Goal: Task Accomplishment & Management: Manage account settings

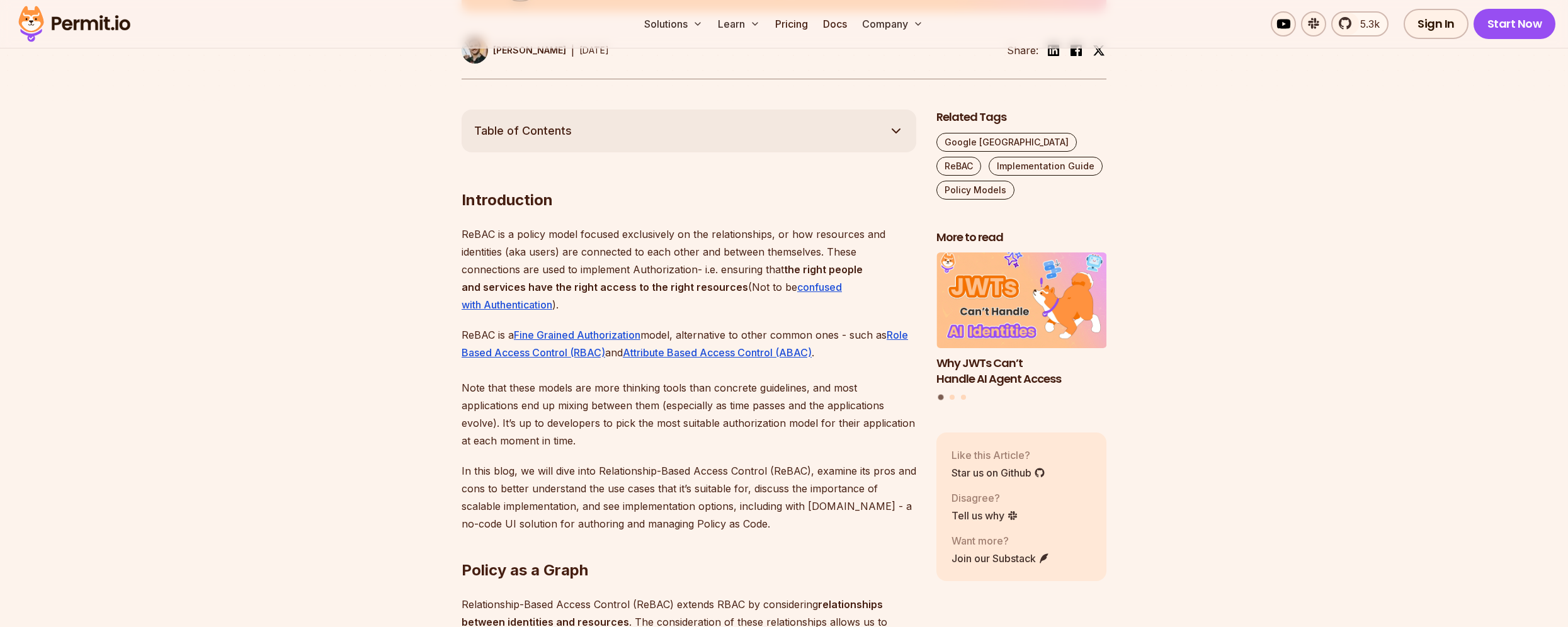
scroll to position [644, 0]
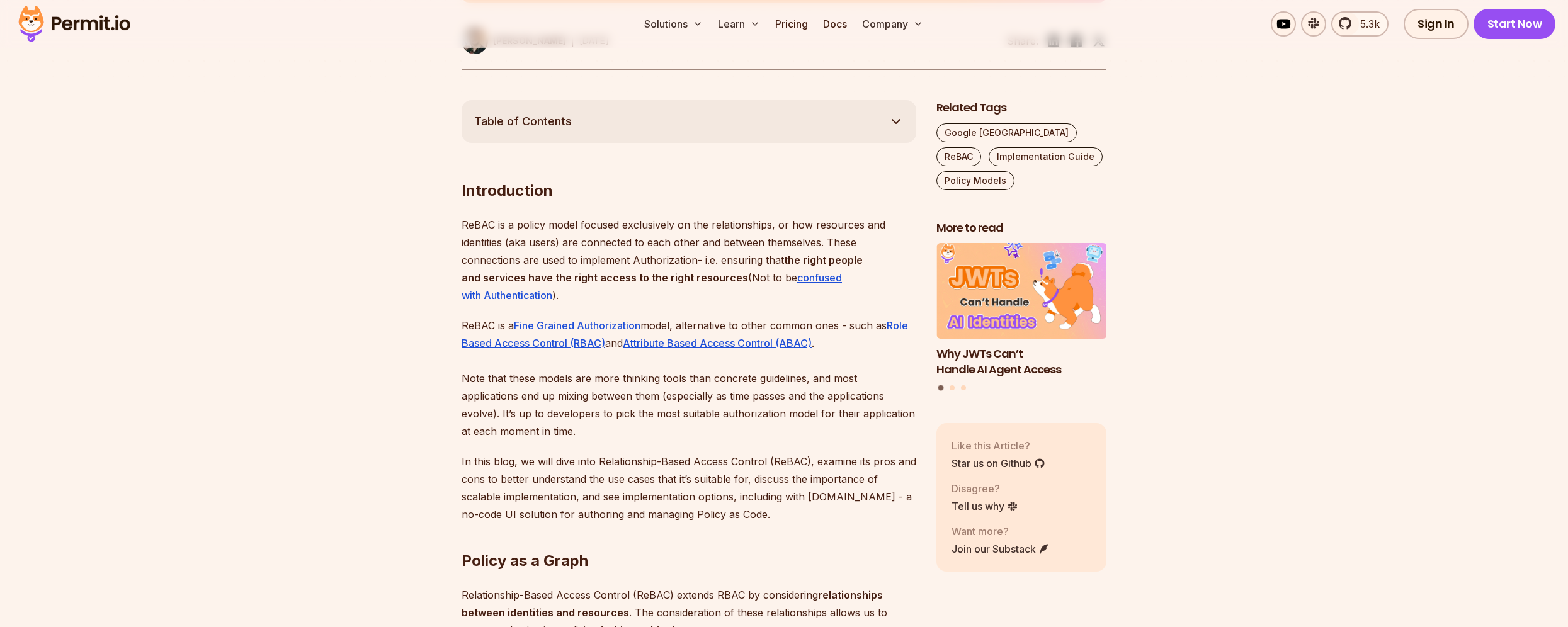
click at [890, 121] on icon "button" at bounding box center [896, 122] width 15 height 15
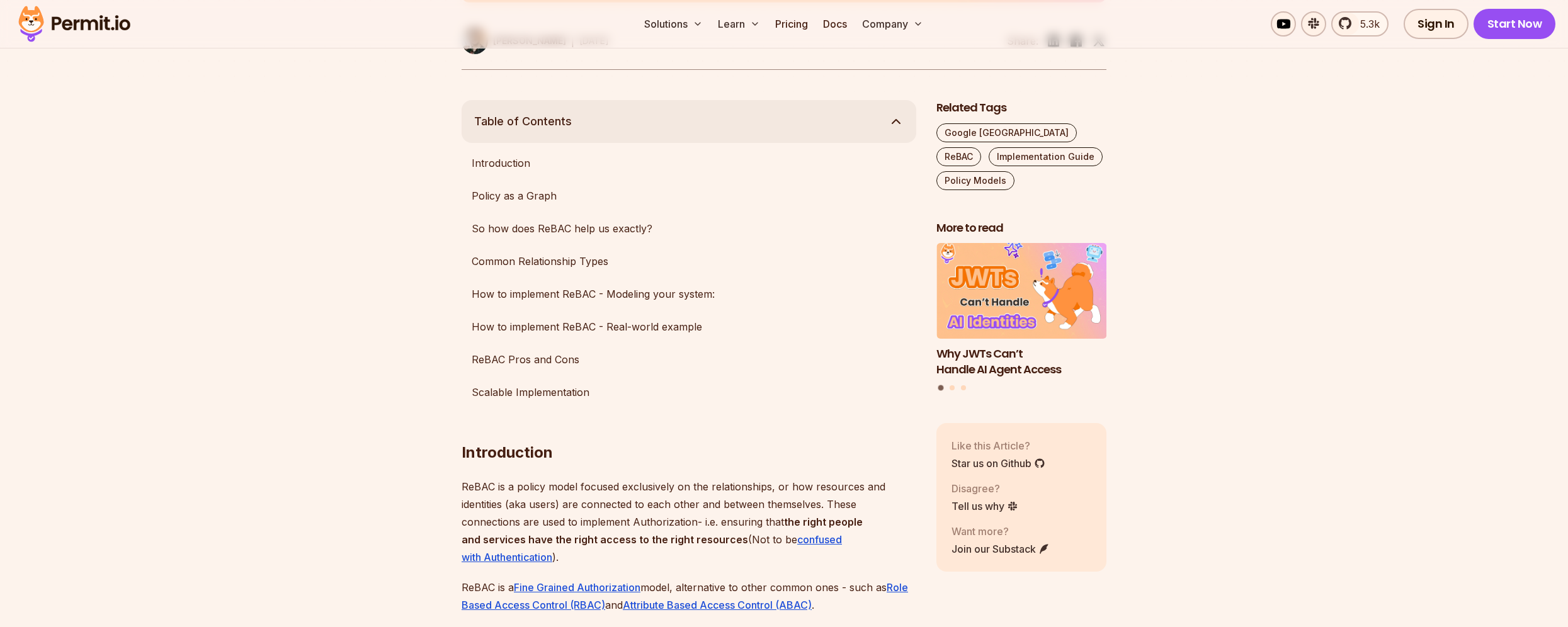
click at [890, 121] on icon "button" at bounding box center [896, 122] width 15 height 15
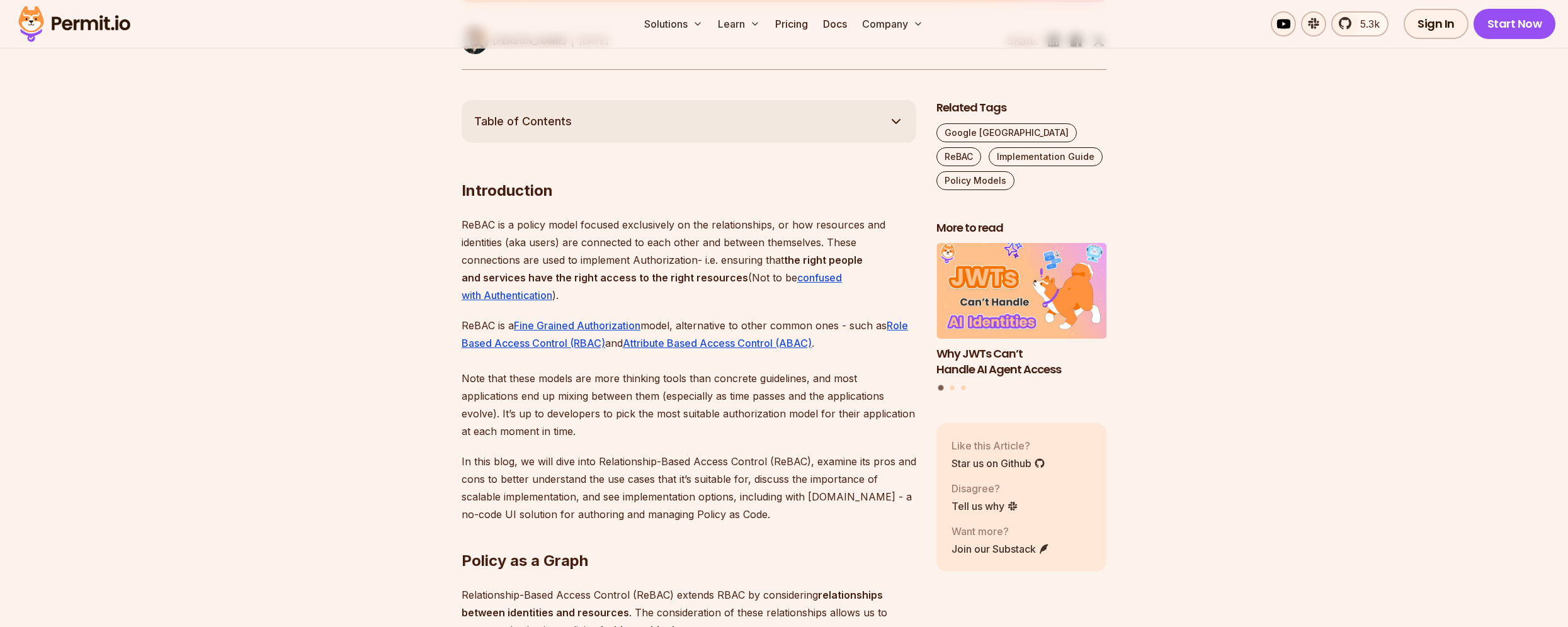
click at [890, 121] on icon "button" at bounding box center [896, 122] width 15 height 15
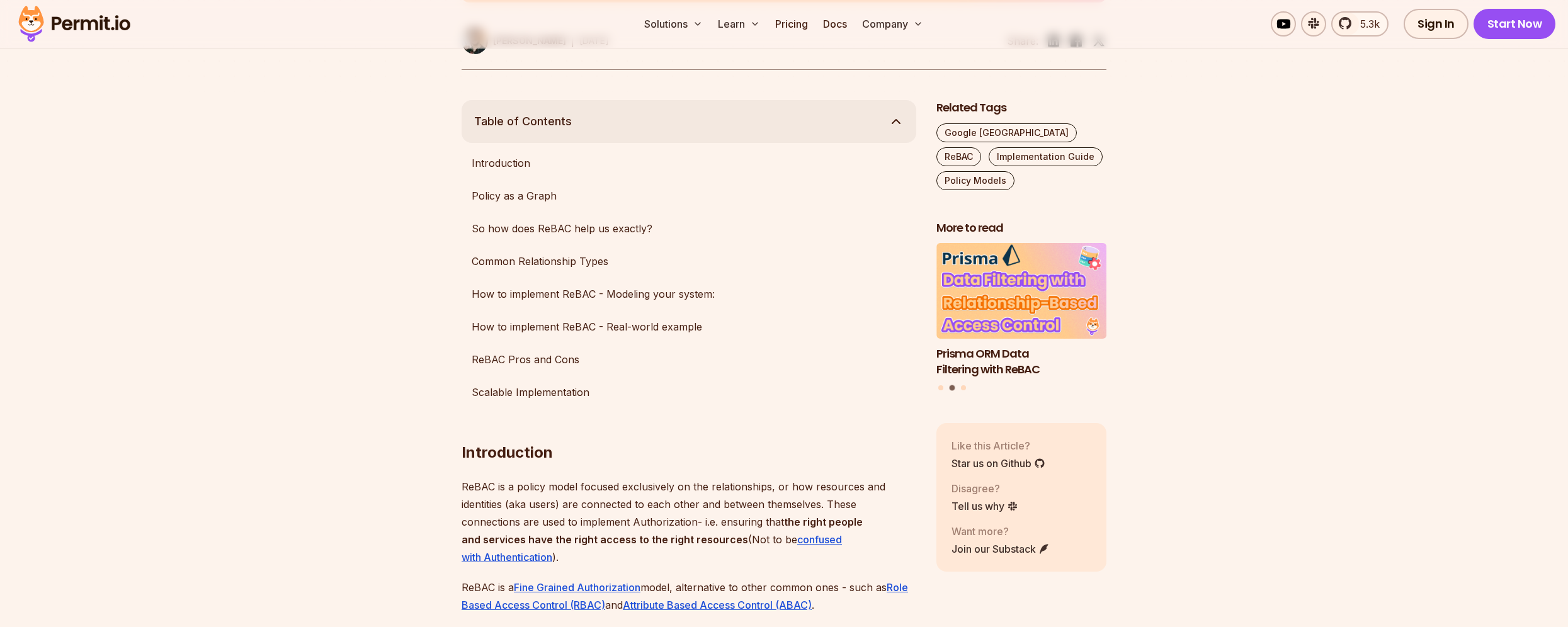
click at [890, 121] on icon "button" at bounding box center [896, 122] width 15 height 15
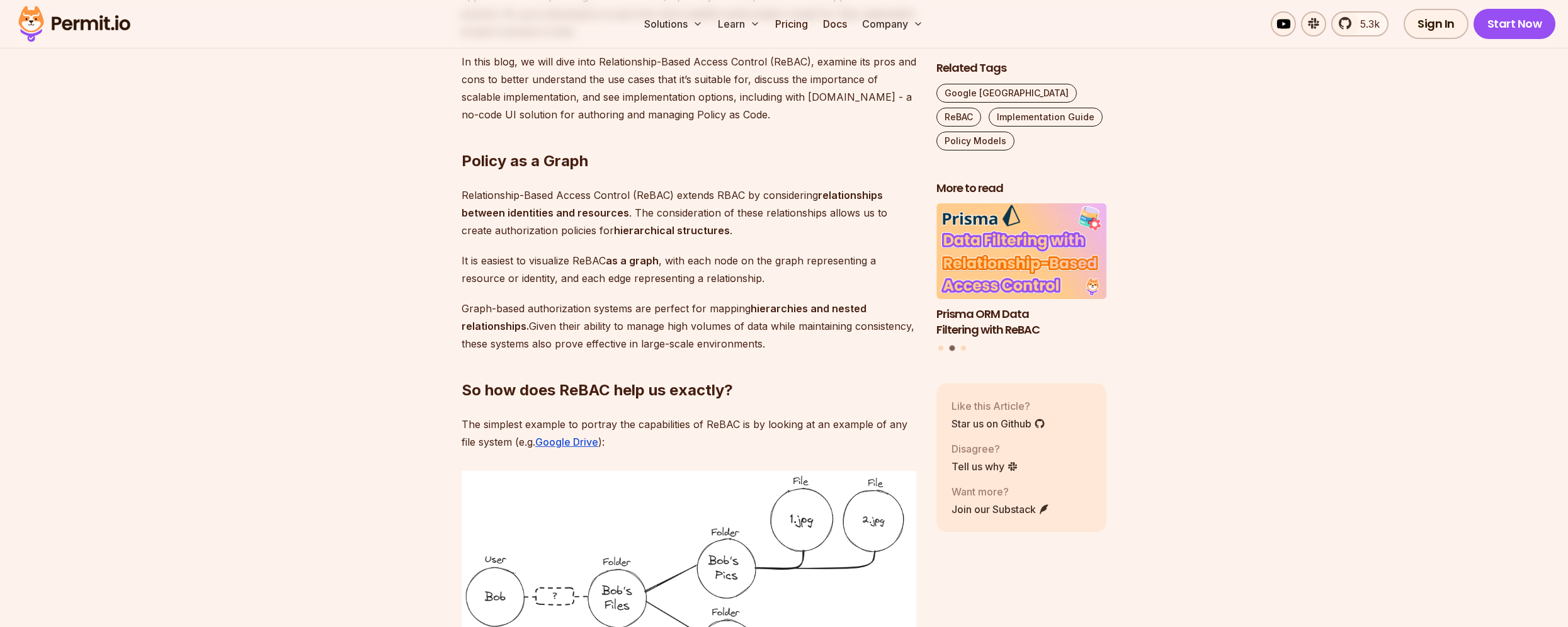
scroll to position [1044, 0]
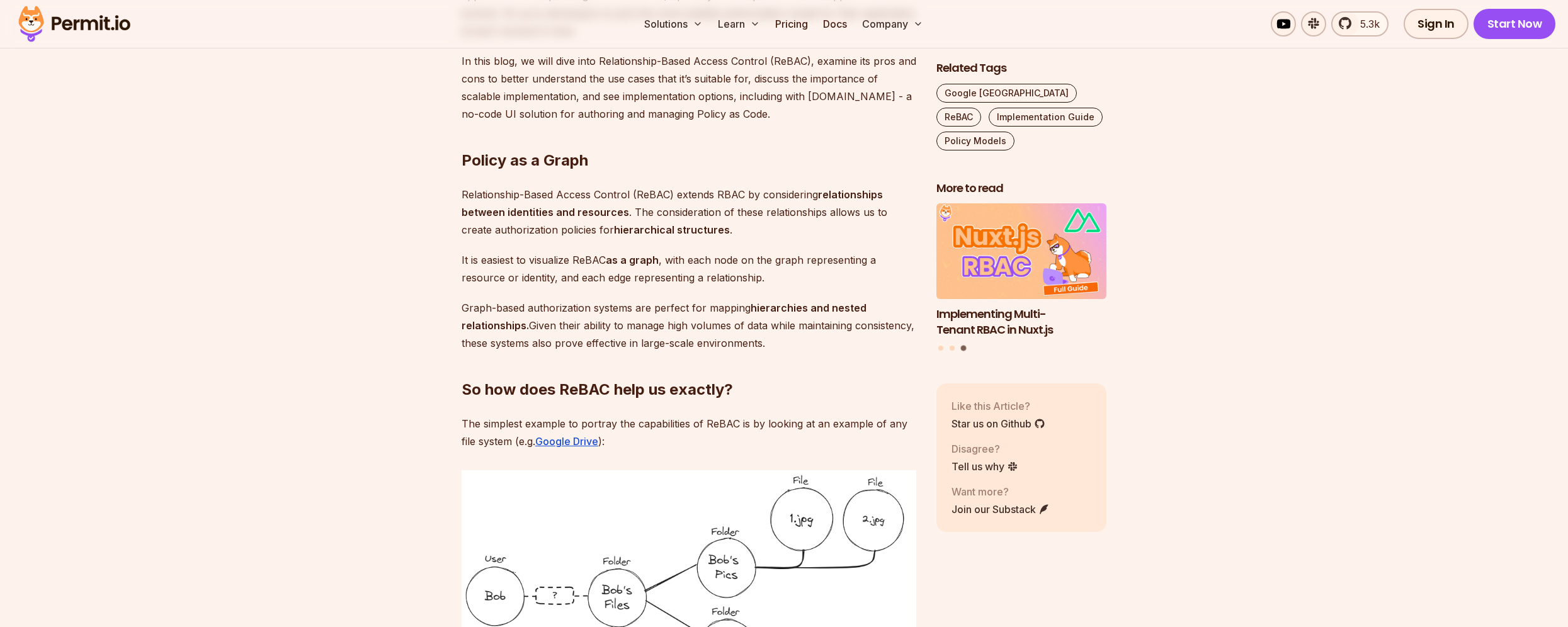
click at [1072, 560] on div "Related Tags Google Zanzibar ReBAC Implementation Guide Policy Models More to r…" at bounding box center [1021, 326] width 170 height 532
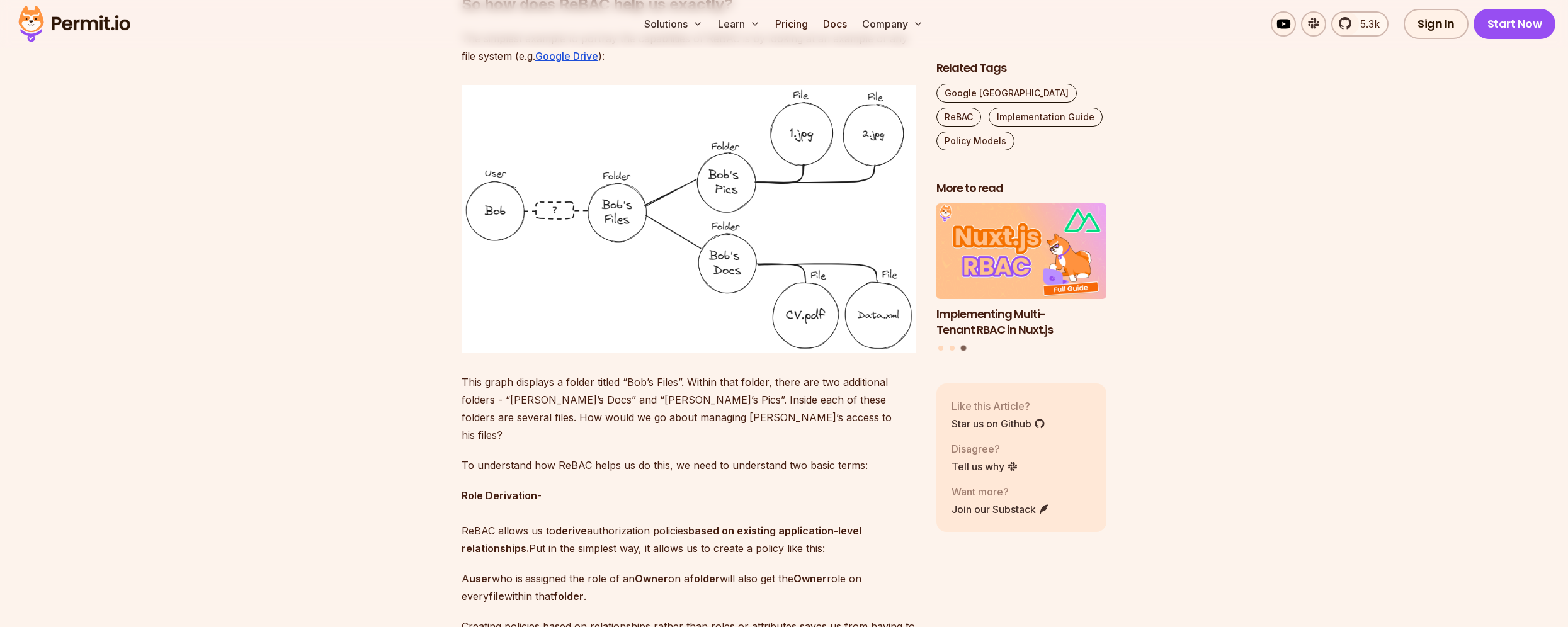
scroll to position [1430, 0]
click at [513, 488] on strong "Role Derivation" at bounding box center [499, 494] width 76 height 12
drag, startPoint x: 463, startPoint y: 474, endPoint x: 538, endPoint y: 475, distance: 75.0
click at [538, 485] on p "Role Derivation - ReBAC allows us to derive authorization policies based on exi…" at bounding box center [689, 520] width 454 height 70
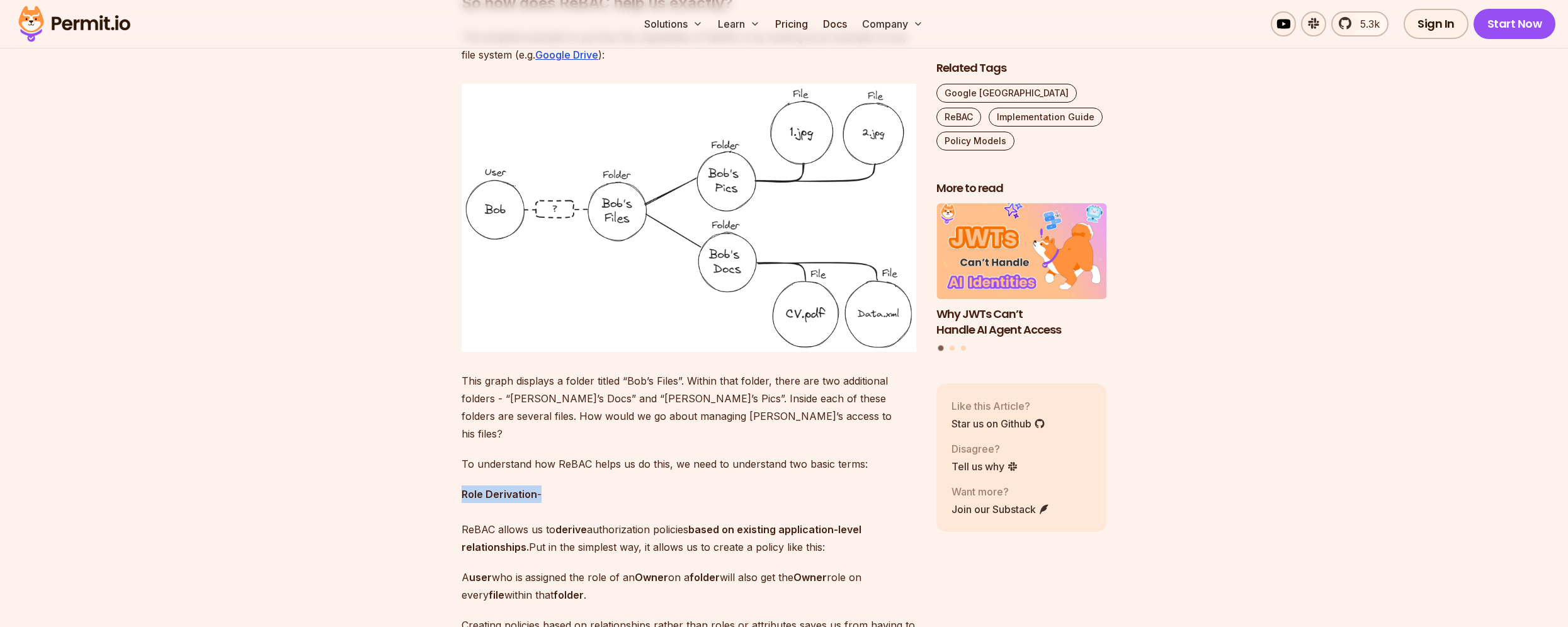
copy p "Role Derivation"
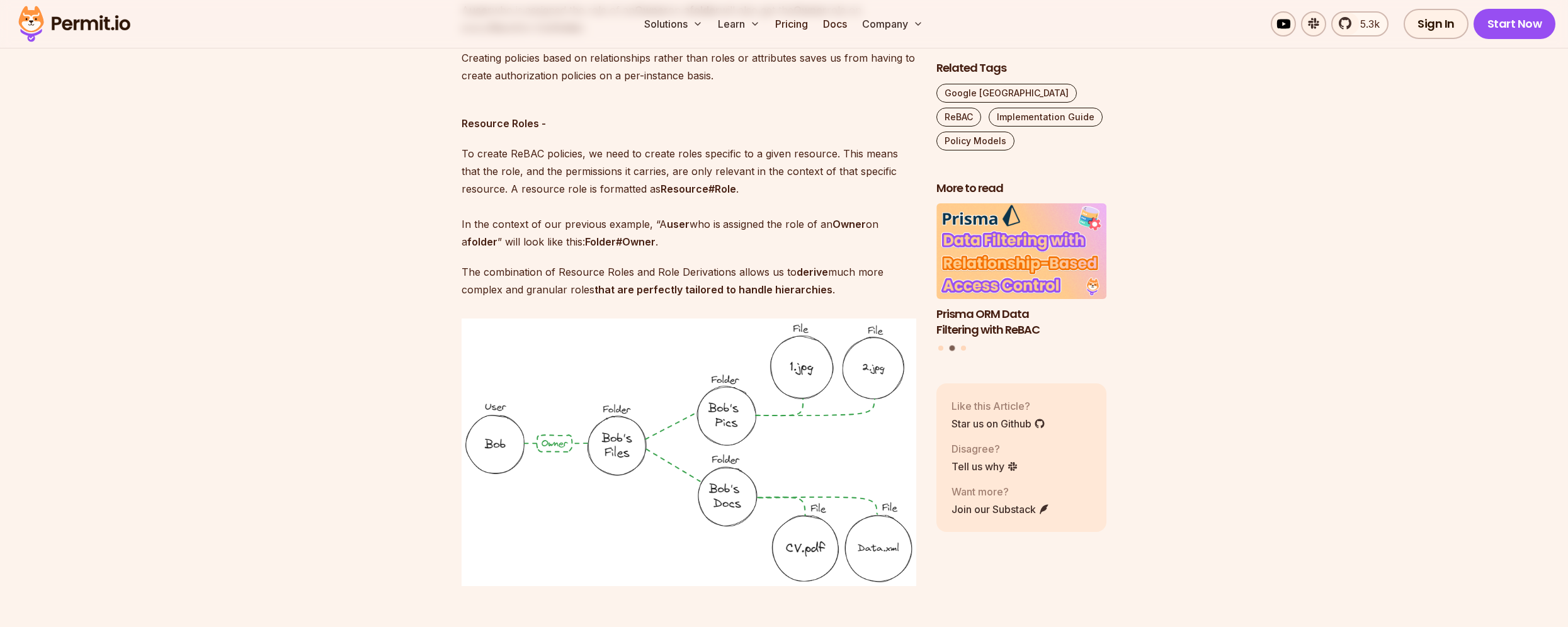
scroll to position [1999, 0]
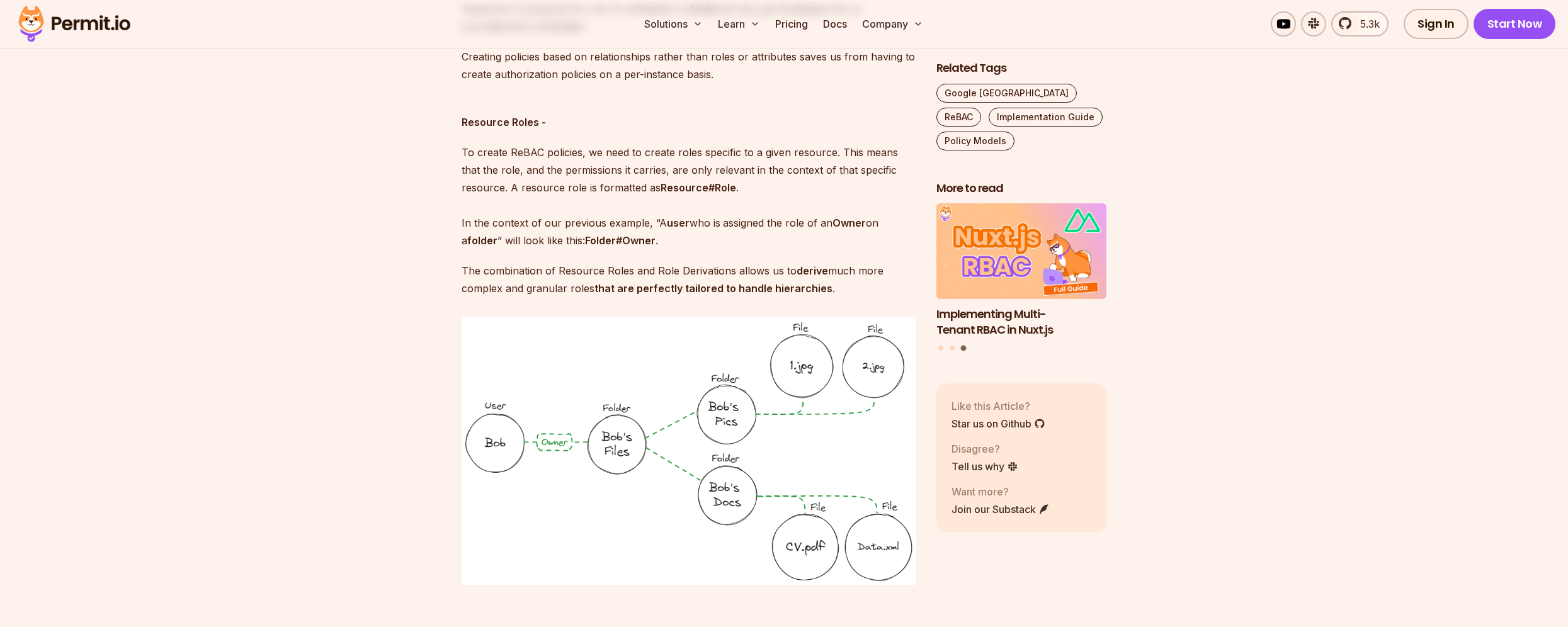
click at [806, 264] on strong "derive" at bounding box center [813, 270] width 32 height 12
copy strong "derive"
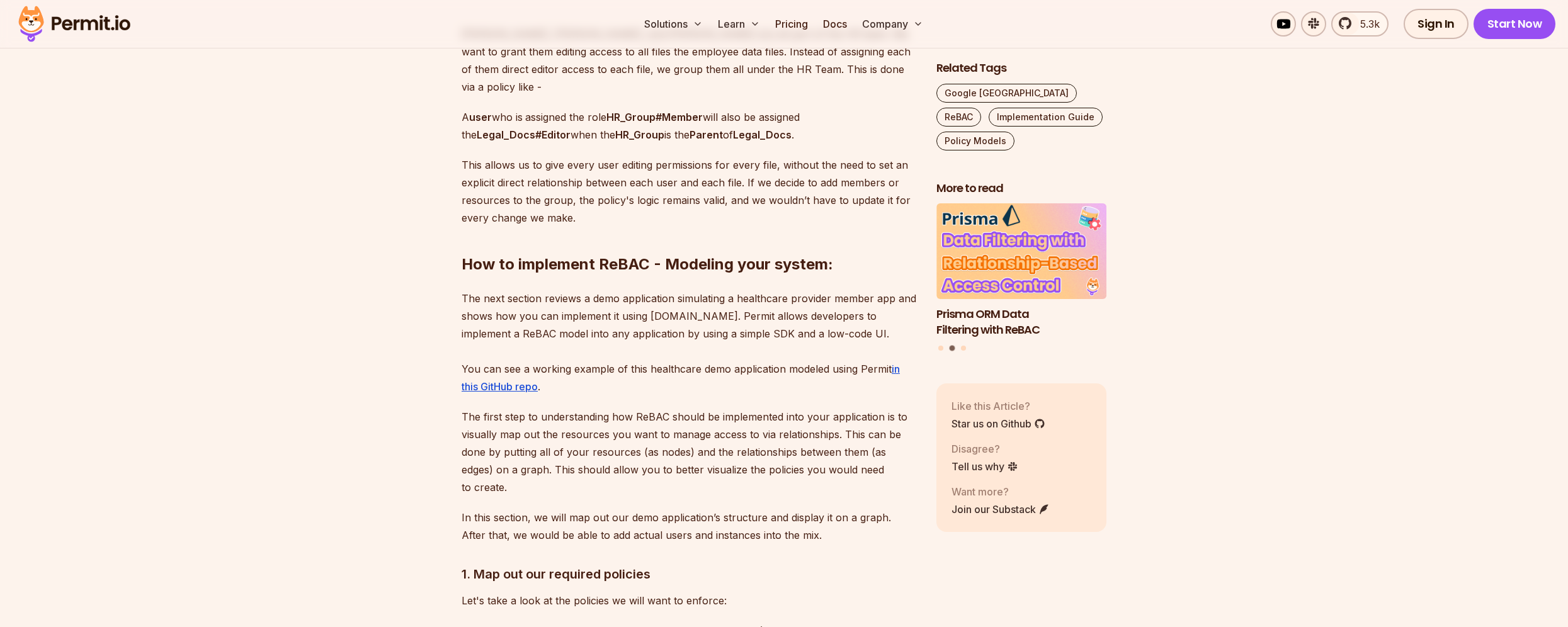
scroll to position [3851, 0]
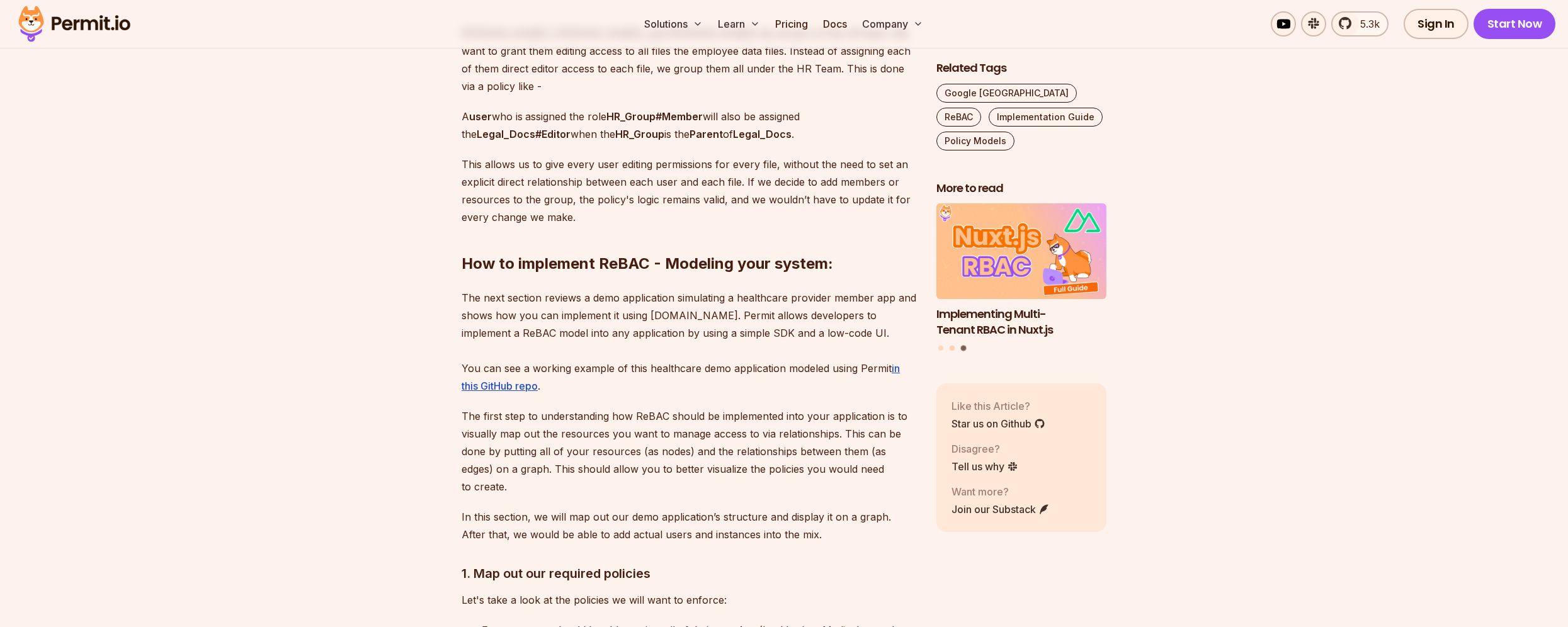
click at [952, 350] on button "Go to slide 2" at bounding box center [952, 348] width 5 height 5
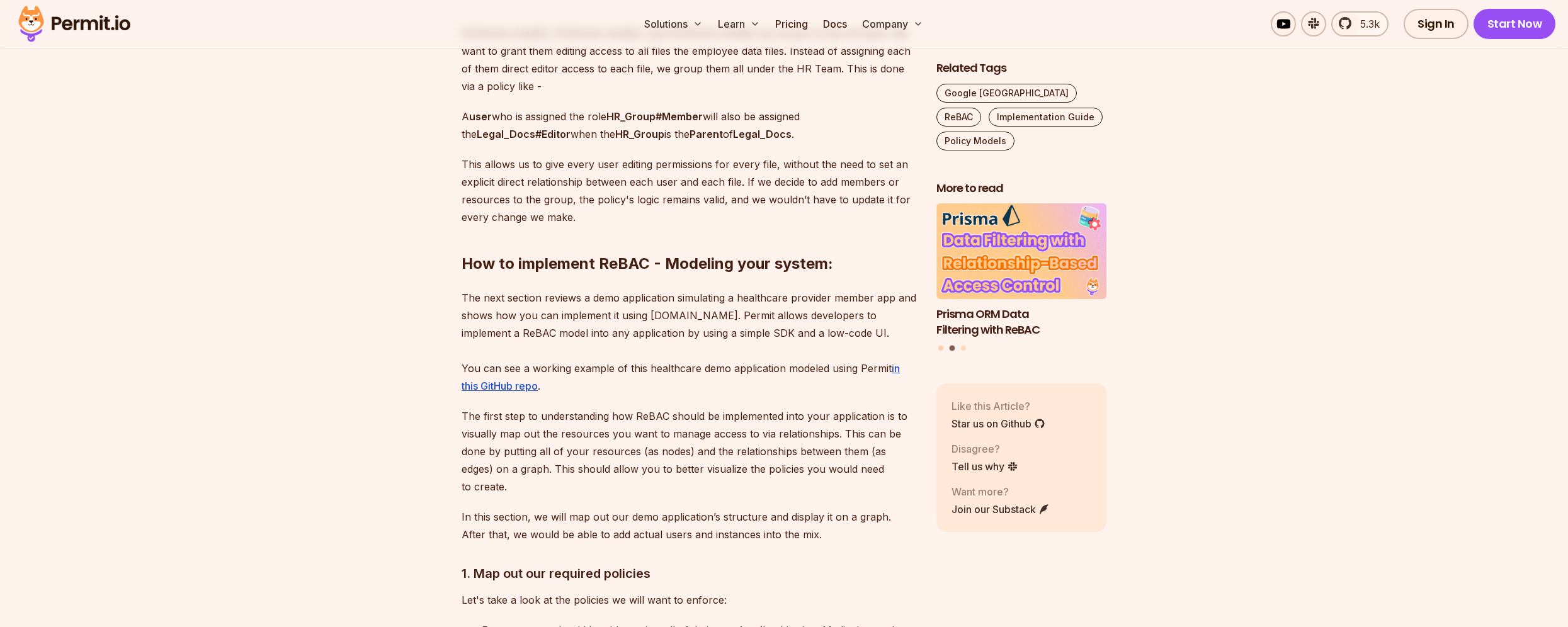
click at [940, 349] on button "Go to slide 1" at bounding box center [940, 348] width 5 height 5
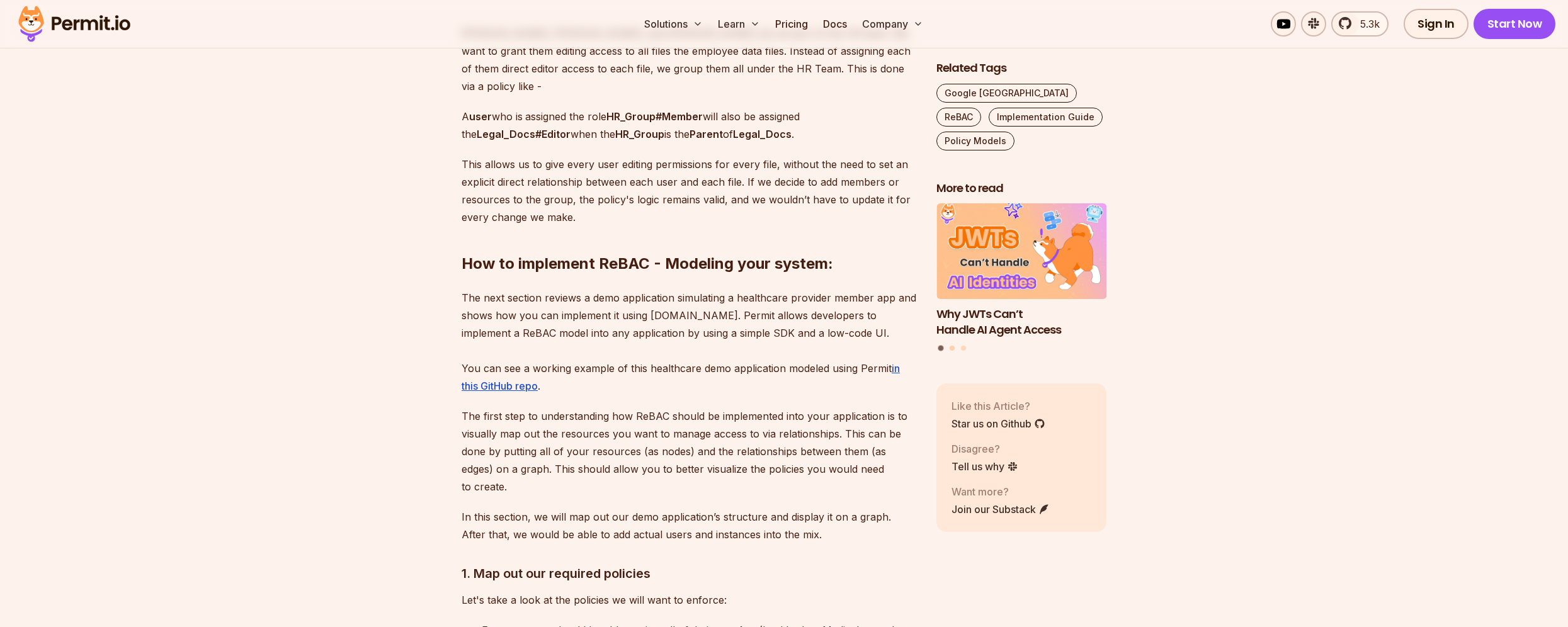
click at [952, 348] on button "Go to slide 2" at bounding box center [952, 348] width 5 height 5
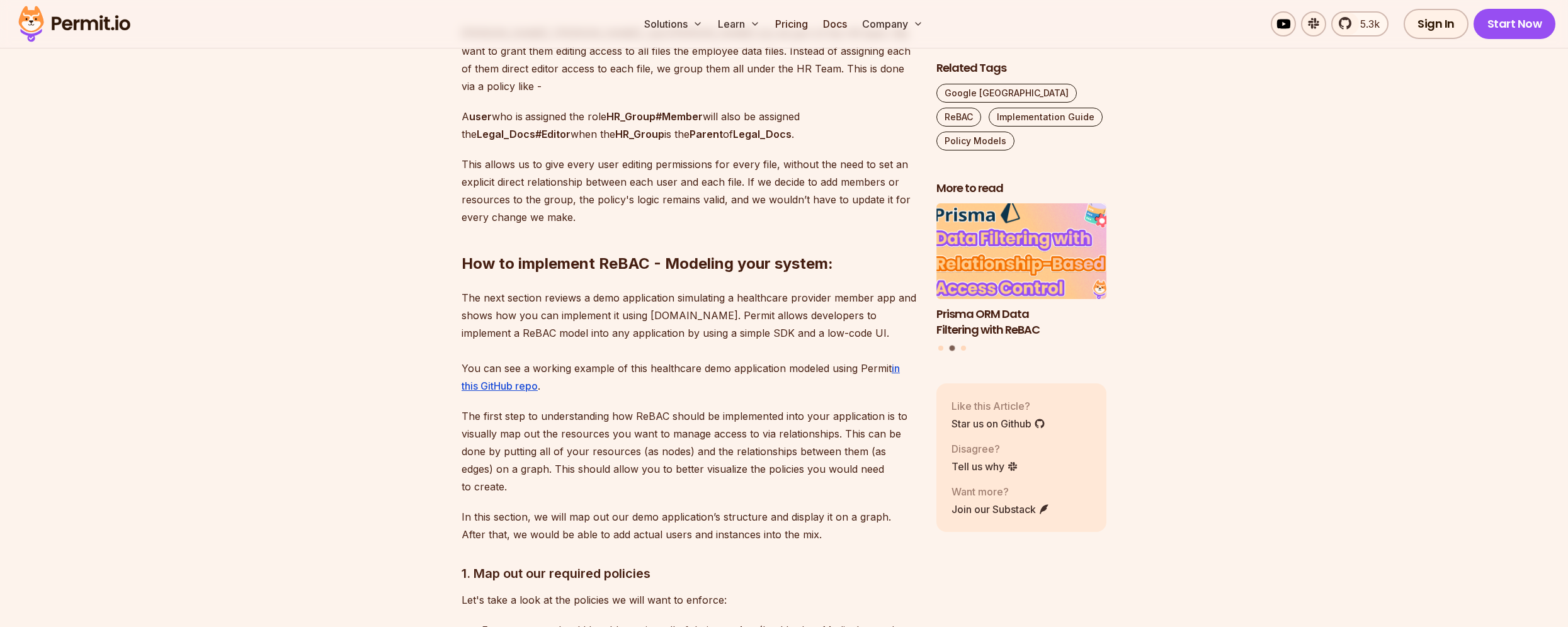
click at [1018, 264] on img "2 of 3" at bounding box center [1022, 251] width 187 height 105
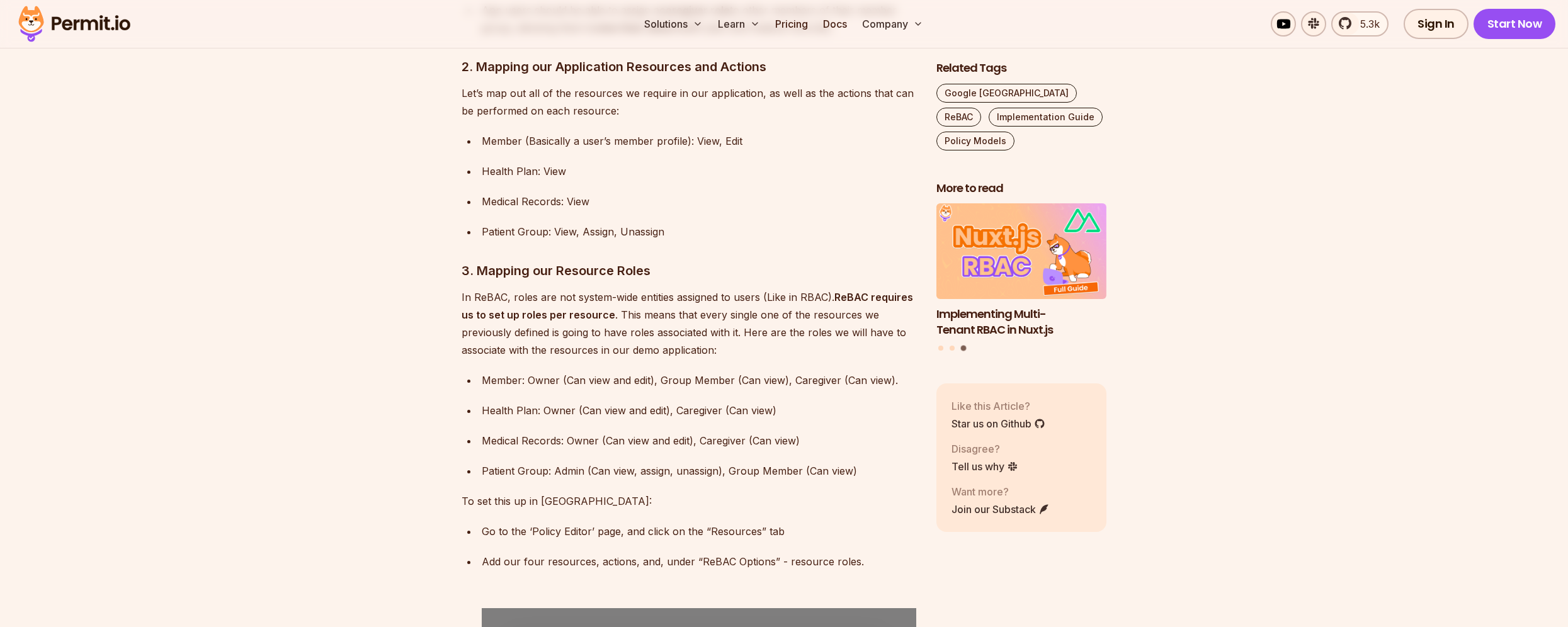
scroll to position [4604, 0]
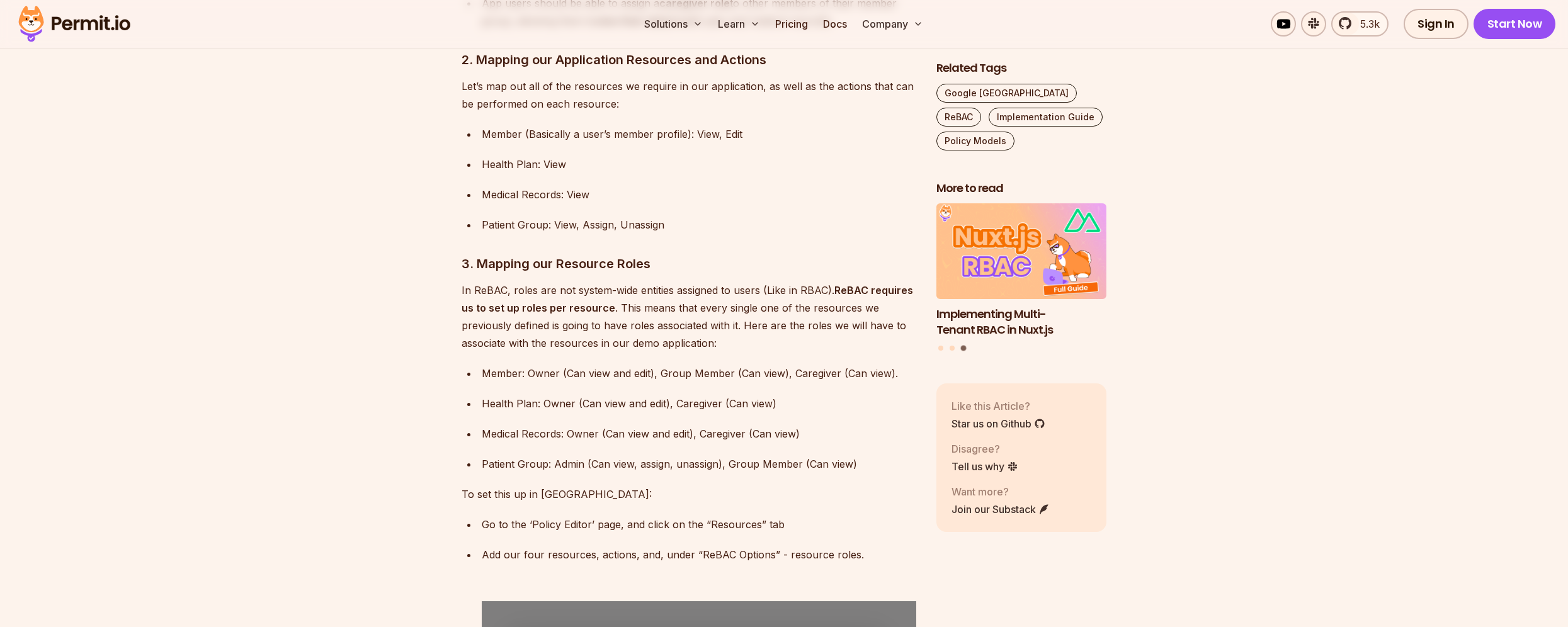
click at [554, 364] on p "Member: Owner (Can view and edit), Group Member (Can view), Caregiver (Can view…" at bounding box center [699, 373] width 435 height 18
copy p "Owner"
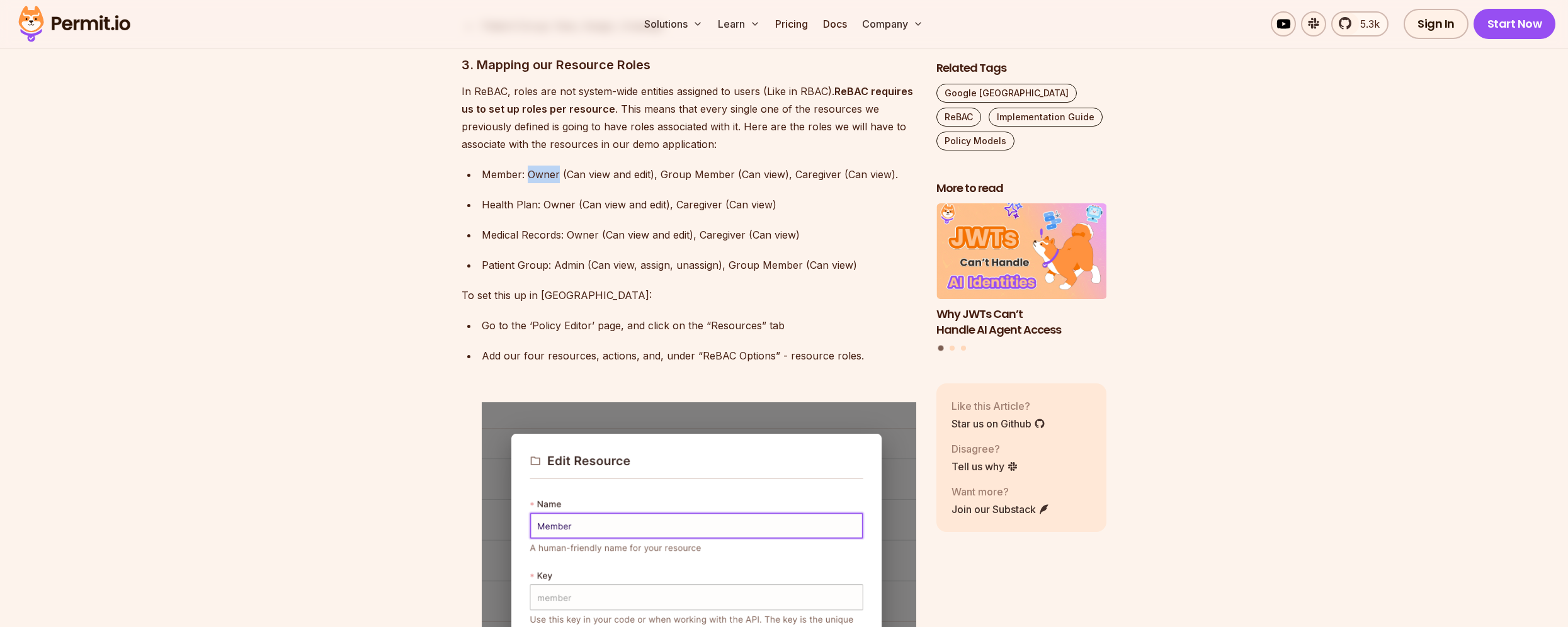
scroll to position [4803, 0]
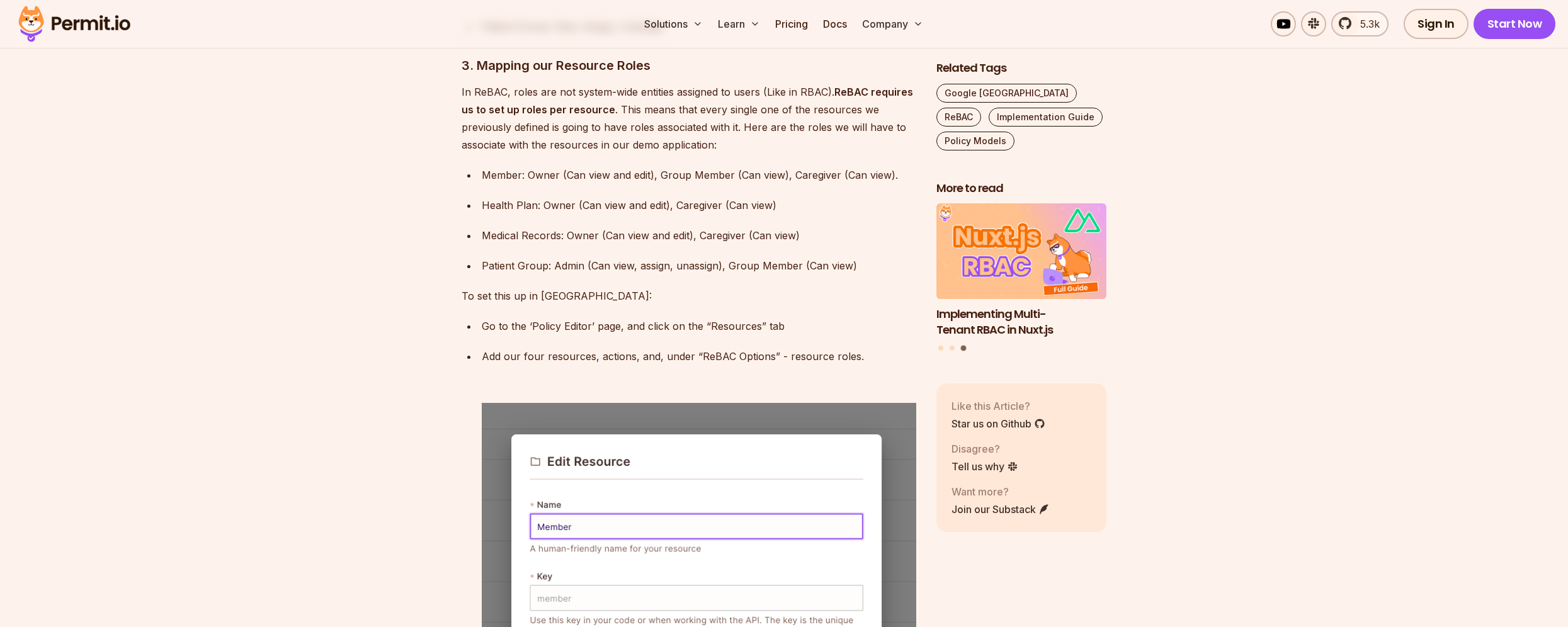
click at [659, 257] on p "Patient Group: Admin (Can view, assign, unassign), Group Member (Can view)" at bounding box center [699, 266] width 435 height 18
drag, startPoint x: 719, startPoint y: 195, endPoint x: 589, endPoint y: 196, distance: 130.0
click at [589, 257] on p "Patient Group: Admin (Can view, assign, unassign), Group Member (Can view)" at bounding box center [699, 266] width 435 height 18
copy p "Can view, assign, unassign"
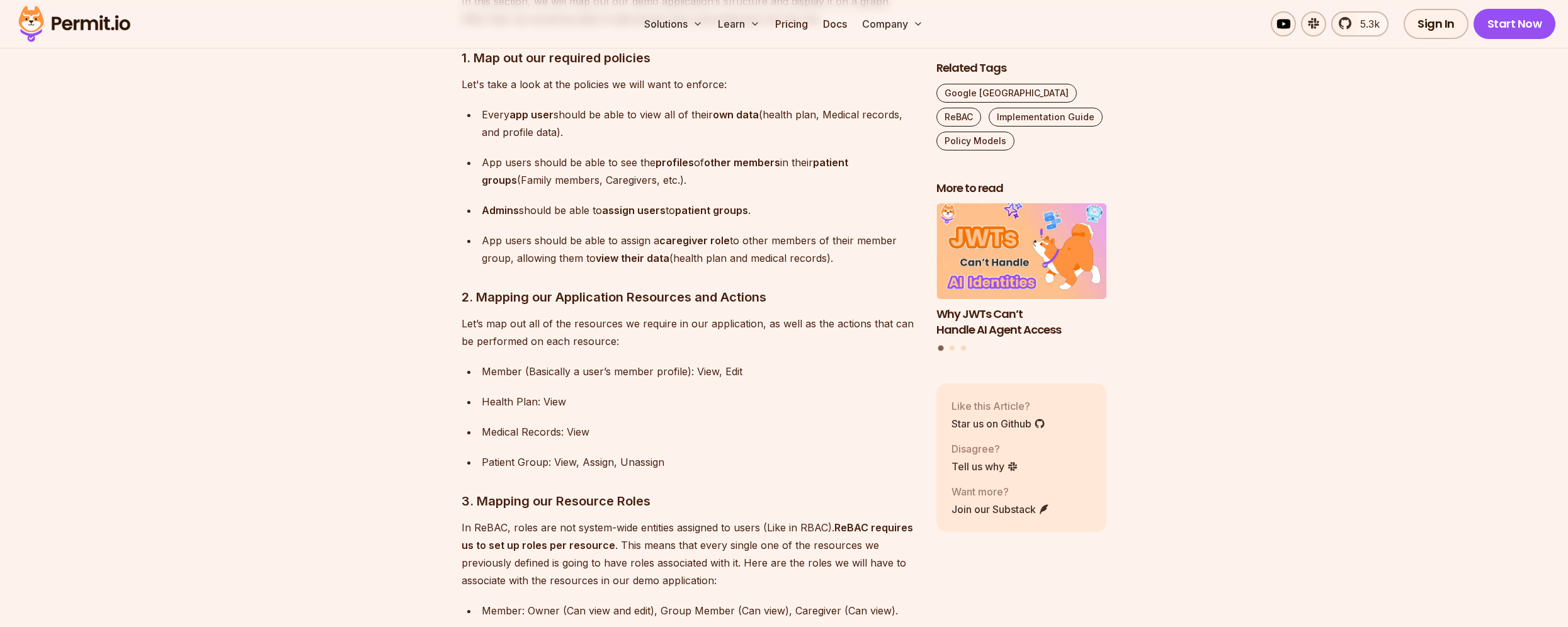
scroll to position [4369, 0]
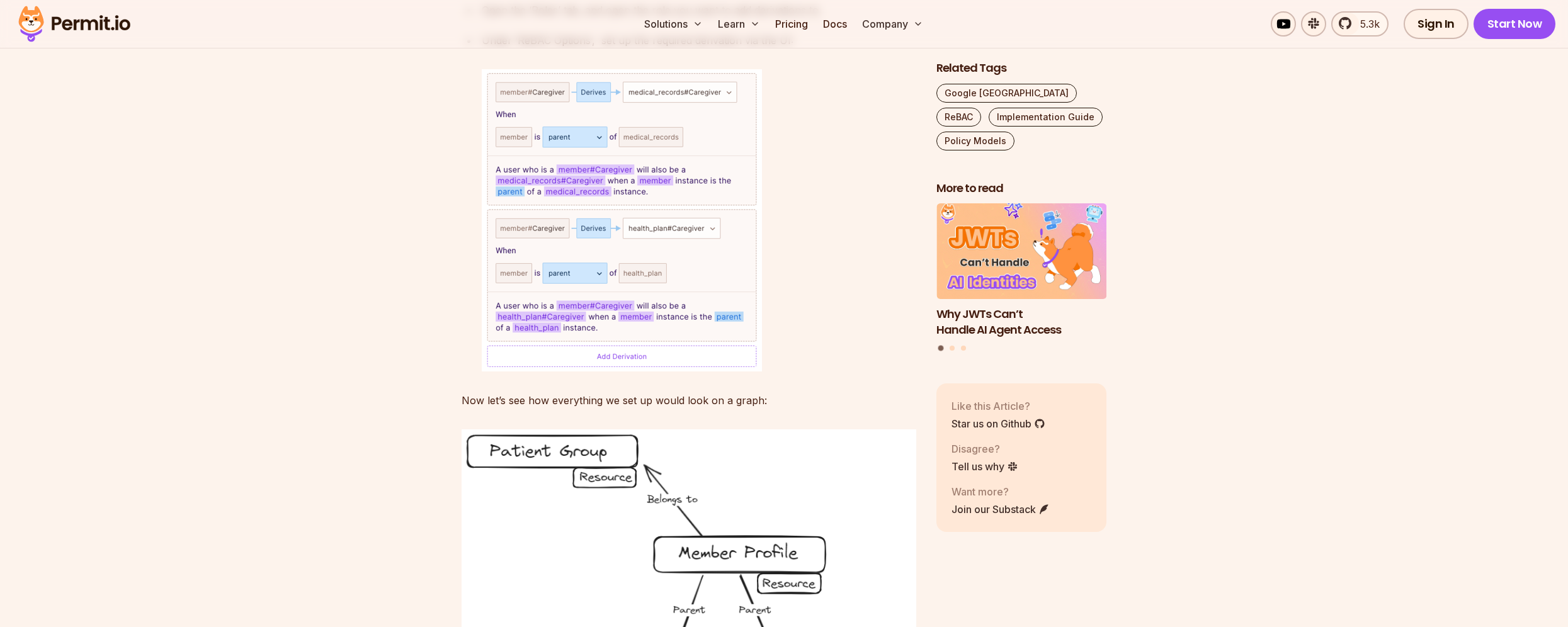
scroll to position [6859, 0]
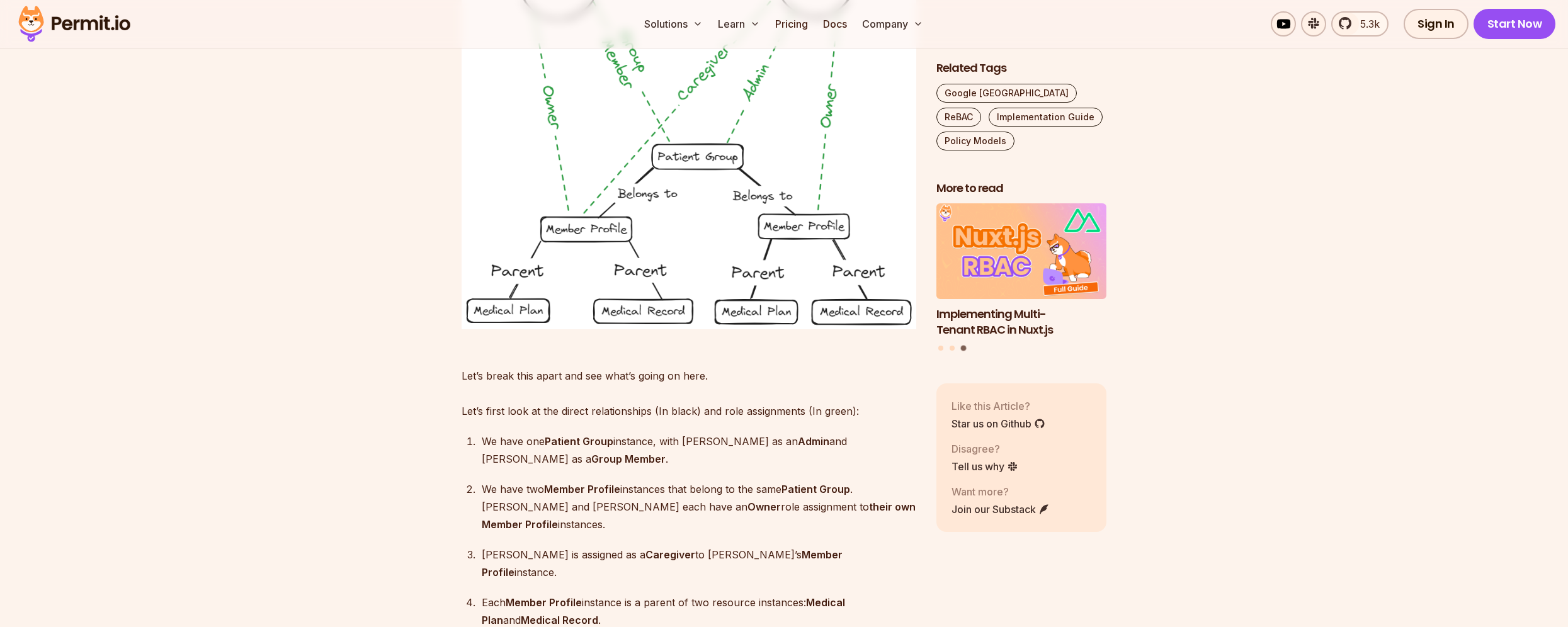
scroll to position [7863, 0]
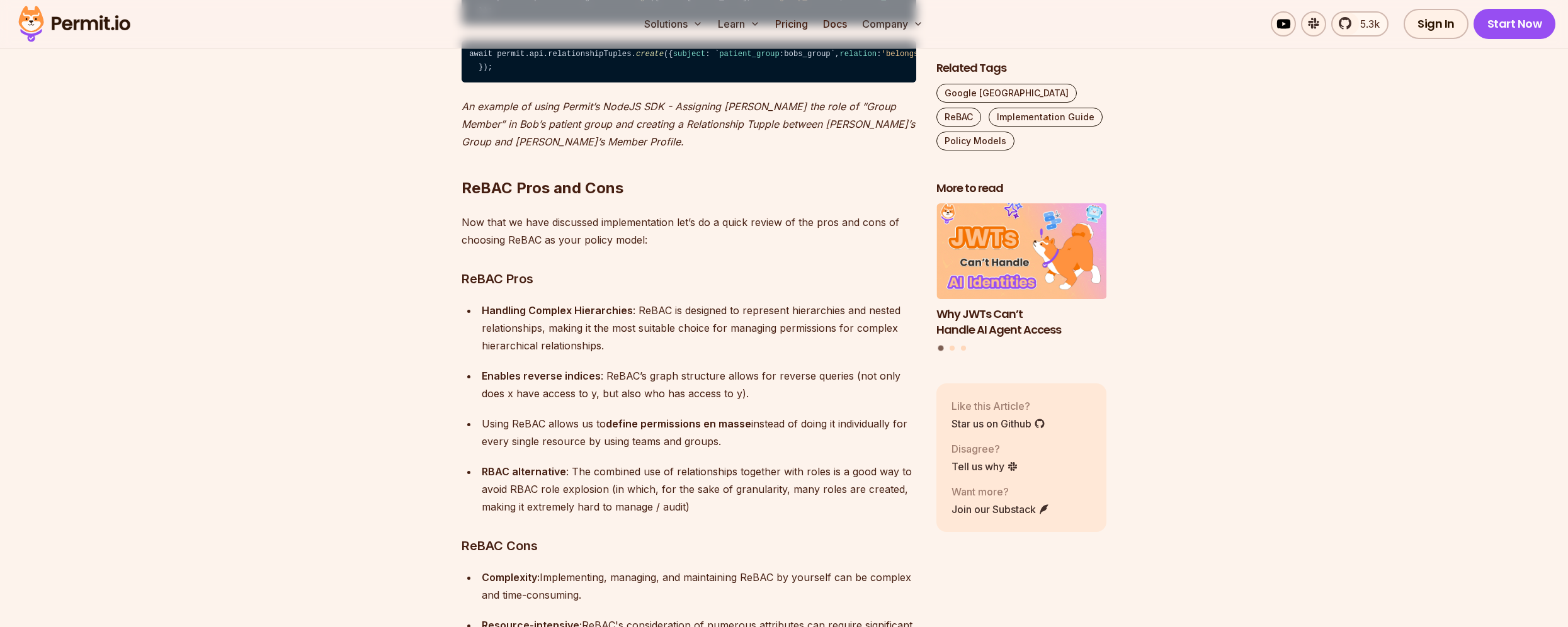
scroll to position [8837, 0]
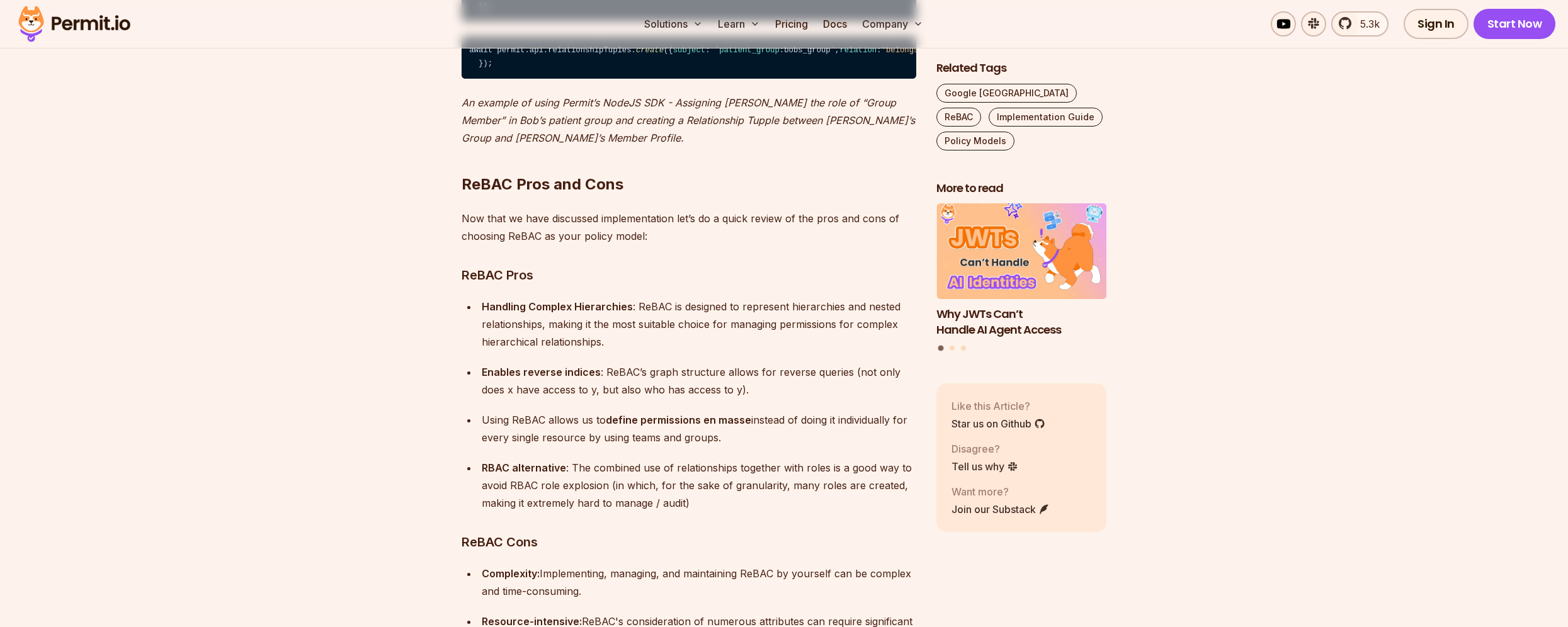
drag, startPoint x: 731, startPoint y: 364, endPoint x: 474, endPoint y: 351, distance: 257.3
click at [474, 351] on ul "Handling Complex Hierarchies : ReBAC is designed to represent hierarchies and n…" at bounding box center [689, 405] width 454 height 214
copy p "Using ReBAC allows us to define permissions en masse instead of doing it indivi…"
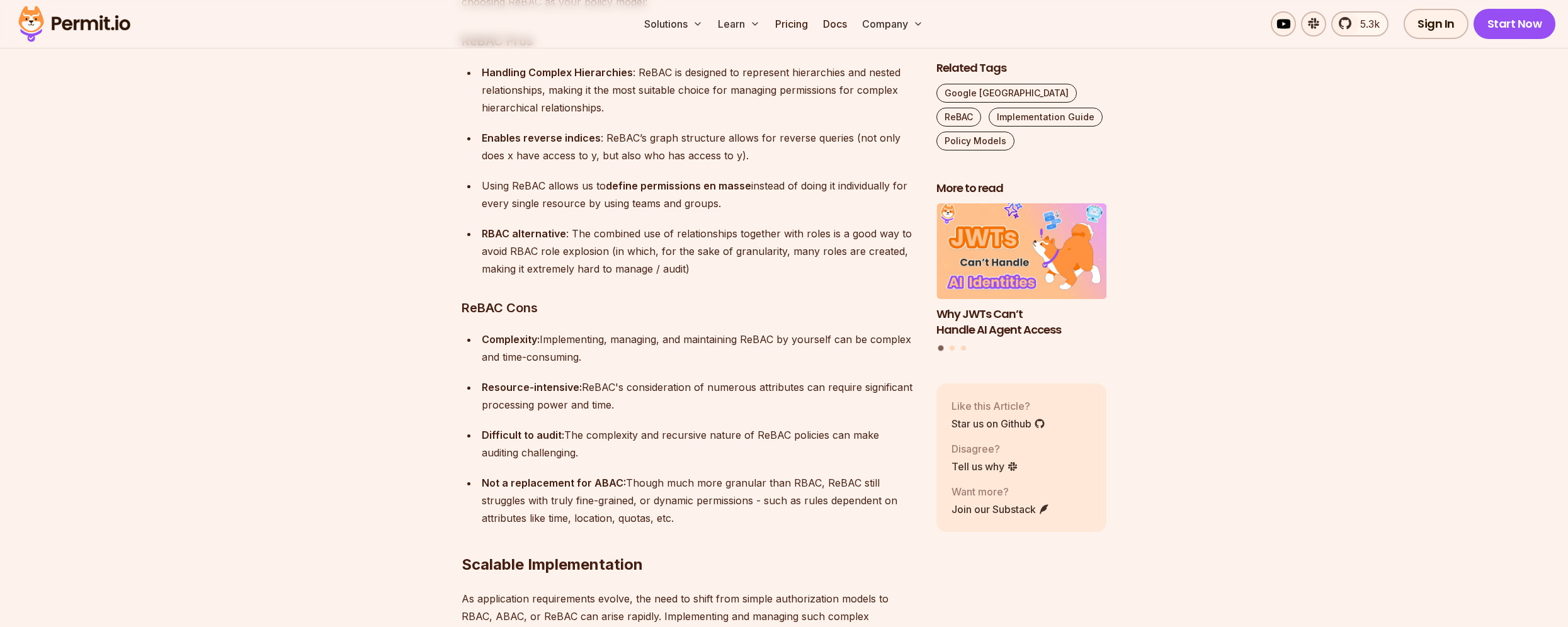
scroll to position [9079, 0]
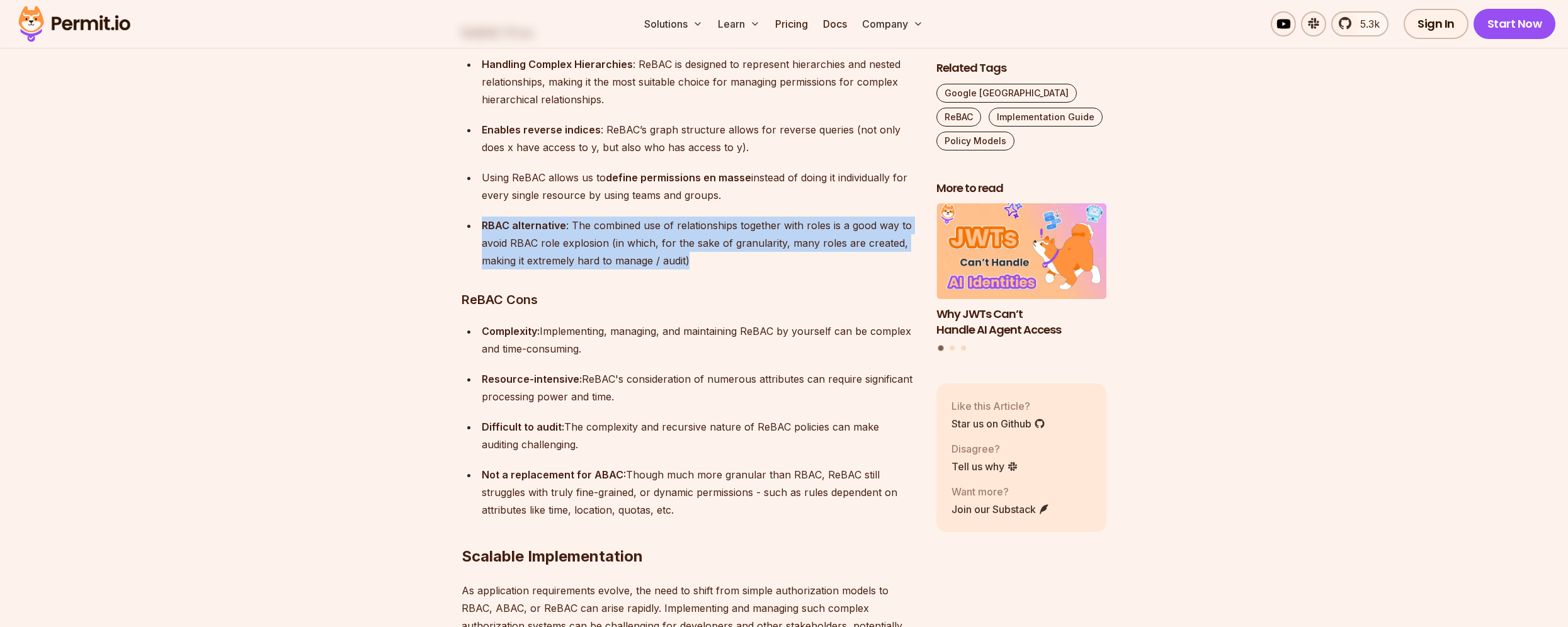
drag, startPoint x: 709, startPoint y: 186, endPoint x: 482, endPoint y: 153, distance: 229.4
click at [482, 217] on p "RBAC alternative : The combined use of relationships together with roles is a g…" at bounding box center [699, 243] width 435 height 53
copy p "RBAC alternative : The combined use of relationships together with roles is a g…"
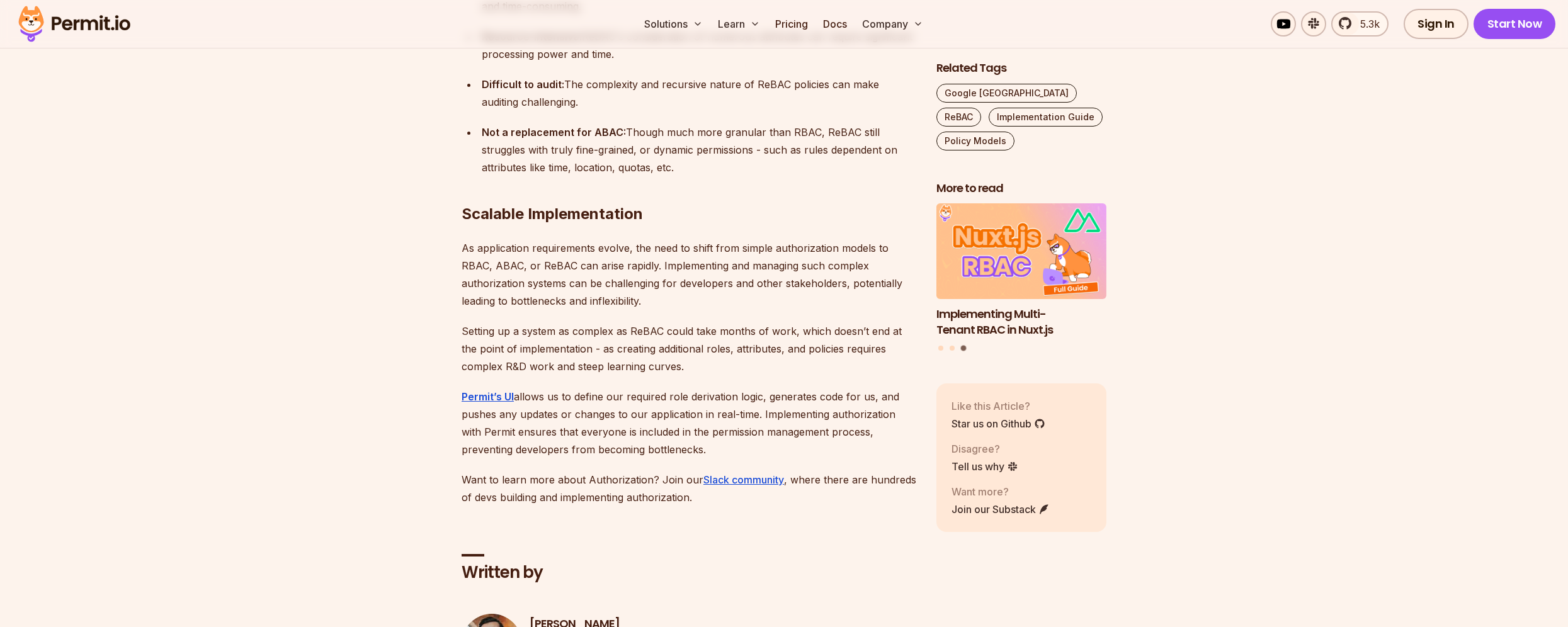
scroll to position [9419, 0]
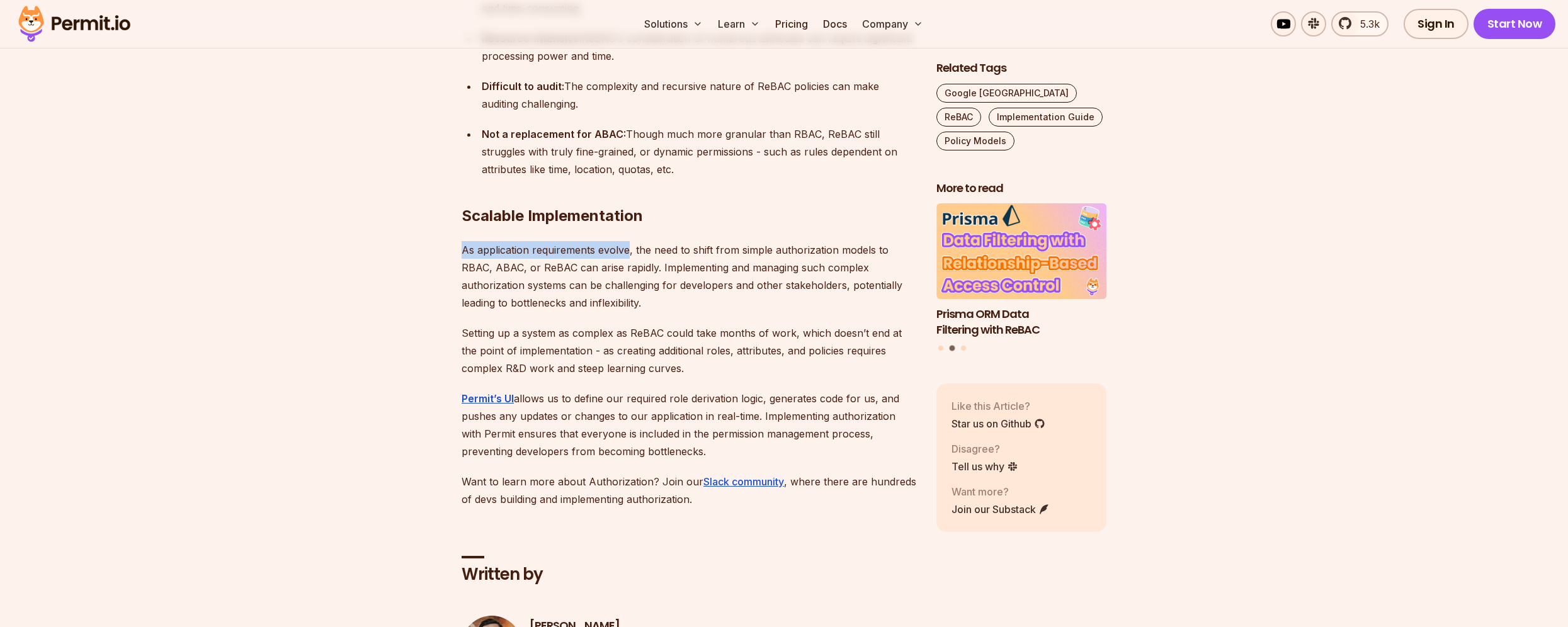
drag, startPoint x: 627, startPoint y: 178, endPoint x: 443, endPoint y: 181, distance: 184.0
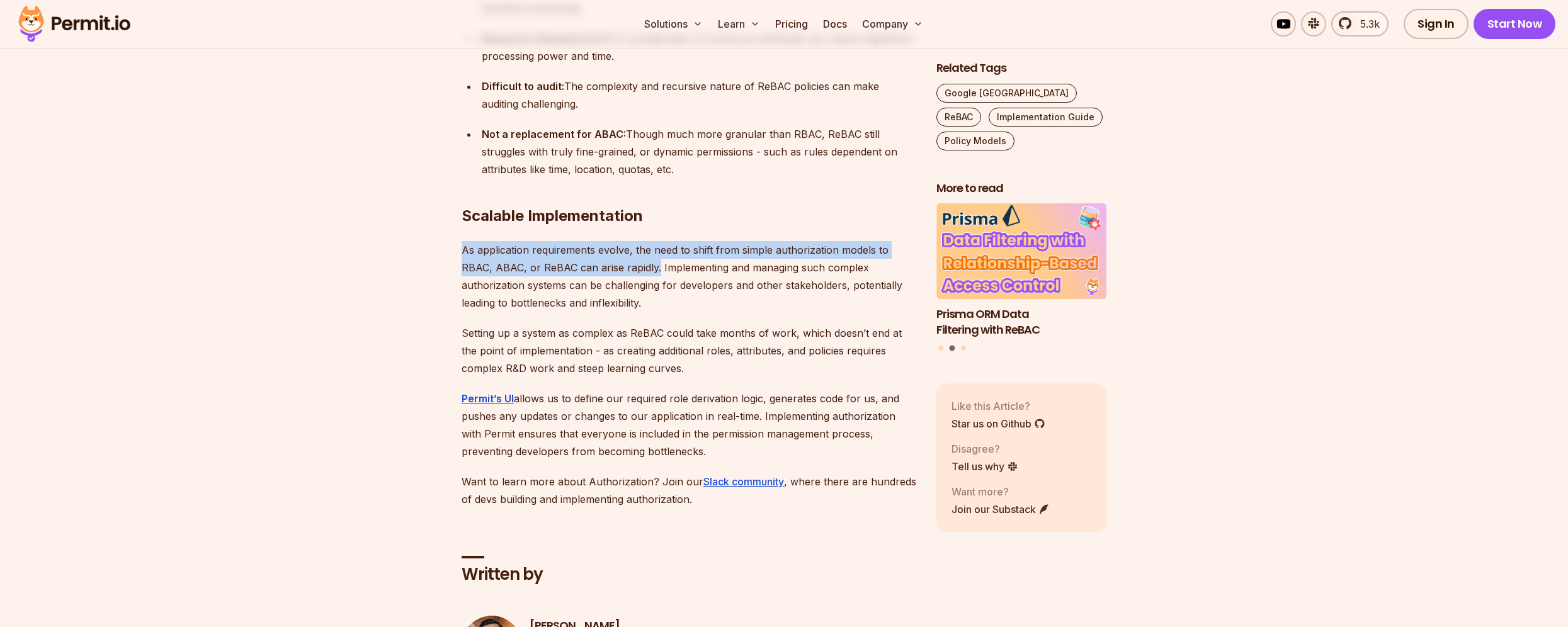
drag, startPoint x: 658, startPoint y: 199, endPoint x: 452, endPoint y: 183, distance: 206.6
copy p "As application requirements evolve, the need to shift from simple authorization…"
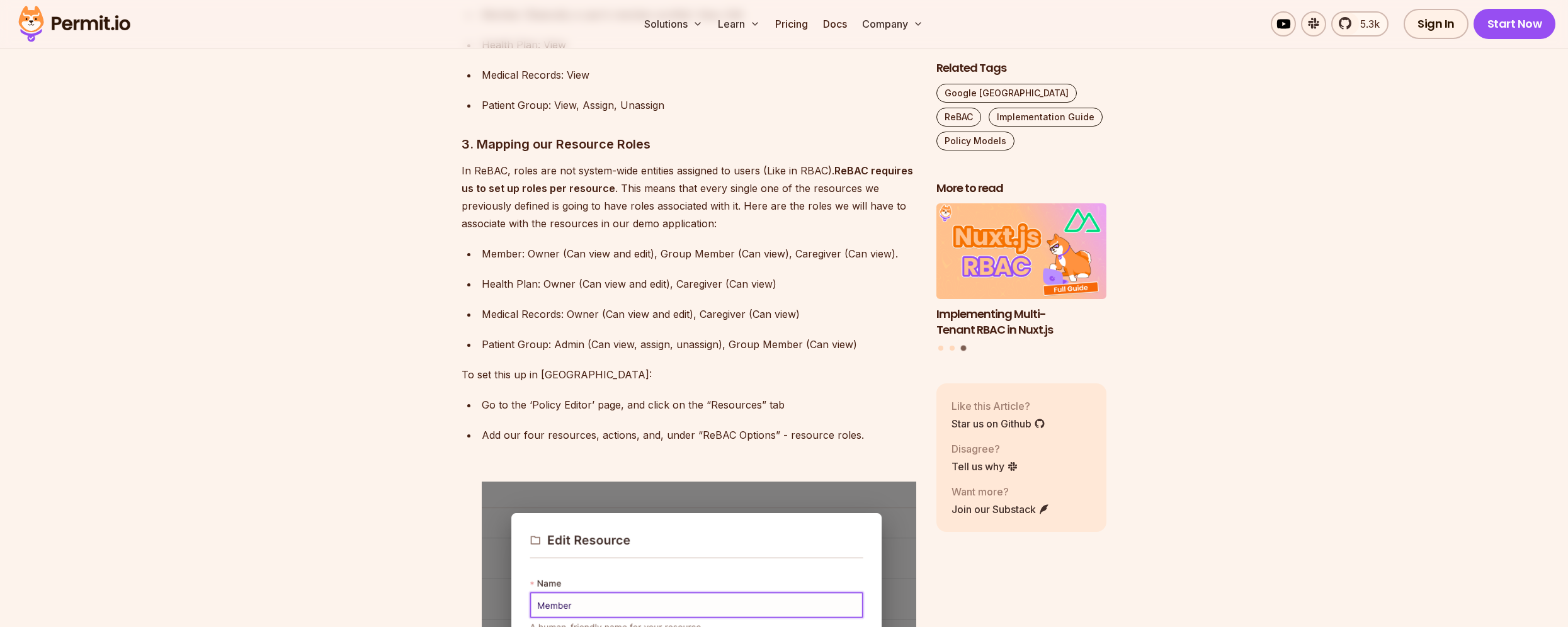
scroll to position [4716, 0]
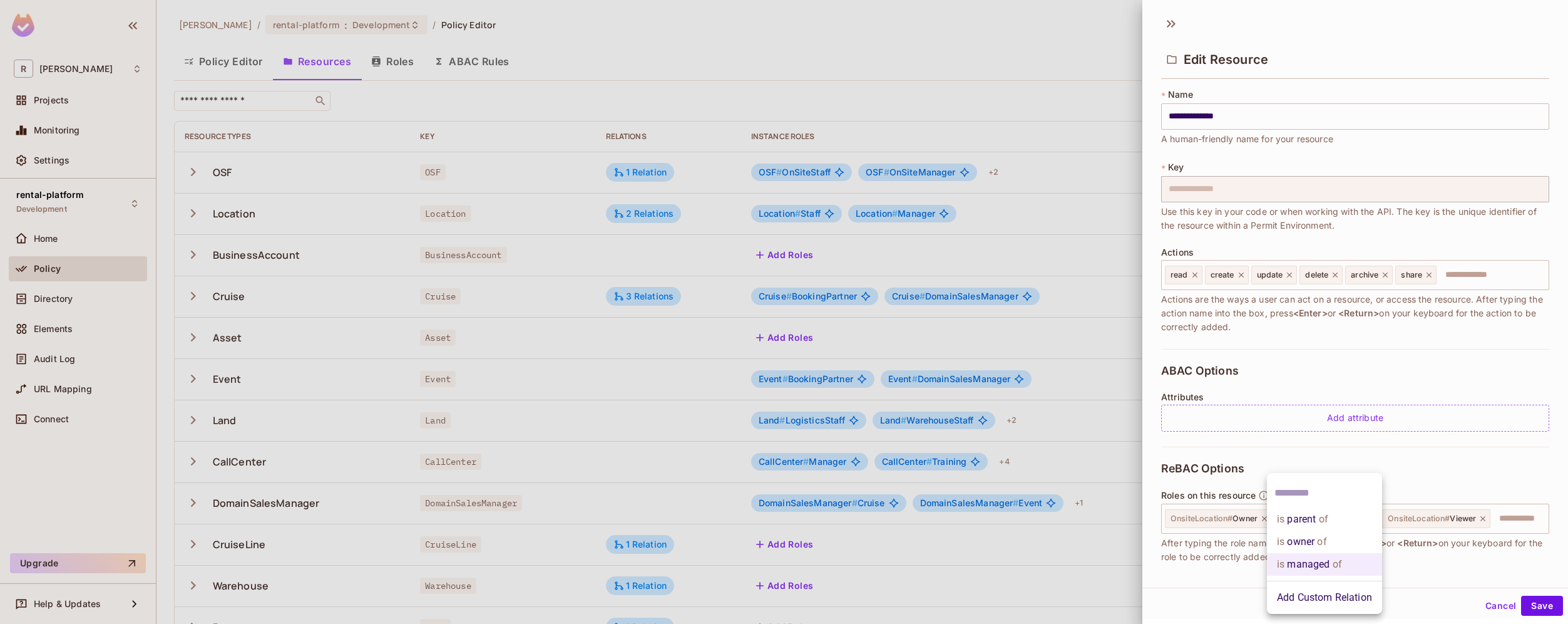
scroll to position [157, 0]
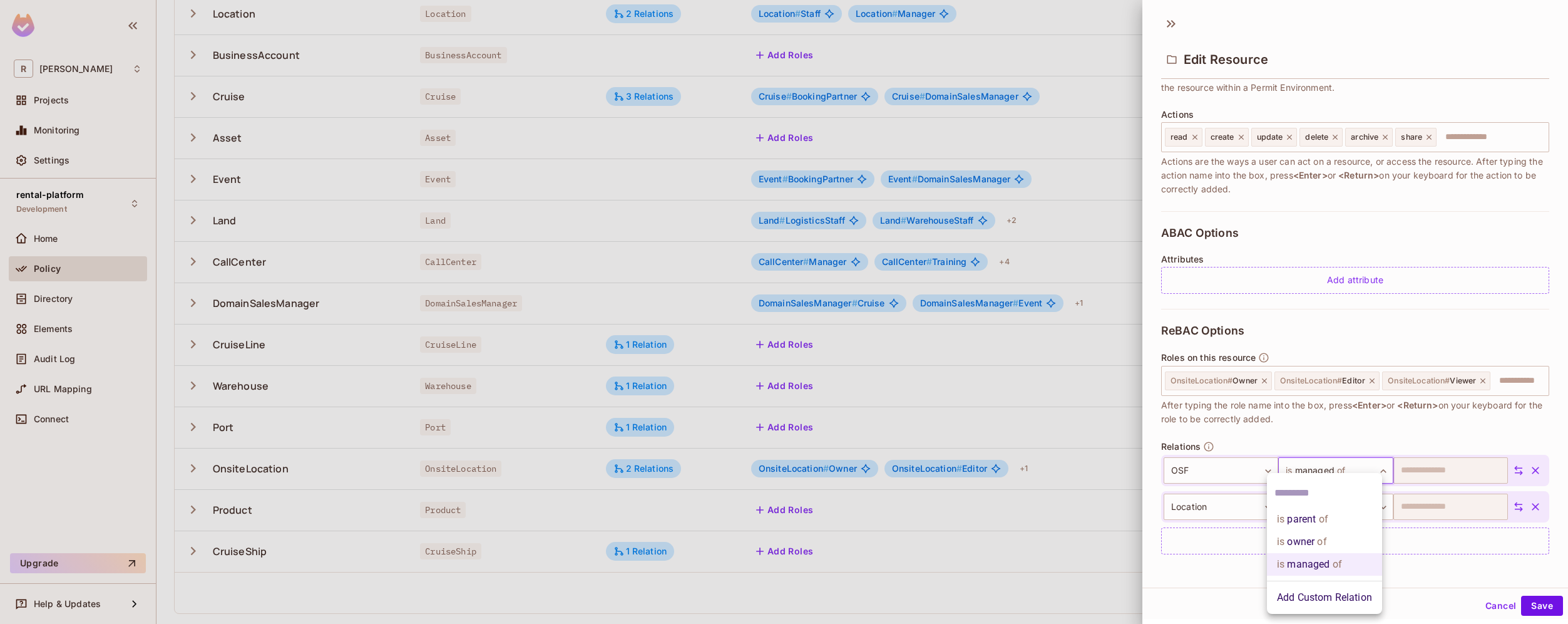
click at [1038, 569] on div at bounding box center [784, 312] width 1568 height 624
click at [1529, 468] on icon "button" at bounding box center [1535, 471] width 12 height 12
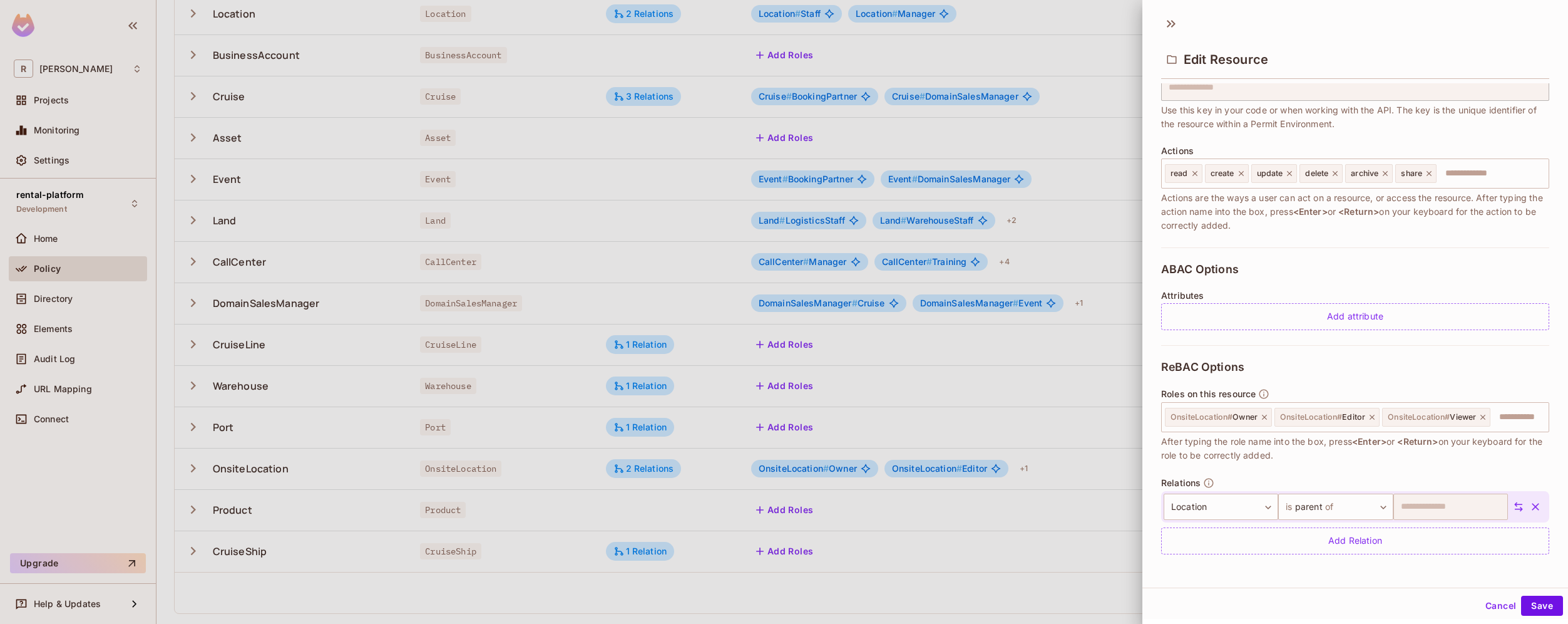
scroll to position [121, 0]
click at [1522, 603] on button "Save" at bounding box center [1541, 606] width 42 height 20
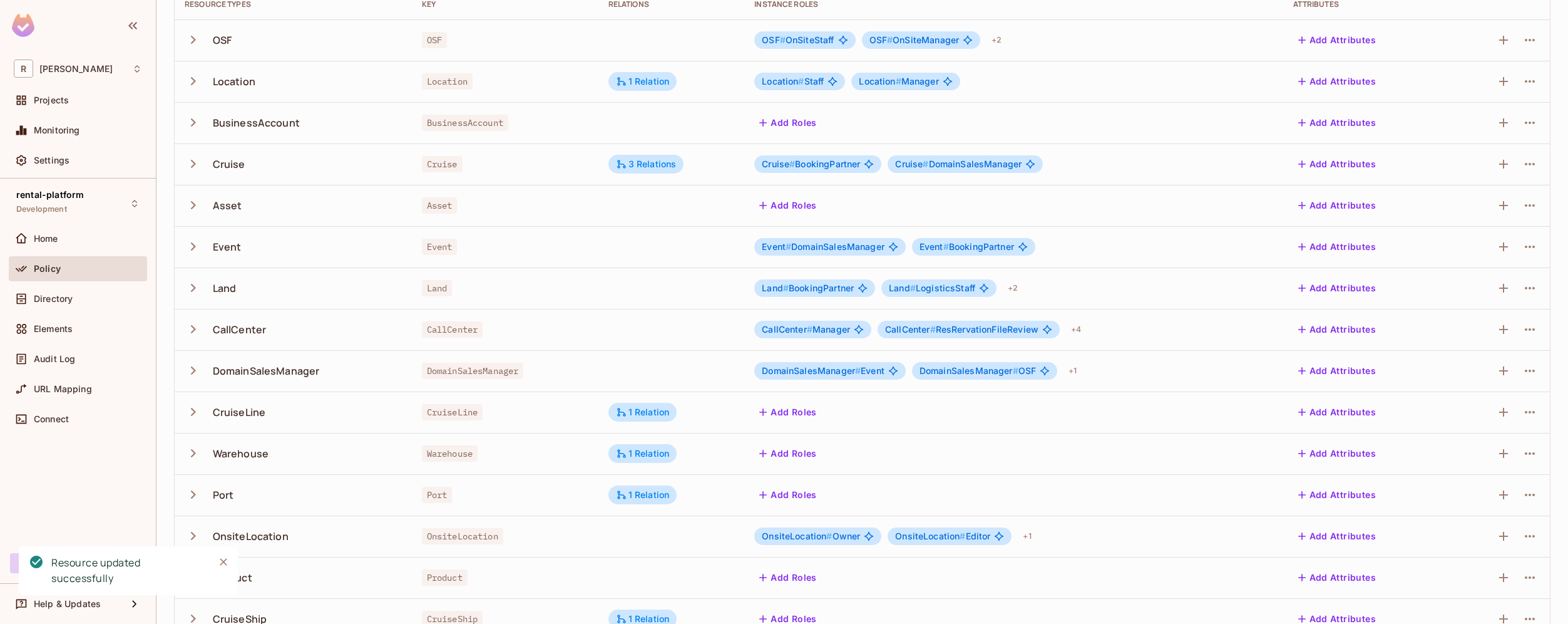
scroll to position [200, 0]
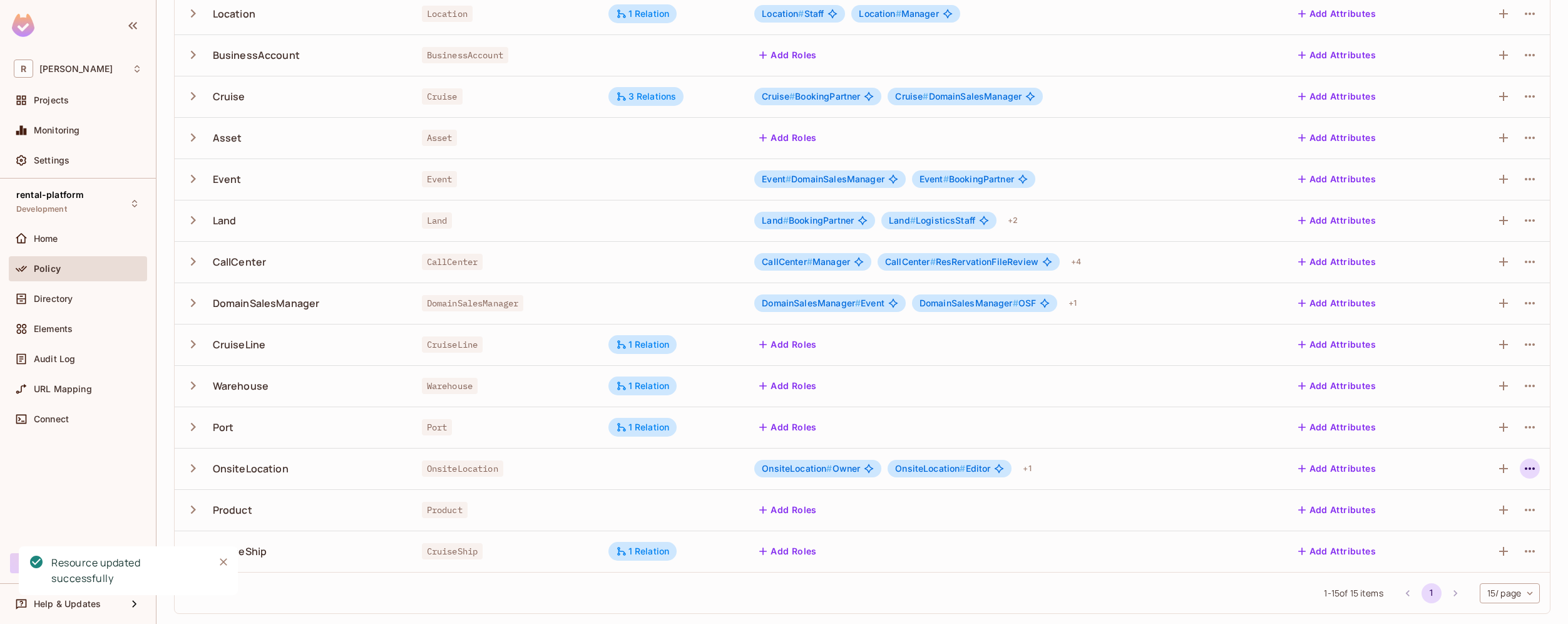
click at [1524, 469] on icon "button" at bounding box center [1529, 469] width 10 height 3
click at [1487, 521] on div "Edit Resource" at bounding box center [1466, 518] width 59 height 12
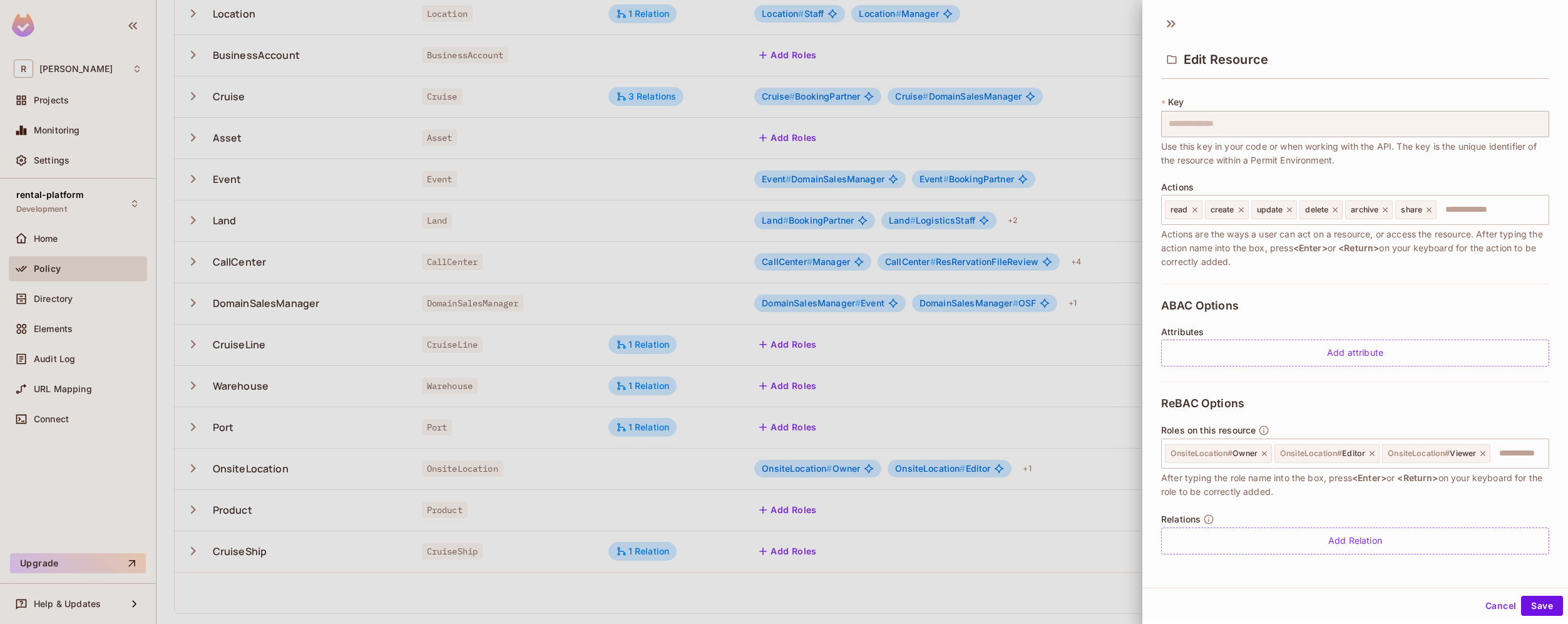
scroll to position [84, 0]
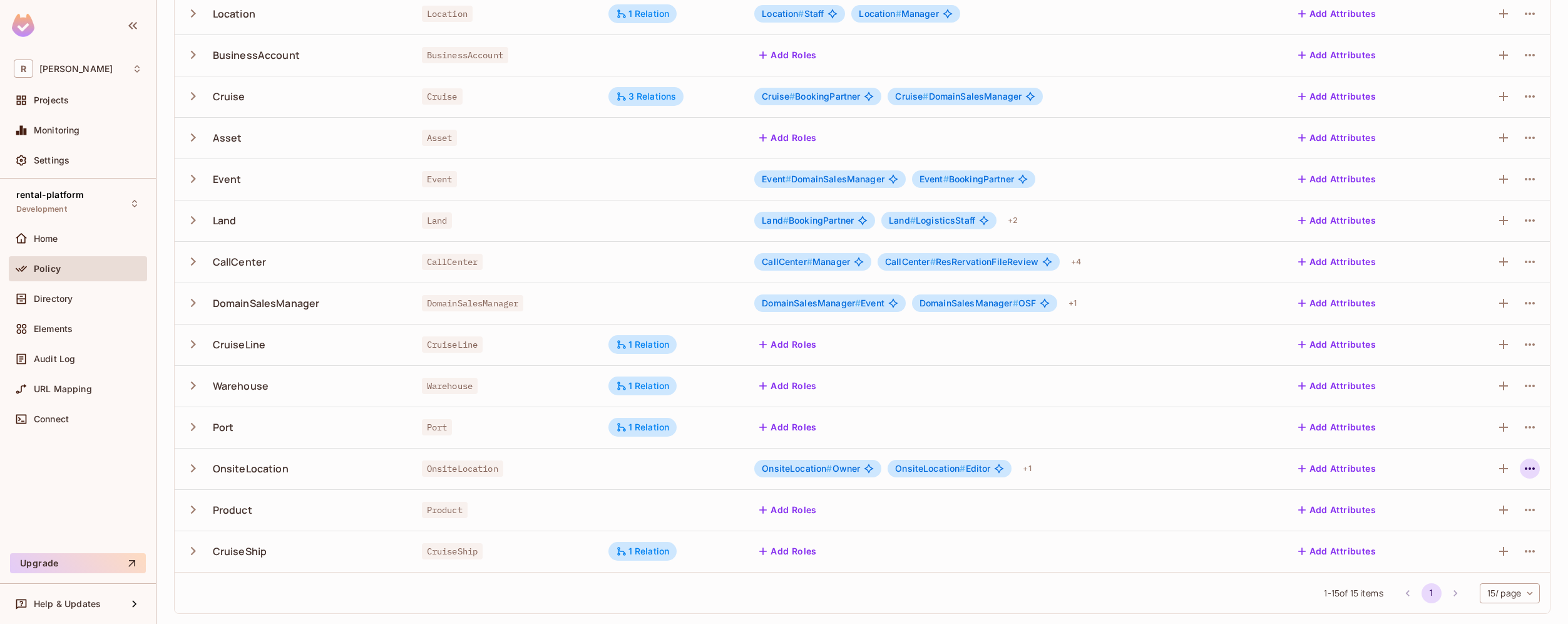
click at [1523, 473] on icon "button" at bounding box center [1530, 469] width 15 height 15
click at [1478, 519] on div "Edit Resource" at bounding box center [1466, 518] width 59 height 12
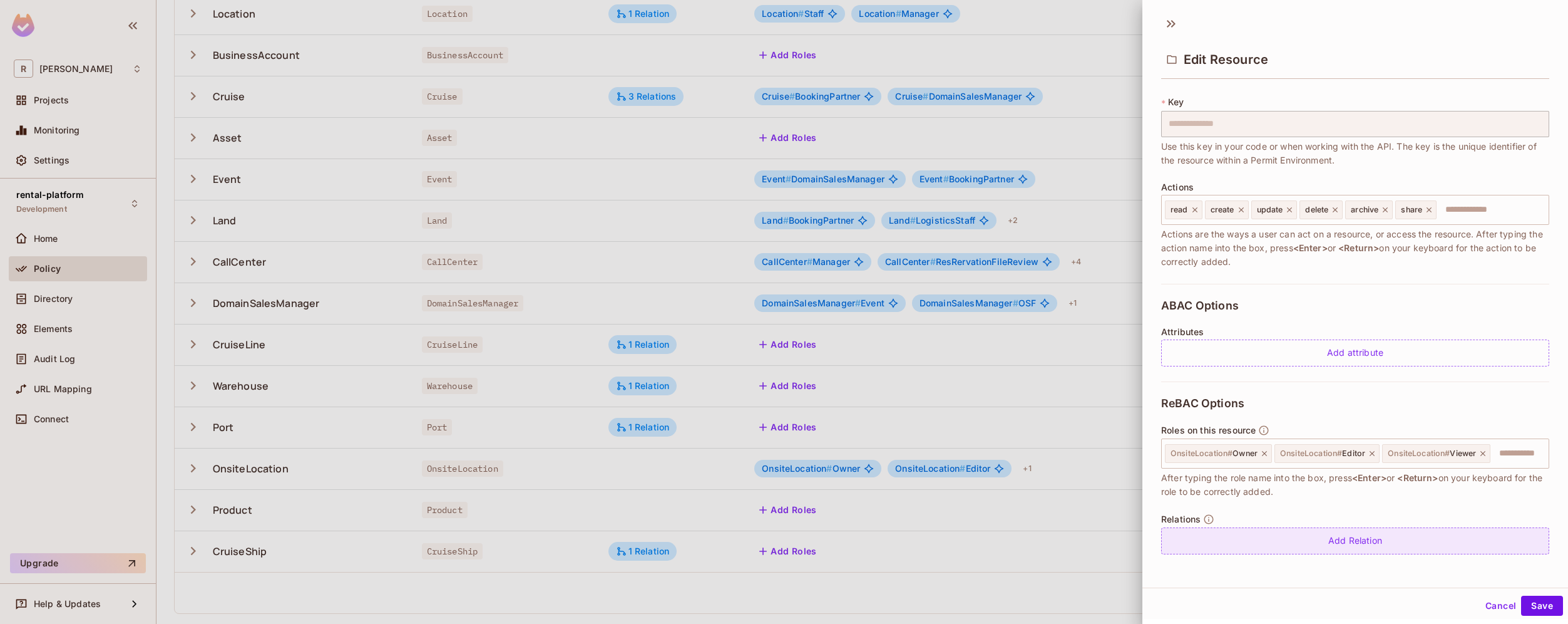
click at [1352, 544] on div "Add Relation" at bounding box center [1354, 540] width 388 height 27
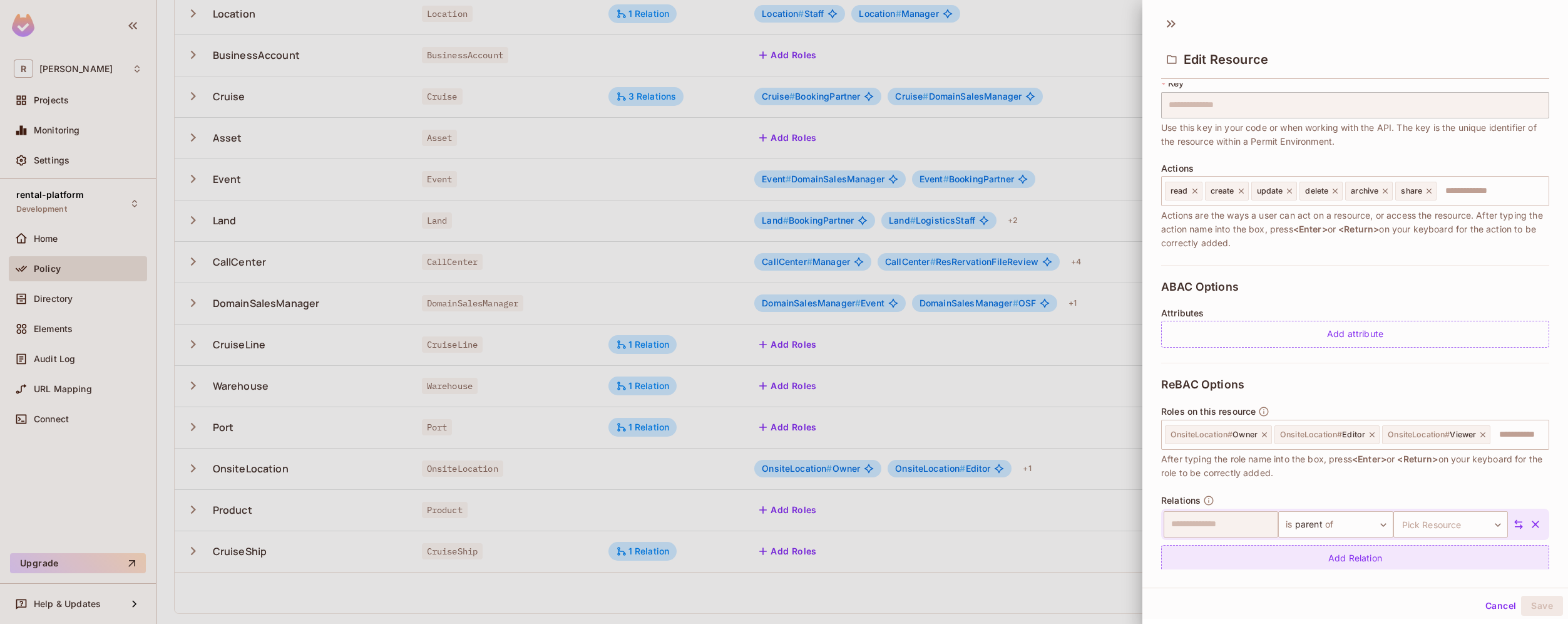
scroll to position [121, 0]
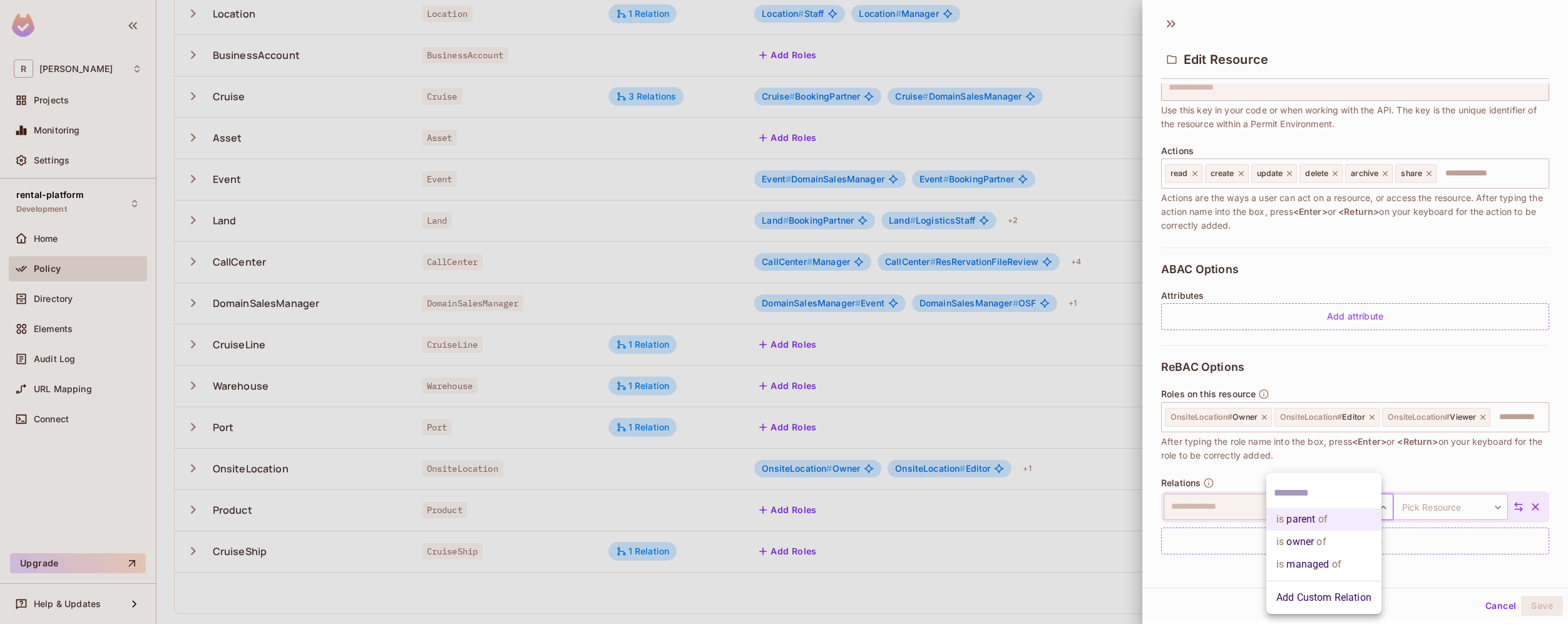
click at [1361, 508] on body "R [PERSON_NAME]-poc Projects Monitoring Settings rental-platform Development Ho…" at bounding box center [784, 312] width 1568 height 624
click at [1342, 562] on li "is managed of" at bounding box center [1324, 564] width 115 height 23
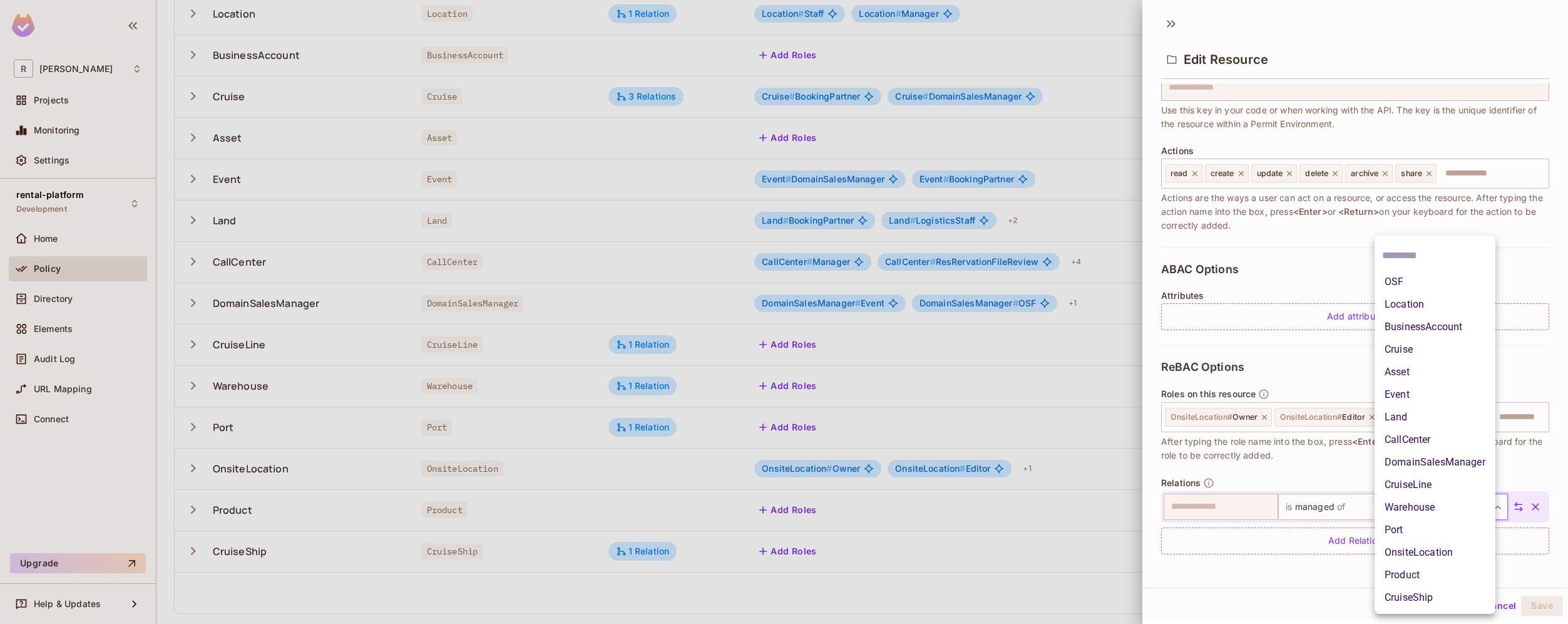
click at [1453, 515] on body "R roy-poc Projects Monitoring Settings rental-platform Development Home Policy …" at bounding box center [784, 312] width 1568 height 624
click at [1428, 280] on li "OSF" at bounding box center [1435, 282] width 120 height 23
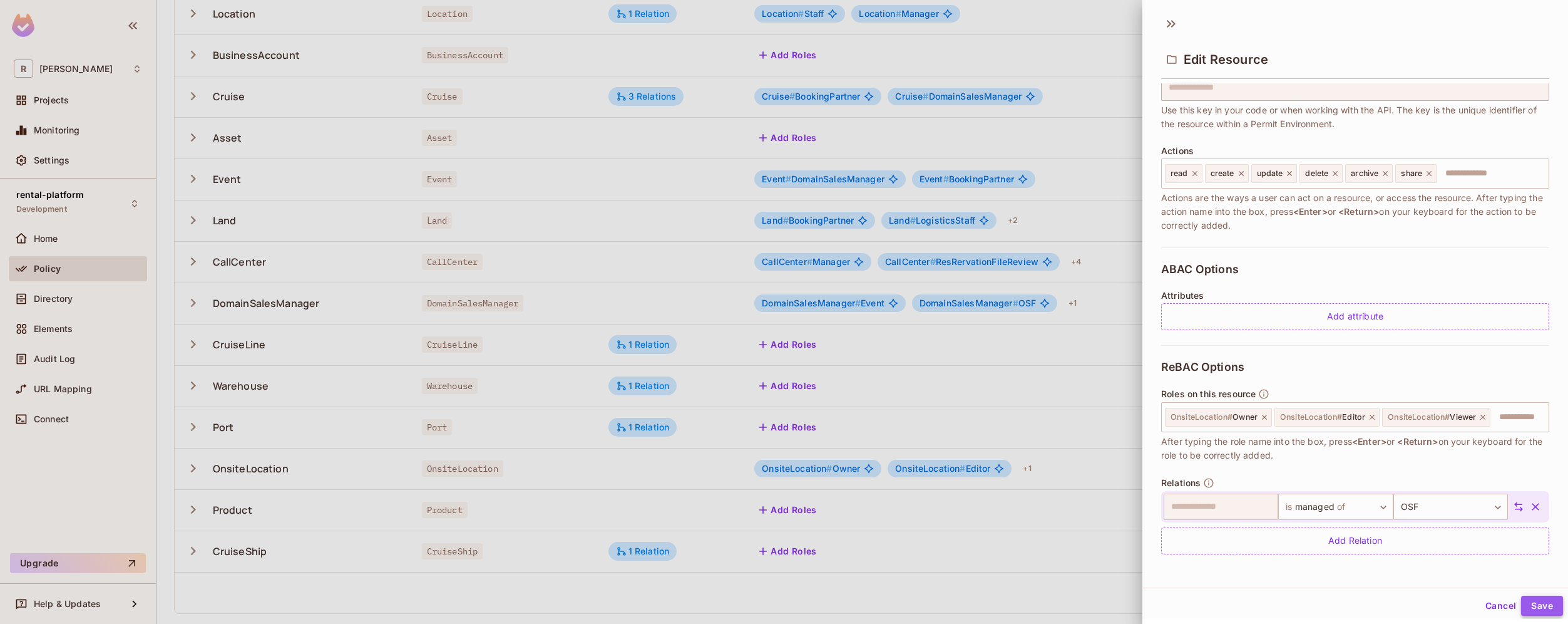
click at [1533, 608] on button "Save" at bounding box center [1541, 606] width 42 height 20
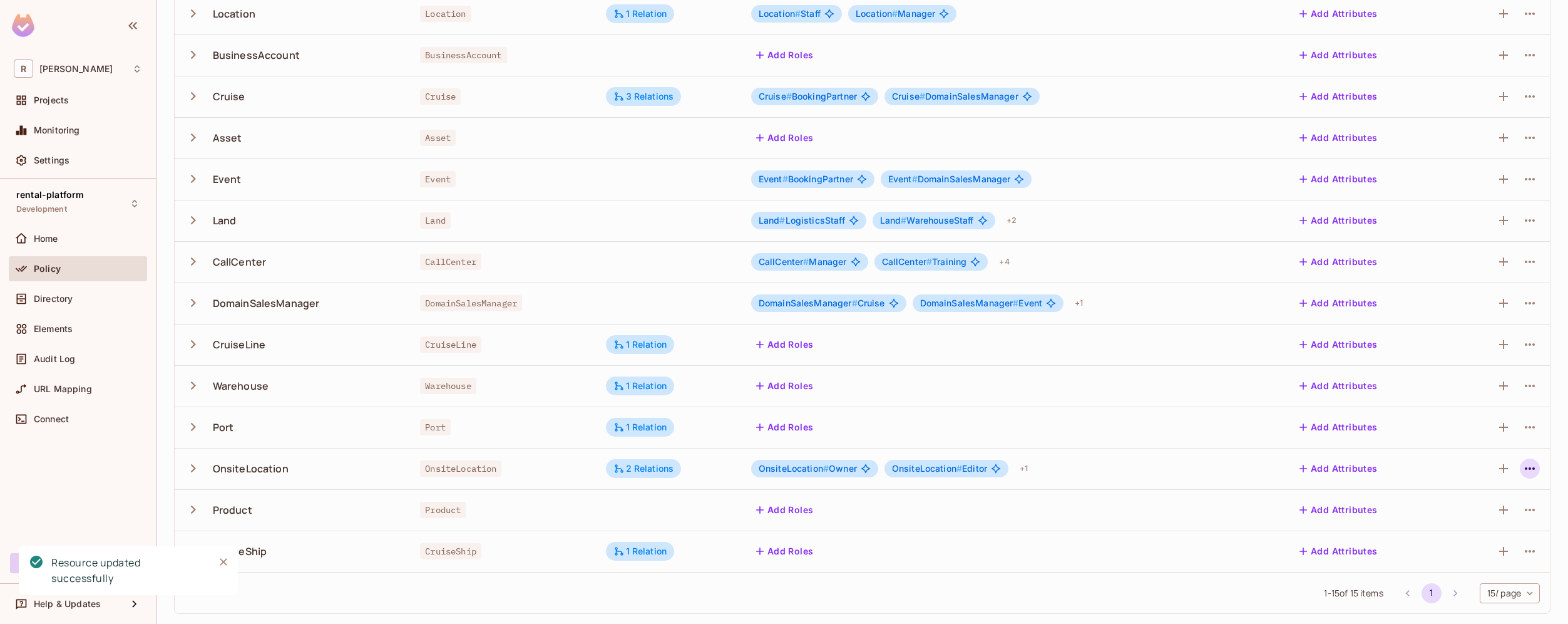
click at [1522, 470] on icon "button" at bounding box center [1530, 469] width 15 height 15
click at [1478, 520] on div "Edit Resource" at bounding box center [1466, 518] width 59 height 12
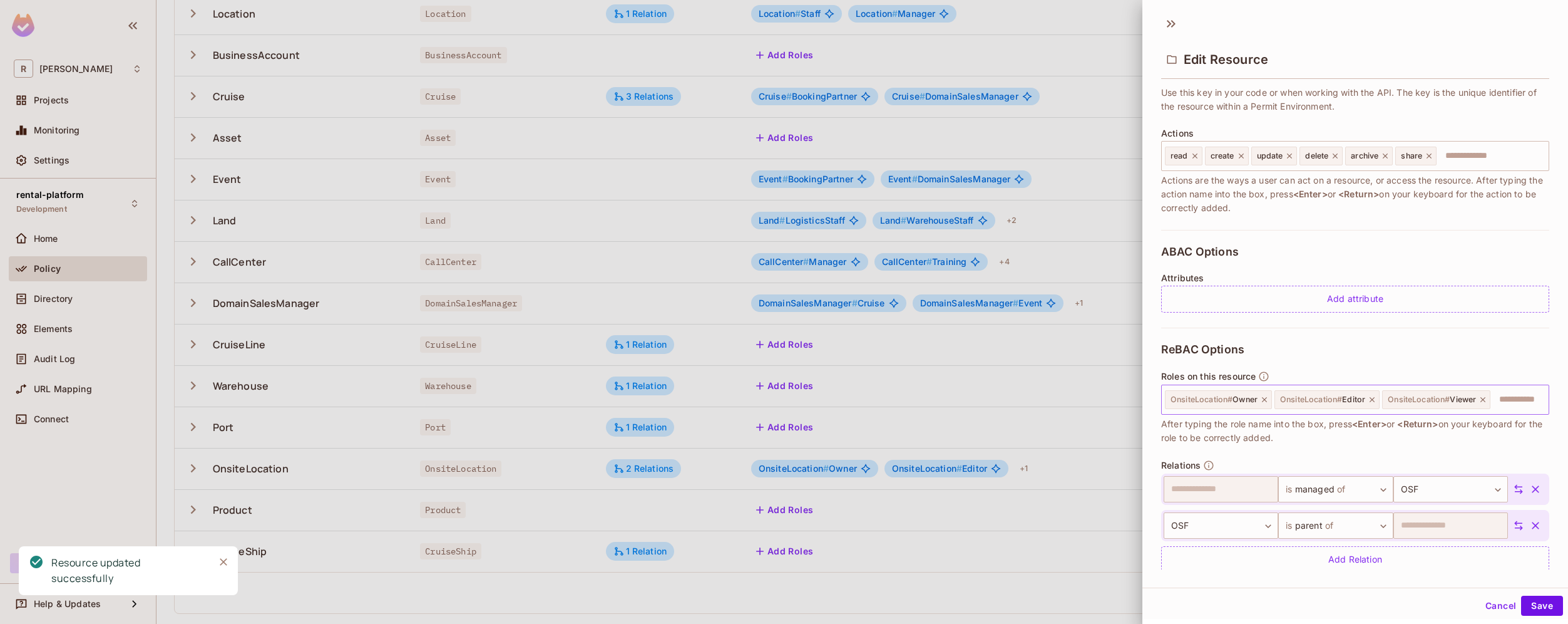
scroll to position [157, 0]
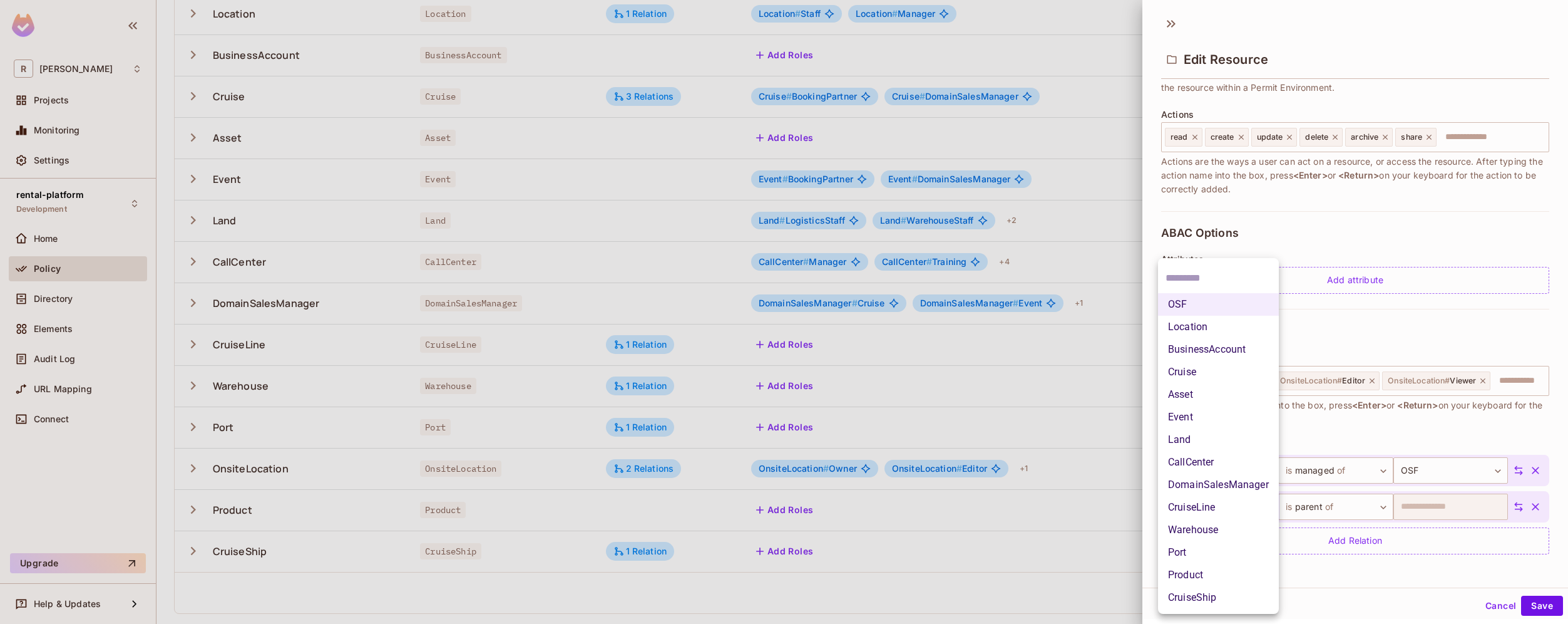
click at [1255, 505] on body "R roy-poc Projects Monitoring Settings rental-platform Development Home Policy …" at bounding box center [784, 312] width 1568 height 624
click at [1304, 584] on div at bounding box center [784, 312] width 1568 height 624
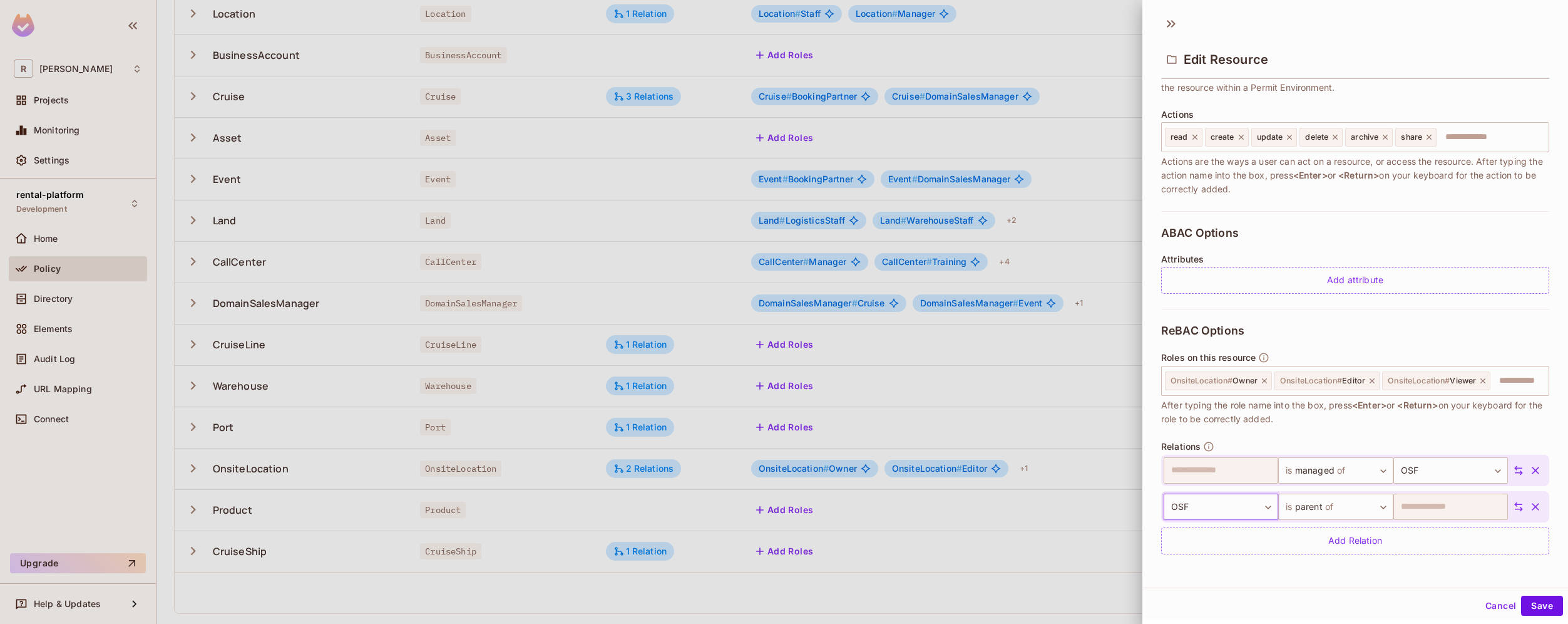
click at [1233, 508] on body "R roy-poc Projects Monitoring Settings rental-platform Development Home Policy …" at bounding box center [784, 312] width 1568 height 624
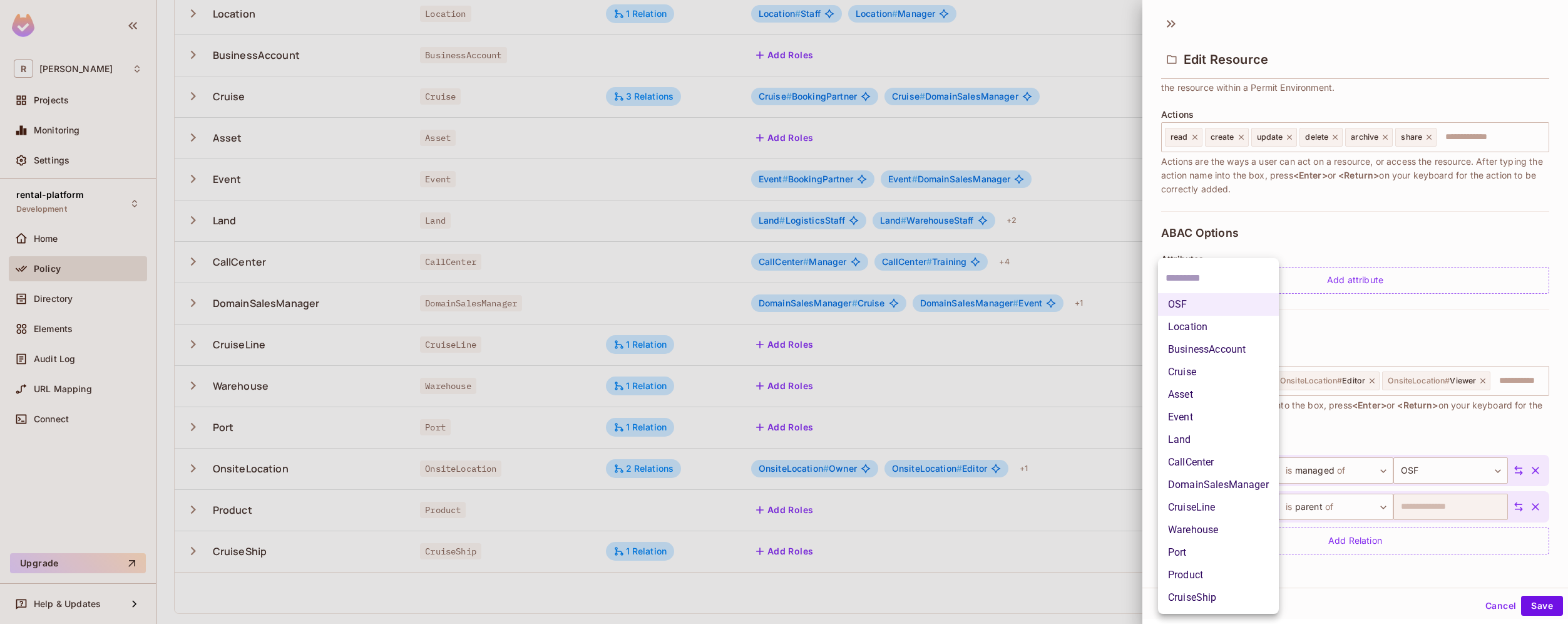
click at [1334, 567] on div at bounding box center [784, 312] width 1568 height 624
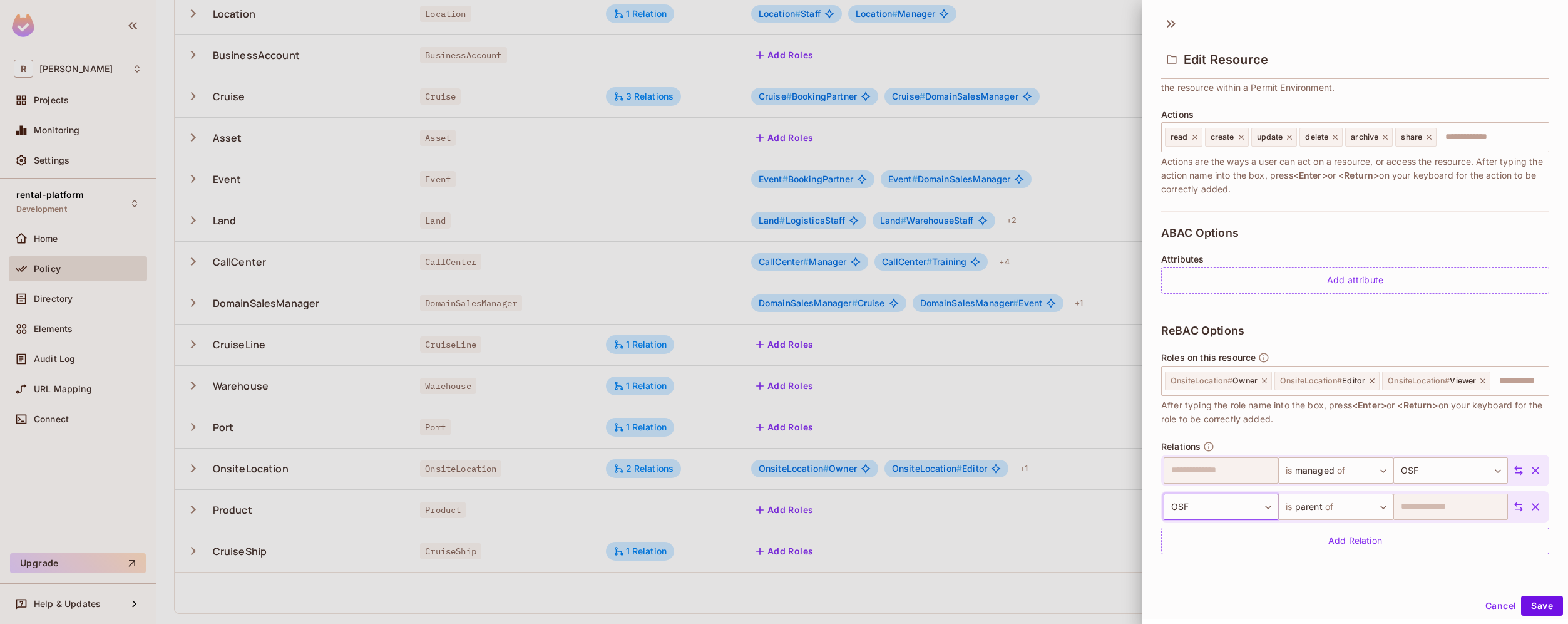
click at [1529, 506] on icon "button" at bounding box center [1535, 507] width 12 height 12
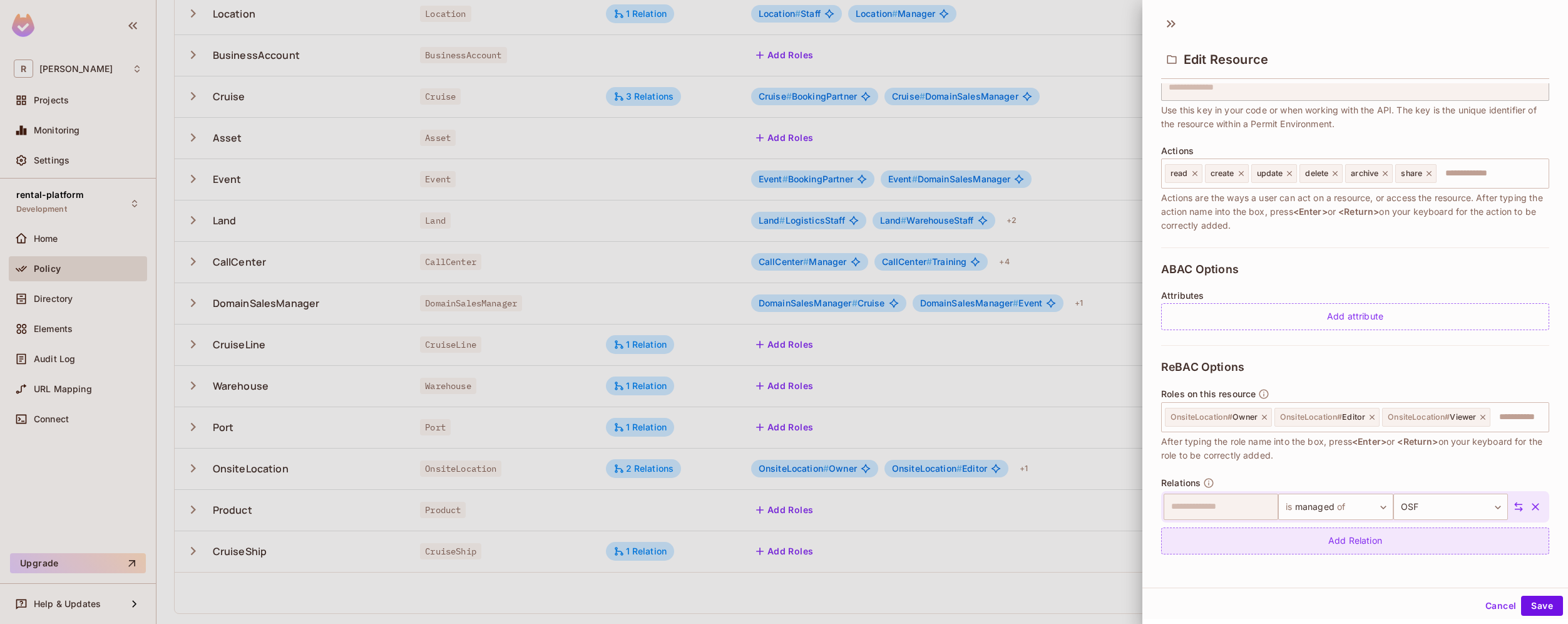
click at [1361, 539] on div "Add Relation" at bounding box center [1354, 540] width 388 height 27
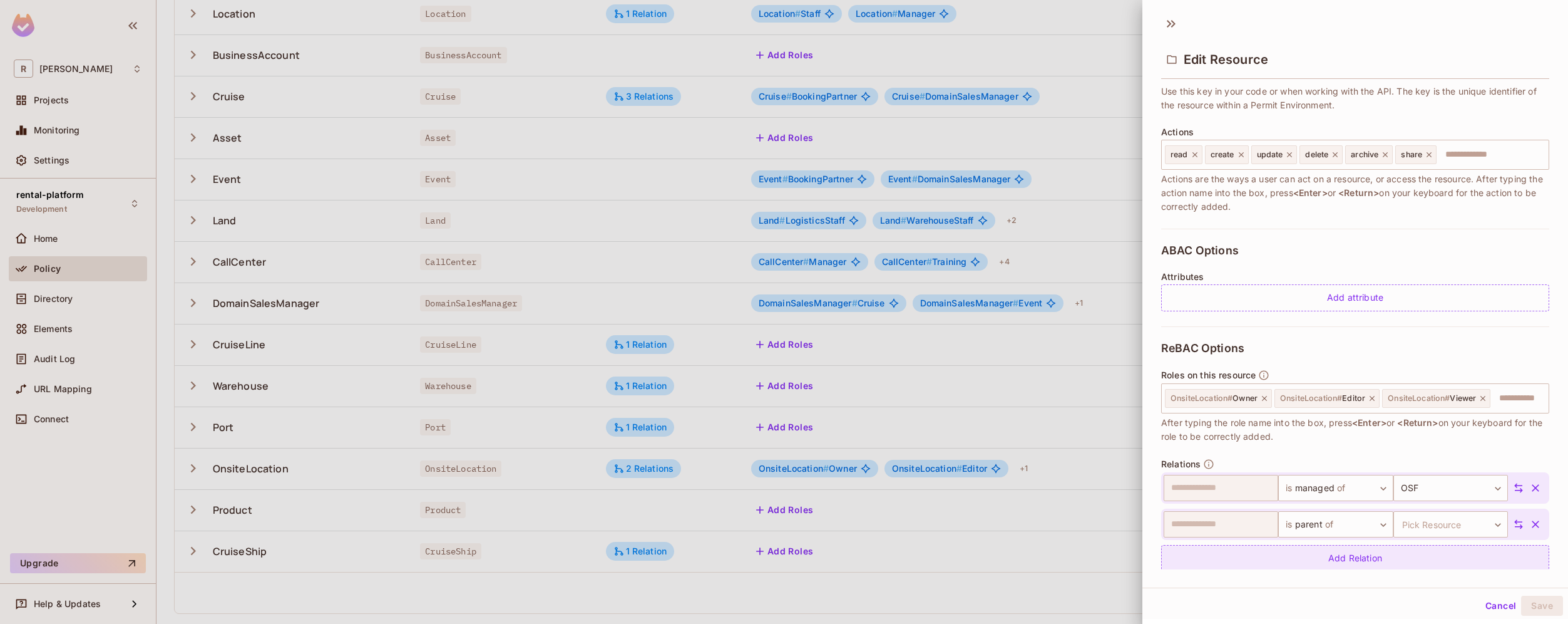
scroll to position [157, 0]
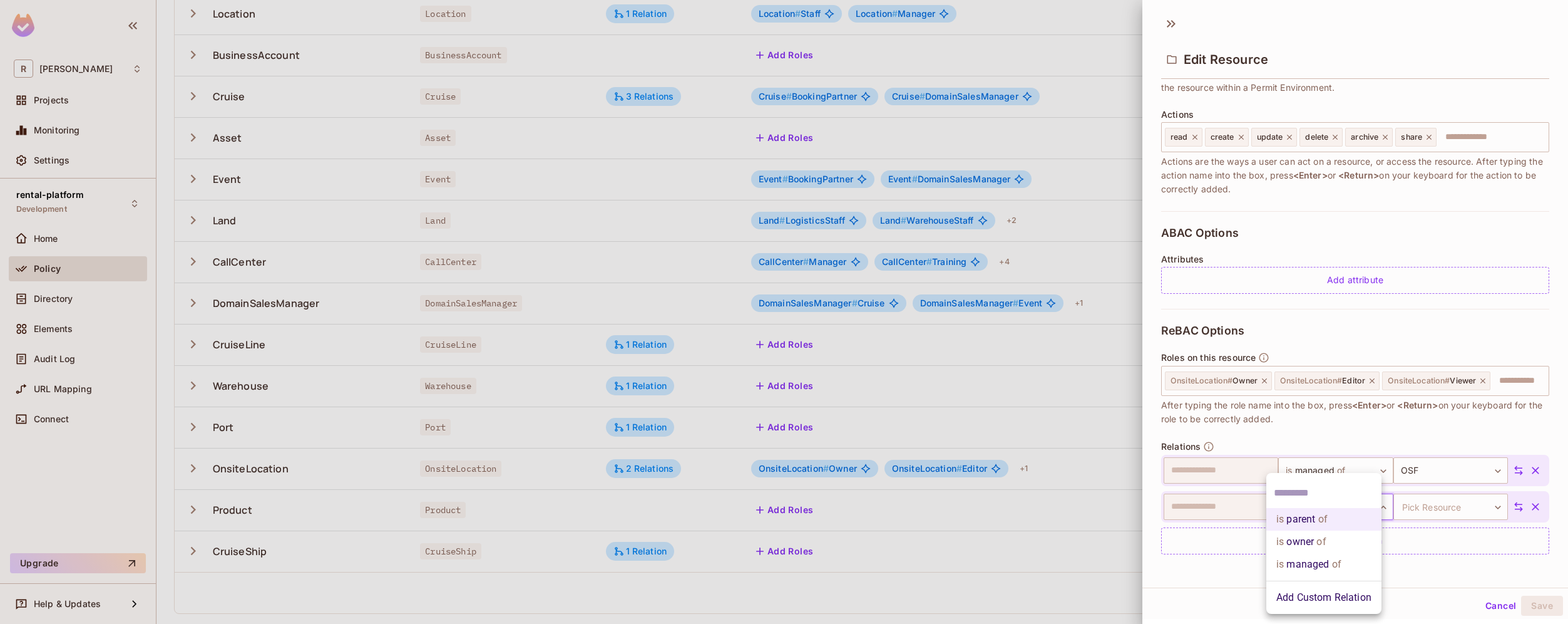
click at [1363, 505] on body "R roy-poc Projects Monitoring Settings rental-platform Development Home Policy …" at bounding box center [784, 312] width 1568 height 624
click at [1346, 562] on li "is managed of" at bounding box center [1324, 564] width 115 height 23
click at [1468, 511] on body "R roy-poc Projects Monitoring Settings rental-platform Development Home Policy …" at bounding box center [784, 312] width 1568 height 624
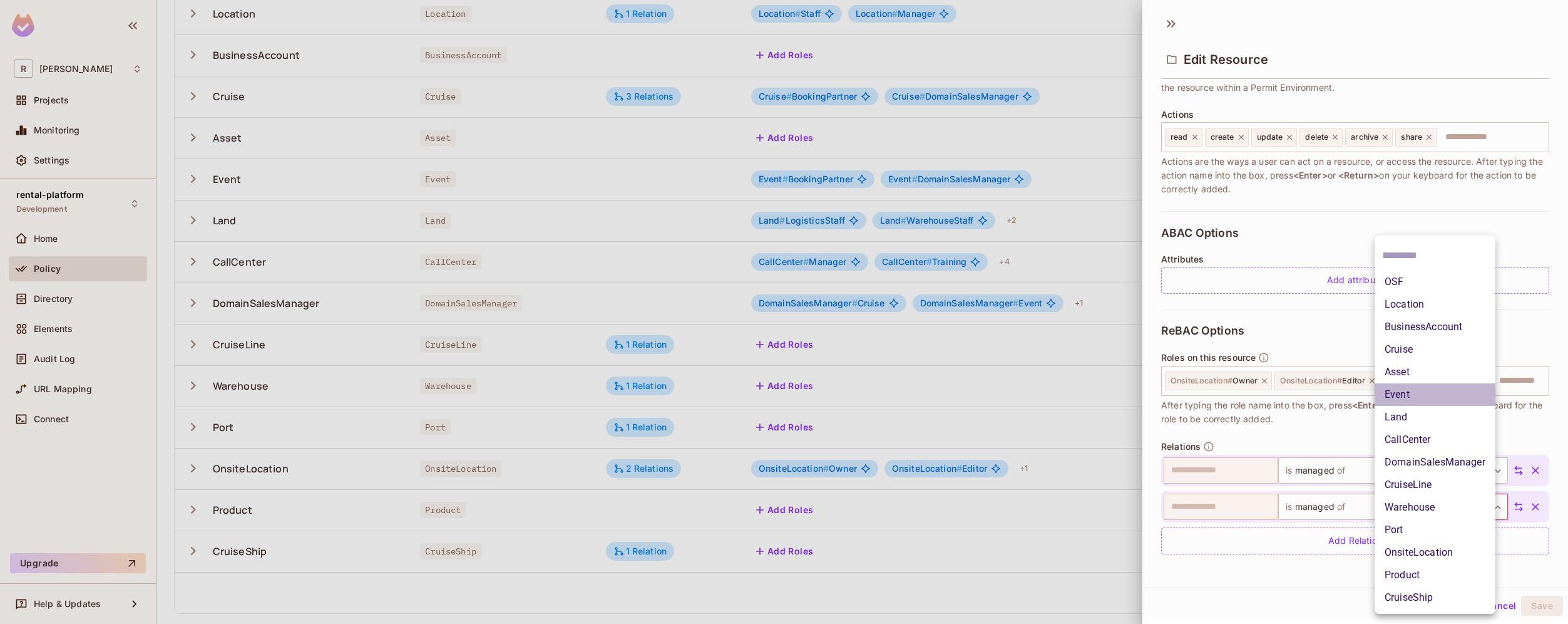
click at [1436, 387] on li "Event" at bounding box center [1435, 395] width 120 height 23
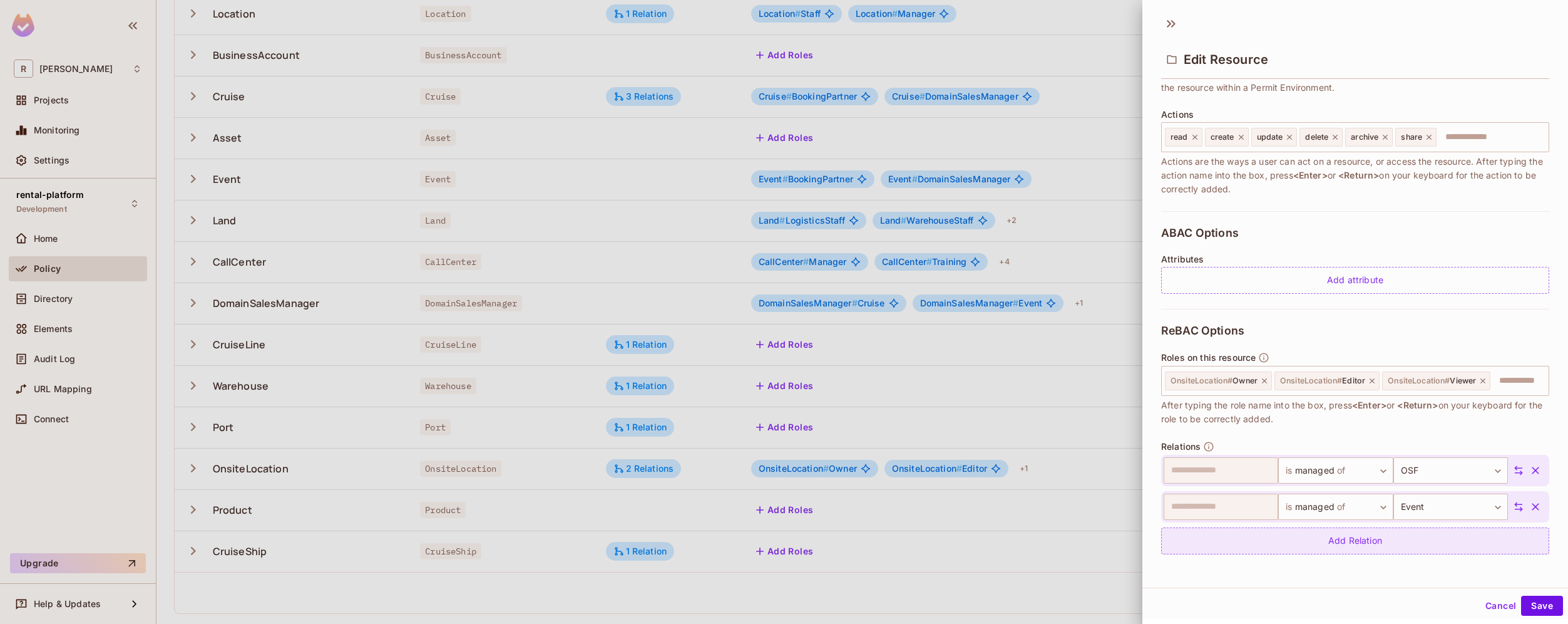
click at [1409, 548] on div "Add Relation" at bounding box center [1354, 540] width 388 height 27
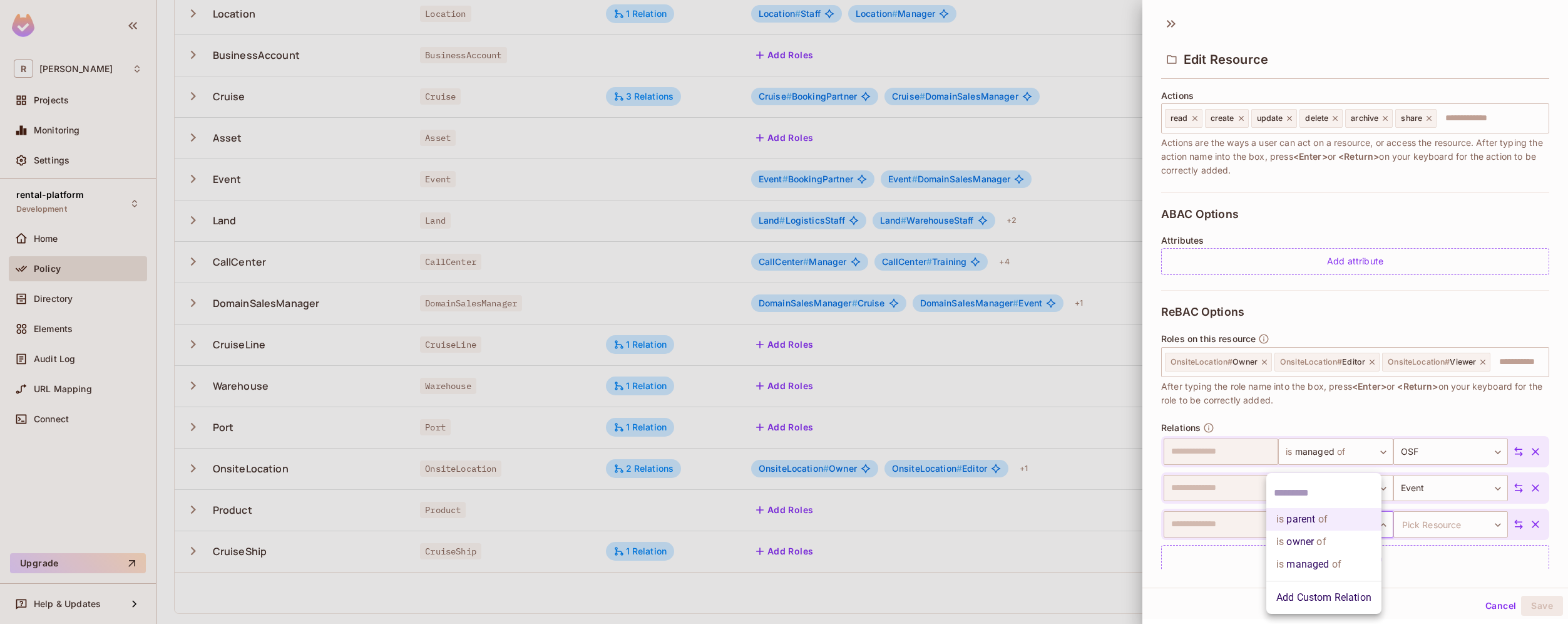
click at [1350, 540] on body "R roy-poc Projects Monitoring Settings rental-platform Development Home Policy …" at bounding box center [784, 312] width 1568 height 624
click at [1349, 559] on li "is managed of" at bounding box center [1324, 564] width 115 height 23
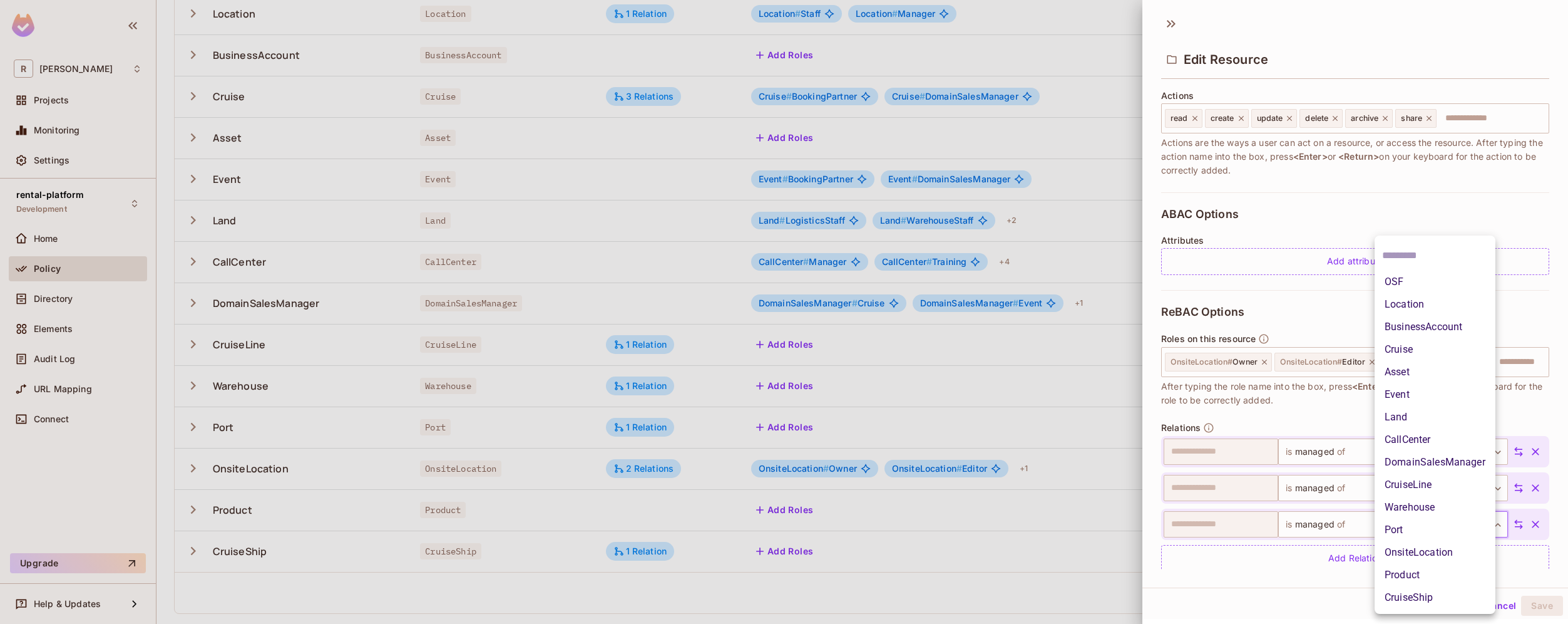
click at [1432, 541] on body "R roy-poc Projects Monitoring Settings rental-platform Development Home Policy …" at bounding box center [784, 312] width 1568 height 624
click at [1439, 350] on li "Cruise" at bounding box center [1435, 349] width 120 height 23
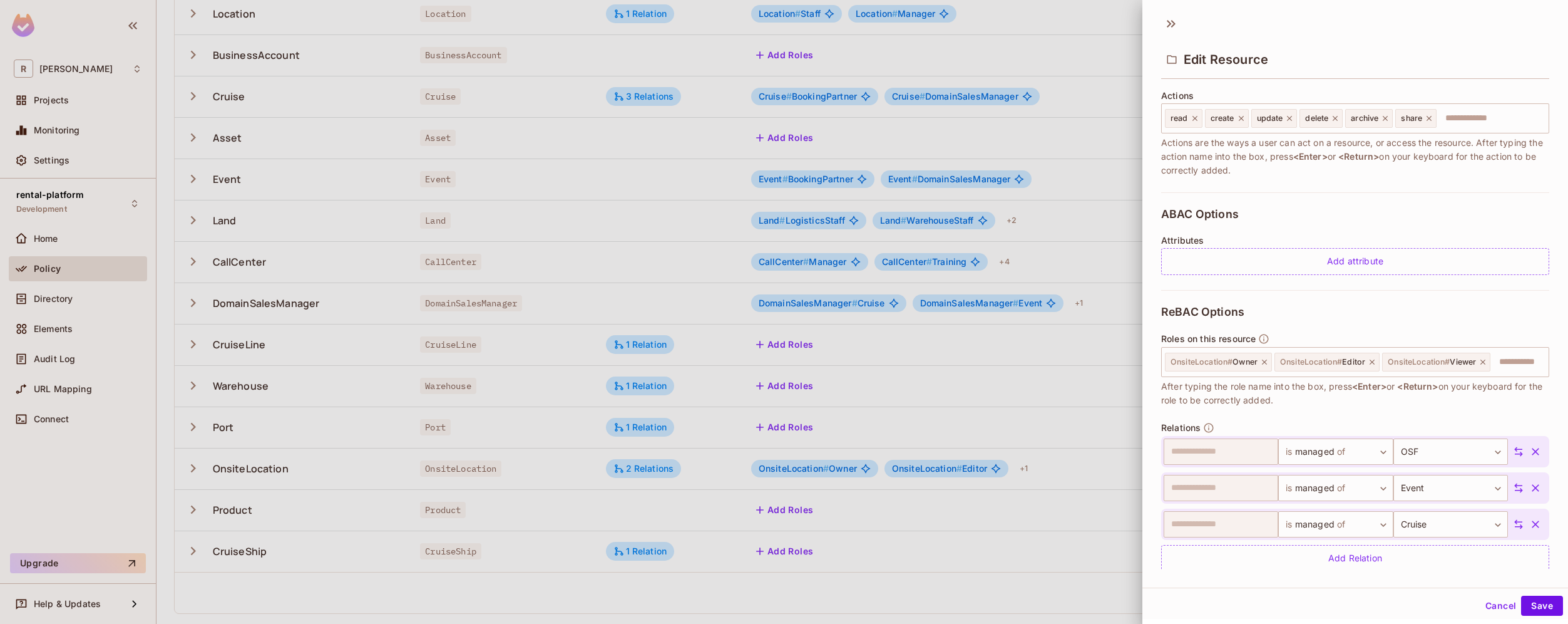
scroll to position [193, 0]
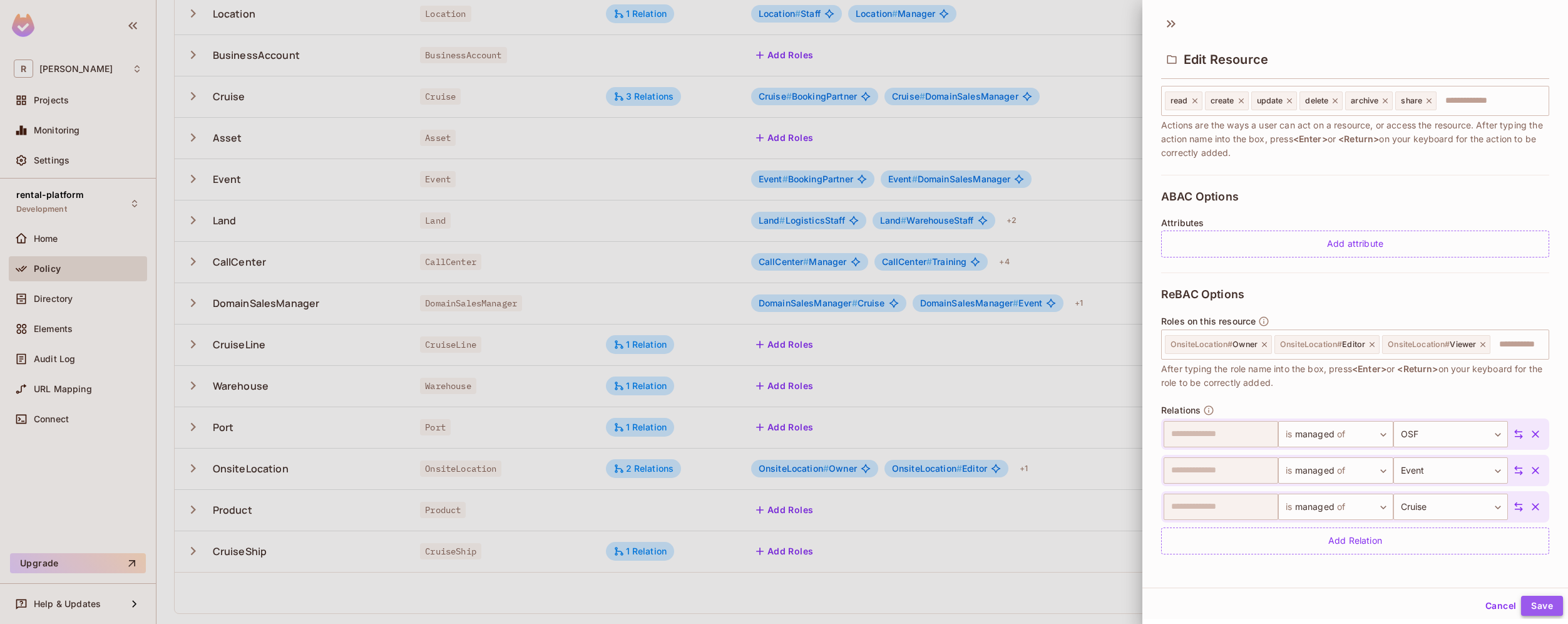
click at [1539, 611] on button "Save" at bounding box center [1541, 606] width 42 height 20
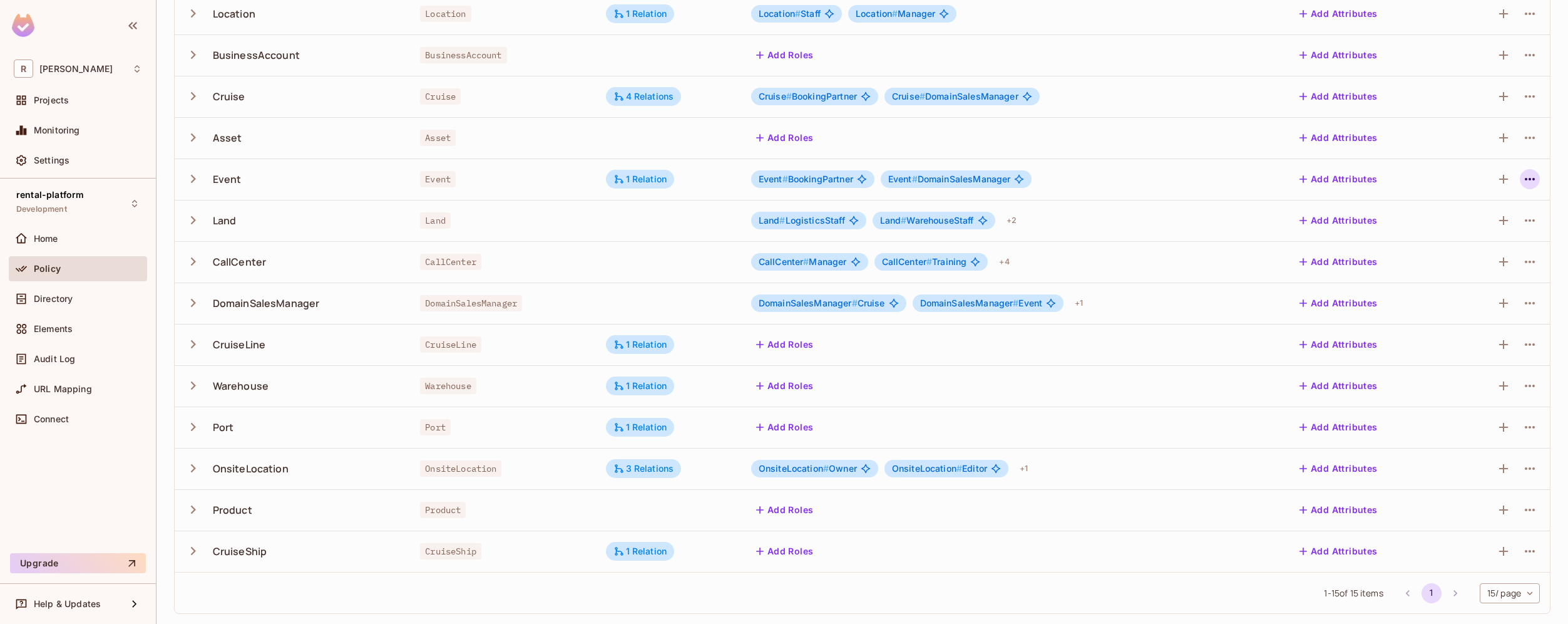
click at [1522, 179] on icon "button" at bounding box center [1530, 179] width 15 height 15
click at [1482, 232] on div "Edit Resource" at bounding box center [1466, 229] width 59 height 12
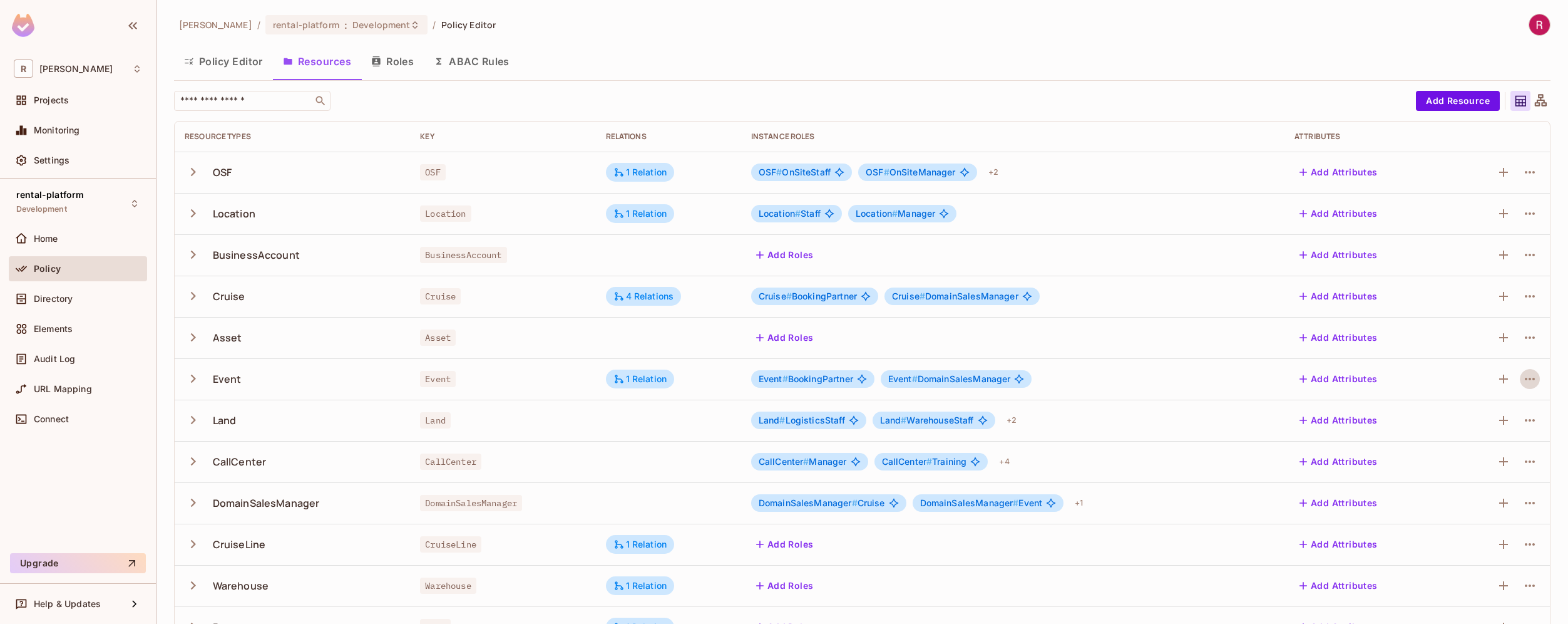
click at [411, 65] on button "Roles" at bounding box center [392, 62] width 62 height 32
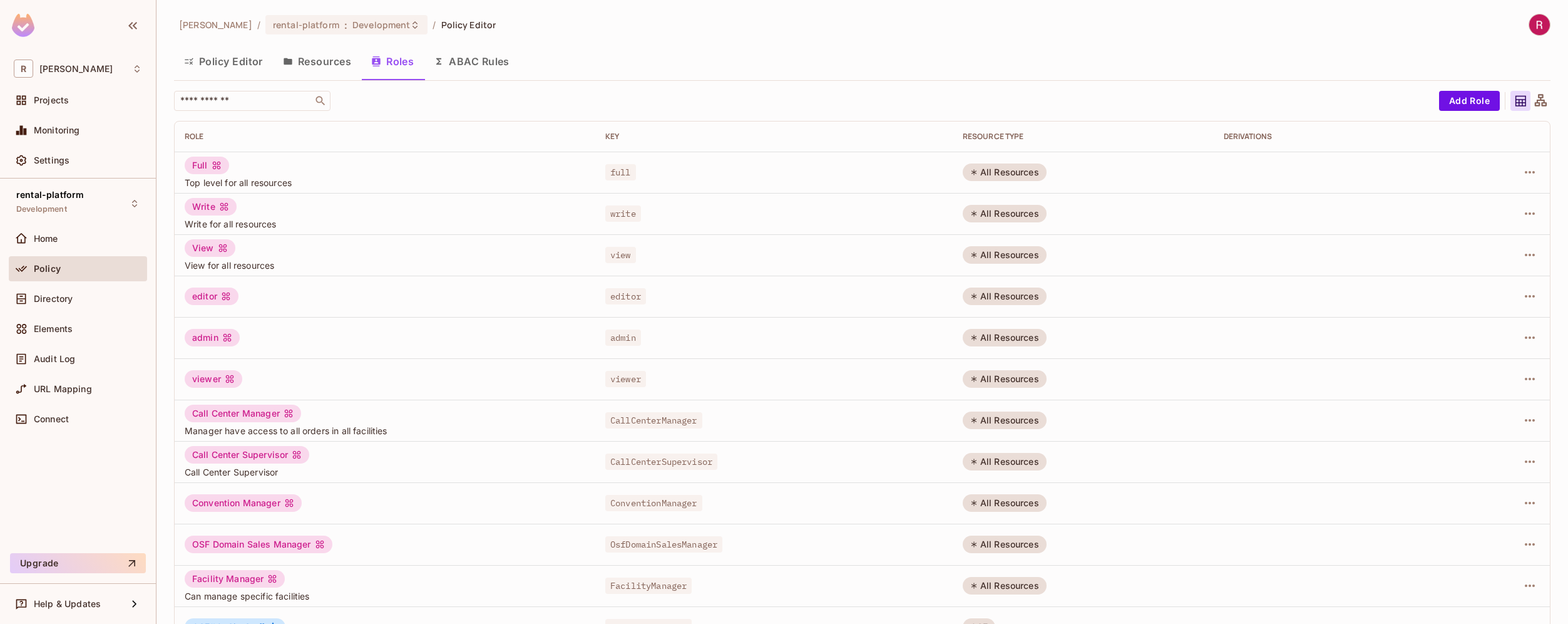
scroll to position [200, 0]
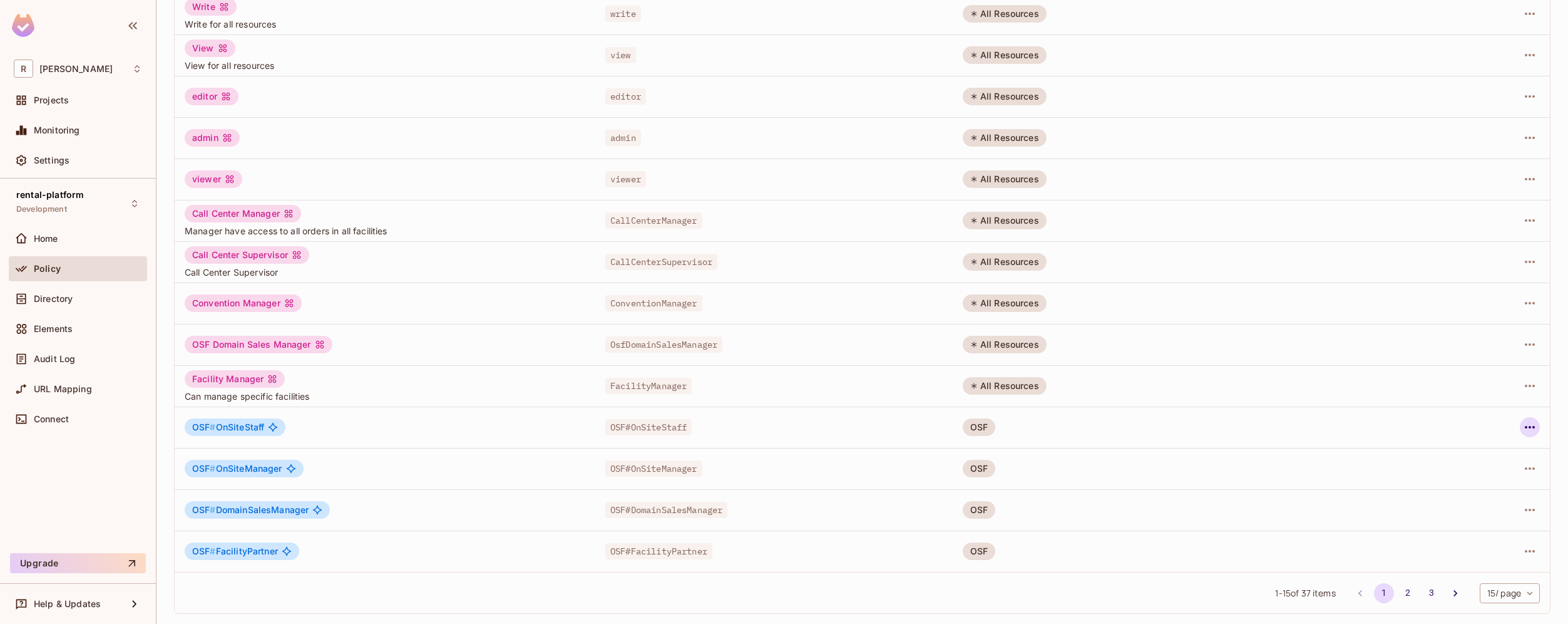
click at [1522, 423] on icon "button" at bounding box center [1530, 427] width 15 height 15
click at [1493, 455] on li "Edit Role" at bounding box center [1466, 456] width 111 height 27
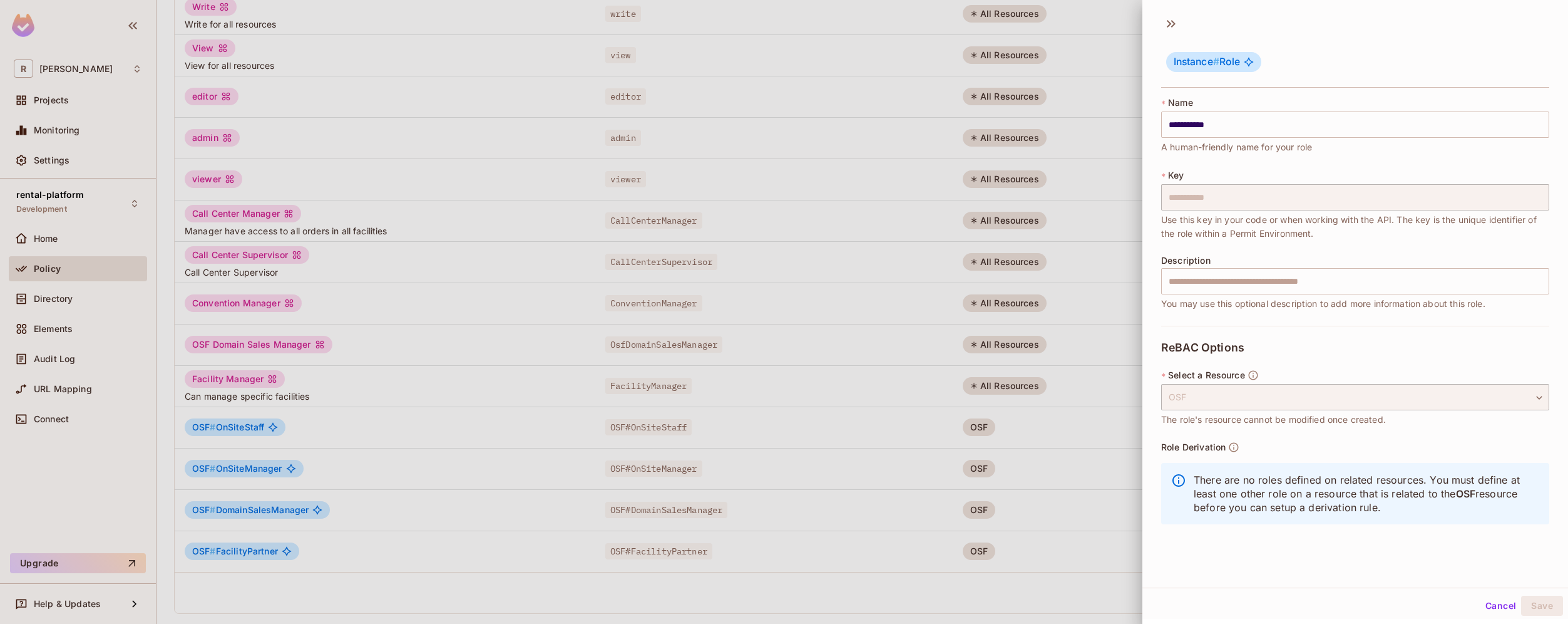
scroll to position [2, 0]
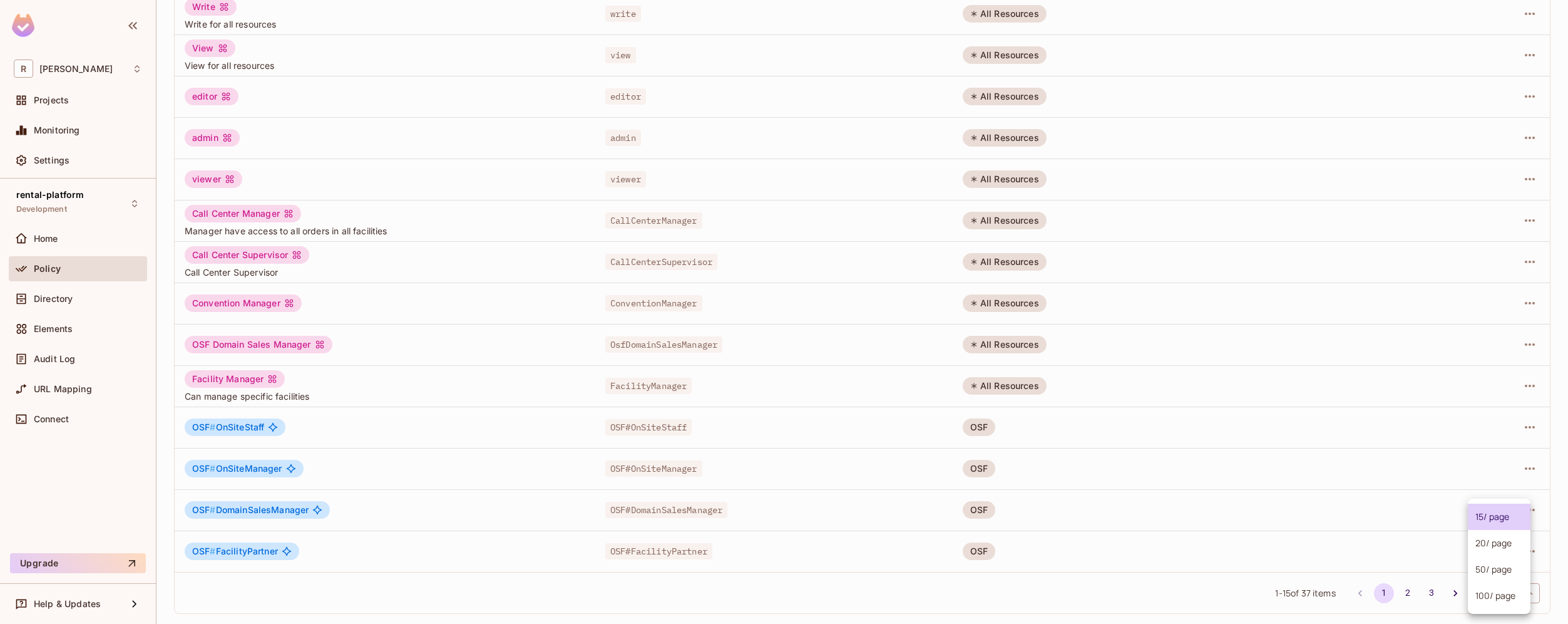
click at [1488, 589] on body "R roy-poc Projects Monitoring Settings rental-platform Development Home Policy …" at bounding box center [784, 312] width 1568 height 624
click at [1489, 591] on li "100 / page" at bounding box center [1498, 595] width 62 height 26
type input "***"
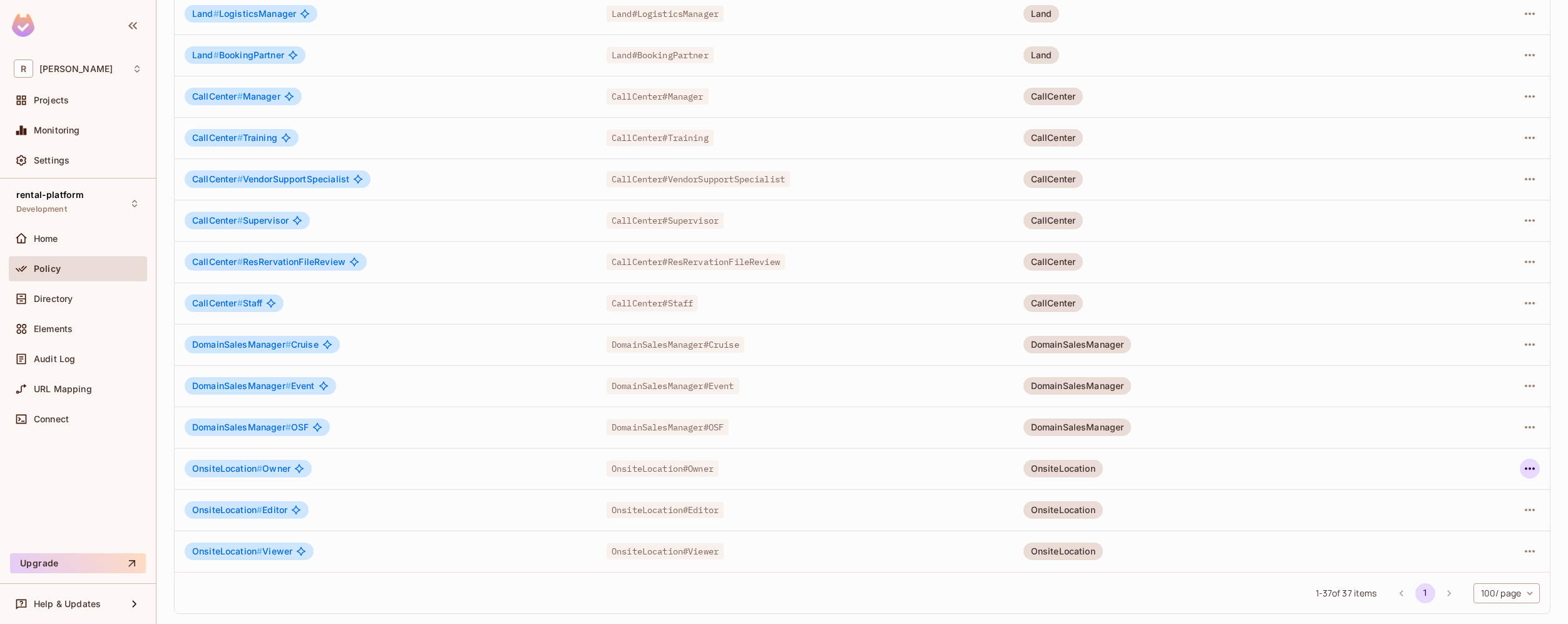
click at [1522, 469] on icon "button" at bounding box center [1530, 469] width 15 height 15
click at [1494, 492] on li "Edit Role" at bounding box center [1466, 497] width 111 height 27
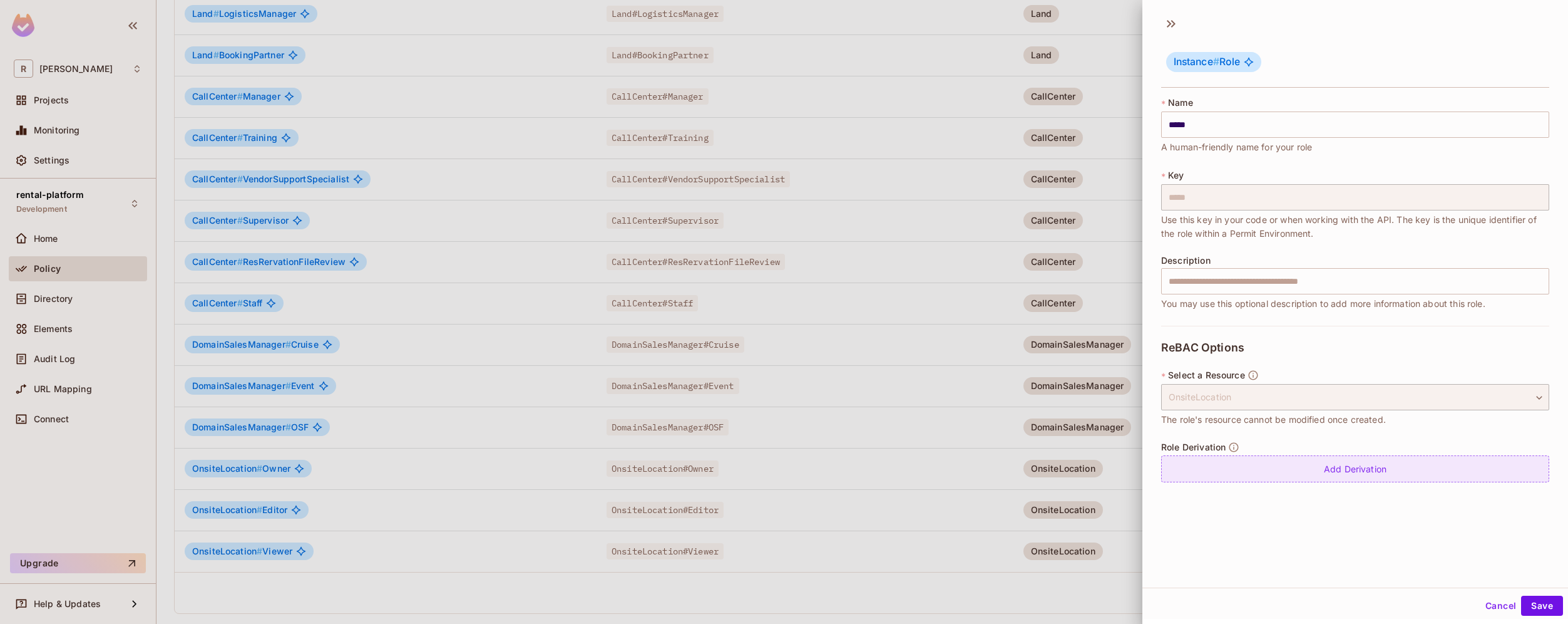
click at [1429, 465] on div "Add Derivation" at bounding box center [1354, 469] width 388 height 27
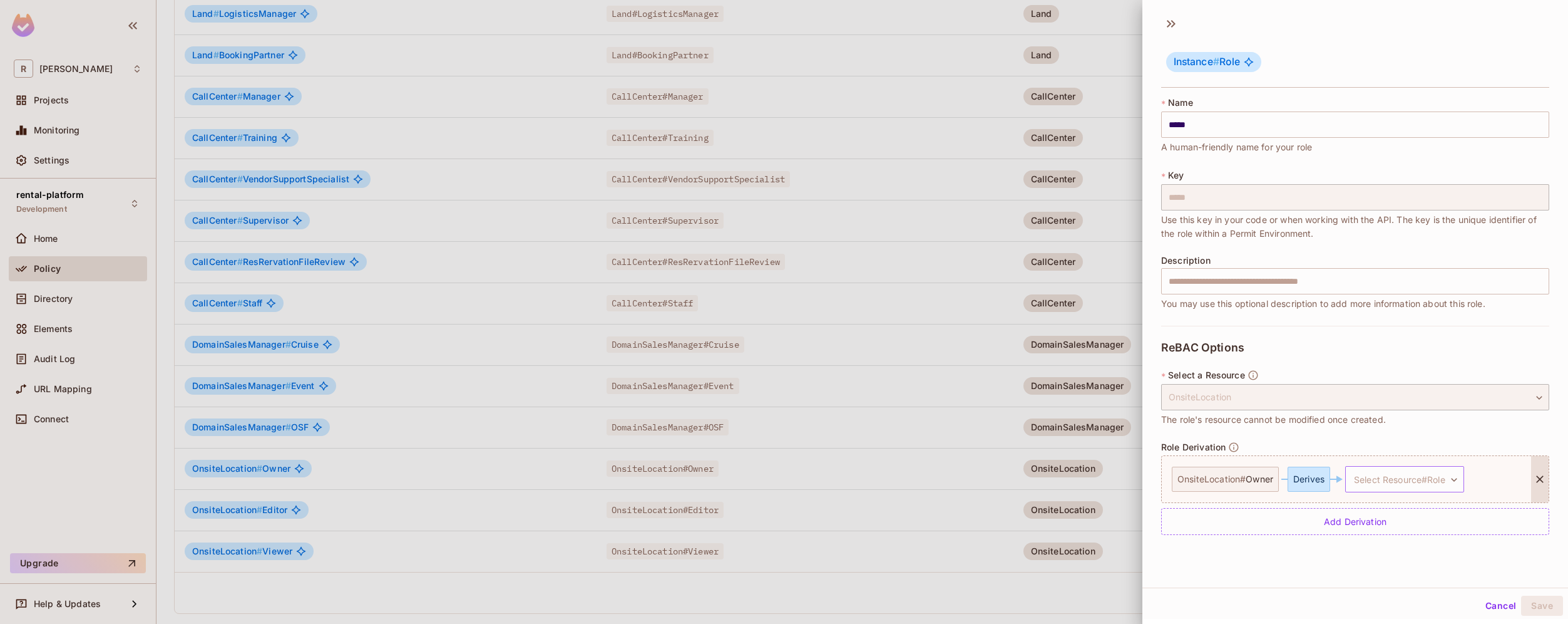
click at [1444, 479] on body "R roy-poc Projects Monitoring Settings rental-platform Development Home Policy …" at bounding box center [784, 312] width 1568 height 624
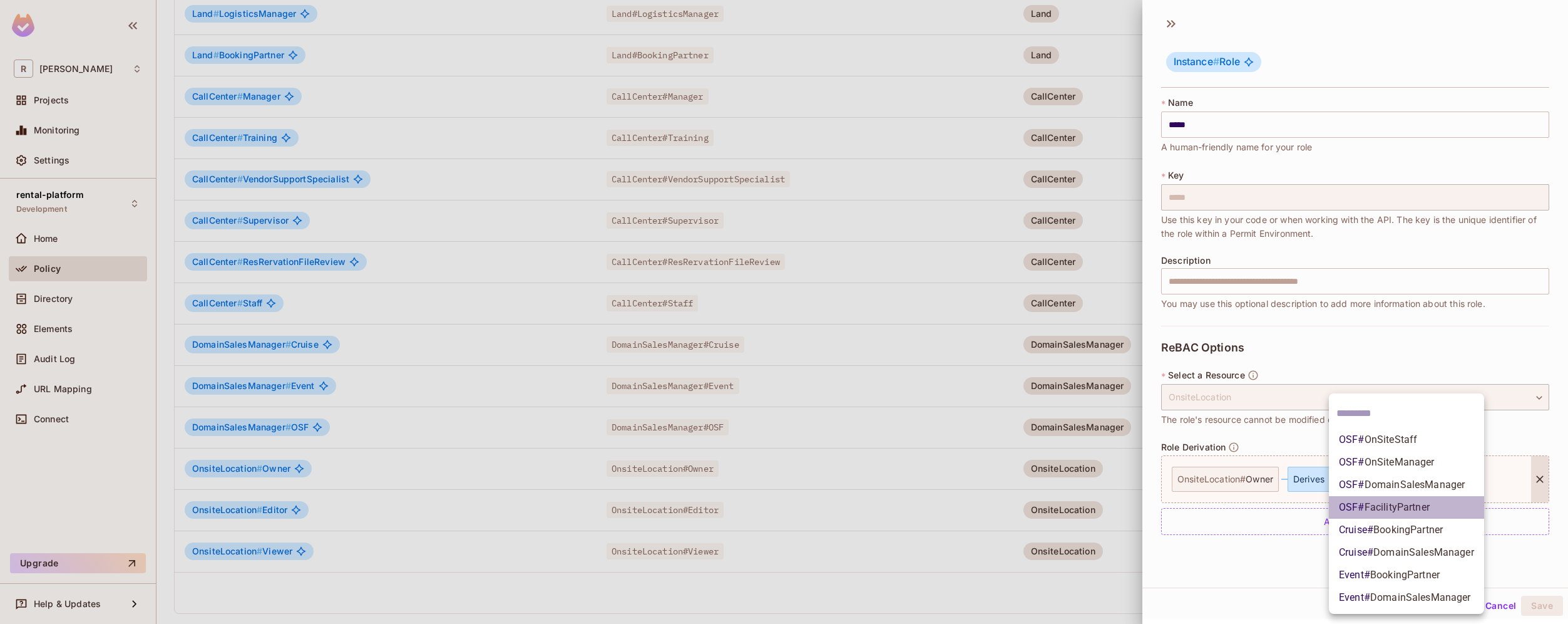
click at [1428, 510] on span "FacilityPartner" at bounding box center [1396, 507] width 65 height 12
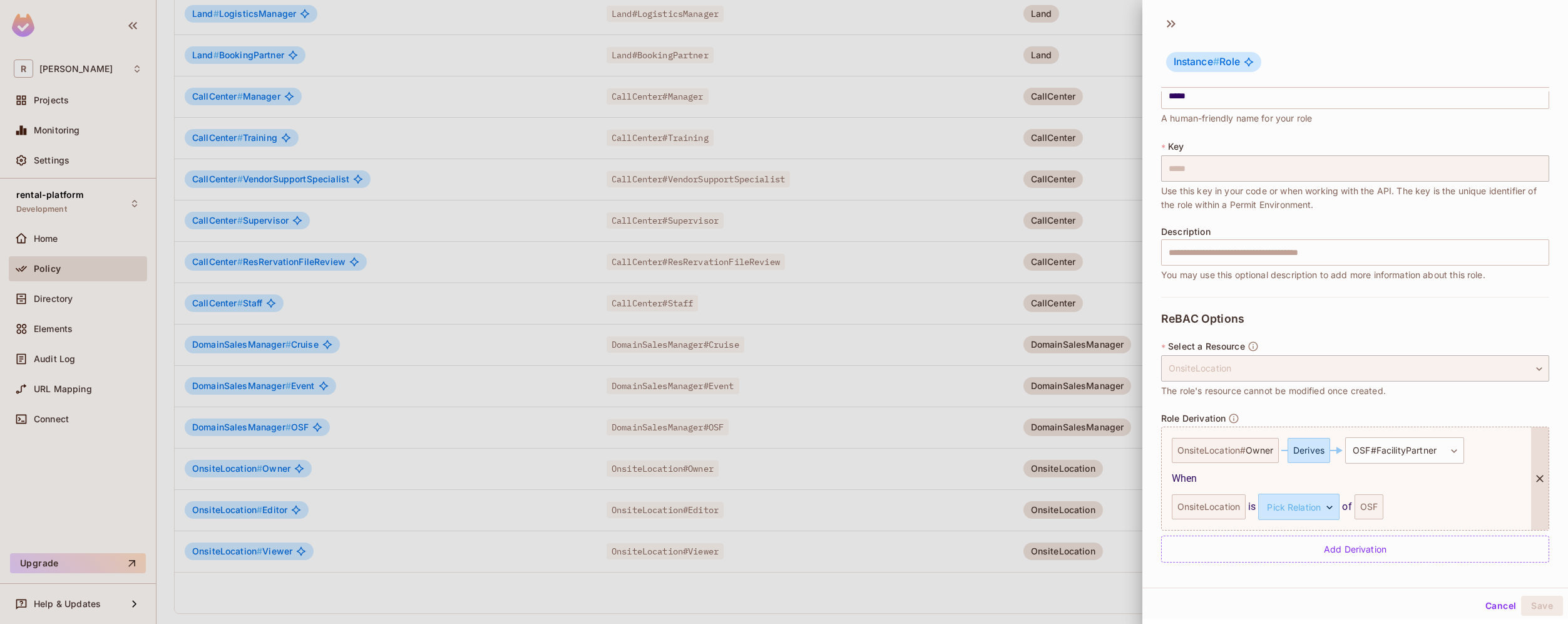
scroll to position [2, 0]
click at [1320, 506] on body "R roy-poc Projects Monitoring Settings rental-platform Development Home Policy …" at bounding box center [784, 312] width 1568 height 624
click at [1307, 563] on li "managed" at bounding box center [1297, 564] width 115 height 23
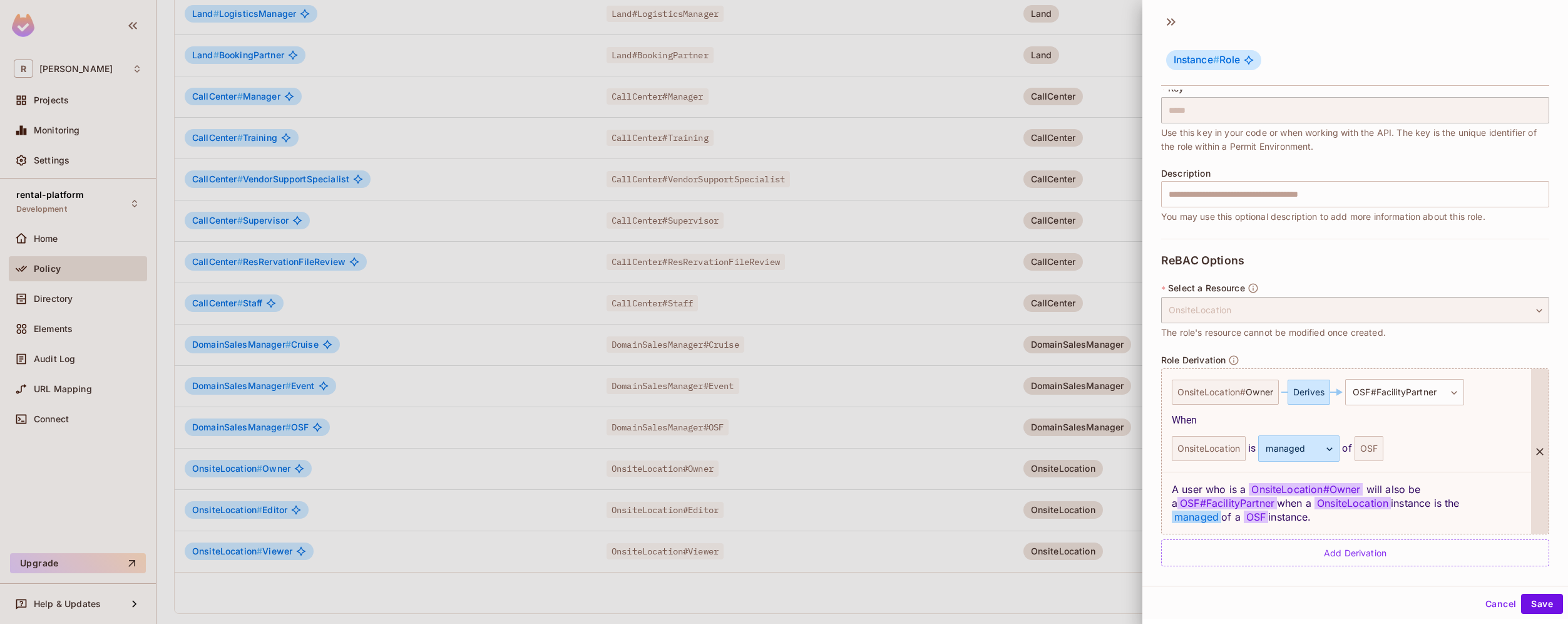
scroll to position [91, 0]
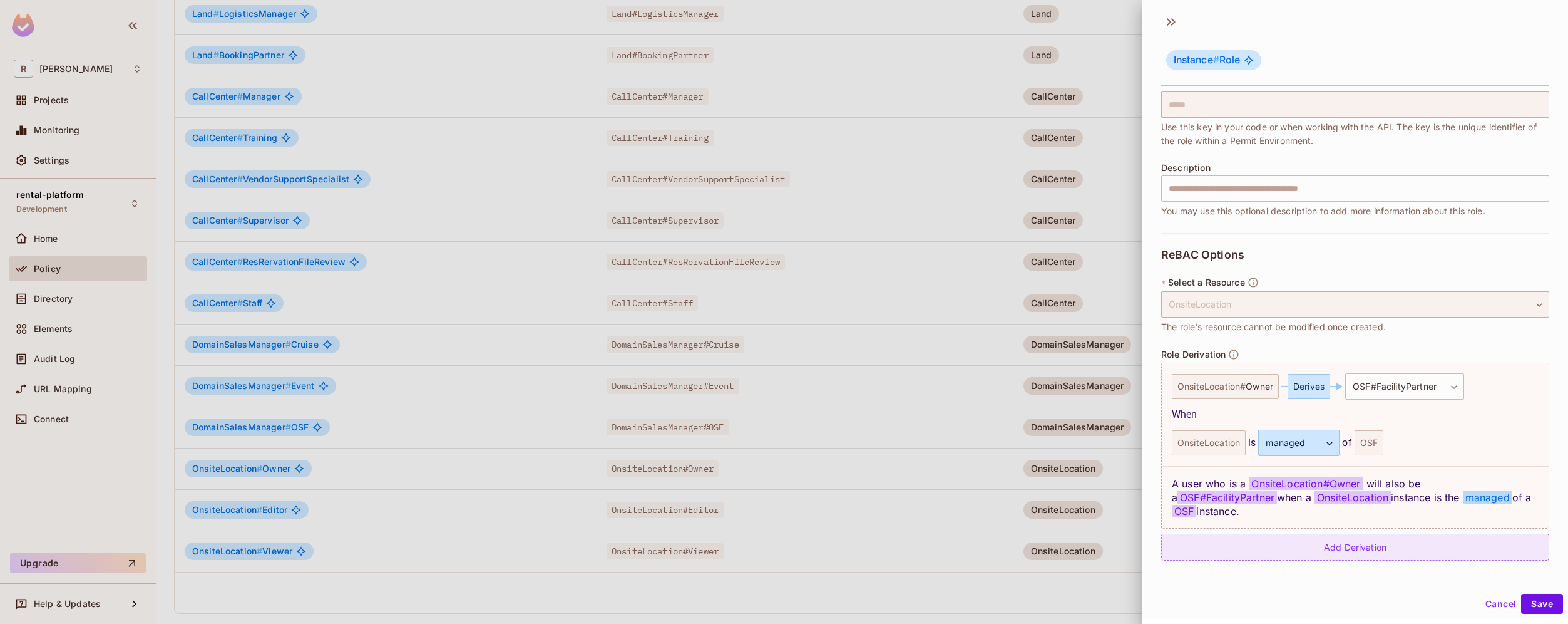
click at [1458, 549] on div "Add Derivation" at bounding box center [1354, 547] width 388 height 27
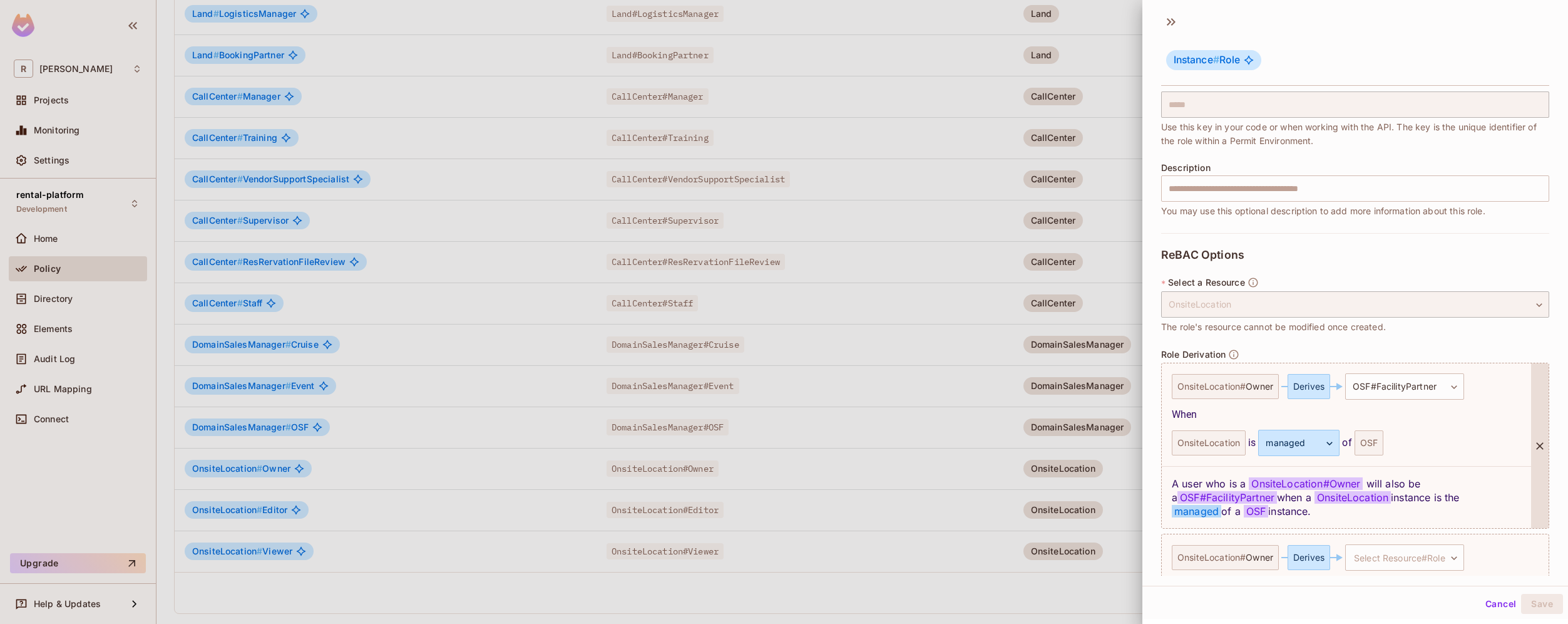
scroll to position [143, 0]
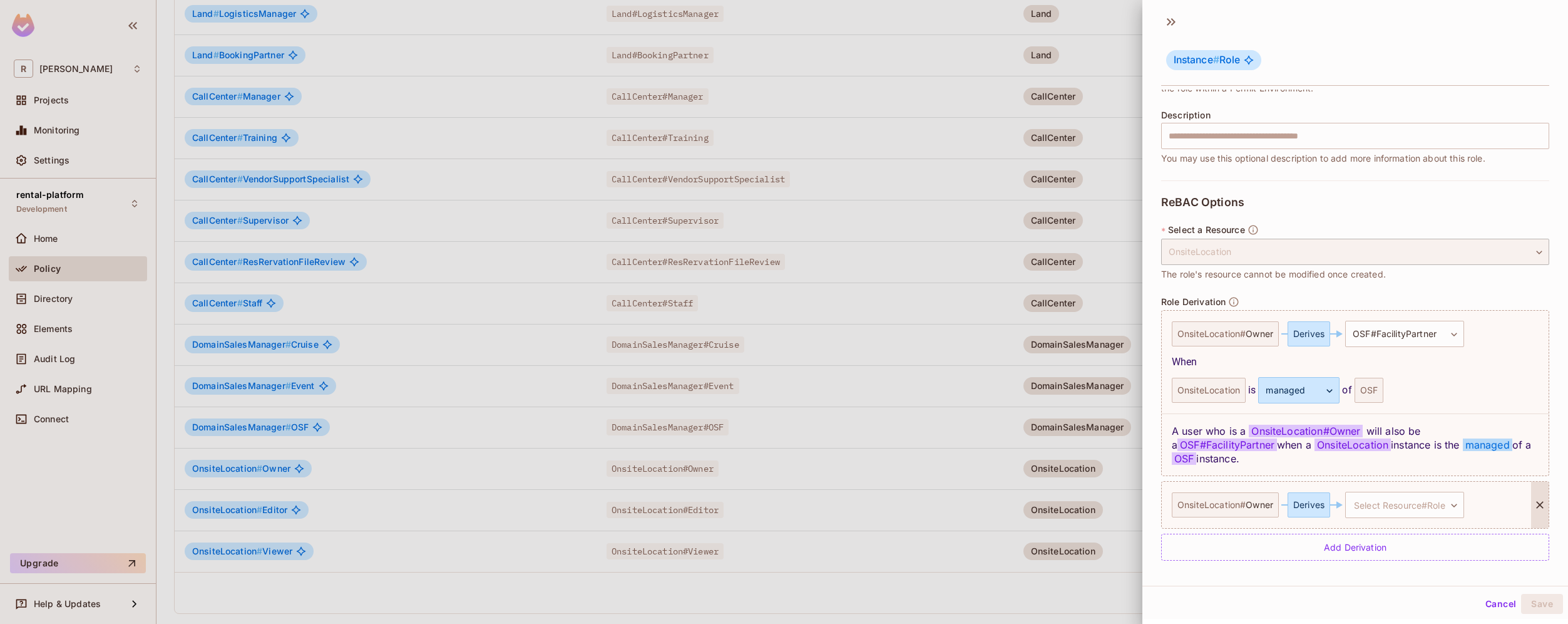
click at [1257, 505] on span "Owner" at bounding box center [1259, 505] width 27 height 10
click at [1533, 510] on icon at bounding box center [1539, 505] width 12 height 12
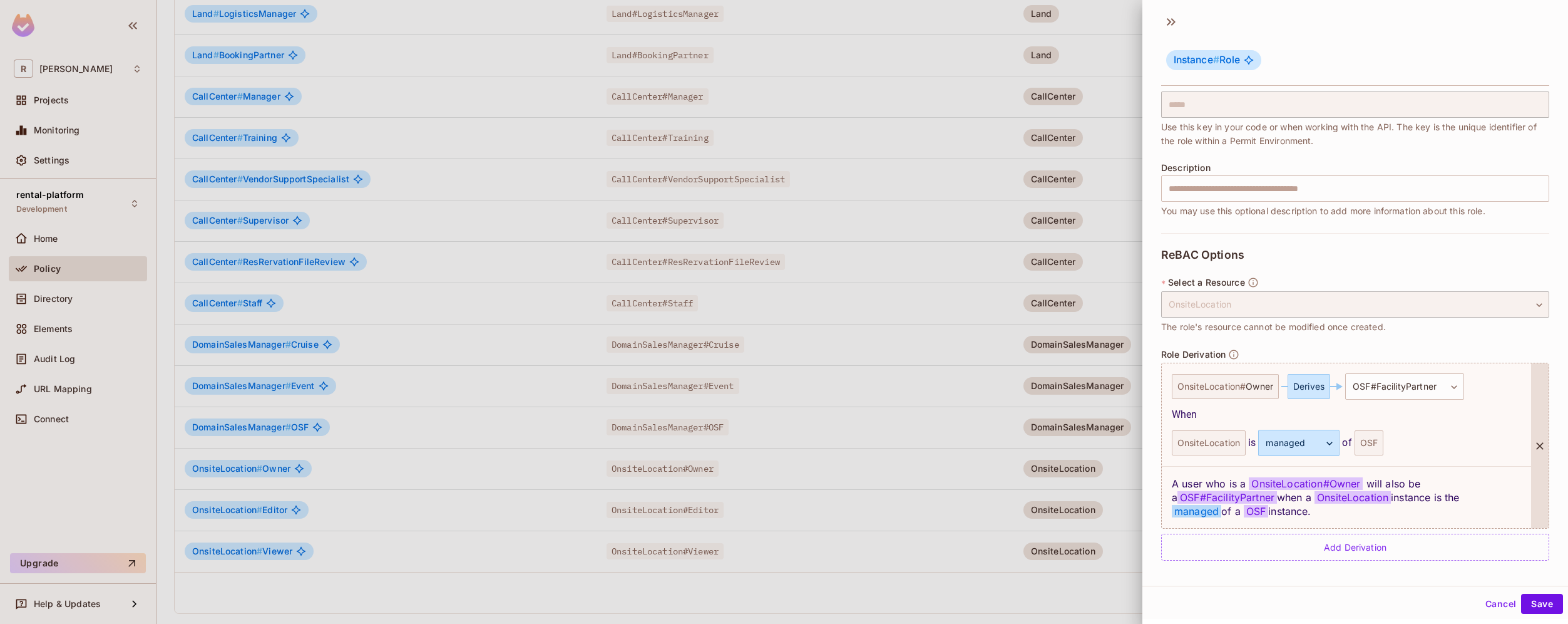
scroll to position [91, 0]
click at [1538, 603] on button "Save" at bounding box center [1541, 603] width 42 height 20
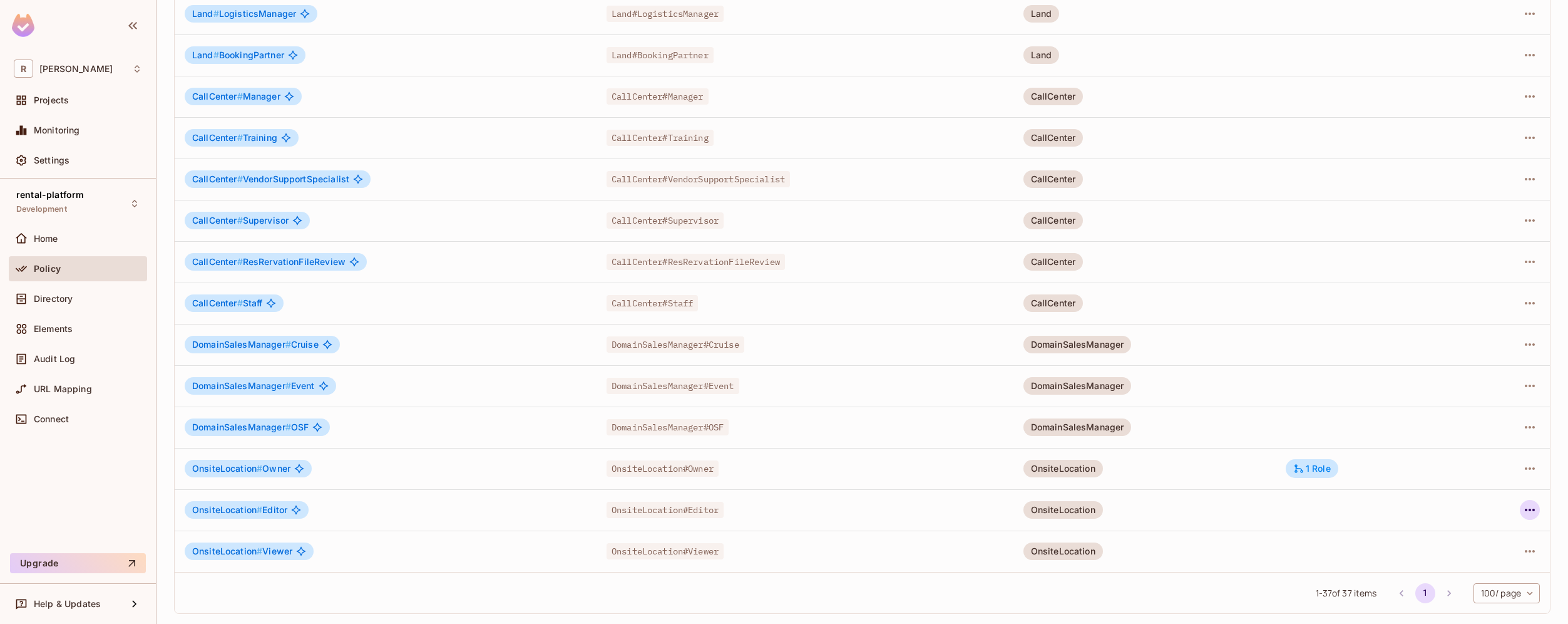
click at [1525, 509] on icon "button" at bounding box center [1530, 510] width 15 height 15
click at [1490, 537] on li "Edit Role" at bounding box center [1466, 538] width 111 height 27
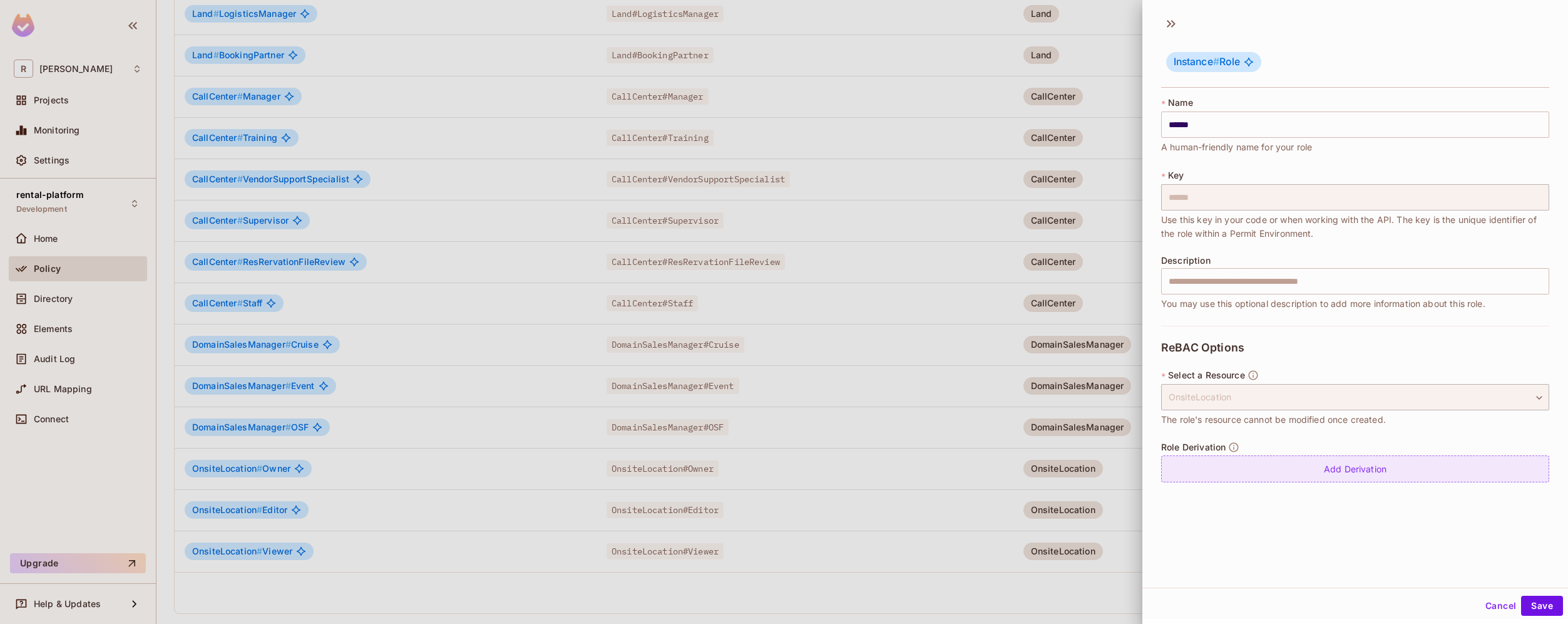
click at [1369, 473] on div "Add Derivation" at bounding box center [1354, 469] width 388 height 27
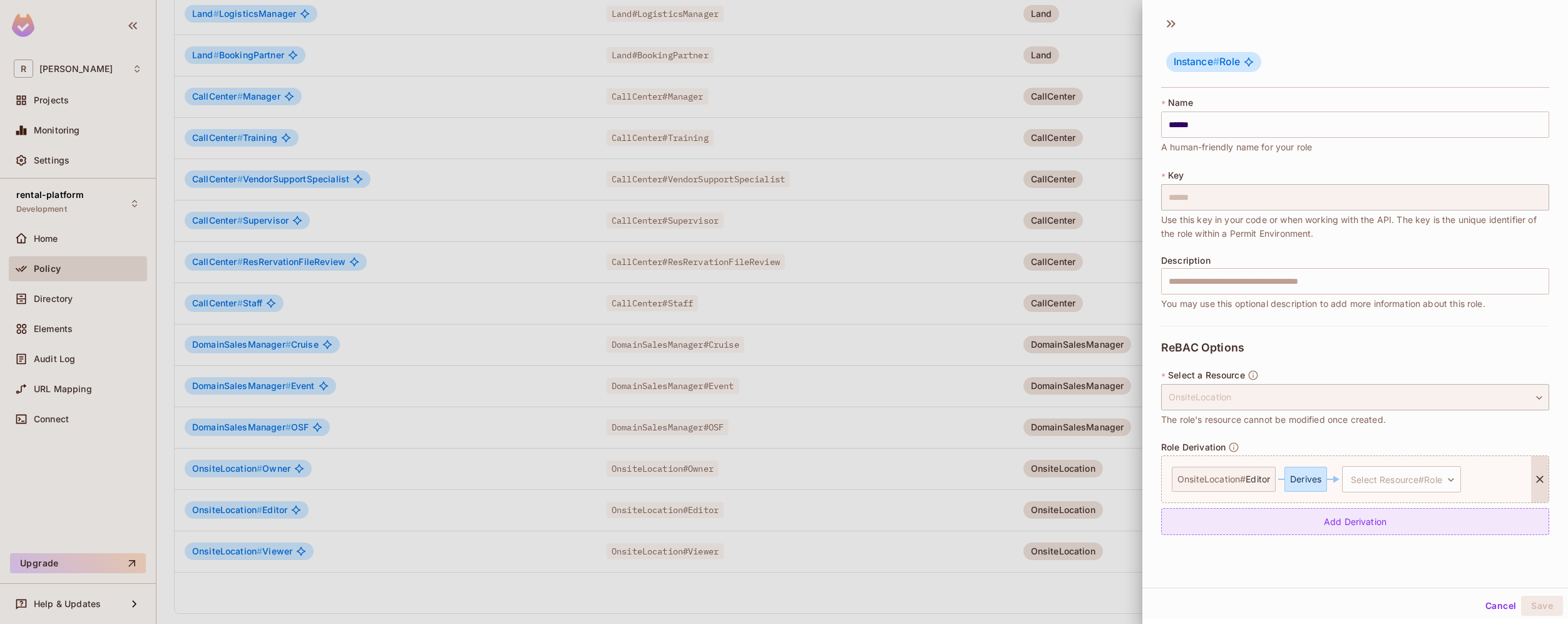
scroll to position [2, 0]
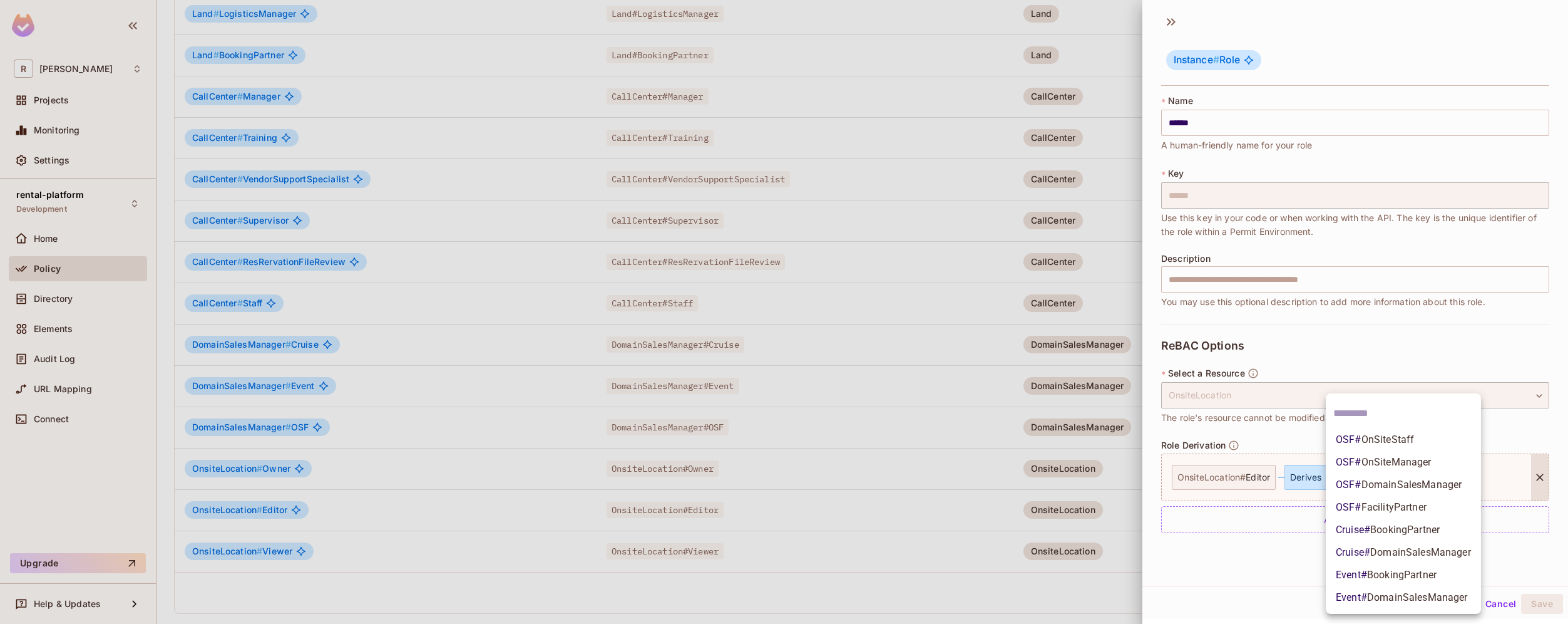
click at [1389, 479] on body "R roy-poc Projects Monitoring Settings rental-platform Development Home Policy …" at bounding box center [784, 312] width 1568 height 624
click at [1432, 462] on li "OSF # OnSiteManager" at bounding box center [1403, 462] width 155 height 23
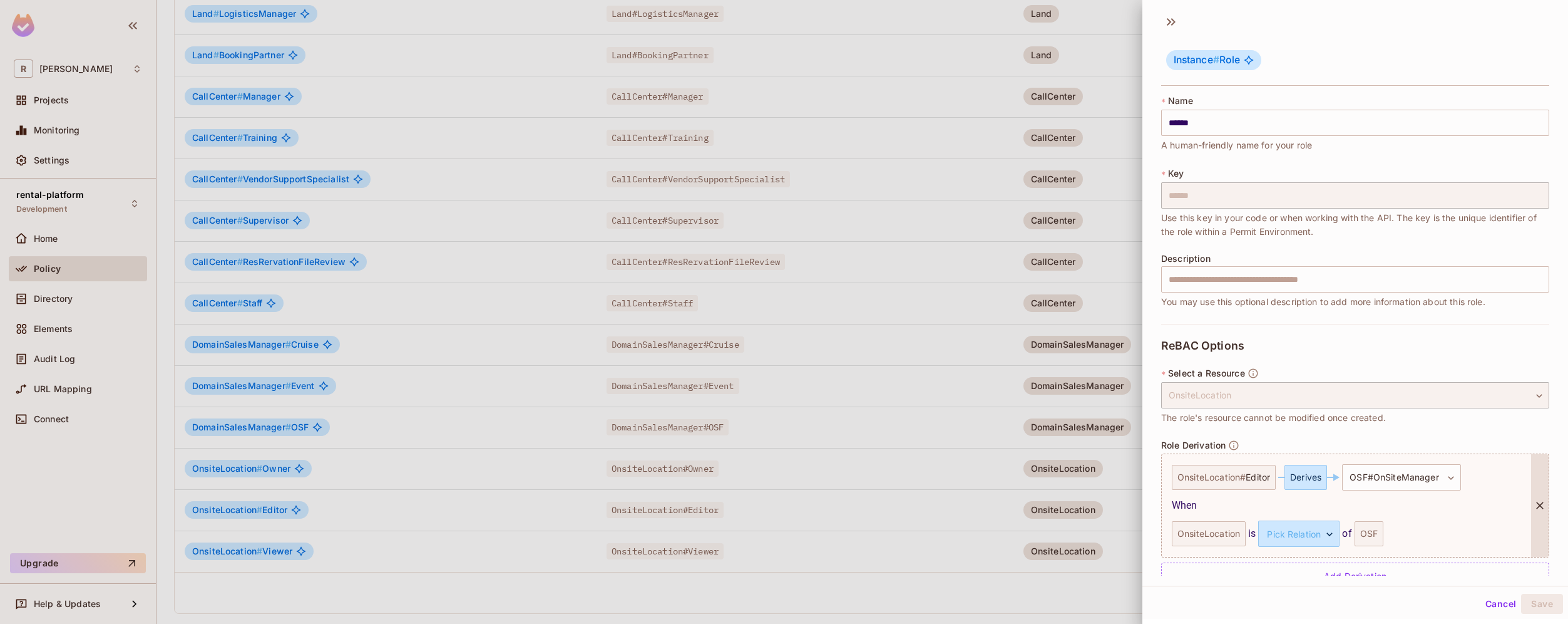
scroll to position [29, 0]
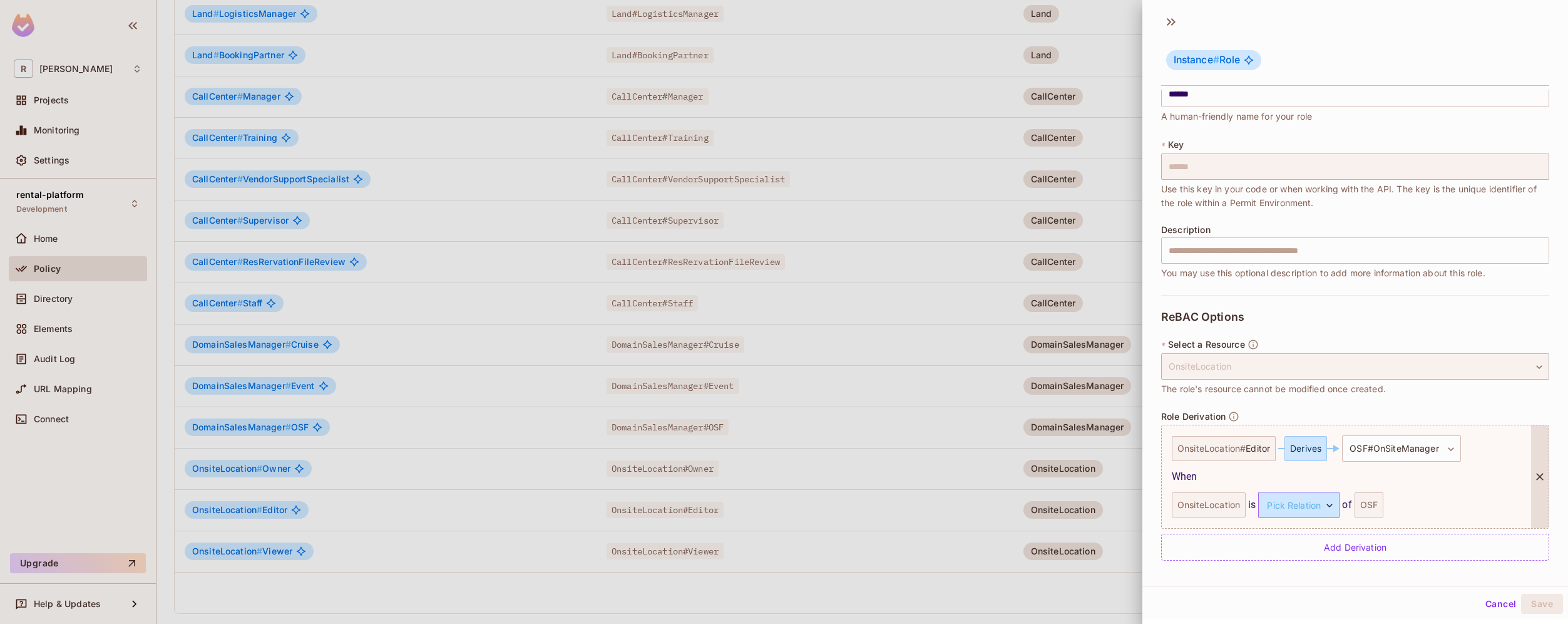
click at [1326, 508] on body "R roy-poc Projects Monitoring Settings rental-platform Development Home Policy …" at bounding box center [784, 312] width 1568 height 624
click at [1312, 571] on li "managed" at bounding box center [1297, 564] width 115 height 23
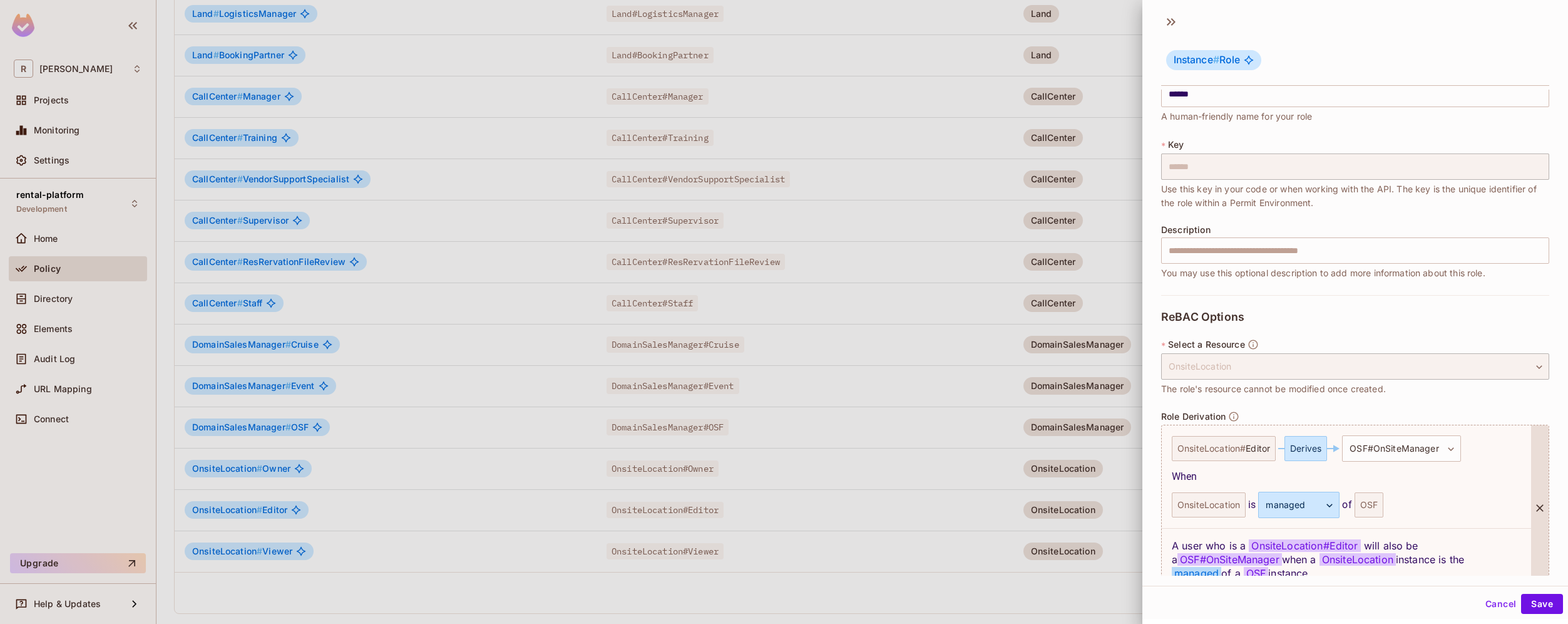
scroll to position [91, 0]
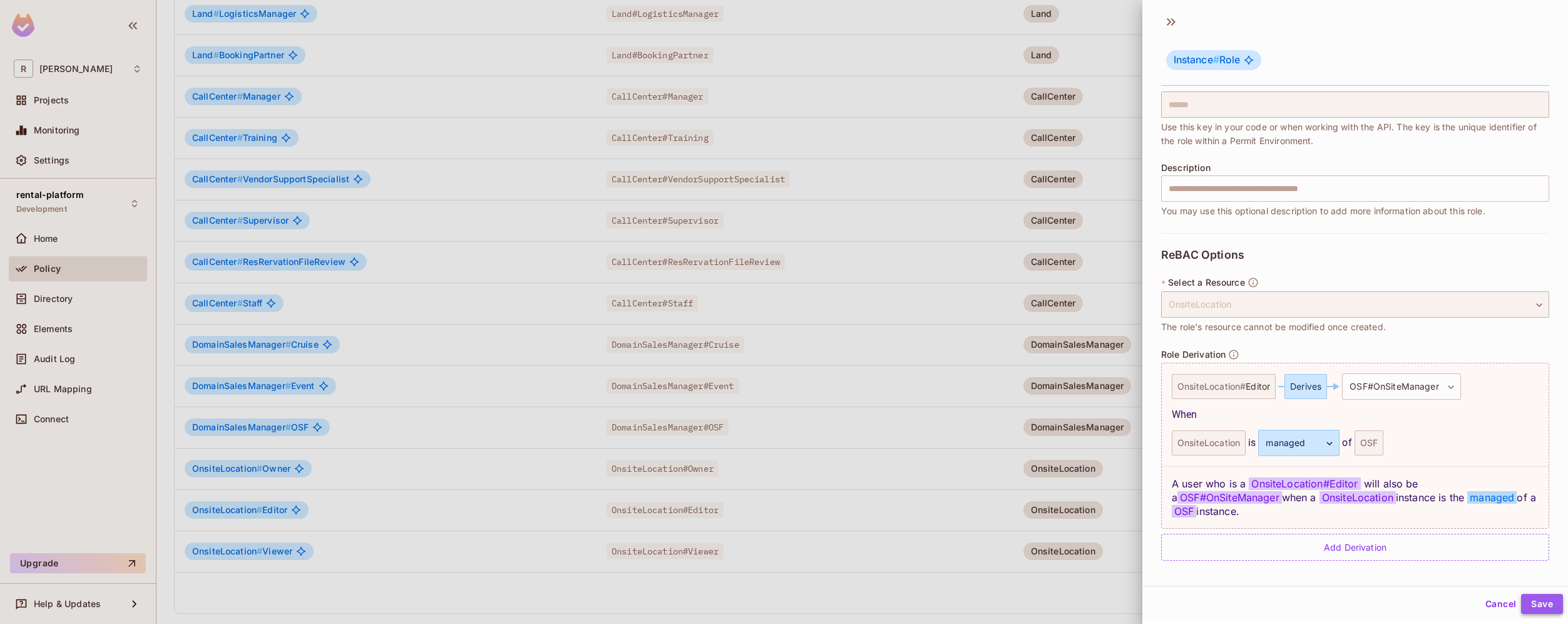
click at [1525, 603] on button "Save" at bounding box center [1541, 603] width 42 height 20
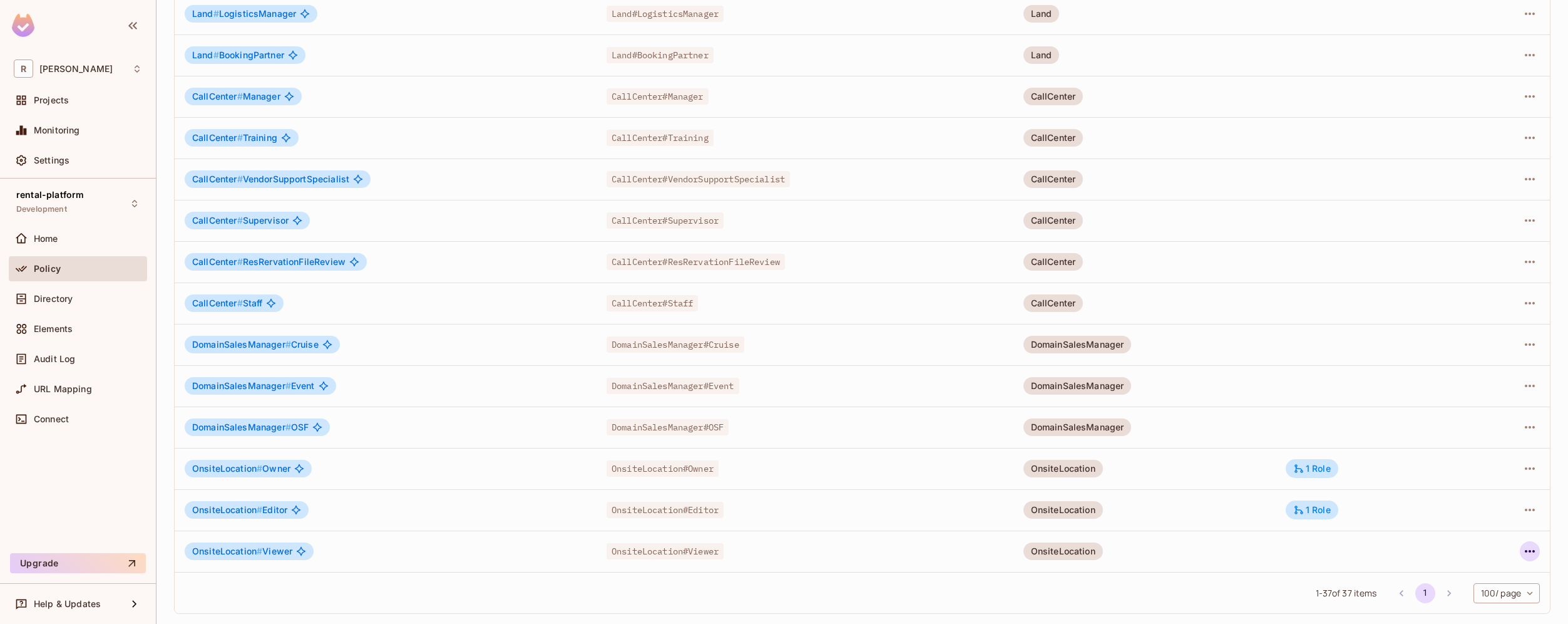
click at [1522, 552] on icon "button" at bounding box center [1530, 551] width 15 height 15
click at [1486, 542] on span "Edit Role" at bounding box center [1465, 540] width 45 height 20
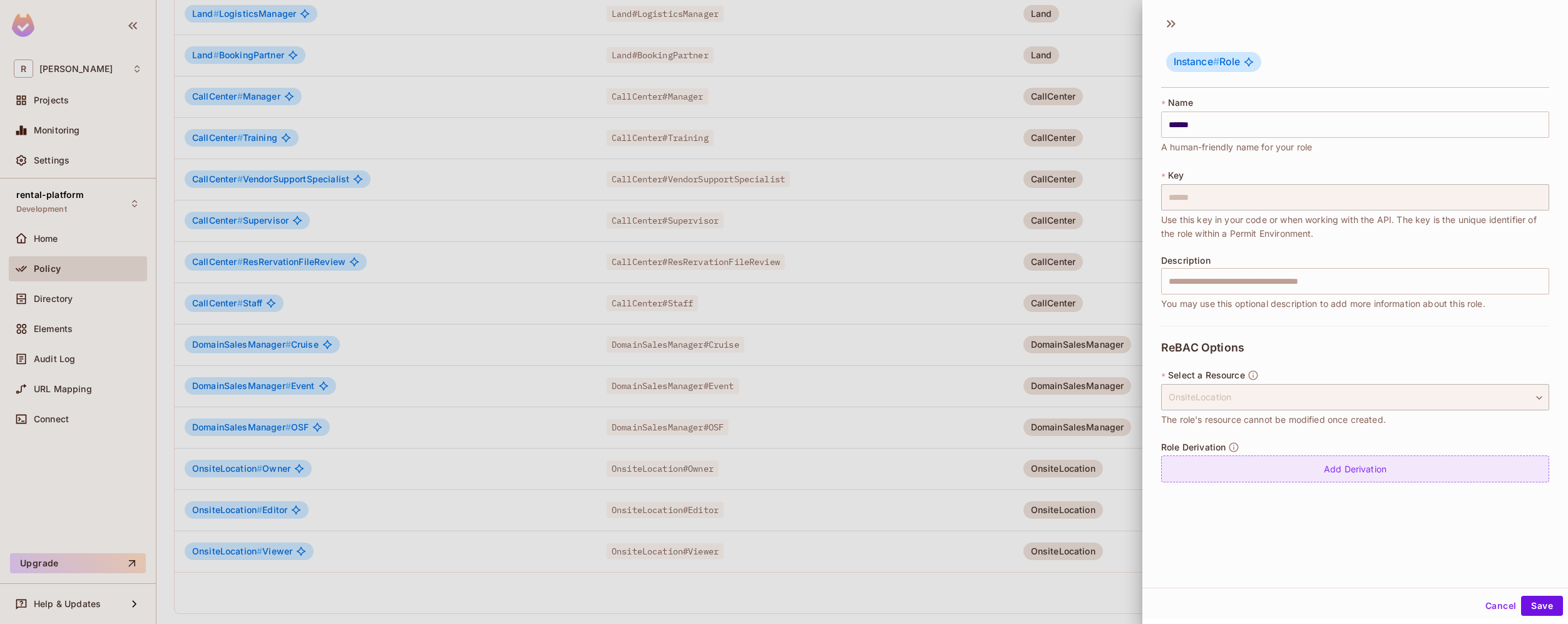
click at [1319, 460] on div "Add Derivation" at bounding box center [1354, 469] width 388 height 27
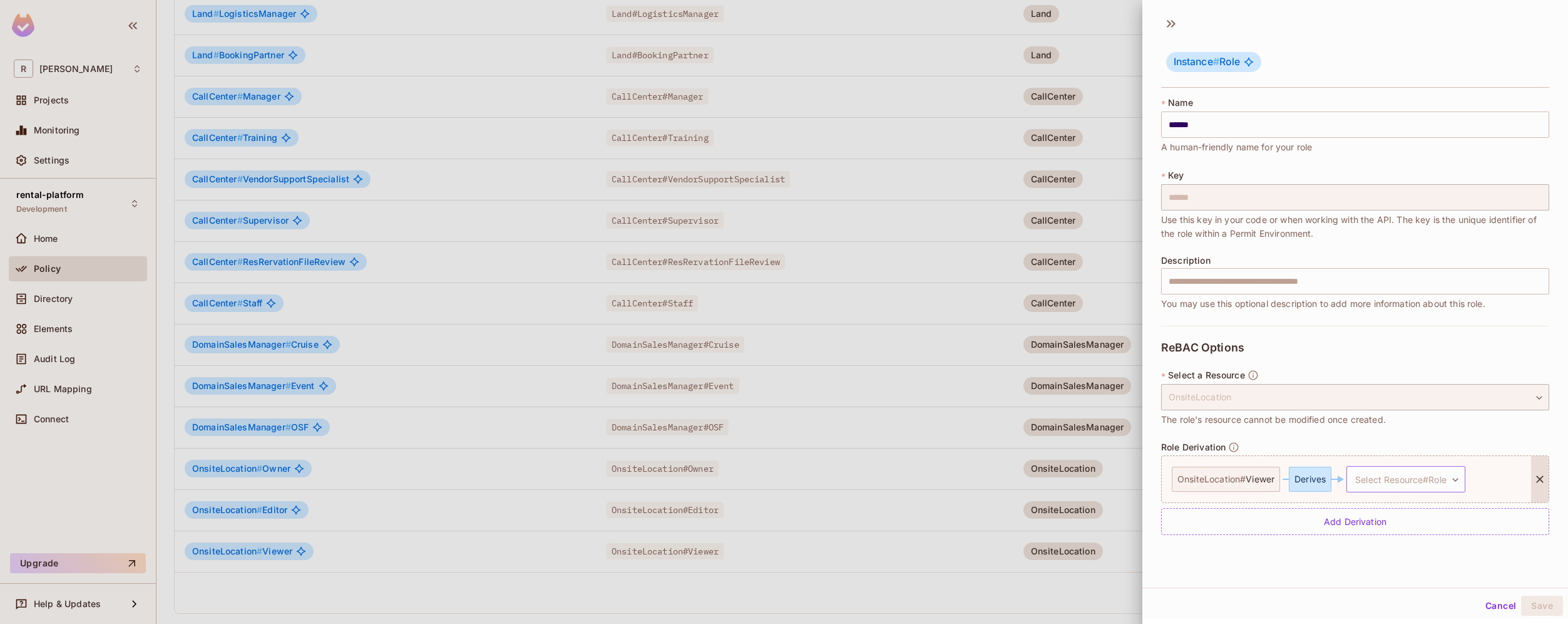
scroll to position [2, 0]
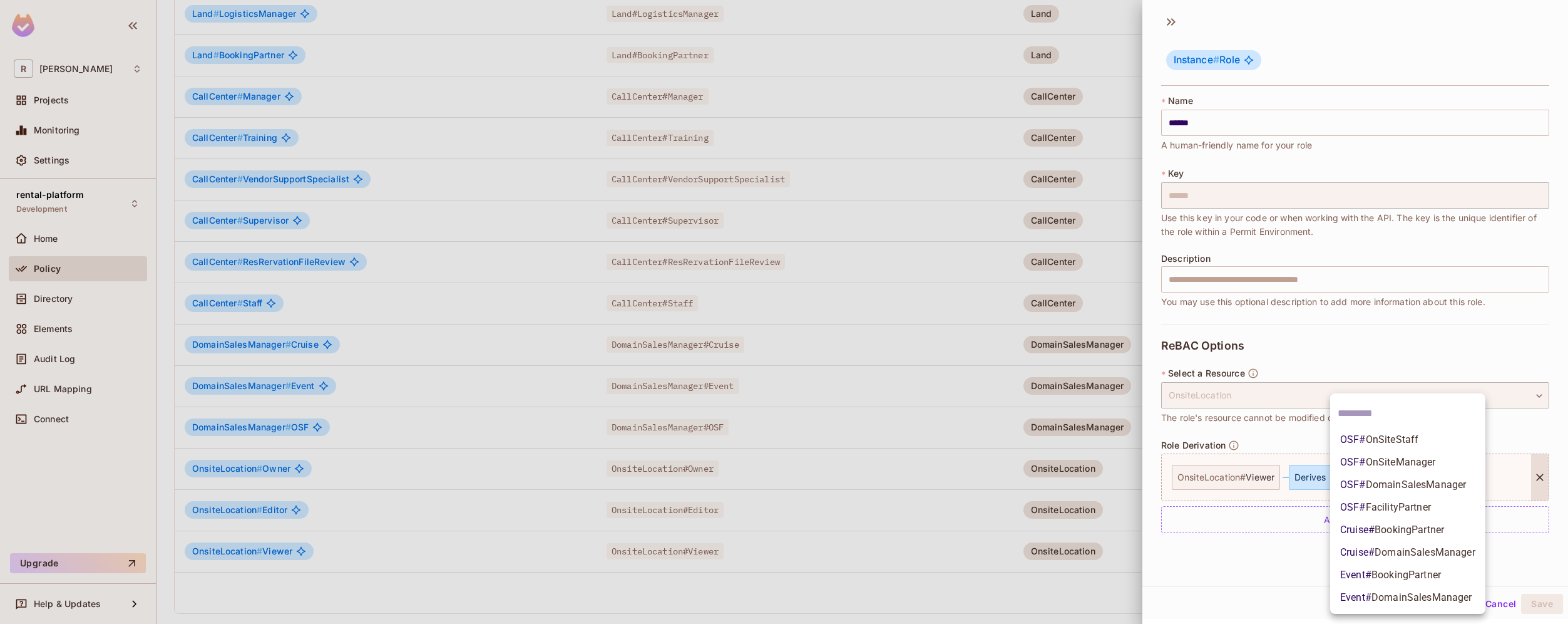
click at [1395, 478] on body "R roy-poc Projects Monitoring Settings rental-platform Development Home Policy …" at bounding box center [784, 312] width 1568 height 624
click at [1420, 438] on li "OSF # OnSiteStaff" at bounding box center [1407, 439] width 155 height 23
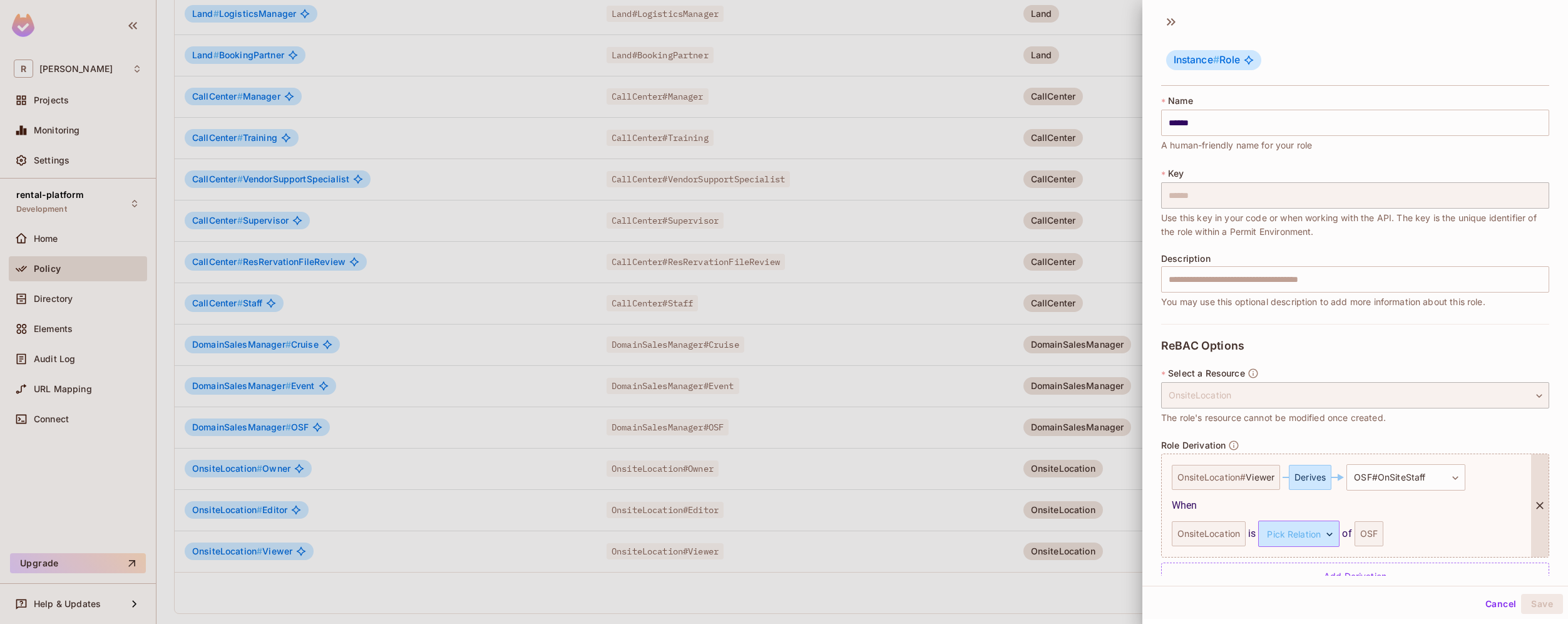
scroll to position [29, 0]
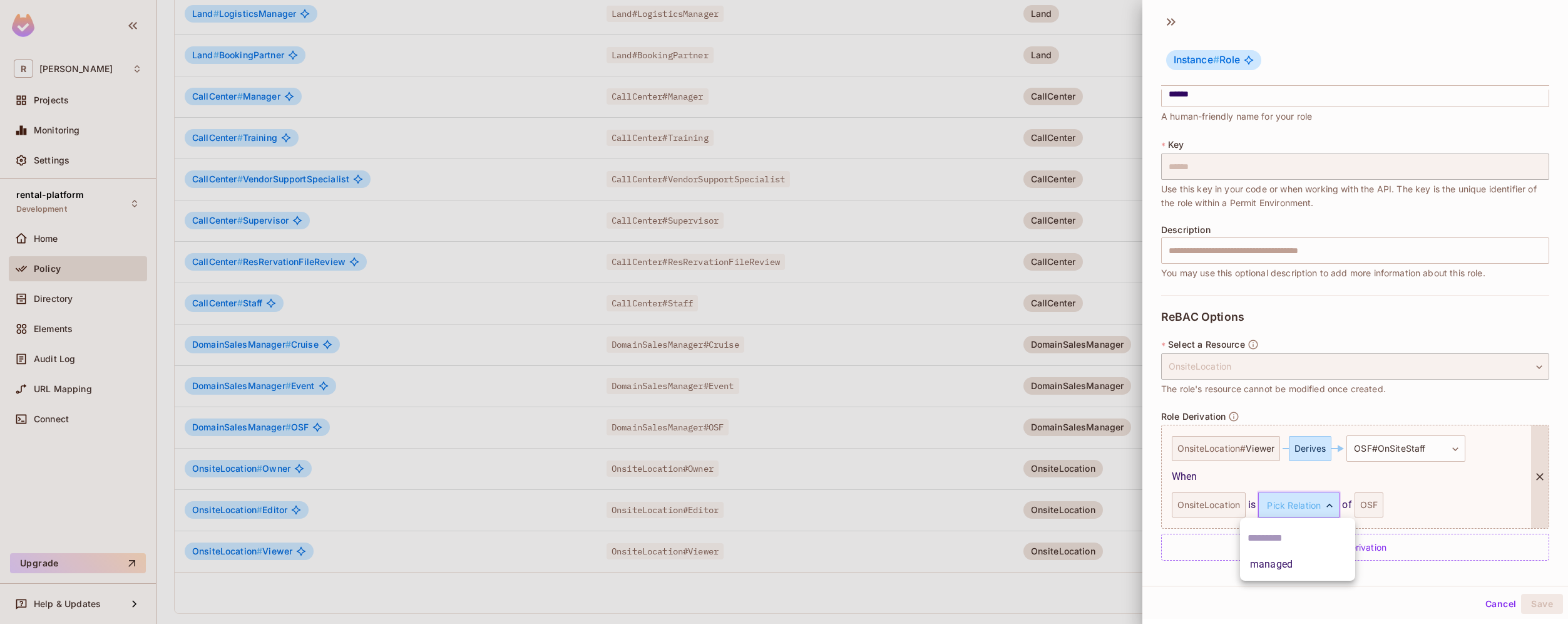
click at [1316, 508] on body "R roy-poc Projects Monitoring Settings rental-platform Development Home Policy …" at bounding box center [784, 312] width 1568 height 624
click at [1300, 560] on li "managed" at bounding box center [1297, 564] width 115 height 23
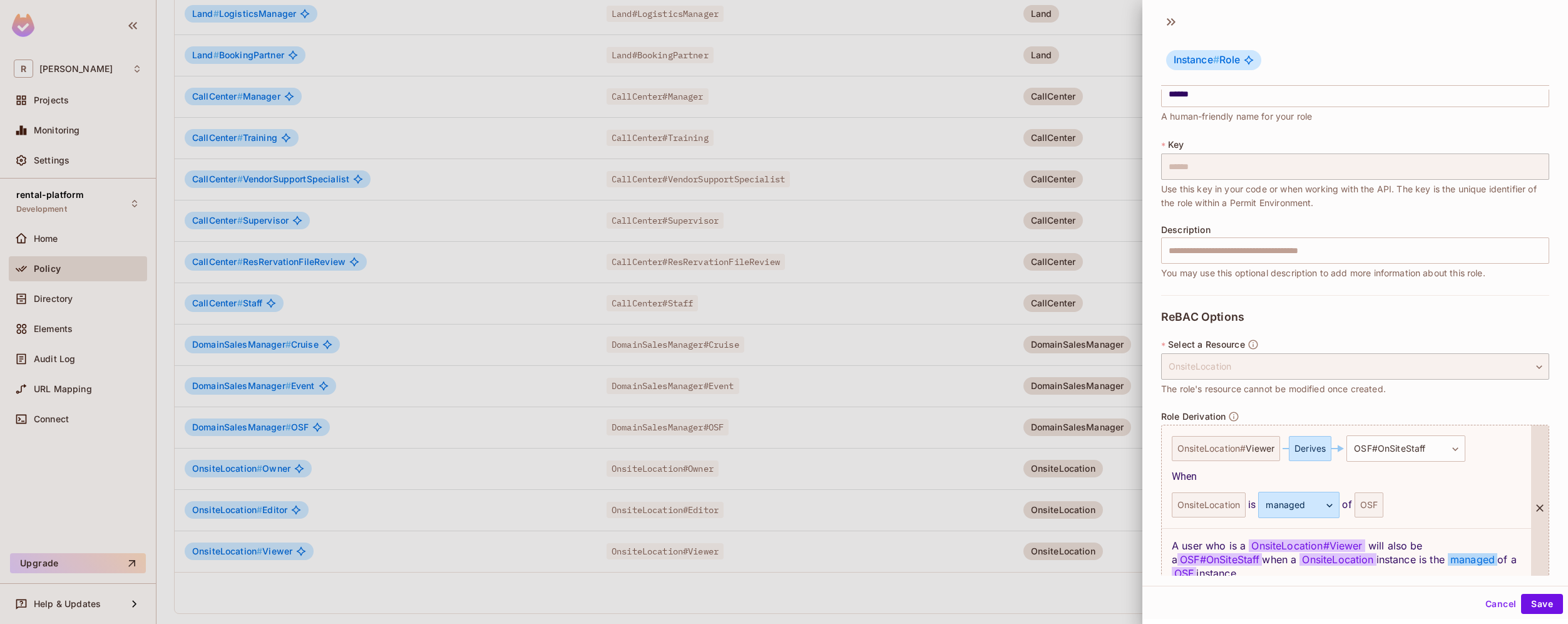
scroll to position [91, 0]
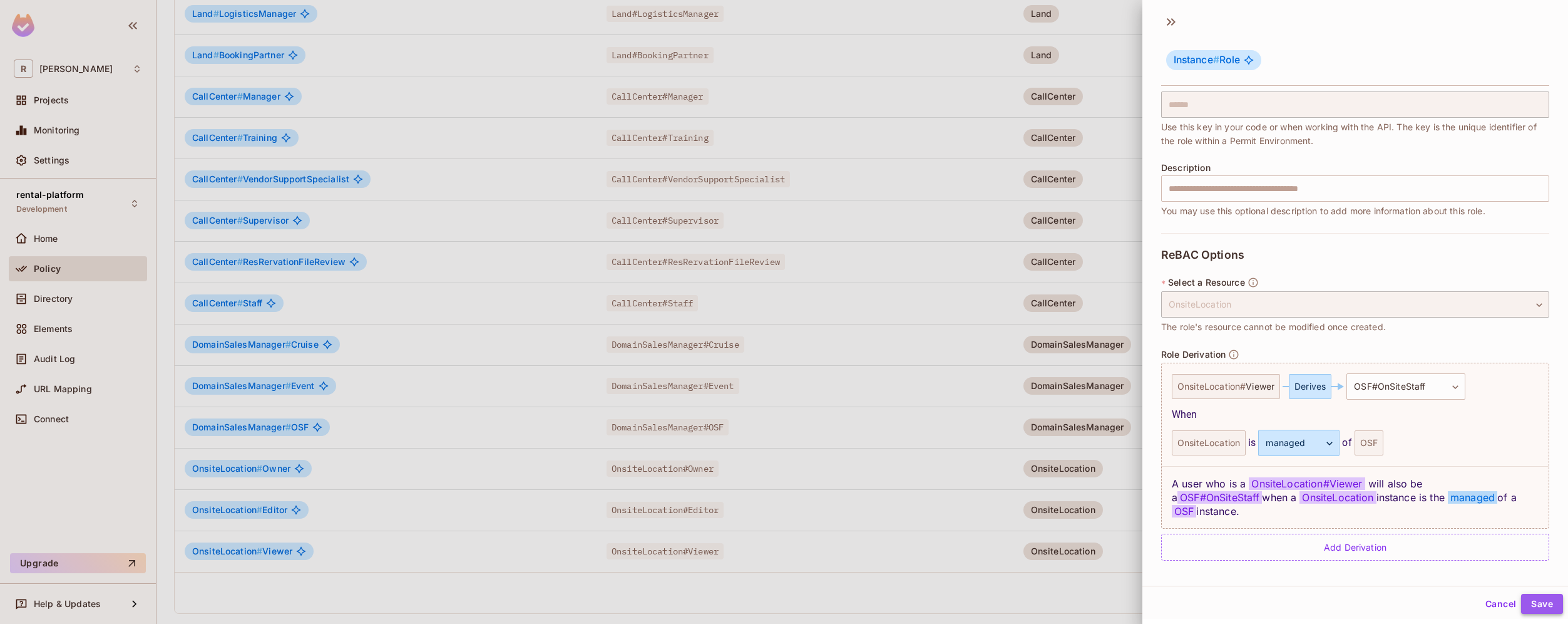
click at [1535, 607] on button "Save" at bounding box center [1541, 603] width 42 height 20
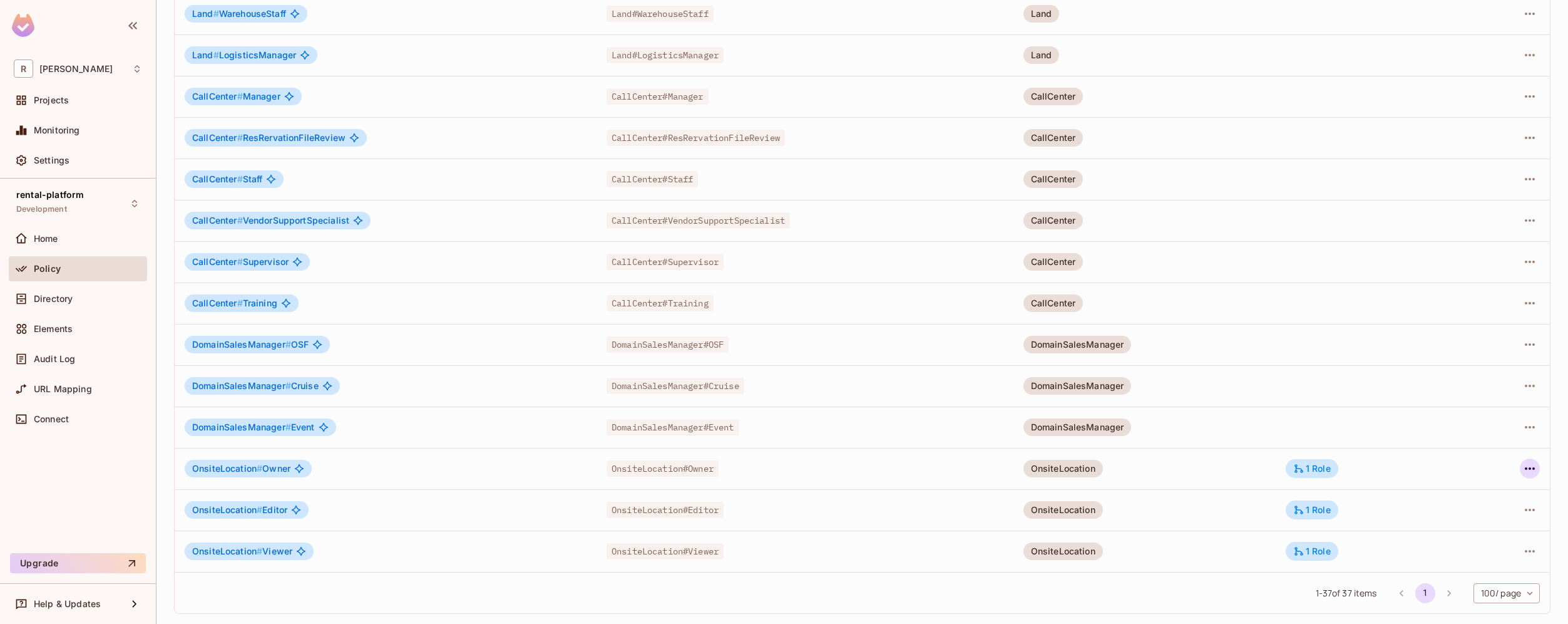
click at [1524, 466] on icon "button" at bounding box center [1530, 469] width 15 height 15
click at [1500, 492] on li "Edit Role" at bounding box center [1466, 497] width 111 height 27
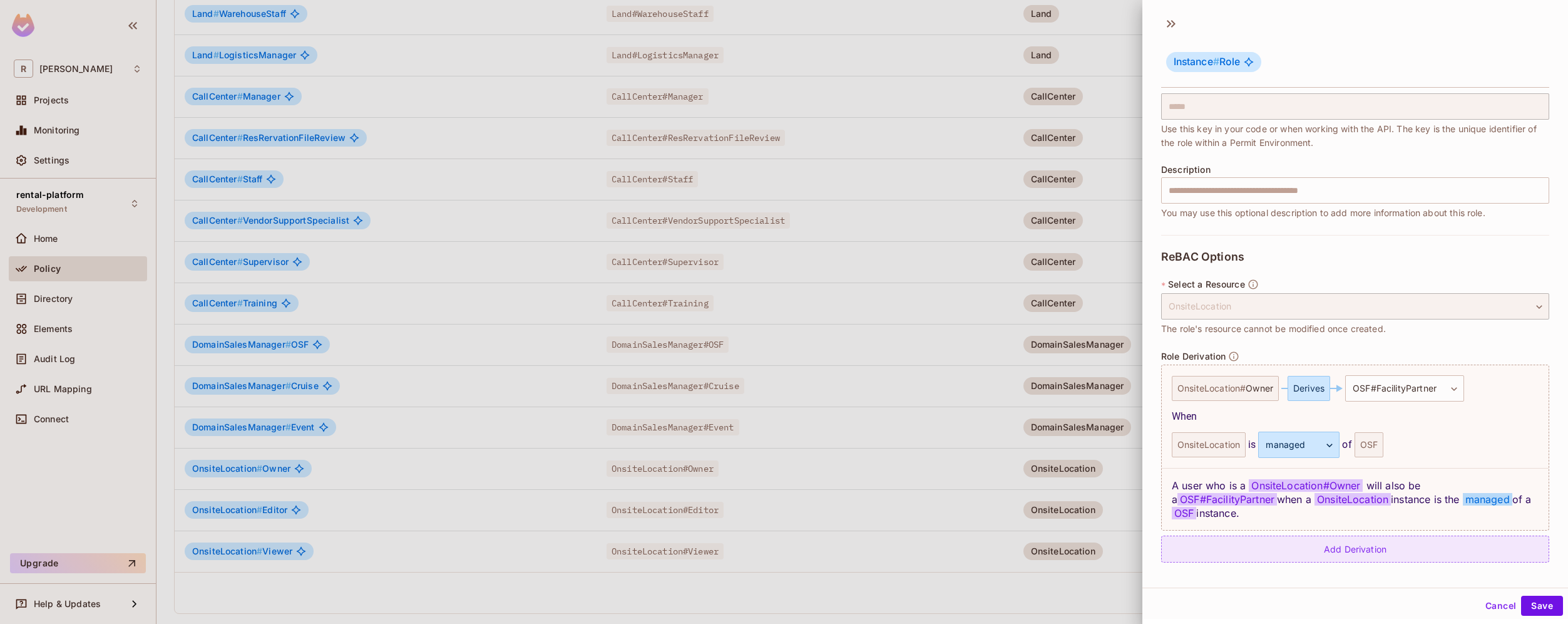
click at [1368, 554] on div "Add Derivation" at bounding box center [1354, 549] width 388 height 27
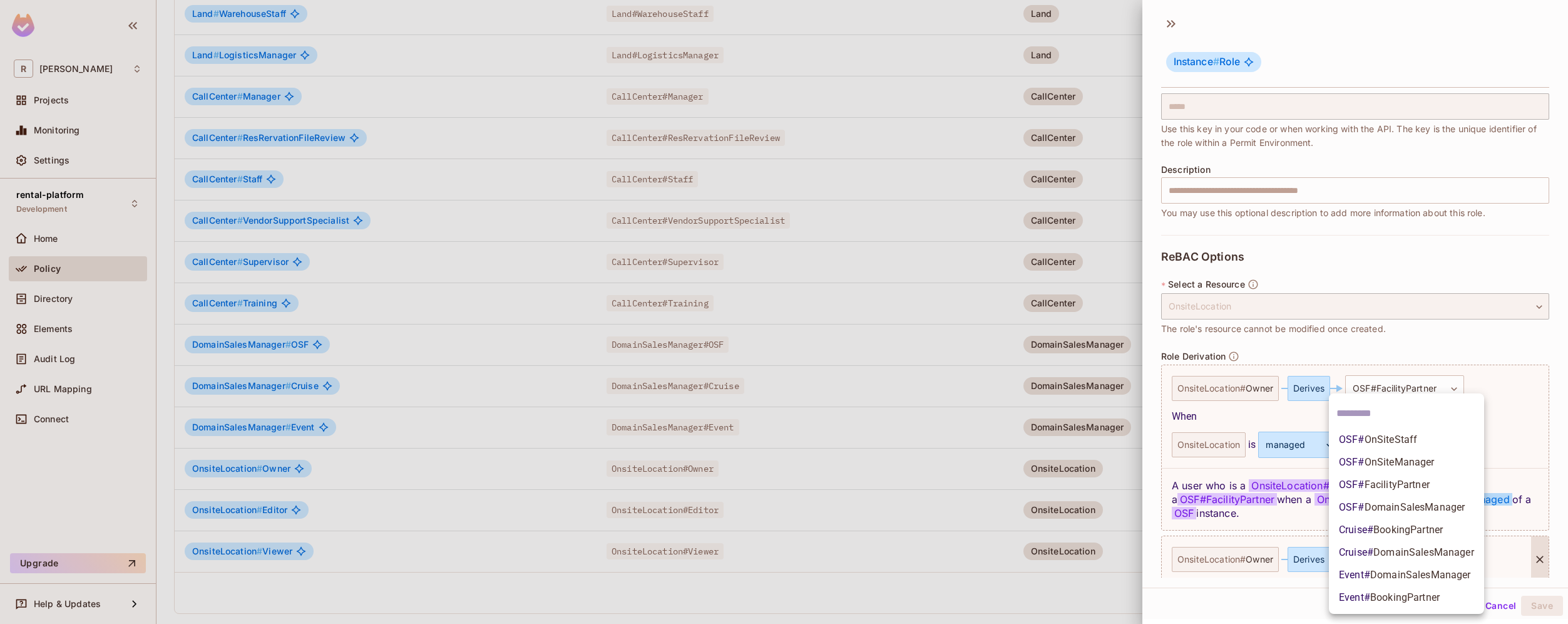
click at [1372, 557] on body "R roy-poc Projects Monitoring Settings rental-platform Development Home Policy …" at bounding box center [784, 312] width 1568 height 624
click at [1495, 601] on div at bounding box center [784, 312] width 1568 height 624
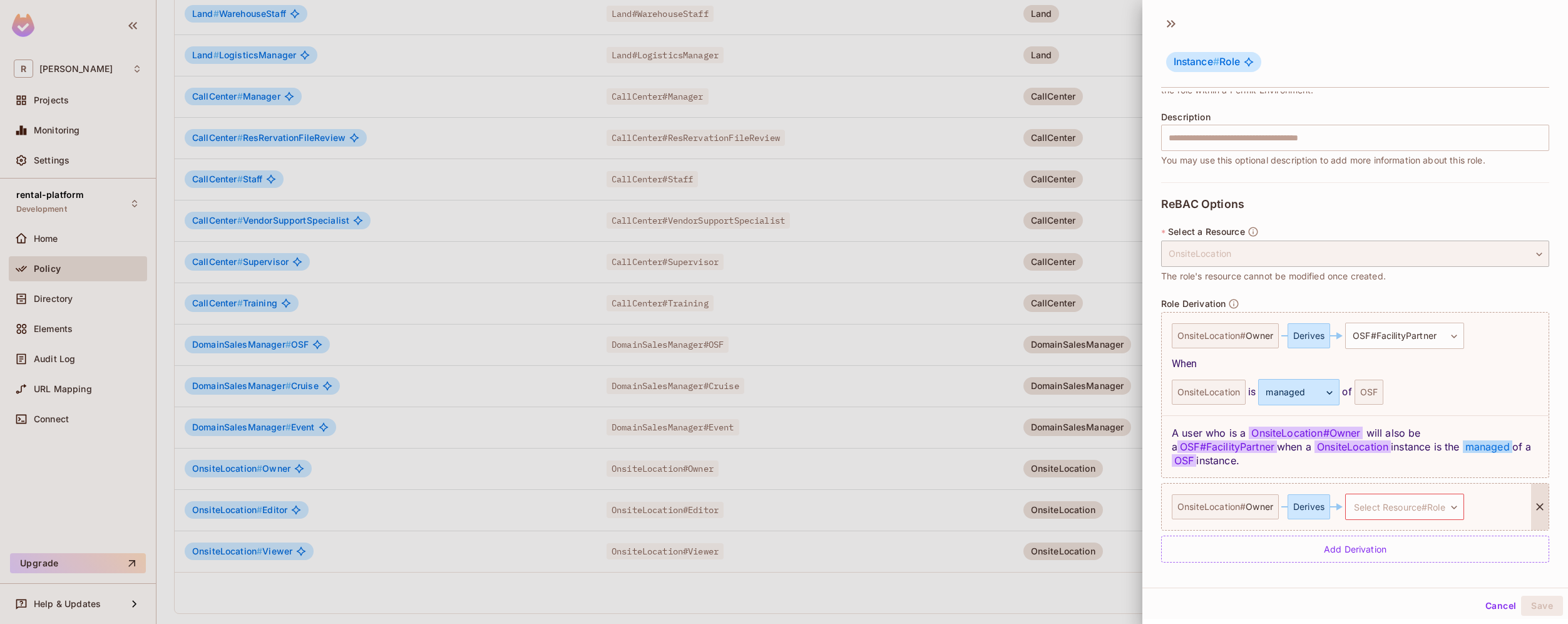
scroll to position [2, 0]
click at [1443, 512] on body "R roy-poc Projects Monitoring Settings rental-platform Development Home Policy …" at bounding box center [784, 312] width 1568 height 624
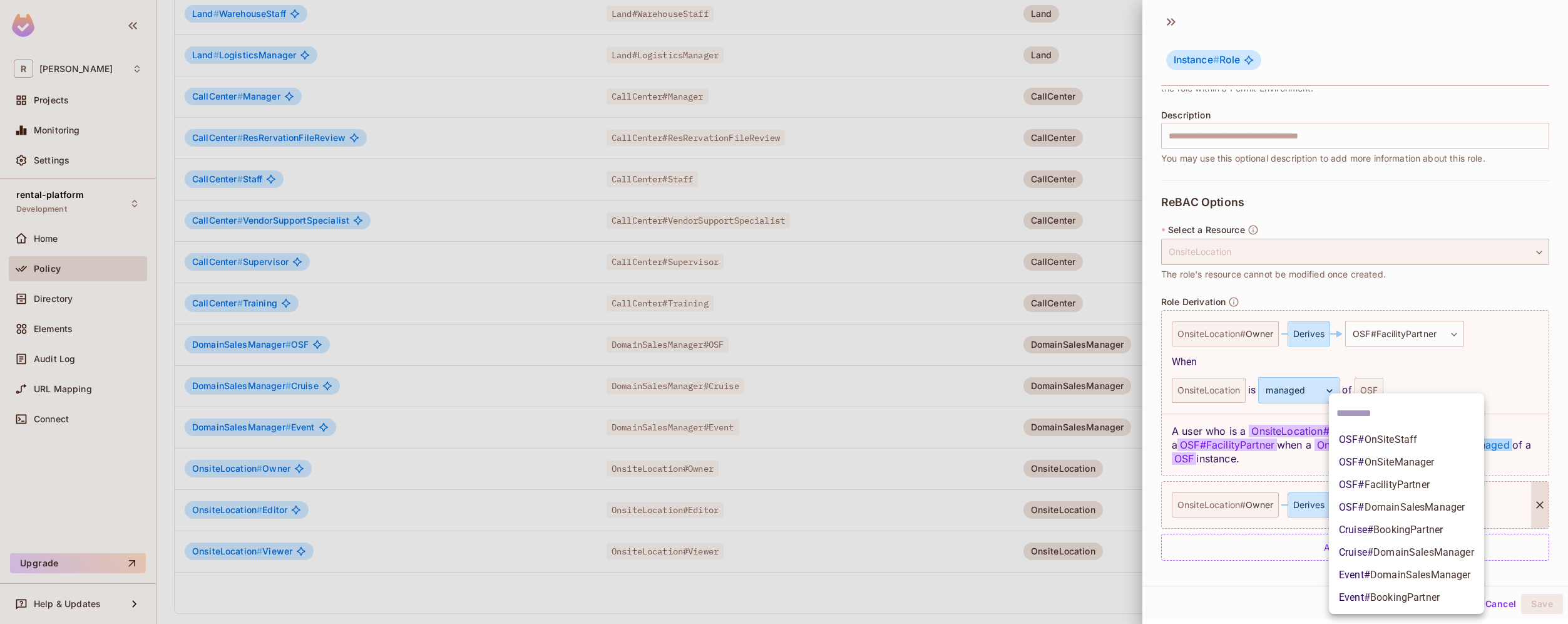
click at [1454, 379] on div at bounding box center [784, 312] width 1568 height 624
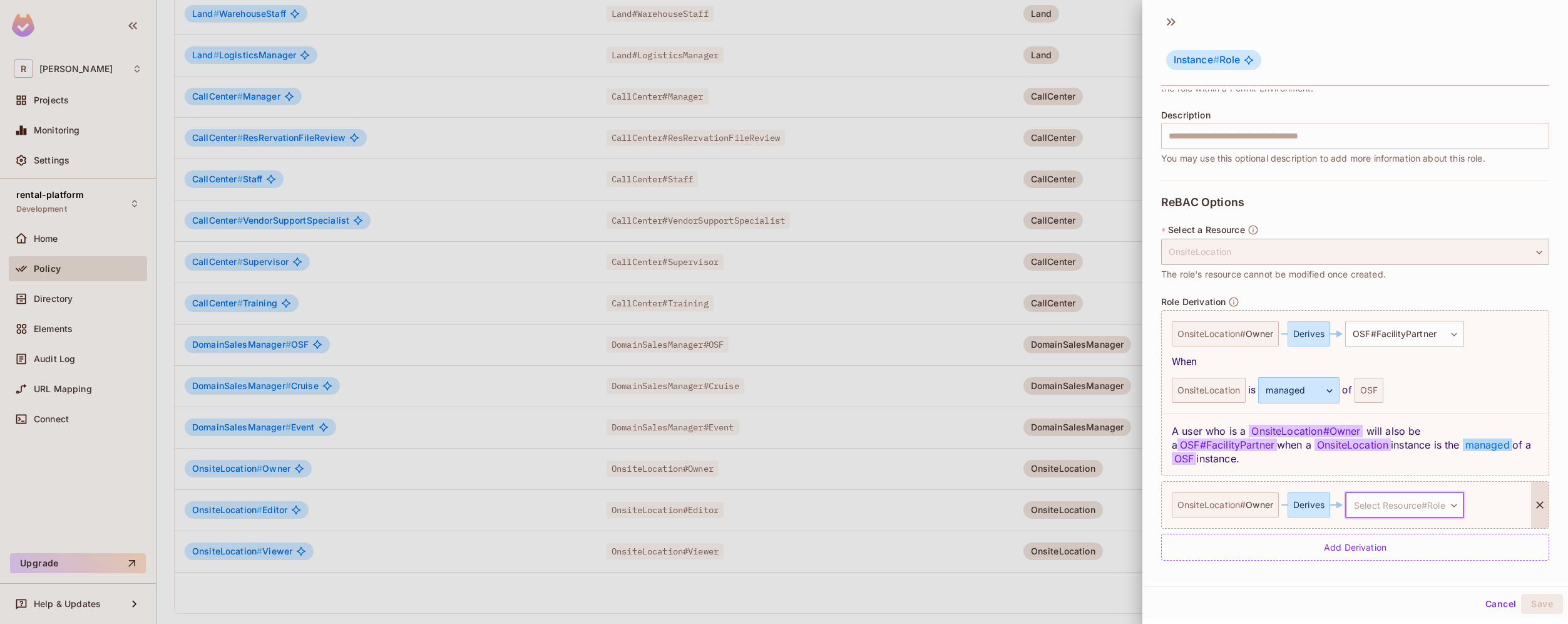
click at [1448, 506] on body "R roy-poc Projects Monitoring Settings rental-platform Development Home Policy …" at bounding box center [784, 312] width 1568 height 624
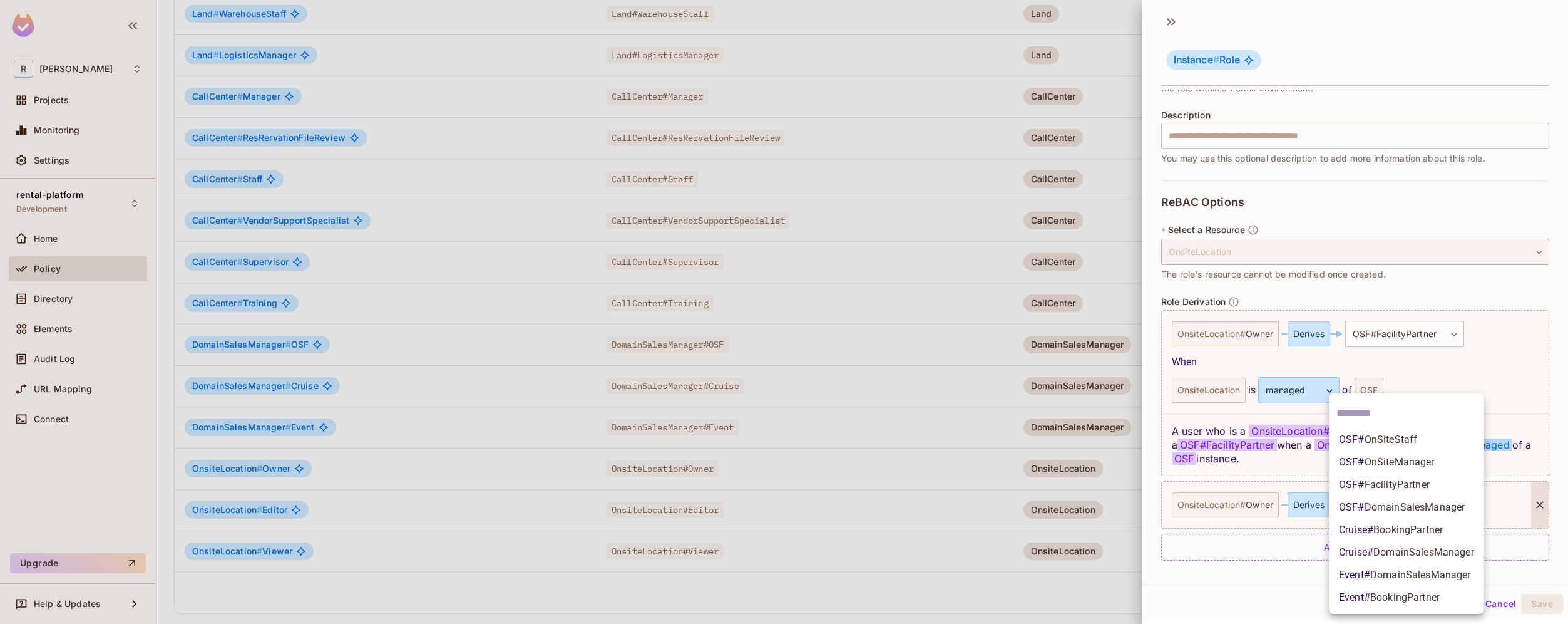
click at [1298, 590] on div at bounding box center [784, 312] width 1568 height 624
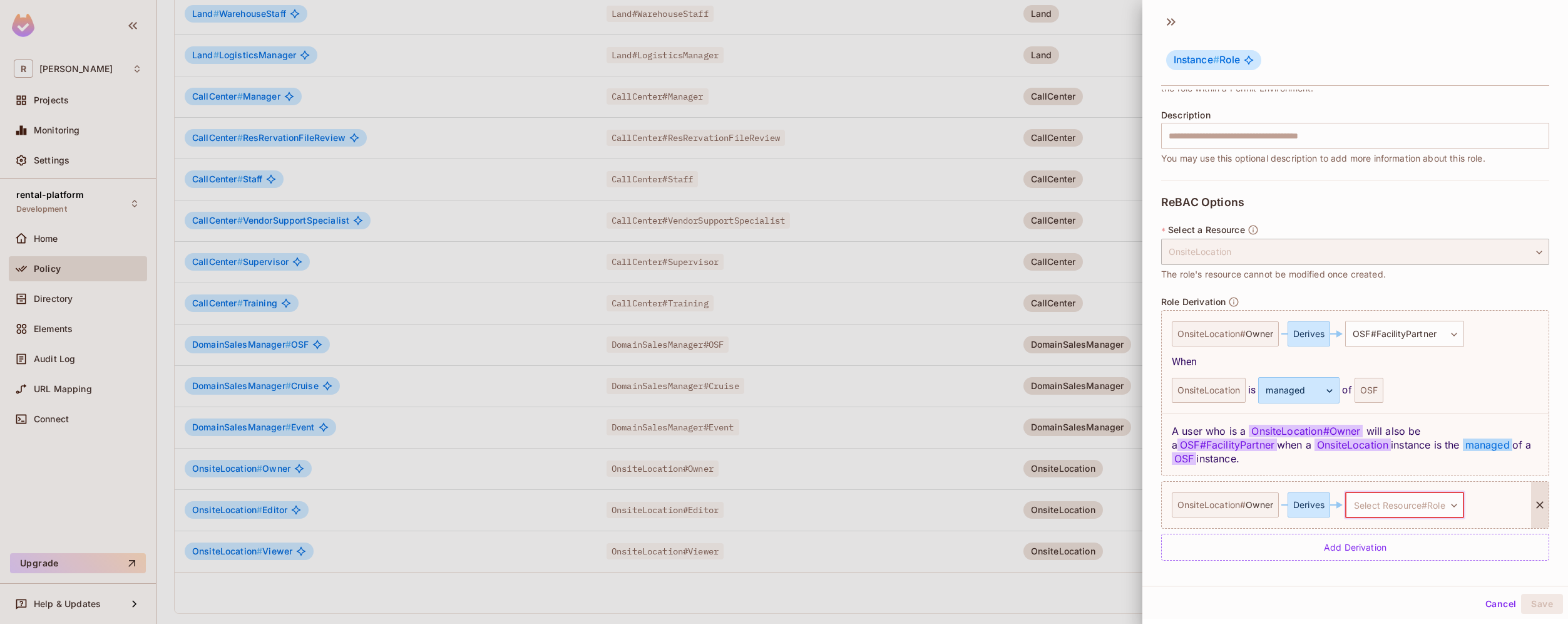
click at [1490, 601] on button "Cancel" at bounding box center [1500, 603] width 40 height 20
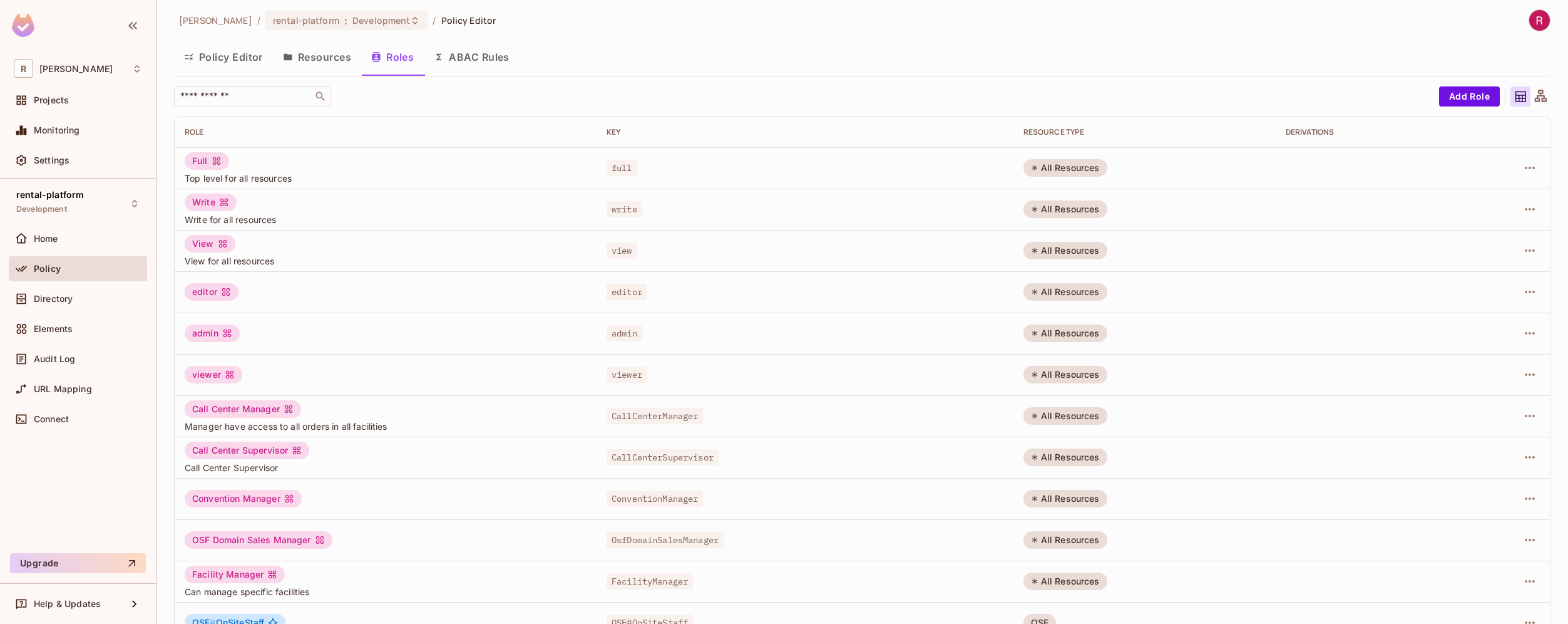
scroll to position [0, 0]
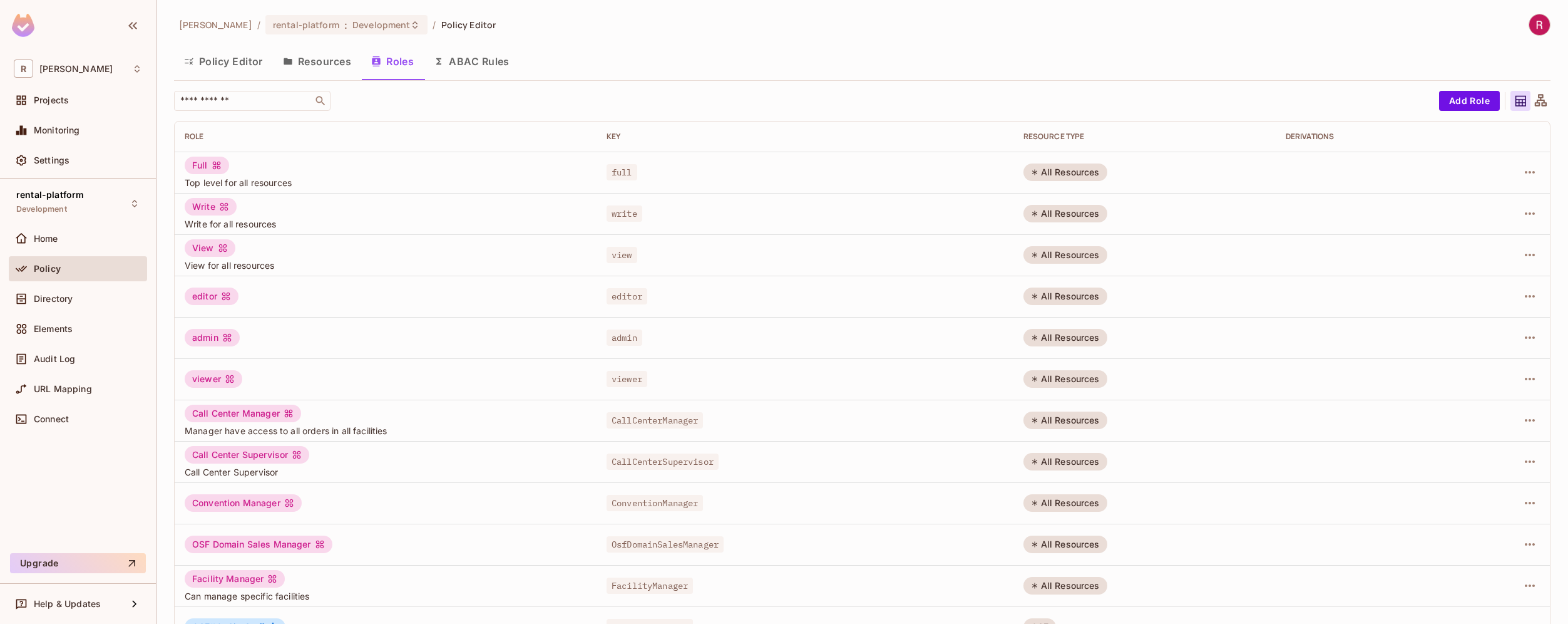
click at [333, 69] on button "Resources" at bounding box center [317, 62] width 88 height 32
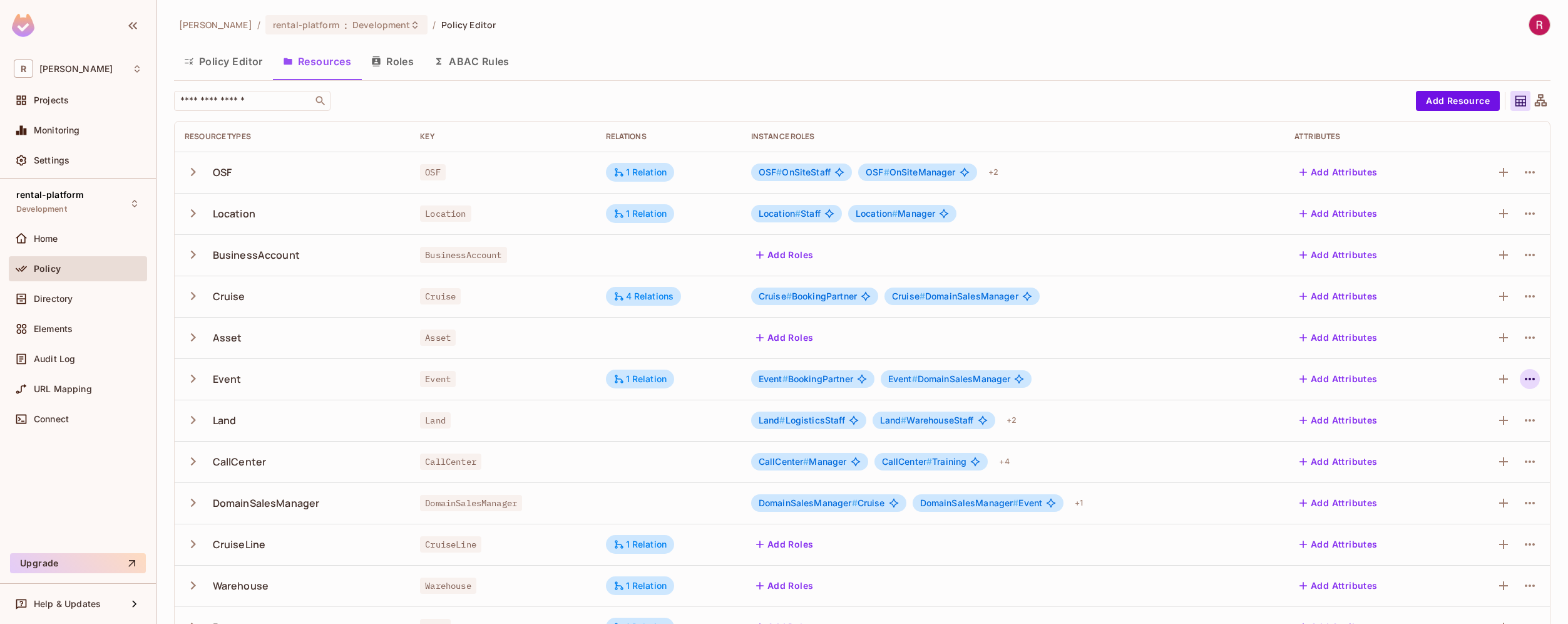
click at [1522, 382] on icon "button" at bounding box center [1530, 379] width 15 height 15
click at [1474, 423] on div "Edit Resource" at bounding box center [1466, 428] width 59 height 12
click at [1522, 376] on icon "button" at bounding box center [1530, 379] width 15 height 15
click at [1473, 429] on div "Edit Resource" at bounding box center [1466, 428] width 59 height 12
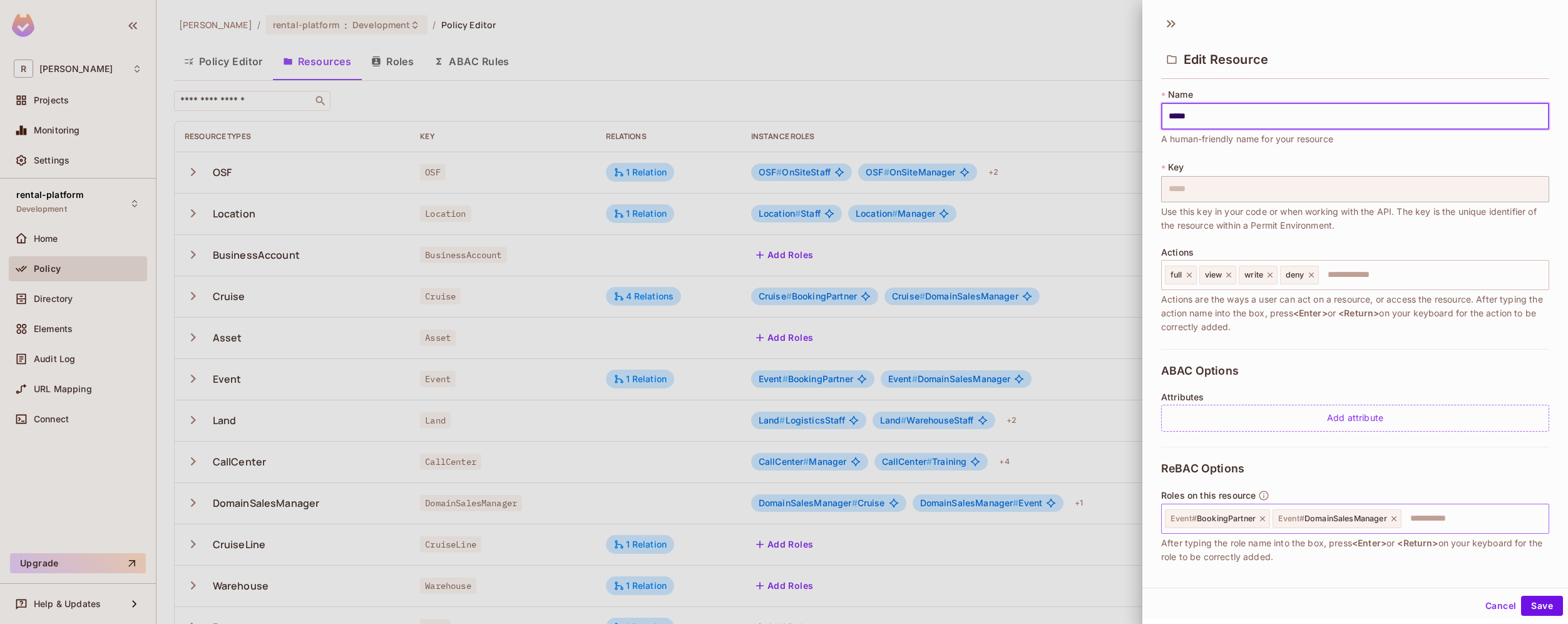
click at [1442, 519] on input "text" at bounding box center [1473, 519] width 141 height 25
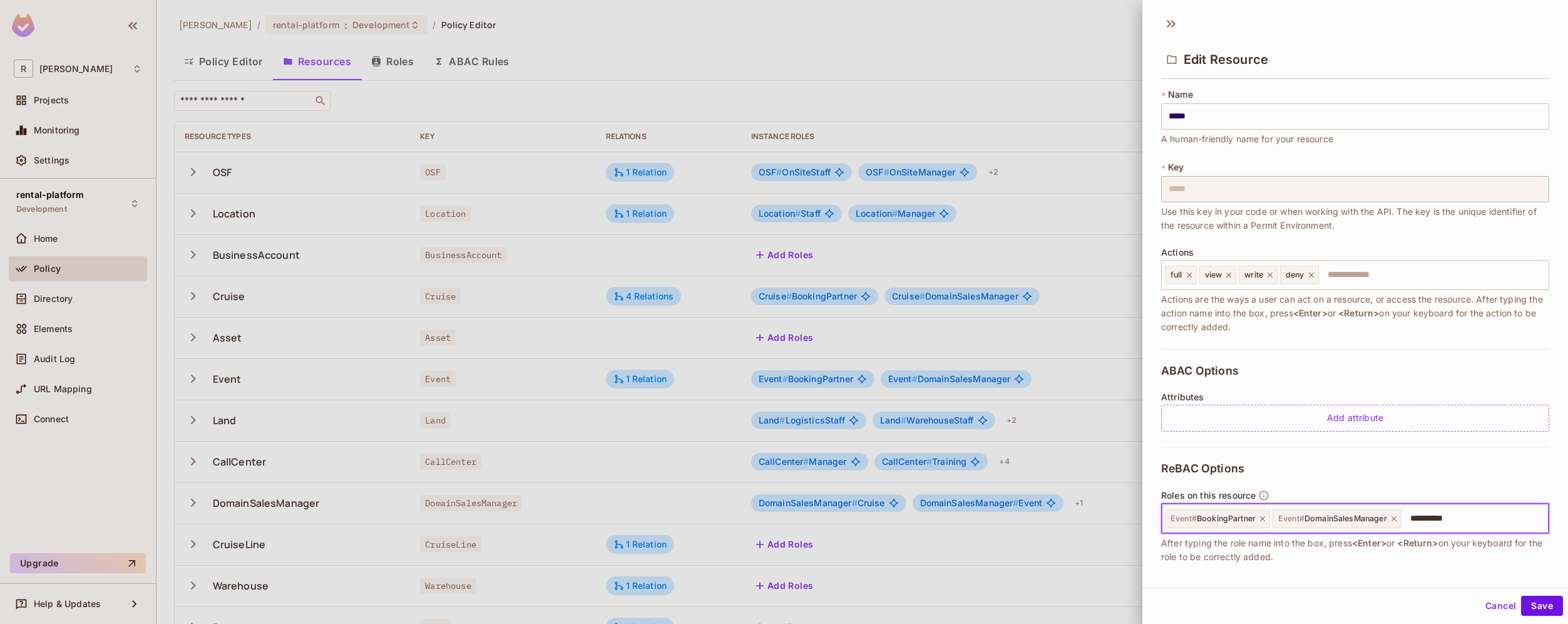
type input "**********"
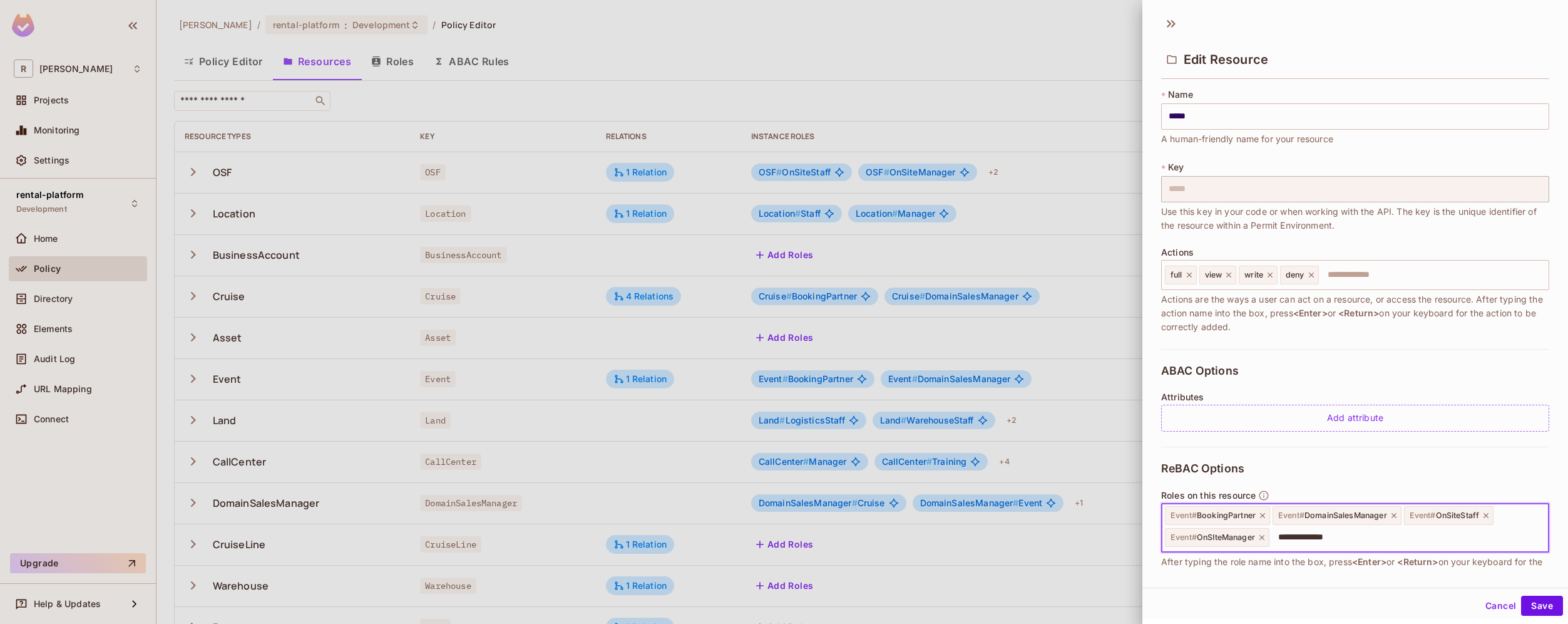
type input "**********"
click at [1521, 607] on button "Save" at bounding box center [1541, 606] width 42 height 20
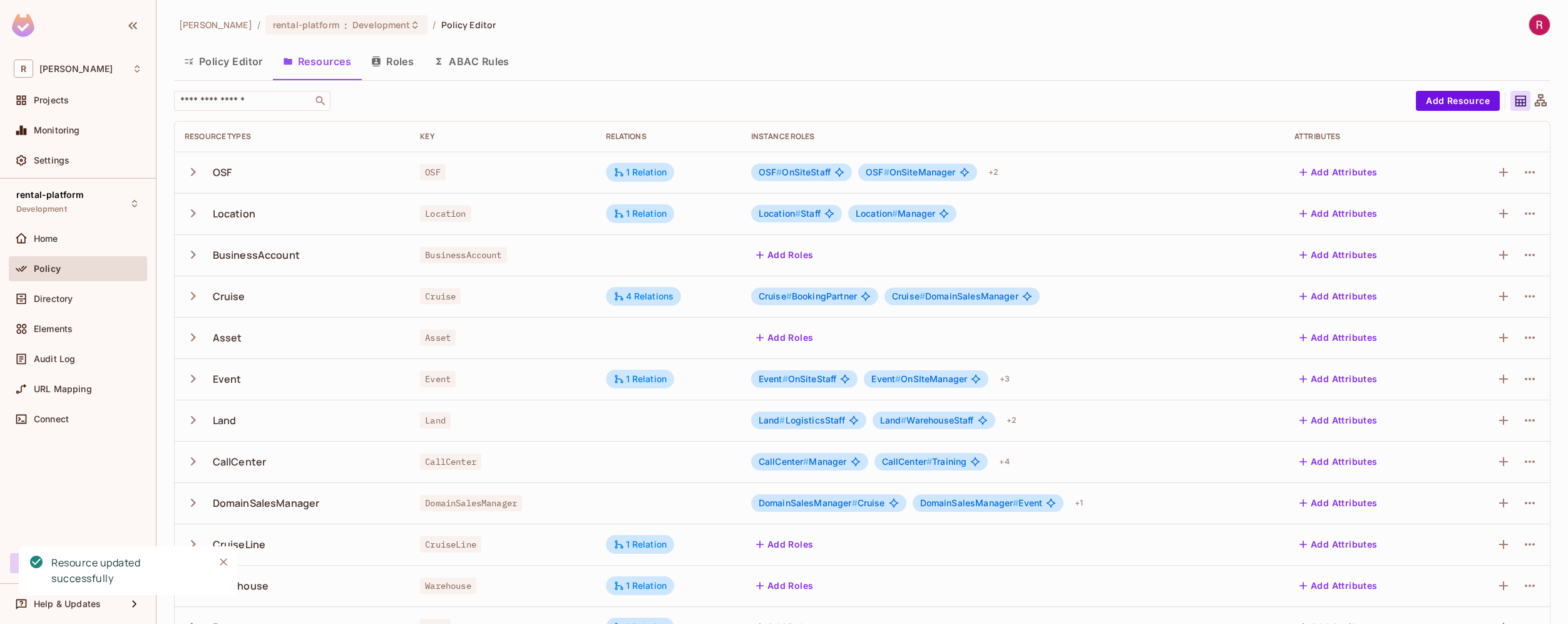
click at [1215, 298] on div "Cruise # BookingPartner Cruise # DomainSalesManager" at bounding box center [1012, 297] width 523 height 18
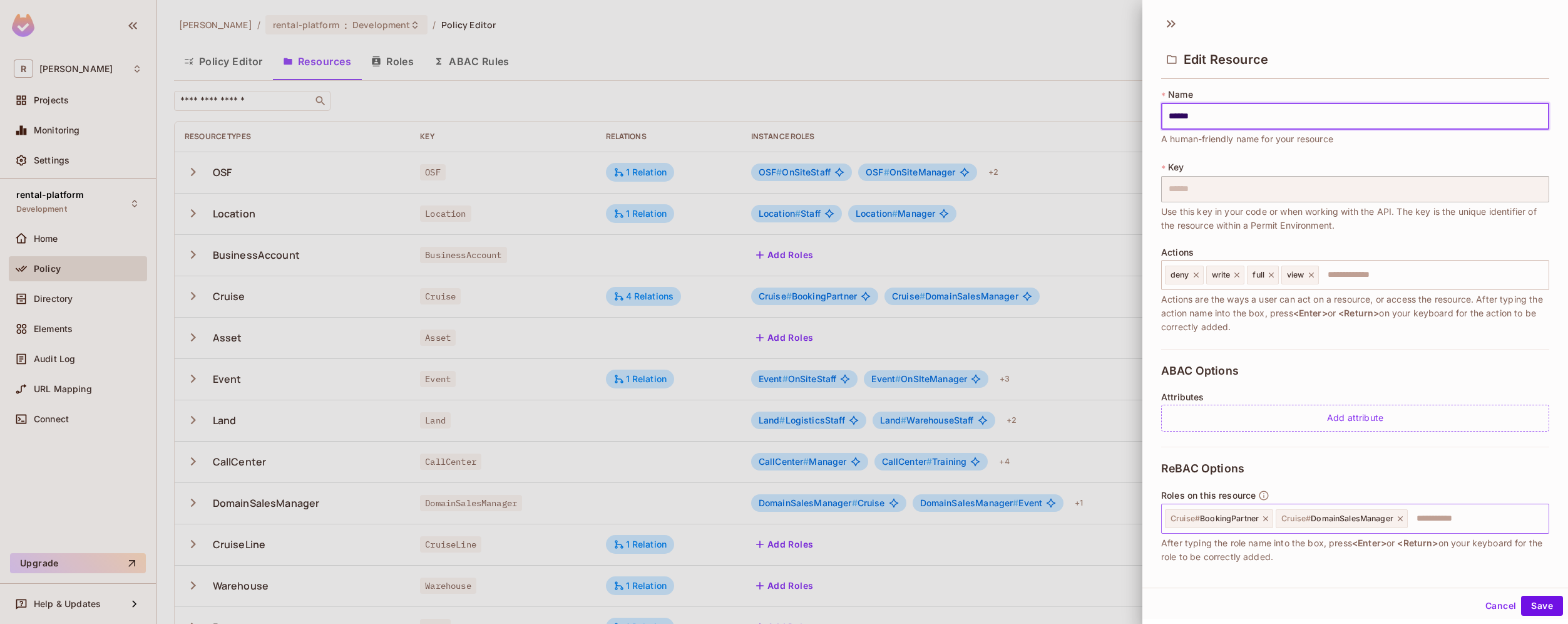
click at [1445, 523] on input "text" at bounding box center [1476, 519] width 135 height 25
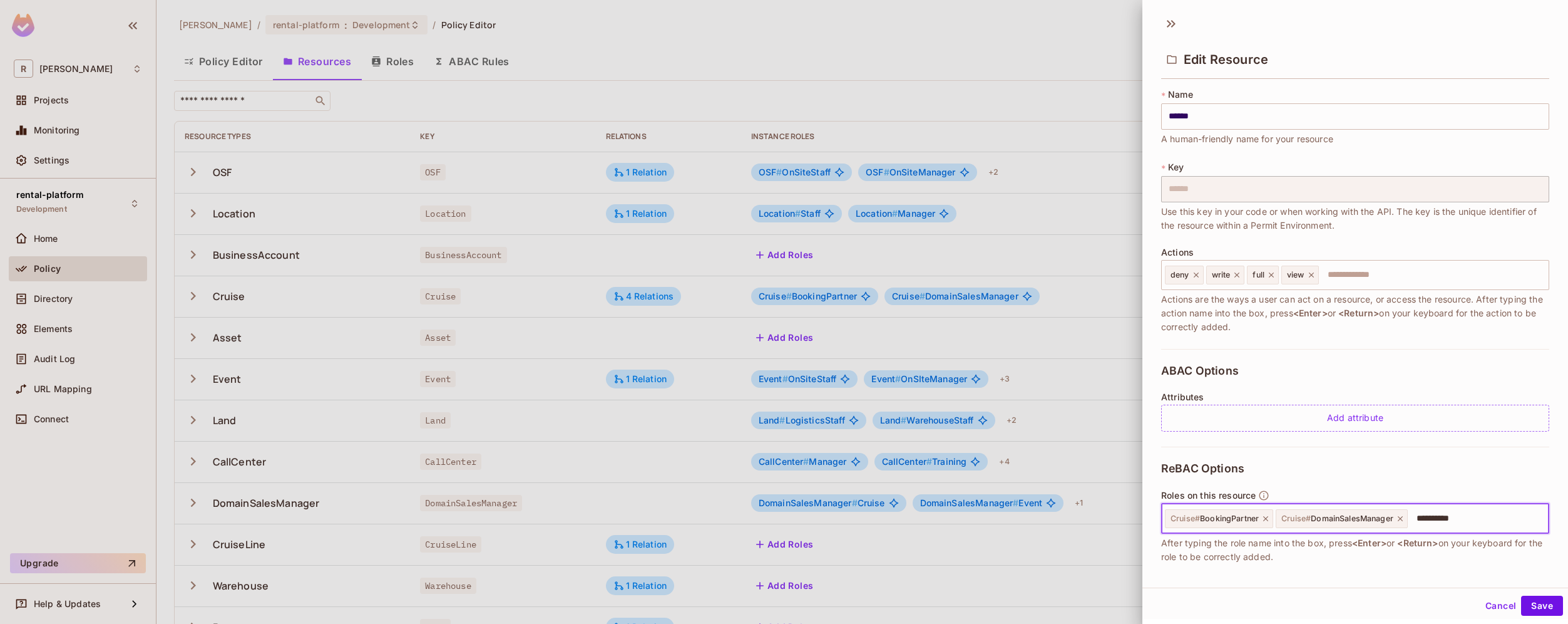
type input "**********"
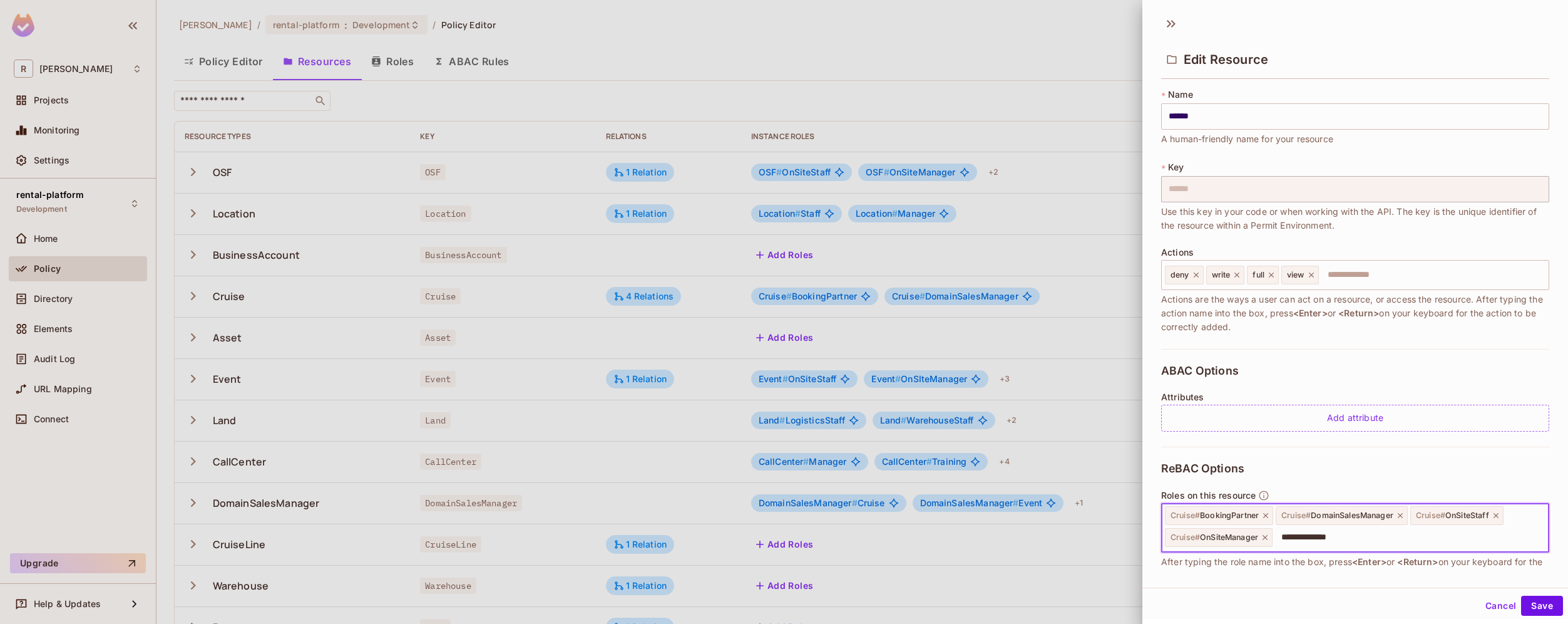
type input "**********"
click at [1539, 603] on button "Save" at bounding box center [1541, 606] width 42 height 20
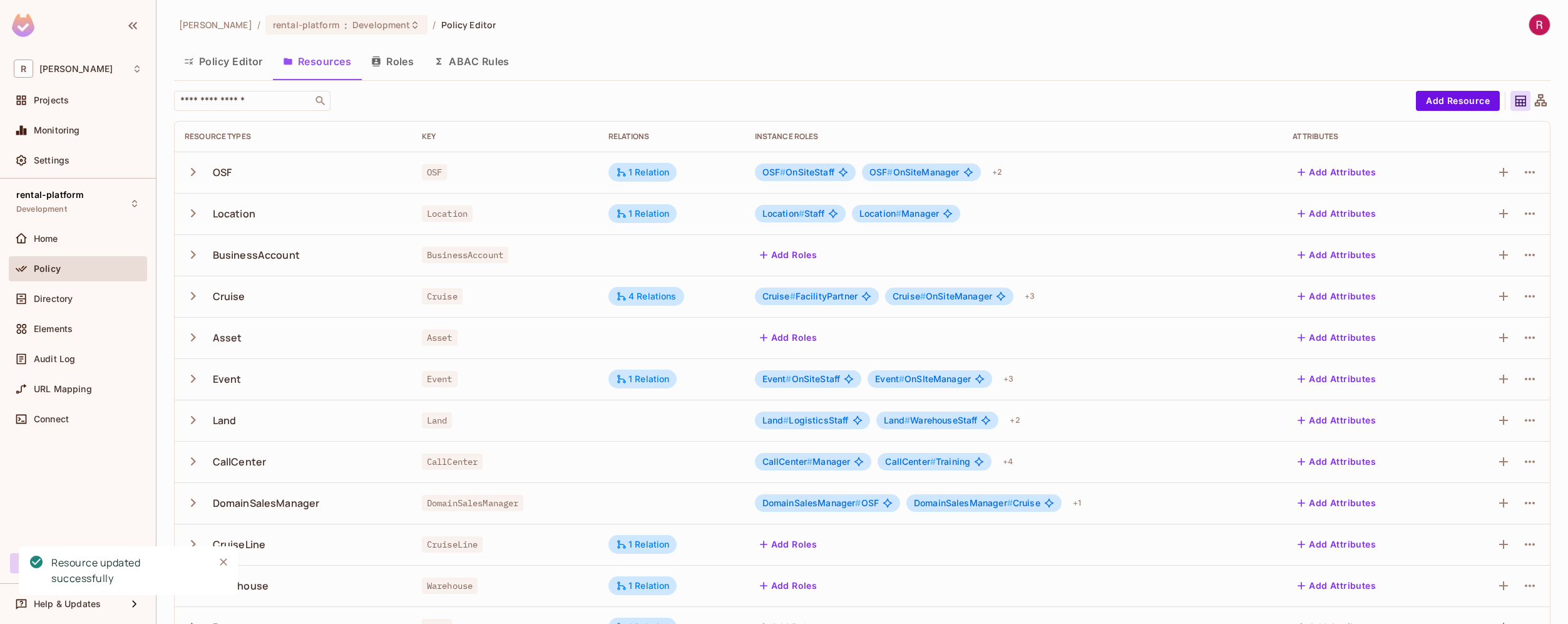
scroll to position [200, 0]
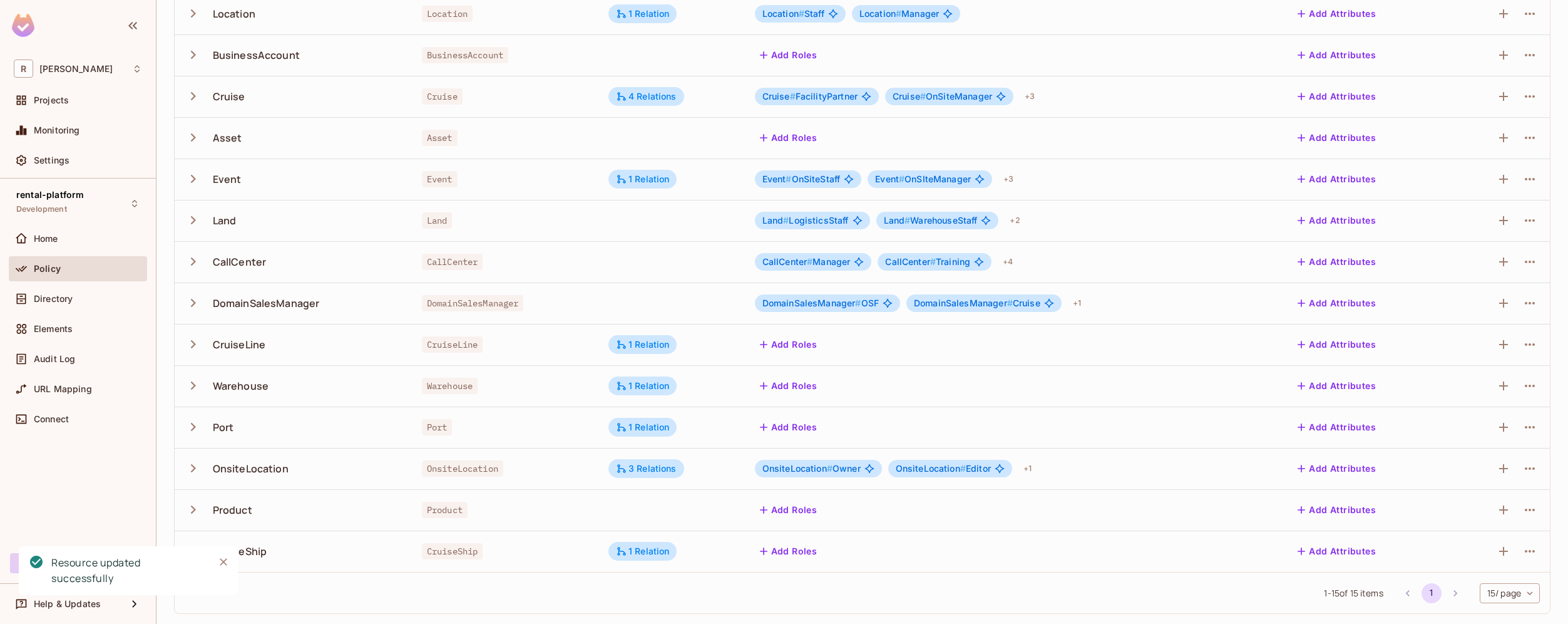
click at [1513, 589] on body "R roy-poc Projects Monitoring Settings rental-platform Development Home Policy …" at bounding box center [784, 312] width 1568 height 624
click at [1506, 594] on li "100 / page" at bounding box center [1498, 595] width 62 height 26
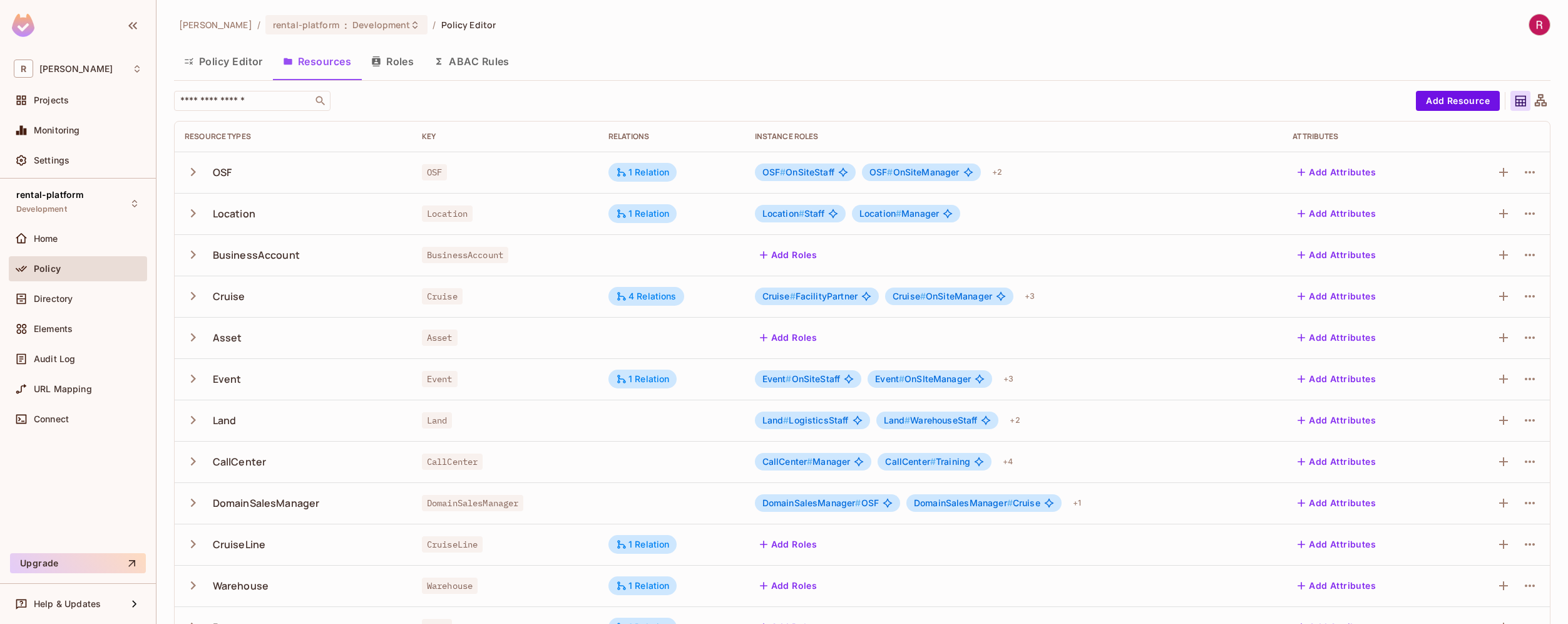
click at [398, 62] on button "Roles" at bounding box center [392, 62] width 62 height 32
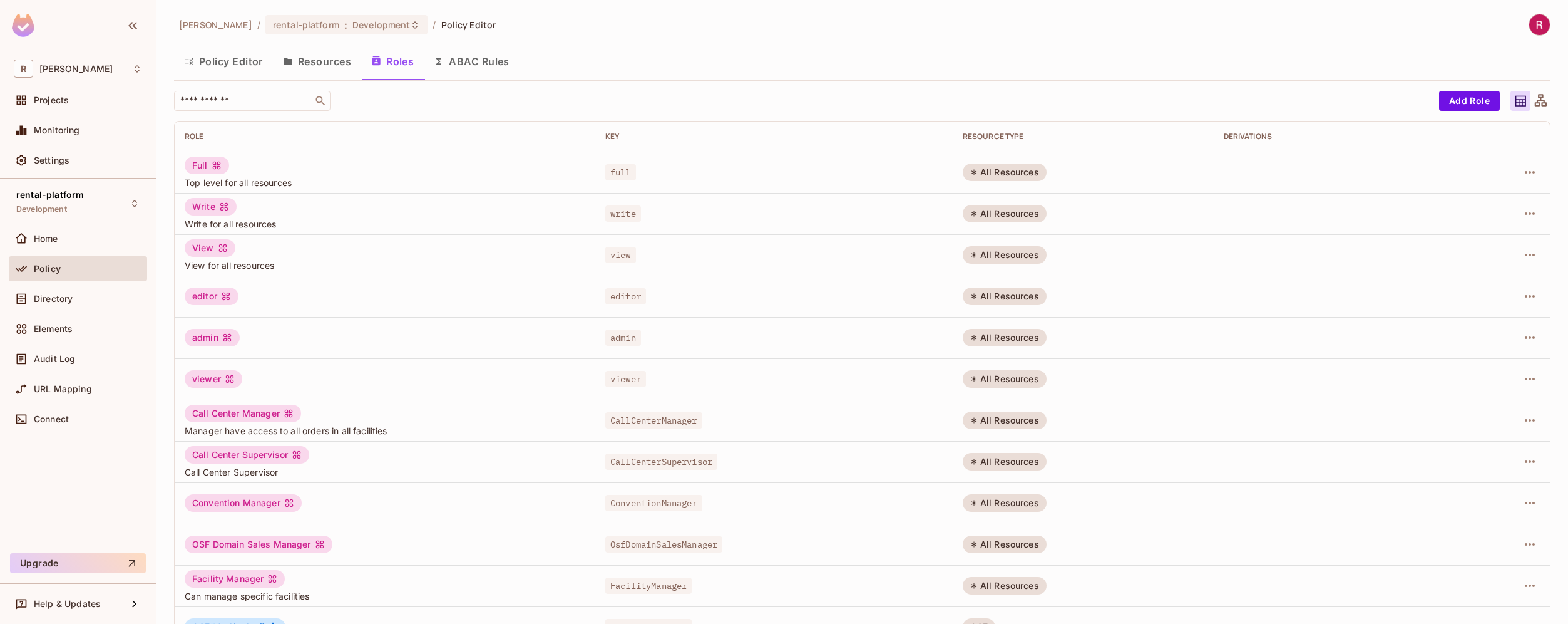
scroll to position [200, 0]
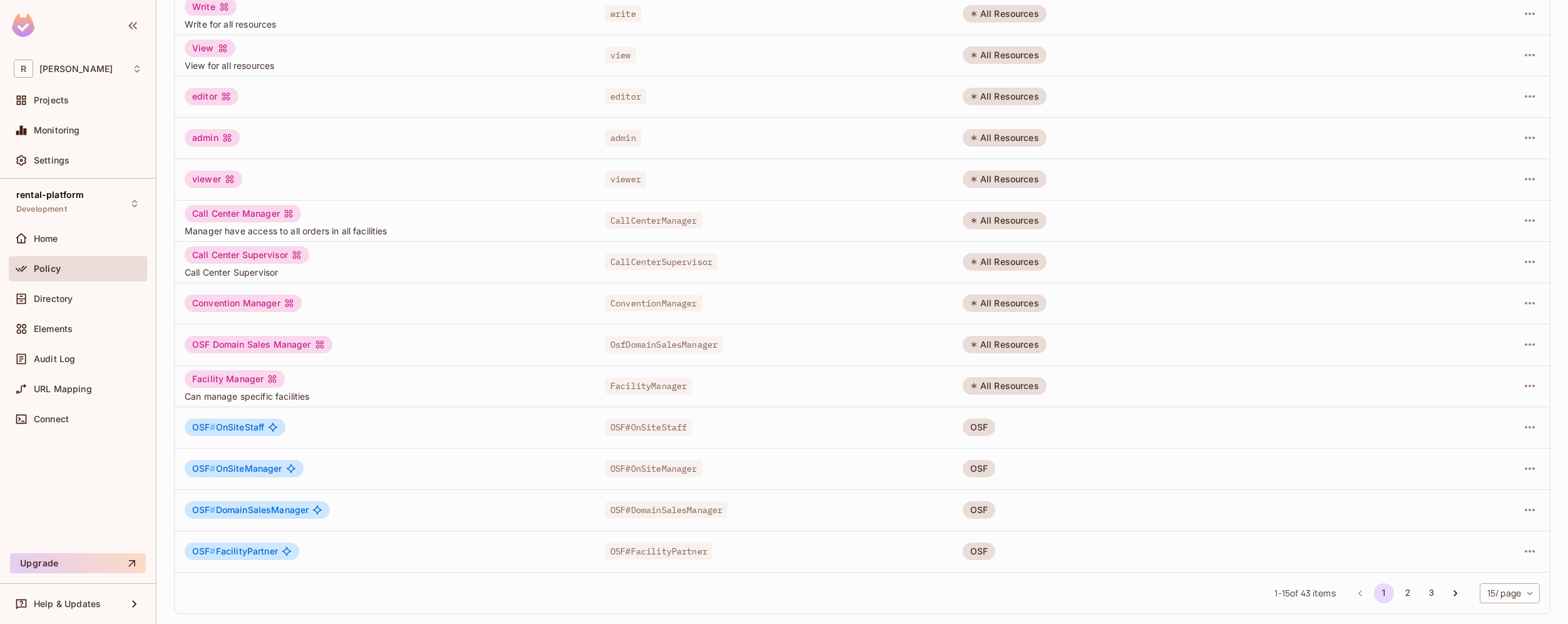
click at [1493, 590] on body "R roy-poc Projects Monitoring Settings rental-platform Development Home Policy …" at bounding box center [784, 312] width 1568 height 624
click at [1493, 594] on li "100 / page" at bounding box center [1498, 595] width 62 height 26
type input "***"
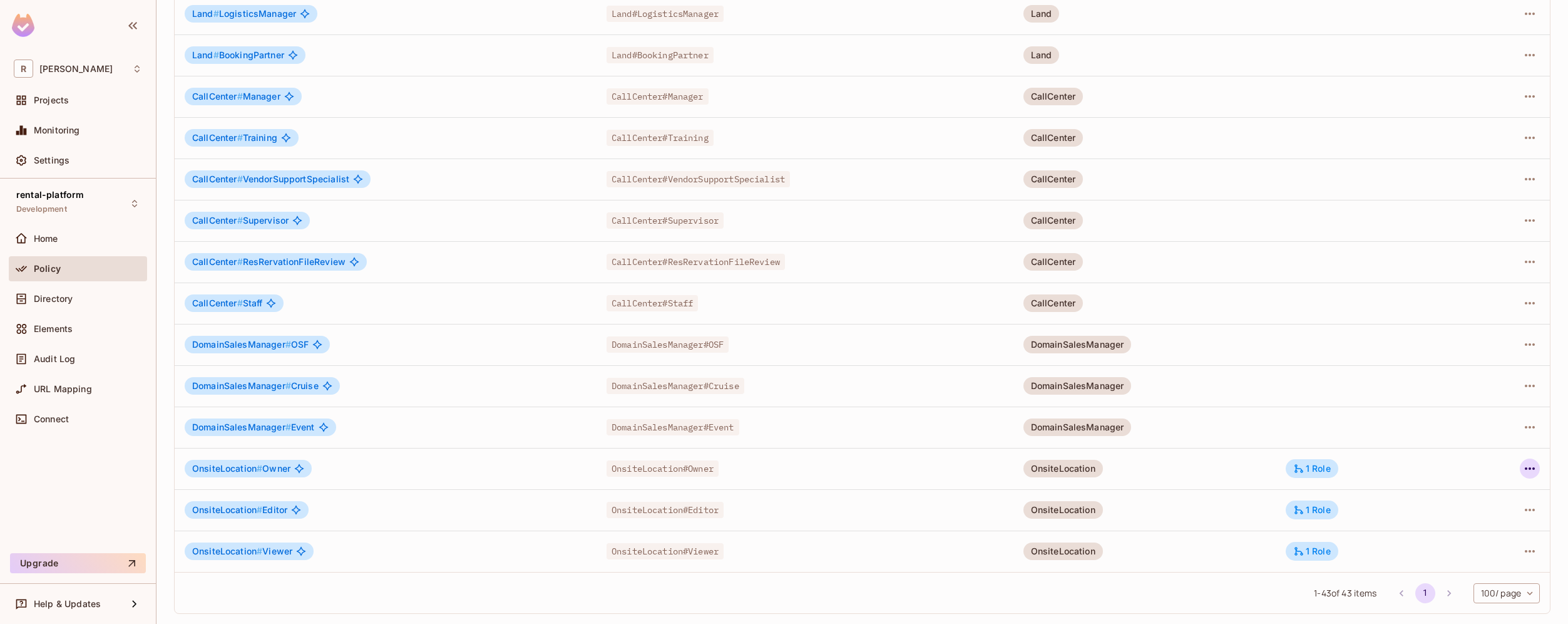
click at [1524, 469] on icon "button" at bounding box center [1529, 469] width 10 height 3
click at [1498, 498] on li "Edit Role" at bounding box center [1466, 497] width 111 height 27
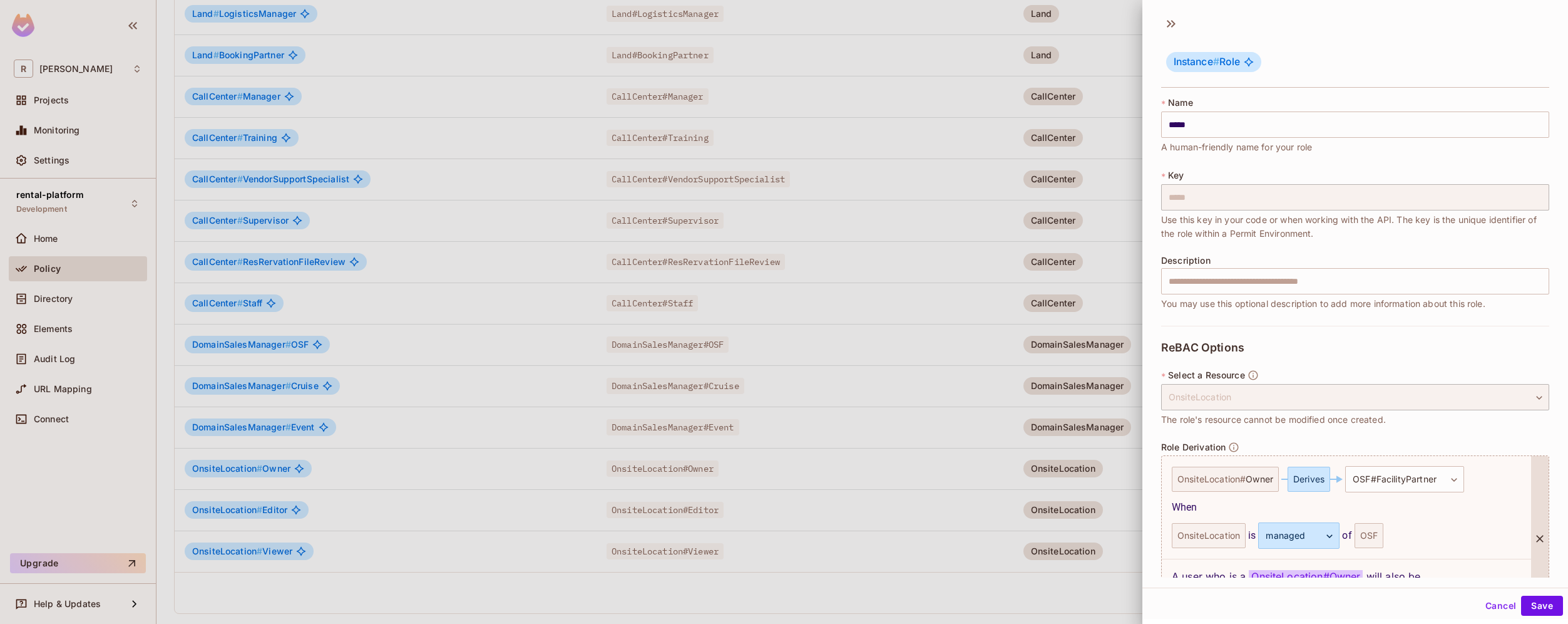
scroll to position [91, 0]
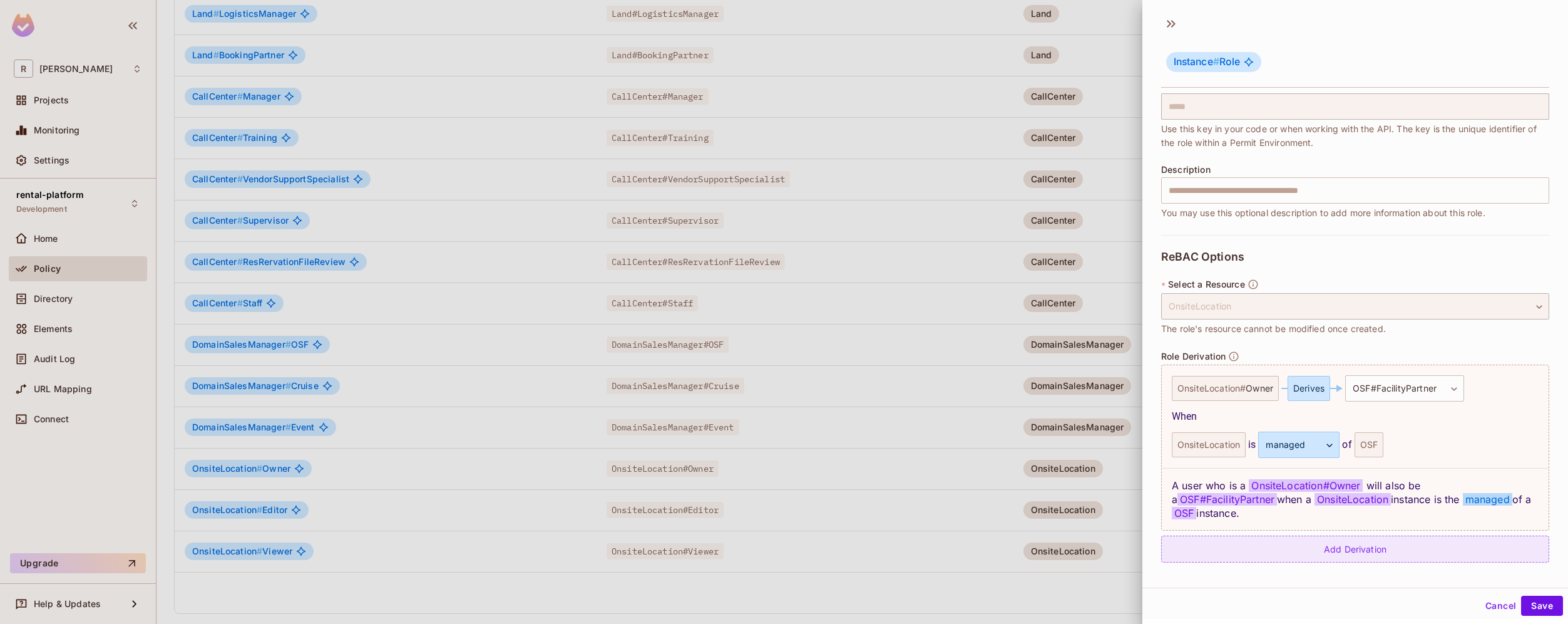
click at [1407, 548] on div "Add Derivation" at bounding box center [1354, 549] width 388 height 27
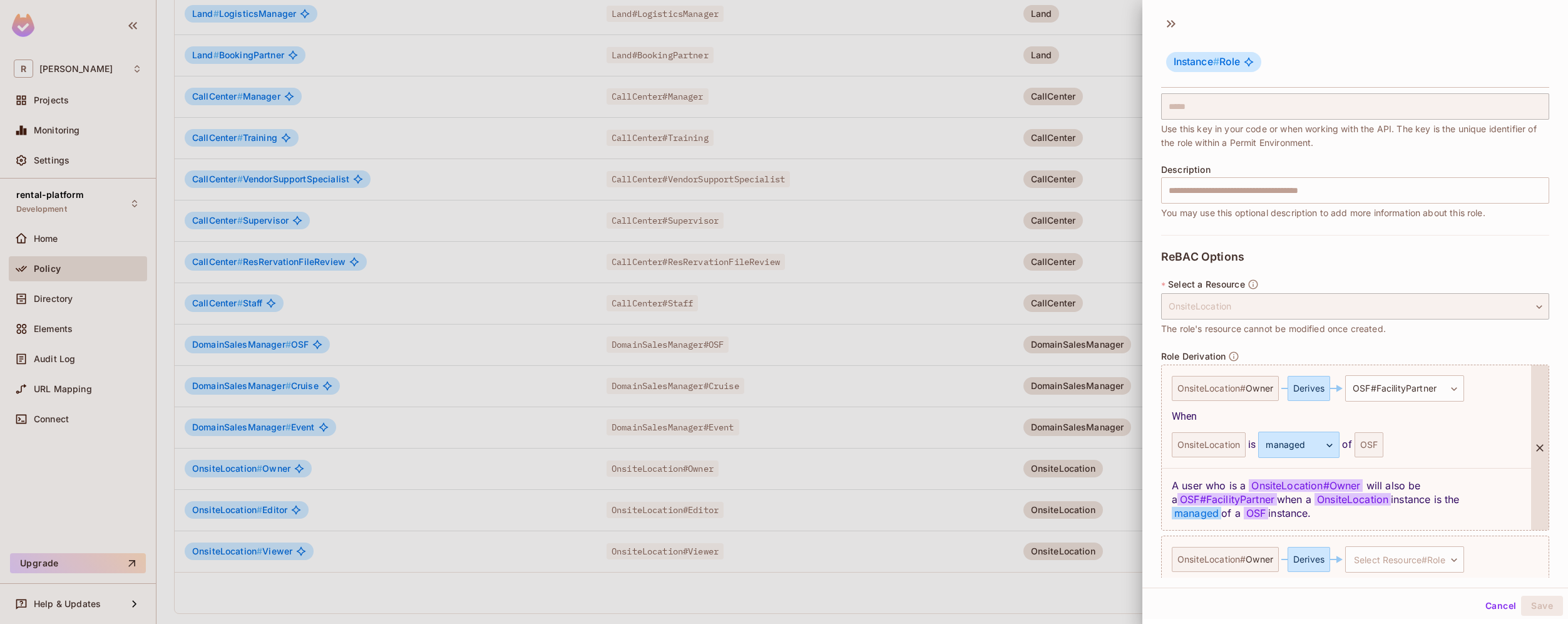
scroll to position [143, 0]
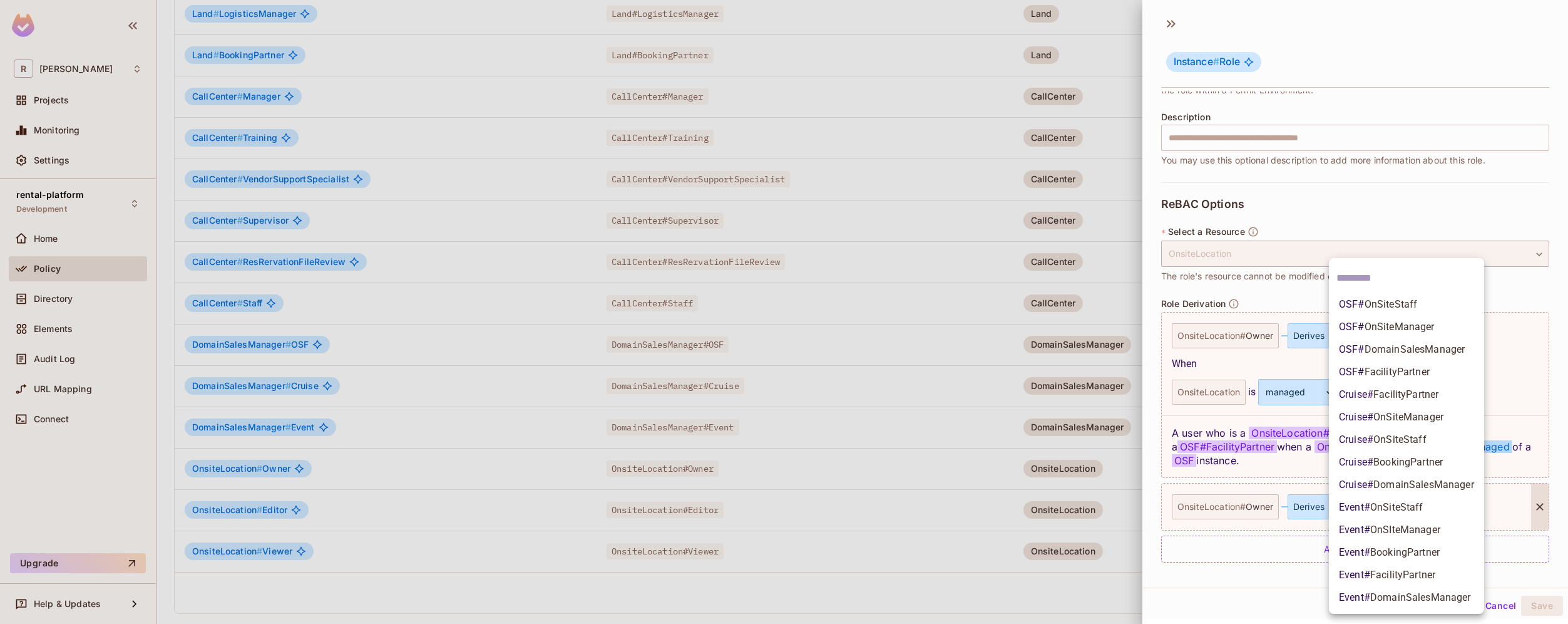
click at [1415, 501] on body "R roy-poc Projects Monitoring Settings rental-platform Development Home Policy …" at bounding box center [784, 312] width 1568 height 624
click at [1441, 573] on li "Event # FacilityPartner" at bounding box center [1406, 575] width 155 height 23
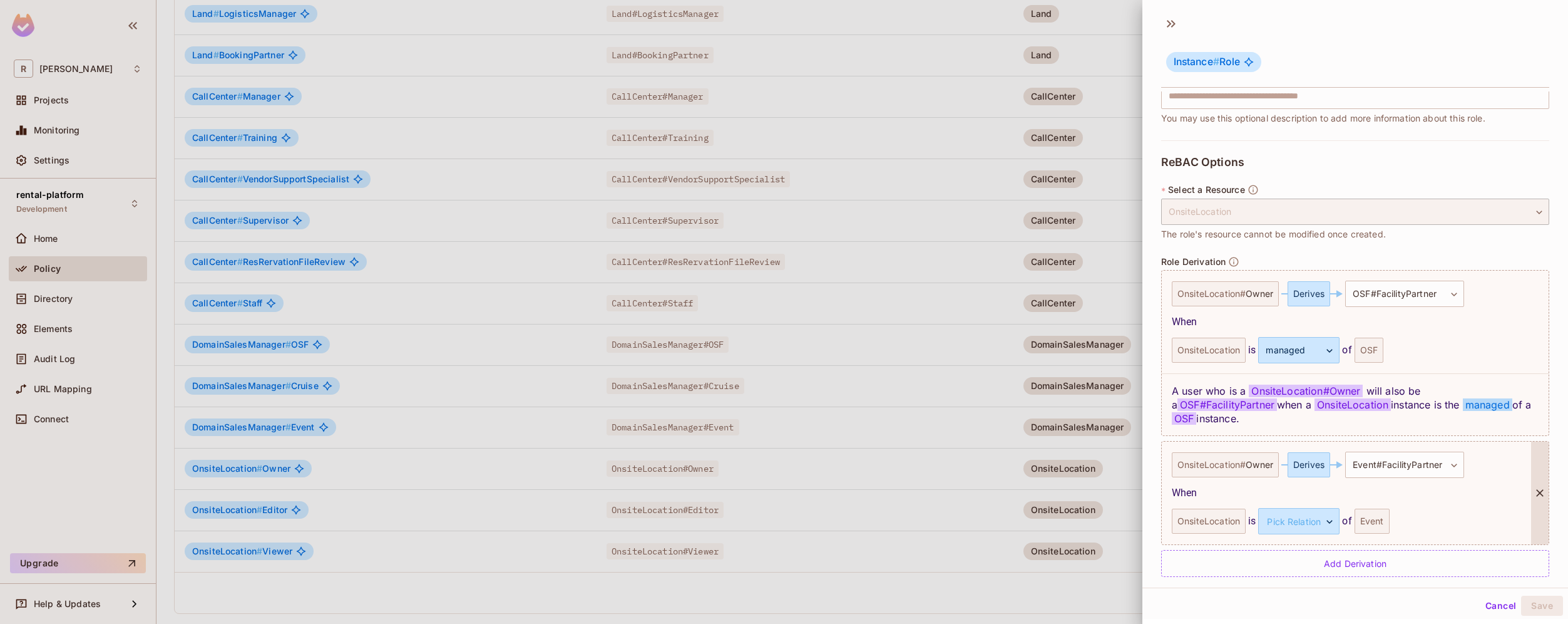
scroll to position [200, 0]
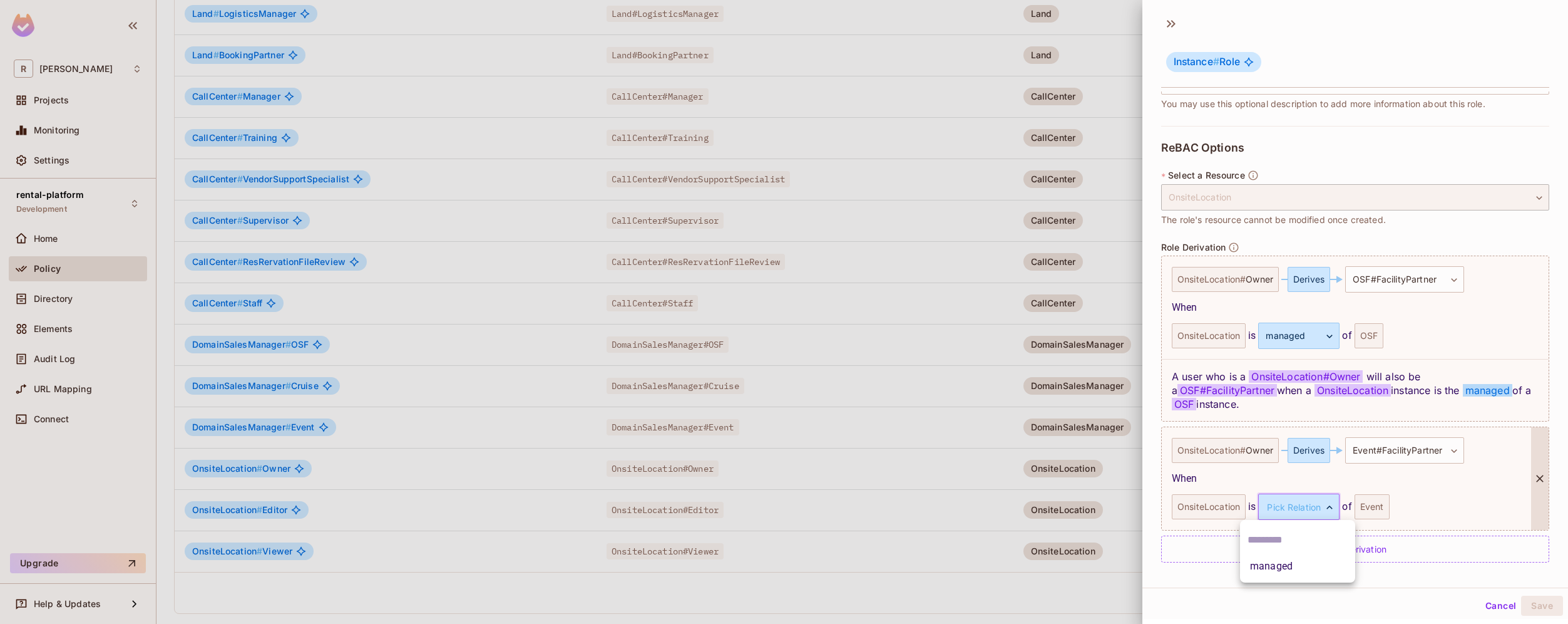
click at [1328, 510] on body "R roy-poc Projects Monitoring Settings rental-platform Development Home Policy …" at bounding box center [784, 312] width 1568 height 624
click at [1305, 562] on li "managed" at bounding box center [1297, 566] width 115 height 23
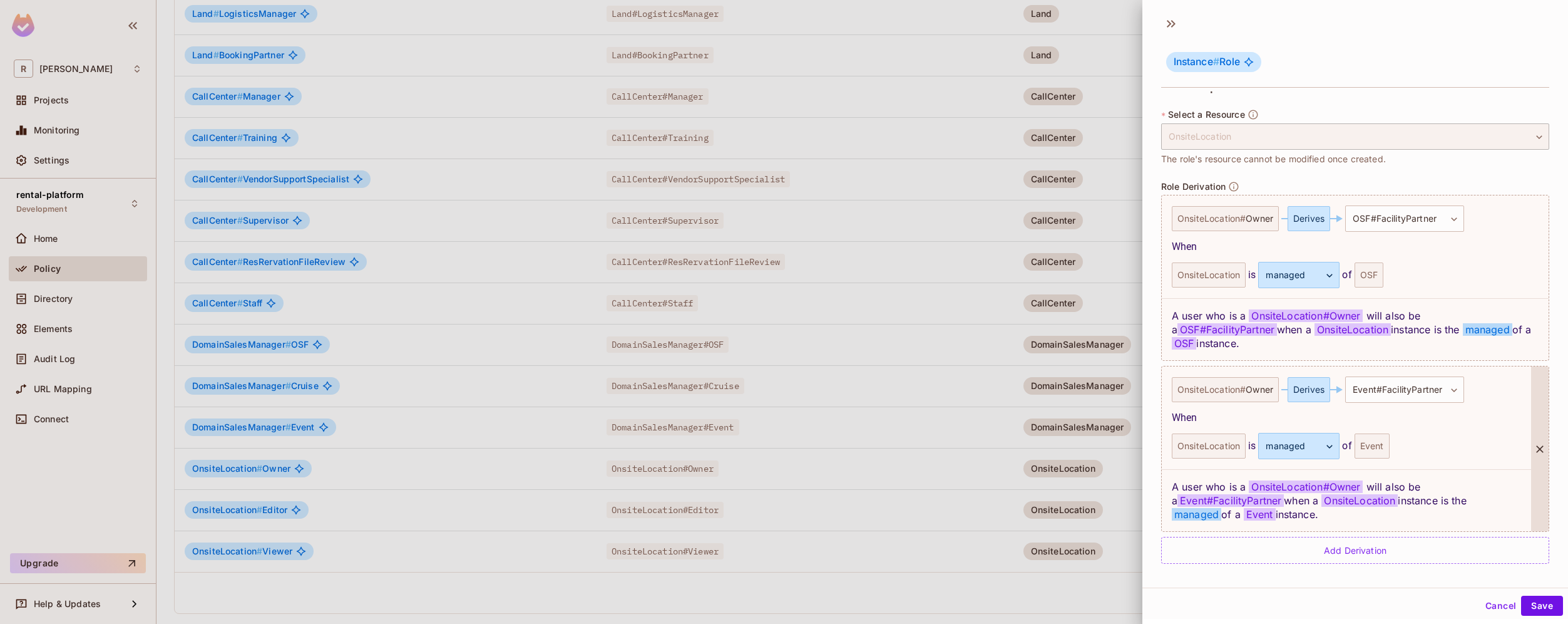
scroll to position [262, 0]
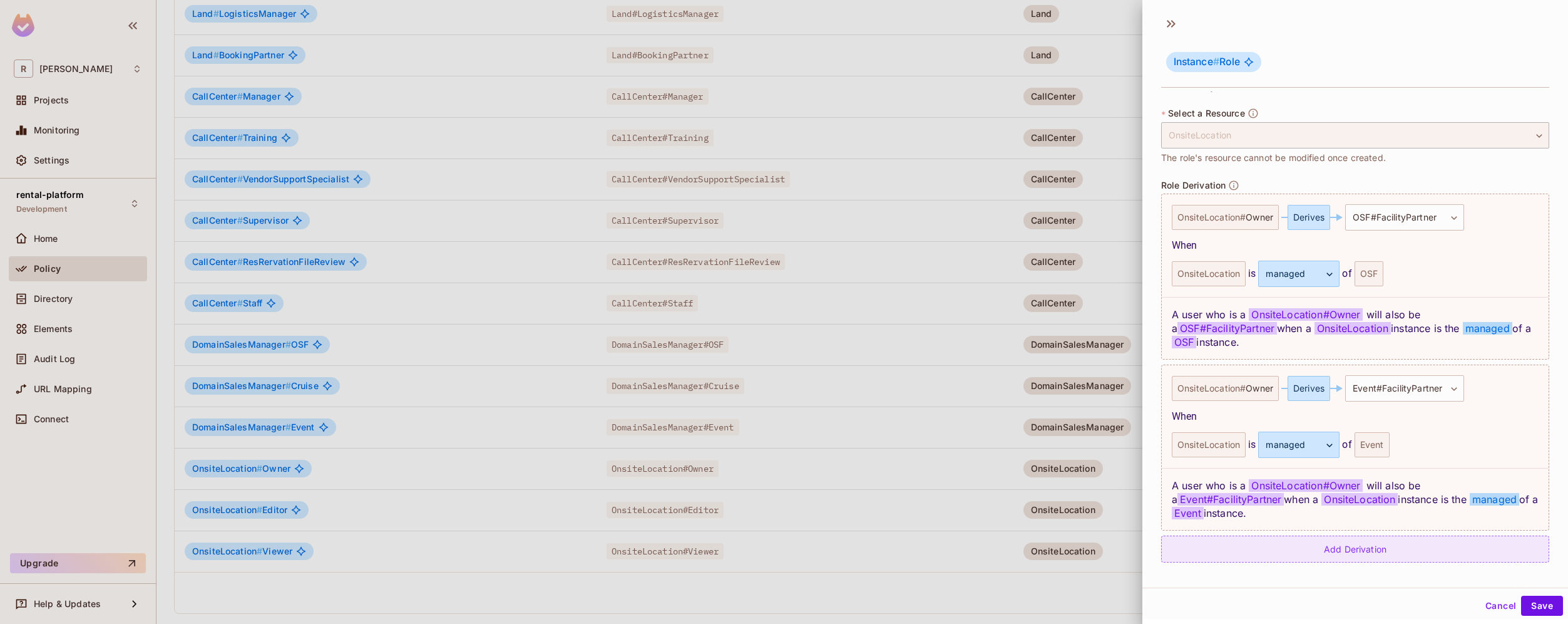
click at [1424, 553] on div "Add Derivation" at bounding box center [1354, 549] width 388 height 27
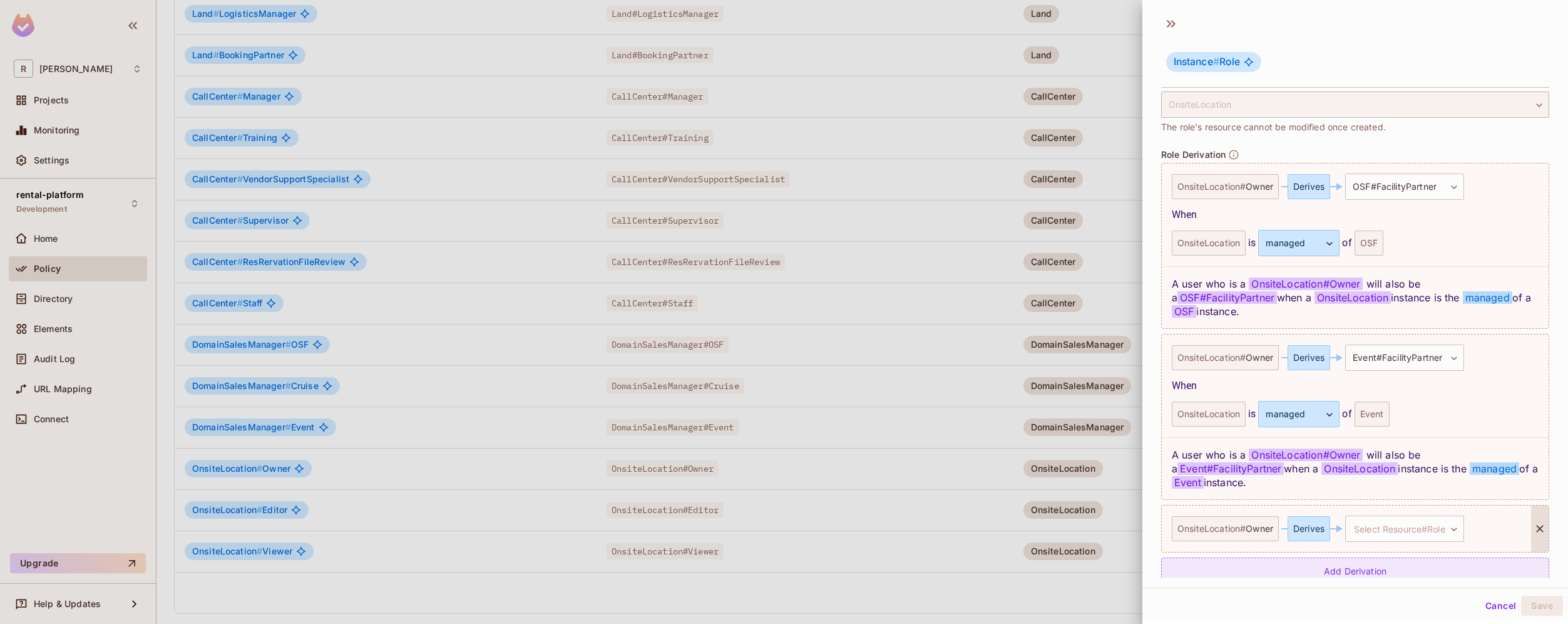
scroll to position [314, 0]
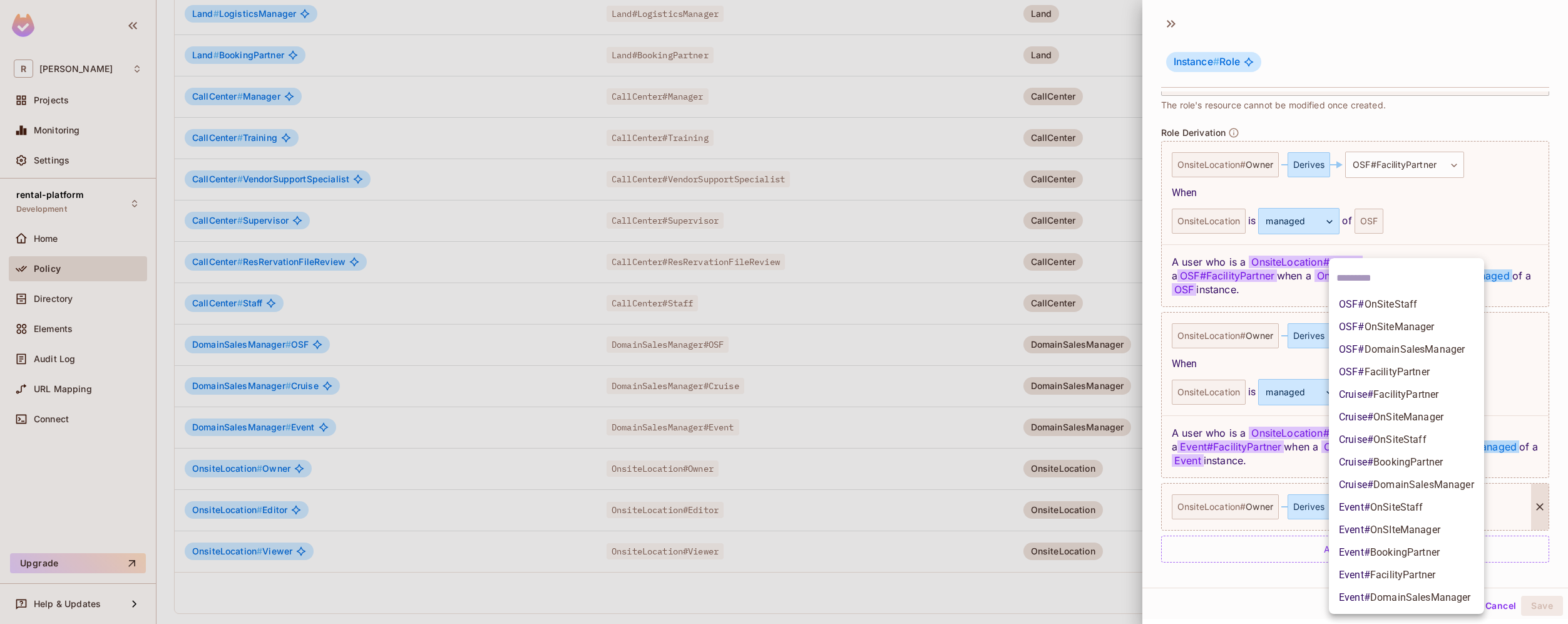
click at [1431, 513] on body "R roy-poc Projects Monitoring Settings rental-platform Development Home Policy …" at bounding box center [784, 312] width 1568 height 624
click at [1435, 551] on span "BookingPartner" at bounding box center [1404, 551] width 69 height 12
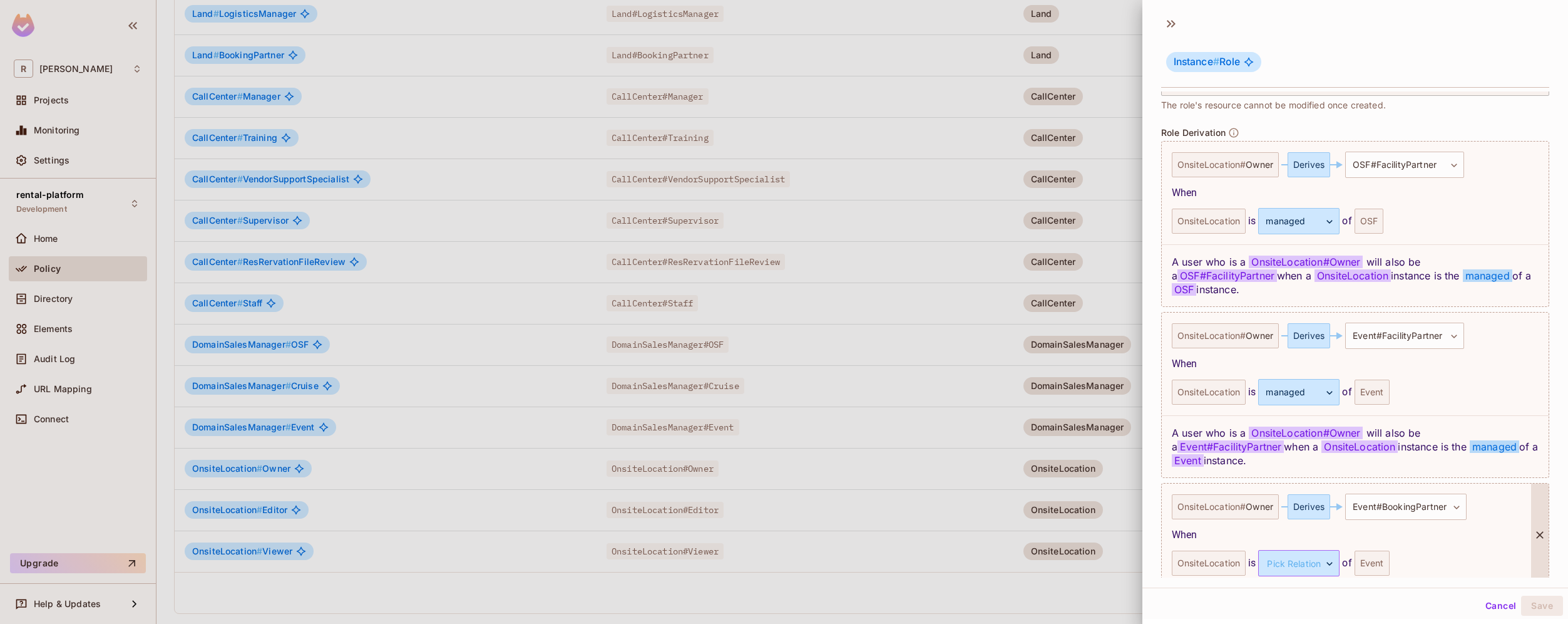
click at [1308, 564] on body "R roy-poc Projects Monitoring Settings rental-platform Development Home Policy …" at bounding box center [784, 312] width 1568 height 624
click at [1294, 597] on li "managed" at bounding box center [1297, 597] width 115 height 23
click at [1428, 510] on body "R roy-poc Projects Monitoring Settings rental-platform Development Home Policy …" at bounding box center [784, 312] width 1568 height 624
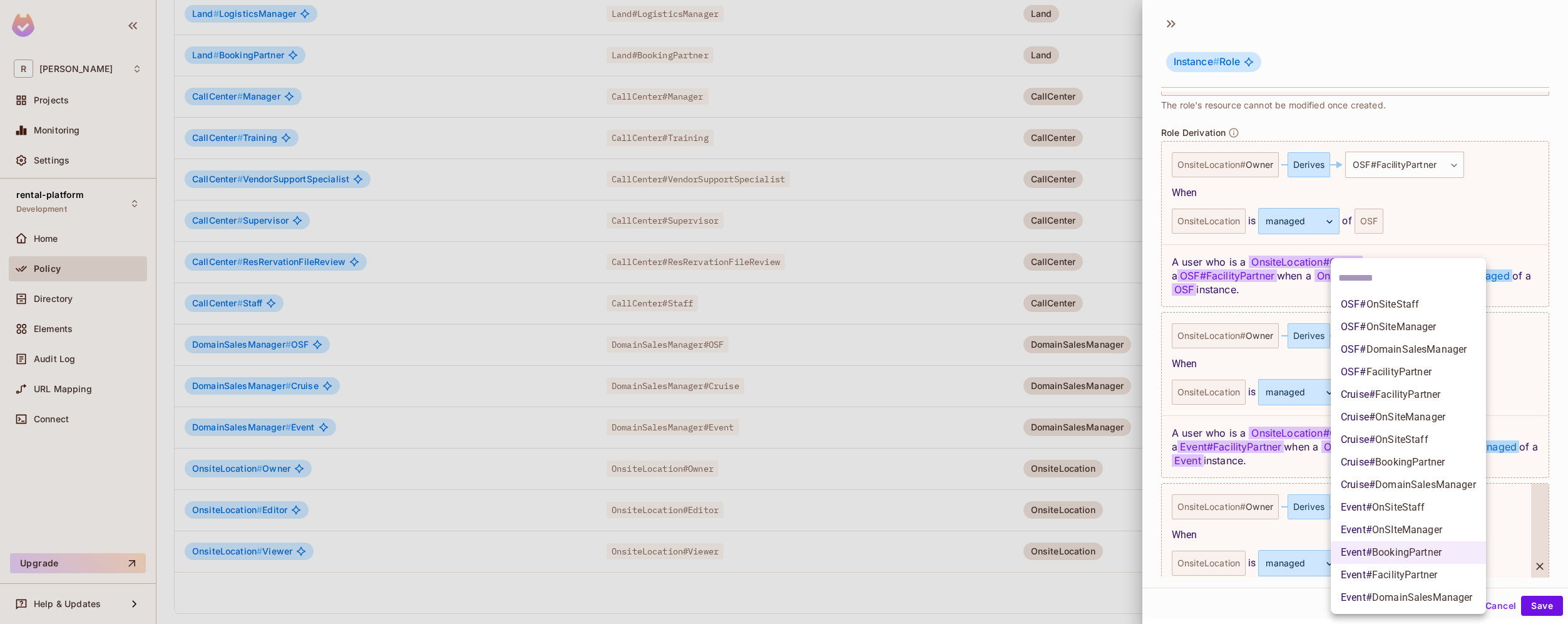
click at [1440, 397] on span "FacilityPartner" at bounding box center [1407, 394] width 65 height 12
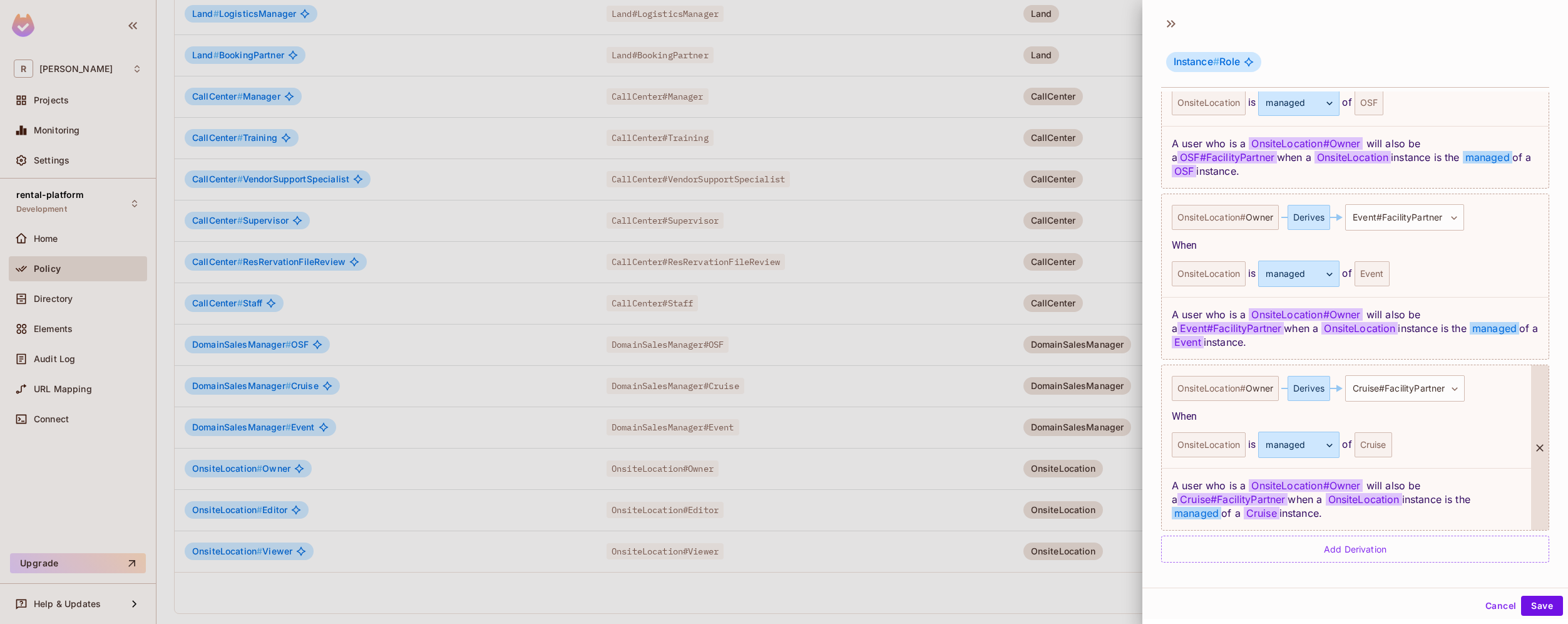
scroll to position [2, 0]
click at [1534, 604] on button "Save" at bounding box center [1541, 603] width 42 height 20
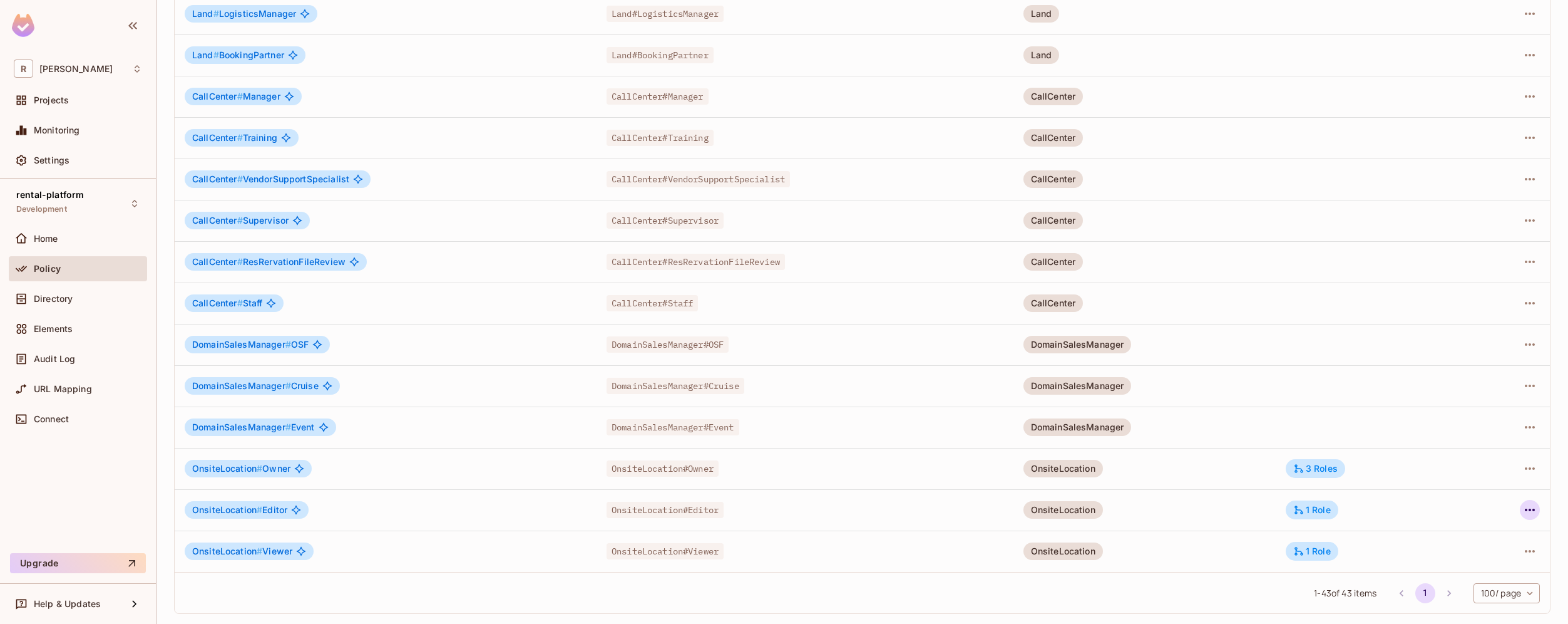
click at [1523, 510] on icon "button" at bounding box center [1530, 510] width 15 height 15
click at [1488, 538] on li "Edit Role" at bounding box center [1466, 538] width 111 height 27
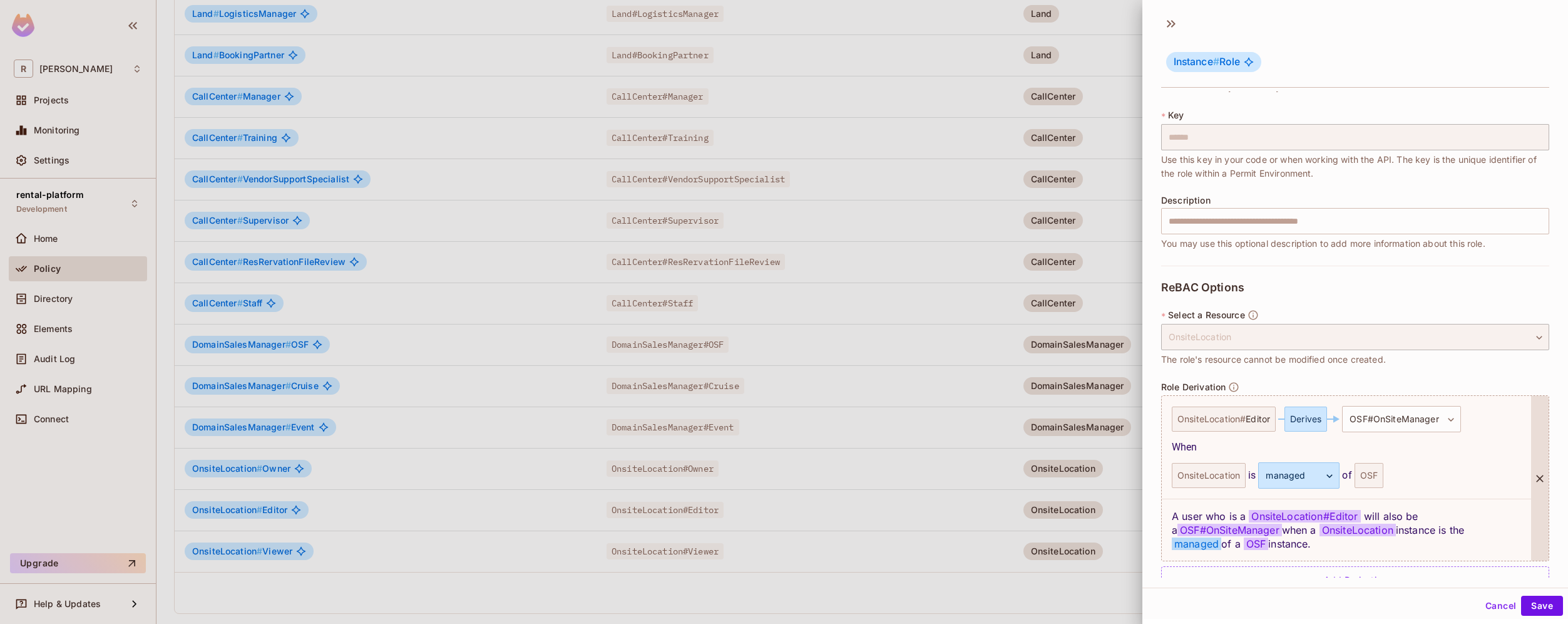
scroll to position [91, 0]
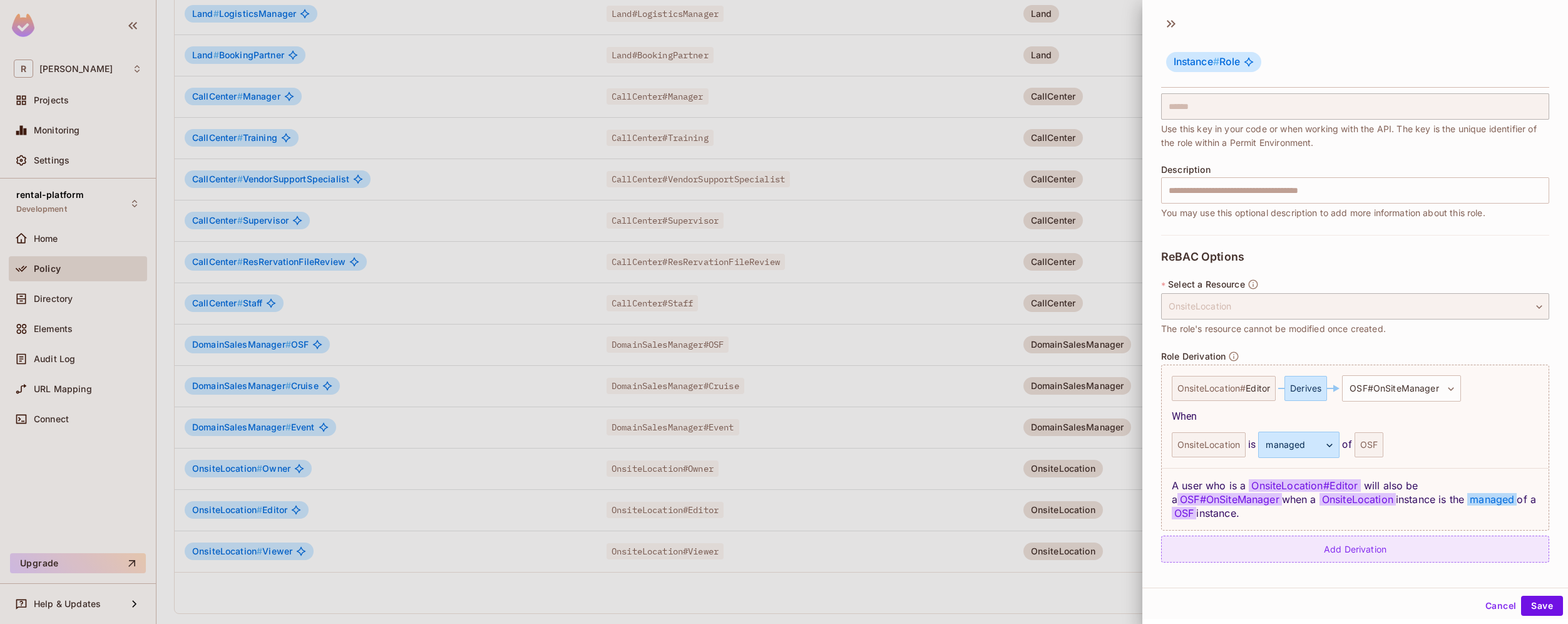
click at [1425, 552] on div "Add Derivation" at bounding box center [1354, 549] width 388 height 27
click at [1418, 558] on body "R roy-poc Projects Monitoring Settings rental-platform Development Home Policy …" at bounding box center [784, 312] width 1568 height 624
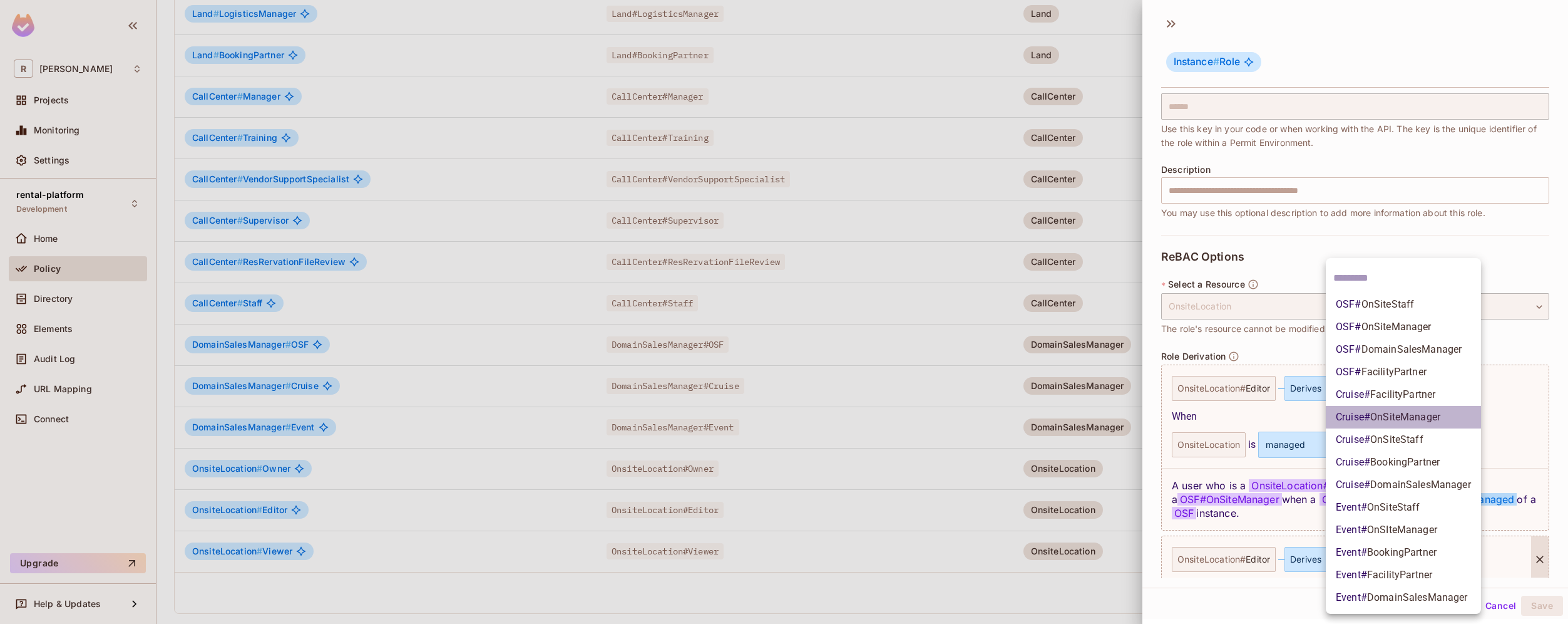
click at [1443, 418] on li "Cruise # OnSiteManager" at bounding box center [1403, 417] width 155 height 23
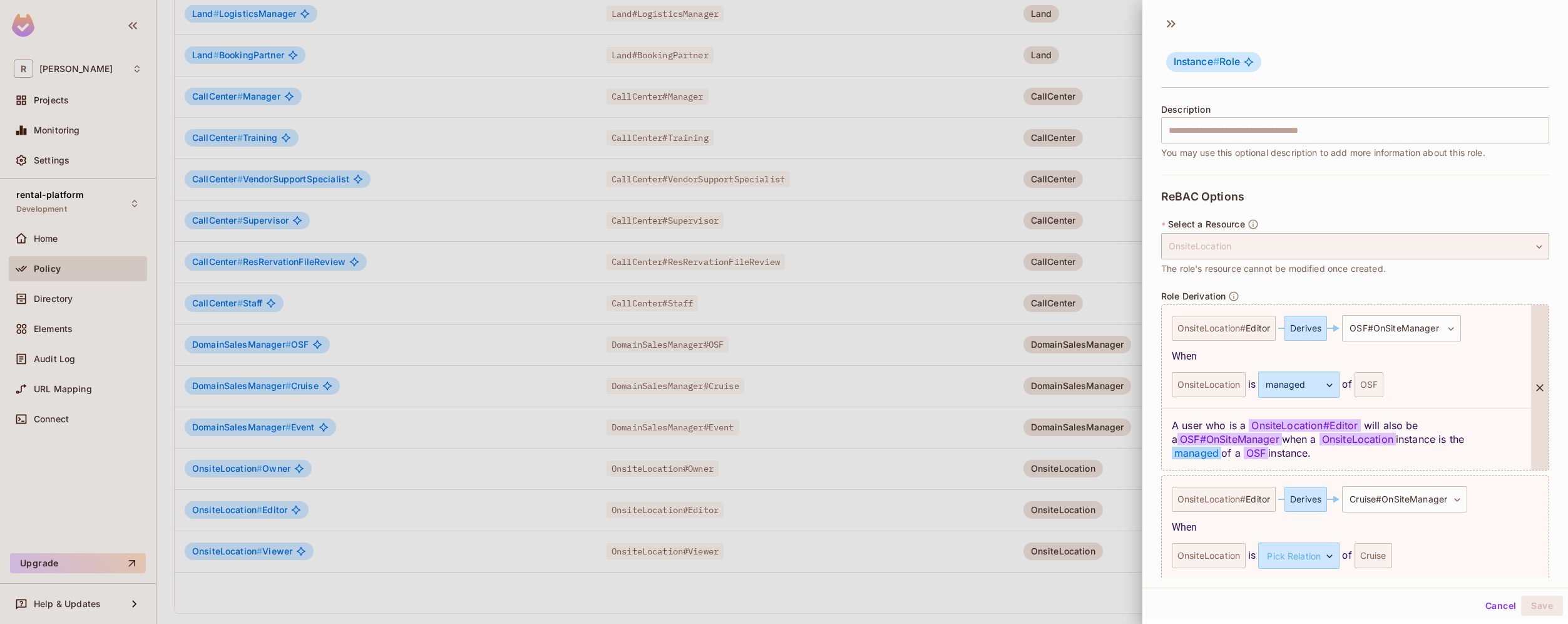
scroll to position [200, 0]
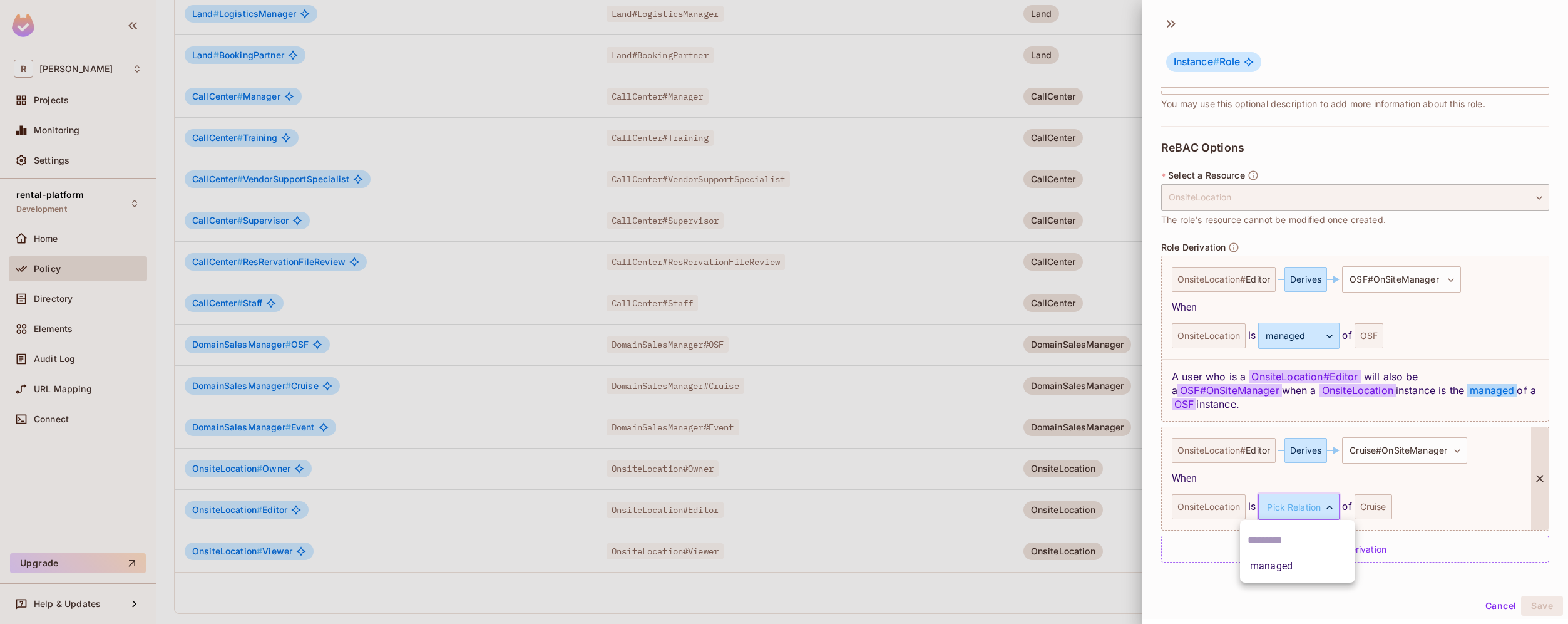
click at [1332, 515] on body "R roy-poc Projects Monitoring Settings rental-platform Development Home Policy …" at bounding box center [784, 312] width 1568 height 624
click at [1302, 564] on li "managed" at bounding box center [1297, 566] width 115 height 23
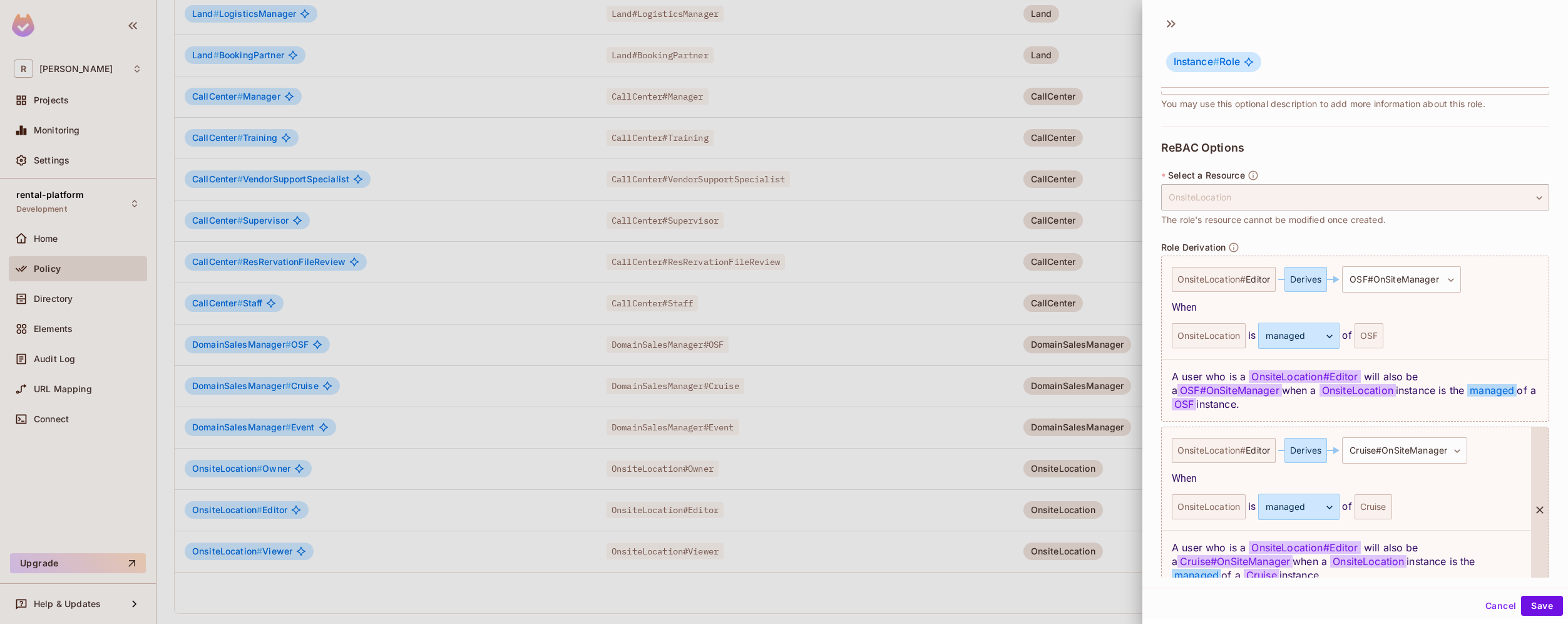
scroll to position [262, 0]
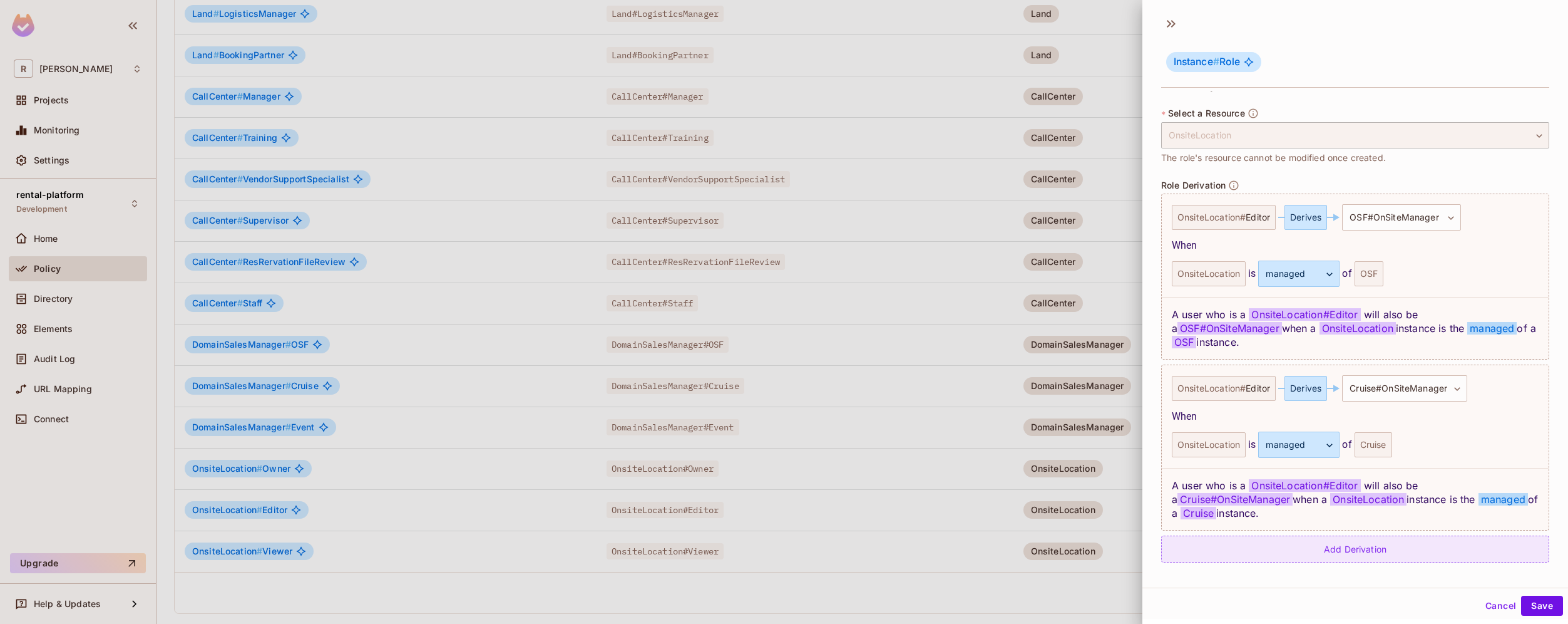
click at [1386, 559] on div "Add Derivation" at bounding box center [1354, 549] width 388 height 27
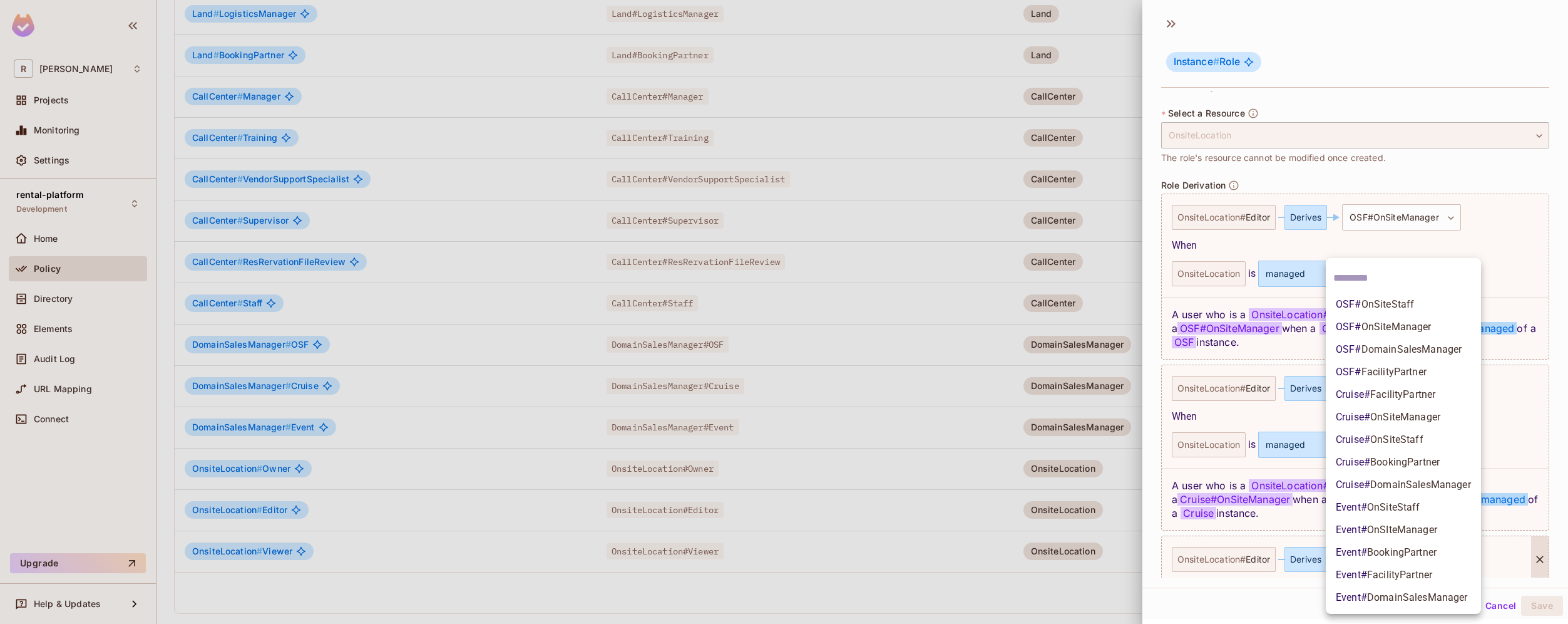
click at [1397, 556] on body "R roy-poc Projects Monitoring Settings rental-platform Development Home Policy …" at bounding box center [784, 312] width 1568 height 624
click at [1427, 574] on span "FacilityPartner" at bounding box center [1399, 574] width 65 height 12
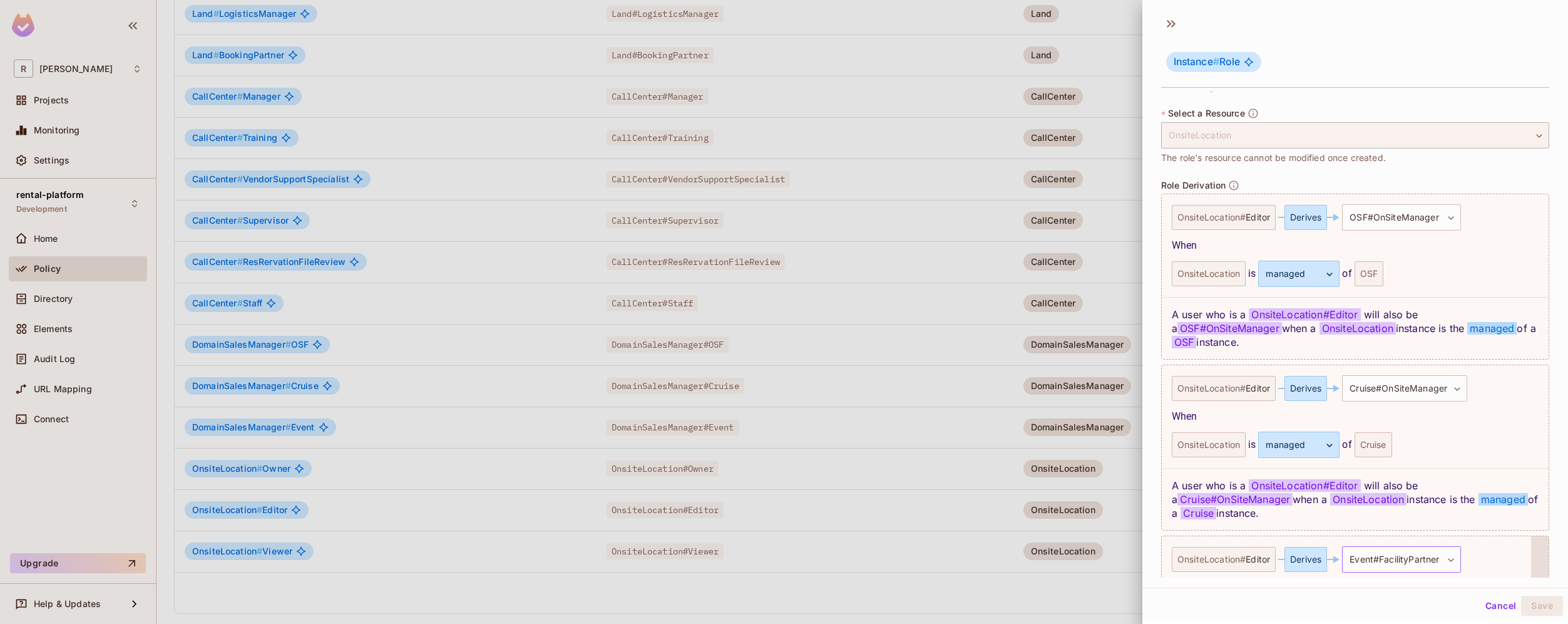
click at [1429, 560] on body "R roy-poc Projects Monitoring Settings rental-platform Development Home Policy …" at bounding box center [784, 312] width 1568 height 624
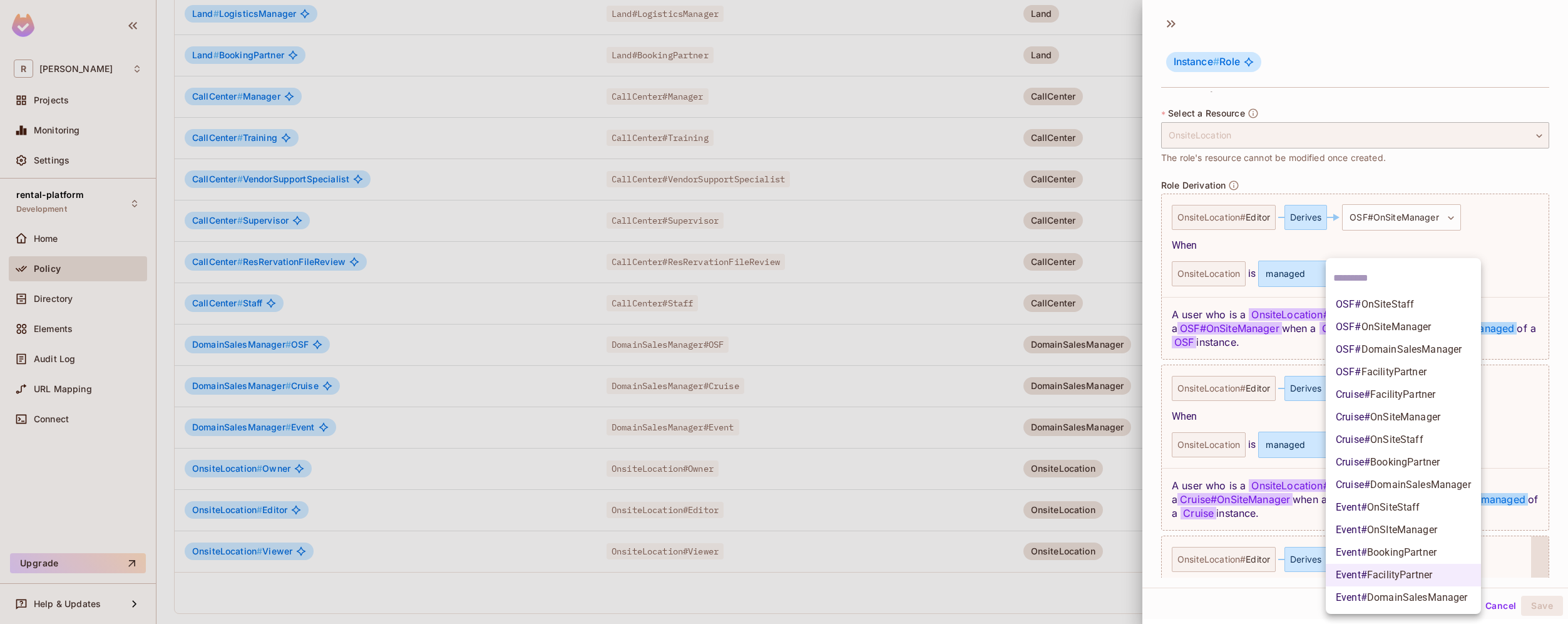
click at [1437, 529] on span "OnSIteManager" at bounding box center [1402, 529] width 70 height 12
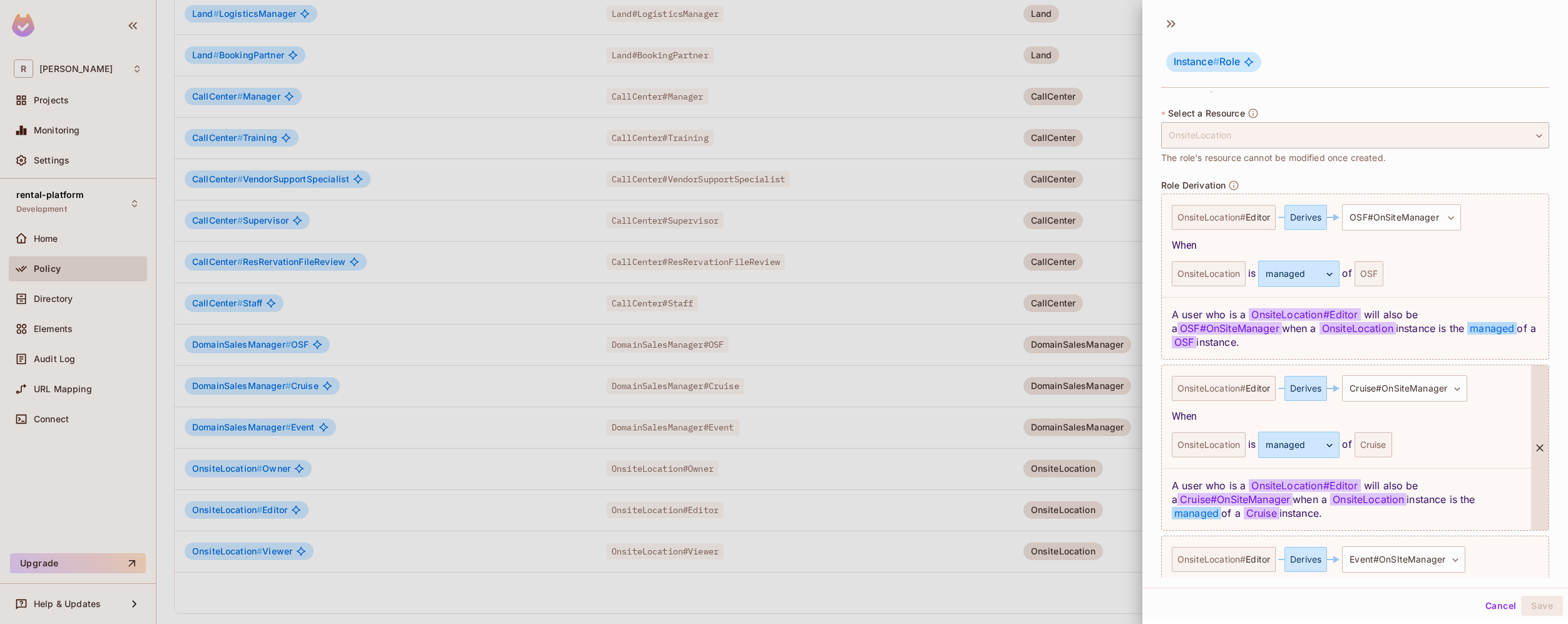
scroll to position [371, 0]
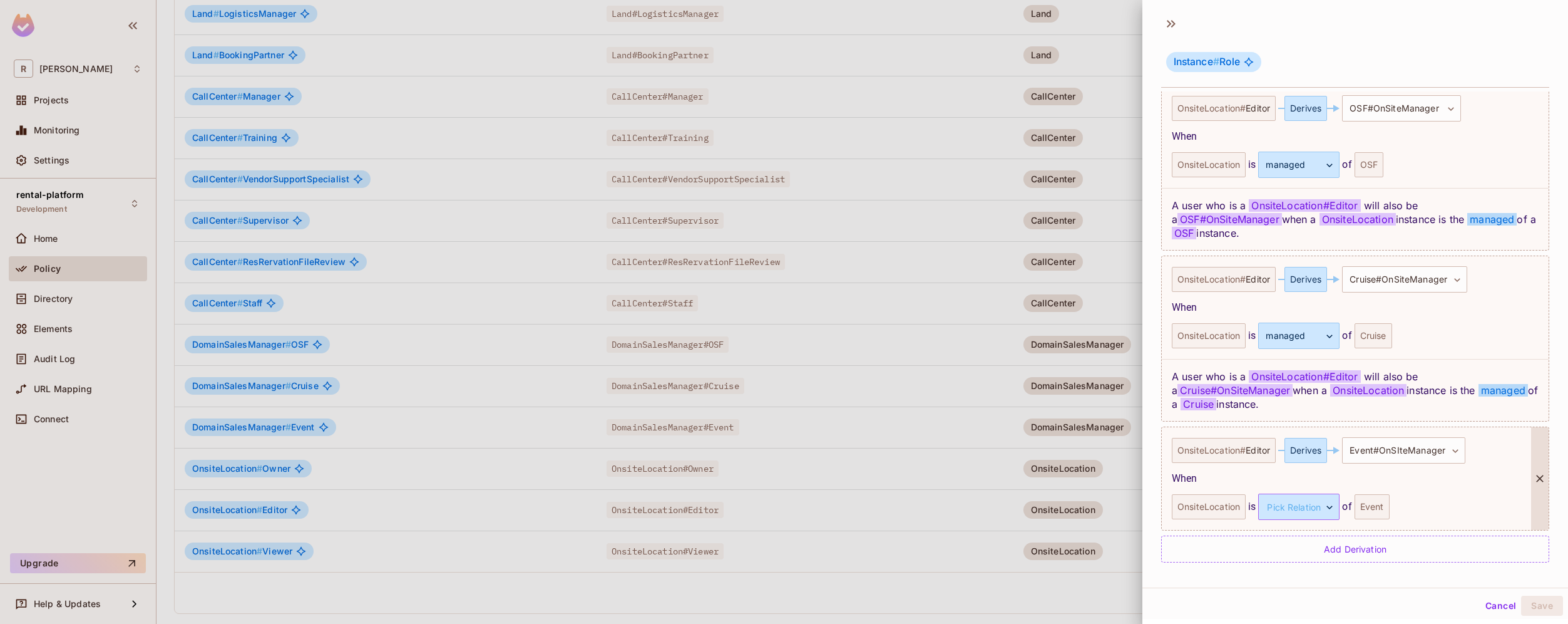
click at [1296, 504] on body "R roy-poc Projects Monitoring Settings rental-platform Development Home Policy …" at bounding box center [784, 312] width 1568 height 624
click at [1281, 566] on li "managed" at bounding box center [1297, 566] width 115 height 23
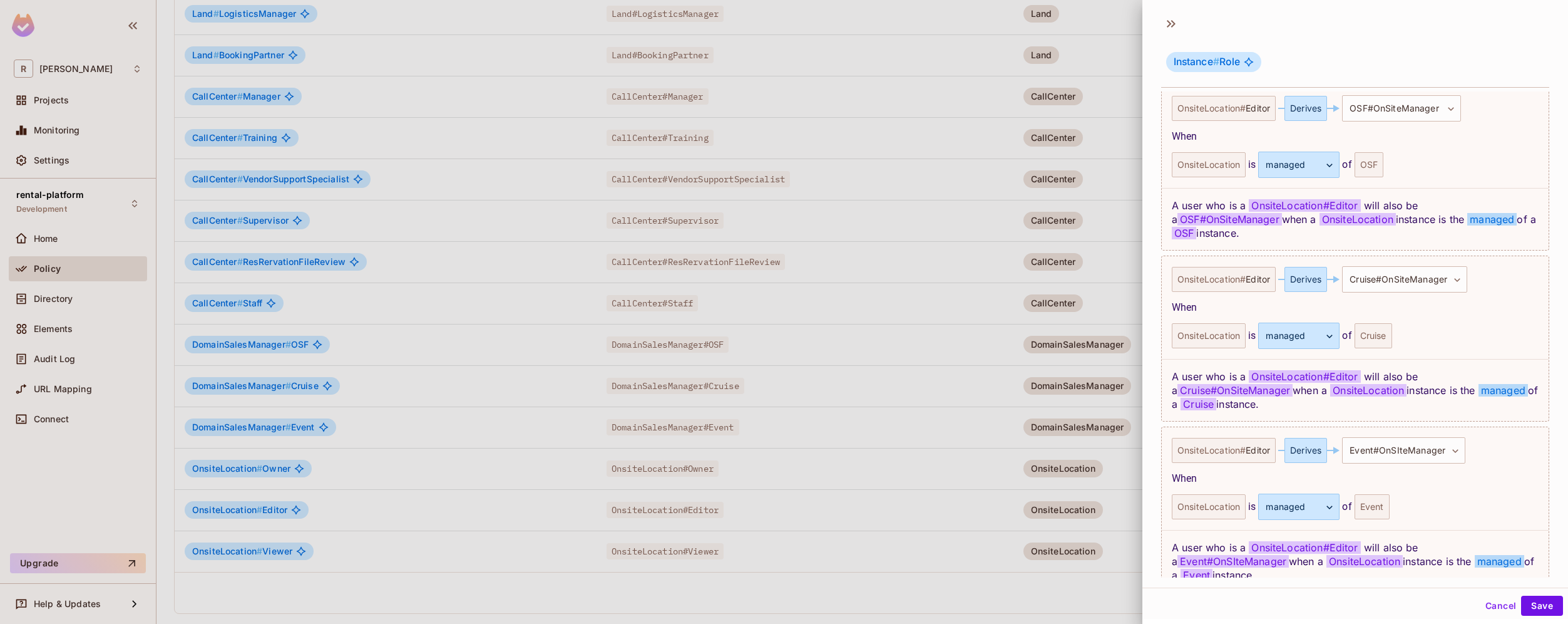
scroll to position [433, 0]
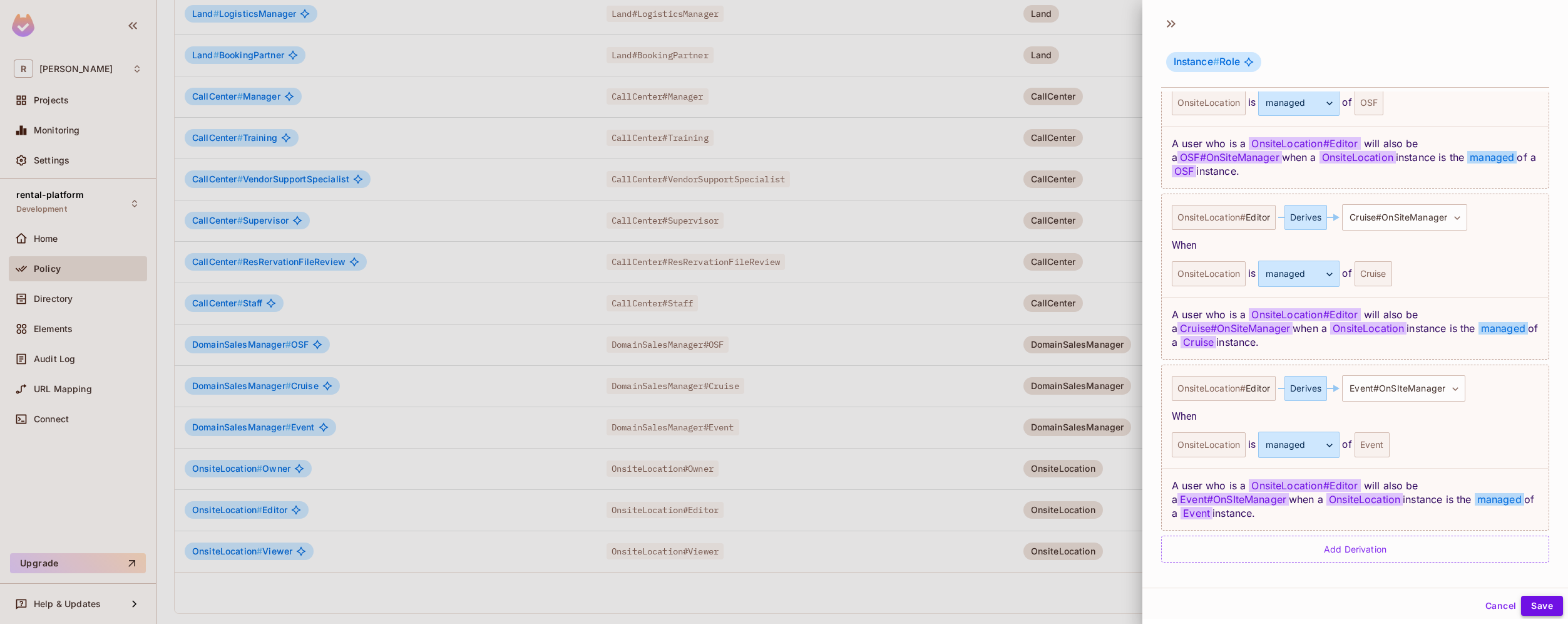
click at [1537, 608] on button "Save" at bounding box center [1541, 606] width 42 height 20
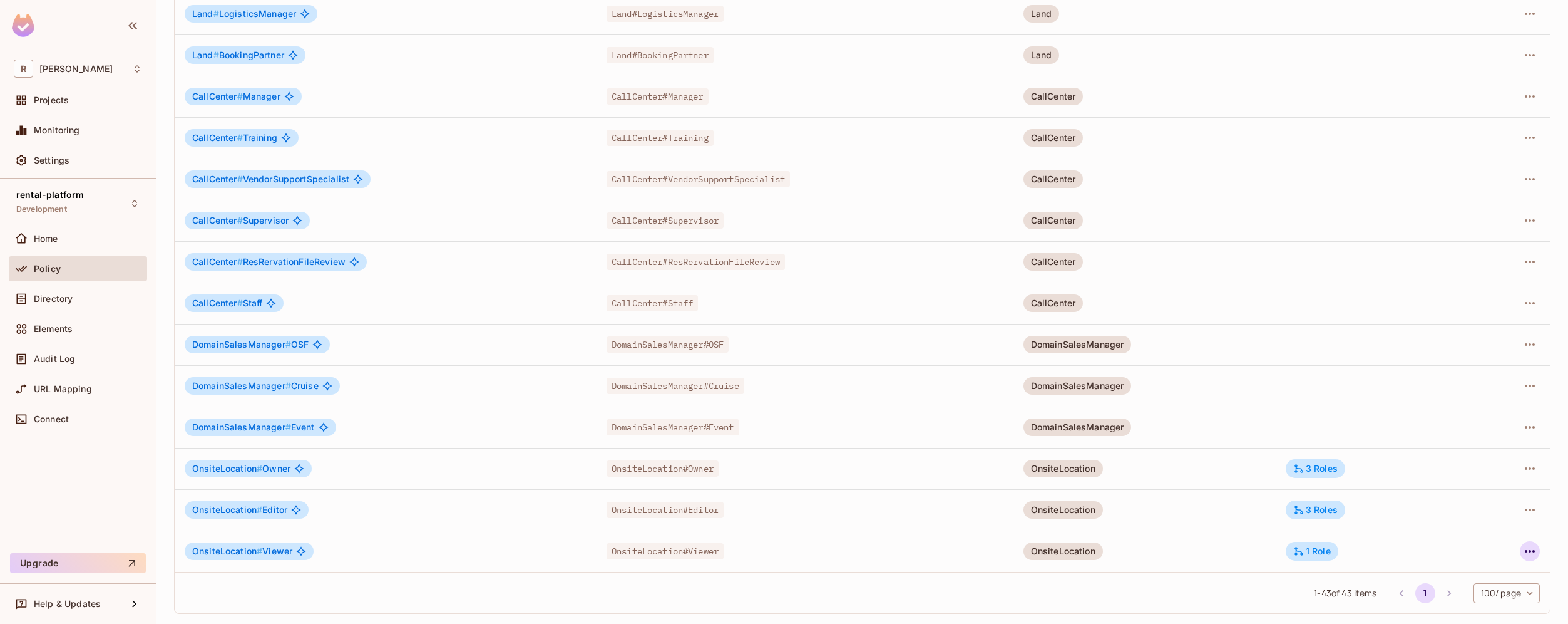
click at [1522, 548] on icon "button" at bounding box center [1530, 551] width 15 height 15
click at [1495, 545] on li "Edit Role" at bounding box center [1466, 540] width 111 height 27
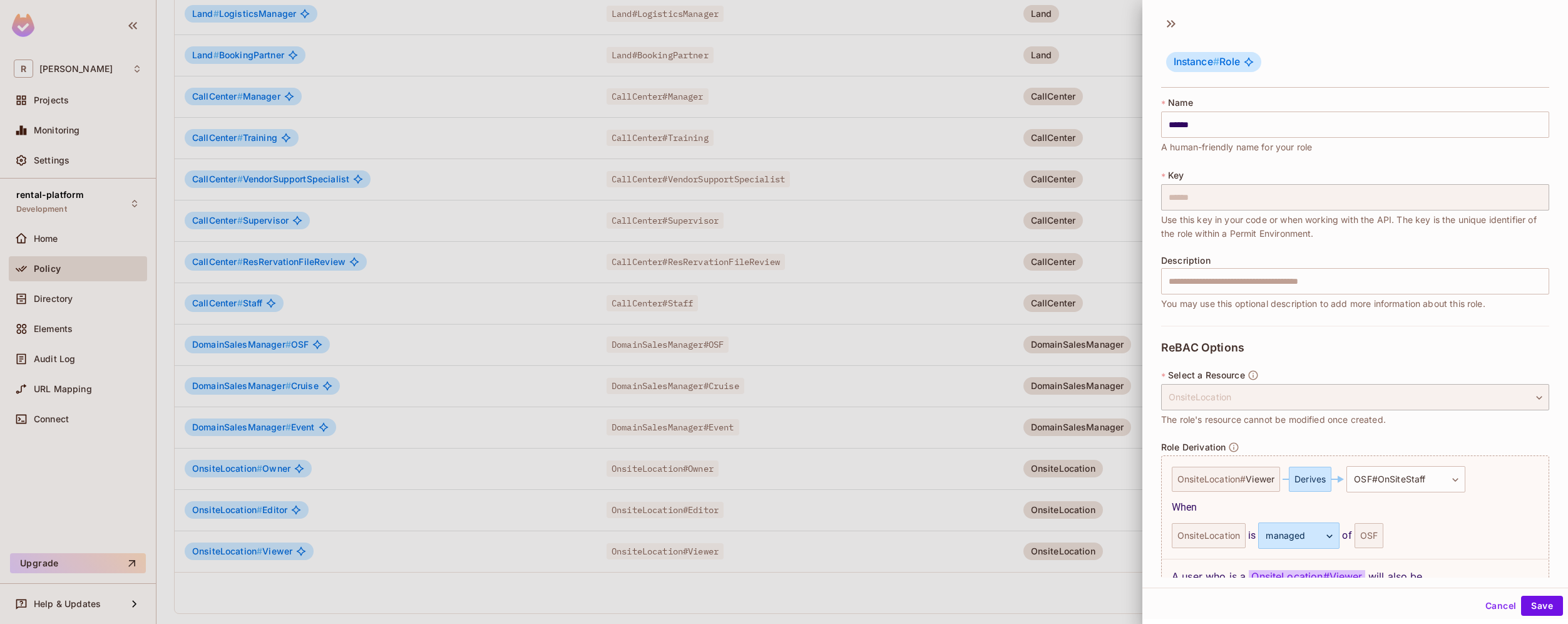
click at [1195, 447] on span "Role Derivation" at bounding box center [1193, 447] width 64 height 10
copy span "Derivation"
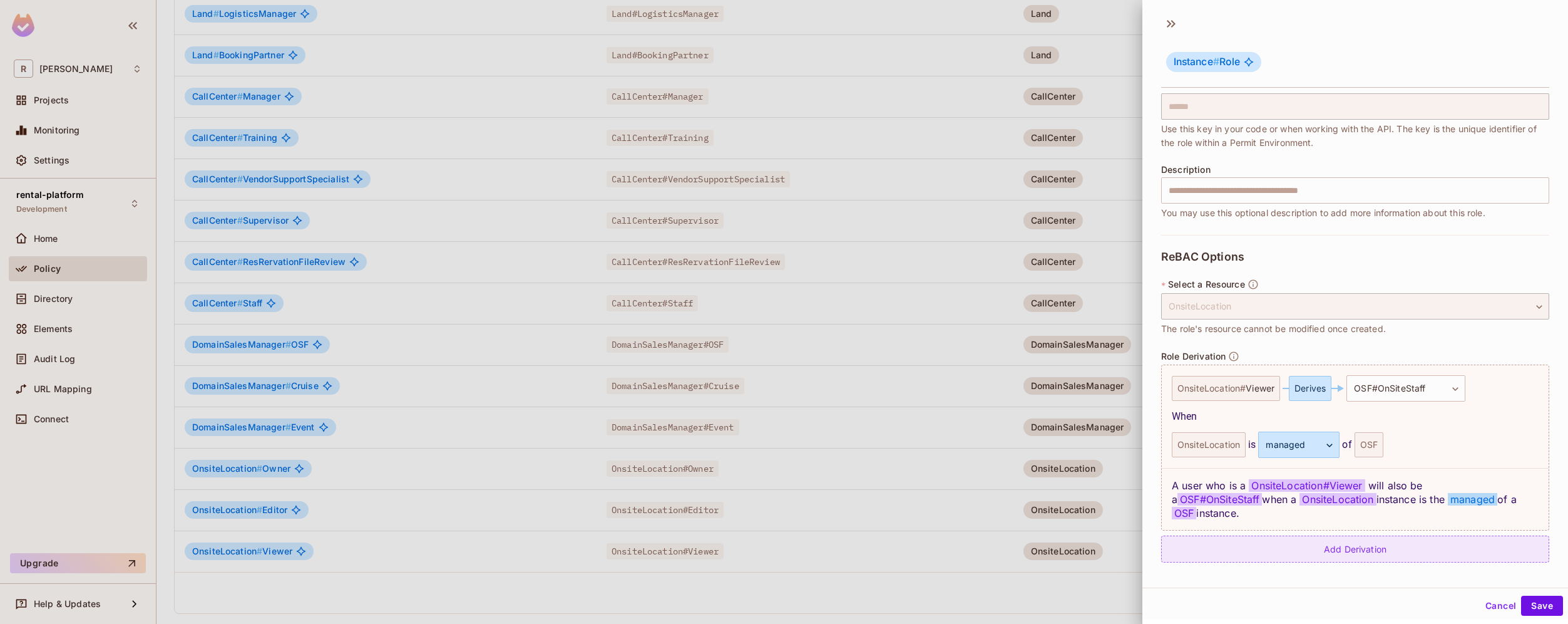
click at [1455, 552] on div "Add Derivation" at bounding box center [1354, 549] width 388 height 27
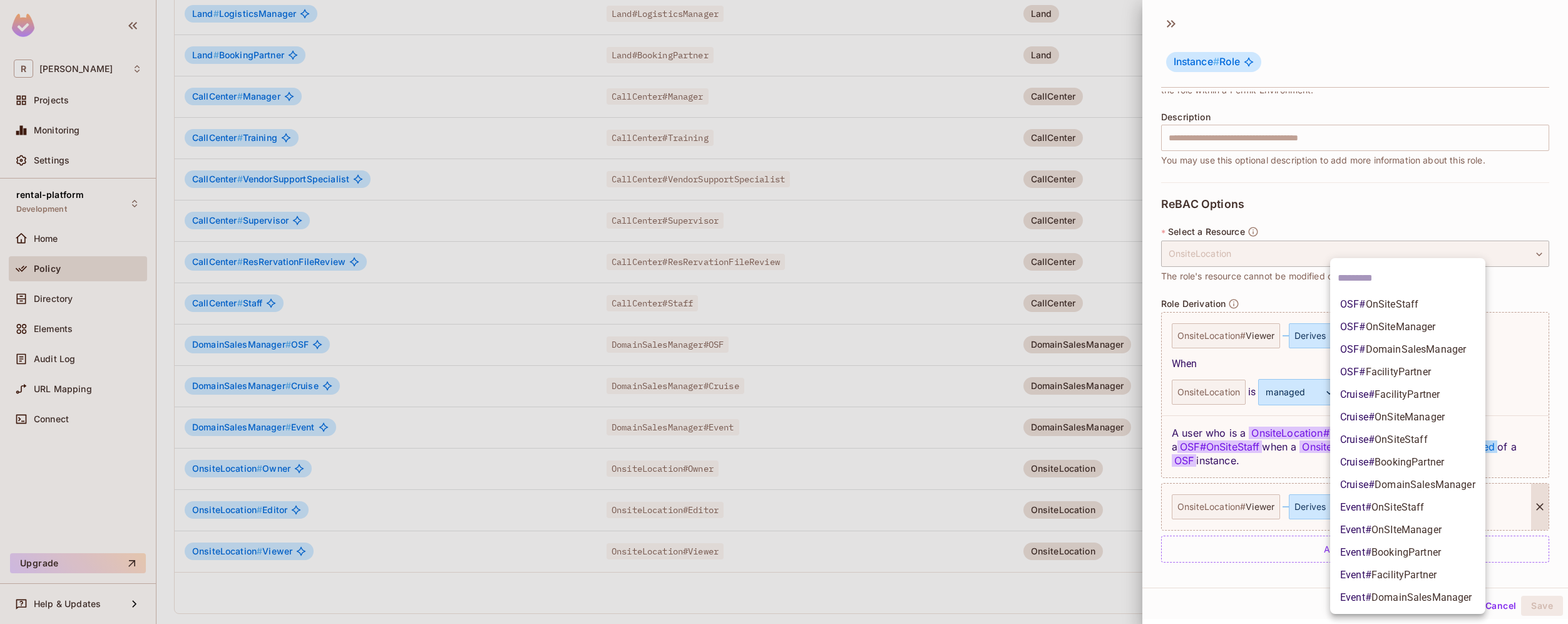
click at [1433, 514] on body "R roy-poc Projects Monitoring Settings rental-platform Development Home Policy …" at bounding box center [784, 312] width 1568 height 624
click at [1433, 301] on li "OSF # OnSiteStaff" at bounding box center [1407, 304] width 155 height 23
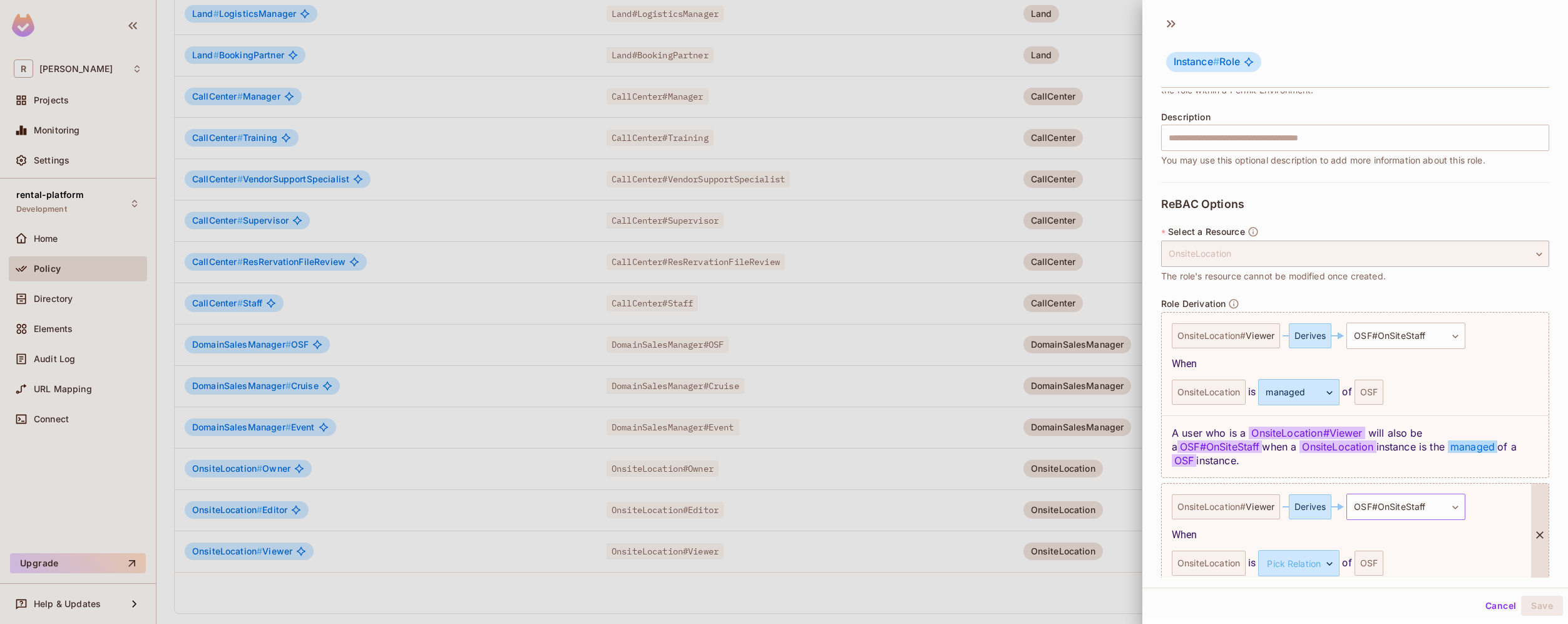
click at [1439, 504] on body "R roy-poc Projects Monitoring Settings rental-platform Development Home Policy …" at bounding box center [784, 312] width 1568 height 624
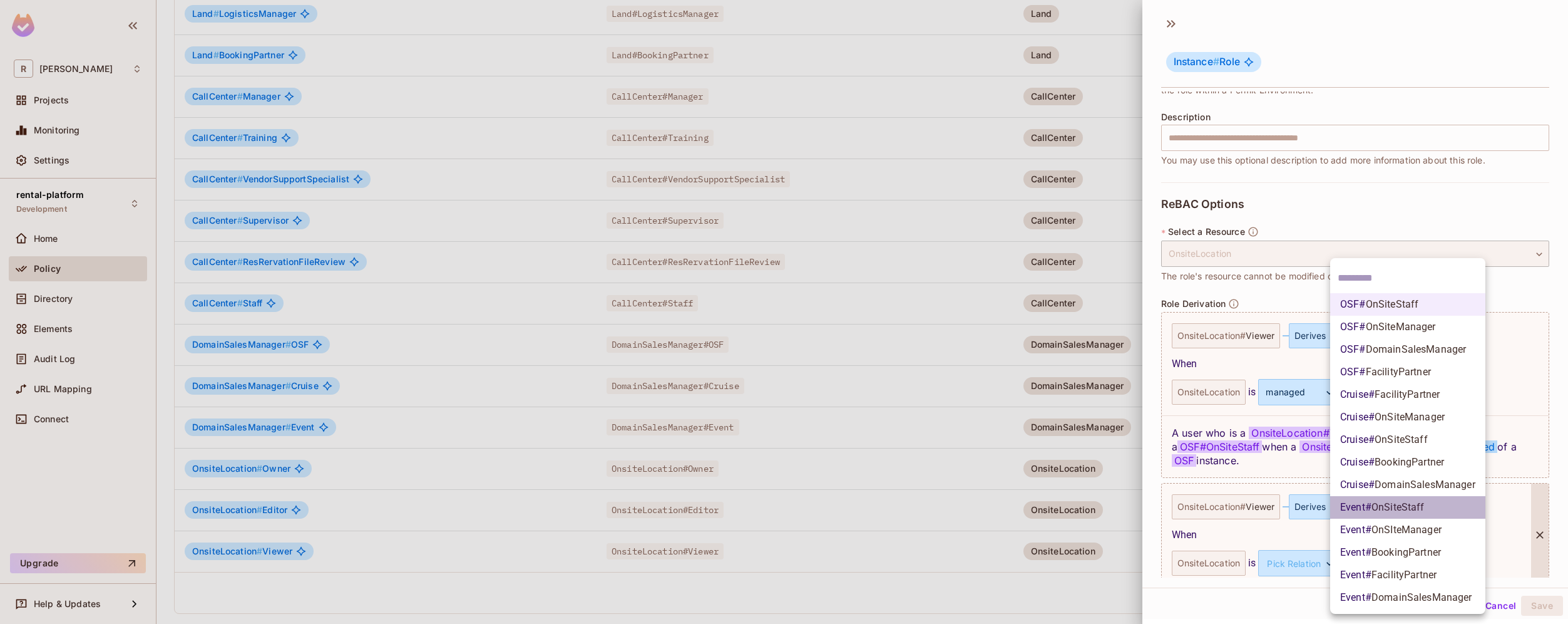
click at [1437, 501] on li "Event # OnSiteStaff" at bounding box center [1407, 507] width 155 height 23
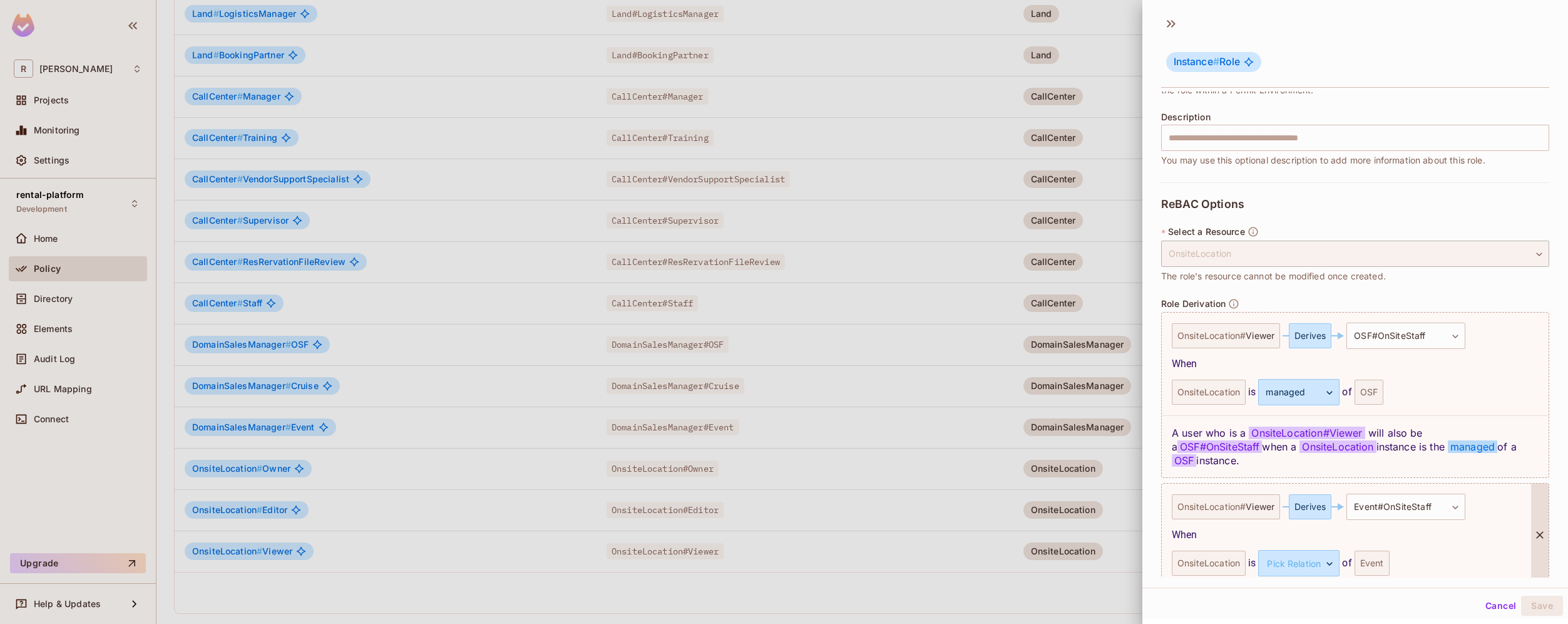
scroll to position [200, 0]
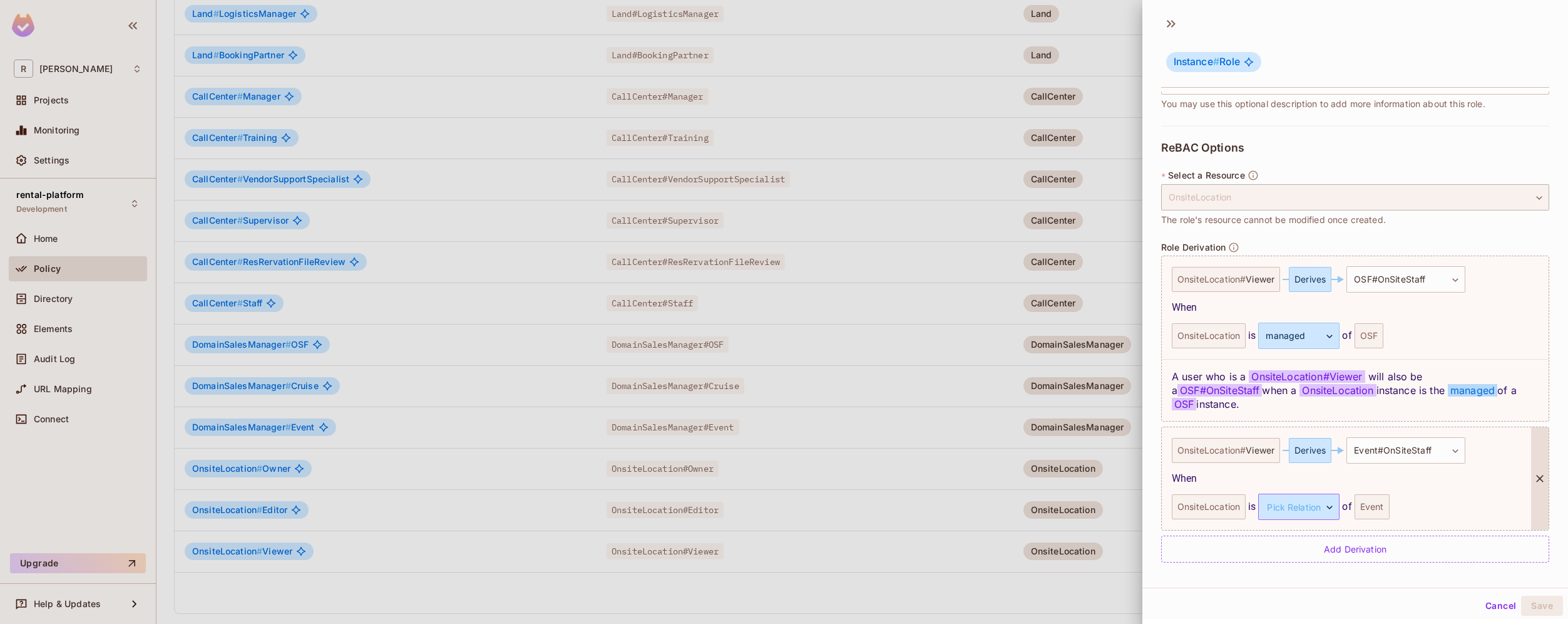
click at [1324, 505] on body "R roy-poc Projects Monitoring Settings rental-platform Development Home Policy …" at bounding box center [784, 312] width 1568 height 624
click at [1298, 567] on li "managed" at bounding box center [1297, 566] width 115 height 23
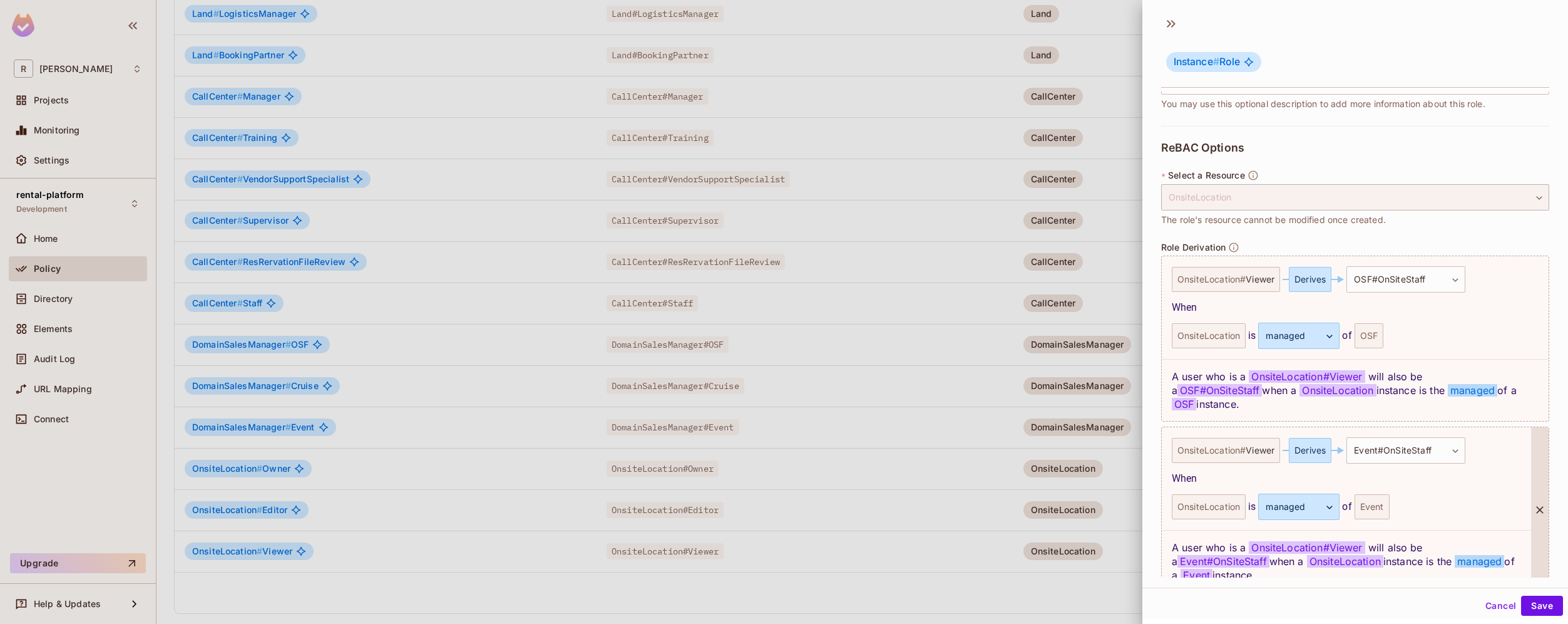
scroll to position [262, 0]
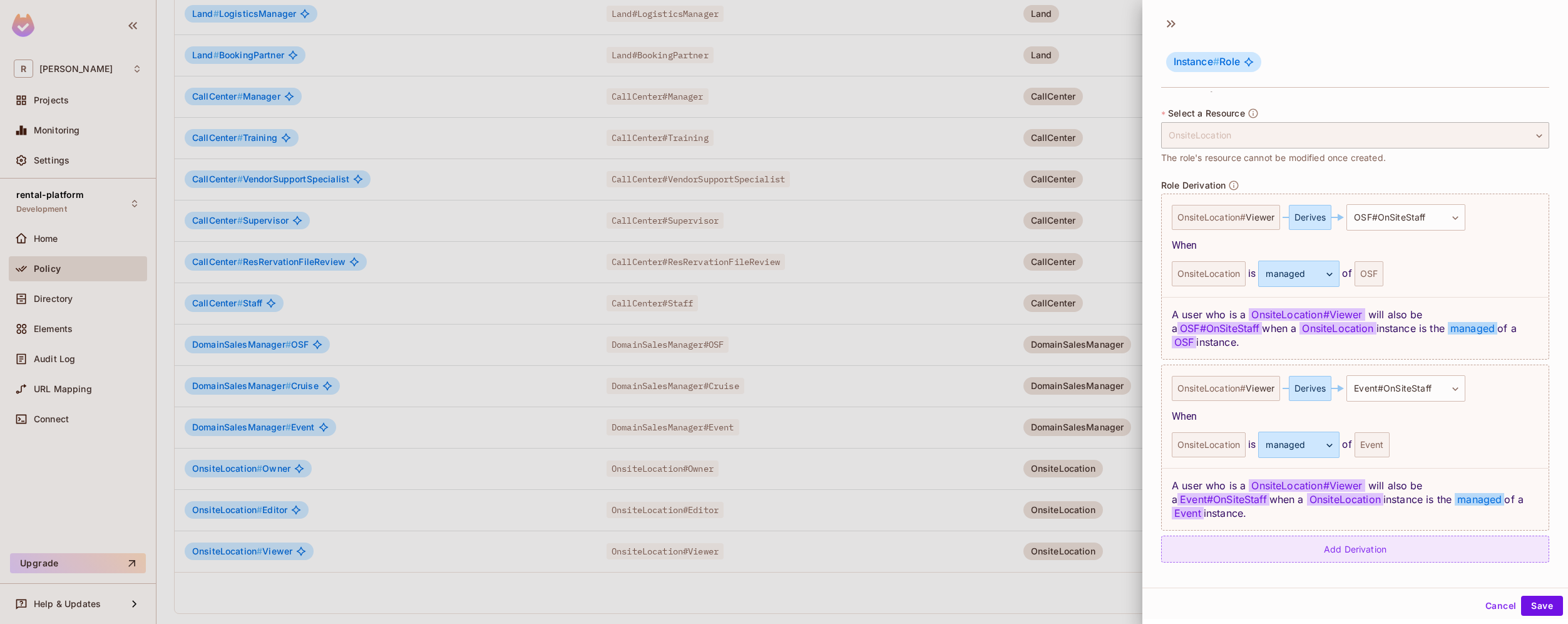
click at [1383, 549] on div "Add Derivation" at bounding box center [1354, 549] width 388 height 27
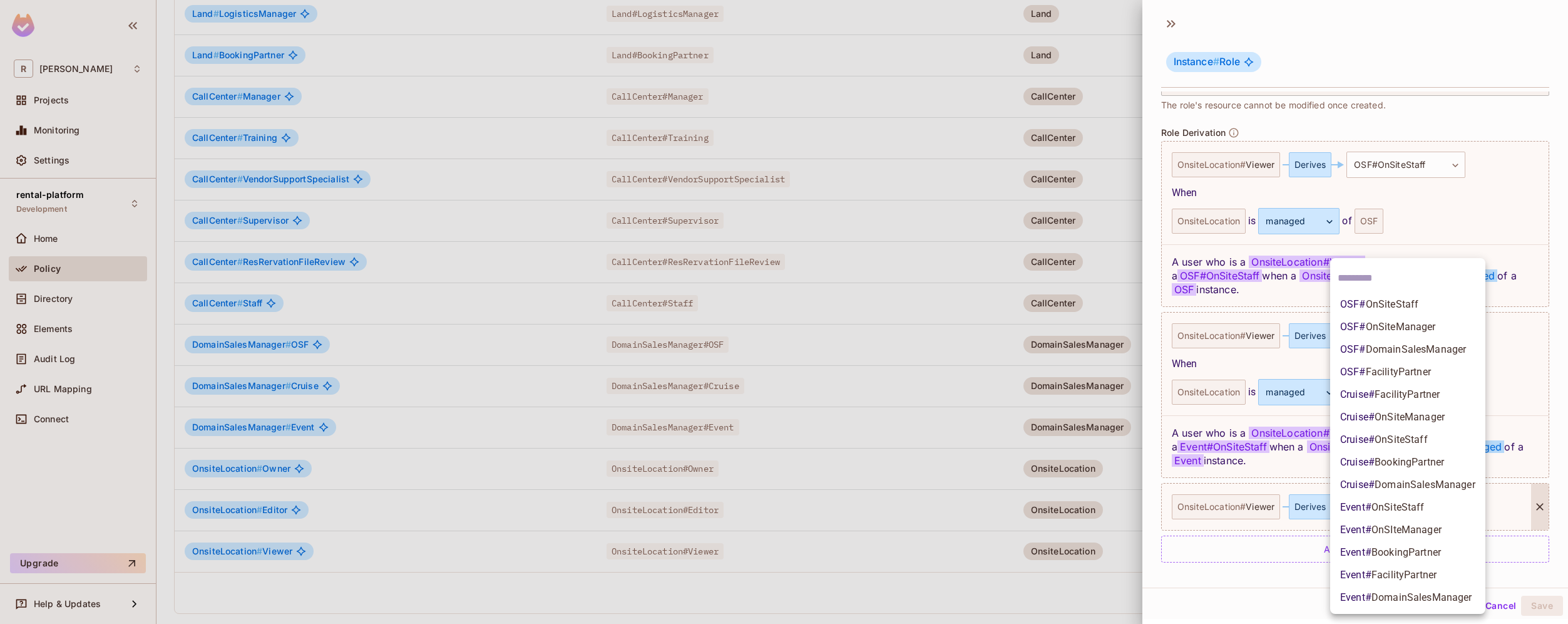
click at [1422, 504] on body "R roy-poc Projects Monitoring Settings rental-platform Development Home Policy …" at bounding box center [784, 312] width 1568 height 624
click at [1438, 511] on li "Event # OnSiteStaff" at bounding box center [1407, 507] width 155 height 23
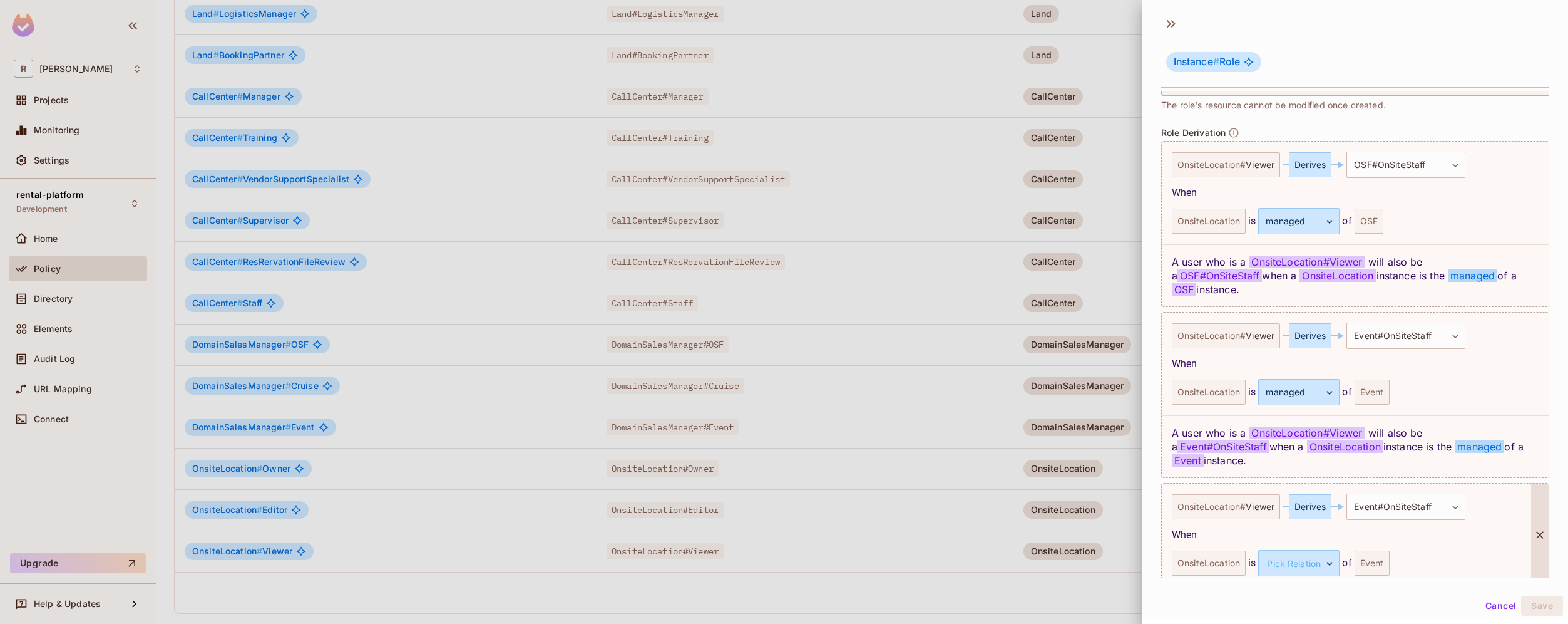
scroll to position [371, 0]
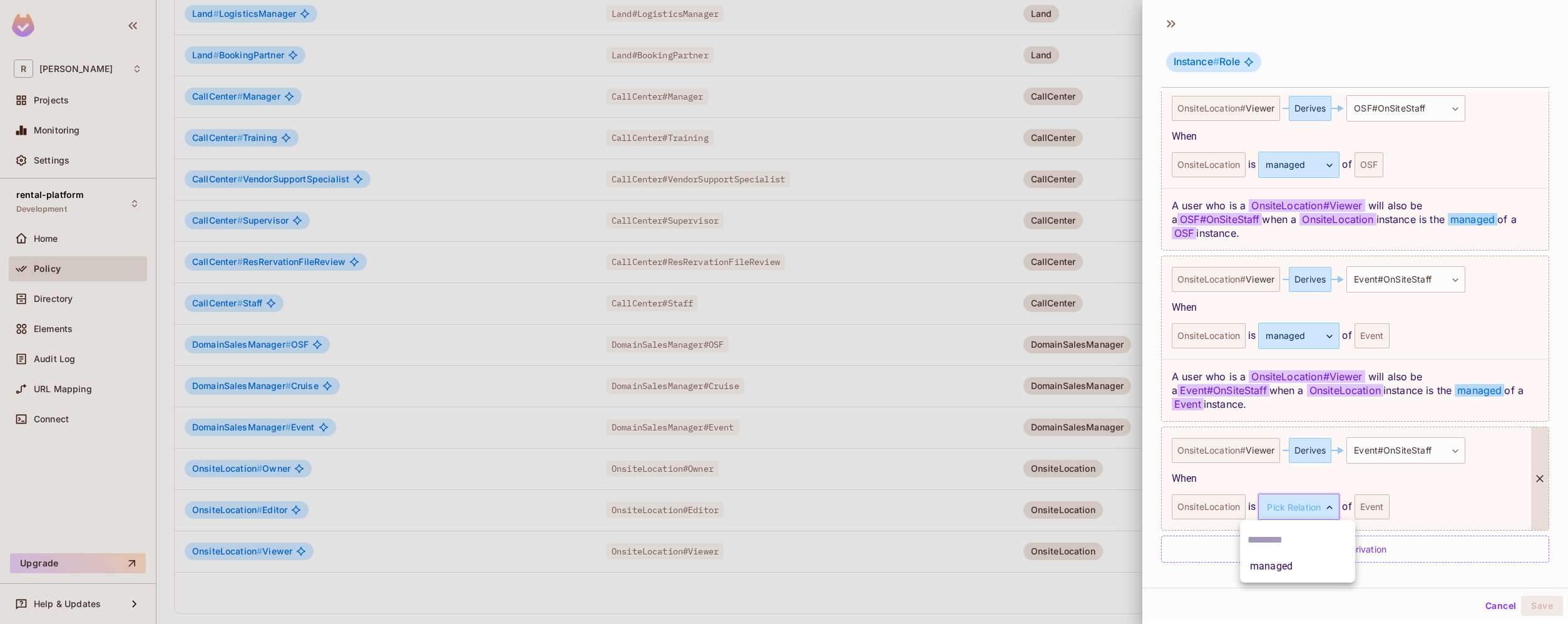
click at [1326, 510] on body "R roy-poc Projects Monitoring Settings rental-platform Development Home Policy …" at bounding box center [784, 312] width 1568 height 624
click at [1313, 563] on li "managed" at bounding box center [1297, 566] width 115 height 23
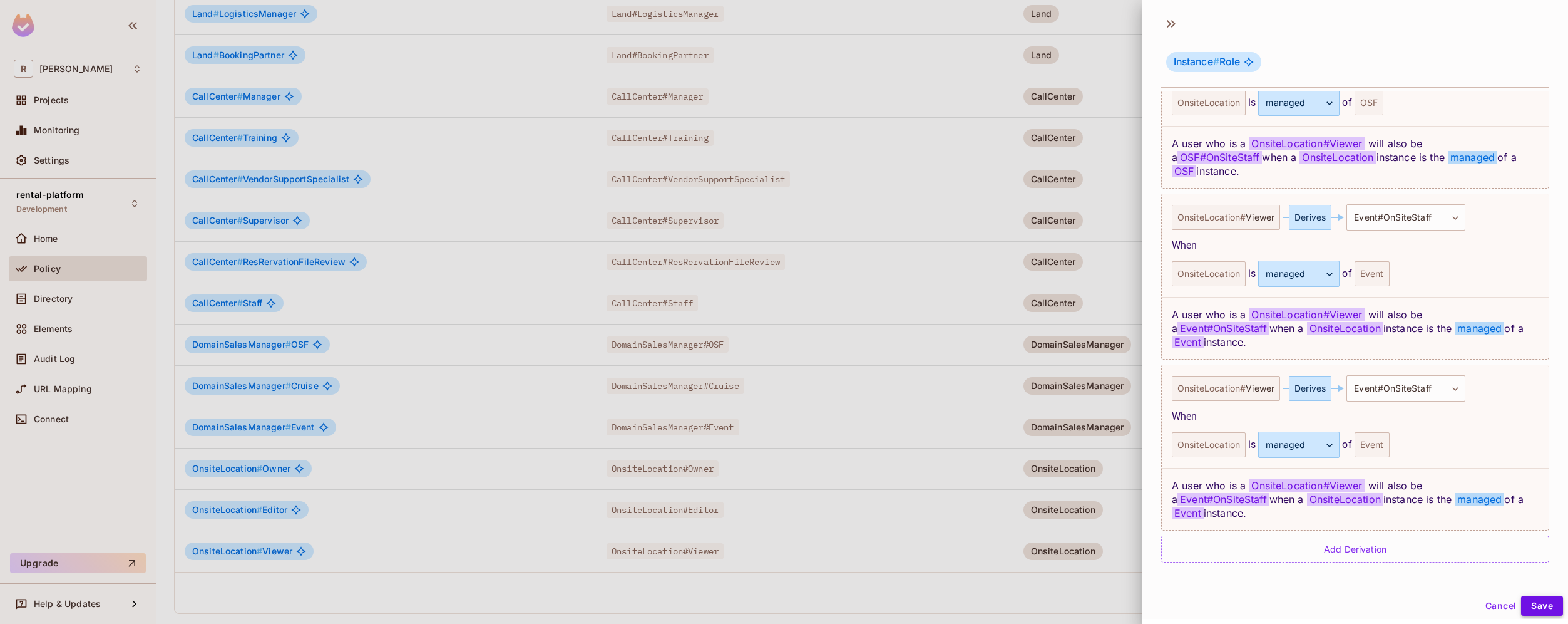
click at [1534, 613] on button "Save" at bounding box center [1541, 606] width 42 height 20
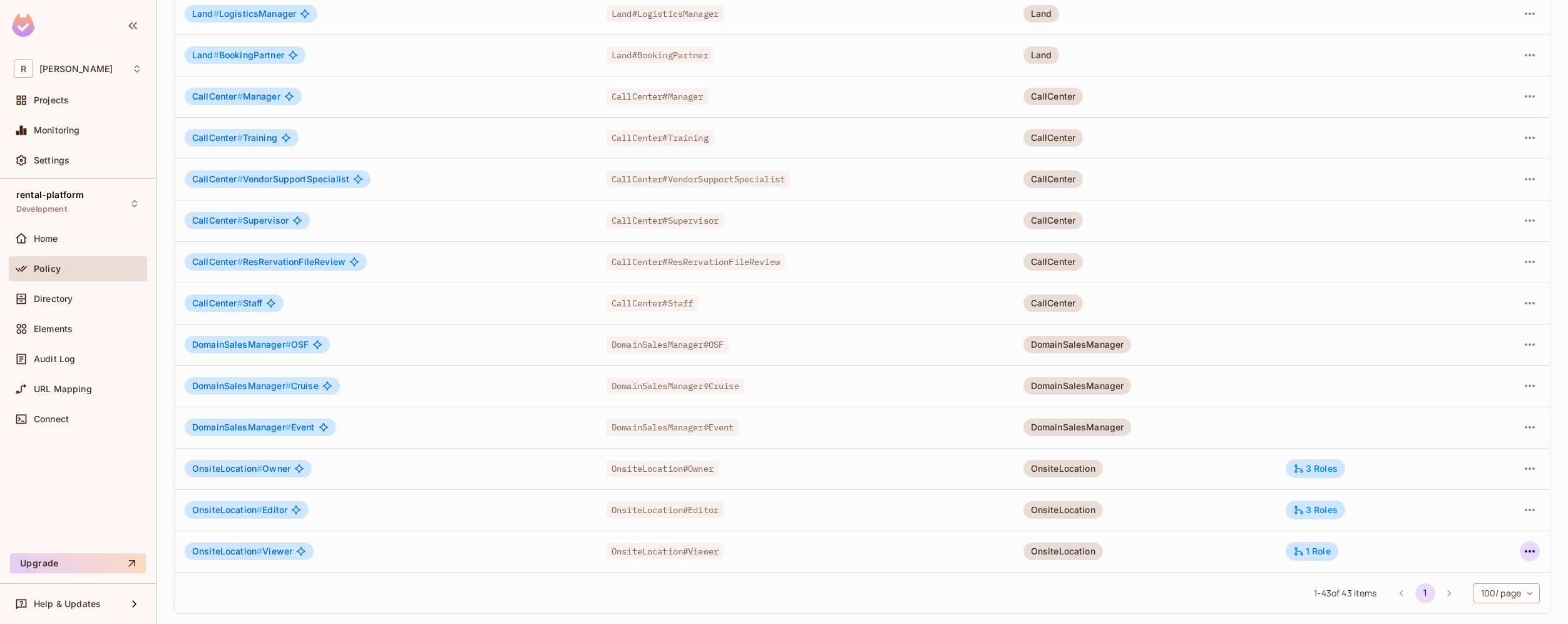
click at [1522, 554] on icon "button" at bounding box center [1530, 551] width 15 height 15
click at [1482, 540] on span "Edit Role" at bounding box center [1465, 540] width 45 height 20
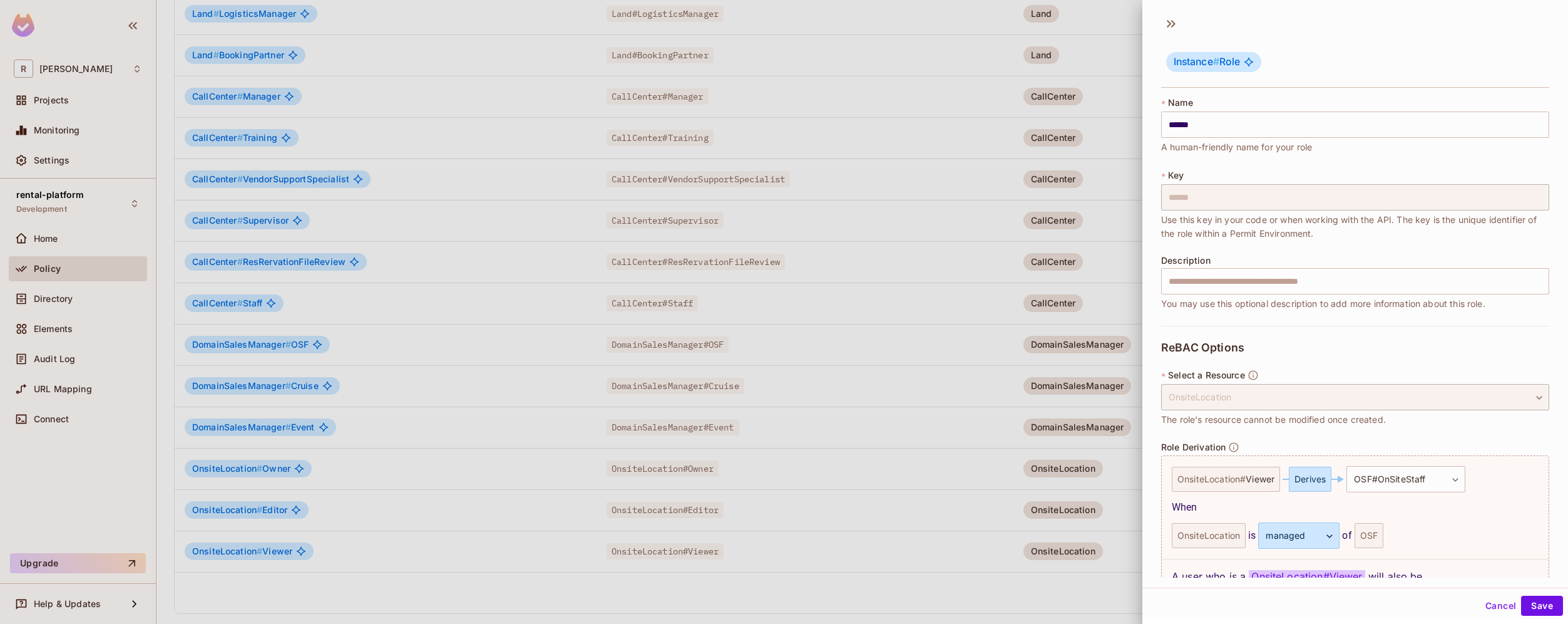
scroll to position [91, 0]
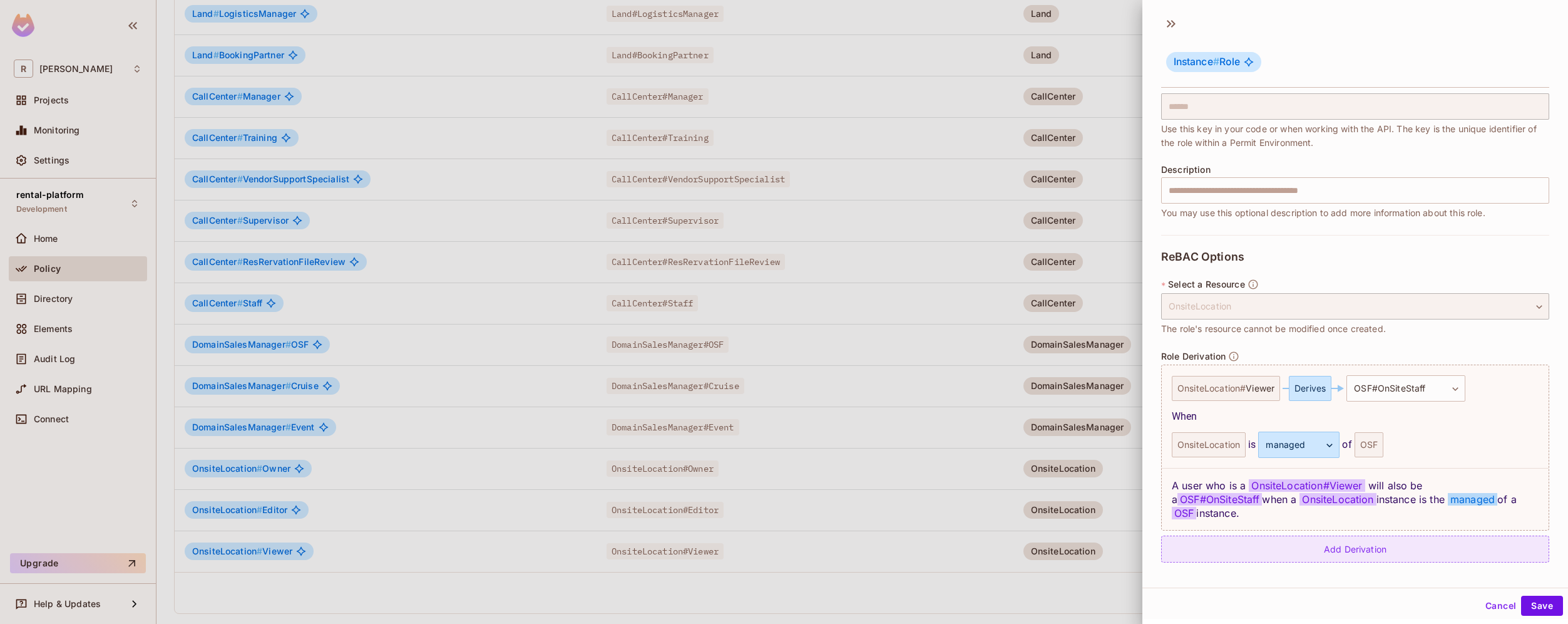
click at [1344, 549] on div "Add Derivation" at bounding box center [1354, 549] width 388 height 27
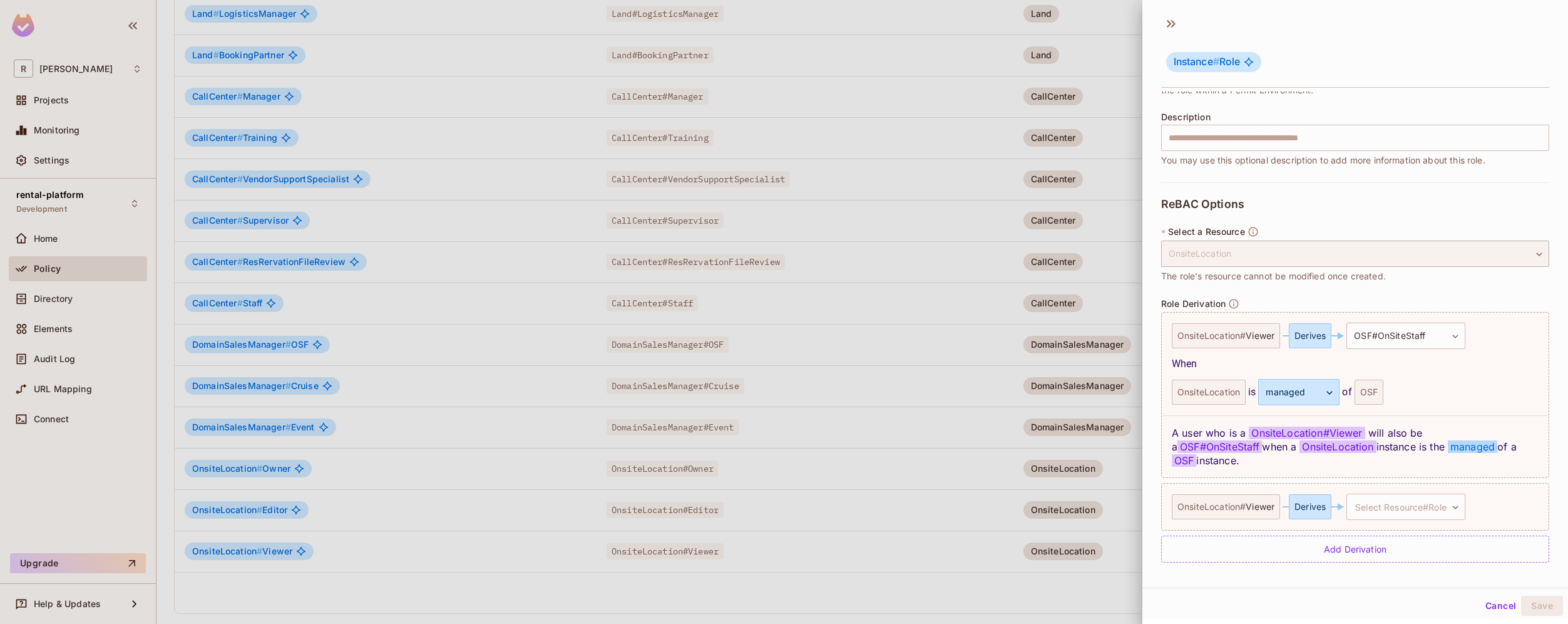
scroll to position [2, 0]
click at [1398, 501] on body "R roy-poc Projects Monitoring Settings rental-platform Development Home Policy …" at bounding box center [784, 312] width 1568 height 624
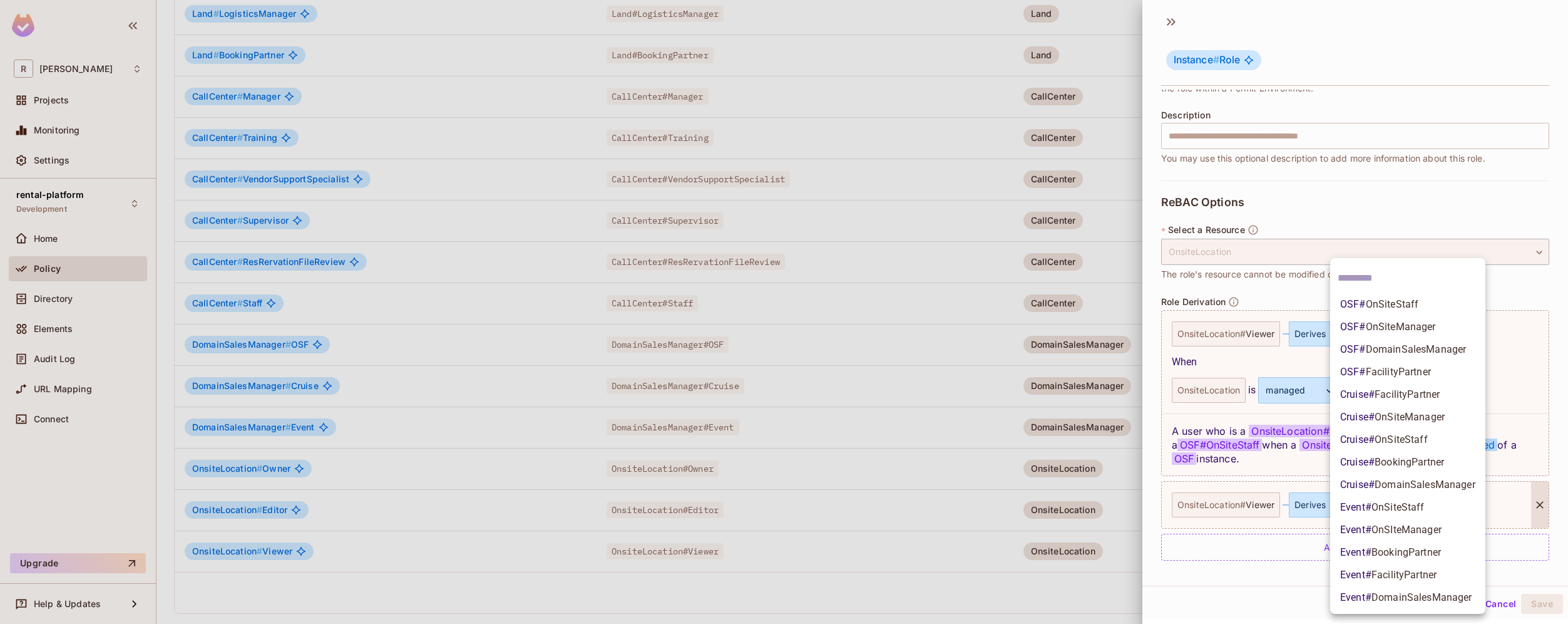
click at [1083, 588] on div at bounding box center [784, 312] width 1568 height 624
click at [1411, 505] on body "R roy-poc Projects Monitoring Settings rental-platform Development Home Policy …" at bounding box center [784, 312] width 1568 height 624
click at [1439, 435] on li "Cruise # OnSiteStaff" at bounding box center [1407, 439] width 155 height 23
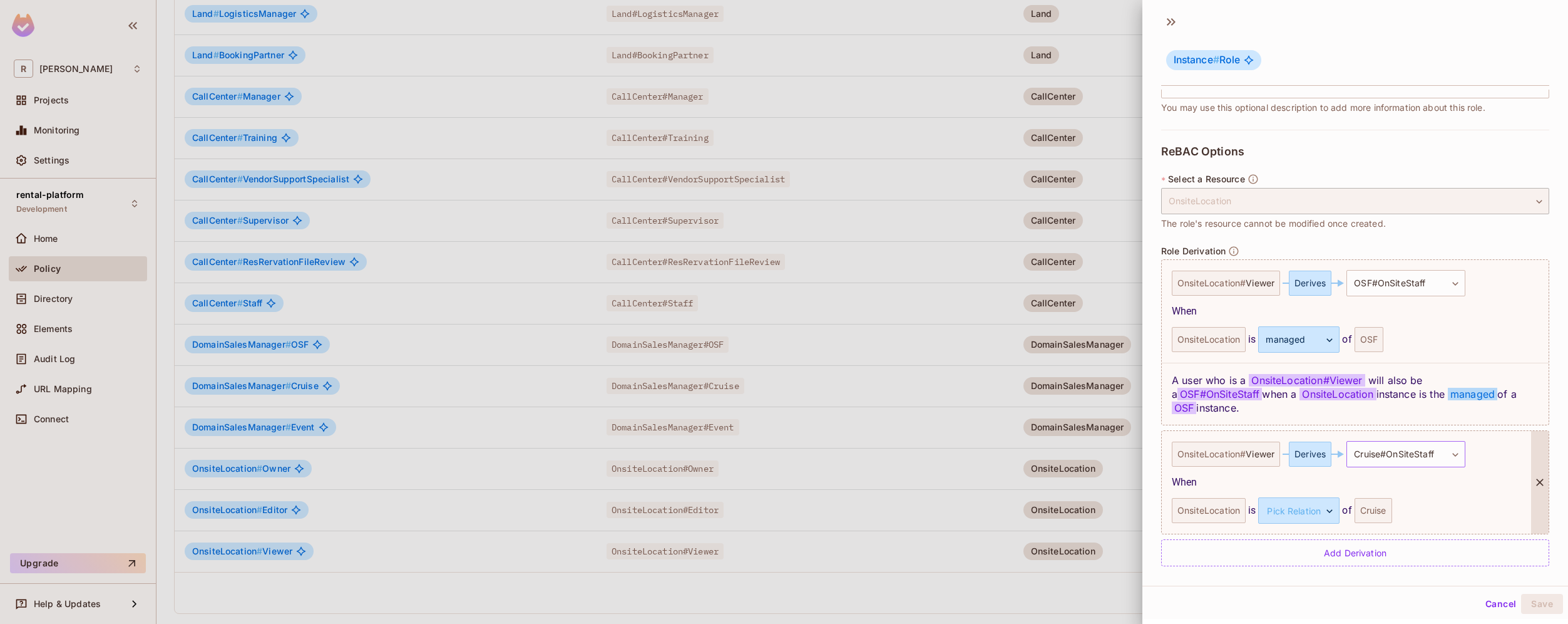
scroll to position [200, 0]
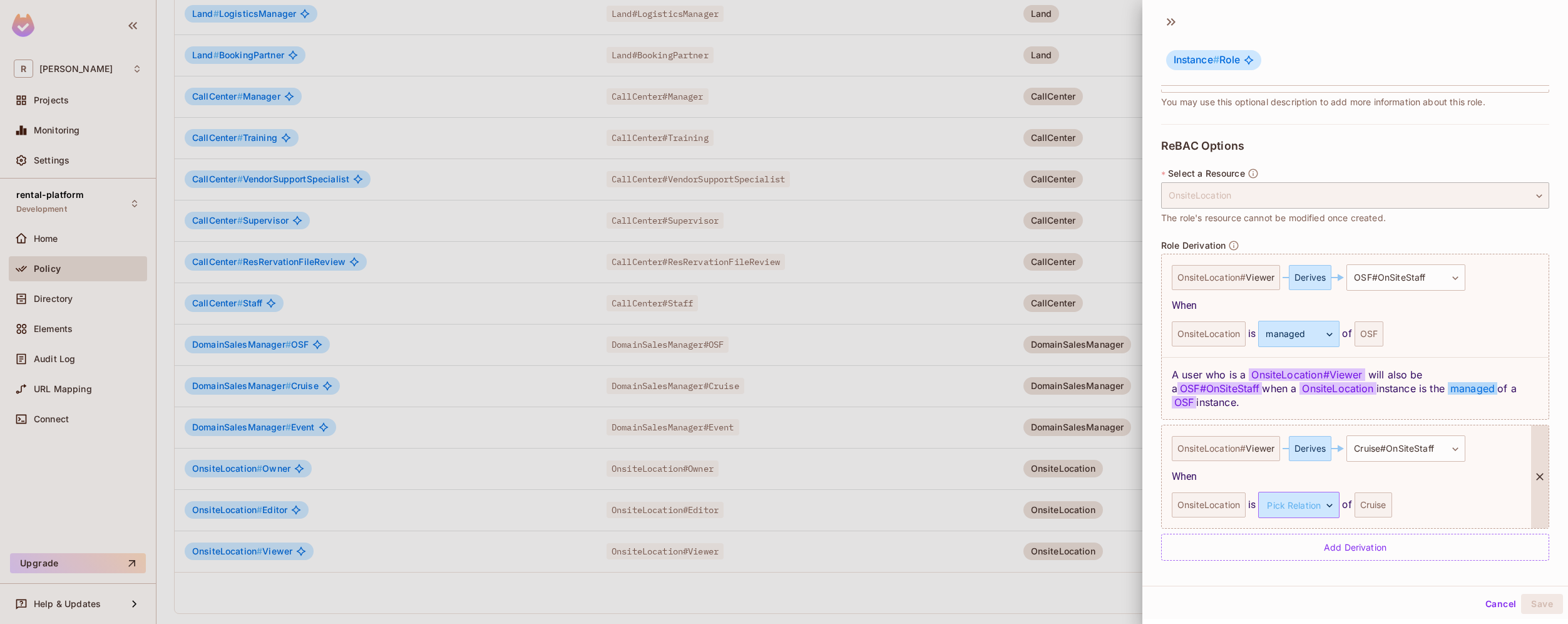
click at [1322, 504] on body "R roy-poc Projects Monitoring Settings rental-platform Development Home Policy …" at bounding box center [784, 312] width 1568 height 624
click at [1286, 570] on li "managed" at bounding box center [1297, 564] width 115 height 23
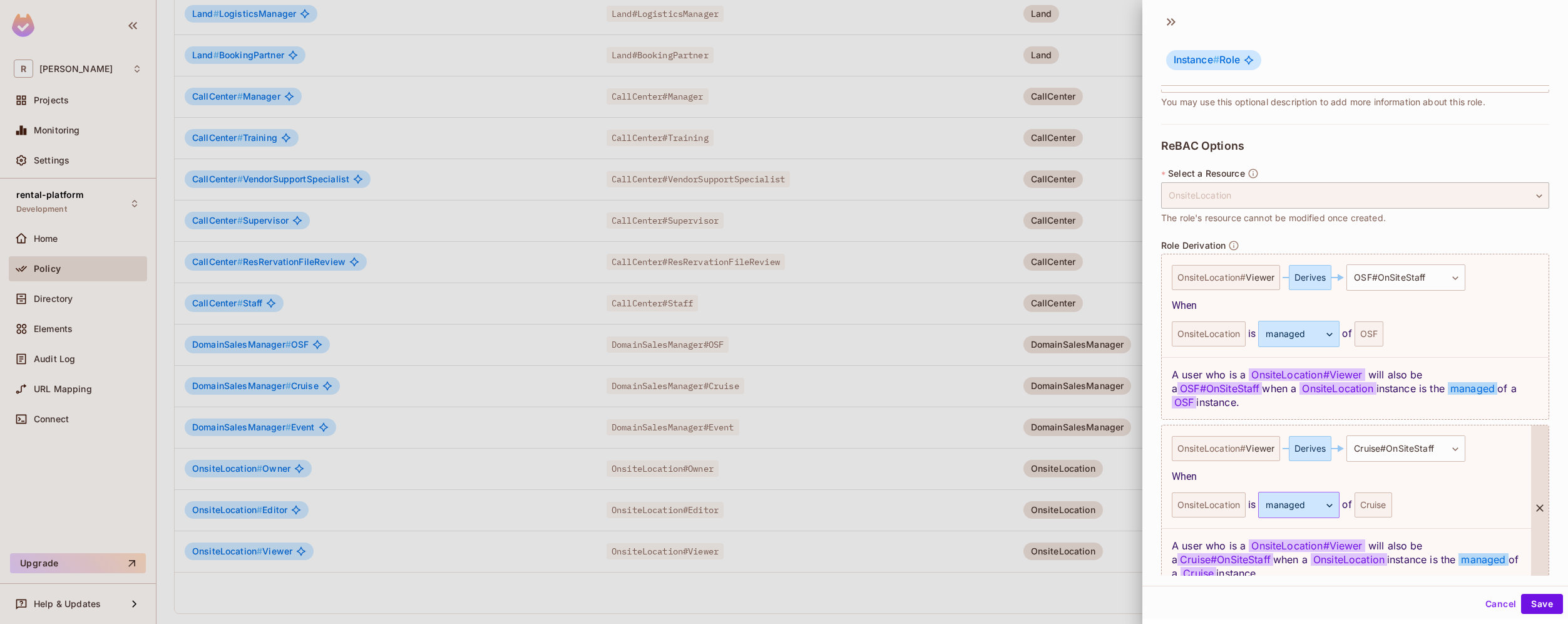
scroll to position [262, 0]
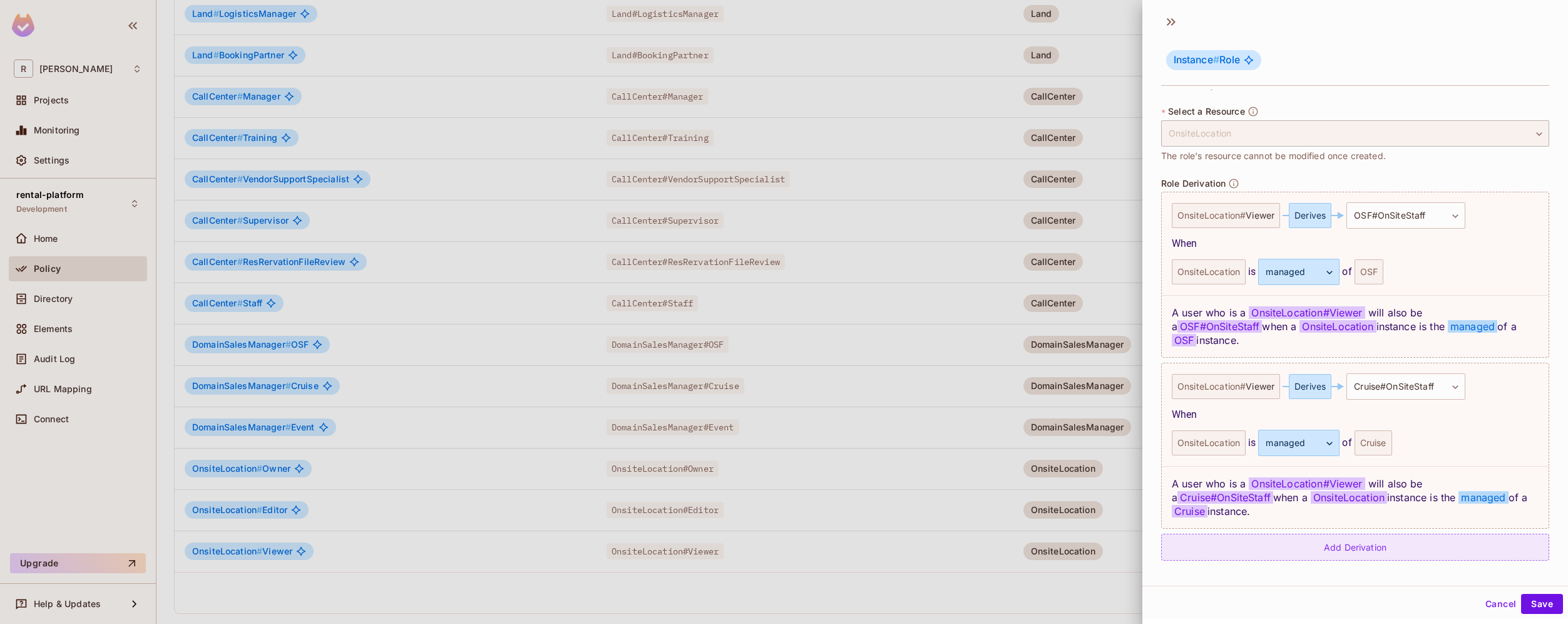
click at [1347, 543] on div "Add Derivation" at bounding box center [1354, 547] width 388 height 27
click at [1391, 559] on body "R roy-poc Projects Monitoring Settings rental-platform Development Home Policy …" at bounding box center [784, 312] width 1568 height 624
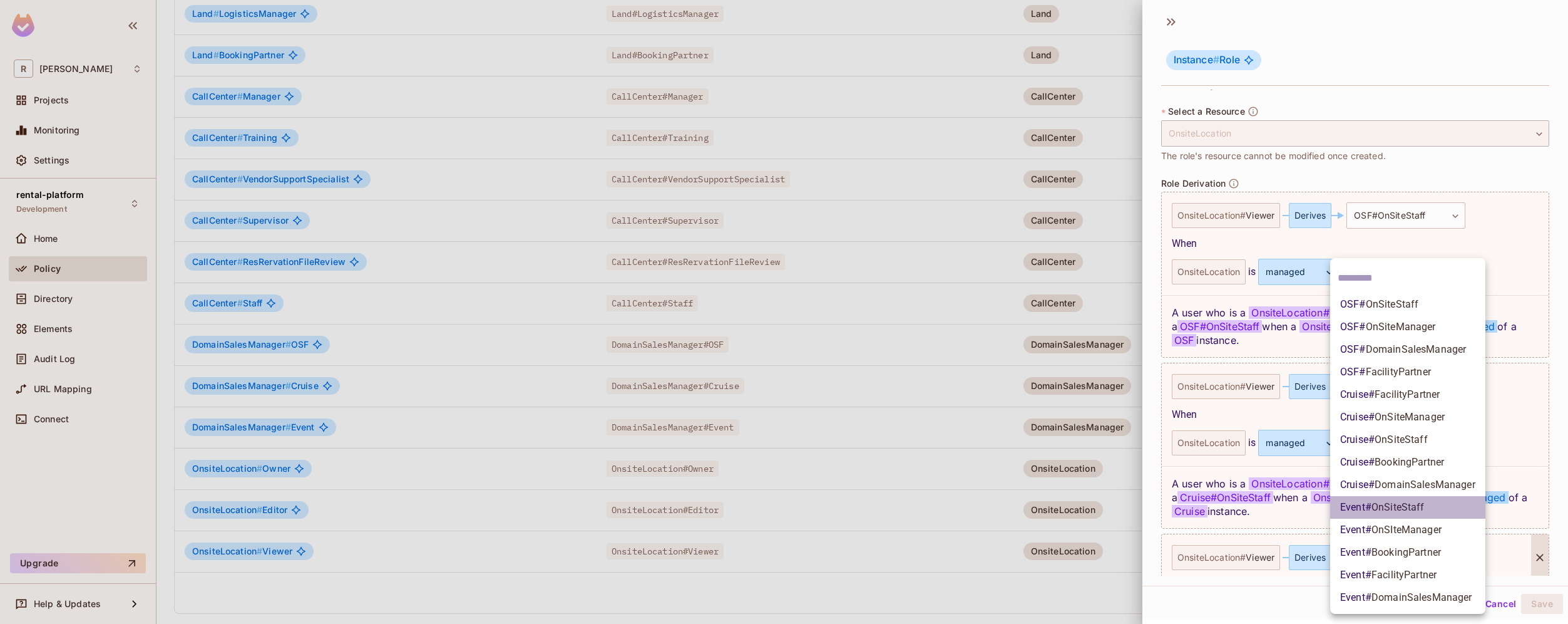
click at [1415, 512] on span "OnSiteStaff" at bounding box center [1398, 507] width 53 height 12
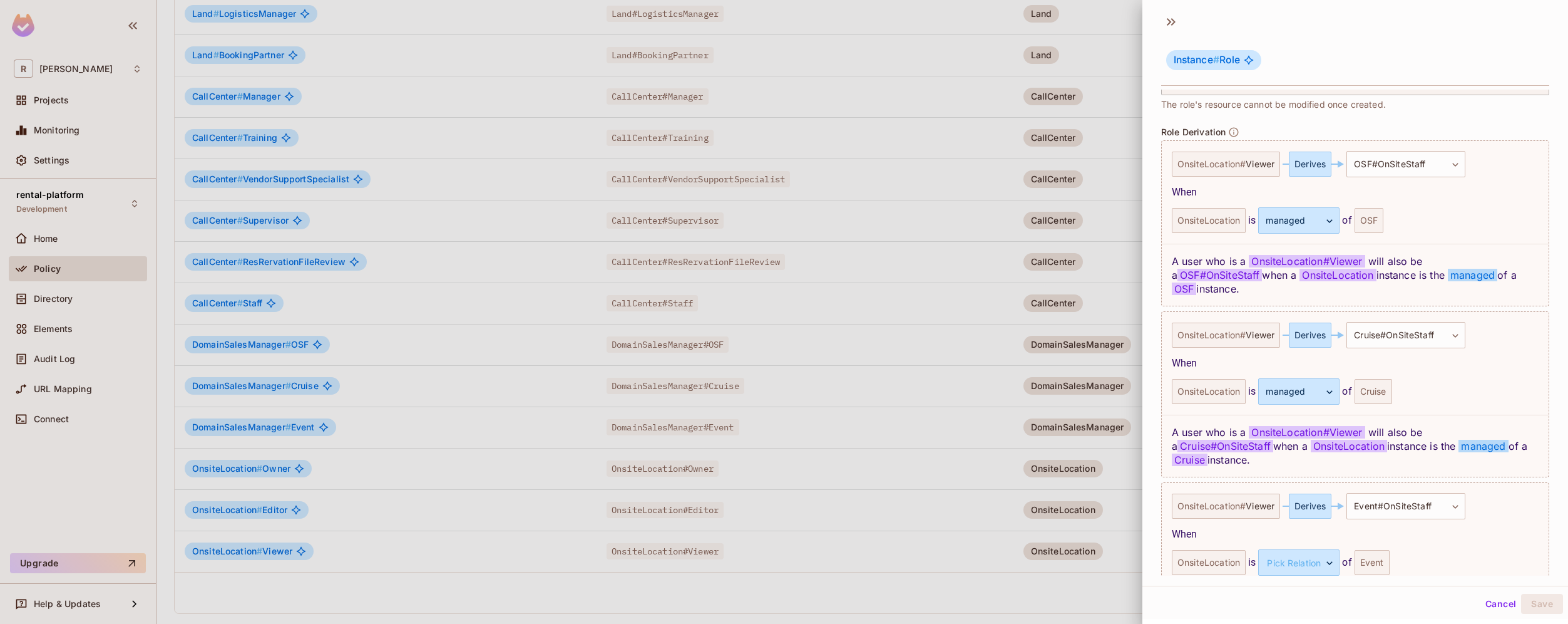
scroll to position [371, 0]
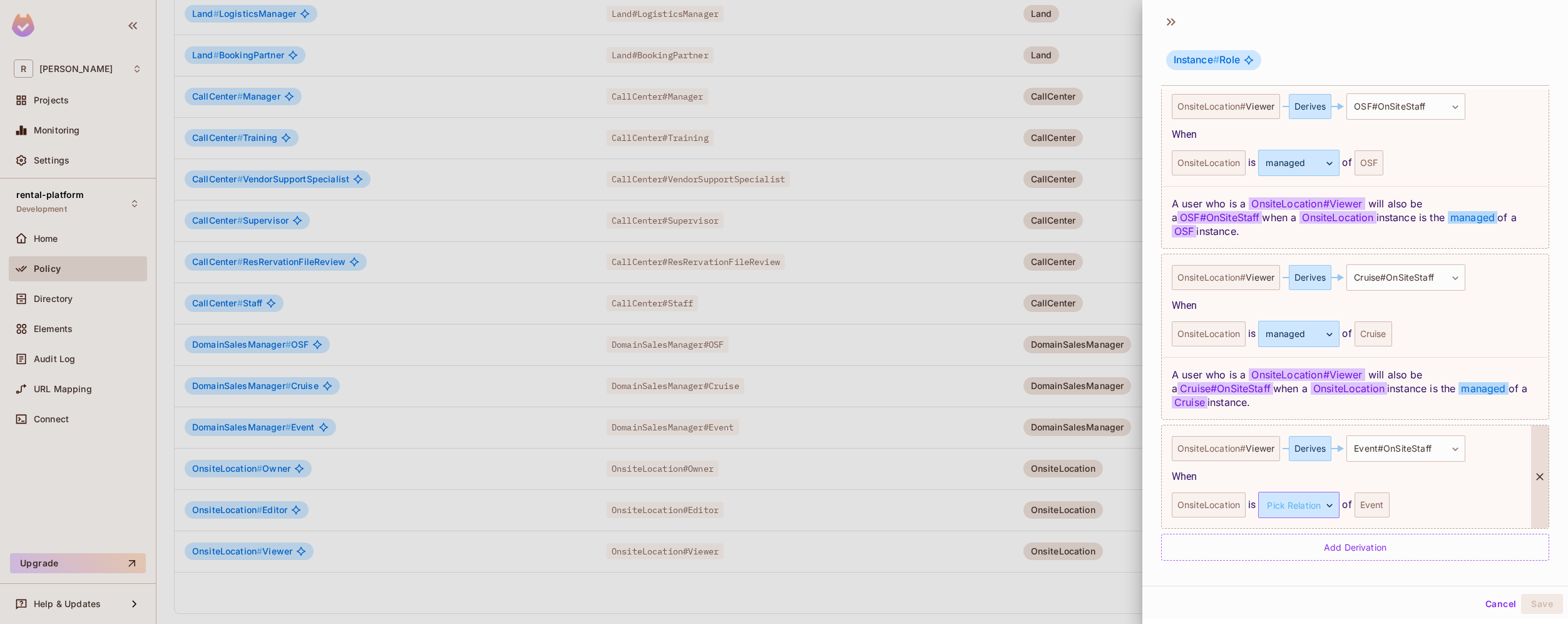
click at [1317, 506] on body "R roy-poc Projects Monitoring Settings rental-platform Development Home Policy …" at bounding box center [784, 312] width 1568 height 624
click at [1290, 562] on li "managed" at bounding box center [1297, 564] width 115 height 23
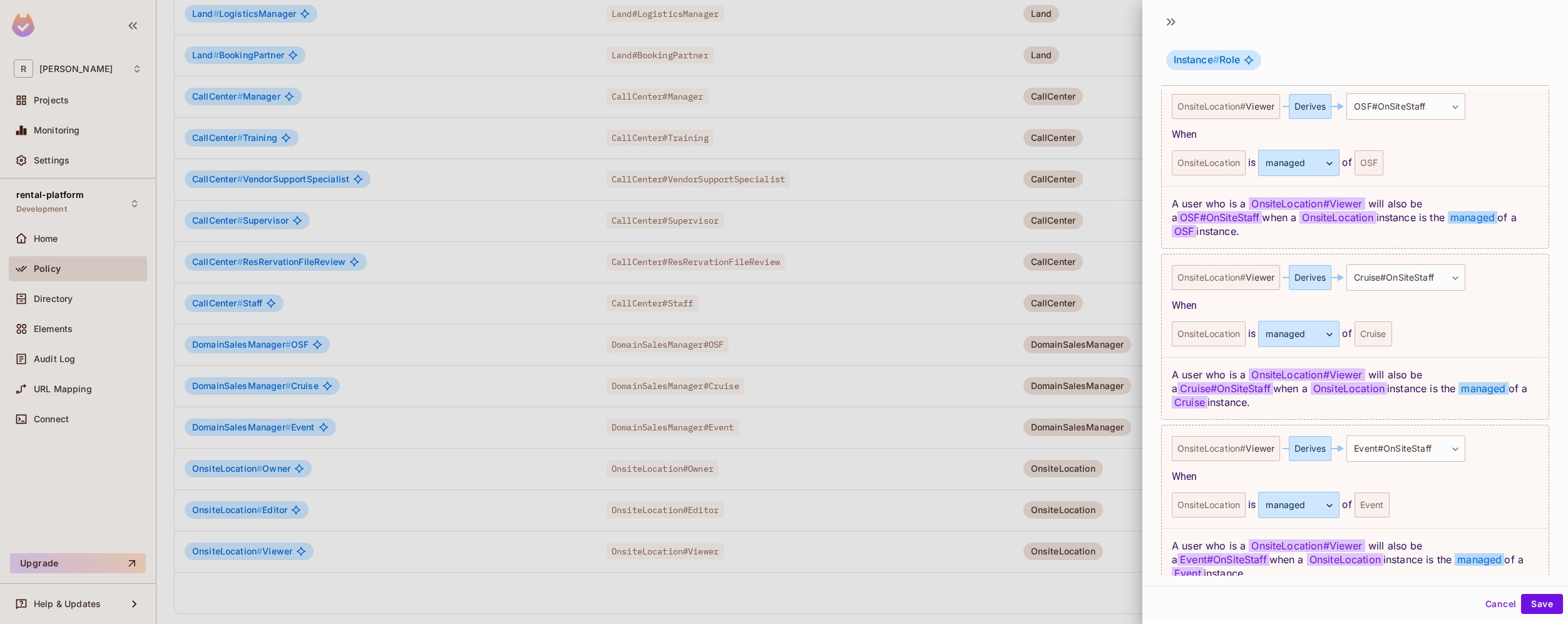
scroll to position [433, 0]
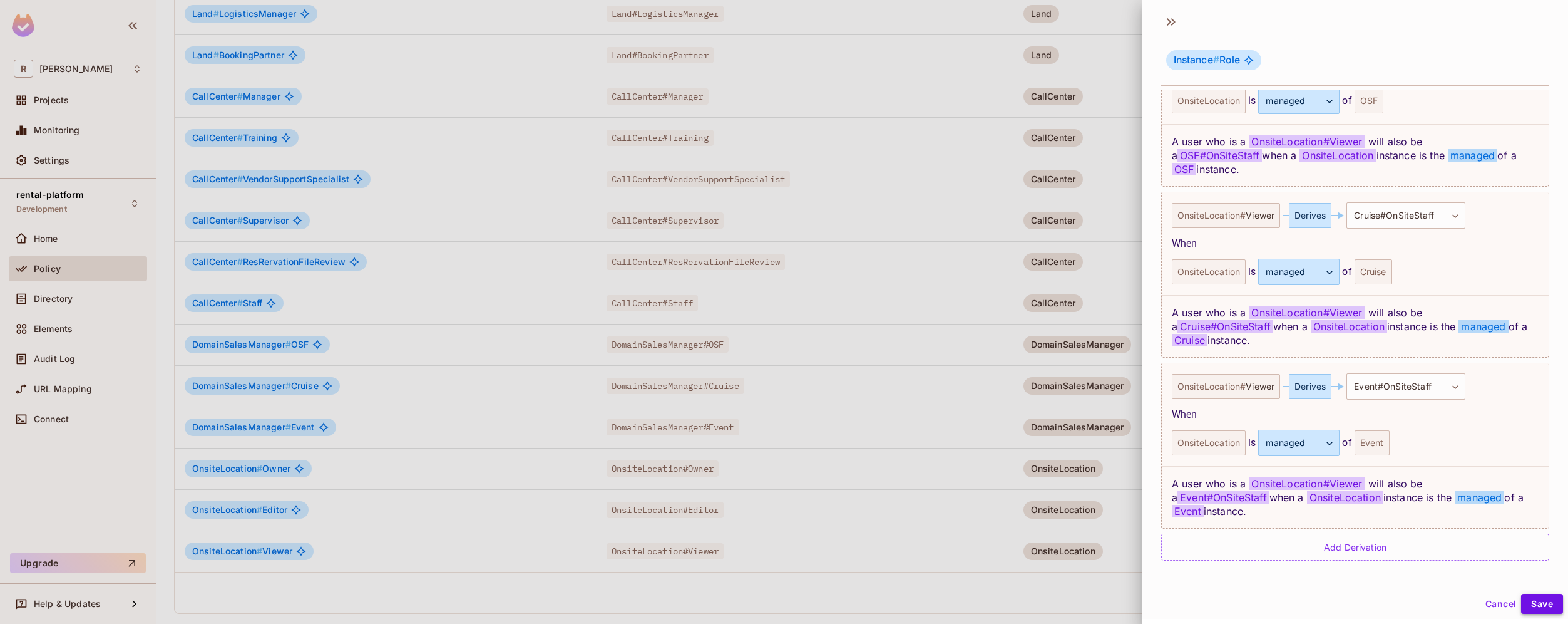
click at [1535, 603] on button "Save" at bounding box center [1541, 603] width 42 height 20
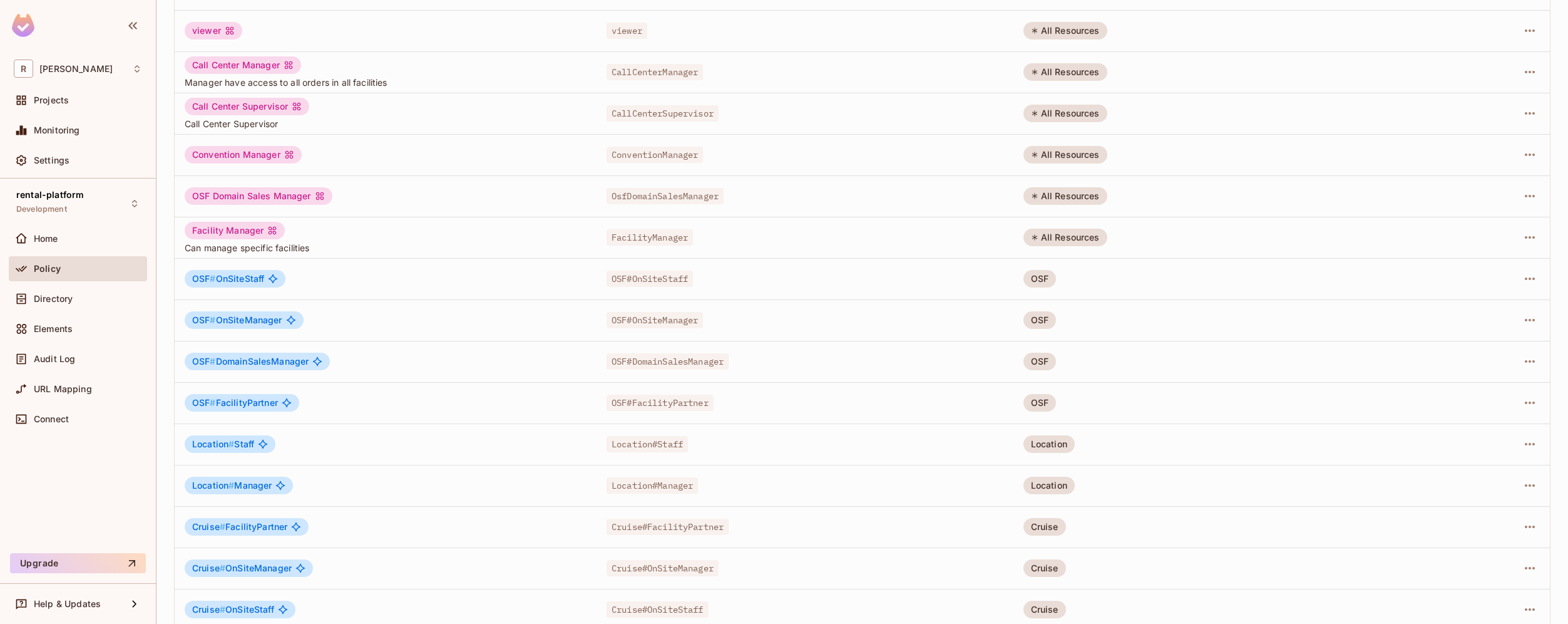
scroll to position [0, 0]
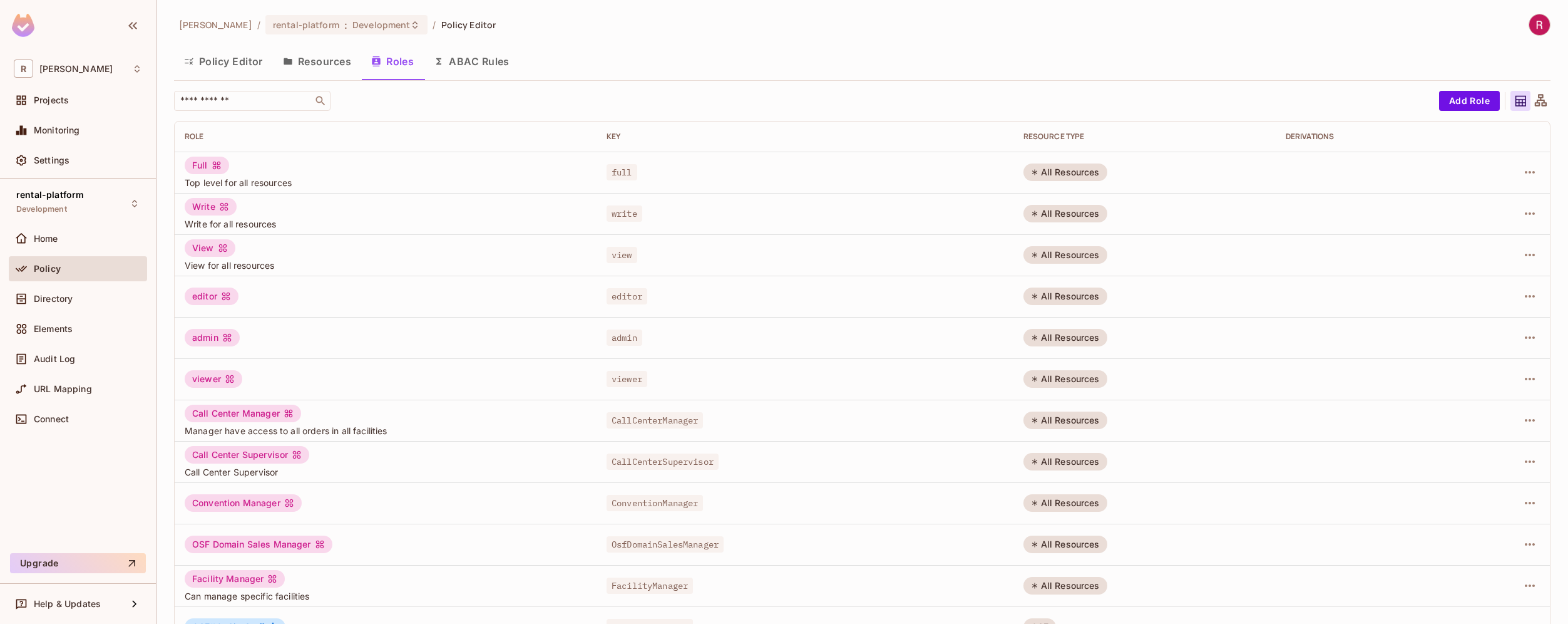
click at [316, 62] on button "Resources" at bounding box center [317, 62] width 88 height 32
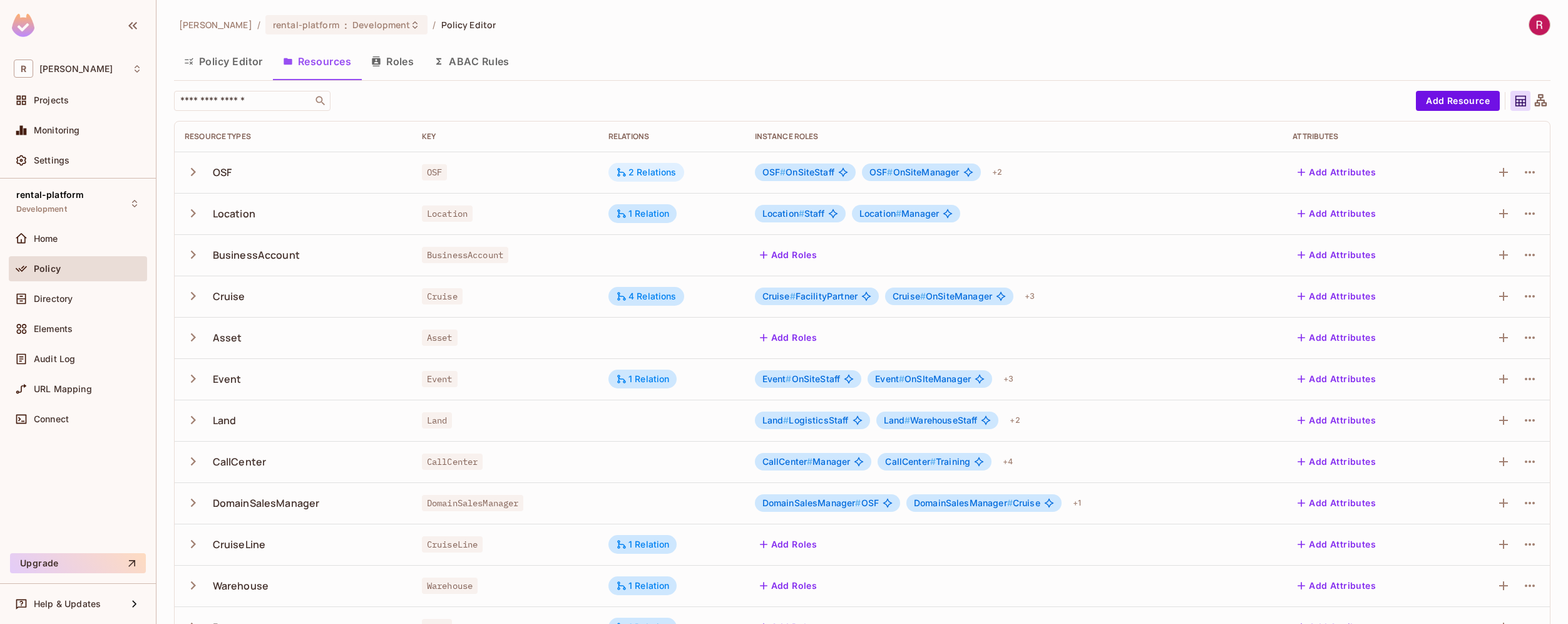
click at [652, 171] on div "2 Relations" at bounding box center [646, 172] width 61 height 11
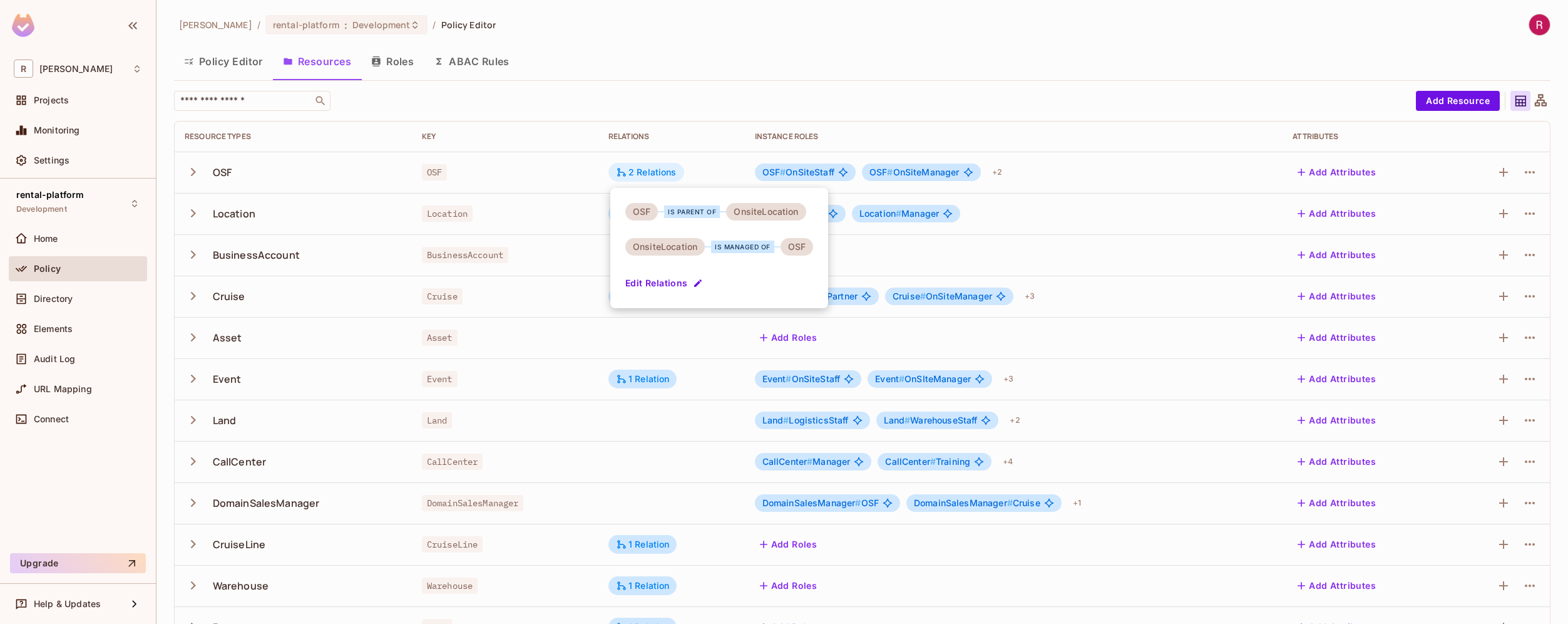
click at [652, 171] on div at bounding box center [784, 312] width 1568 height 624
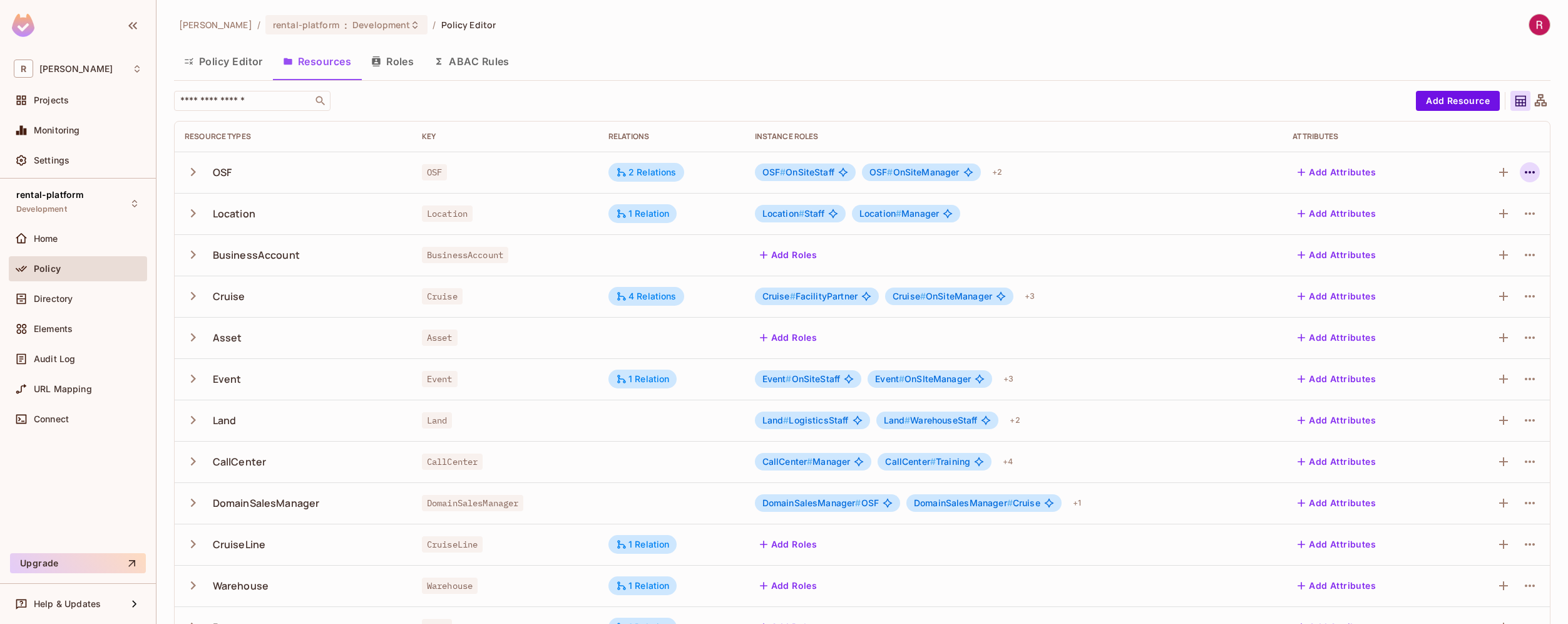
click at [1524, 171] on icon "button" at bounding box center [1529, 173] width 10 height 3
click at [1487, 225] on div "Edit Resource" at bounding box center [1466, 222] width 59 height 12
click at [1523, 169] on icon "button" at bounding box center [1530, 172] width 15 height 15
click at [1477, 215] on span "Edit Resource" at bounding box center [1465, 221] width 66 height 20
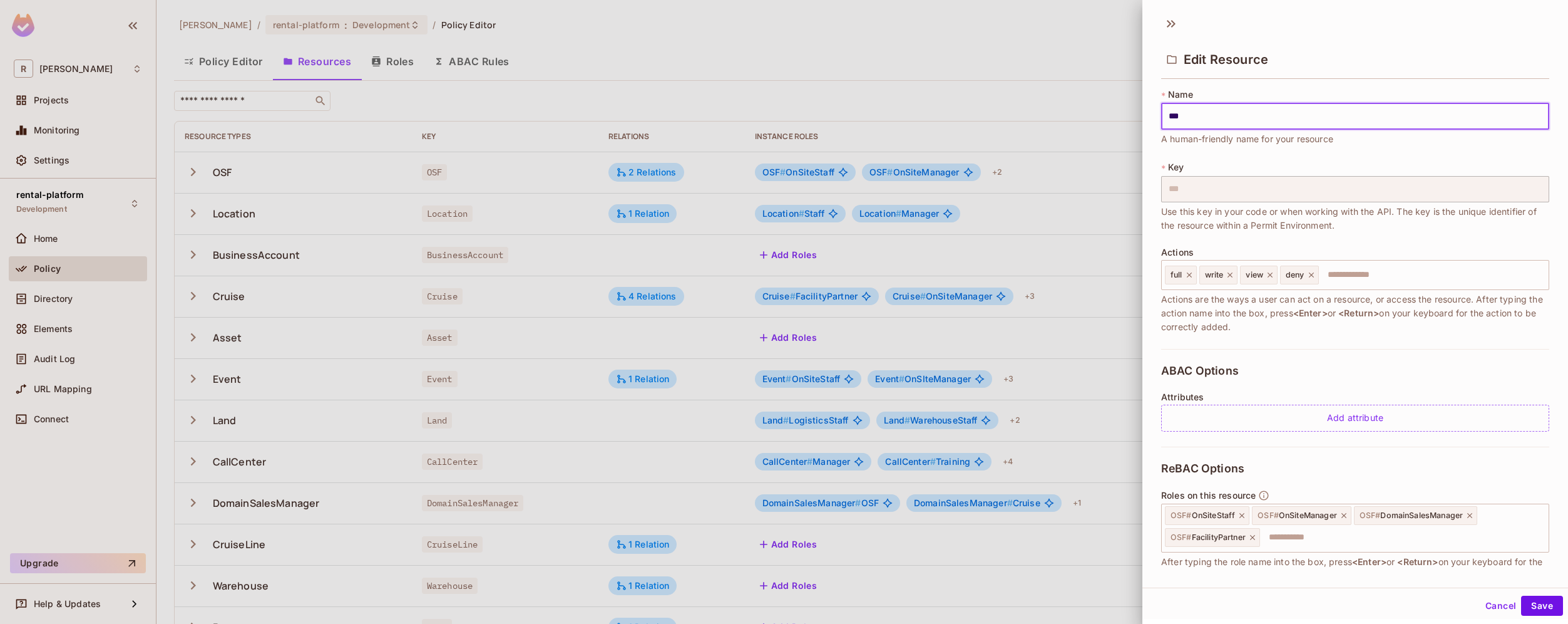
scroll to position [121, 0]
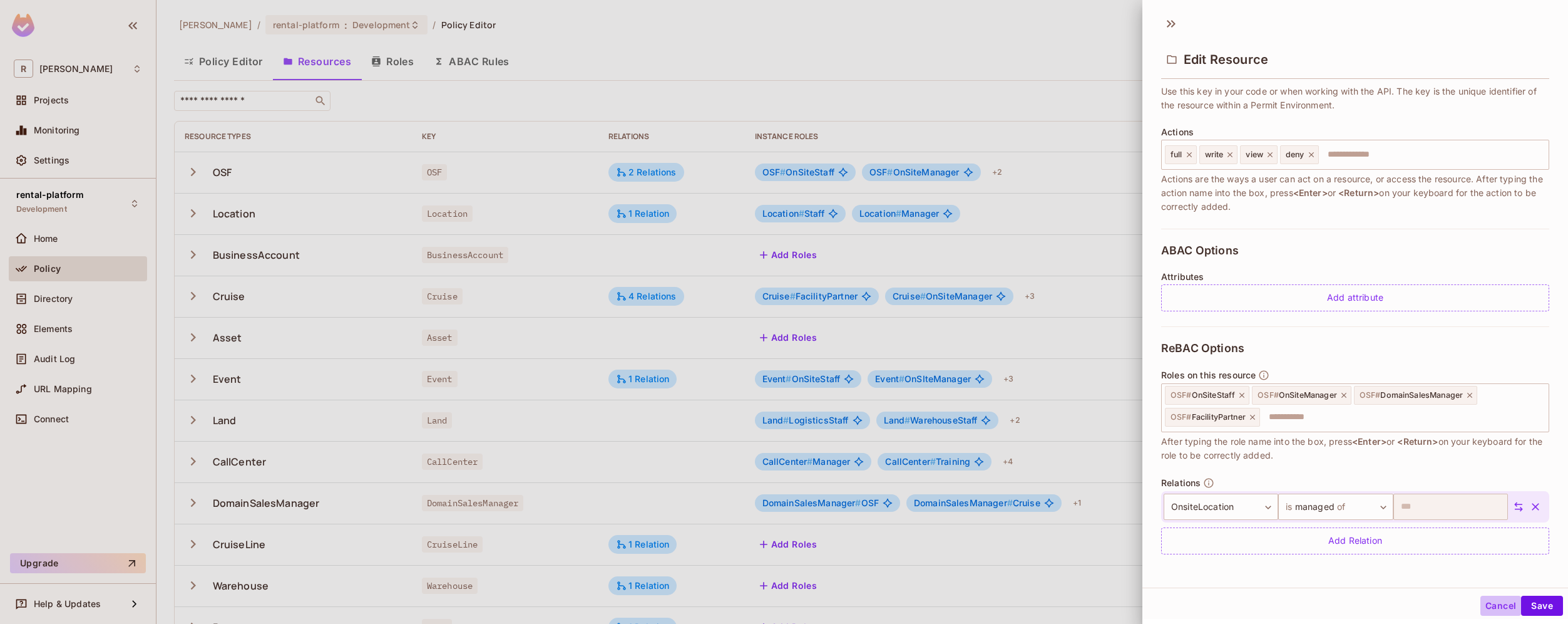
click at [1482, 607] on button "Cancel" at bounding box center [1500, 606] width 40 height 20
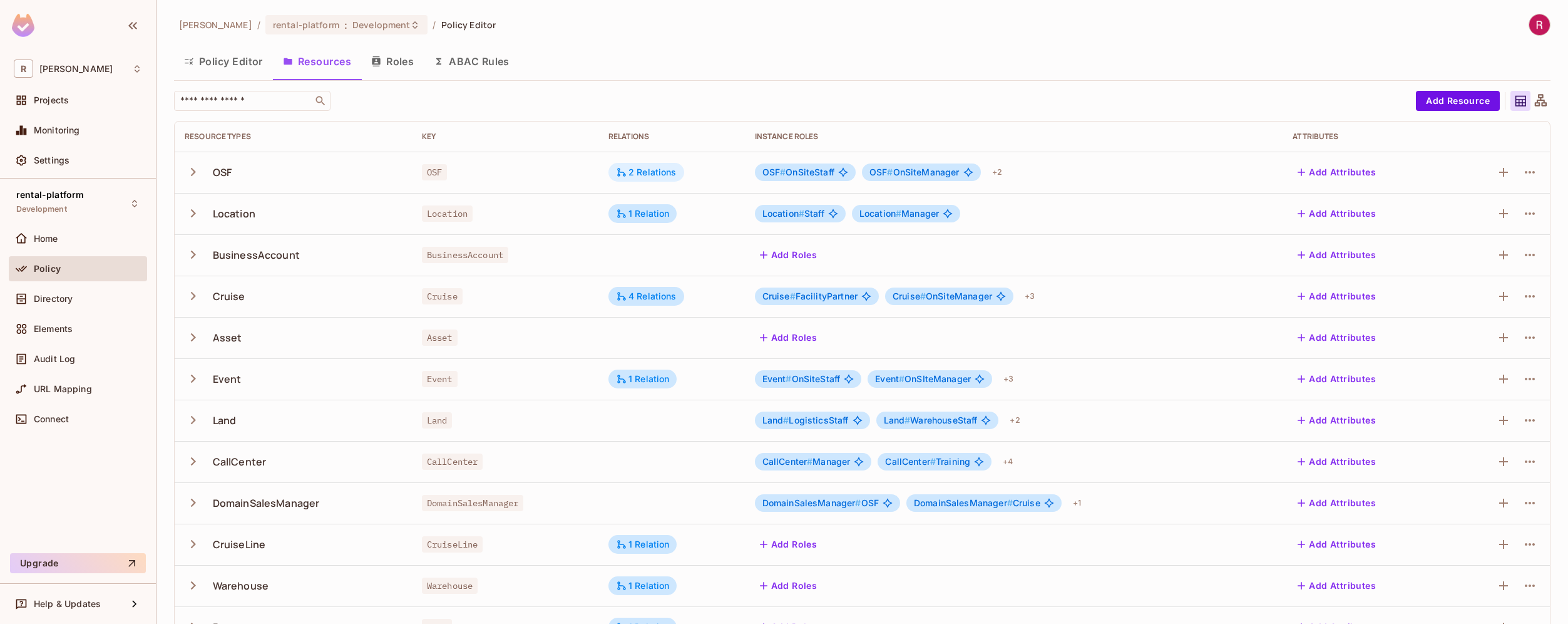
click at [654, 175] on div "2 Relations" at bounding box center [646, 172] width 61 height 11
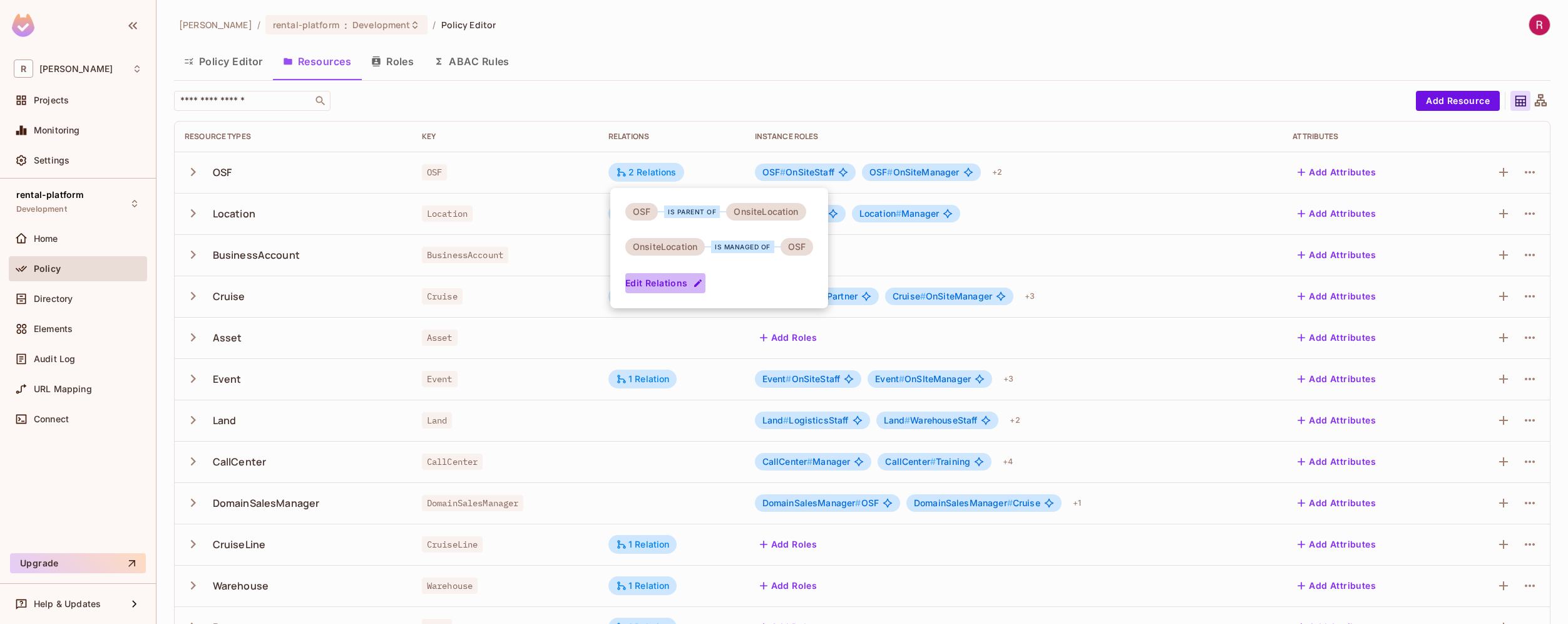
click at [667, 282] on button "Edit Relations" at bounding box center [665, 283] width 80 height 20
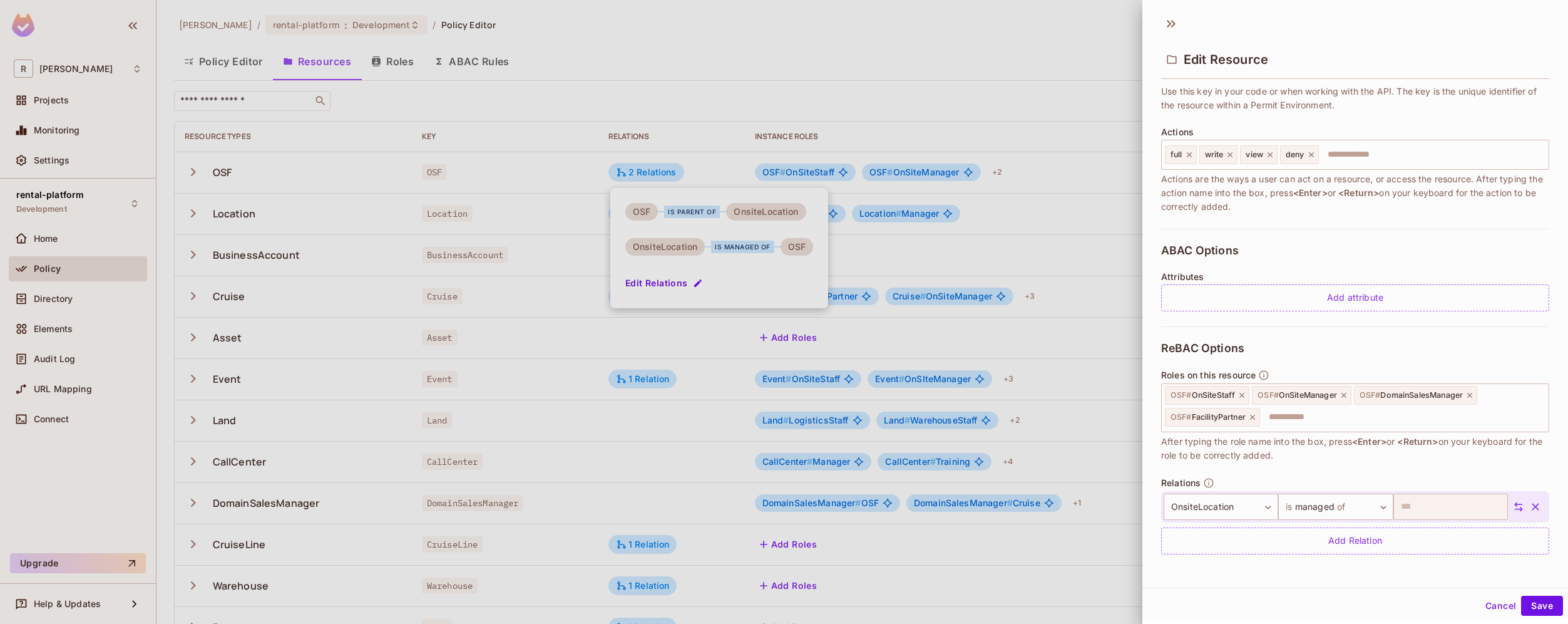
scroll to position [2, 0]
click at [1487, 603] on button "Cancel" at bounding box center [1500, 603] width 40 height 20
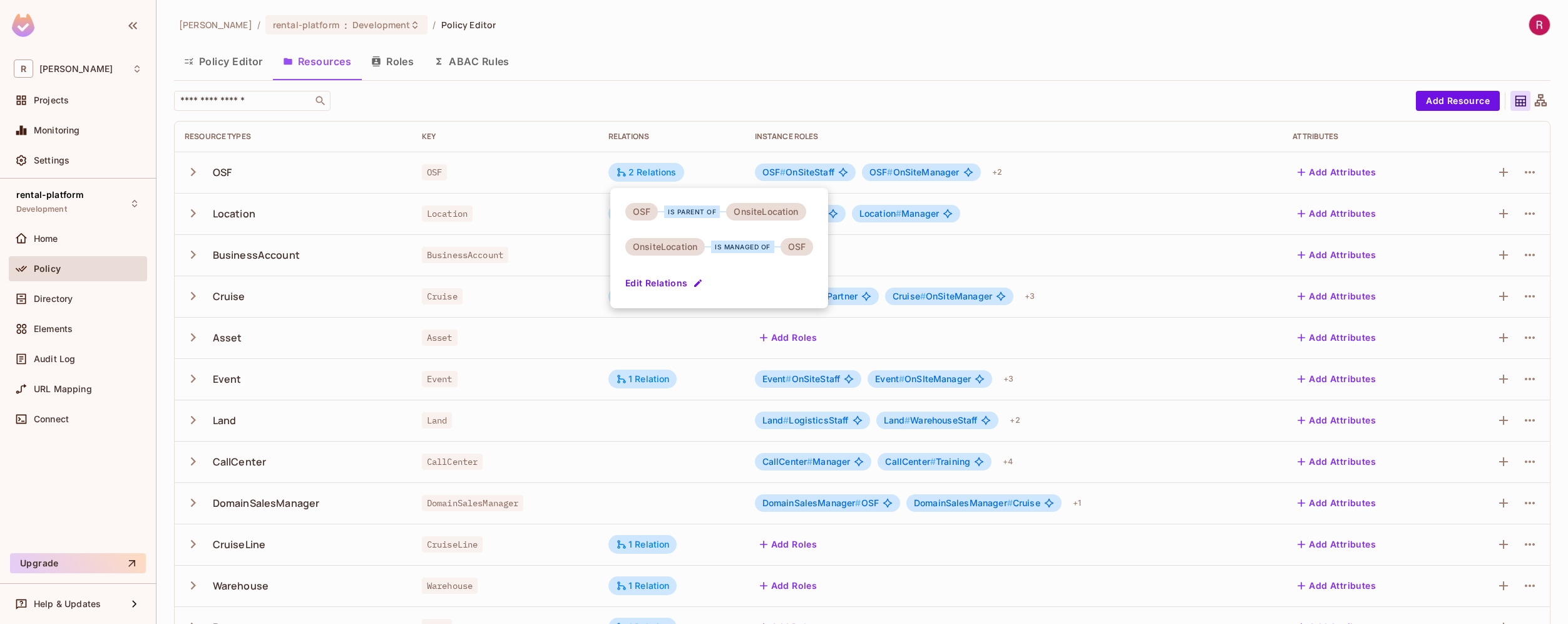
click at [694, 284] on icon "button" at bounding box center [697, 283] width 8 height 8
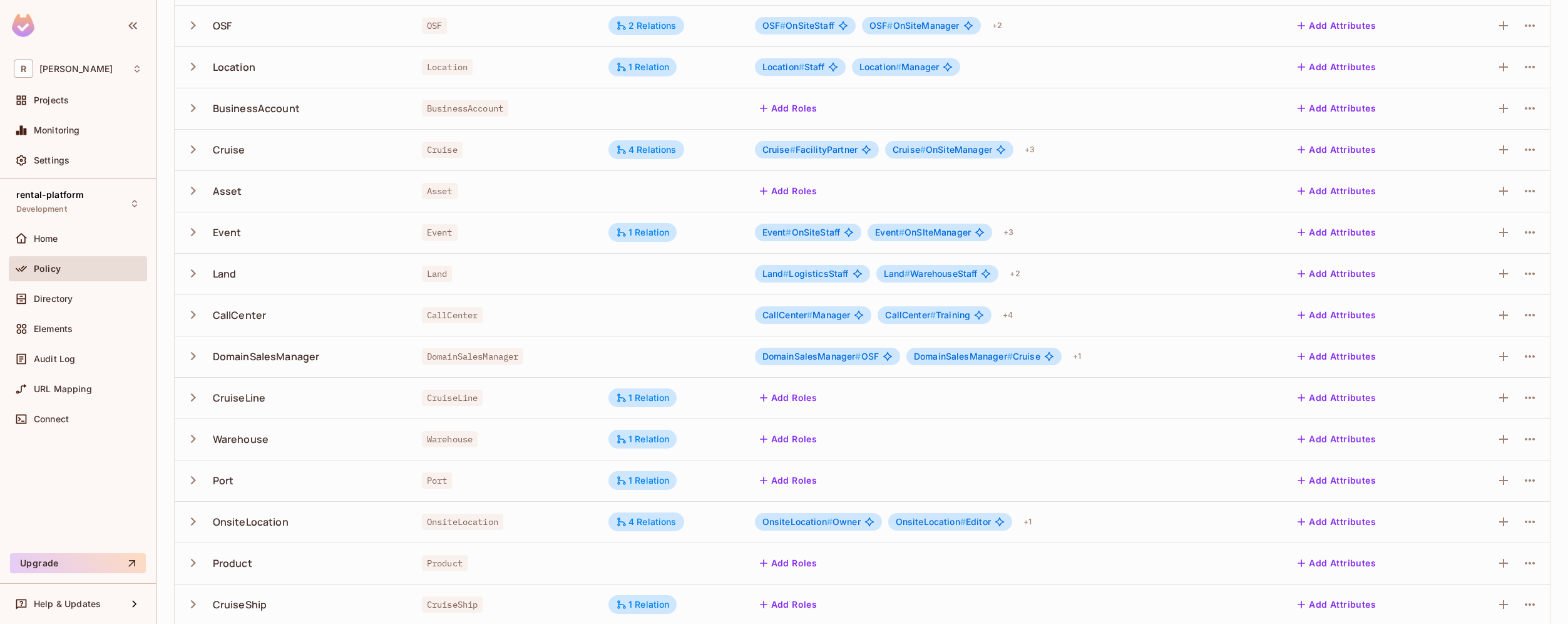
scroll to position [200, 0]
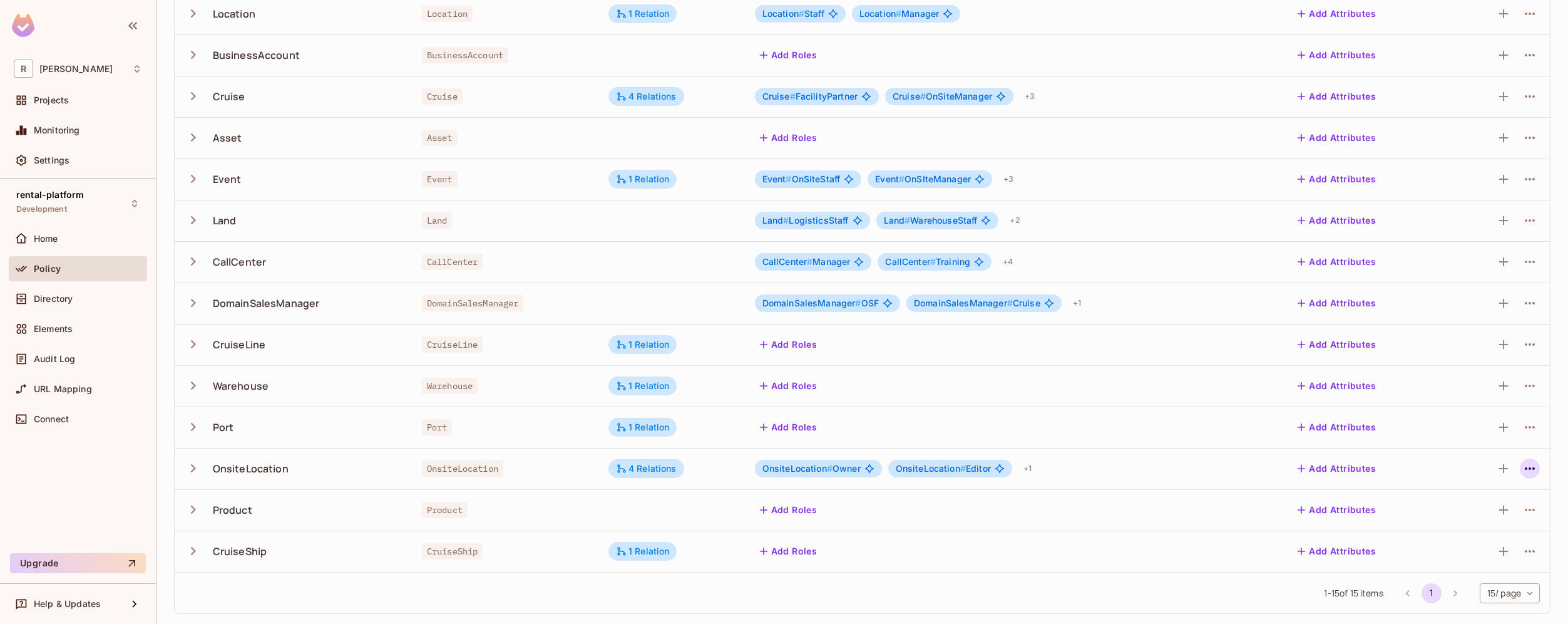
click at [1524, 469] on icon "button" at bounding box center [1529, 469] width 10 height 3
click at [1465, 514] on div "Edit Resource" at bounding box center [1466, 518] width 59 height 12
click at [661, 471] on div "4 Relations" at bounding box center [646, 469] width 61 height 11
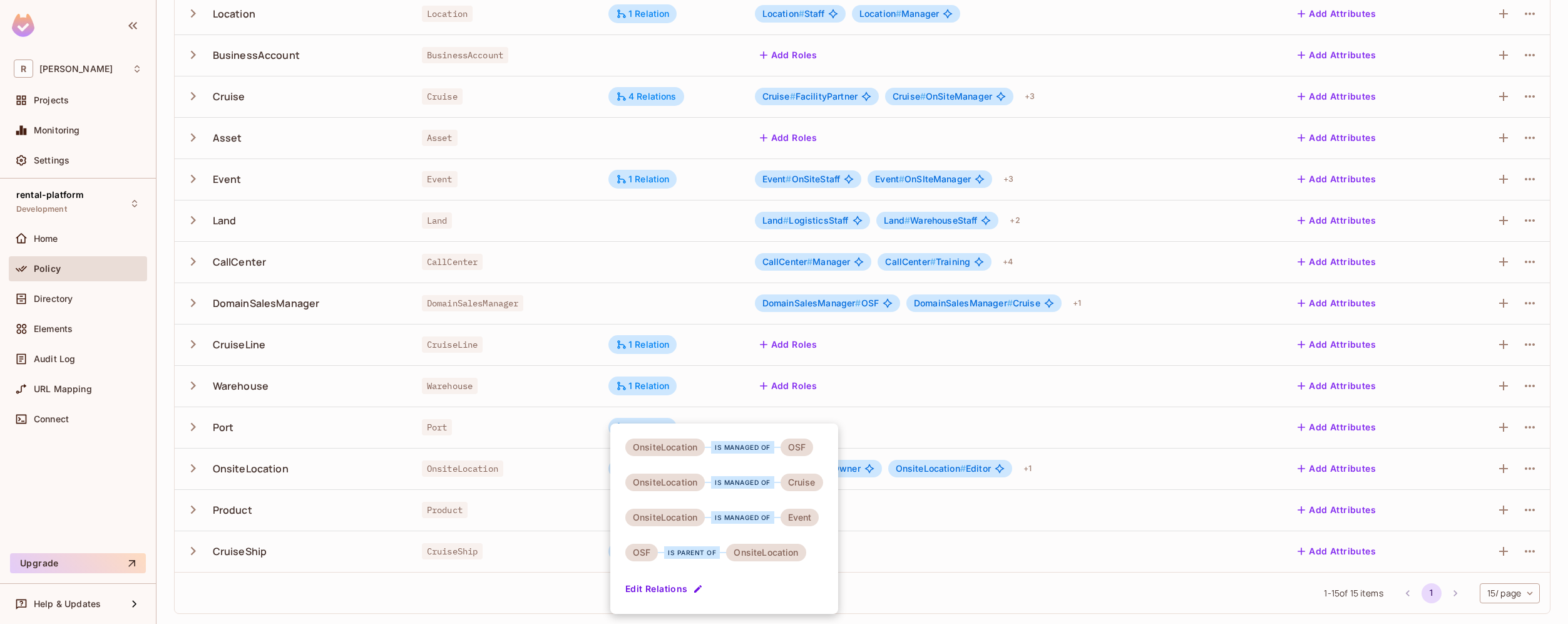
click at [714, 552] on div "is parent of" at bounding box center [691, 552] width 55 height 12
click at [771, 553] on div "OnsiteLocation" at bounding box center [766, 553] width 79 height 18
click at [693, 589] on icon "button" at bounding box center [697, 588] width 10 height 10
click at [671, 266] on div at bounding box center [784, 312] width 1568 height 624
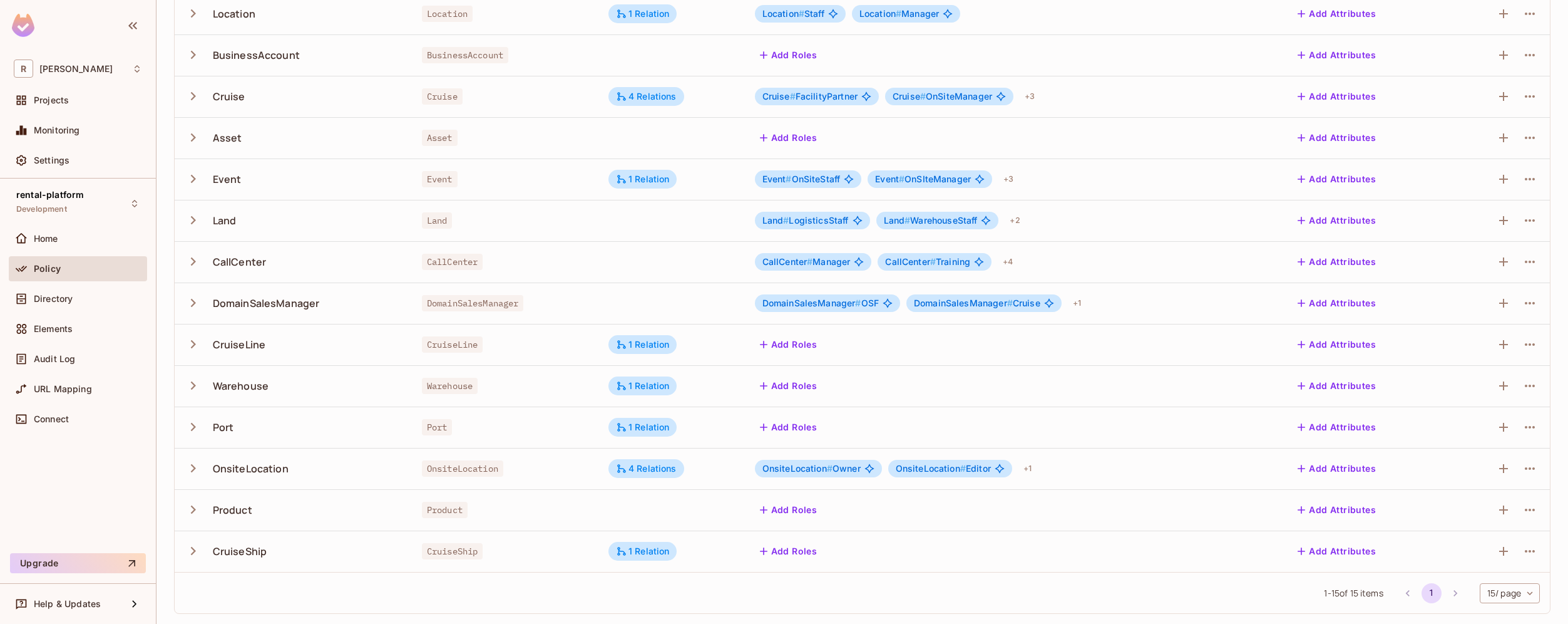
scroll to position [0, 0]
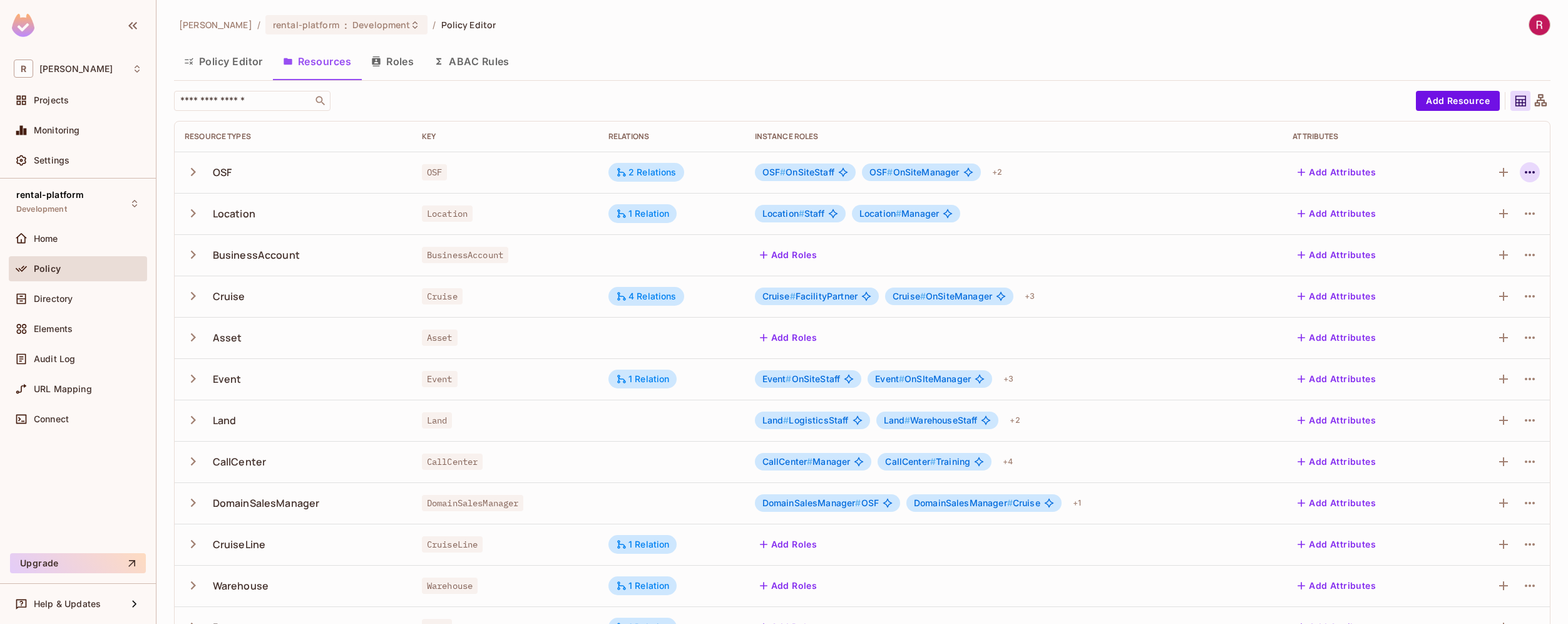
click at [1524, 172] on icon "button" at bounding box center [1529, 173] width 10 height 3
click at [1474, 221] on div "Edit Resource" at bounding box center [1466, 222] width 59 height 12
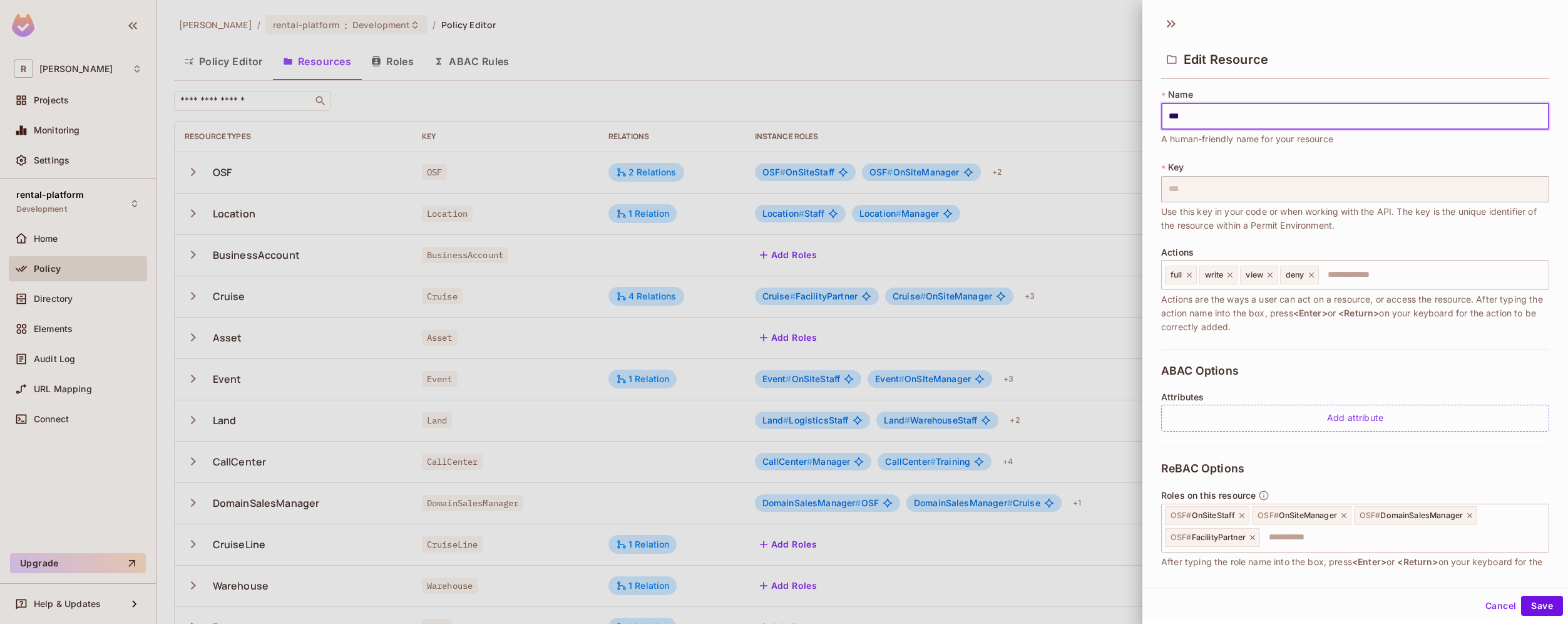
scroll to position [121, 0]
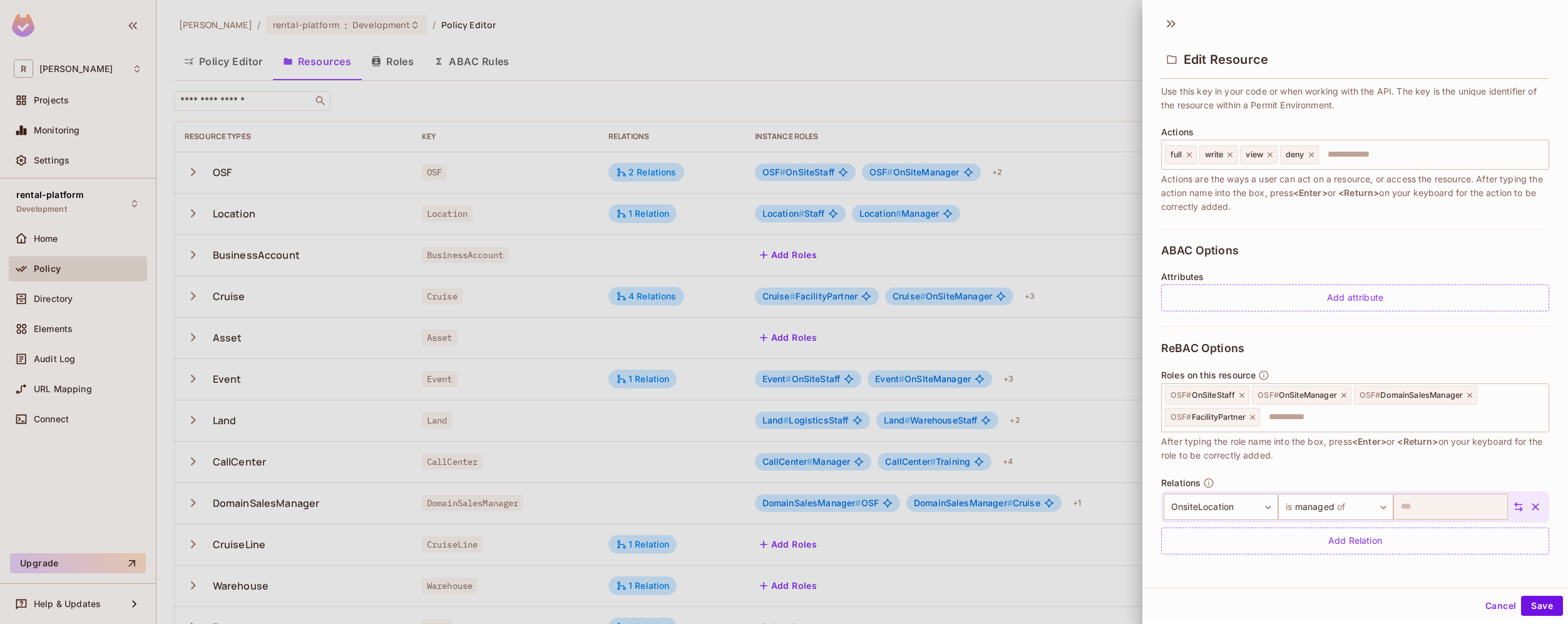
click at [1529, 505] on icon "button" at bounding box center [1535, 507] width 12 height 12
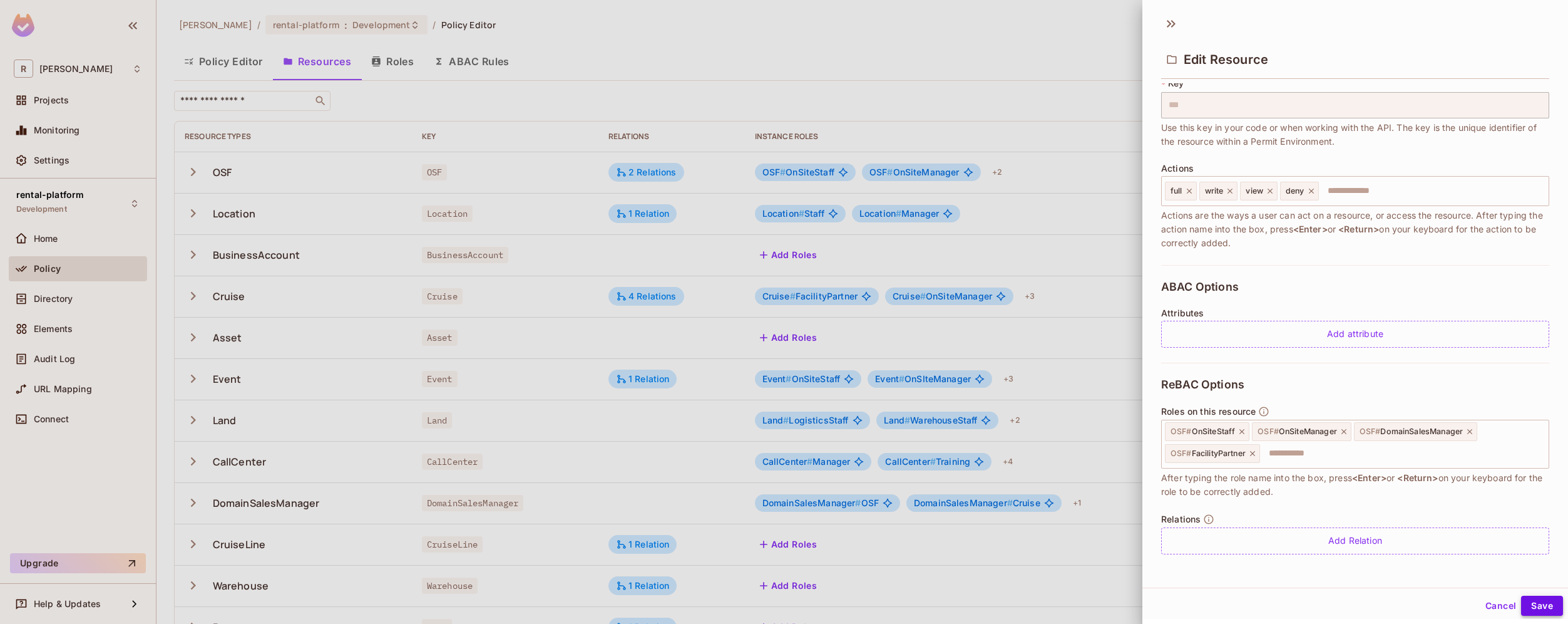
click at [1529, 603] on button "Save" at bounding box center [1541, 606] width 42 height 20
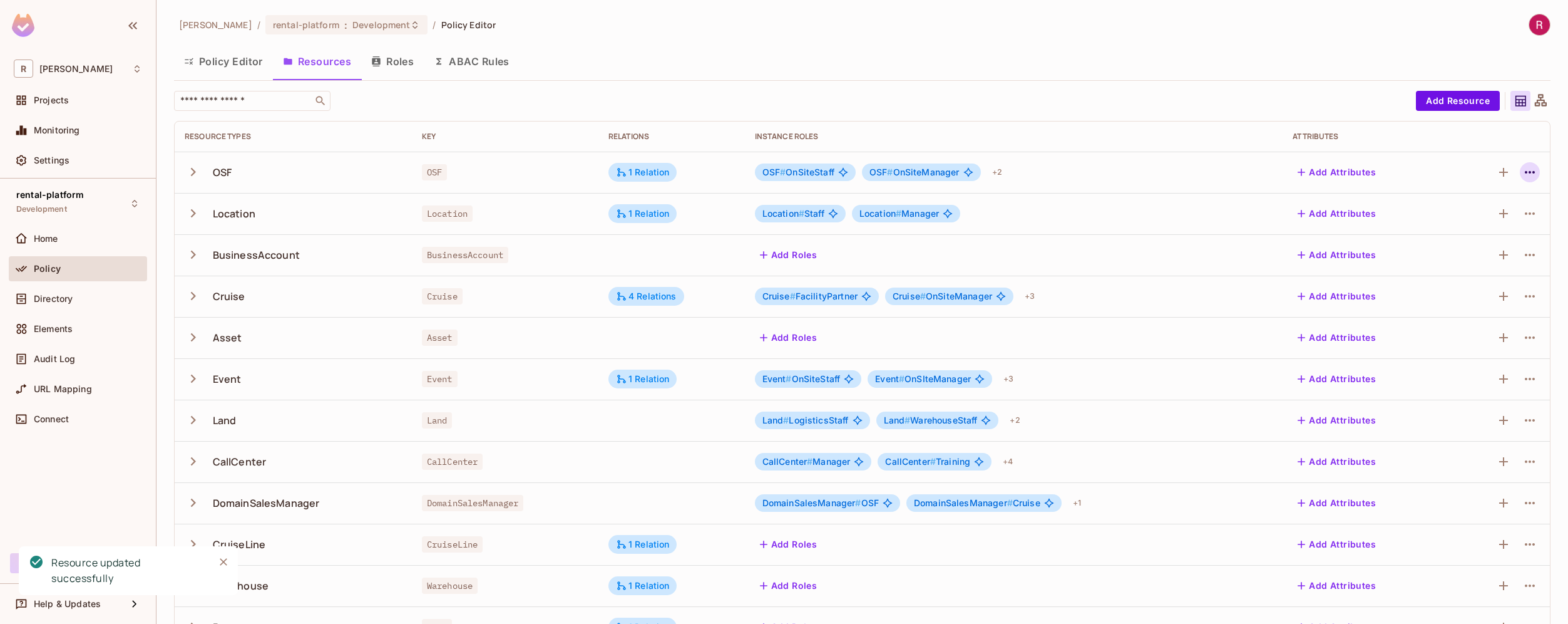
click at [1522, 175] on icon "button" at bounding box center [1530, 172] width 15 height 15
click at [1482, 226] on div "Edit Resource" at bounding box center [1466, 222] width 59 height 12
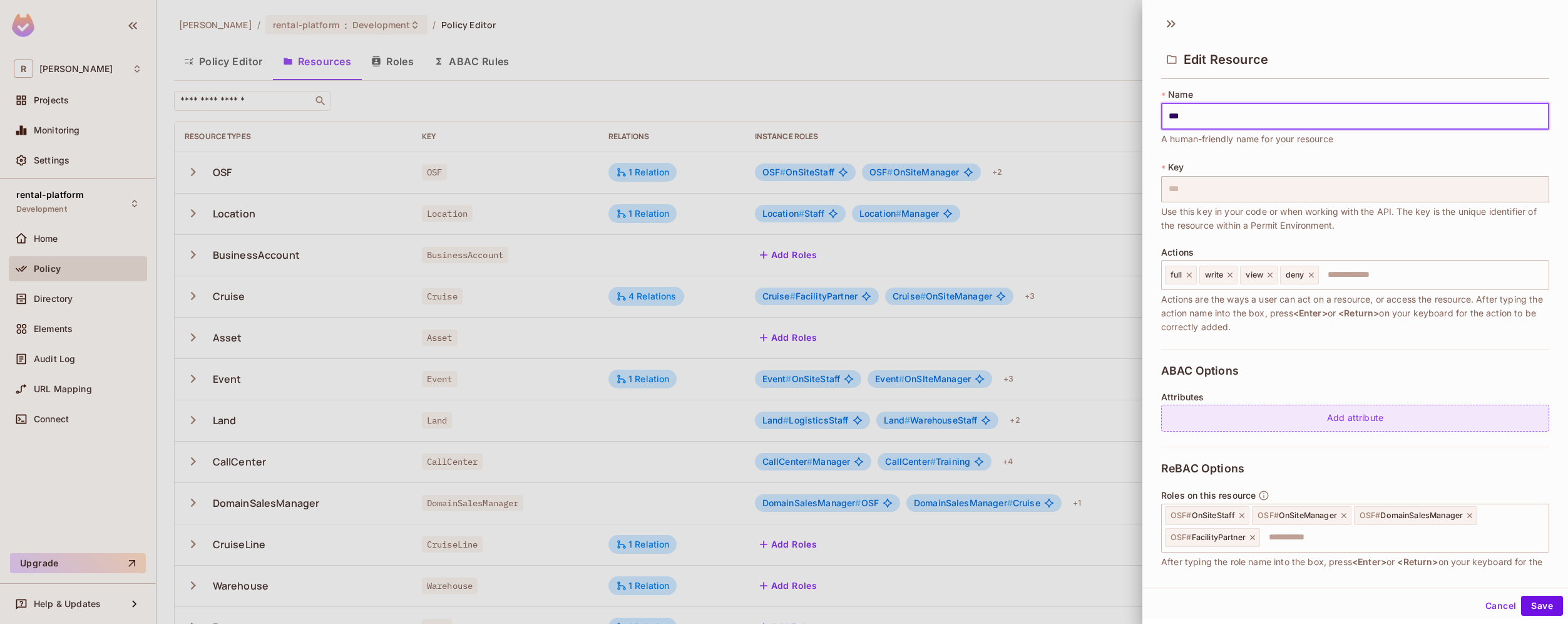
scroll to position [121, 0]
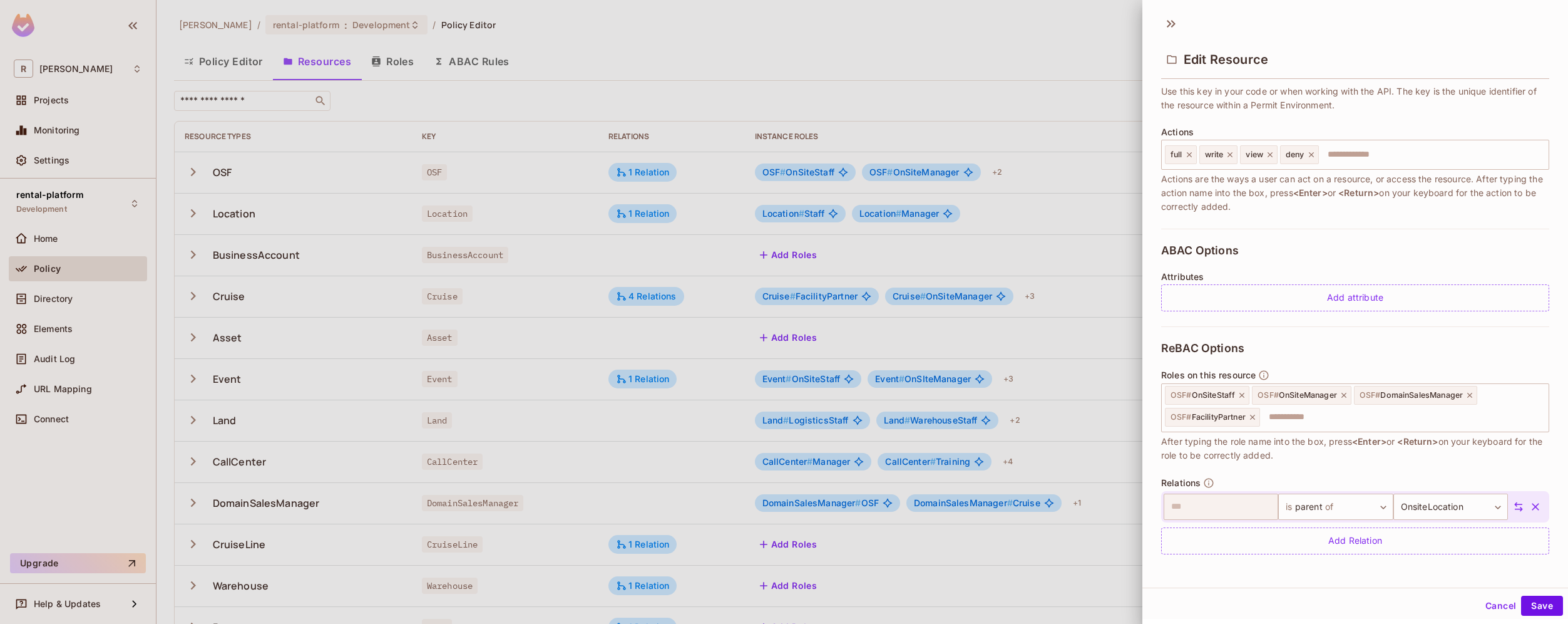
click at [1529, 508] on icon "button" at bounding box center [1535, 507] width 12 height 12
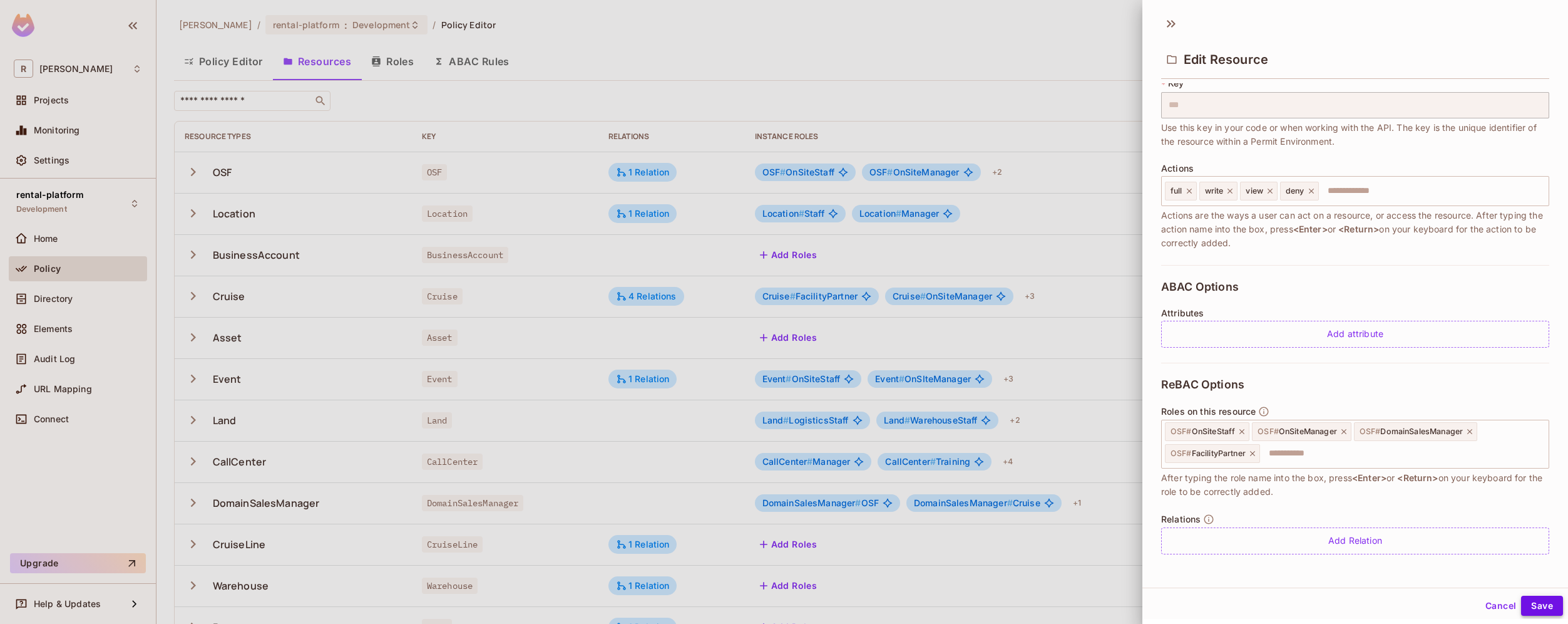
click at [1533, 606] on button "Save" at bounding box center [1541, 606] width 42 height 20
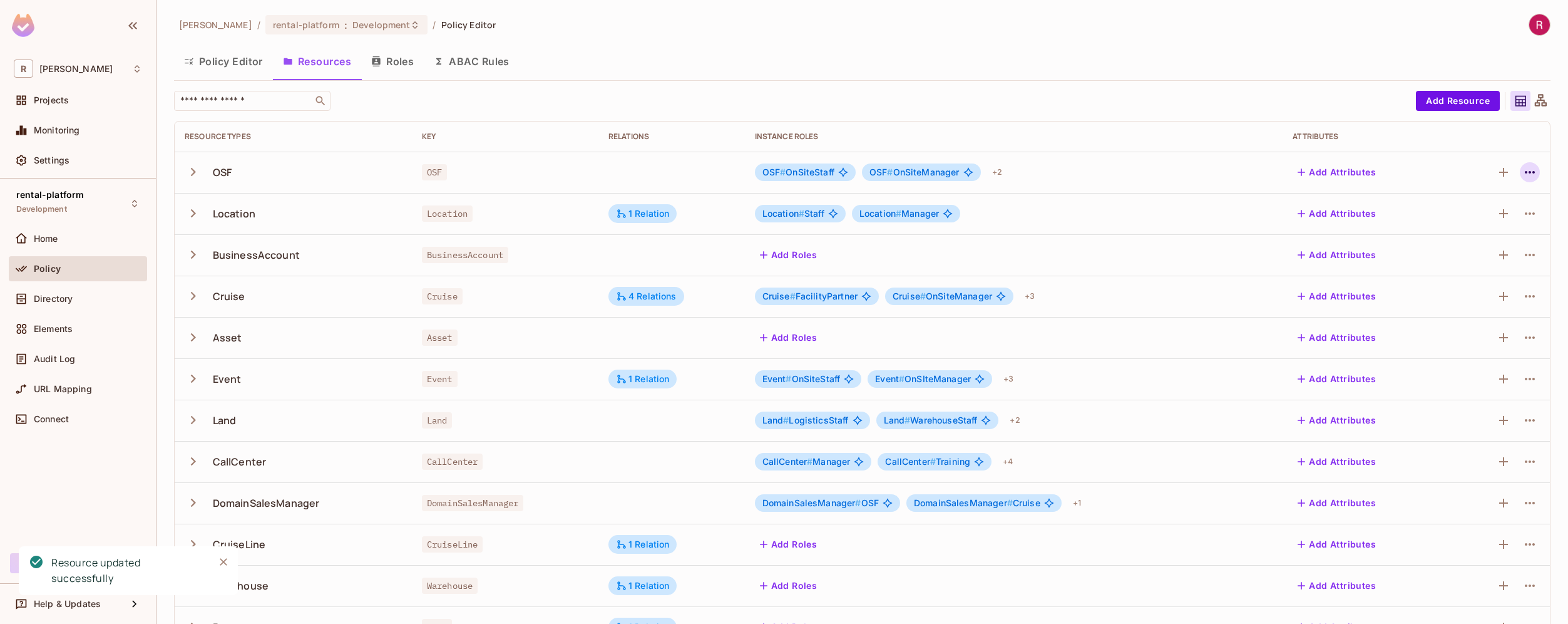
click at [1522, 176] on icon "button" at bounding box center [1530, 172] width 15 height 15
click at [1494, 224] on div "Edit Resource" at bounding box center [1466, 222] width 59 height 12
click at [407, 62] on button "Roles" at bounding box center [392, 62] width 62 height 32
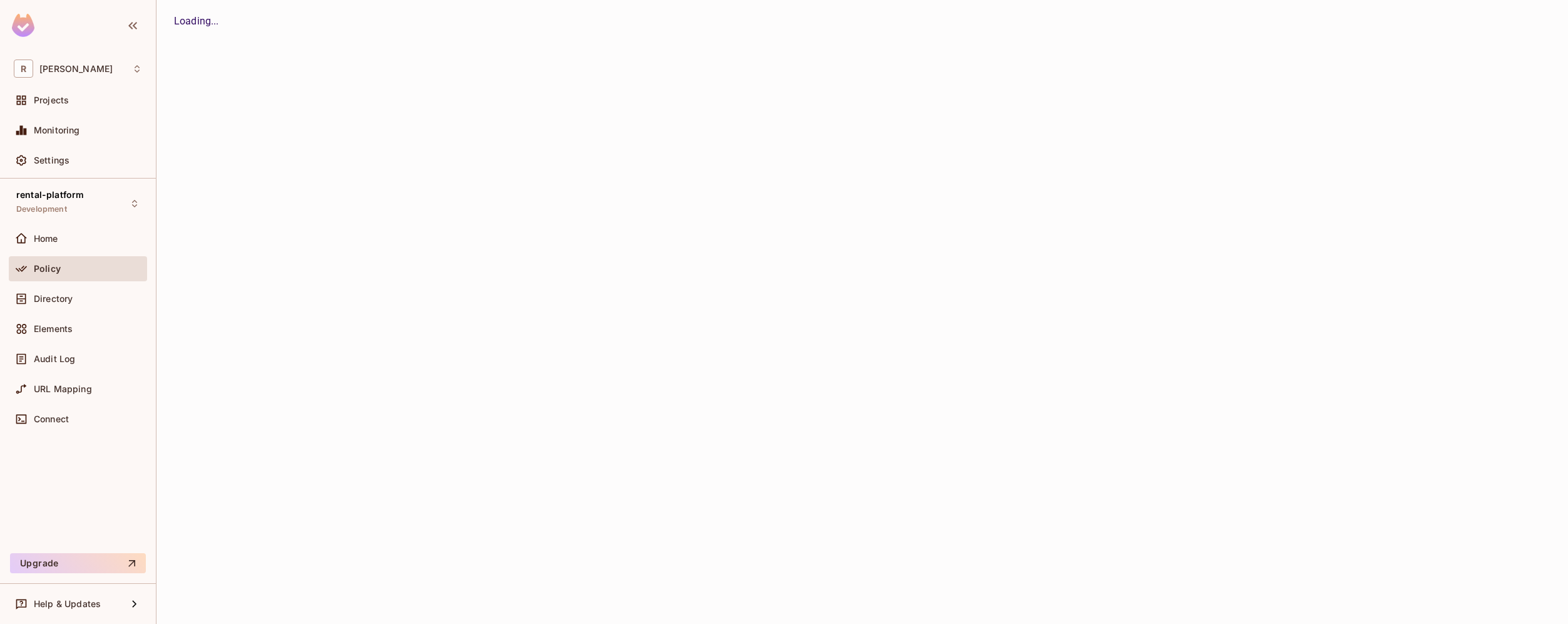
scroll to position [200, 0]
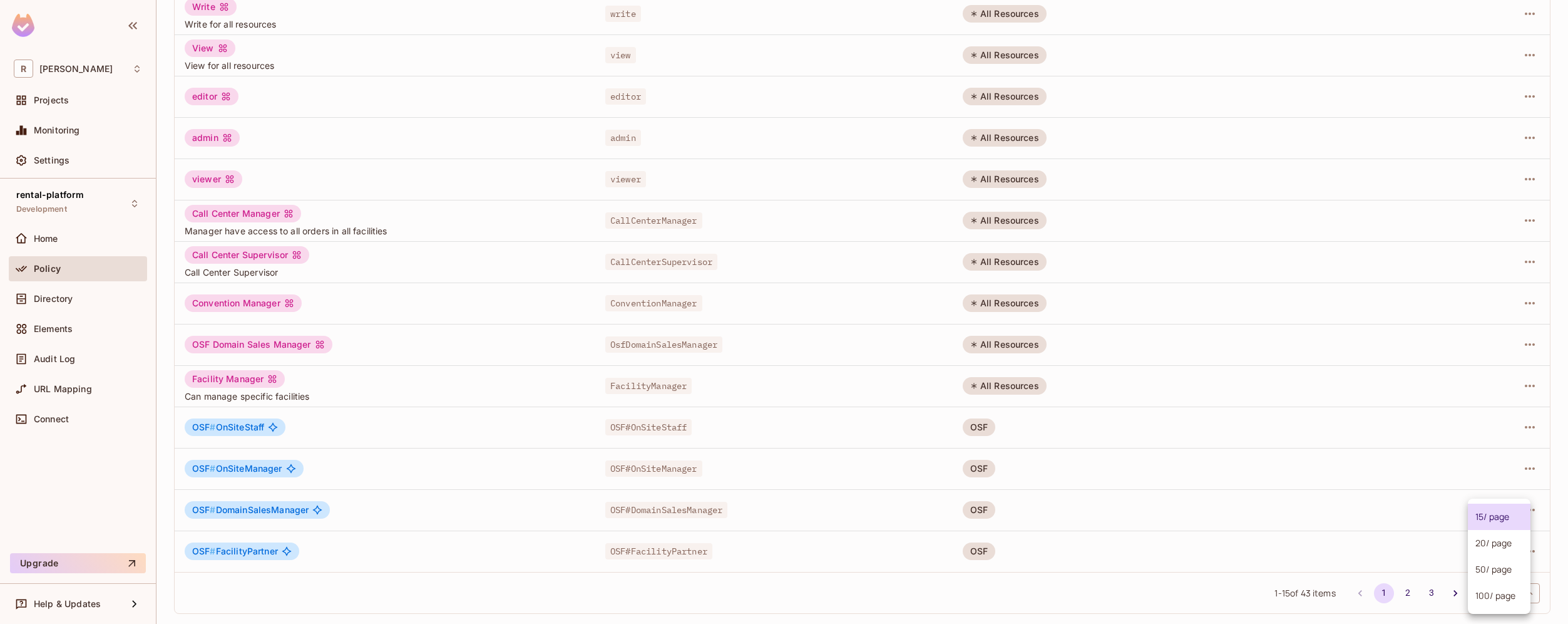
click at [1513, 598] on body "R roy-poc Projects Monitoring Settings rental-platform Development Home Policy …" at bounding box center [784, 312] width 1568 height 624
click at [1502, 600] on li "100 / page" at bounding box center [1498, 595] width 62 height 26
type input "***"
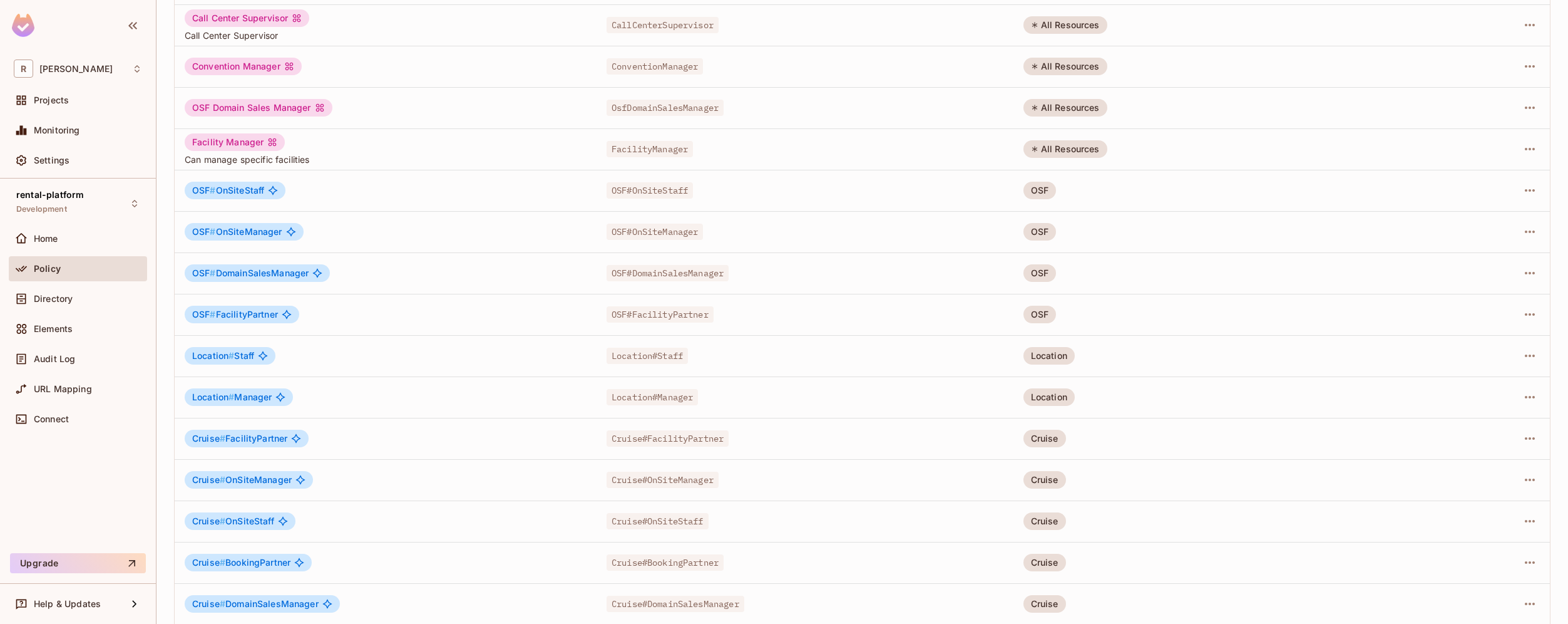
scroll to position [0, 0]
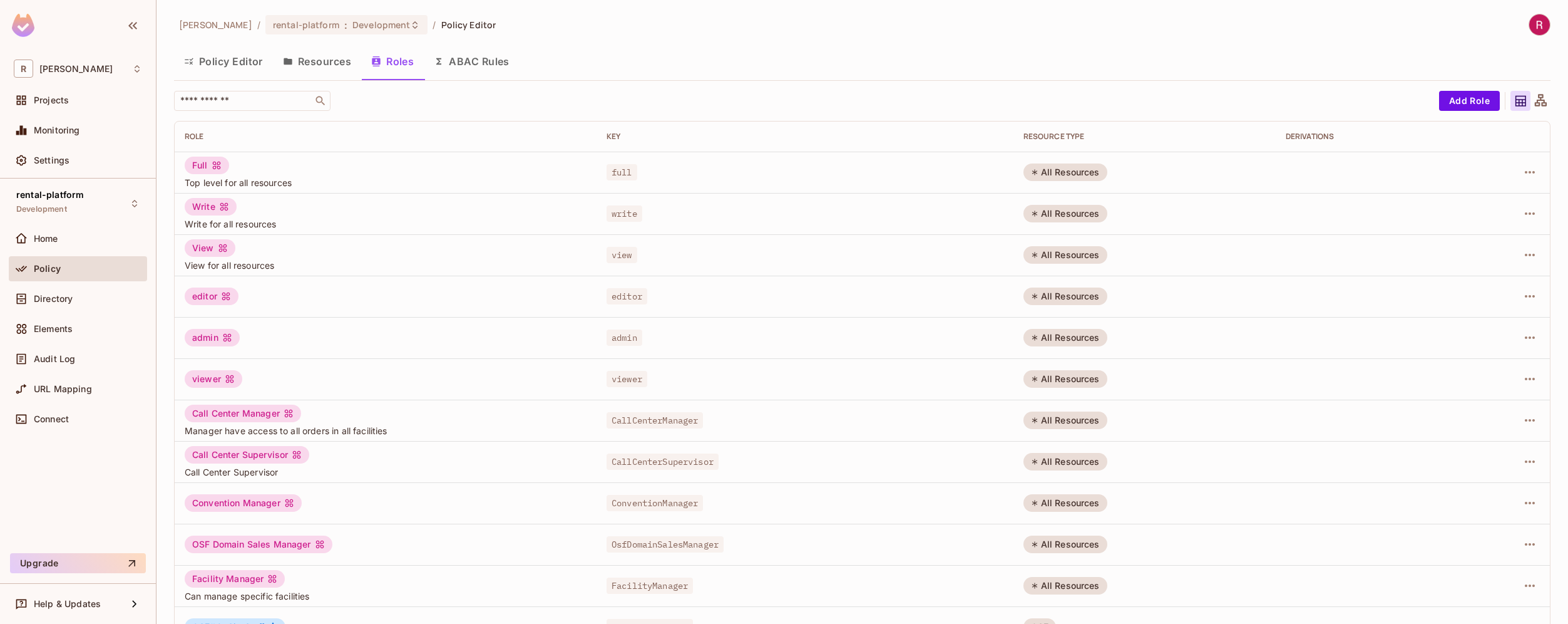
click at [329, 57] on button "Resources" at bounding box center [317, 62] width 88 height 32
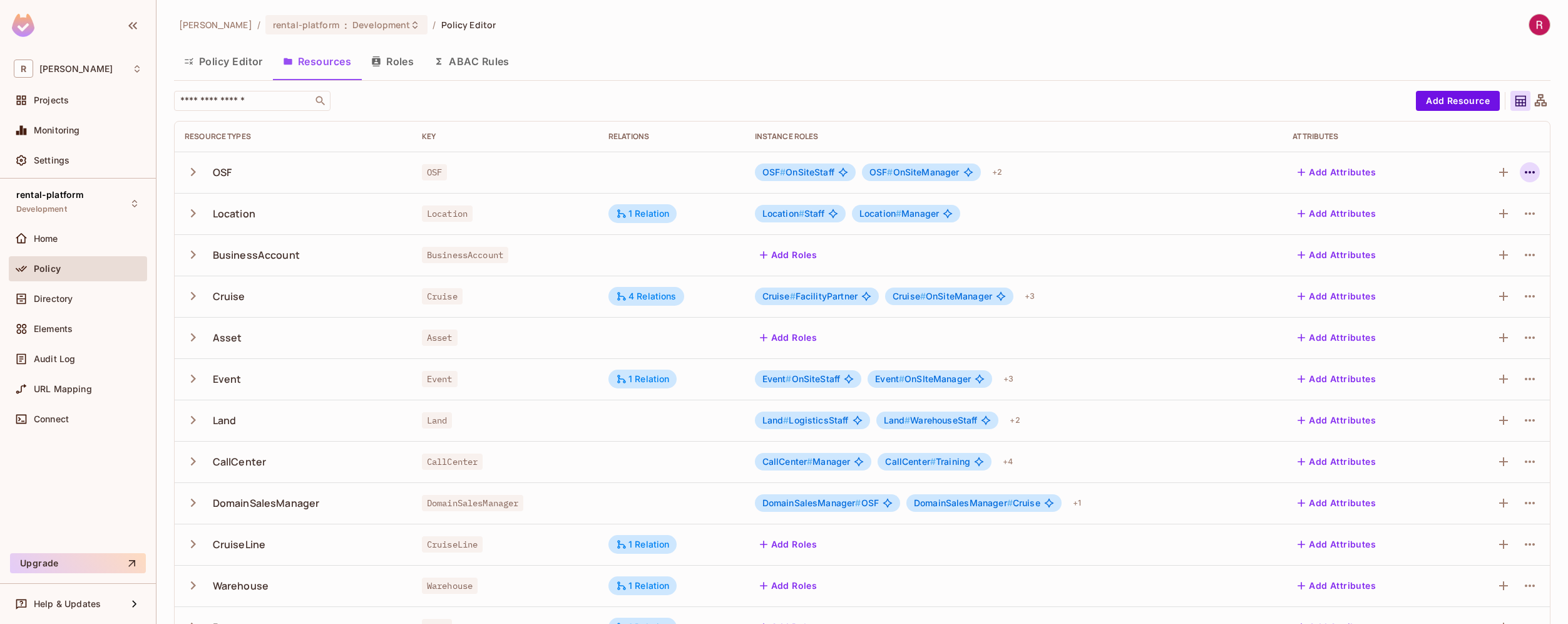
click at [1522, 174] on icon "button" at bounding box center [1530, 172] width 15 height 15
click at [1488, 228] on span "Edit Resource" at bounding box center [1465, 221] width 66 height 20
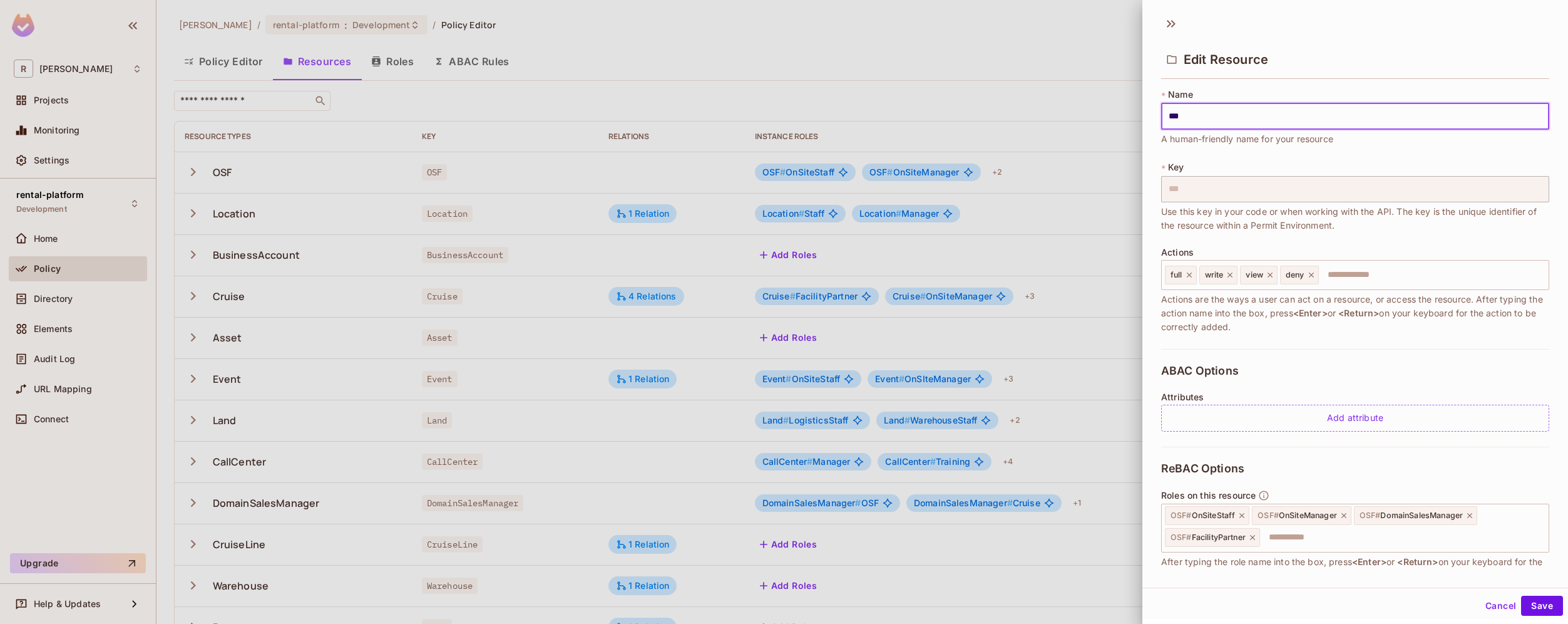
scroll to position [84, 0]
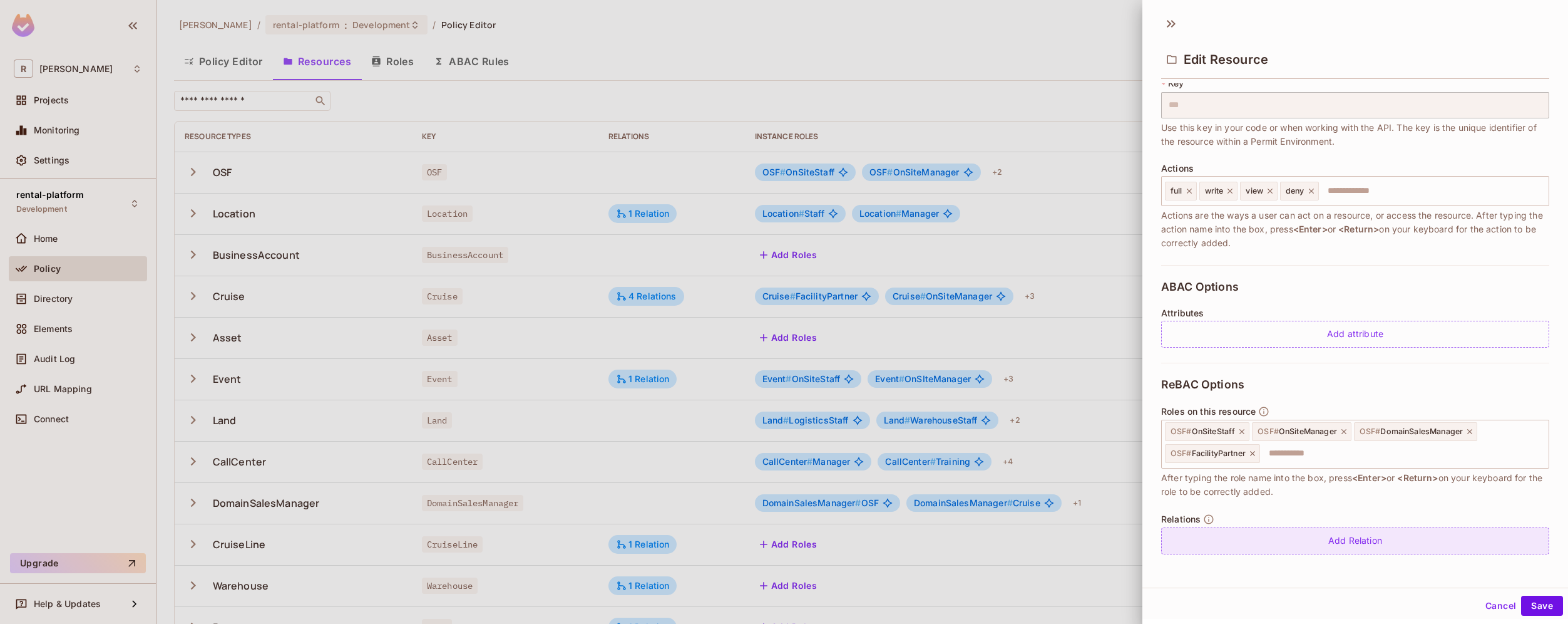
click at [1391, 536] on div "Add Relation" at bounding box center [1354, 540] width 388 height 27
click at [1484, 603] on button "Cancel" at bounding box center [1500, 606] width 40 height 20
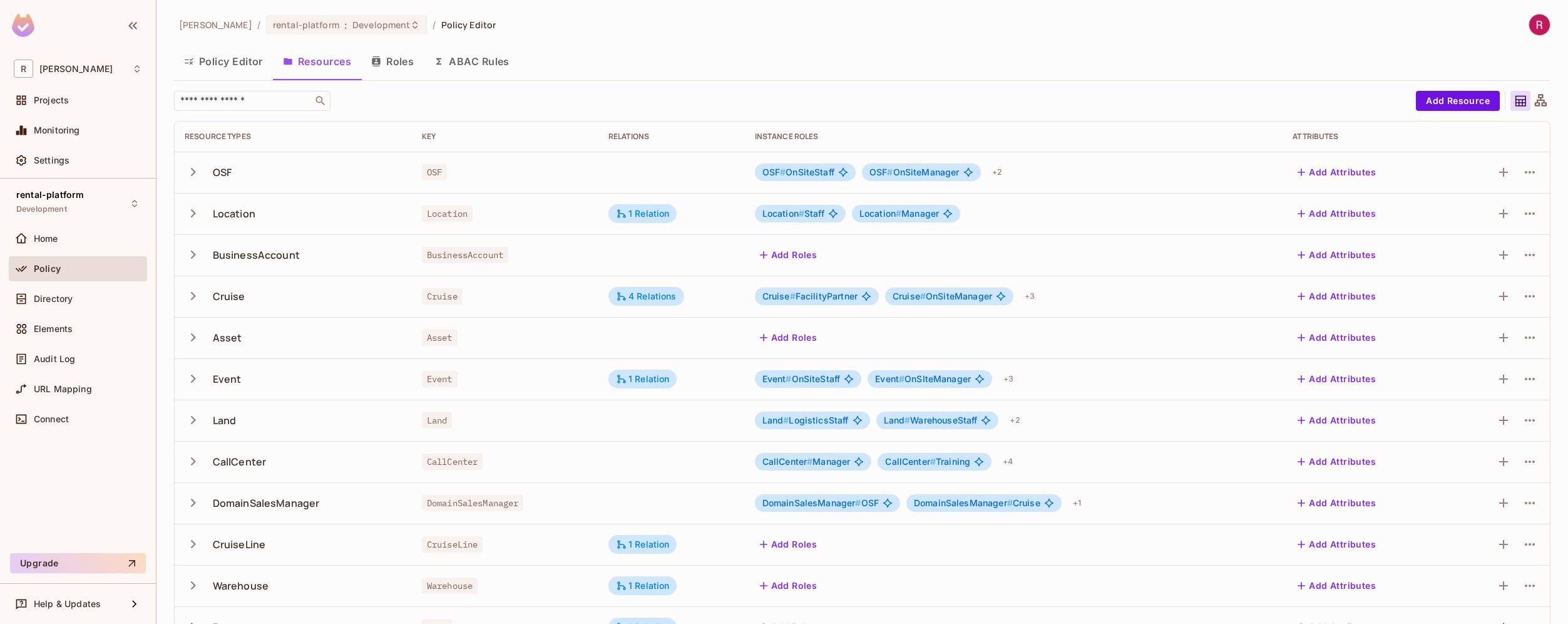
scroll to position [200, 0]
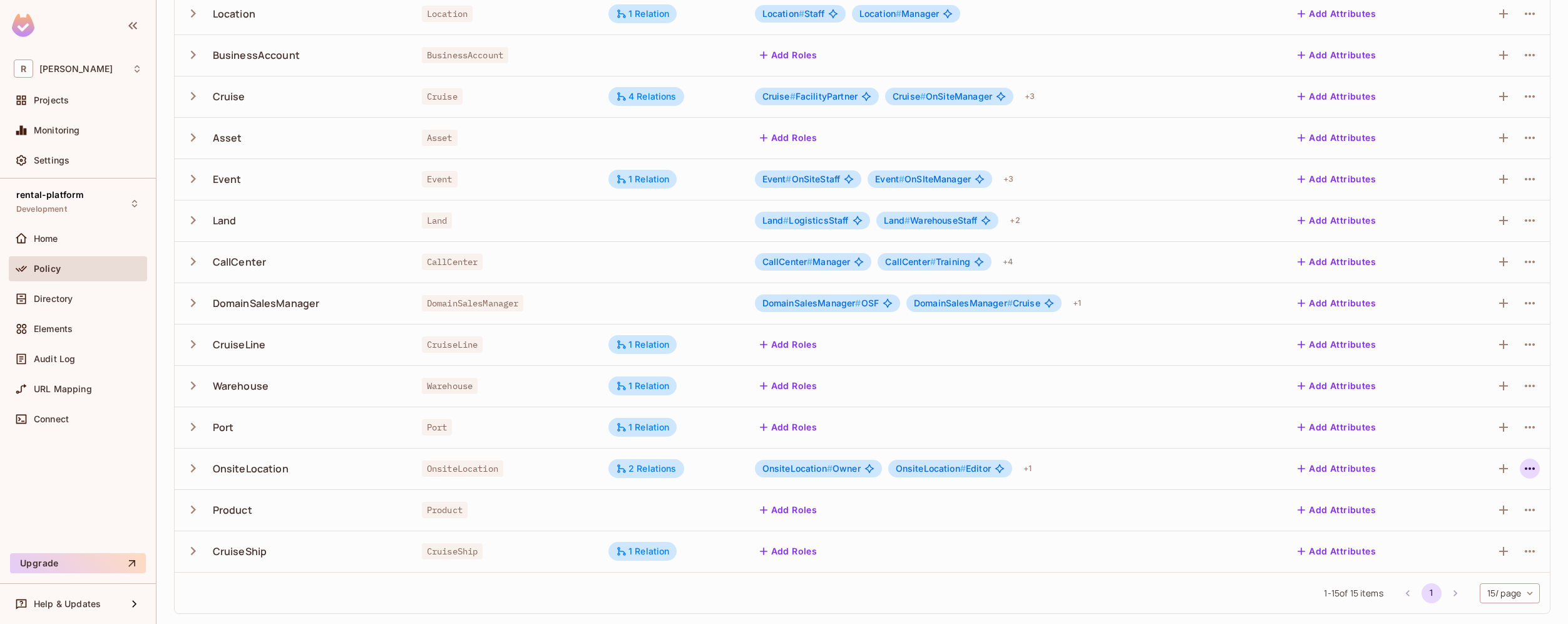
click at [1522, 471] on icon "button" at bounding box center [1530, 469] width 15 height 15
click at [1477, 516] on div "Edit Resource" at bounding box center [1466, 518] width 59 height 12
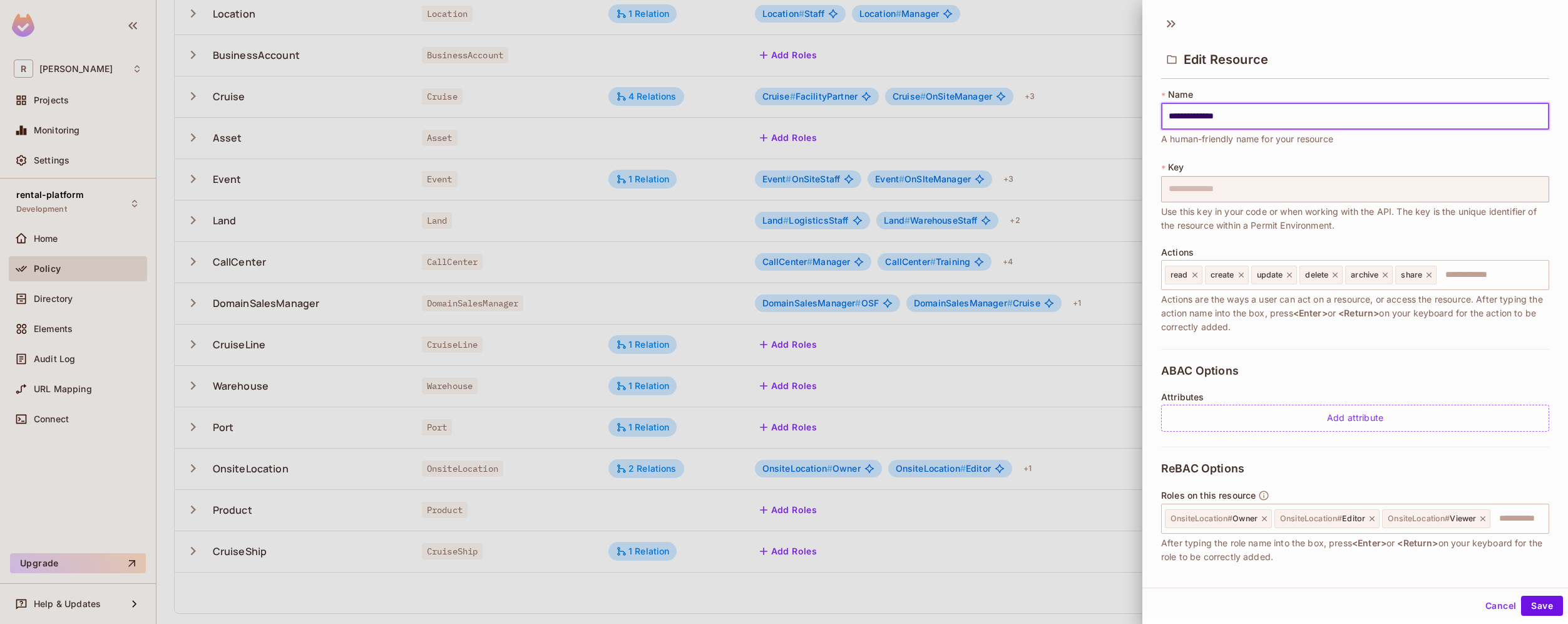
scroll to position [157, 0]
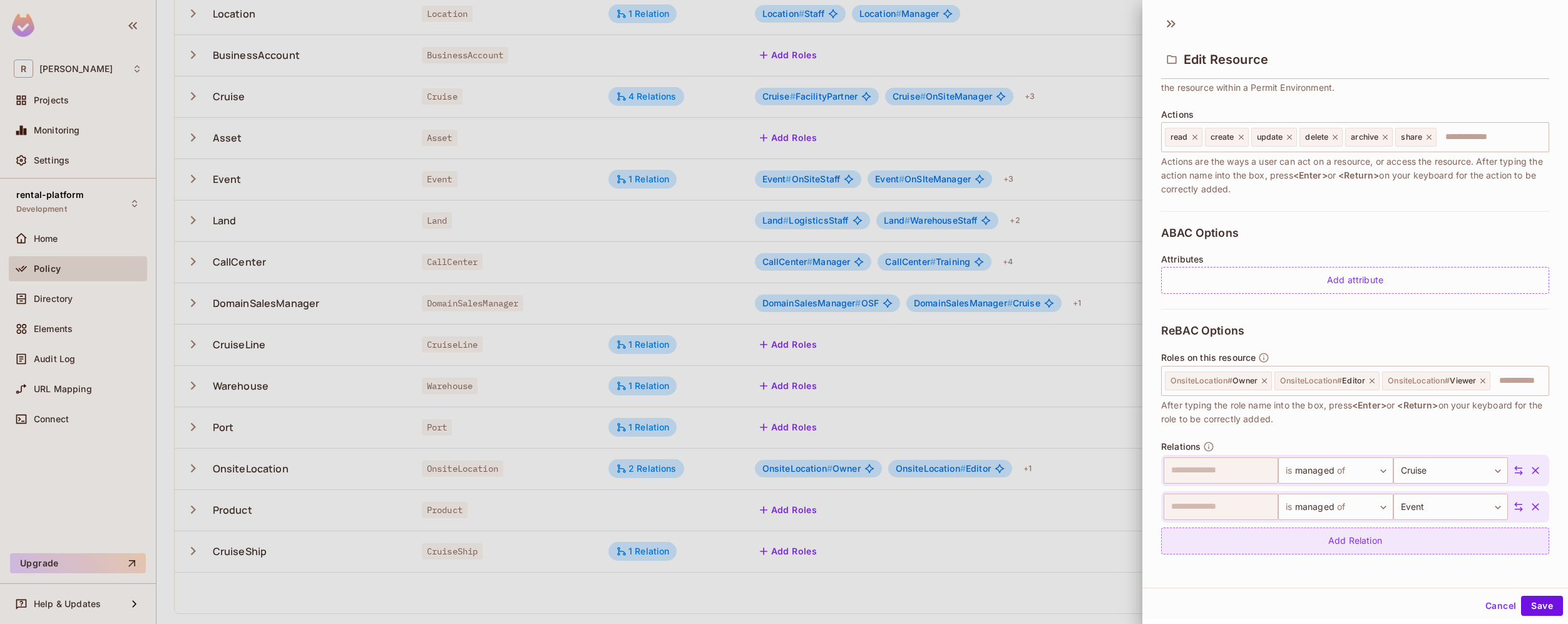
click at [1428, 542] on div "Add Relation" at bounding box center [1354, 540] width 388 height 27
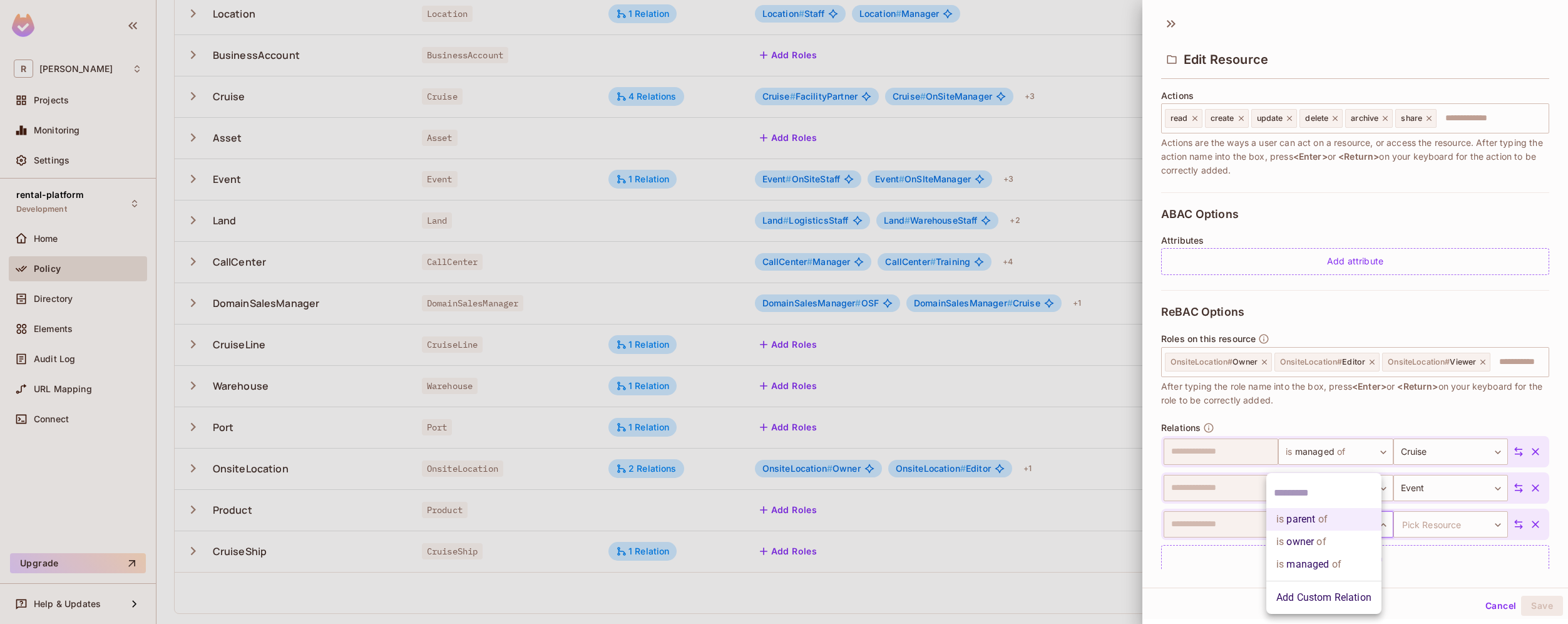
click at [1358, 543] on body "R roy-poc Projects Monitoring Settings rental-platform Development Home Policy …" at bounding box center [784, 312] width 1568 height 624
click at [1349, 560] on li "is managed of" at bounding box center [1324, 564] width 115 height 23
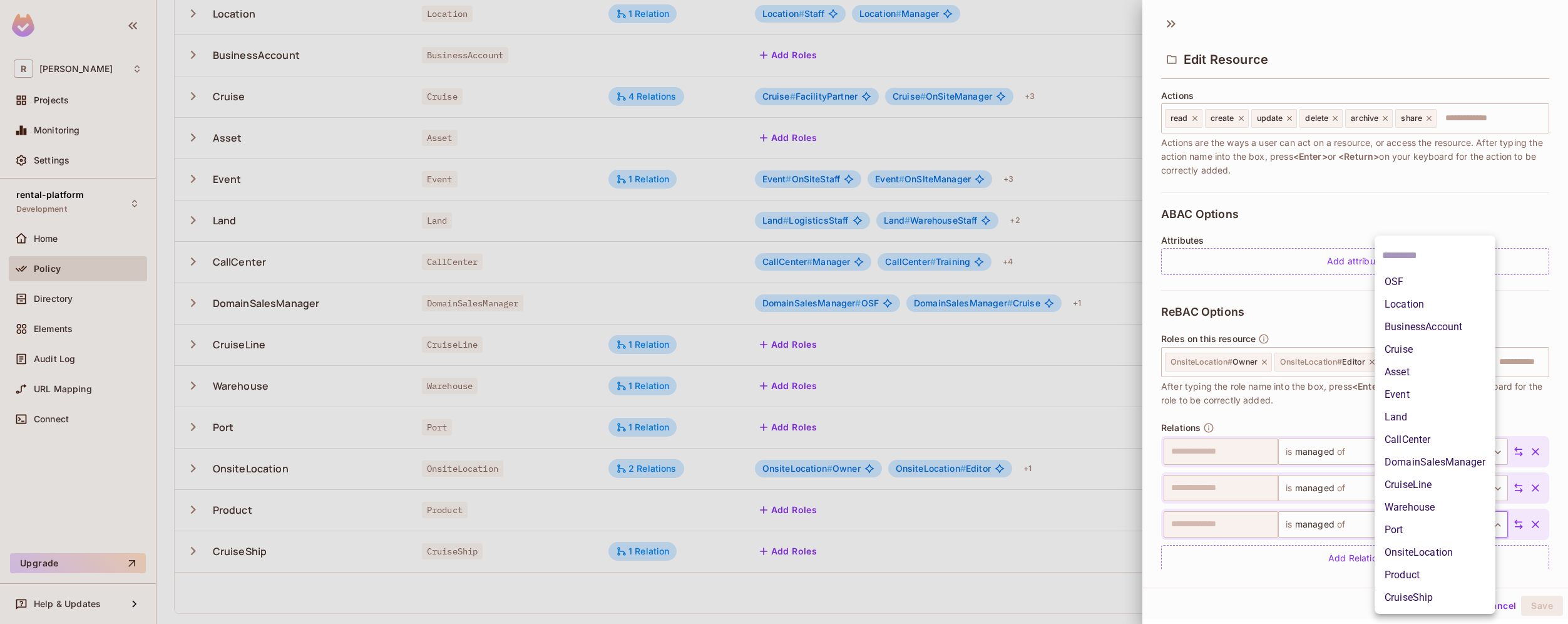
click at [1454, 541] on body "R roy-poc Projects Monitoring Settings rental-platform Development Home Policy …" at bounding box center [784, 312] width 1568 height 624
drag, startPoint x: 1454, startPoint y: 553, endPoint x: 1416, endPoint y: 282, distance: 273.7
click at [1416, 282] on ul "OSF Location BusinessAccount Cruise Asset Event Land CallCenter DomainSalesMana…" at bounding box center [1435, 425] width 120 height 378
click at [1416, 282] on li "OSF" at bounding box center [1435, 282] width 120 height 23
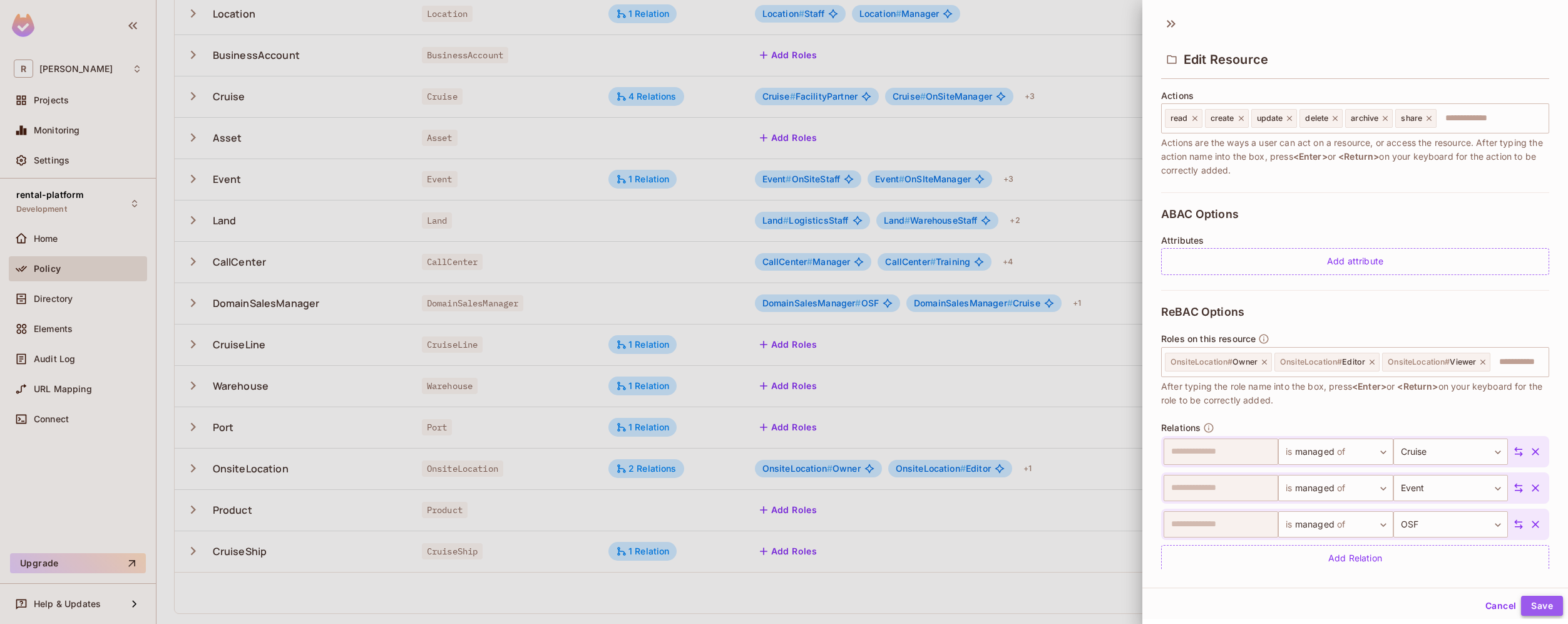
click at [1545, 611] on button "Save" at bounding box center [1541, 606] width 42 height 20
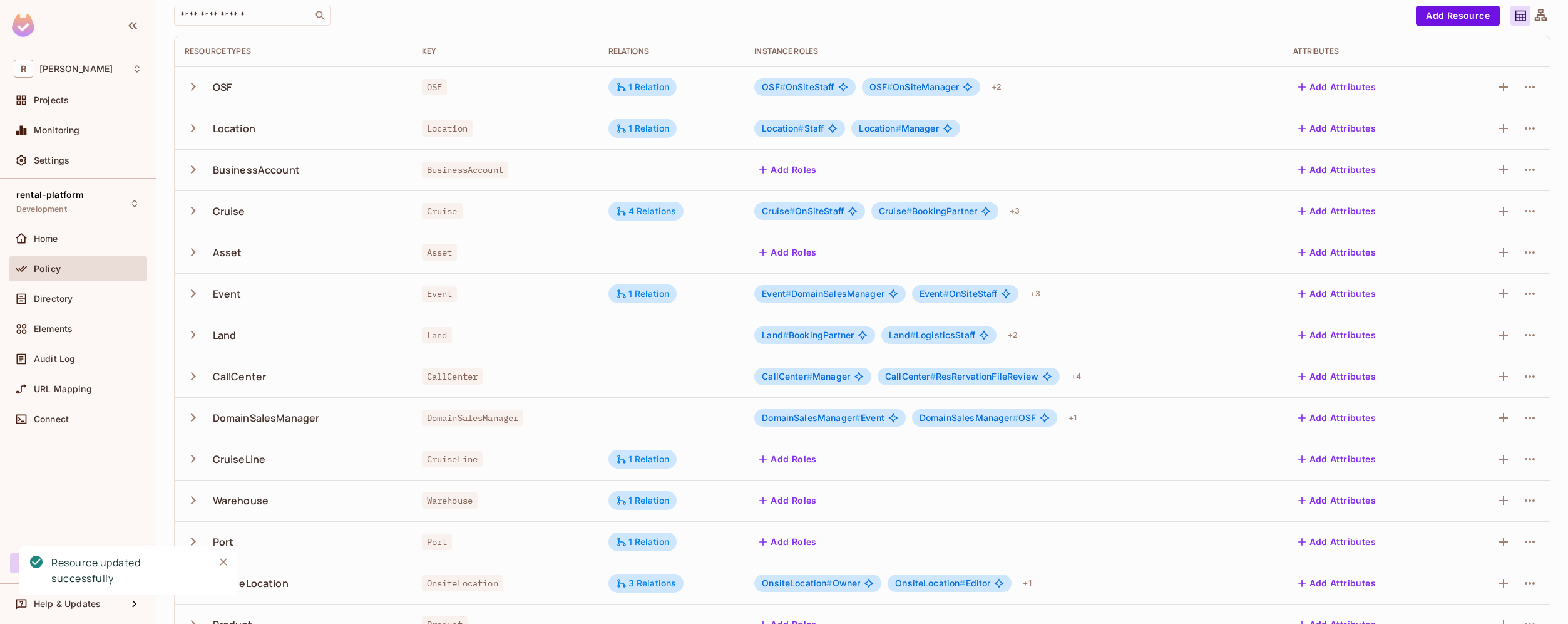
scroll to position [0, 0]
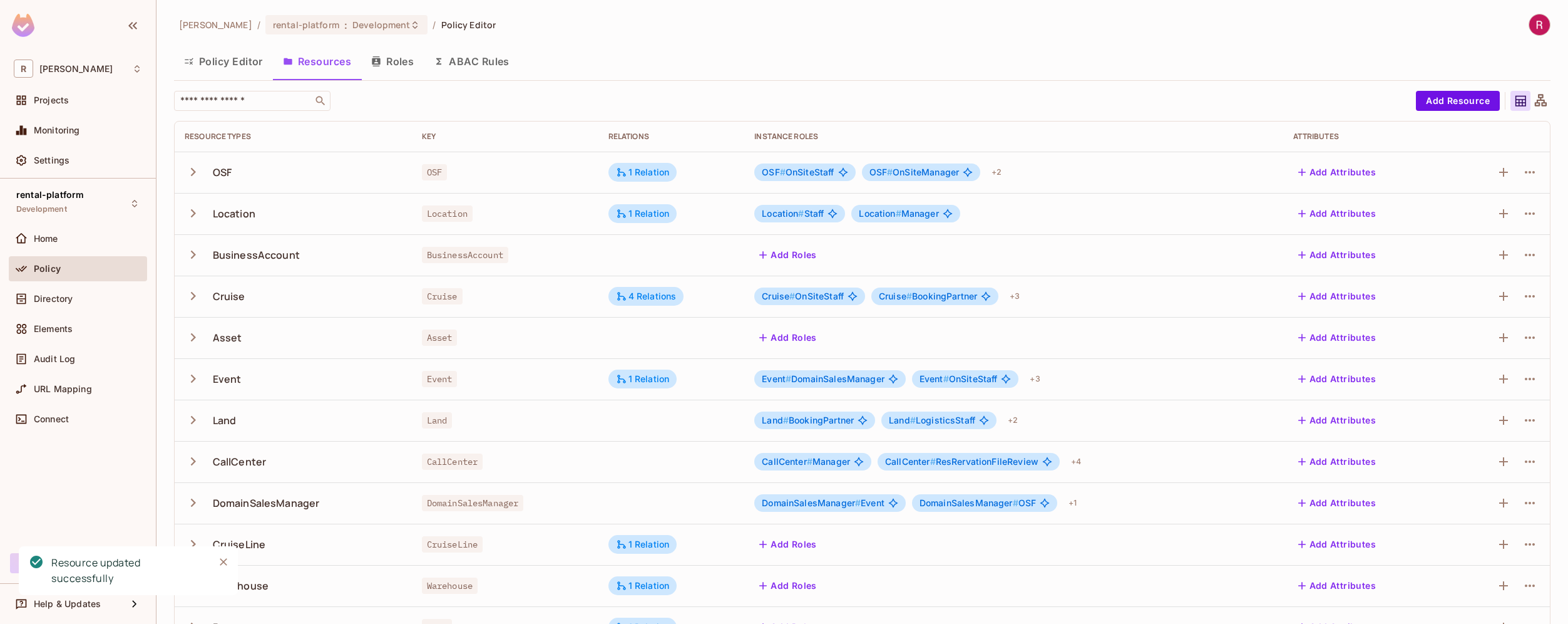
click at [409, 63] on button "Roles" at bounding box center [392, 62] width 62 height 32
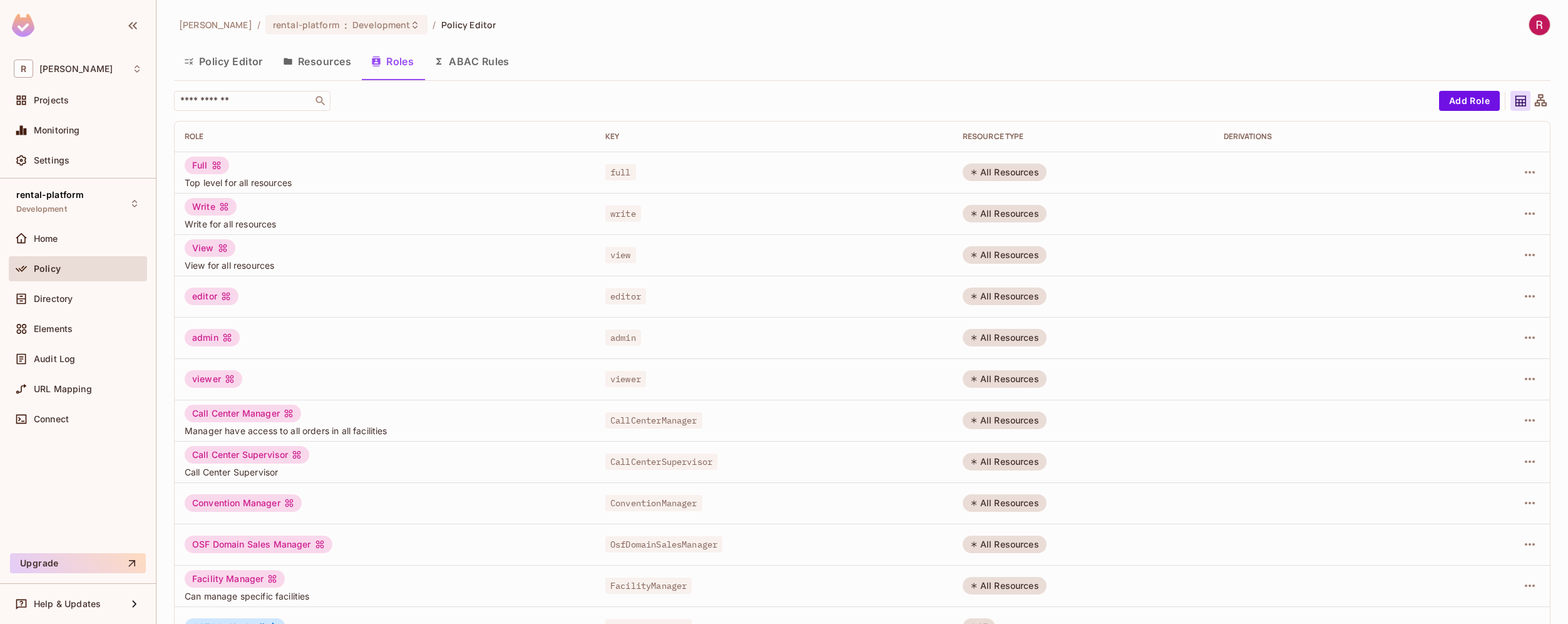
scroll to position [200, 0]
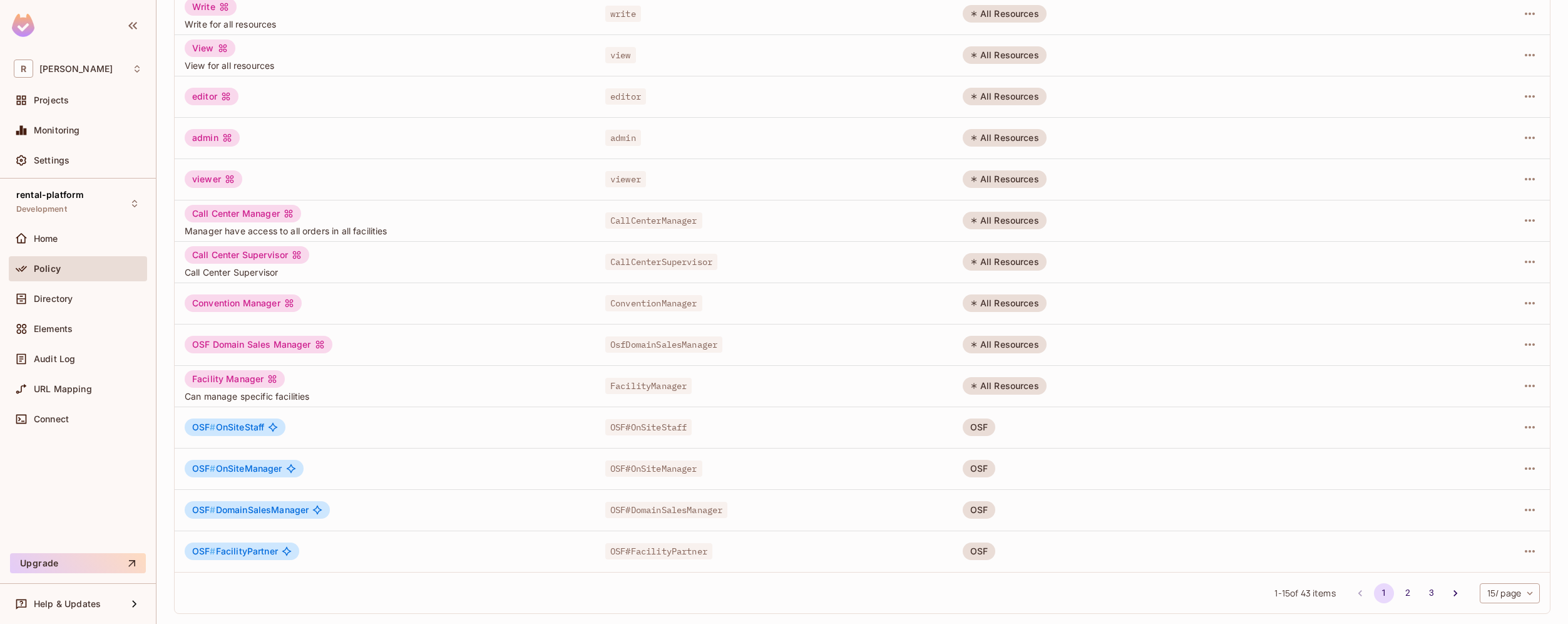
click at [1525, 608] on div "1 - 15 of 43 items 1 2 3 15 / page ** ​" at bounding box center [862, 592] width 1375 height 41
click at [1517, 595] on body "R roy-poc Projects Monitoring Settings rental-platform Development Home Policy …" at bounding box center [784, 312] width 1568 height 624
click at [1510, 598] on li "100 / page" at bounding box center [1498, 595] width 62 height 26
type input "***"
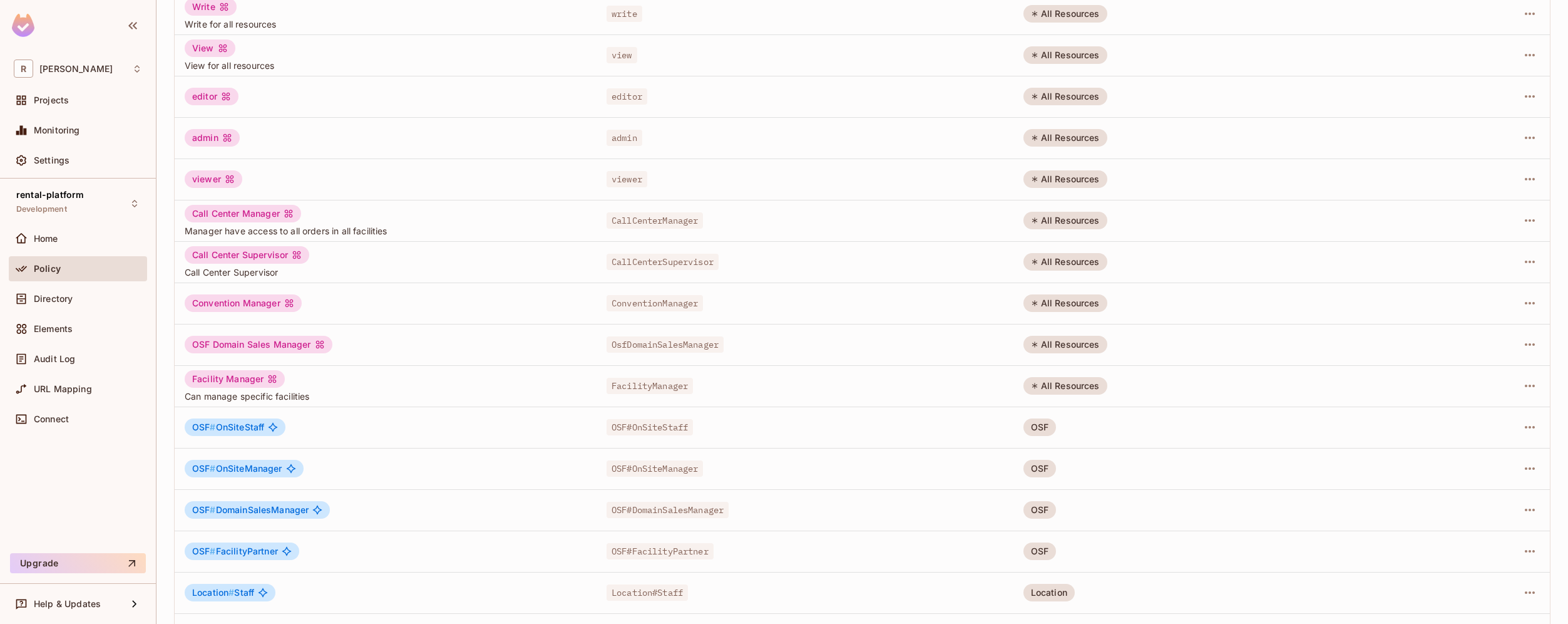
scroll to position [1357, 0]
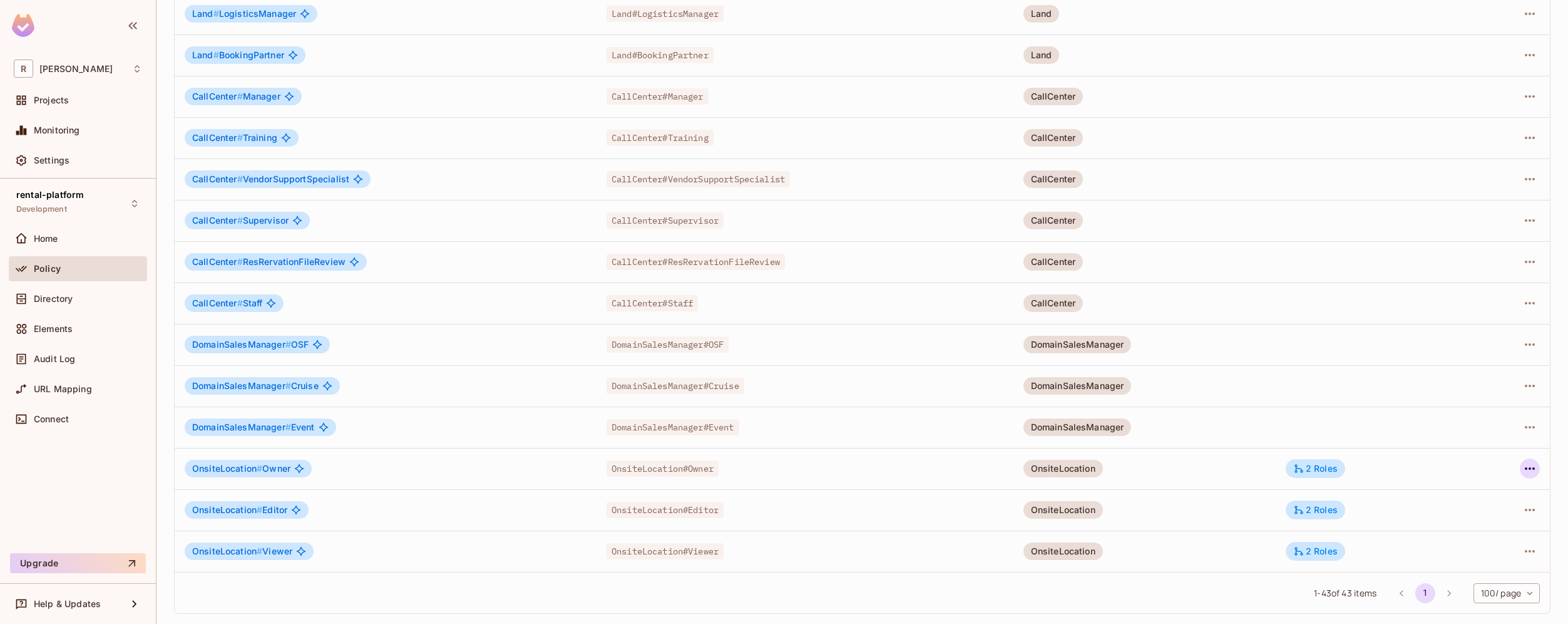
click at [1522, 470] on icon "button" at bounding box center [1530, 469] width 15 height 15
click at [1491, 495] on li "Edit Role" at bounding box center [1466, 497] width 111 height 27
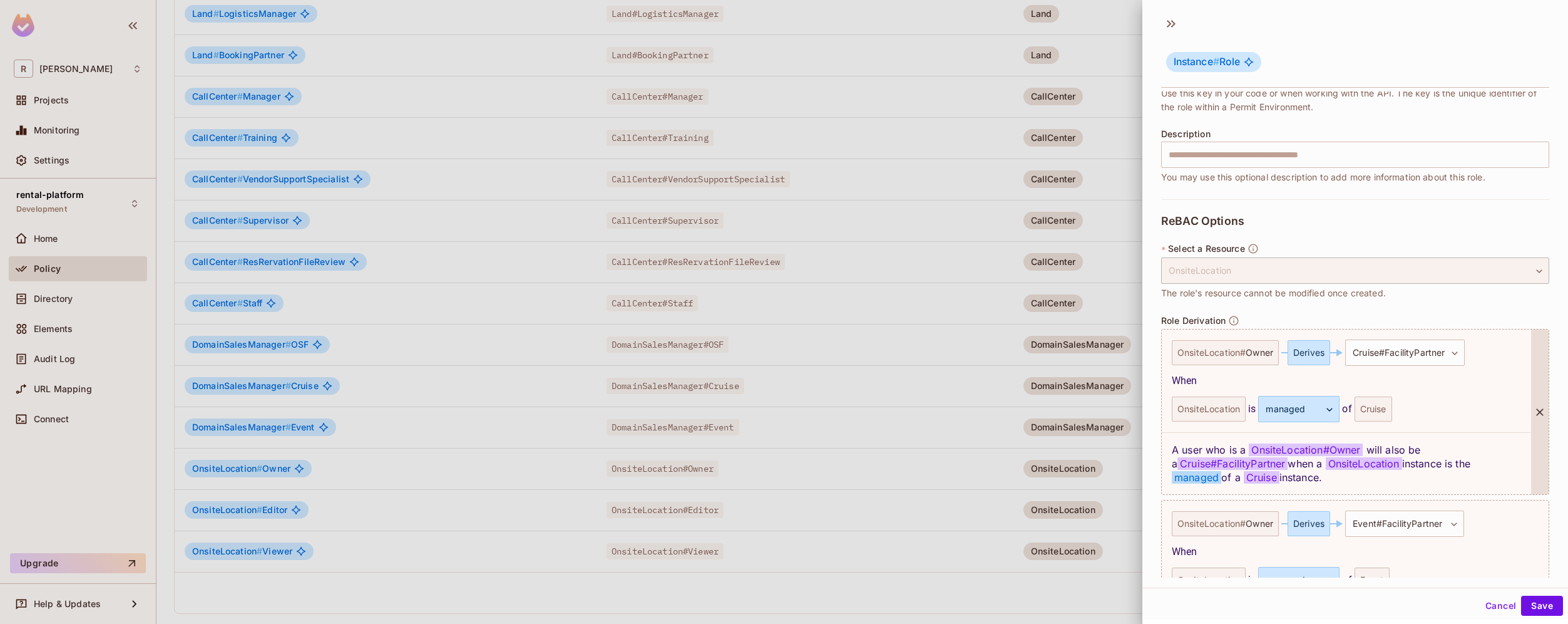
scroll to position [262, 0]
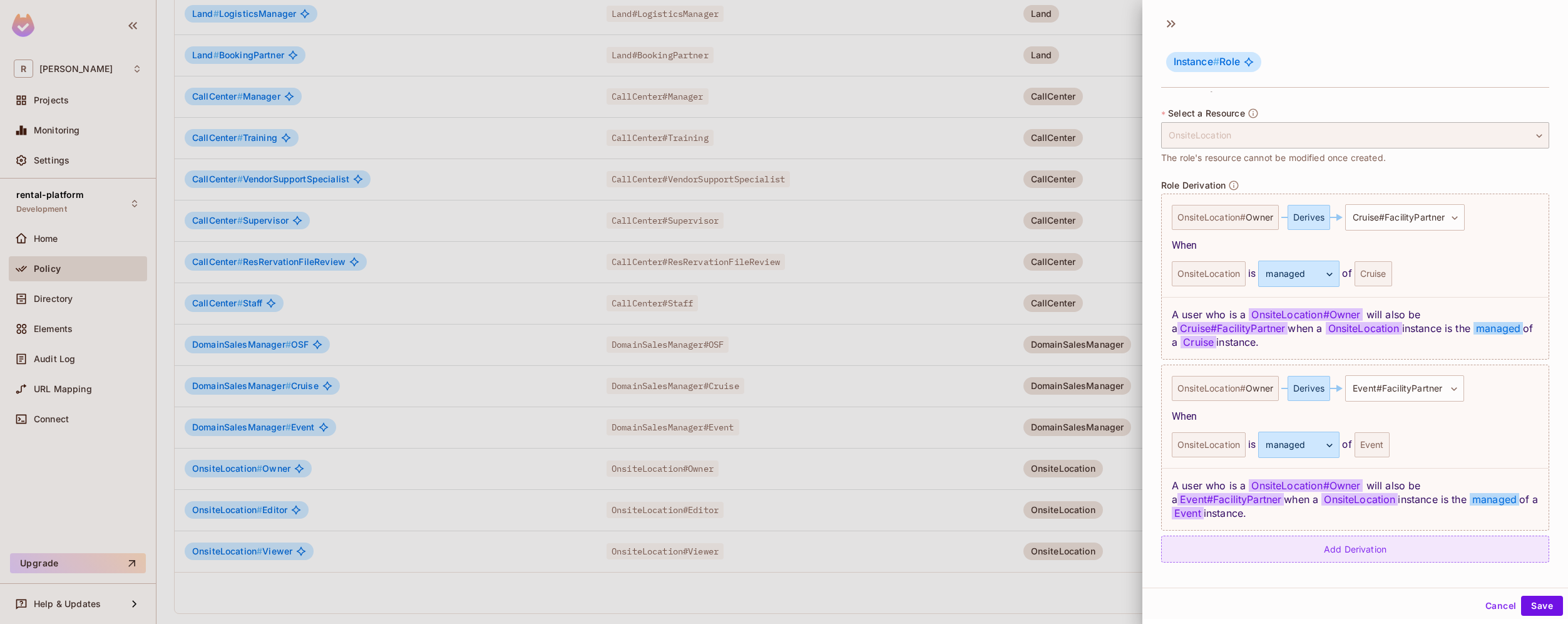
click at [1378, 551] on div "Add Derivation" at bounding box center [1354, 549] width 388 height 27
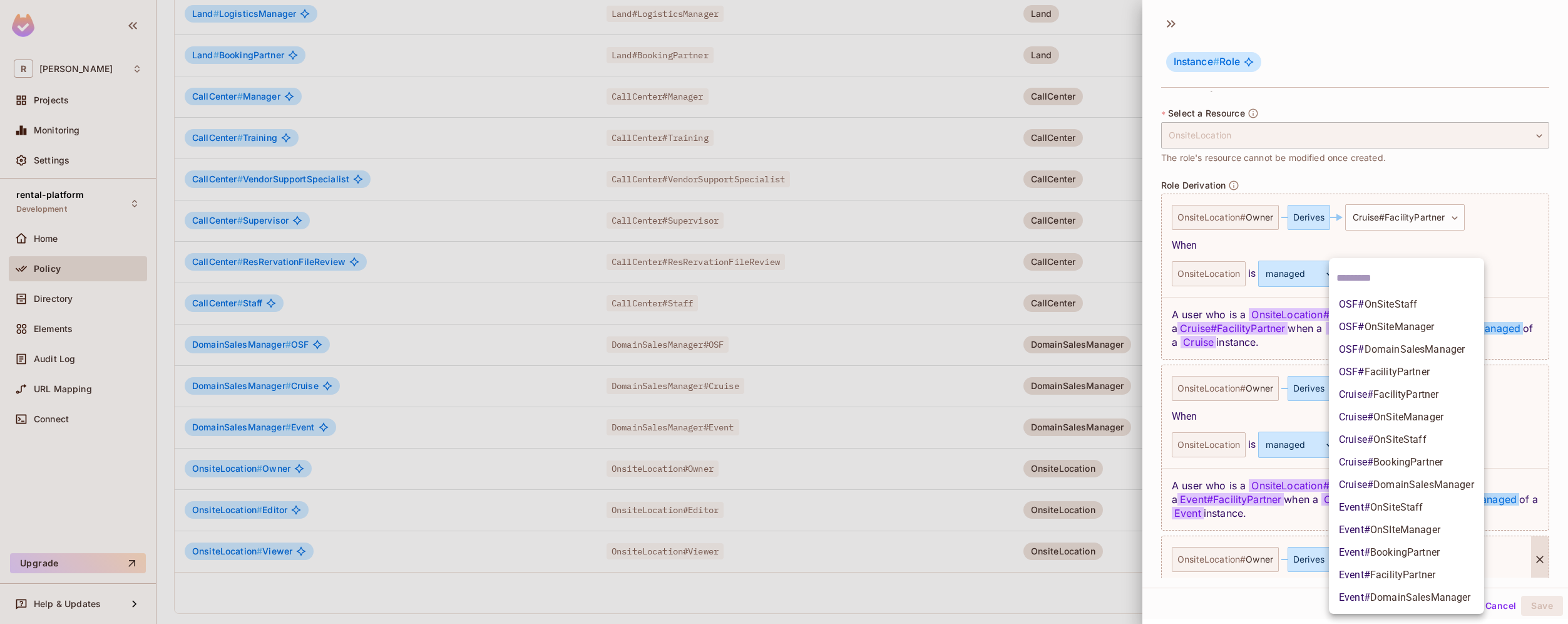
click at [1380, 560] on body "R roy-poc Projects Monitoring Settings rental-platform Development Home Policy …" at bounding box center [784, 312] width 1568 height 624
click at [1428, 370] on span "FacilityPartner" at bounding box center [1396, 371] width 65 height 12
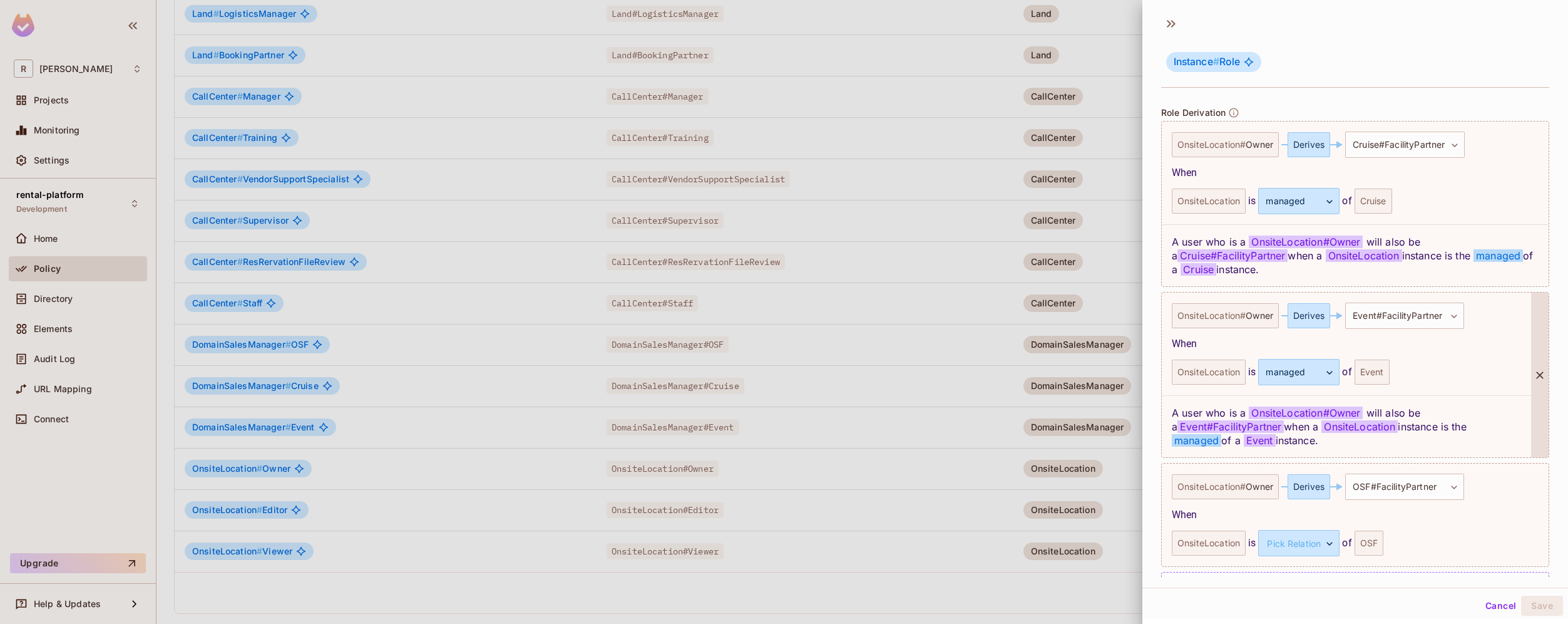
scroll to position [371, 0]
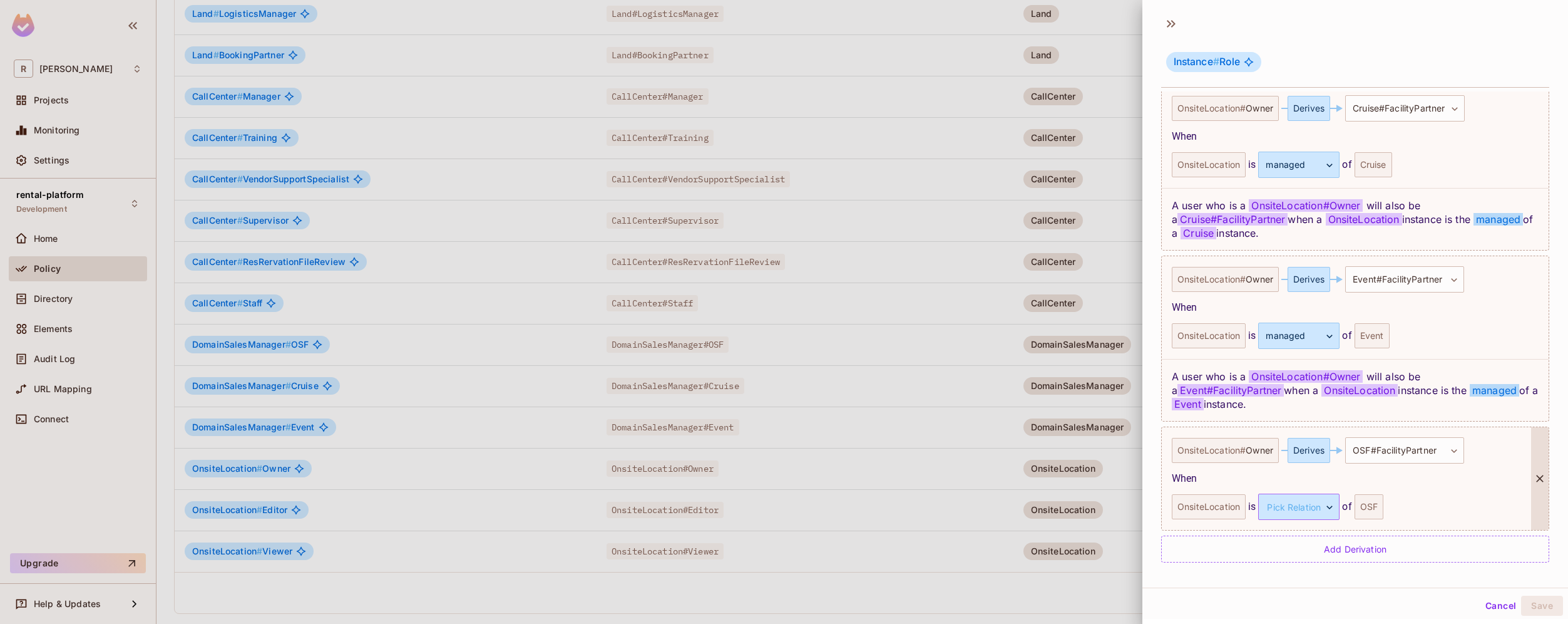
click at [1325, 497] on body "R roy-poc Projects Monitoring Settings rental-platform Development Home Policy …" at bounding box center [784, 312] width 1568 height 624
click at [1302, 561] on li "managed" at bounding box center [1297, 566] width 115 height 23
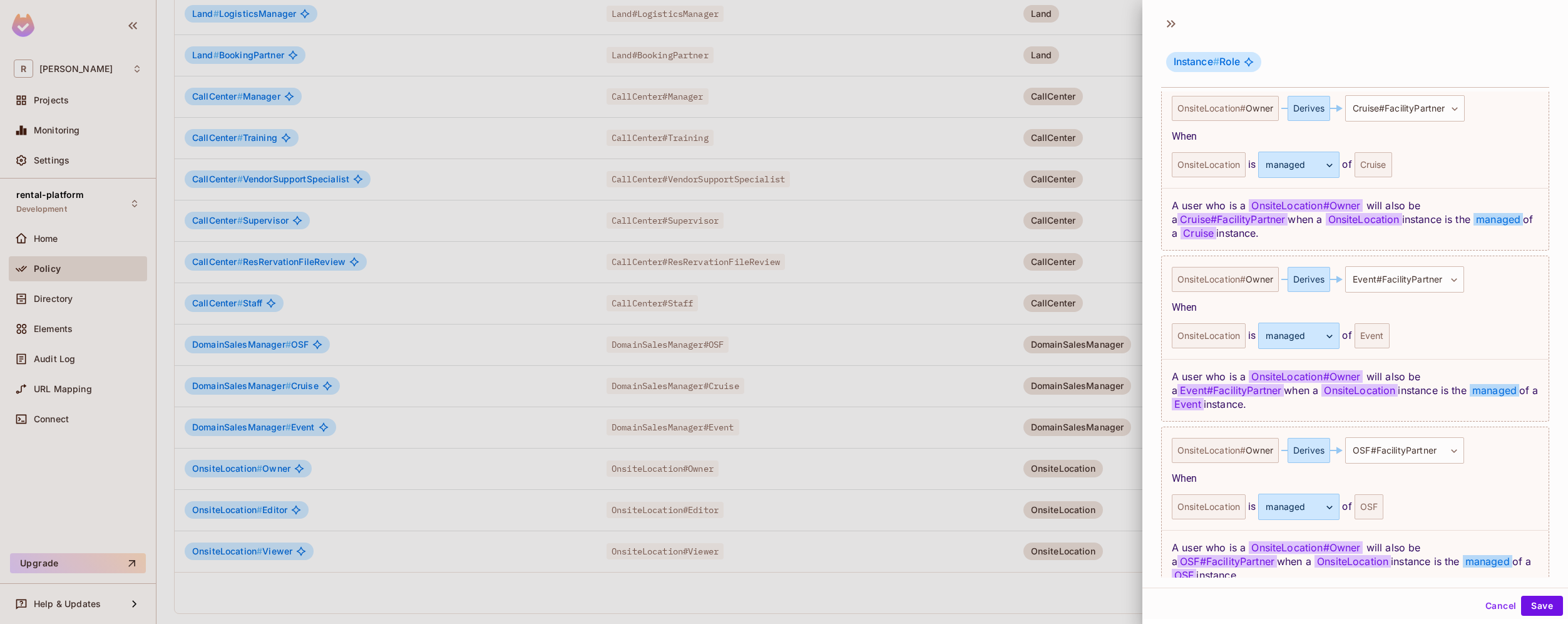
scroll to position [433, 0]
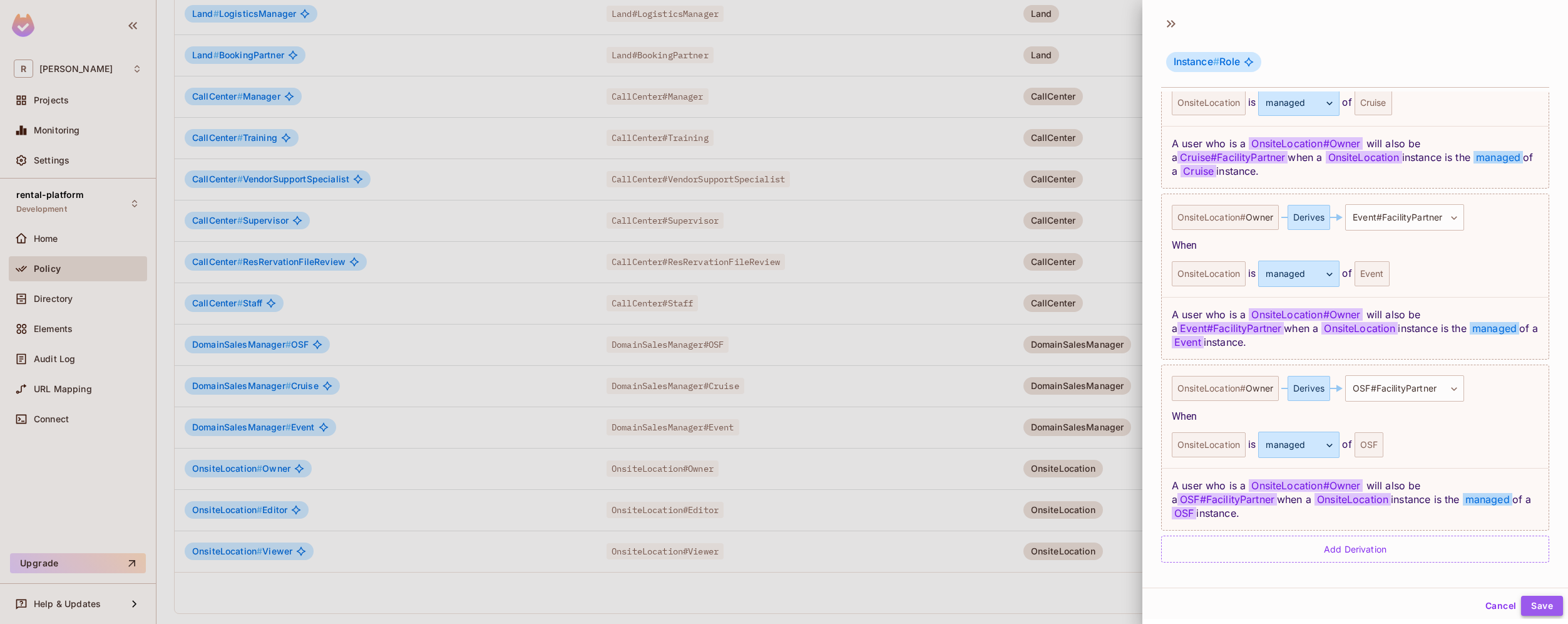
click at [1526, 608] on button "Save" at bounding box center [1541, 606] width 42 height 20
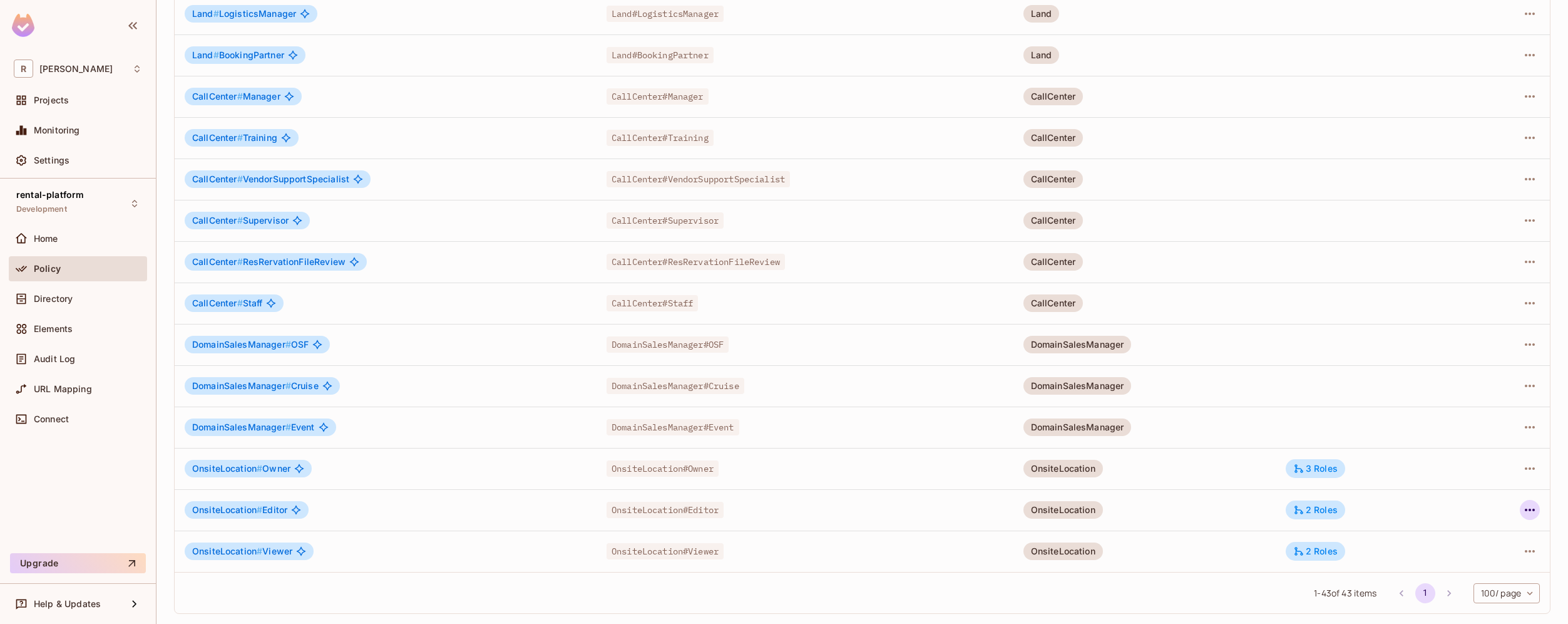
click at [1522, 508] on icon "button" at bounding box center [1530, 510] width 15 height 15
click at [1487, 540] on li "Edit Role" at bounding box center [1466, 538] width 111 height 27
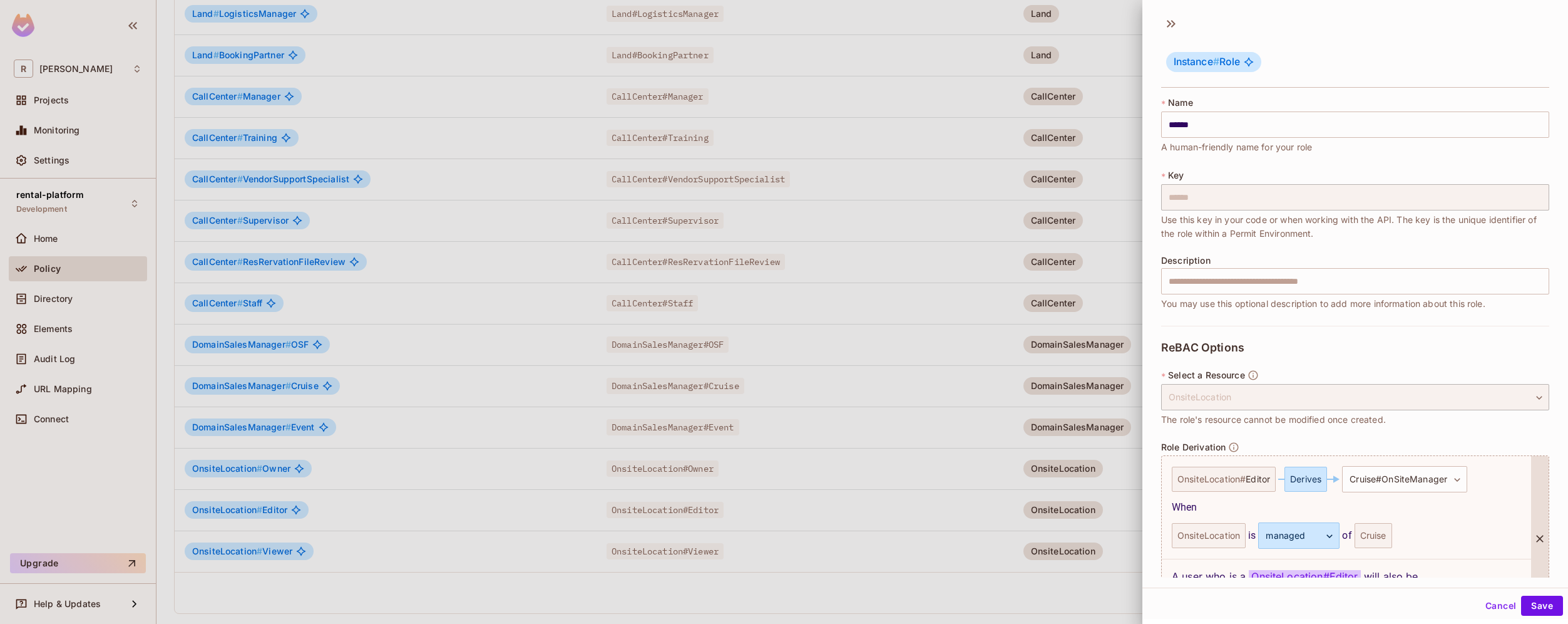
scroll to position [262, 0]
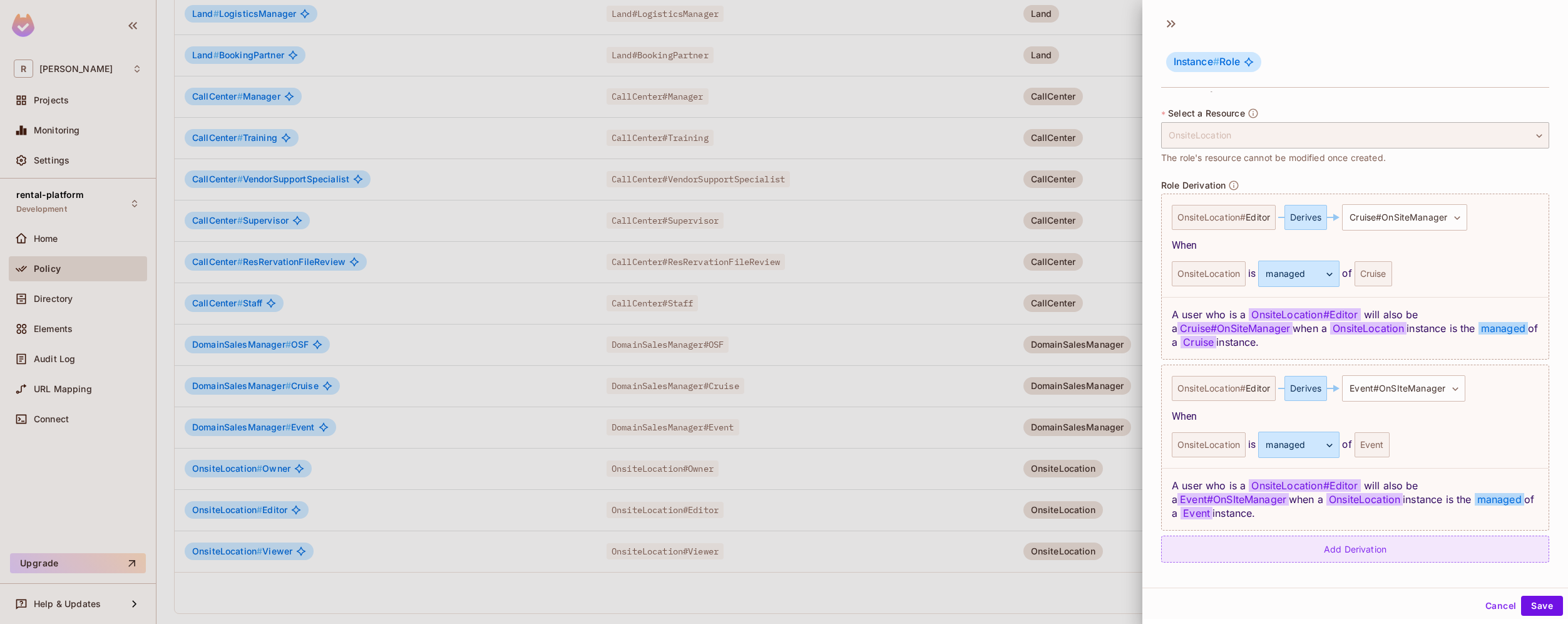
click at [1406, 546] on div "Add Derivation" at bounding box center [1354, 549] width 388 height 27
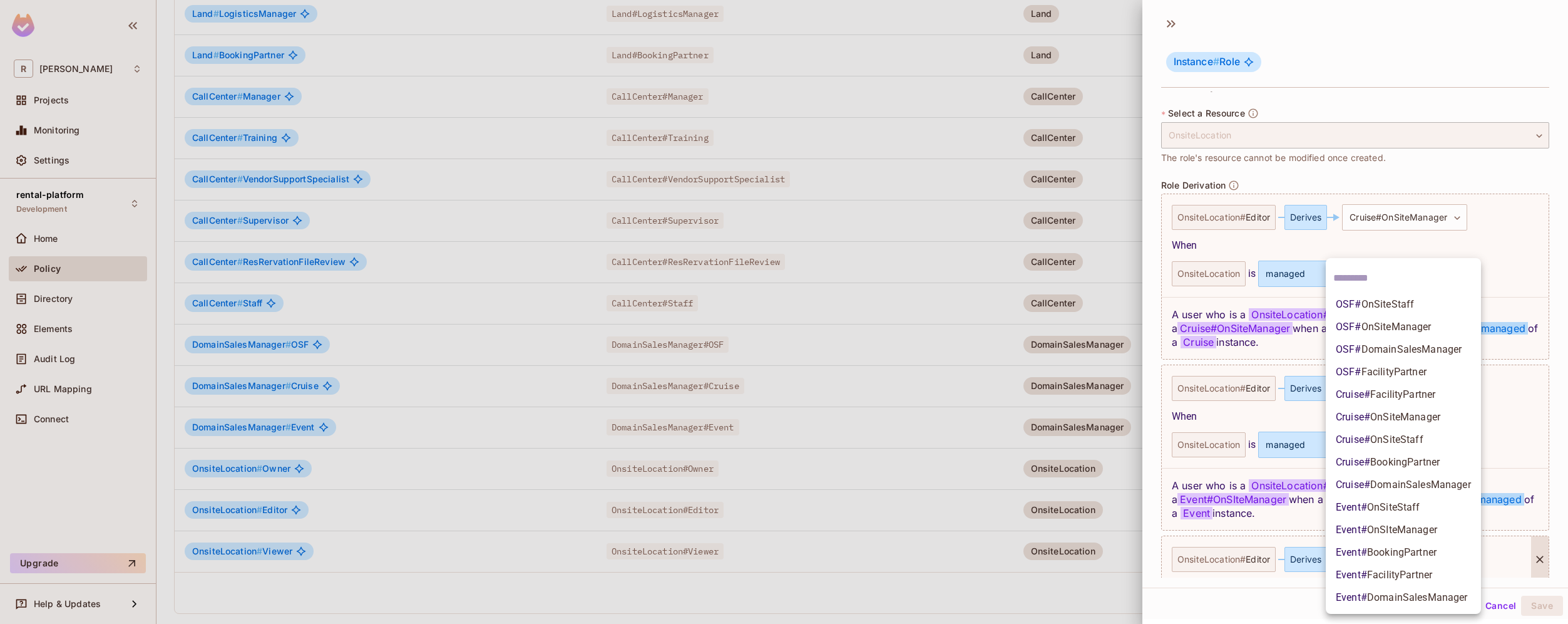
click at [1402, 556] on body "R roy-poc Projects Monitoring Settings rental-platform Development Home Policy …" at bounding box center [784, 312] width 1568 height 624
click at [1426, 369] on span "FacilityPartner" at bounding box center [1393, 371] width 65 height 12
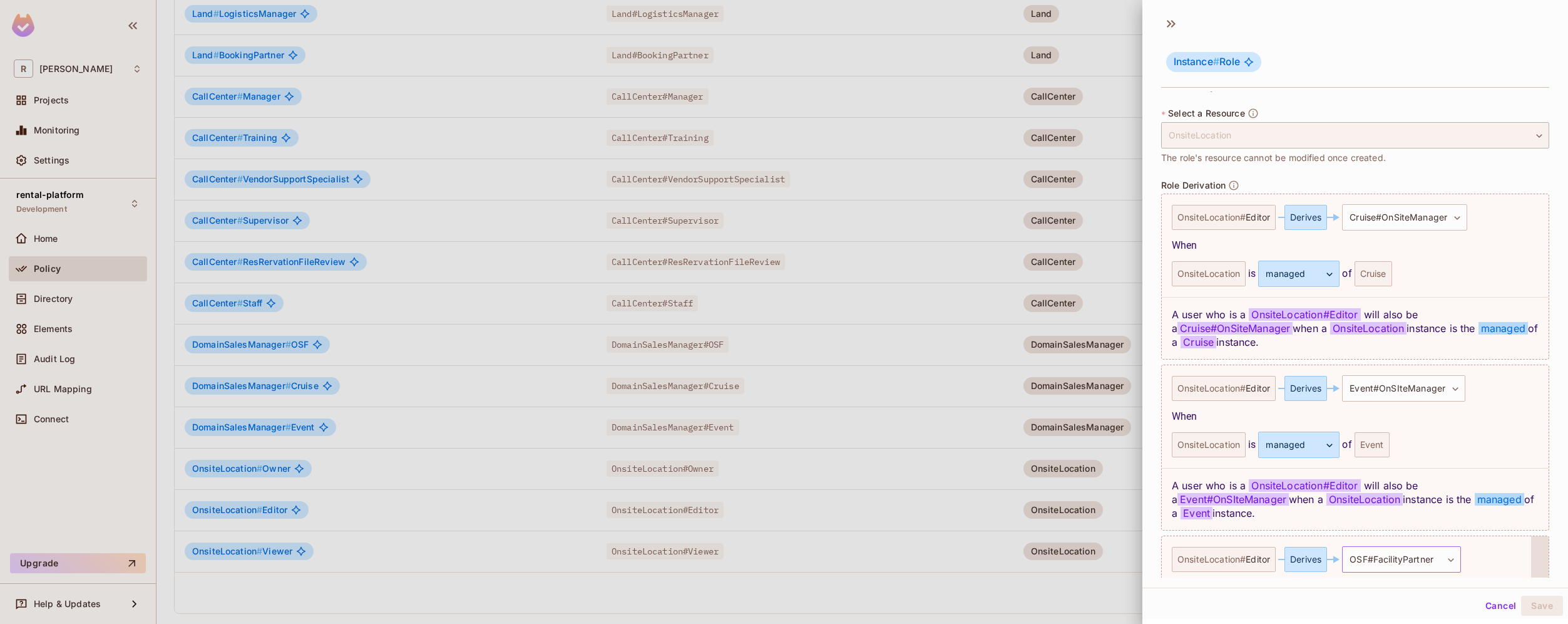
scroll to position [371, 0]
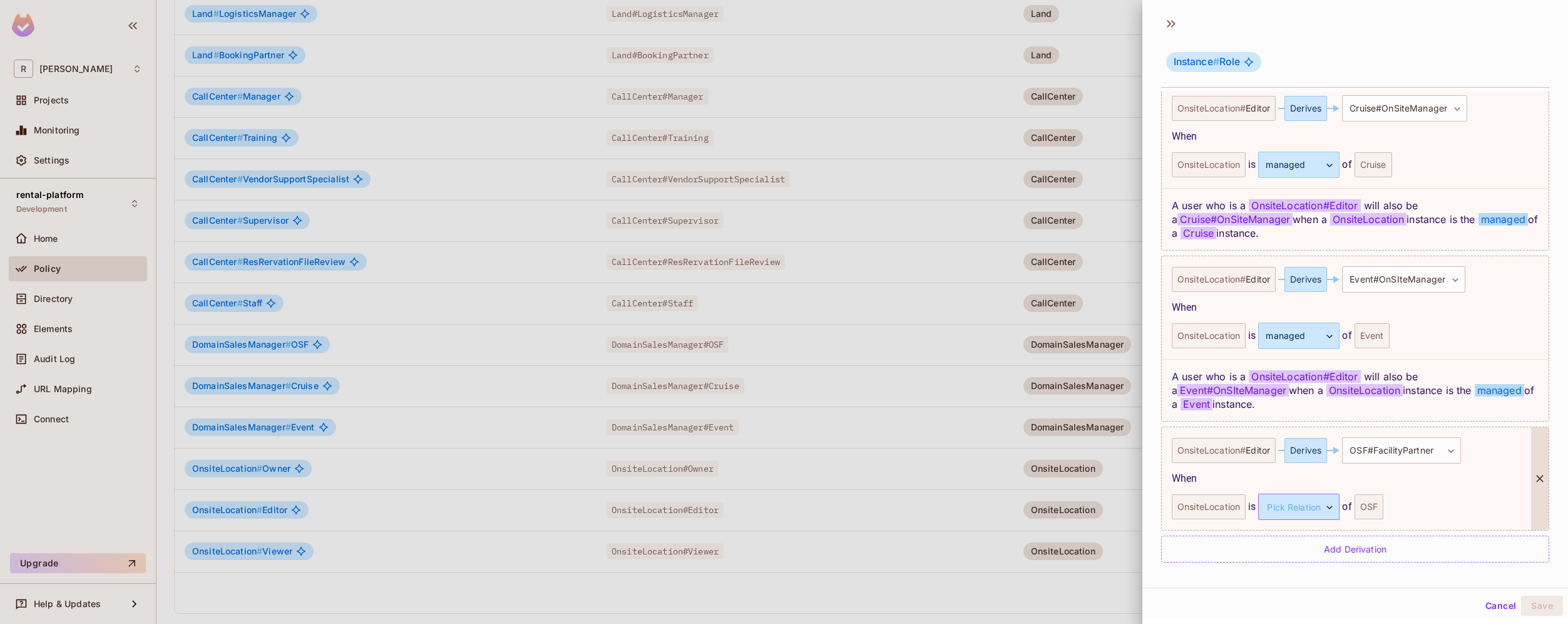
click at [1328, 501] on body "R roy-poc Projects Monitoring Settings rental-platform Development Home Policy …" at bounding box center [784, 312] width 1568 height 624
click at [1281, 575] on li "managed" at bounding box center [1297, 566] width 115 height 23
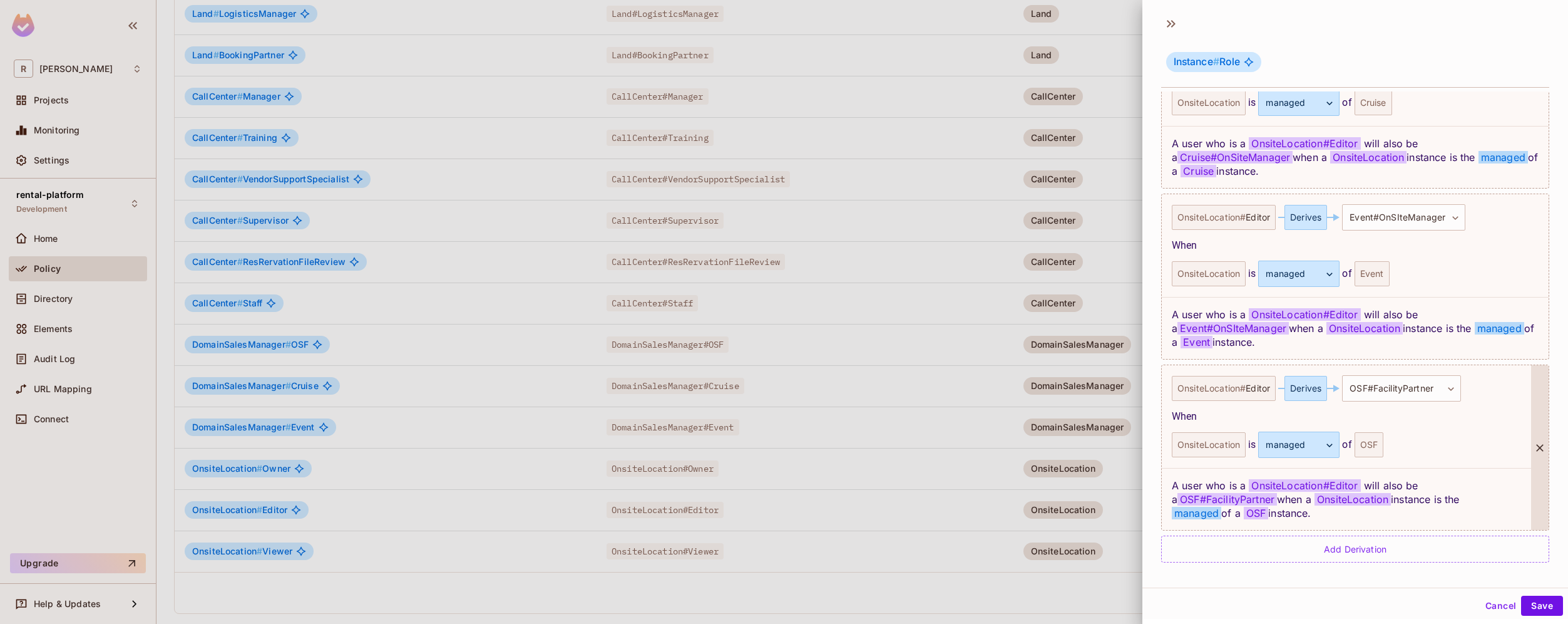
scroll to position [2, 0]
click at [1532, 597] on button "Save" at bounding box center [1541, 603] width 42 height 20
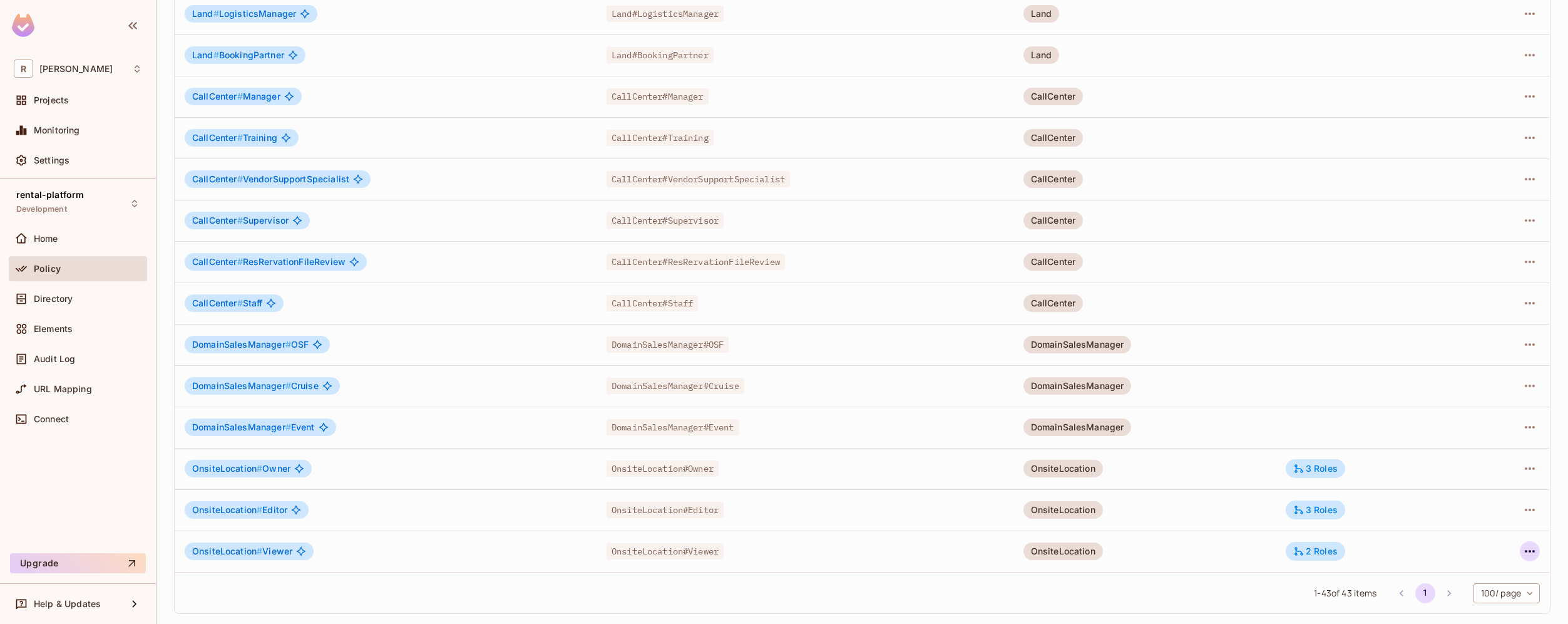
click at [1526, 556] on icon "button" at bounding box center [1530, 551] width 15 height 15
click at [1481, 540] on div "Edit Role" at bounding box center [1464, 540] width 38 height 12
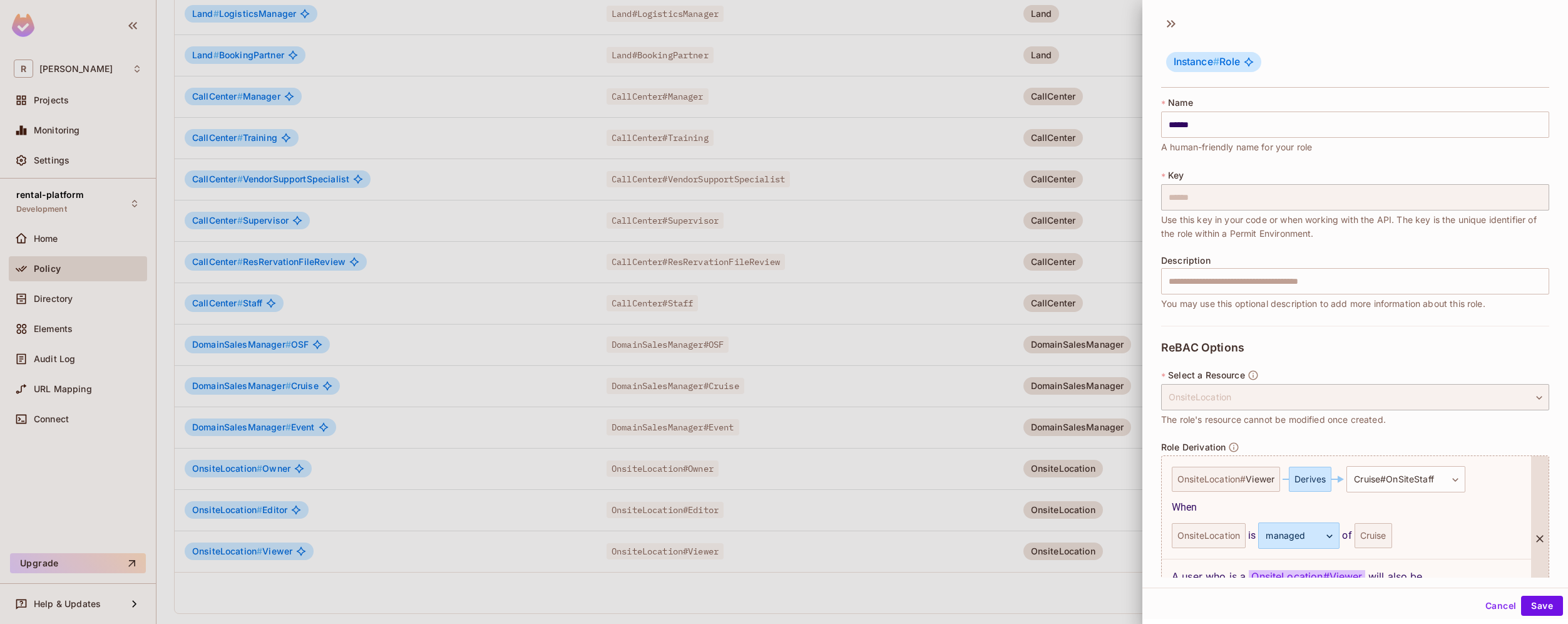
scroll to position [262, 0]
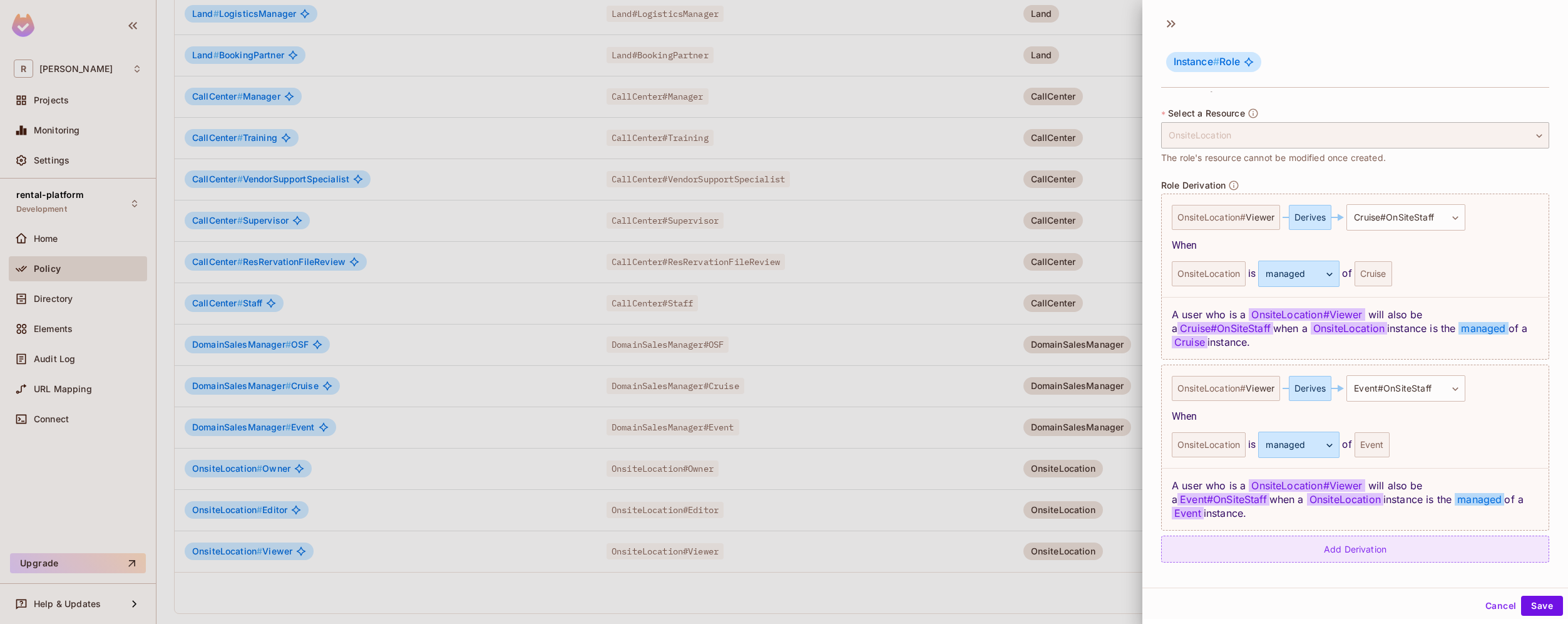
click at [1389, 546] on div "Add Derivation" at bounding box center [1354, 549] width 388 height 27
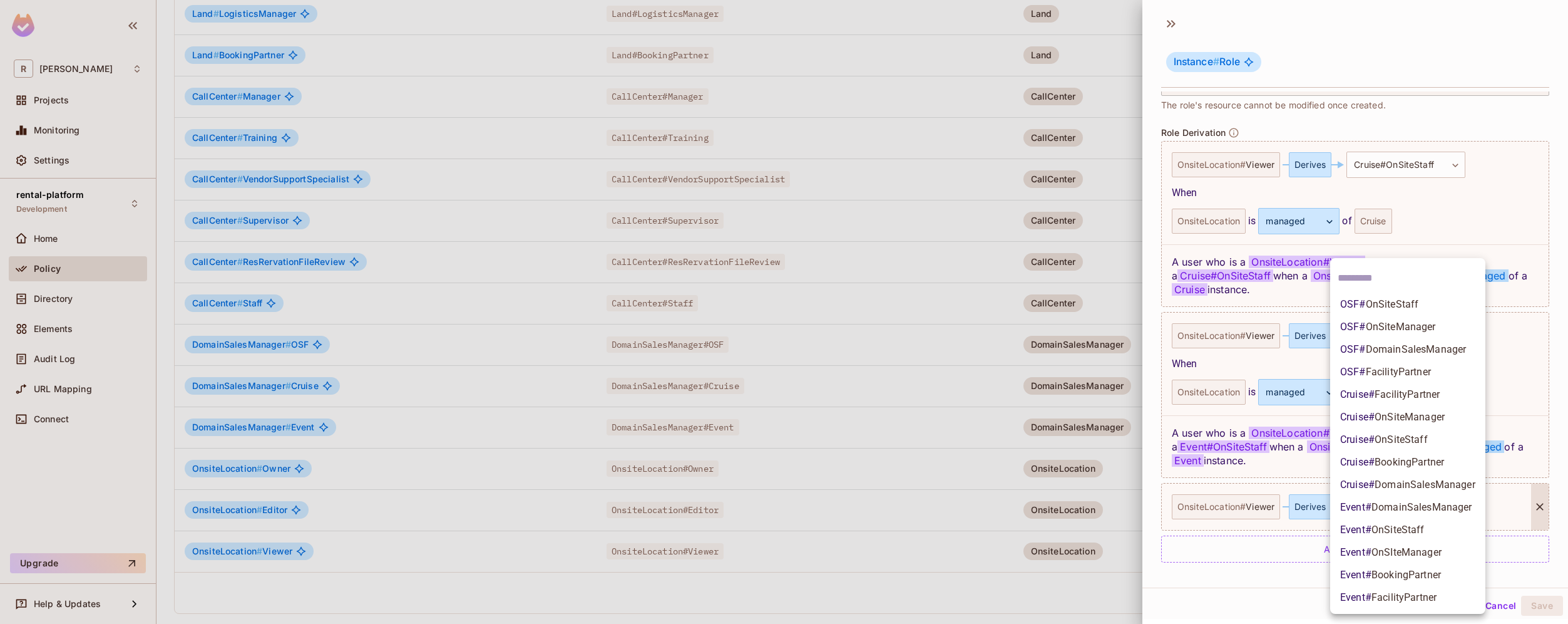
click at [1413, 516] on body "R roy-poc Projects Monitoring Settings rental-platform Development Home Policy …" at bounding box center [784, 312] width 1568 height 624
click at [1442, 309] on li "OSF # OnSiteStaff" at bounding box center [1407, 304] width 155 height 23
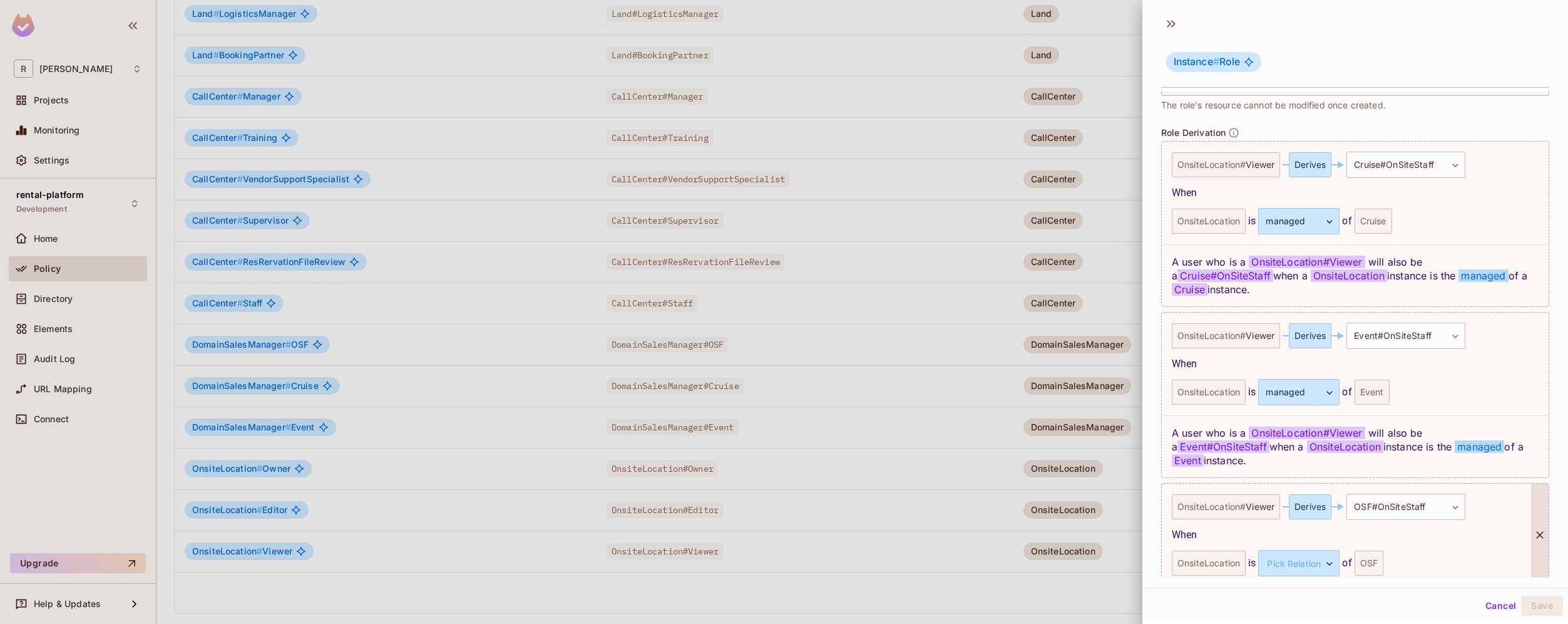
scroll to position [371, 0]
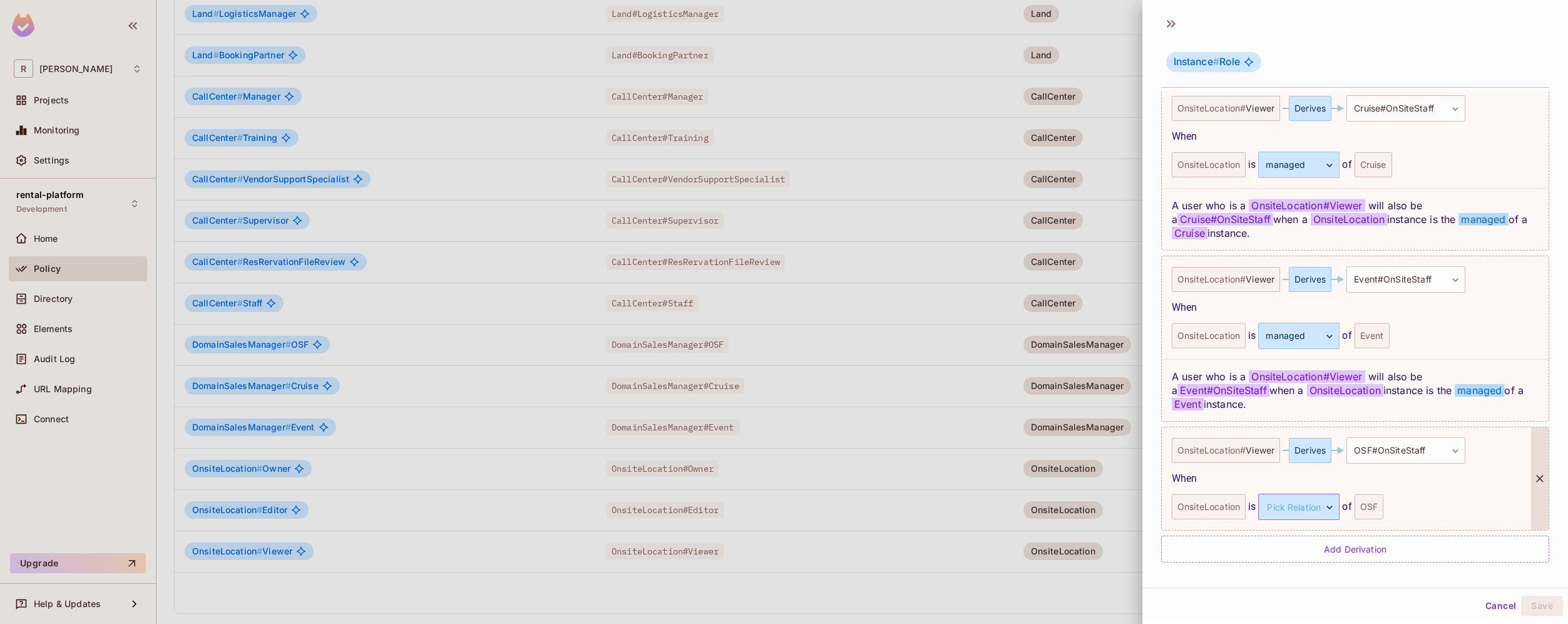
click at [1322, 508] on body "R roy-poc Projects Monitoring Settings rental-platform Development Home Policy …" at bounding box center [784, 312] width 1568 height 624
click at [1308, 566] on li "managed" at bounding box center [1297, 566] width 115 height 23
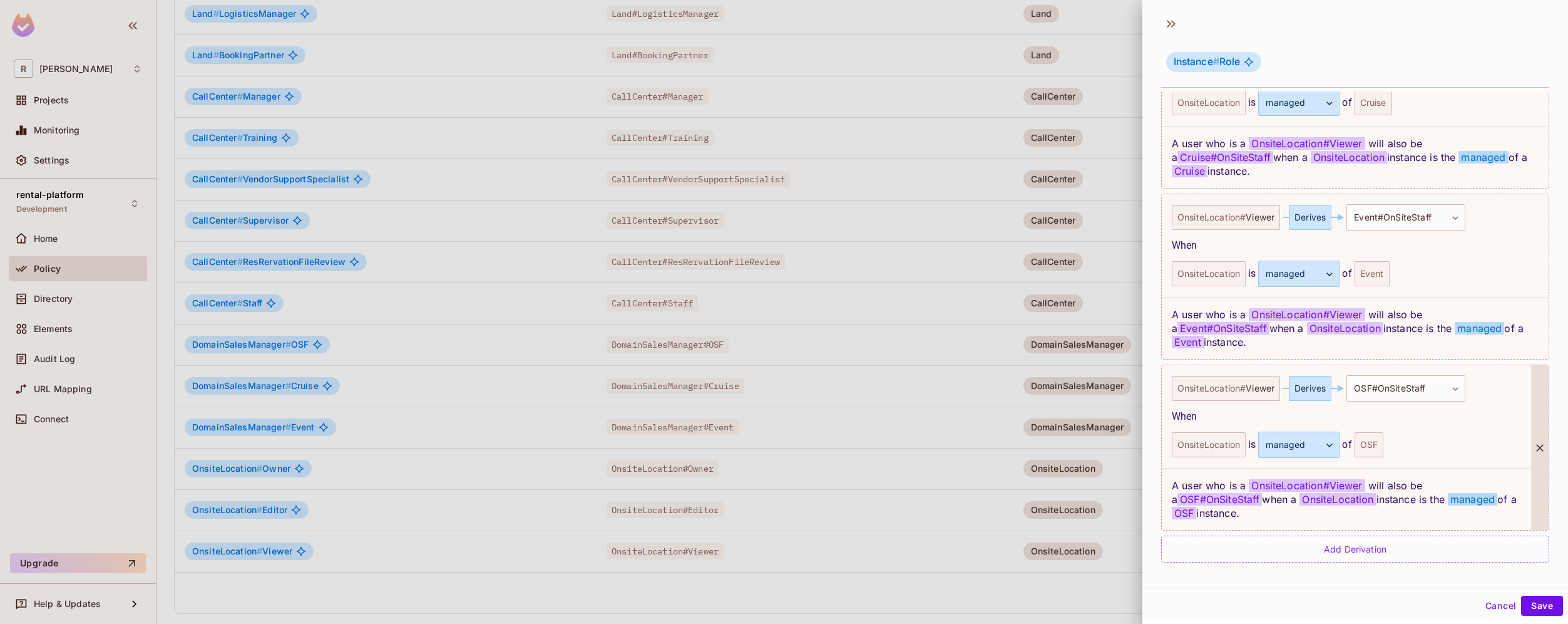
scroll to position [2, 0]
click at [1535, 611] on button "Save" at bounding box center [1541, 603] width 42 height 20
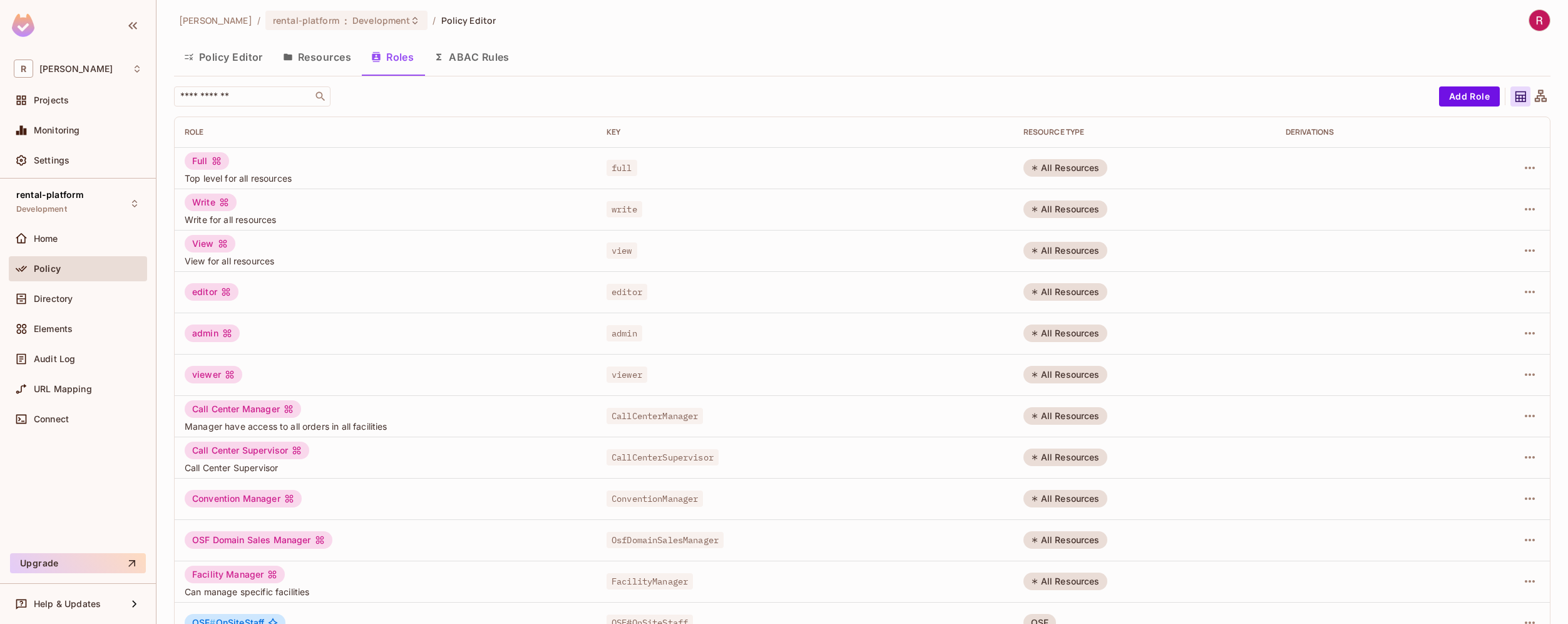
scroll to position [0, 0]
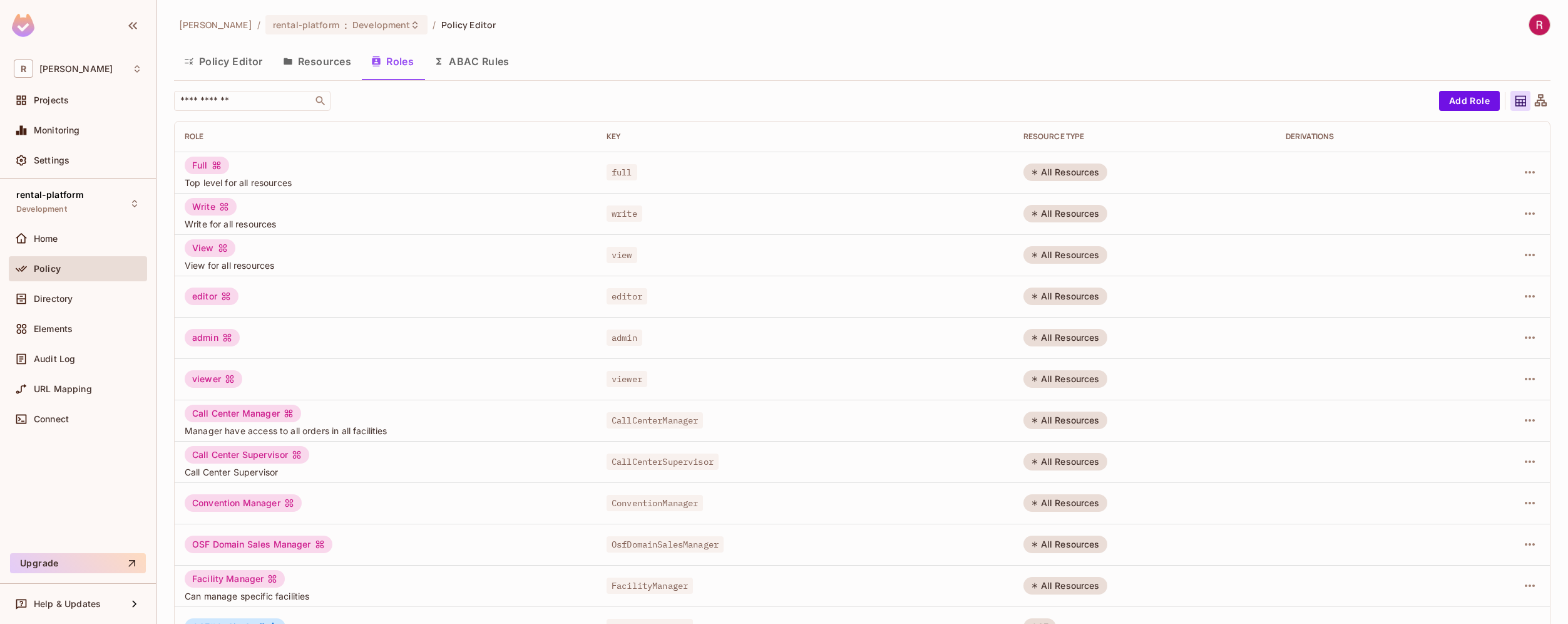
click at [311, 63] on button "Resources" at bounding box center [317, 62] width 88 height 32
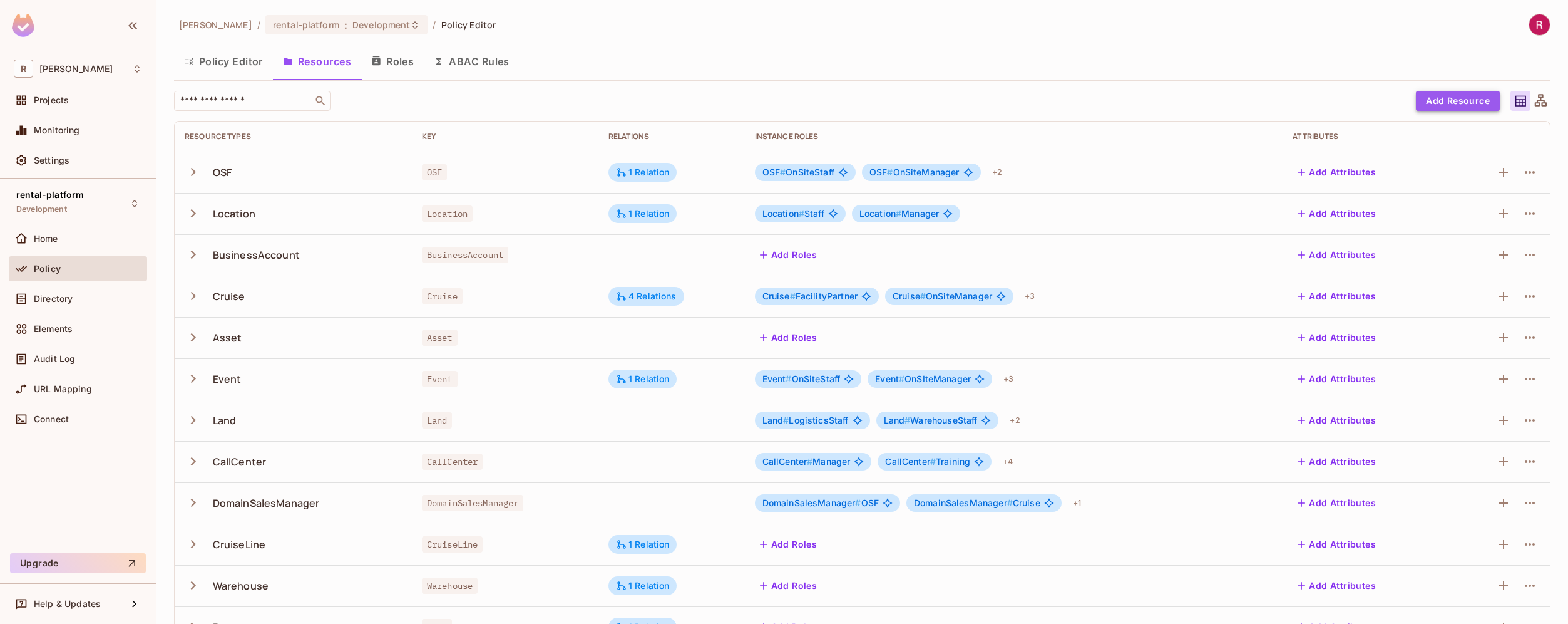
click at [1466, 108] on button "Add Resource" at bounding box center [1457, 101] width 84 height 20
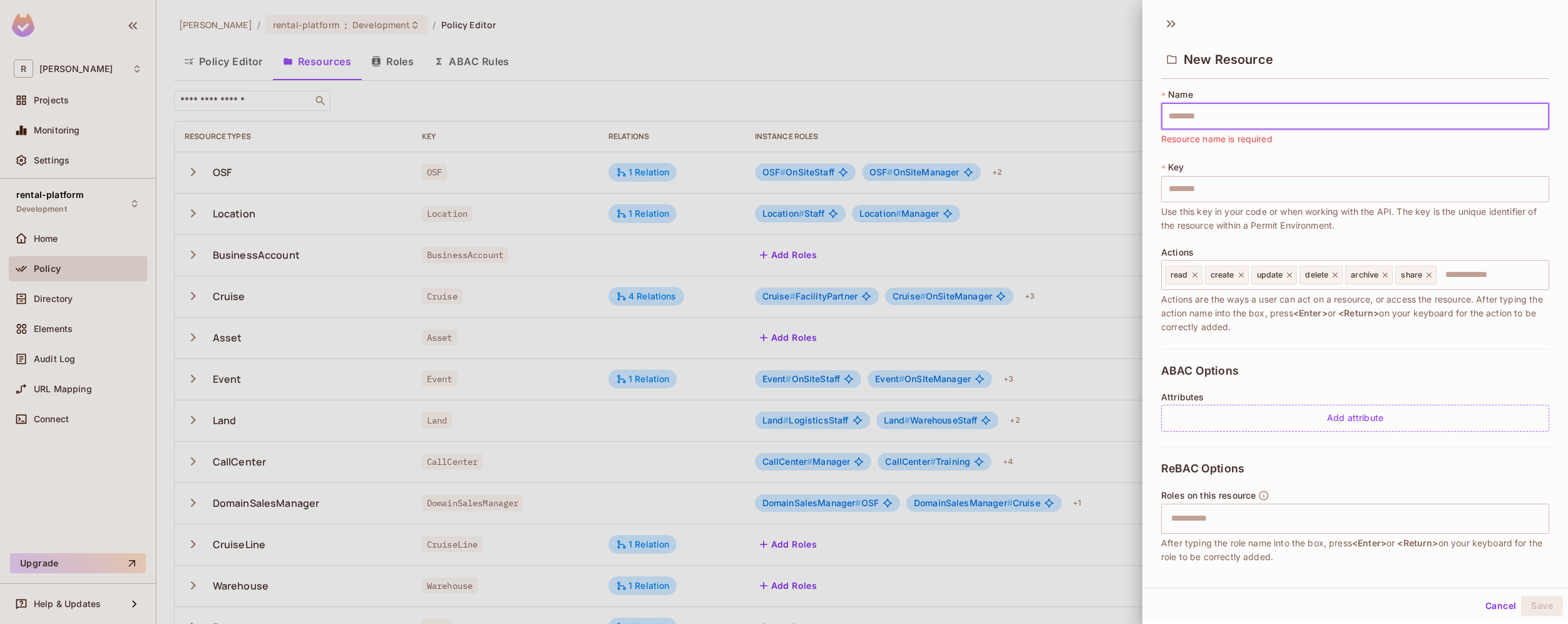
click at [1239, 121] on input "text" at bounding box center [1354, 116] width 388 height 26
paste input "******"
type input "******"
click at [1337, 279] on icon at bounding box center [1335, 275] width 9 height 9
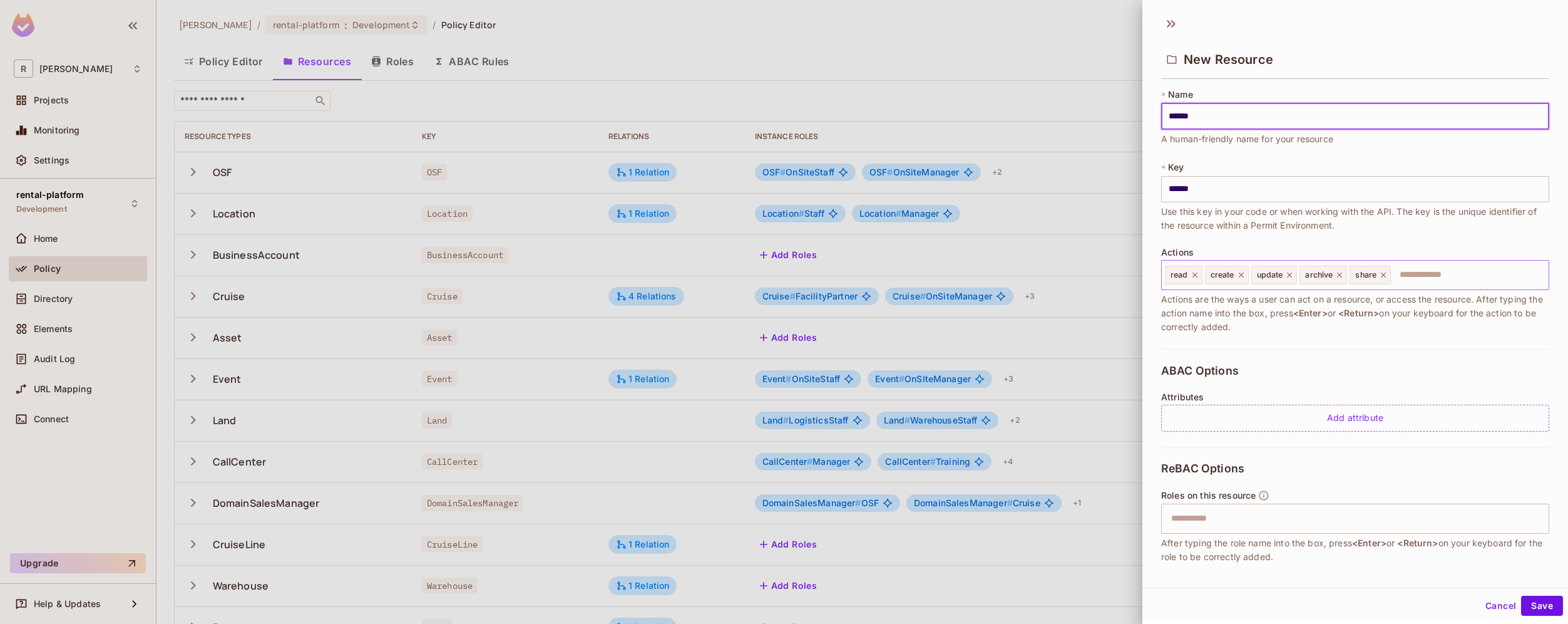
click at [1385, 277] on icon at bounding box center [1383, 275] width 9 height 9
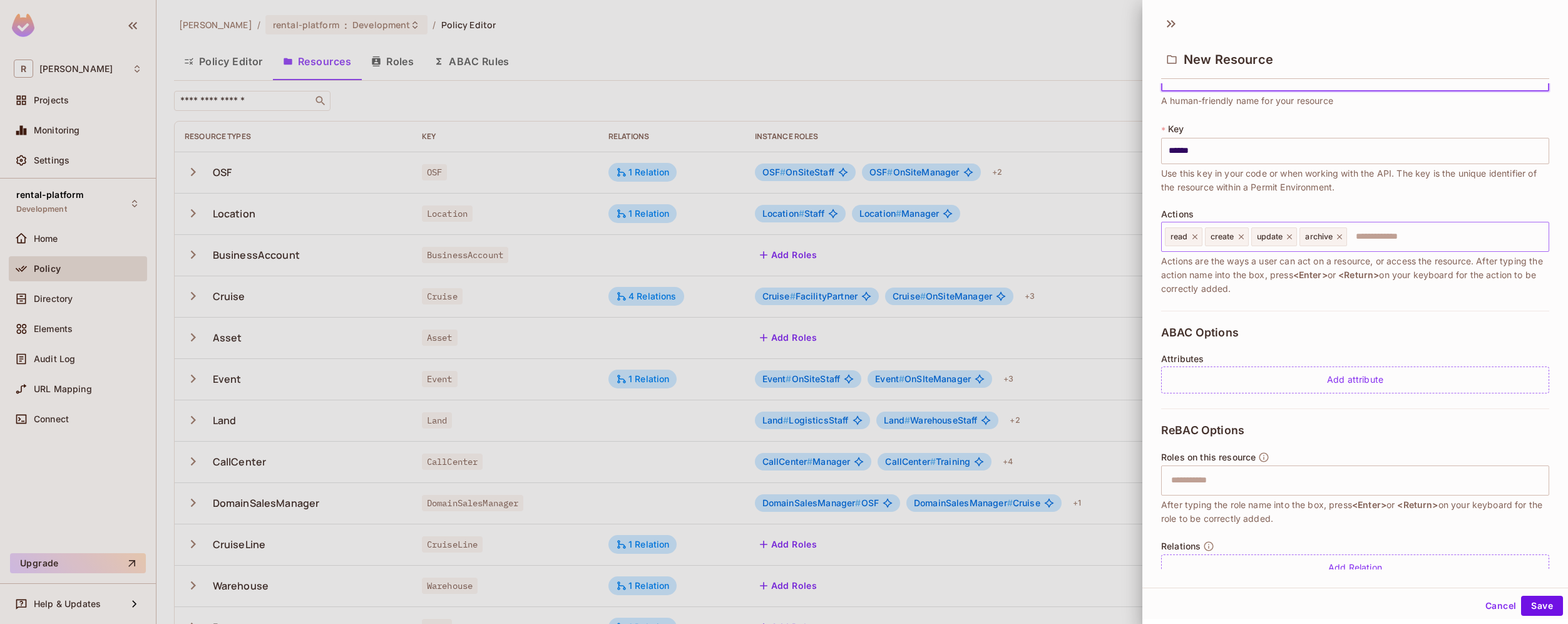
scroll to position [65, 0]
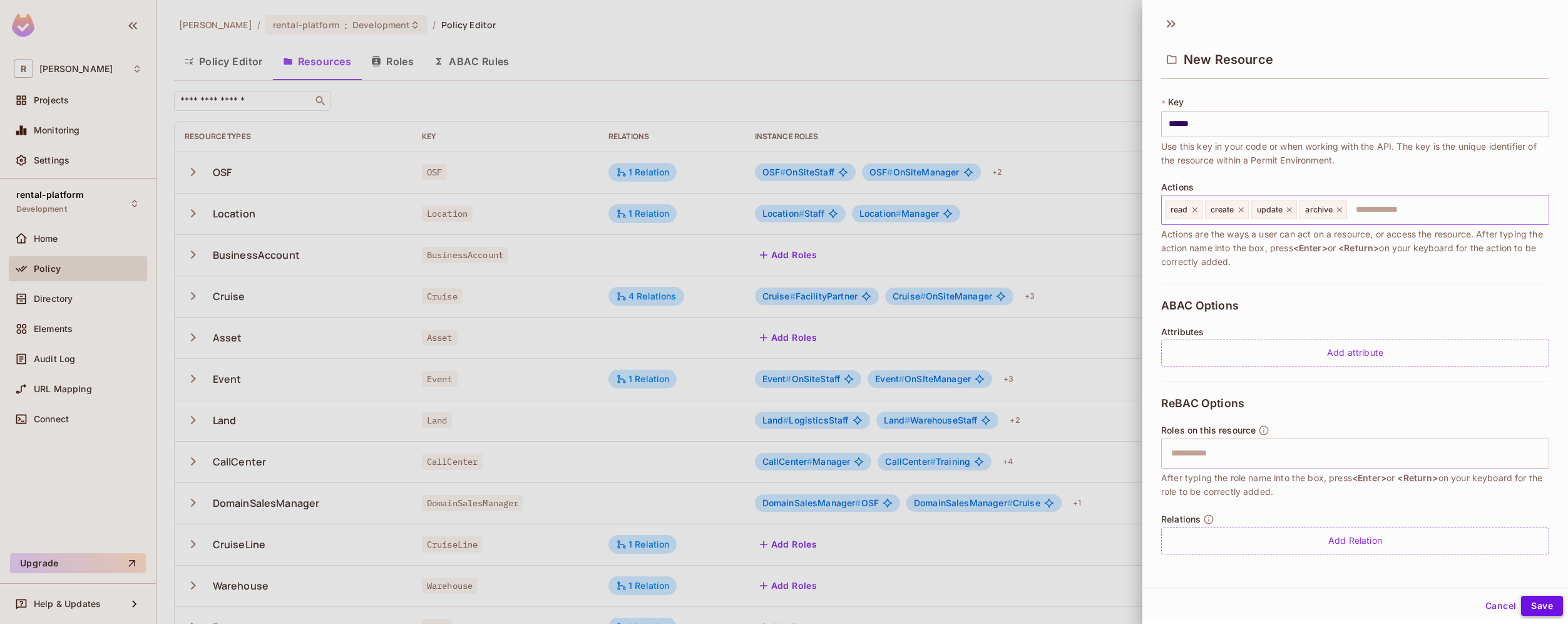
type input "******"
click at [1540, 607] on button "Save" at bounding box center [1541, 606] width 42 height 20
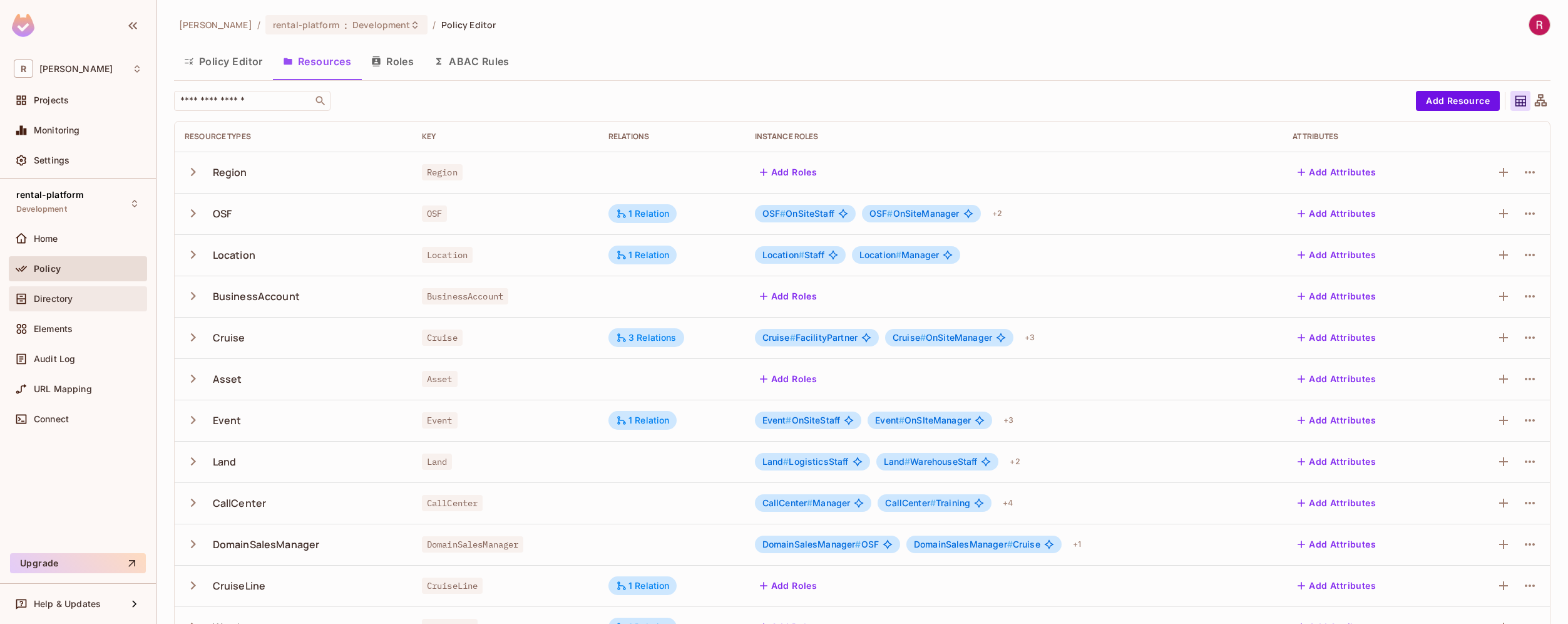
click at [98, 297] on div "Directory" at bounding box center [88, 299] width 108 height 10
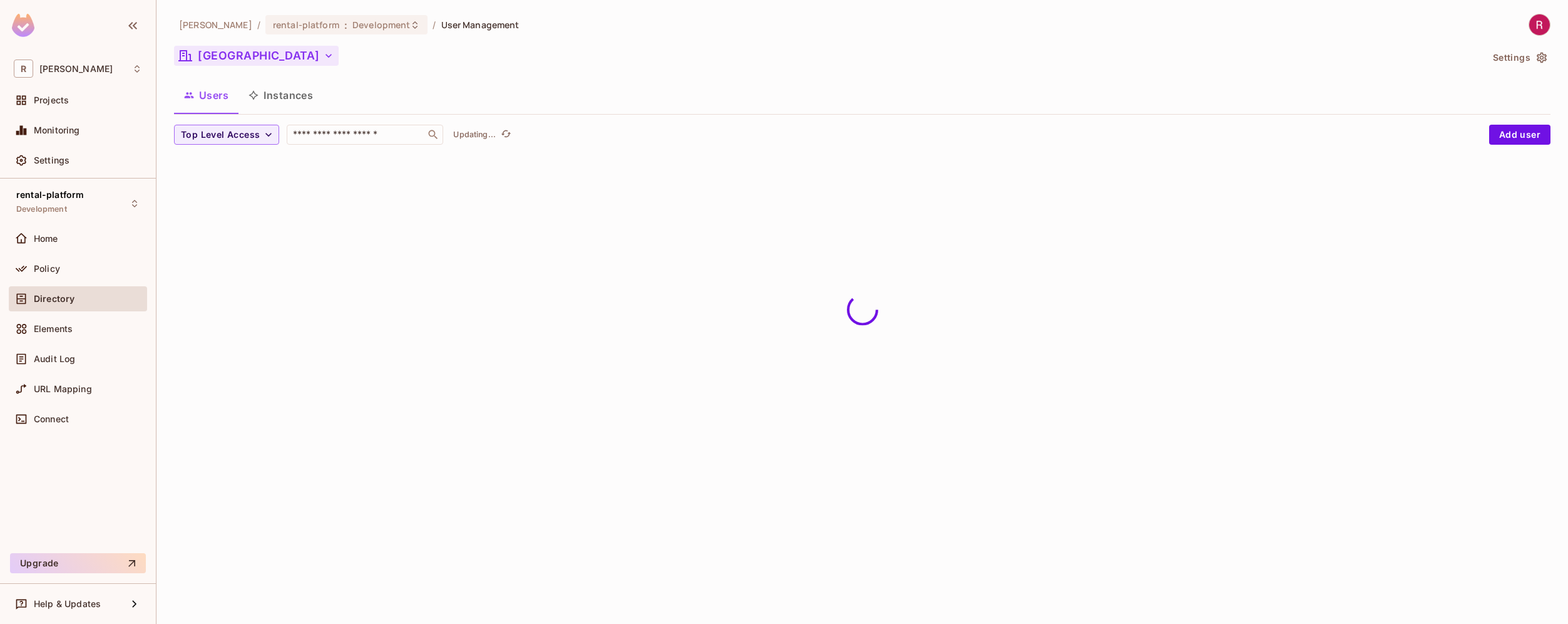
click at [322, 55] on icon "button" at bounding box center [329, 55] width 12 height 12
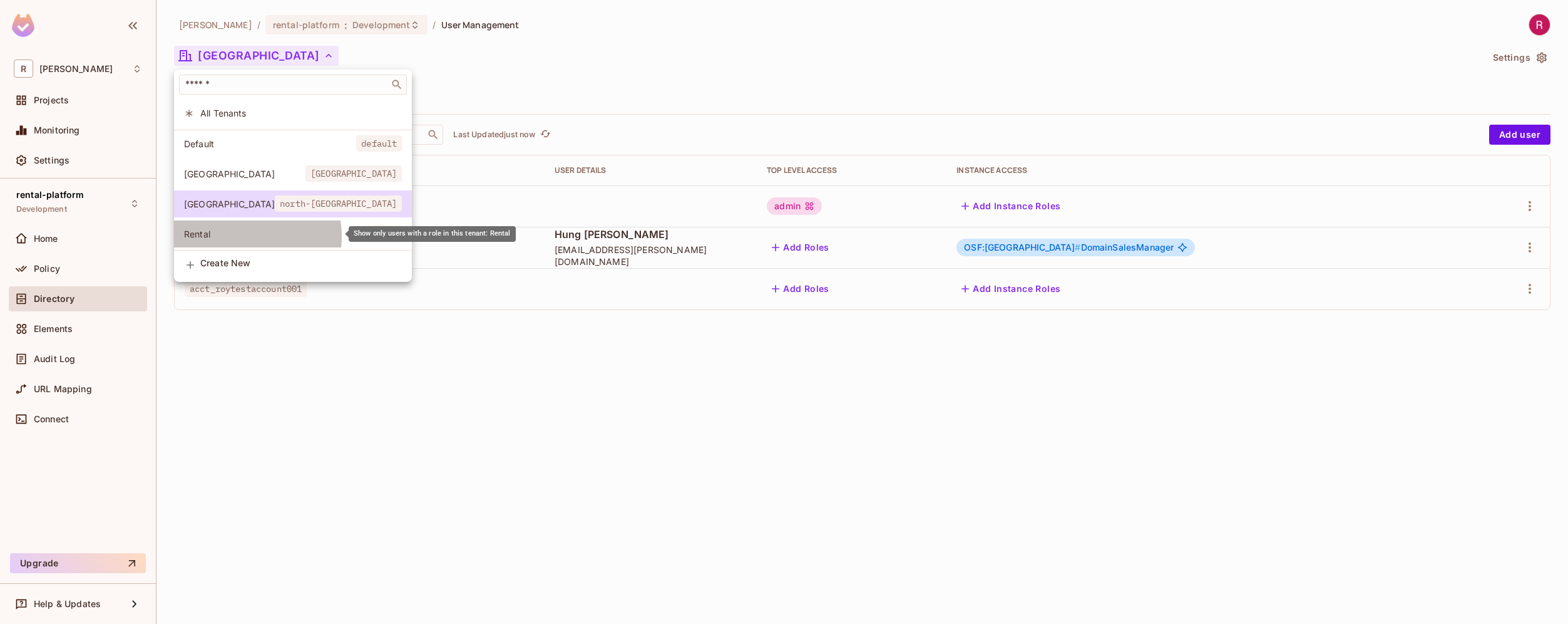
click at [241, 237] on span "Rental" at bounding box center [272, 234] width 177 height 12
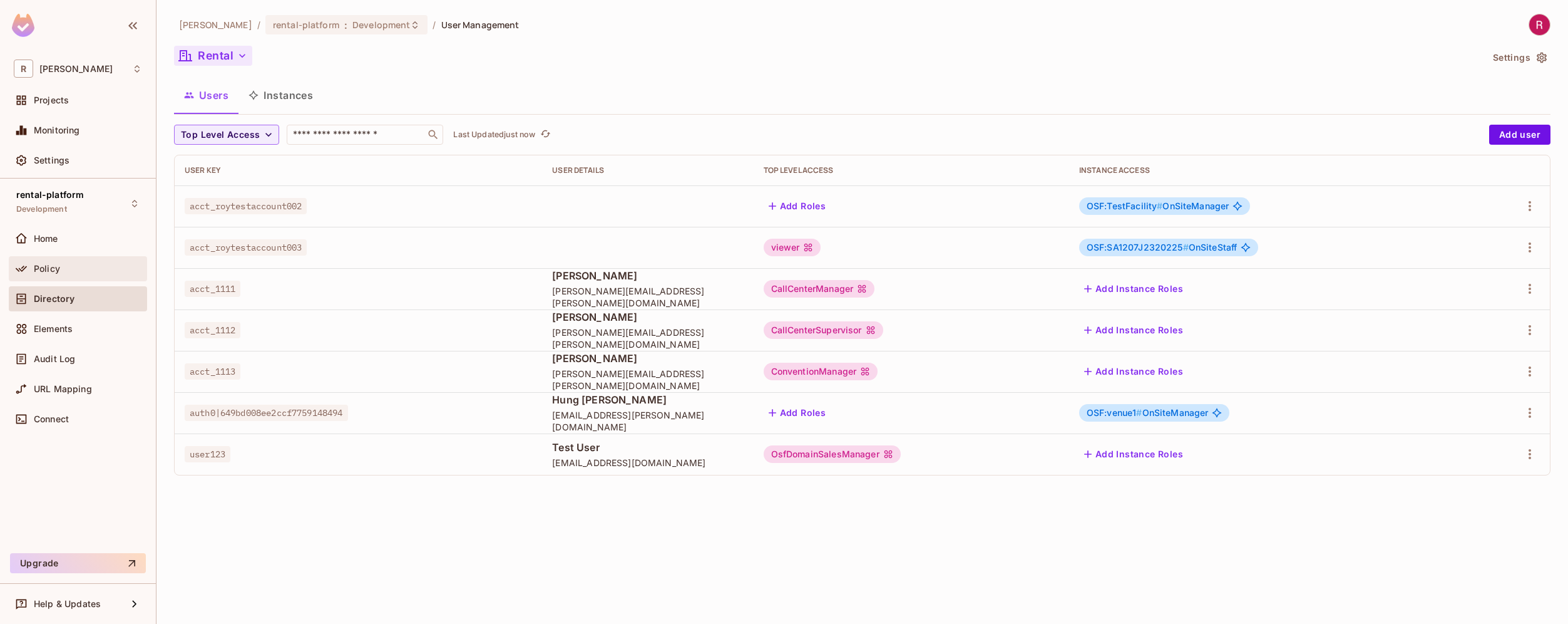
click at [86, 271] on div "Policy" at bounding box center [88, 269] width 108 height 10
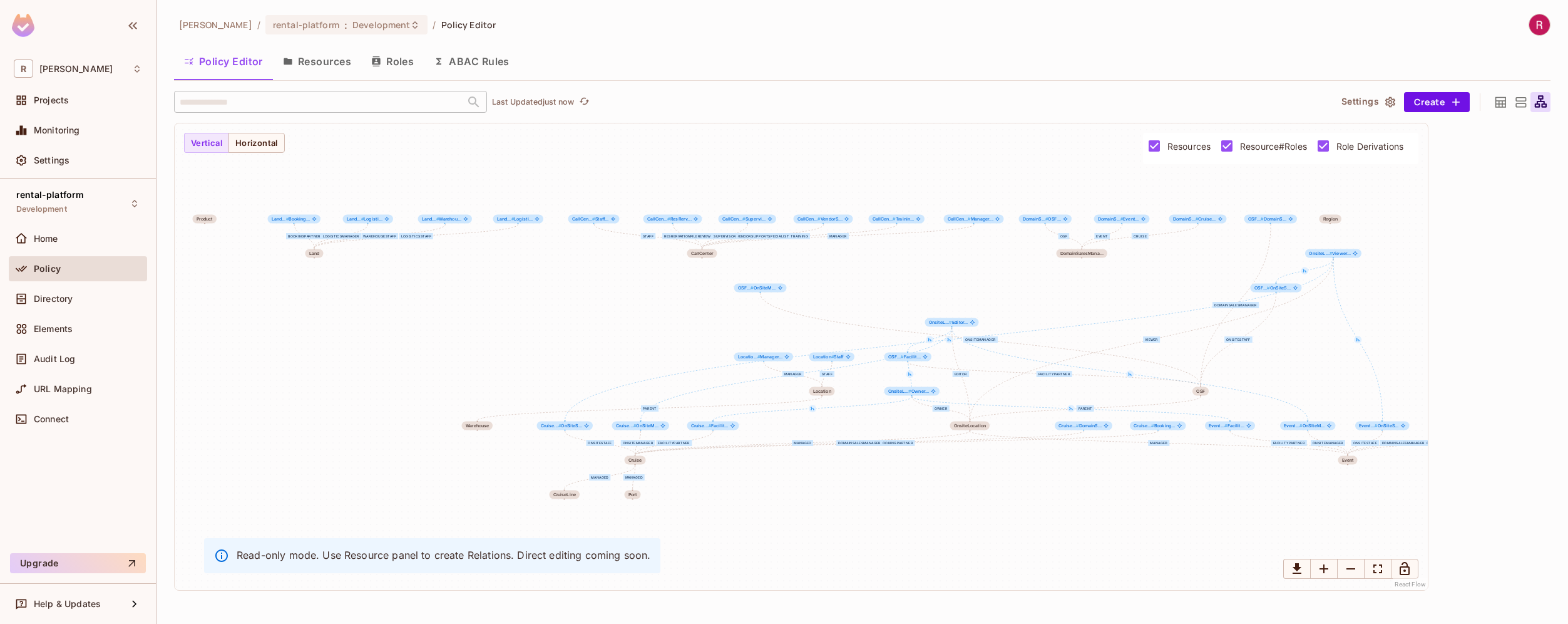
click at [316, 63] on button "Resources" at bounding box center [317, 62] width 88 height 32
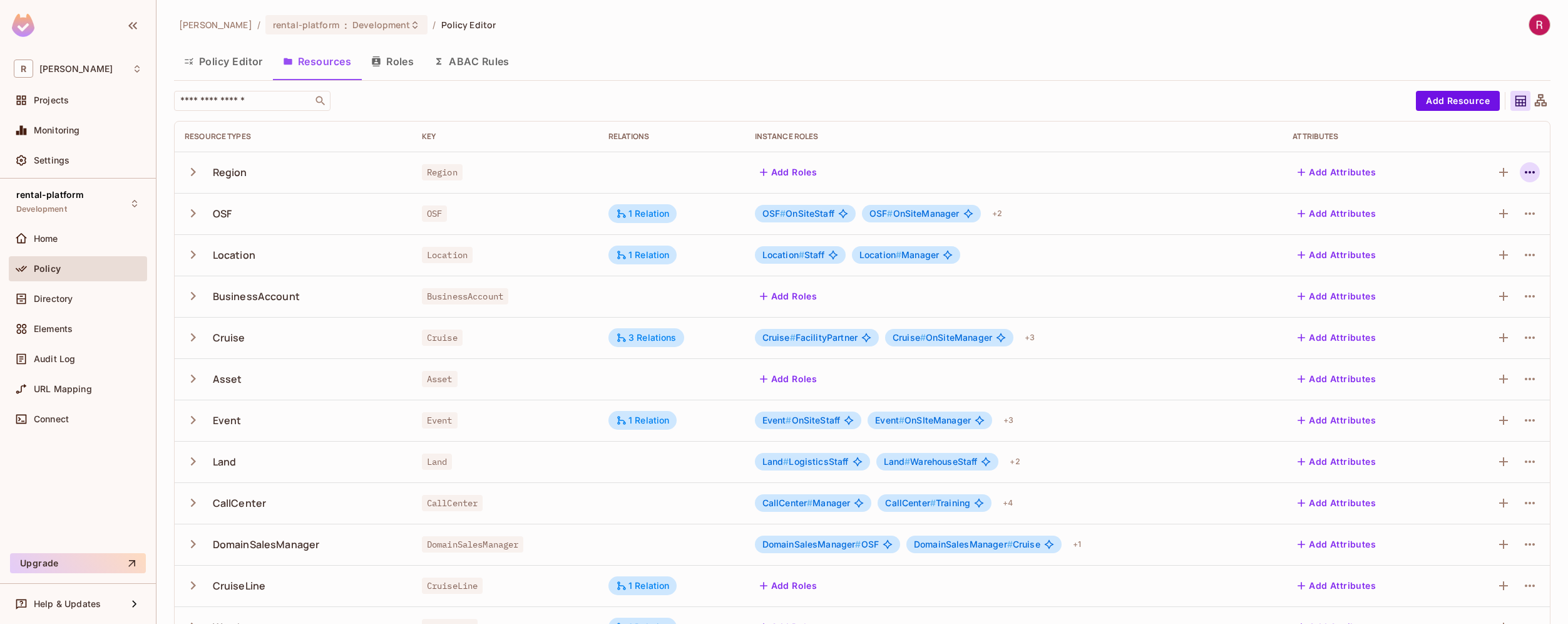
click at [1522, 173] on icon "button" at bounding box center [1530, 172] width 15 height 15
click at [1477, 217] on div "Edit Resource" at bounding box center [1466, 222] width 59 height 12
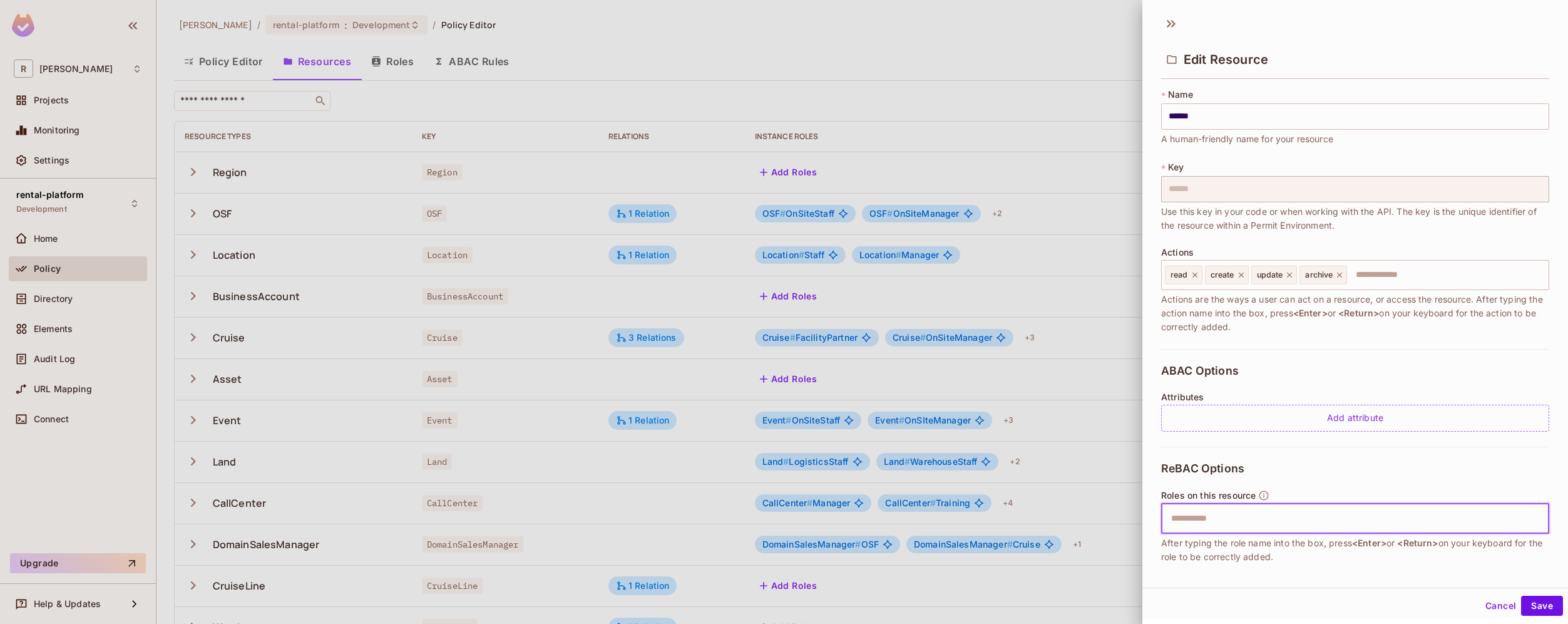
click at [1233, 522] on input "text" at bounding box center [1353, 519] width 380 height 25
paste input "**********"
drag, startPoint x: 1200, startPoint y: 519, endPoint x: 1153, endPoint y: 519, distance: 47.0
click at [1153, 519] on div "**********" at bounding box center [1355, 327] width 426 height 486
click at [1326, 518] on input "*******" at bounding box center [1353, 519] width 380 height 25
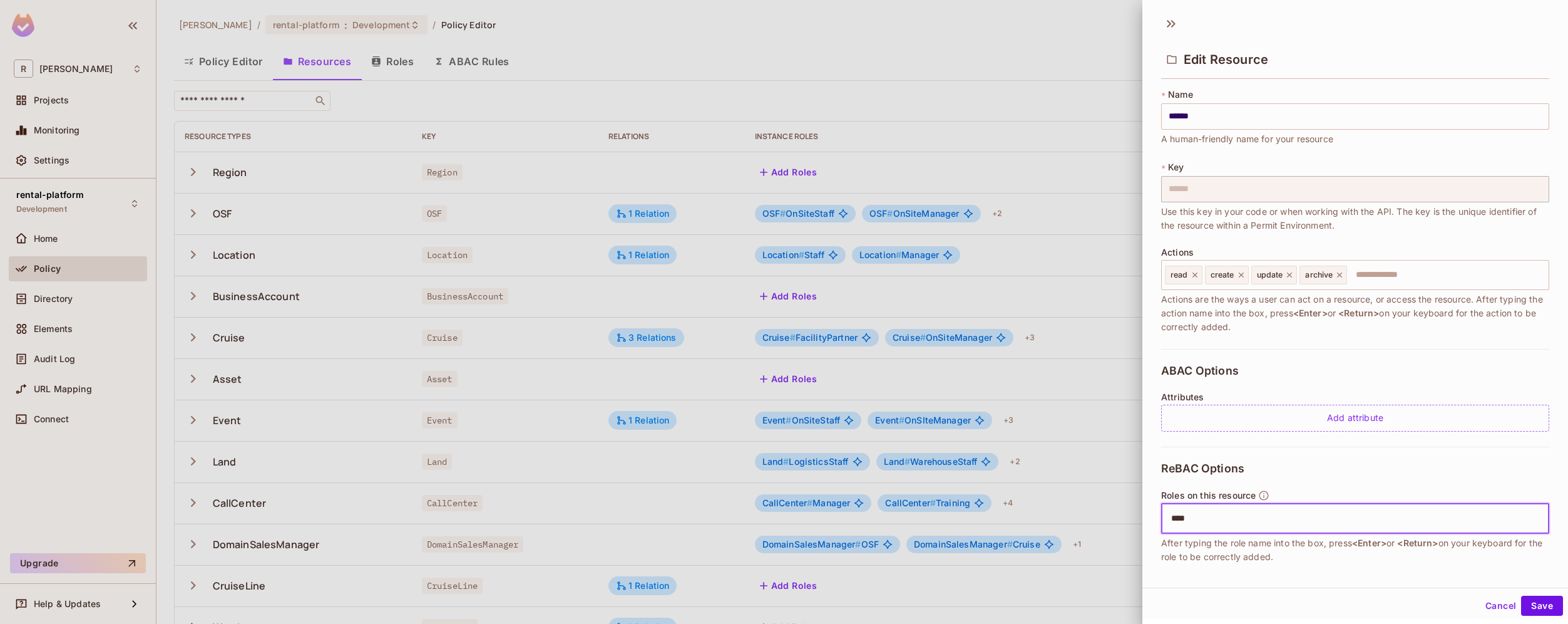
type input "*****"
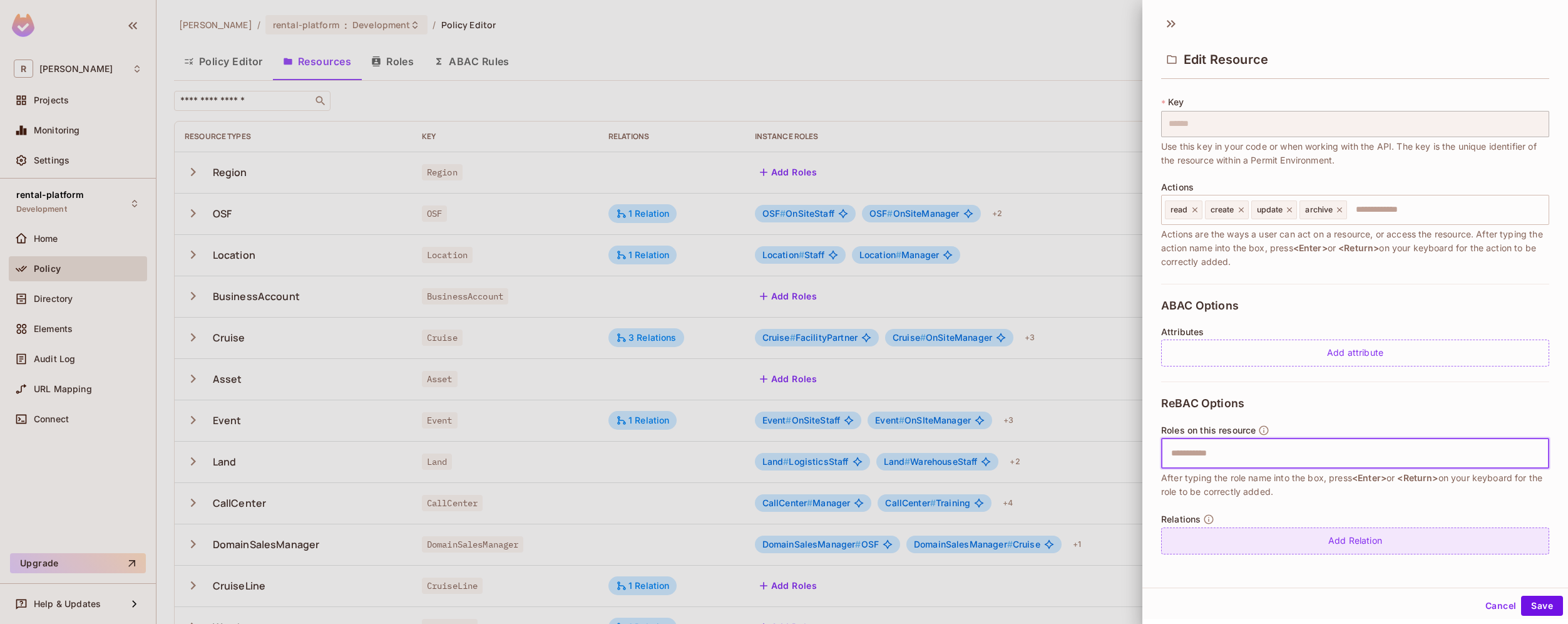
click at [1352, 542] on div "Add Relation" at bounding box center [1354, 540] width 388 height 27
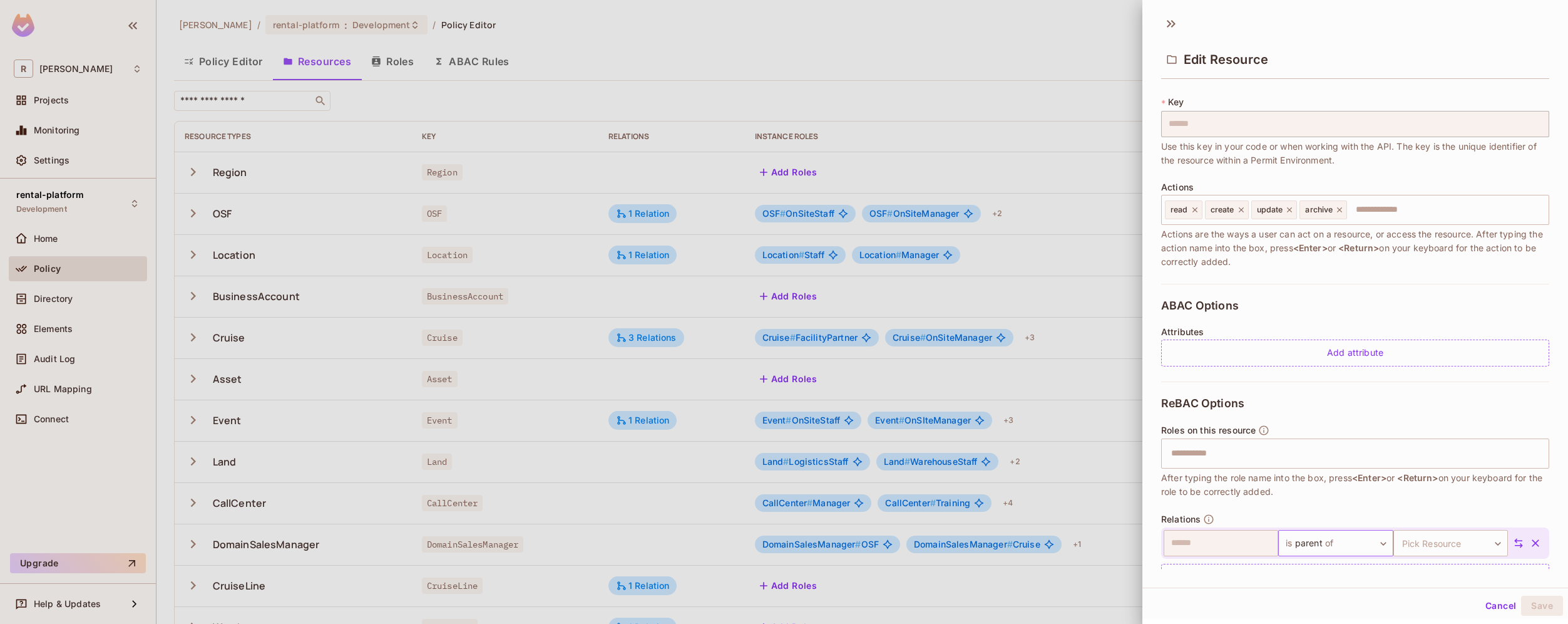
click at [1361, 542] on body "R roy-poc Projects Monitoring Settings rental-platform Development Home Policy …" at bounding box center [784, 312] width 1568 height 624
click at [1228, 575] on div at bounding box center [784, 312] width 1568 height 624
click at [1341, 557] on div "​ is parent of ****** ​ Pick Resource ​ Pick Resource" at bounding box center [1354, 543] width 388 height 32
click at [1341, 545] on body "R roy-poc Projects Monitoring Settings rental-platform Development Home Policy …" at bounding box center [784, 312] width 1568 height 624
click at [1224, 585] on div at bounding box center [784, 312] width 1568 height 624
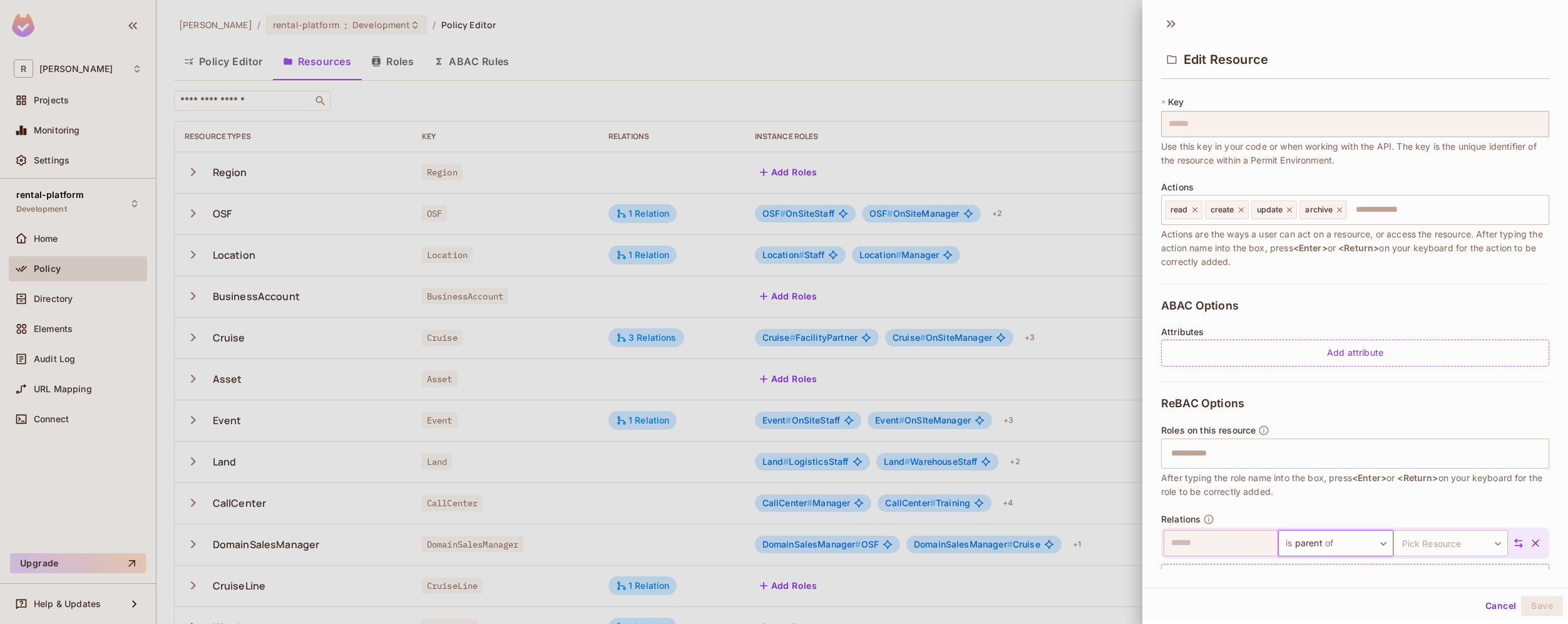
click at [1349, 542] on body "R roy-poc Projects Monitoring Settings rental-platform Development Home Policy …" at bounding box center [784, 312] width 1568 height 624
click at [587, 170] on div at bounding box center [784, 312] width 1568 height 624
click at [395, 67] on div at bounding box center [784, 312] width 1568 height 624
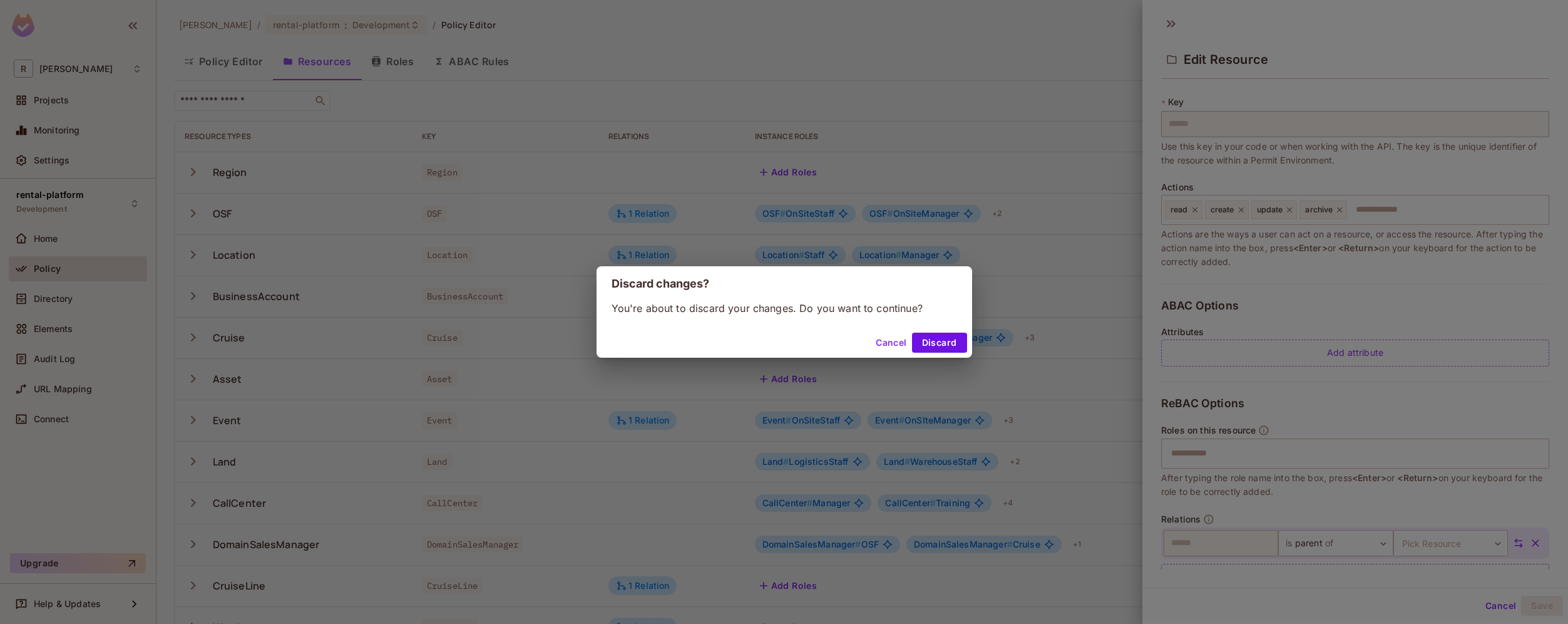
click at [398, 64] on div "Discard changes? You're about to discard your changes. Do you want to continue?…" at bounding box center [784, 312] width 1568 height 624
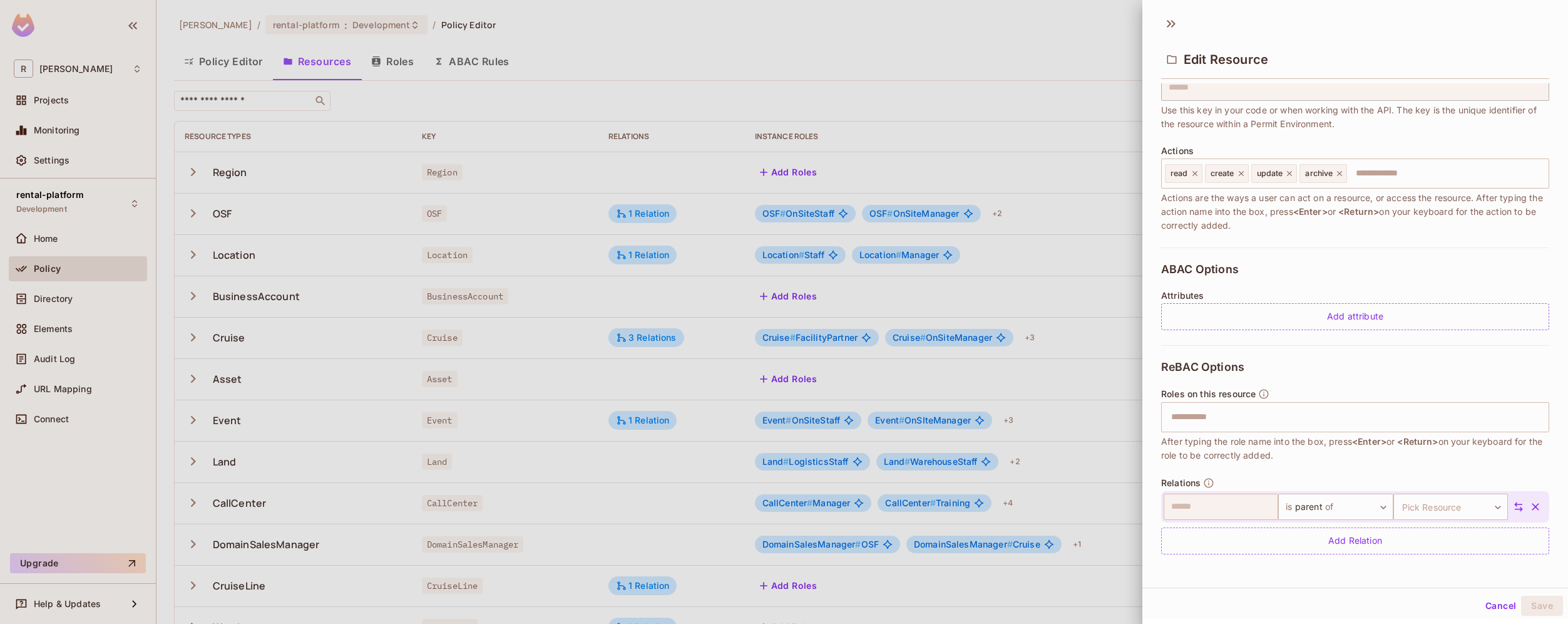
click at [1529, 502] on icon "button" at bounding box center [1535, 507] width 12 height 12
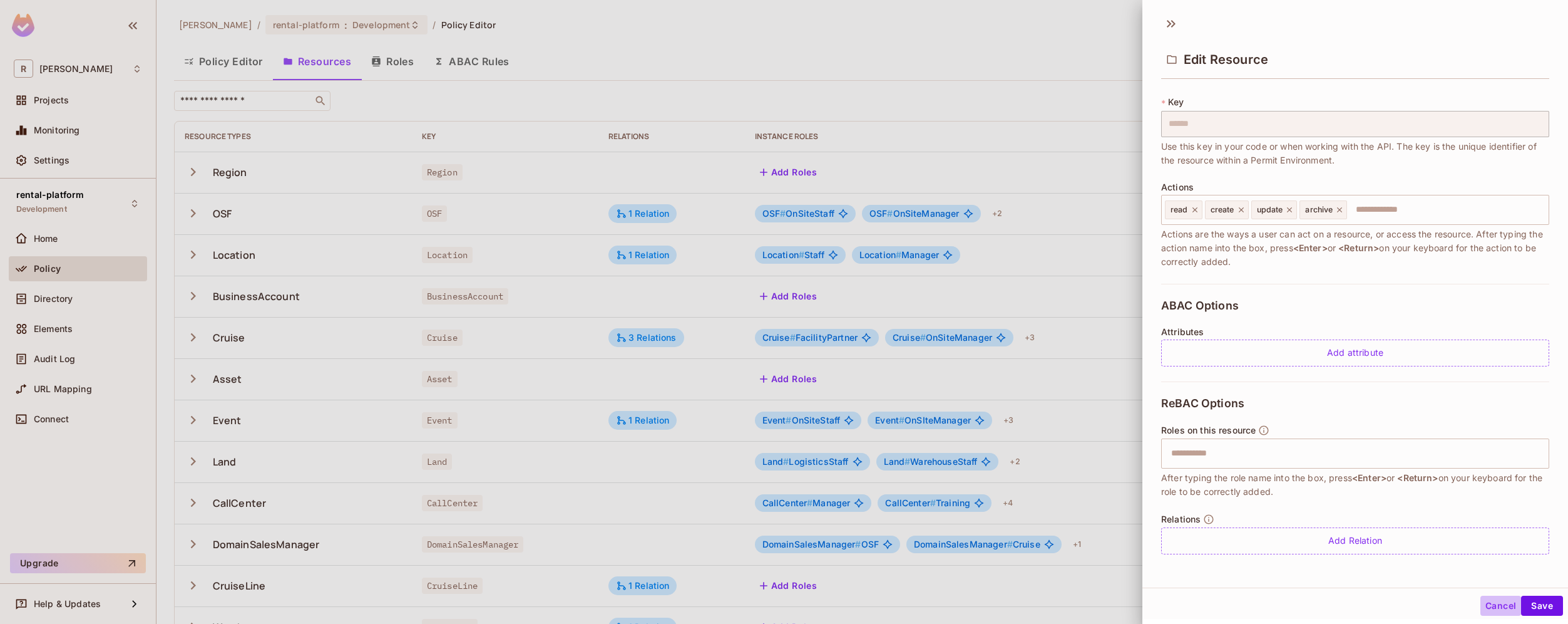
click at [1483, 611] on button "Cancel" at bounding box center [1500, 606] width 40 height 20
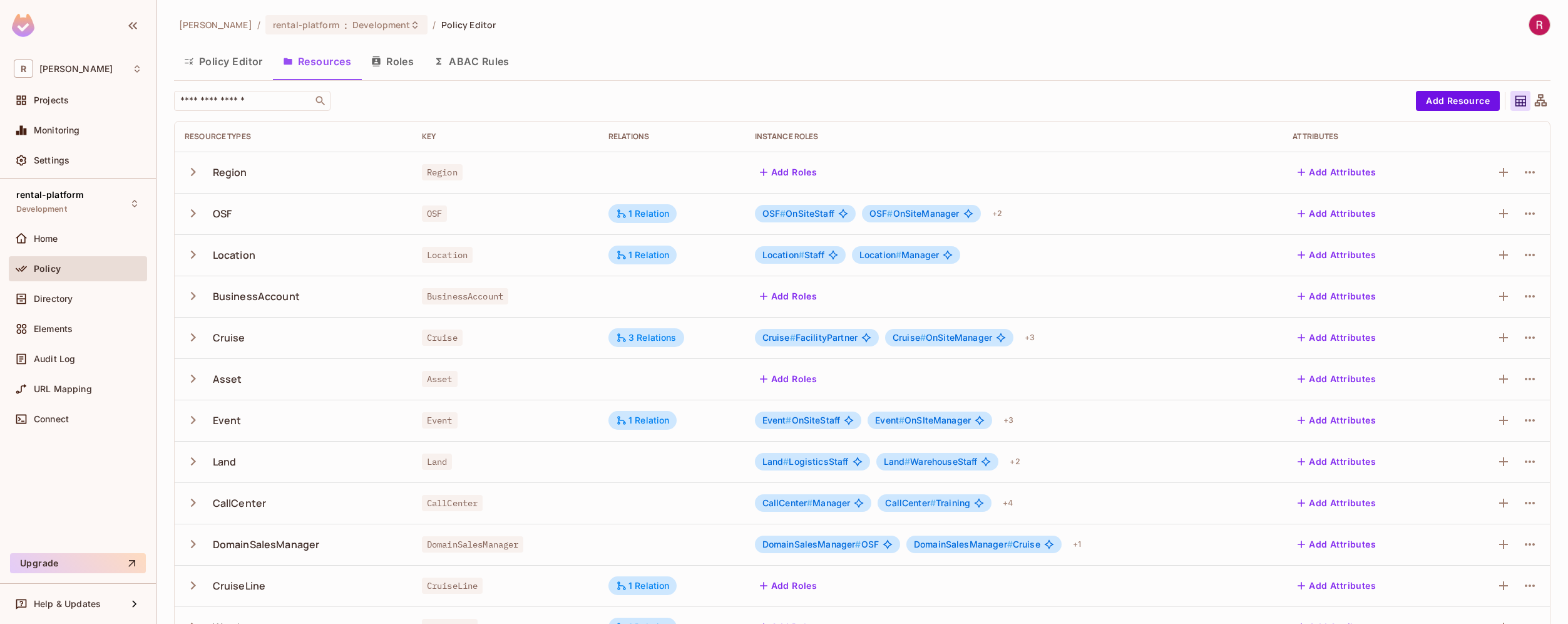
click at [406, 60] on button "Roles" at bounding box center [392, 62] width 62 height 32
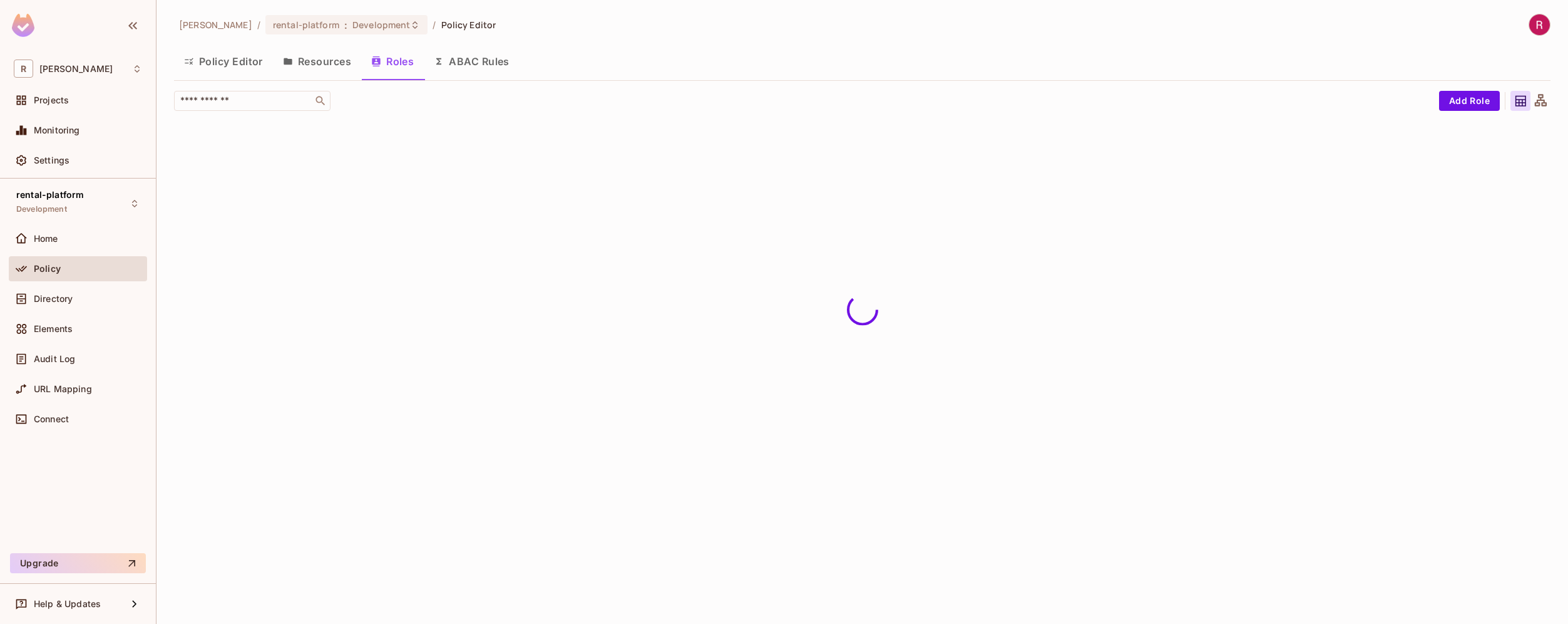
click at [340, 65] on button "Resources" at bounding box center [317, 62] width 88 height 32
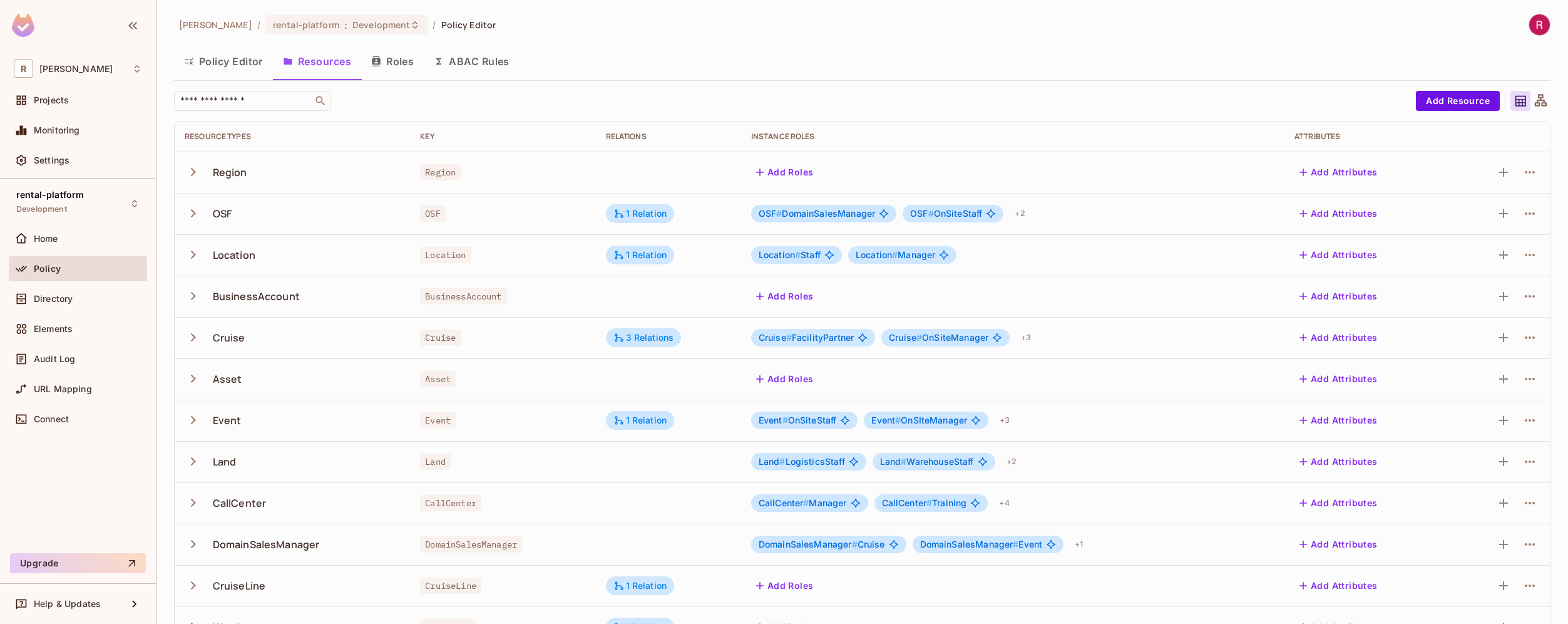
click at [784, 172] on button "Add Roles" at bounding box center [784, 172] width 68 height 20
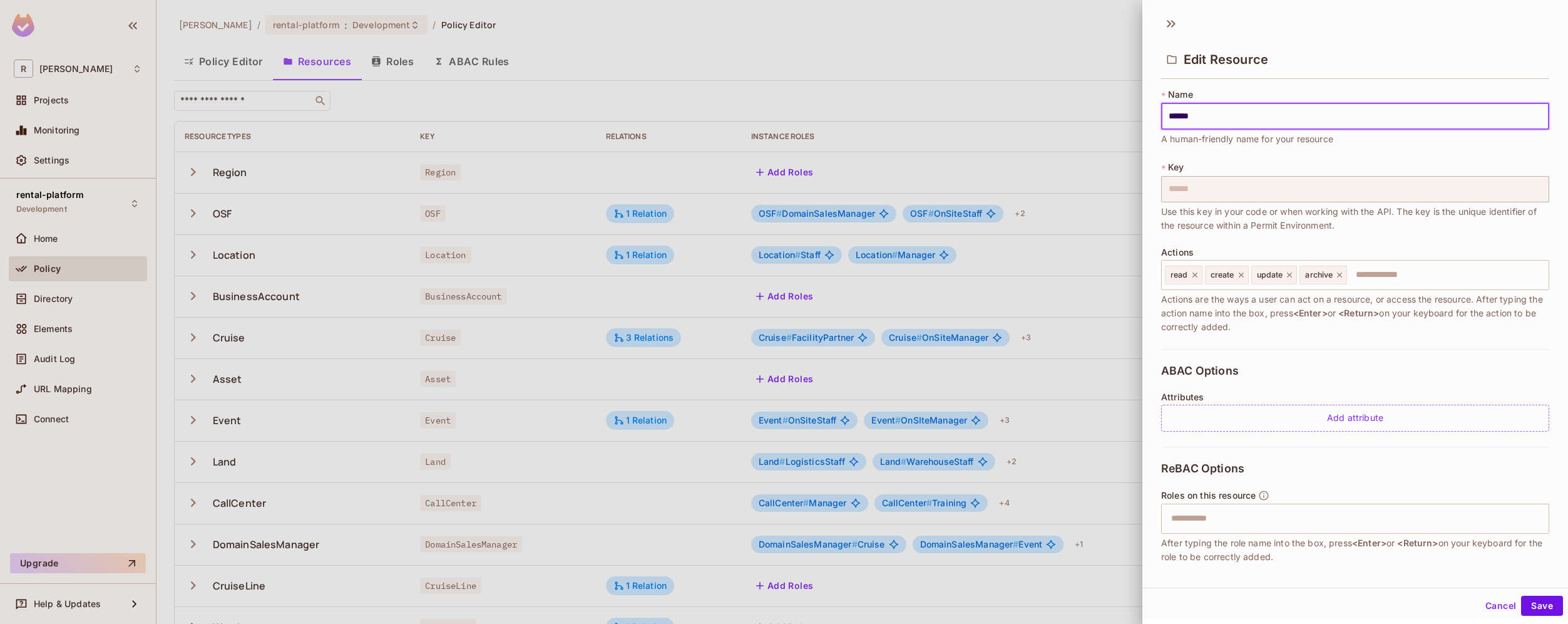
scroll to position [65, 0]
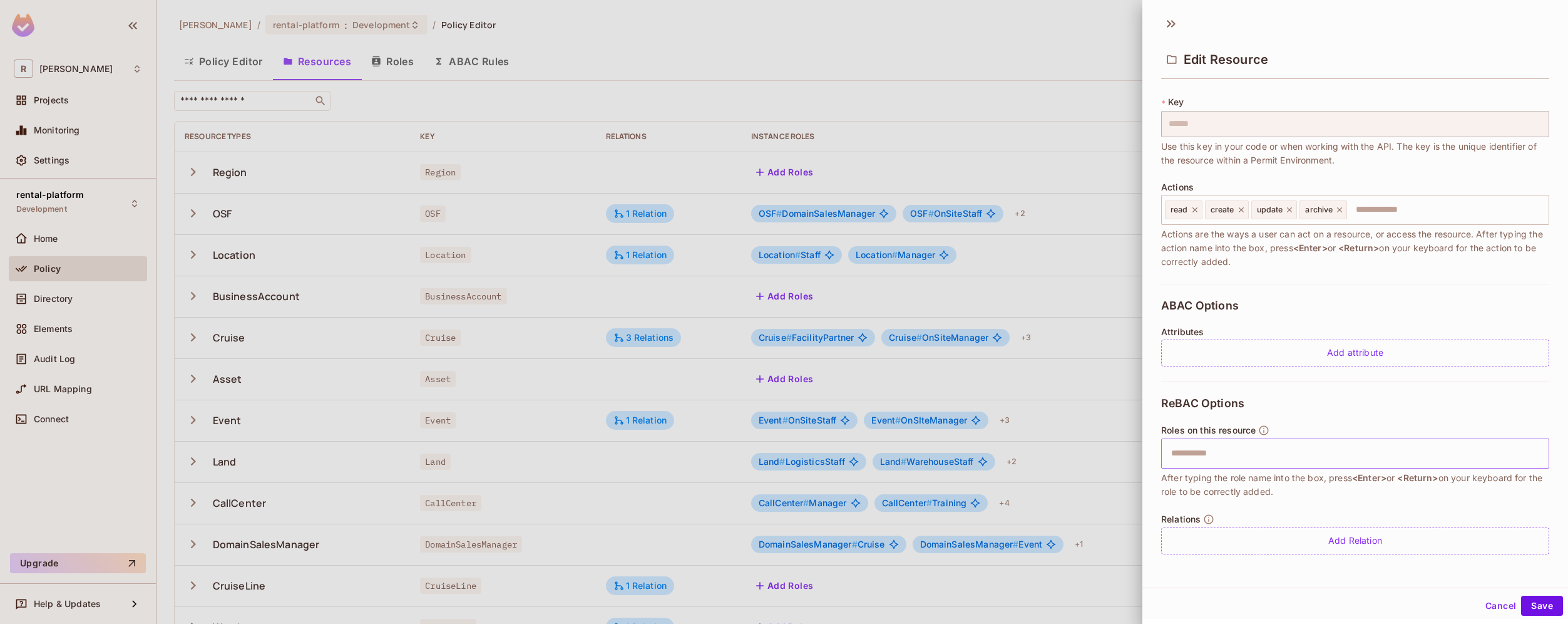
click at [1243, 453] on input "text" at bounding box center [1353, 453] width 380 height 25
click at [1259, 460] on input "text" at bounding box center [1353, 453] width 380 height 25
type input "*"
type input "*****"
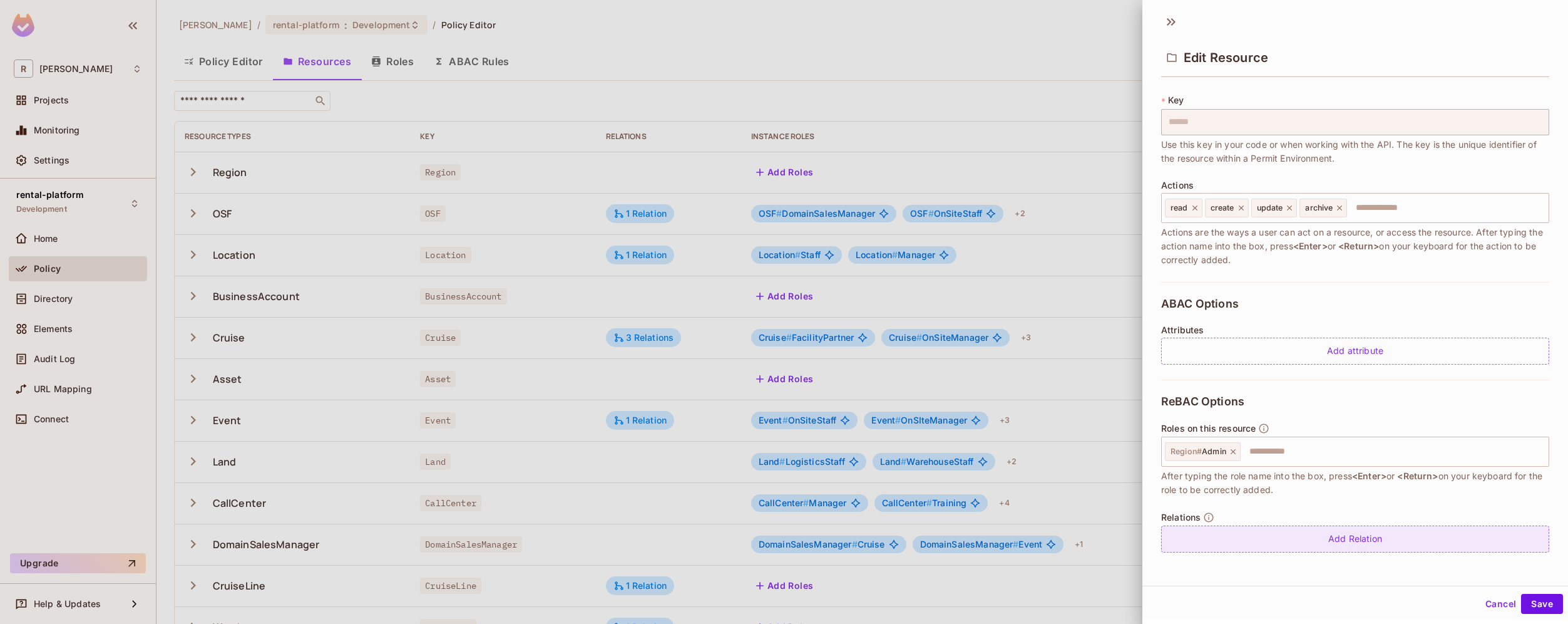
click at [1433, 538] on div "Add Relation" at bounding box center [1354, 538] width 388 height 27
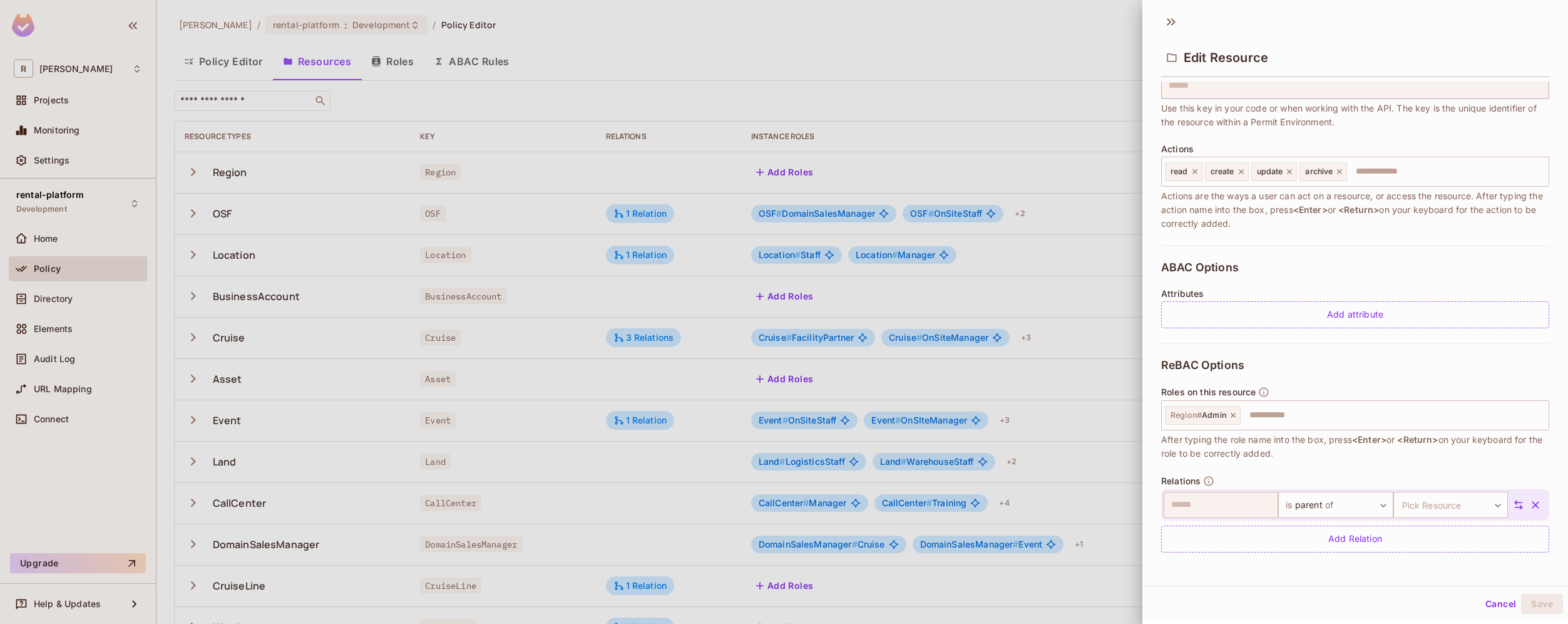
click at [1532, 506] on icon "button" at bounding box center [1535, 505] width 8 height 8
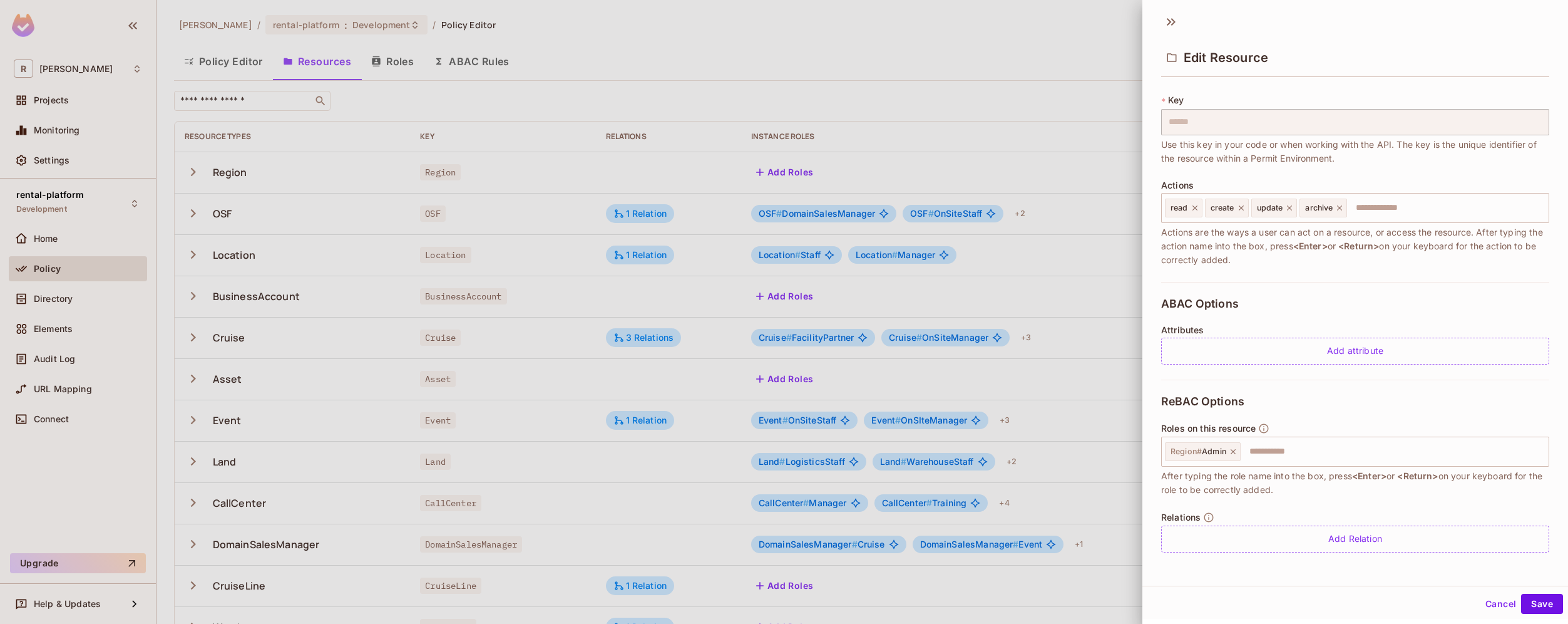
scroll to position [65, 0]
click at [1535, 610] on button "Save" at bounding box center [1541, 603] width 42 height 20
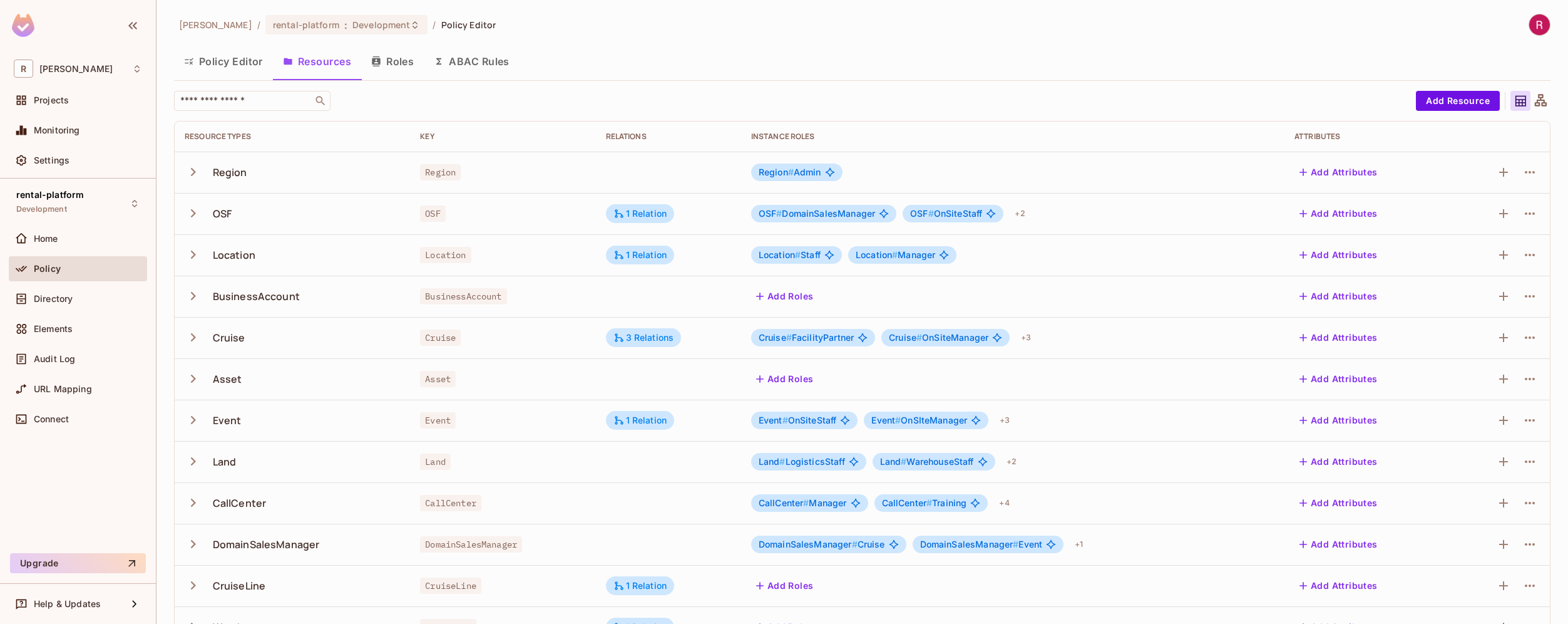
click at [413, 64] on button "Roles" at bounding box center [392, 62] width 62 height 32
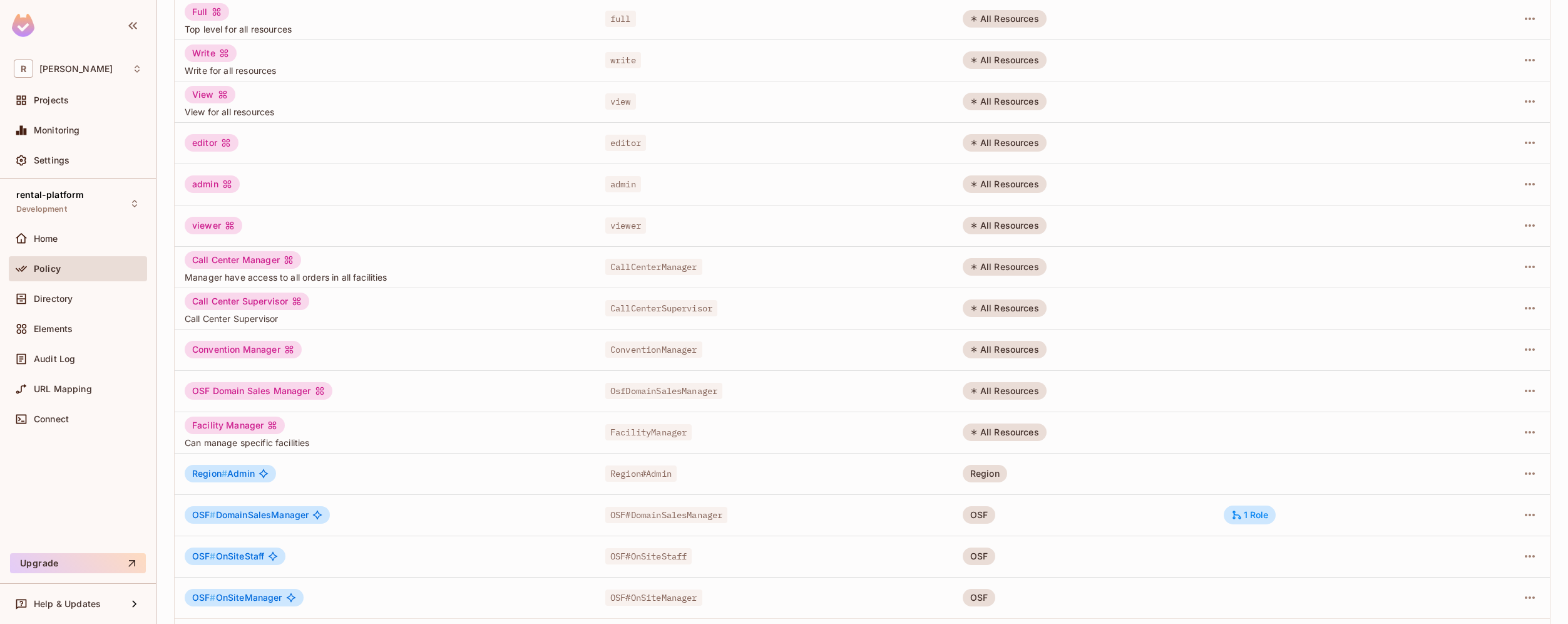
scroll to position [200, 0]
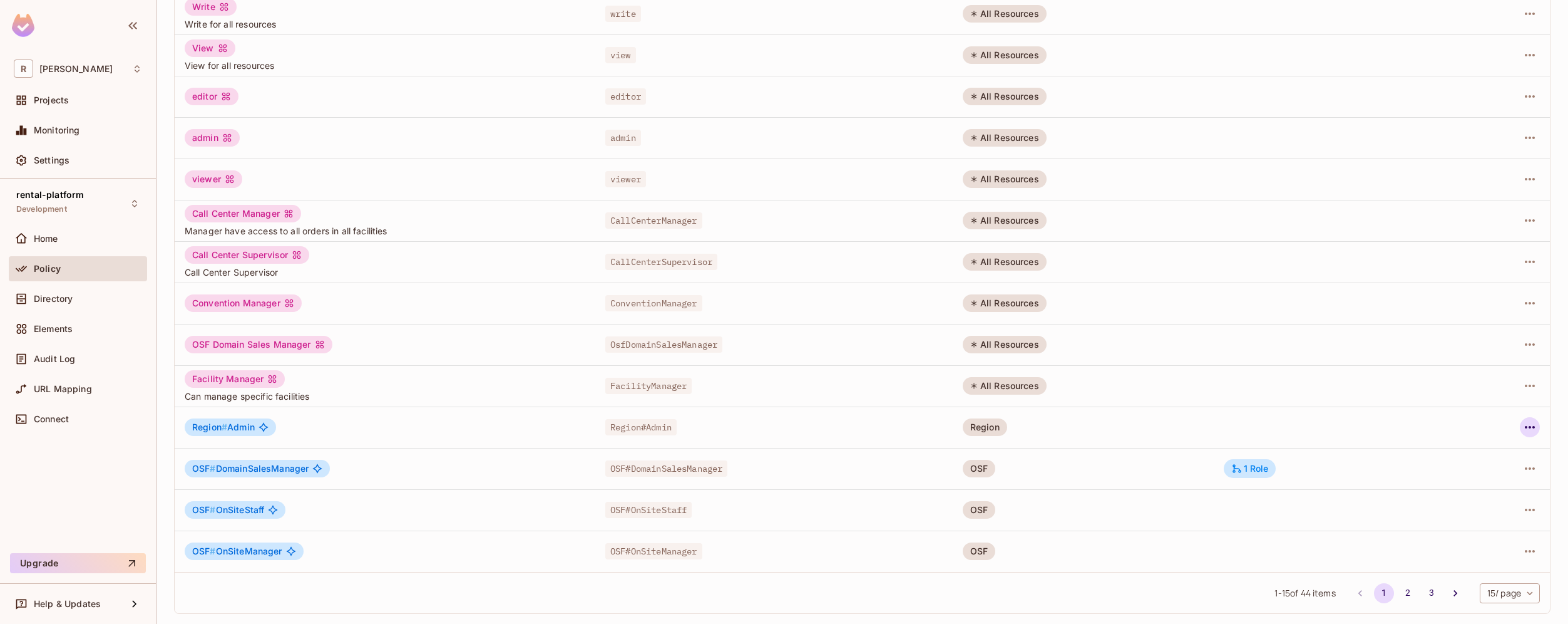
click at [1524, 428] on icon "button" at bounding box center [1529, 427] width 10 height 3
click at [1496, 463] on li "Edit Role" at bounding box center [1466, 456] width 111 height 27
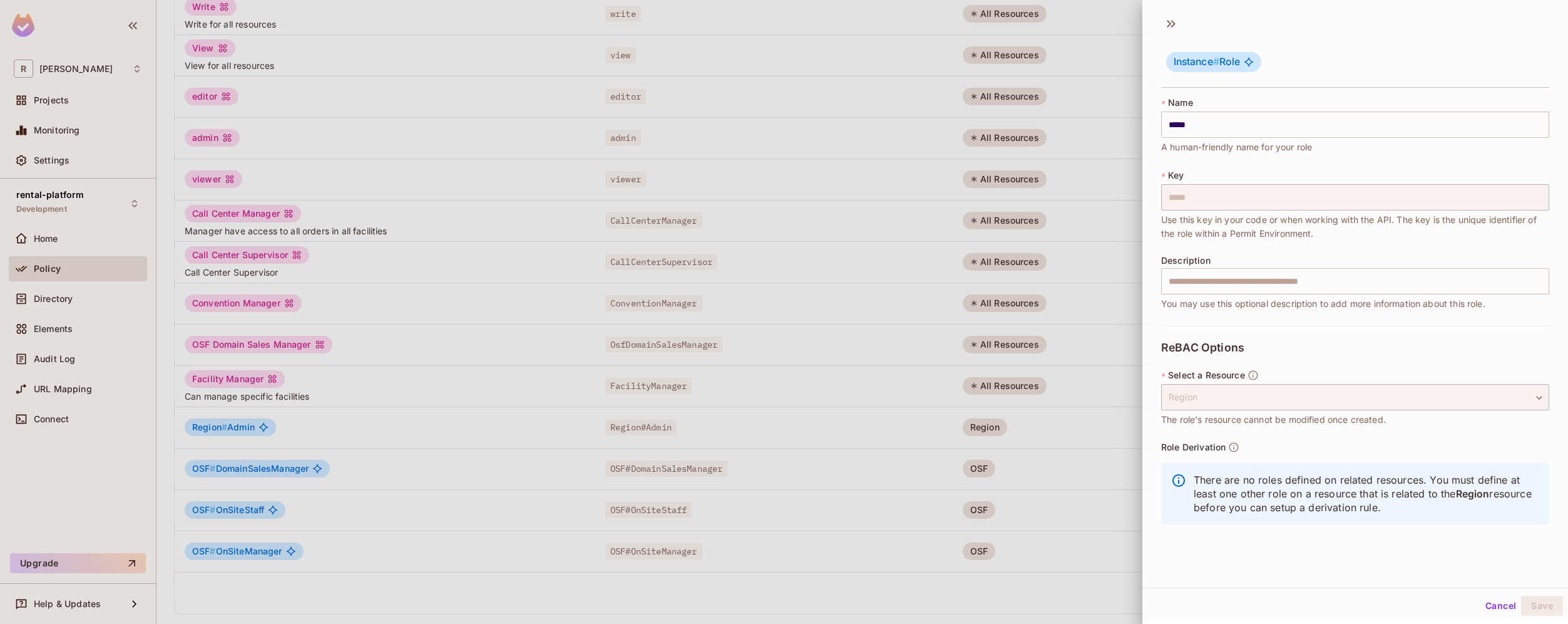
click at [1488, 609] on button "Cancel" at bounding box center [1500, 606] width 40 height 20
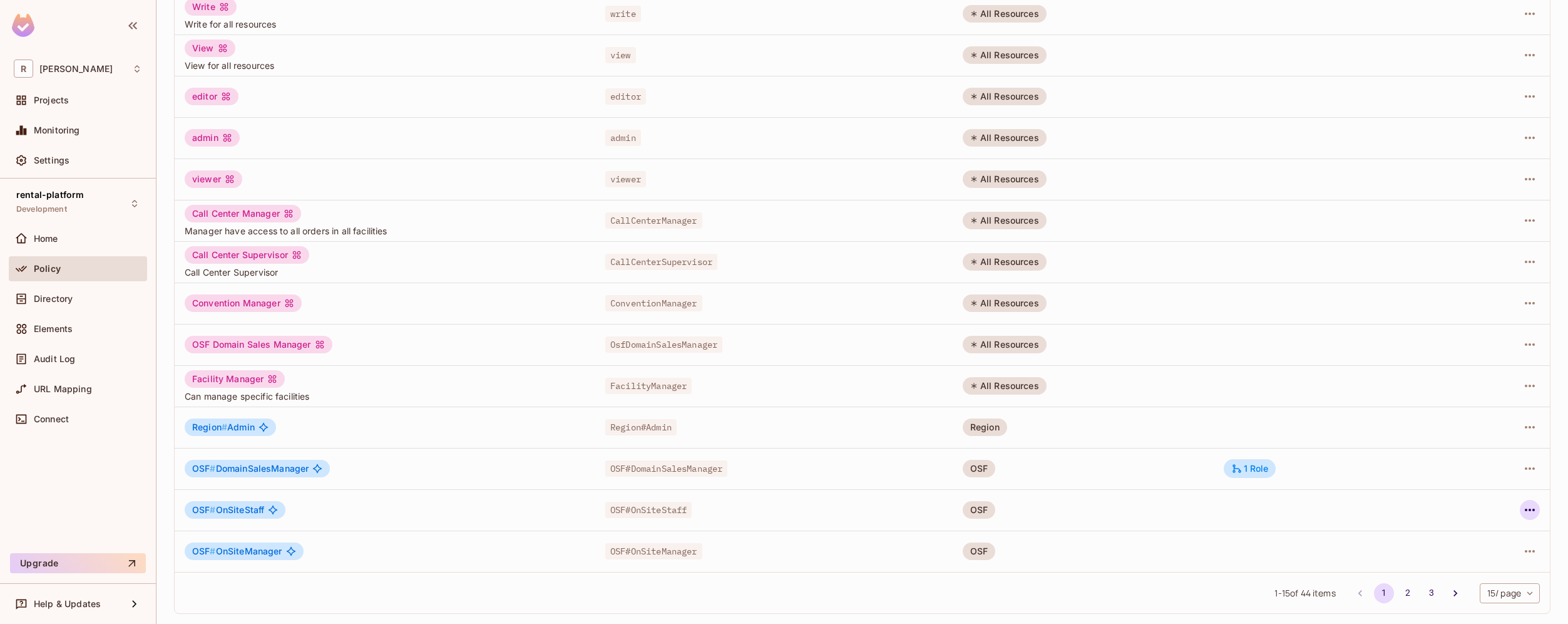
click at [1528, 515] on button "button" at bounding box center [1529, 510] width 20 height 20
click at [1494, 529] on li "Edit Role" at bounding box center [1466, 538] width 111 height 27
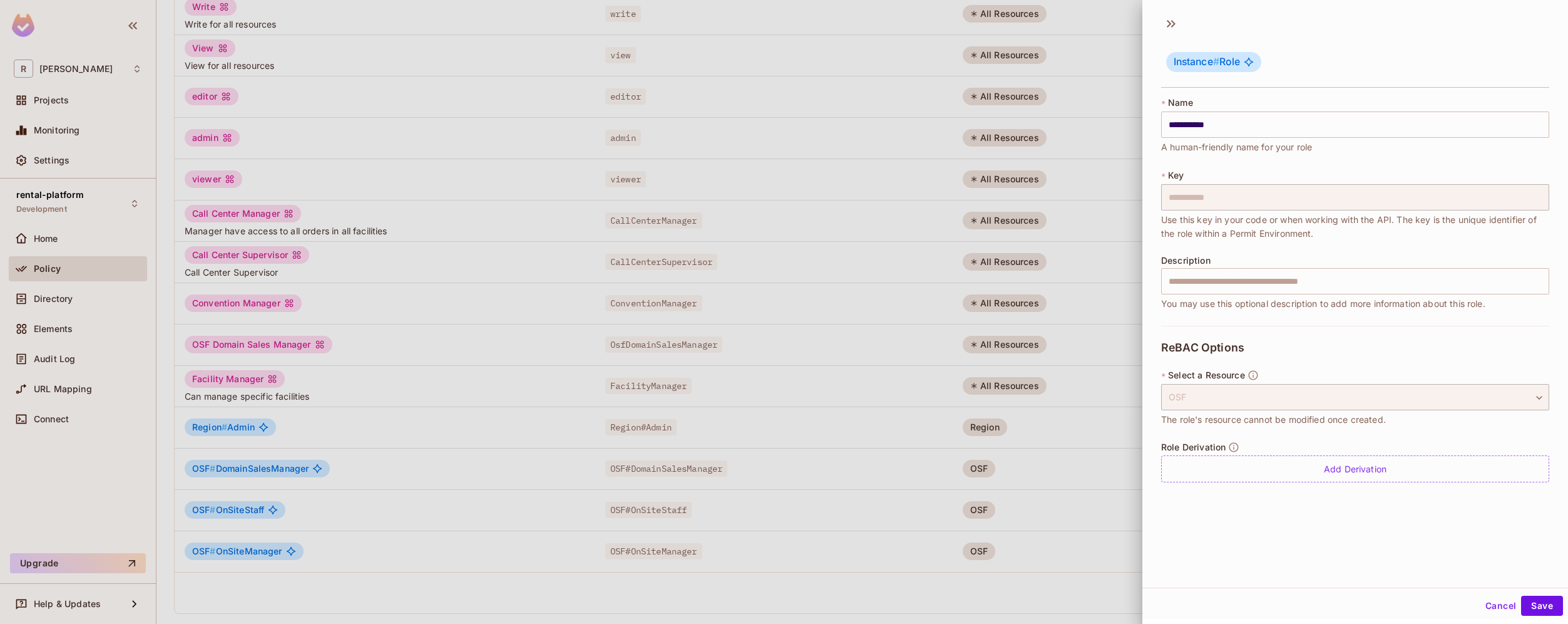
click at [1114, 557] on div at bounding box center [784, 312] width 1568 height 624
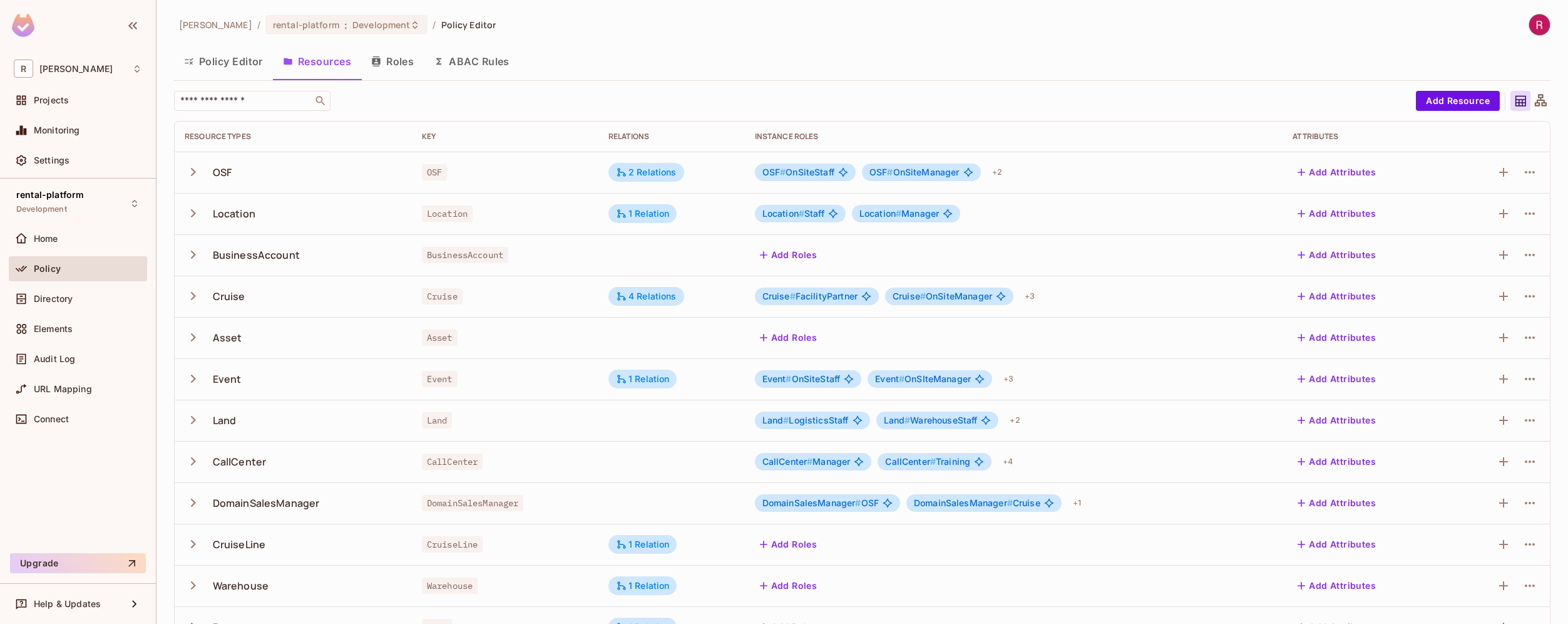
click at [248, 62] on button "Policy Editor" at bounding box center [223, 62] width 99 height 32
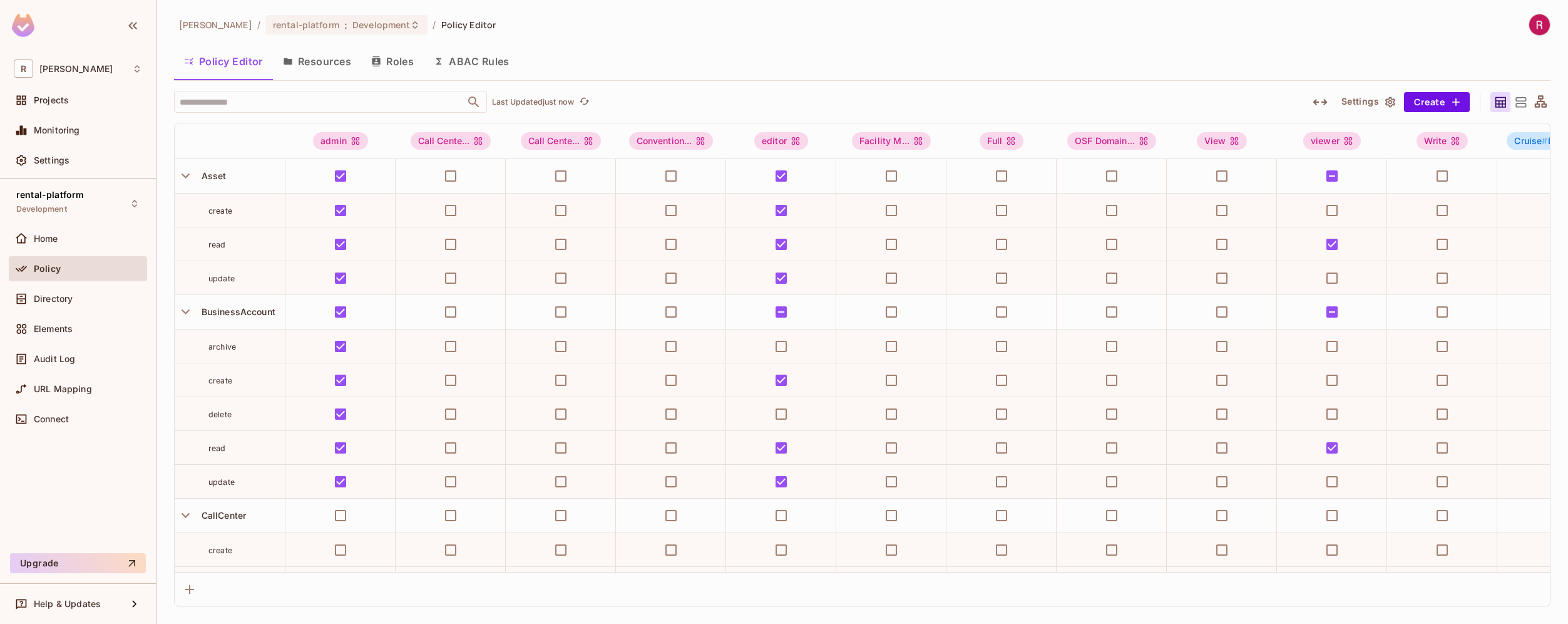
click at [1537, 101] on icon at bounding box center [1540, 101] width 12 height 12
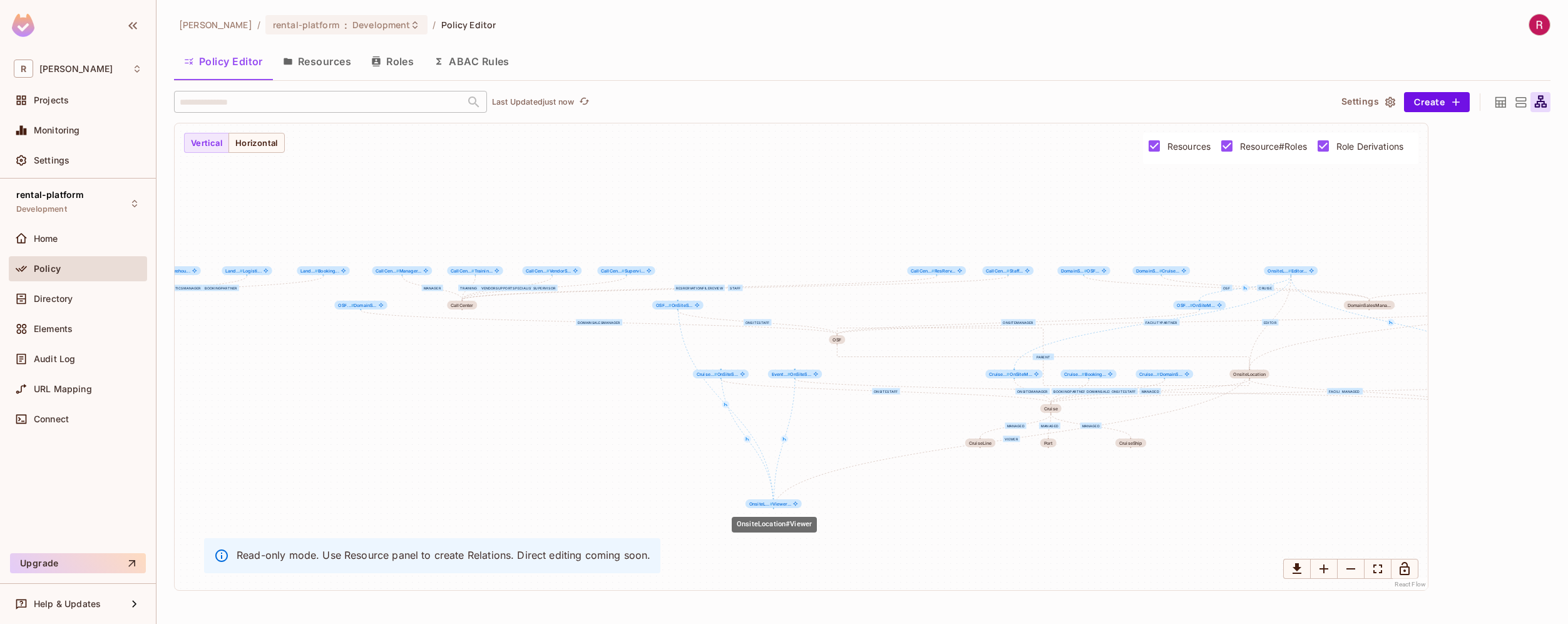
drag, startPoint x: 758, startPoint y: 271, endPoint x: 773, endPoint y: 501, distance: 230.5
click at [773, 501] on span "OnsiteL... # Viewer..." at bounding box center [770, 503] width 42 height 5
drag, startPoint x: 778, startPoint y: 504, endPoint x: 670, endPoint y: 469, distance: 113.5
click at [670, 469] on span "OnsiteL... # Viewer..." at bounding box center [662, 467] width 42 height 5
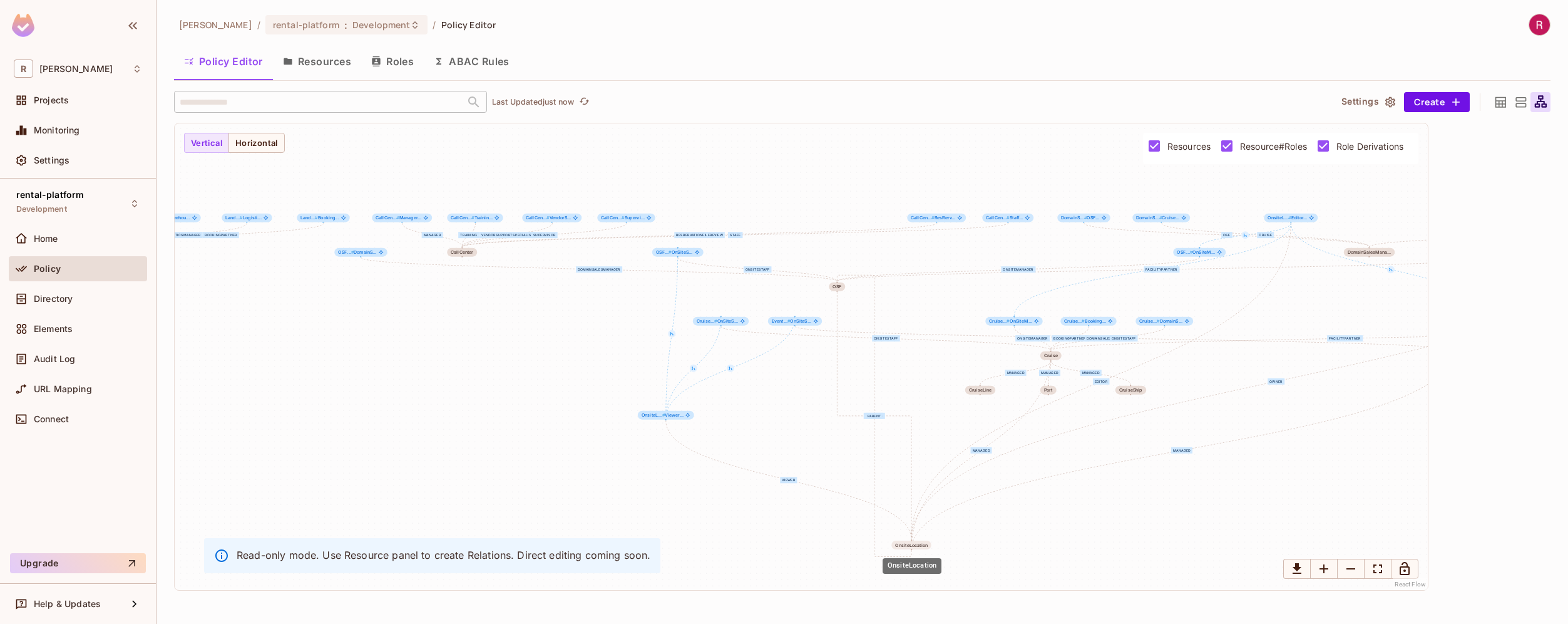
drag, startPoint x: 1251, startPoint y: 373, endPoint x: 913, endPoint y: 548, distance: 380.6
click at [913, 548] on div "OnsiteLocation" at bounding box center [911, 545] width 40 height 9
click at [1018, 519] on div "OnSiteStaff OnSiteManager DomainSalesManager FacilityPartner managed parent Sta…" at bounding box center [801, 356] width 1253 height 466
click at [980, 549] on div "OnSiteStaff OnSiteManager DomainSalesManager FacilityPartner managed parent Sta…" at bounding box center [801, 356] width 1253 height 466
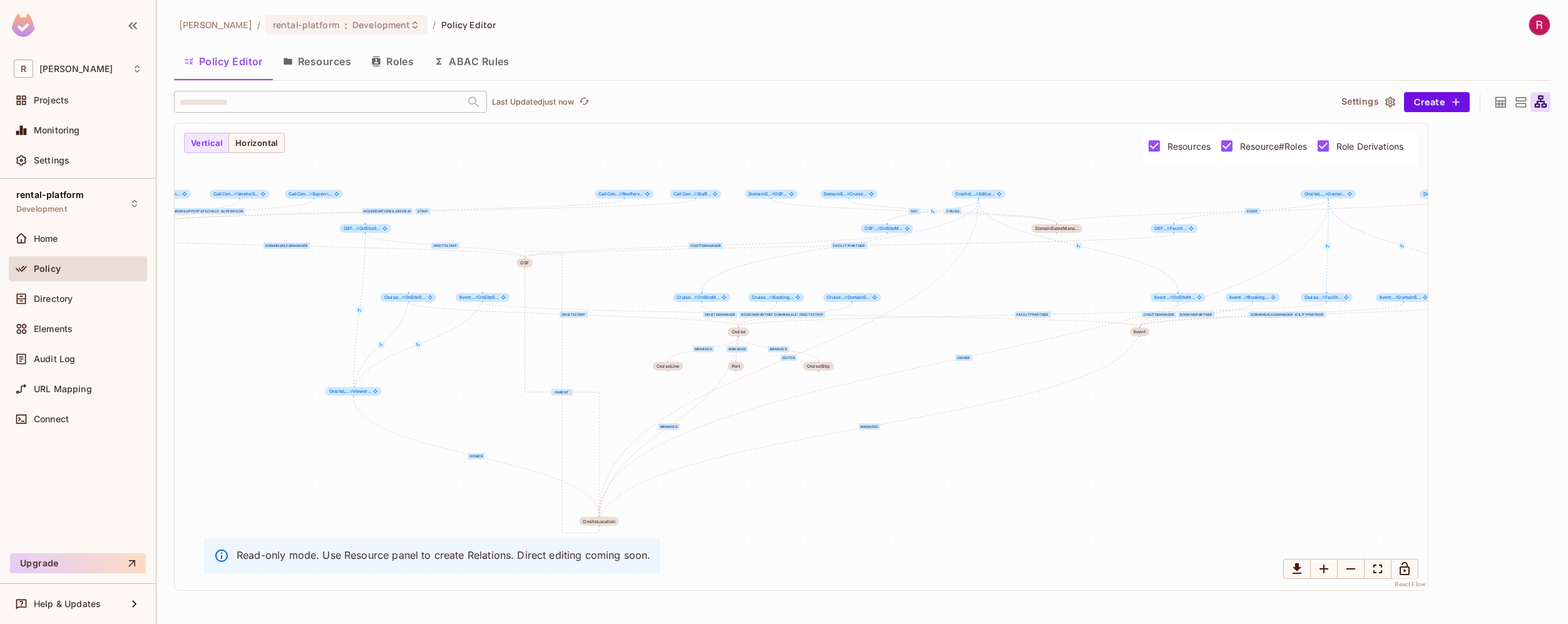
drag, startPoint x: 1095, startPoint y: 501, endPoint x: 783, endPoint y: 478, distance: 312.8
click at [783, 478] on div "OnSiteStaff OnSiteManager DomainSalesManager FacilityPartner managed parent Sta…" at bounding box center [801, 356] width 1253 height 466
click at [1348, 147] on span "Role Derivations" at bounding box center [1370, 146] width 67 height 12
click at [1276, 144] on span "Resource#Roles" at bounding box center [1273, 146] width 67 height 12
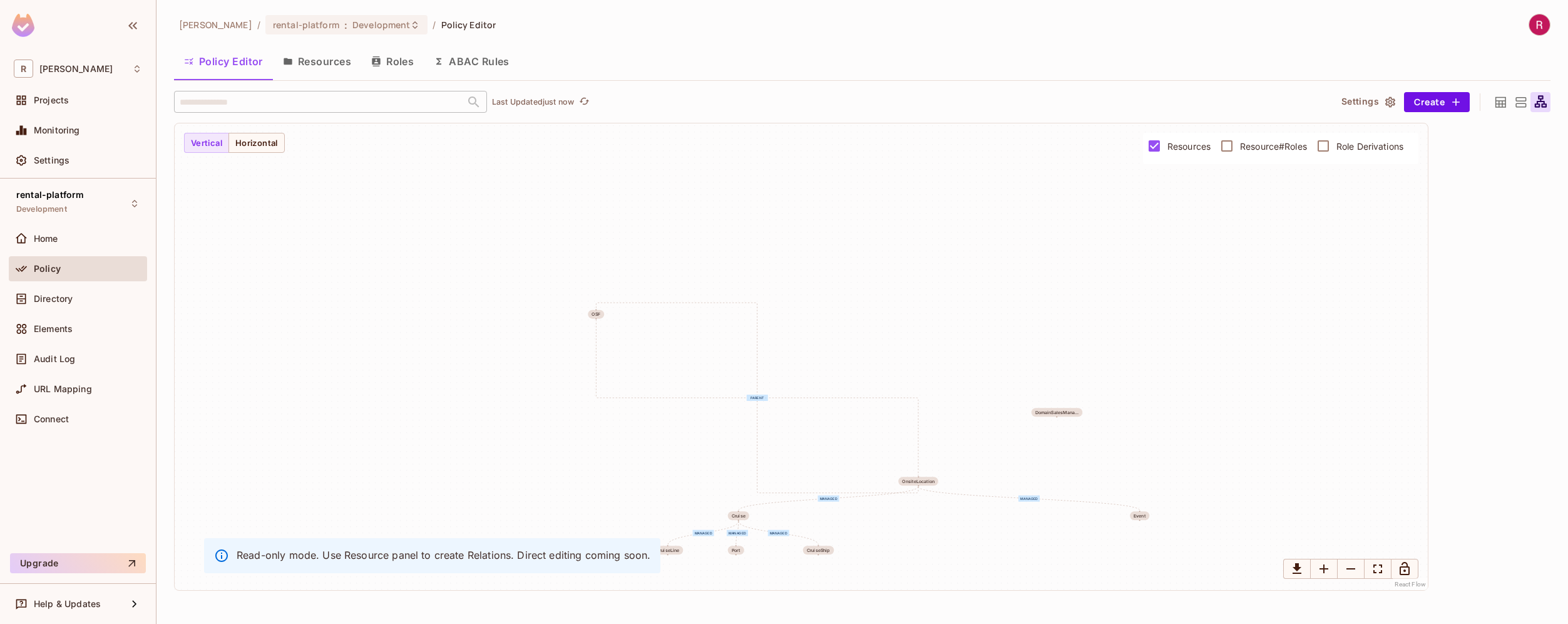
drag, startPoint x: 529, startPoint y: 266, endPoint x: 600, endPoint y: 307, distance: 82.0
click at [600, 307] on div "managed parent parent managed managed managed managed managed OSF Location Busi…" at bounding box center [801, 356] width 1253 height 466
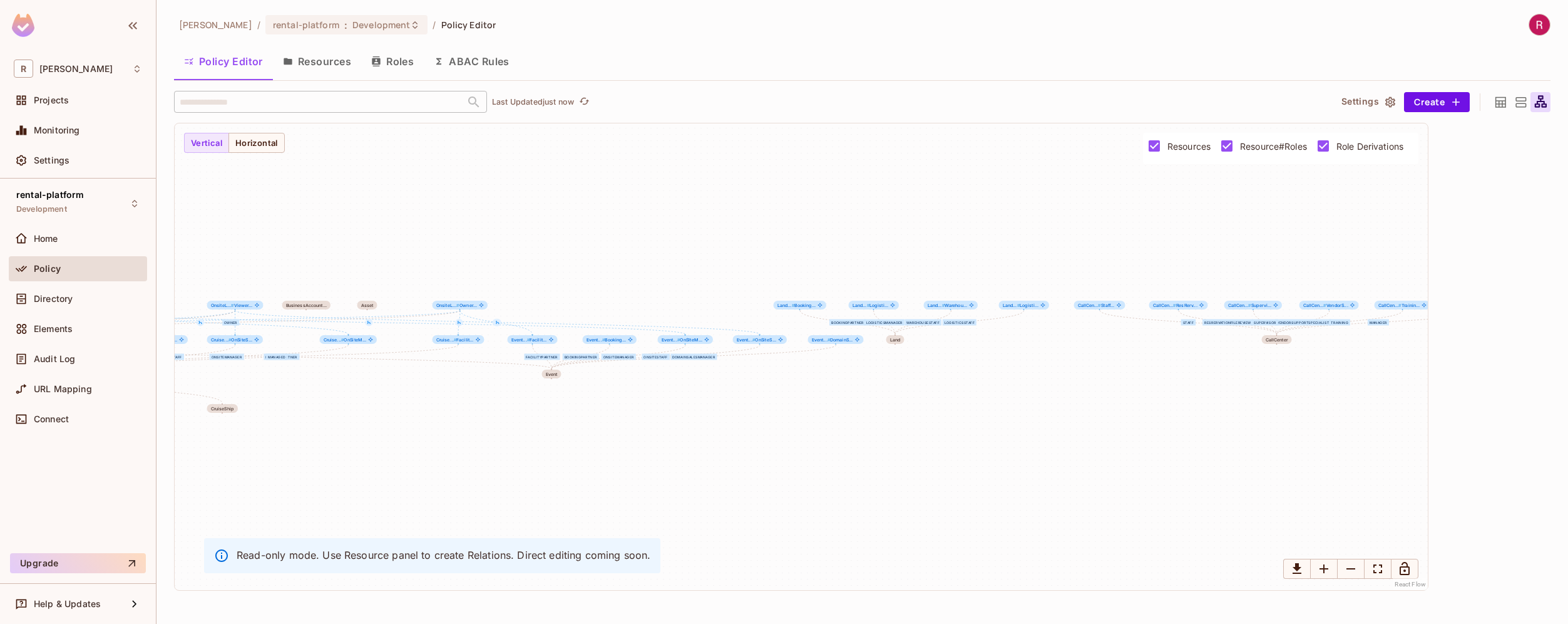
click at [1346, 141] on span "Role Derivations" at bounding box center [1370, 146] width 67 height 12
click at [1291, 145] on span "Resource#Roles" at bounding box center [1273, 146] width 67 height 12
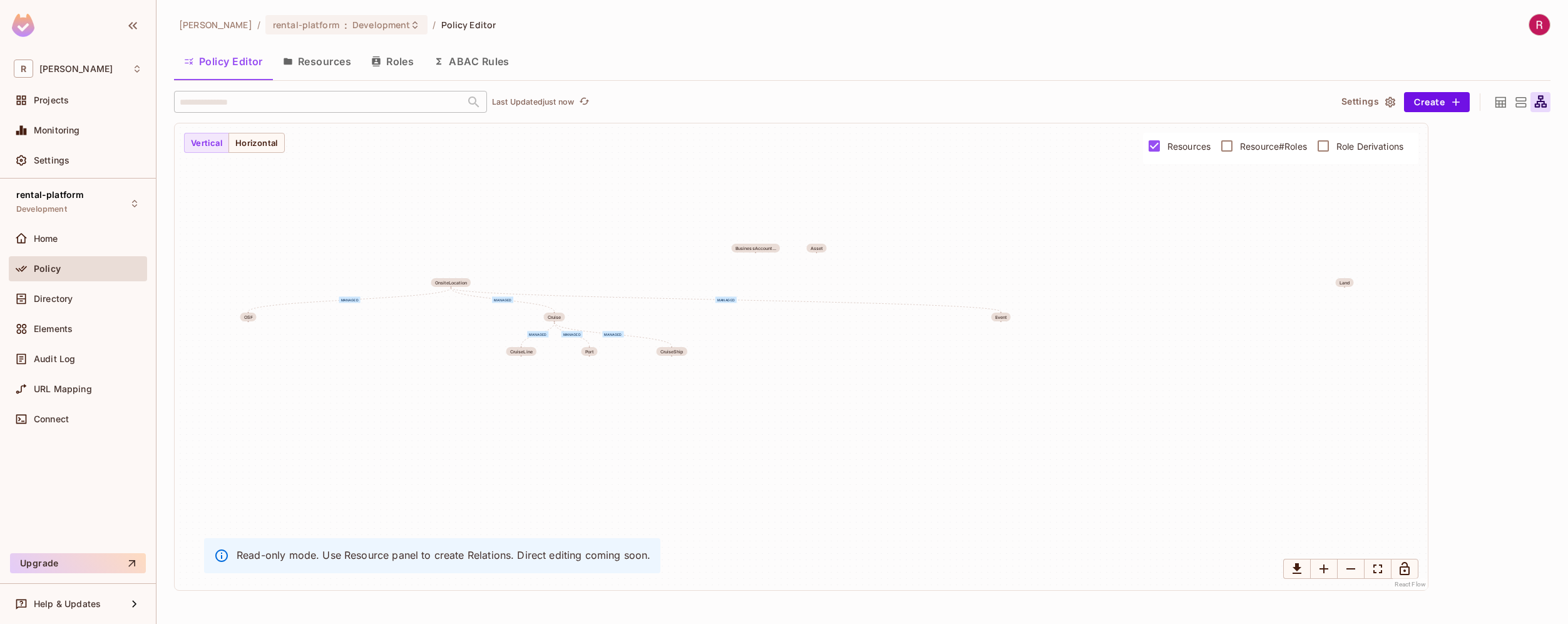
drag, startPoint x: 849, startPoint y: 387, endPoint x: 1327, endPoint y: 314, distance: 483.5
click at [1327, 314] on div "managed parent managed managed managed managed managed OSF Location BusinessAcc…" at bounding box center [801, 356] width 1253 height 466
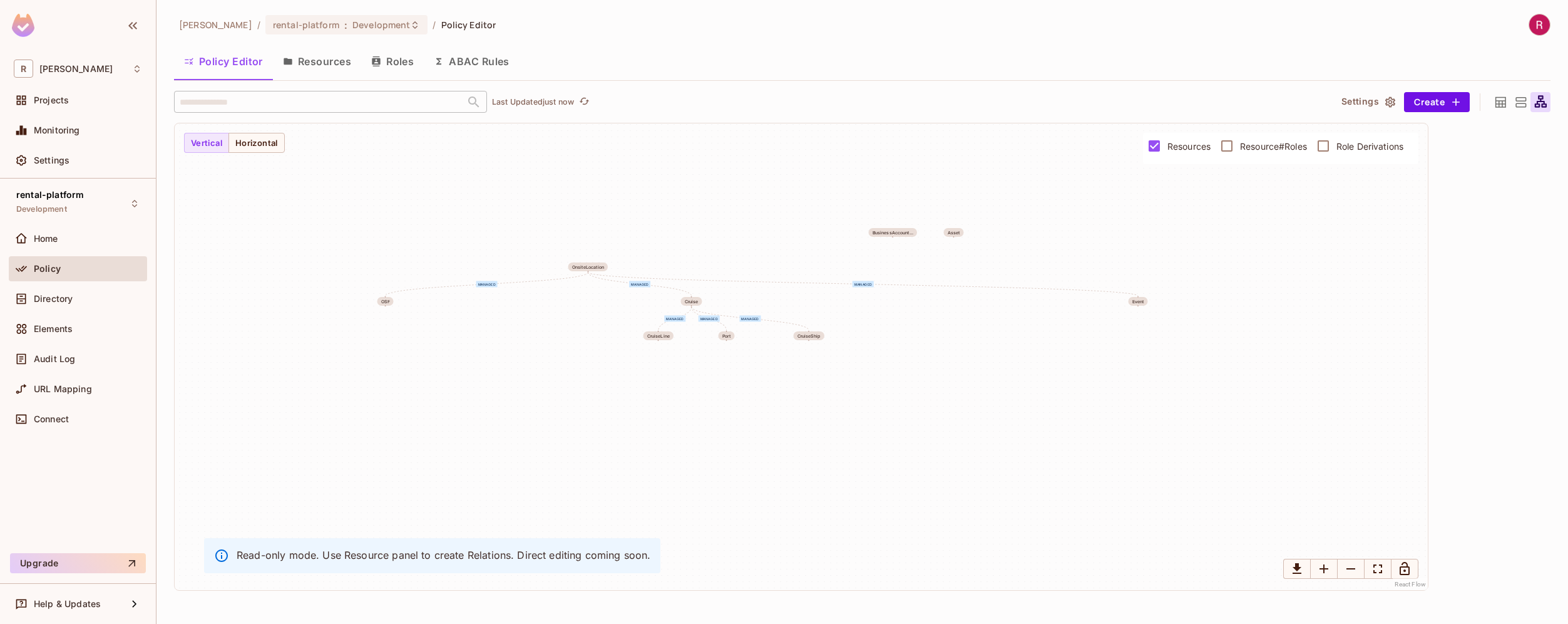
drag, startPoint x: 881, startPoint y: 401, endPoint x: 990, endPoint y: 401, distance: 109.0
click at [990, 401] on div "managed parent managed managed managed managed managed OSF Location BusinessAcc…" at bounding box center [801, 356] width 1253 height 466
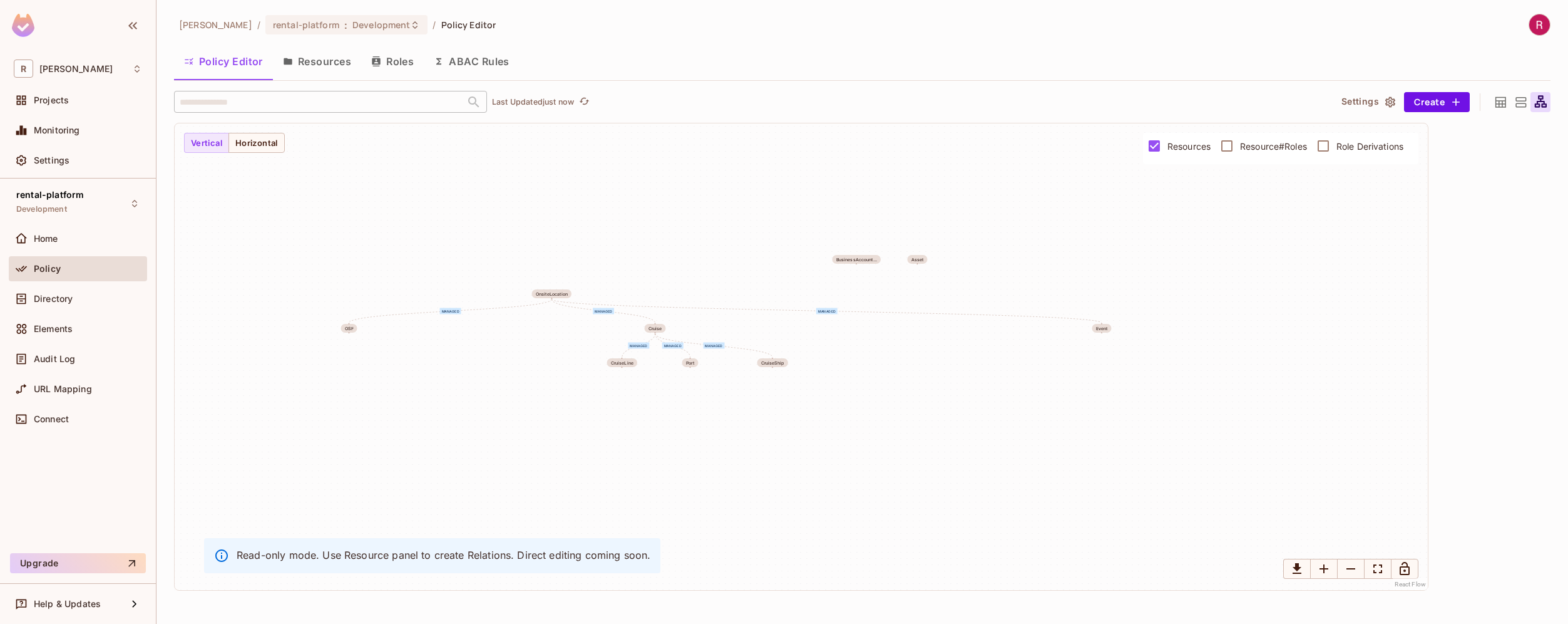
drag, startPoint x: 652, startPoint y: 416, endPoint x: 615, endPoint y: 442, distance: 45.2
click at [615, 442] on div "managed parent managed managed managed managed managed OSF Location BusinessAcc…" at bounding box center [801, 356] width 1253 height 466
click at [1244, 147] on span "Resource#Roles" at bounding box center [1273, 146] width 67 height 12
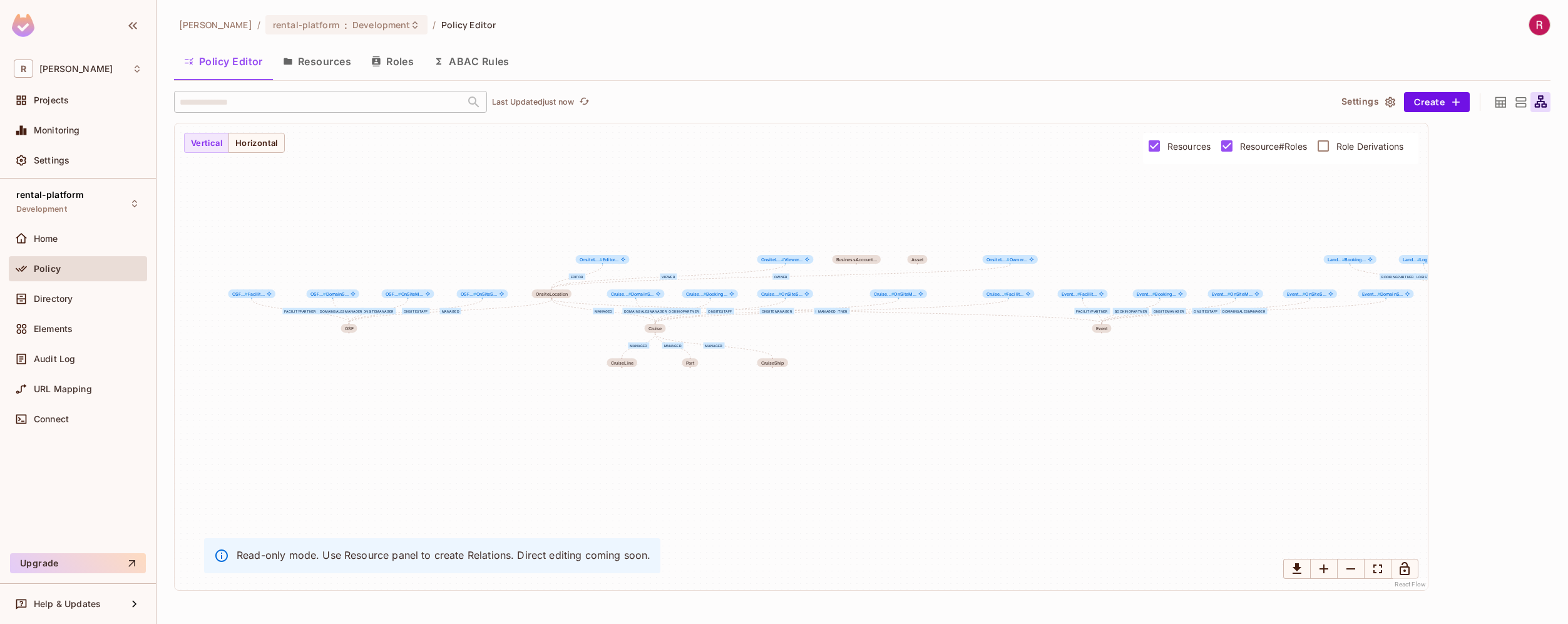
click at [1288, 146] on span "Resource#Roles" at bounding box center [1273, 146] width 67 height 12
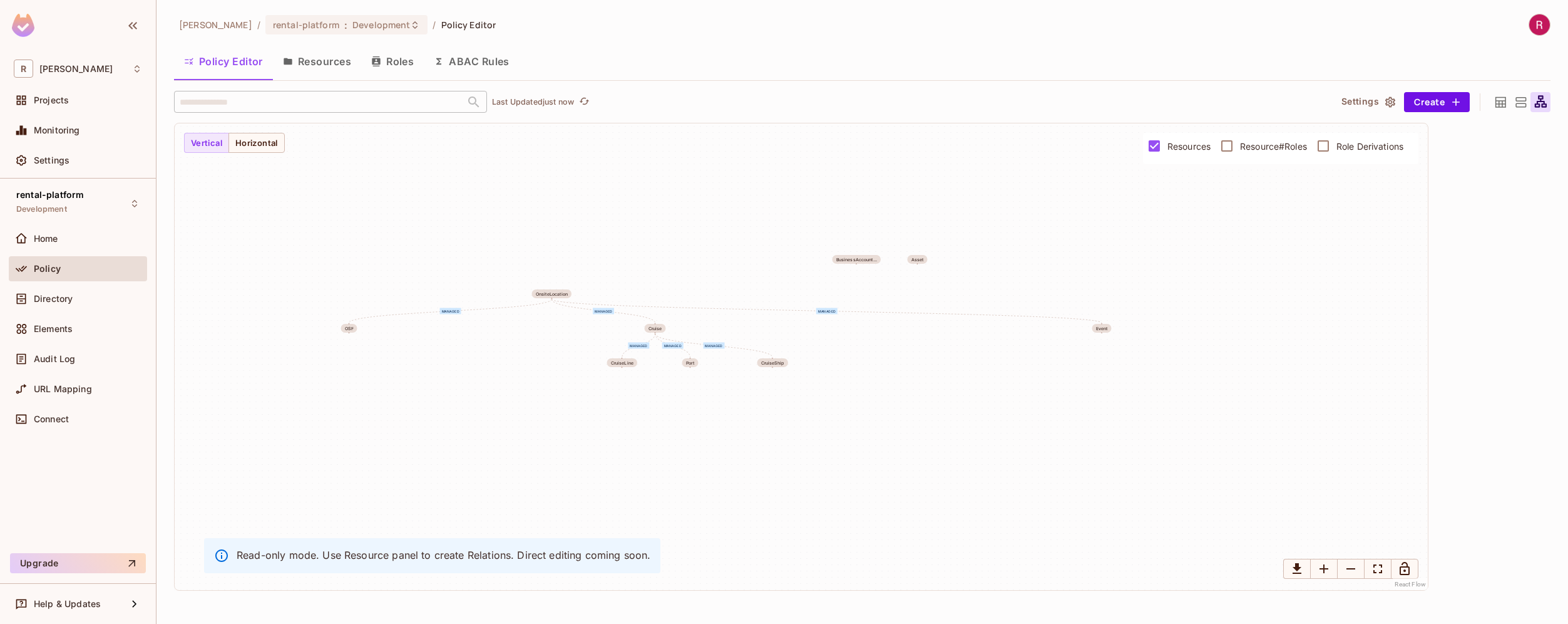
click at [1288, 146] on span "Resource#Roles" at bounding box center [1273, 146] width 67 height 12
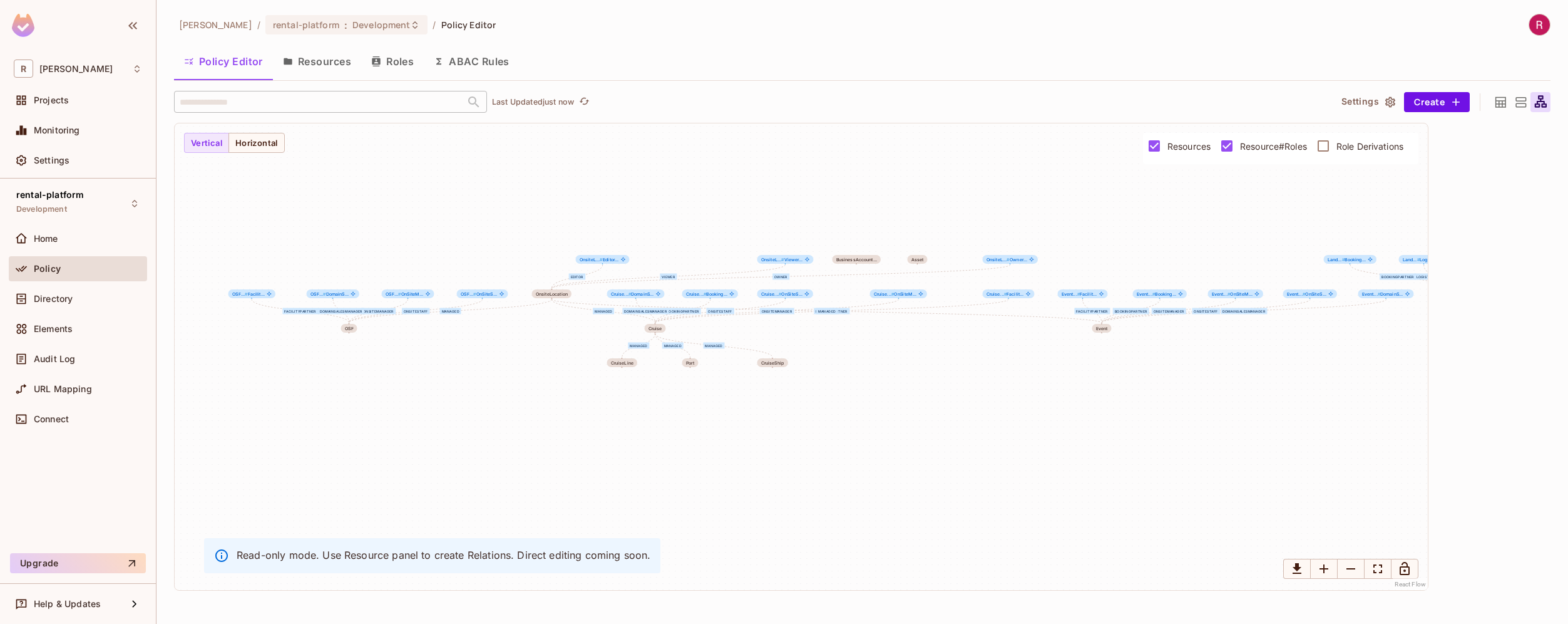
click at [1288, 146] on span "Resource#Roles" at bounding box center [1273, 146] width 67 height 12
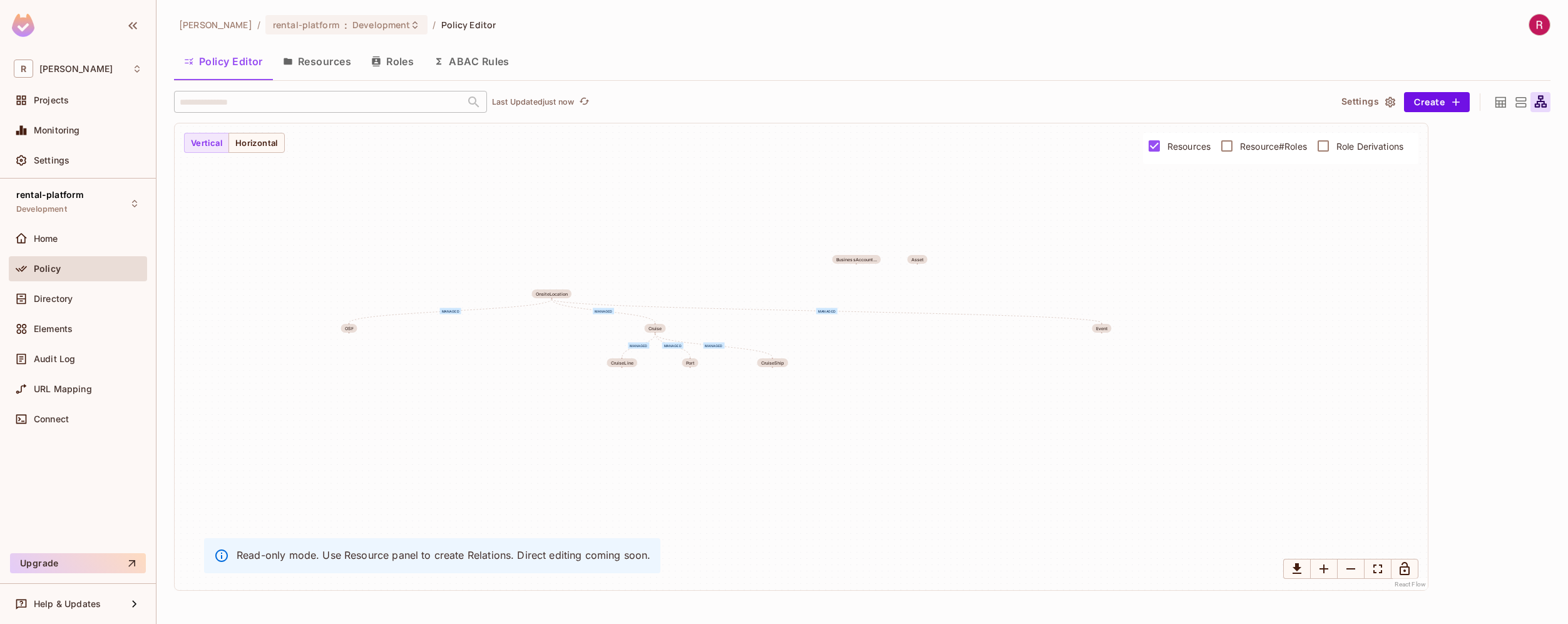
click at [1288, 146] on span "Resource#Roles" at bounding box center [1273, 146] width 67 height 12
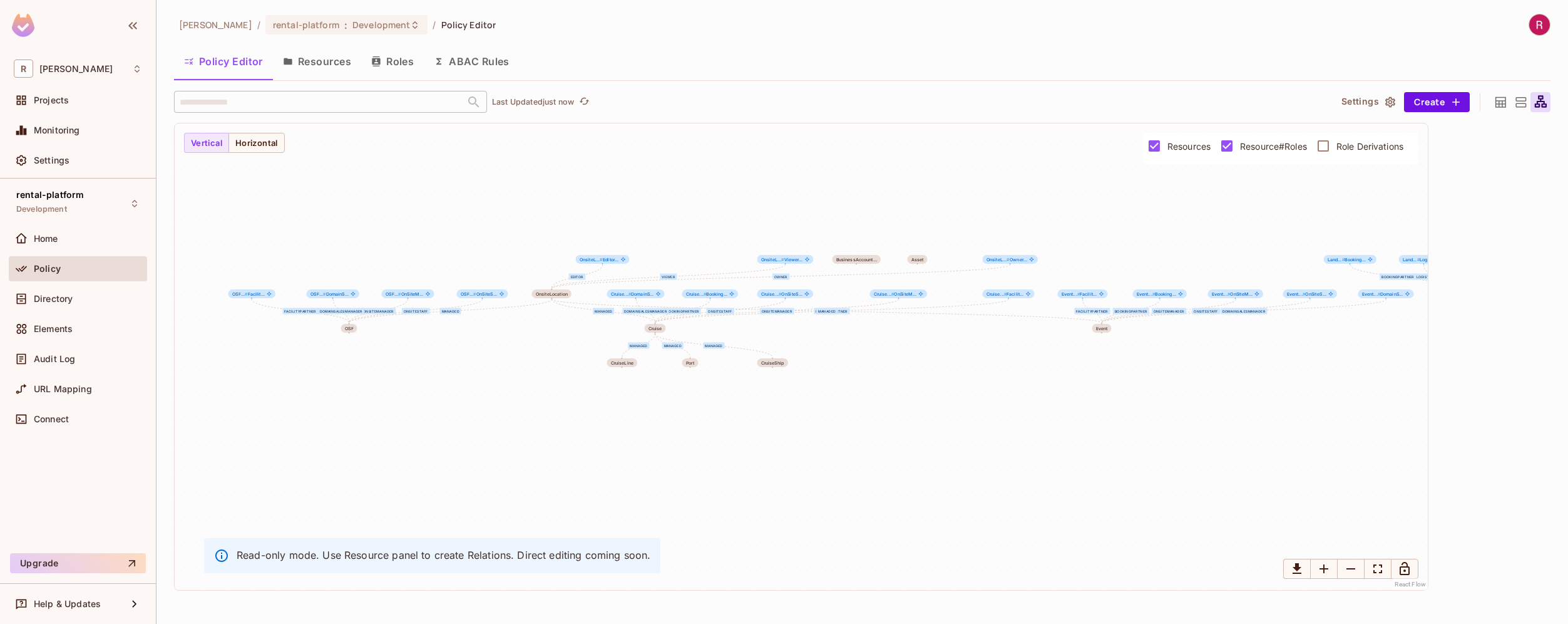
click at [1288, 146] on span "Resource#Roles" at bounding box center [1273, 146] width 67 height 12
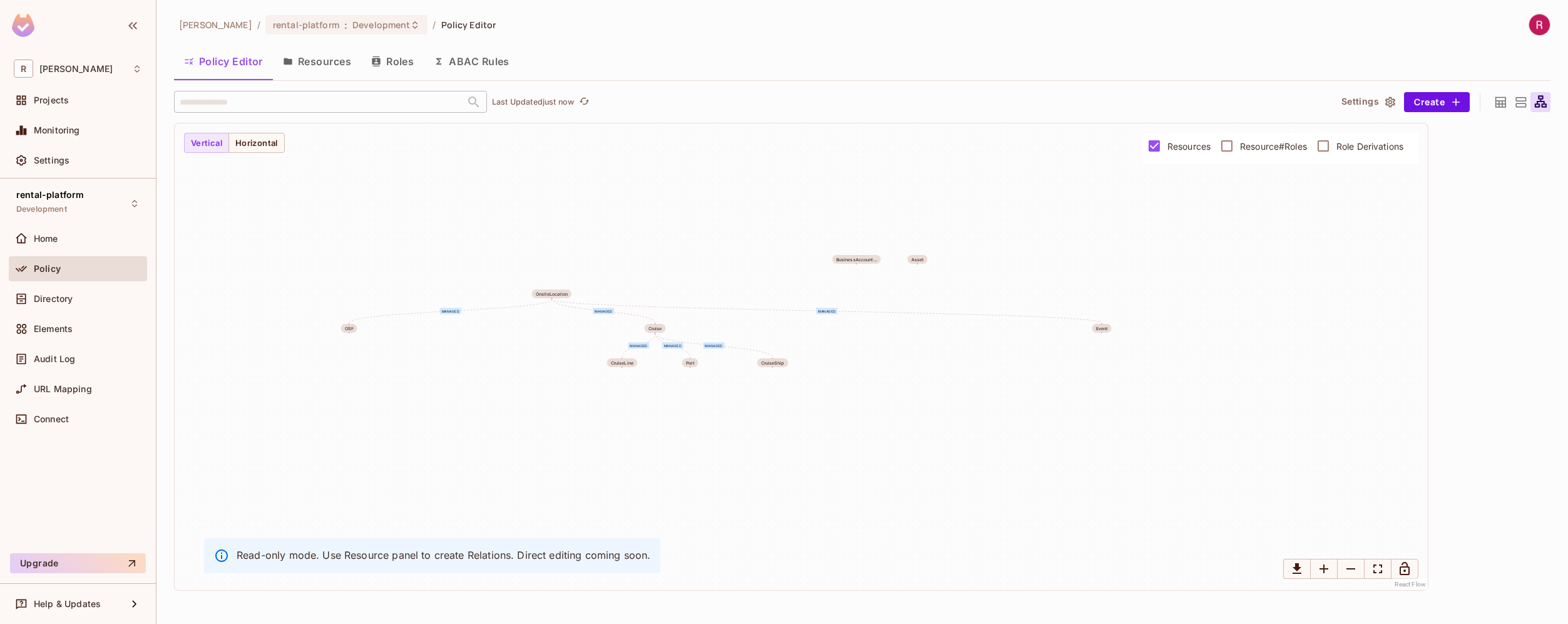
click at [1288, 146] on span "Resource#Roles" at bounding box center [1273, 146] width 67 height 12
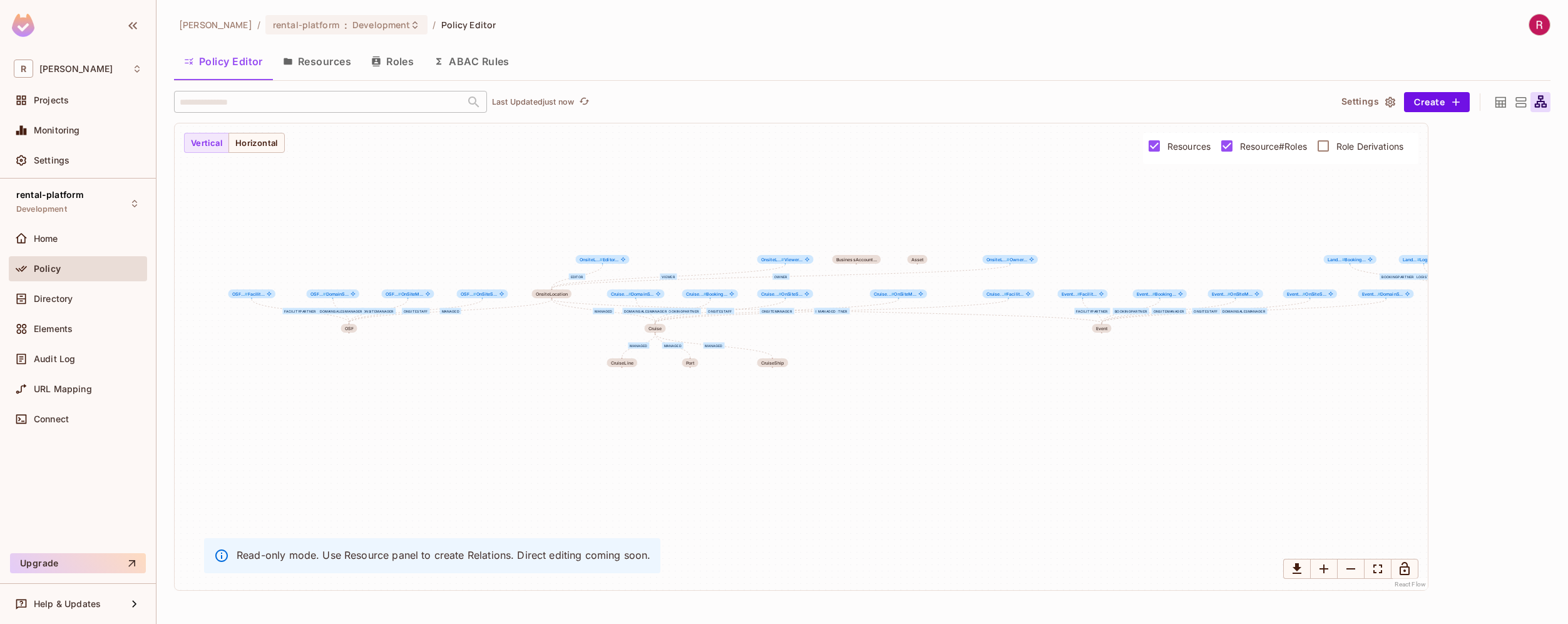
click at [1288, 146] on span "Resource#Roles" at bounding box center [1273, 146] width 67 height 12
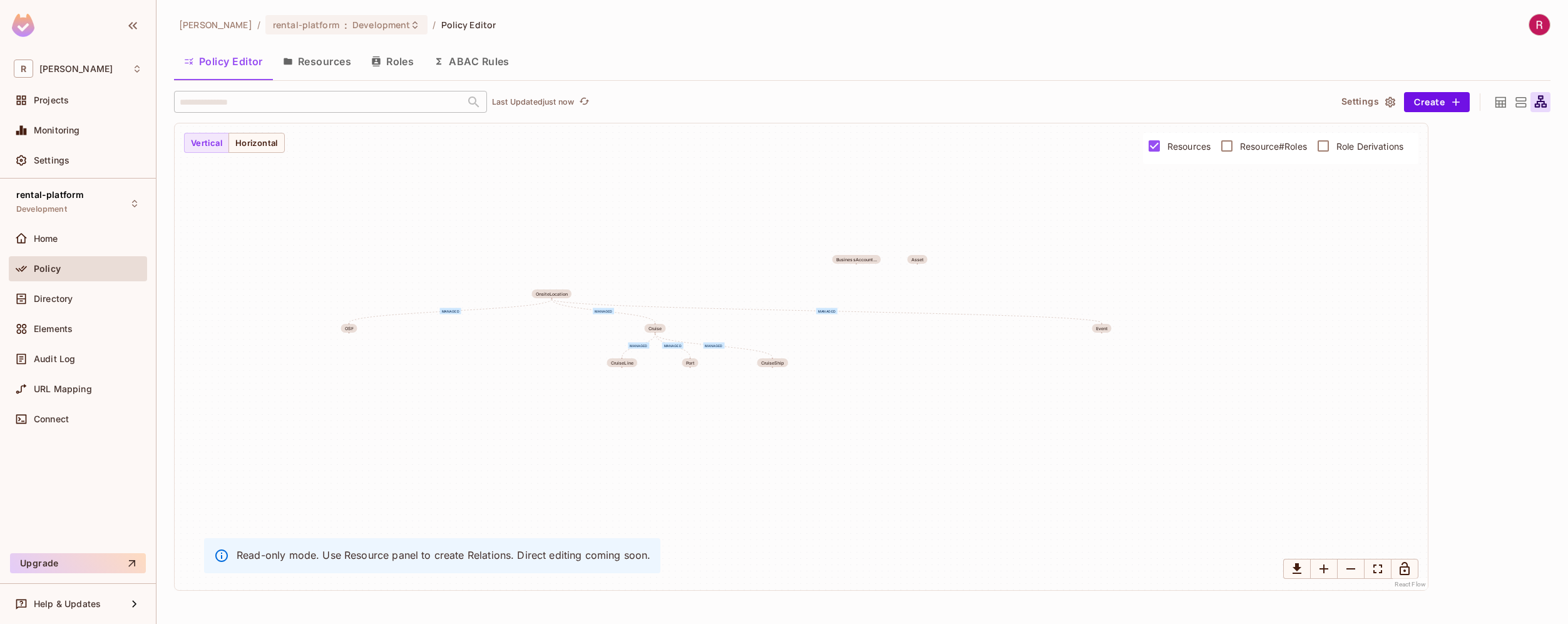
click at [1289, 146] on span "Resource#Roles" at bounding box center [1273, 146] width 67 height 12
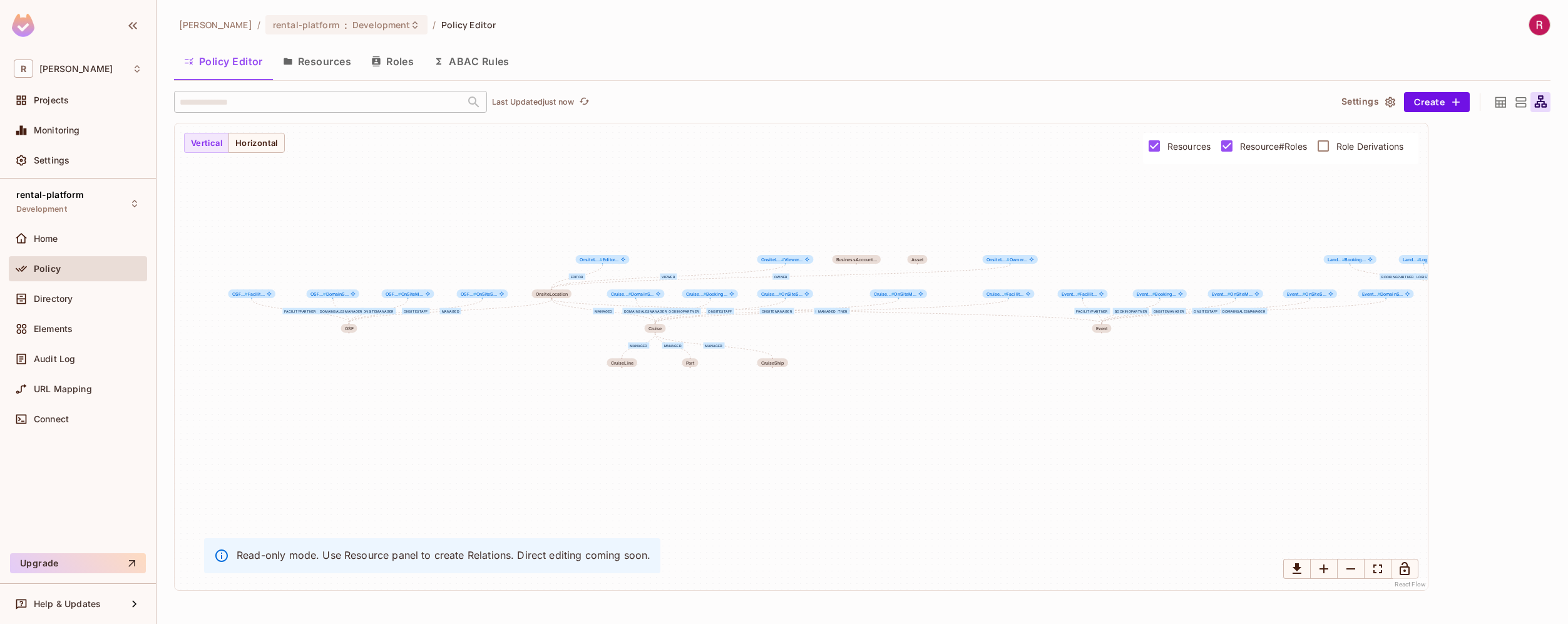
click at [1346, 145] on span "Role Derivations" at bounding box center [1370, 146] width 67 height 12
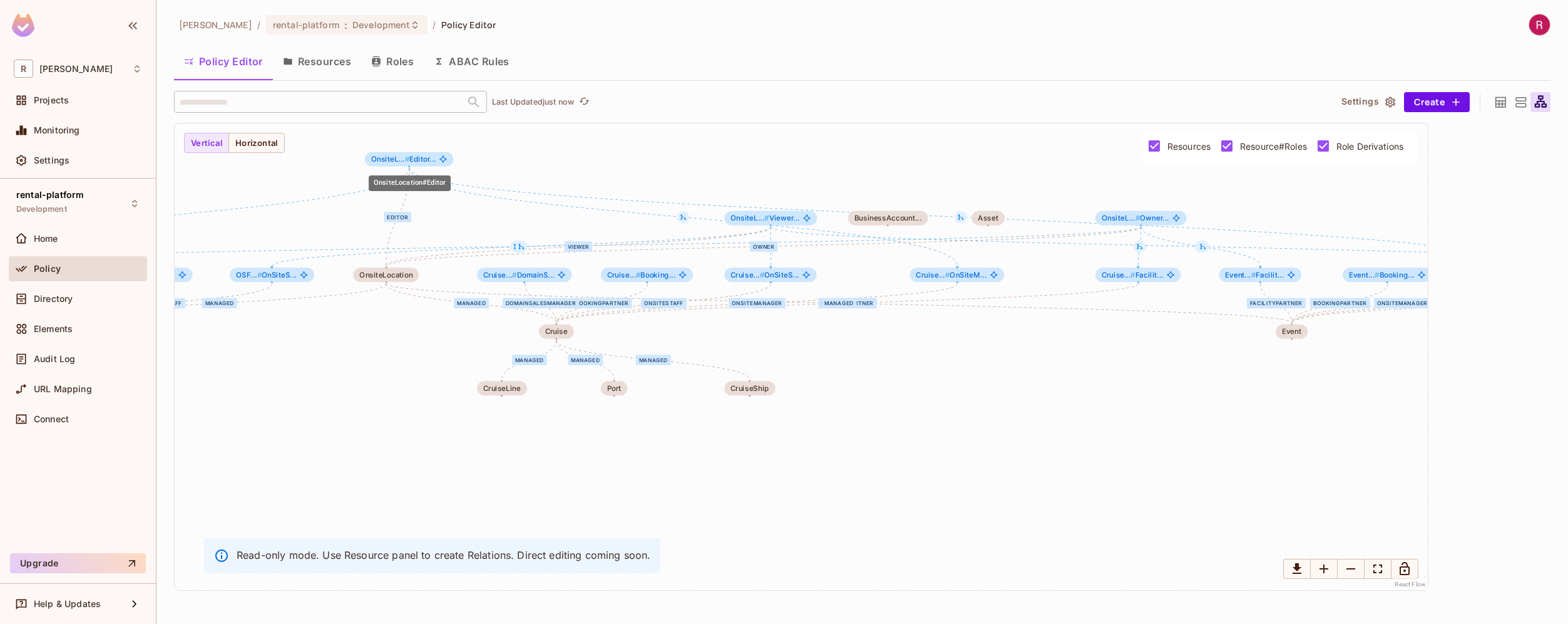
drag, startPoint x: 478, startPoint y: 222, endPoint x: 416, endPoint y: 162, distance: 86.3
click at [416, 162] on span "OnsiteL... # Editor..." at bounding box center [403, 160] width 65 height 8
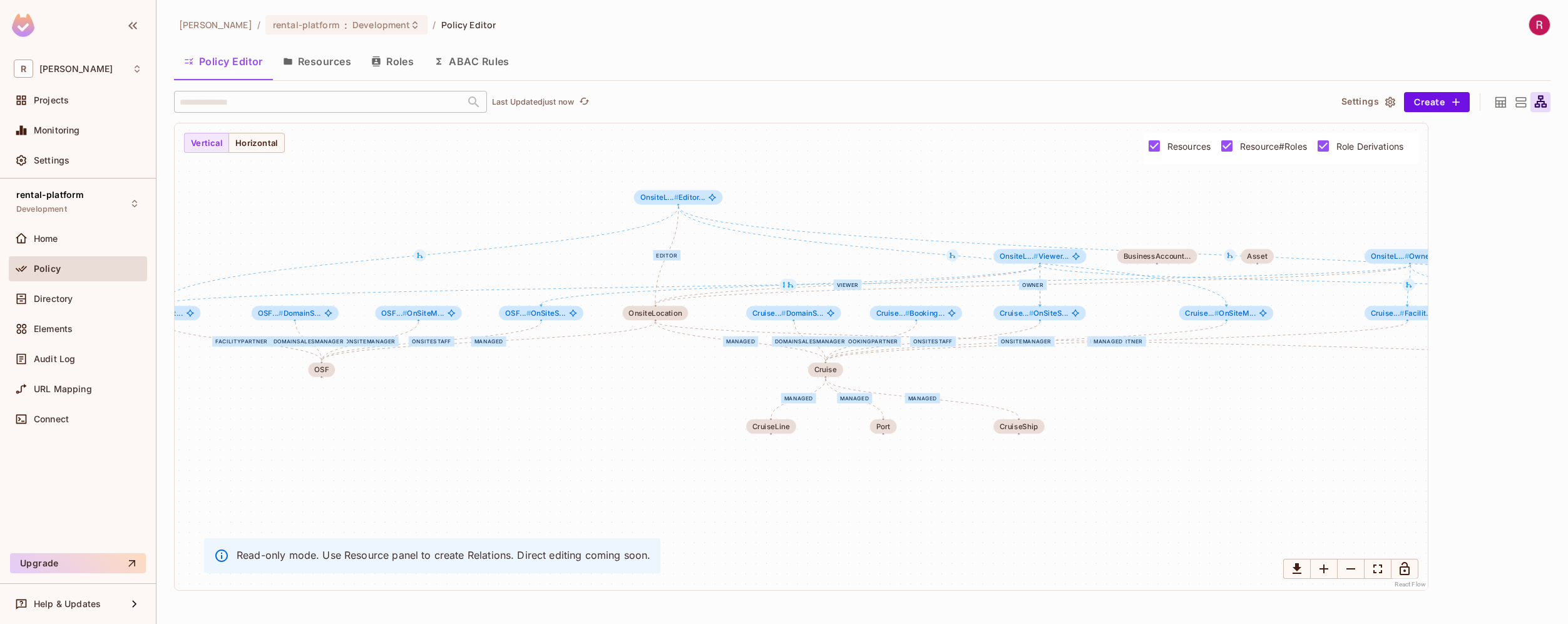
drag, startPoint x: 395, startPoint y: 322, endPoint x: 665, endPoint y: 360, distance: 272.7
click at [665, 360] on div "OnSiteStaff OnSiteManager DomainSalesManager FacilityPartner managed Staff Mana…" at bounding box center [801, 356] width 1253 height 466
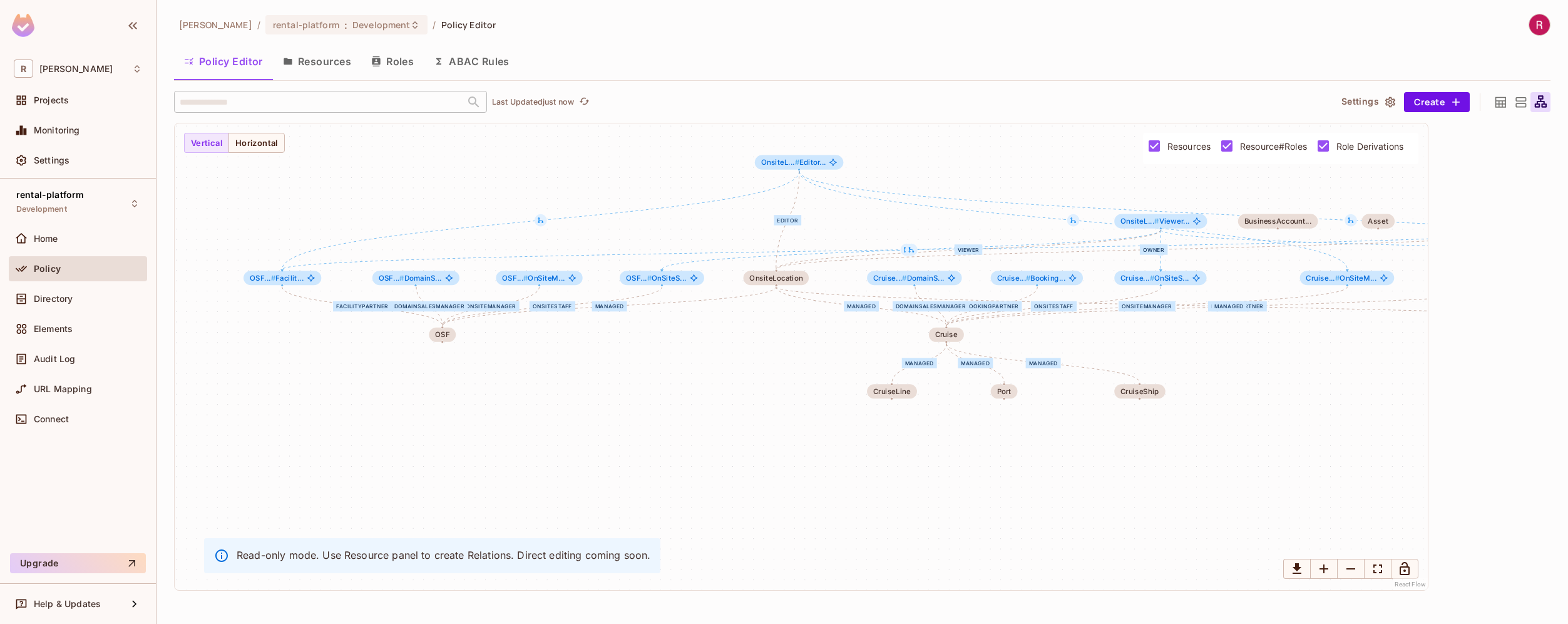
drag, startPoint x: 594, startPoint y: 409, endPoint x: 711, endPoint y: 379, distance: 120.8
click at [711, 379] on div "OnSiteStaff OnSiteManager DomainSalesManager FacilityPartner managed Staff Mana…" at bounding box center [801, 356] width 1253 height 466
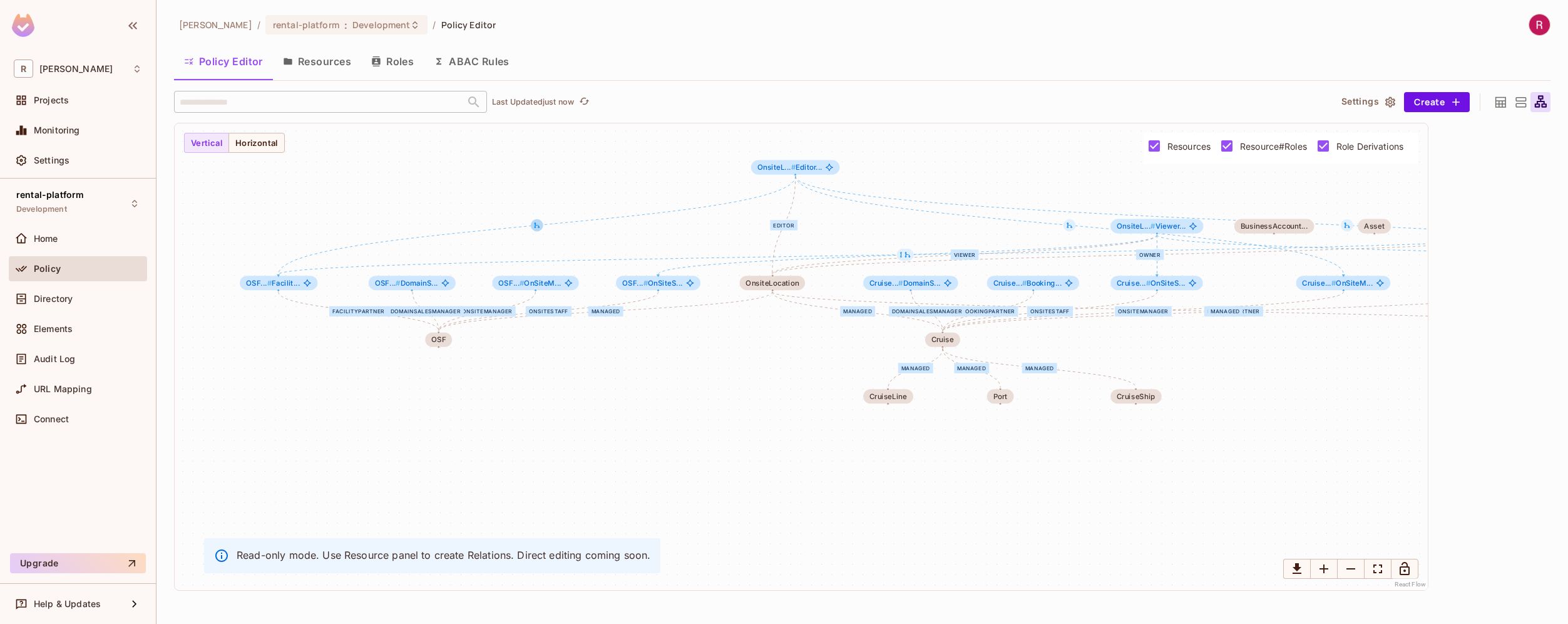
click at [537, 227] on icon at bounding box center [537, 225] width 8 height 8
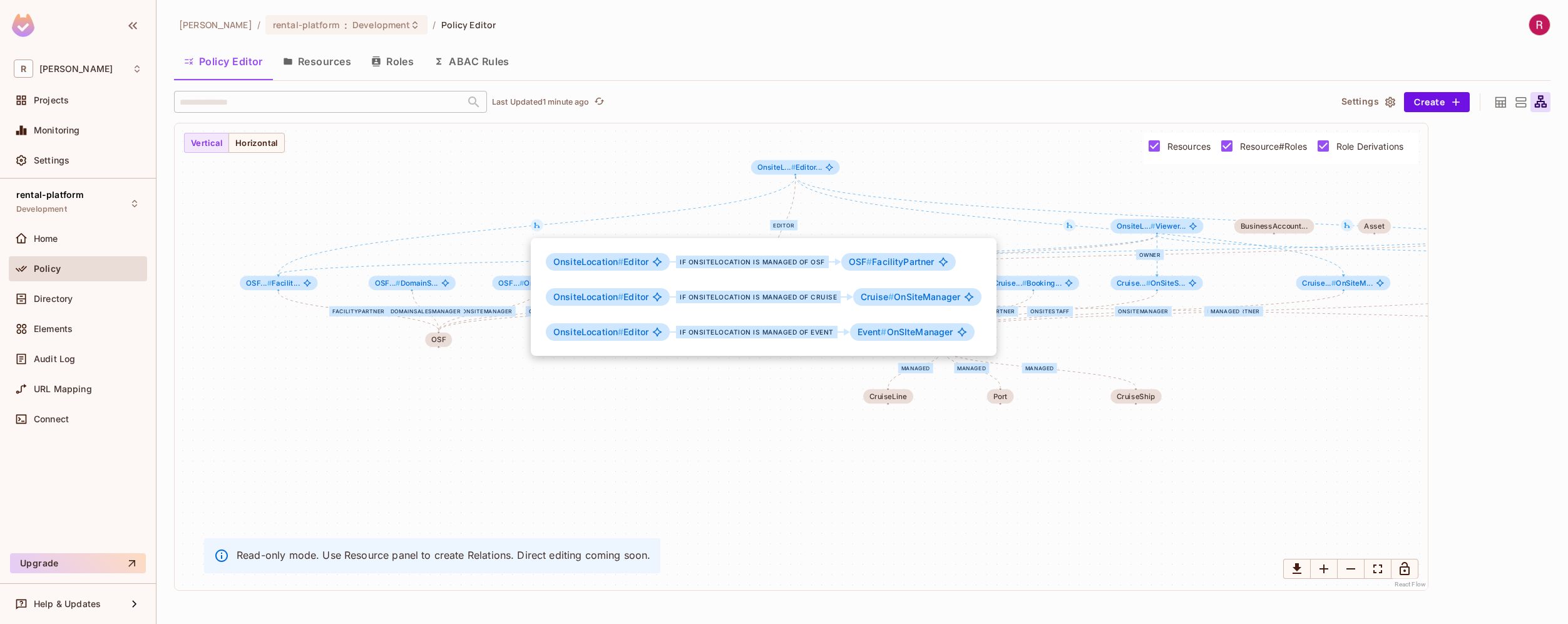
click at [581, 415] on div at bounding box center [784, 312] width 1568 height 624
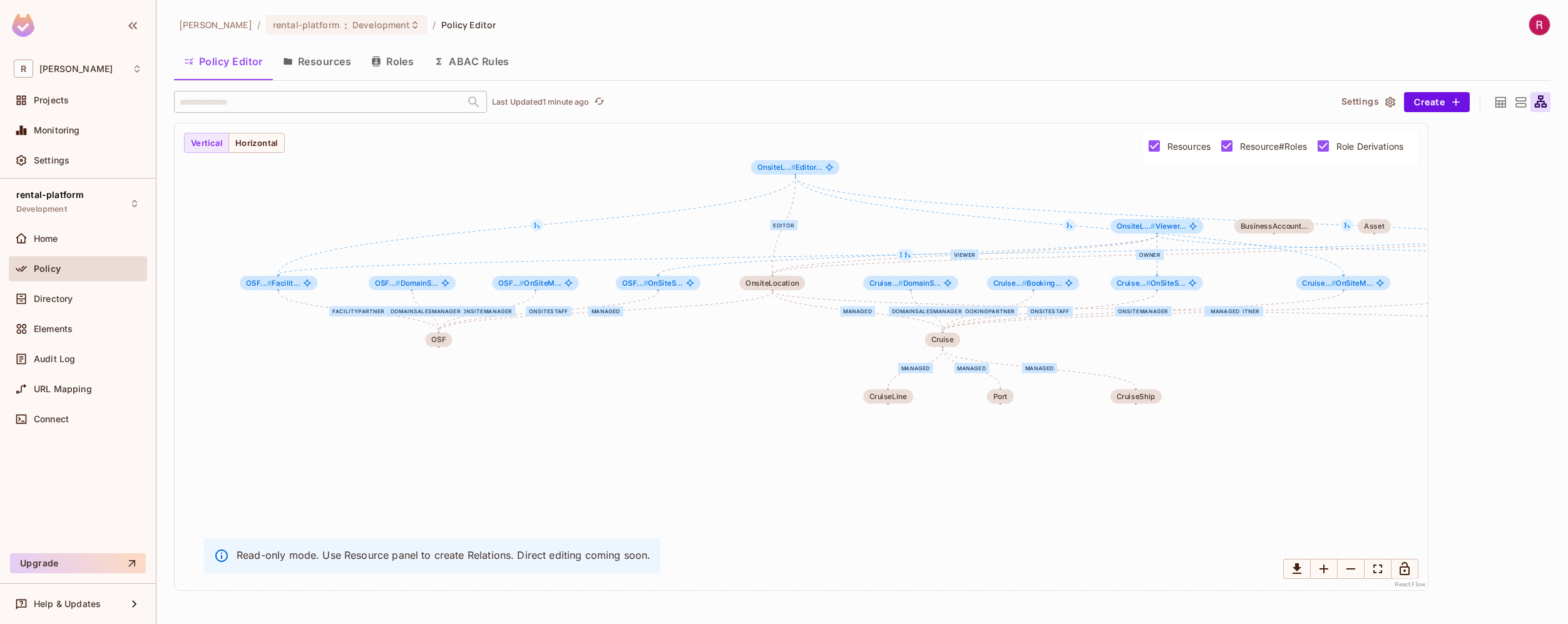
click at [1072, 230] on div at bounding box center [1070, 225] width 12 height 12
click at [1071, 226] on icon at bounding box center [1069, 225] width 5 height 5
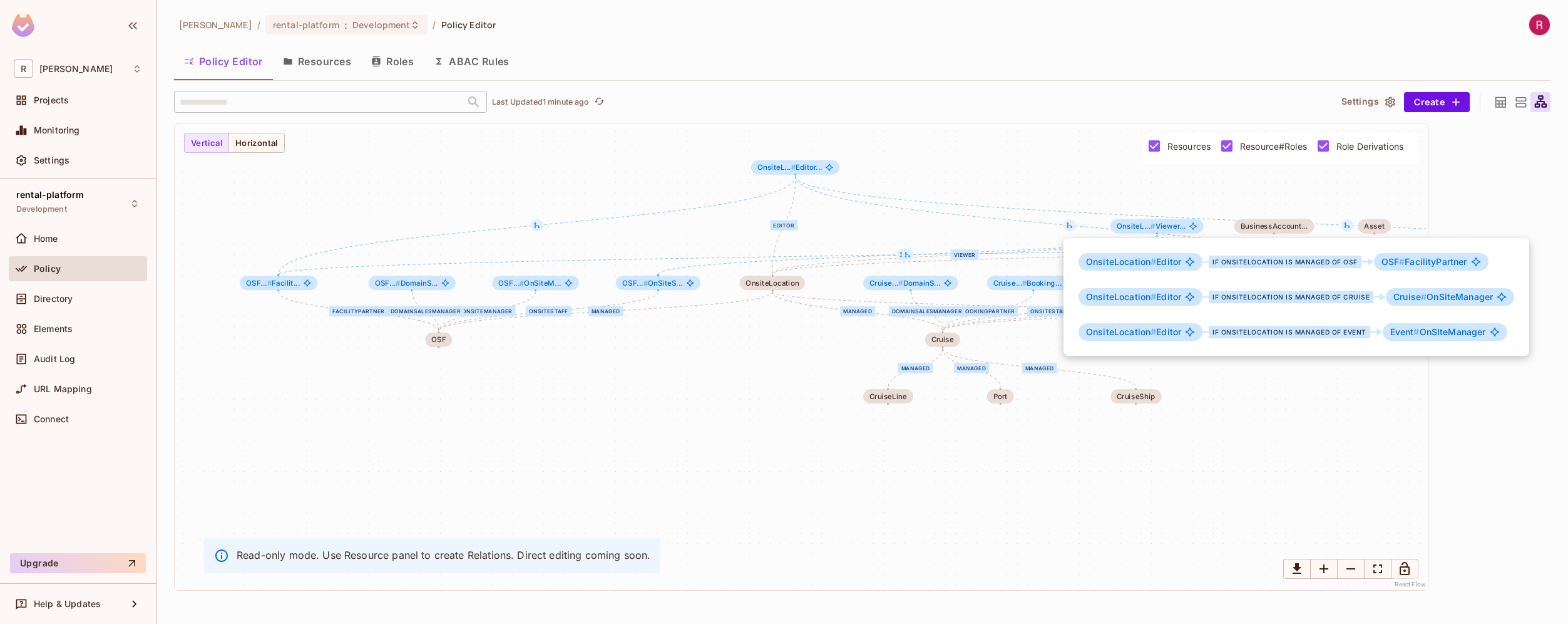
click at [1010, 449] on div at bounding box center [784, 312] width 1568 height 624
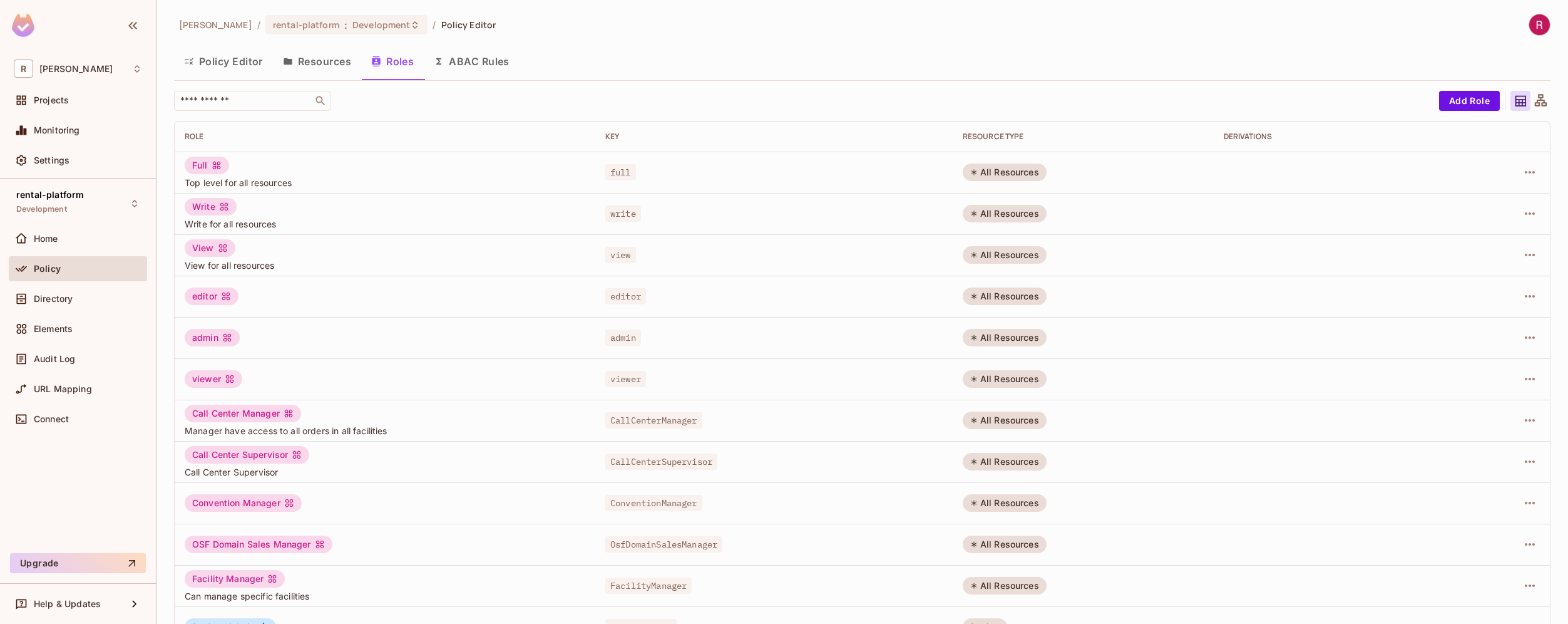
scroll to position [200, 0]
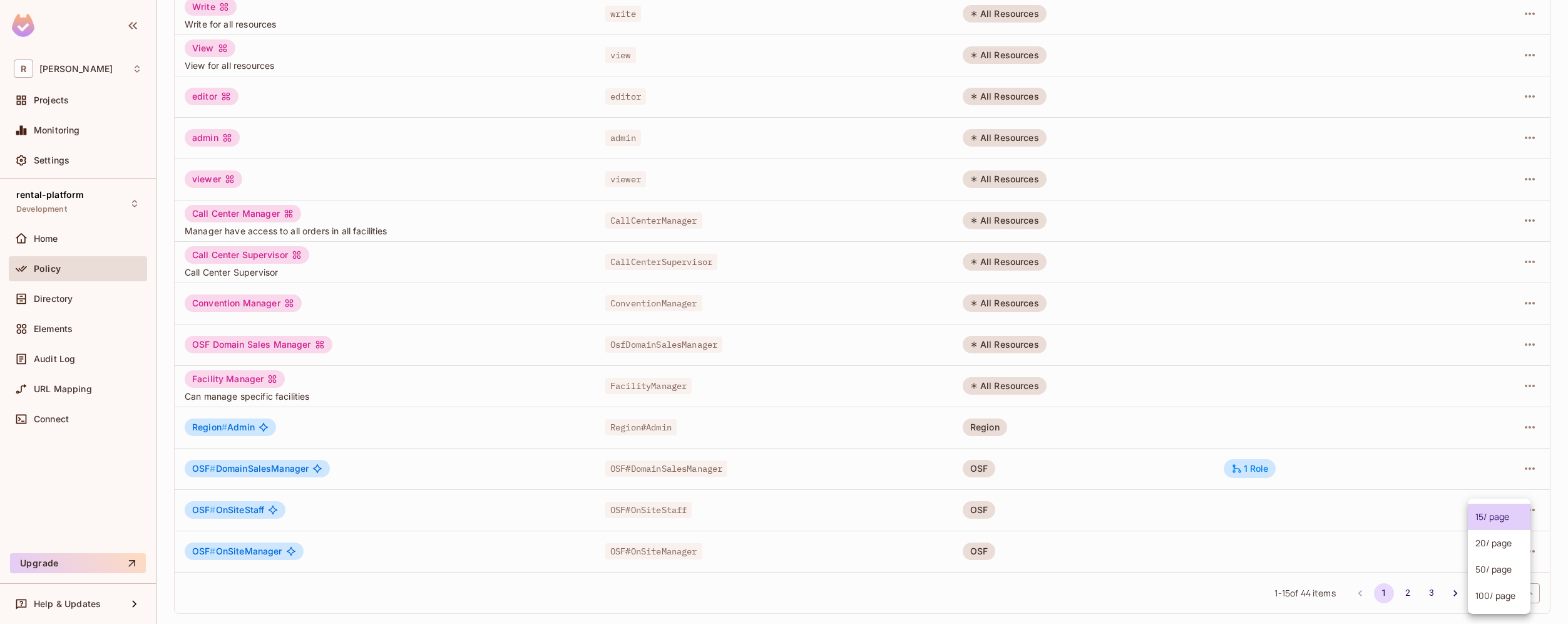
click at [1489, 597] on body "[PERSON_NAME]-poc Projects Monitoring Settings rental-platform Development Home…" at bounding box center [784, 312] width 1568 height 624
click at [1489, 597] on li "100 / page" at bounding box center [1498, 595] width 62 height 26
type input "***"
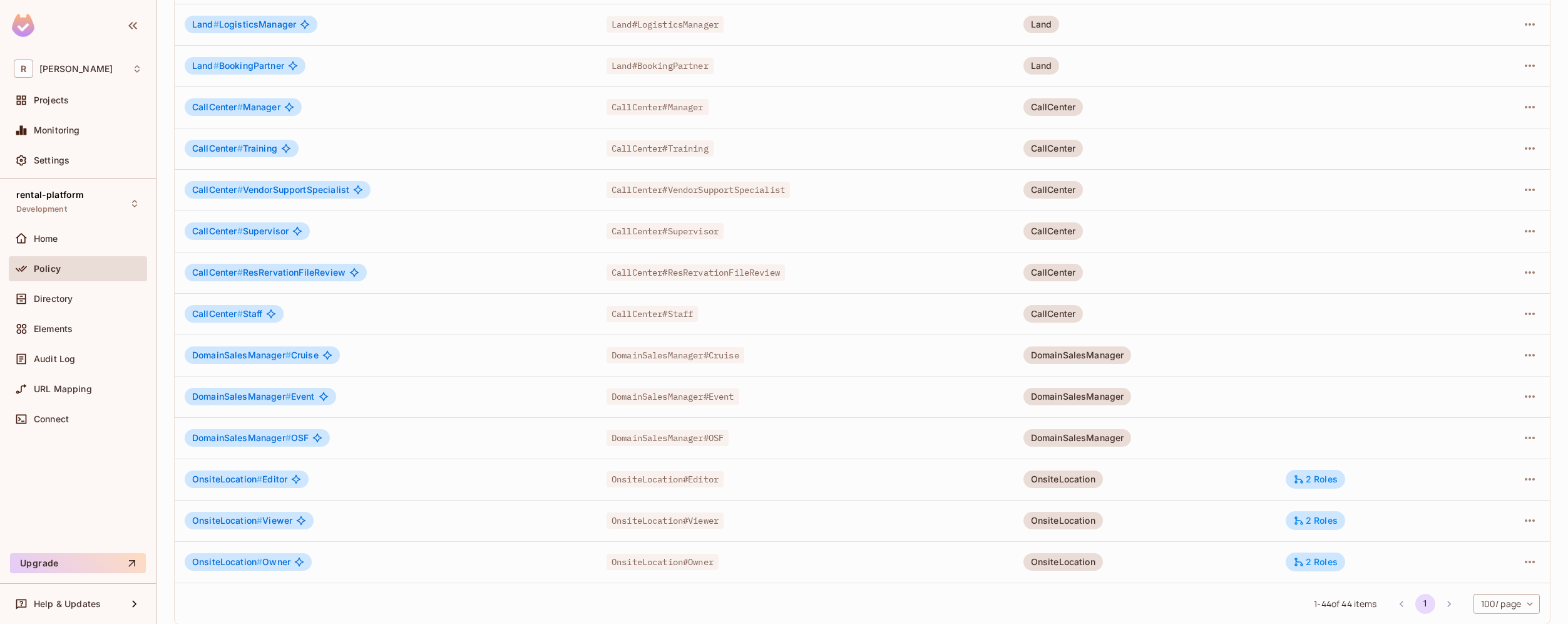
scroll to position [1399, 0]
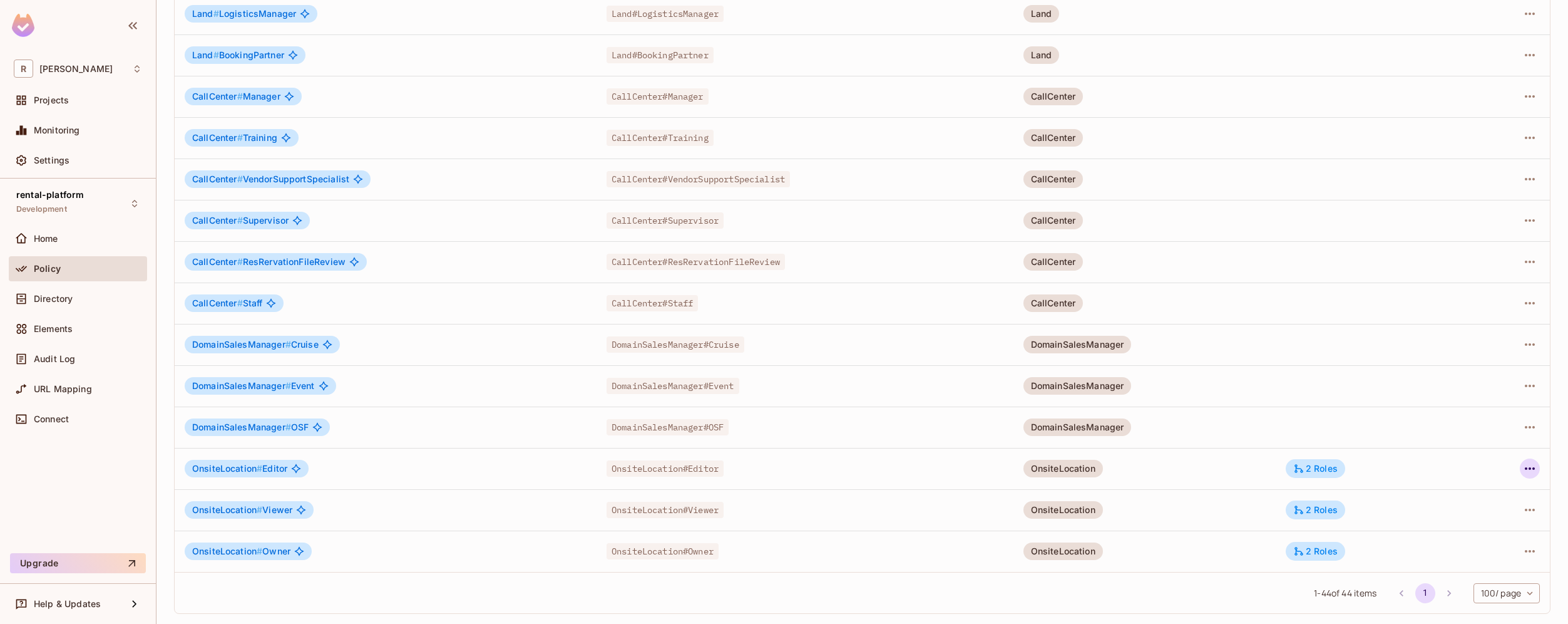
click at [1522, 464] on icon "button" at bounding box center [1530, 469] width 15 height 15
click at [1490, 495] on li "Edit Role" at bounding box center [1466, 497] width 111 height 27
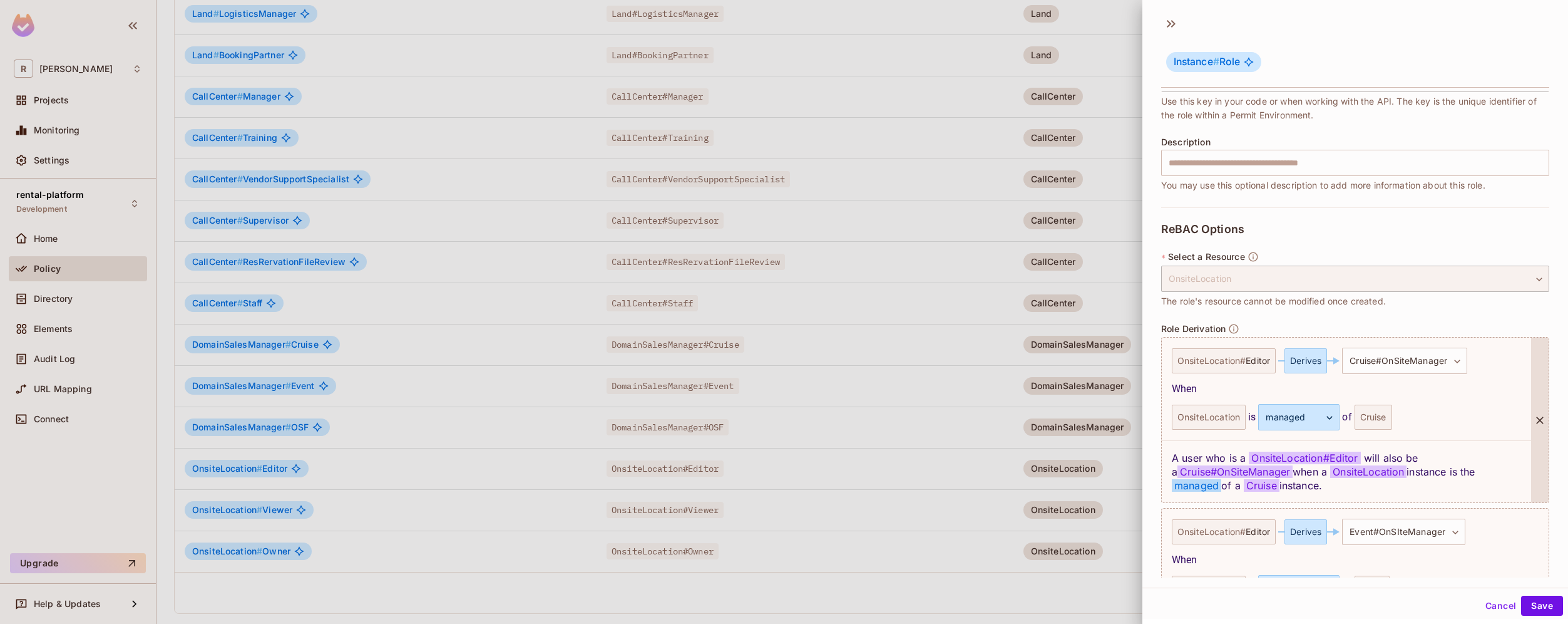
scroll to position [120, 0]
click at [1480, 604] on button "Cancel" at bounding box center [1500, 606] width 40 height 20
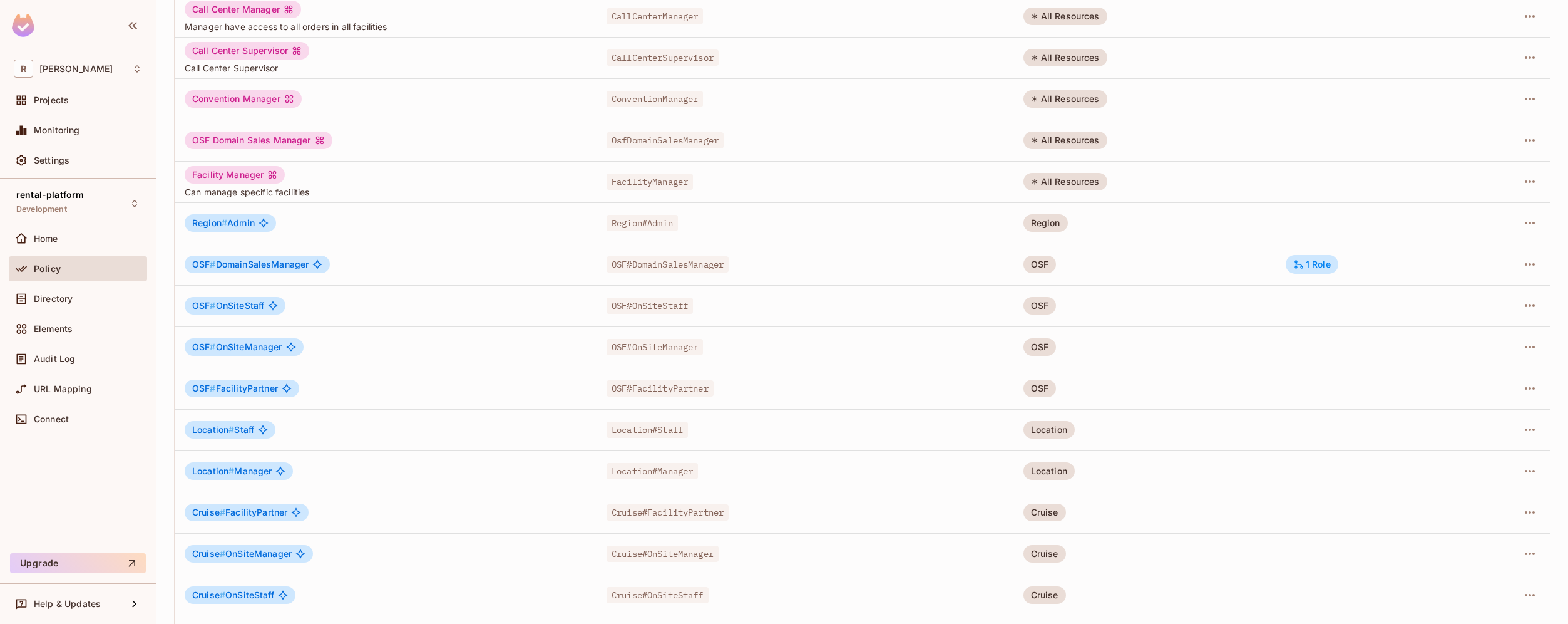
scroll to position [405, 0]
click at [1312, 264] on div "1 Role" at bounding box center [1311, 263] width 38 height 11
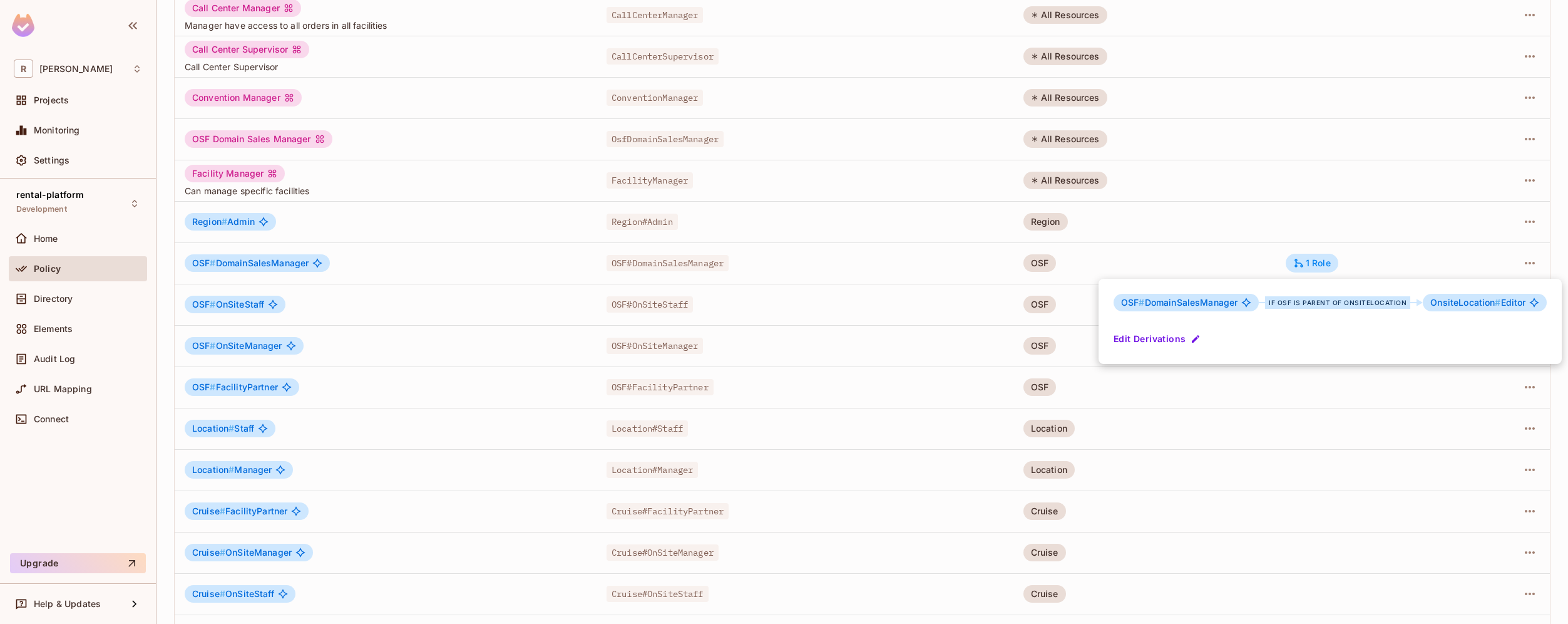
click at [1521, 270] on div at bounding box center [784, 312] width 1568 height 624
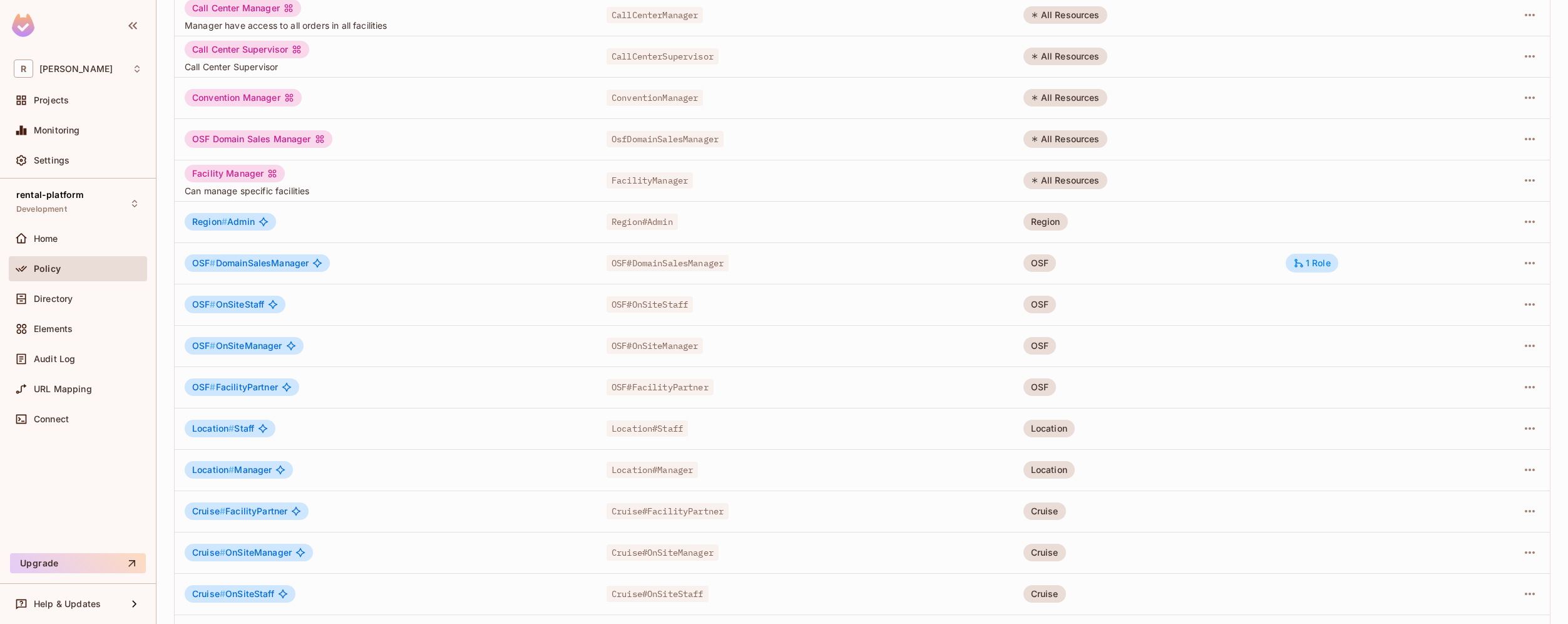
click at [1522, 264] on icon "button" at bounding box center [1530, 263] width 15 height 15
click at [1485, 292] on span "Edit Role" at bounding box center [1465, 291] width 45 height 20
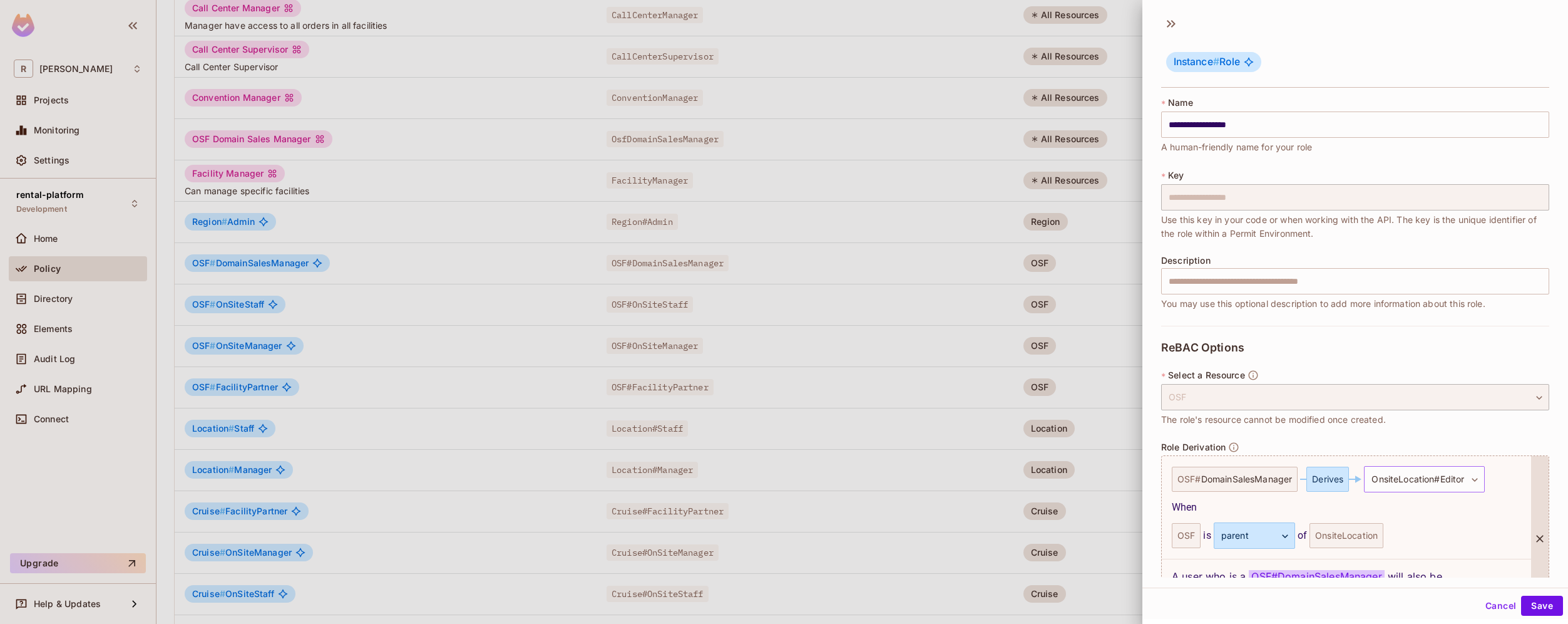
scroll to position [91, 0]
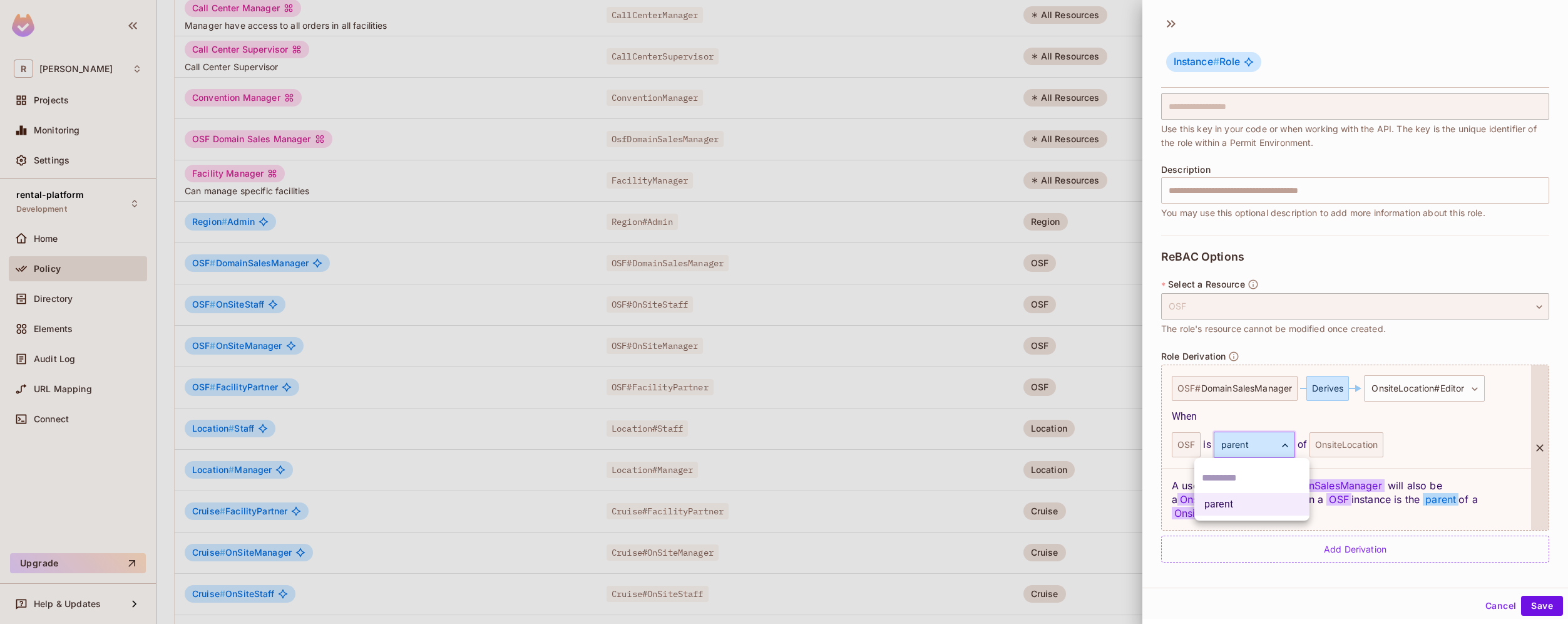
click at [1278, 445] on body "[PERSON_NAME]-poc Projects Monitoring Settings rental-platform Development Home…" at bounding box center [784, 312] width 1568 height 624
click at [1448, 441] on div at bounding box center [784, 312] width 1568 height 624
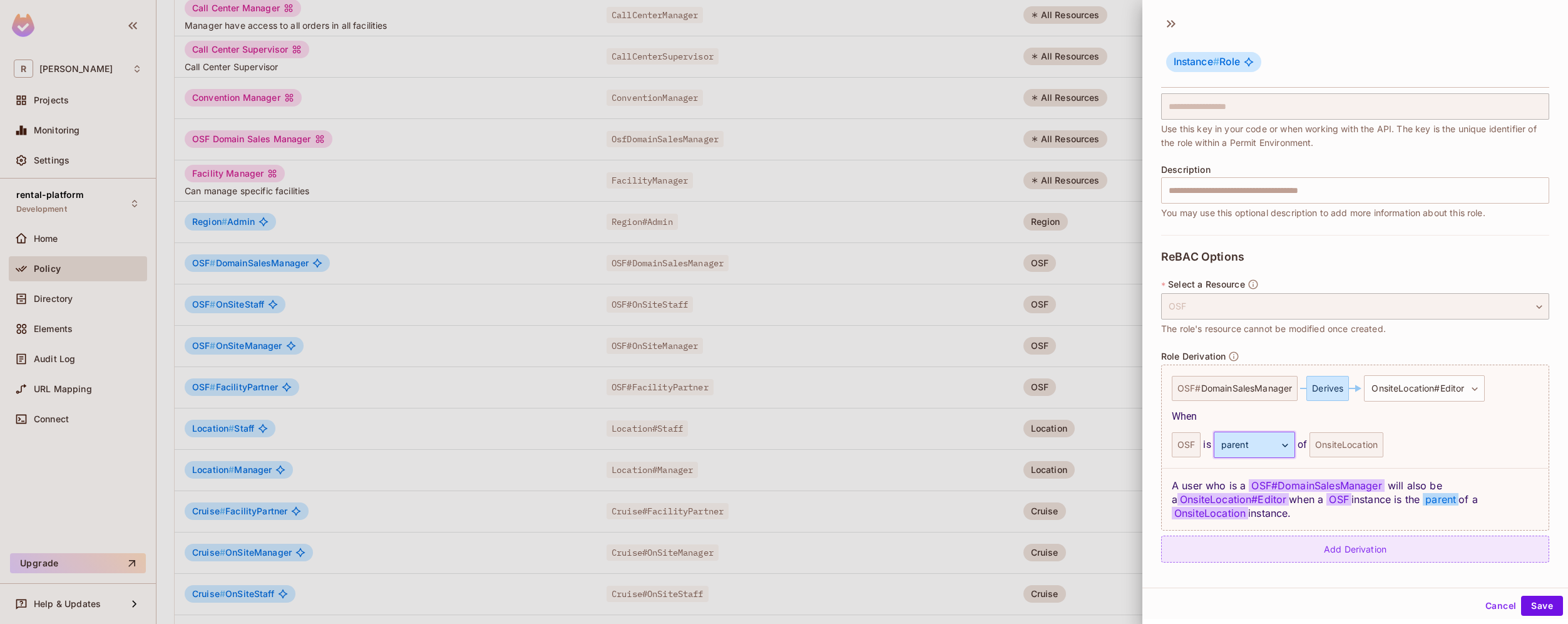
click at [1400, 552] on div "Add Derivation" at bounding box center [1354, 549] width 388 height 27
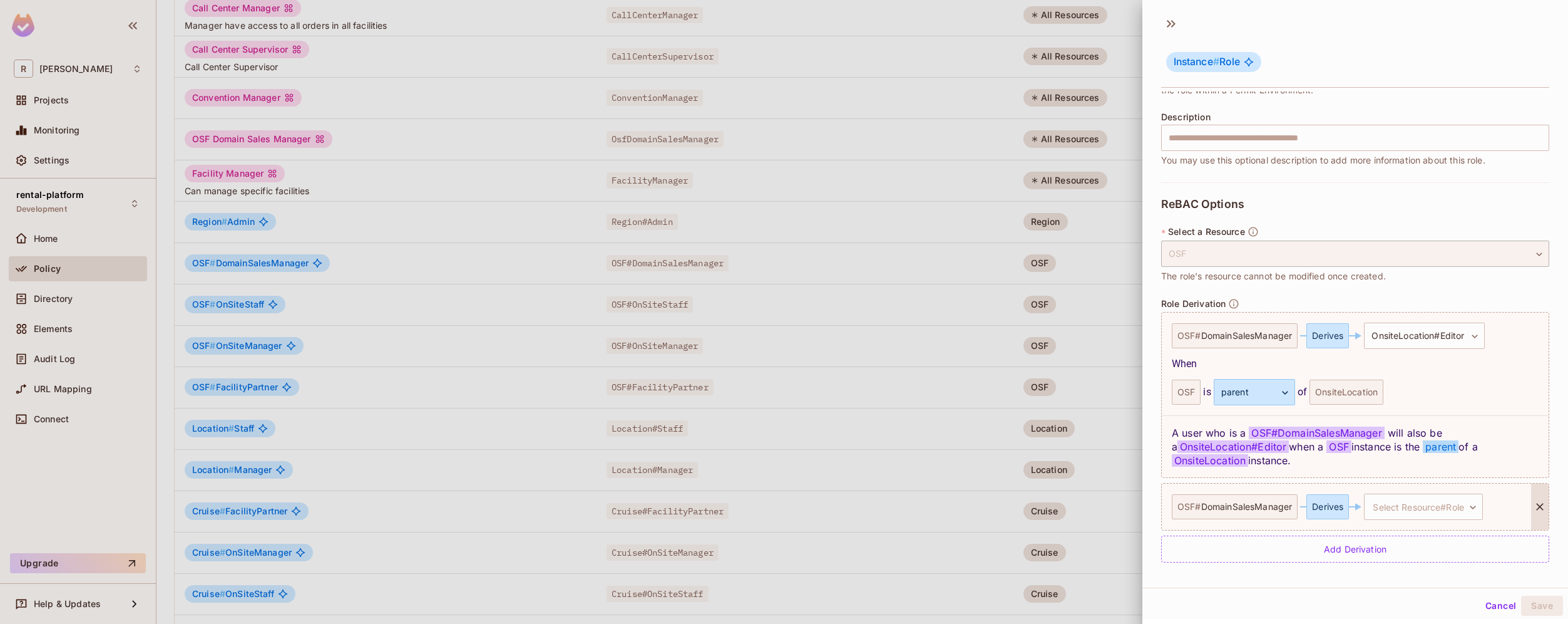
click at [1533, 505] on icon at bounding box center [1539, 507] width 12 height 12
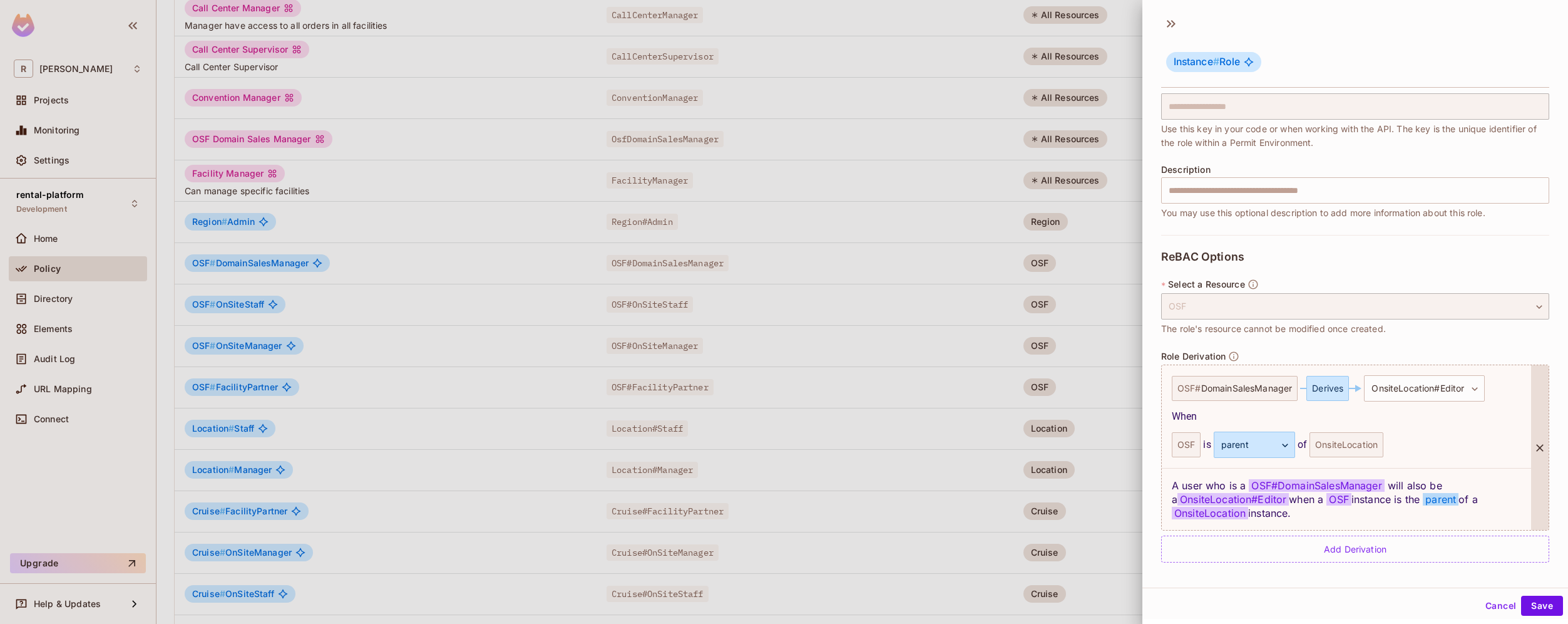
click at [1531, 484] on div at bounding box center [1540, 447] width 18 height 164
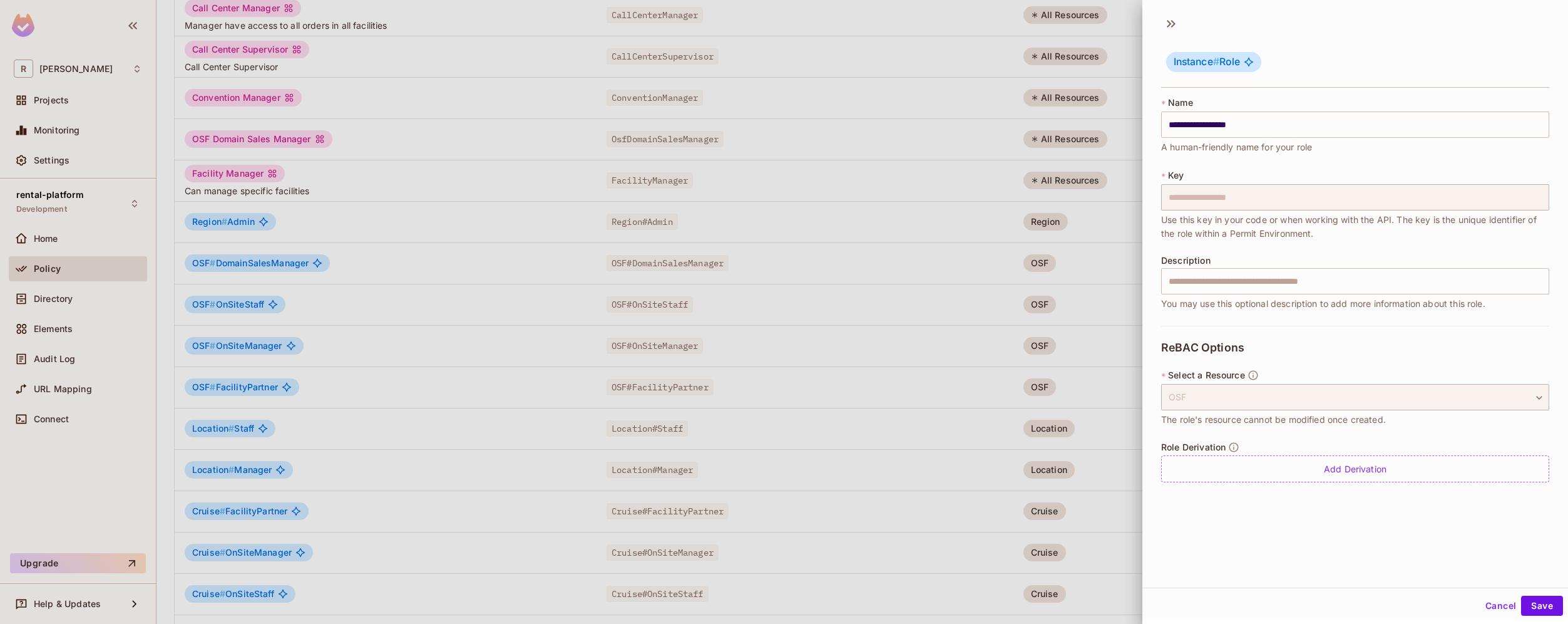
scroll to position [0, 0]
click at [1491, 603] on button "Cancel" at bounding box center [1500, 606] width 40 height 20
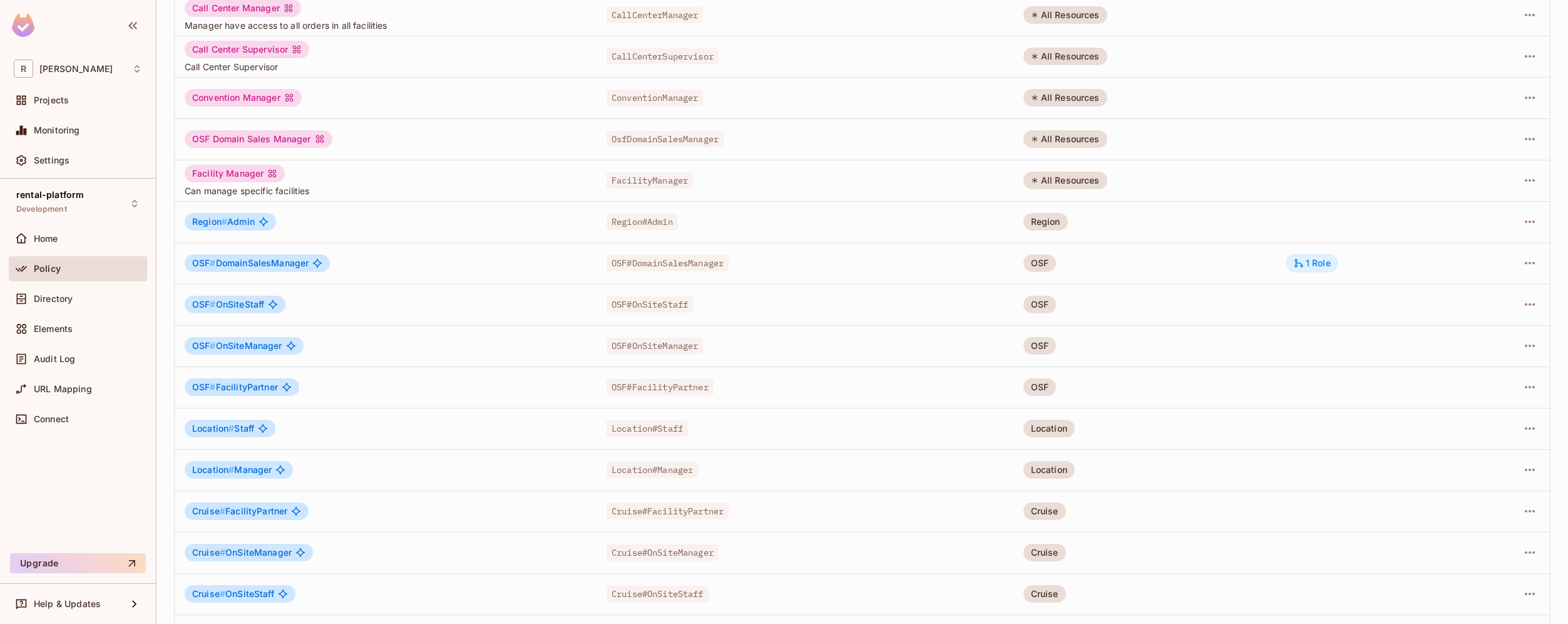
click at [1324, 259] on div "1 Role" at bounding box center [1311, 263] width 38 height 11
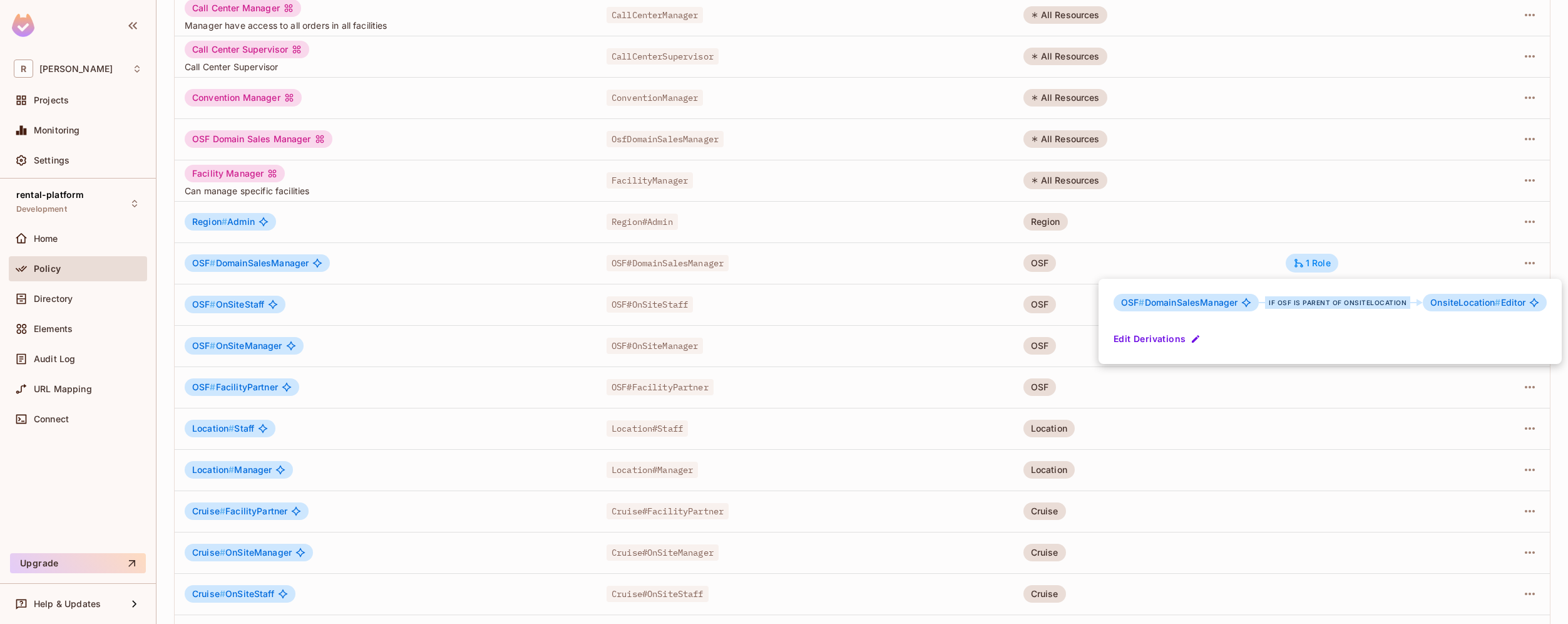
click at [1361, 262] on div at bounding box center [784, 312] width 1568 height 624
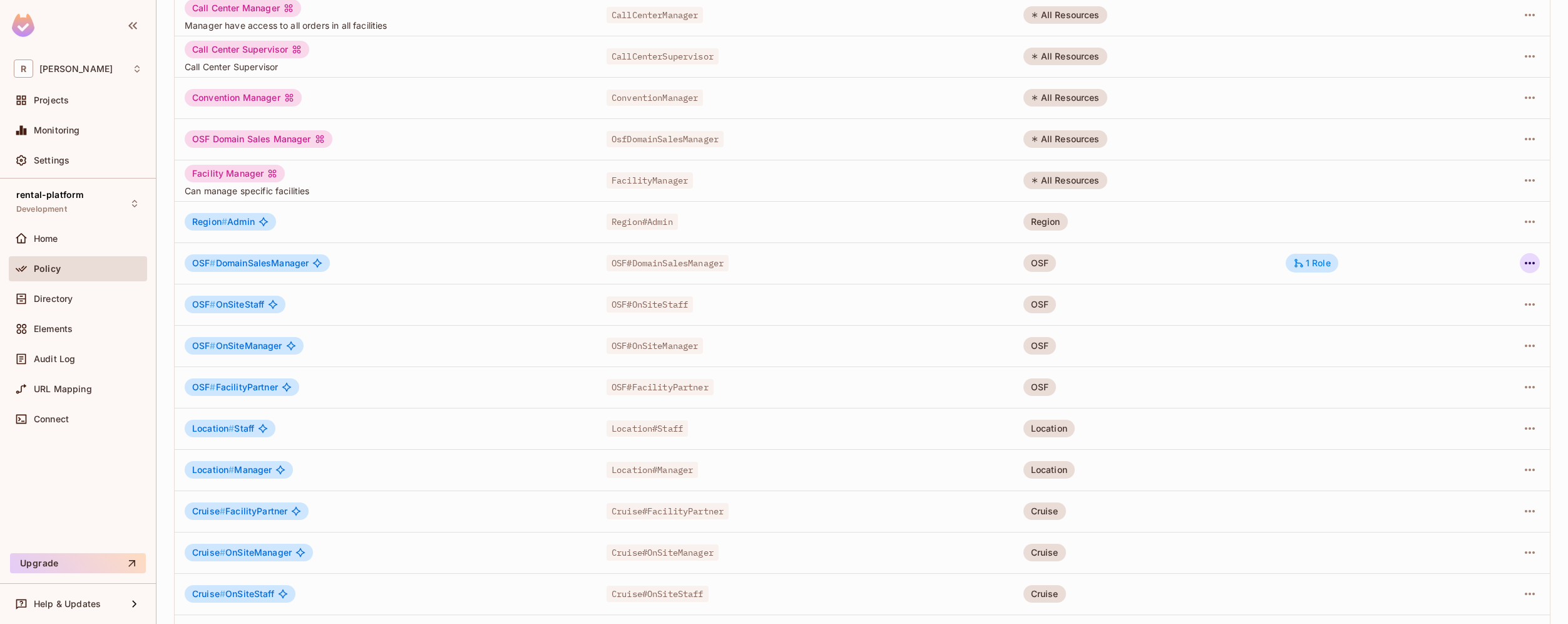
click at [1522, 263] on icon "button" at bounding box center [1530, 263] width 15 height 15
click at [1491, 292] on li "Edit Role" at bounding box center [1466, 292] width 111 height 27
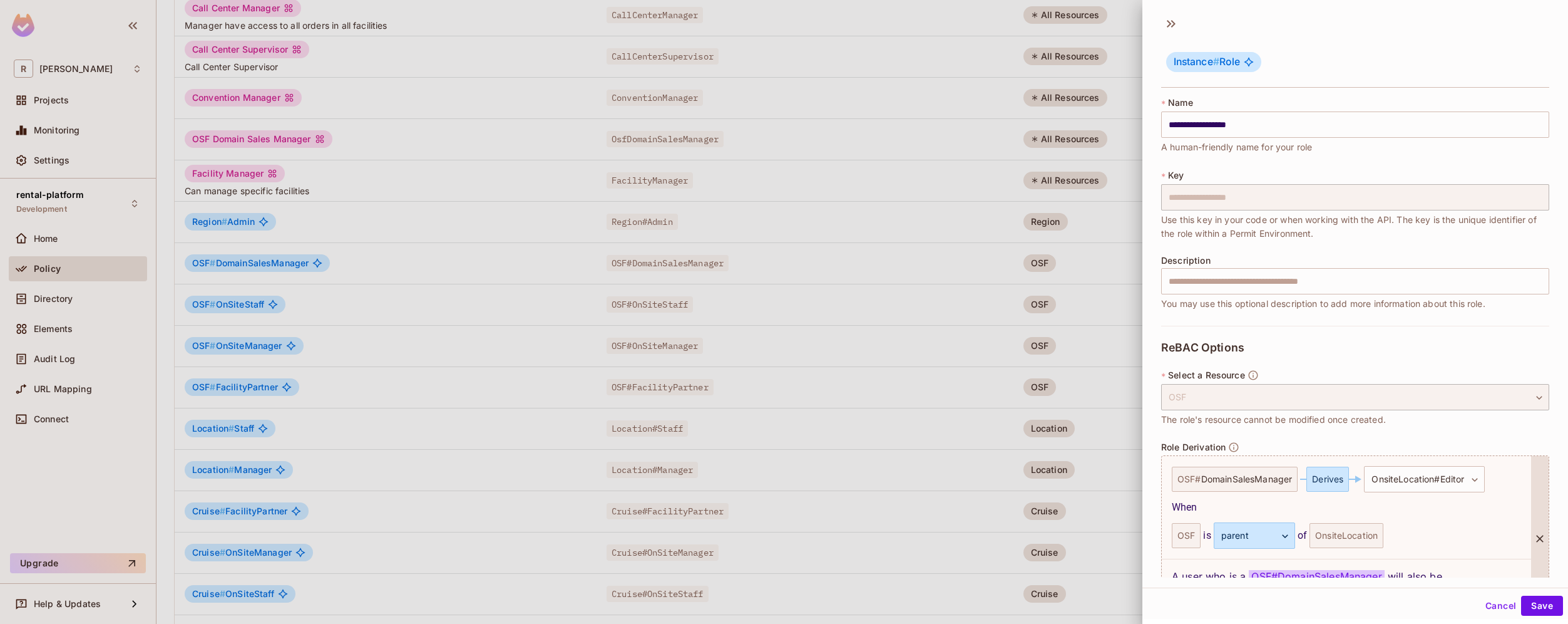
scroll to position [91, 0]
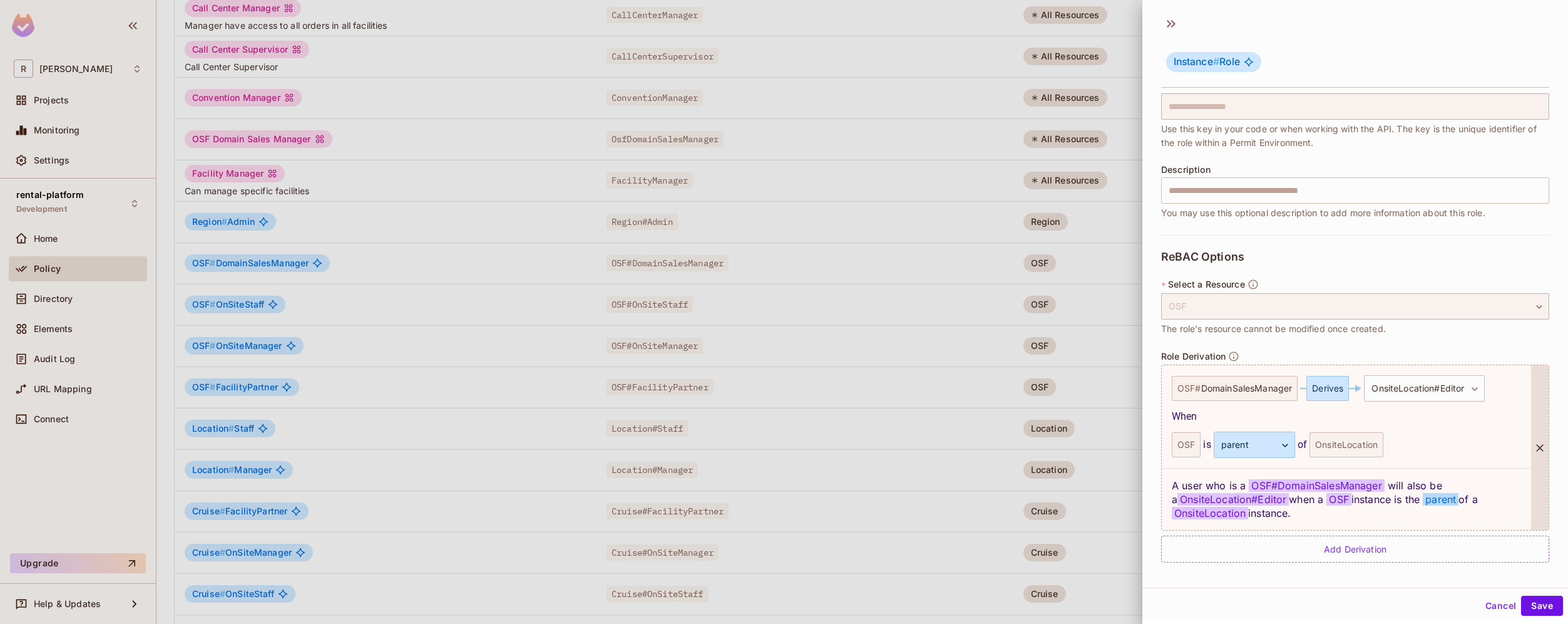
click at [1531, 472] on div at bounding box center [1540, 447] width 18 height 164
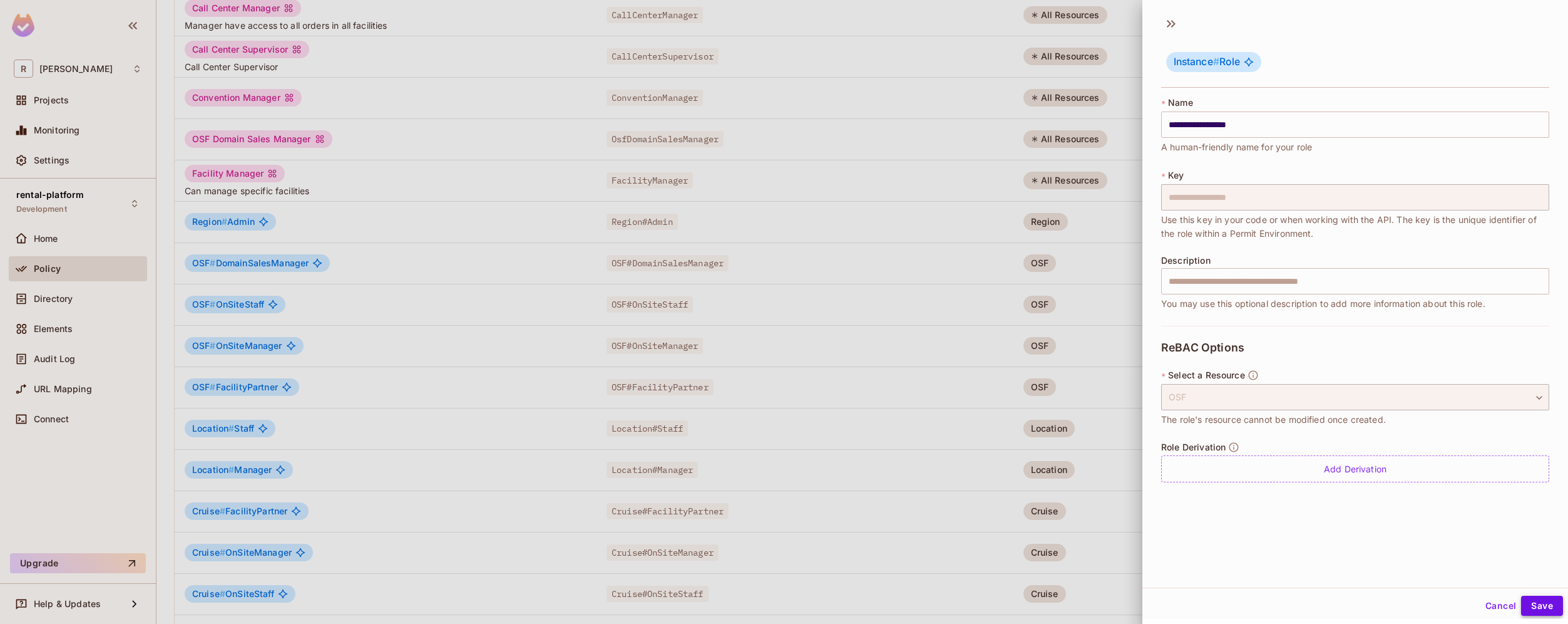
click at [1526, 602] on button "Save" at bounding box center [1541, 606] width 42 height 20
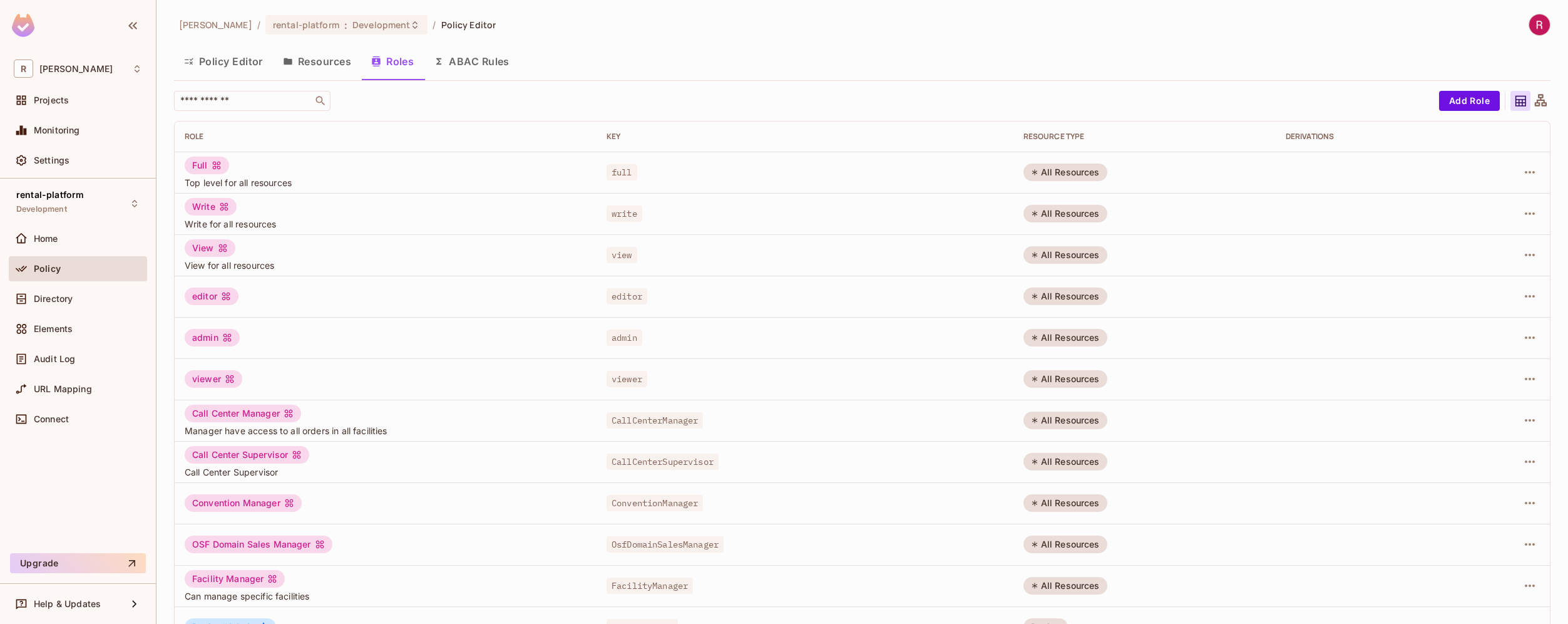
click at [319, 62] on button "Resources" at bounding box center [317, 62] width 88 height 32
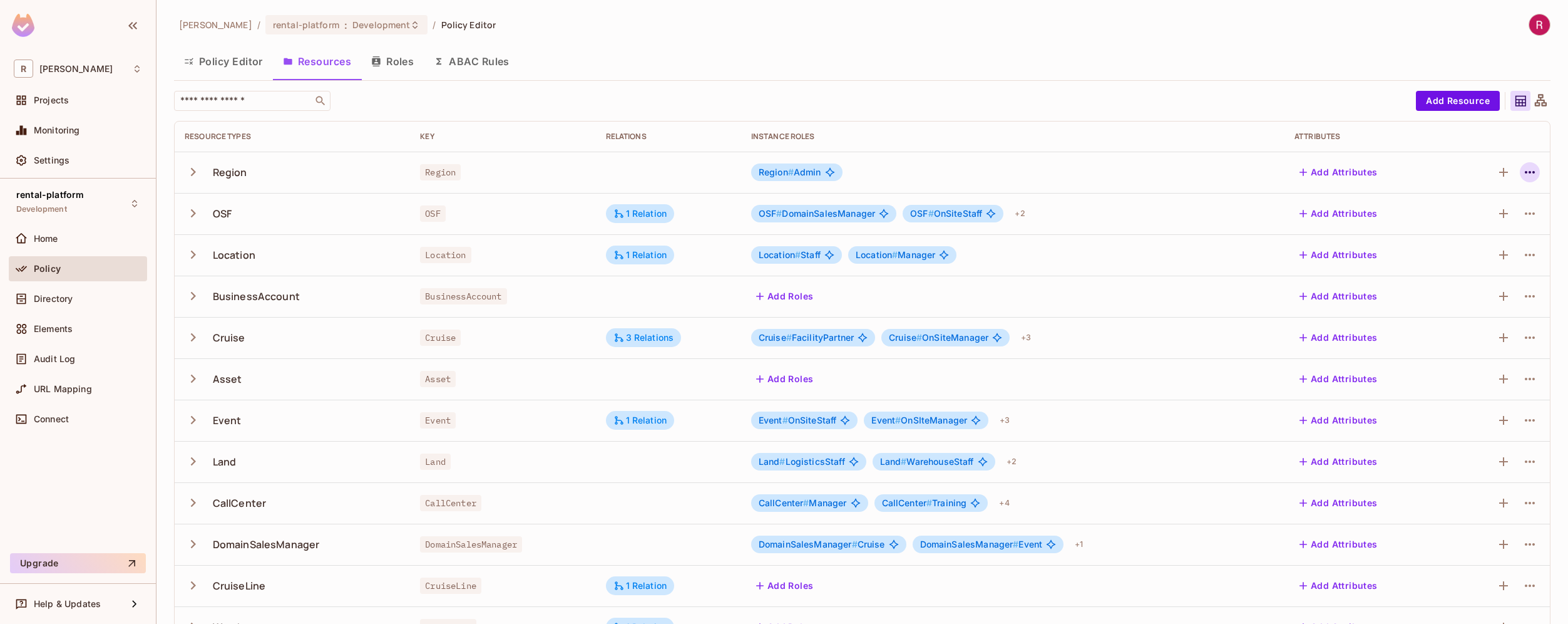
click at [1522, 178] on icon "button" at bounding box center [1530, 172] width 15 height 15
click at [1463, 225] on div "Edit Resource" at bounding box center [1466, 222] width 59 height 12
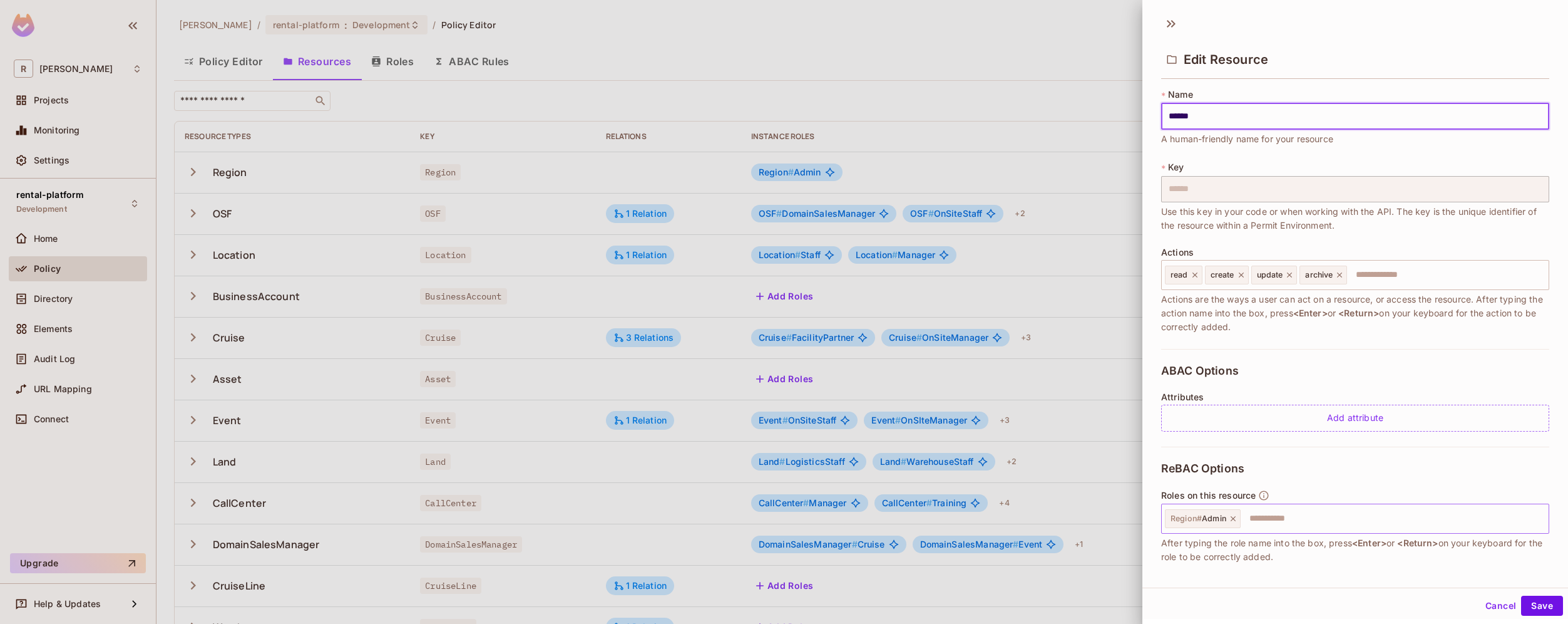
click at [1284, 522] on input "text" at bounding box center [1392, 519] width 302 height 25
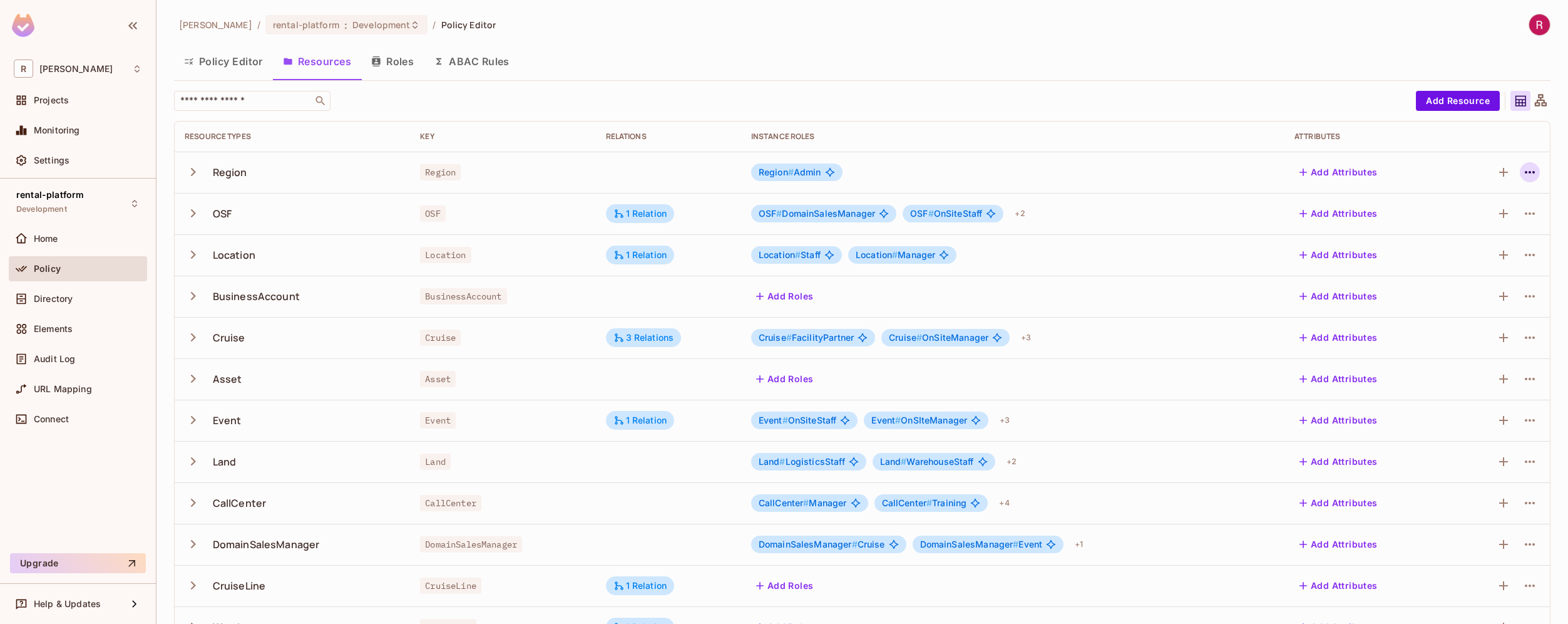
click at [1522, 175] on icon "button" at bounding box center [1530, 172] width 15 height 15
click at [1473, 227] on div "Edit Resource" at bounding box center [1466, 222] width 59 height 12
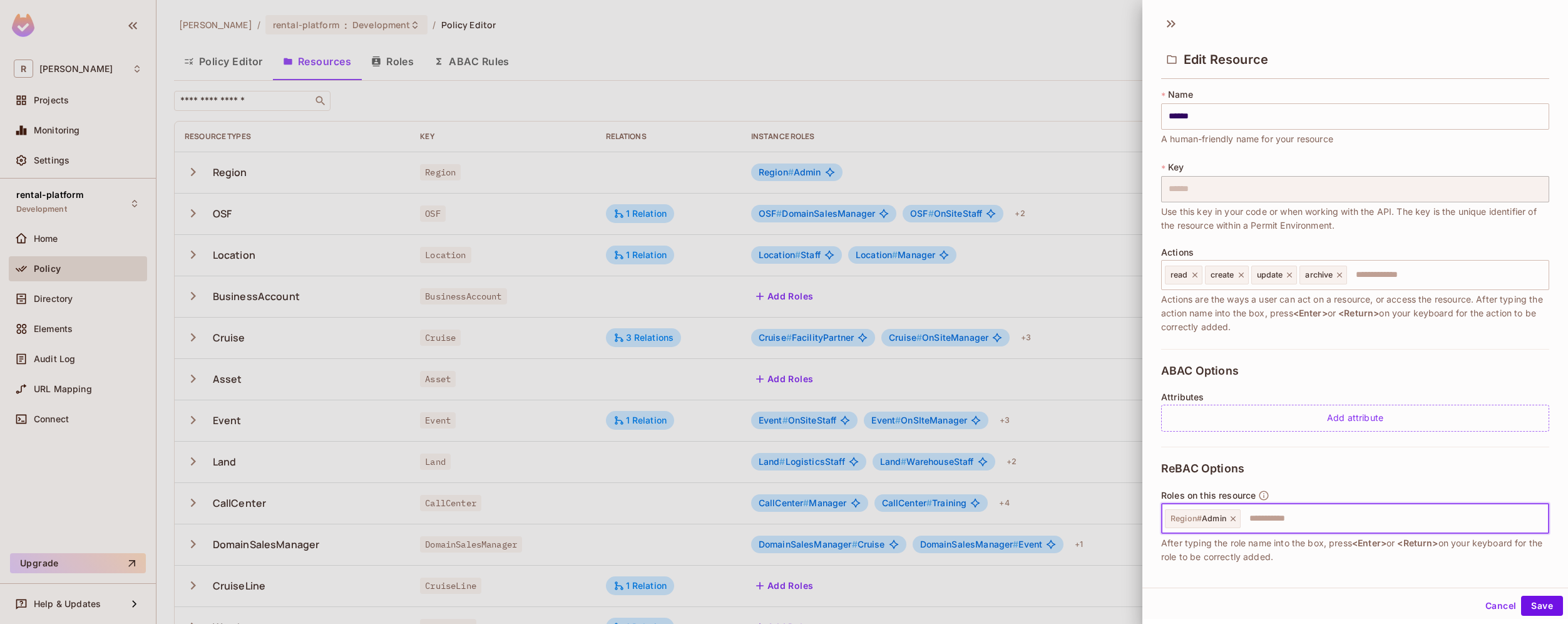
click at [1276, 516] on input "text" at bounding box center [1392, 519] width 302 height 25
type input "******"
type input "**********"
click at [1476, 521] on input "text" at bounding box center [1489, 519] width 108 height 25
type input "**********"
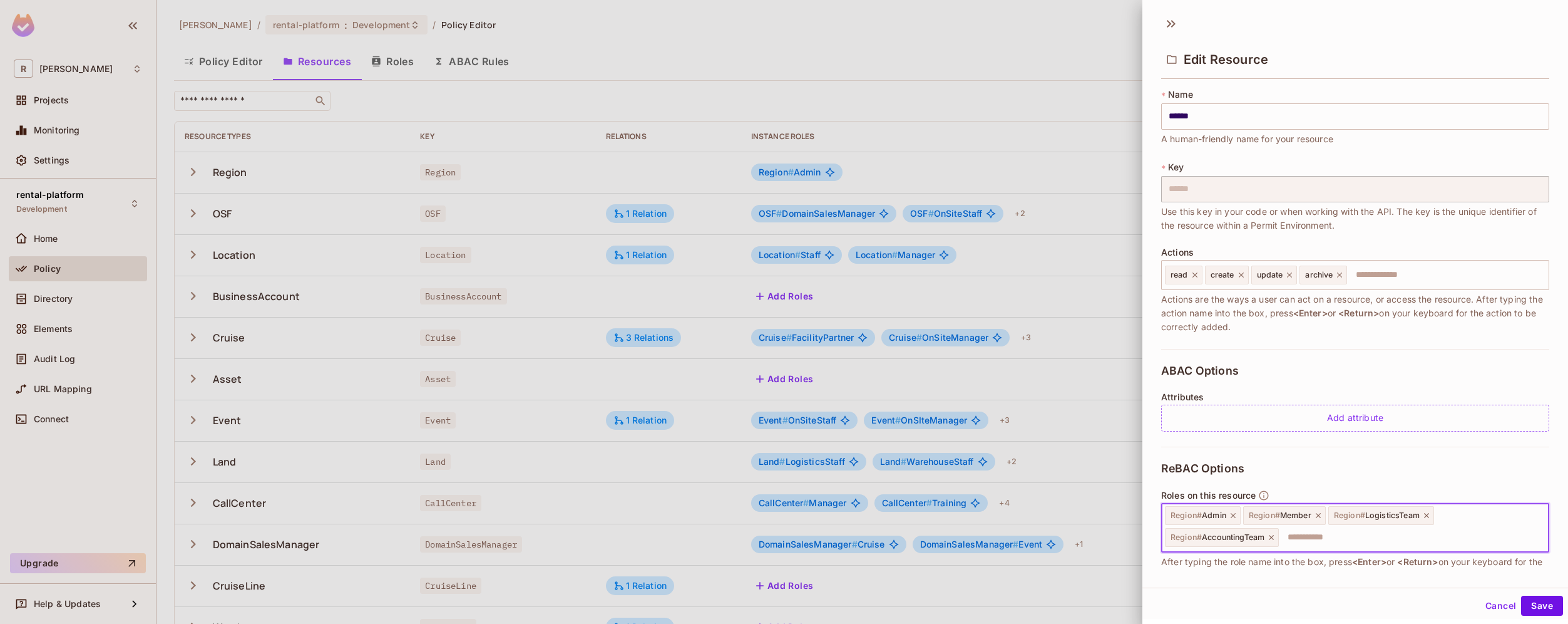
click at [1312, 542] on input "text" at bounding box center [1411, 537] width 264 height 25
paste input "******"
type input "**********"
click at [1544, 603] on button "Save" at bounding box center [1541, 606] width 42 height 20
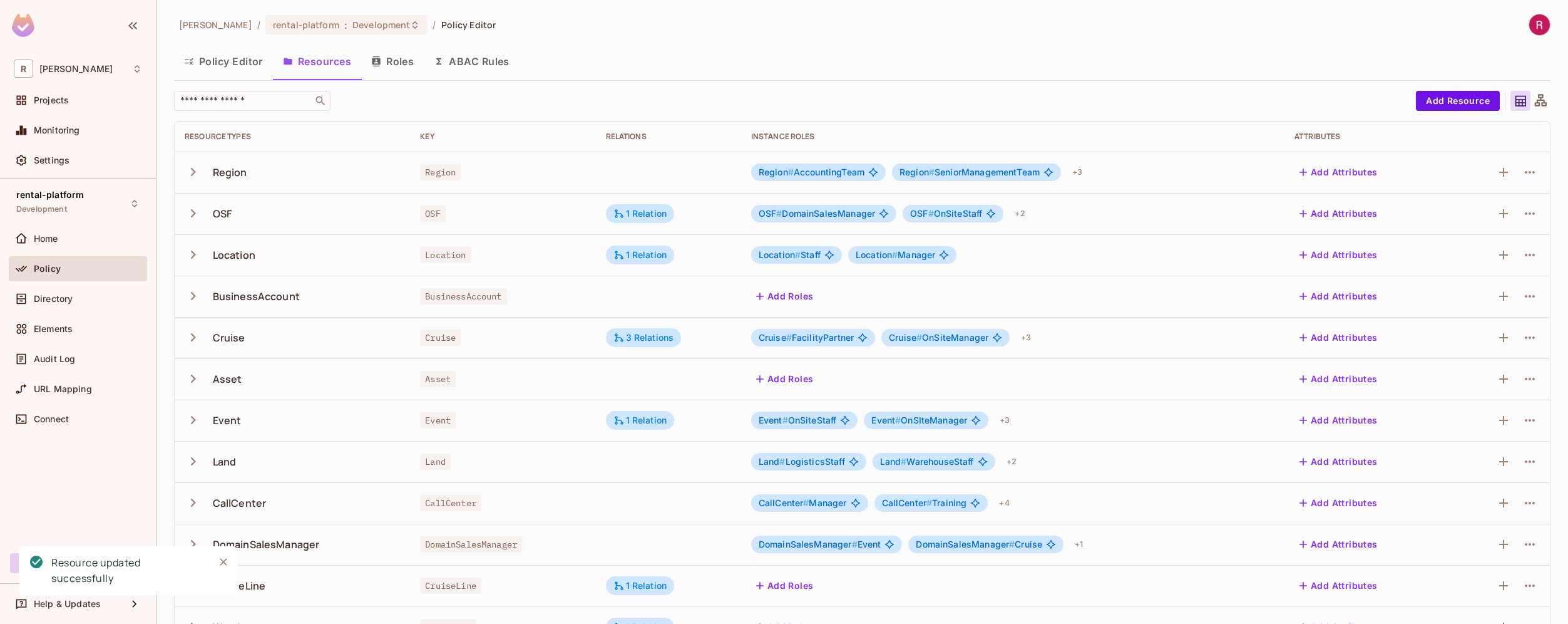
click at [392, 66] on button "Roles" at bounding box center [392, 62] width 62 height 32
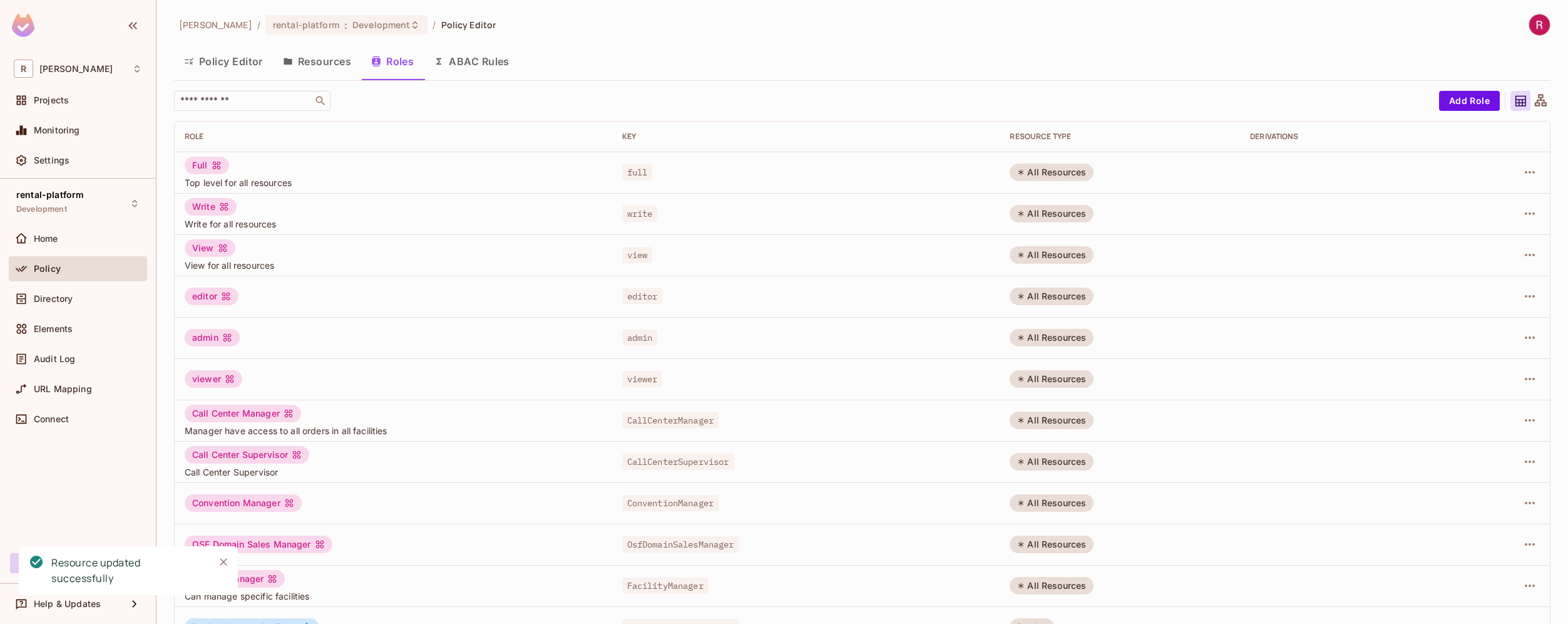
scroll to position [200, 0]
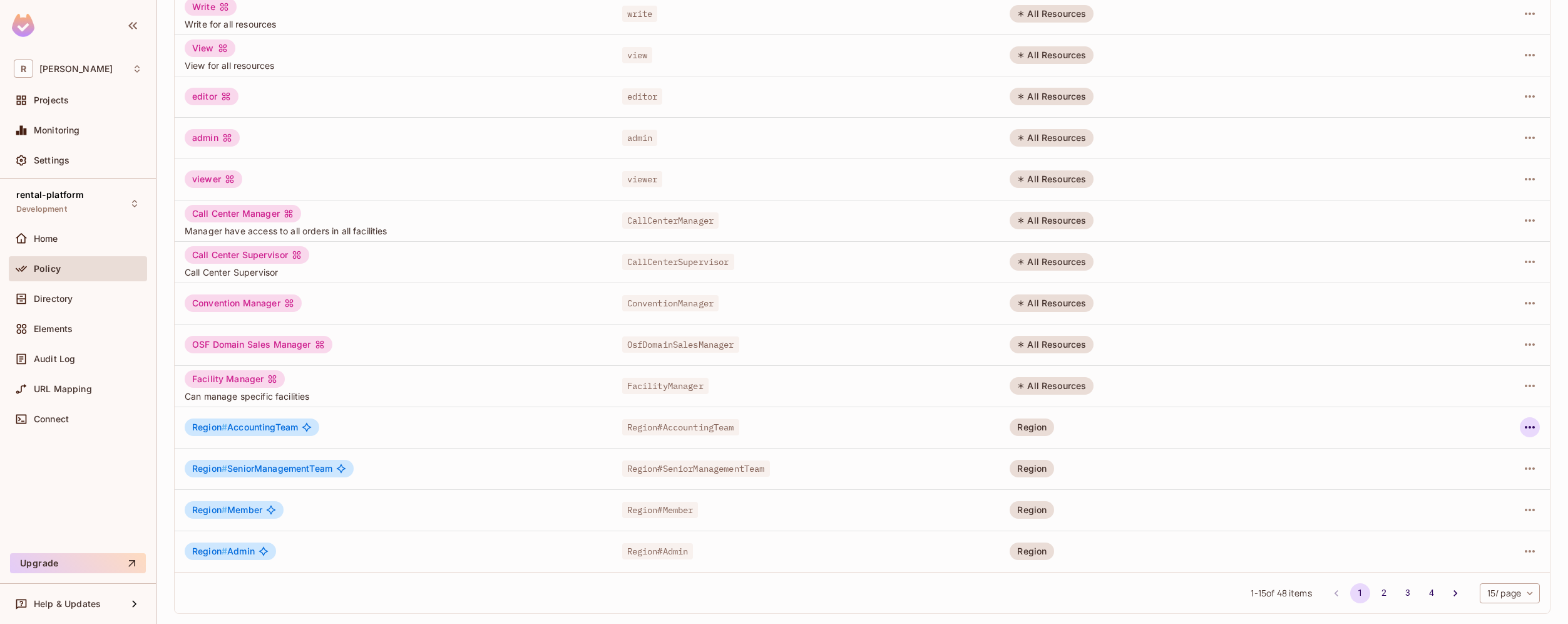
click at [1522, 429] on icon "button" at bounding box center [1530, 427] width 15 height 15
click at [1492, 458] on li "Edit Role" at bounding box center [1466, 456] width 111 height 27
click at [1496, 595] on body "[PERSON_NAME]-poc Projects Monitoring Settings rental-platform Development Home…" at bounding box center [784, 312] width 1568 height 624
click at [1493, 595] on li "100 / page" at bounding box center [1498, 595] width 62 height 26
type input "***"
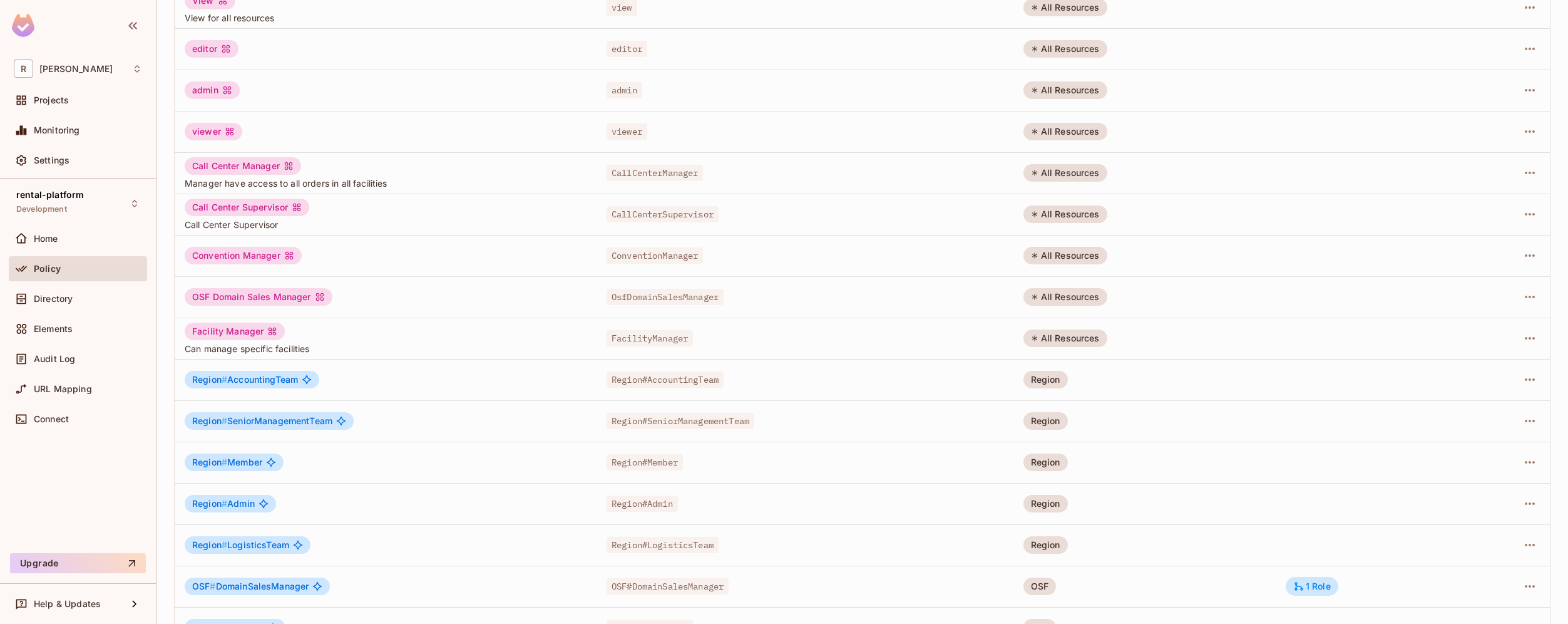
scroll to position [0, 0]
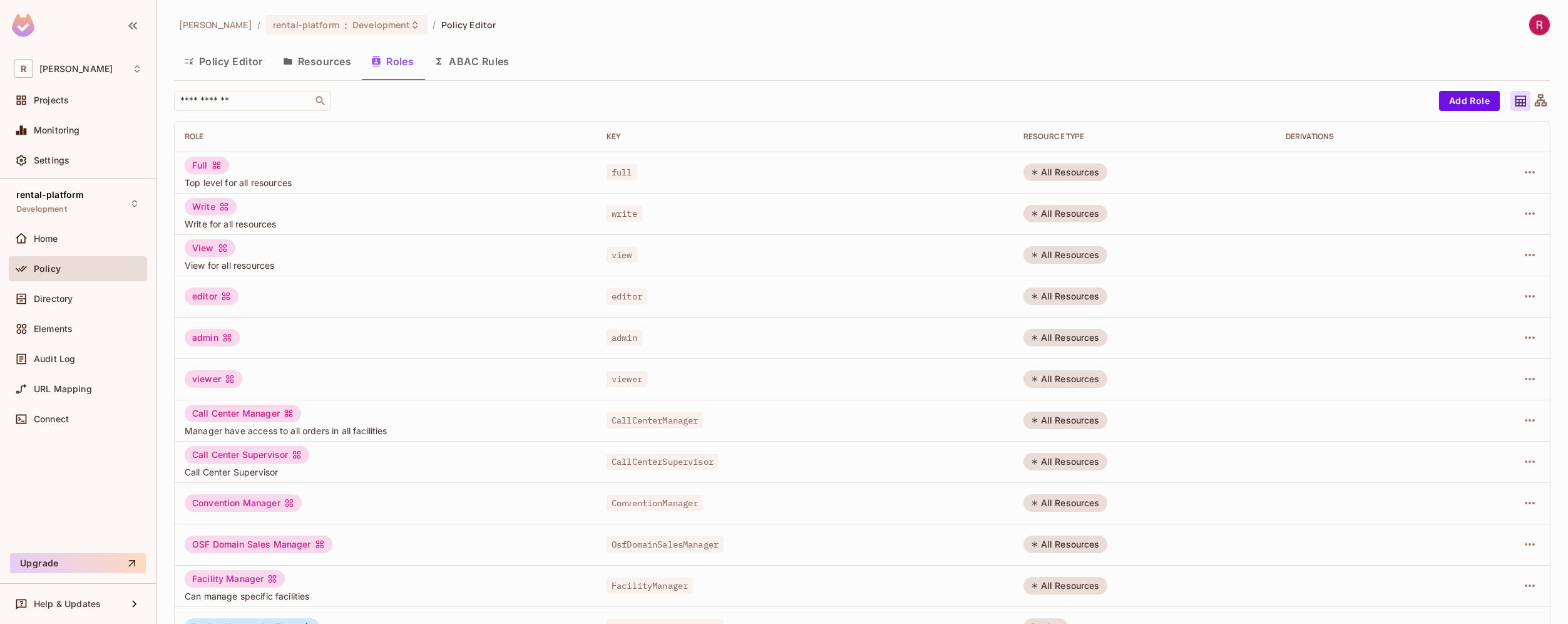
click at [322, 62] on button "Resources" at bounding box center [317, 62] width 88 height 32
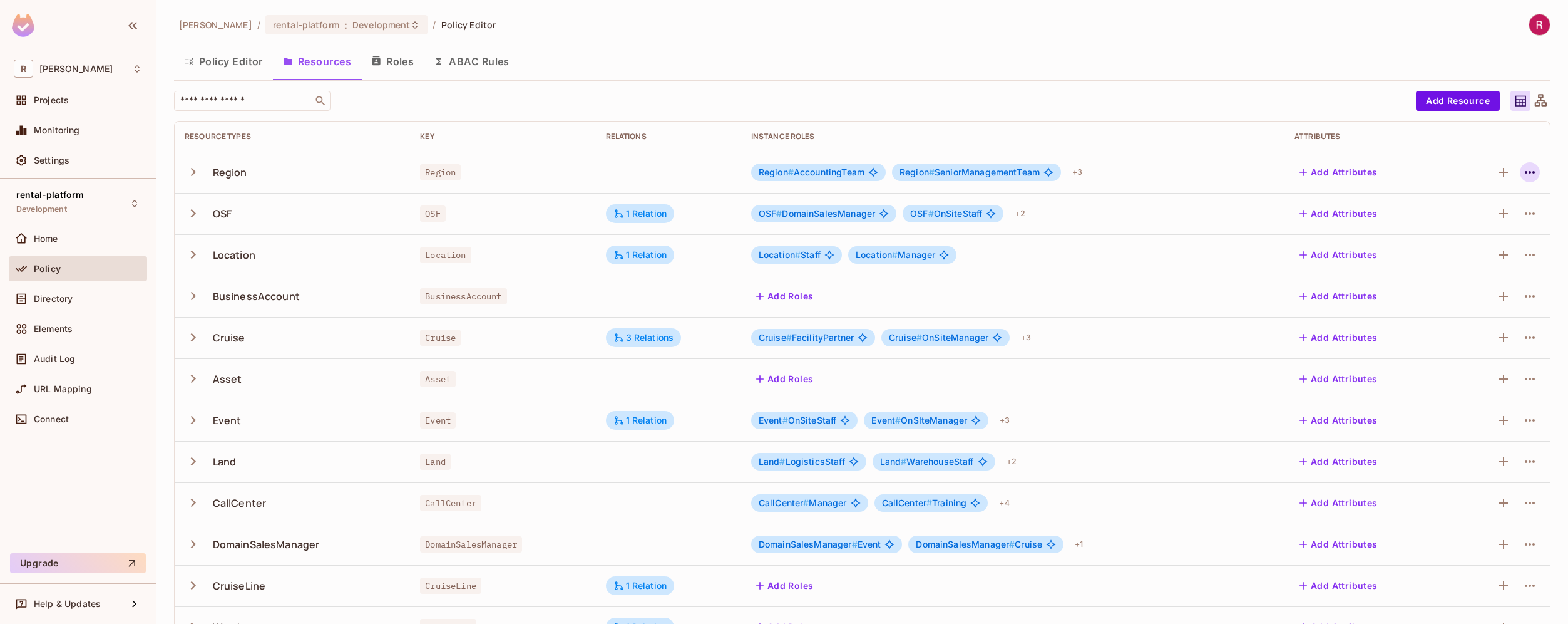
click at [1524, 171] on icon "button" at bounding box center [1529, 173] width 10 height 3
click at [1276, 223] on div at bounding box center [784, 312] width 1568 height 624
click at [1463, 226] on td at bounding box center [1499, 214] width 101 height 41
click at [1522, 216] on icon "button" at bounding box center [1530, 214] width 15 height 15
click at [84, 305] on div at bounding box center [784, 312] width 1568 height 624
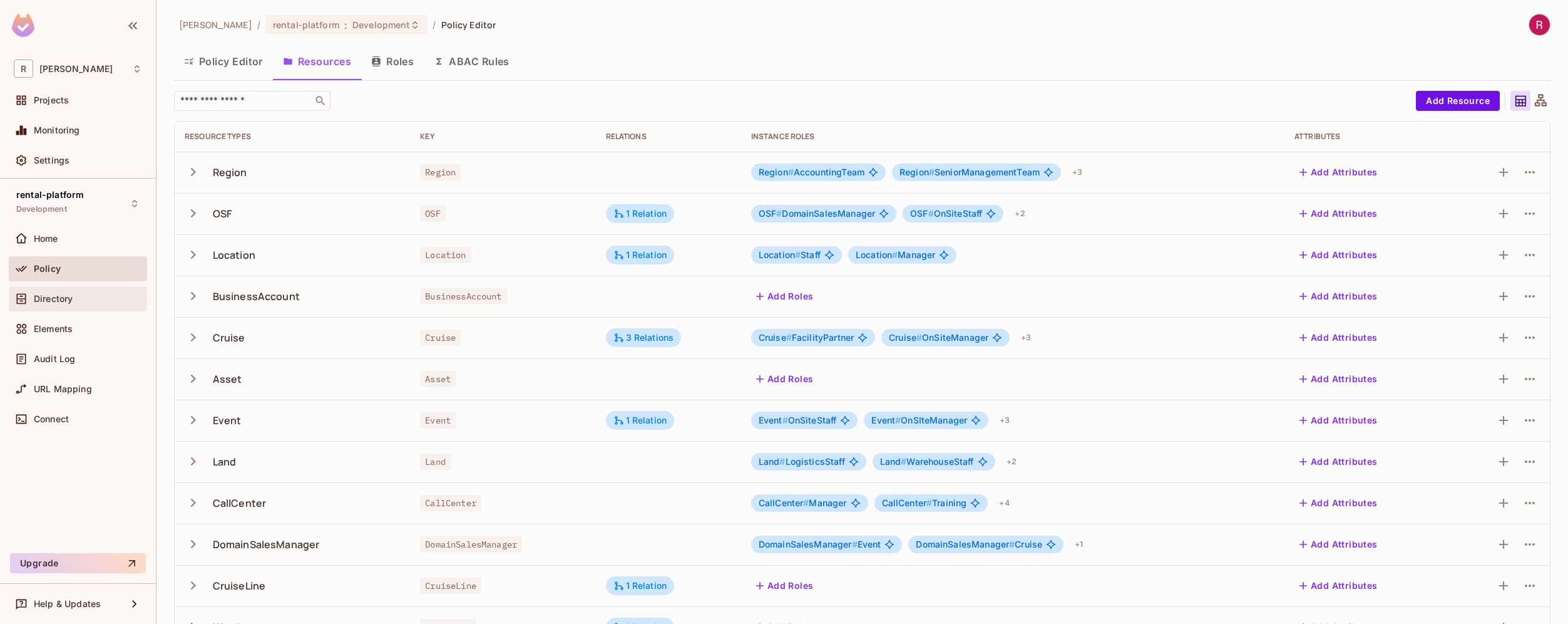
click at [68, 301] on span "Directory" at bounding box center [53, 299] width 39 height 10
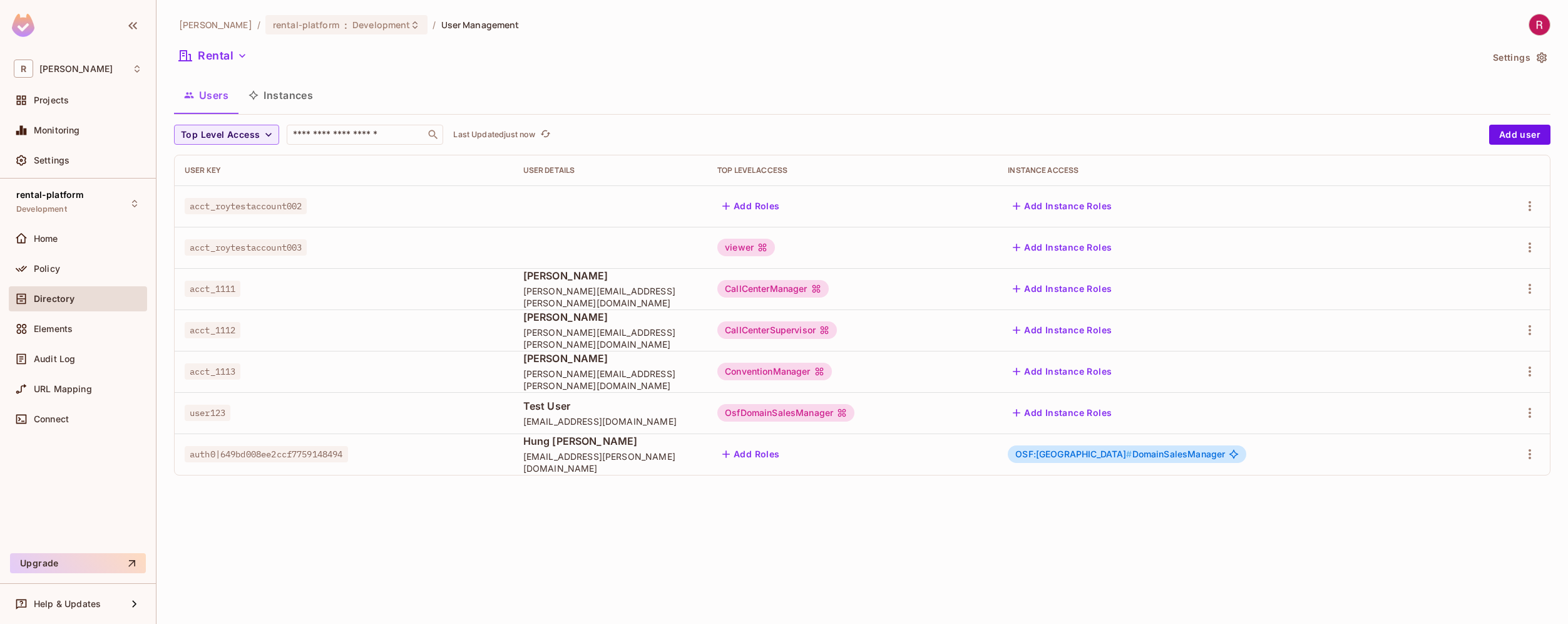
click at [305, 102] on button "Instances" at bounding box center [280, 95] width 84 height 32
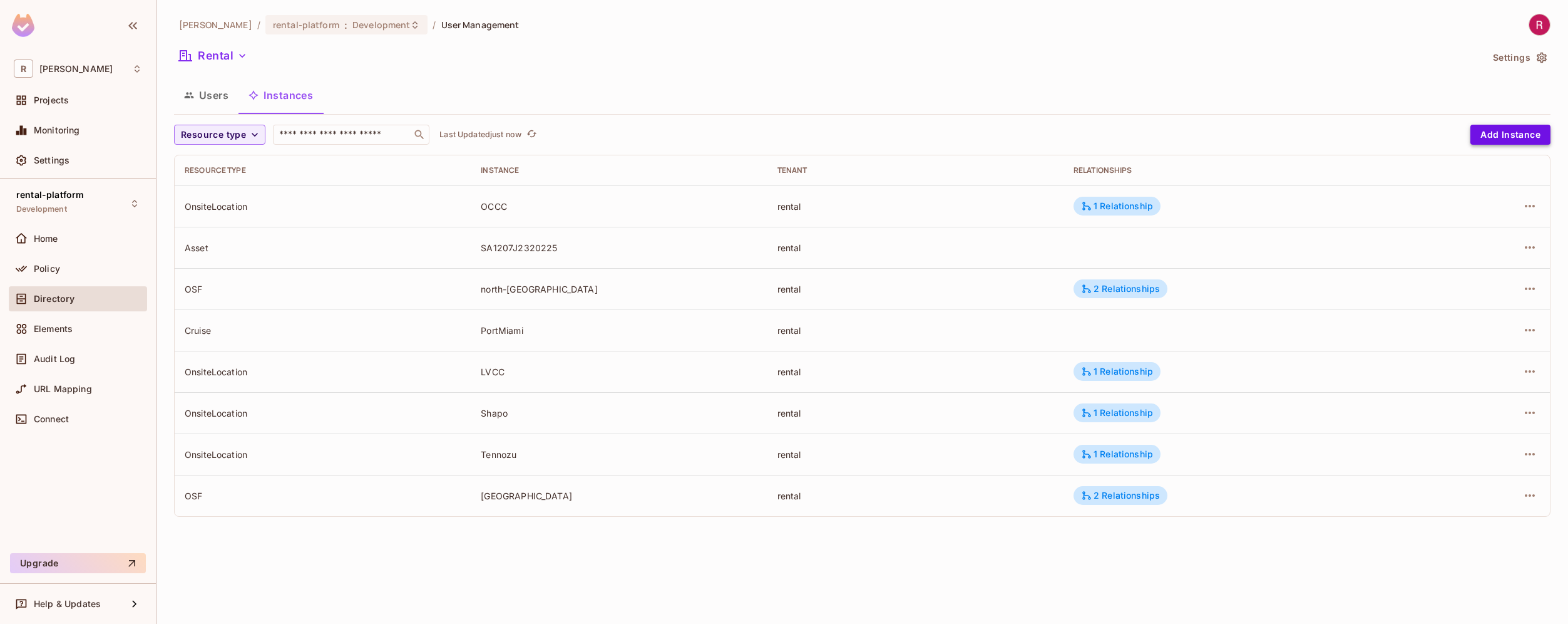
click at [1524, 138] on button "Add Instance" at bounding box center [1510, 134] width 80 height 20
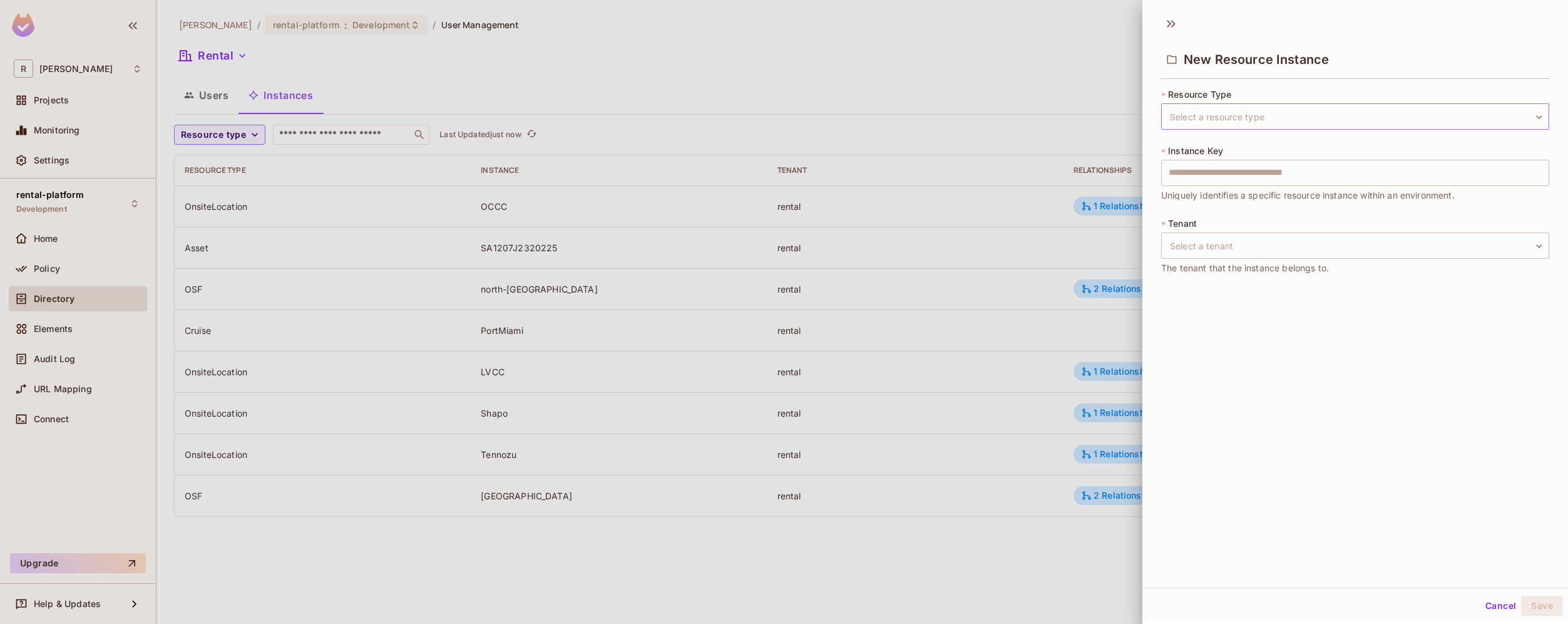
click at [1279, 119] on body "R [PERSON_NAME]-poc Projects Monitoring Settings rental-platform Development Ho…" at bounding box center [784, 312] width 1568 height 624
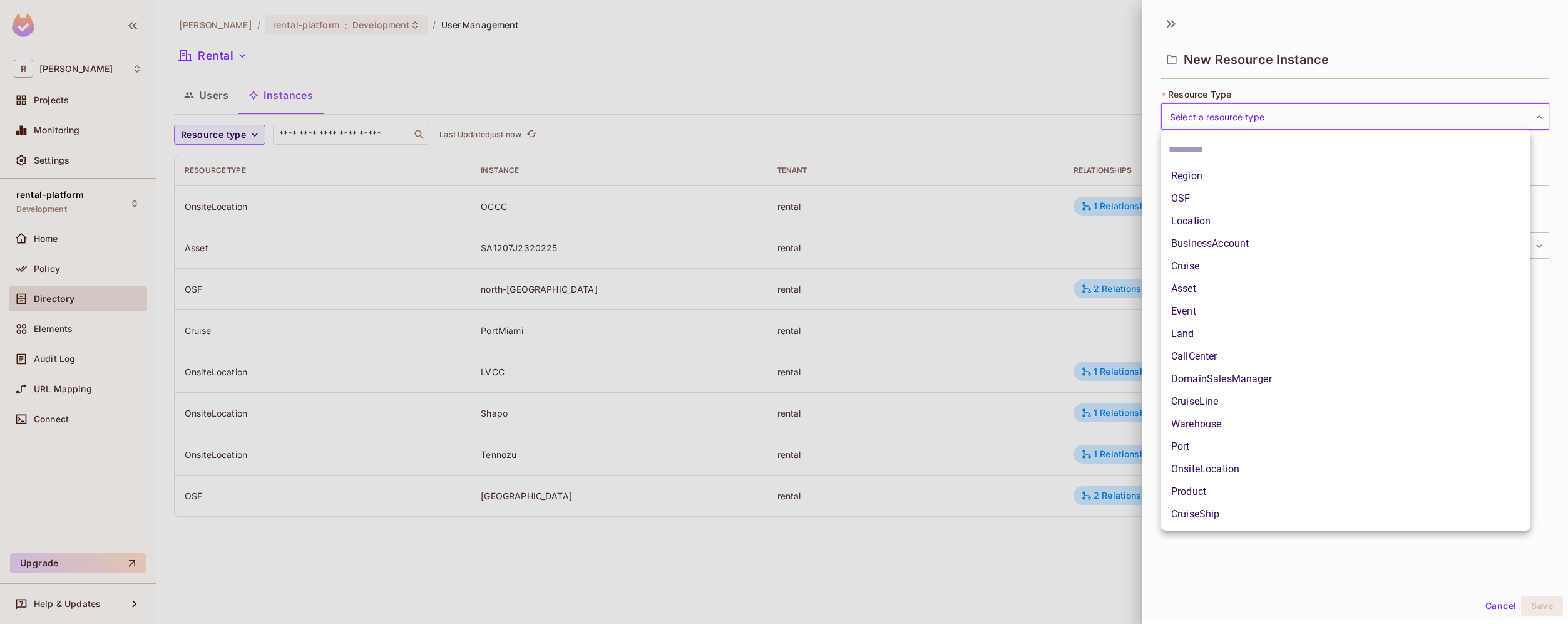
drag, startPoint x: 1252, startPoint y: 192, endPoint x: 1287, endPoint y: 178, distance: 37.7
click at [1287, 177] on ul "Region OSF Location BusinessAccount Cruise Asset Event Land CallCenter DomainSa…" at bounding box center [1345, 329] width 369 height 401
click at [1293, 175] on li "Region" at bounding box center [1345, 175] width 369 height 23
type input "******"
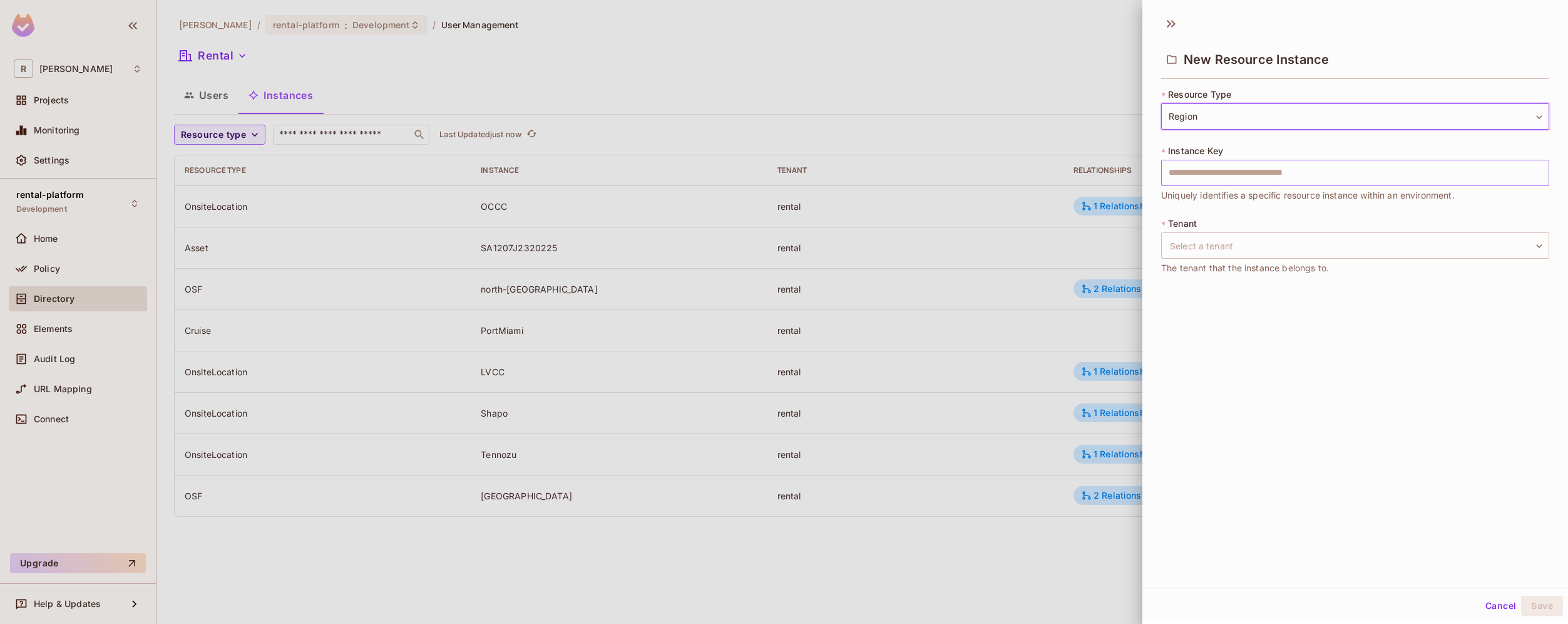
click at [1293, 173] on input "text" at bounding box center [1354, 173] width 388 height 26
click at [636, 264] on div at bounding box center [784, 312] width 1568 height 624
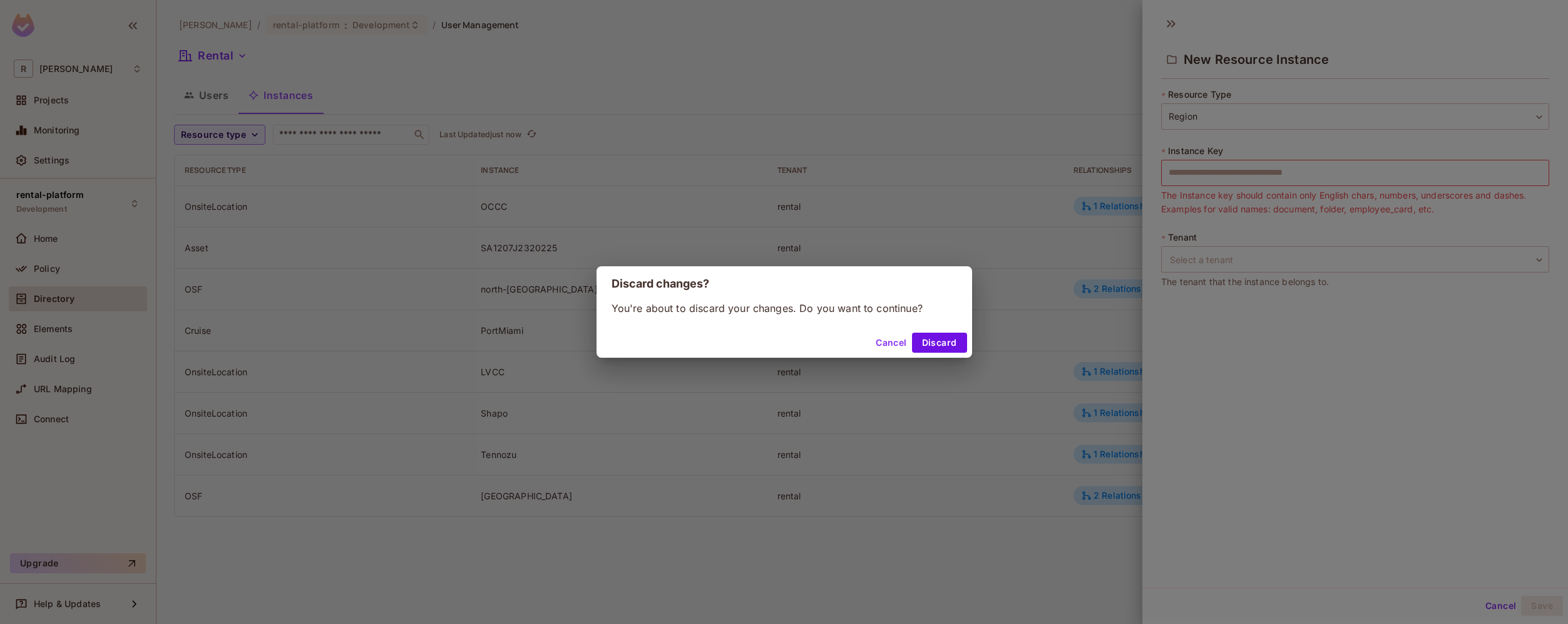
click at [888, 349] on button "Cancel" at bounding box center [890, 342] width 40 height 20
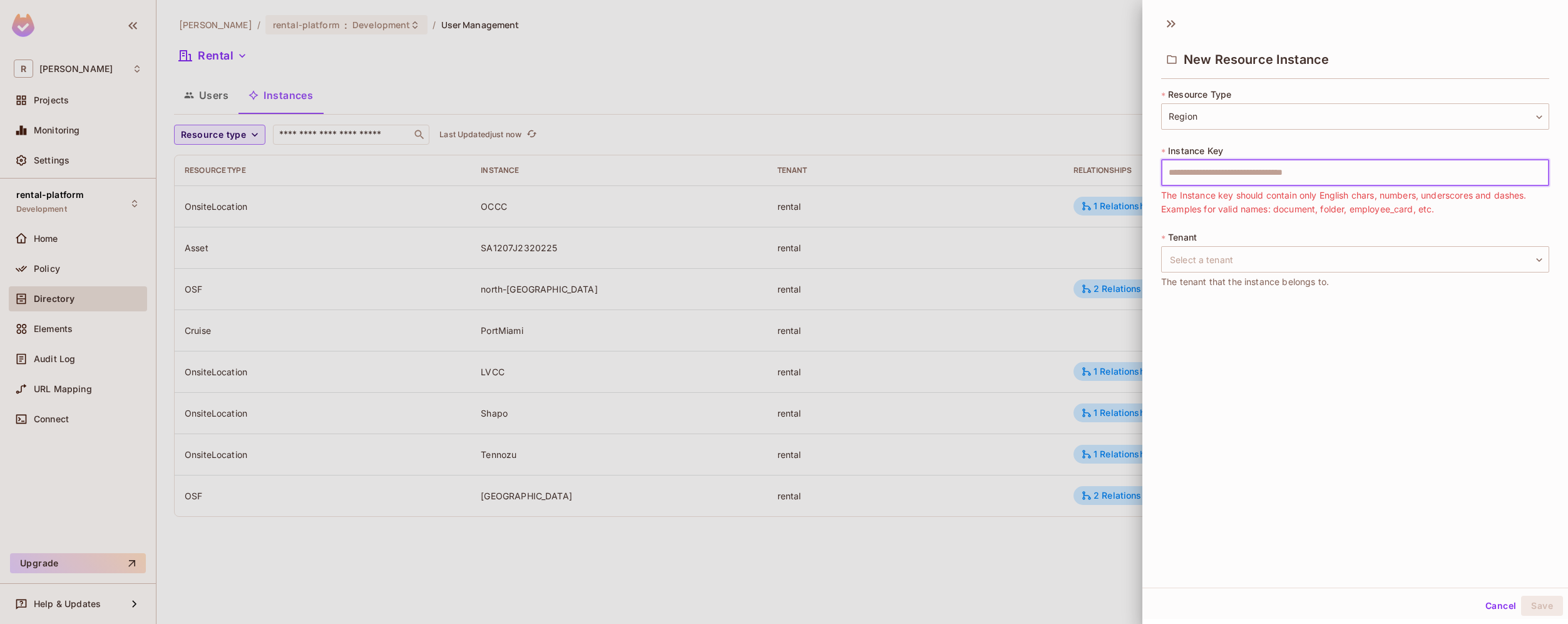
click at [1197, 171] on input "text" at bounding box center [1354, 173] width 388 height 26
click at [1209, 248] on body "R [PERSON_NAME]-poc Projects Monitoring Settings rental-platform Development Ho…" at bounding box center [784, 312] width 1568 height 624
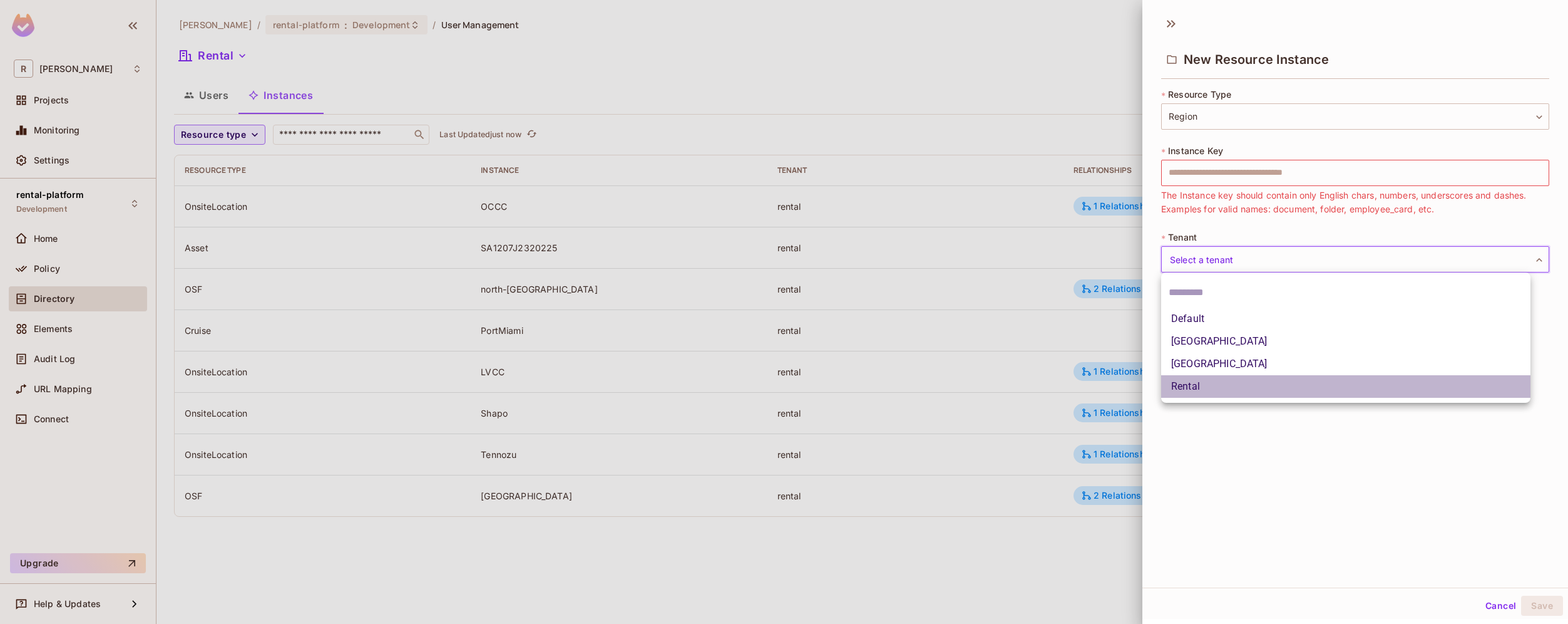
click at [1213, 384] on li "Rental" at bounding box center [1345, 386] width 369 height 23
type input "******"
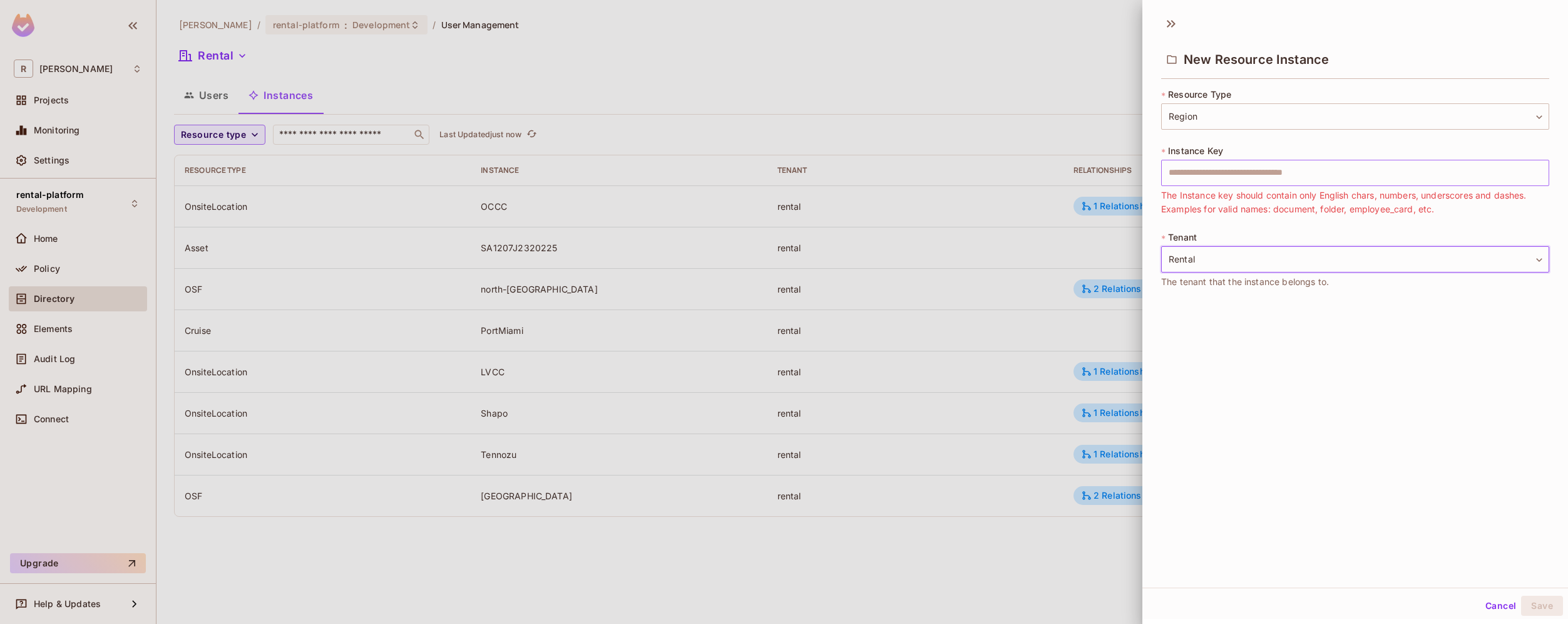
click at [1227, 178] on input "text" at bounding box center [1354, 173] width 388 height 26
click at [1211, 170] on input "text" at bounding box center [1354, 173] width 388 height 26
paste input "**********"
click at [1194, 172] on input "**********" at bounding box center [1354, 173] width 388 height 26
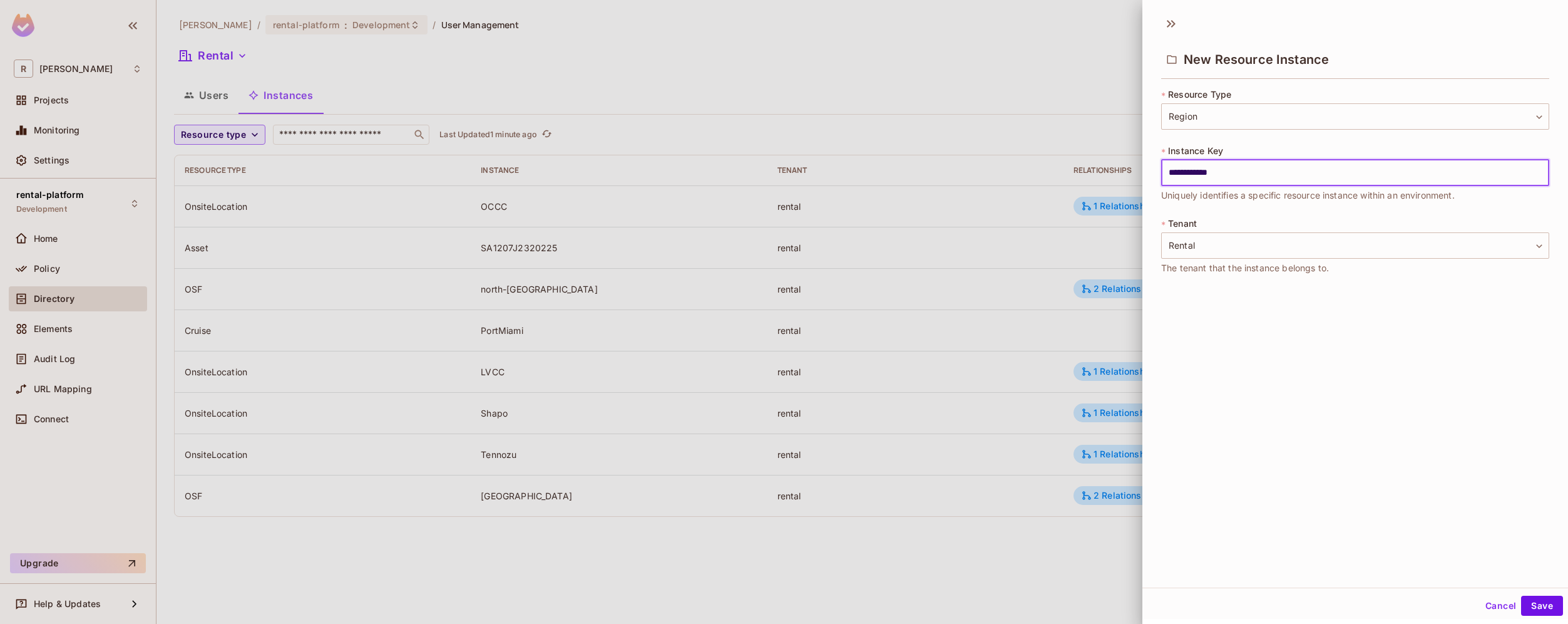
type input "**********"
click at [1327, 357] on div "**********" at bounding box center [1355, 298] width 426 height 579
click at [1542, 603] on button "Save" at bounding box center [1541, 606] width 42 height 20
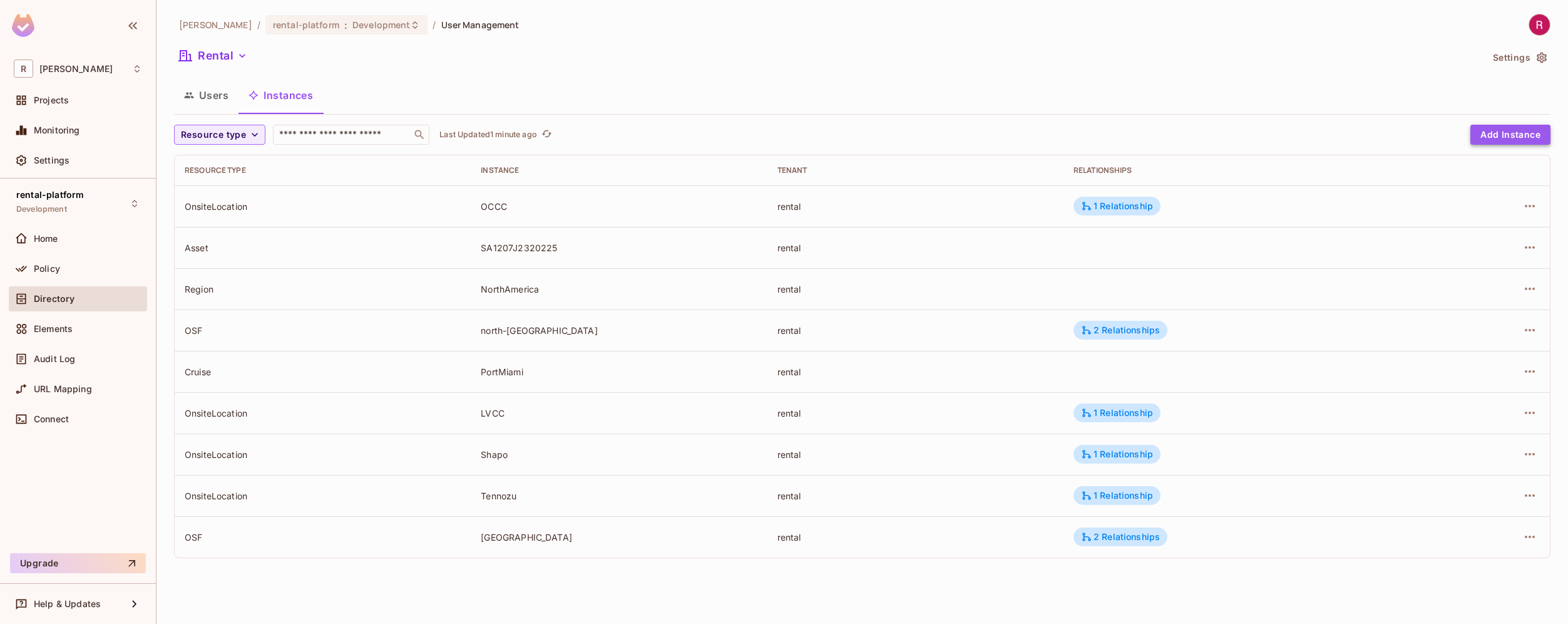
click at [1528, 134] on button "Add Instance" at bounding box center [1510, 134] width 80 height 20
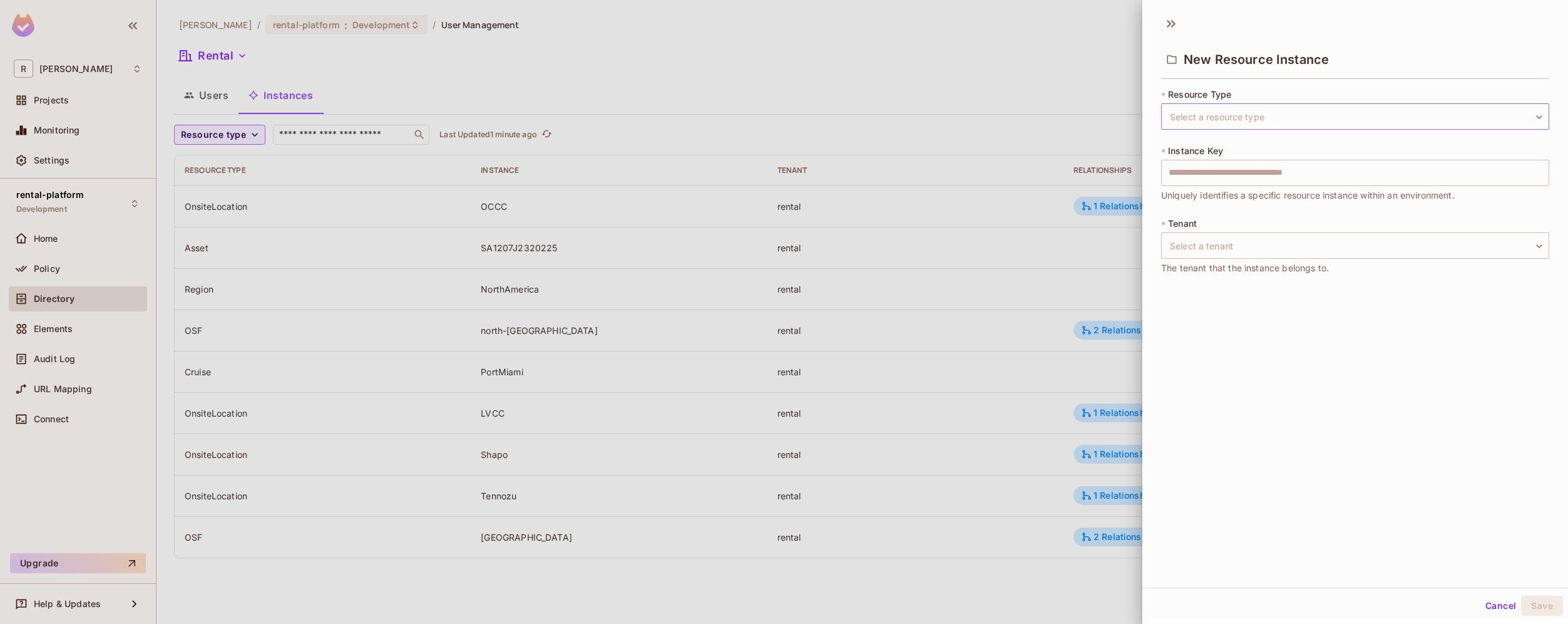
click at [1219, 118] on body "R [PERSON_NAME]-poc Projects Monitoring Settings rental-platform Development Ho…" at bounding box center [784, 312] width 1568 height 624
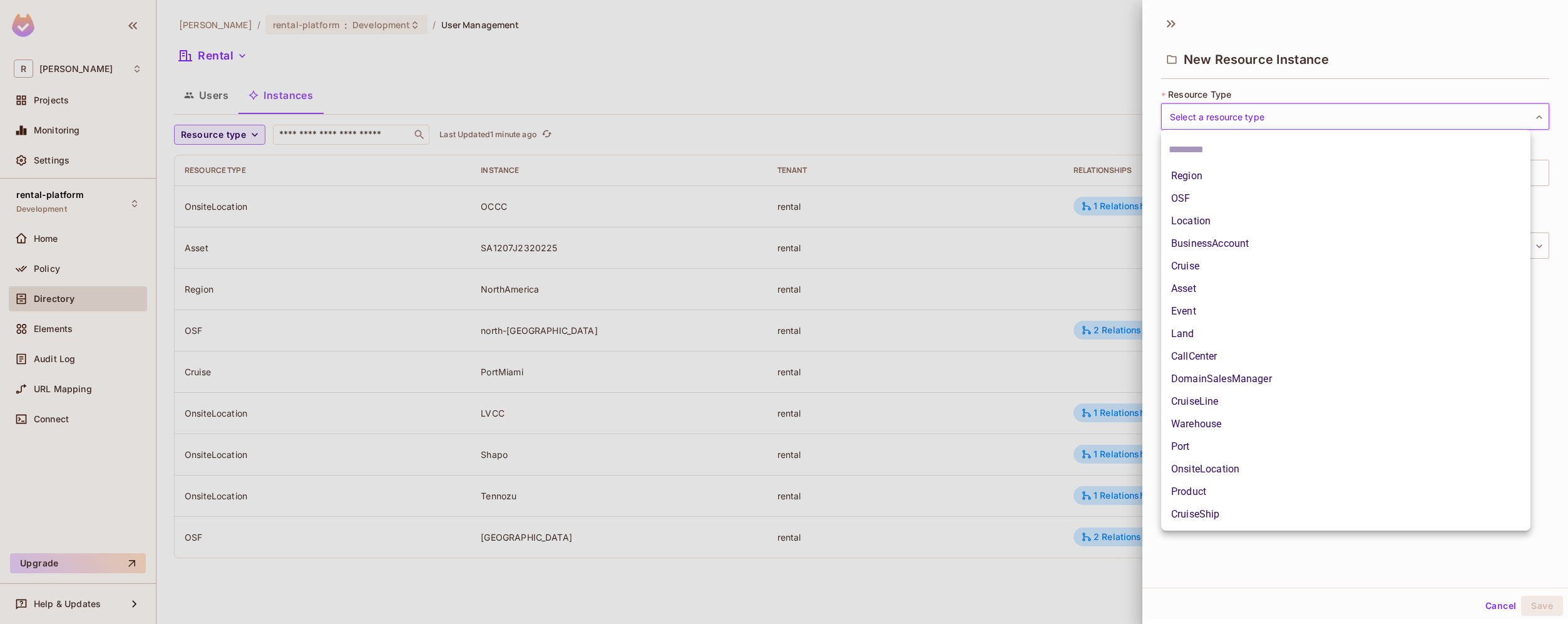
click at [1213, 177] on li "Region" at bounding box center [1345, 175] width 369 height 23
type input "******"
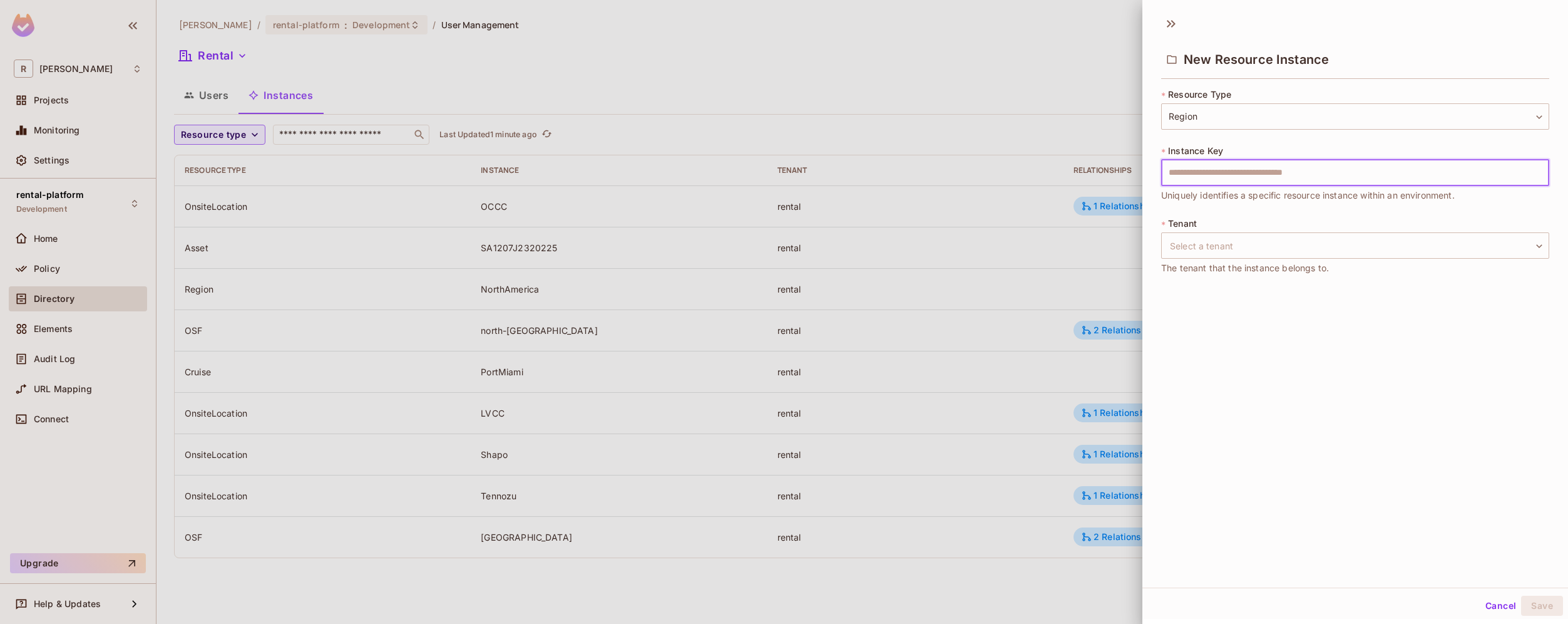
click at [1243, 168] on input "text" at bounding box center [1354, 173] width 388 height 26
click at [1206, 173] on input "text" at bounding box center [1354, 173] width 388 height 26
paste input "*****"
type input "*****"
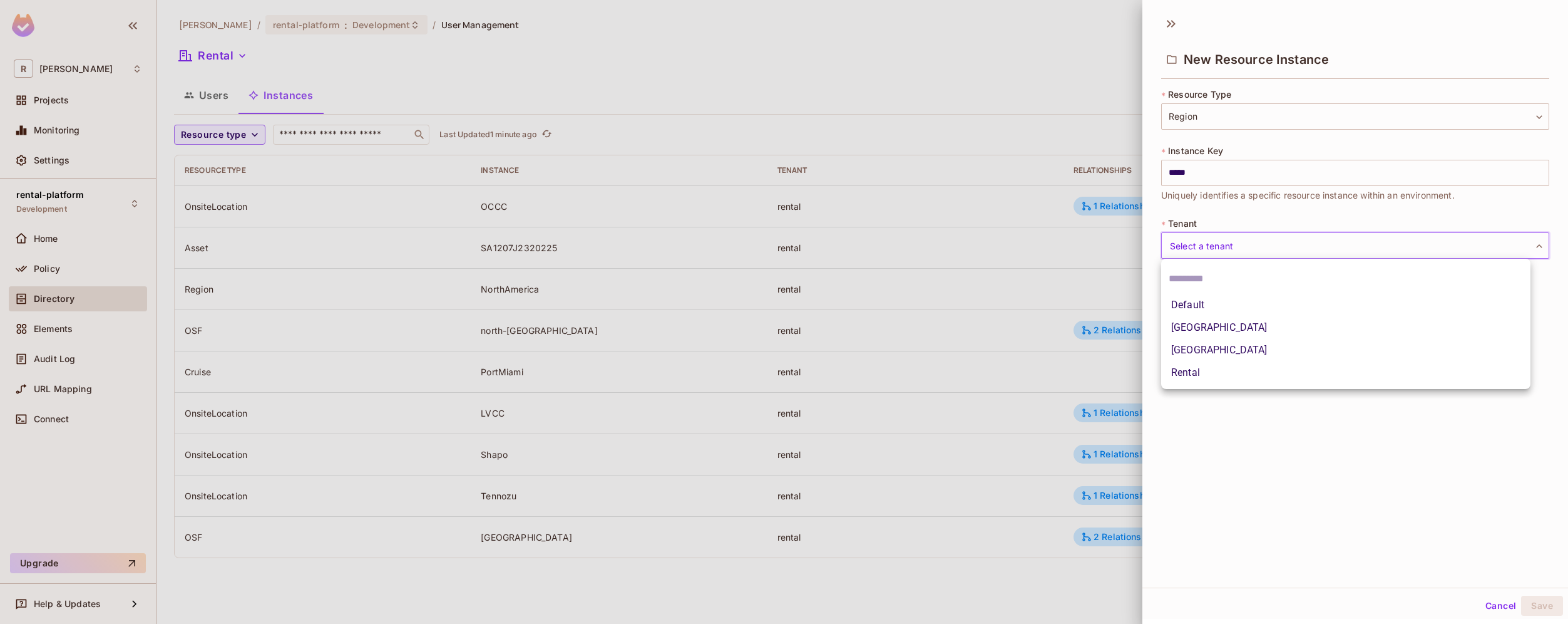
click at [1211, 254] on body "R [PERSON_NAME]-poc Projects Monitoring Settings rental-platform Development Ho…" at bounding box center [784, 312] width 1568 height 624
click at [1197, 369] on li "Rental" at bounding box center [1345, 373] width 369 height 23
type input "******"
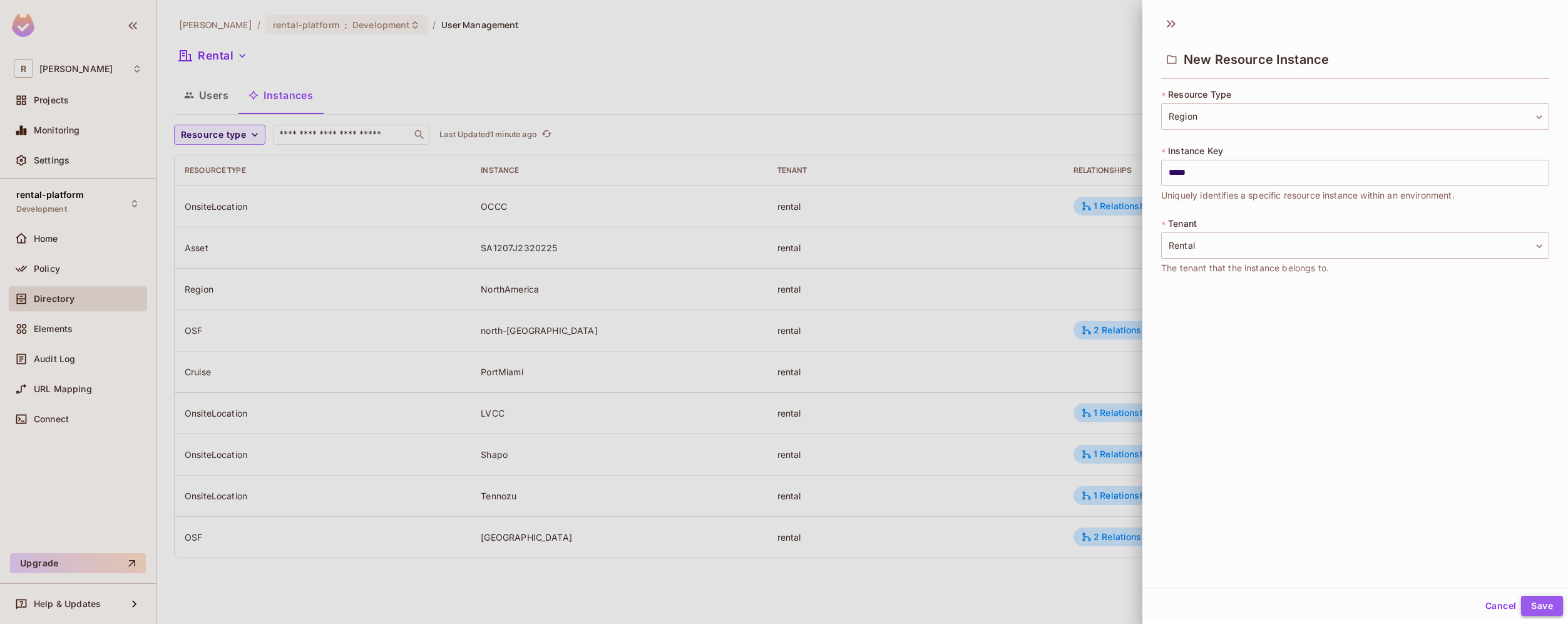
click at [1540, 604] on button "Save" at bounding box center [1541, 606] width 42 height 20
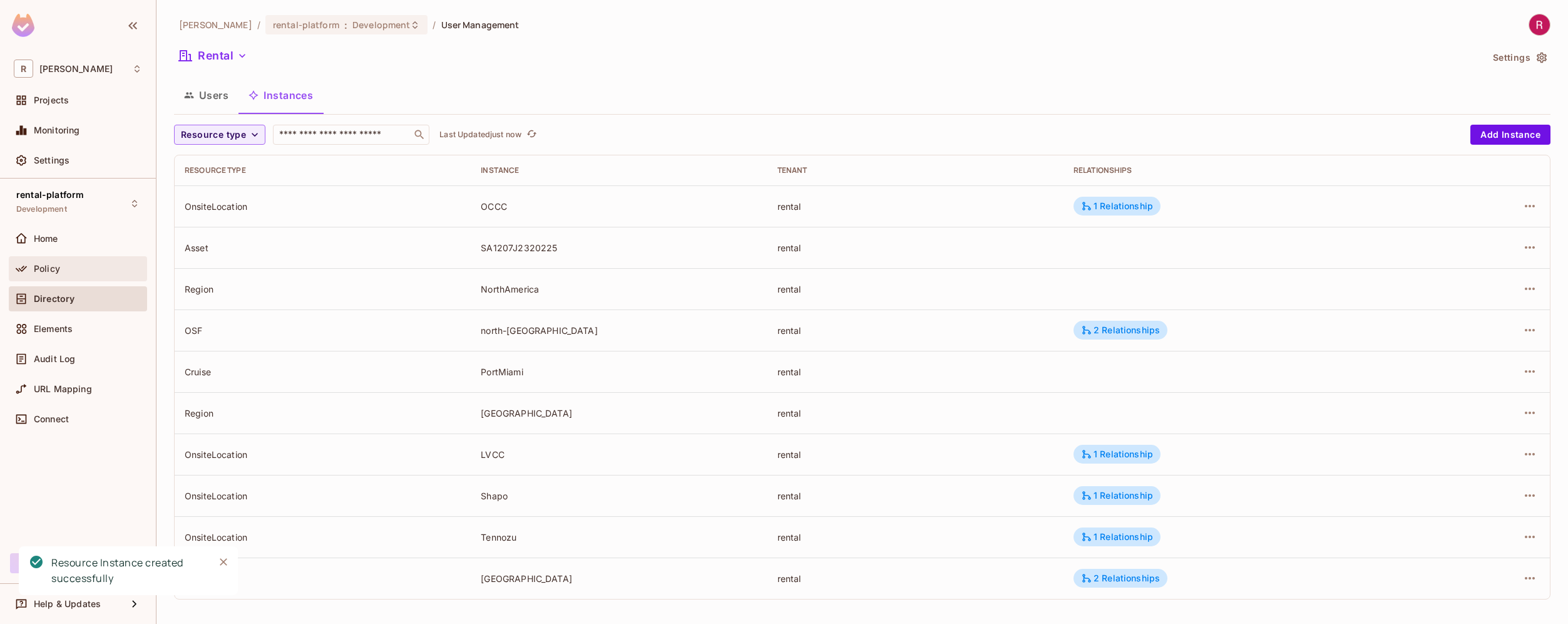
click at [88, 267] on div "Policy" at bounding box center [88, 269] width 108 height 10
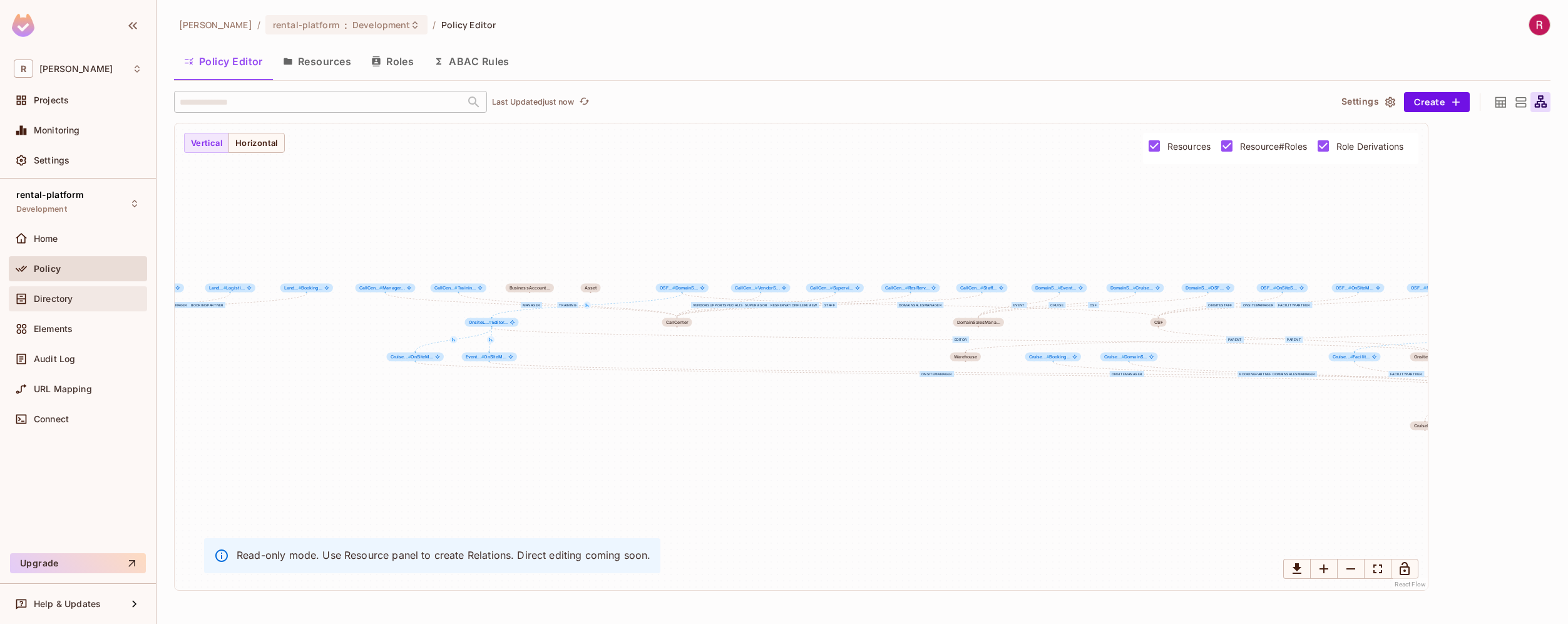
click at [83, 302] on div "Directory" at bounding box center [88, 299] width 108 height 10
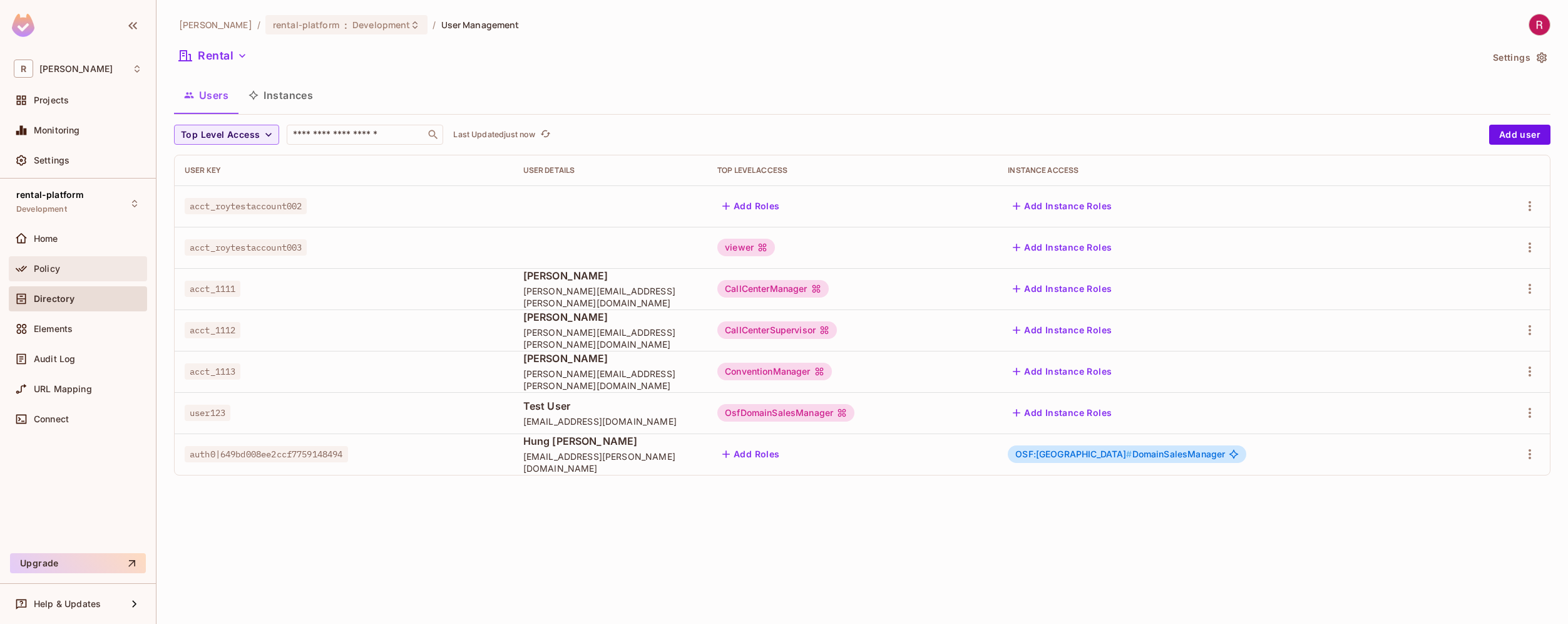
click at [72, 275] on div "Policy" at bounding box center [77, 269] width 128 height 15
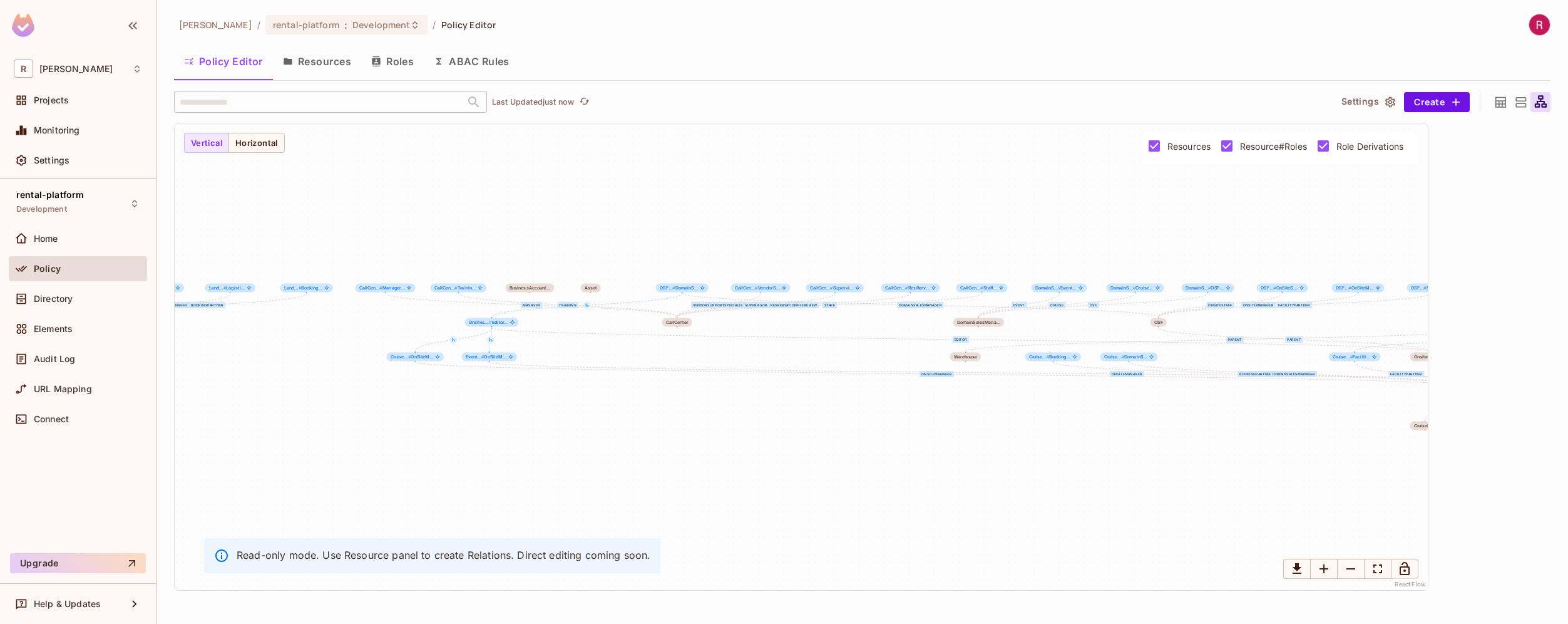
click at [402, 62] on button "Roles" at bounding box center [392, 62] width 62 height 32
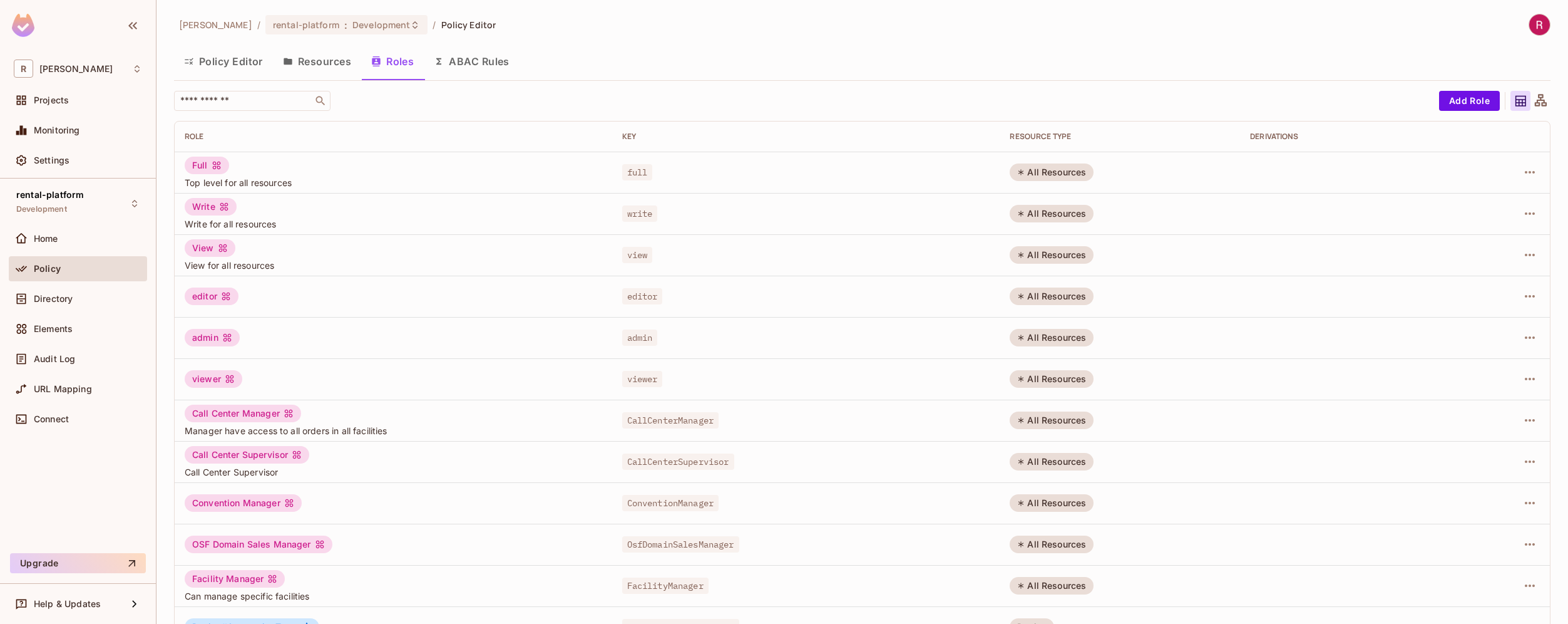
scroll to position [200, 0]
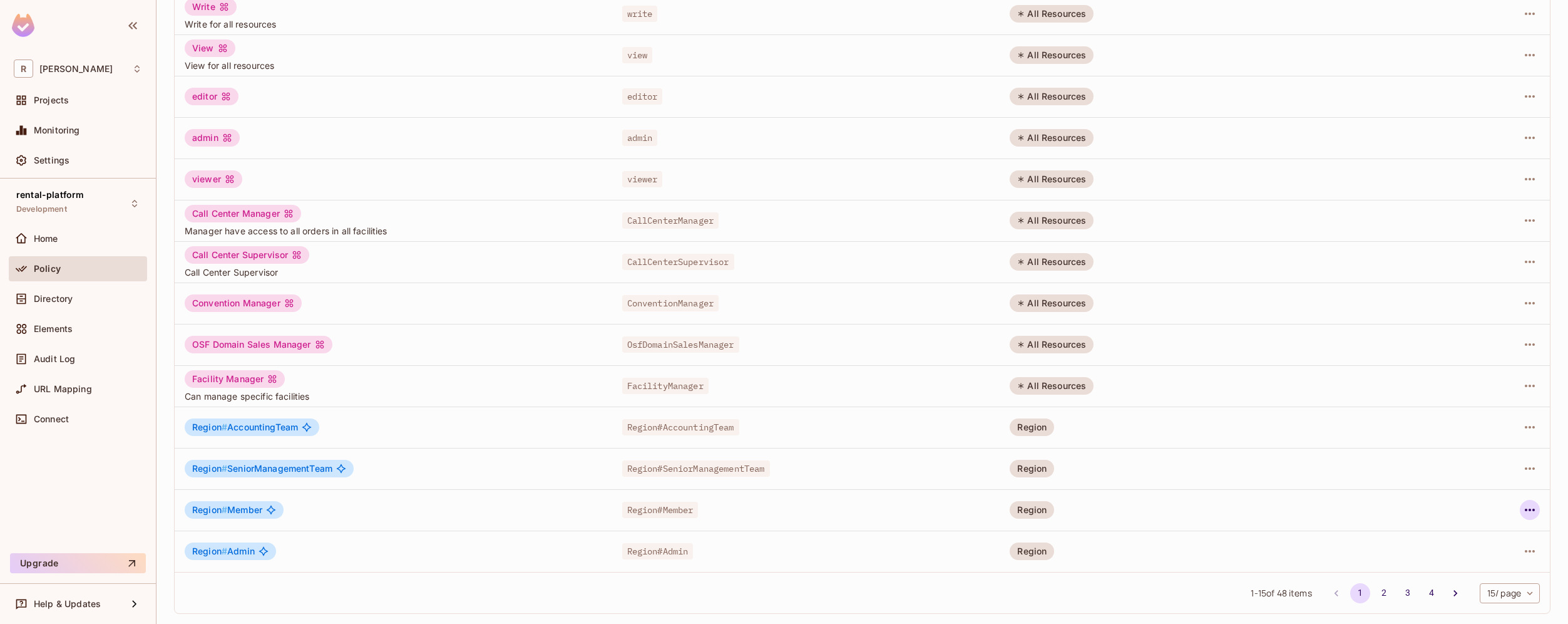
click at [1522, 512] on icon "button" at bounding box center [1530, 510] width 15 height 15
click at [1487, 531] on span "Edit Role" at bounding box center [1465, 538] width 45 height 20
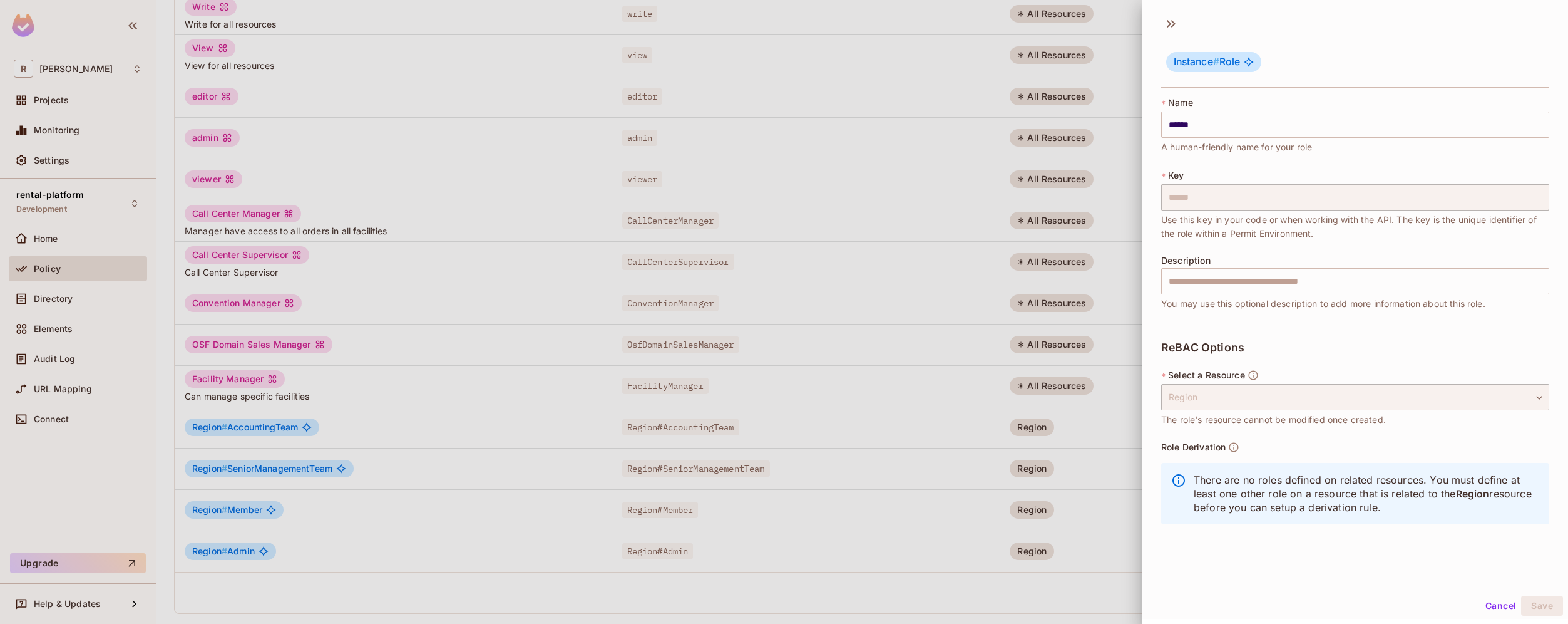
click at [75, 310] on div at bounding box center [784, 312] width 1568 height 624
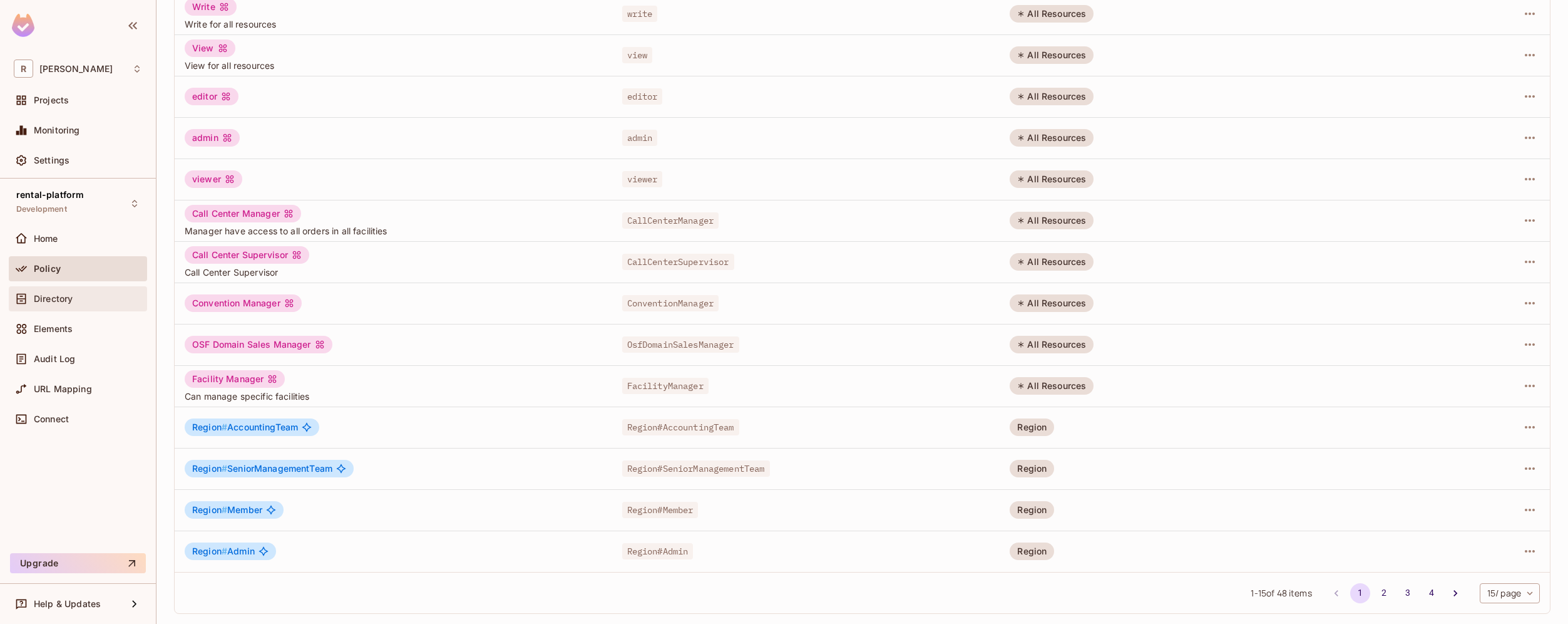
click at [80, 297] on div "Directory" at bounding box center [88, 299] width 108 height 10
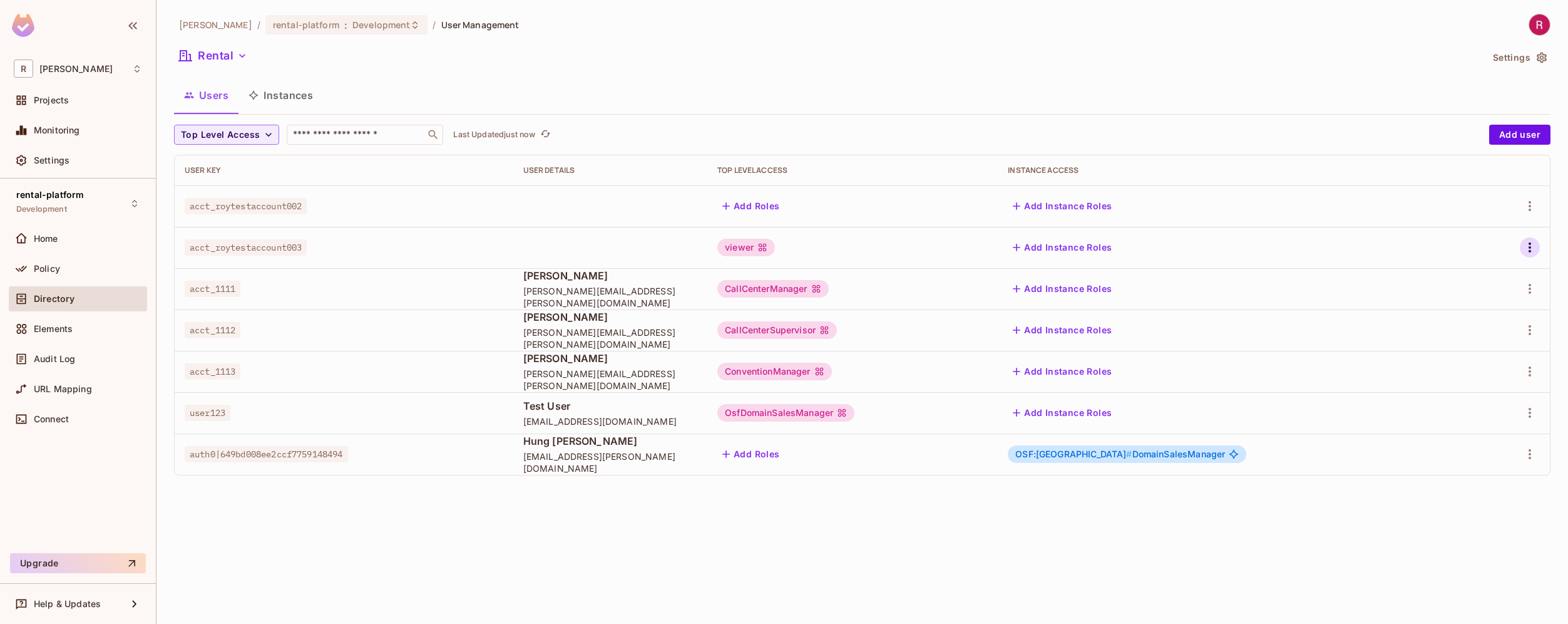
click at [1528, 248] on icon "button" at bounding box center [1530, 247] width 15 height 15
click at [1500, 279] on li "Edit" at bounding box center [1476, 276] width 111 height 27
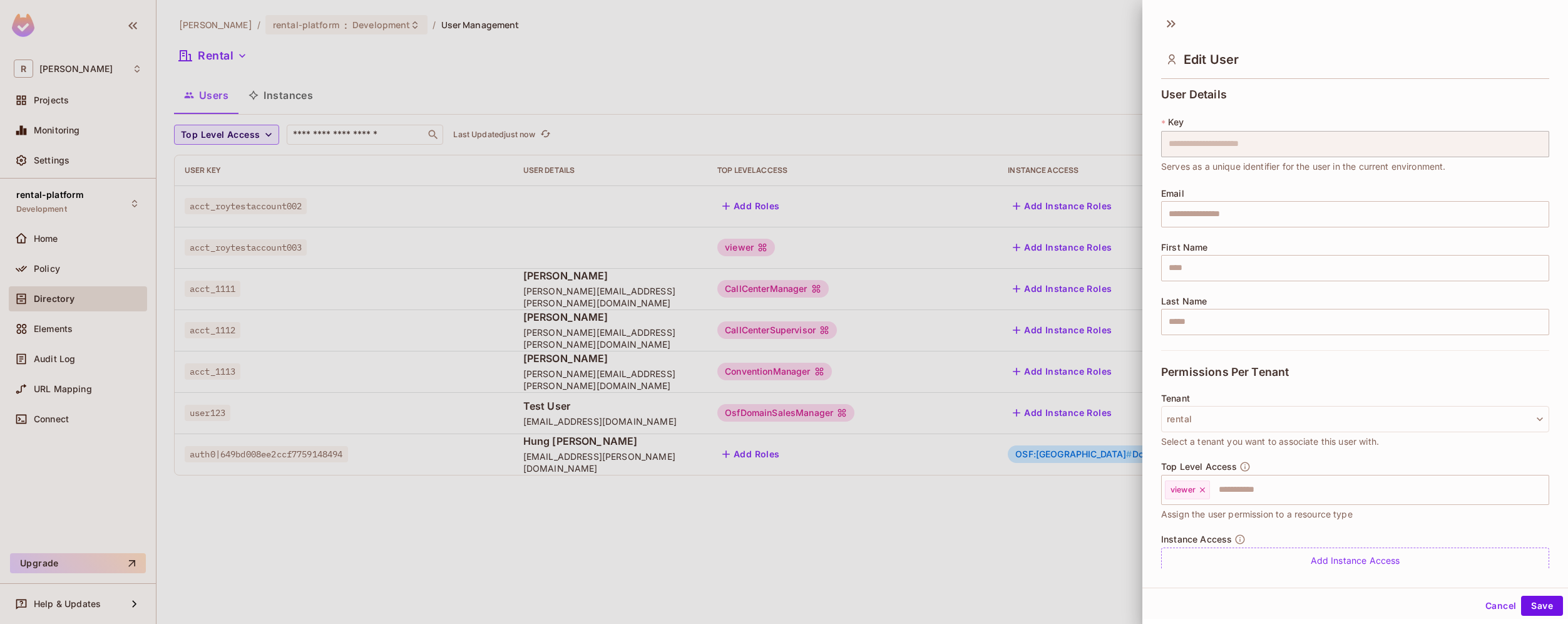
click at [1532, 254] on div "**********" at bounding box center [1355, 327] width 426 height 486
click at [1207, 494] on div "viewer" at bounding box center [1187, 489] width 45 height 18
click at [1203, 487] on icon at bounding box center [1202, 490] width 9 height 9
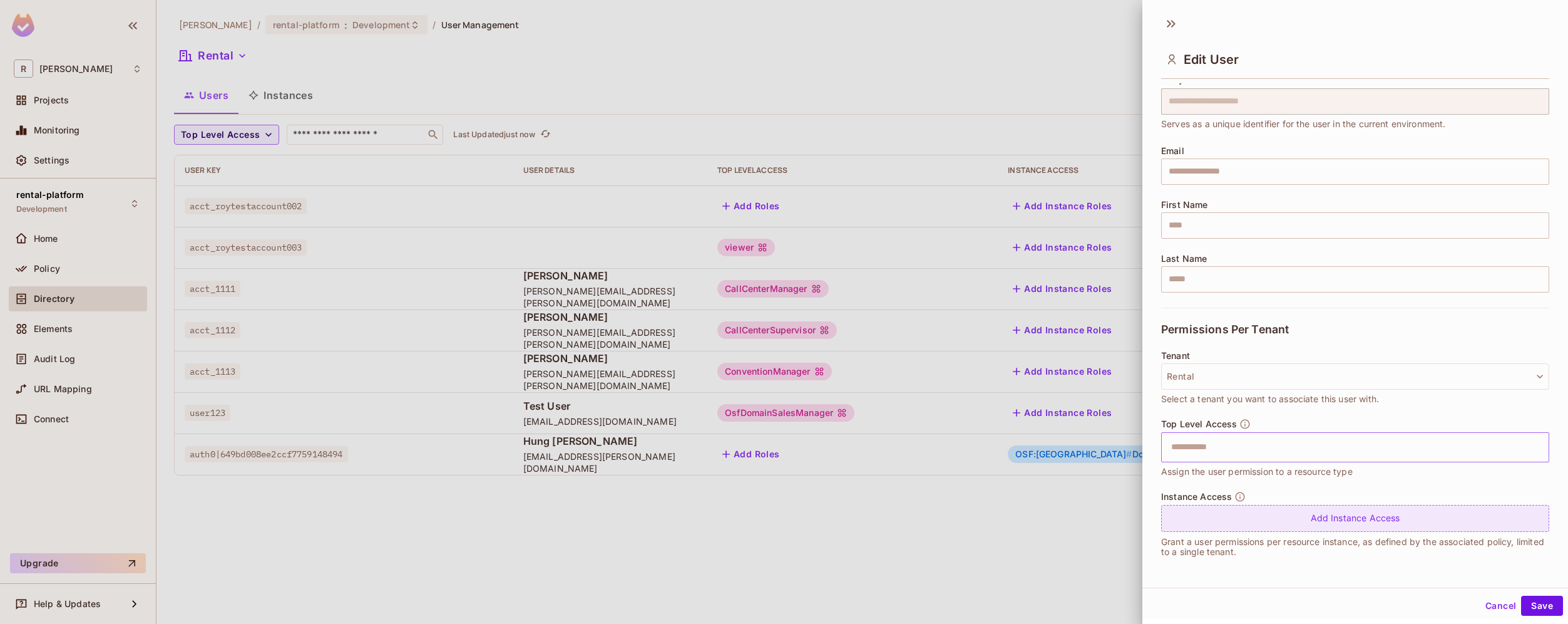
click at [1335, 527] on div "Add Instance Access" at bounding box center [1354, 518] width 388 height 27
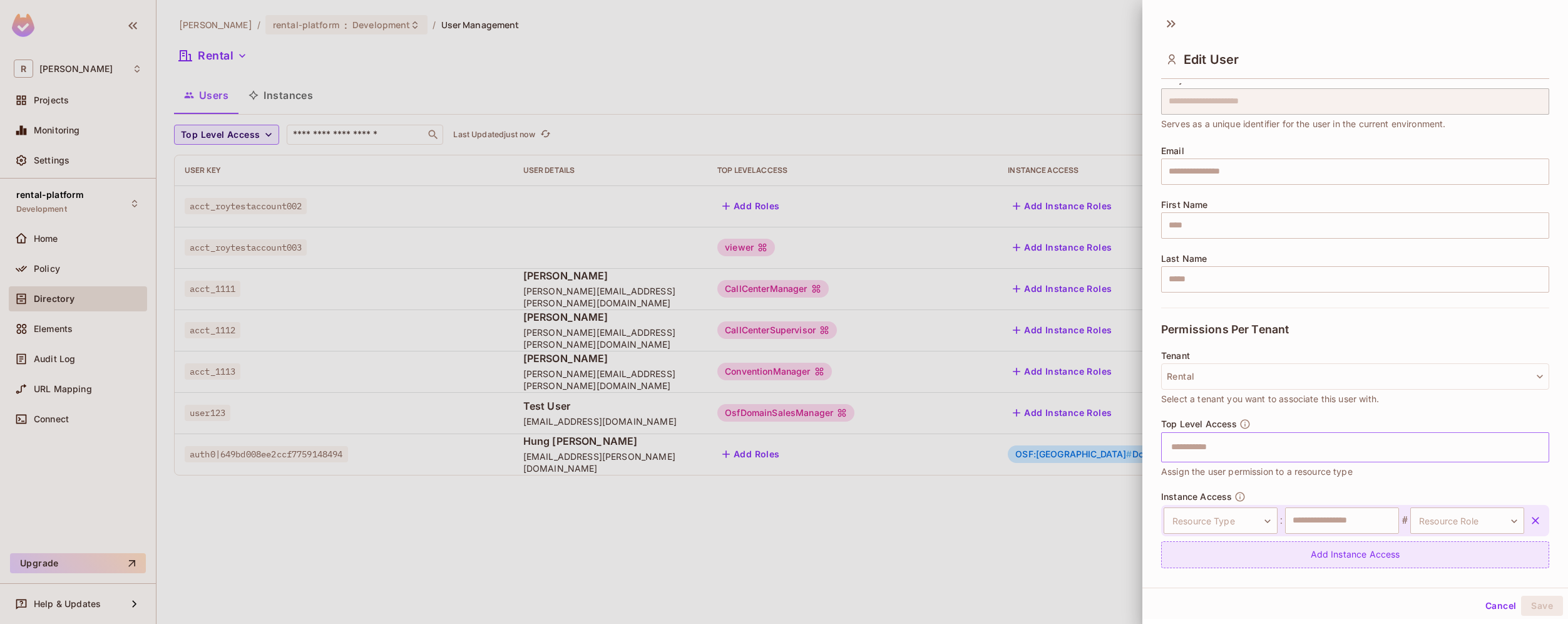
scroll to position [79, 0]
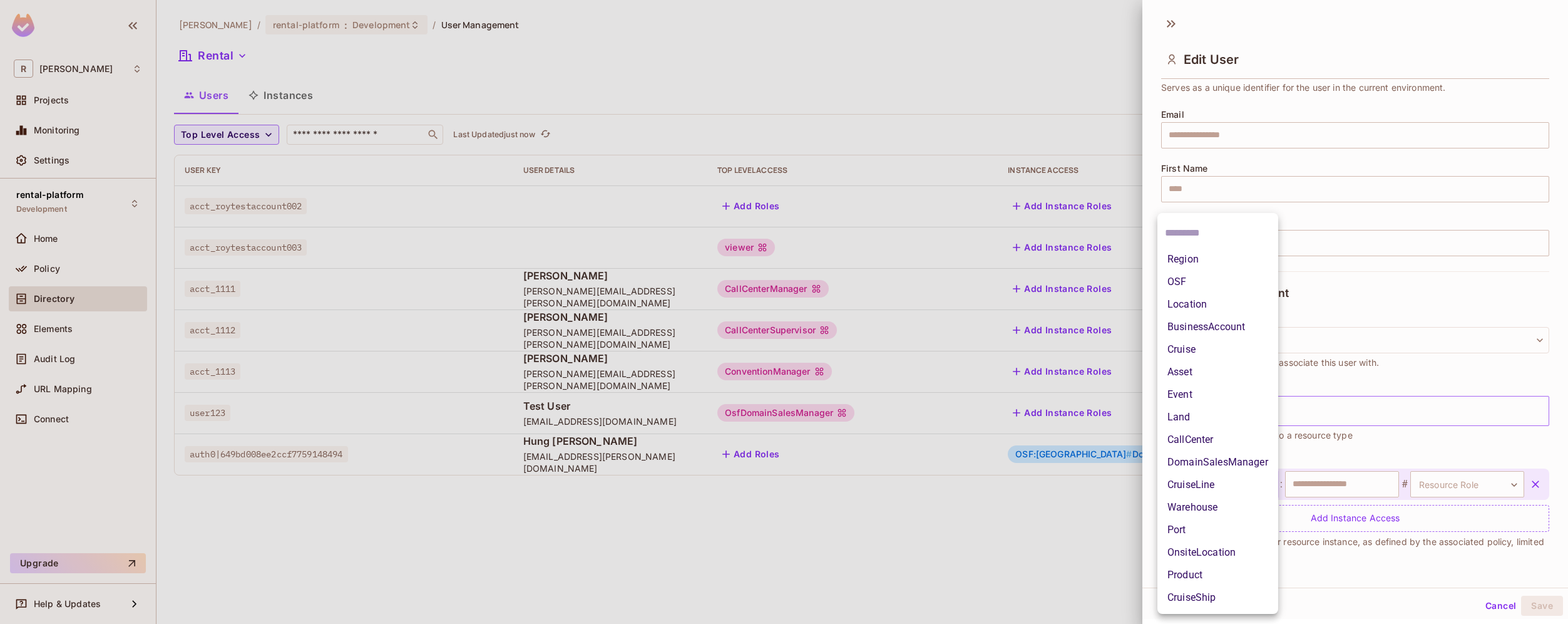
click at [1254, 488] on body "**********" at bounding box center [784, 312] width 1568 height 624
click at [1232, 266] on li "Region" at bounding box center [1218, 259] width 120 height 23
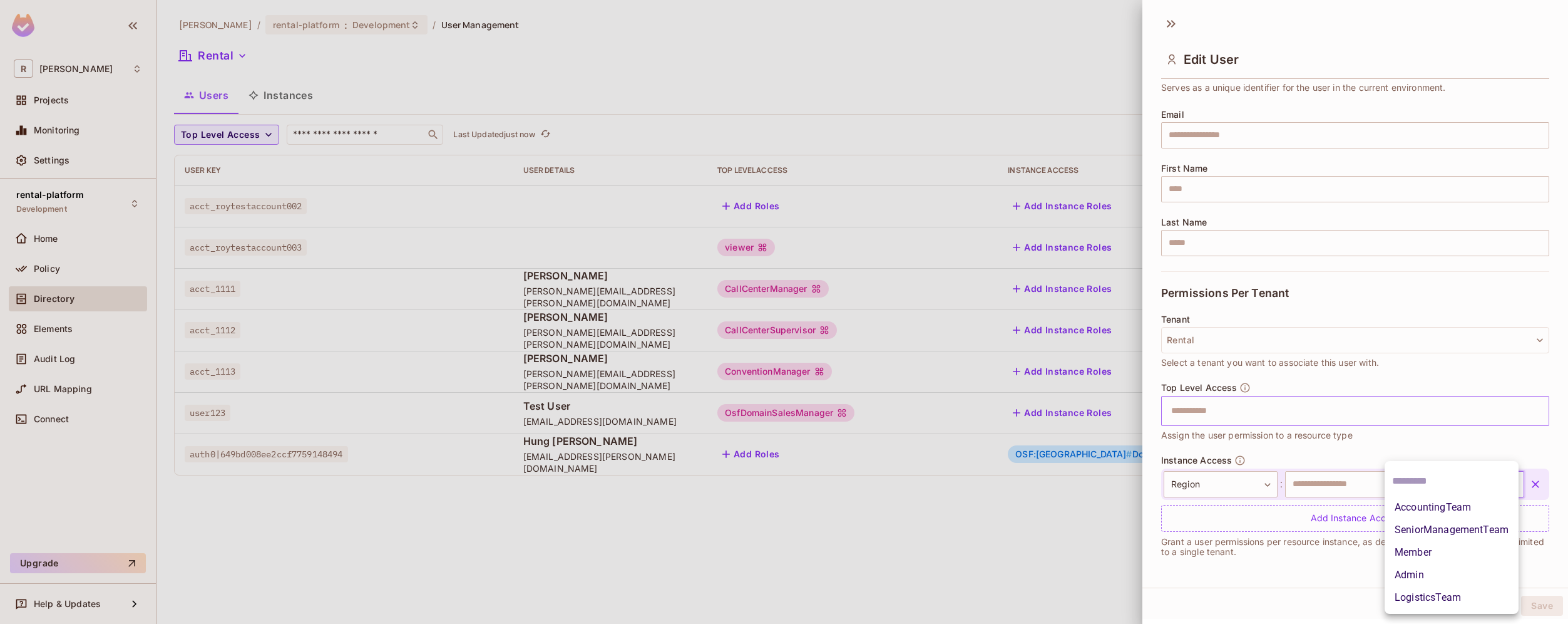
click at [1458, 486] on body "**********" at bounding box center [784, 312] width 1568 height 624
click at [1464, 555] on li "Member" at bounding box center [1452, 552] width 134 height 23
type input "******"
click at [1371, 478] on input "text" at bounding box center [1341, 484] width 114 height 26
click at [1355, 479] on input "text" at bounding box center [1341, 484] width 114 height 26
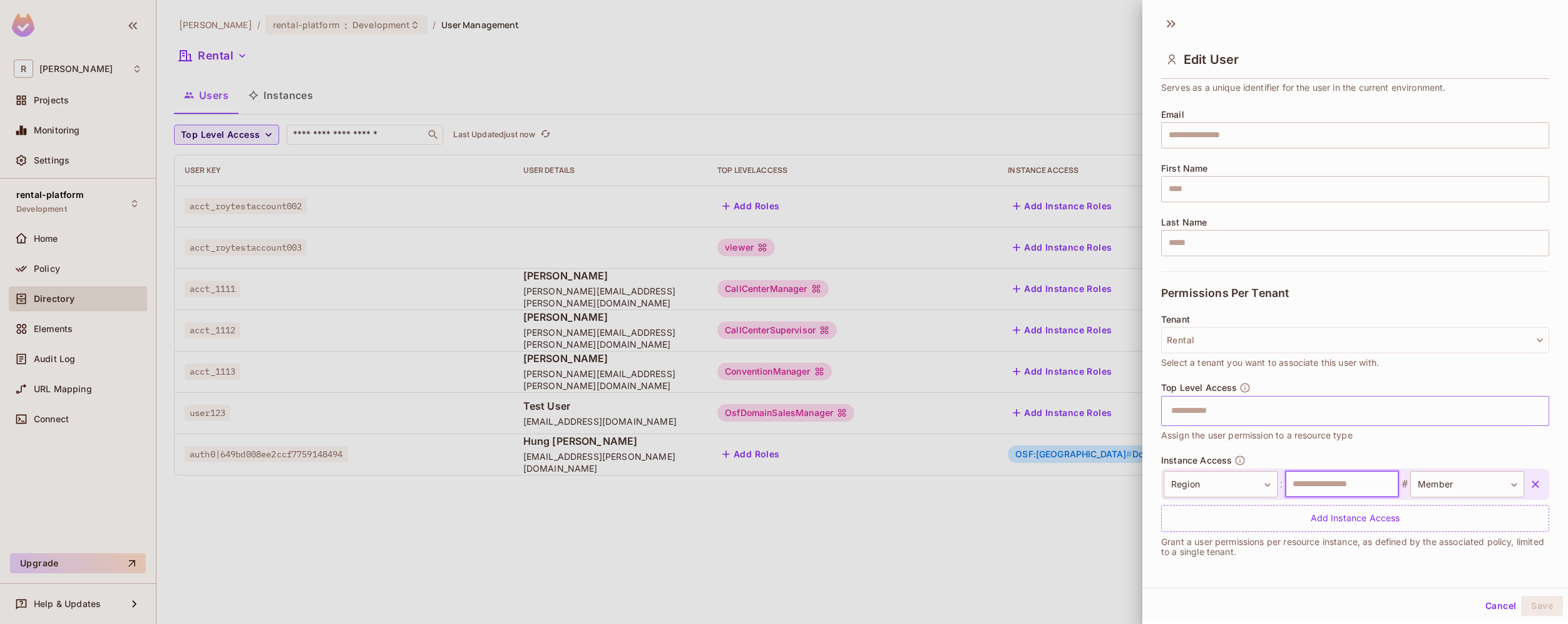
click at [1355, 486] on input "text" at bounding box center [1341, 484] width 114 height 26
click at [1398, 514] on div "Add Instance Access" at bounding box center [1354, 518] width 388 height 27
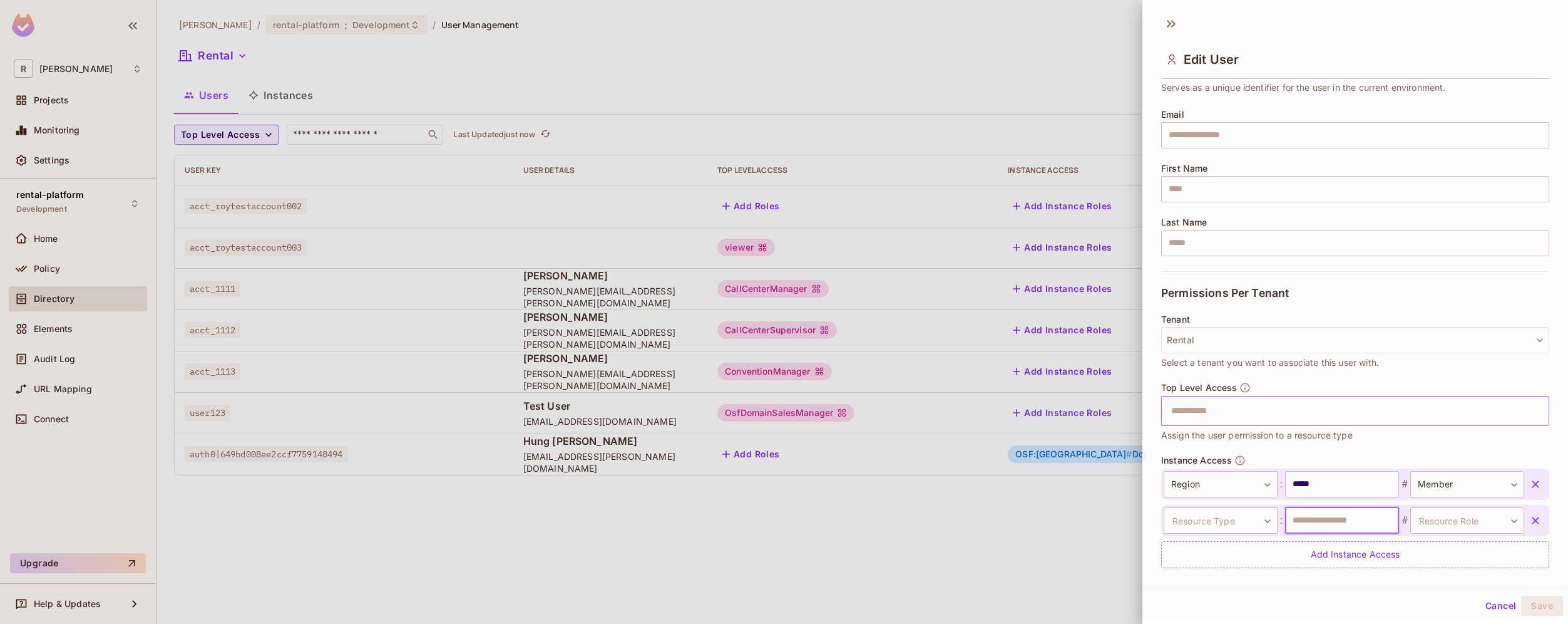
click at [1344, 514] on input "text" at bounding box center [1341, 521] width 114 height 26
click at [1227, 508] on body "**********" at bounding box center [784, 312] width 1568 height 624
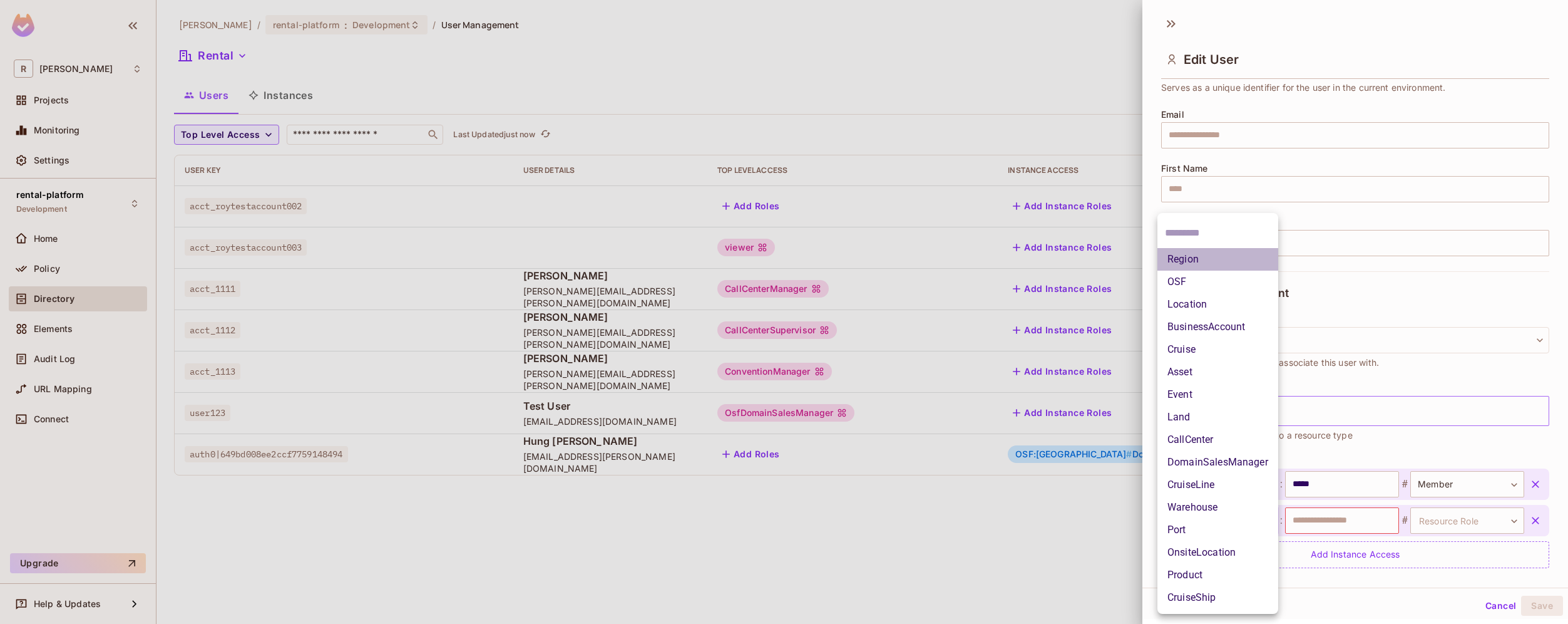
click at [1211, 253] on li "Region" at bounding box center [1218, 259] width 120 height 23
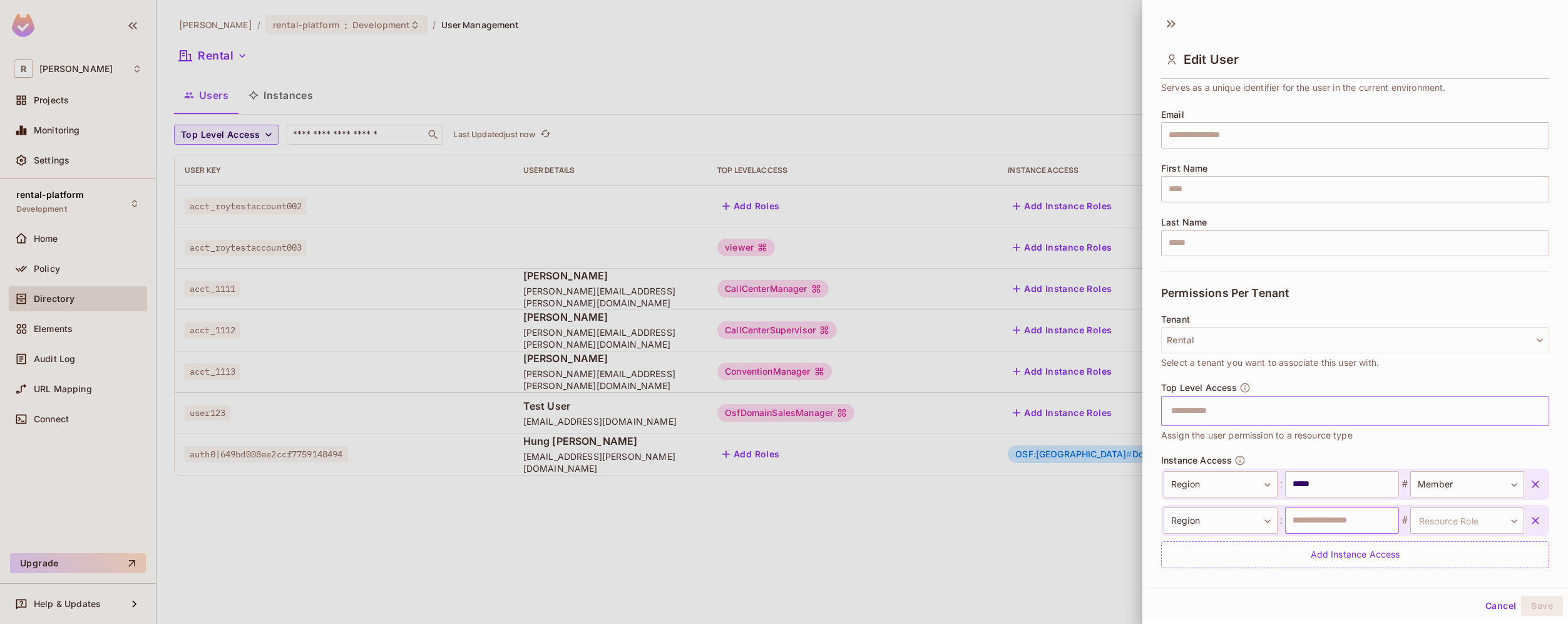
click at [1323, 523] on input "text" at bounding box center [1341, 521] width 114 height 26
paste input "**********"
type input "**********"
click at [1437, 524] on body "**********" at bounding box center [784, 312] width 1568 height 624
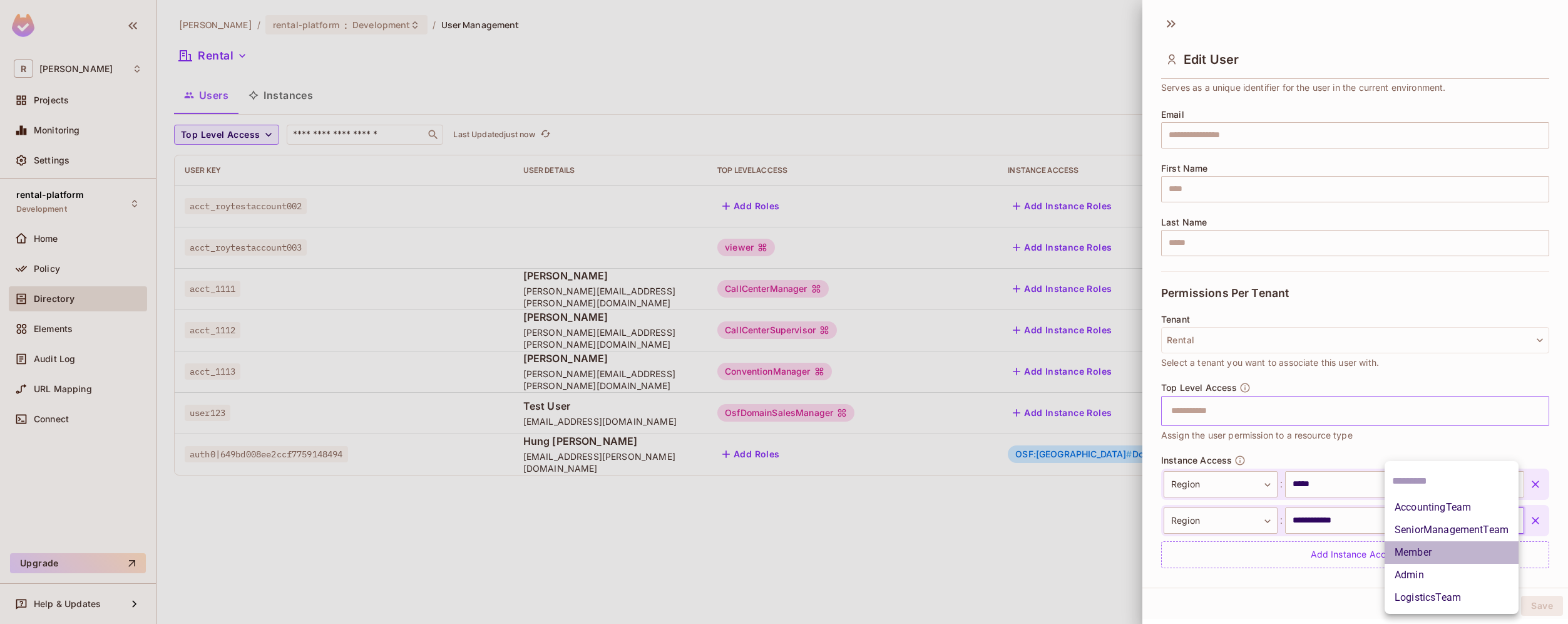
click at [1462, 553] on li "Member" at bounding box center [1452, 552] width 134 height 23
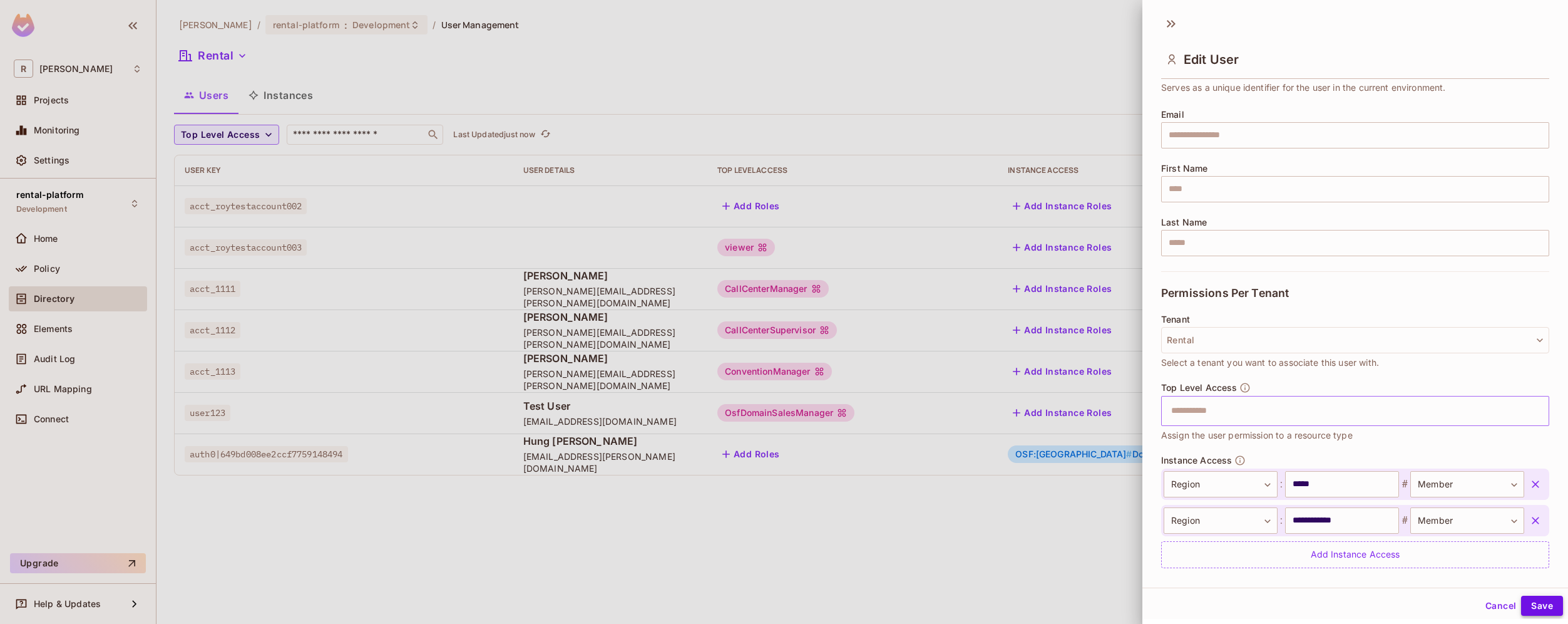
click at [1537, 609] on button "Save" at bounding box center [1541, 606] width 42 height 20
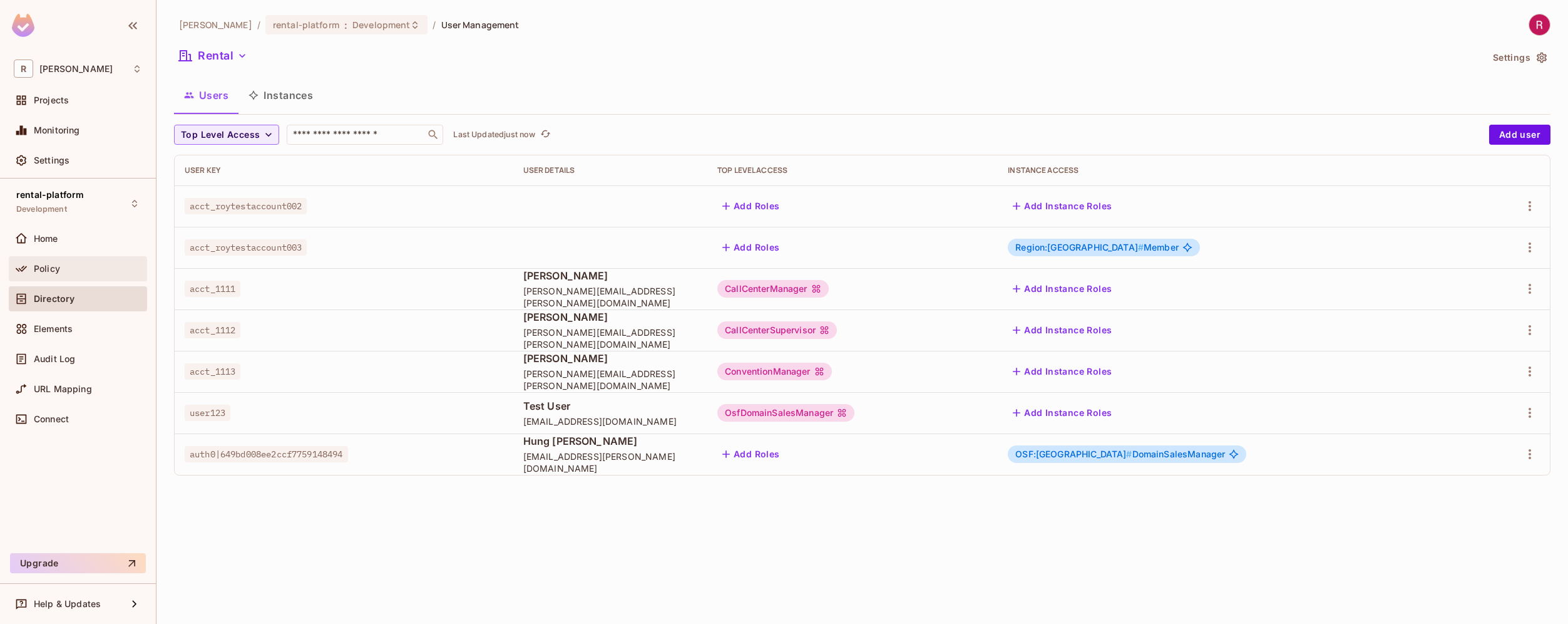
click at [86, 271] on div "Policy" at bounding box center [88, 269] width 108 height 10
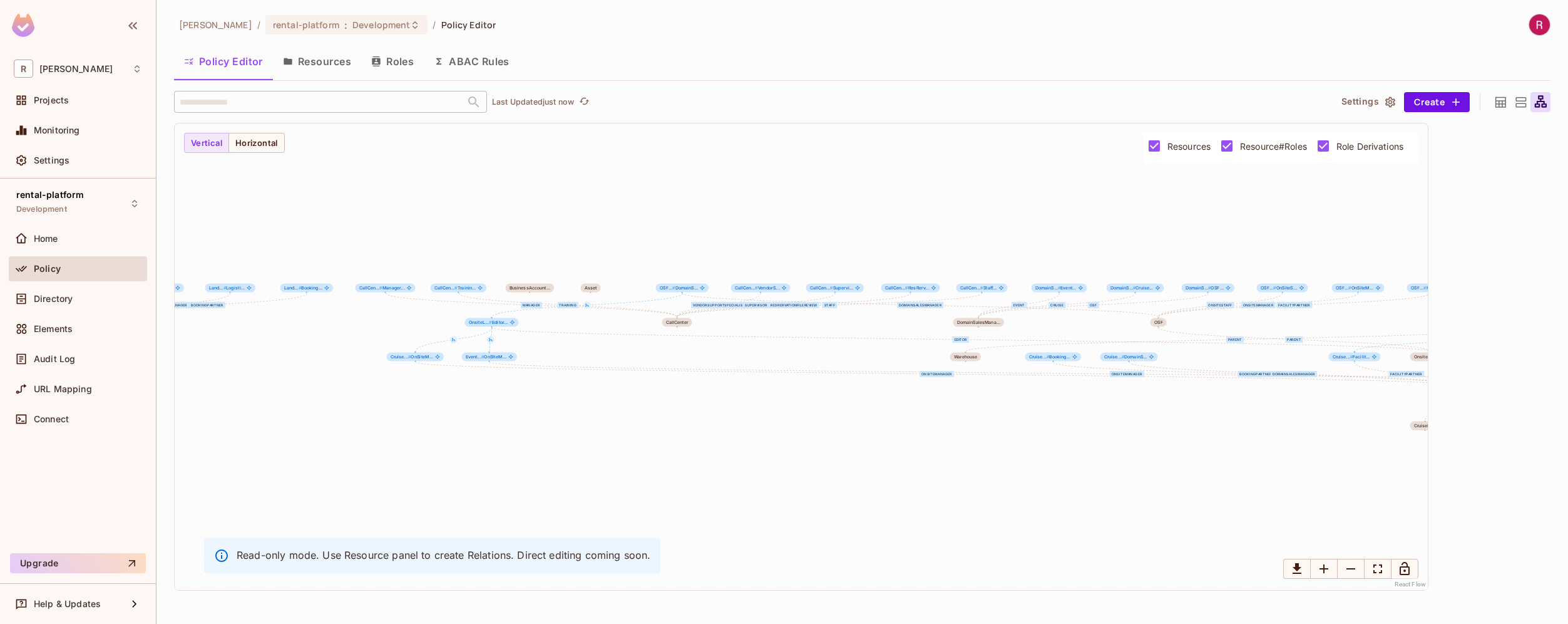
click at [325, 62] on button "Resources" at bounding box center [317, 62] width 88 height 32
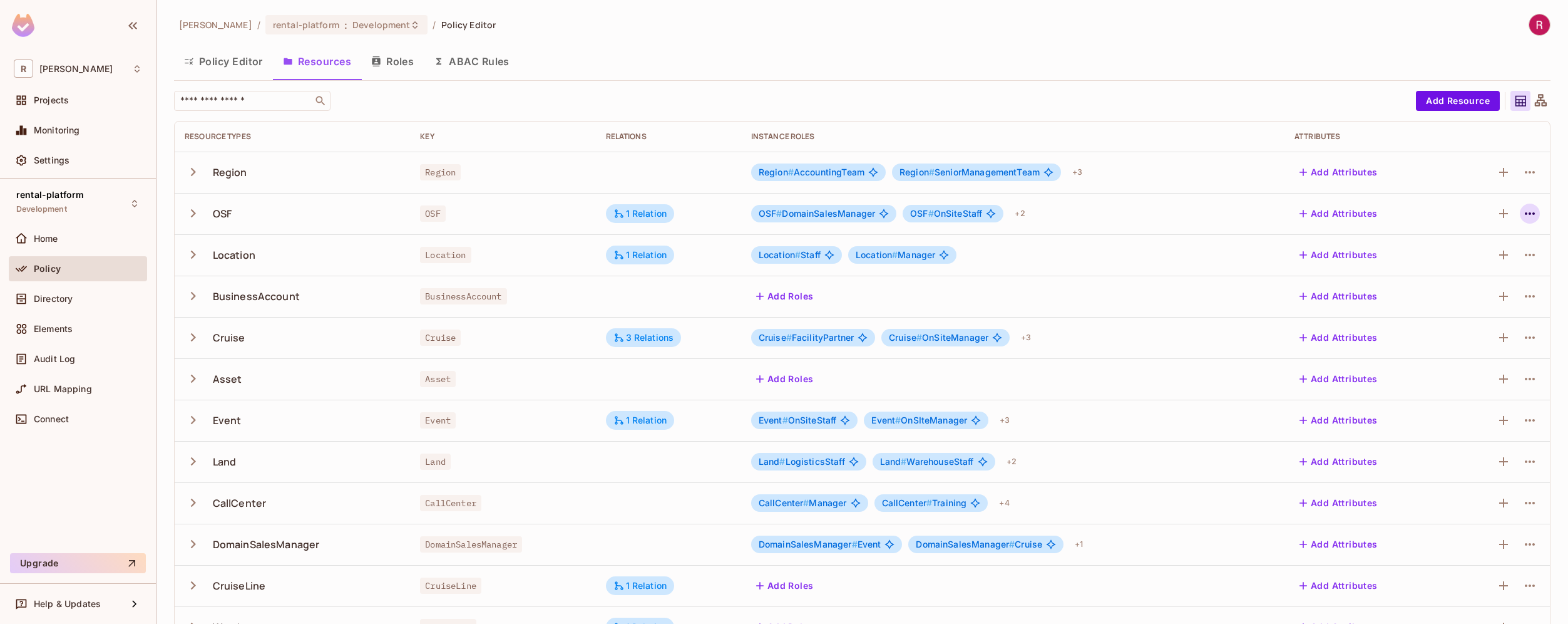
click at [1524, 215] on icon "button" at bounding box center [1530, 214] width 15 height 15
click at [1478, 262] on div "Edit Resource" at bounding box center [1466, 263] width 59 height 12
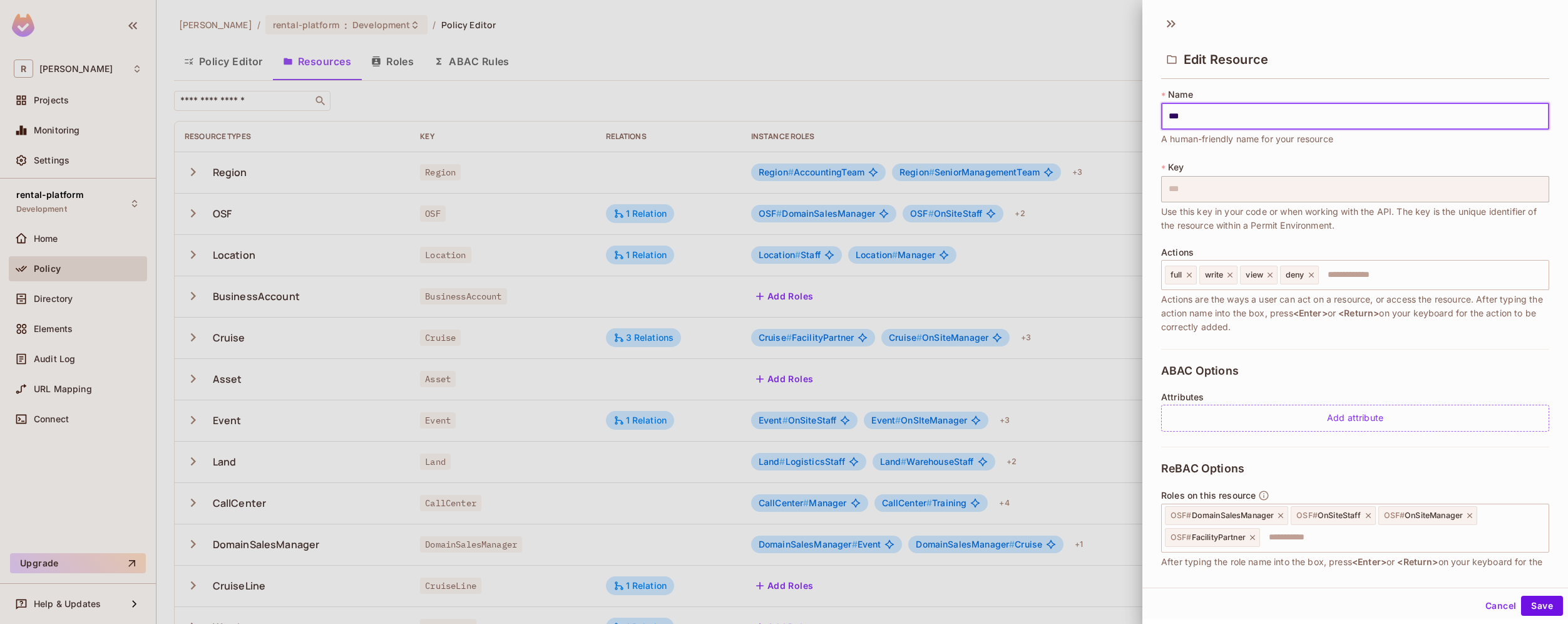
scroll to position [121, 0]
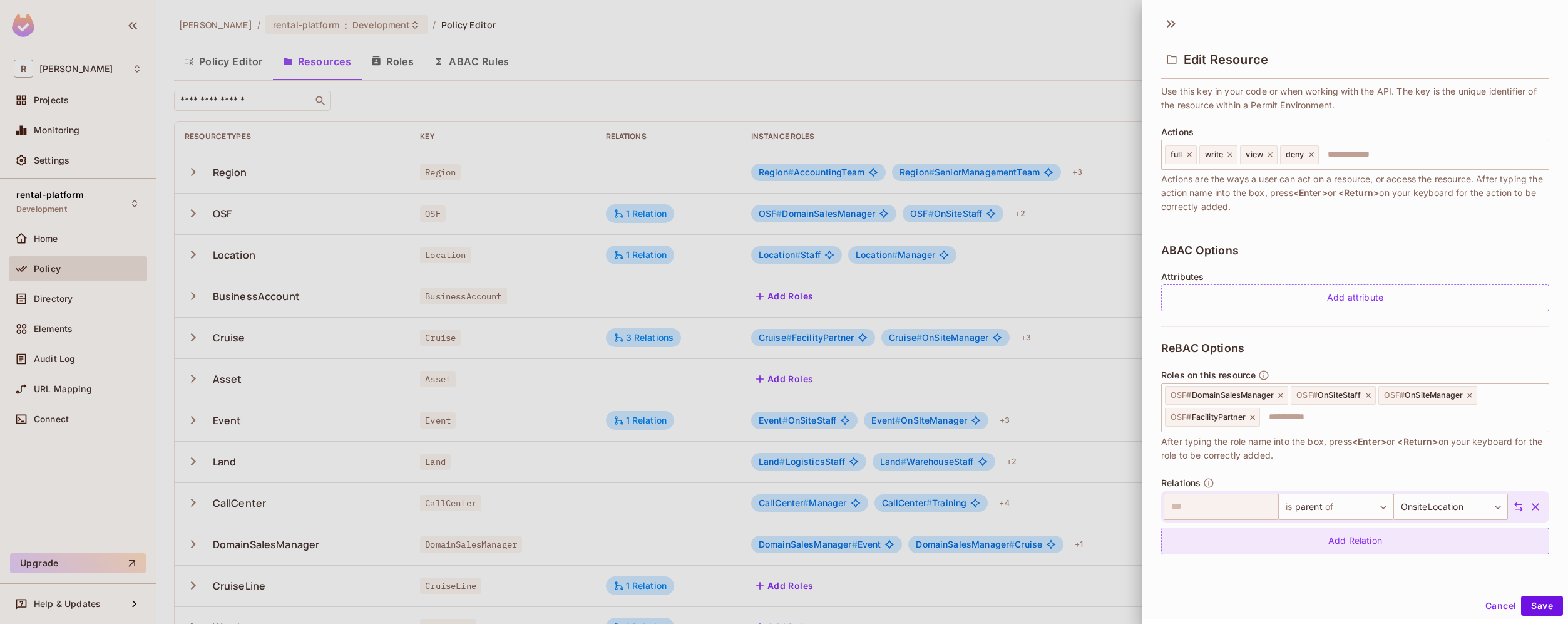
click at [1383, 539] on div "Add Relation" at bounding box center [1354, 540] width 388 height 27
click at [1354, 548] on body "R [PERSON_NAME]-poc Projects Monitoring Settings rental-platform Development Ho…" at bounding box center [784, 312] width 1568 height 624
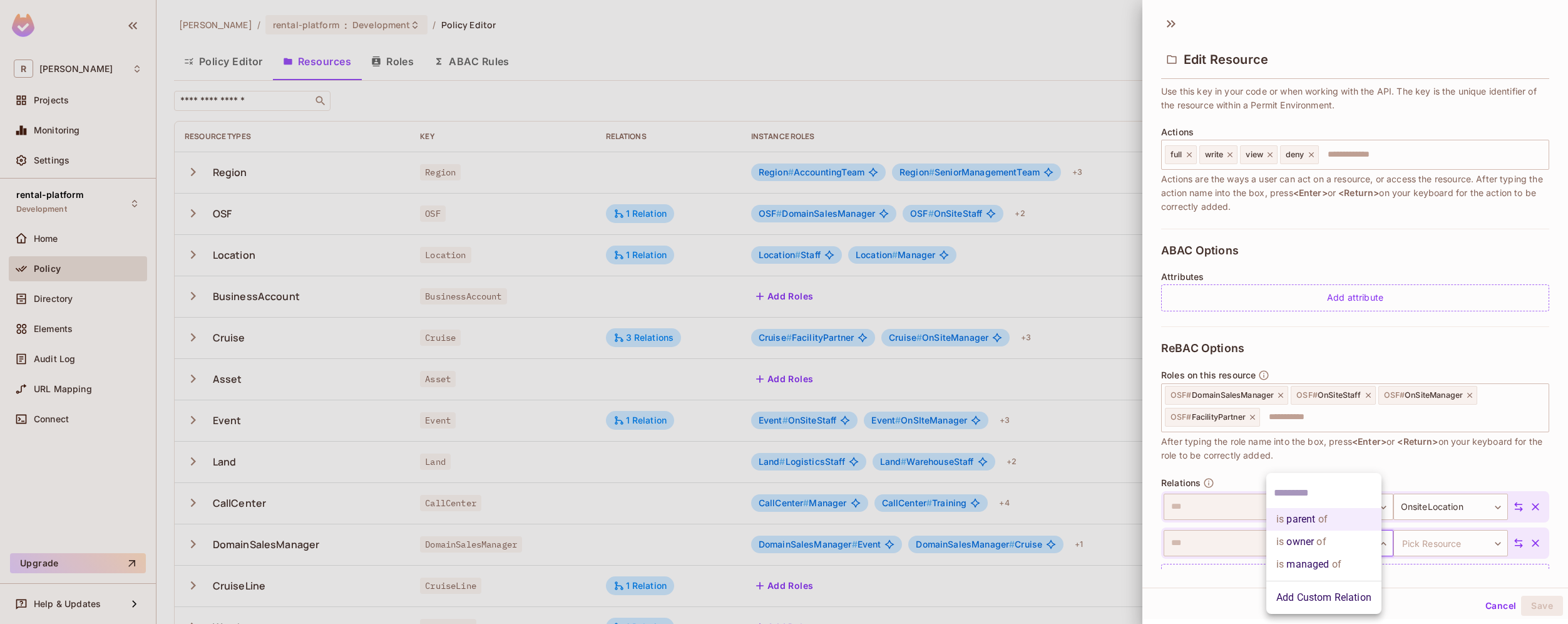
click at [1354, 562] on li "is managed of" at bounding box center [1324, 564] width 115 height 23
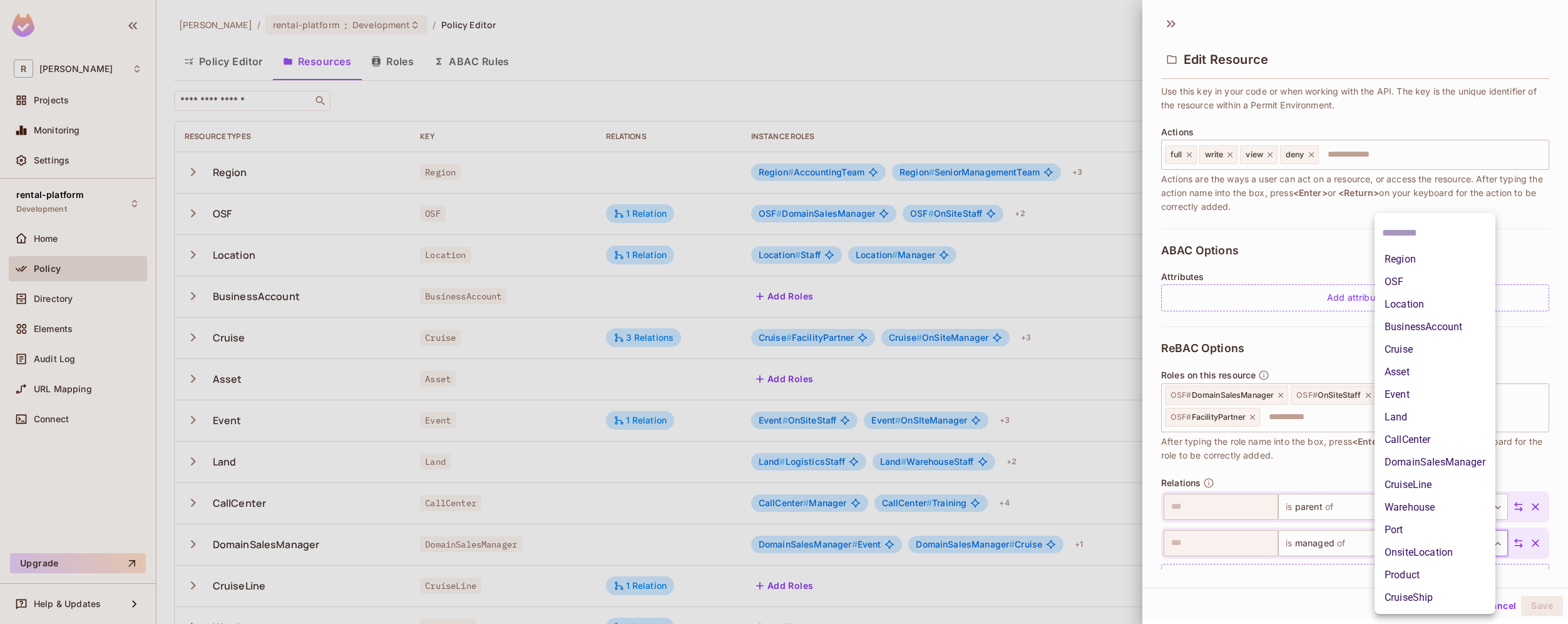
click at [1442, 542] on body "R [PERSON_NAME]-poc Projects Monitoring Settings rental-platform Development Ho…" at bounding box center [784, 312] width 1568 height 624
click at [1439, 255] on li "Region" at bounding box center [1435, 259] width 120 height 23
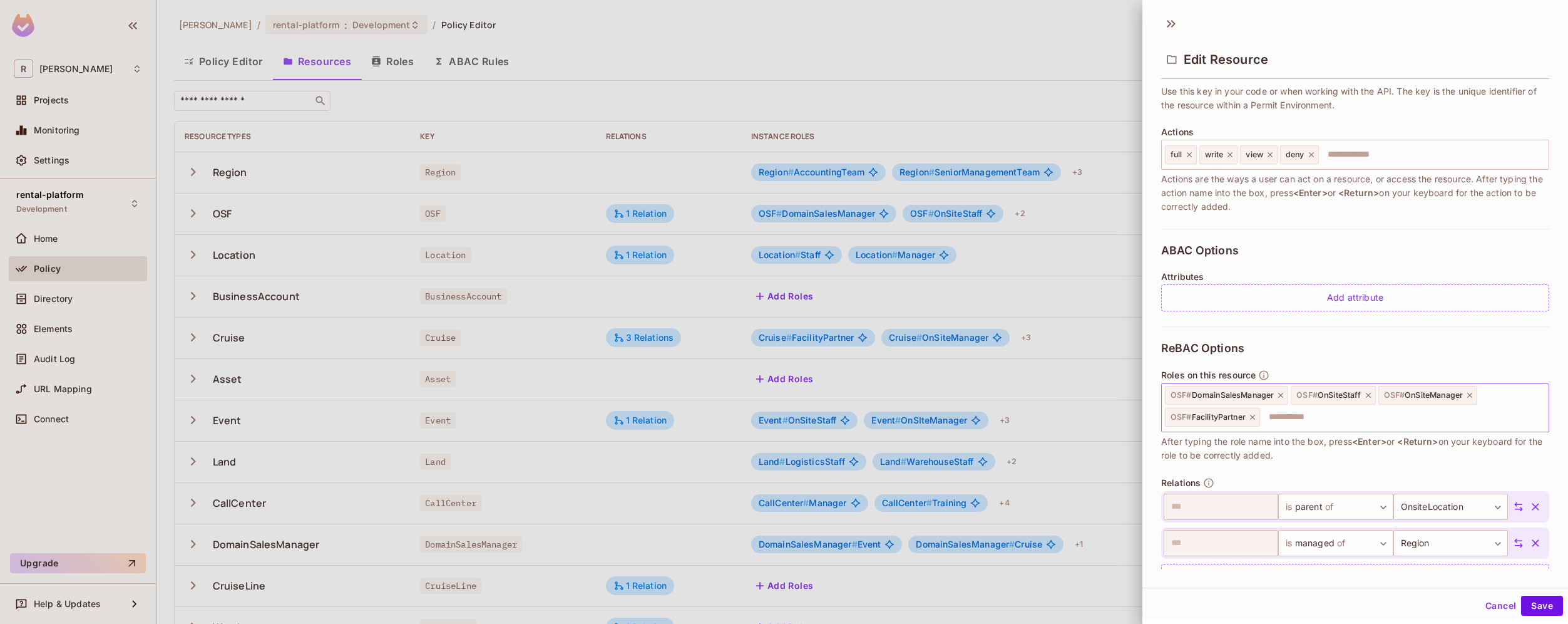
scroll to position [157, 0]
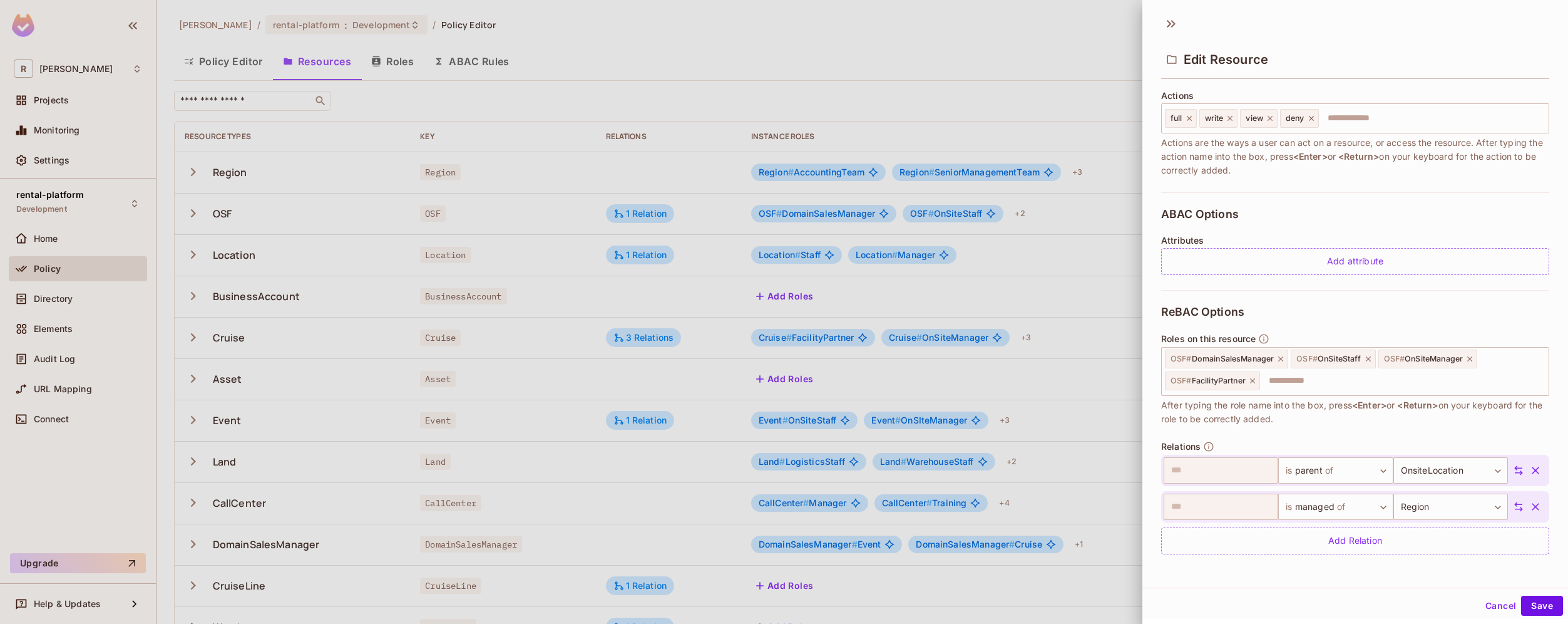
click at [645, 421] on div at bounding box center [784, 312] width 1568 height 624
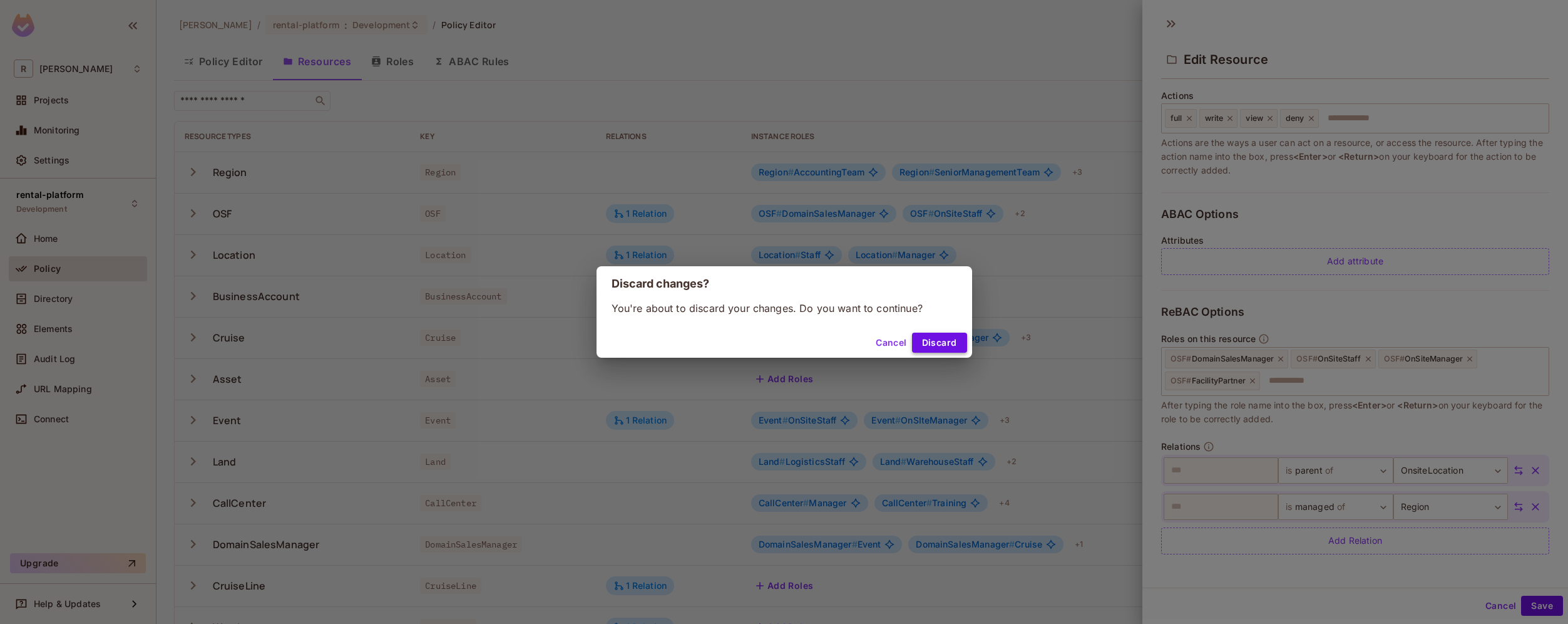
click at [921, 347] on button "Discard" at bounding box center [939, 342] width 55 height 20
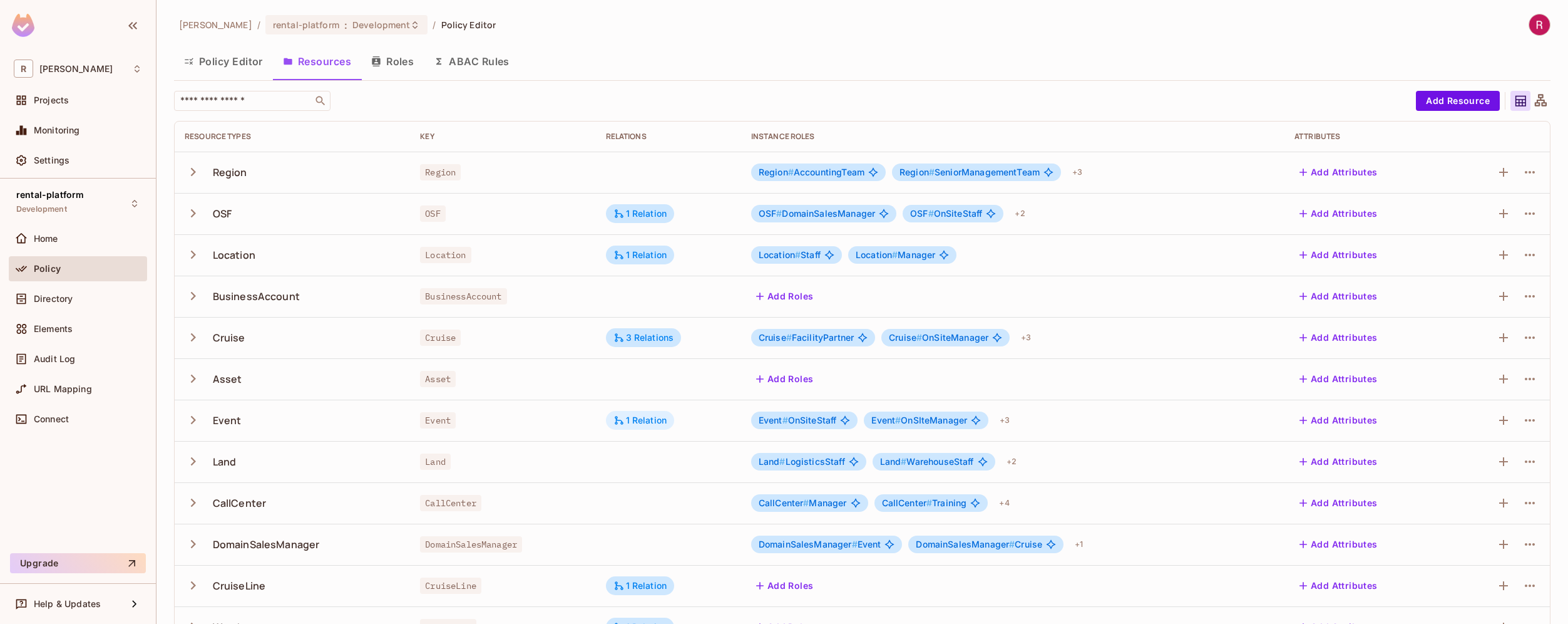
click at [641, 424] on div "1 Relation" at bounding box center [640, 420] width 54 height 11
click at [658, 214] on div at bounding box center [784, 312] width 1568 height 624
click at [1522, 210] on icon "button" at bounding box center [1530, 214] width 15 height 15
click at [1478, 265] on div "Edit Resource" at bounding box center [1466, 263] width 59 height 12
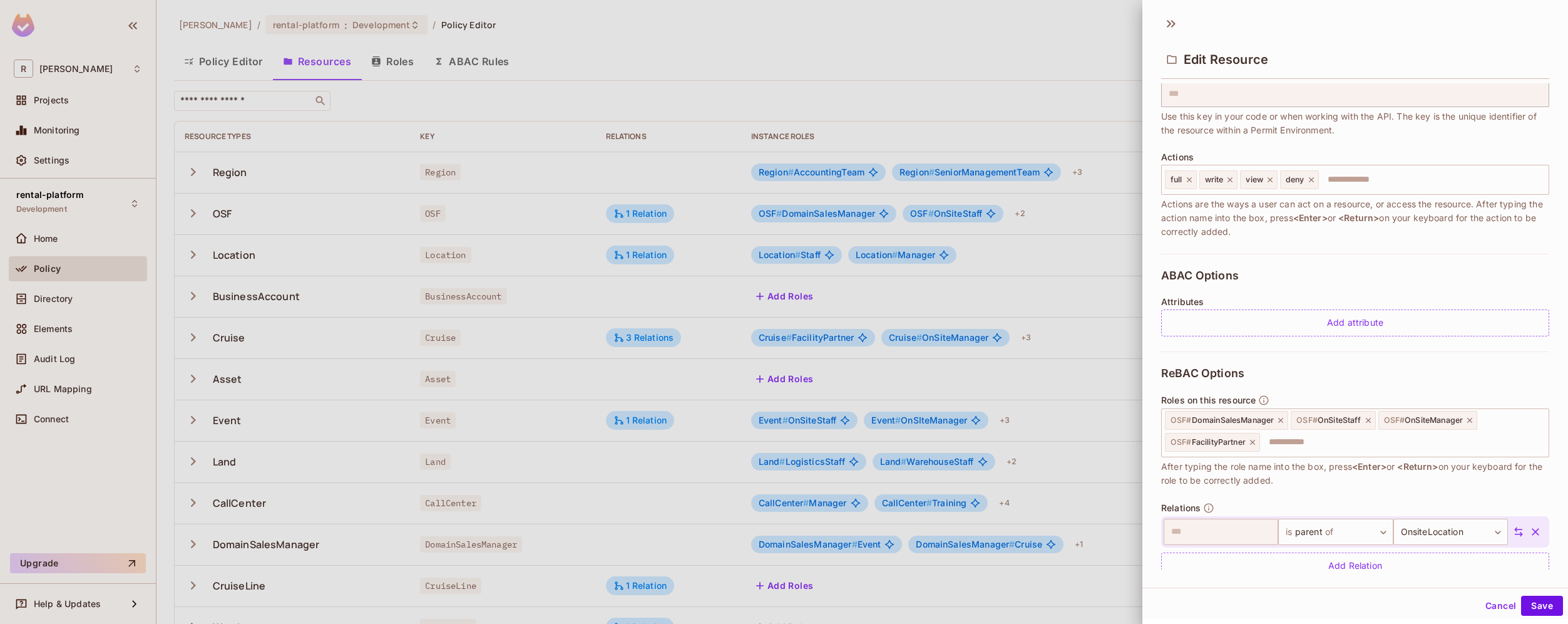
scroll to position [121, 0]
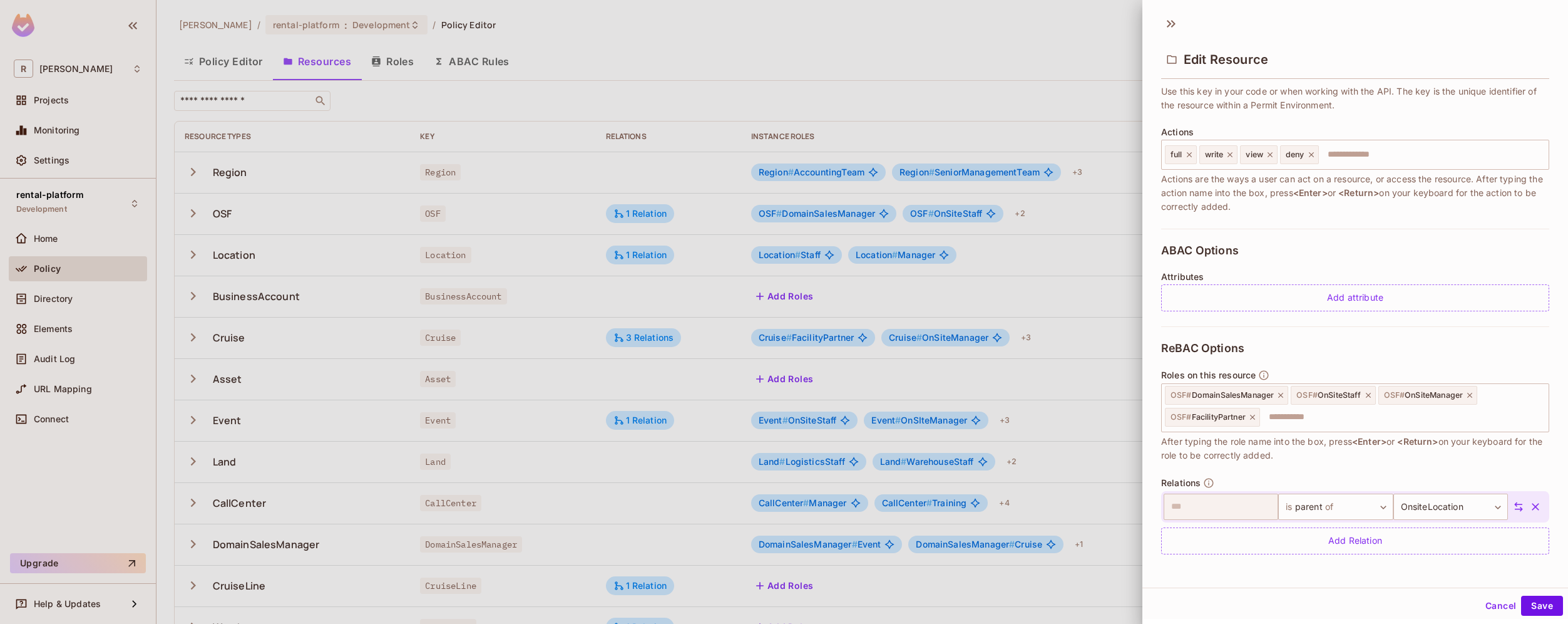
click at [1532, 508] on icon "button" at bounding box center [1535, 506] width 8 height 8
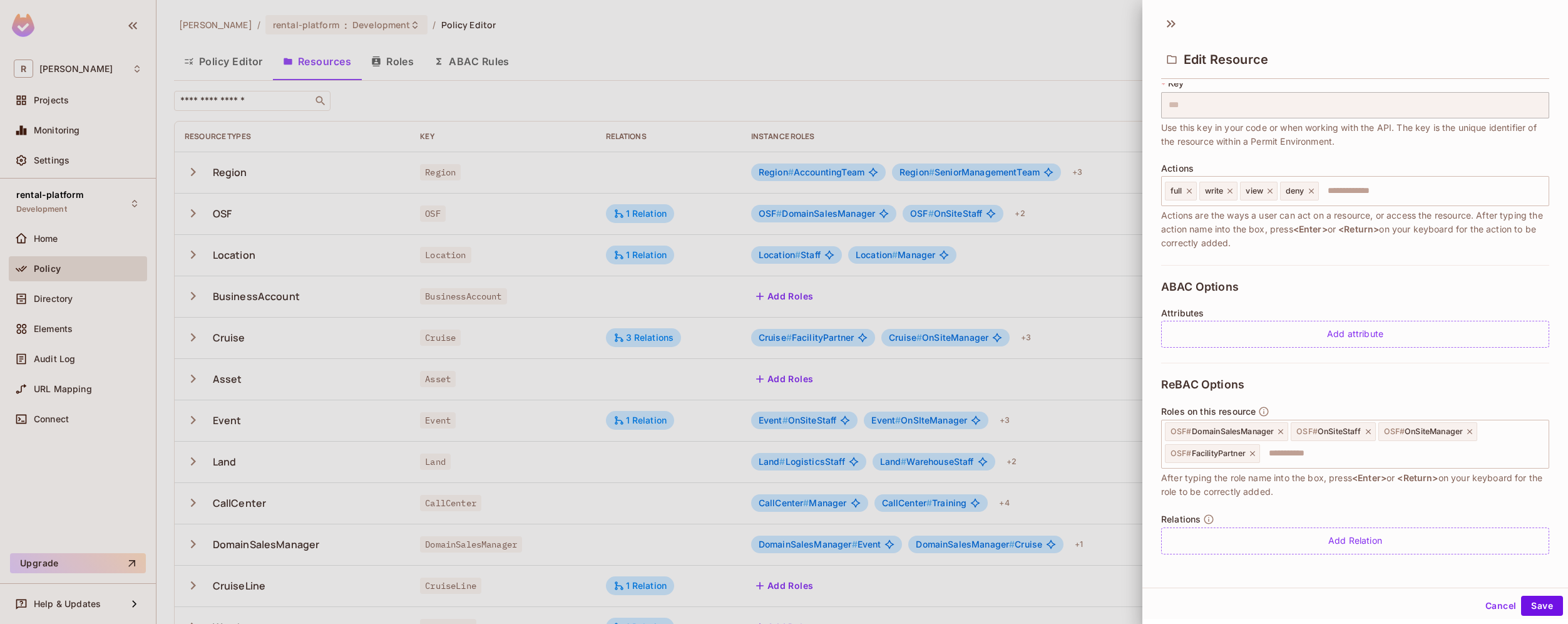
scroll to position [84, 0]
drag, startPoint x: 1390, startPoint y: 545, endPoint x: 1417, endPoint y: 594, distance: 55.9
click at [1415, 594] on div "Edit Resource * Name *** ​ A human-friendly name for your resource * Key *** ​ …" at bounding box center [1355, 309] width 426 height 619
click at [1534, 601] on button "Save" at bounding box center [1541, 606] width 42 height 20
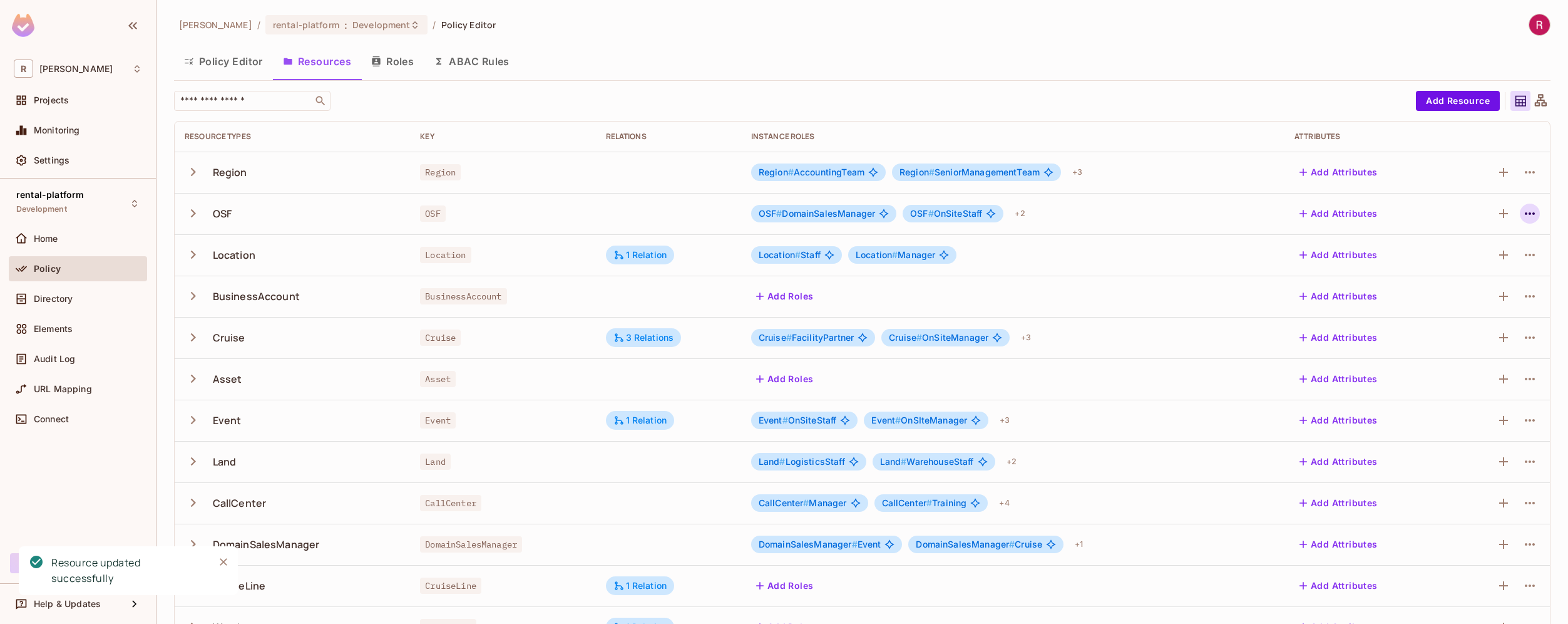
click at [1522, 208] on icon "button" at bounding box center [1530, 214] width 15 height 15
click at [1487, 260] on div "Edit Resource" at bounding box center [1466, 263] width 59 height 12
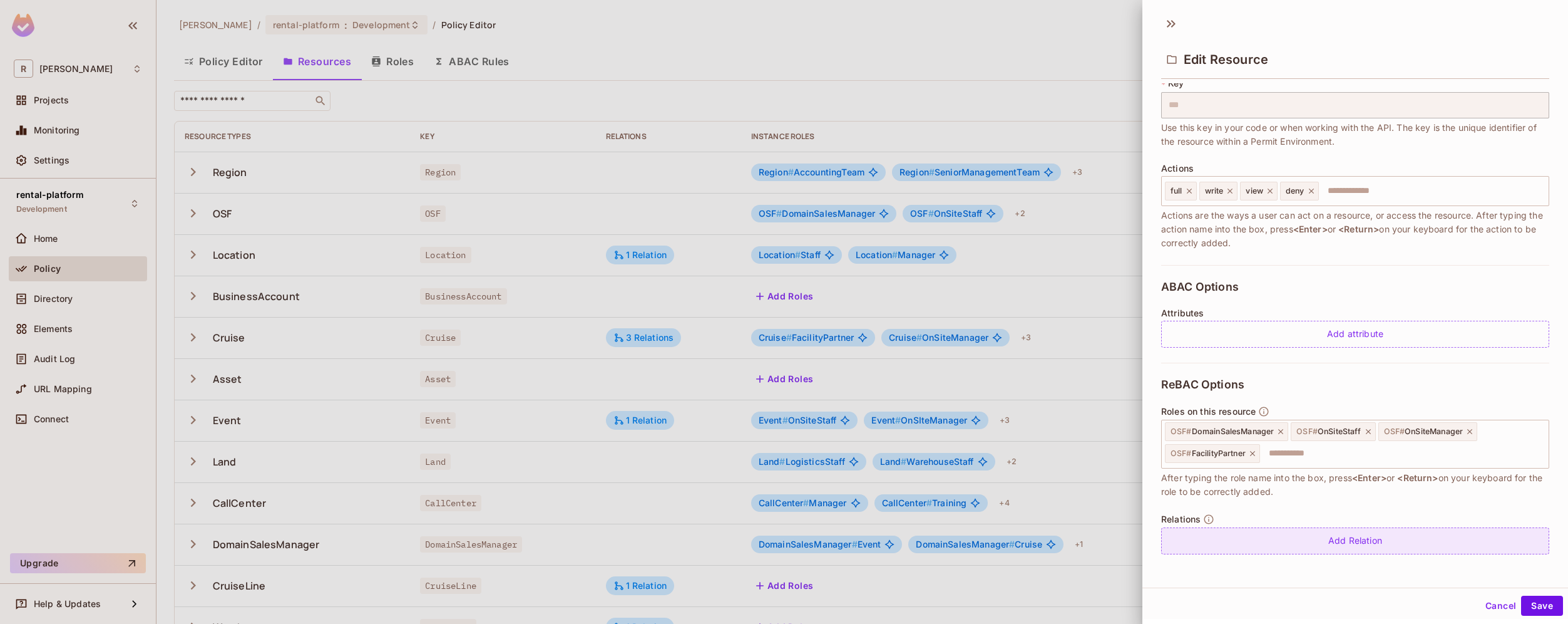
click at [1407, 544] on div "Add Relation" at bounding box center [1354, 540] width 388 height 27
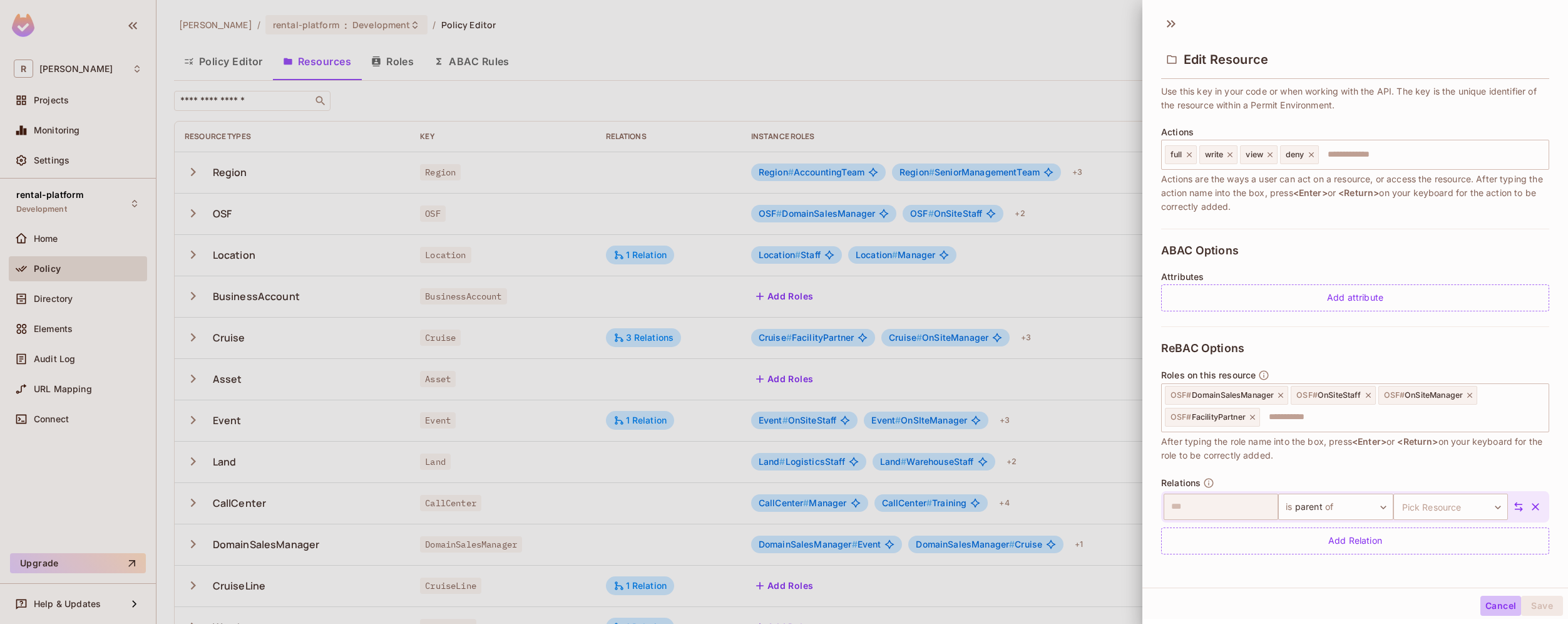
click at [1490, 613] on button "Cancel" at bounding box center [1500, 606] width 40 height 20
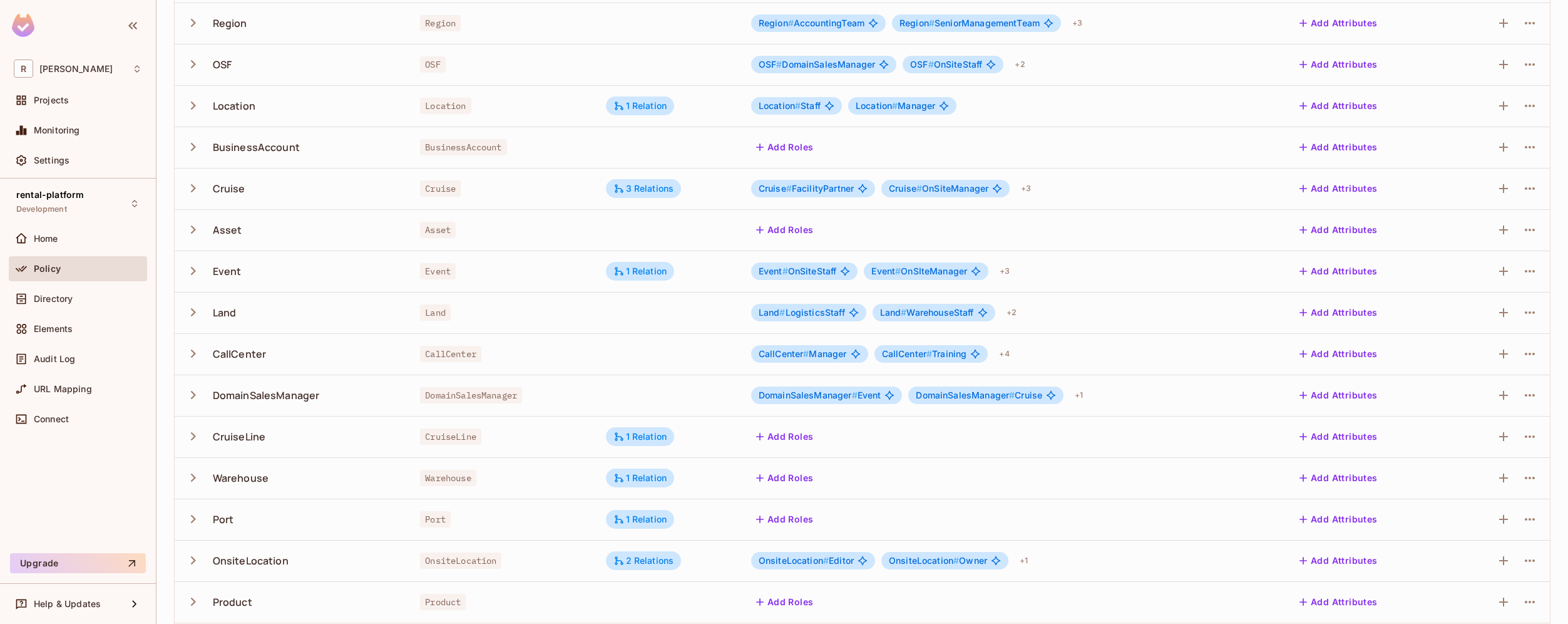
scroll to position [200, 0]
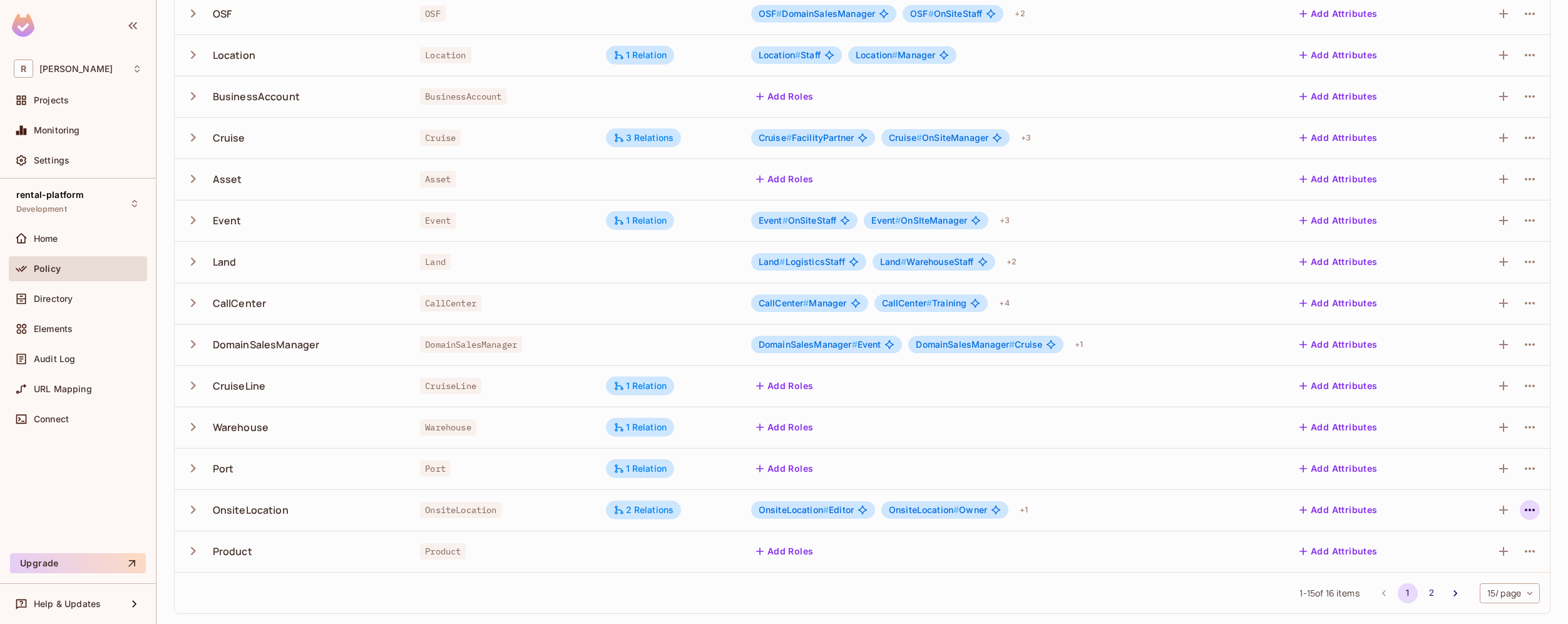
click at [1524, 509] on icon "button" at bounding box center [1529, 510] width 10 height 3
click at [1458, 565] on div "Edit Resource" at bounding box center [1466, 559] width 59 height 12
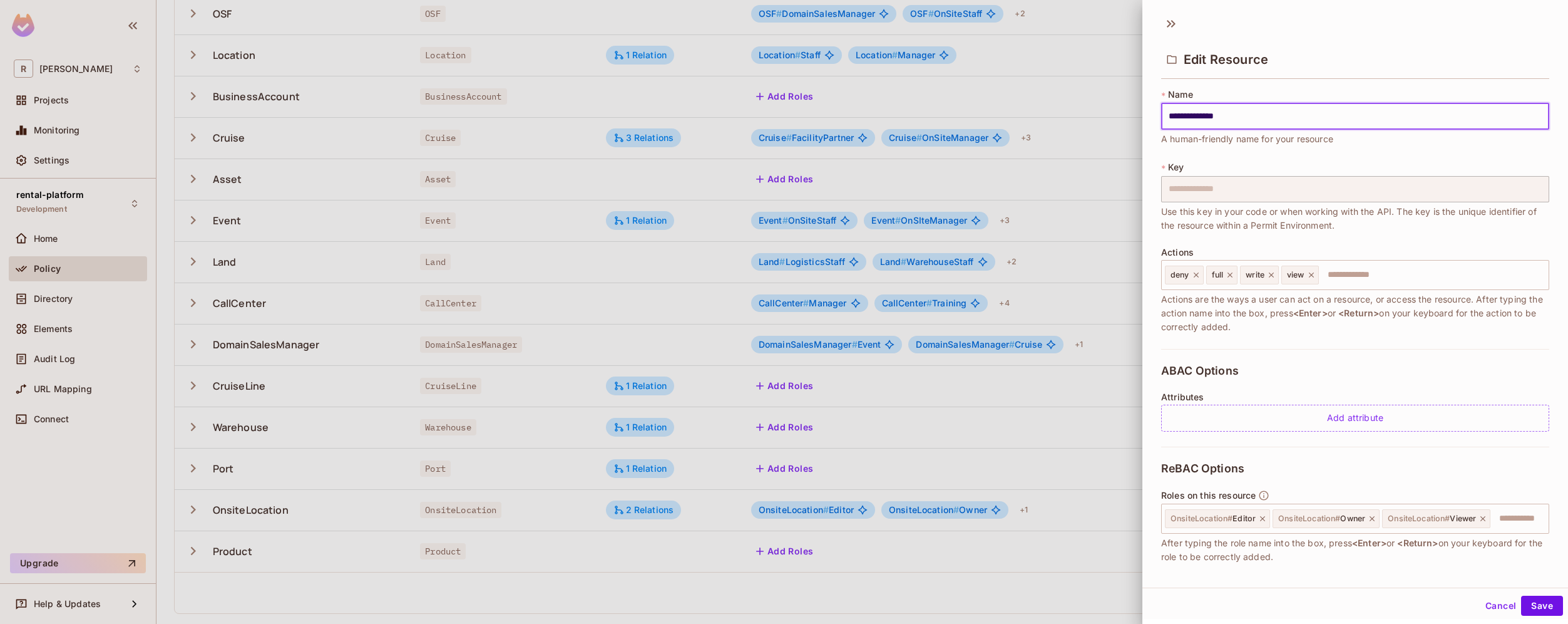
scroll to position [157, 0]
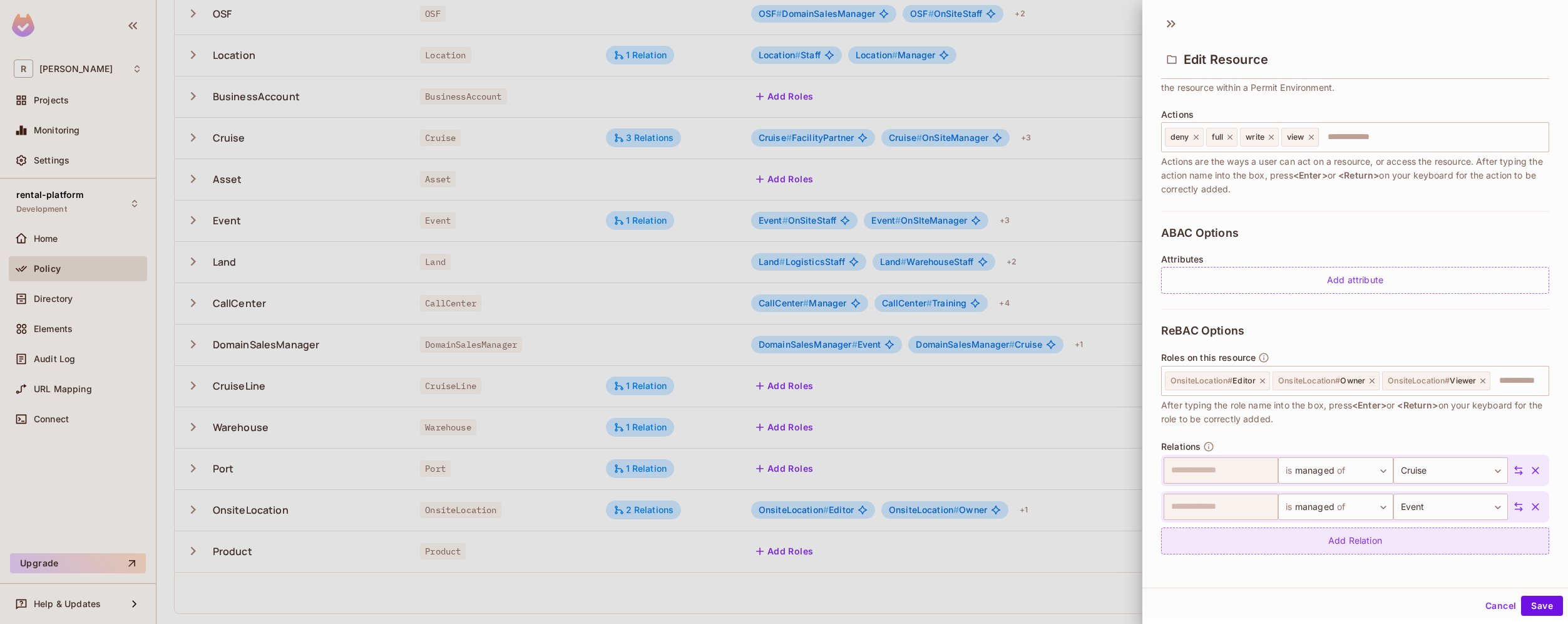
click at [1346, 544] on div "Add Relation" at bounding box center [1354, 540] width 388 height 27
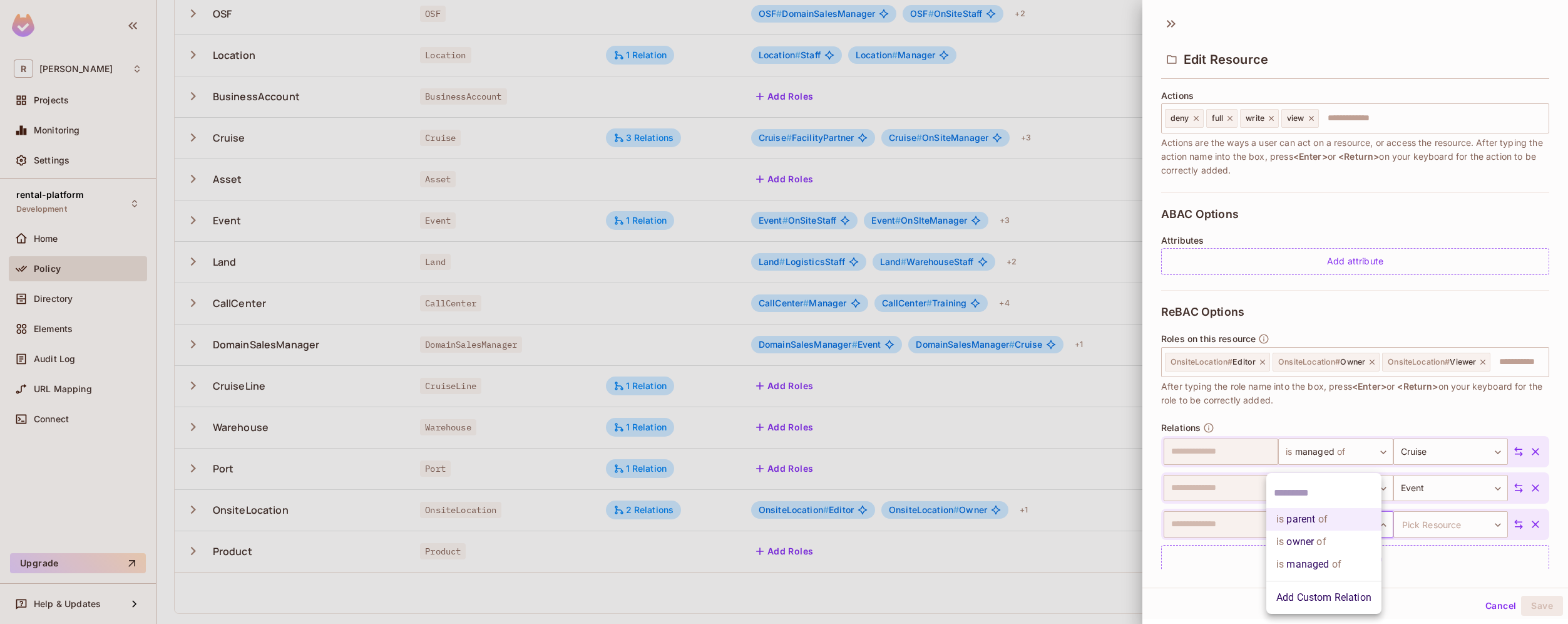
click at [1358, 549] on body "R [PERSON_NAME]-poc Projects Monitoring Settings rental-platform Development Ho…" at bounding box center [784, 312] width 1568 height 624
click at [1349, 562] on li "is managed of" at bounding box center [1324, 564] width 115 height 23
click at [1435, 540] on body "R [PERSON_NAME]-poc Projects Monitoring Settings rental-platform Development Ho…" at bounding box center [784, 312] width 1568 height 624
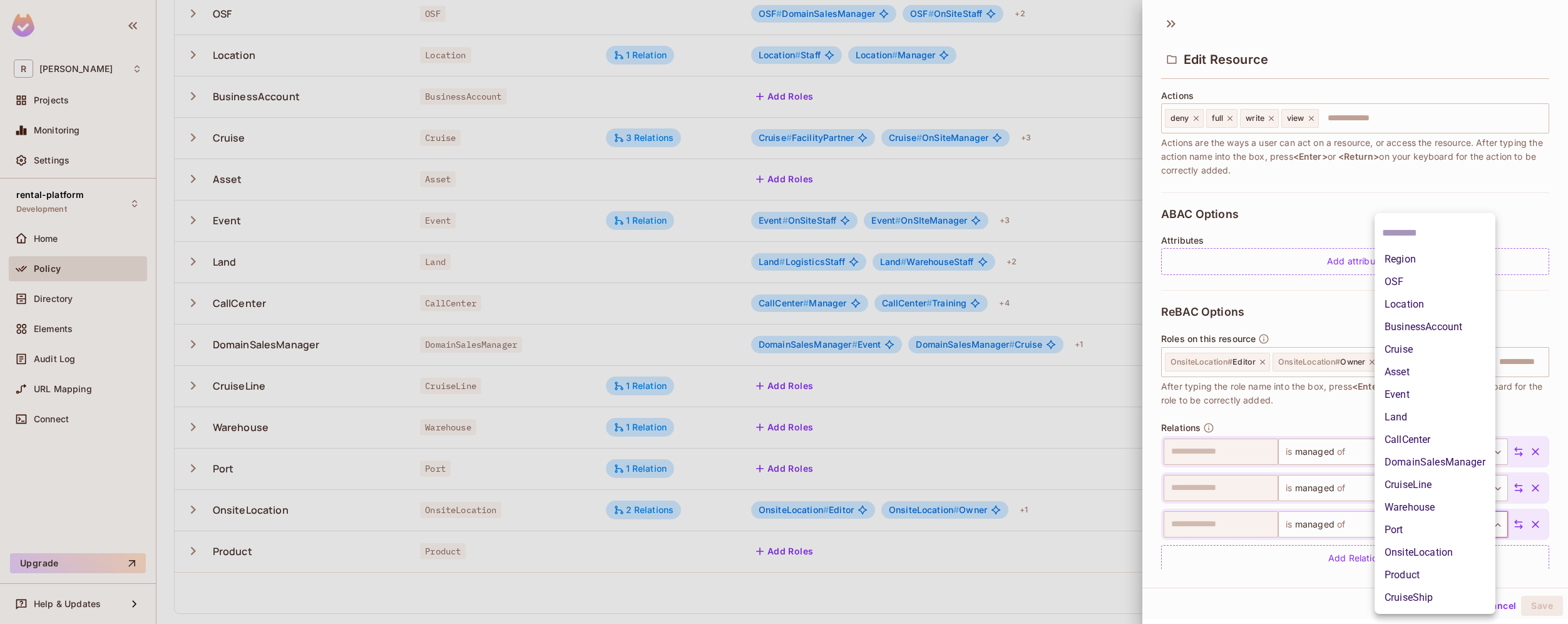
click at [1437, 278] on li "OSF" at bounding box center [1435, 282] width 120 height 23
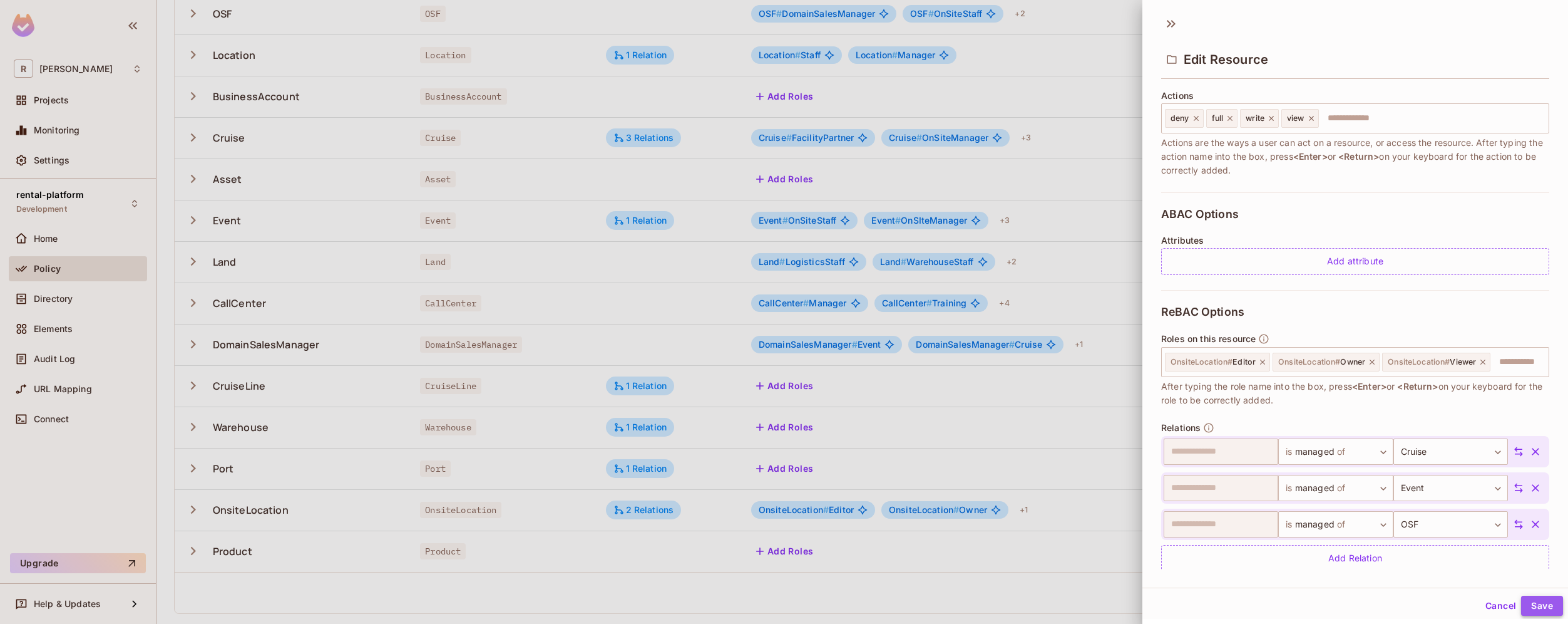
click at [1538, 607] on button "Save" at bounding box center [1541, 606] width 42 height 20
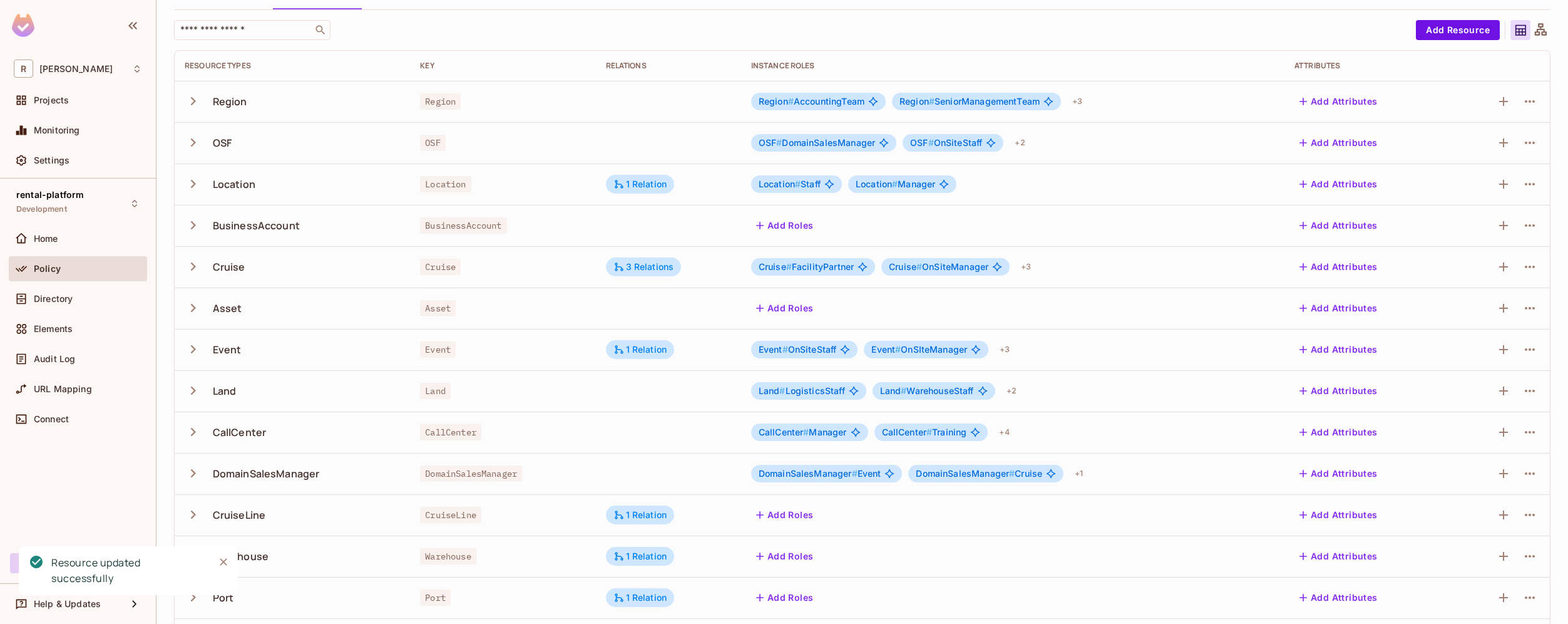
scroll to position [0, 0]
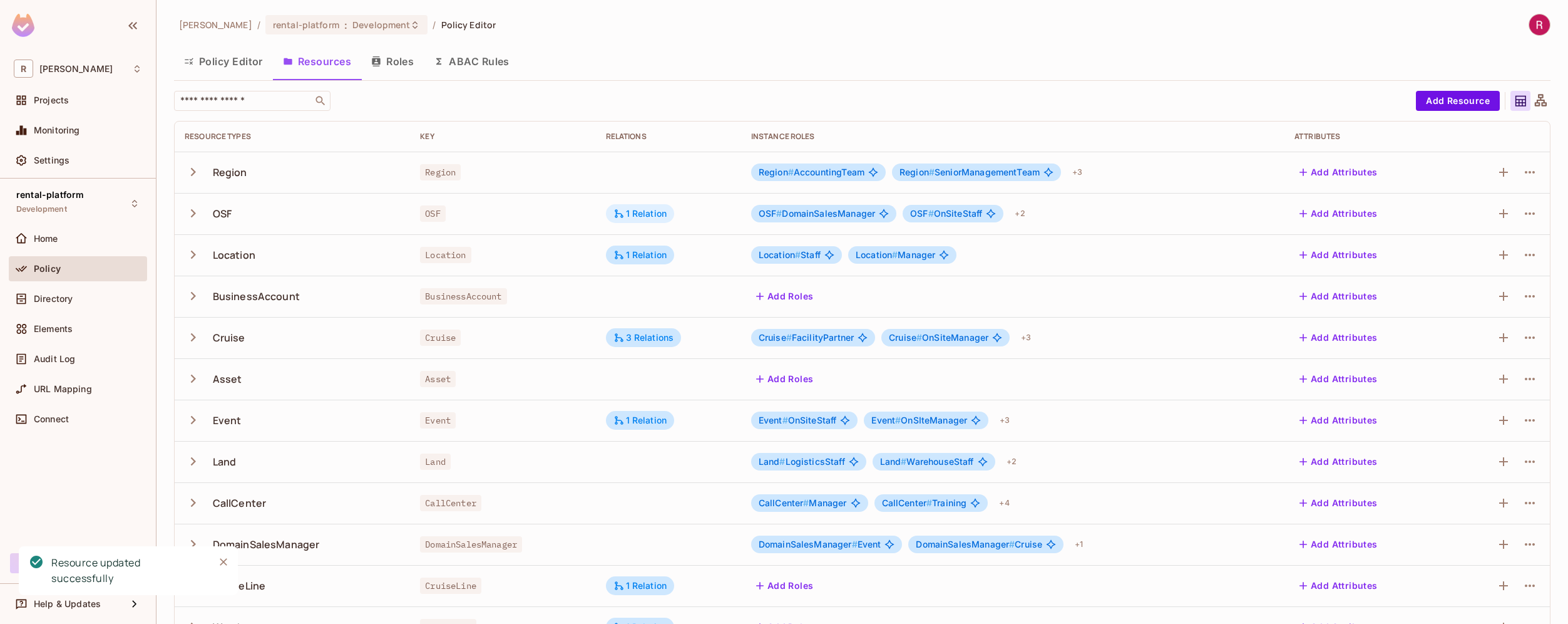
click at [656, 216] on div "1 Relation" at bounding box center [640, 214] width 54 height 11
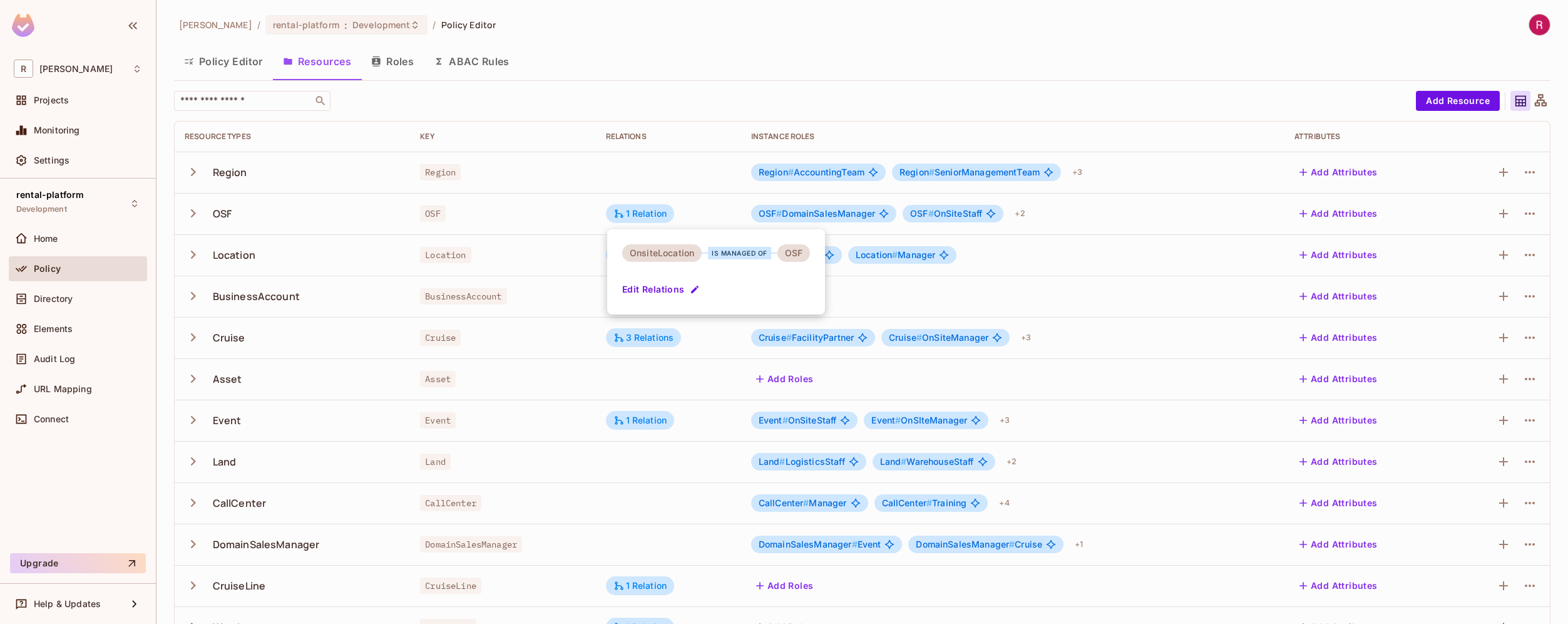
click at [895, 111] on div at bounding box center [784, 312] width 1568 height 624
click at [1522, 212] on icon "button" at bounding box center [1530, 214] width 15 height 15
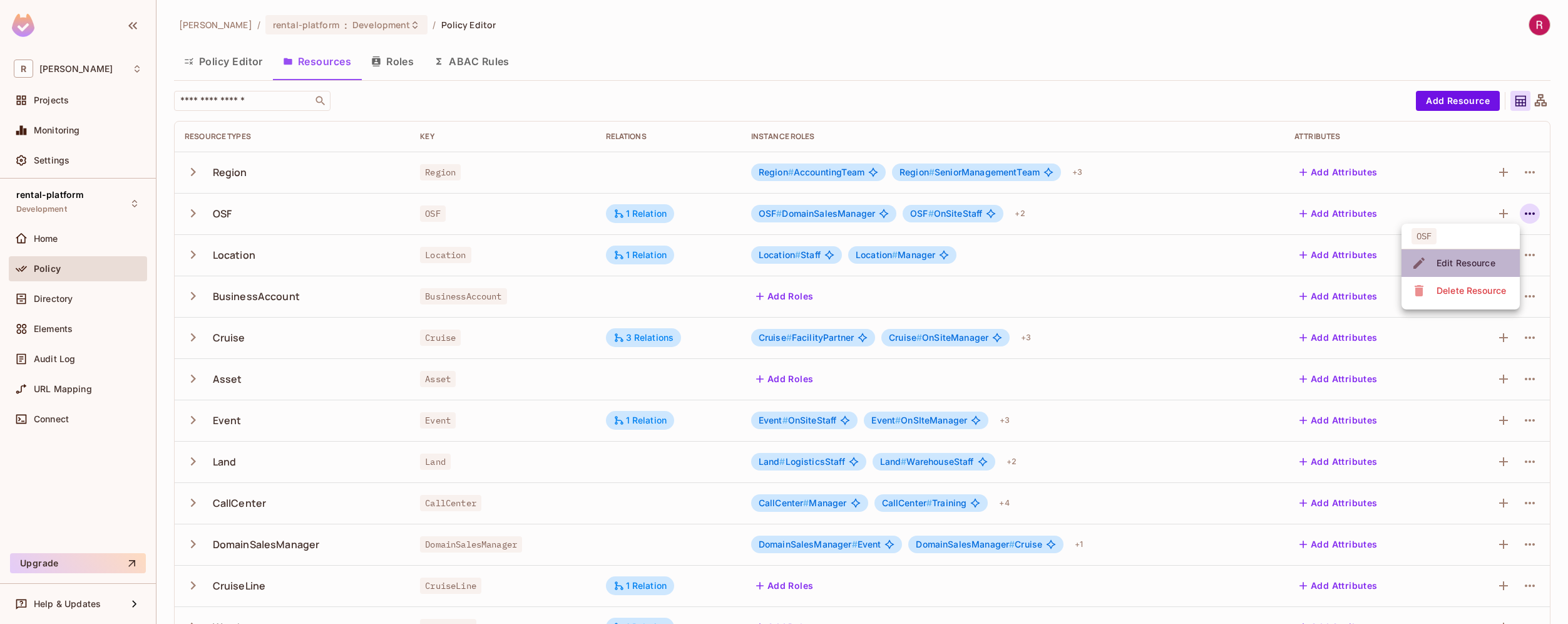
click at [1456, 260] on div "Edit Resource" at bounding box center [1466, 263] width 59 height 12
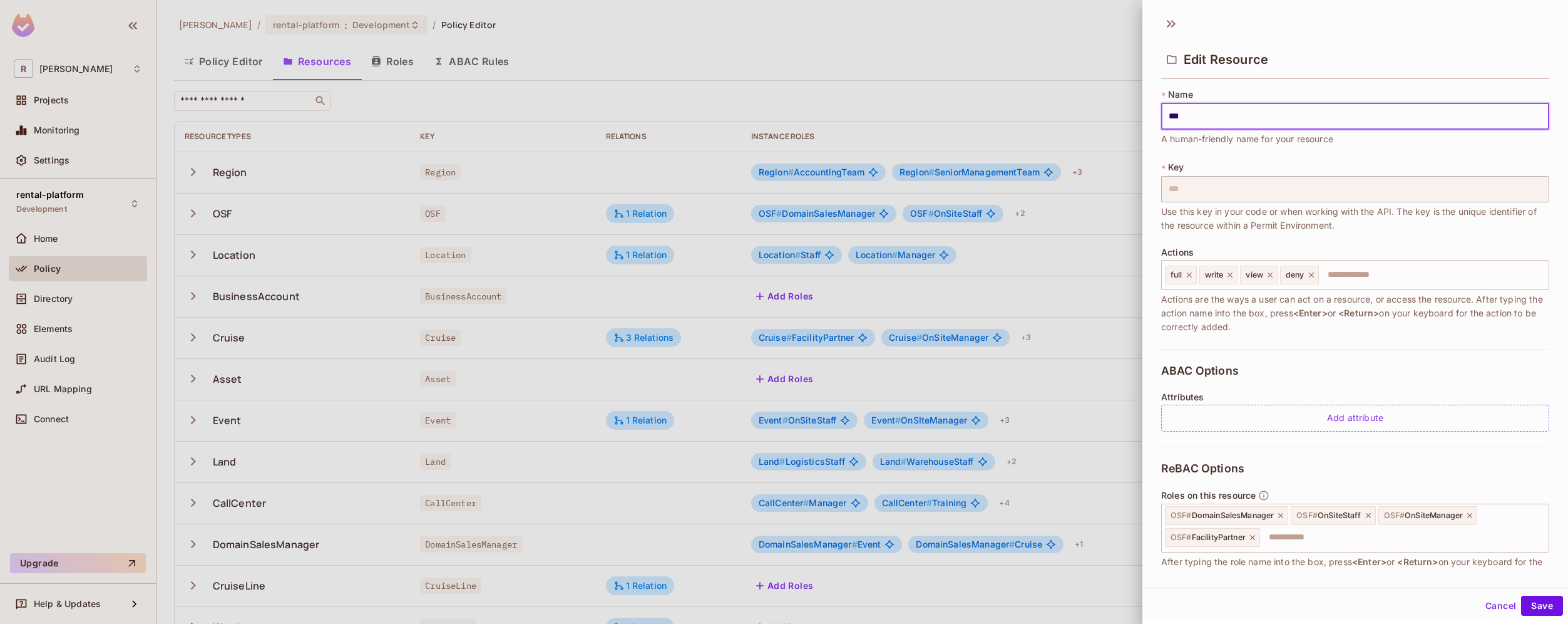
scroll to position [121, 0]
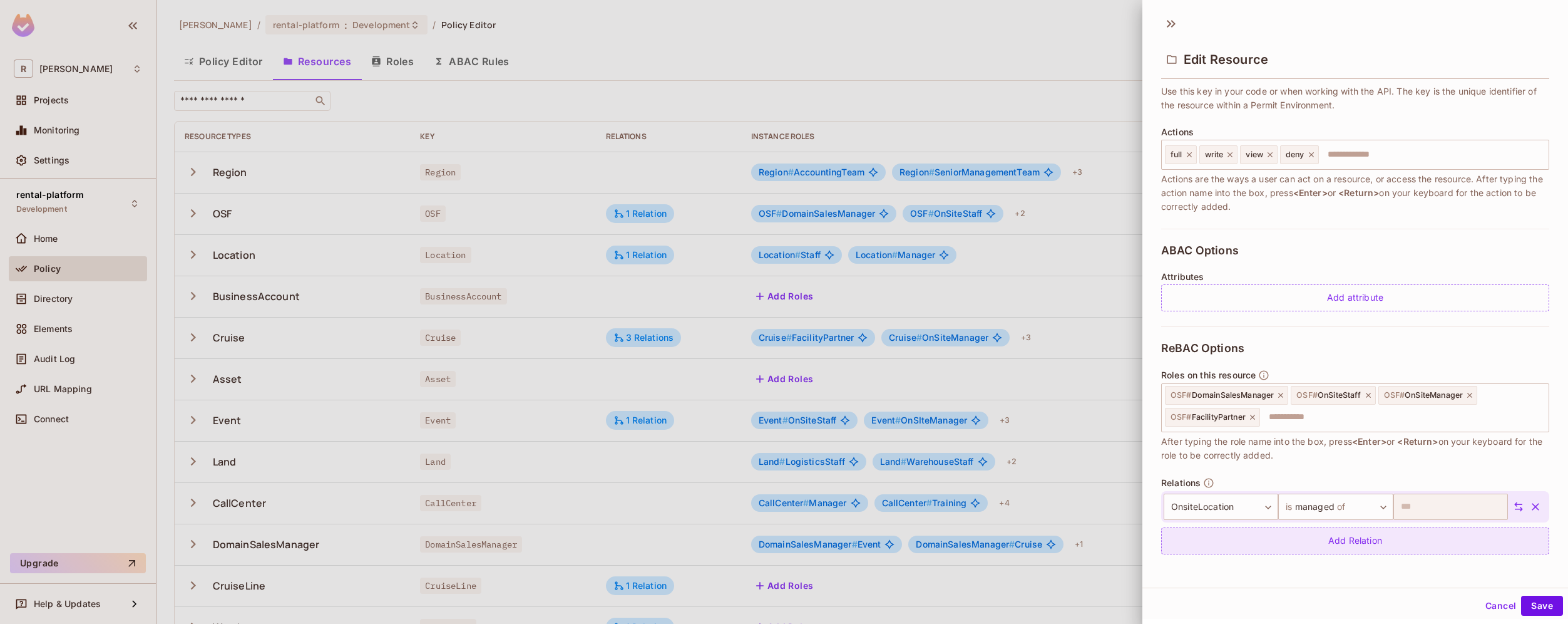
click at [1419, 543] on div "Add Relation" at bounding box center [1354, 540] width 388 height 27
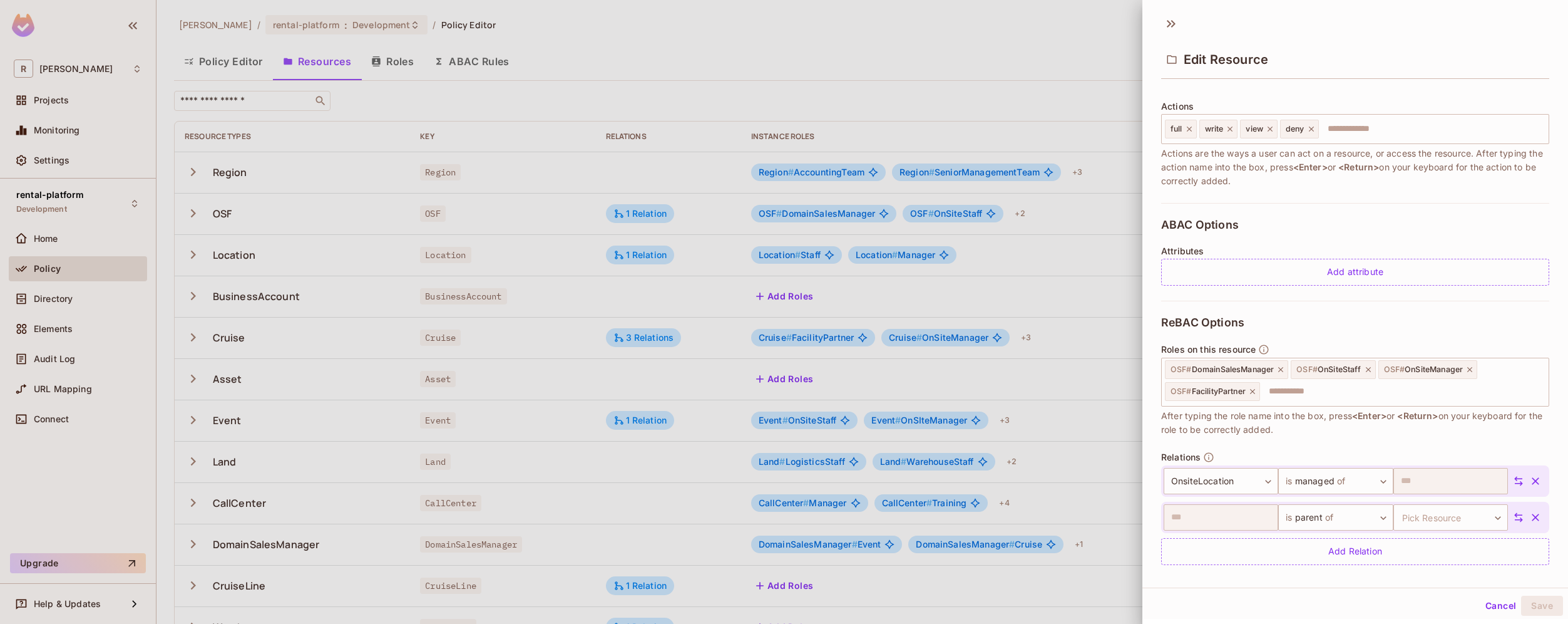
scroll to position [157, 0]
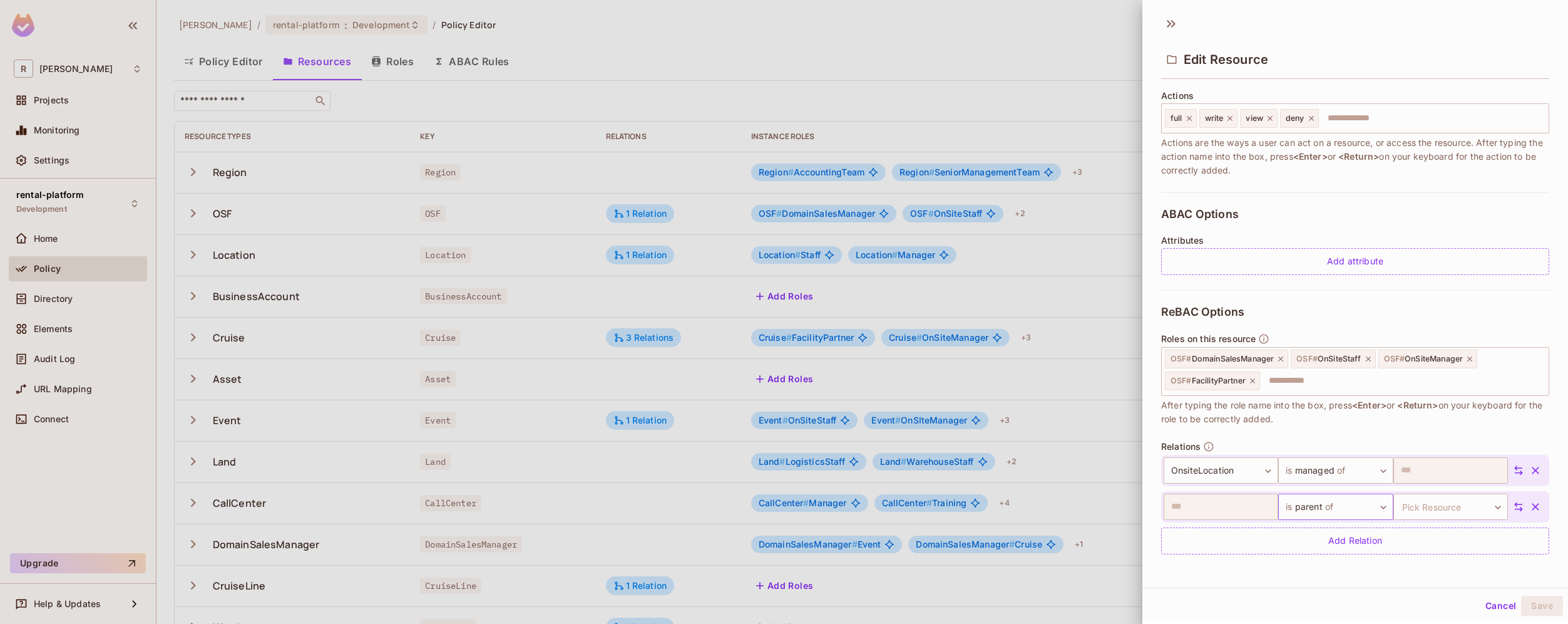
click at [1370, 505] on body "R [PERSON_NAME]-poc Projects Monitoring Settings rental-platform Development Ho…" at bounding box center [784, 312] width 1568 height 624
click at [1339, 560] on span "of" at bounding box center [1335, 564] width 12 height 15
click at [1450, 509] on body "R [PERSON_NAME]-poc Projects Monitoring Settings rental-platform Development Ho…" at bounding box center [784, 312] width 1568 height 624
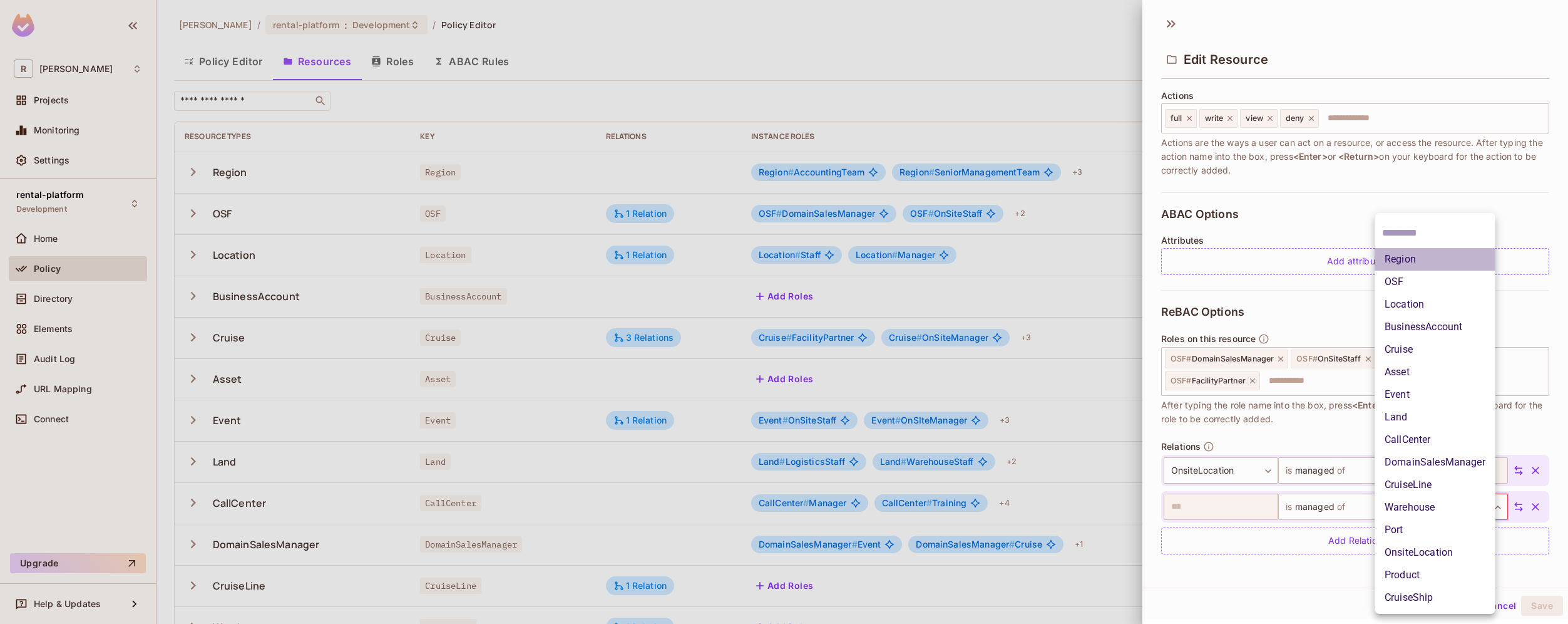
click at [1432, 262] on li "Region" at bounding box center [1435, 259] width 120 height 23
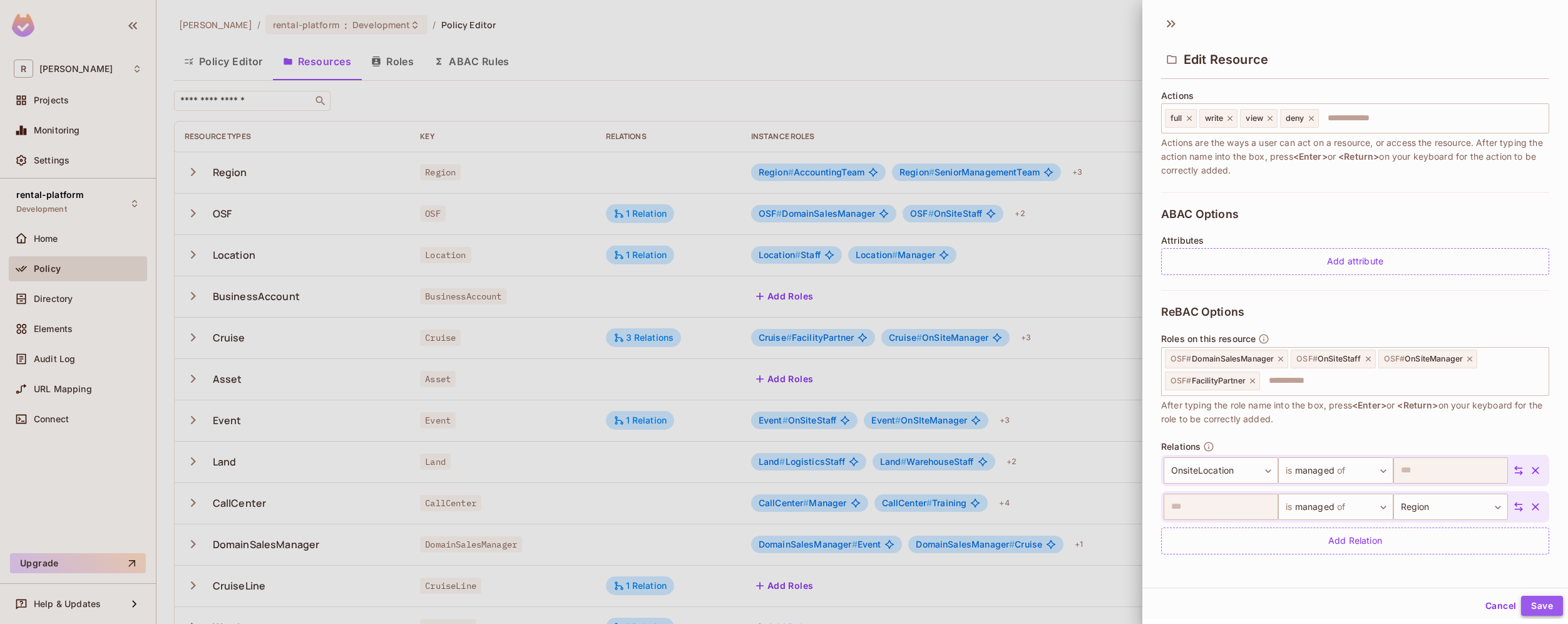
click at [1537, 607] on button "Save" at bounding box center [1541, 606] width 42 height 20
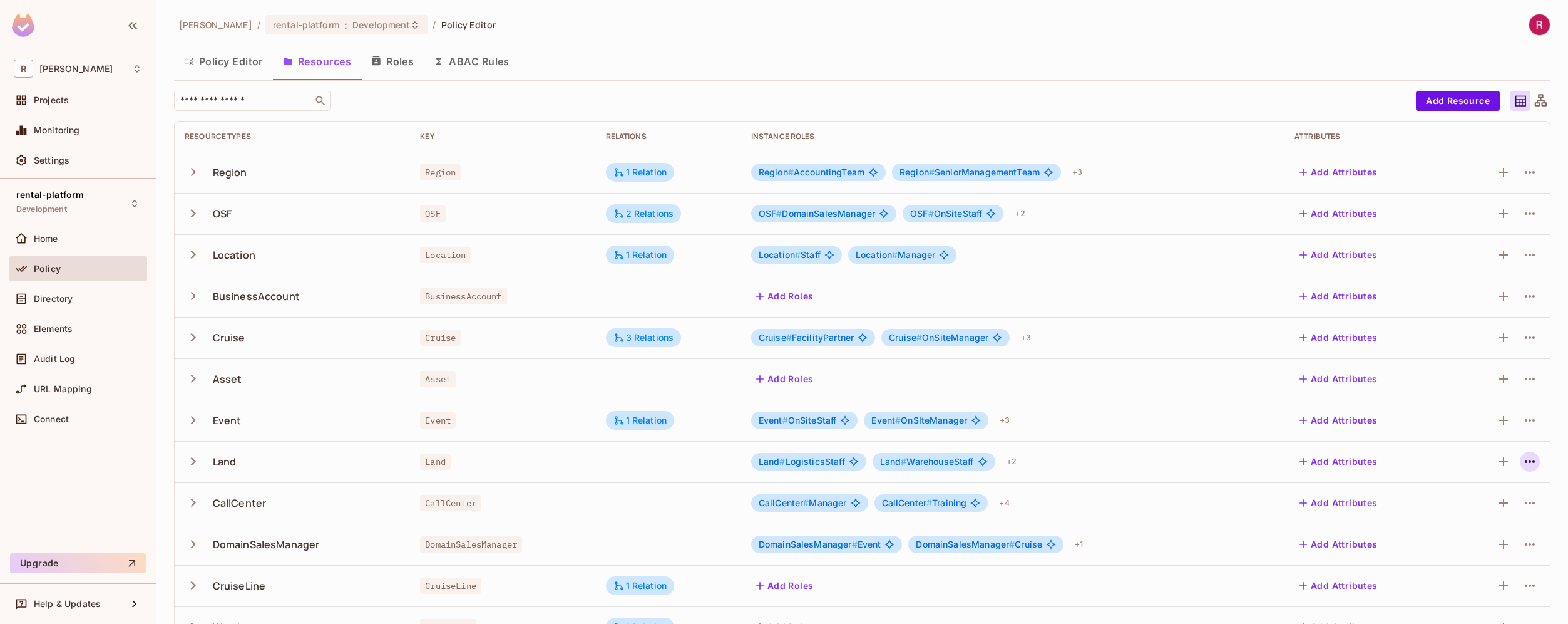
click at [1524, 462] on icon "button" at bounding box center [1529, 462] width 10 height 3
click at [1460, 507] on div "Edit Resource" at bounding box center [1466, 511] width 59 height 12
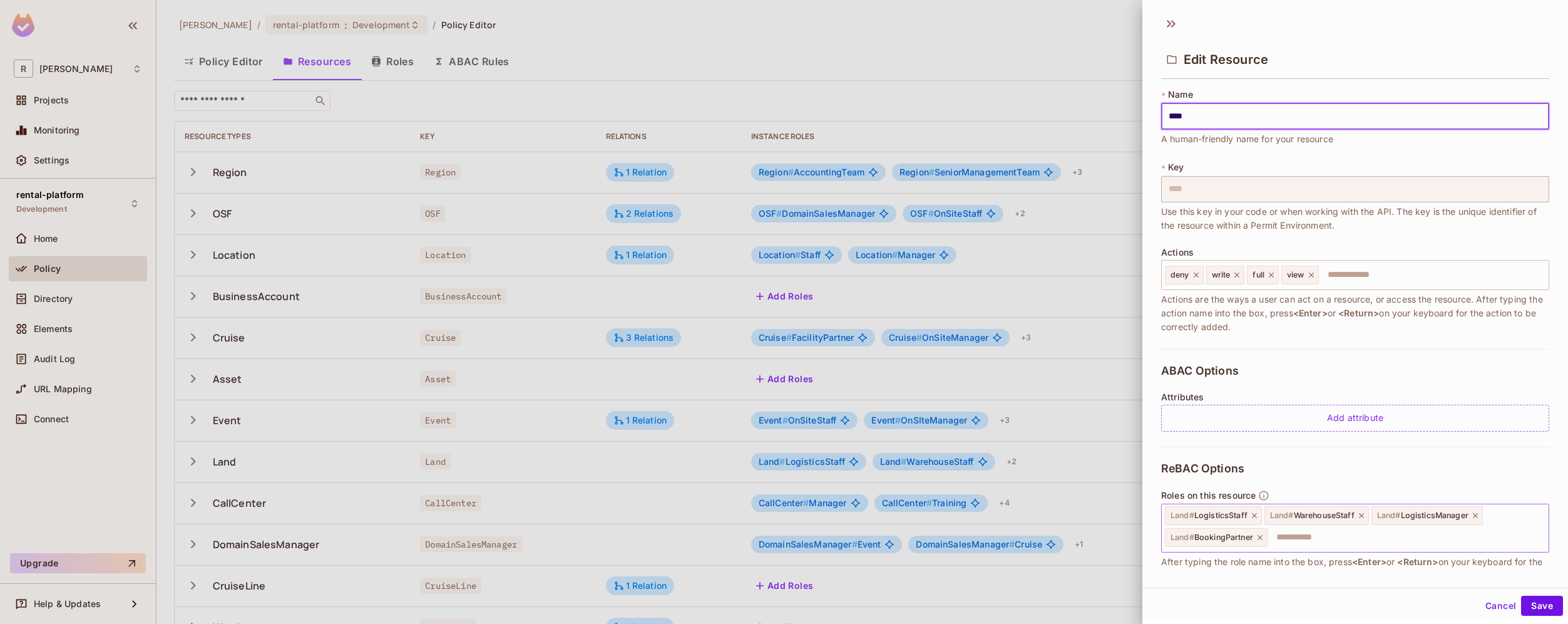
scroll to position [84, 0]
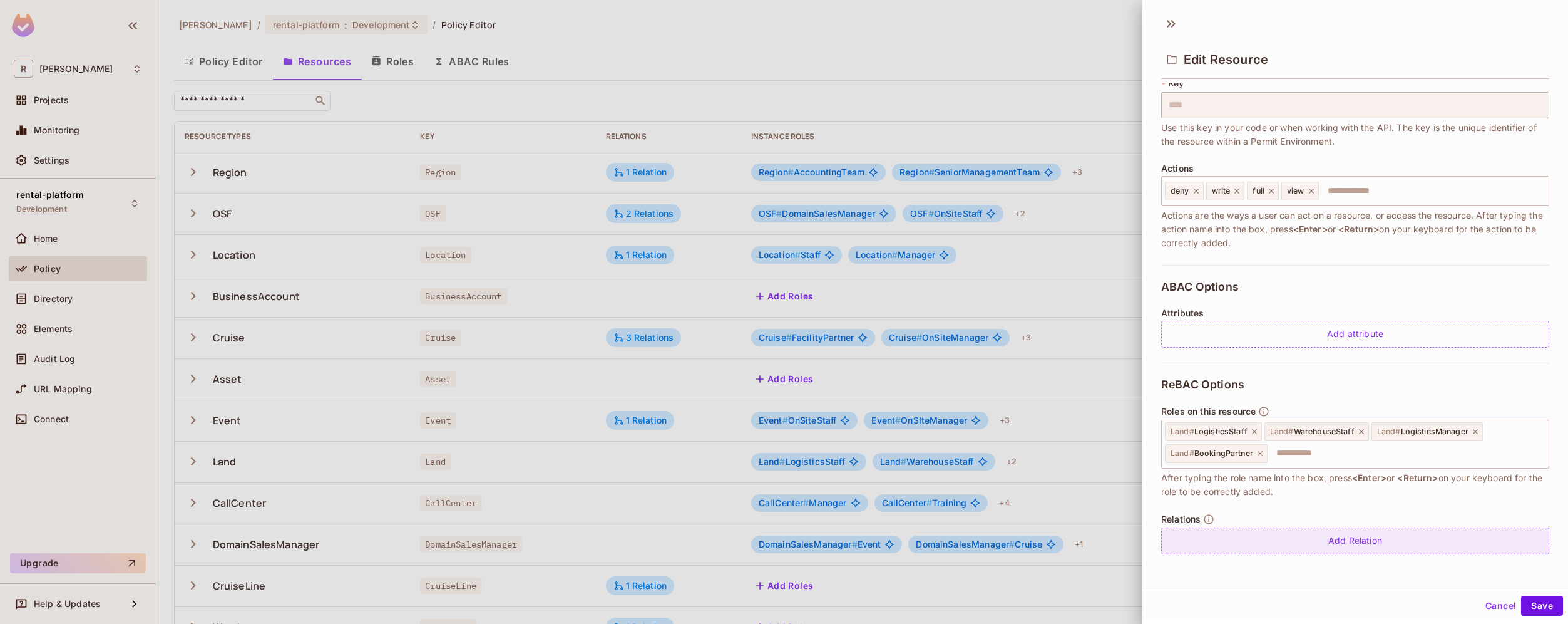
click at [1387, 545] on div "Add Relation" at bounding box center [1354, 540] width 388 height 27
click at [1346, 544] on body "R [PERSON_NAME]-poc Projects Monitoring Settings rental-platform Development Ho…" at bounding box center [784, 312] width 1568 height 624
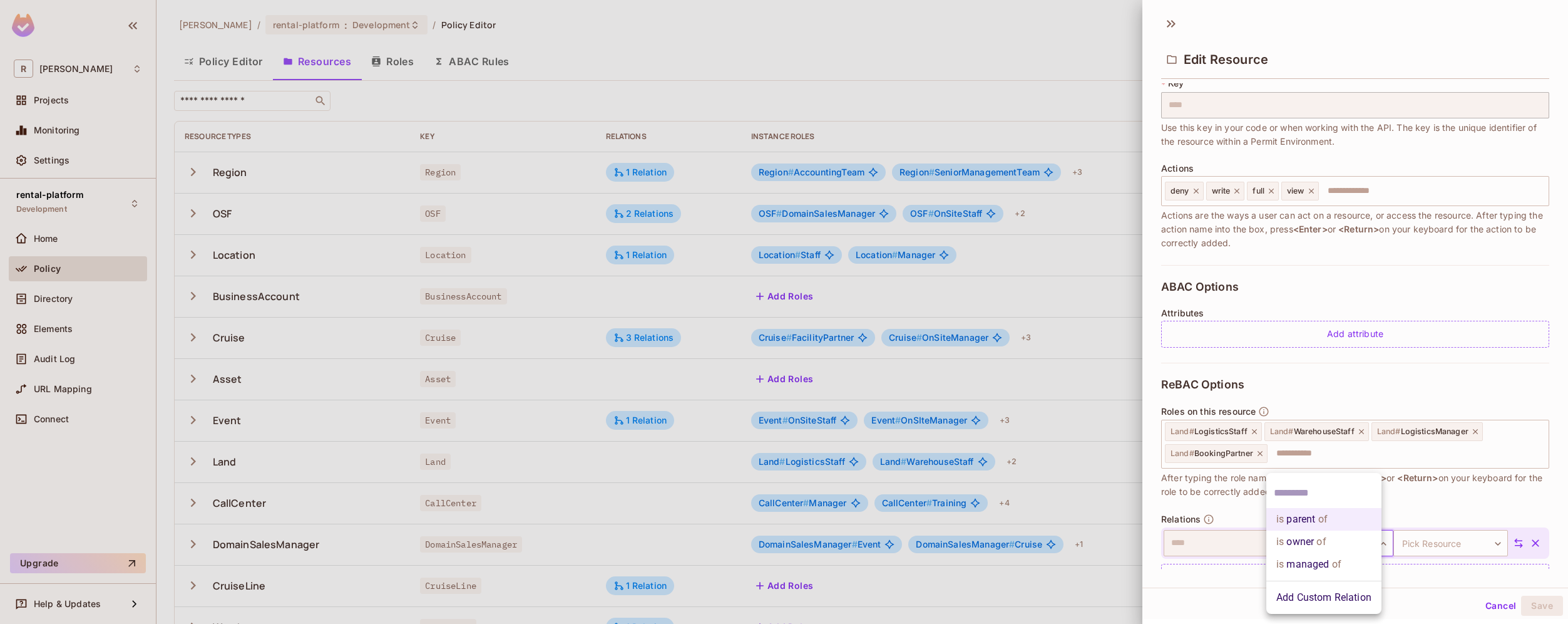
click at [1335, 566] on span "of" at bounding box center [1335, 564] width 12 height 15
click at [1426, 556] on body "R [PERSON_NAME]-poc Projects Monitoring Settings rental-platform Development Ho…" at bounding box center [784, 312] width 1568 height 624
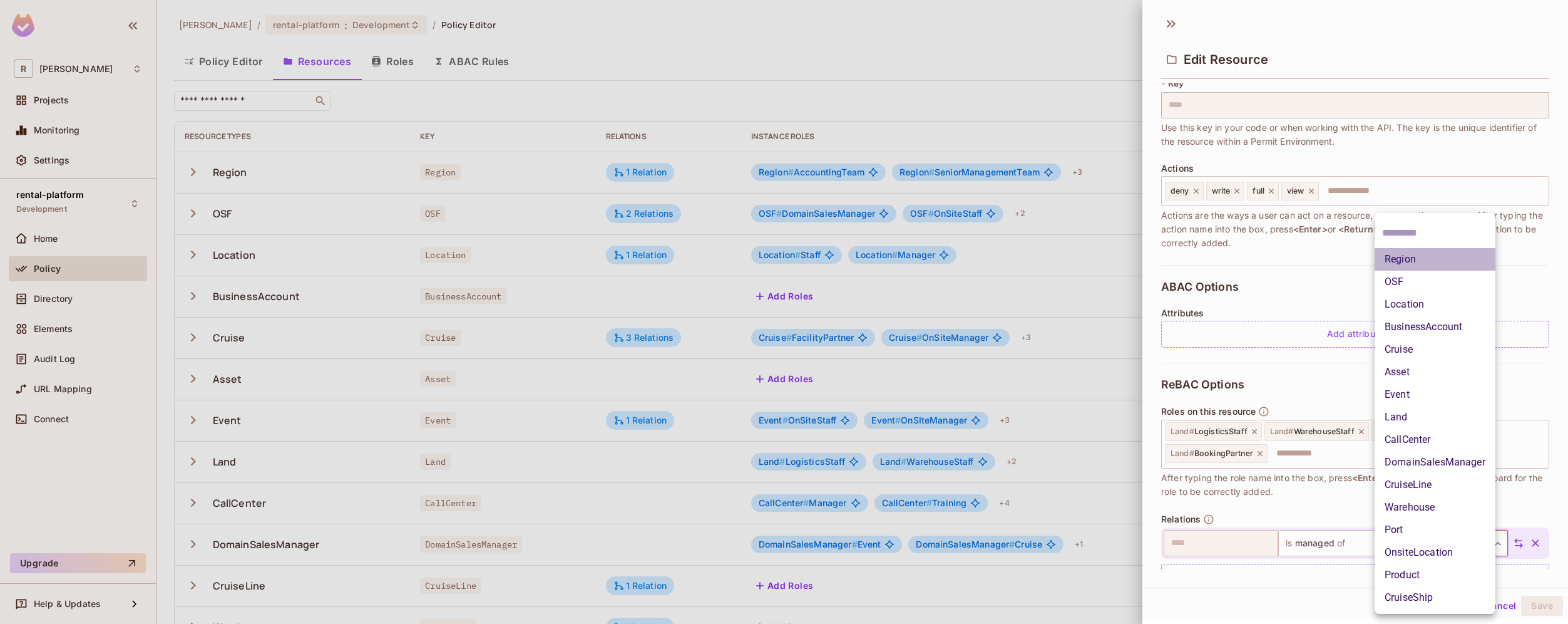
click at [1426, 262] on li "Region" at bounding box center [1435, 259] width 120 height 23
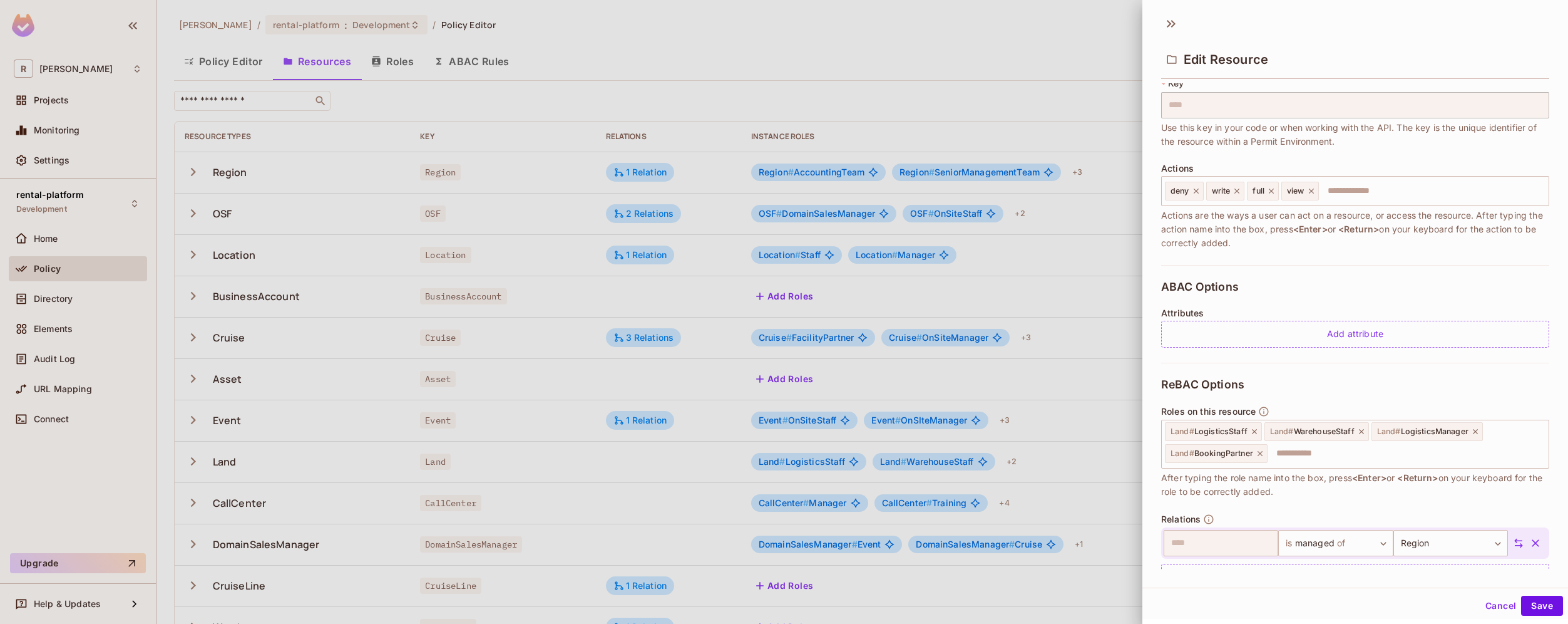
scroll to position [121, 0]
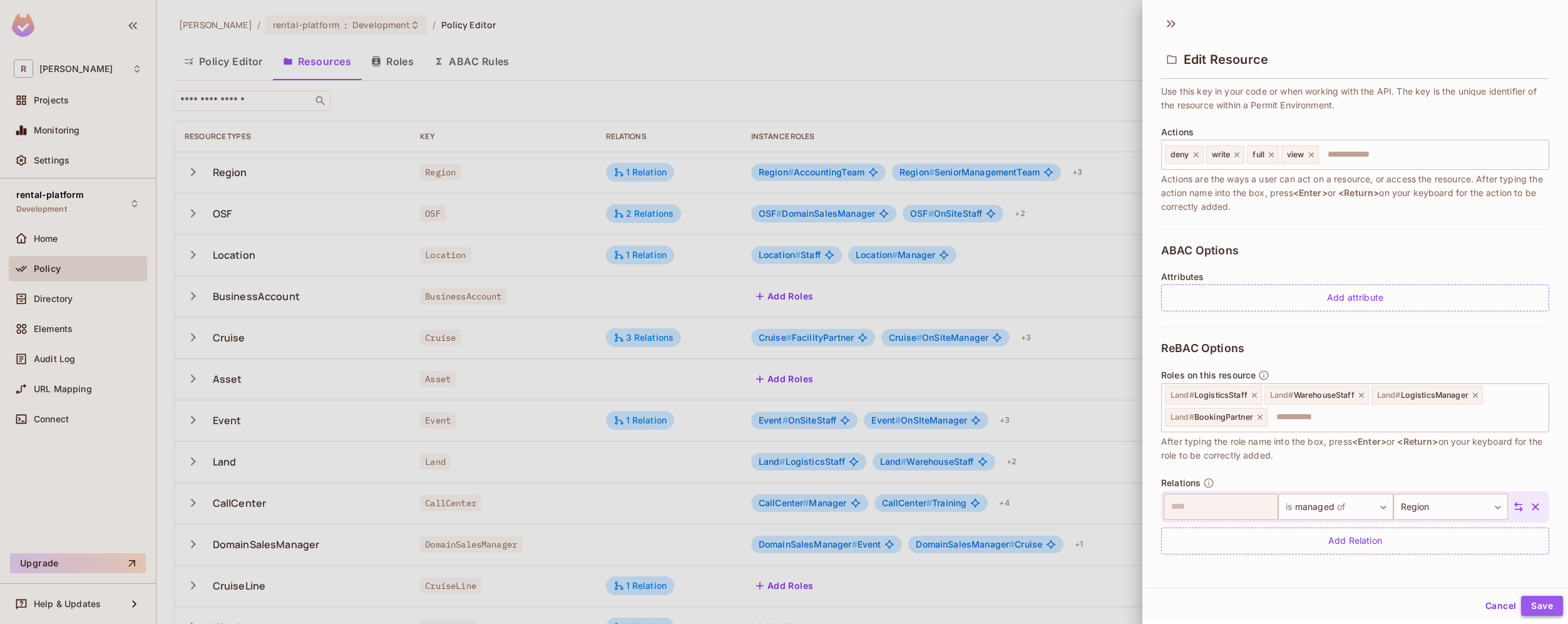
click at [1534, 608] on button "Save" at bounding box center [1541, 606] width 42 height 20
click at [1483, 606] on button "Cancel" at bounding box center [1500, 606] width 40 height 20
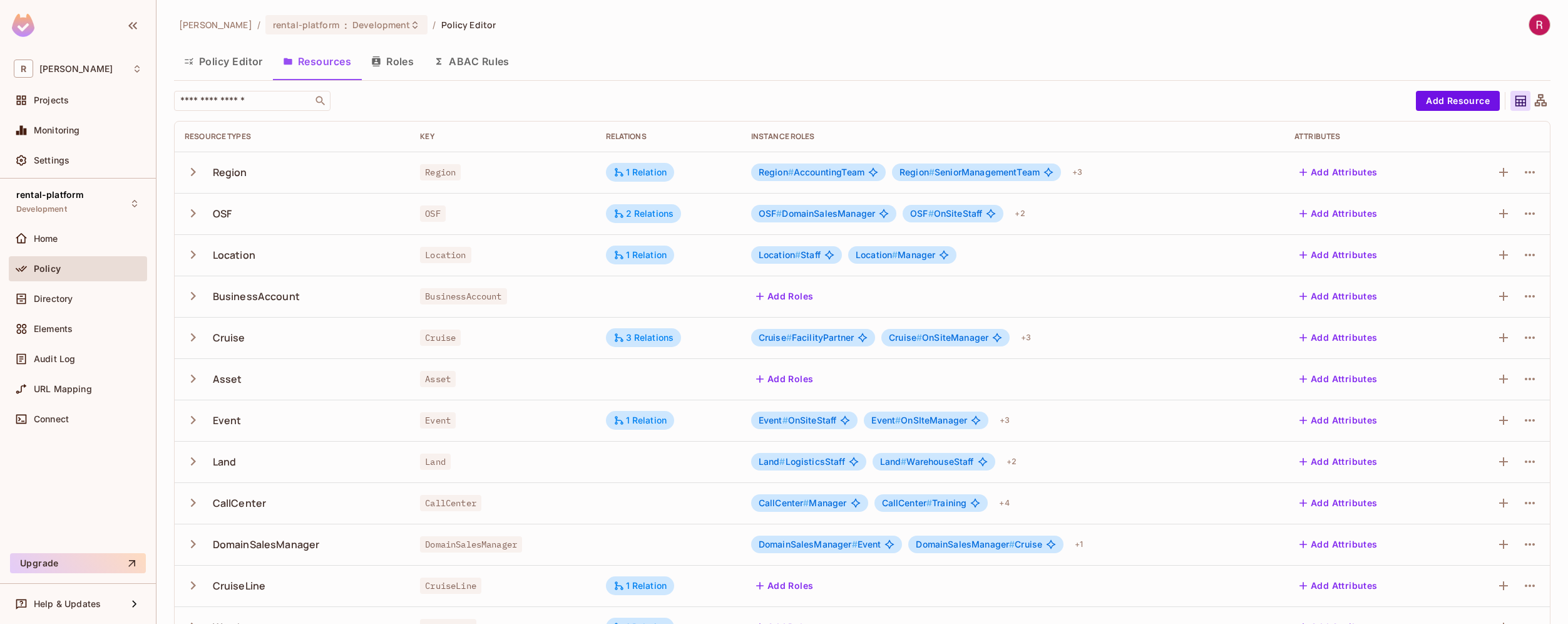
click at [1531, 206] on td at bounding box center [1499, 214] width 101 height 41
click at [1522, 216] on icon "button" at bounding box center [1530, 214] width 15 height 15
click at [1469, 255] on span "Edit Resource" at bounding box center [1465, 262] width 66 height 20
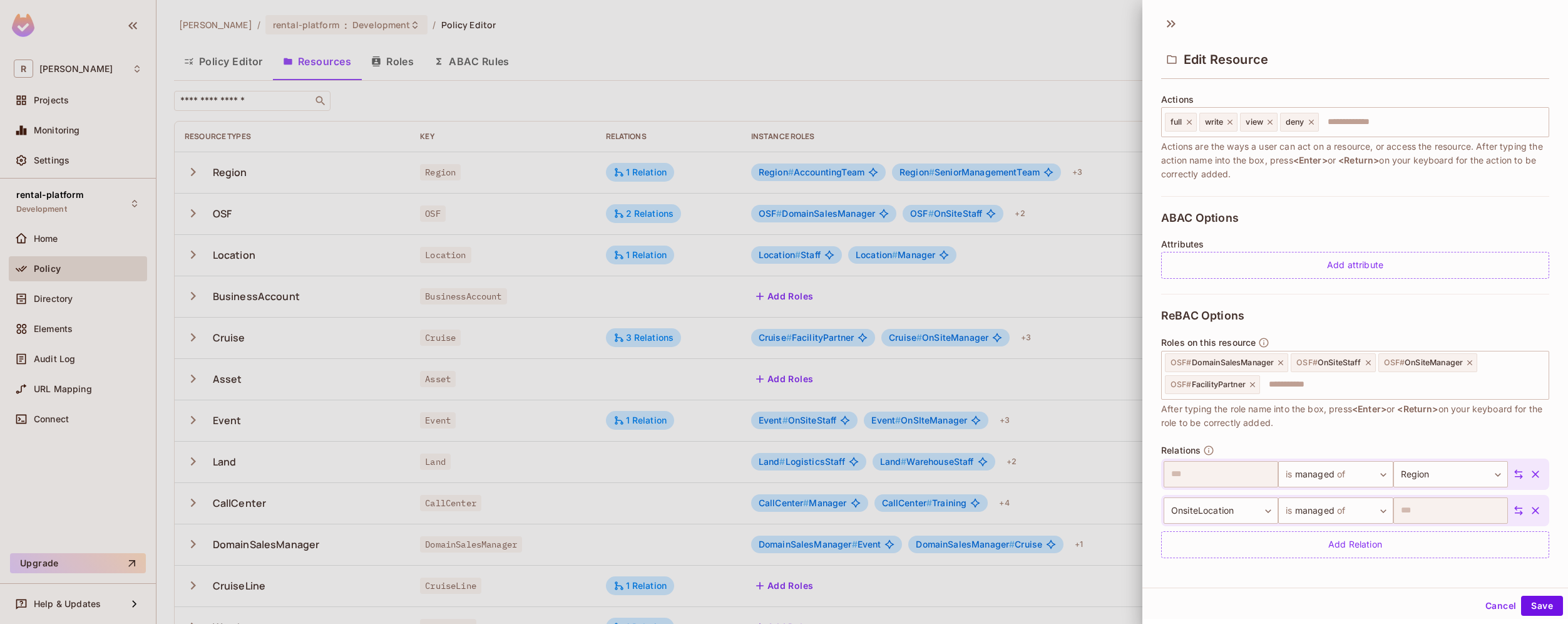
scroll to position [157, 0]
click at [1529, 472] on icon "button" at bounding box center [1535, 471] width 12 height 12
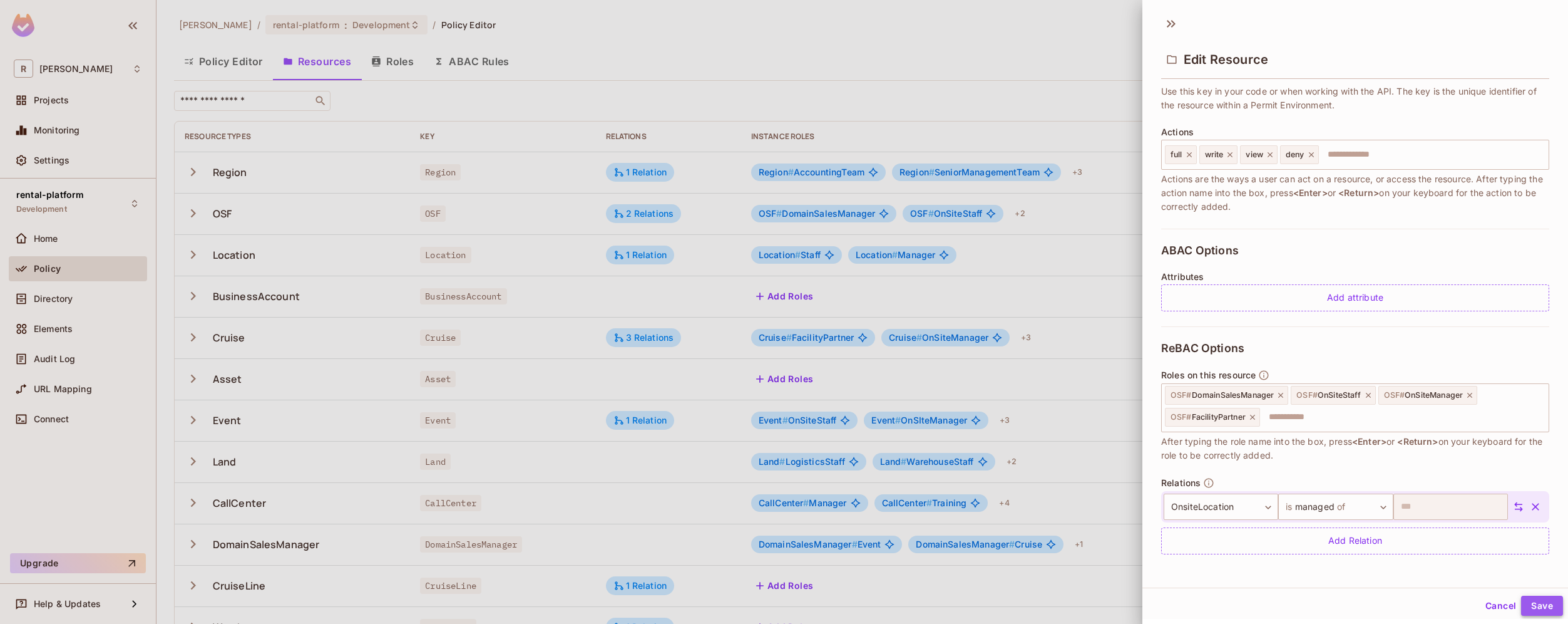
click at [1533, 606] on button "Save" at bounding box center [1541, 606] width 42 height 20
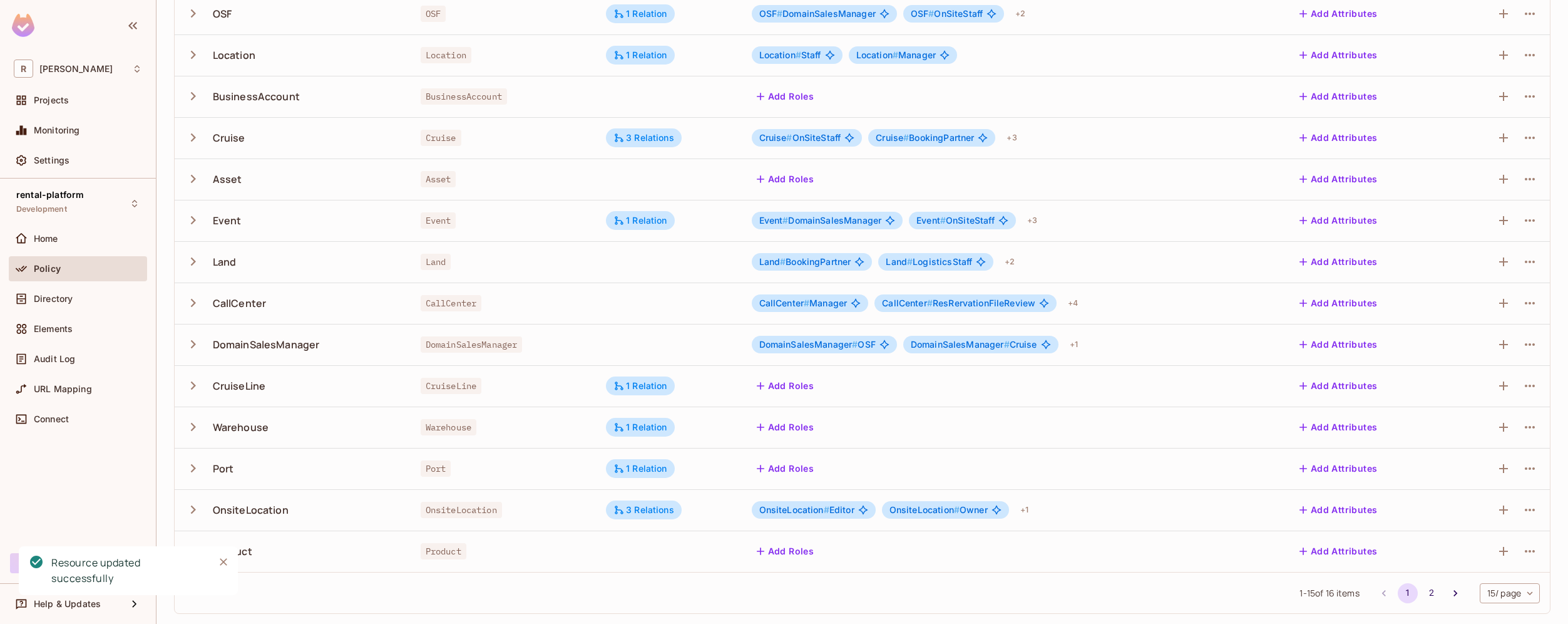
scroll to position [0, 0]
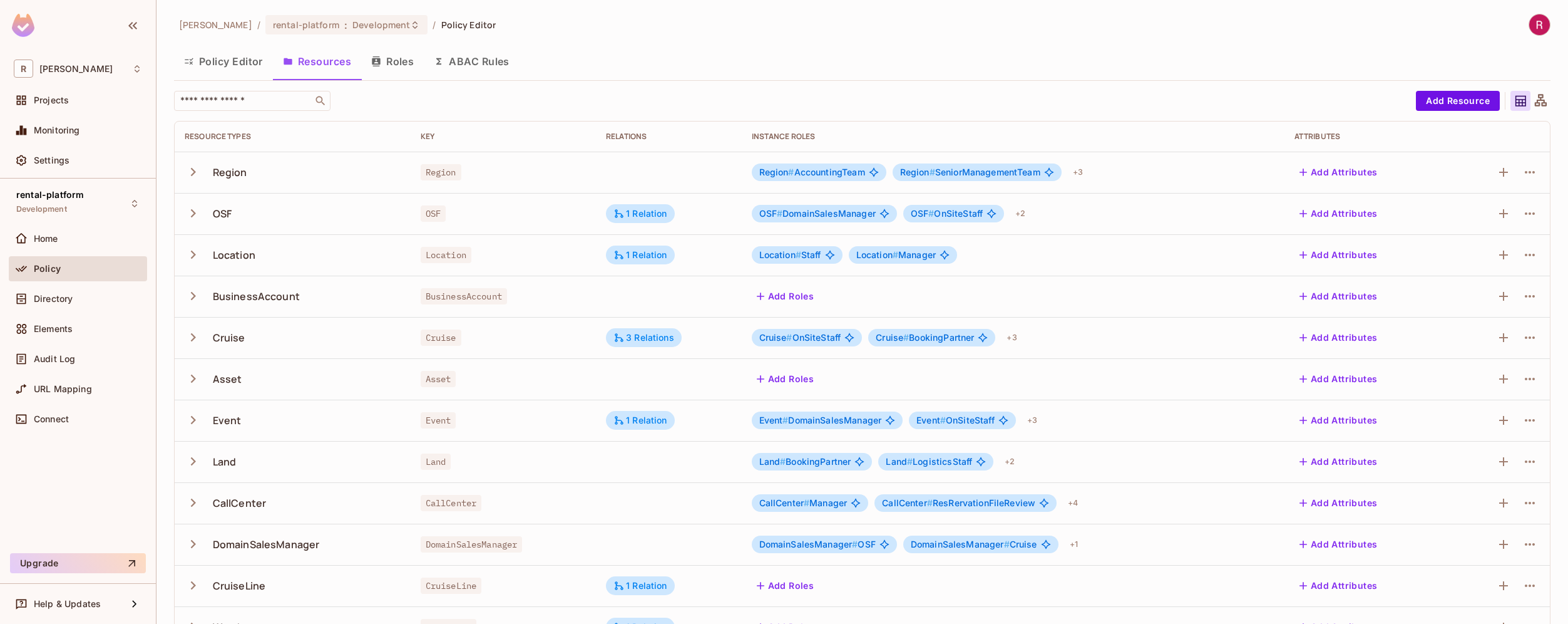
click at [406, 66] on button "Roles" at bounding box center [392, 62] width 62 height 32
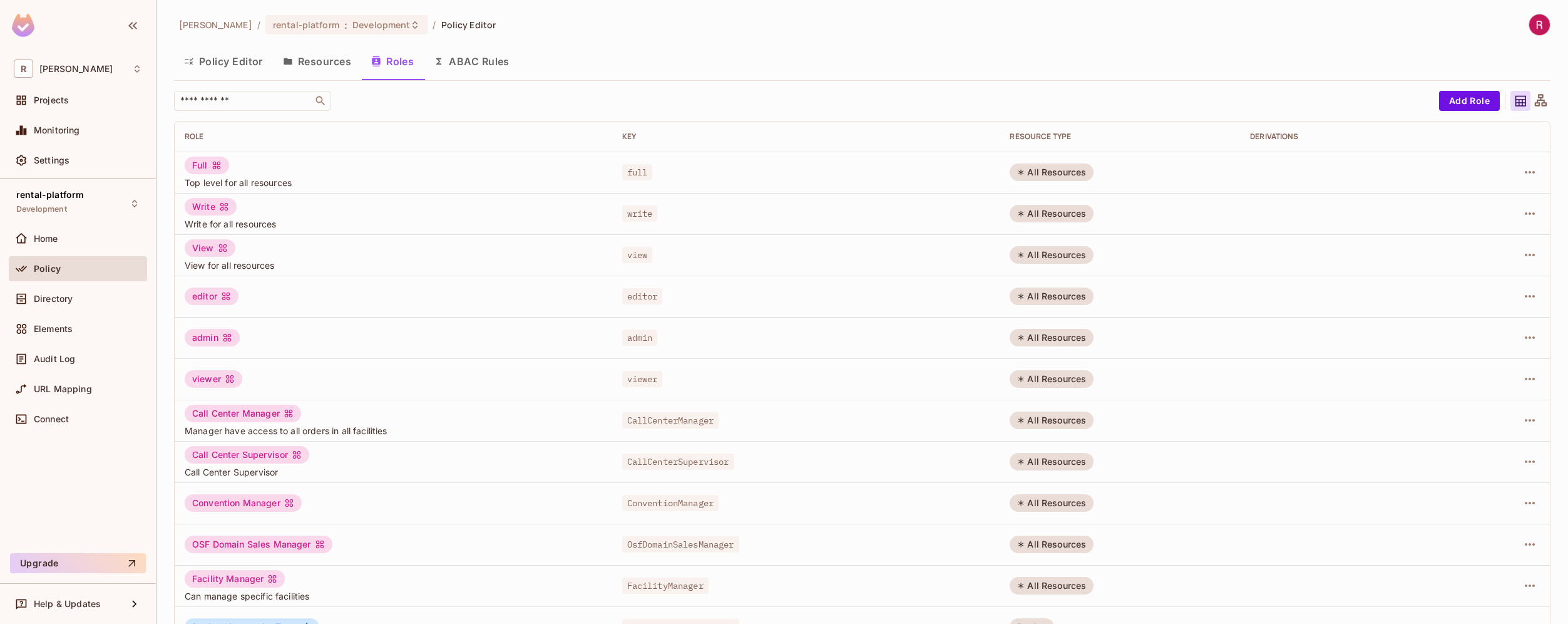
scroll to position [200, 0]
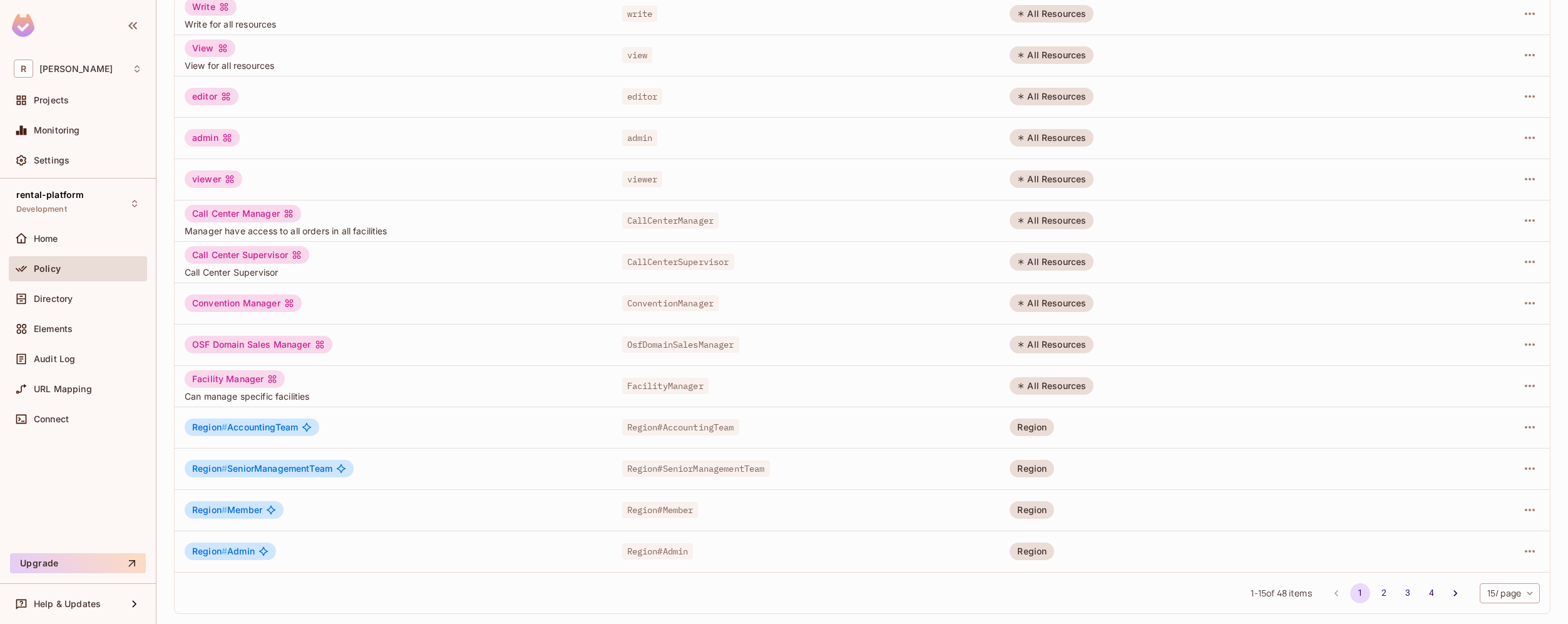
click at [1487, 587] on body "[PERSON_NAME]-poc Projects Monitoring Settings rental-platform Development Home…" at bounding box center [784, 312] width 1568 height 624
click at [1490, 597] on li "100 / page" at bounding box center [1498, 595] width 62 height 26
type input "***"
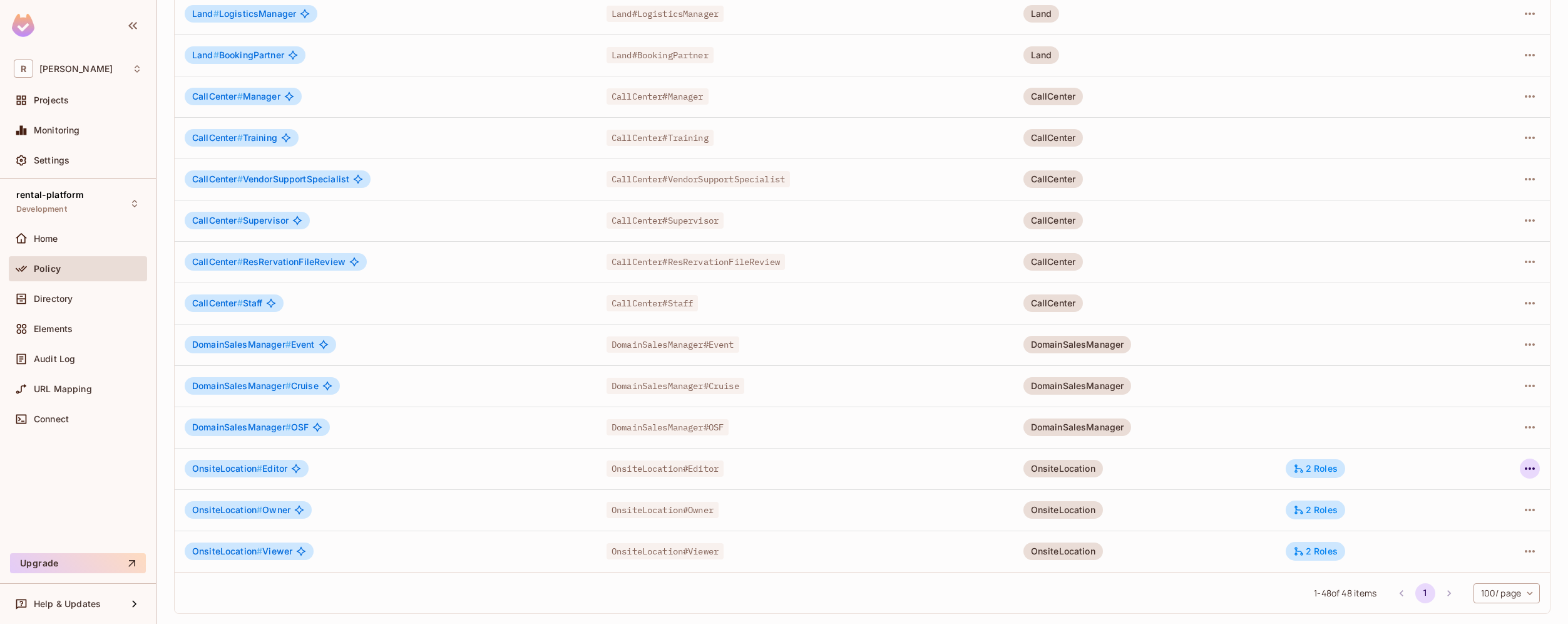
click at [1523, 471] on icon "button" at bounding box center [1530, 469] width 15 height 15
click at [1473, 497] on div "Edit Role" at bounding box center [1464, 497] width 38 height 12
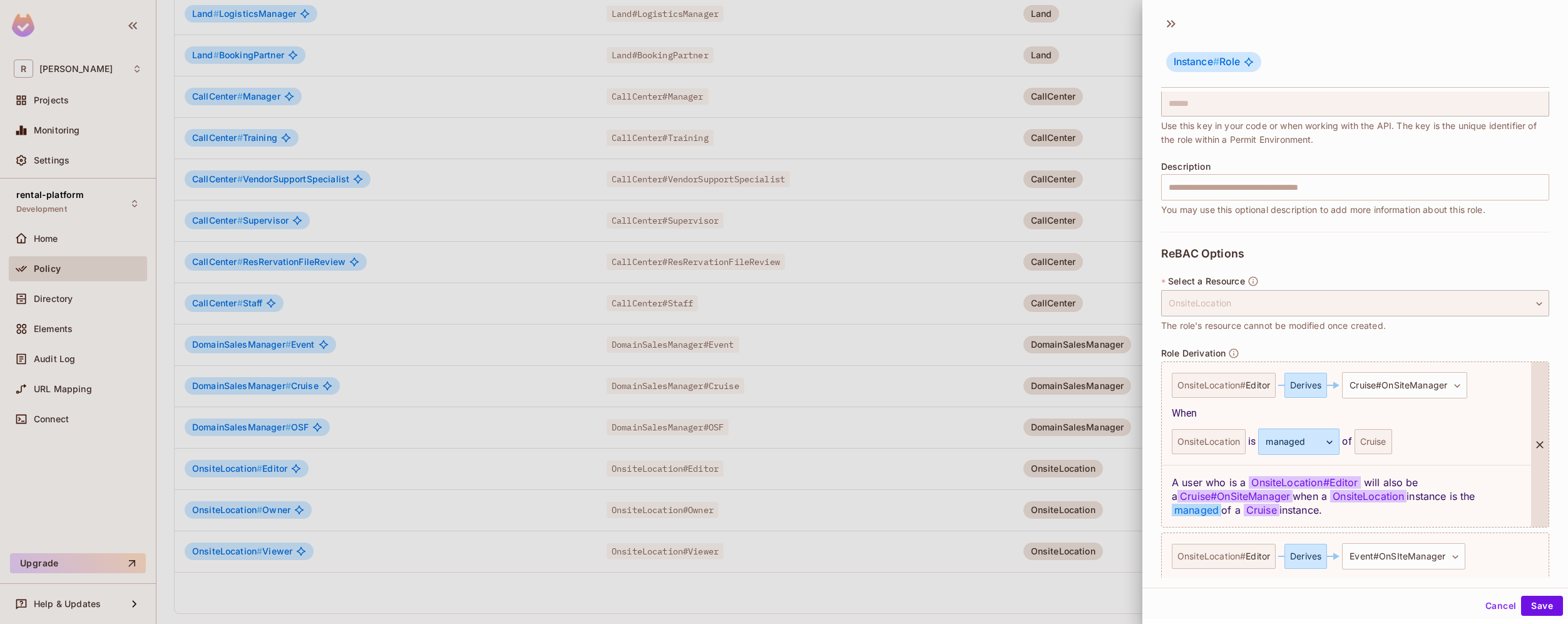
scroll to position [262, 0]
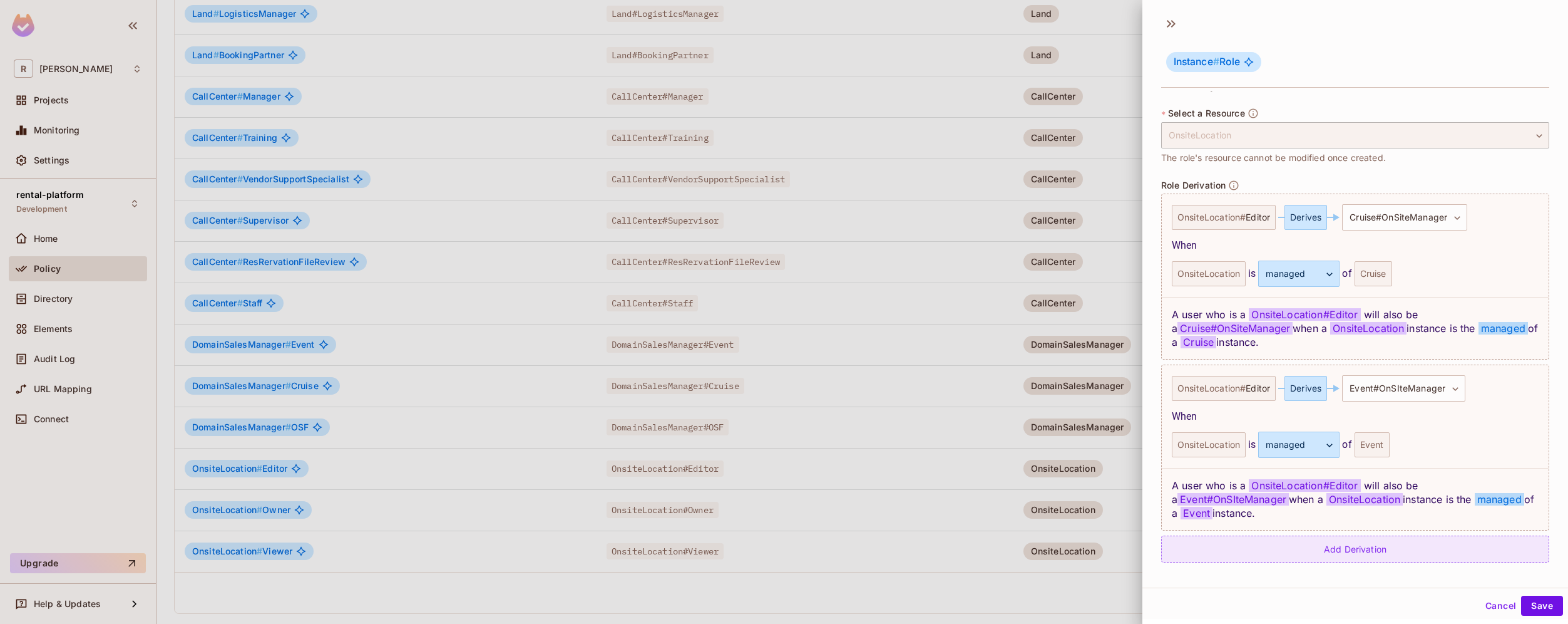
click at [1374, 555] on div "Add Derivation" at bounding box center [1354, 549] width 388 height 27
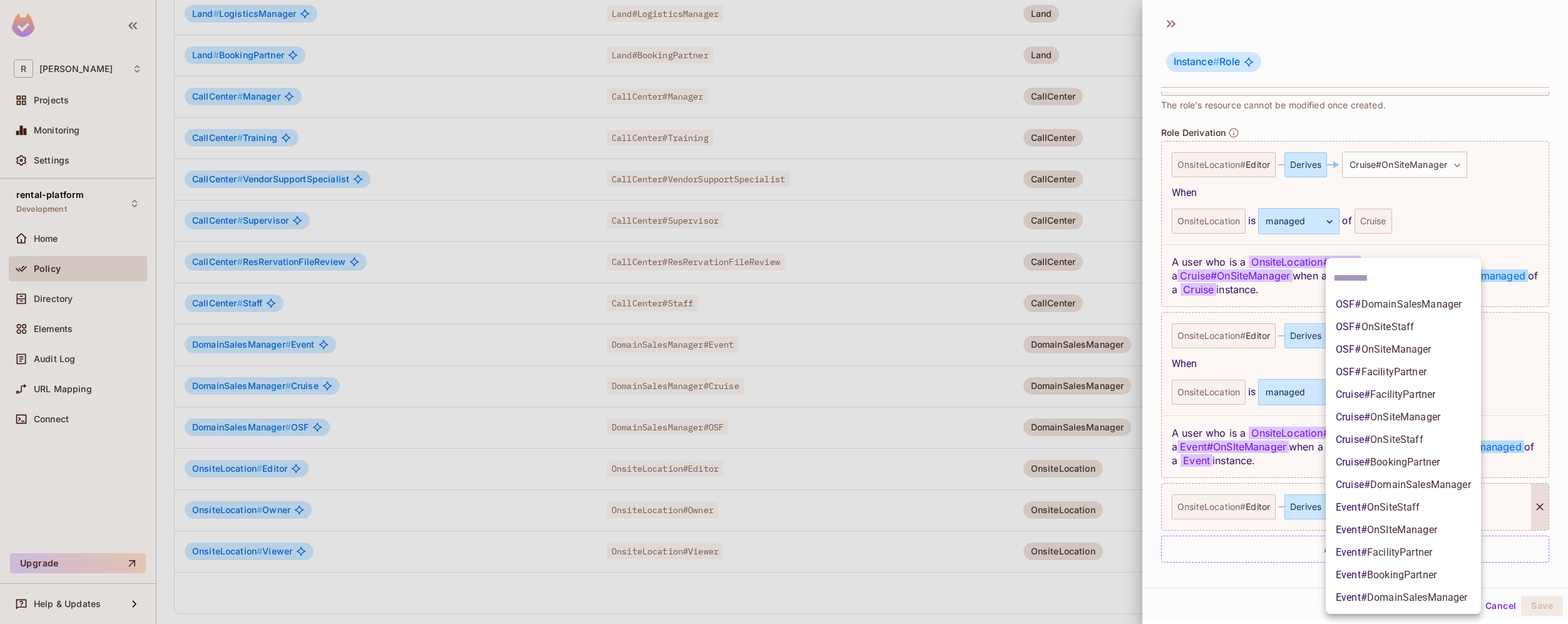
click at [1430, 507] on body "[PERSON_NAME]-poc Projects Monitoring Settings rental-platform Development Home…" at bounding box center [784, 312] width 1568 height 624
click at [1431, 345] on li "OSF # OnSiteManager" at bounding box center [1403, 349] width 155 height 23
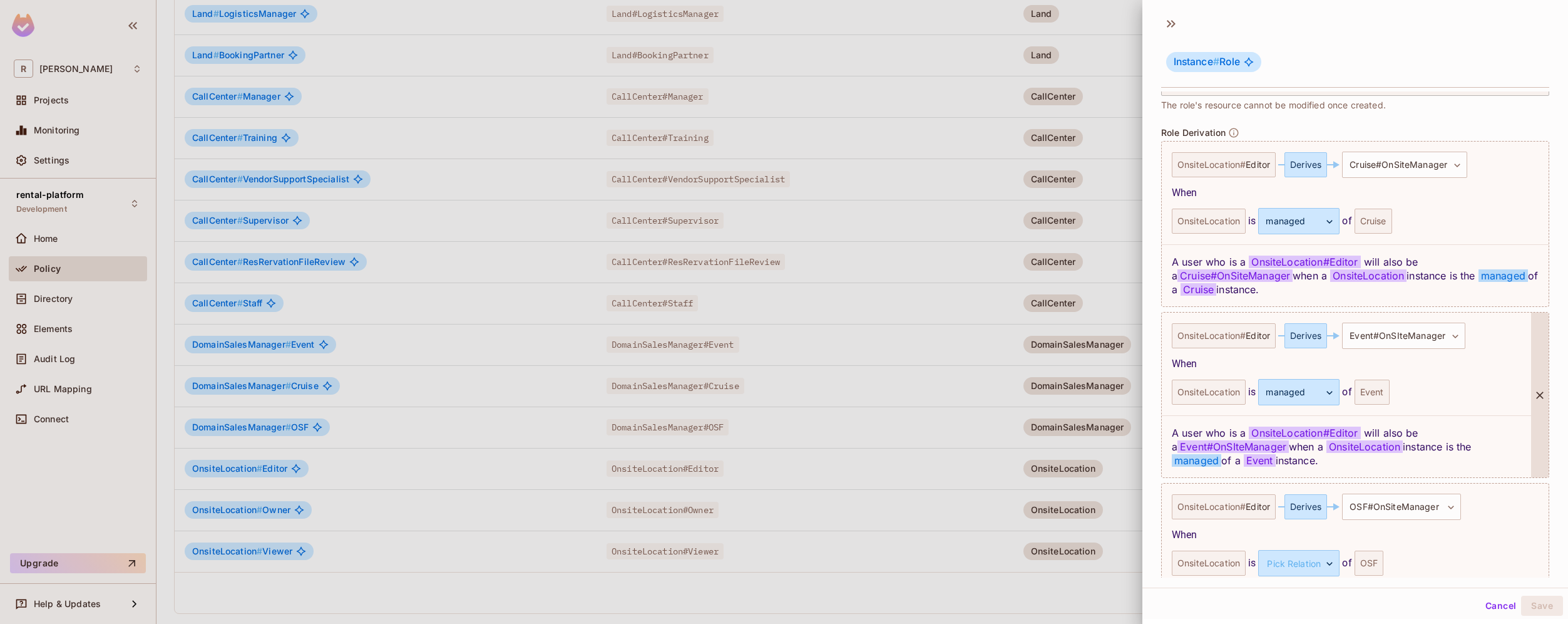
scroll to position [371, 0]
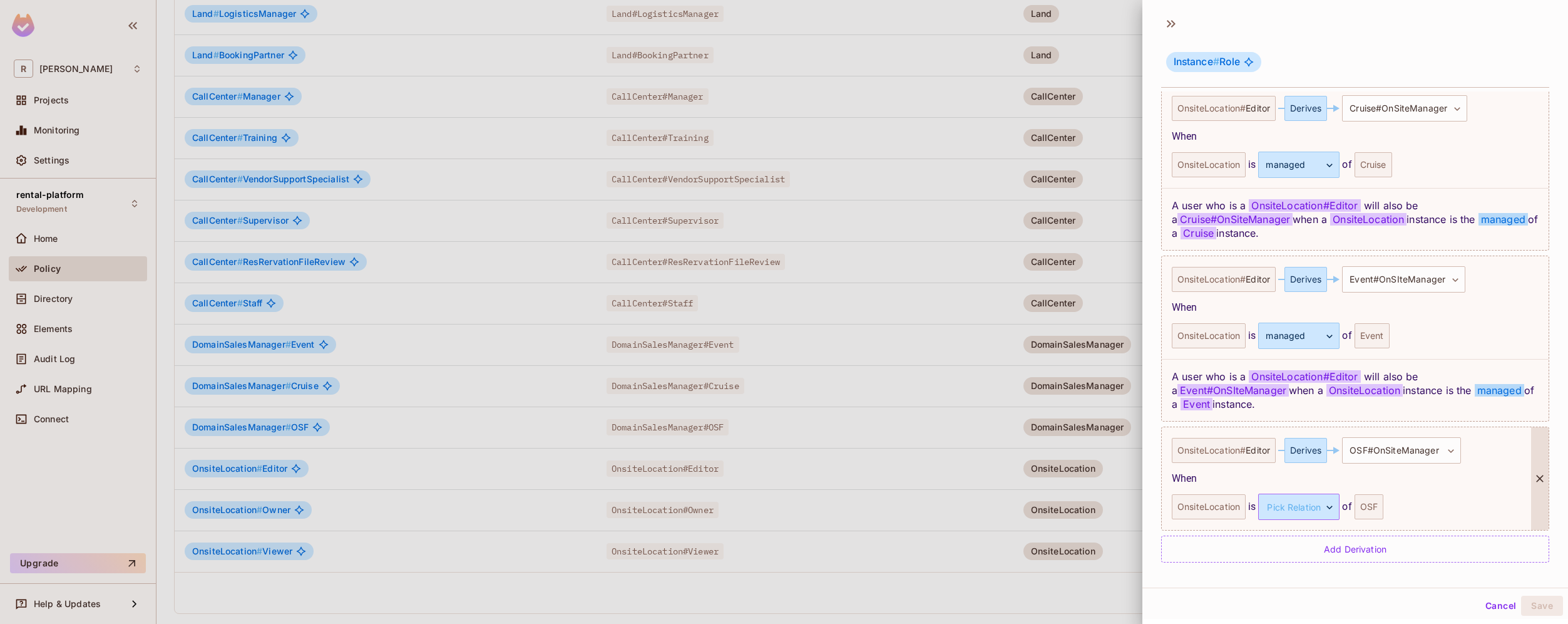
click at [1320, 519] on body "[PERSON_NAME]-poc Projects Monitoring Settings rental-platform Development Home…" at bounding box center [784, 312] width 1568 height 624
click at [1290, 567] on li "managed" at bounding box center [1297, 566] width 115 height 23
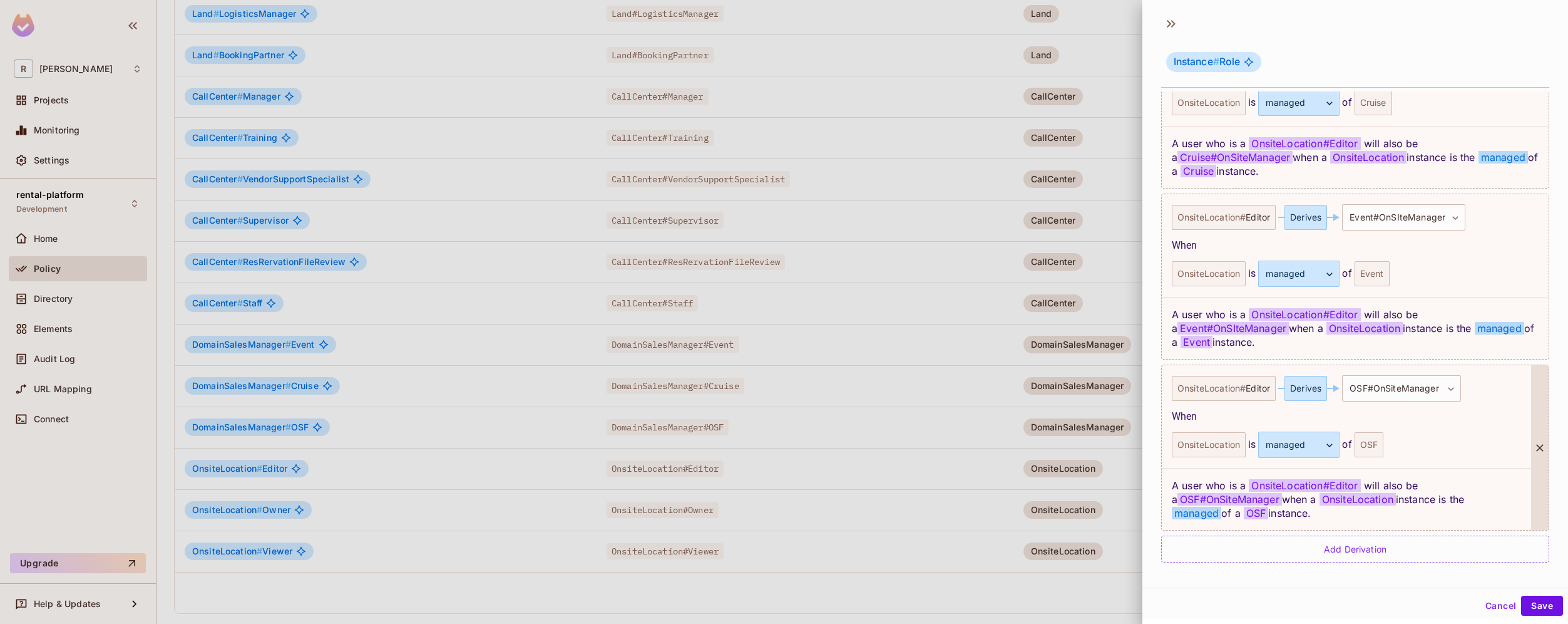
scroll to position [2, 0]
drag, startPoint x: 1332, startPoint y: 510, endPoint x: 1155, endPoint y: 484, distance: 178.9
click at [1155, 484] on div "**********" at bounding box center [1355, 333] width 426 height 486
copy div "A user who is a OnsiteLocation # Editor will also be a OSF#OnSiteManager when a…"
click at [1521, 605] on button "Save" at bounding box center [1541, 603] width 42 height 20
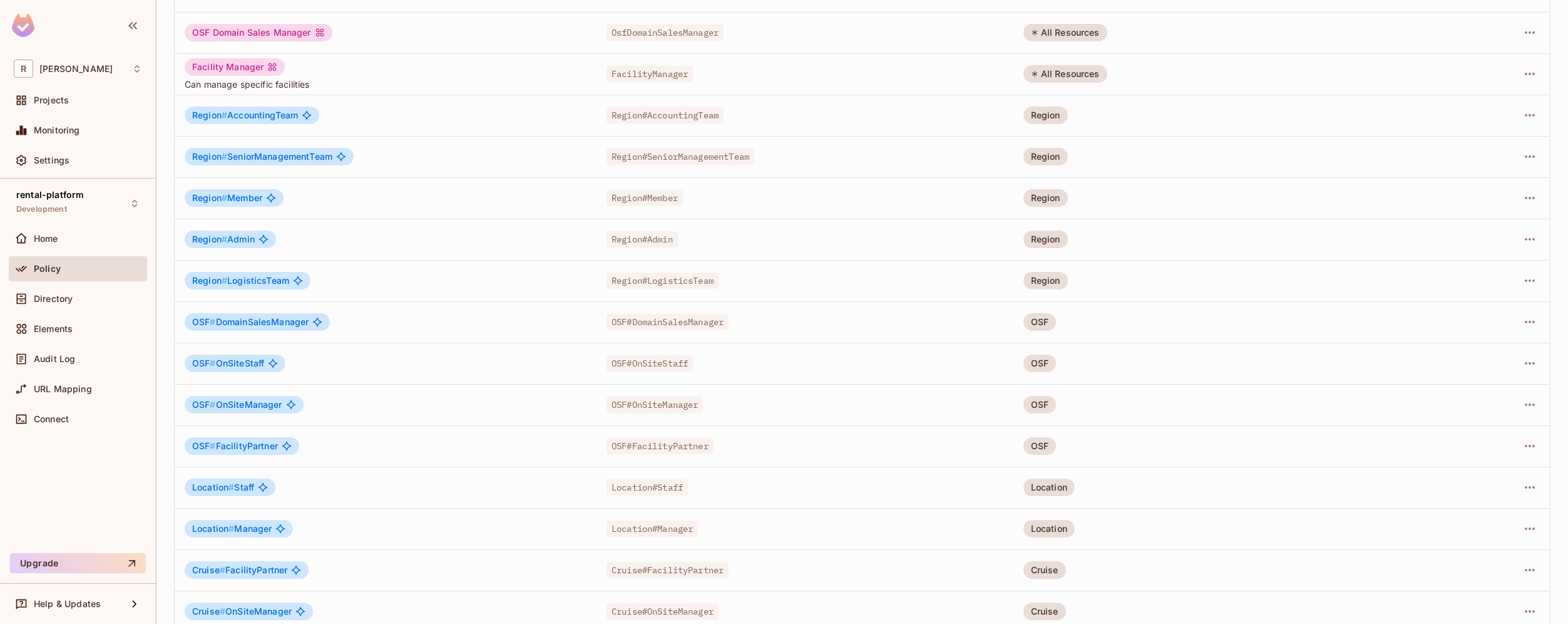
scroll to position [479, 0]
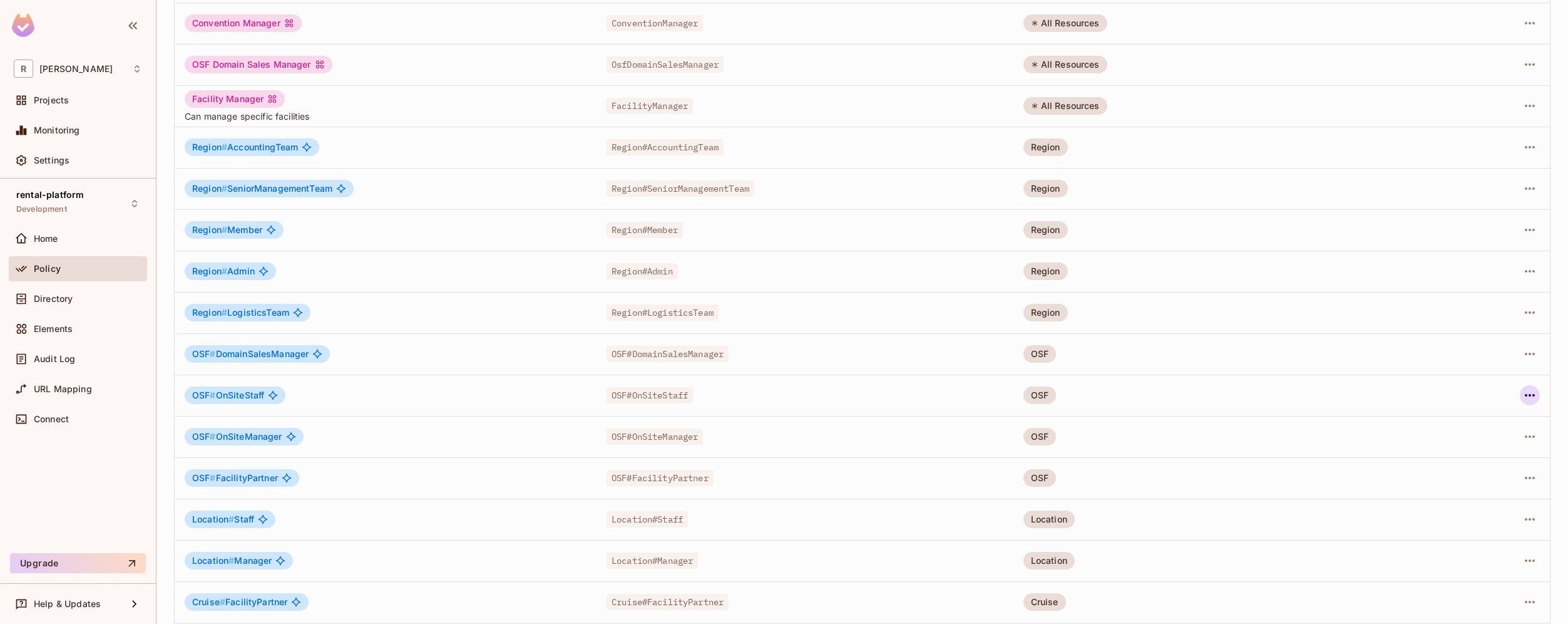
click at [1524, 391] on icon "button" at bounding box center [1530, 395] width 15 height 15
click at [1480, 421] on div "Edit Role" at bounding box center [1464, 424] width 38 height 12
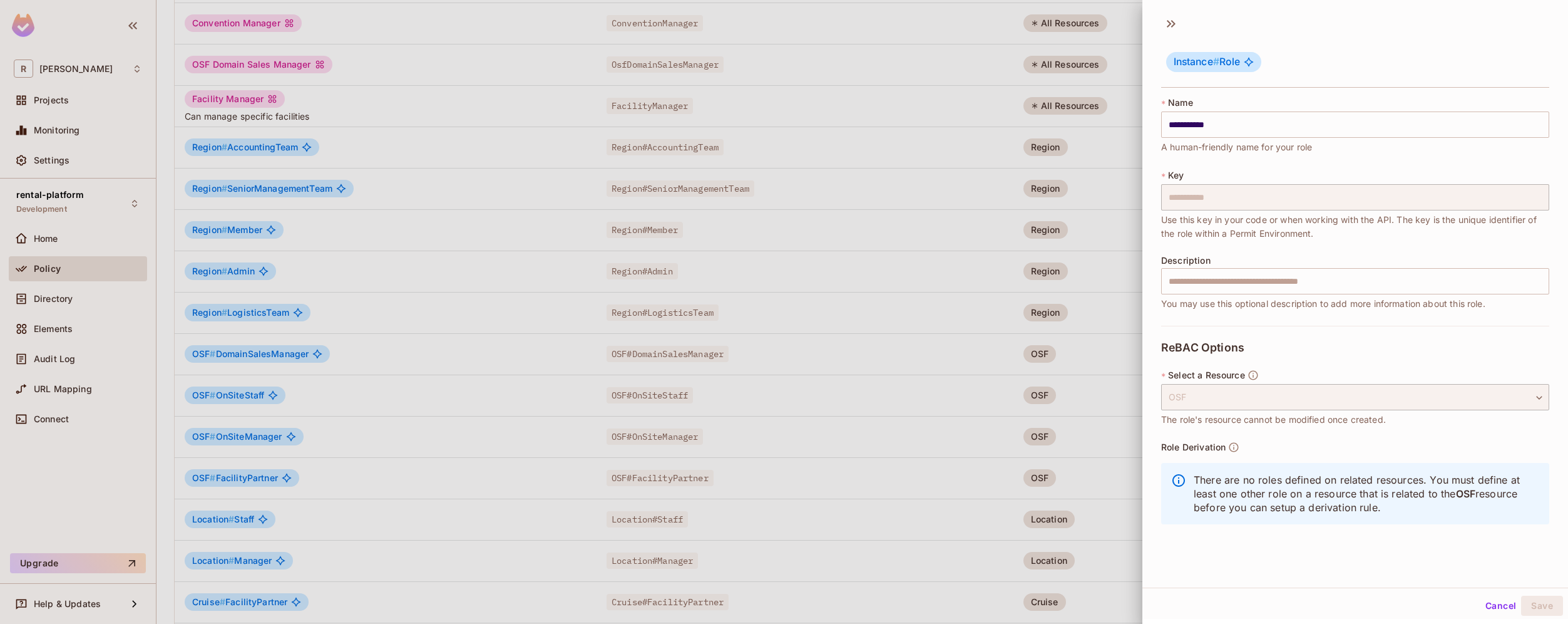
click at [1347, 484] on p "There are no roles defined on related resources. You must define at least one o…" at bounding box center [1366, 493] width 346 height 41
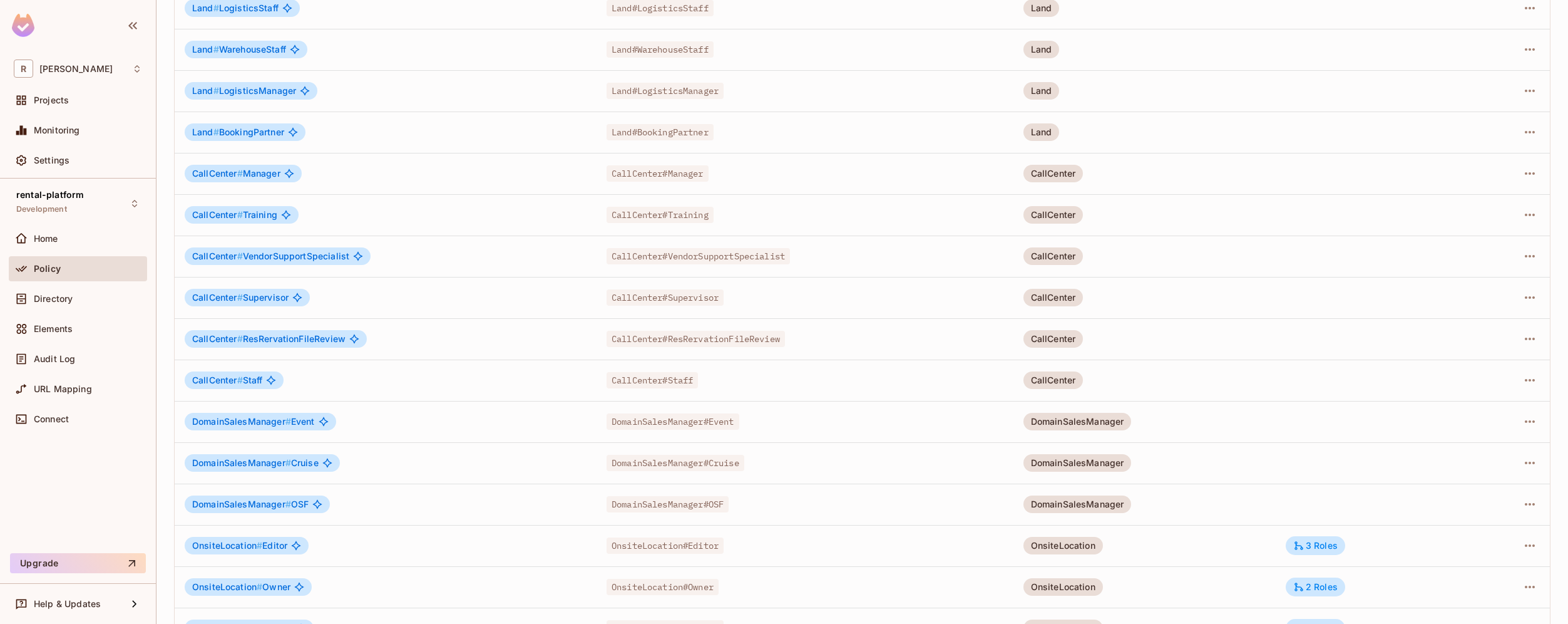
scroll to position [1564, 0]
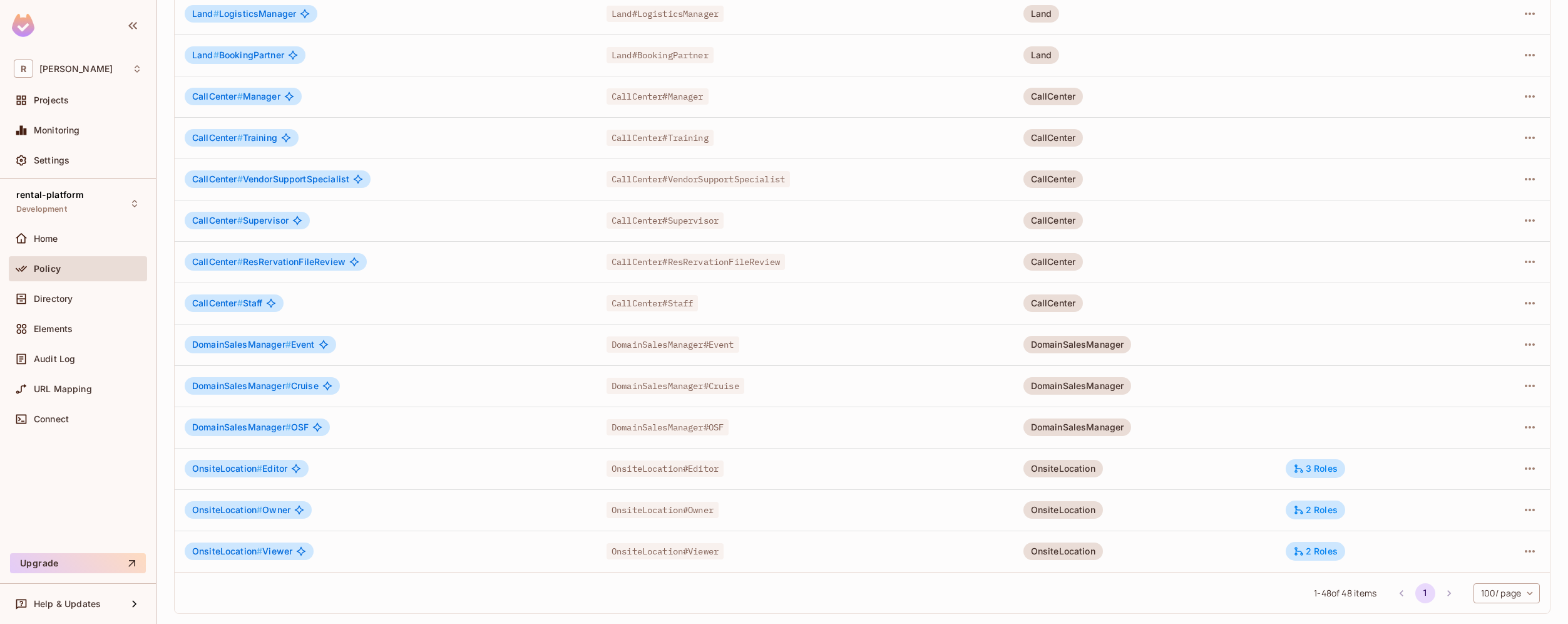
click at [266, 468] on span "OnsiteLocation # Editor" at bounding box center [240, 469] width 95 height 10
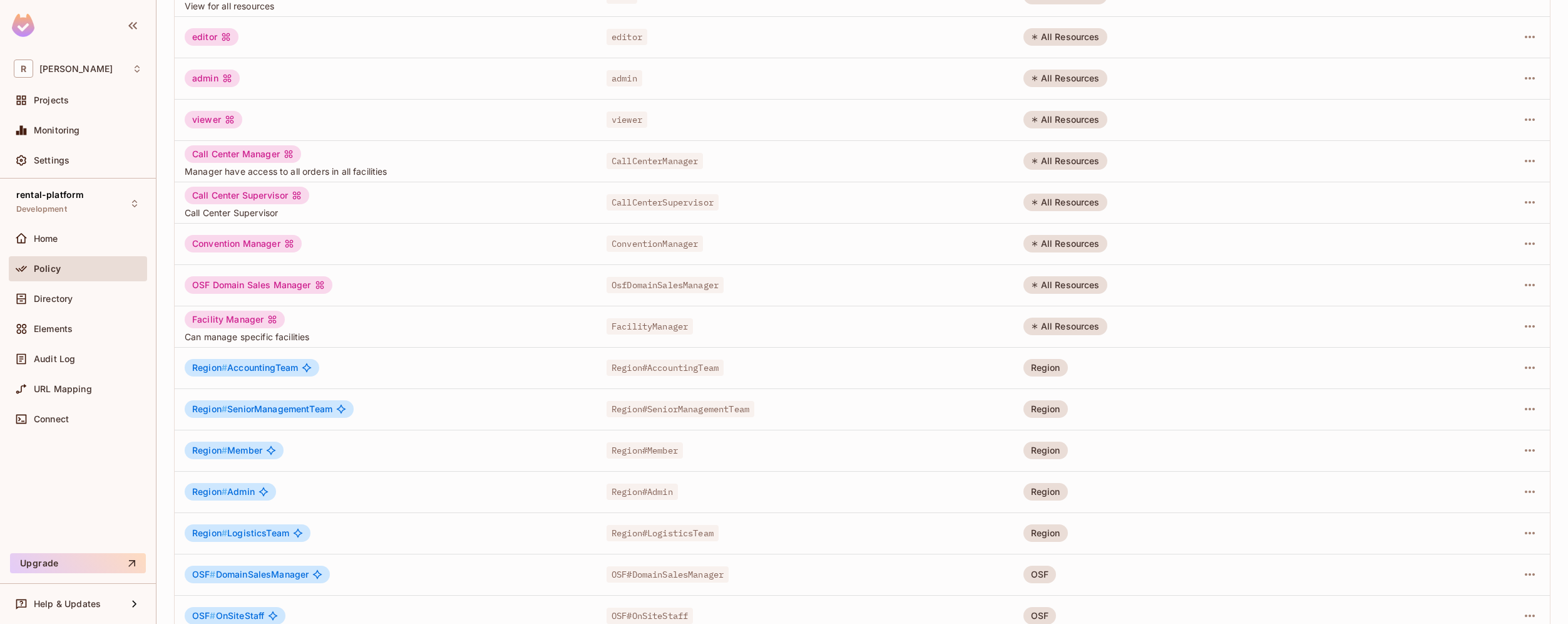
scroll to position [0, 0]
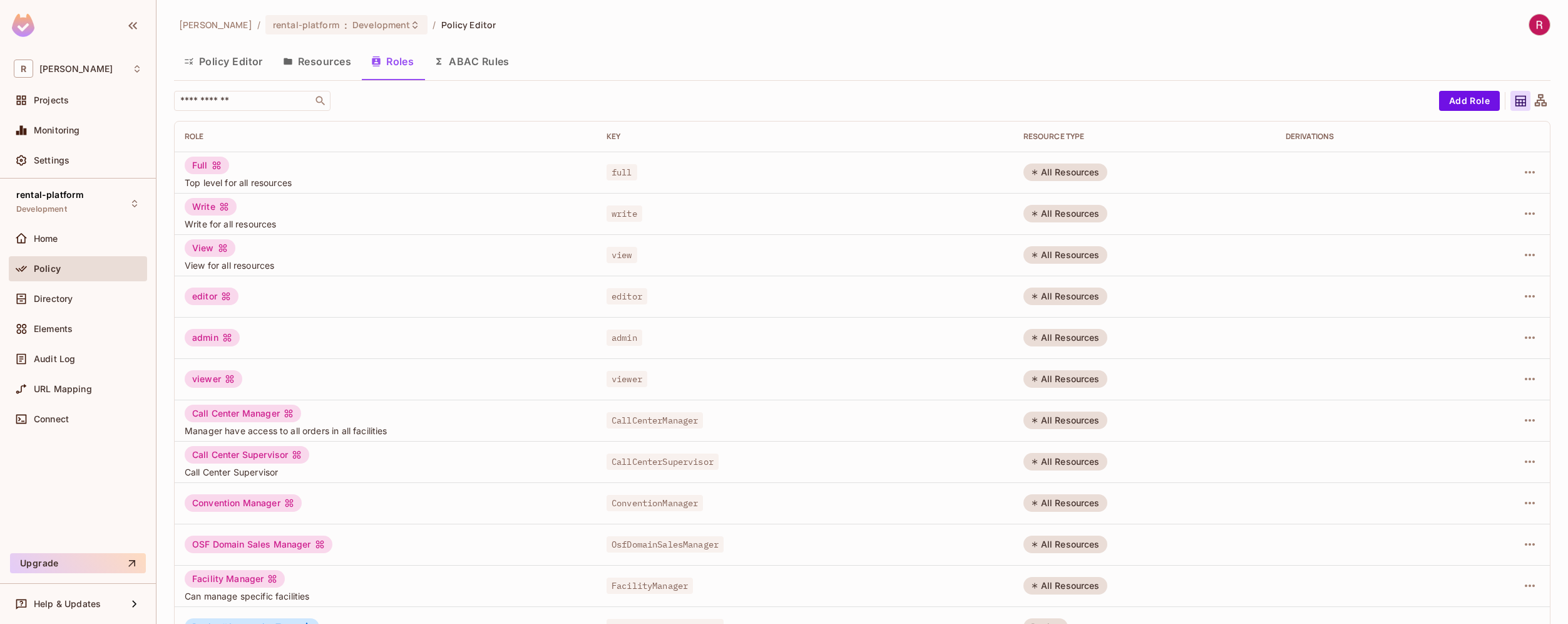
click at [338, 66] on button "Resources" at bounding box center [317, 62] width 88 height 32
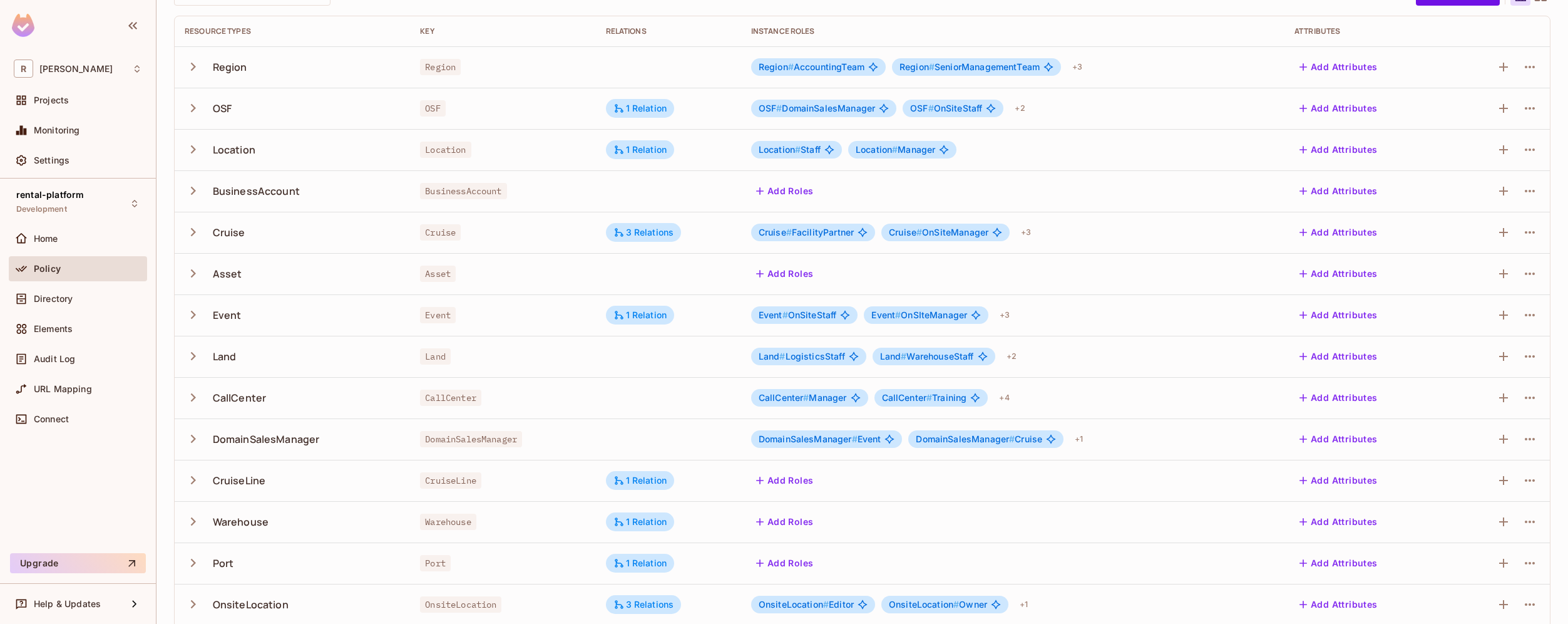
scroll to position [200, 0]
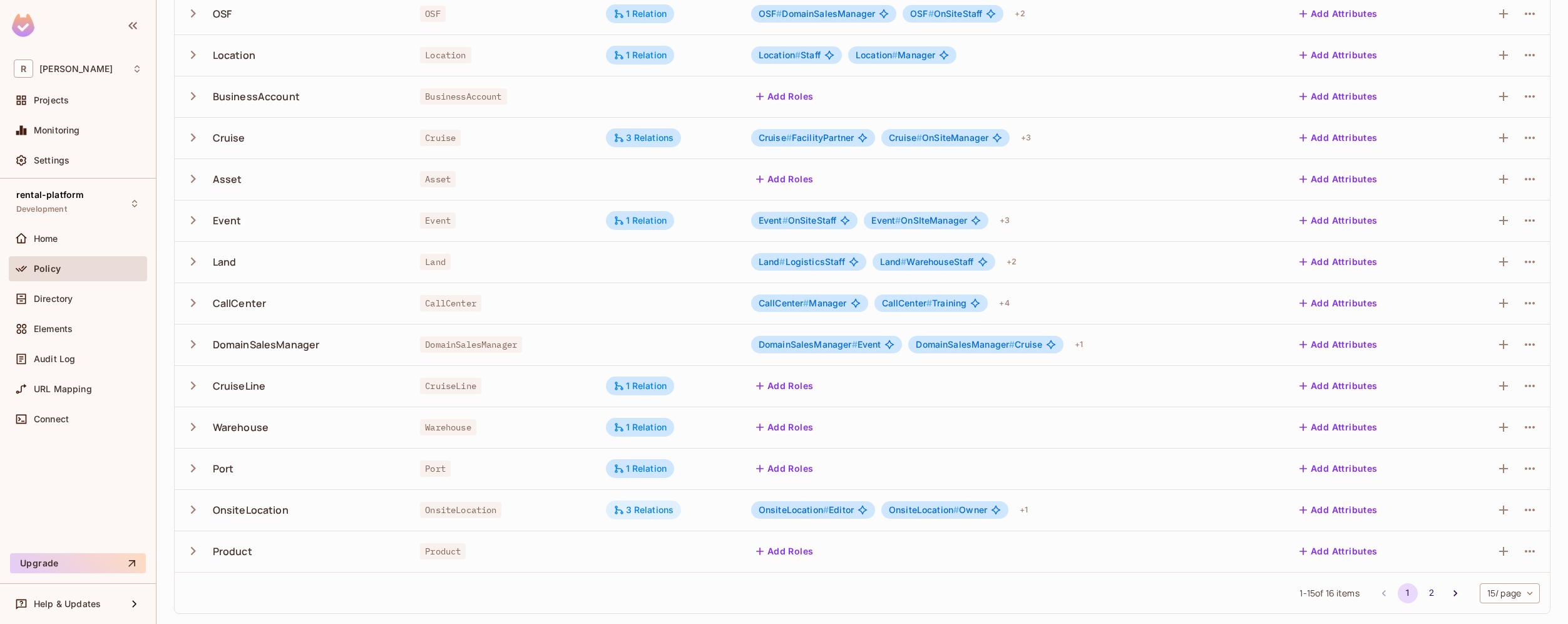
click at [640, 511] on div "3 Relations" at bounding box center [643, 510] width 61 height 11
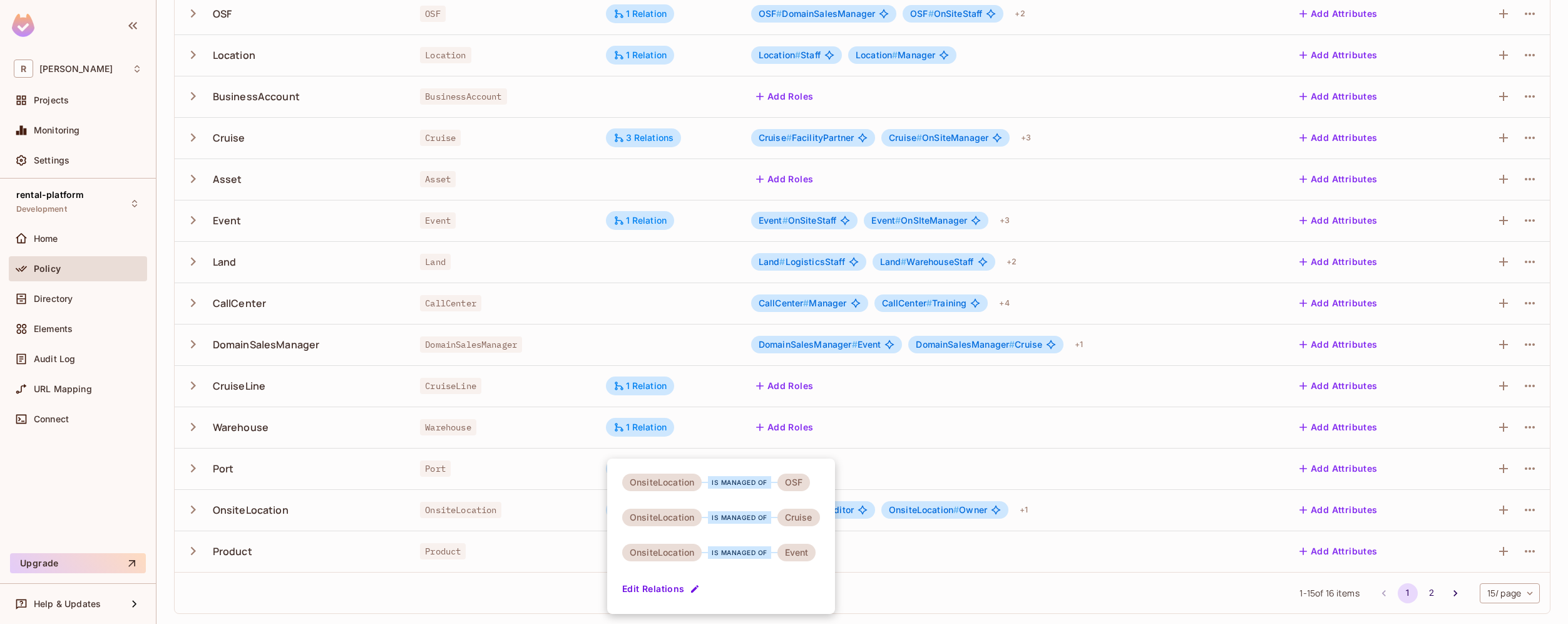
click at [710, 297] on div at bounding box center [784, 312] width 1568 height 624
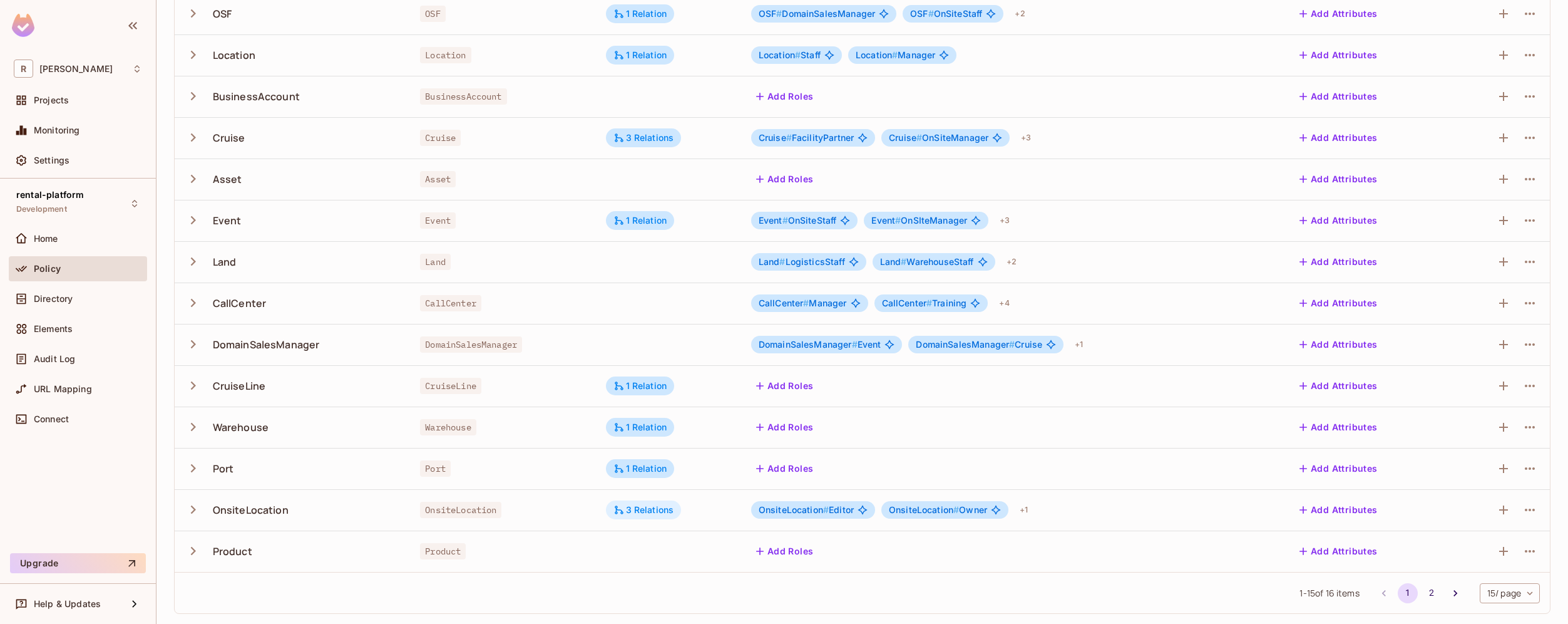
click at [662, 507] on div "3 Relations" at bounding box center [643, 510] width 61 height 11
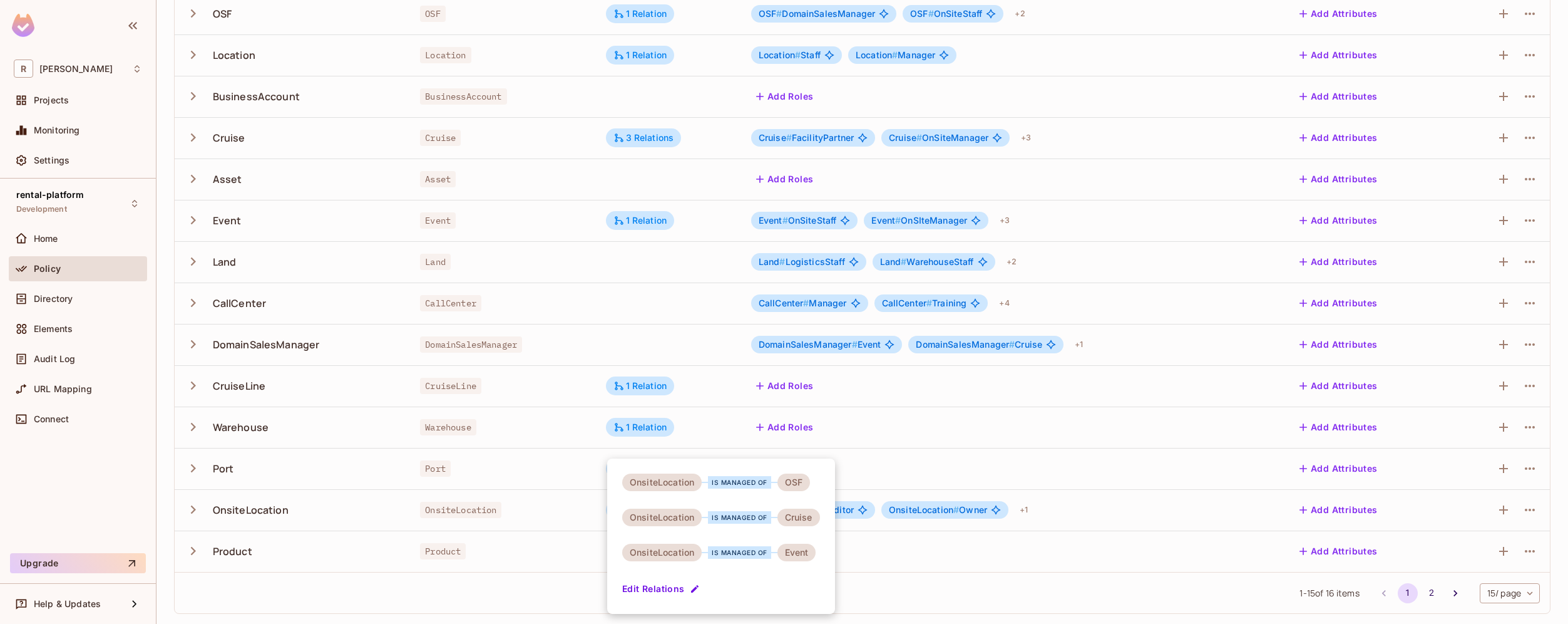
click at [1092, 227] on div at bounding box center [784, 312] width 1568 height 624
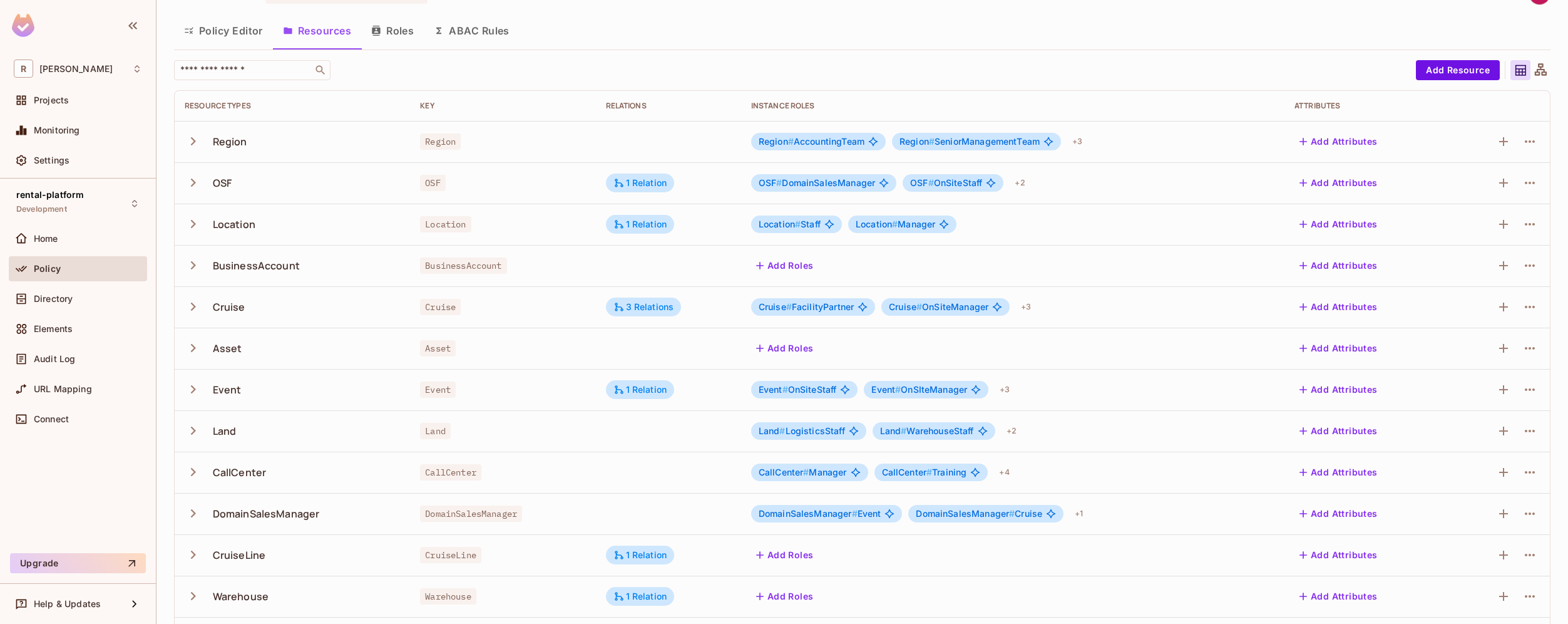
scroll to position [0, 0]
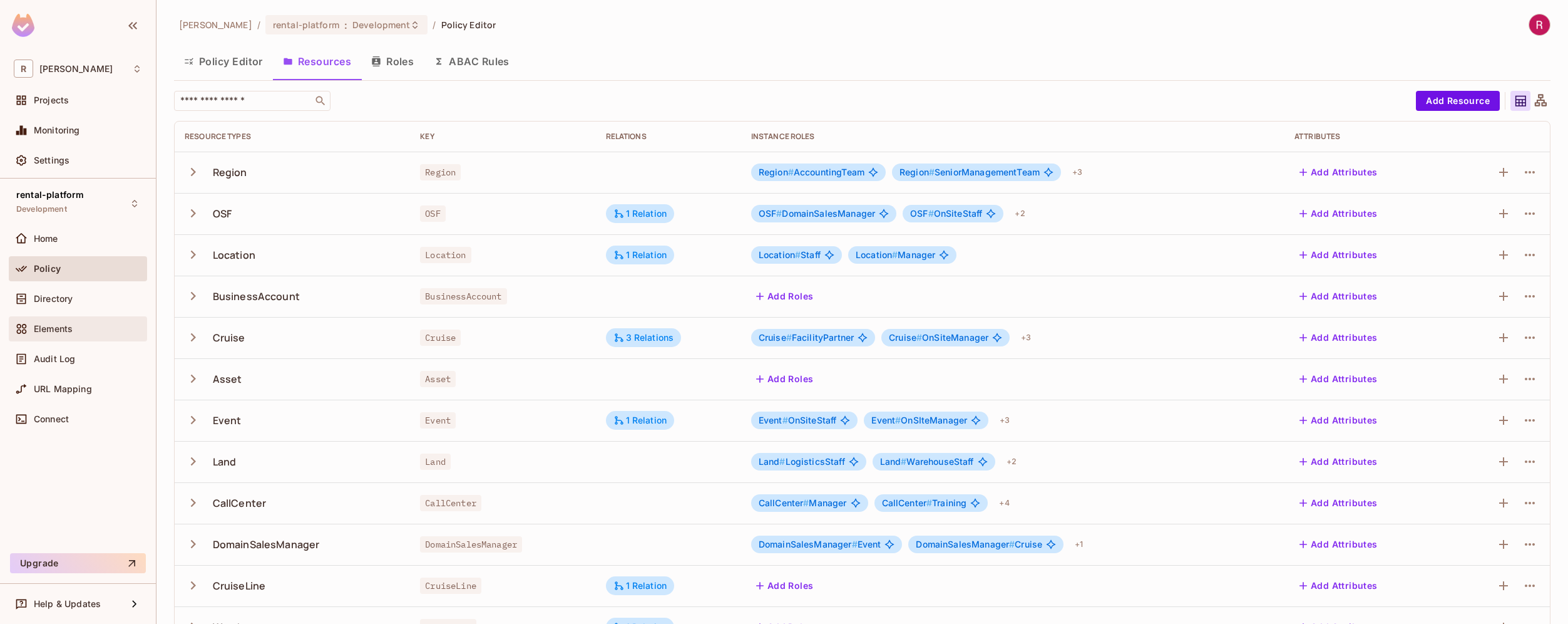
click at [82, 324] on div "Elements" at bounding box center [88, 329] width 108 height 10
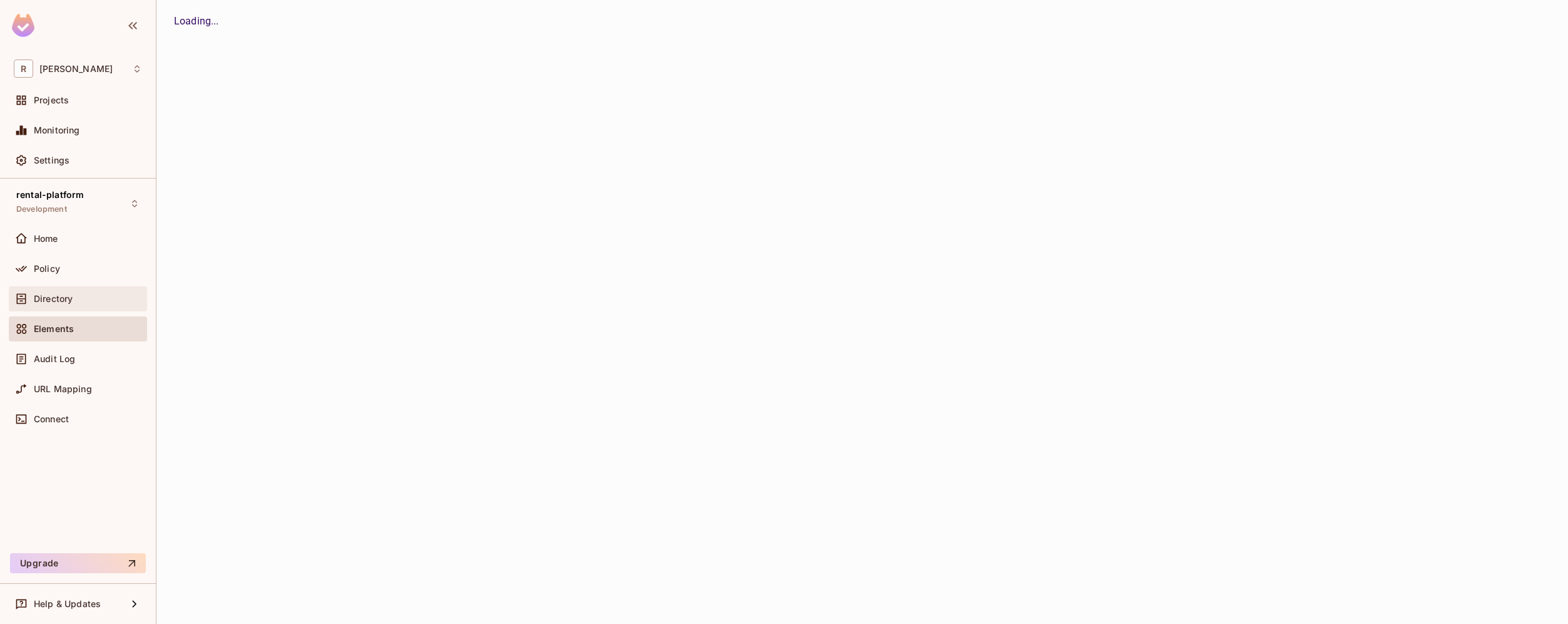
click at [92, 301] on div "Directory" at bounding box center [88, 299] width 108 height 10
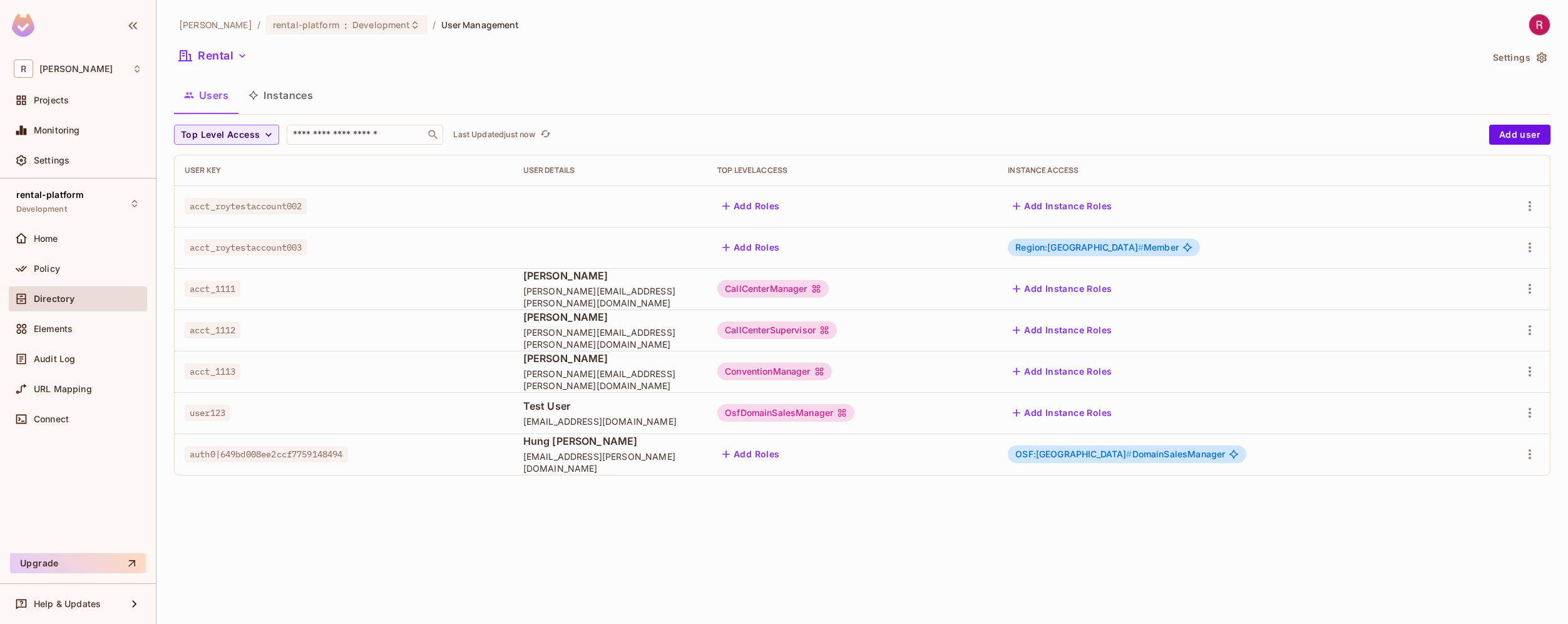
click at [1159, 251] on span "Region:[GEOGRAPHIC_DATA] # Member" at bounding box center [1096, 247] width 164 height 10
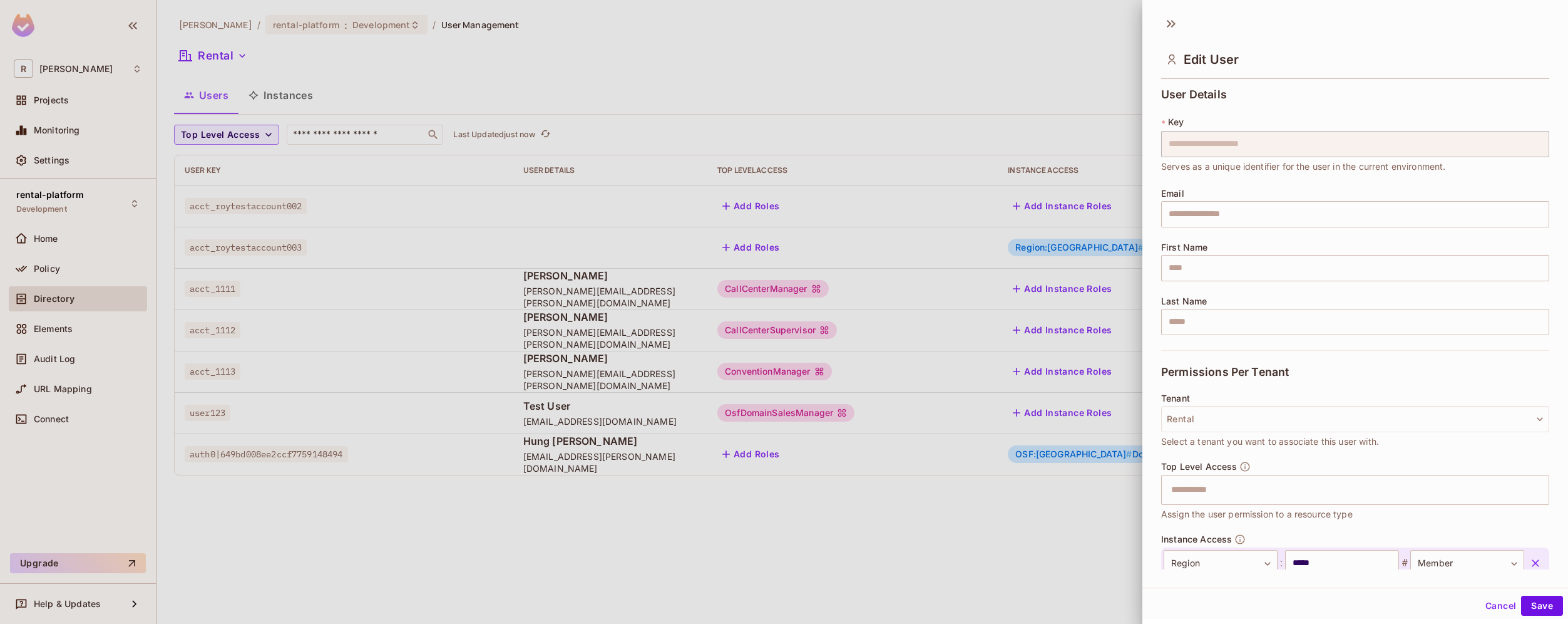
scroll to position [79, 0]
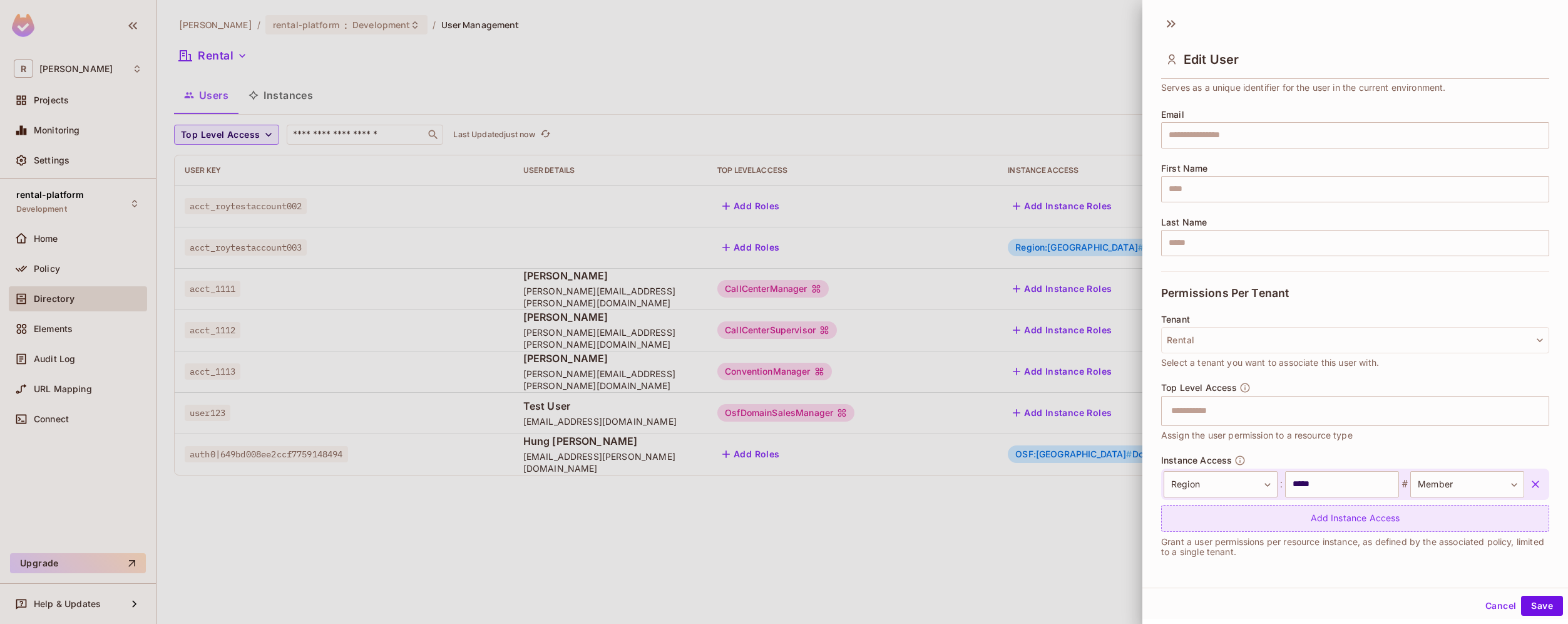
click at [1341, 530] on div "Add Instance Access" at bounding box center [1354, 518] width 388 height 27
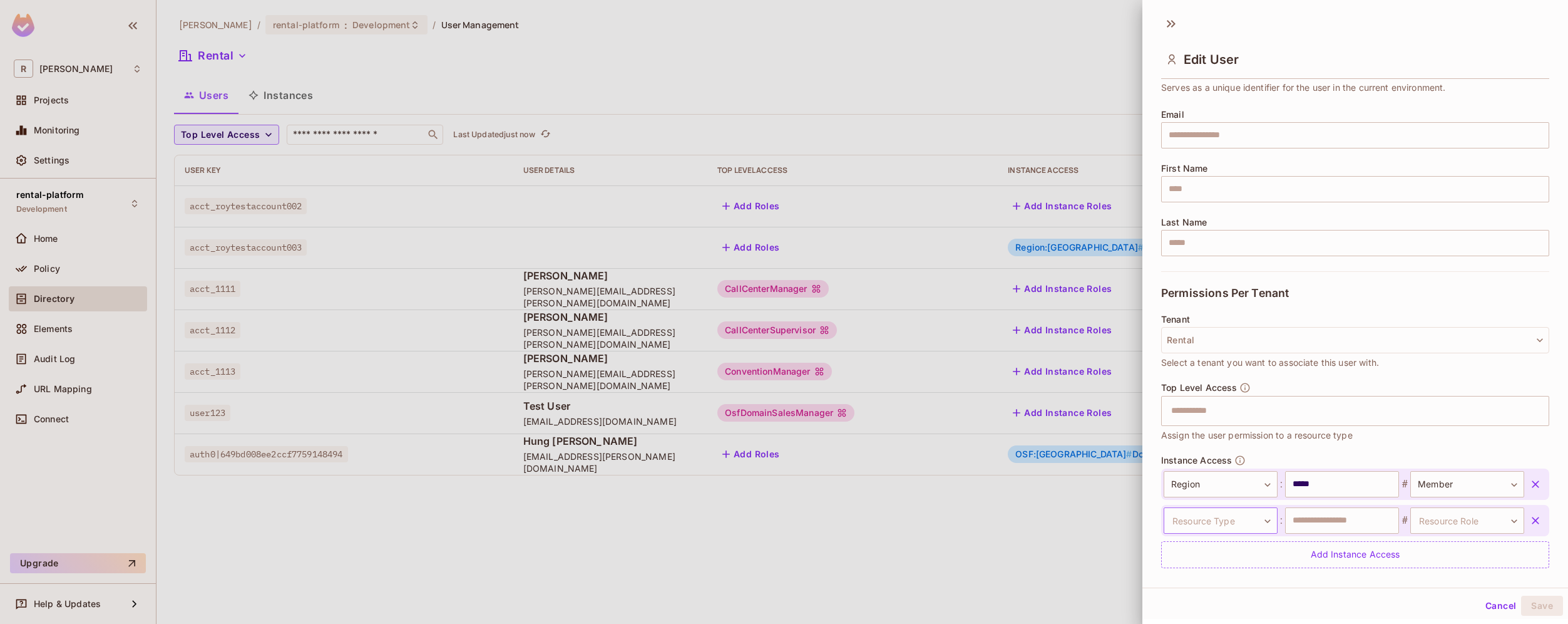
click at [1235, 517] on body "**********" at bounding box center [784, 312] width 1568 height 624
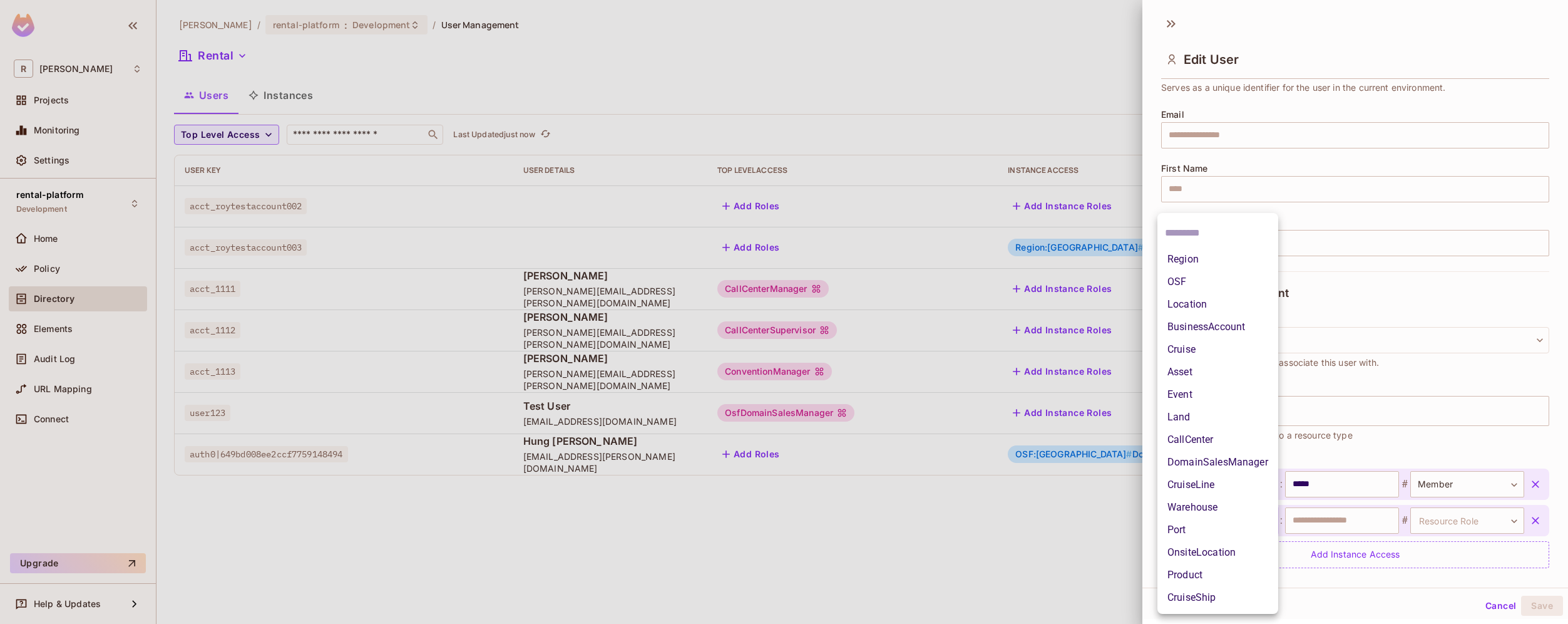
click at [1217, 261] on li "Region" at bounding box center [1218, 259] width 120 height 23
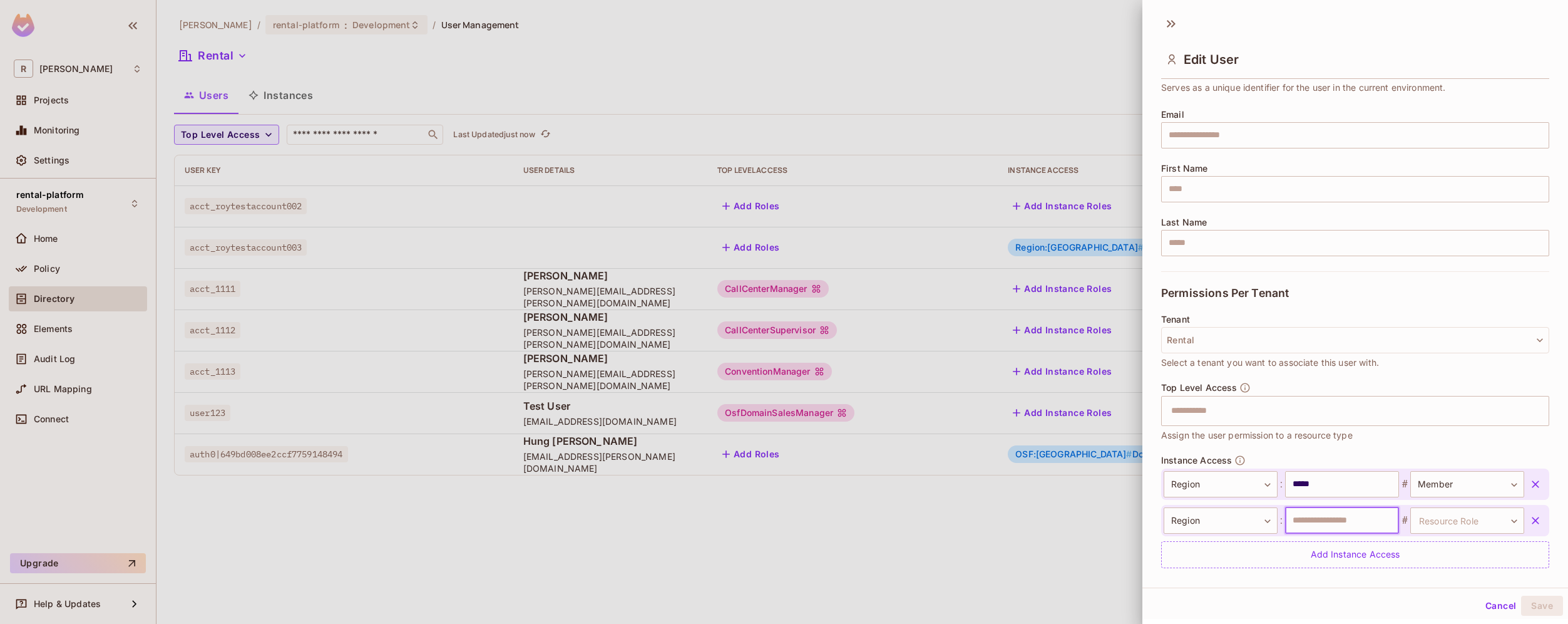
click at [1355, 521] on input "text" at bounding box center [1341, 521] width 114 height 26
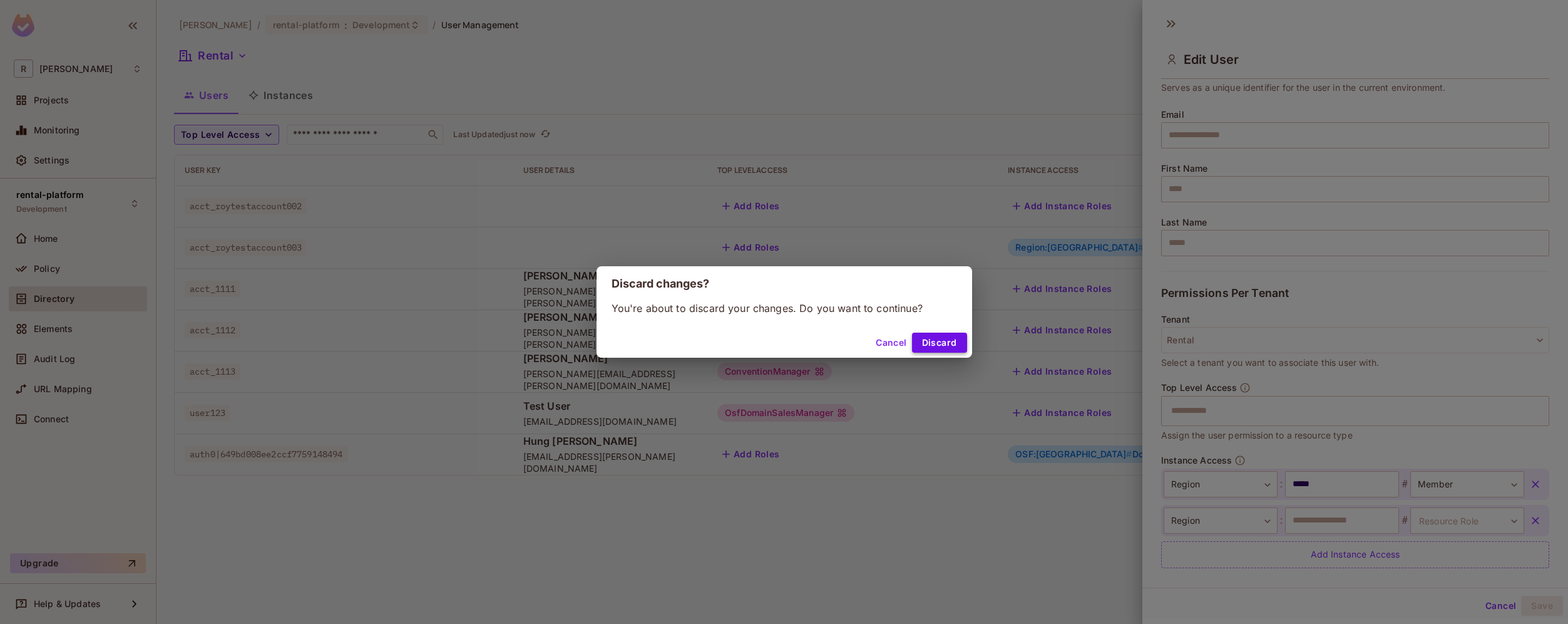
click at [927, 345] on button "Discard" at bounding box center [939, 342] width 55 height 20
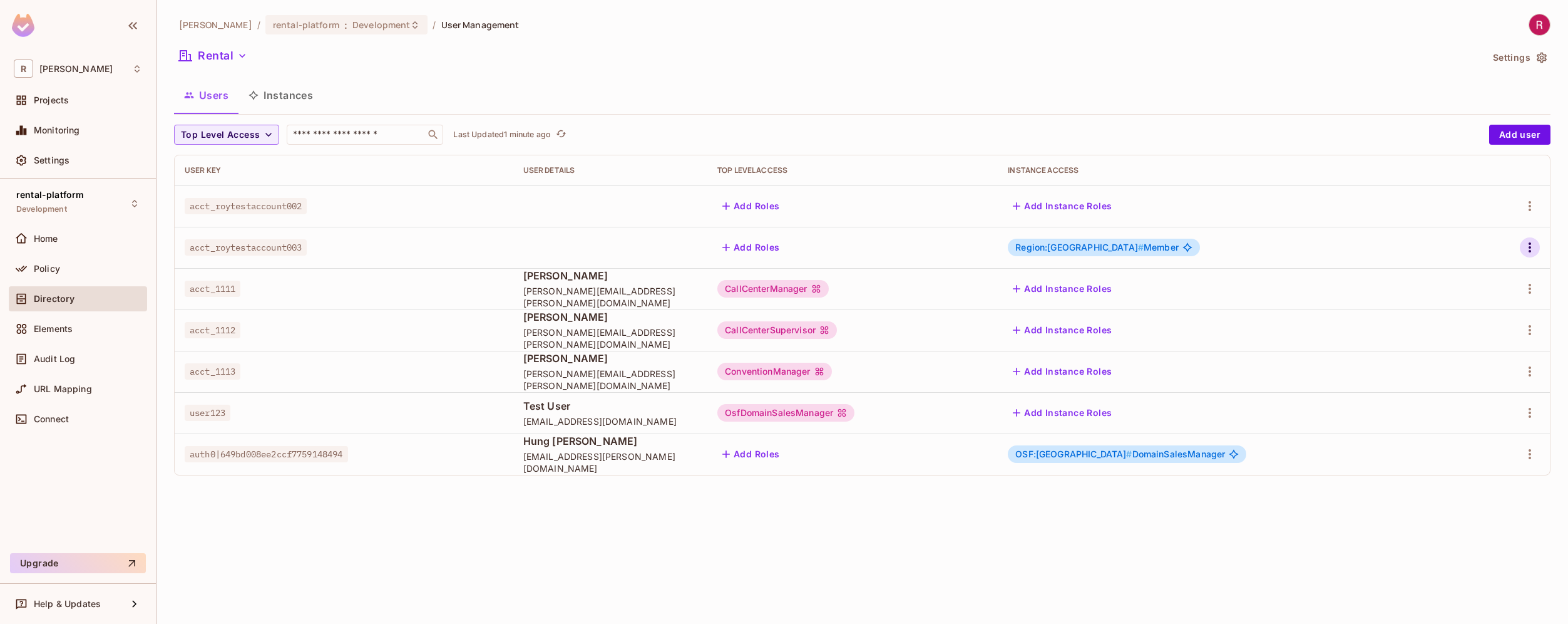
click at [1530, 245] on icon "button" at bounding box center [1530, 247] width 15 height 15
click at [1495, 271] on li "Edit" at bounding box center [1476, 276] width 111 height 27
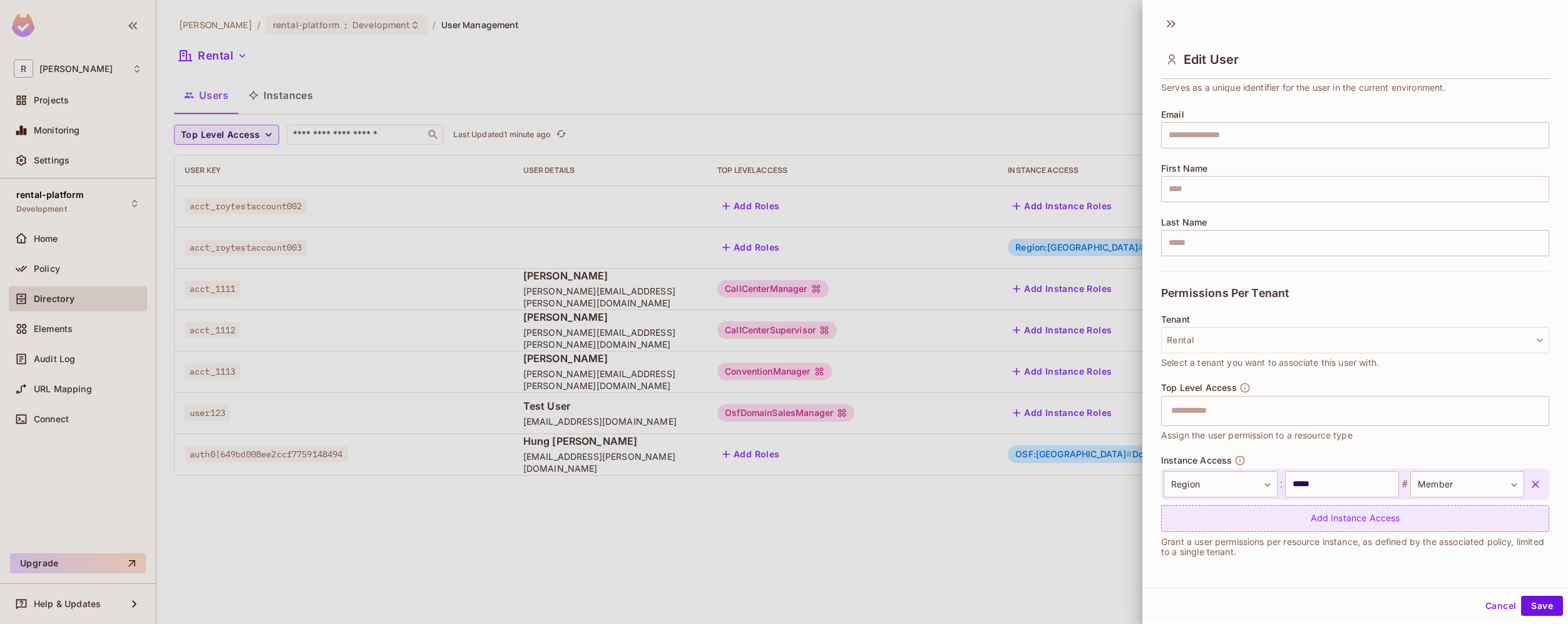
click at [1276, 520] on div "Add Instance Access" at bounding box center [1354, 518] width 388 height 27
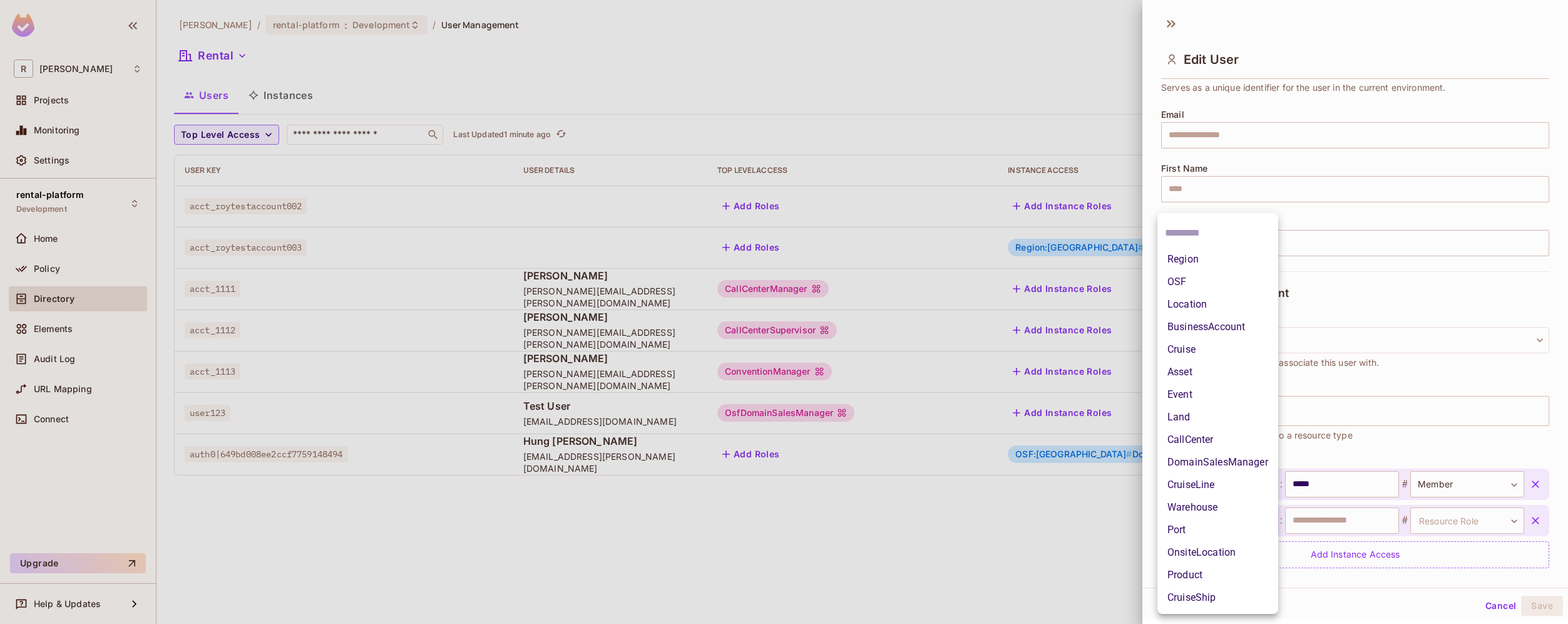
click at [1231, 523] on body "**********" at bounding box center [784, 312] width 1568 height 624
click at [1220, 260] on li "Region" at bounding box center [1218, 259] width 120 height 23
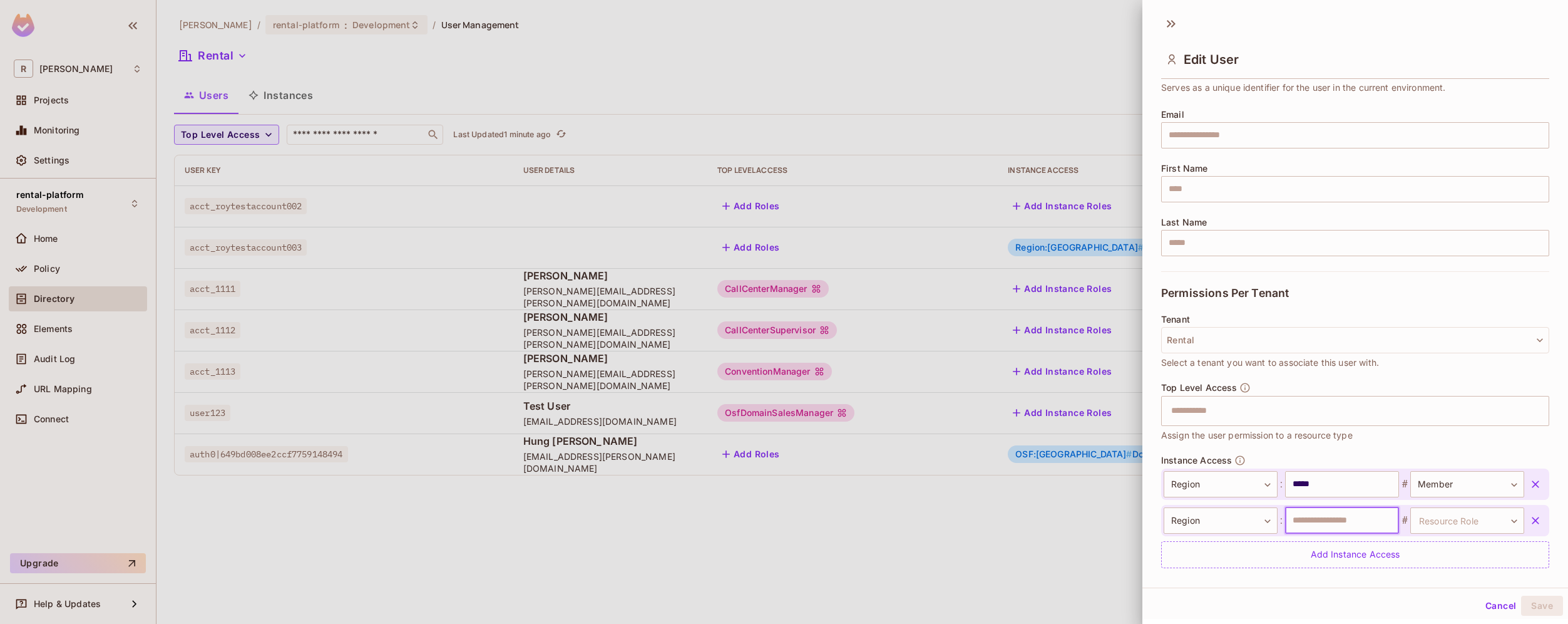
click at [1329, 519] on input "text" at bounding box center [1341, 521] width 114 height 26
paste input "**********"
type input "**********"
click at [1433, 521] on body "**********" at bounding box center [784, 312] width 1568 height 624
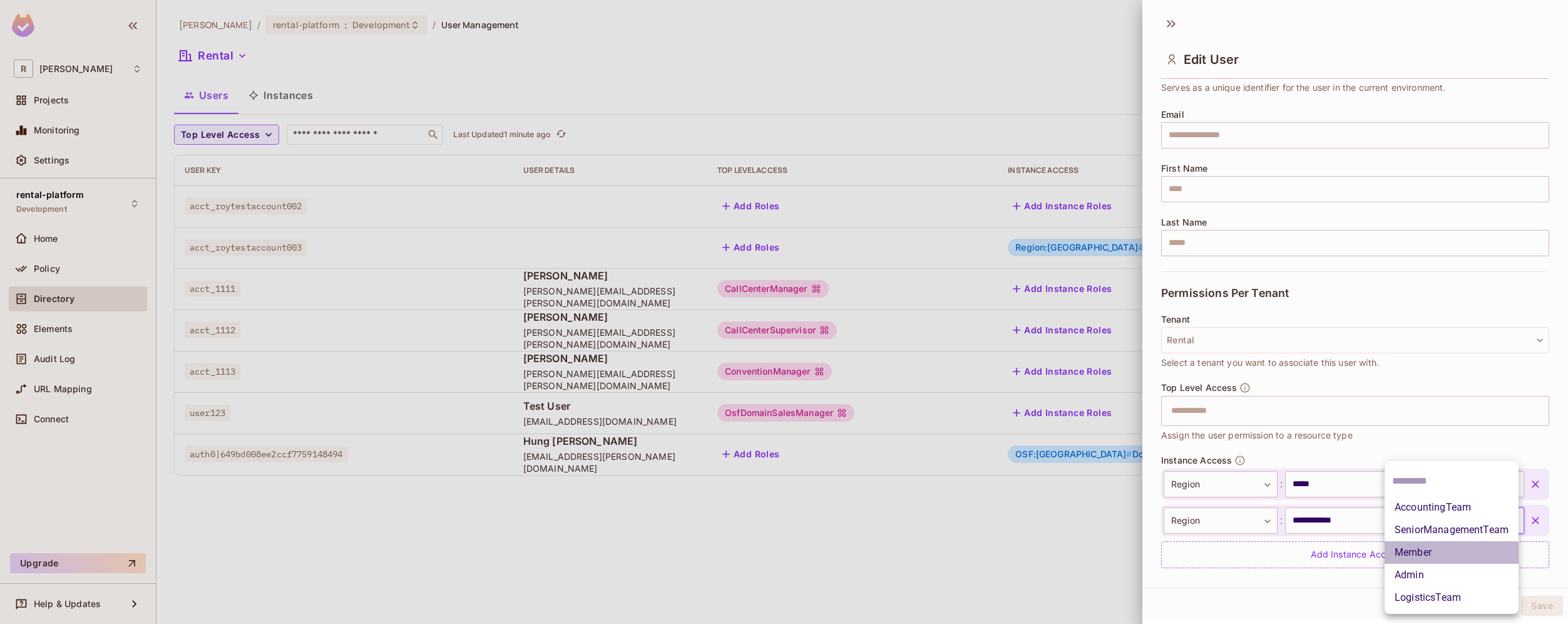
click at [1459, 549] on li "Member" at bounding box center [1452, 552] width 134 height 23
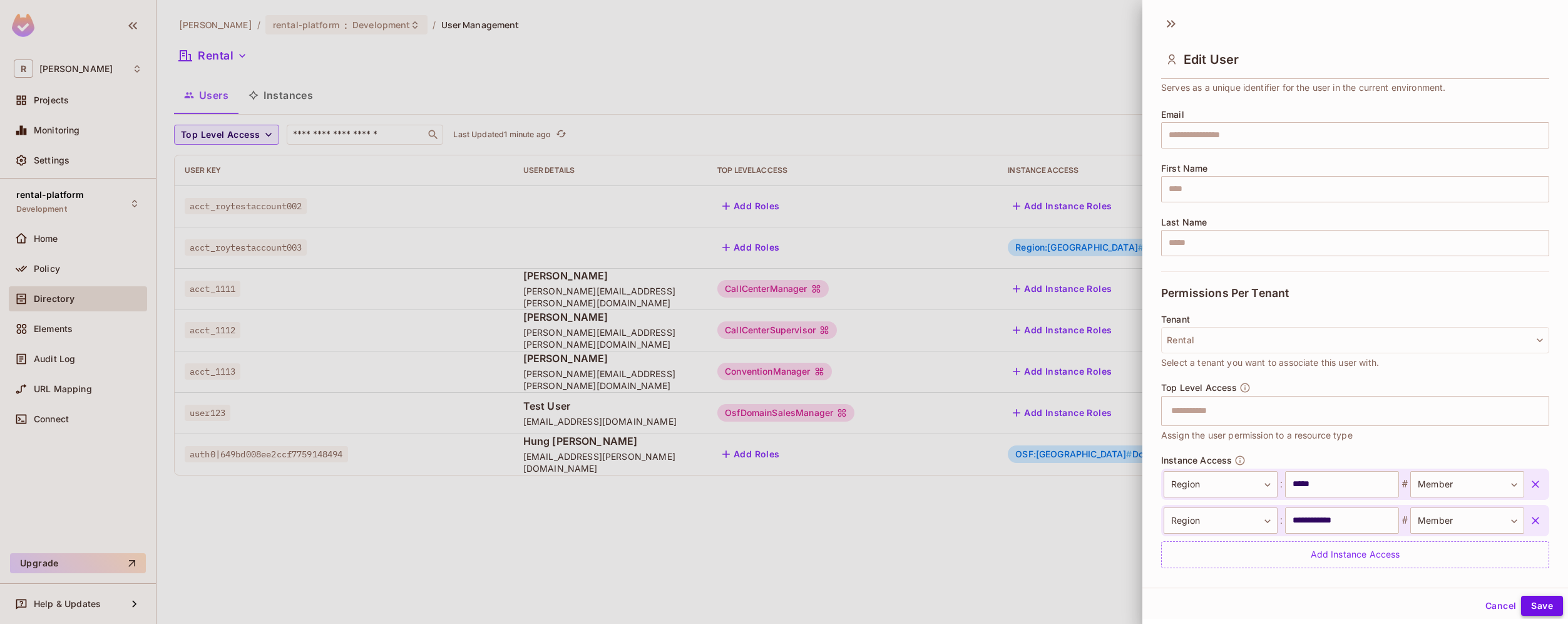
click at [1533, 608] on button "Save" at bounding box center [1541, 606] width 42 height 20
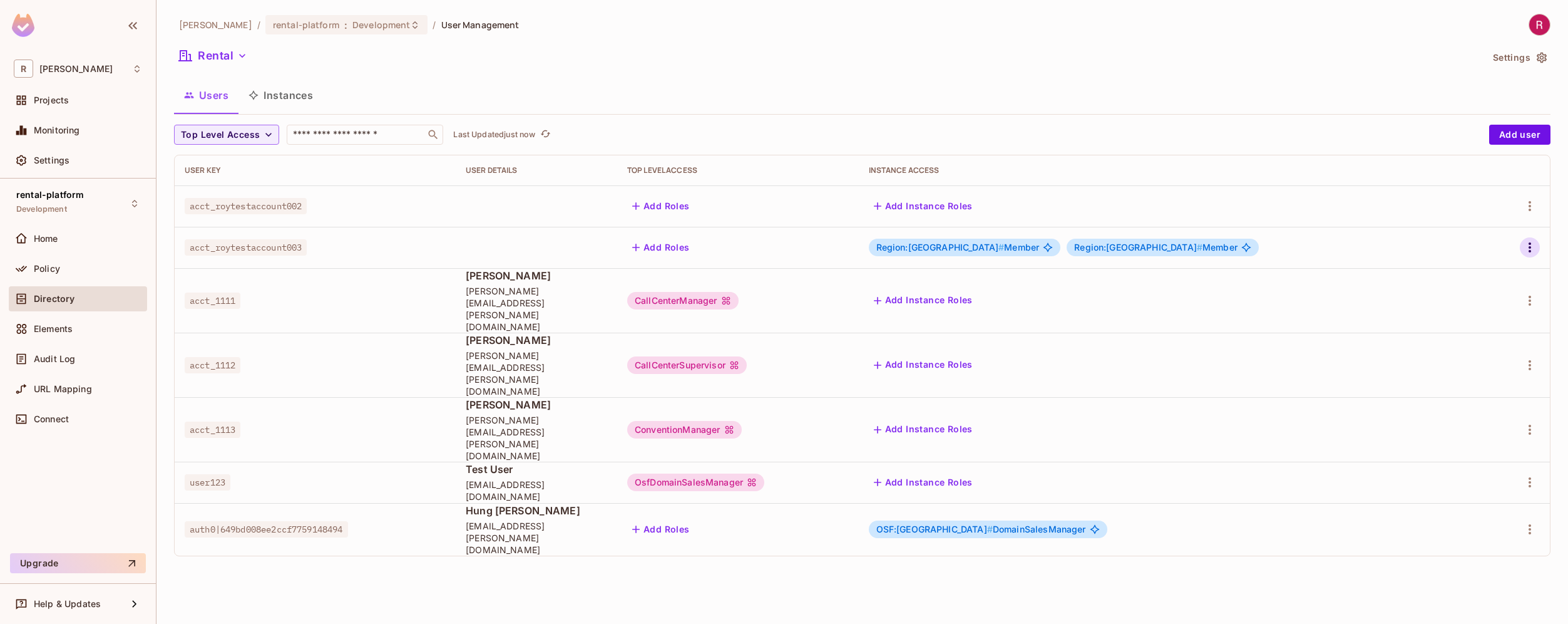
click at [1531, 250] on icon "button" at bounding box center [1530, 247] width 15 height 15
click at [608, 556] on div at bounding box center [784, 312] width 1568 height 624
click at [70, 269] on div "Policy" at bounding box center [88, 269] width 108 height 10
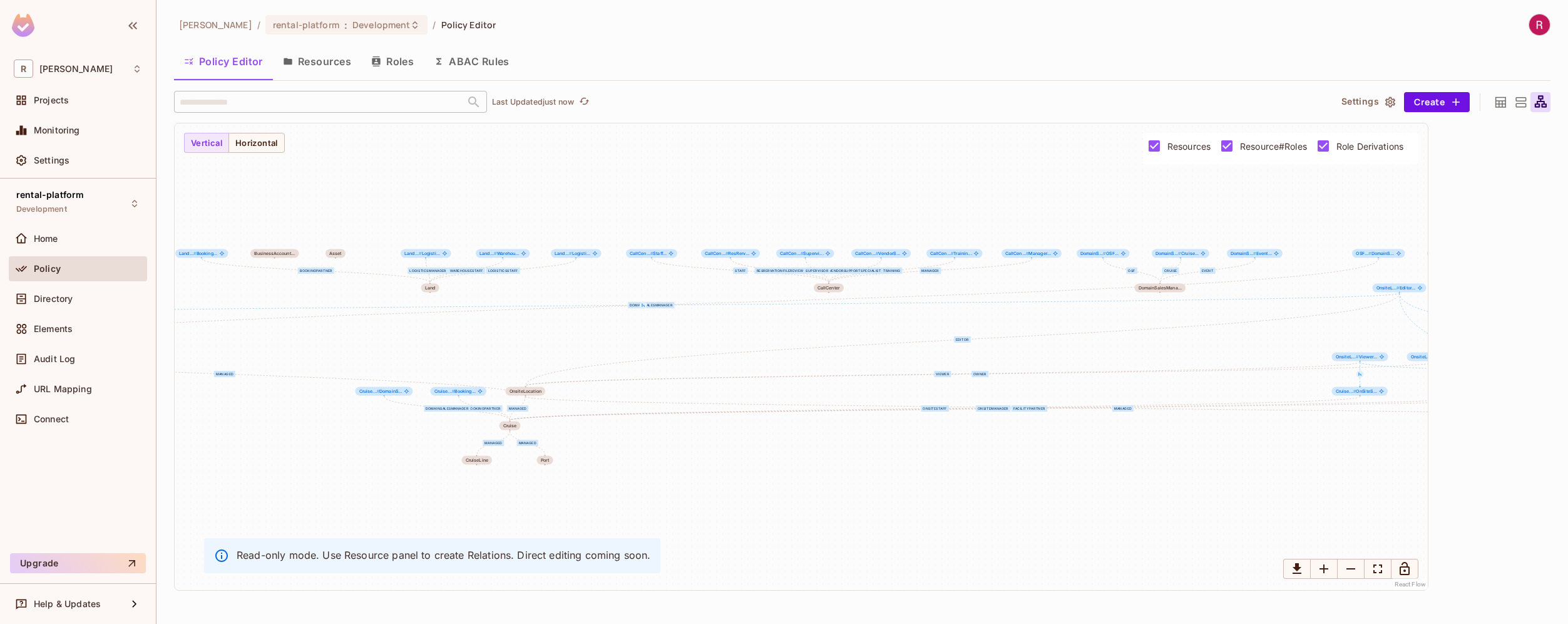
click at [322, 55] on button "Resources" at bounding box center [317, 62] width 88 height 32
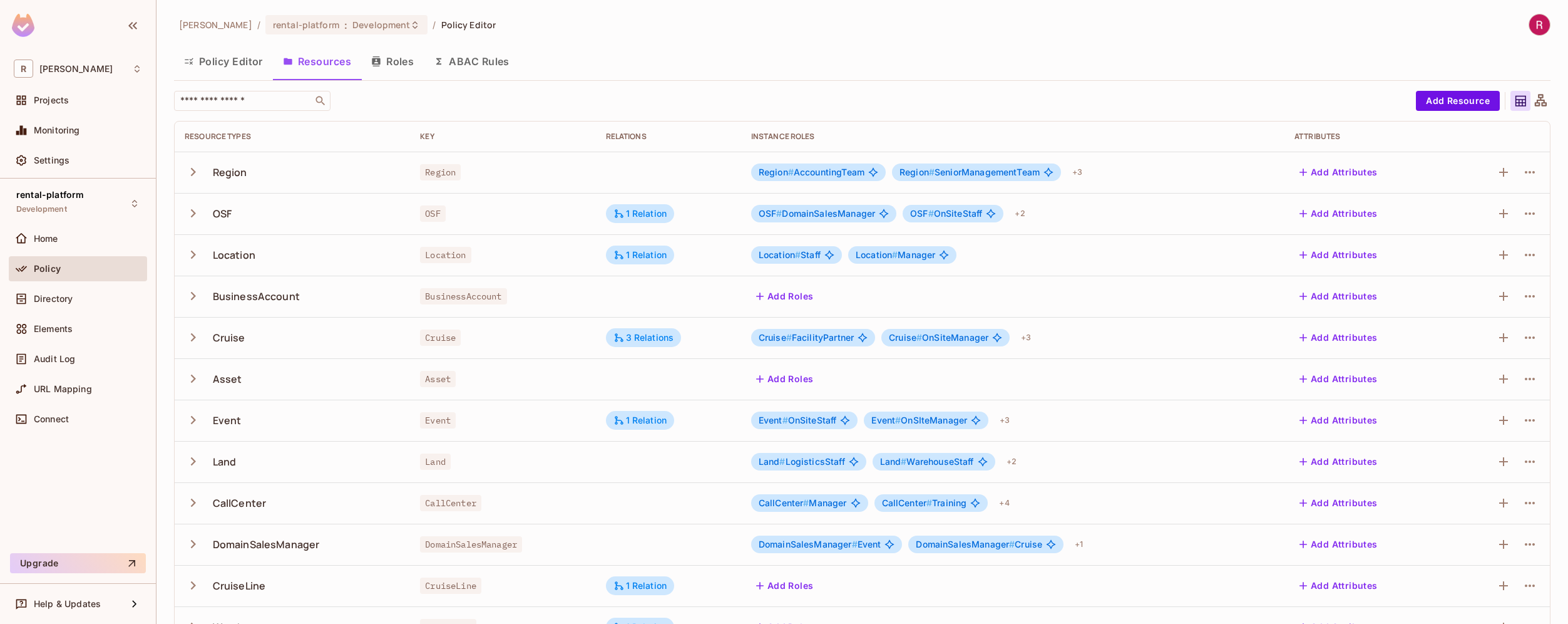
click at [849, 175] on span "Region # AccountingTeam" at bounding box center [811, 172] width 106 height 10
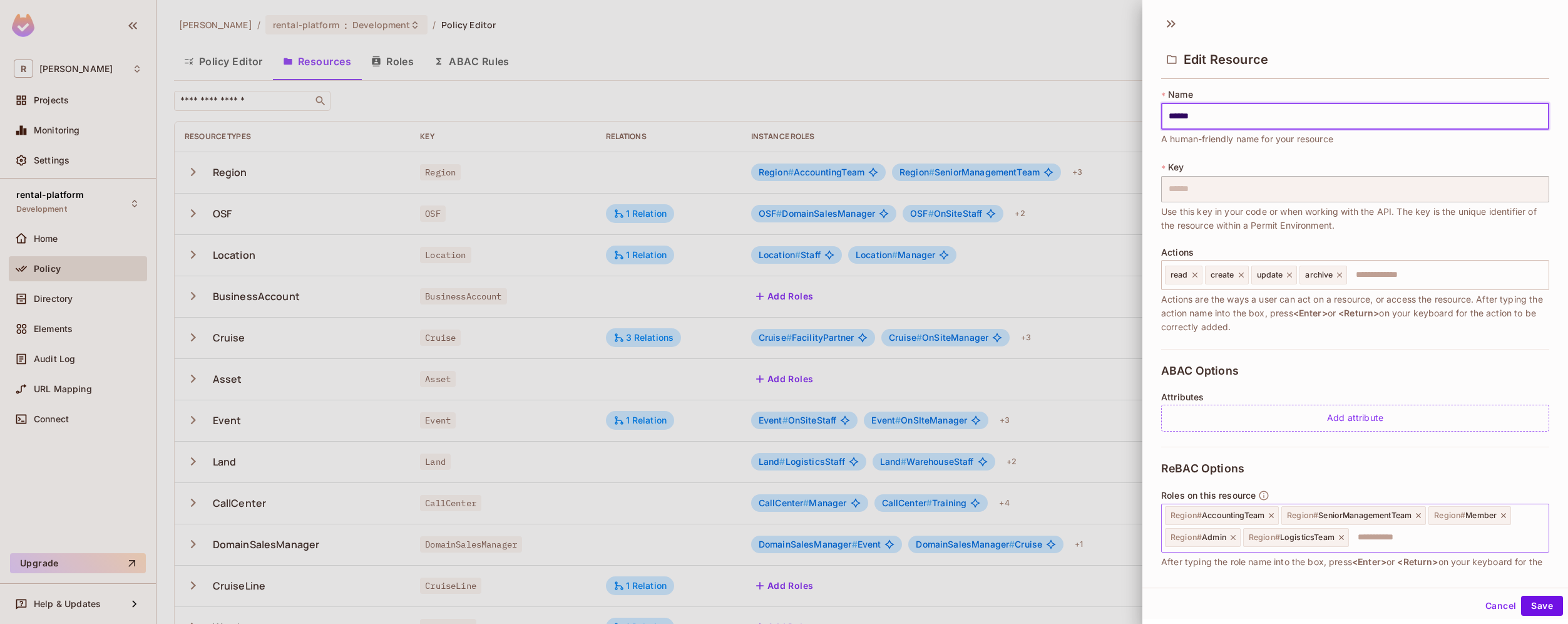
click at [1272, 516] on icon at bounding box center [1271, 515] width 9 height 9
click at [1306, 516] on icon at bounding box center [1302, 515] width 9 height 9
click at [1240, 521] on icon at bounding box center [1239, 519] width 9 height 9
click at [1341, 520] on icon at bounding box center [1341, 519] width 9 height 9
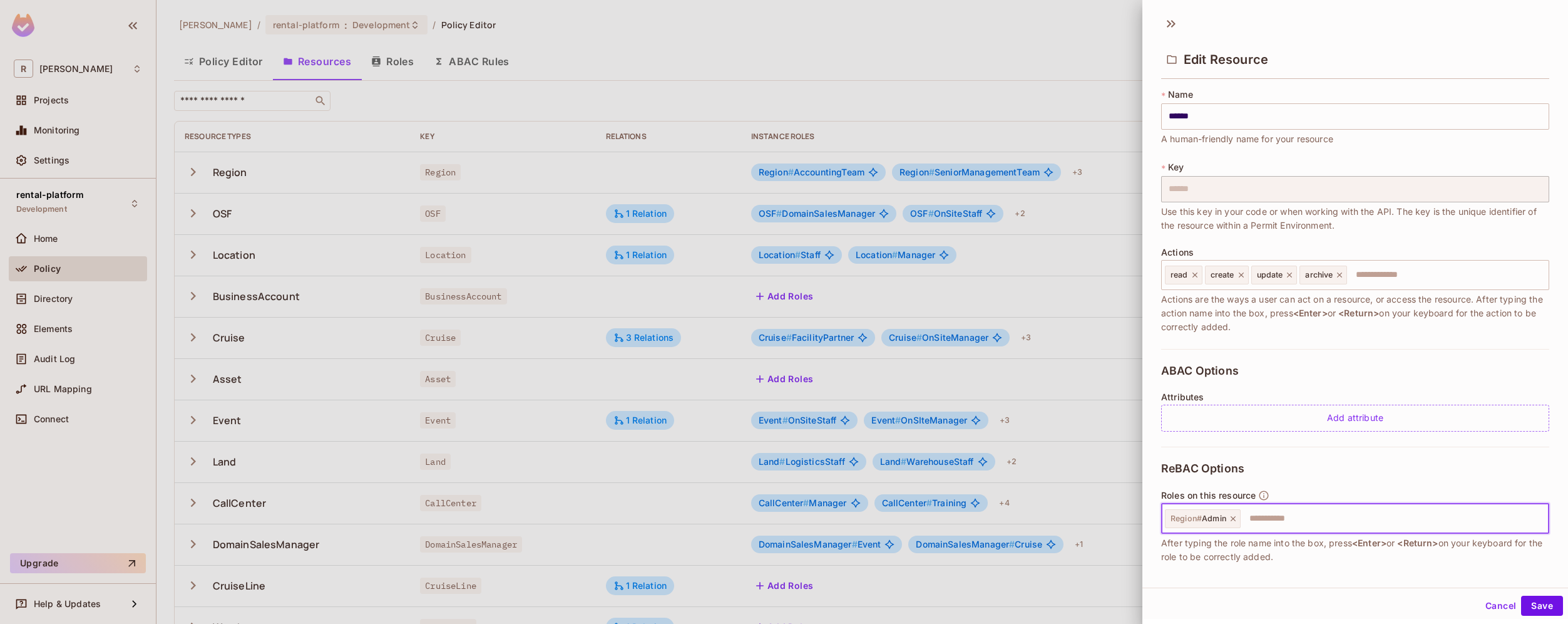
click at [1372, 521] on input "text" at bounding box center [1392, 519] width 302 height 25
type input "******"
click at [1539, 605] on button "Save" at bounding box center [1541, 606] width 42 height 20
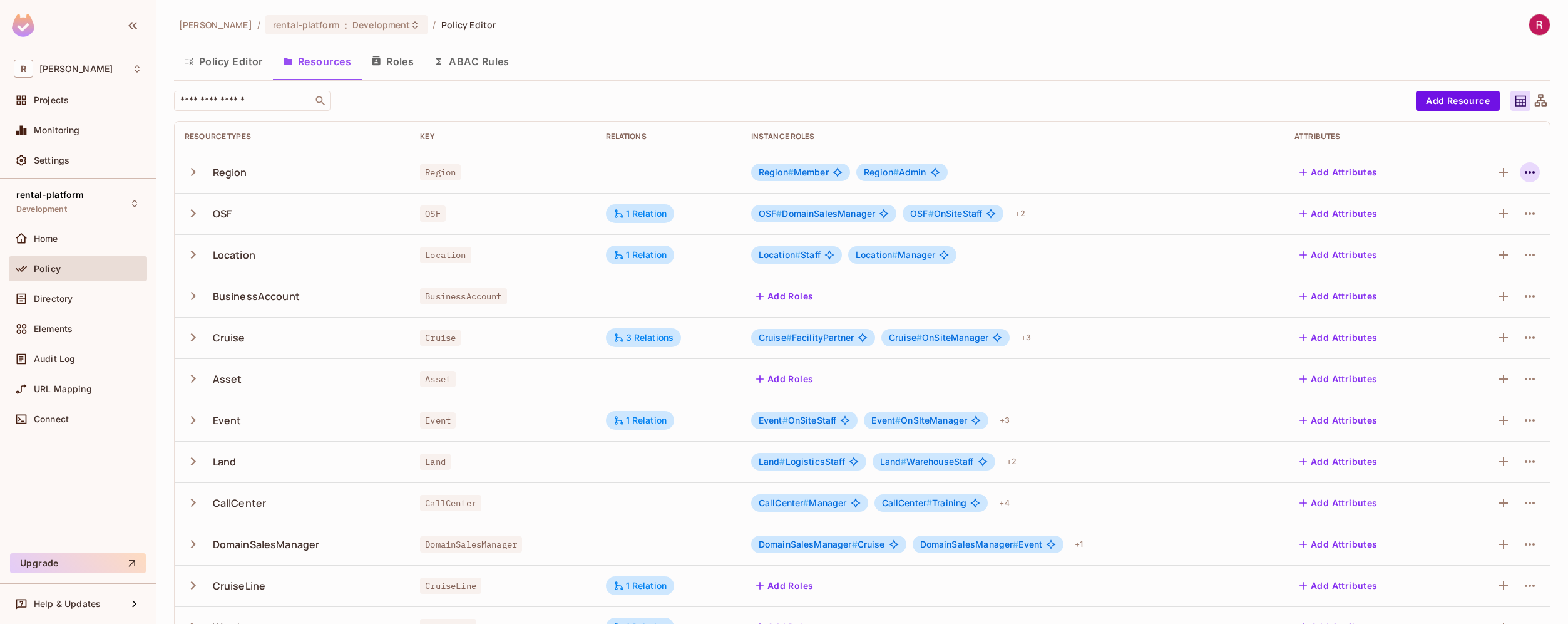
click at [1522, 173] on icon "button" at bounding box center [1530, 172] width 15 height 15
click at [1375, 116] on div at bounding box center [784, 312] width 1568 height 624
click at [55, 301] on span "Directory" at bounding box center [53, 299] width 39 height 10
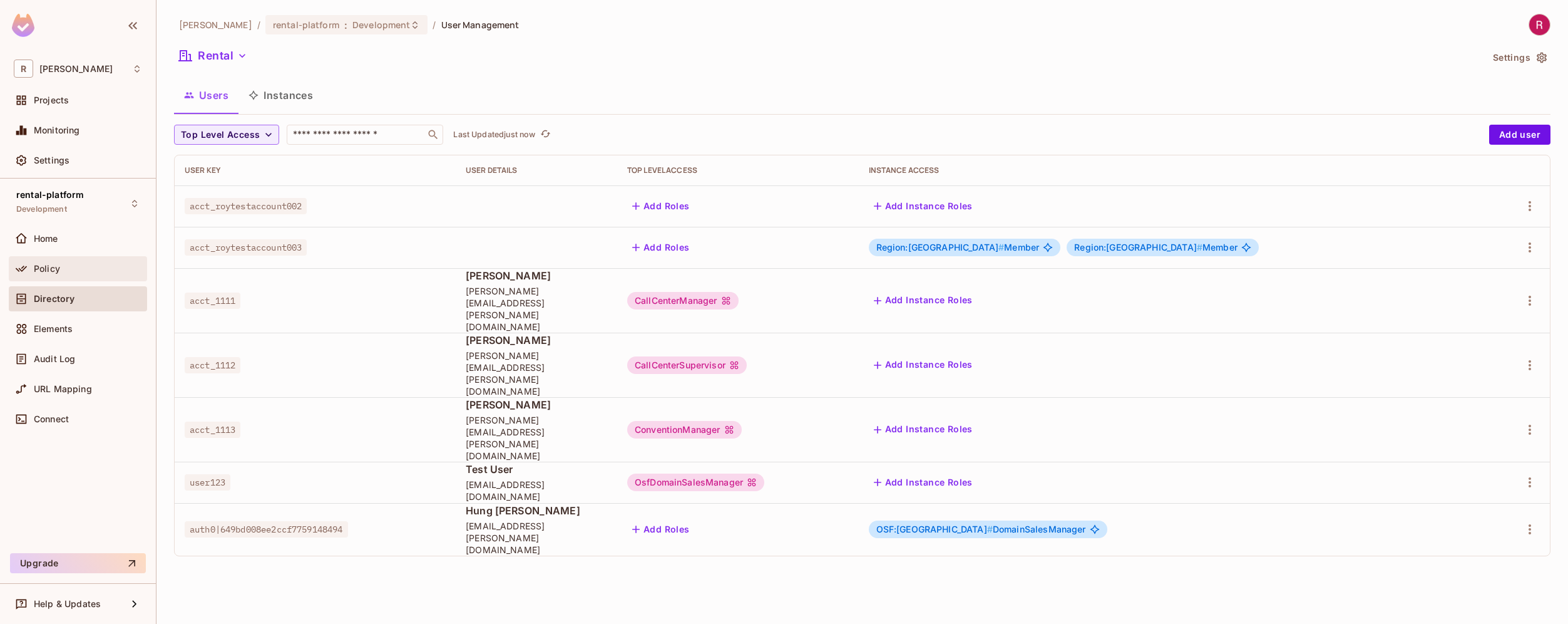
click at [73, 272] on div "Policy" at bounding box center [88, 269] width 108 height 10
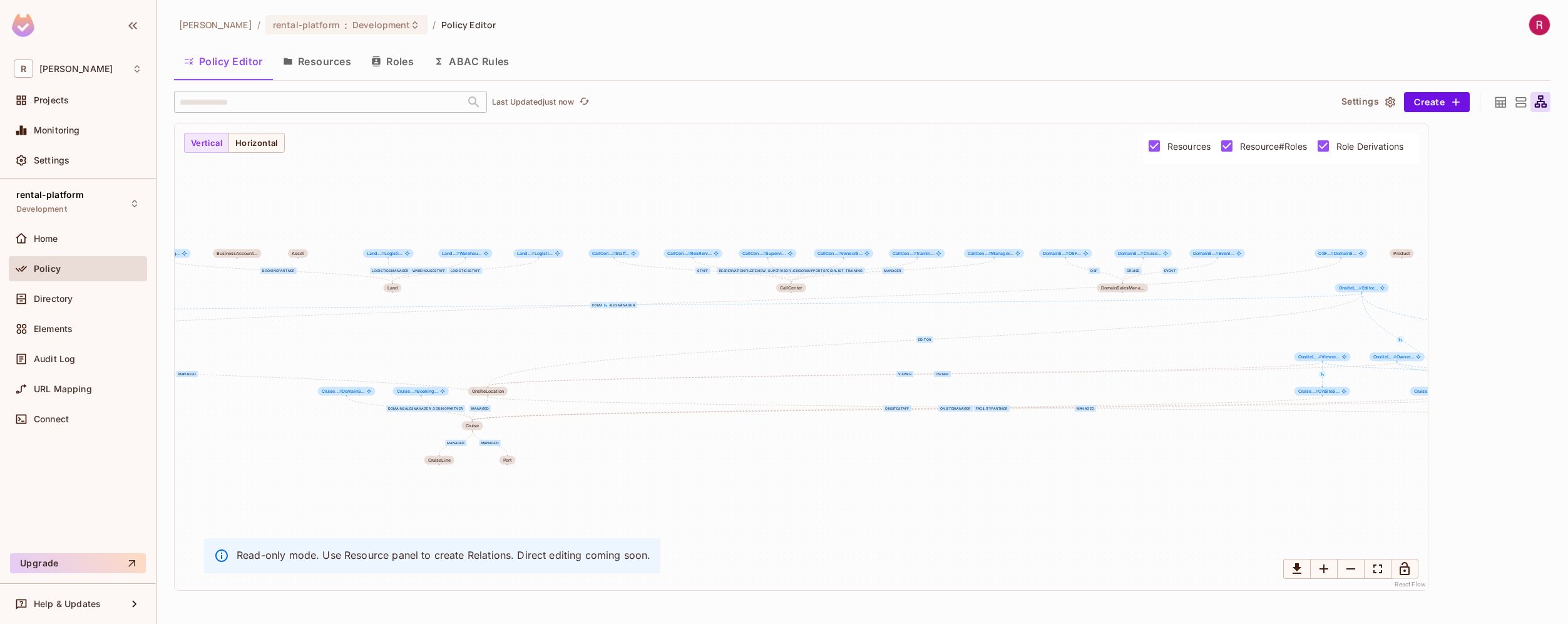
click at [327, 57] on button "Resources" at bounding box center [317, 62] width 88 height 32
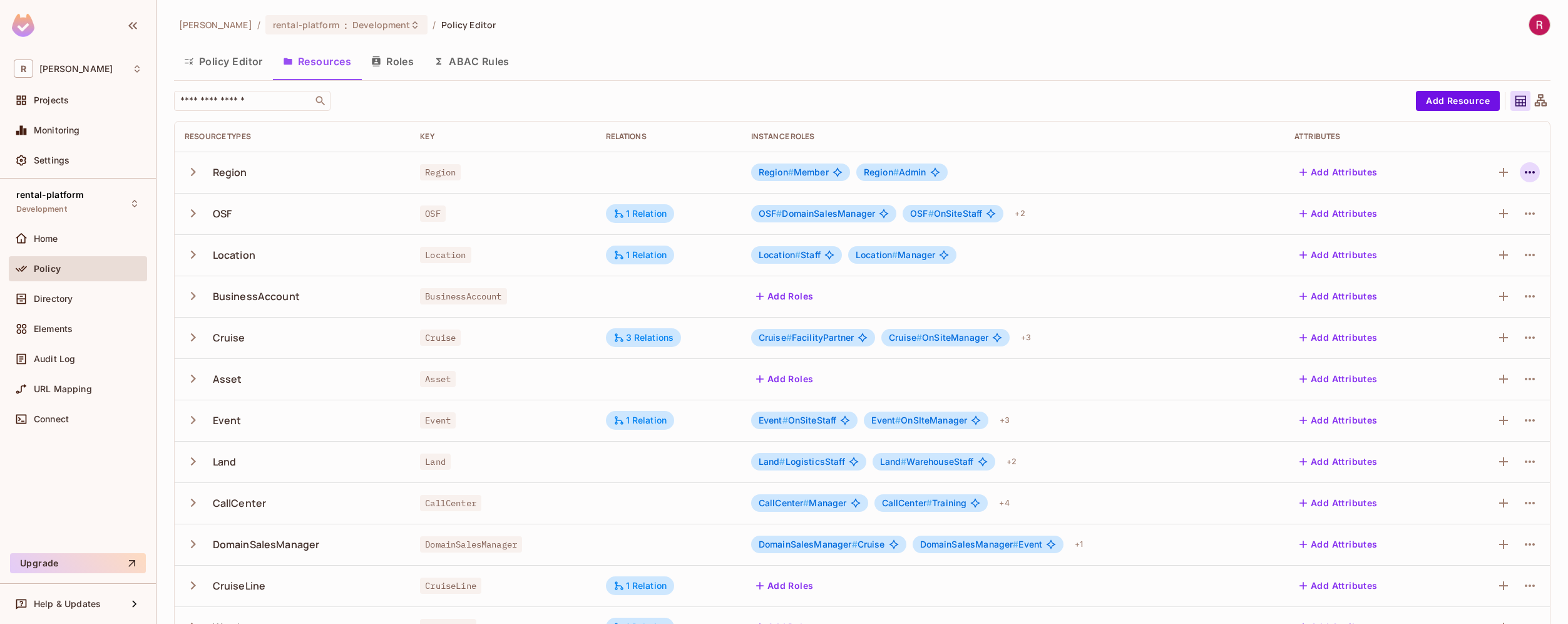
click at [1523, 166] on icon "button" at bounding box center [1530, 172] width 15 height 15
click at [1482, 219] on div "Edit Resource" at bounding box center [1466, 222] width 59 height 12
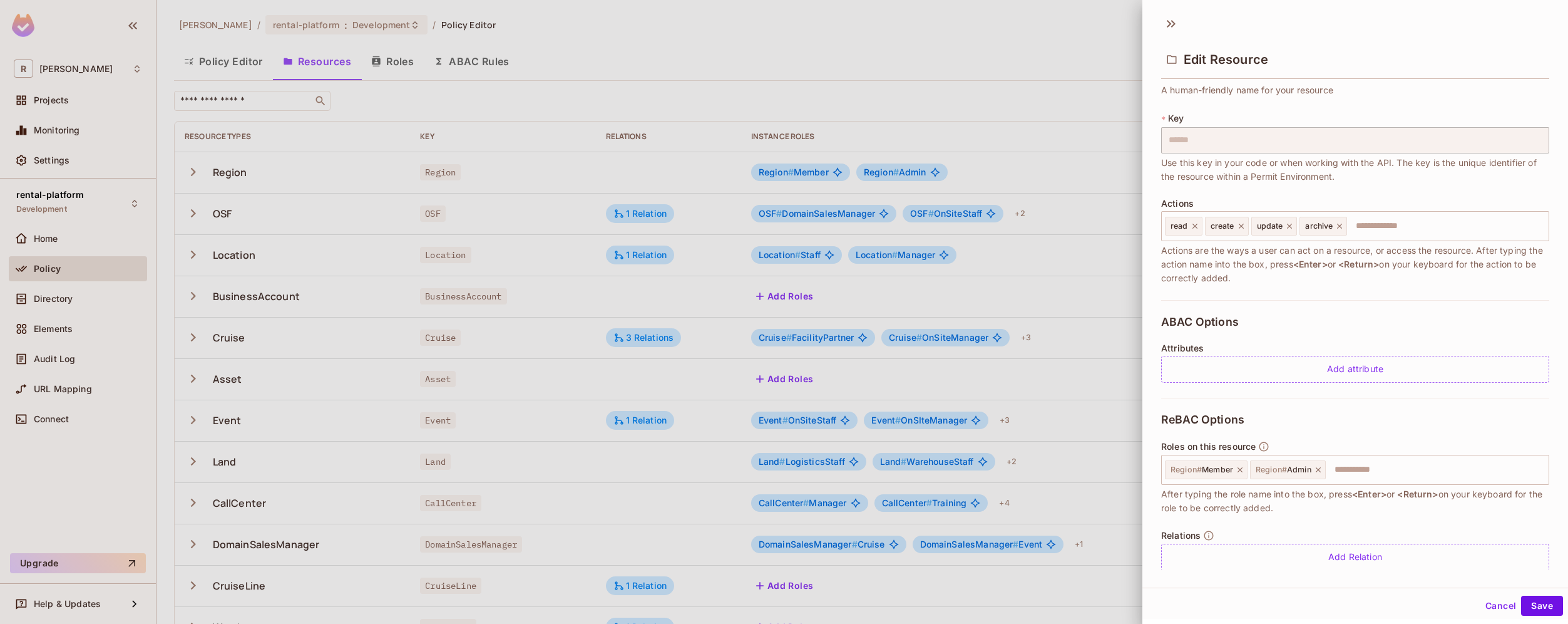
scroll to position [65, 0]
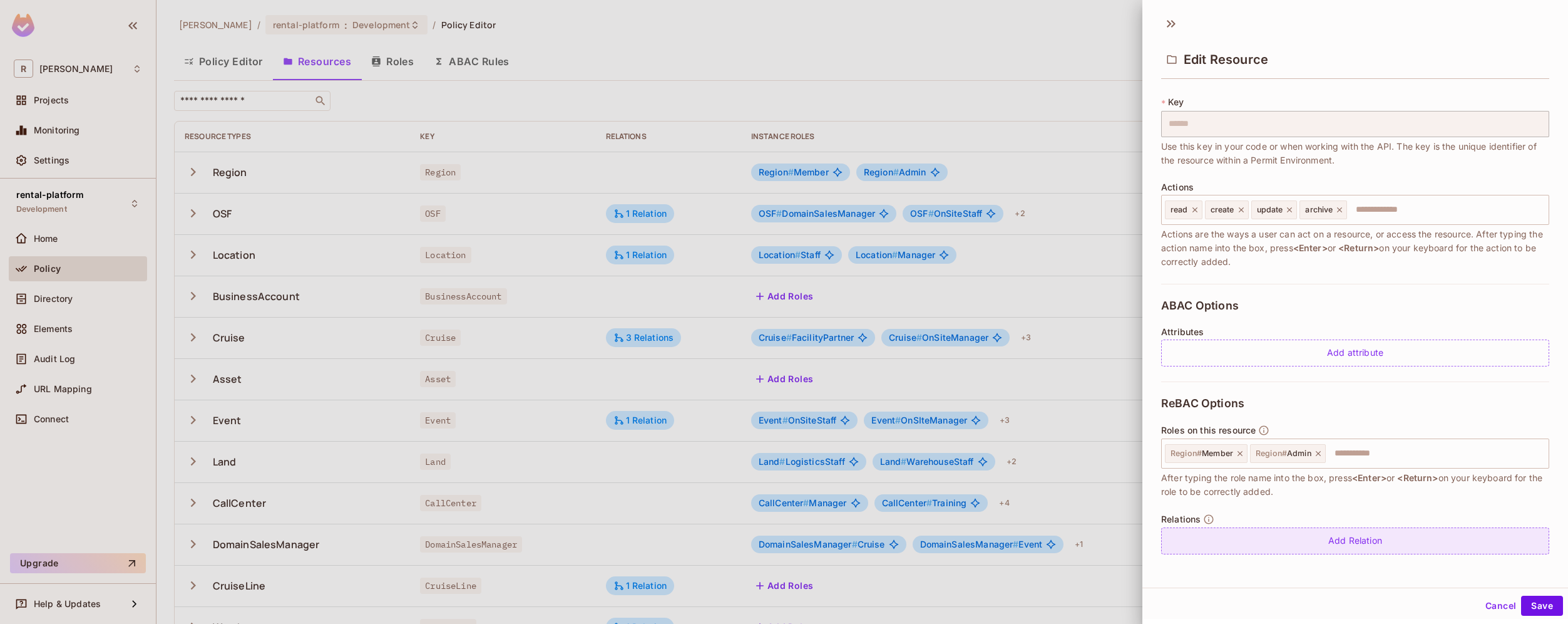
click at [1357, 540] on div "Add Relation" at bounding box center [1354, 540] width 388 height 27
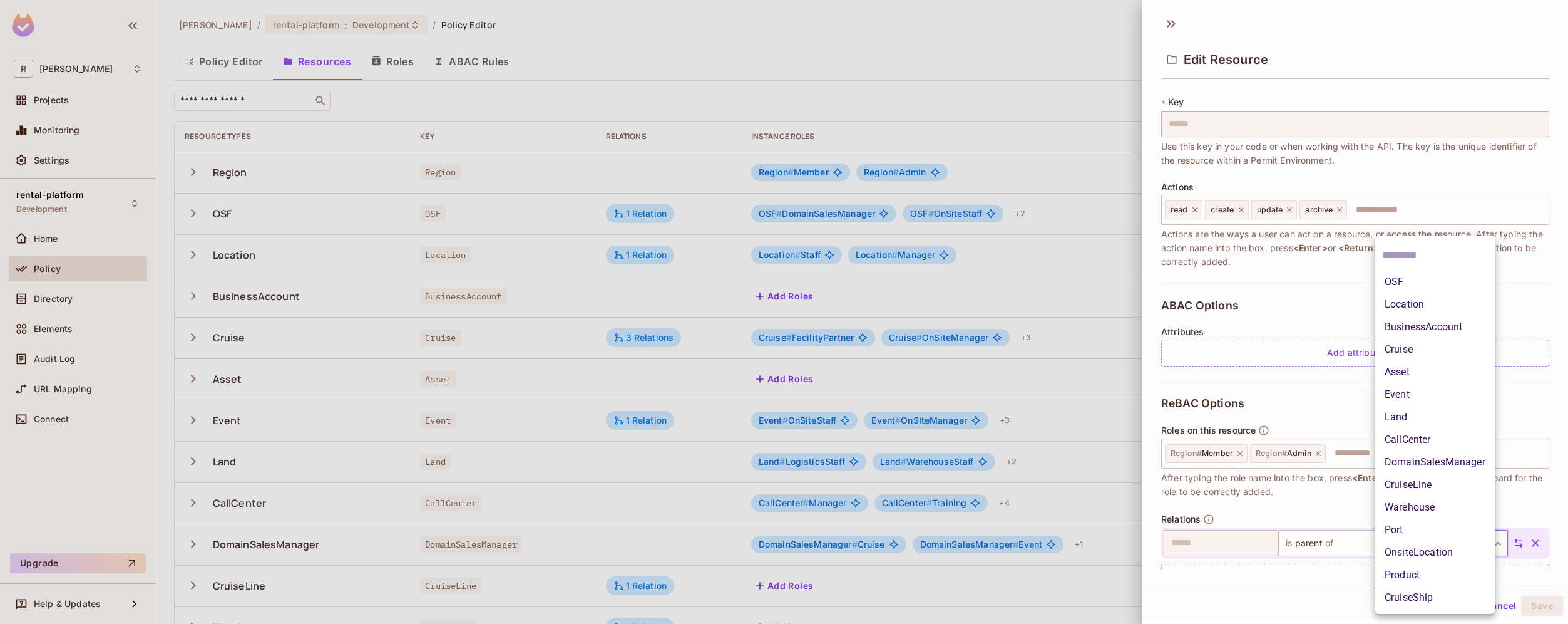
click at [1403, 545] on body "R [PERSON_NAME]-poc Projects Monitoring Settings rental-platform Development Ho…" at bounding box center [784, 312] width 1568 height 624
click at [1311, 510] on div at bounding box center [784, 312] width 1568 height 624
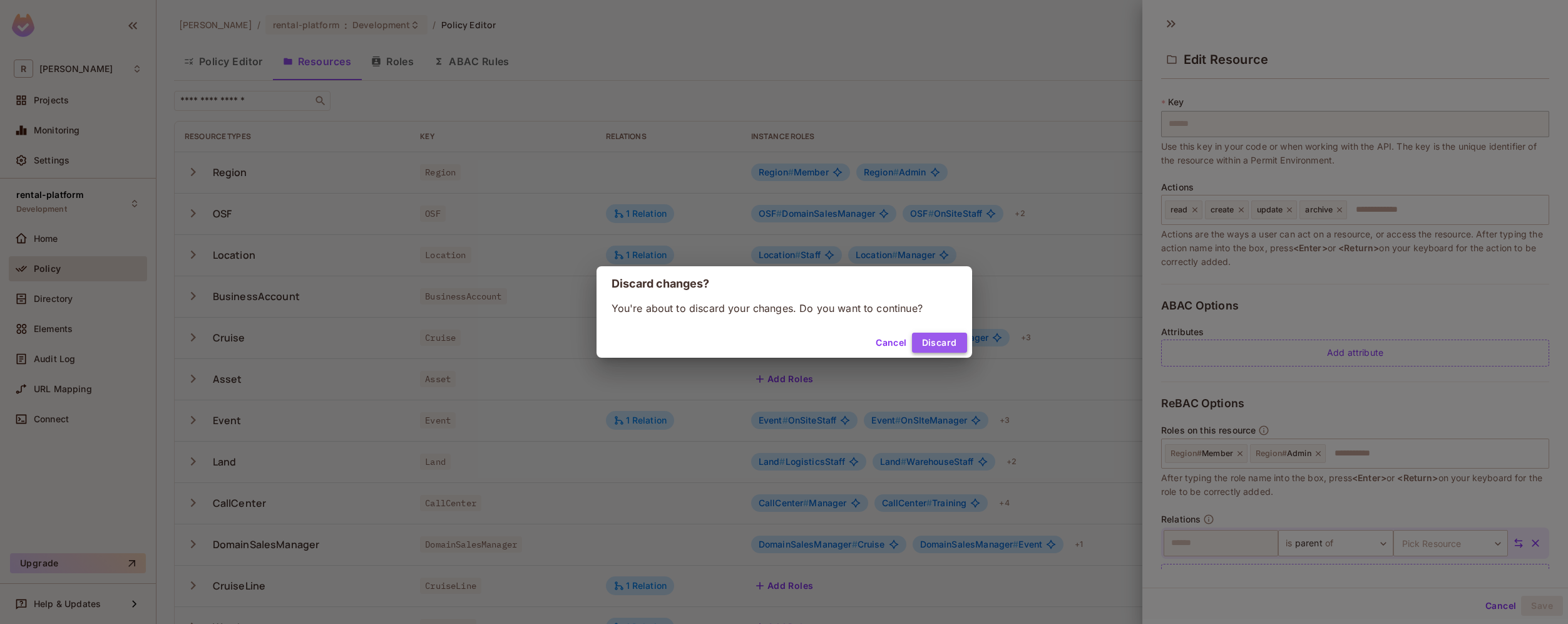
click at [940, 349] on button "Discard" at bounding box center [939, 342] width 55 height 20
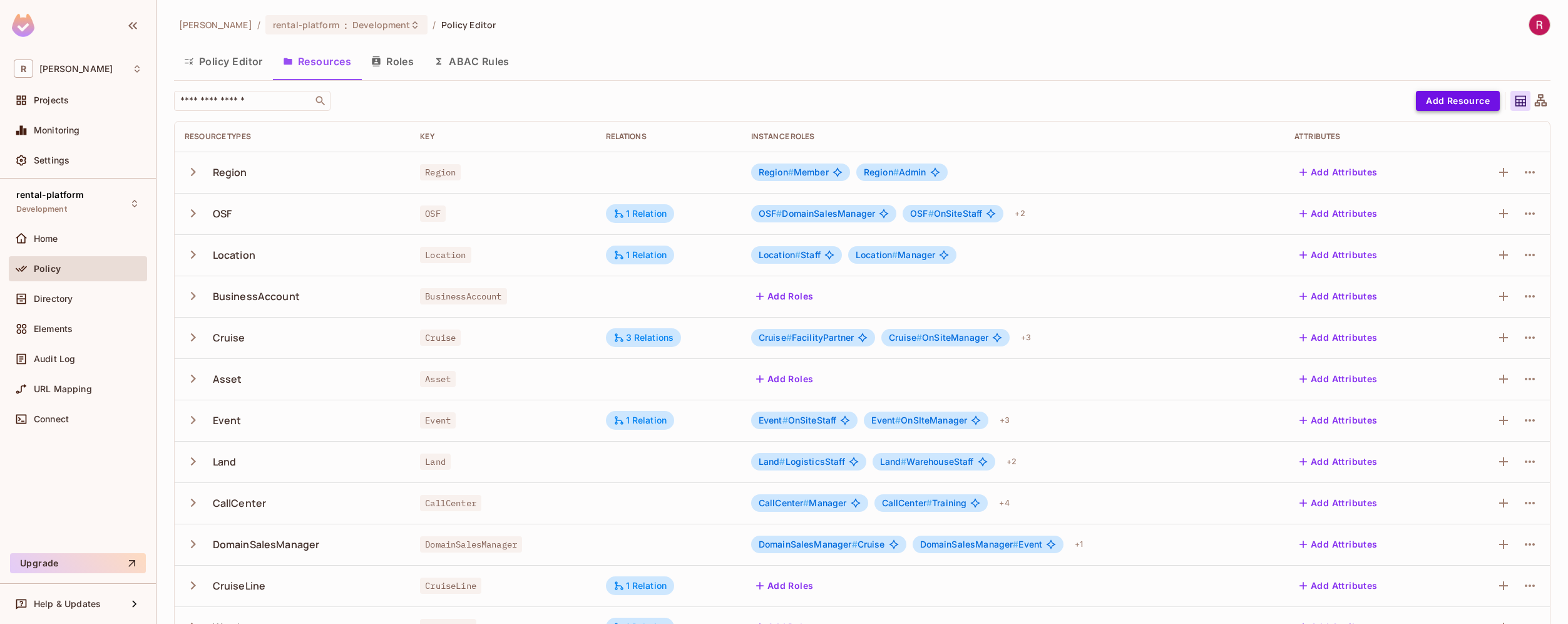
click at [1450, 105] on button "Add Resource" at bounding box center [1457, 101] width 84 height 20
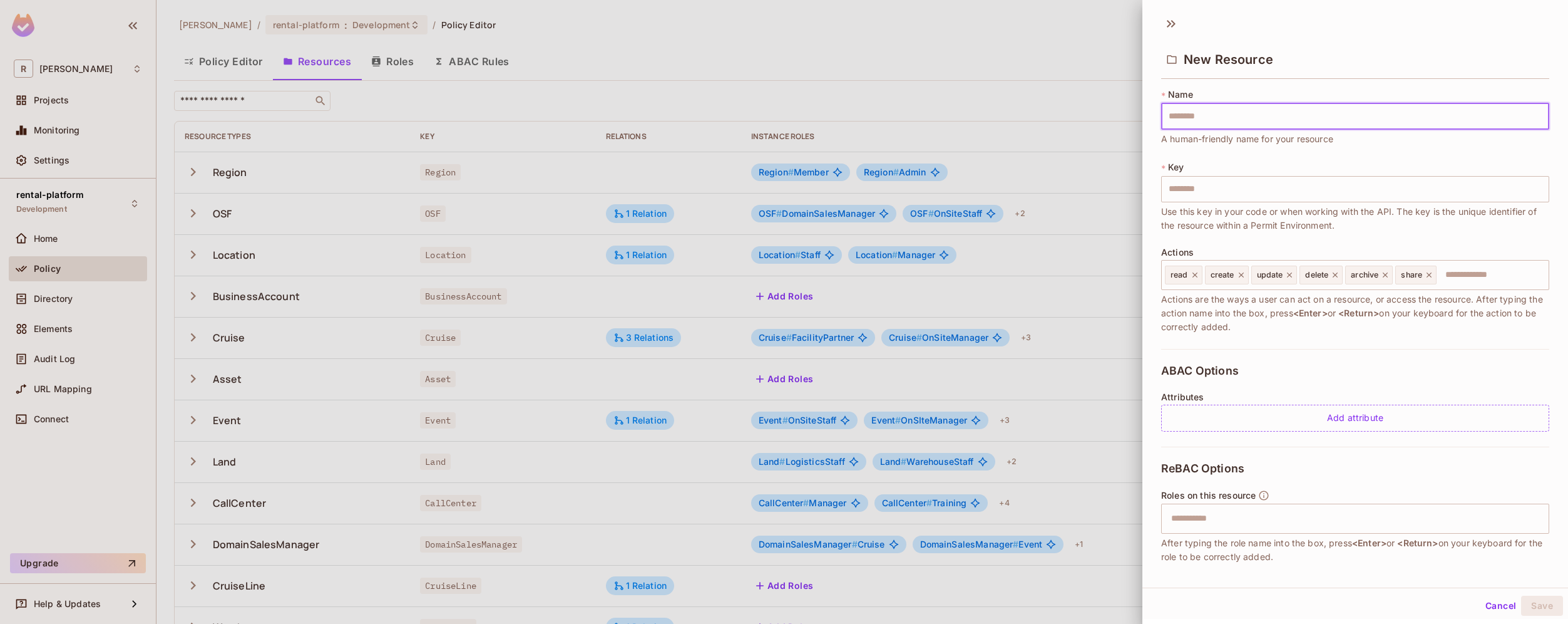
click at [1235, 117] on input "text" at bounding box center [1354, 116] width 388 height 26
type input "*"
type input "**"
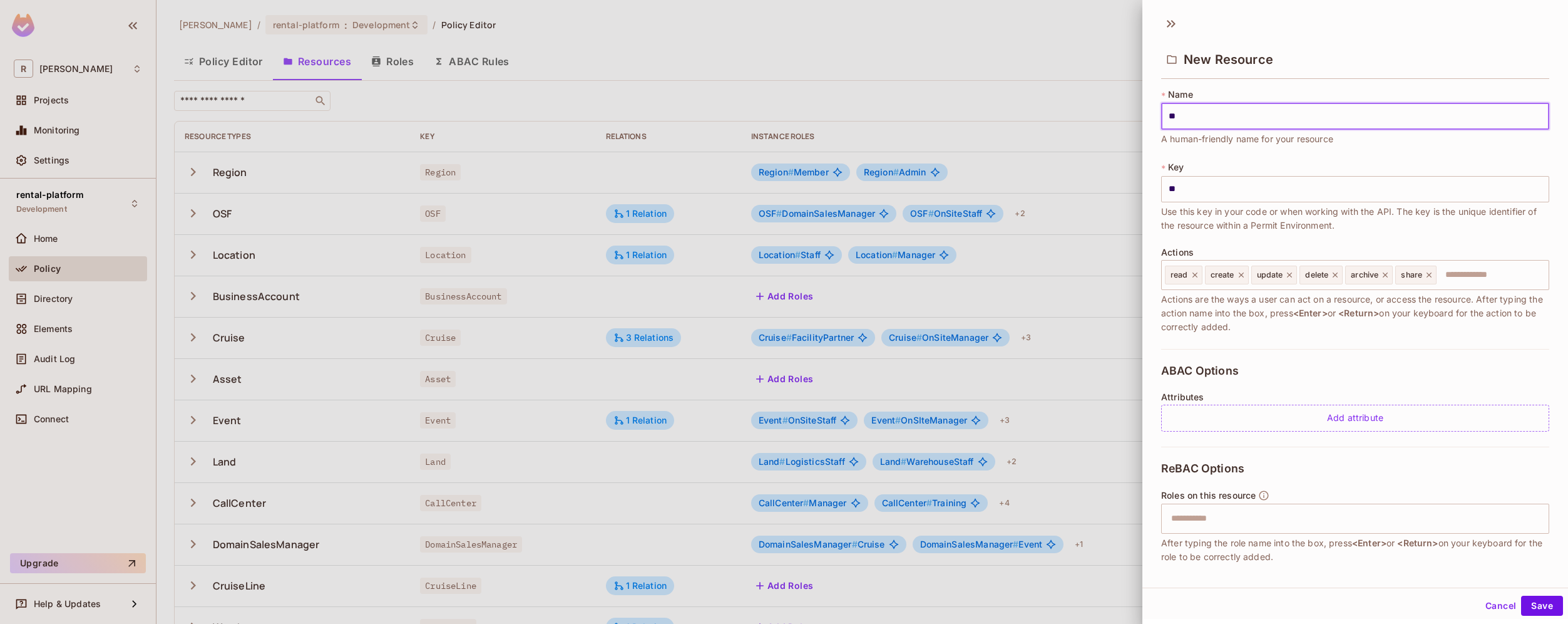
type input "***"
type input "****"
type input "*****"
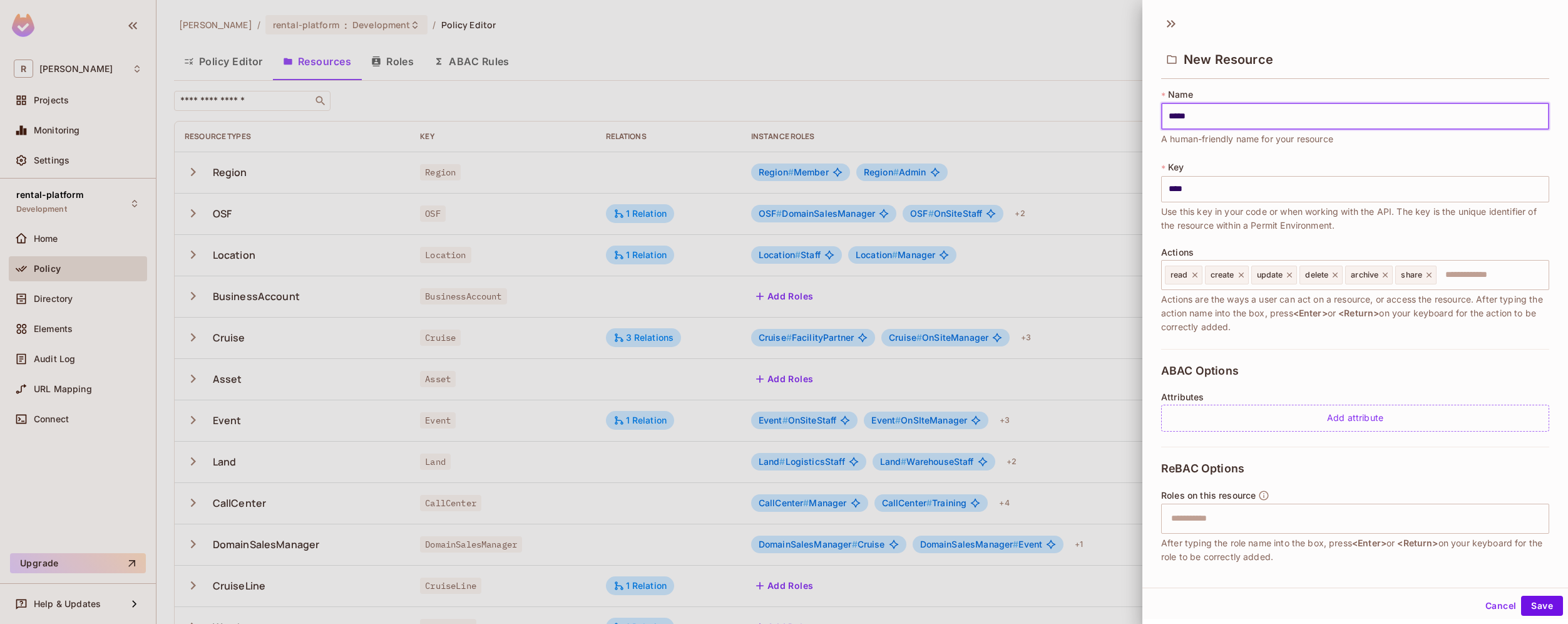
type input "*****"
type input "******"
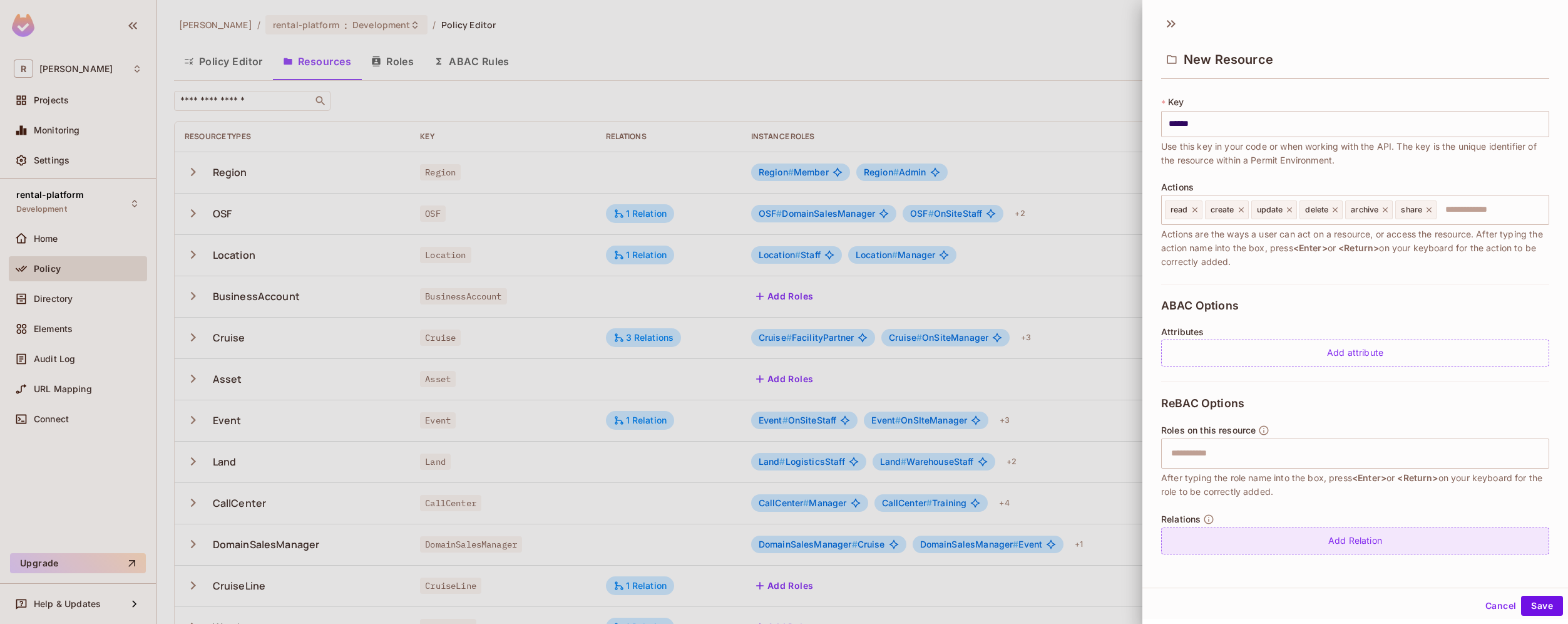
type input "******"
drag, startPoint x: 1385, startPoint y: 542, endPoint x: 1399, endPoint y: 574, distance: 34.9
click at [1398, 570] on div "New Resource * Name ****** ​ A human-friendly name for your resource * Key ****…" at bounding box center [1355, 298] width 426 height 579
click at [1530, 605] on button "Save" at bounding box center [1541, 606] width 42 height 20
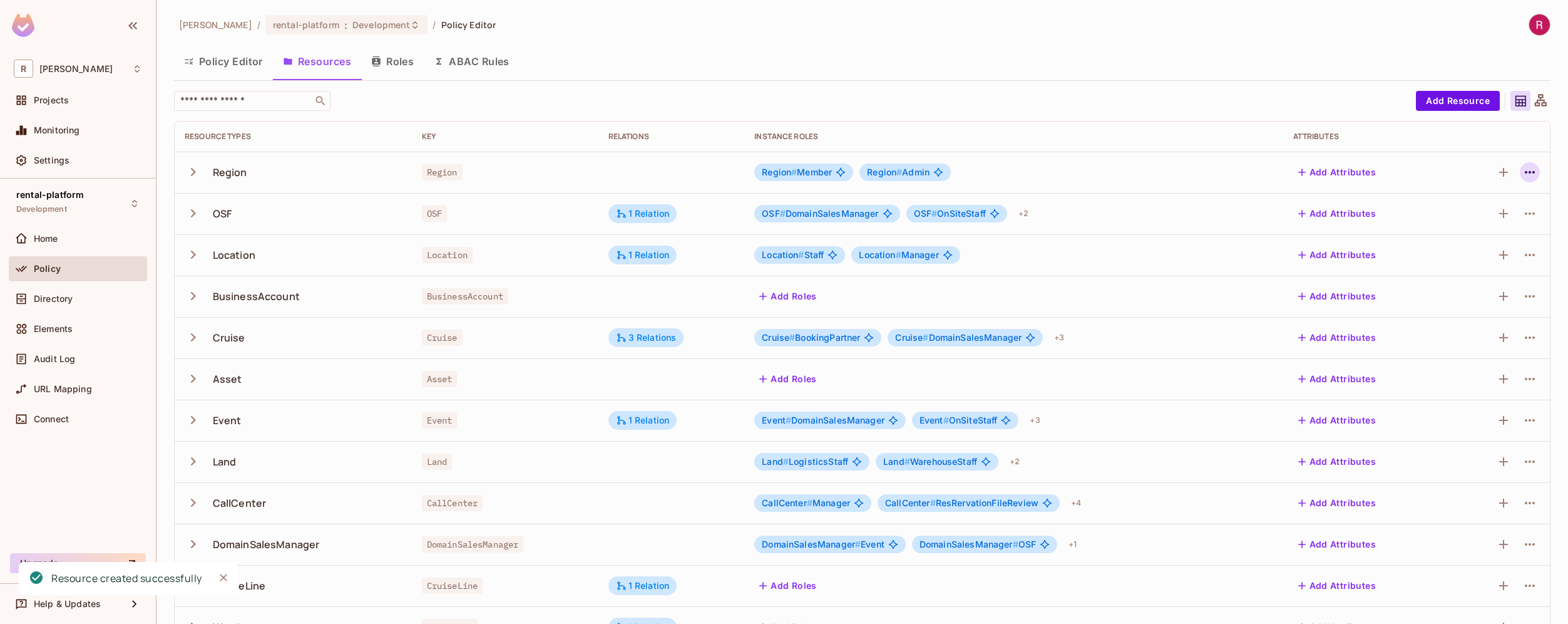
click at [1525, 175] on icon "button" at bounding box center [1530, 172] width 15 height 15
click at [1474, 222] on div "Edit Resource" at bounding box center [1466, 222] width 59 height 12
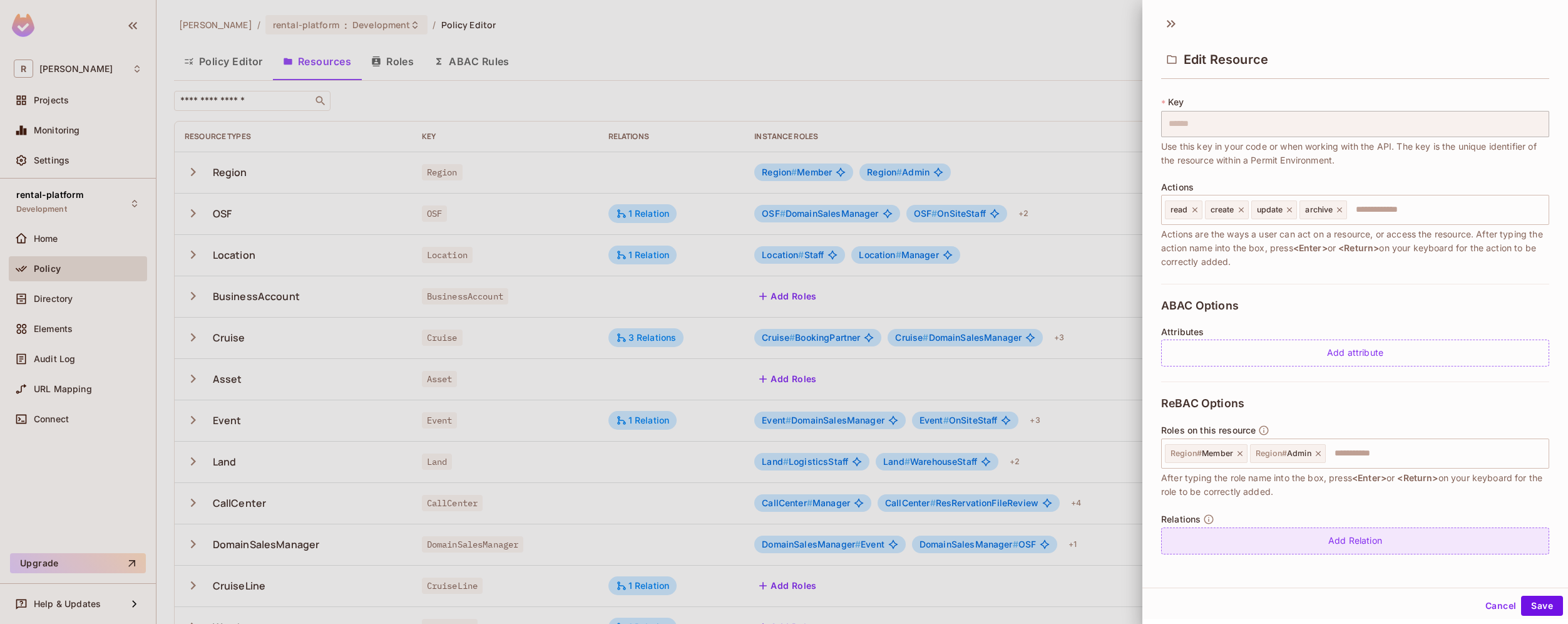
click at [1344, 543] on div "Add Relation" at bounding box center [1354, 540] width 388 height 27
click at [1432, 556] on div "​ is parent of ****** ​ Pick Resource ​ Pick Resource" at bounding box center [1354, 543] width 388 height 32
click at [1435, 541] on body "R [PERSON_NAME]-poc Projects Monitoring Settings rental-platform Development Ho…" at bounding box center [784, 312] width 1568 height 624
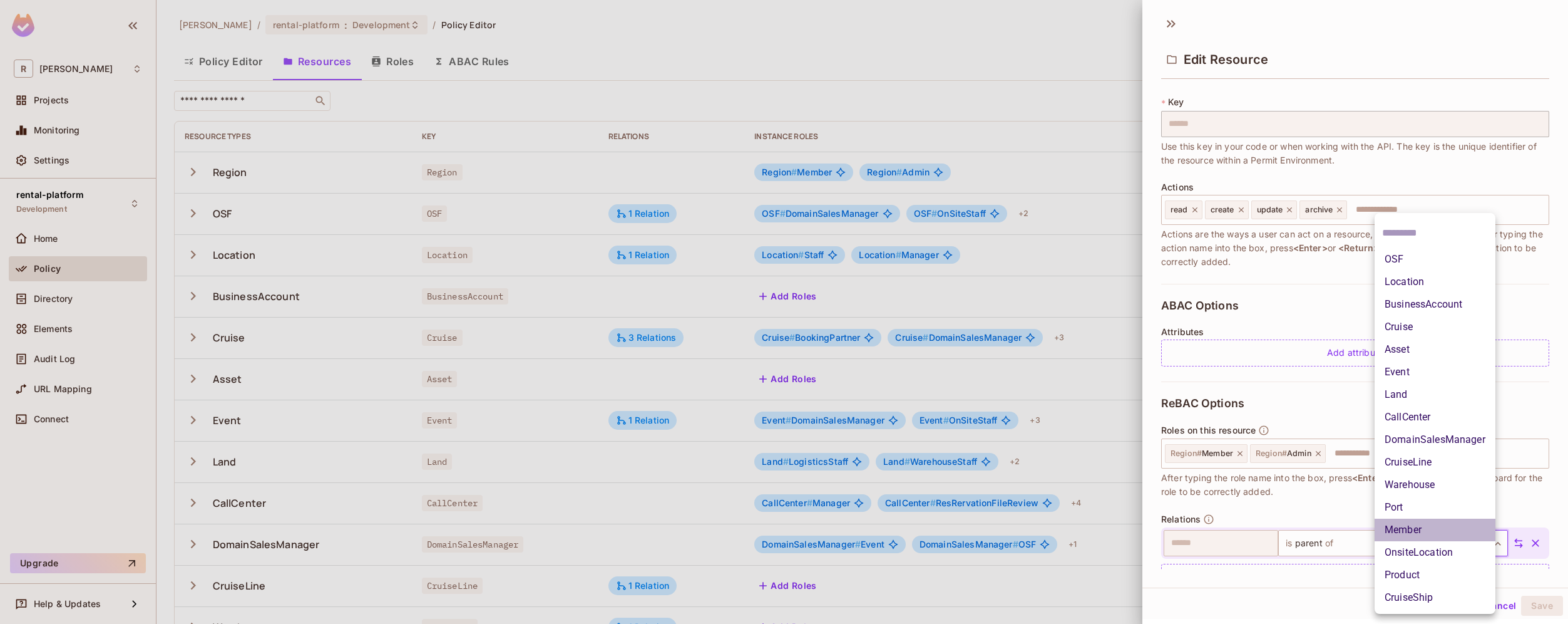
click at [1443, 526] on li "Member" at bounding box center [1435, 529] width 120 height 23
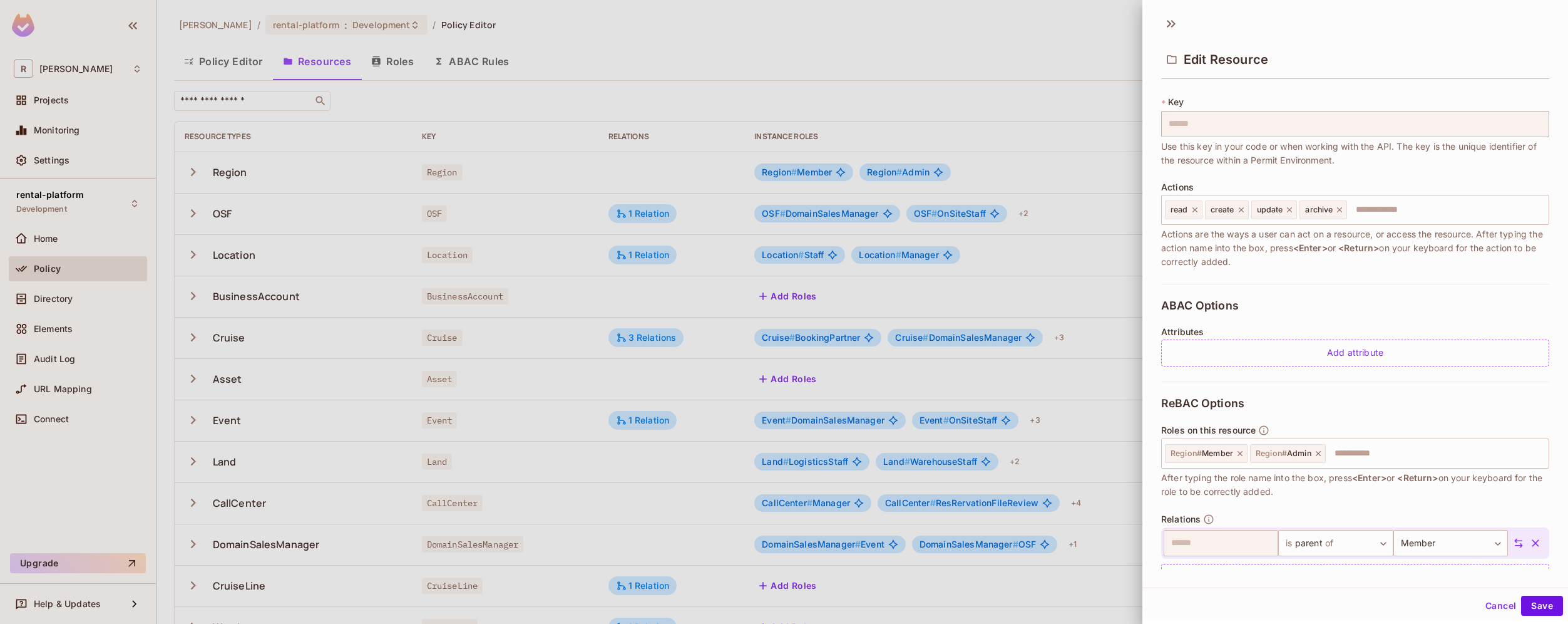
scroll to position [101, 0]
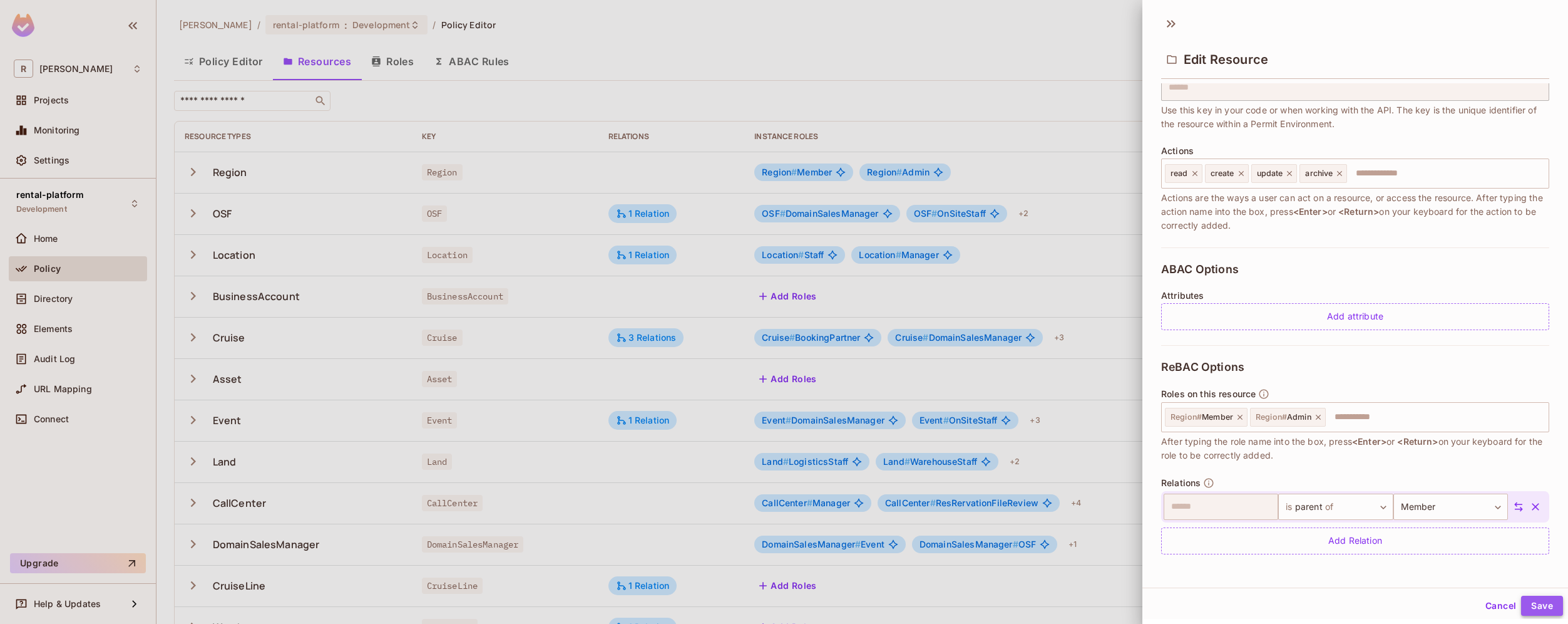
click at [1540, 606] on button "Save" at bounding box center [1541, 606] width 42 height 20
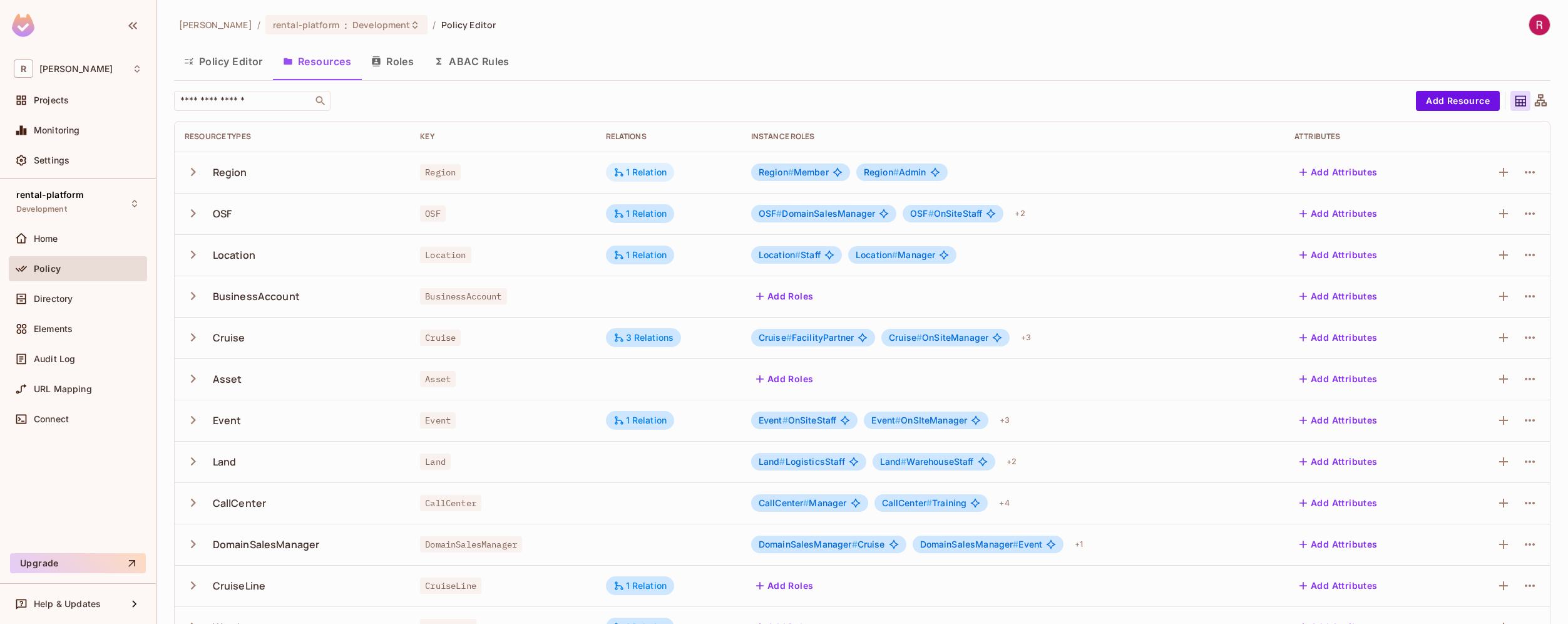
click at [651, 174] on div "1 Relation" at bounding box center [640, 172] width 54 height 11
click at [704, 97] on div at bounding box center [784, 312] width 1568 height 624
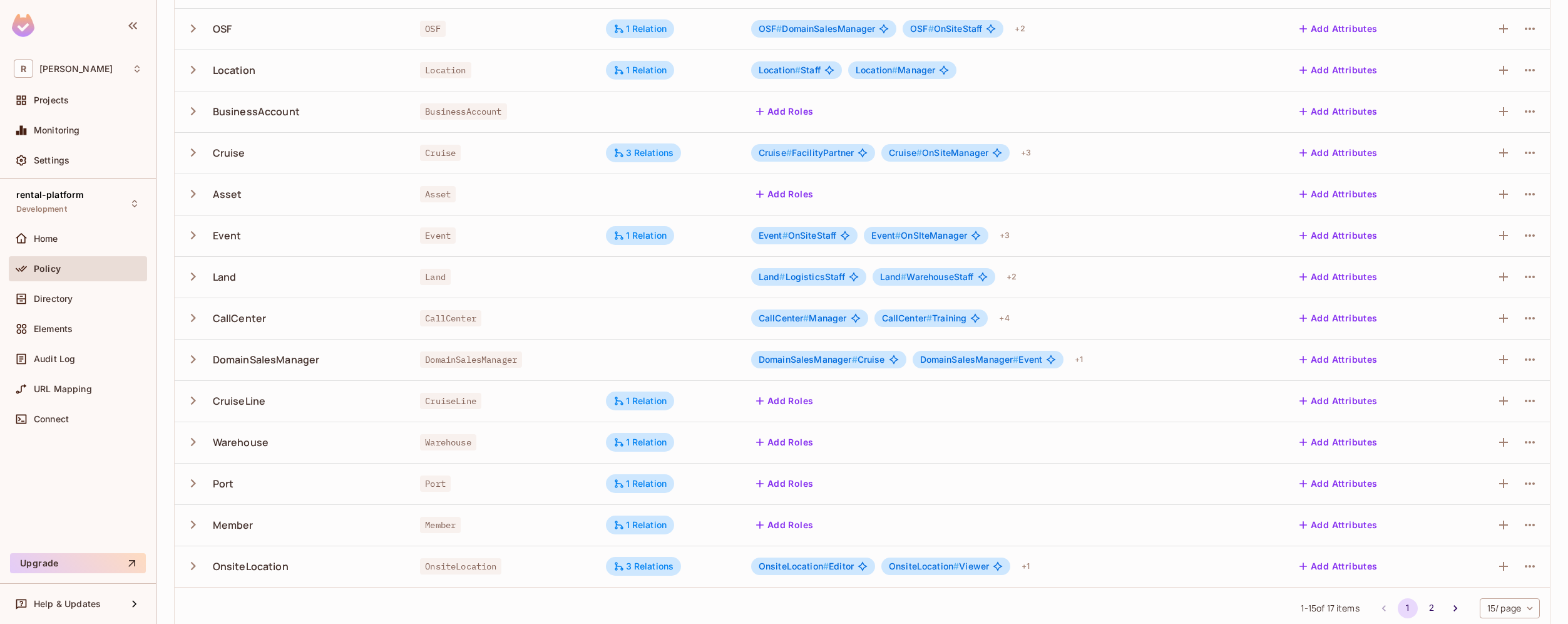
scroll to position [0, 0]
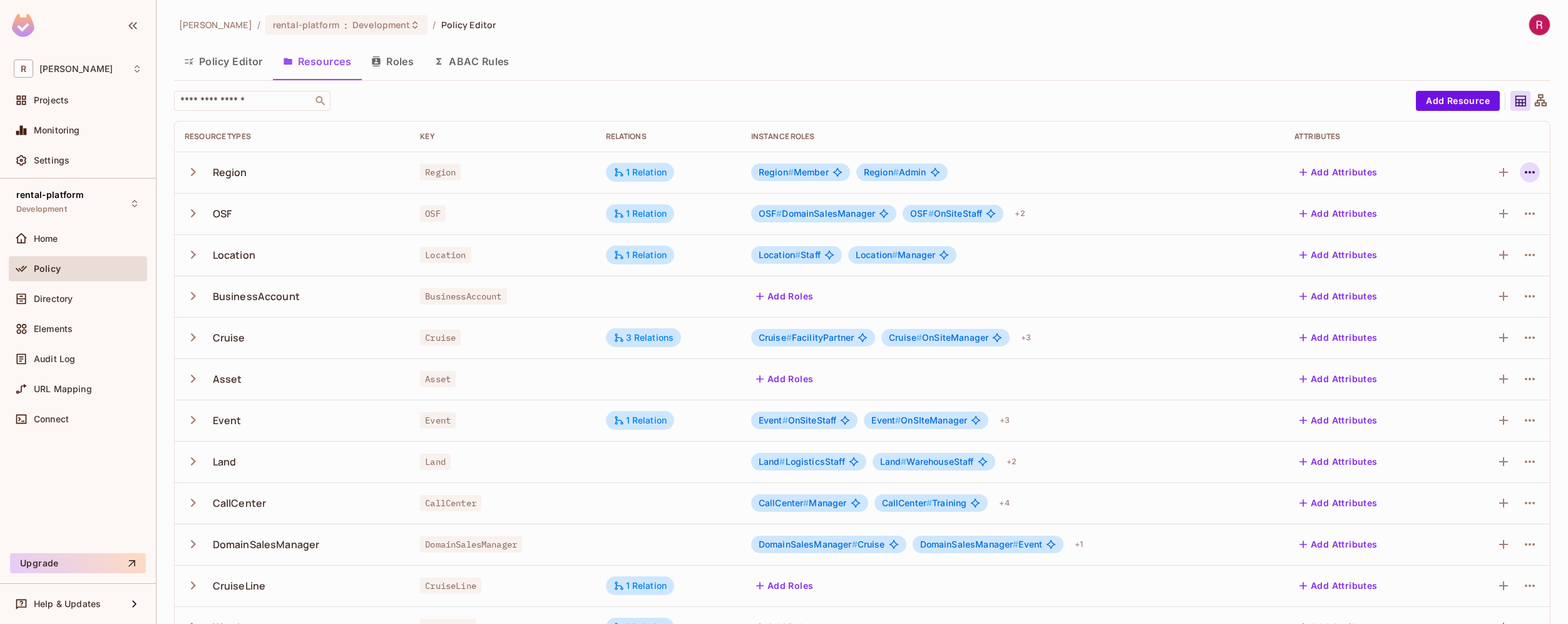
click at [1519, 181] on button "button" at bounding box center [1529, 172] width 20 height 20
click at [1476, 217] on div "Edit Resource" at bounding box center [1466, 222] width 59 height 12
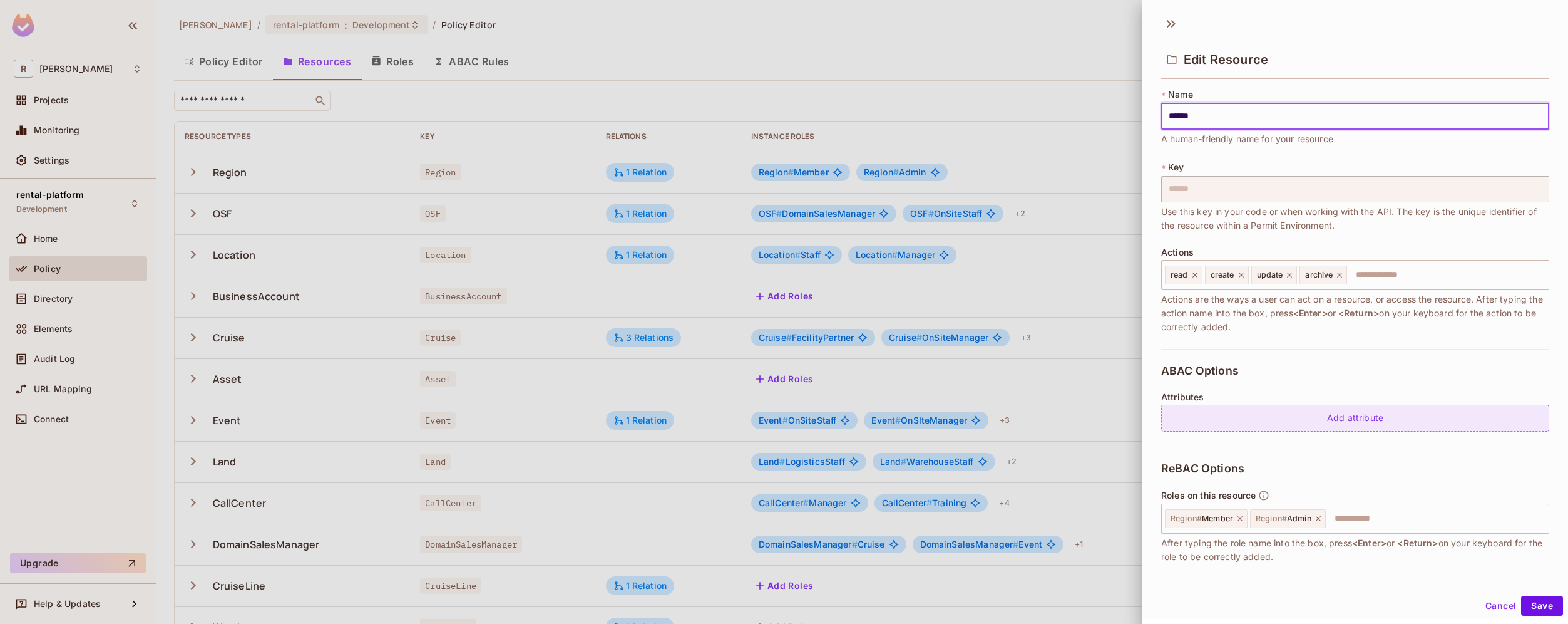
scroll to position [101, 0]
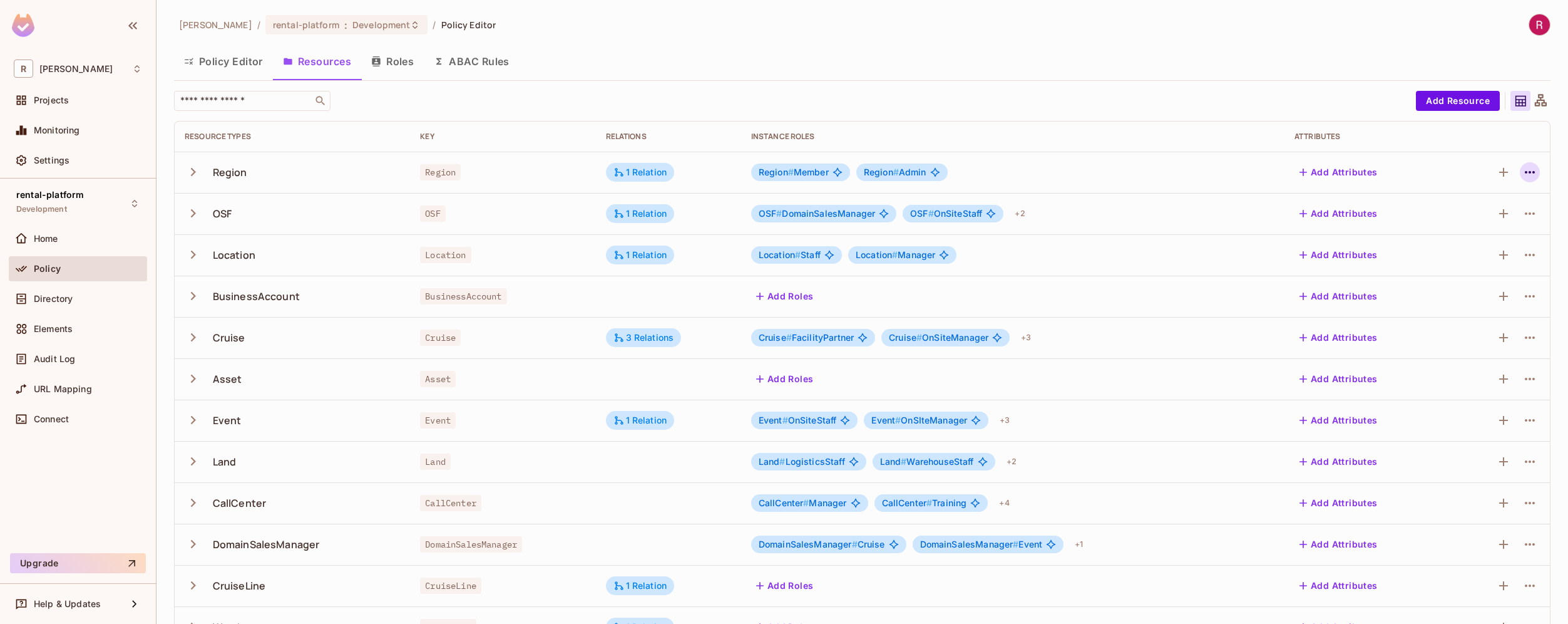
click at [1522, 169] on icon "button" at bounding box center [1530, 172] width 15 height 15
click at [1455, 217] on div "Edit Resource" at bounding box center [1466, 222] width 59 height 12
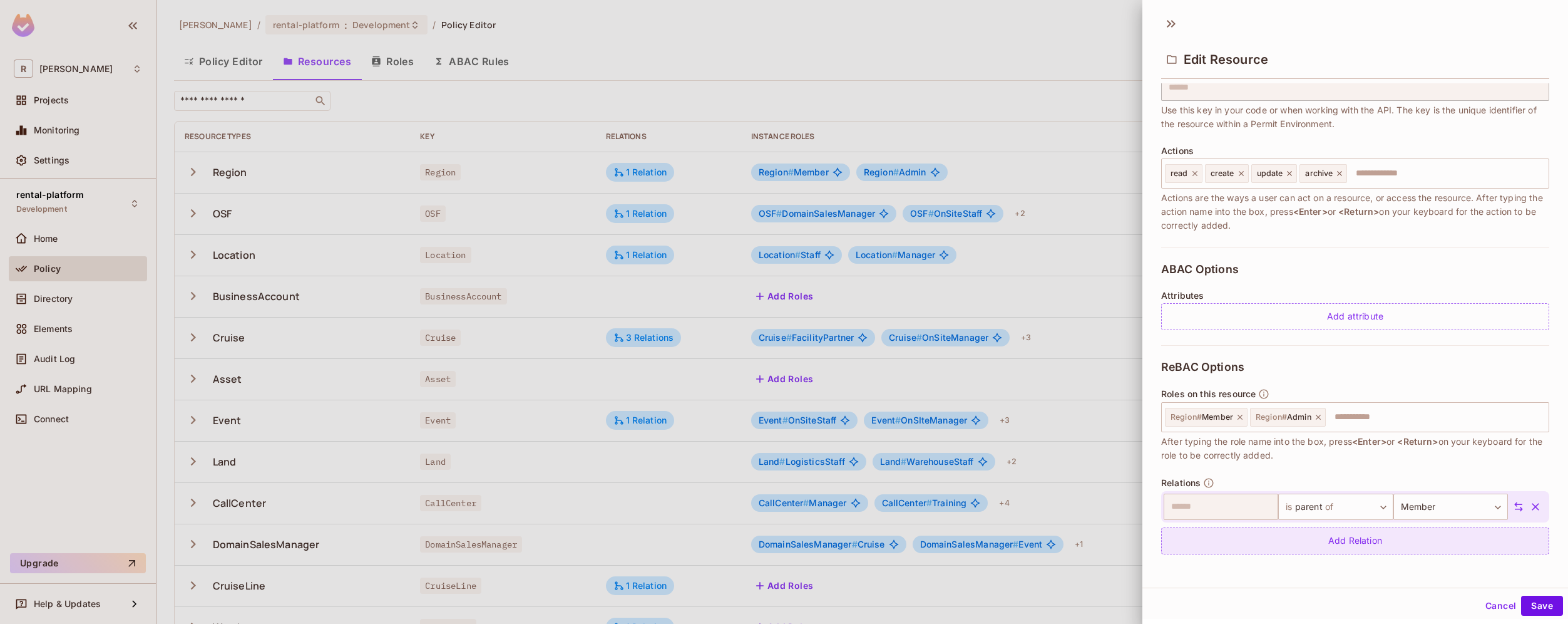
click at [1350, 543] on div "Add Relation" at bounding box center [1354, 540] width 388 height 27
click at [1430, 540] on body "R [PERSON_NAME]-poc Projects Monitoring Settings rental-platform Development Ho…" at bounding box center [784, 312] width 1568 height 624
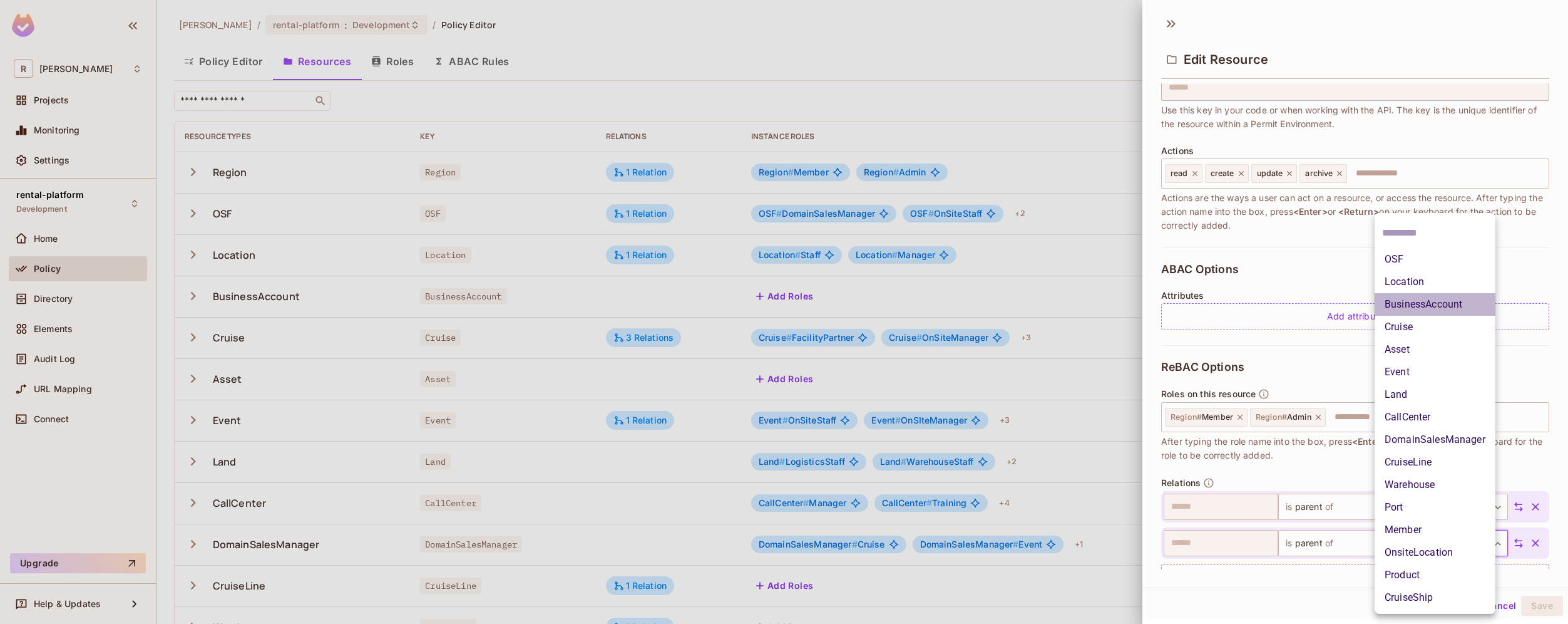
click at [1452, 299] on li "BusinessAccount" at bounding box center [1435, 304] width 120 height 23
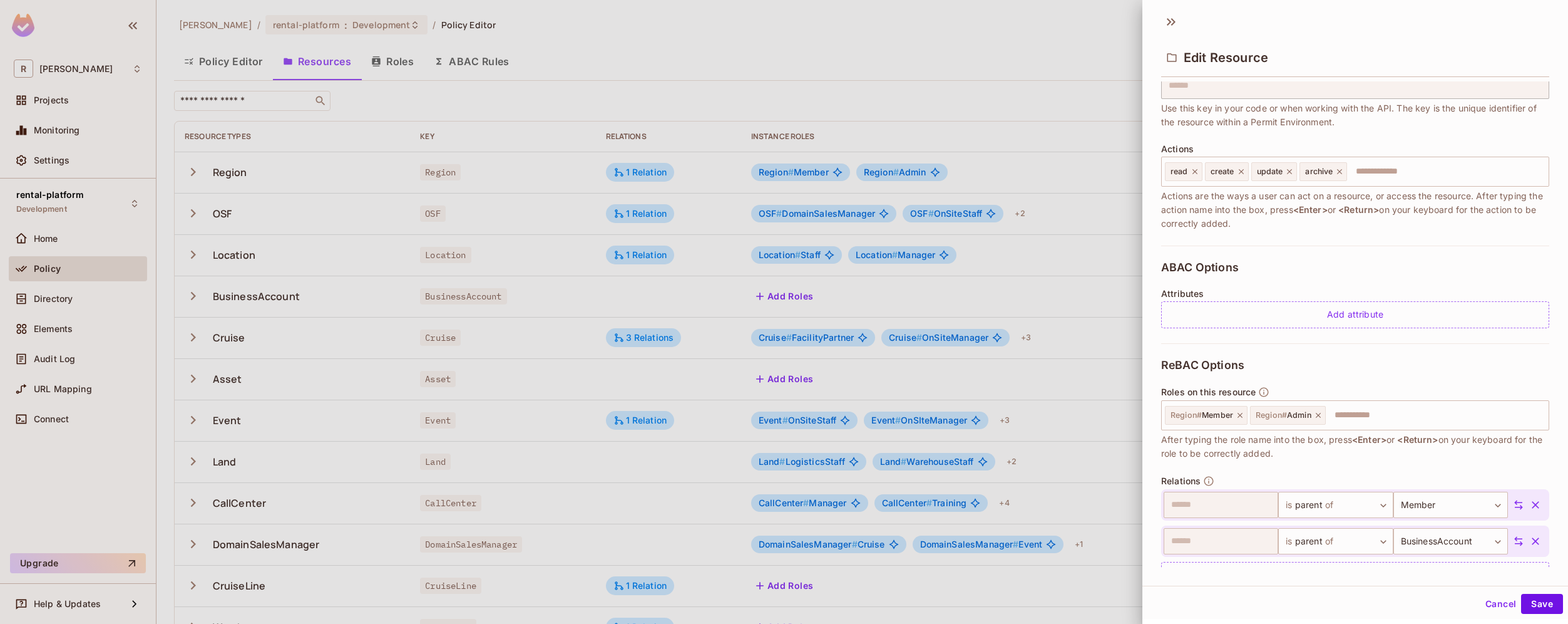
scroll to position [138, 0]
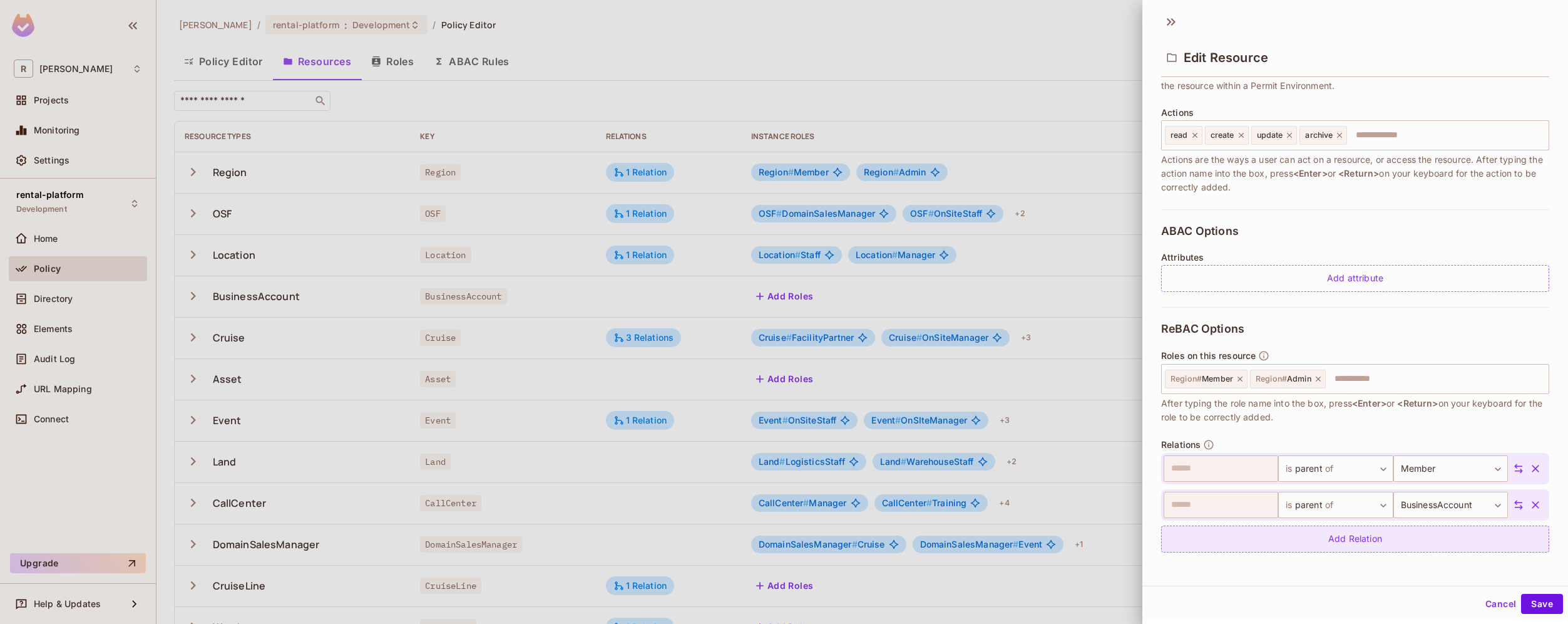
click at [1381, 529] on div "Add Relation" at bounding box center [1354, 538] width 388 height 27
click at [1426, 551] on body "R [PERSON_NAME]-poc Projects Monitoring Settings rental-platform Development Ho…" at bounding box center [784, 312] width 1568 height 624
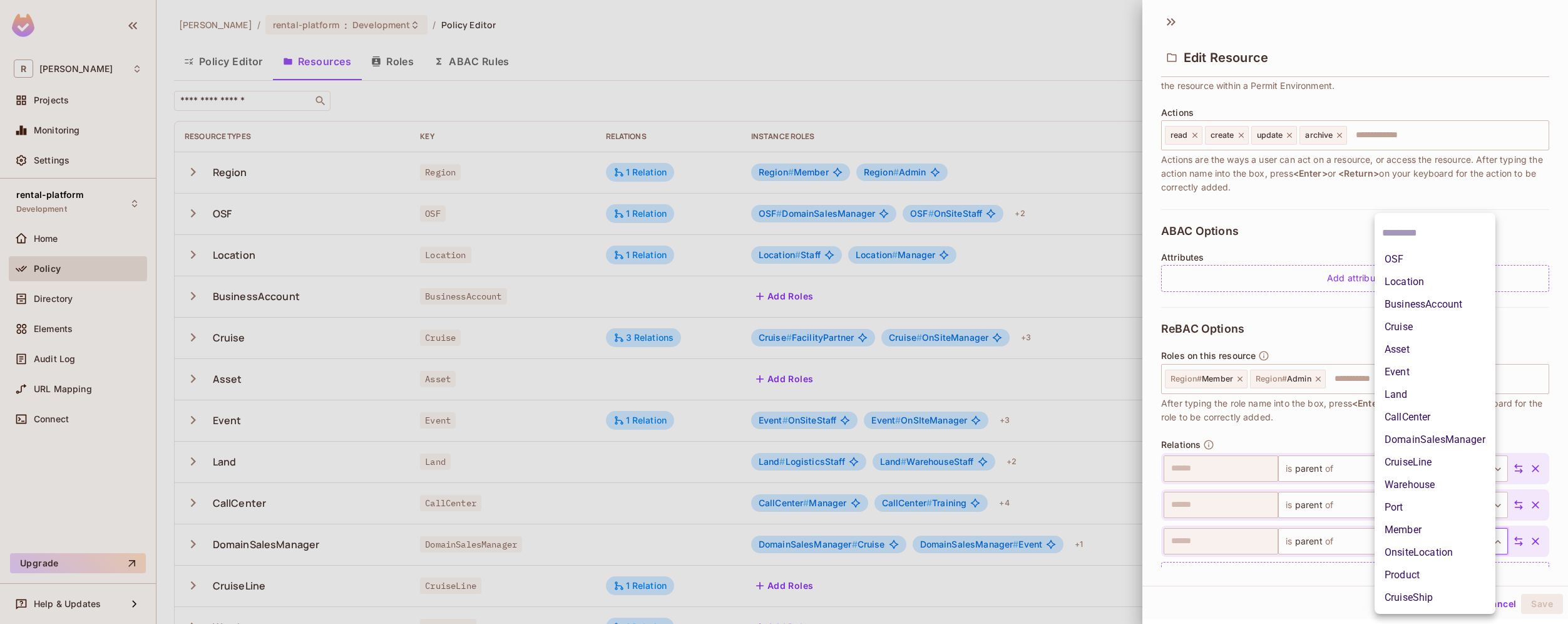
click at [1312, 596] on div at bounding box center [784, 312] width 1568 height 624
click at [1467, 543] on body "R [PERSON_NAME]-poc Projects Monitoring Settings rental-platform Development Ho…" at bounding box center [784, 312] width 1568 height 624
click at [1346, 589] on div at bounding box center [784, 312] width 1568 height 624
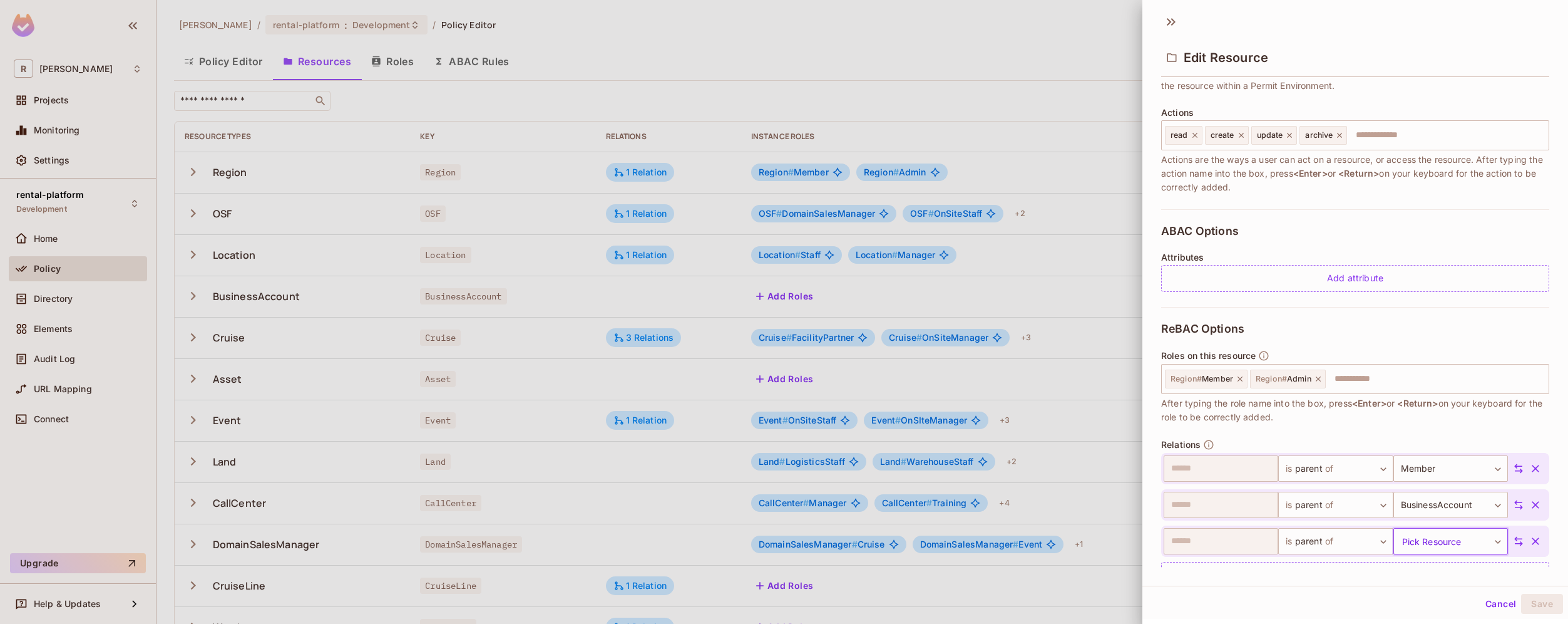
click at [1529, 545] on icon "button" at bounding box center [1535, 541] width 12 height 12
click at [1539, 609] on button "Save" at bounding box center [1541, 603] width 42 height 20
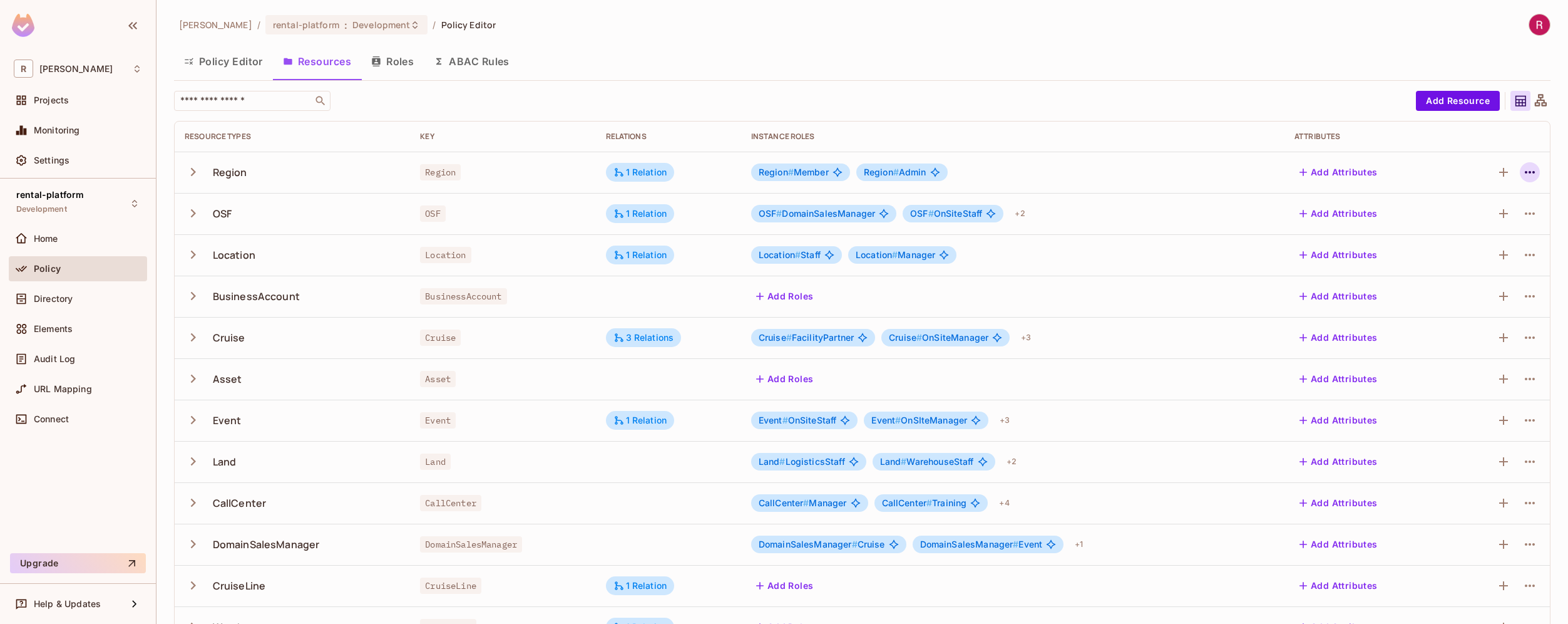
click at [1522, 178] on icon "button" at bounding box center [1530, 172] width 15 height 15
click at [1469, 225] on div "Edit Resource" at bounding box center [1466, 222] width 59 height 12
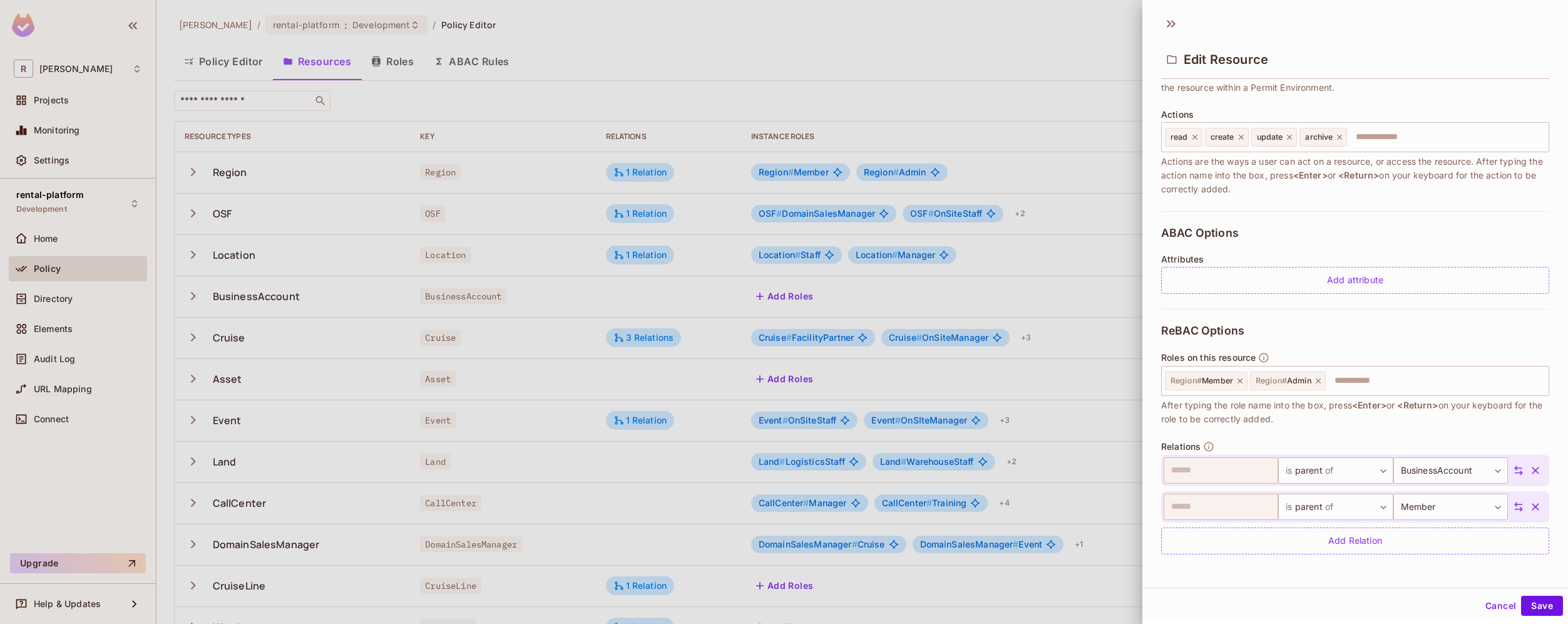
click at [1482, 610] on button "Cancel" at bounding box center [1500, 606] width 40 height 20
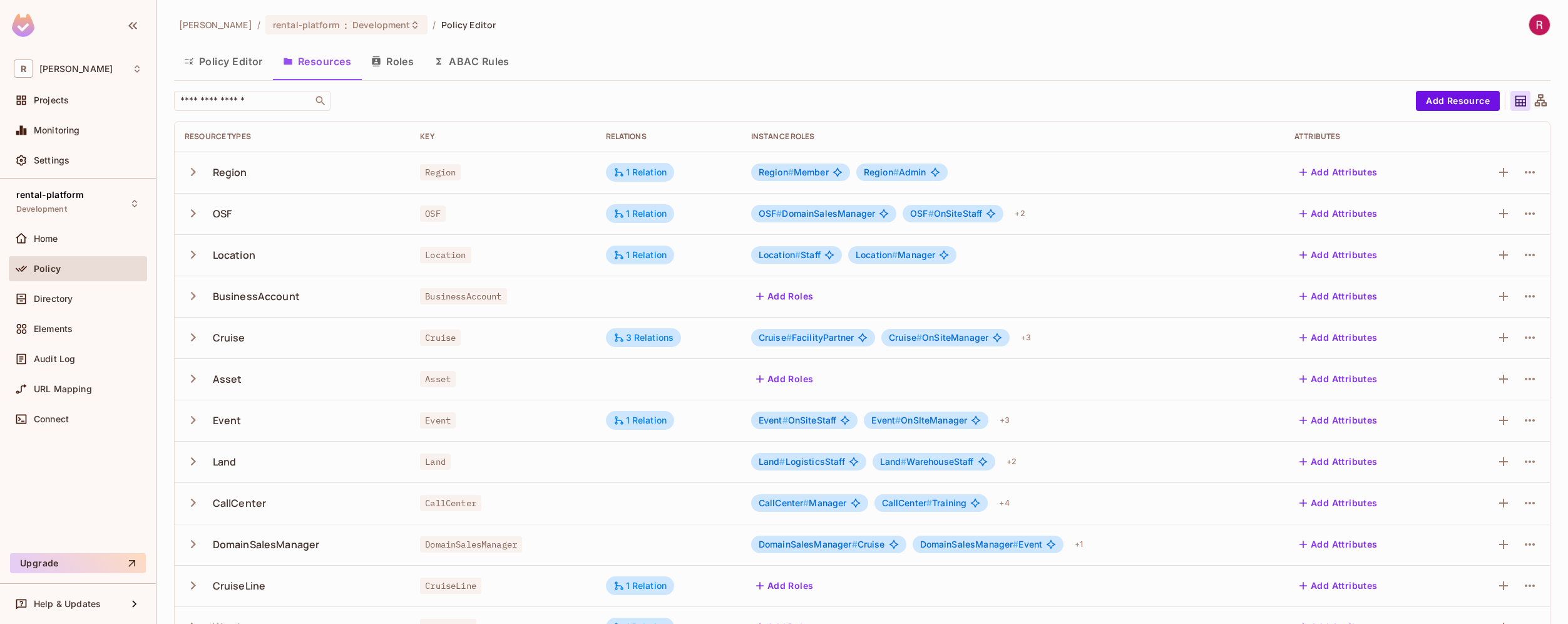
click at [194, 295] on icon "button" at bounding box center [193, 296] width 17 height 17
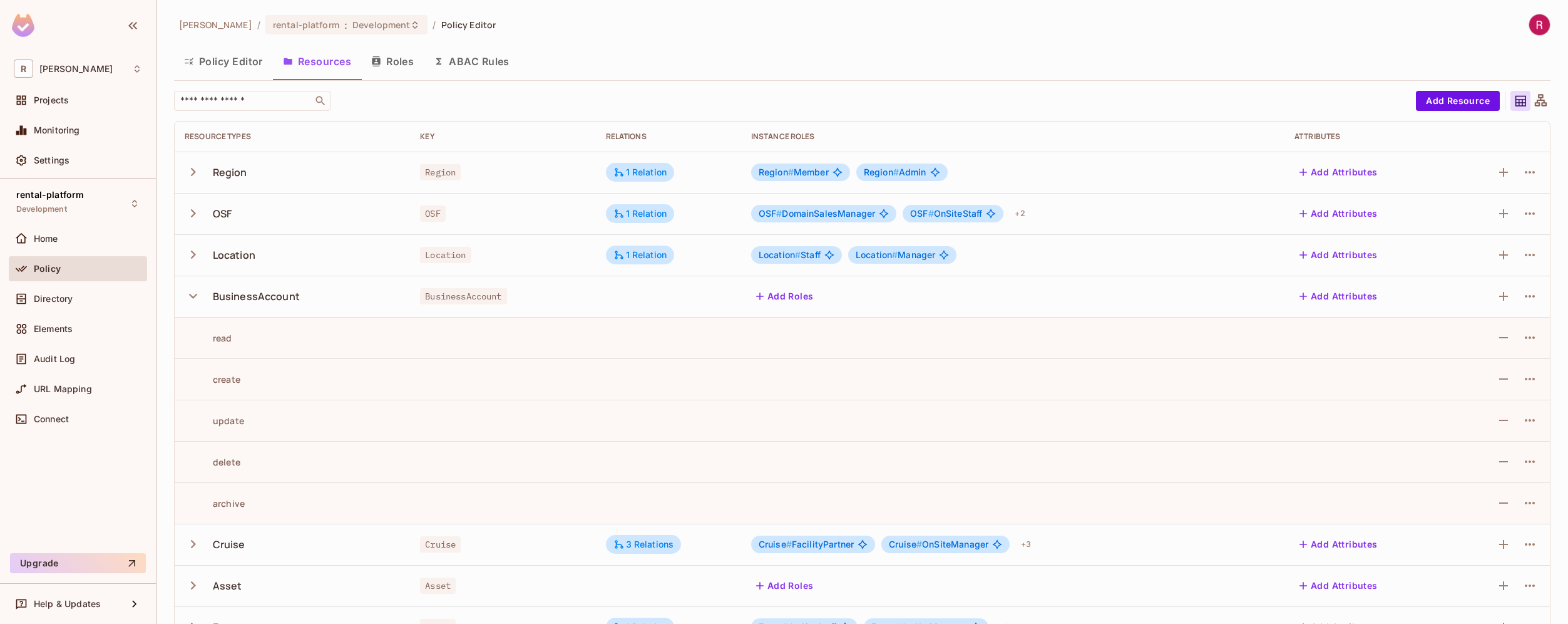
click at [194, 295] on icon "button" at bounding box center [193, 296] width 17 height 17
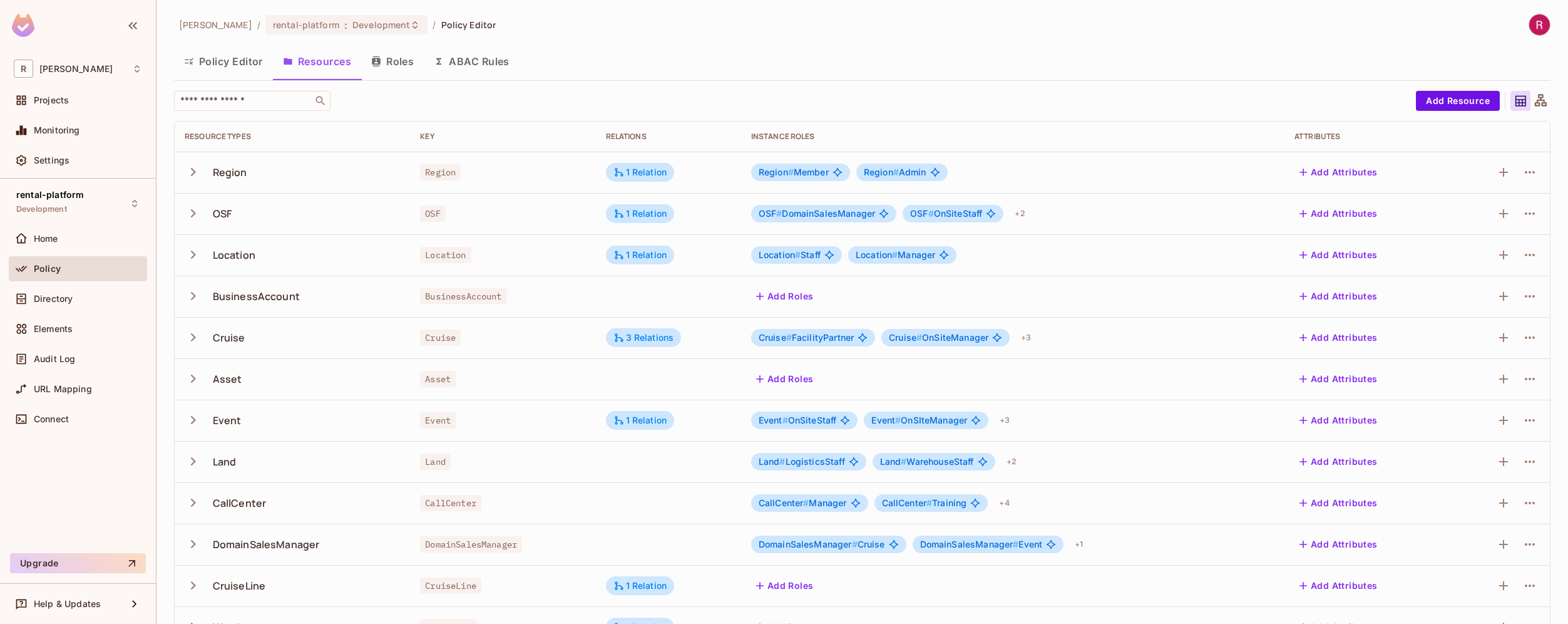
click at [1531, 295] on td at bounding box center [1499, 296] width 101 height 41
click at [1524, 295] on icon "button" at bounding box center [1530, 297] width 15 height 15
click at [1476, 345] on div "Edit Resource" at bounding box center [1466, 346] width 59 height 12
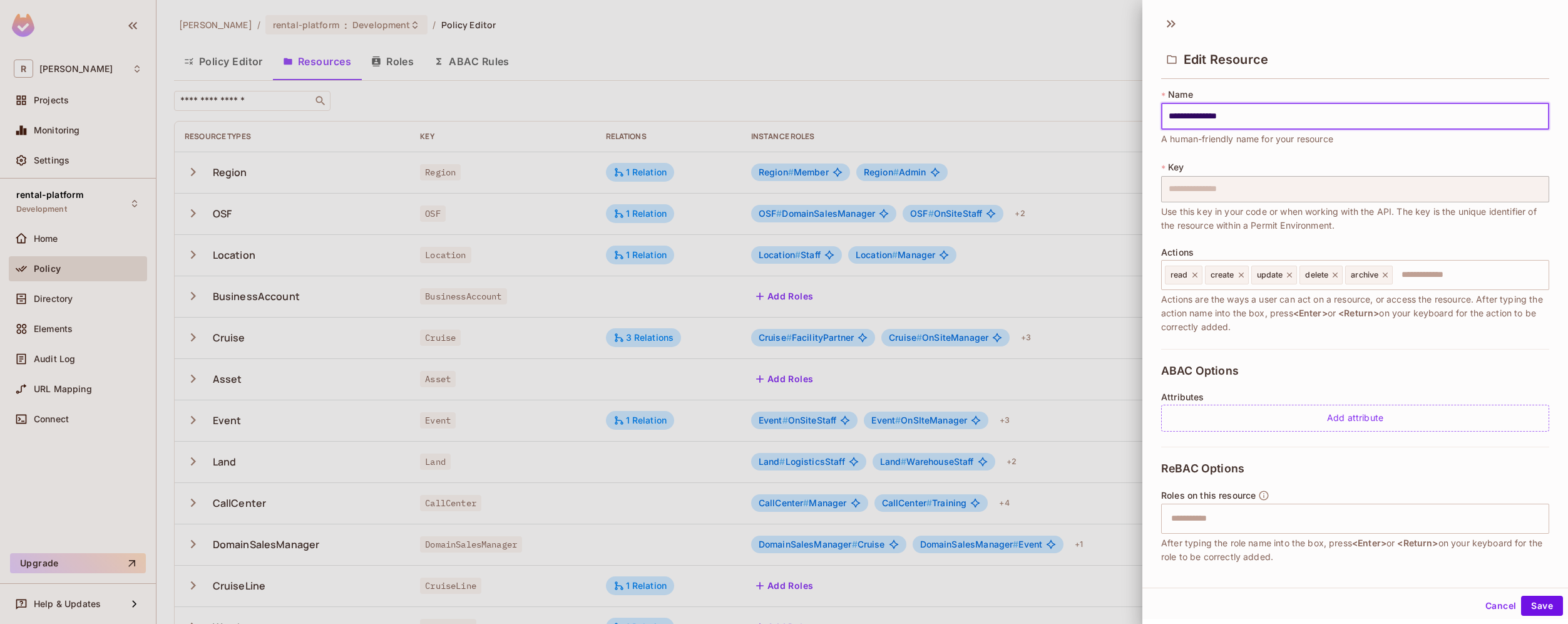
scroll to position [101, 0]
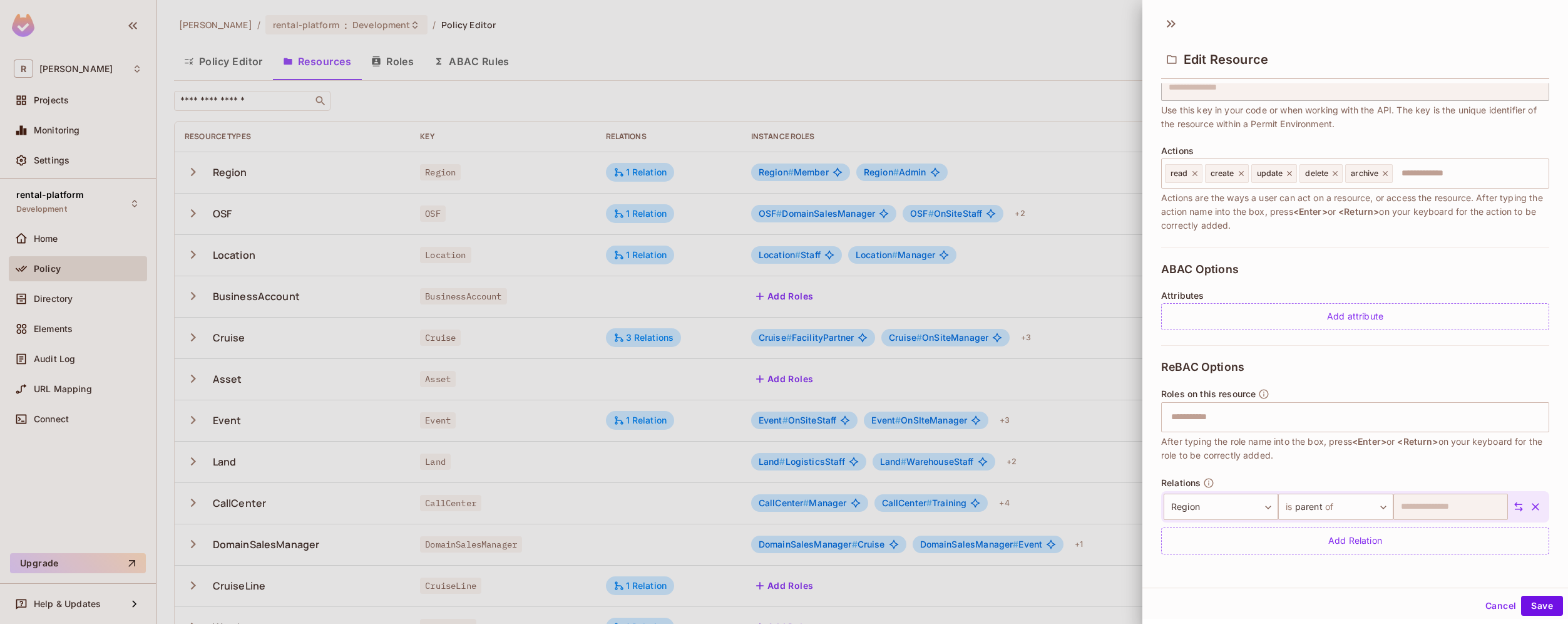
click at [1390, 566] on div "ReBAC Options Roles on this resource ​ After typing the role name into the box,…" at bounding box center [1354, 457] width 388 height 224
click at [1480, 604] on button "Cancel" at bounding box center [1500, 606] width 40 height 20
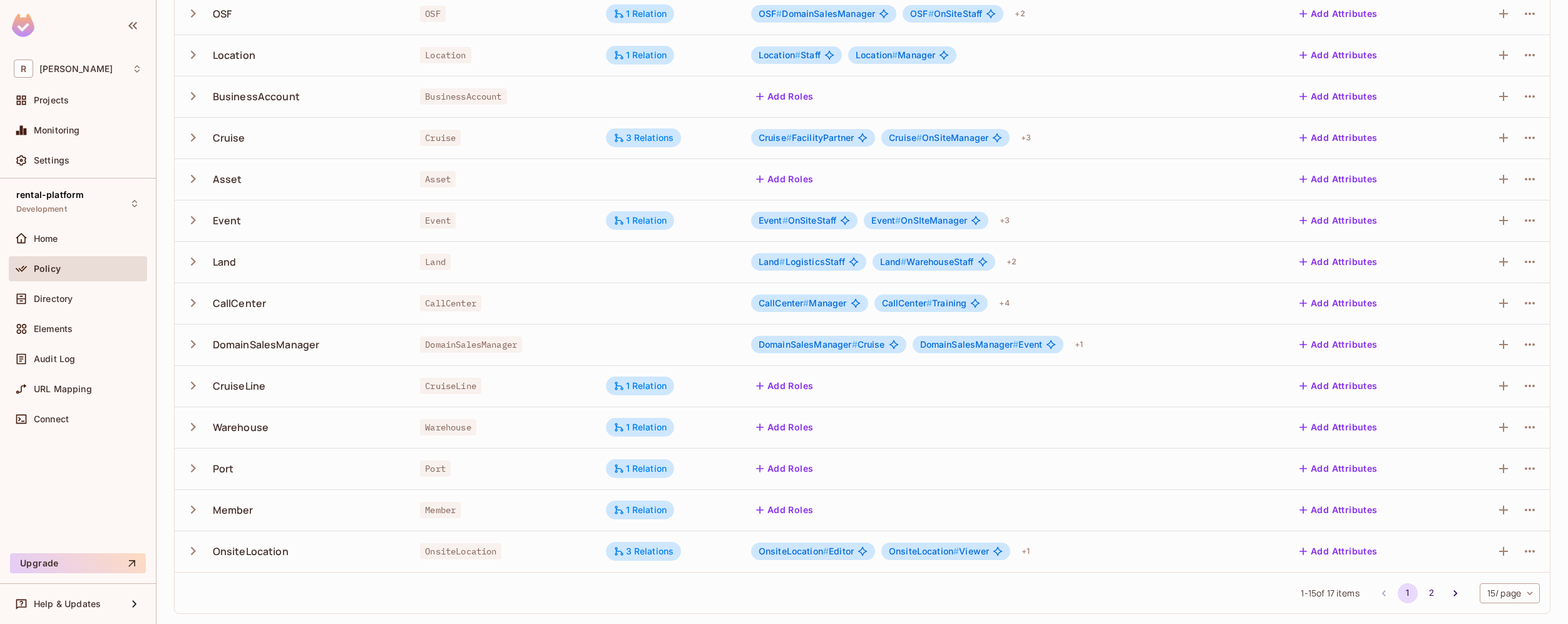
scroll to position [0, 0]
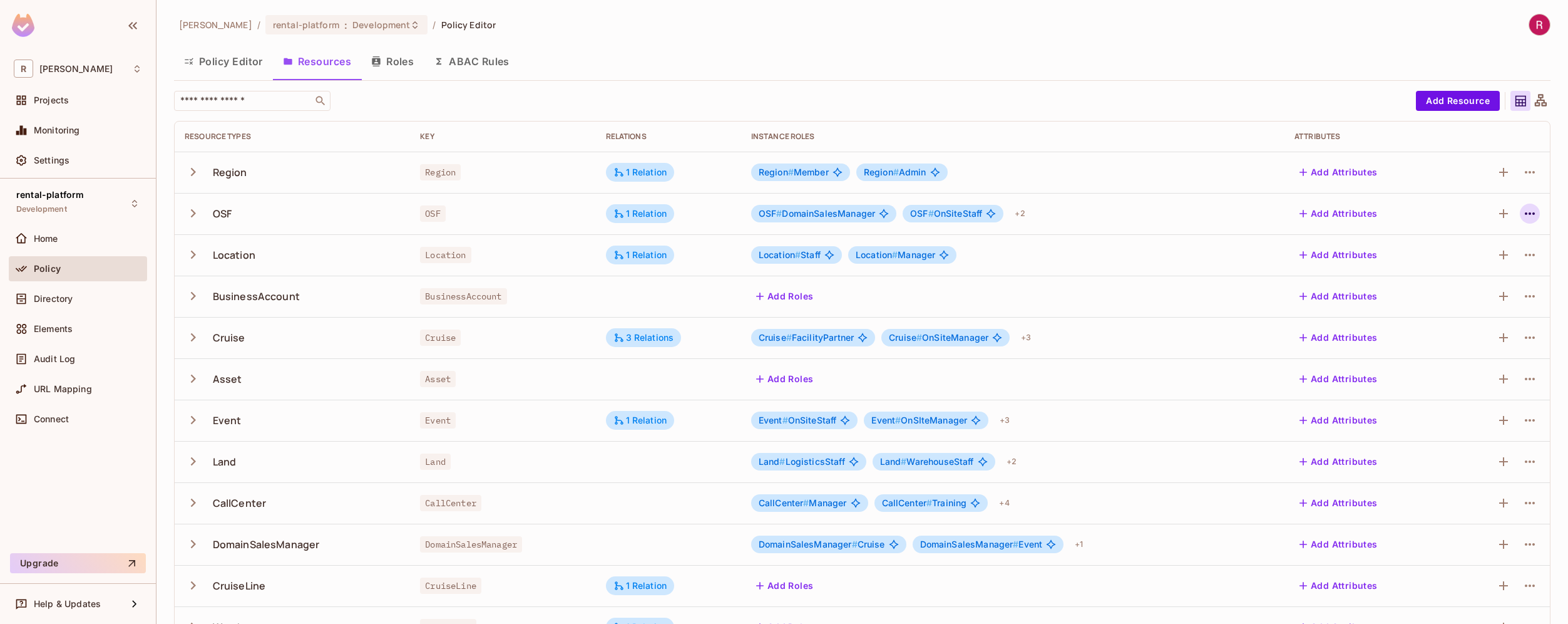
click at [1527, 212] on icon "button" at bounding box center [1530, 214] width 15 height 15
click at [1465, 263] on div "Edit Resource" at bounding box center [1466, 263] width 59 height 12
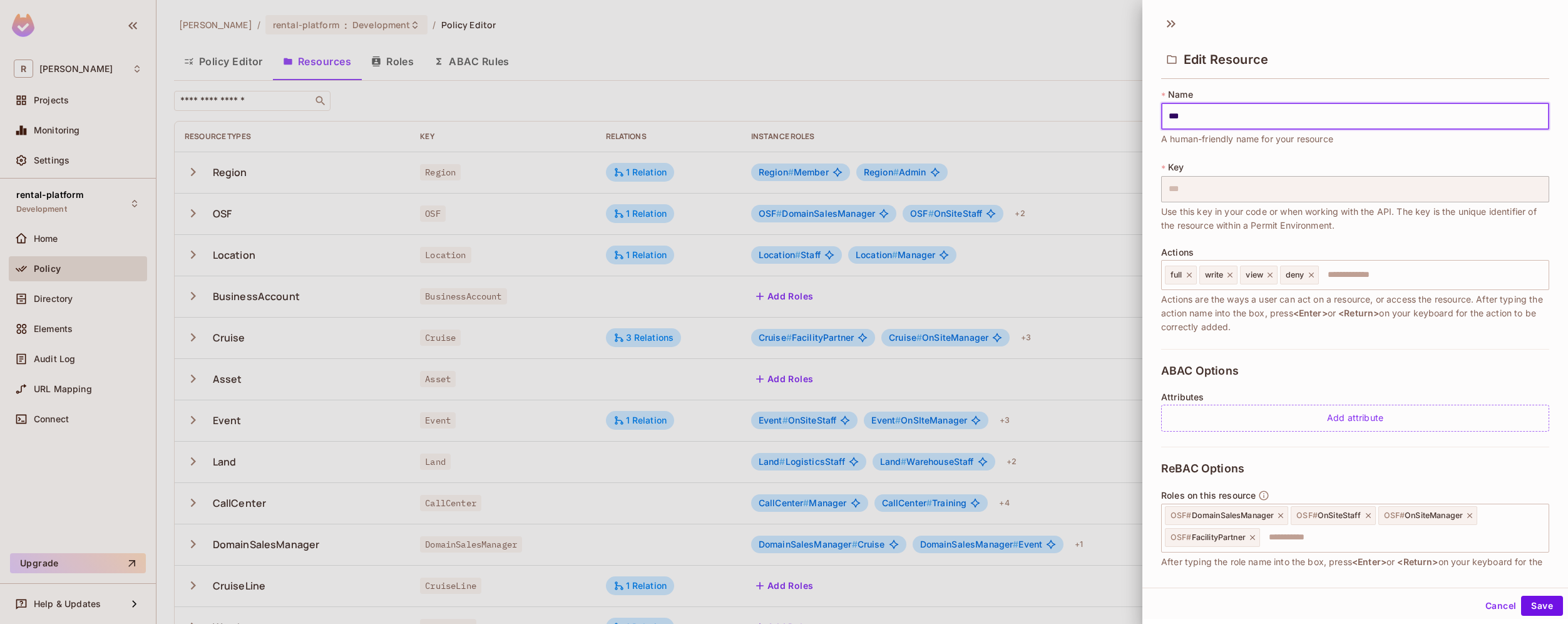
scroll to position [121, 0]
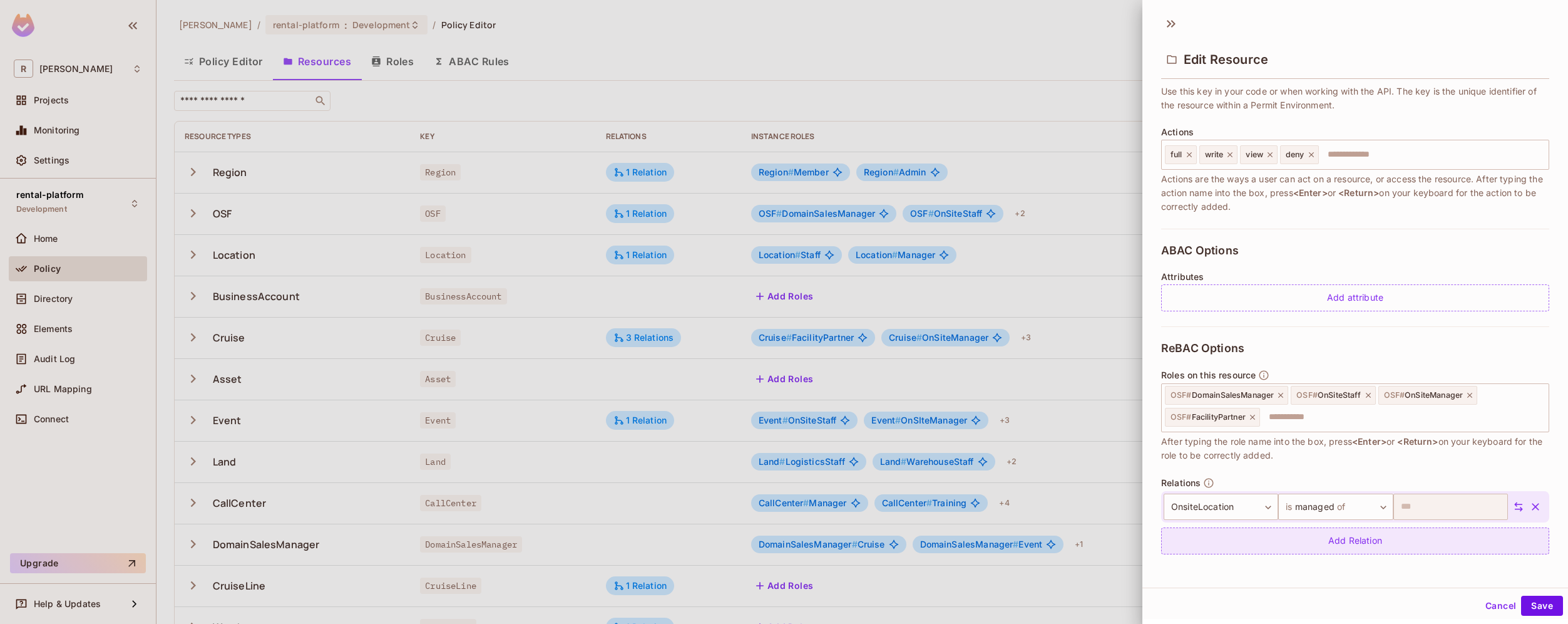
click at [1334, 549] on div "Add Relation" at bounding box center [1354, 540] width 388 height 27
click at [1350, 551] on body "R [PERSON_NAME]-poc Projects Monitoring Settings rental-platform Development Ho…" at bounding box center [784, 312] width 1568 height 624
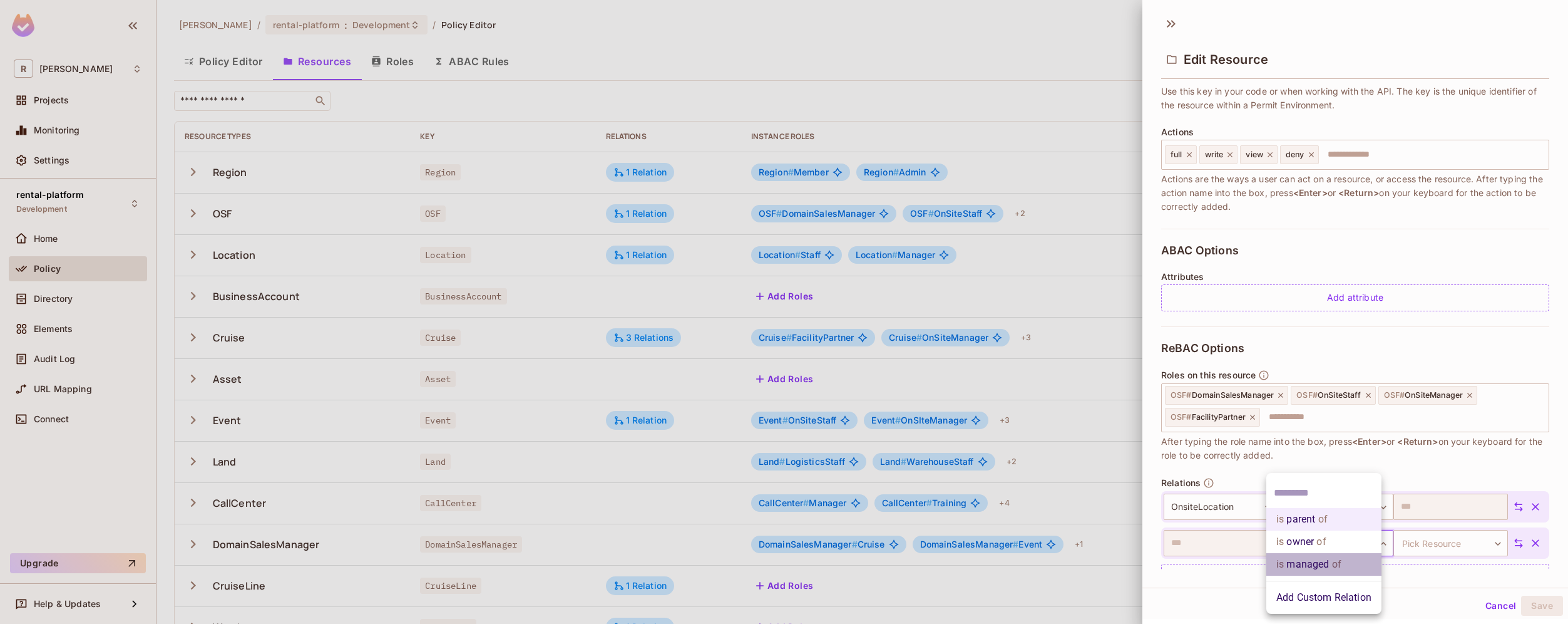
click at [1350, 564] on li "is managed of" at bounding box center [1324, 564] width 115 height 23
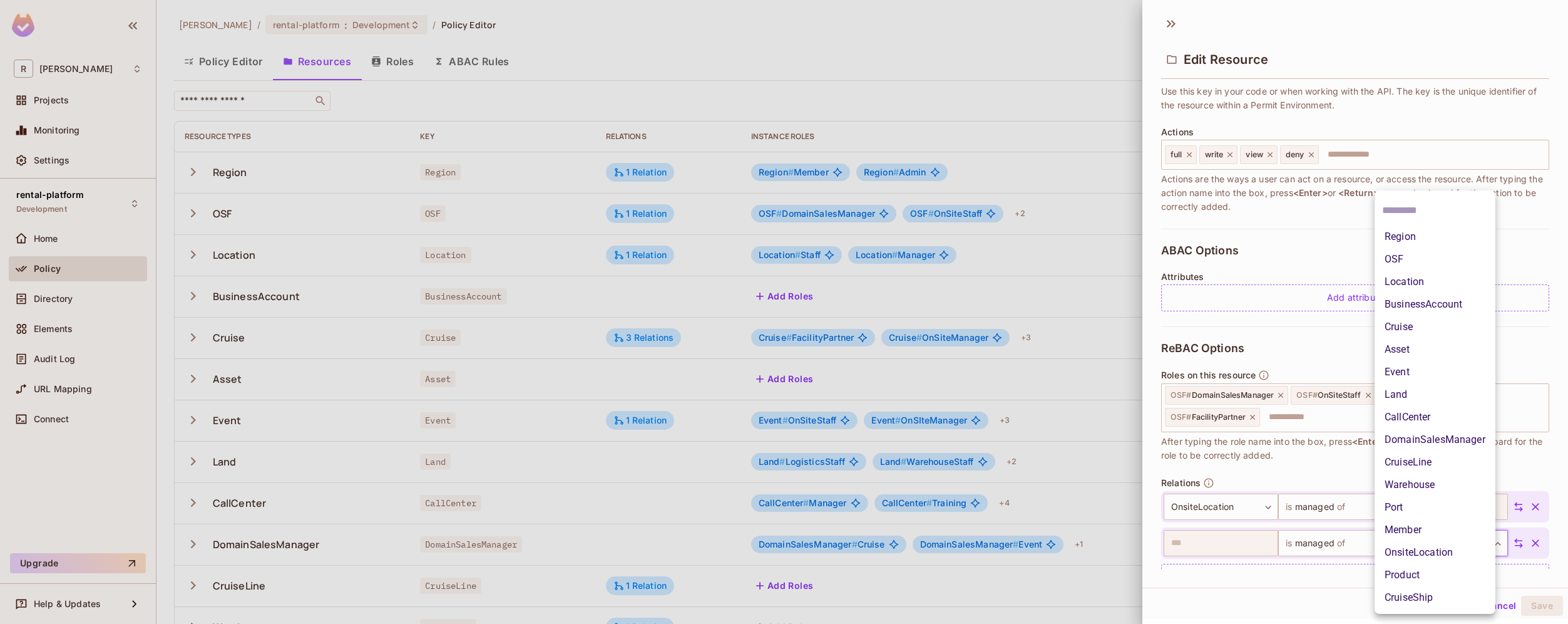
click at [1423, 547] on body "R [PERSON_NAME]-poc Projects Monitoring Settings rental-platform Development Ho…" at bounding box center [784, 312] width 1568 height 624
click at [1422, 234] on li "Region" at bounding box center [1435, 236] width 120 height 23
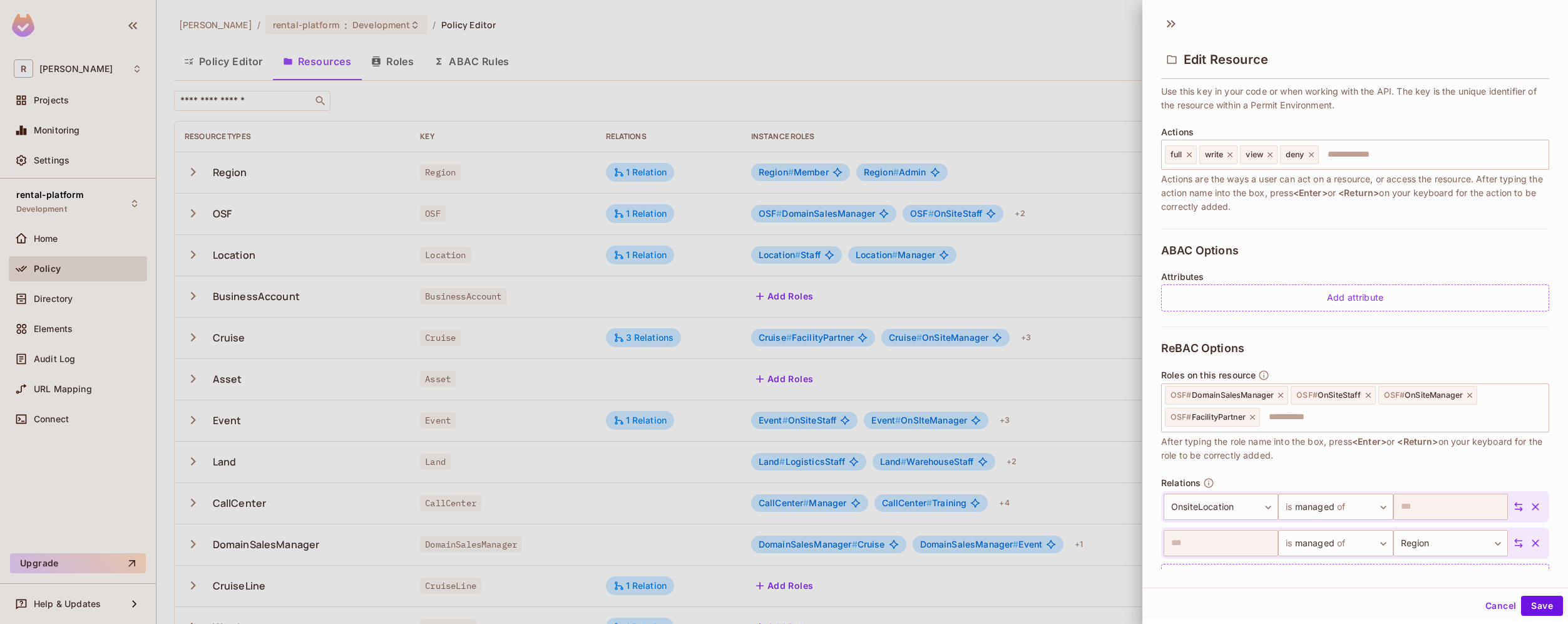
scroll to position [157, 0]
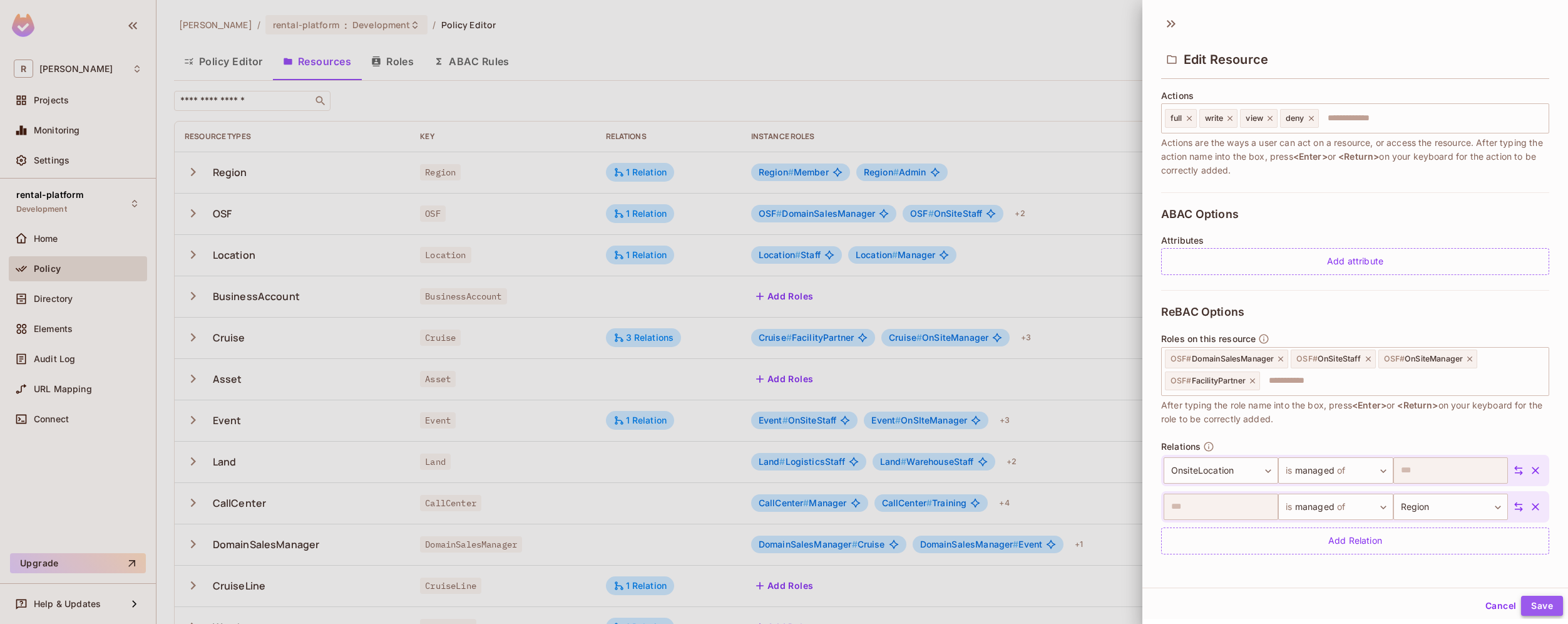
click at [1528, 606] on button "Save" at bounding box center [1541, 606] width 42 height 20
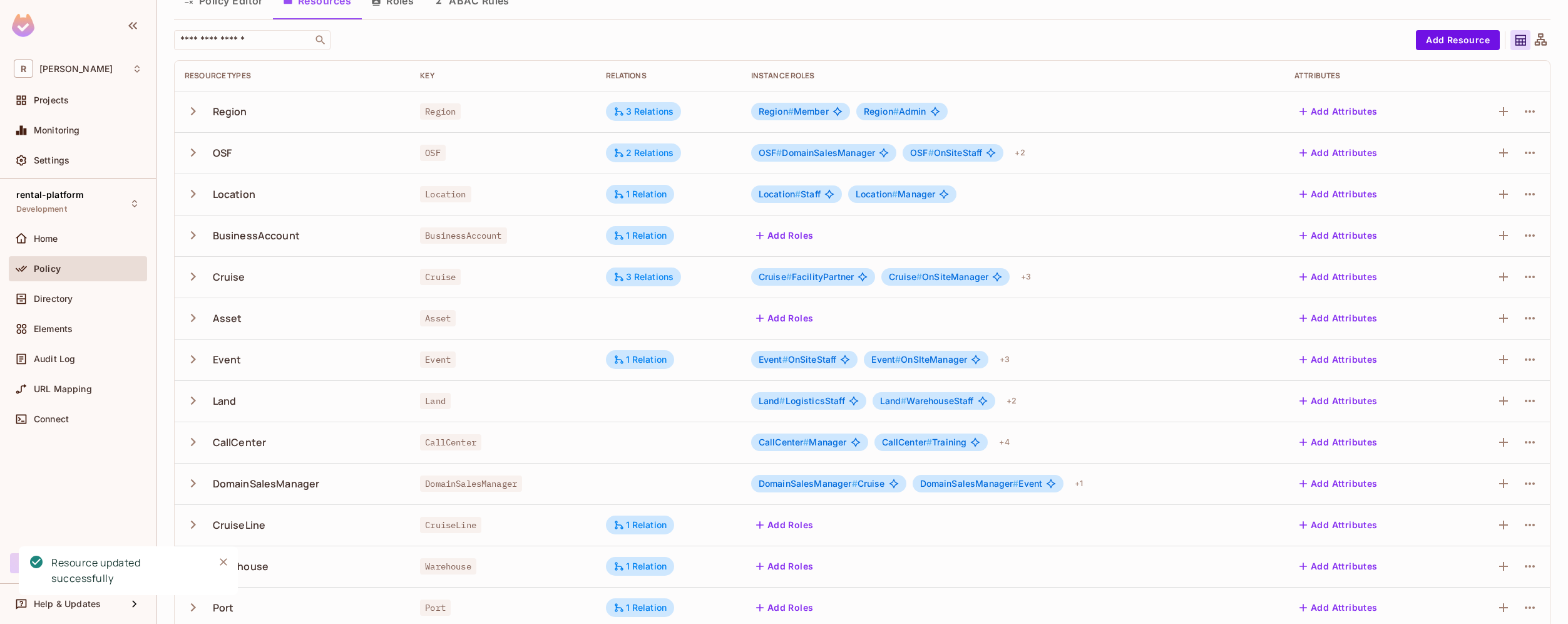
scroll to position [68, 0]
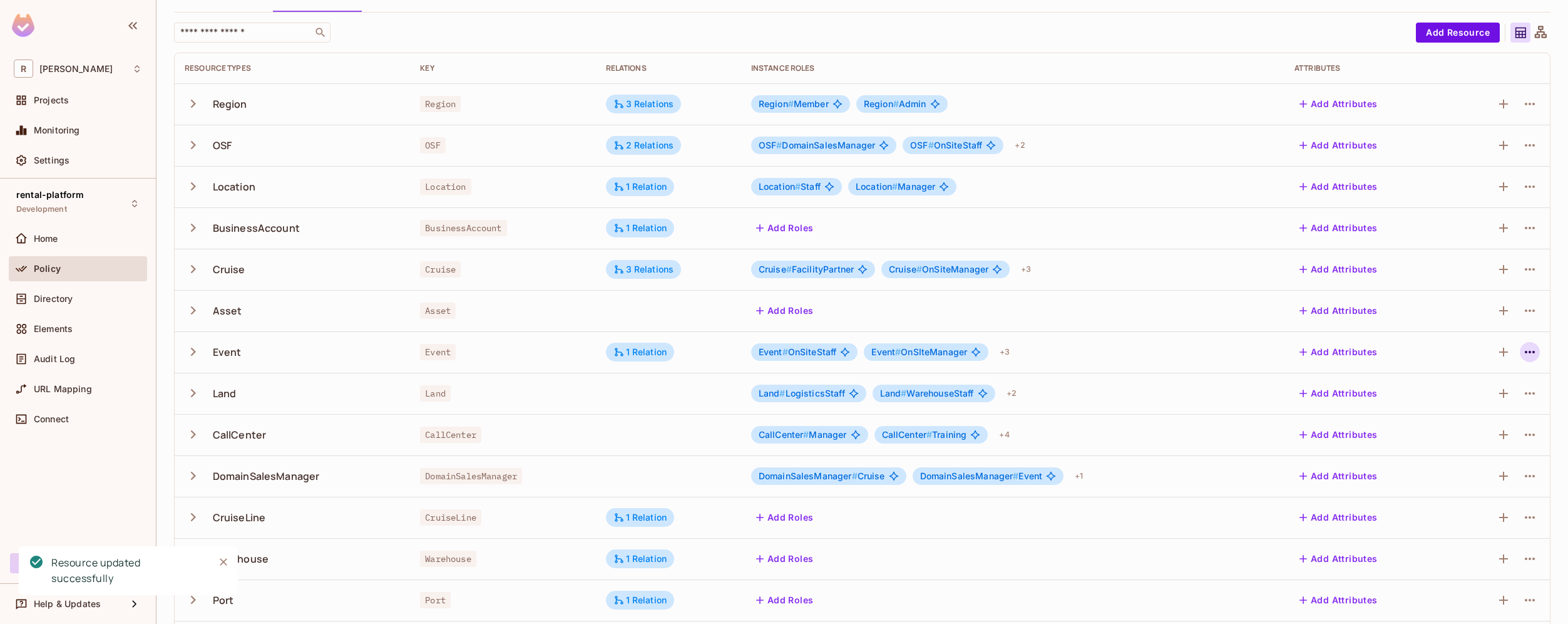
click at [1527, 353] on icon "button" at bounding box center [1530, 352] width 15 height 15
click at [1476, 403] on div "Edit Resource" at bounding box center [1466, 401] width 59 height 12
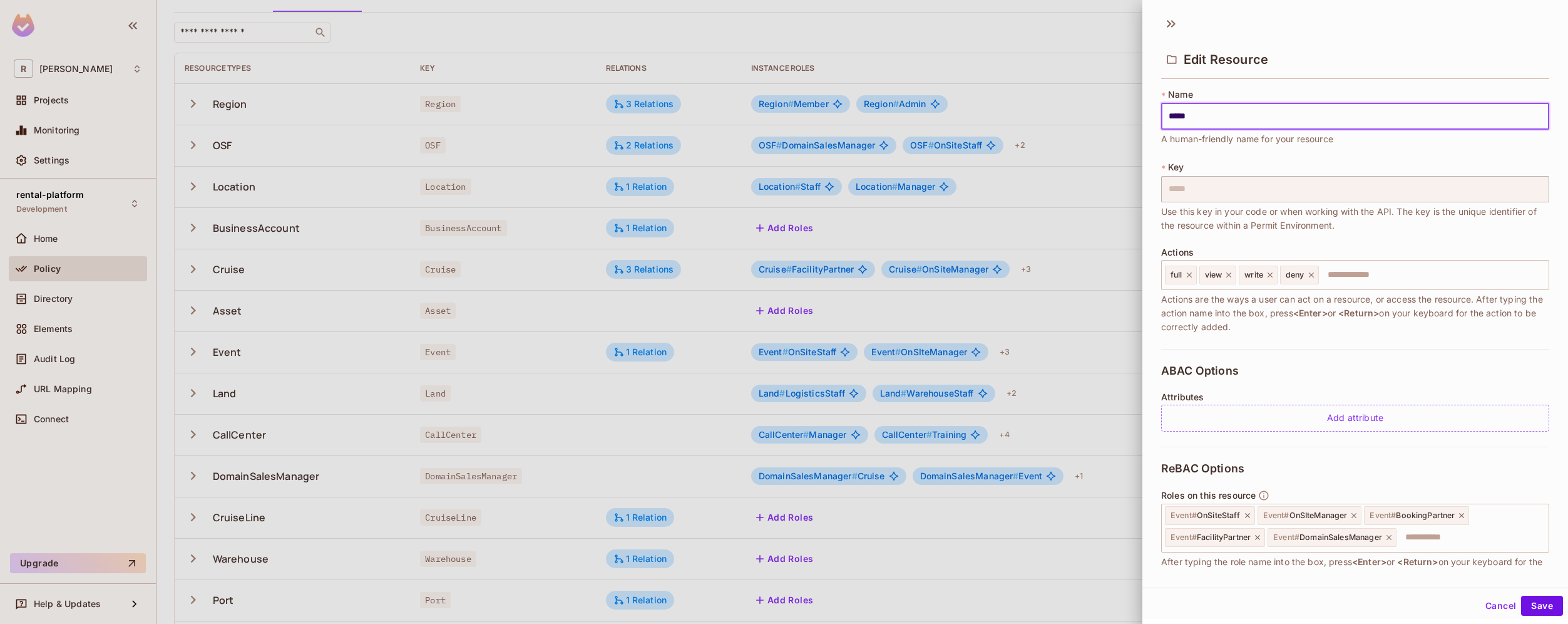
scroll to position [121, 0]
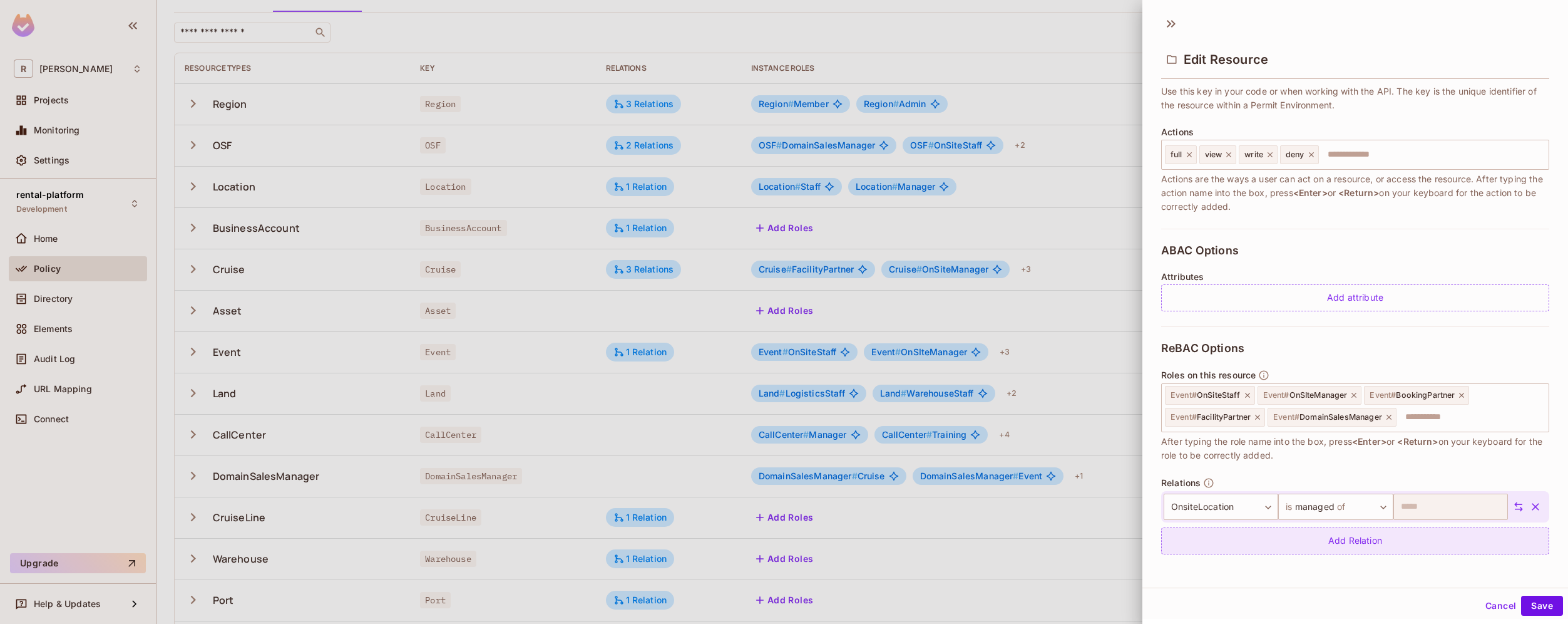
click at [1387, 549] on div "Add Relation" at bounding box center [1354, 540] width 388 height 27
click at [1356, 545] on body "R [PERSON_NAME]-poc Projects Monitoring Settings rental-platform Development Ho…" at bounding box center [784, 312] width 1568 height 624
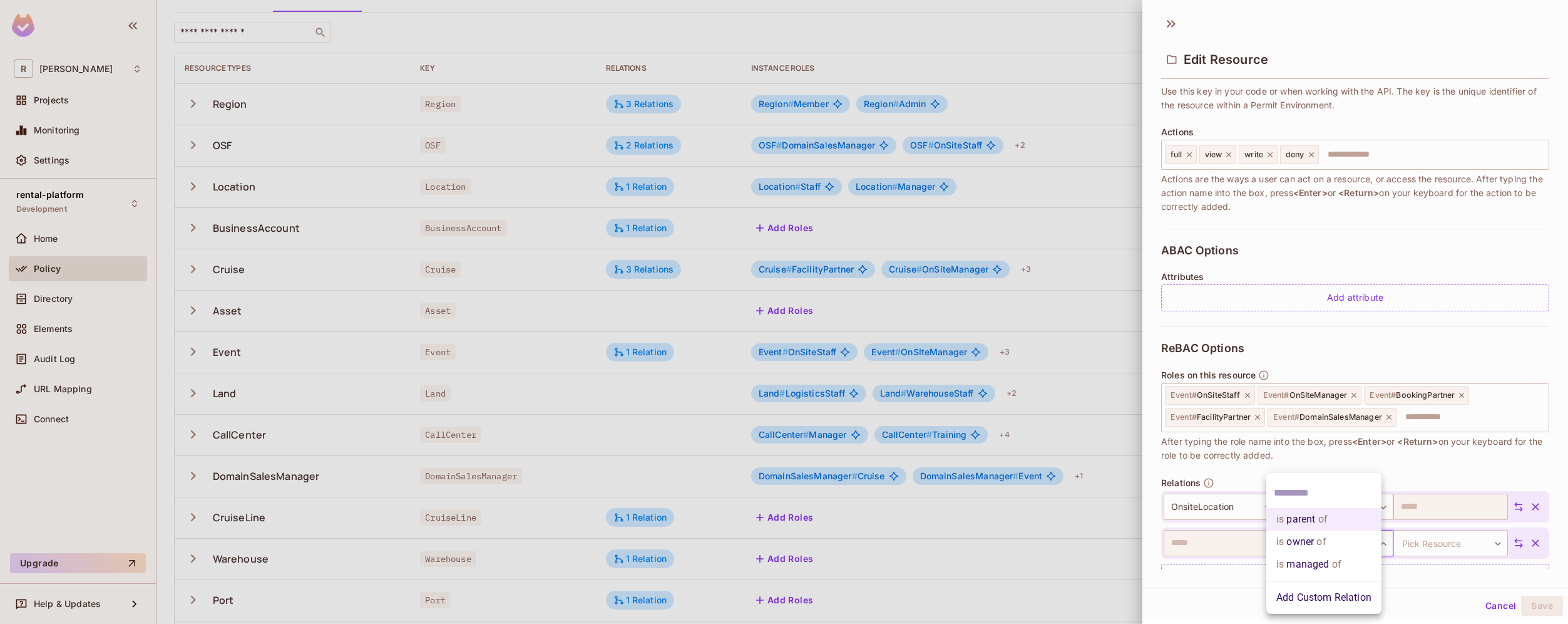
click at [1354, 561] on li "is managed of" at bounding box center [1324, 564] width 115 height 23
click at [1432, 546] on body "R [PERSON_NAME]-poc Projects Monitoring Settings rental-platform Development Ho…" at bounding box center [784, 312] width 1568 height 624
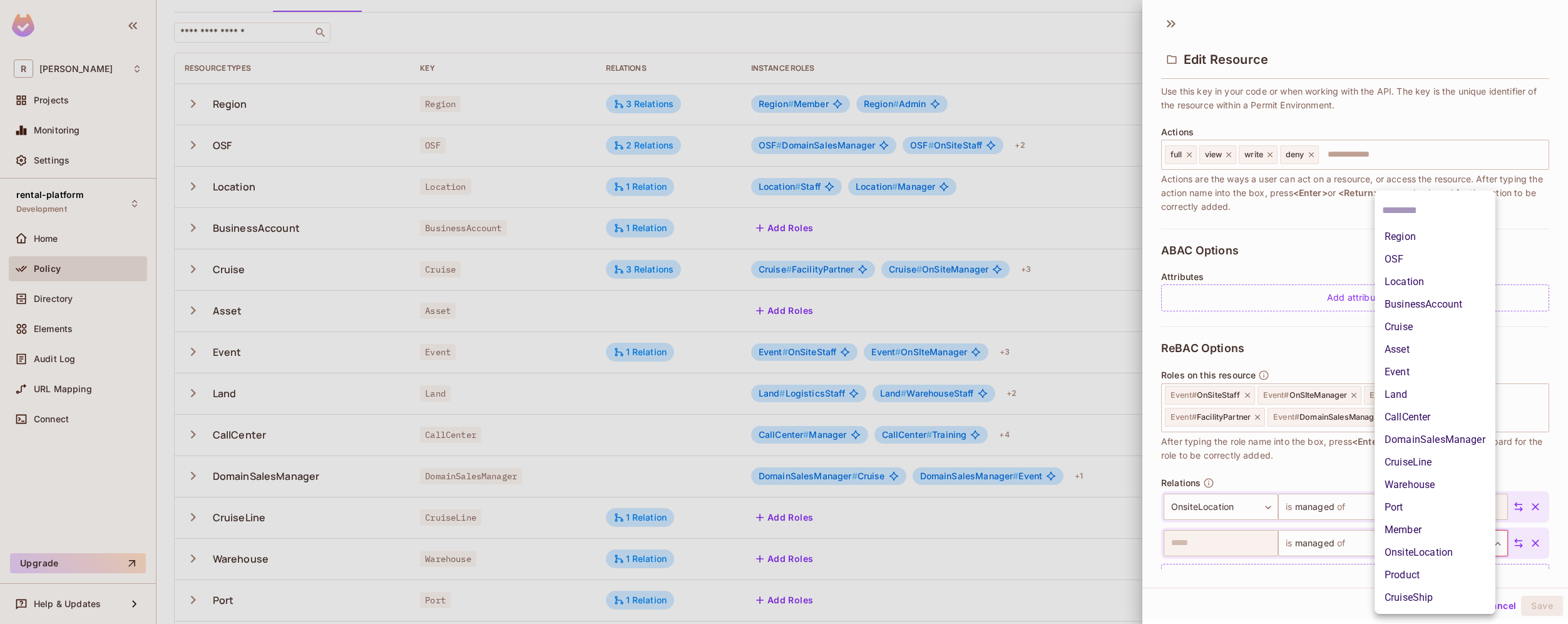
click at [1435, 232] on li "Region" at bounding box center [1435, 236] width 120 height 23
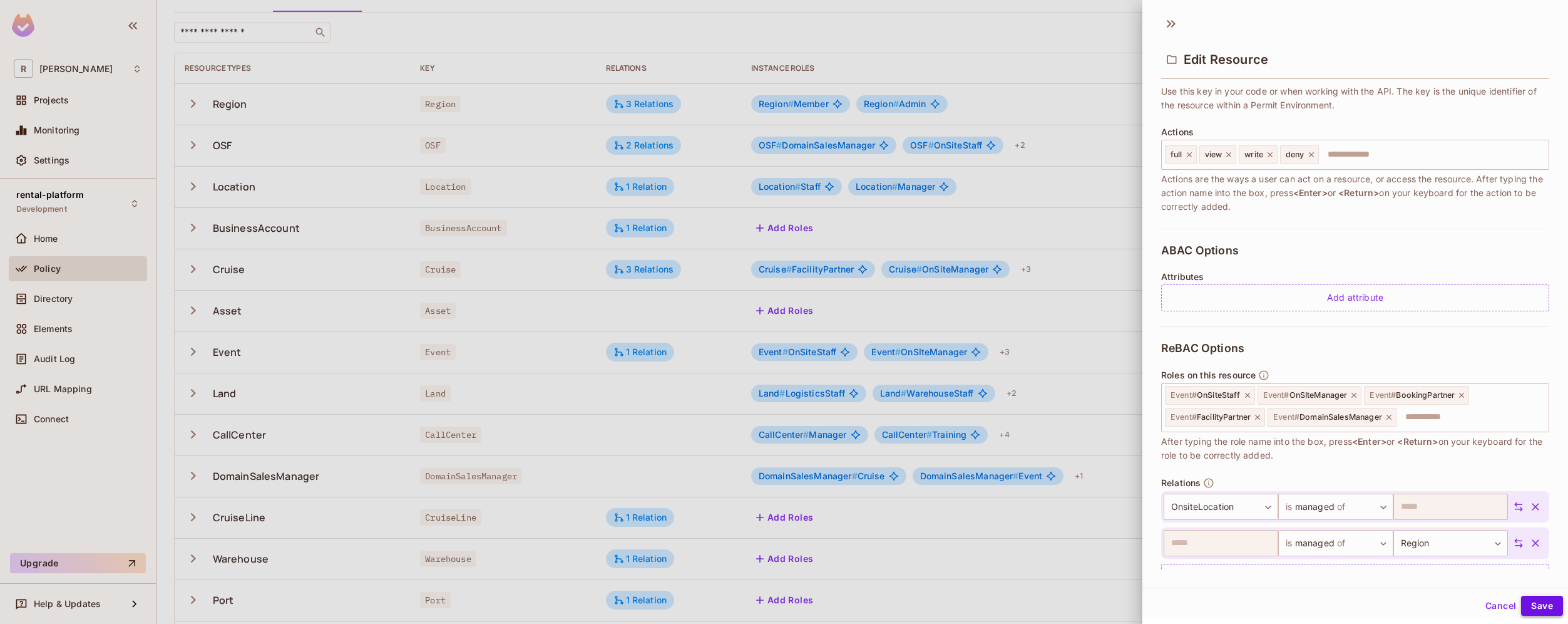
click at [1530, 605] on button "Save" at bounding box center [1541, 606] width 42 height 20
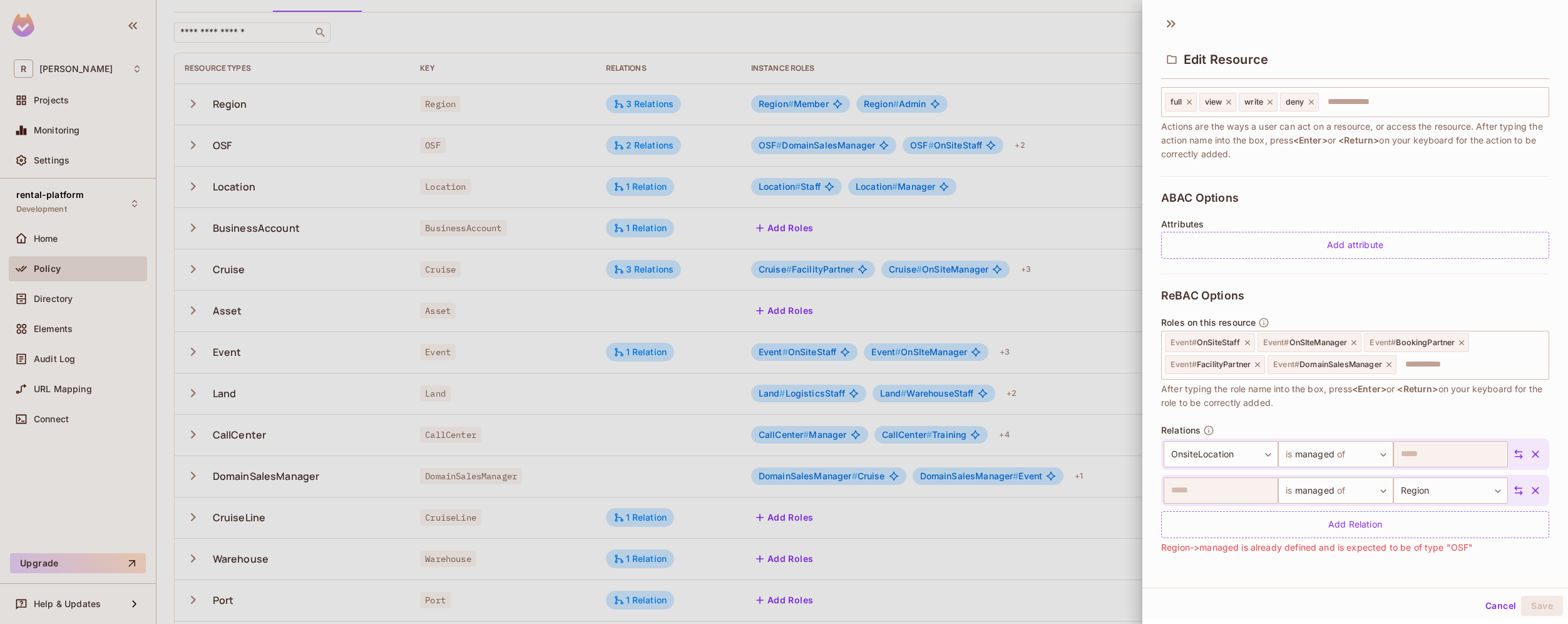
click at [1529, 494] on icon "button" at bounding box center [1535, 490] width 12 height 12
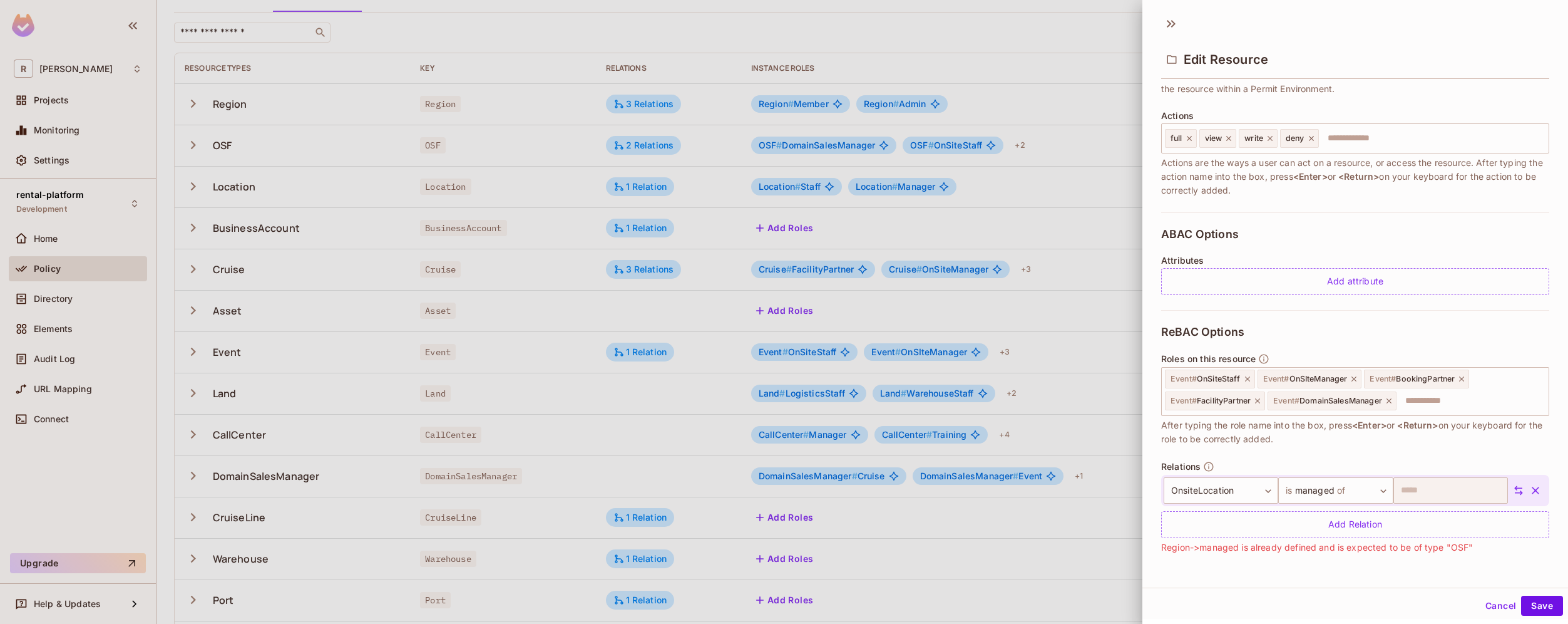
scroll to position [136, 0]
click at [1480, 606] on button "Cancel" at bounding box center [1500, 606] width 40 height 20
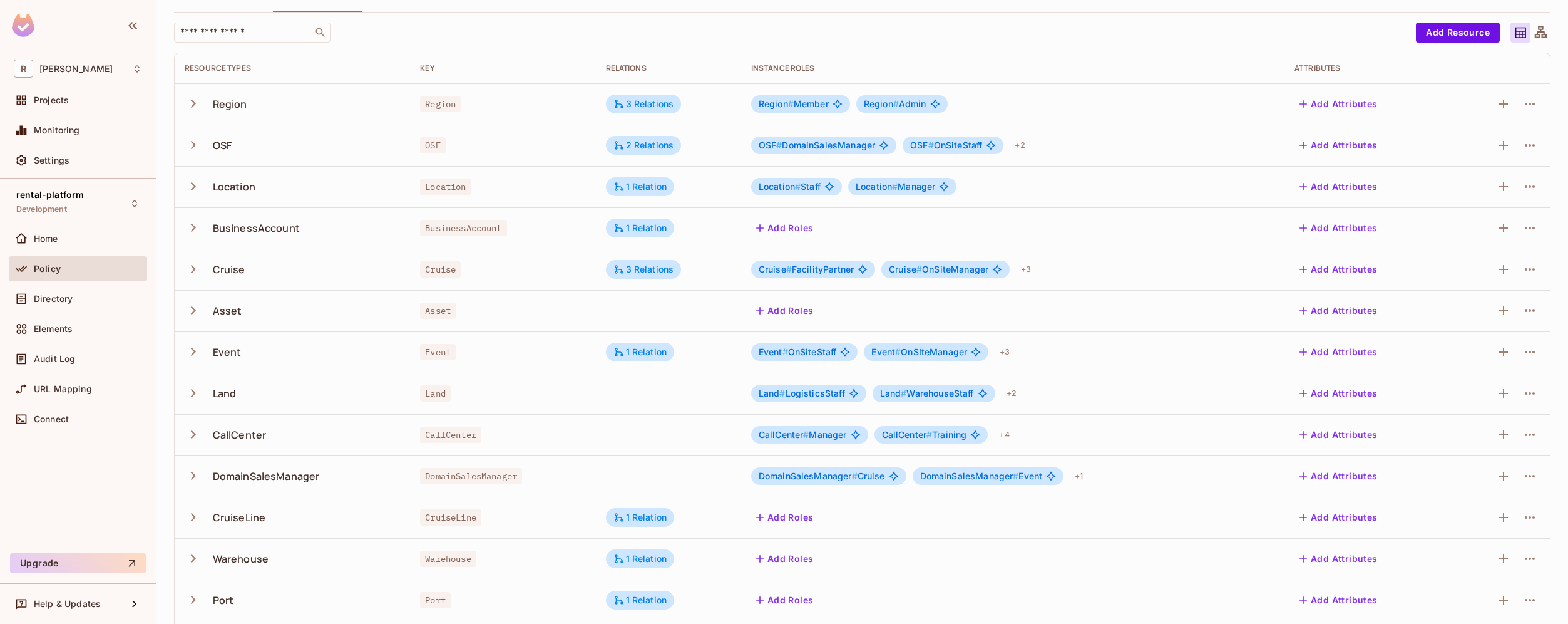
scroll to position [200, 0]
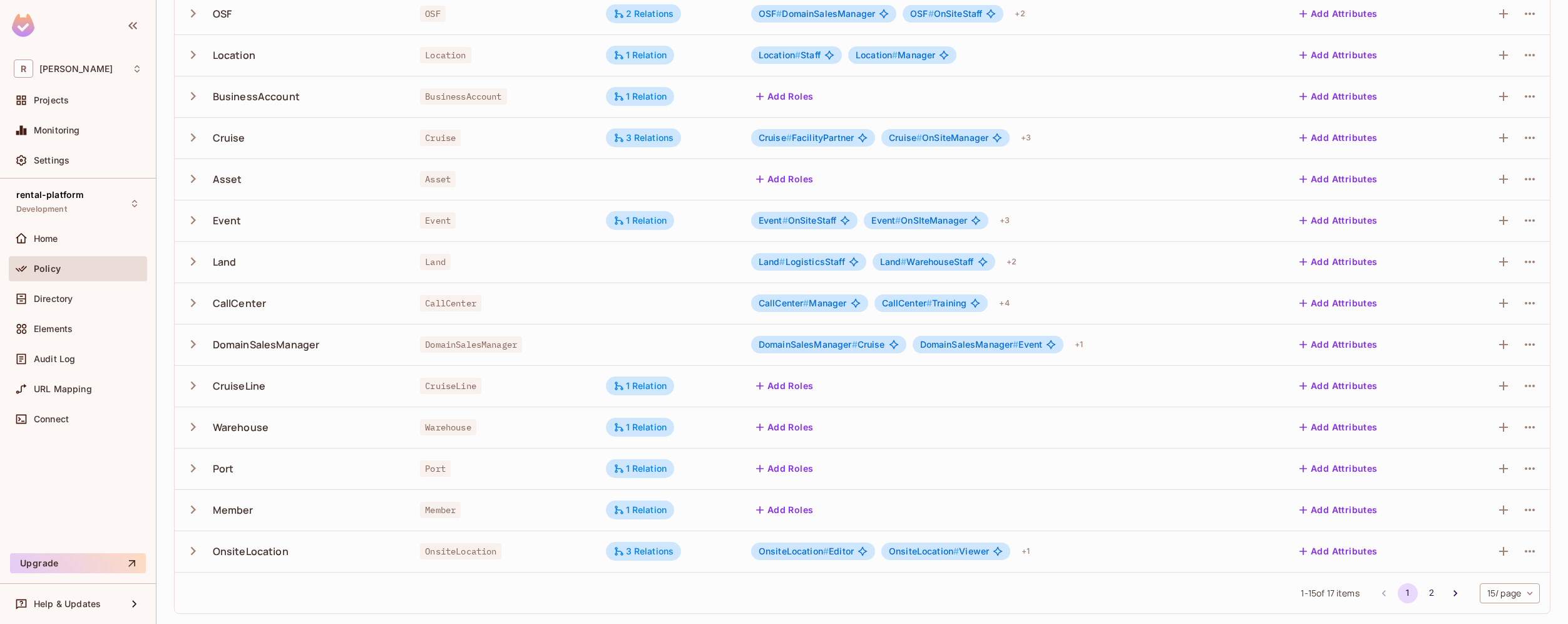
click at [784, 514] on button "Add Roles" at bounding box center [784, 510] width 68 height 20
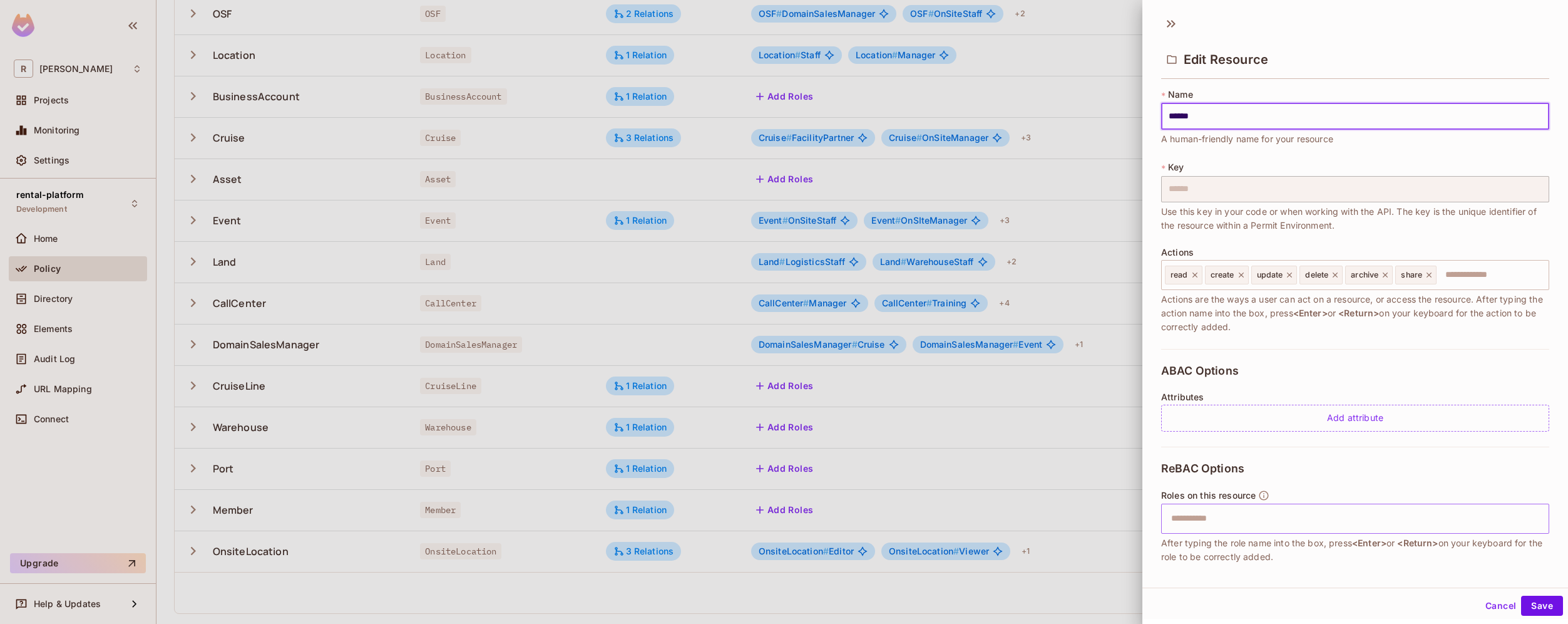
click at [1224, 517] on input "text" at bounding box center [1353, 519] width 380 height 25
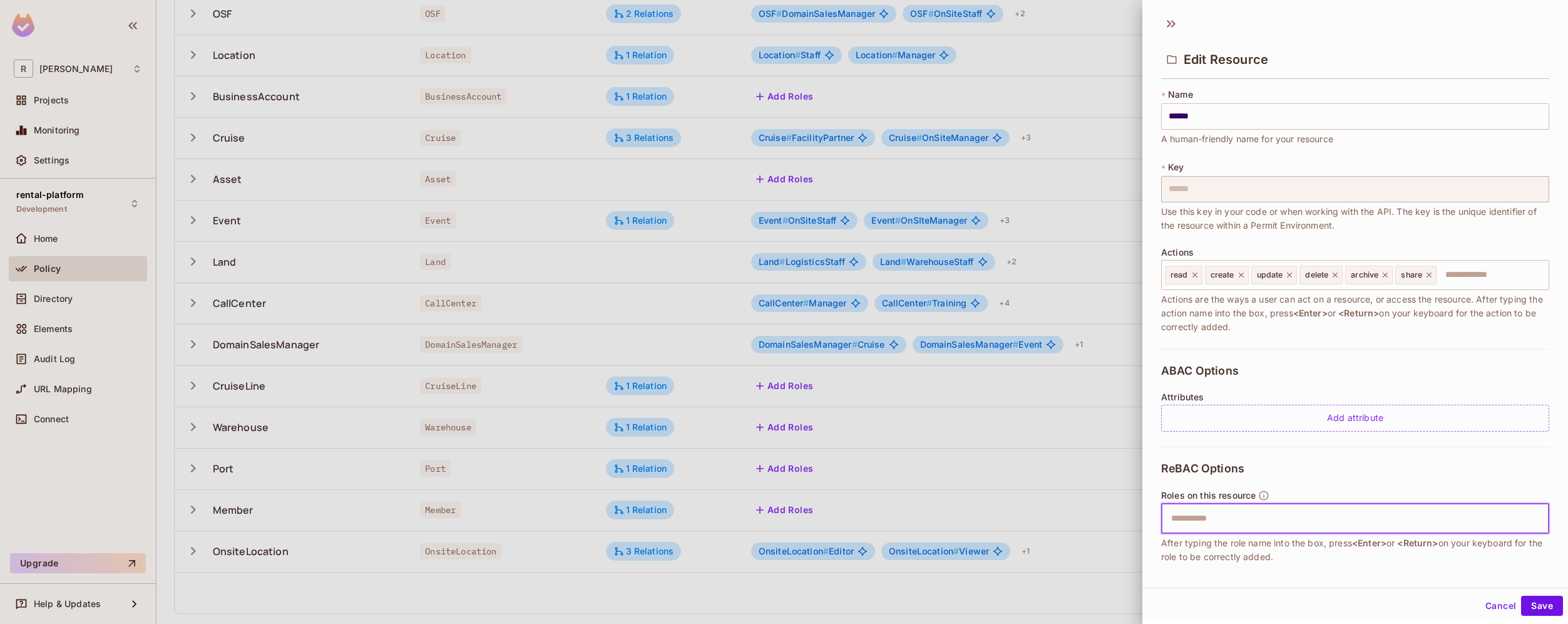
paste input "*****"
type input "*****"
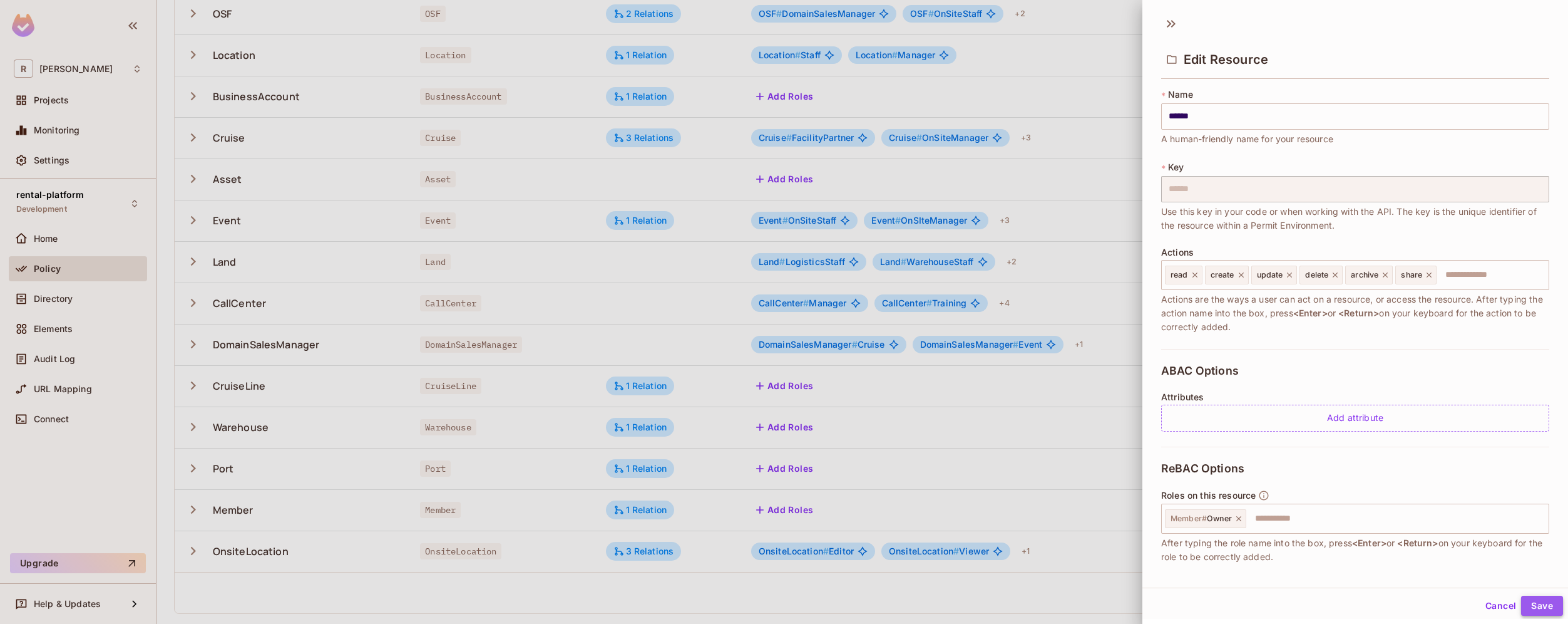
click at [1543, 611] on button "Save" at bounding box center [1541, 606] width 42 height 20
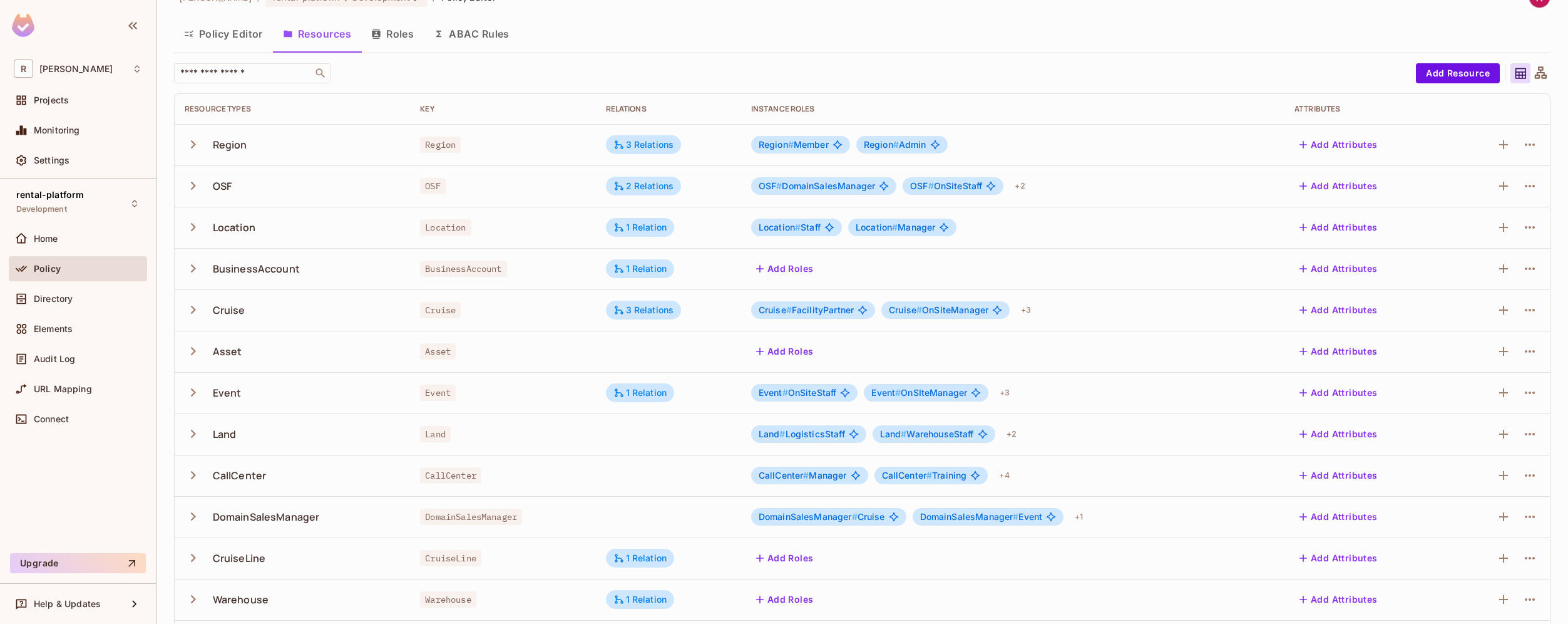
scroll to position [0, 0]
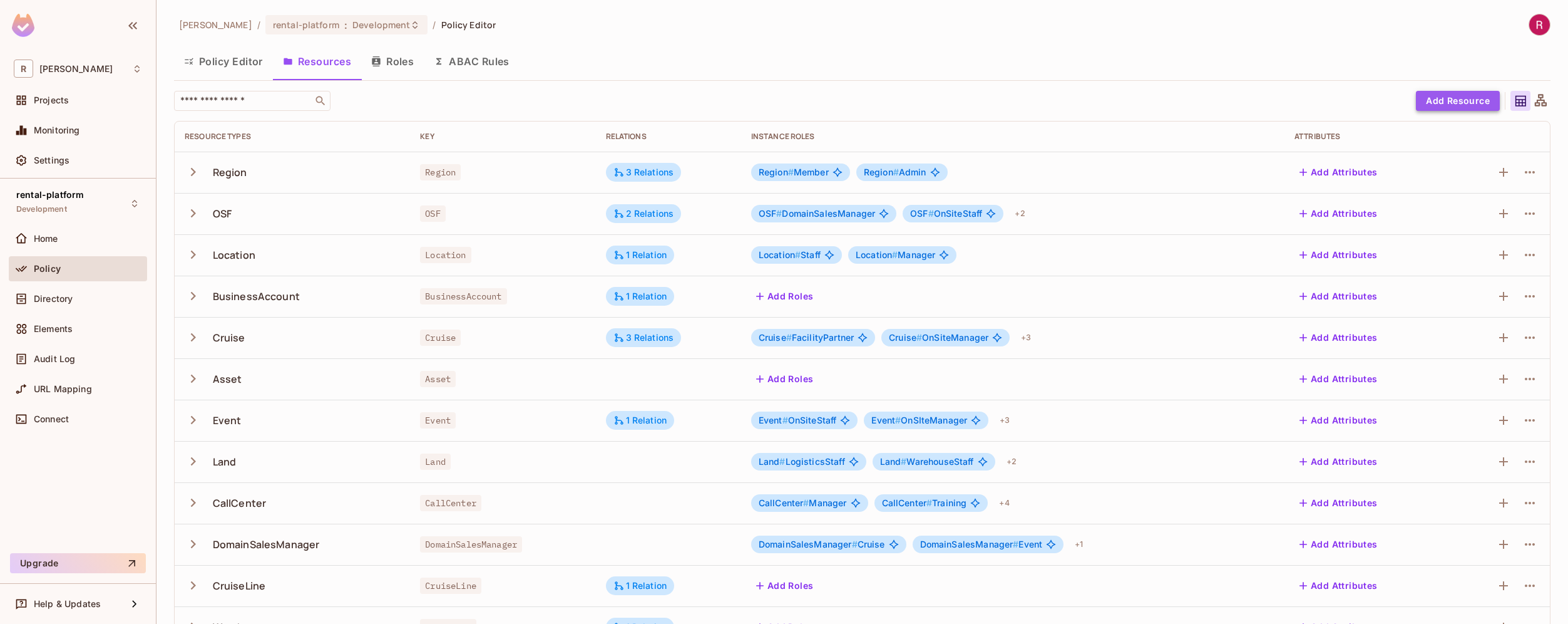
click at [1468, 101] on button "Add Resource" at bounding box center [1457, 101] width 84 height 20
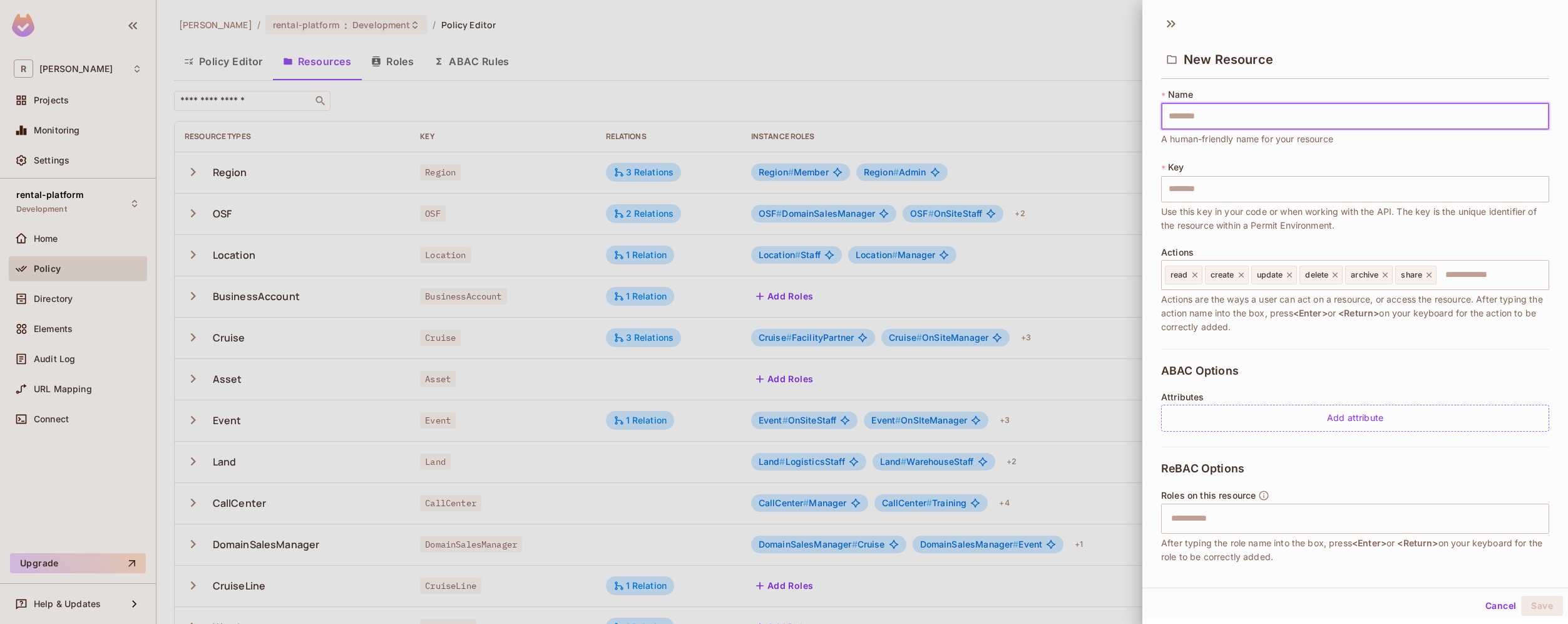
click at [1385, 117] on input "text" at bounding box center [1354, 116] width 388 height 26
type input "*****"
type input "*"
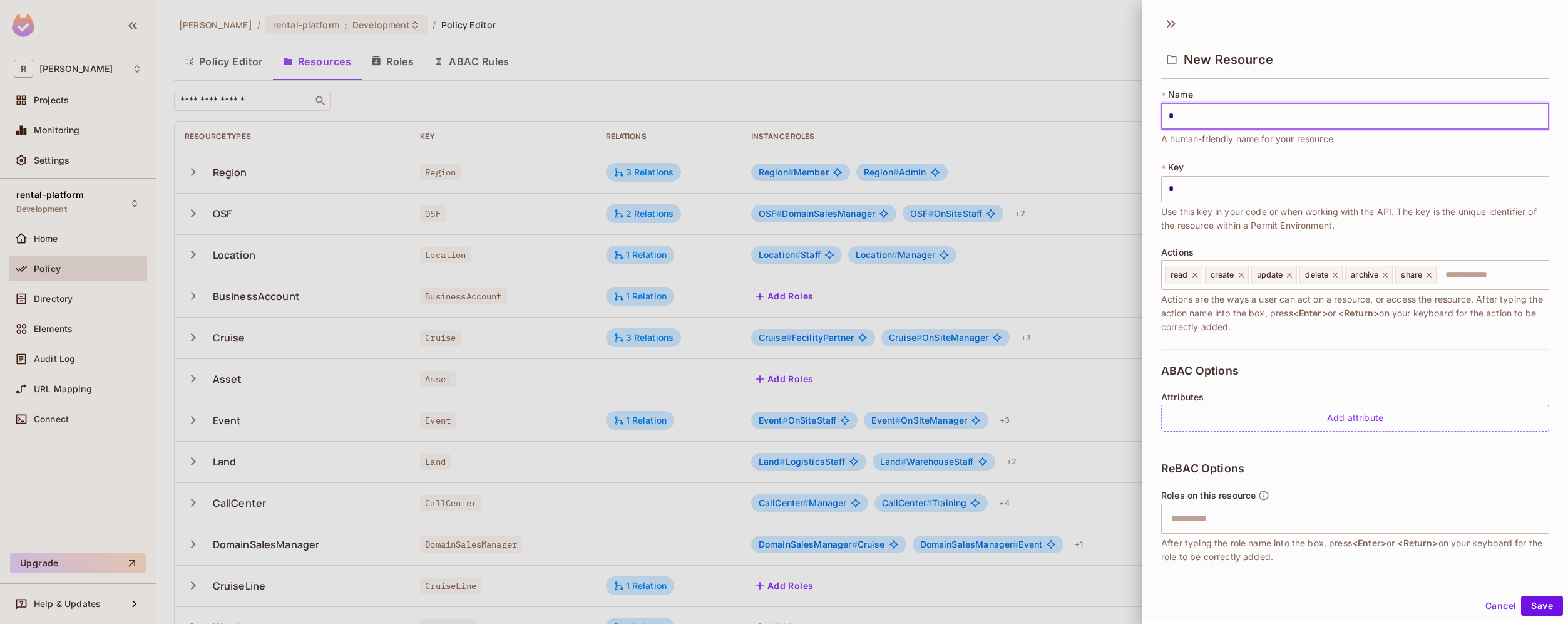
type input "**"
type input "*"
type input "**"
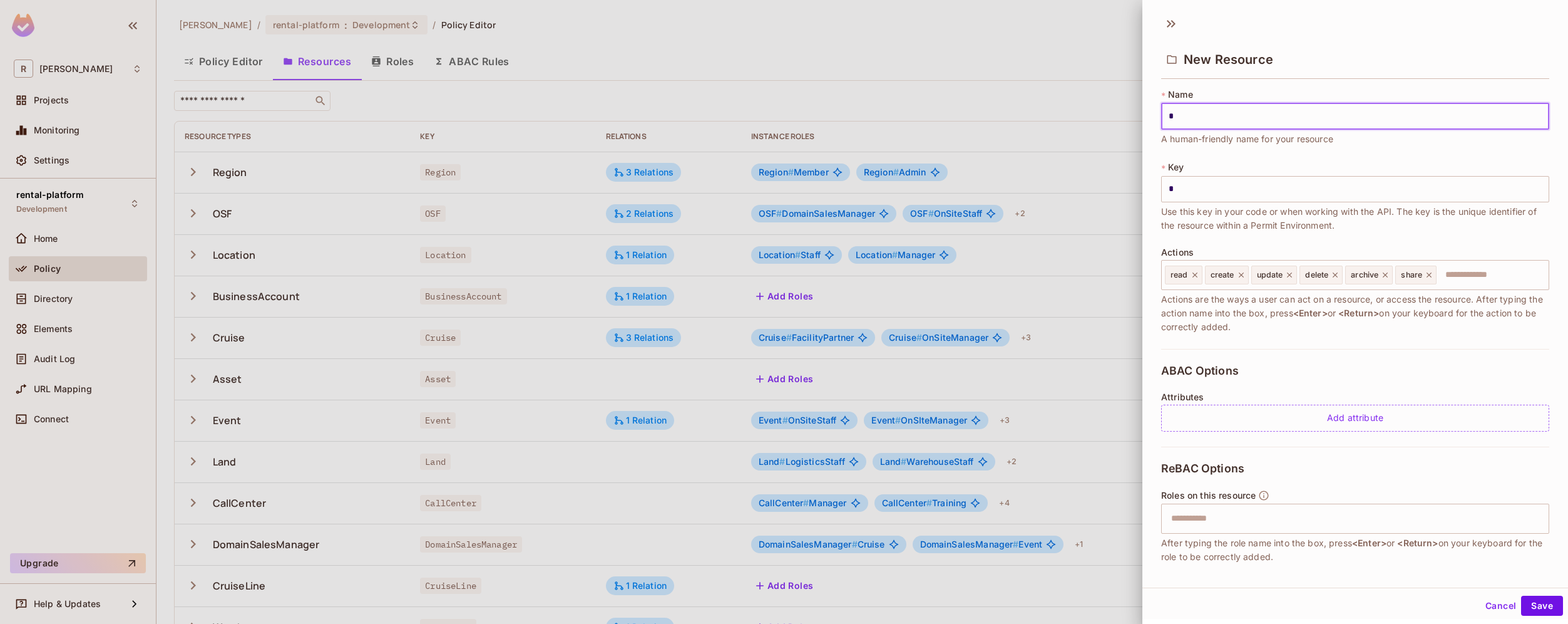
type input "**"
type input "***"
type input "****"
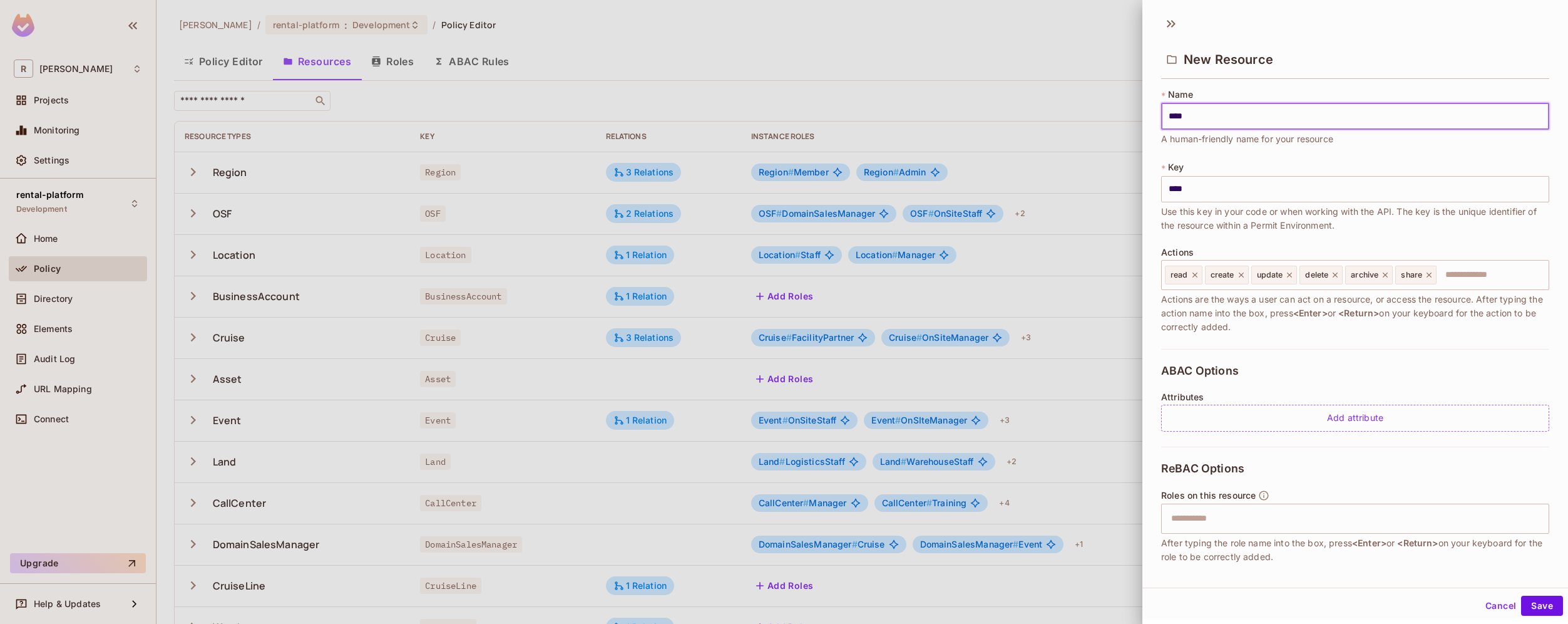
type input "*****"
type input "****"
type input "*****"
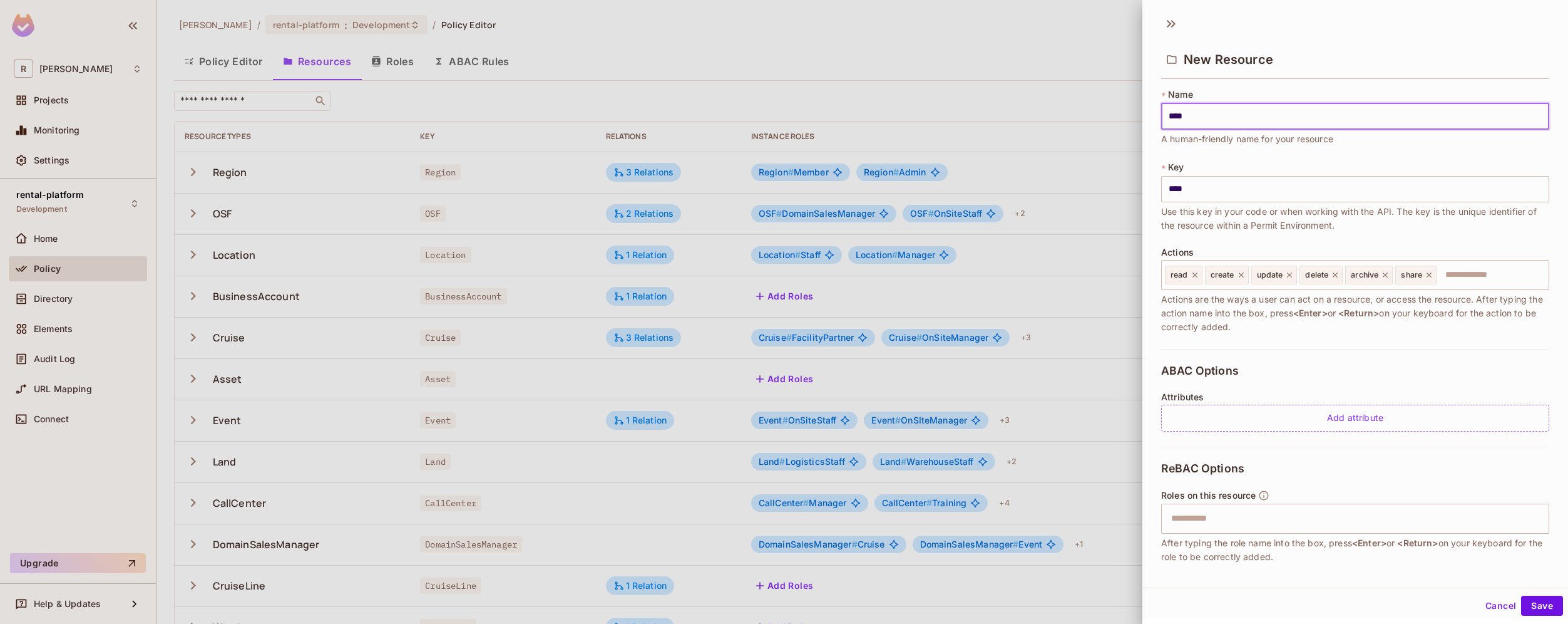
type input "*****"
type input "******"
type input "*******"
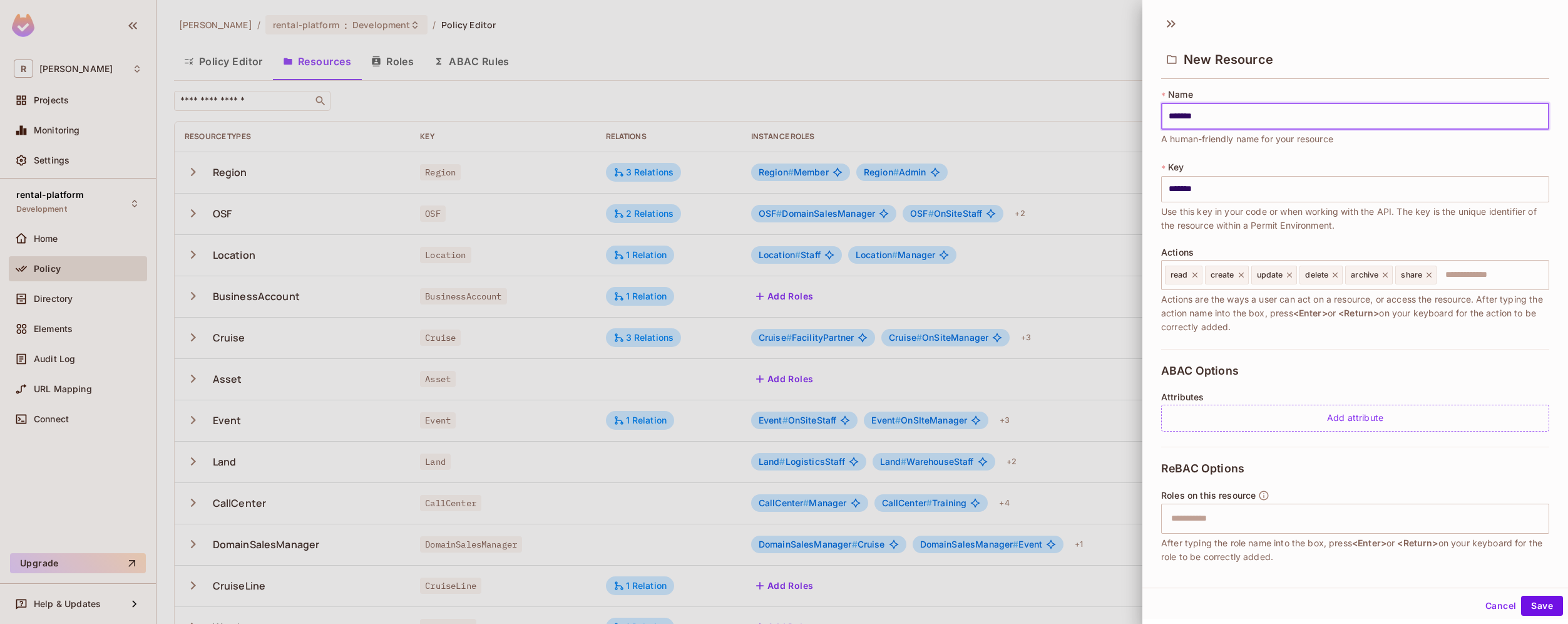
type input "********"
type input "*********"
type input "**********"
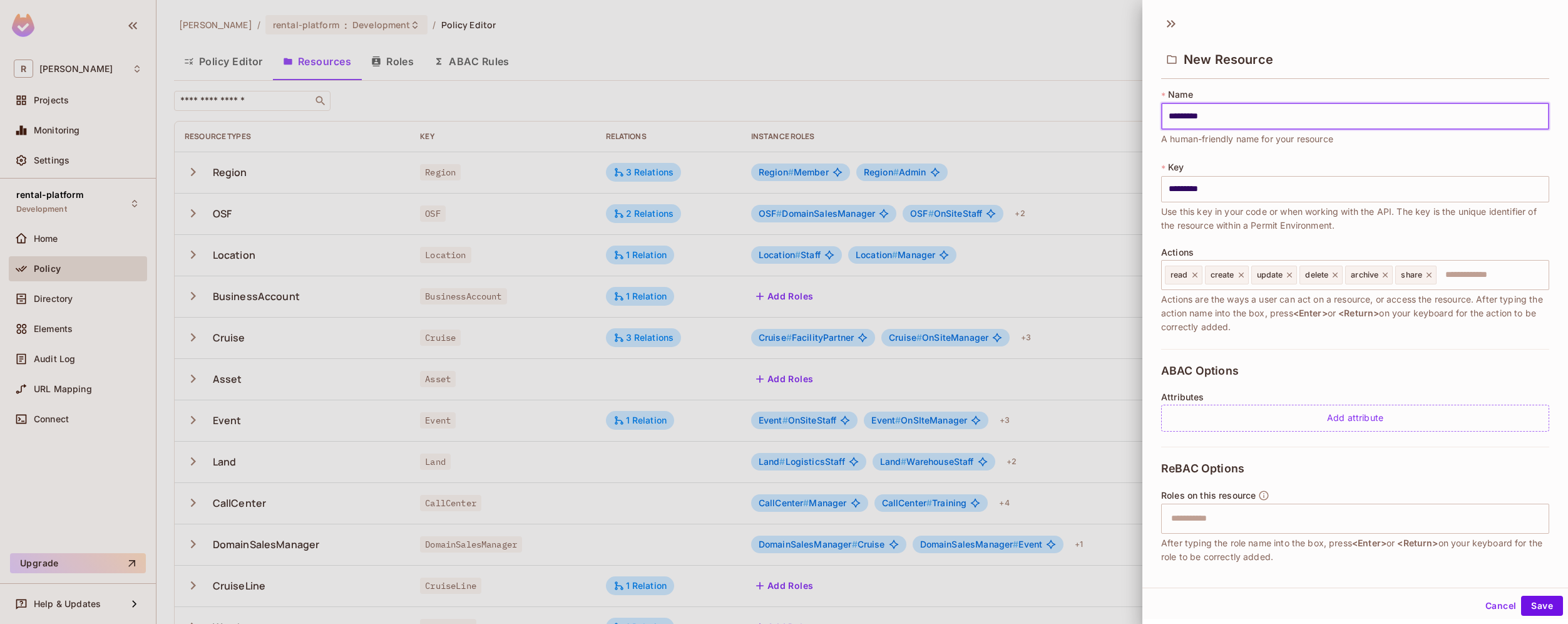
type input "**********"
type input "*********"
type input "**********"
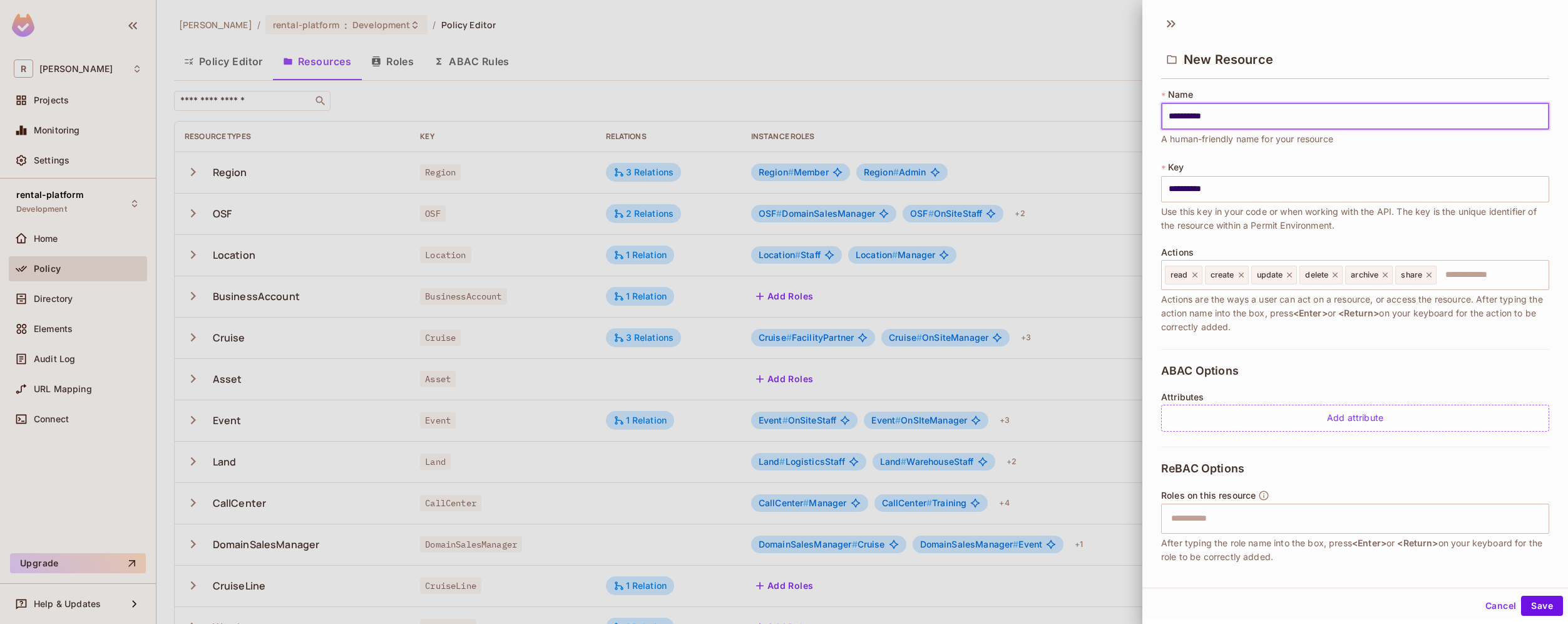
type input "**********"
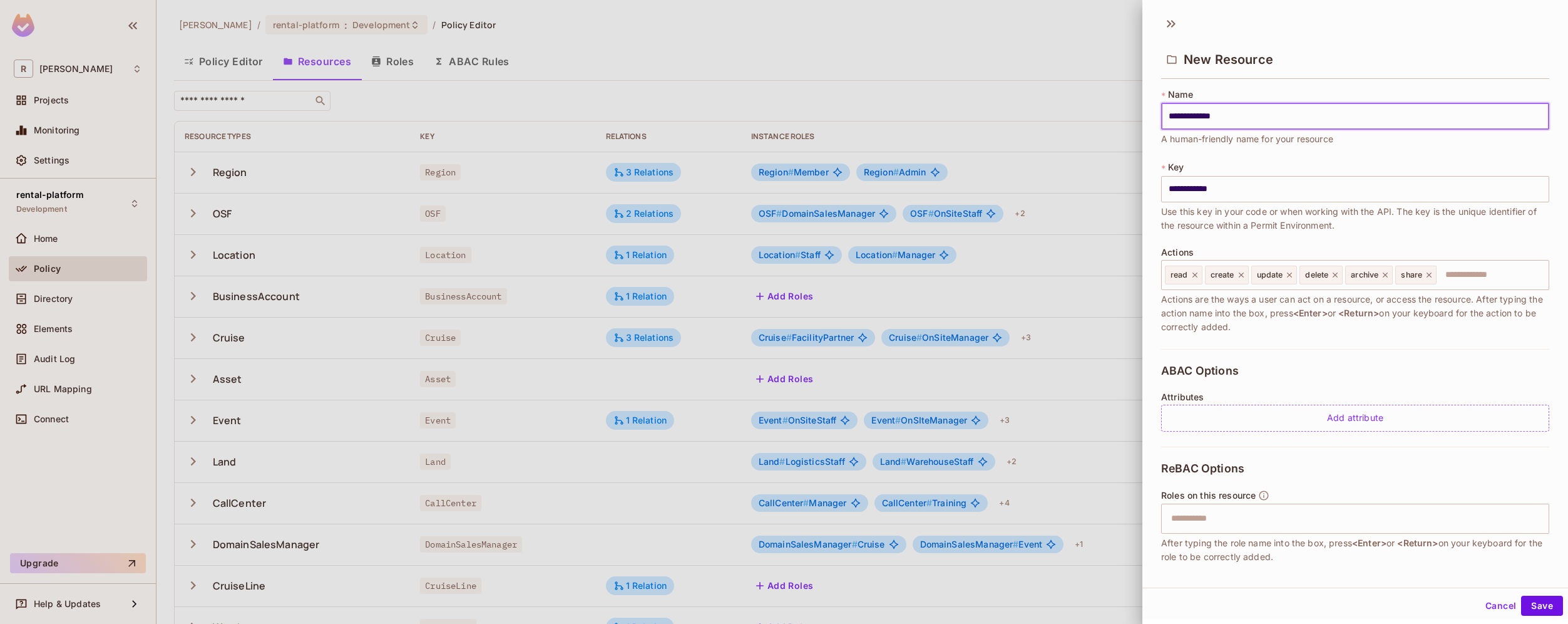
type input "**********"
click at [1429, 275] on icon at bounding box center [1428, 275] width 9 height 9
click at [1384, 275] on icon at bounding box center [1385, 275] width 9 height 9
click at [1339, 274] on icon at bounding box center [1335, 275] width 9 height 9
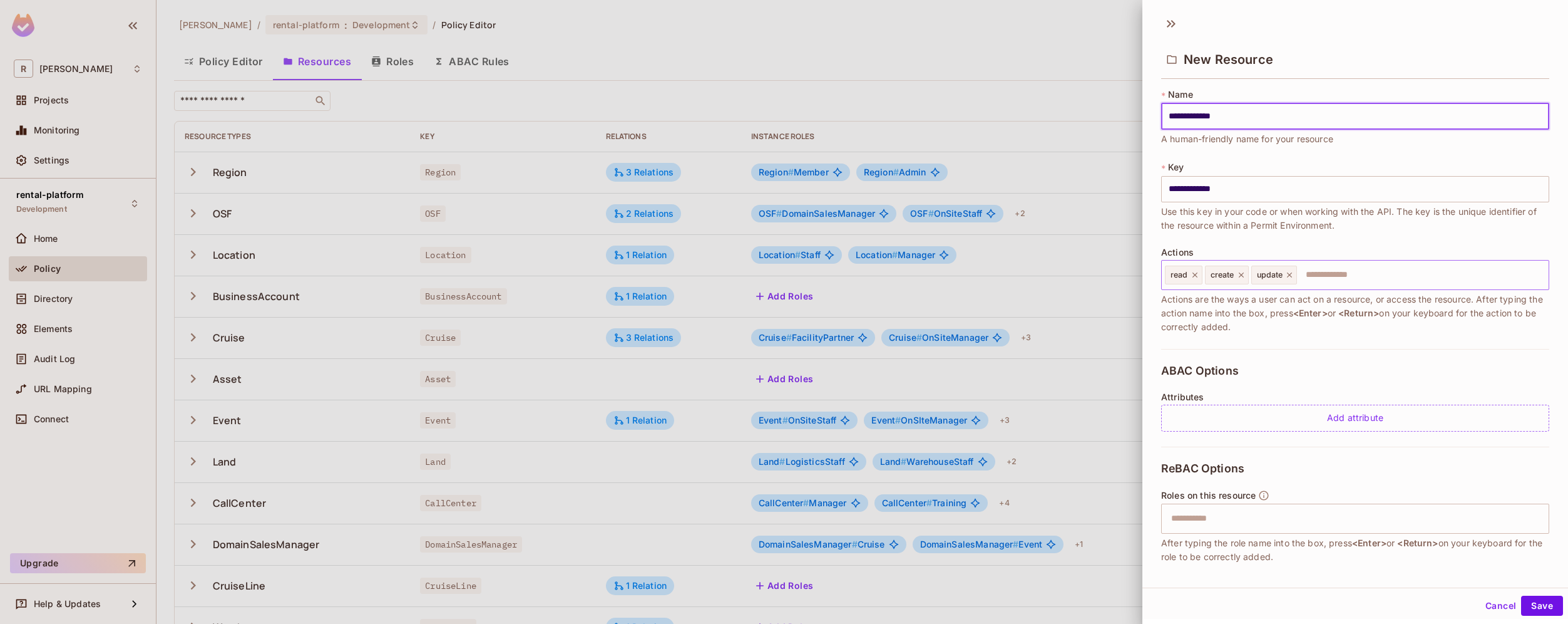
click at [1290, 277] on icon at bounding box center [1289, 275] width 9 height 9
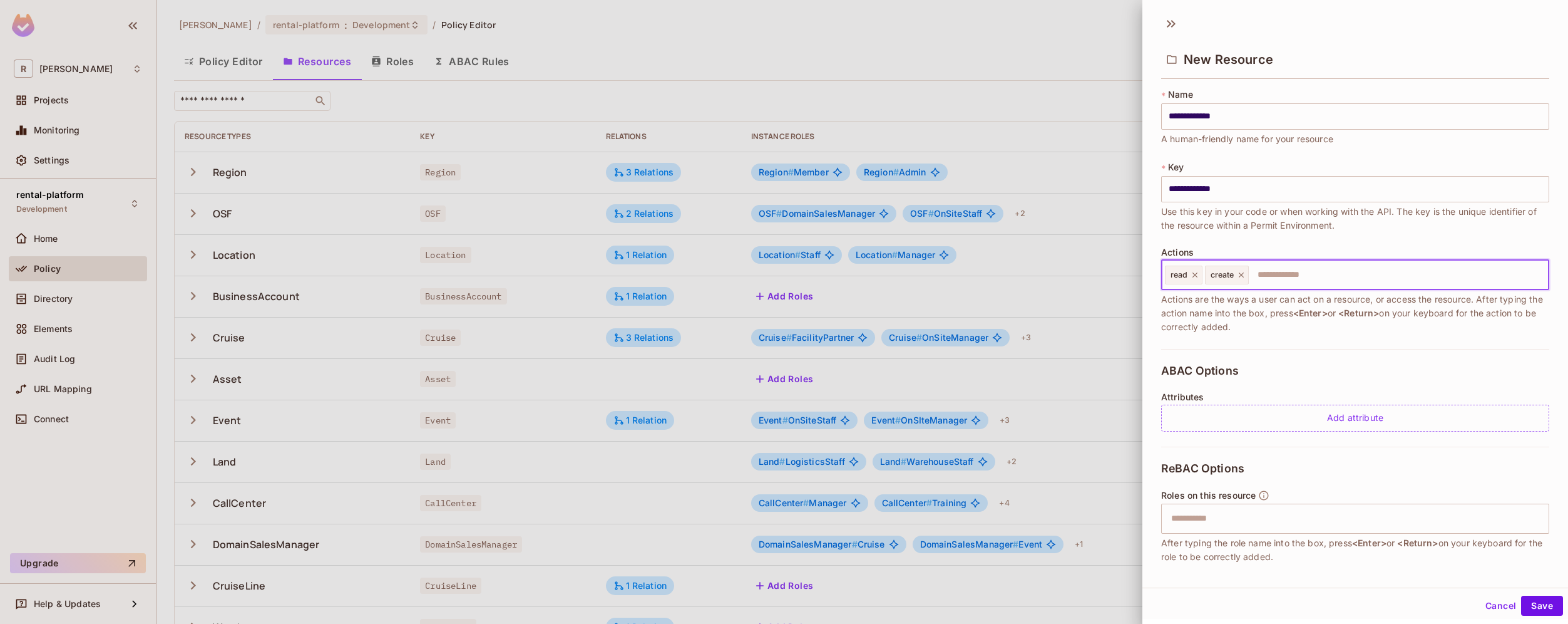
click at [1269, 278] on input "text" at bounding box center [1396, 275] width 294 height 25
paste input "**********"
drag, startPoint x: 1300, startPoint y: 275, endPoint x: 1260, endPoint y: 275, distance: 40.0
click at [1260, 275] on input "**********" at bounding box center [1396, 275] width 294 height 25
click at [1311, 274] on input "**********" at bounding box center [1396, 275] width 294 height 25
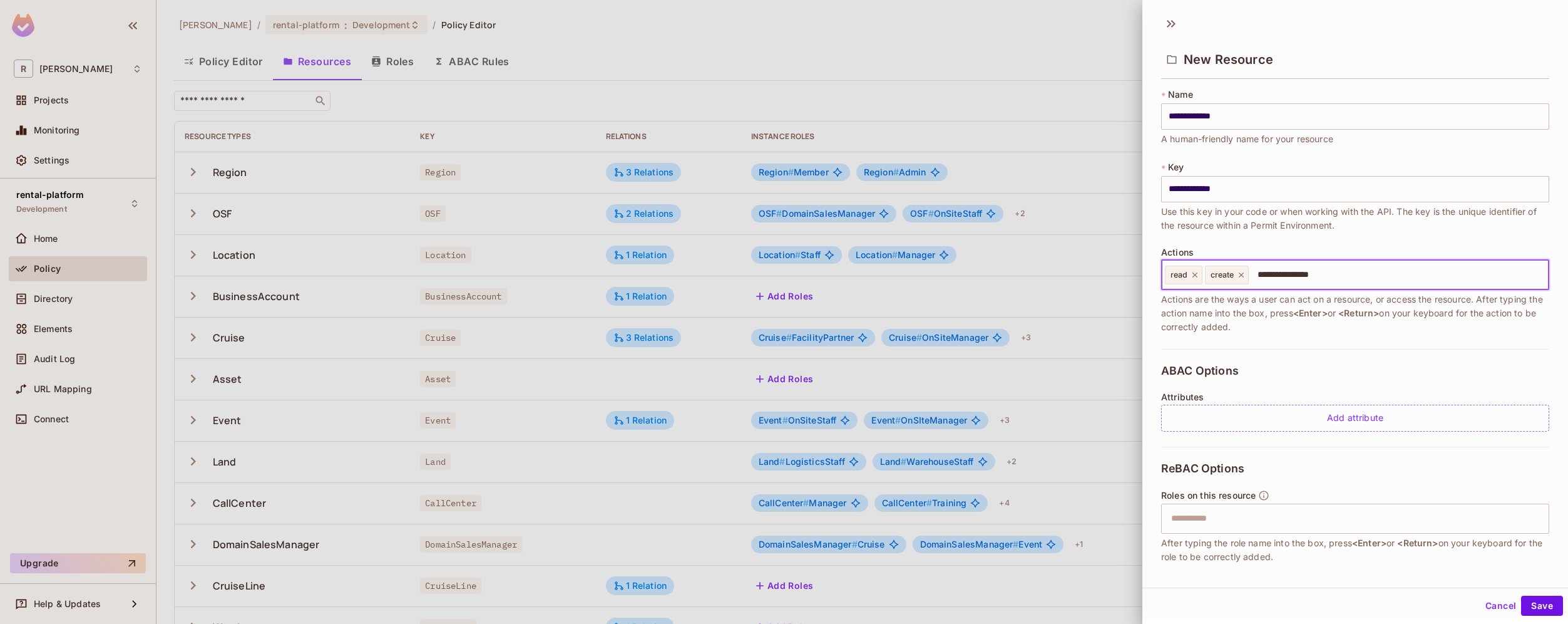
click at [1311, 274] on input "**********" at bounding box center [1396, 275] width 294 height 25
type input "******"
click at [1320, 272] on input "text" at bounding box center [1420, 275] width 246 height 25
paste input "********"
type input "********"
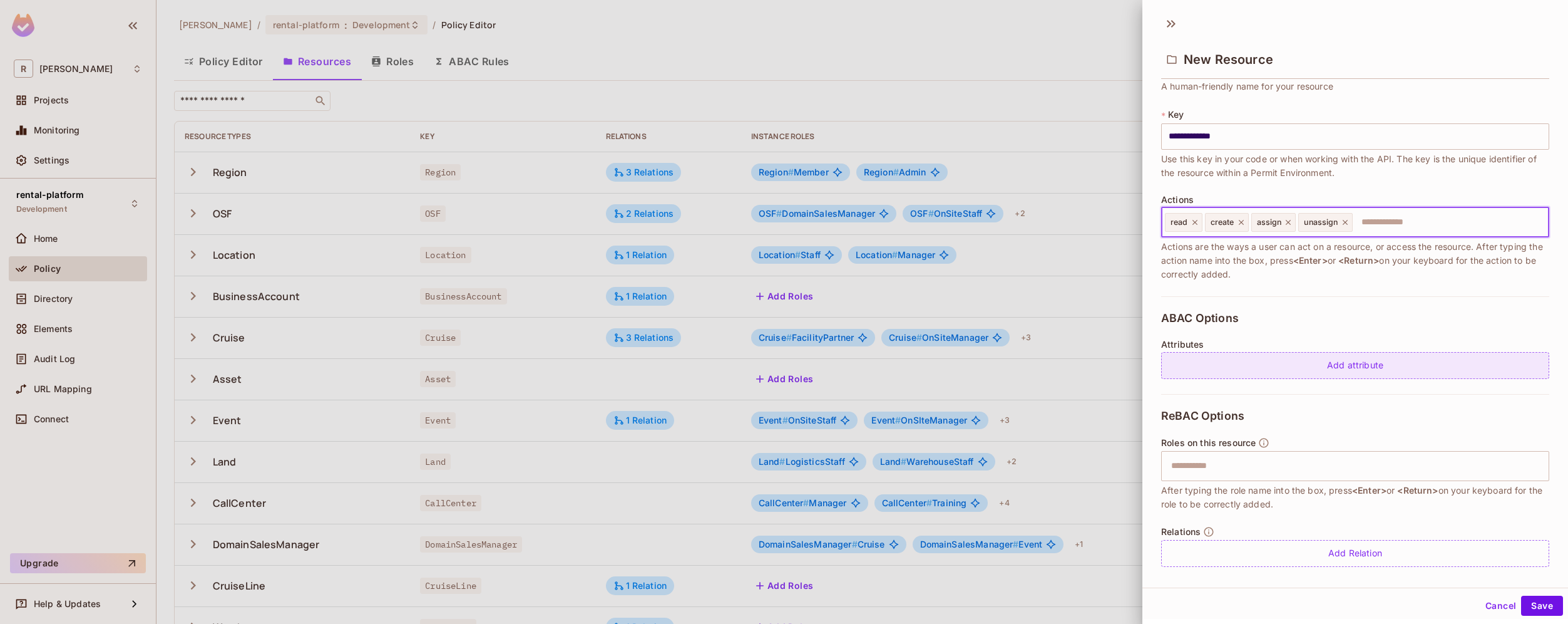
scroll to position [65, 0]
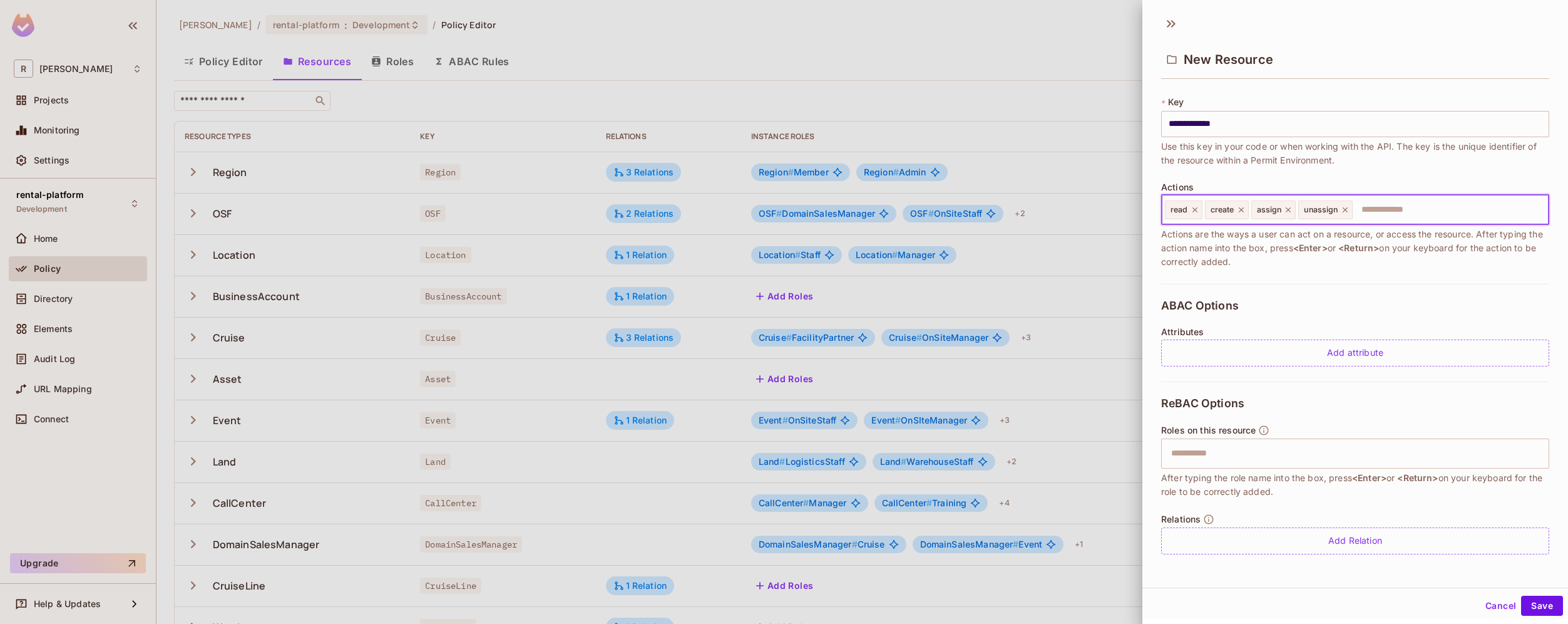
click at [1413, 213] on input "text" at bounding box center [1448, 210] width 190 height 25
type input "*******"
click at [1539, 606] on button "Save" at bounding box center [1541, 603] width 42 height 20
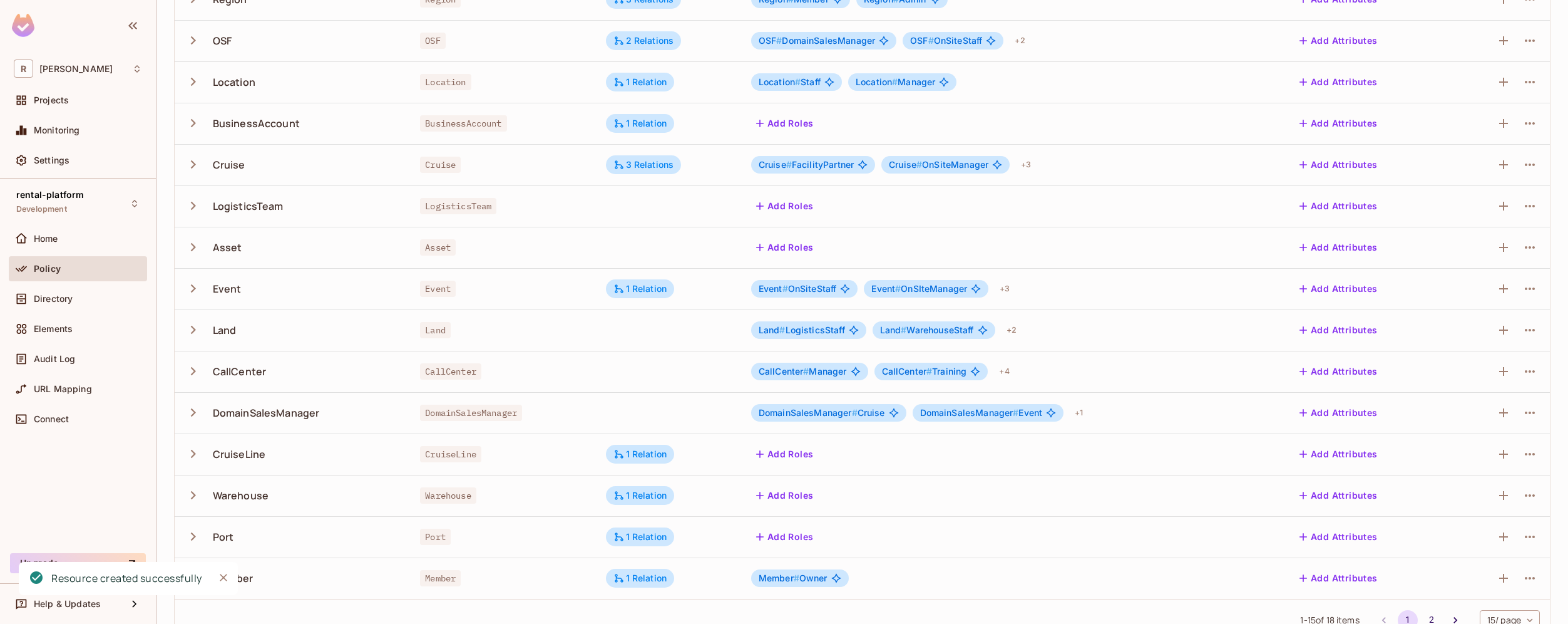
scroll to position [175, 0]
click at [259, 206] on div "LogisticsTeam" at bounding box center [248, 204] width 70 height 14
copy div "LogisticsTeam"
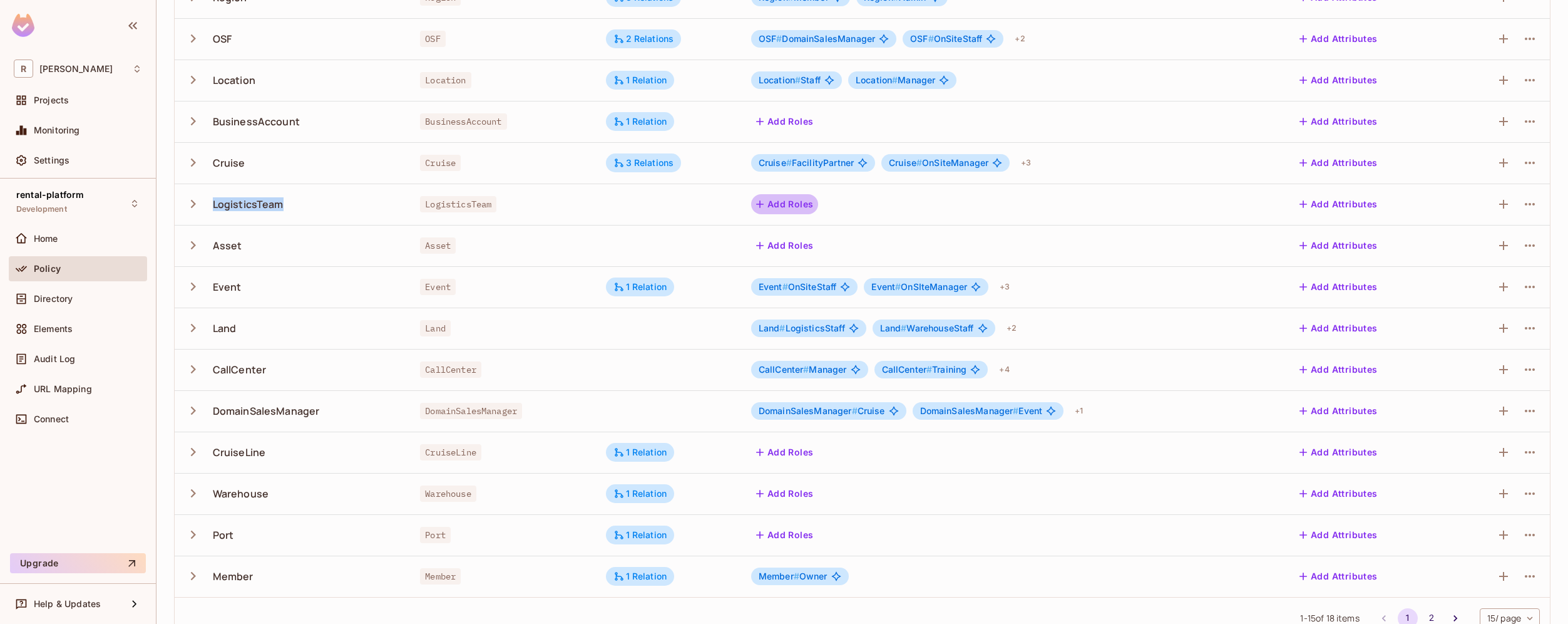
click at [786, 203] on button "Add Roles" at bounding box center [784, 203] width 68 height 20
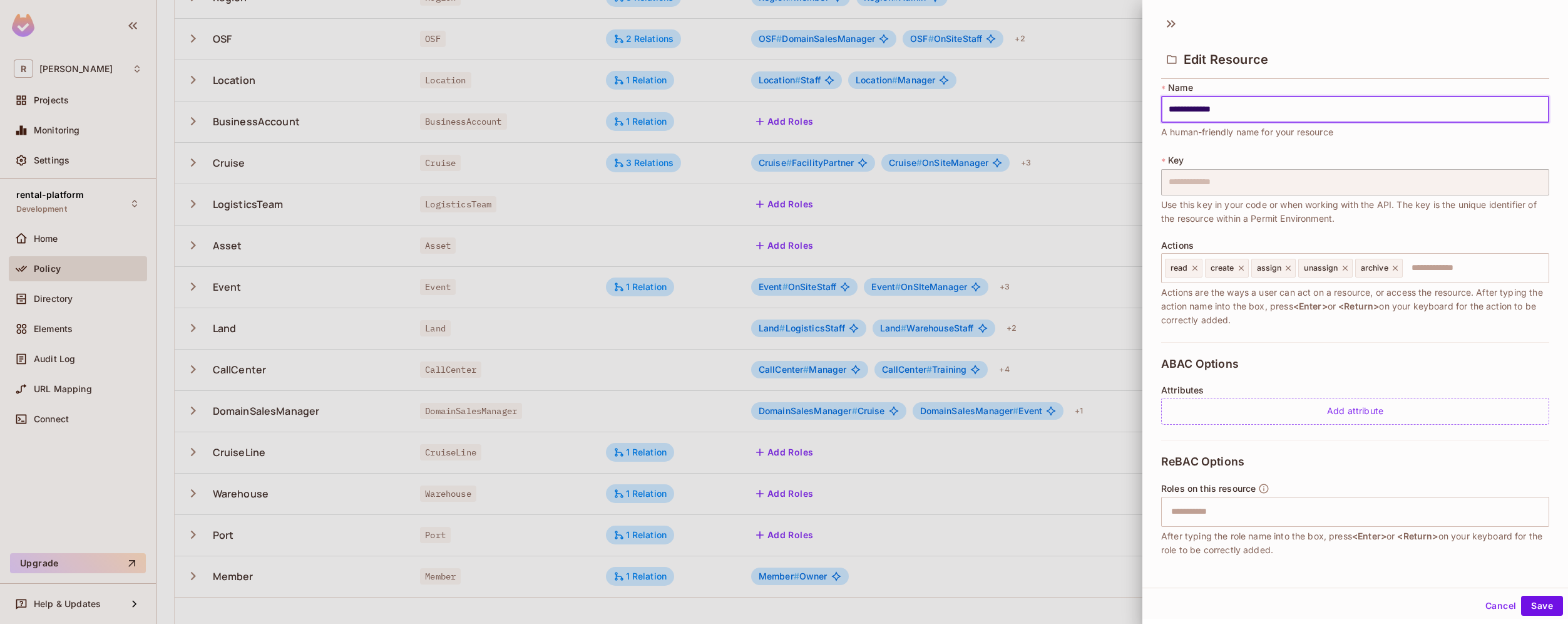
scroll to position [0, 0]
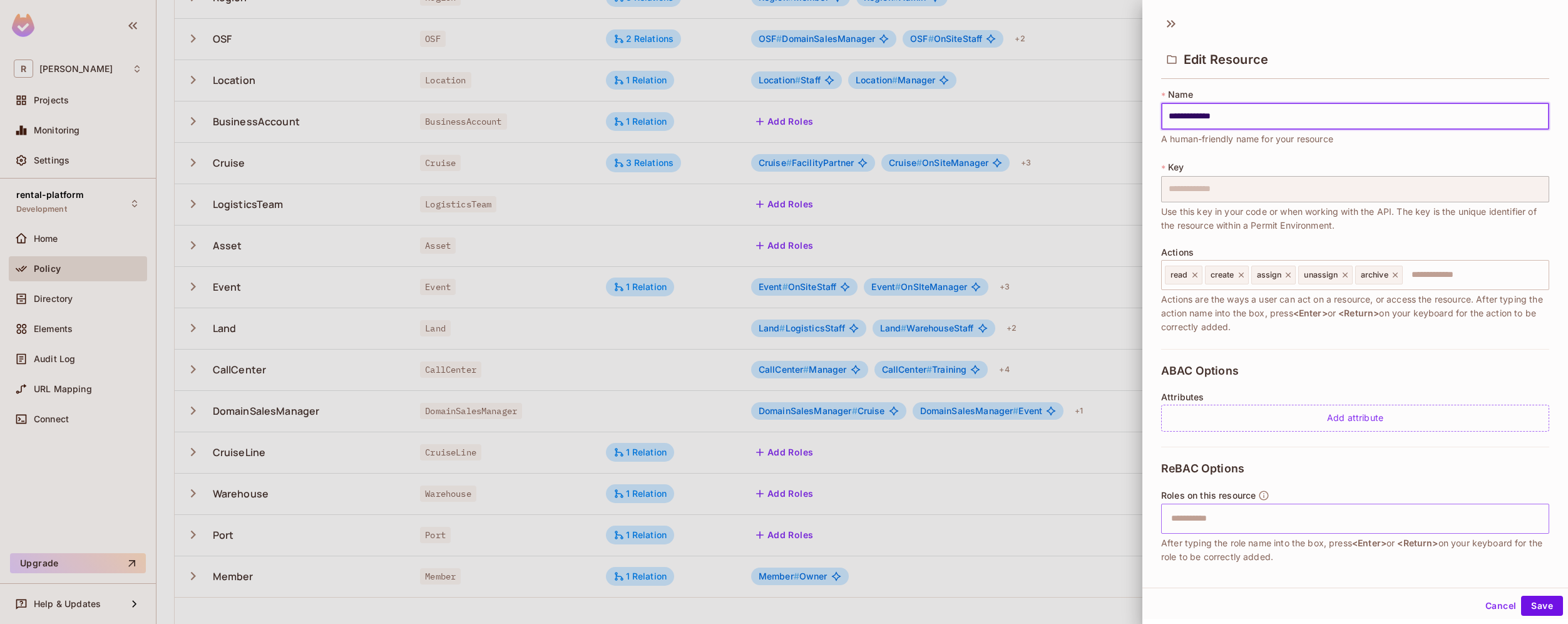
click at [1235, 518] on input "text" at bounding box center [1353, 519] width 380 height 25
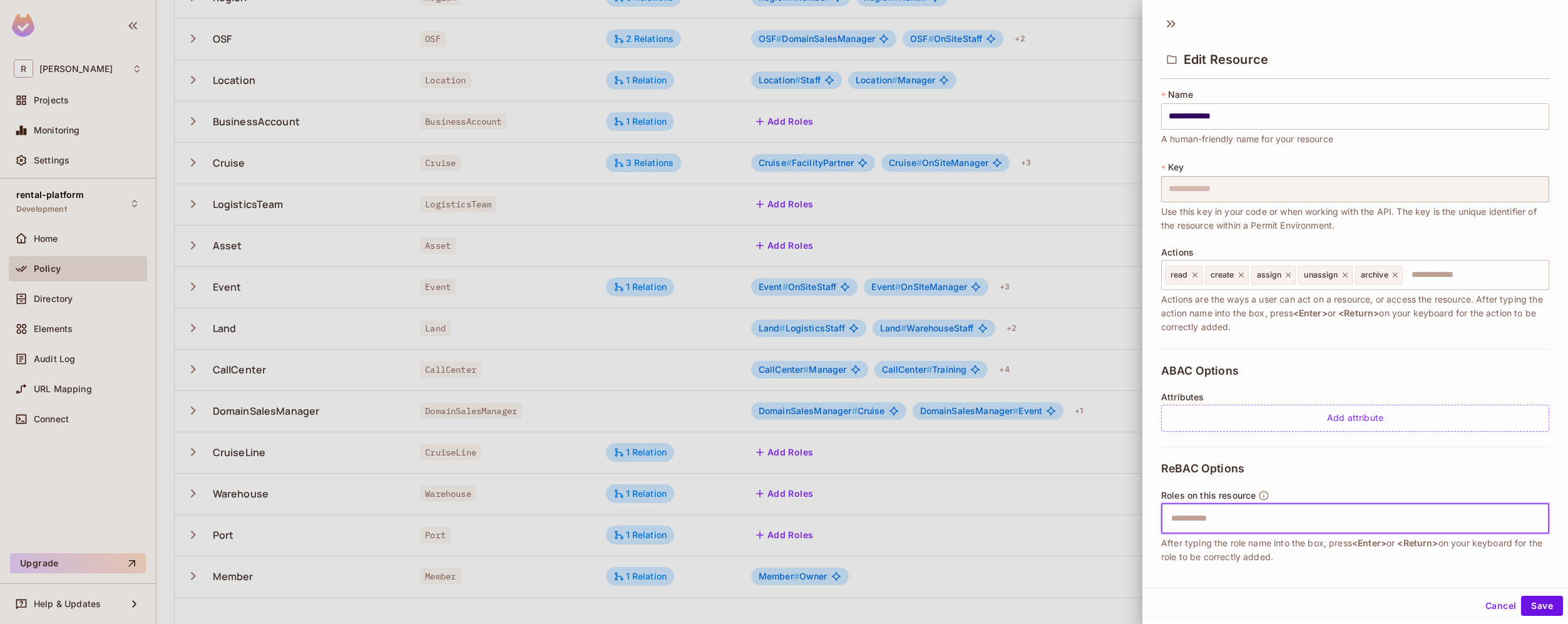
scroll to position [65, 0]
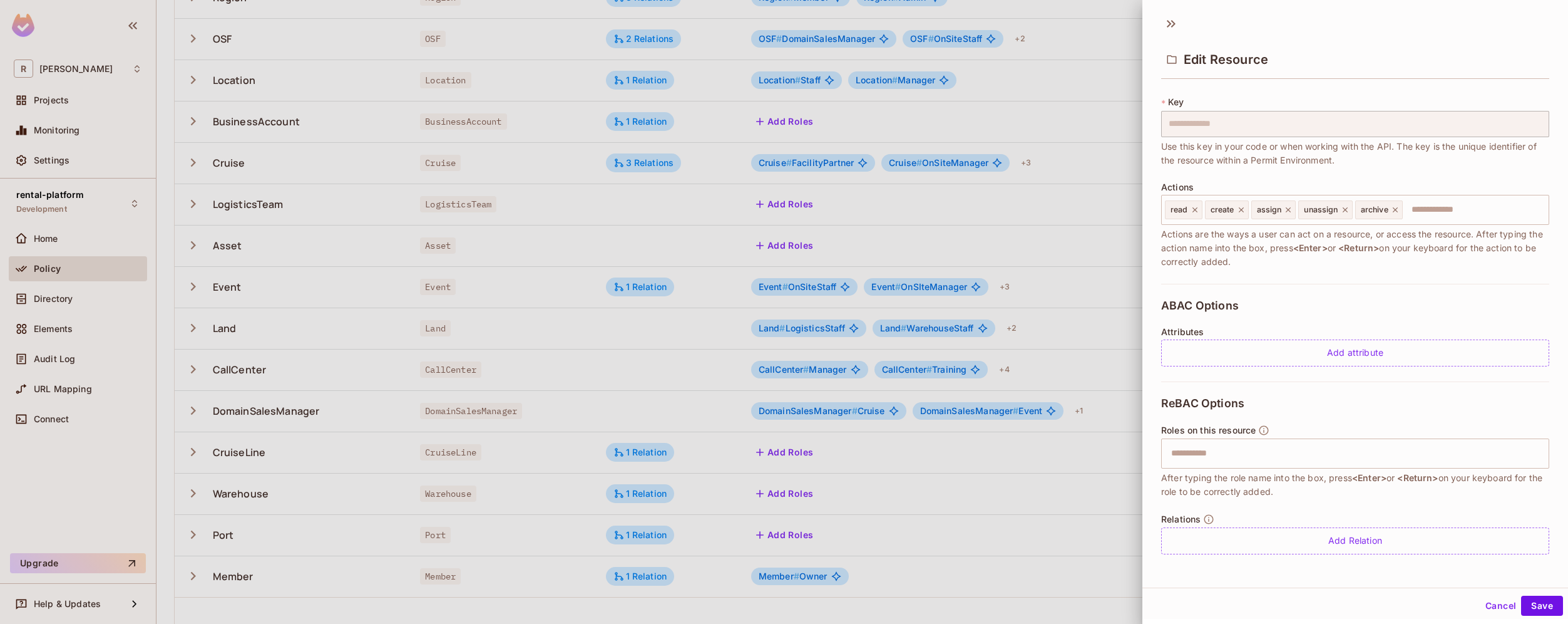
click at [1118, 225] on div at bounding box center [784, 312] width 1568 height 624
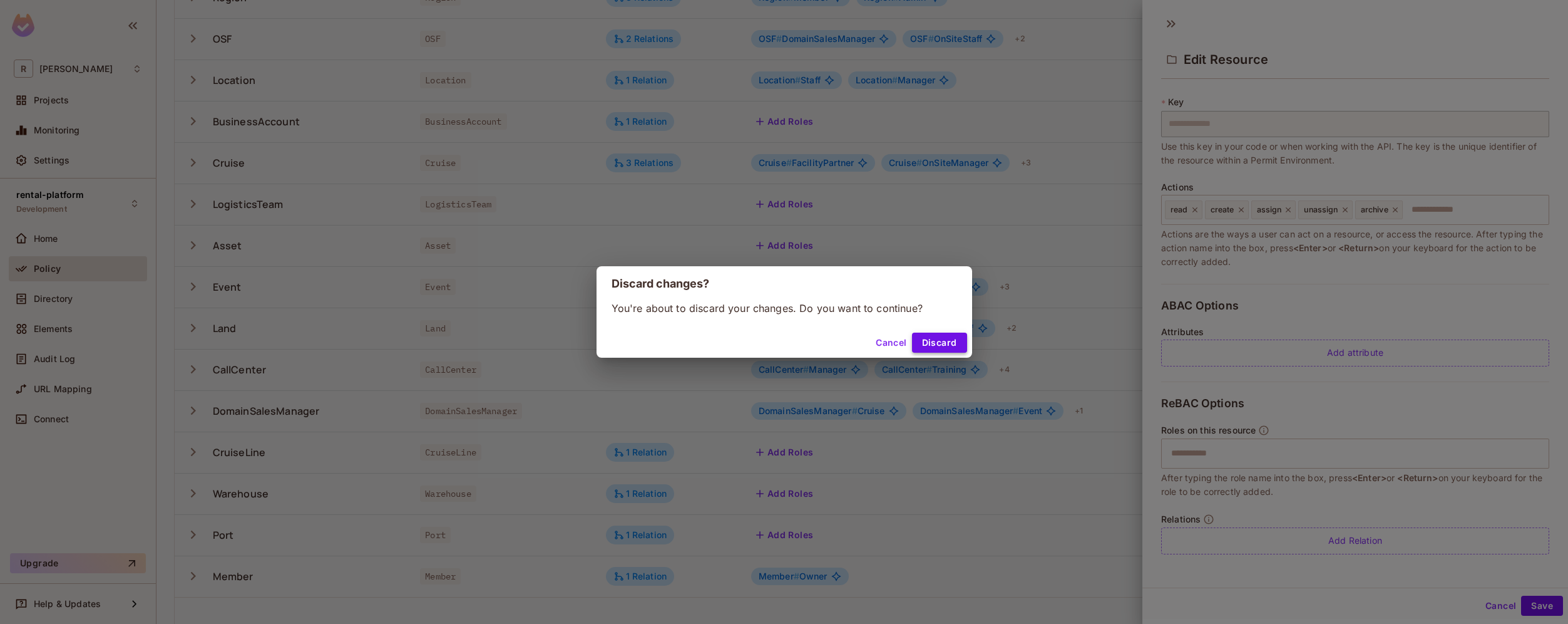
click at [951, 338] on button "Discard" at bounding box center [939, 342] width 55 height 20
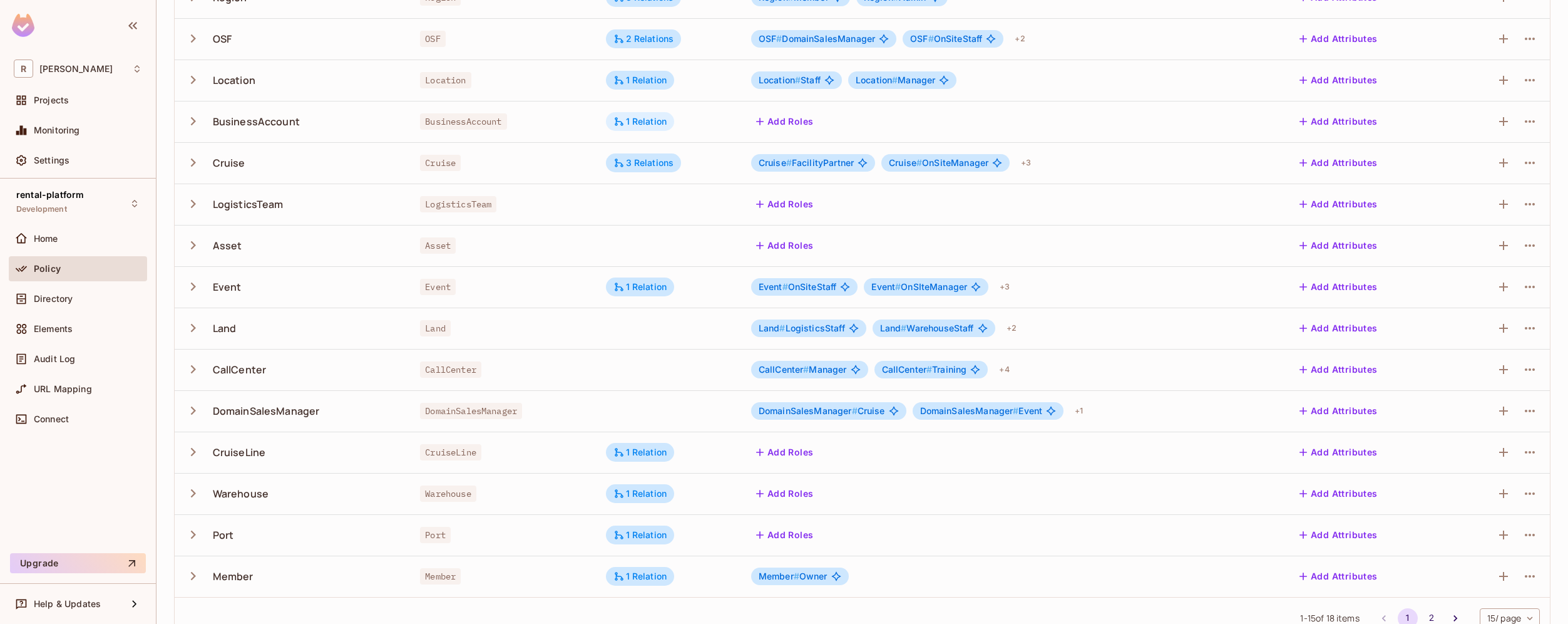
scroll to position [0, 0]
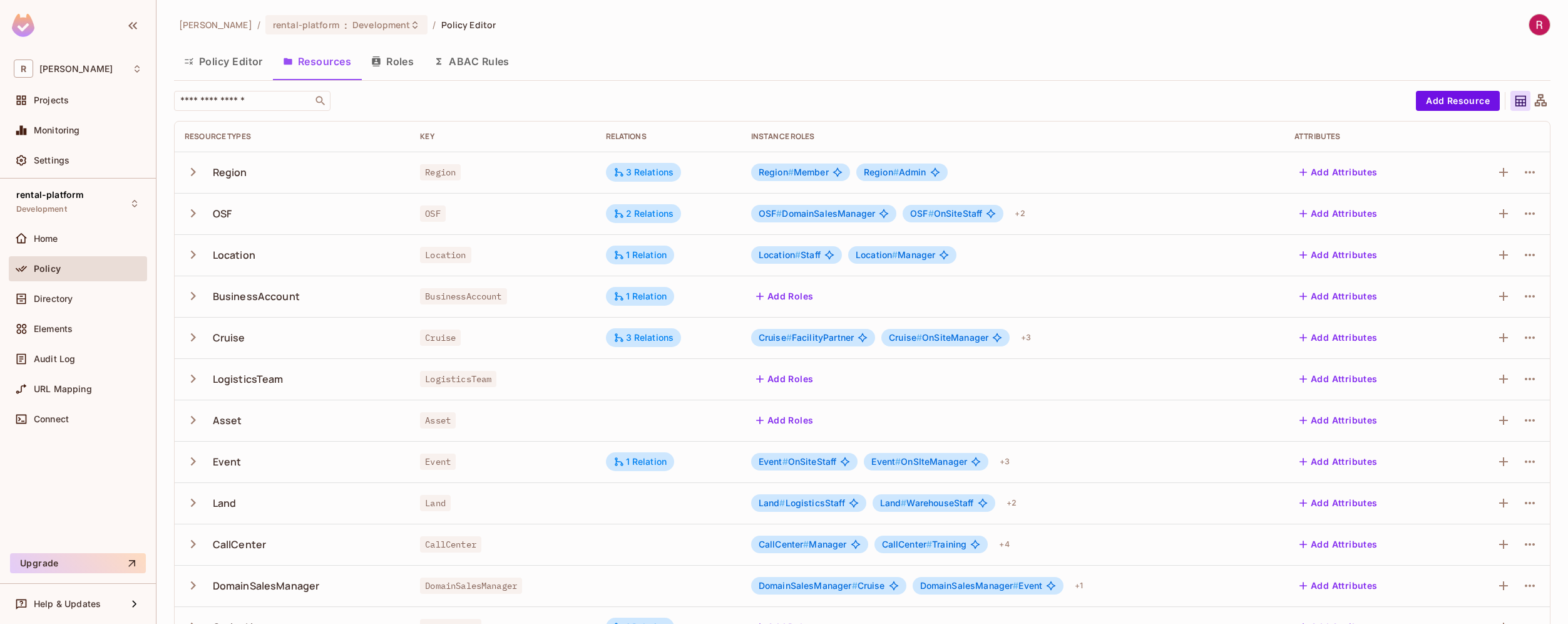
click at [413, 60] on button "Roles" at bounding box center [392, 62] width 62 height 32
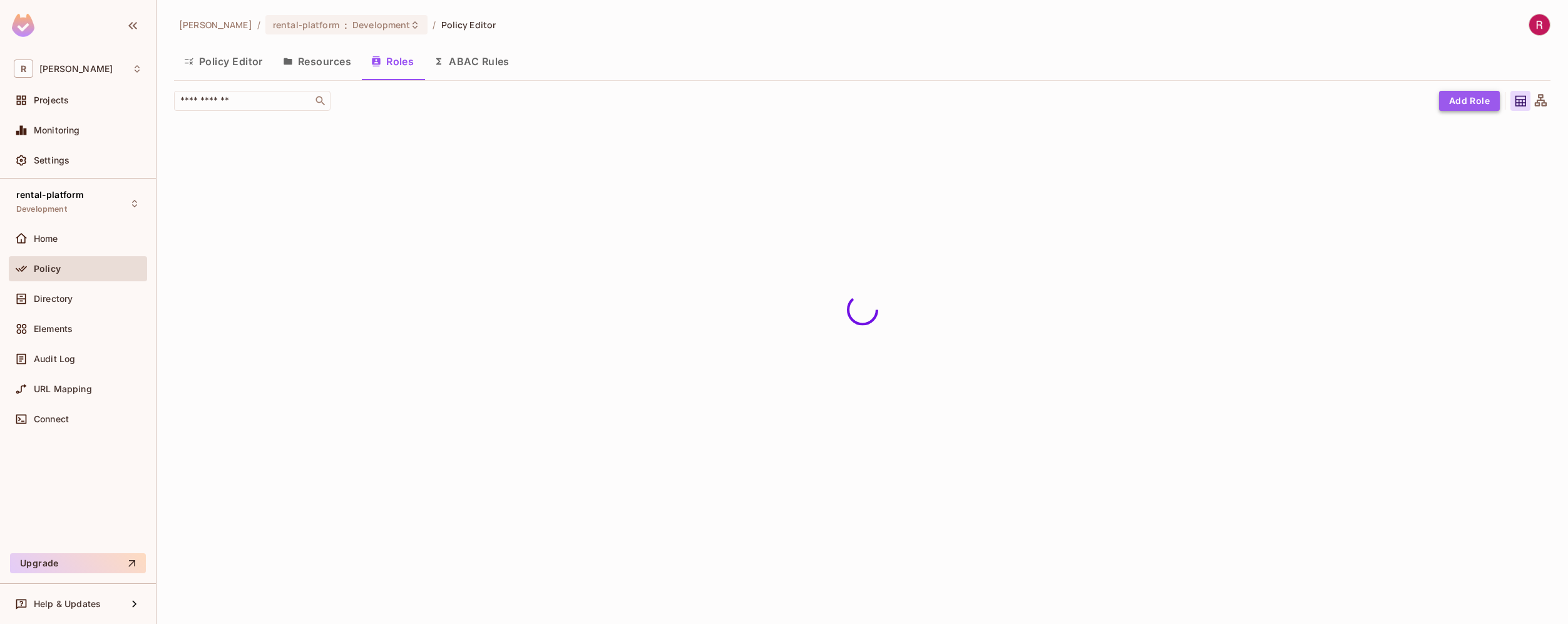
click at [1471, 103] on button "Add Role" at bounding box center [1469, 101] width 61 height 20
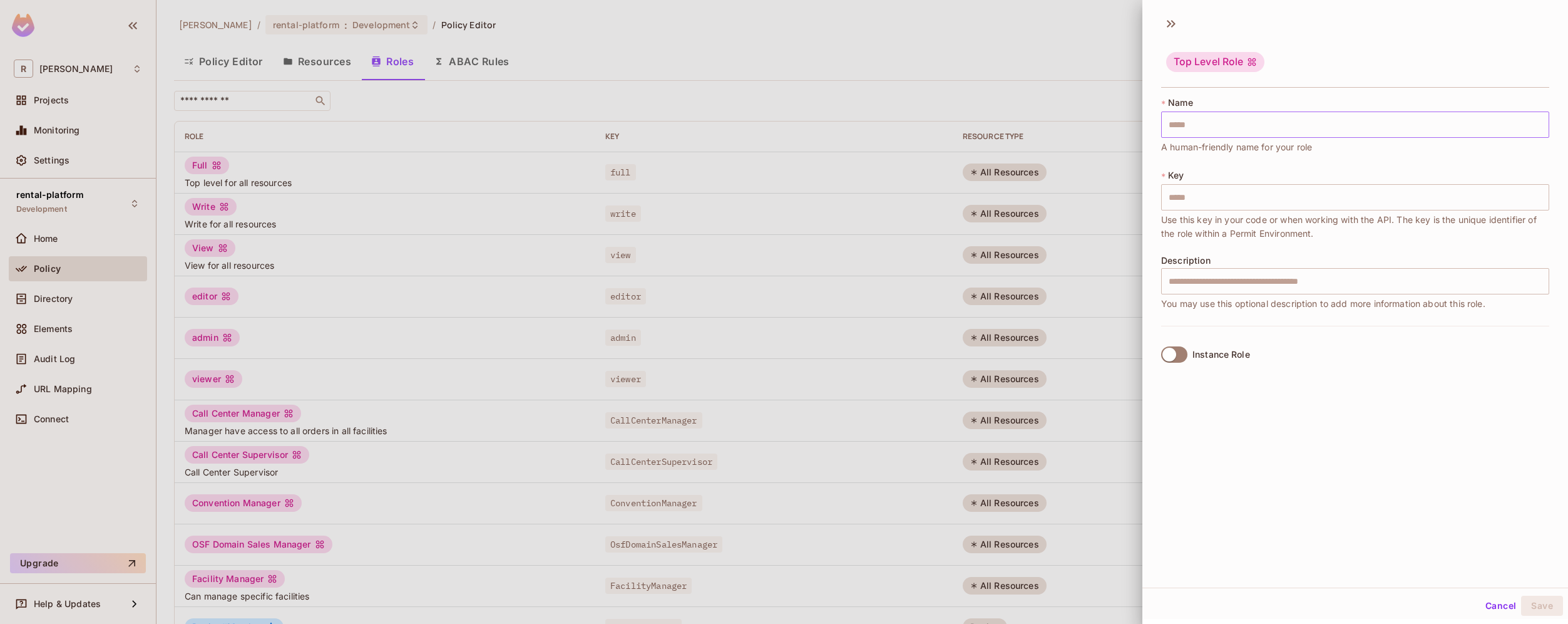
click at [1268, 127] on input "text" at bounding box center [1354, 125] width 388 height 26
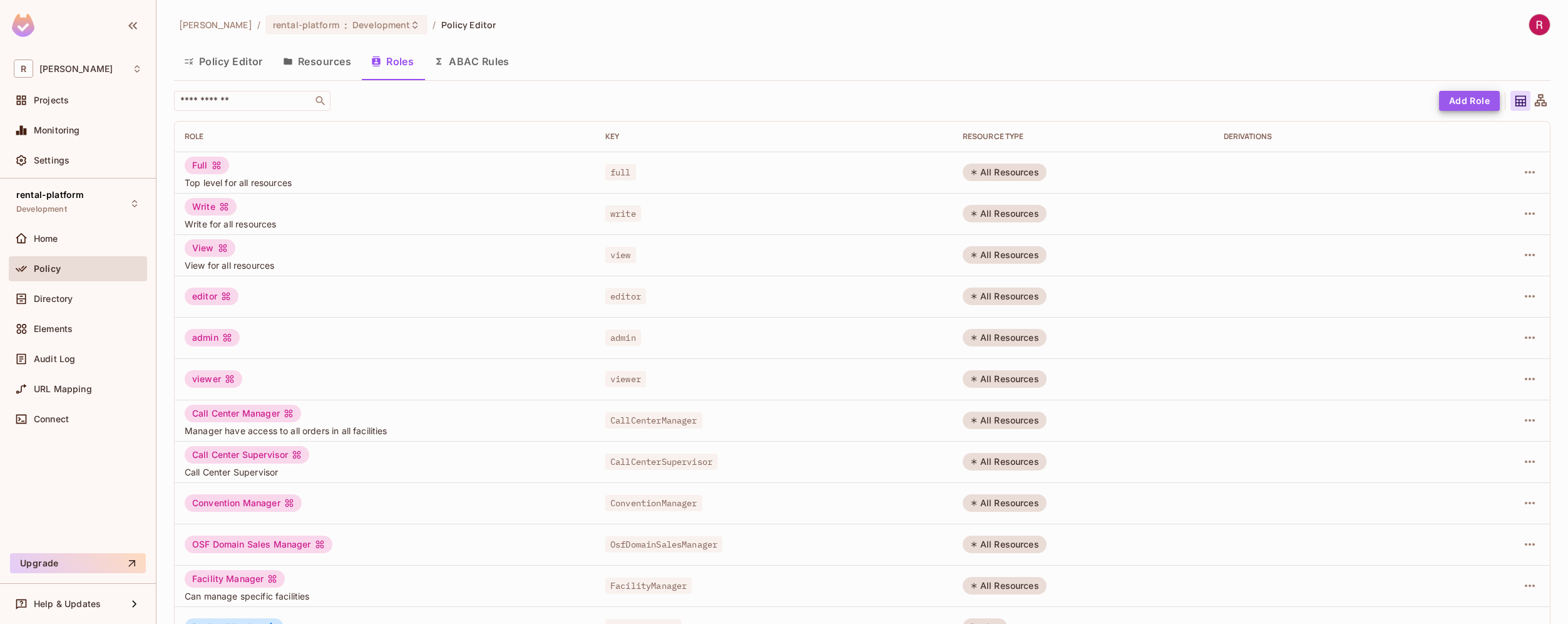
click at [1466, 105] on button "Add Role" at bounding box center [1469, 101] width 61 height 20
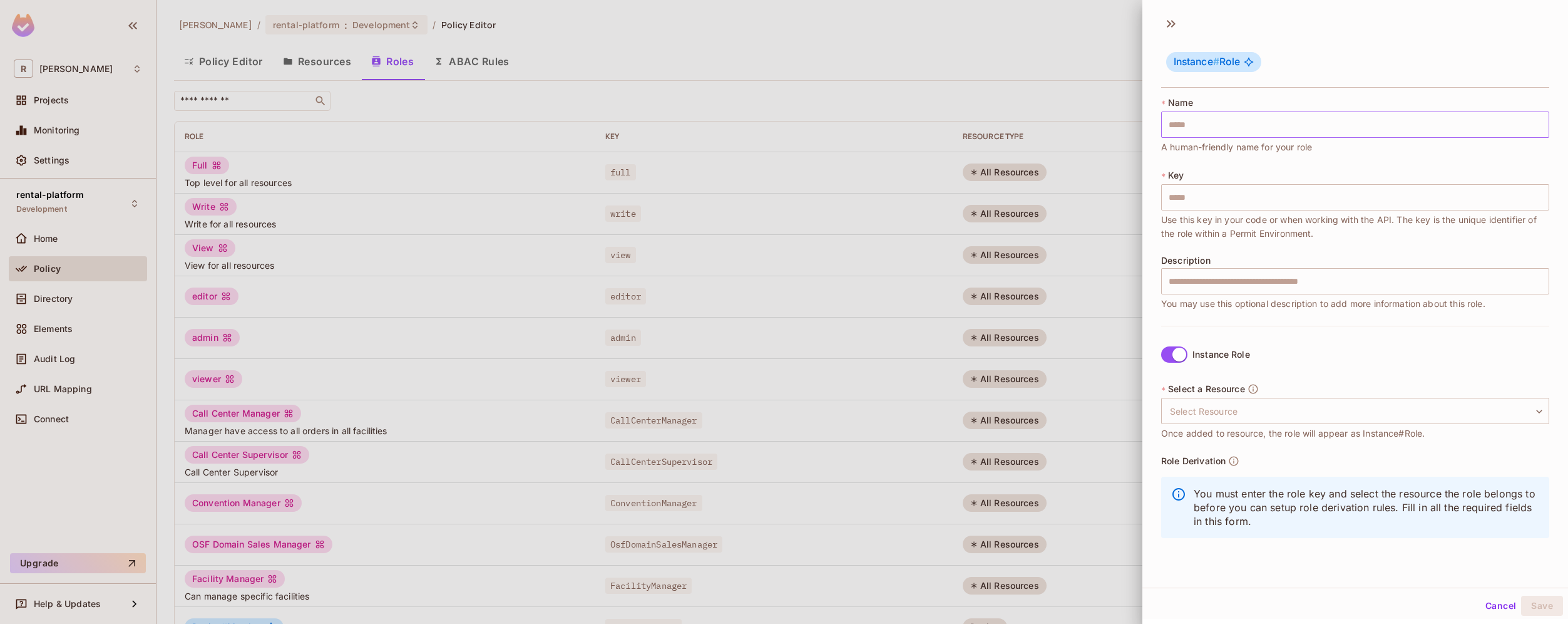
click at [1255, 127] on input "text" at bounding box center [1354, 125] width 388 height 26
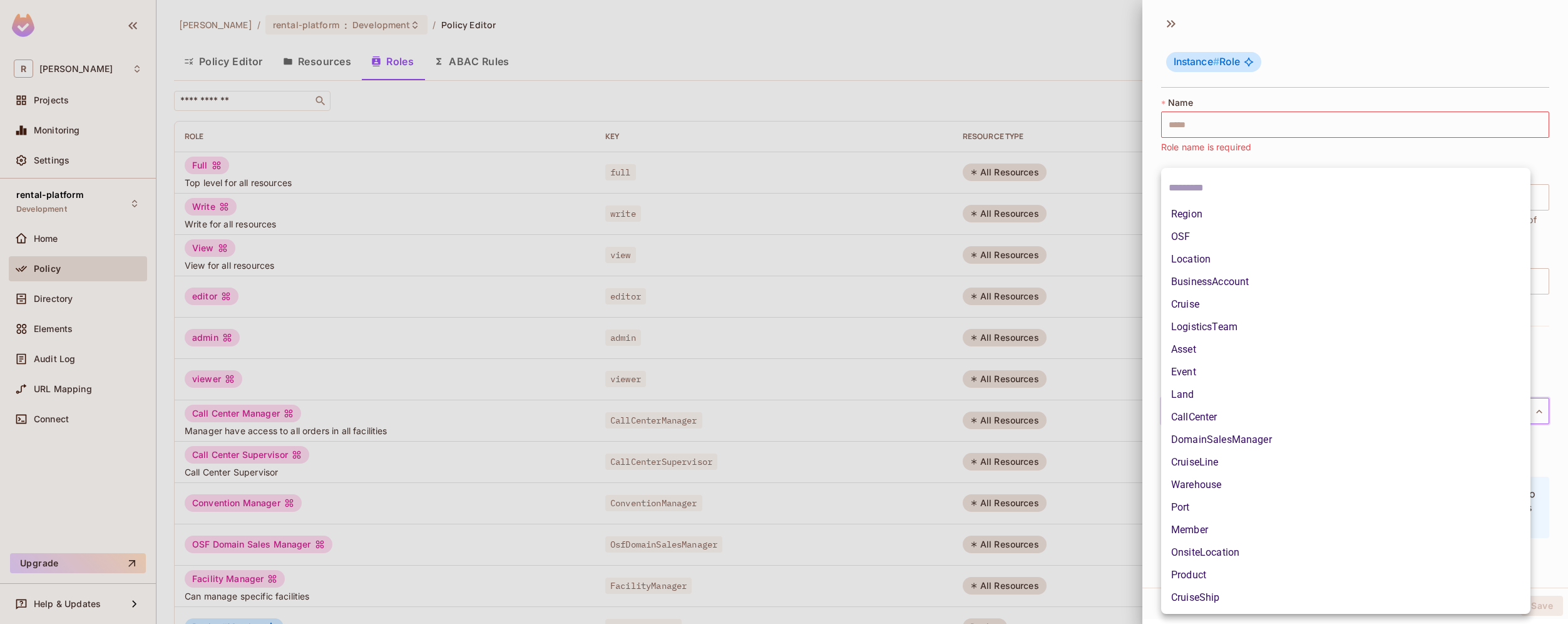
click at [1246, 414] on body "[PERSON_NAME]-poc Projects Monitoring Settings rental-platform Development Home…" at bounding box center [784, 312] width 1568 height 624
click at [1255, 332] on li "LogisticsTeam" at bounding box center [1345, 327] width 369 height 23
type input "**********"
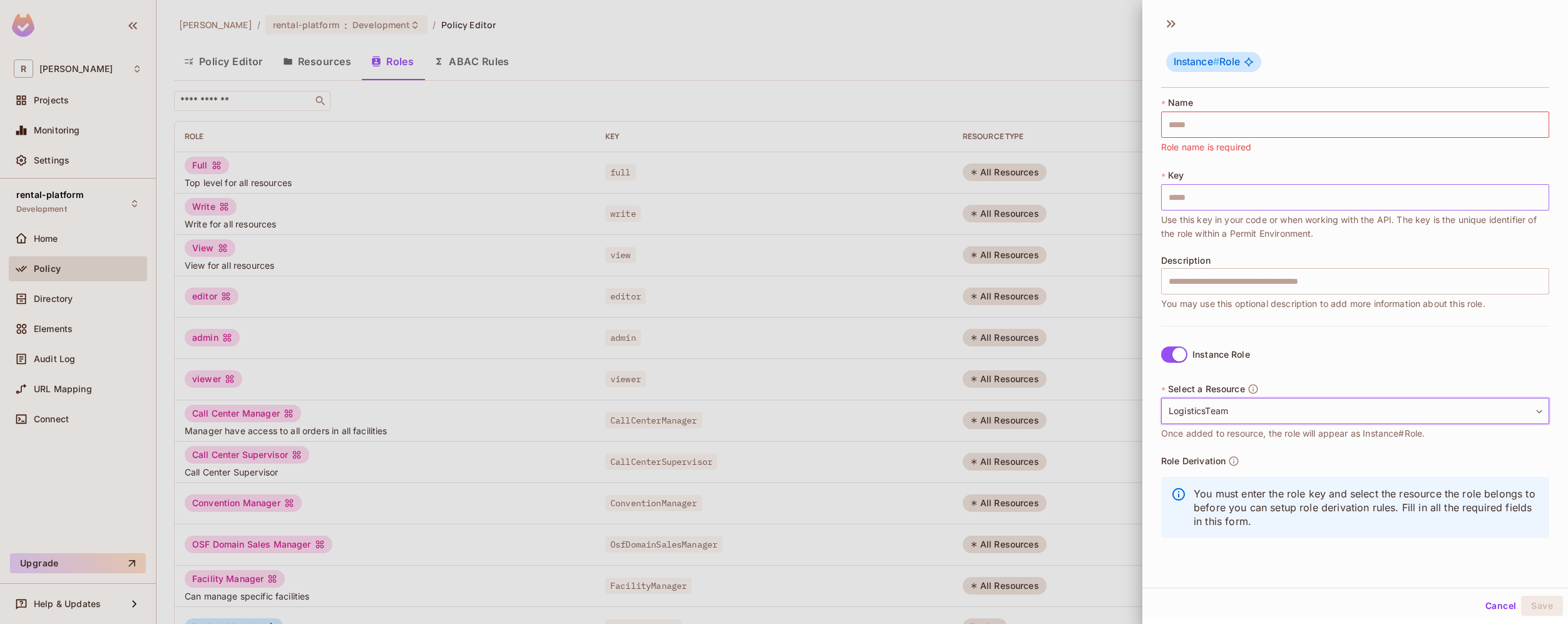
click at [1232, 201] on input "text" at bounding box center [1354, 197] width 388 height 26
click at [1217, 122] on input "text" at bounding box center [1354, 125] width 388 height 26
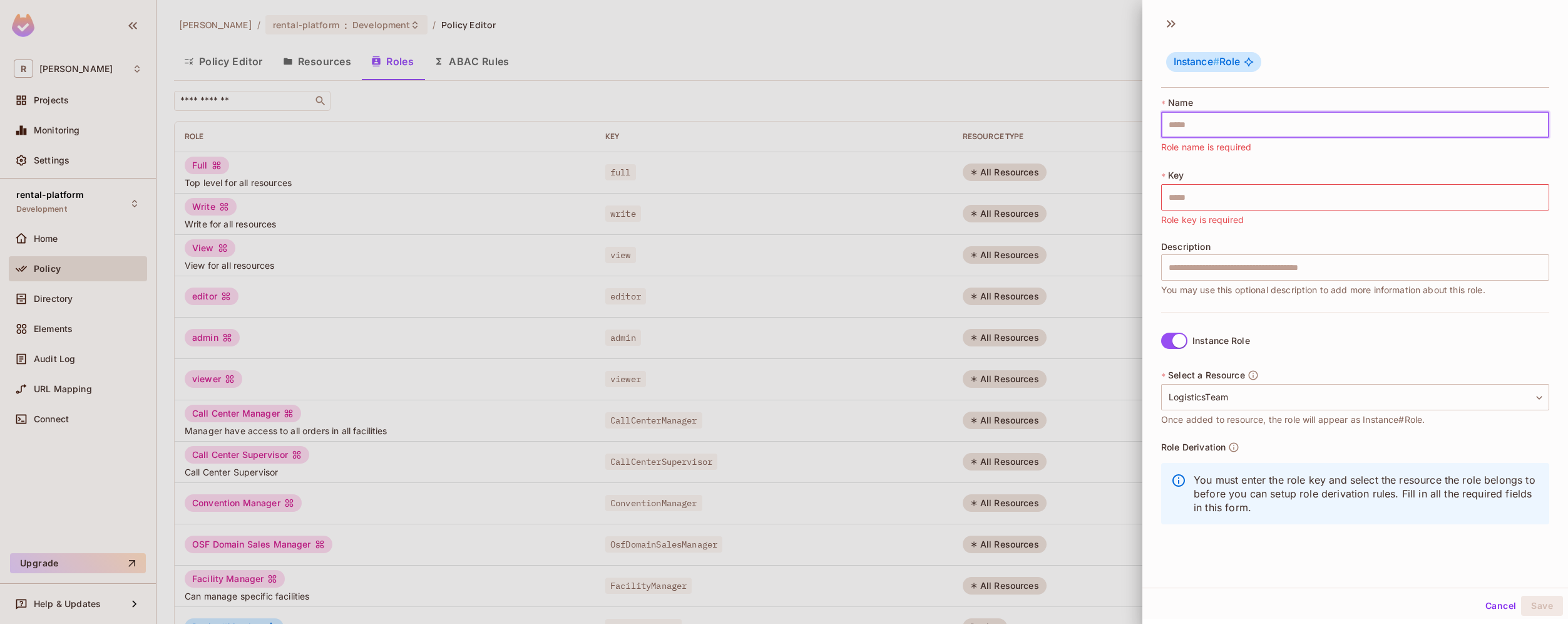
type input "*"
type input "**"
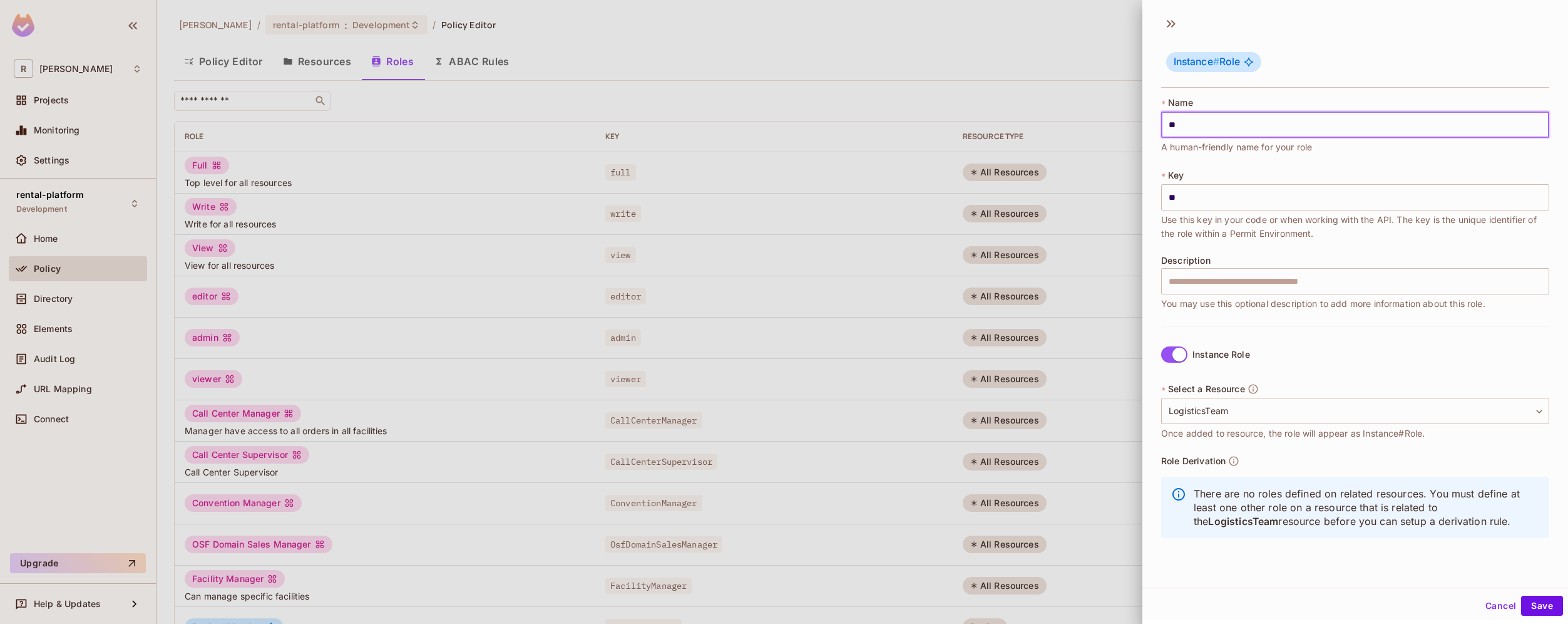
type input "***"
type input "****"
type input "*****"
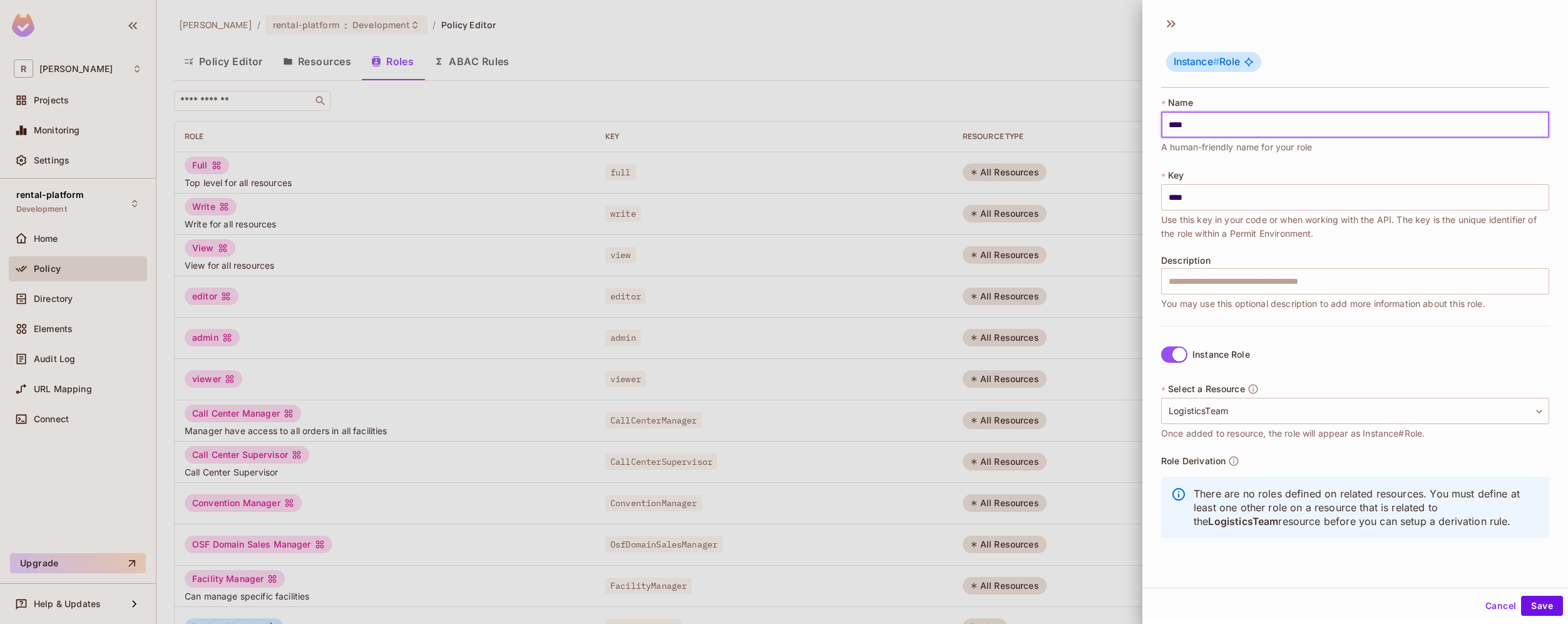
type input "*****"
type input "******"
type input "*******"
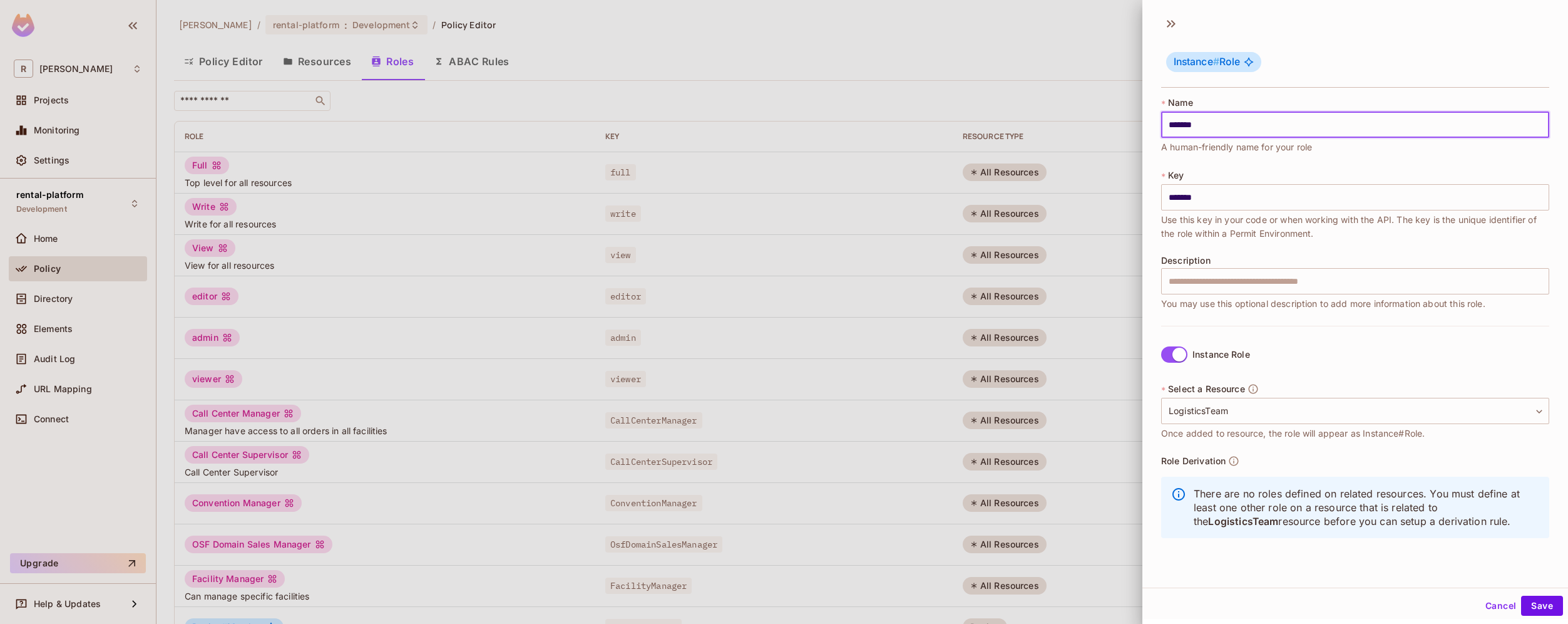
scroll to position [2, 0]
click at [1190, 124] on input "*******" at bounding box center [1354, 123] width 388 height 26
type input "*******"
click at [1532, 603] on button "Save" at bounding box center [1541, 603] width 42 height 20
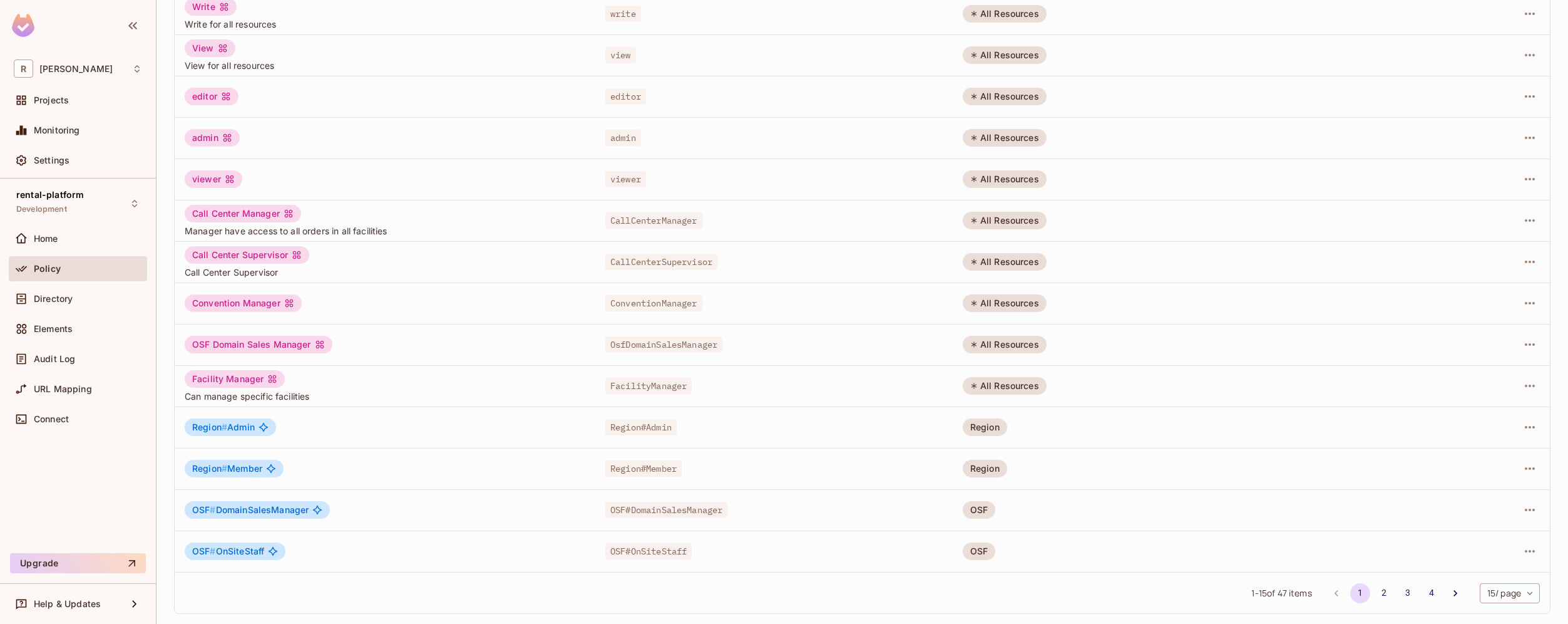
scroll to position [0, 0]
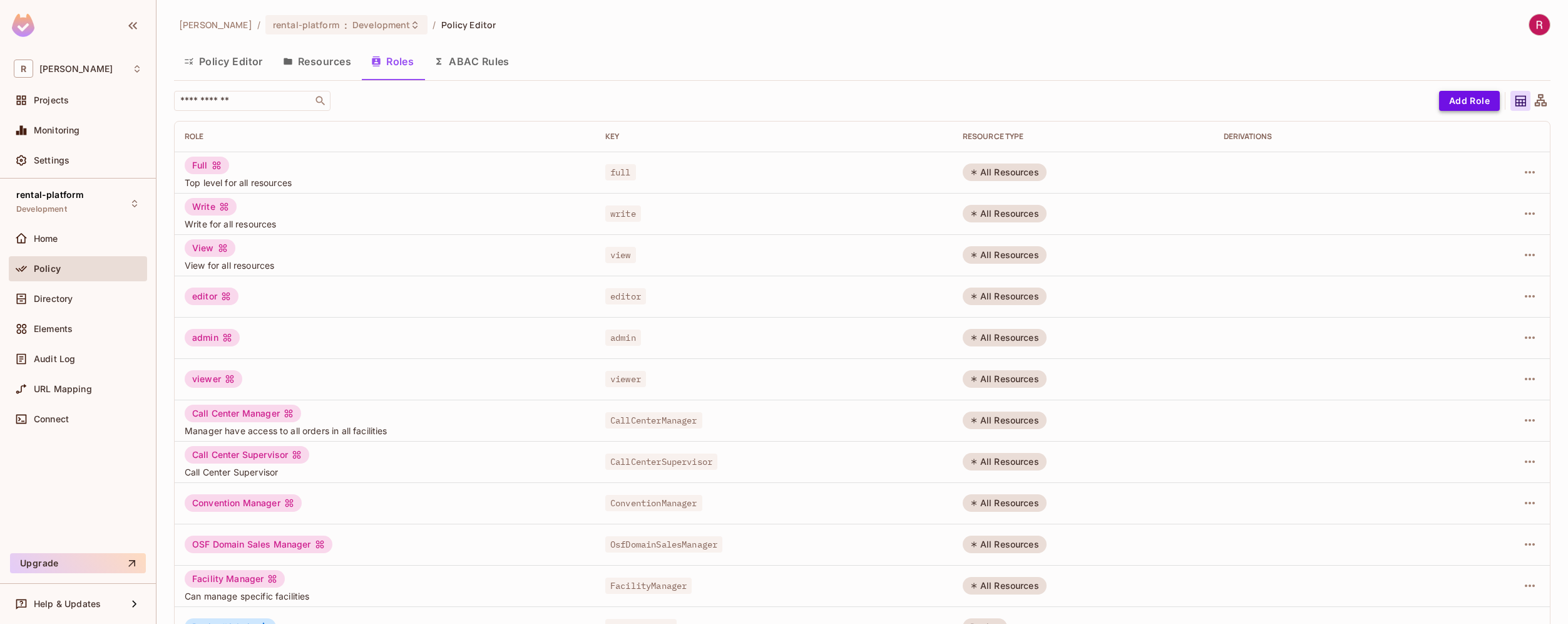
click at [1465, 99] on button "Add Role" at bounding box center [1469, 101] width 61 height 20
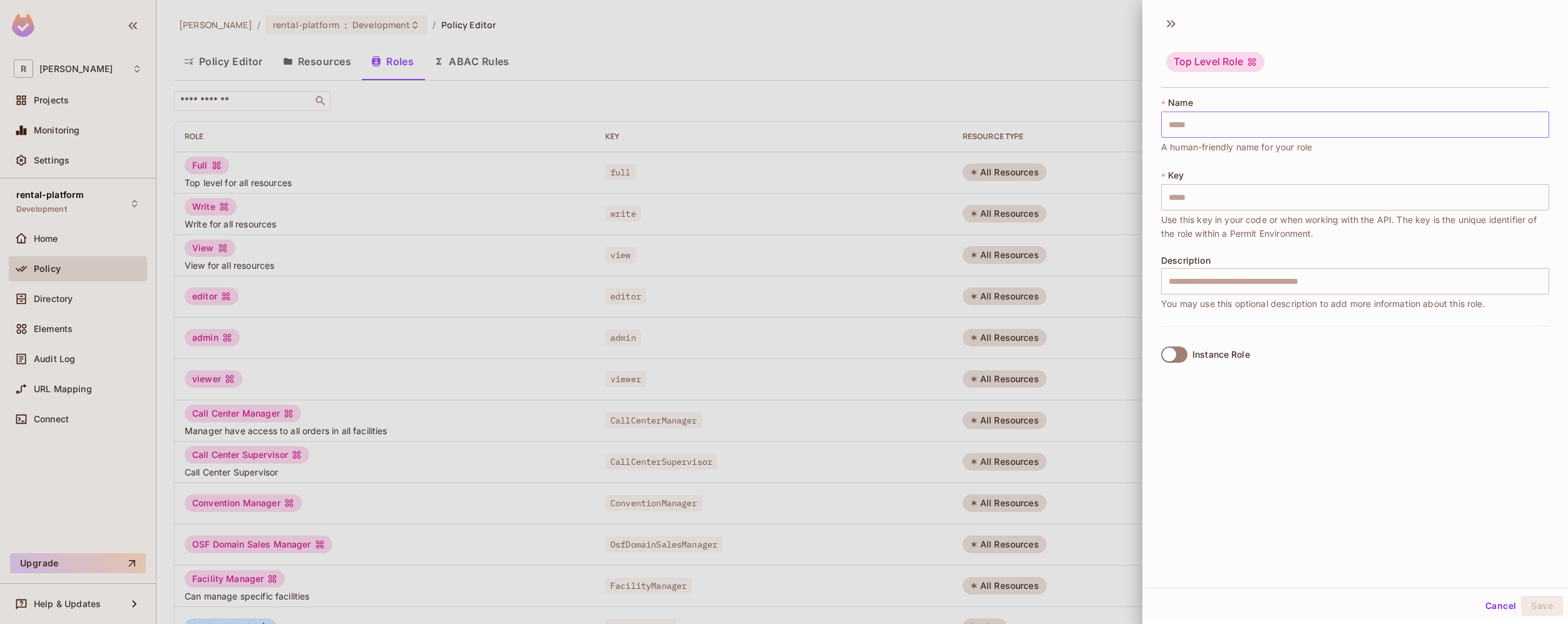
click at [1283, 121] on input "text" at bounding box center [1354, 125] width 388 height 26
type input "*"
type input "**"
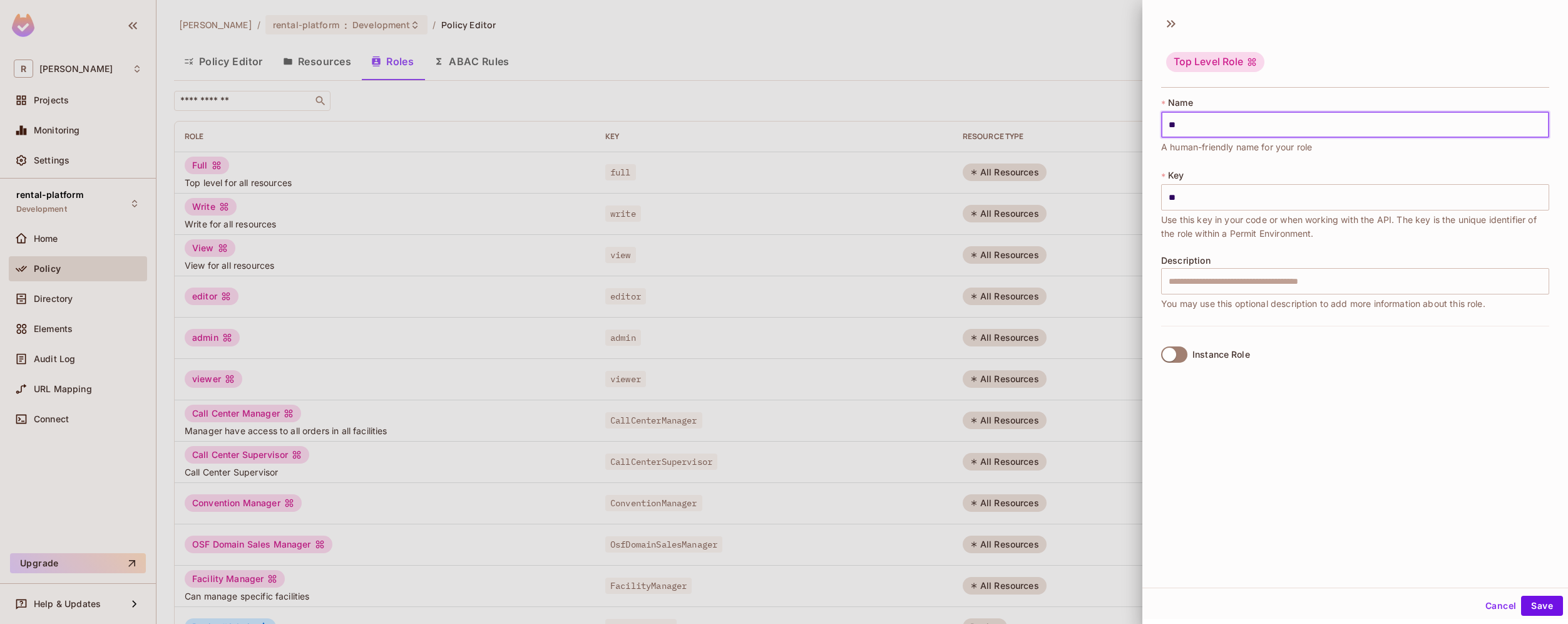
type input "***"
type input "****"
type input "*****"
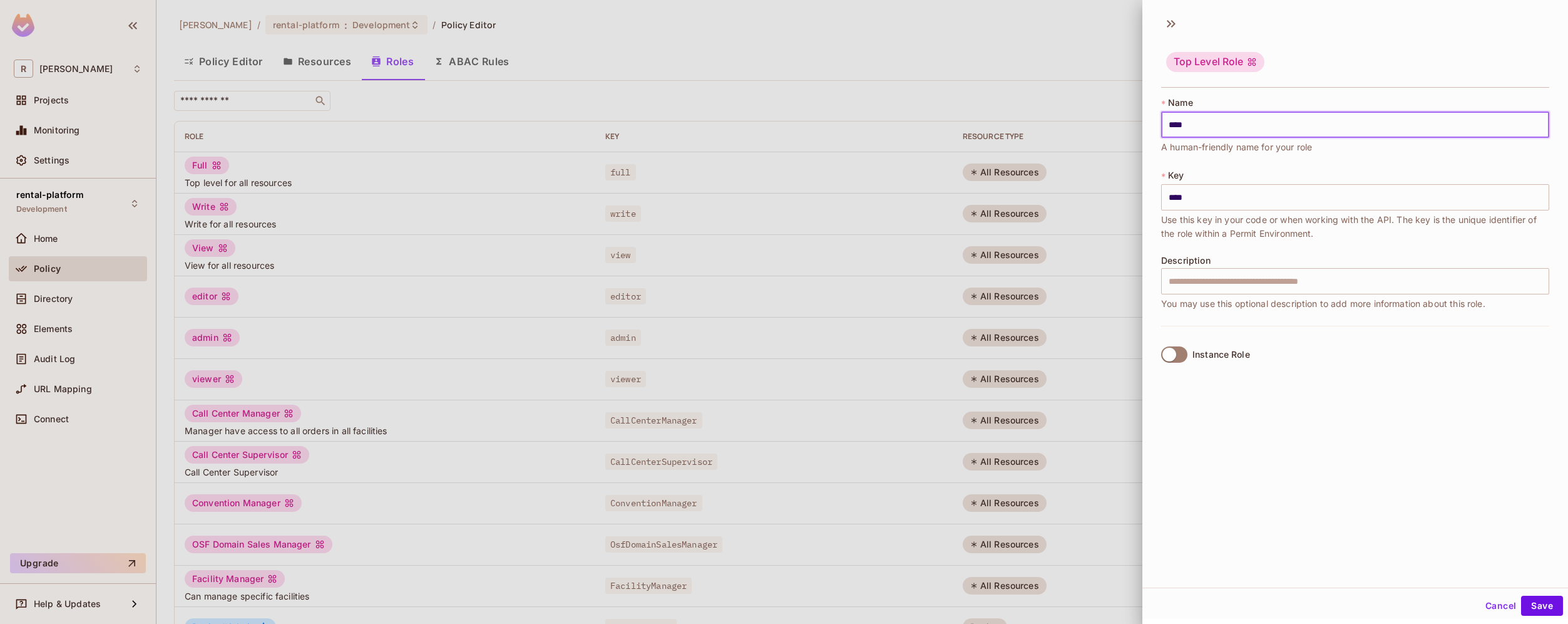
type input "*****"
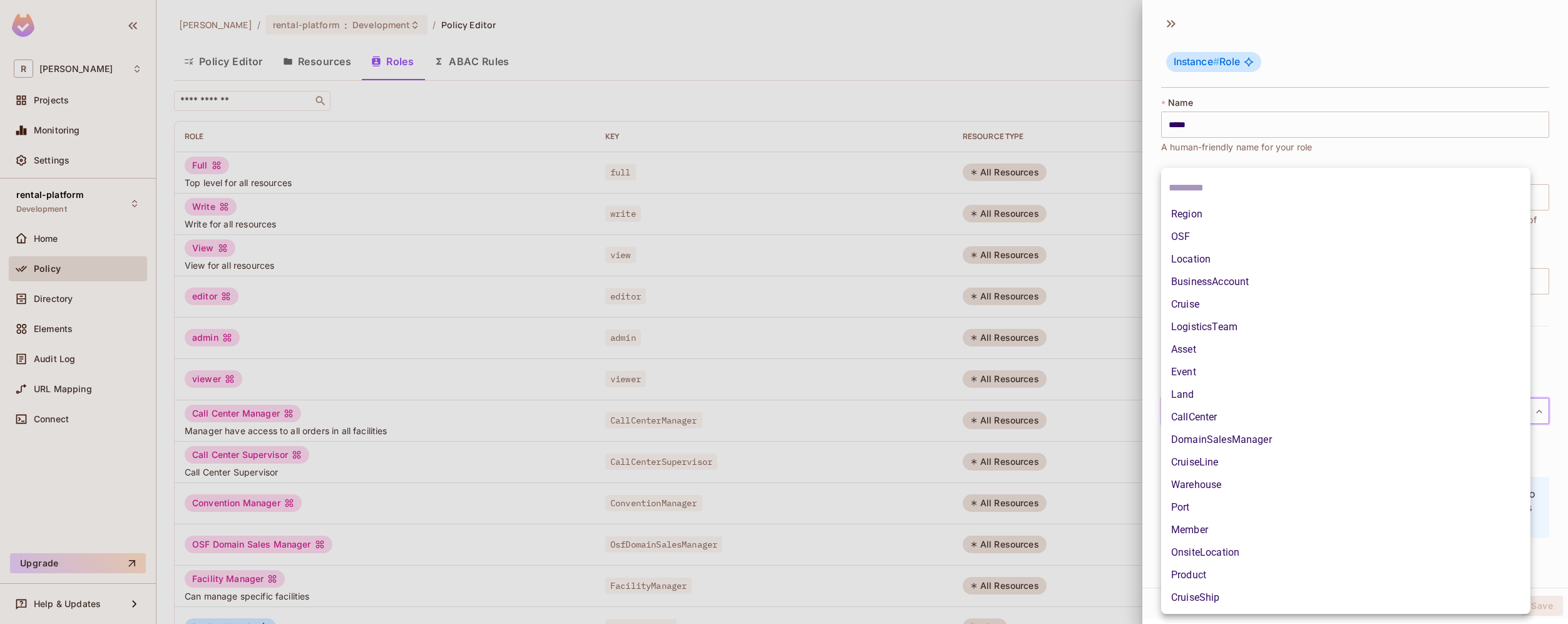
click at [1235, 413] on body "[PERSON_NAME]-poc Projects Monitoring Settings rental-platform Development Home…" at bounding box center [784, 312] width 1568 height 624
click at [1257, 328] on li "LogisticsTeam" at bounding box center [1345, 327] width 369 height 23
type input "**********"
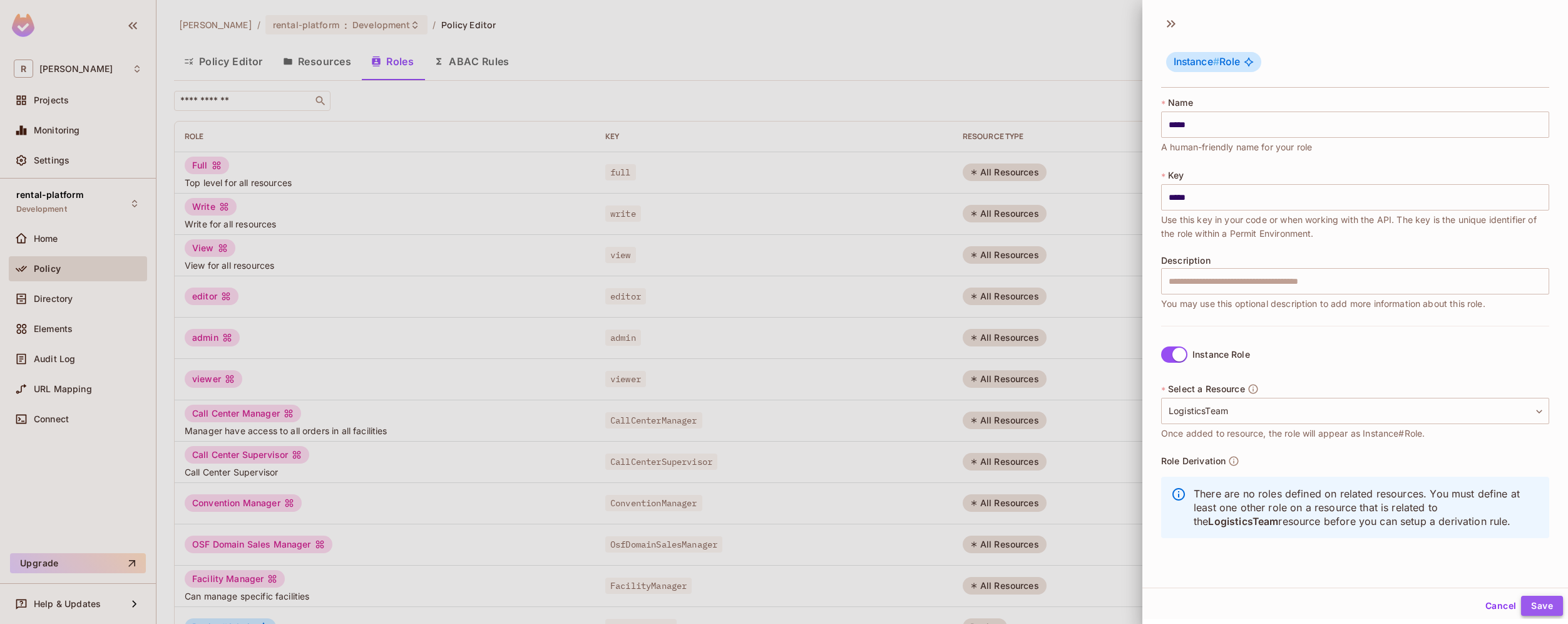
click at [1532, 602] on button "Save" at bounding box center [1541, 606] width 42 height 20
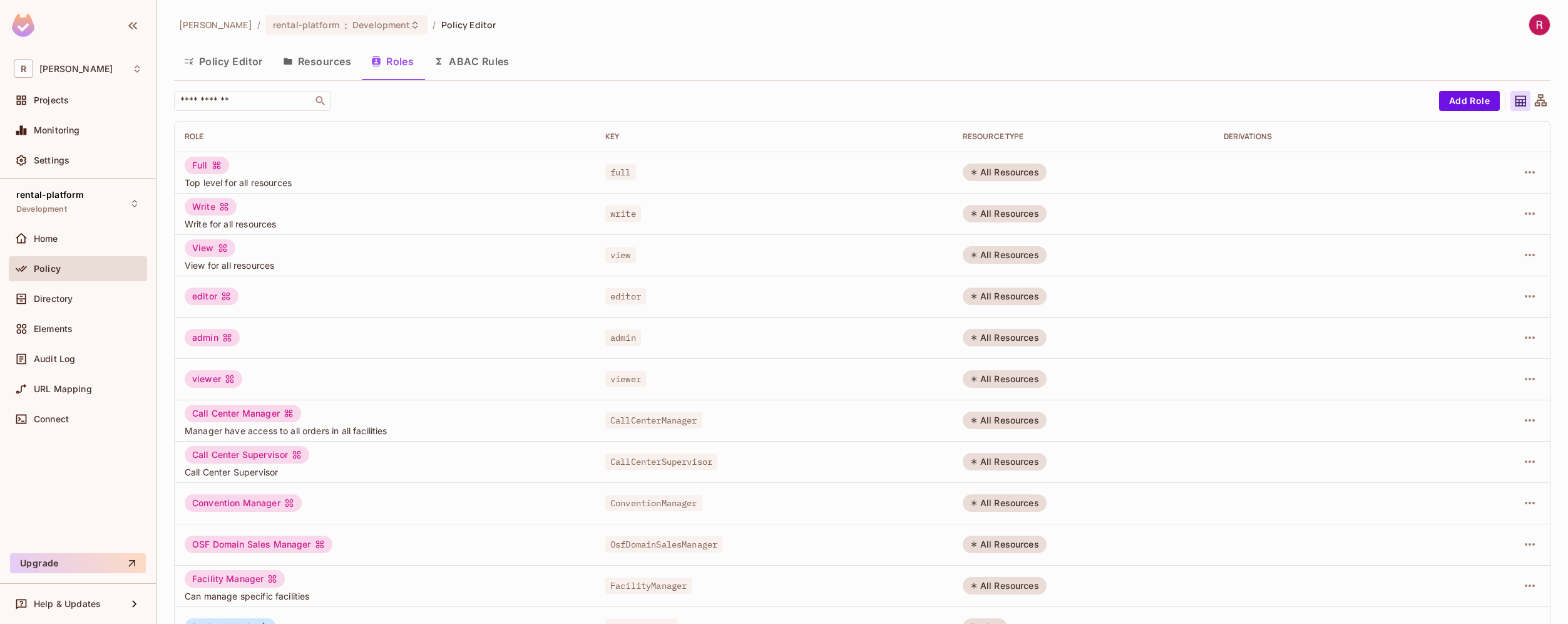
scroll to position [200, 0]
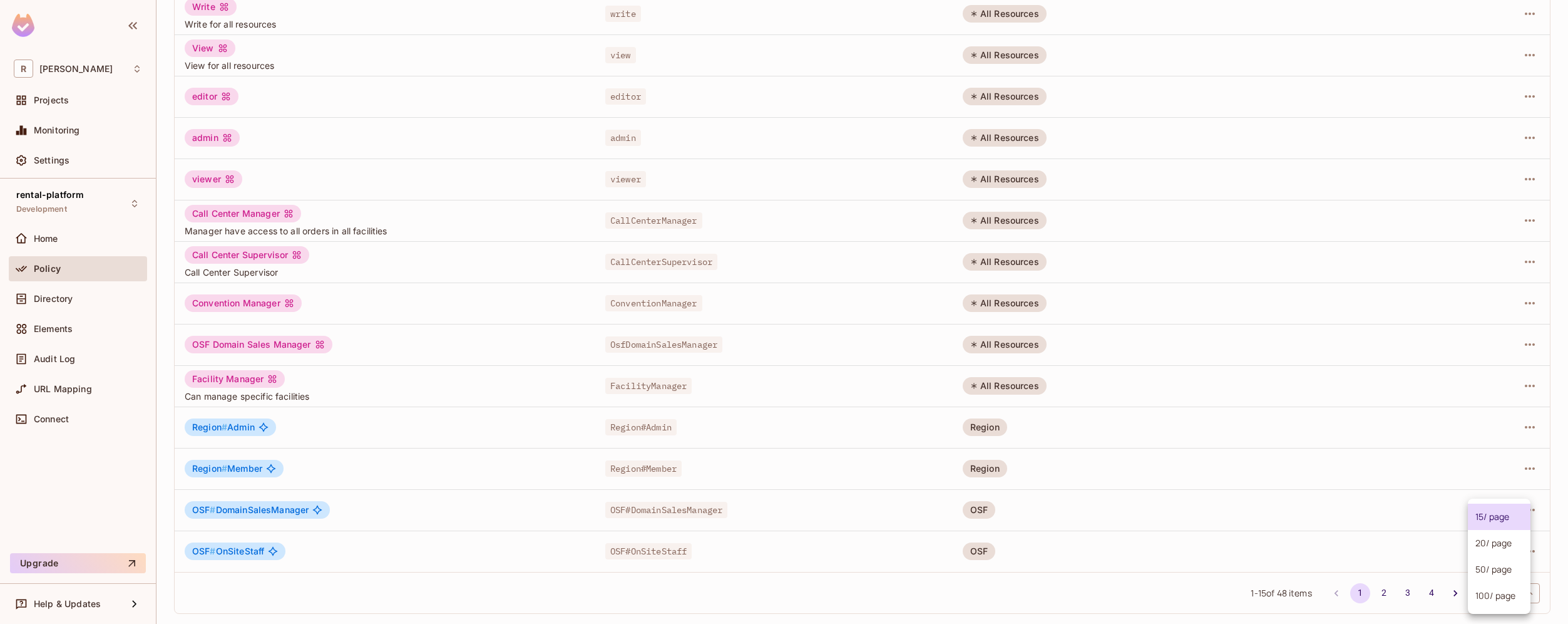
click at [1513, 593] on body "[PERSON_NAME]-poc Projects Monitoring Settings rental-platform Development Home…" at bounding box center [784, 312] width 1568 height 624
click at [1506, 613] on ul "15 / page 20 / page 50 / page 100 / page" at bounding box center [1498, 556] width 62 height 115
click at [1502, 599] on li "100 / page" at bounding box center [1498, 595] width 62 height 26
type input "***"
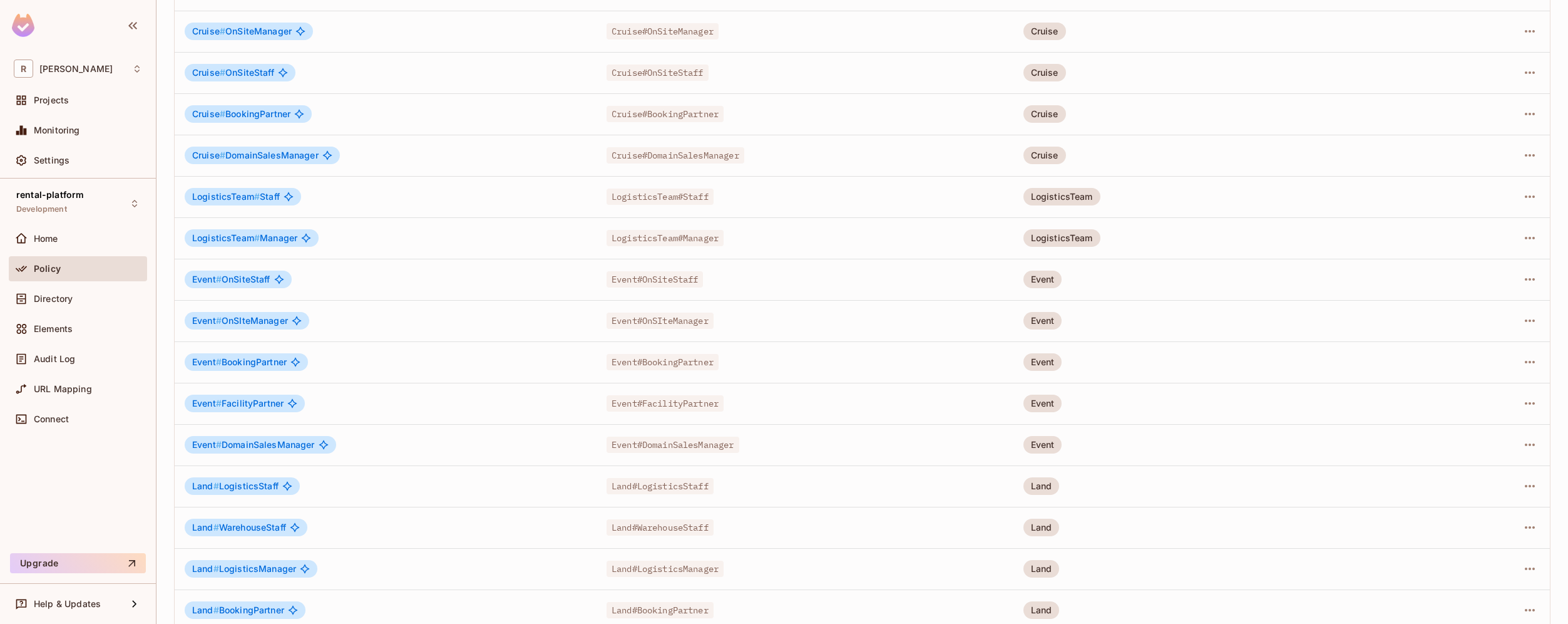
scroll to position [967, 0]
click at [1523, 199] on icon "button" at bounding box center [1530, 197] width 15 height 15
click at [1495, 226] on li "Edit Role" at bounding box center [1466, 226] width 111 height 27
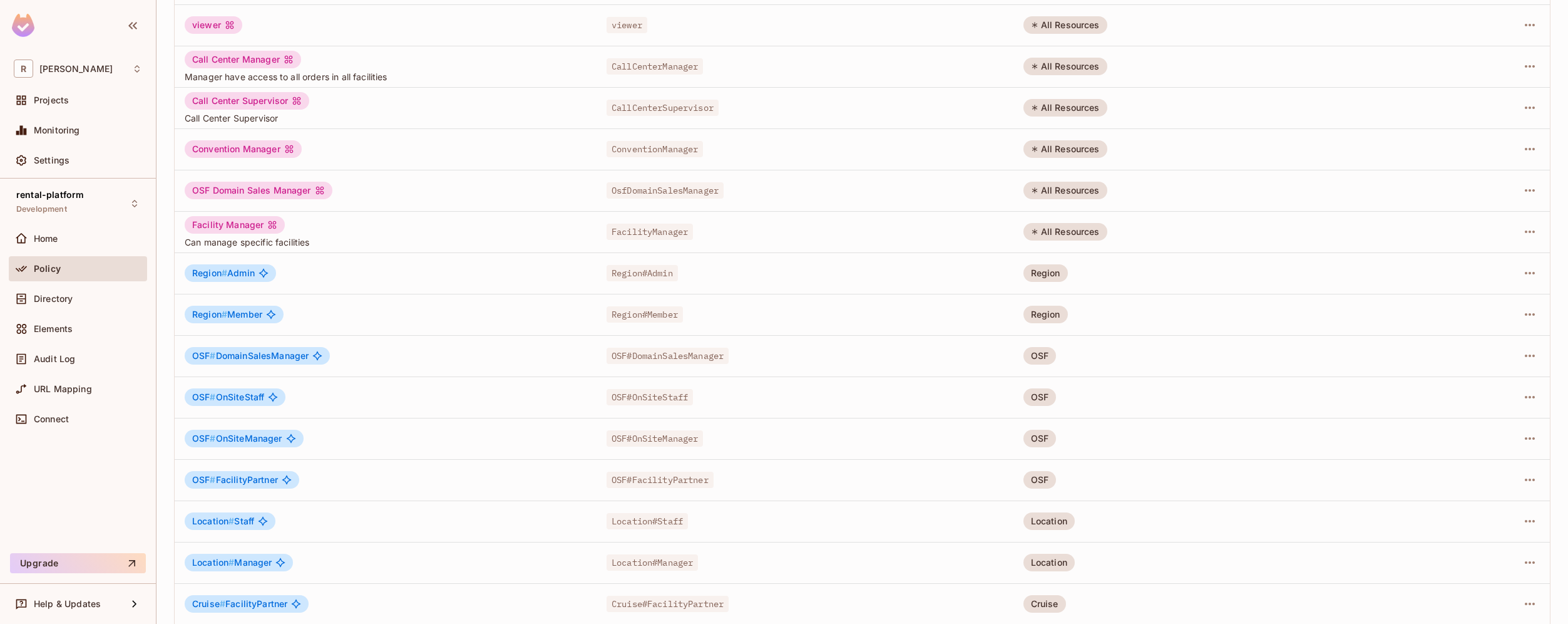
scroll to position [0, 0]
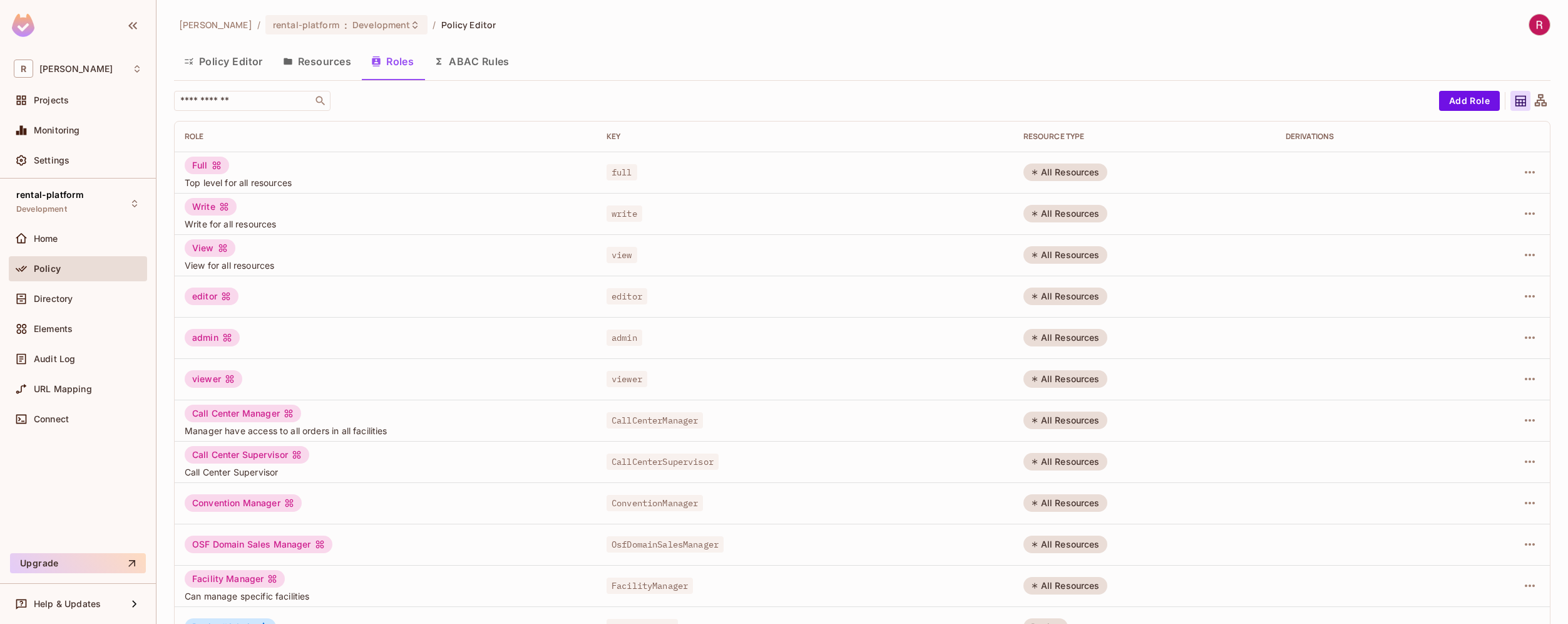
click at [340, 62] on button "Resources" at bounding box center [317, 62] width 88 height 32
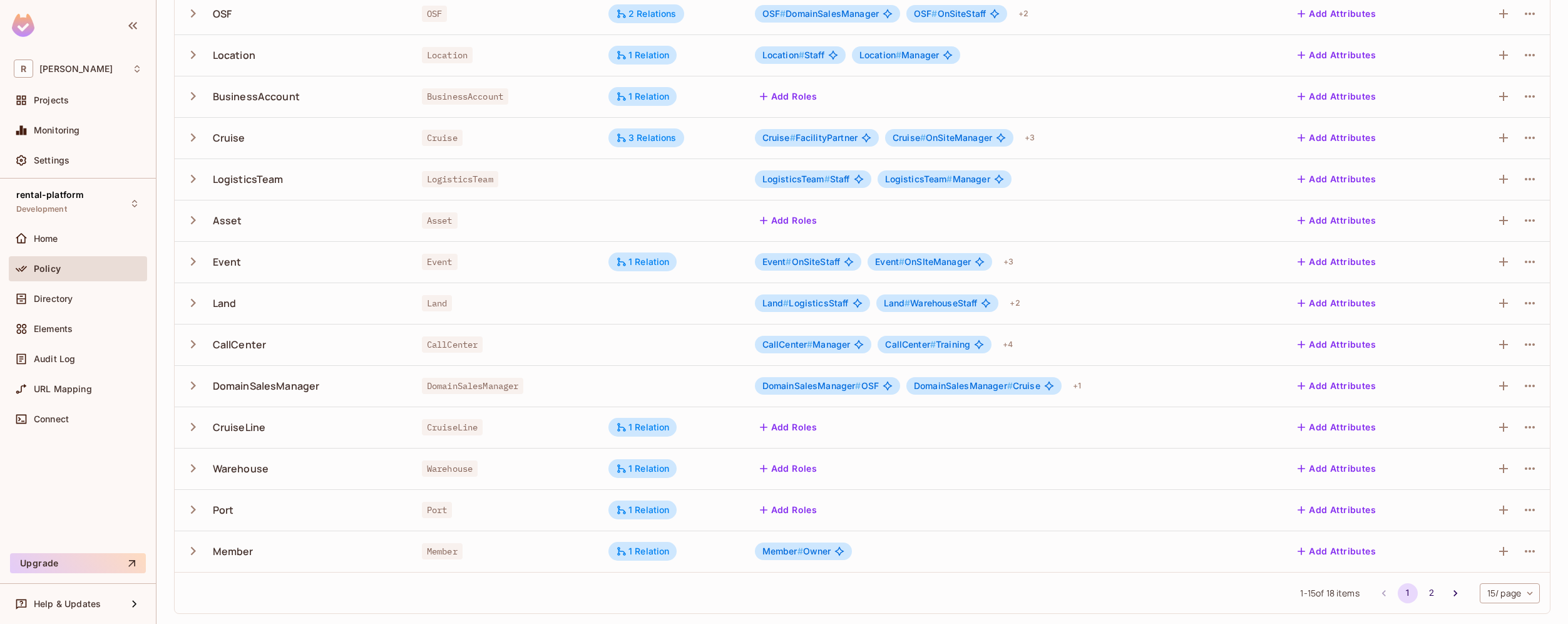
scroll to position [184, 0]
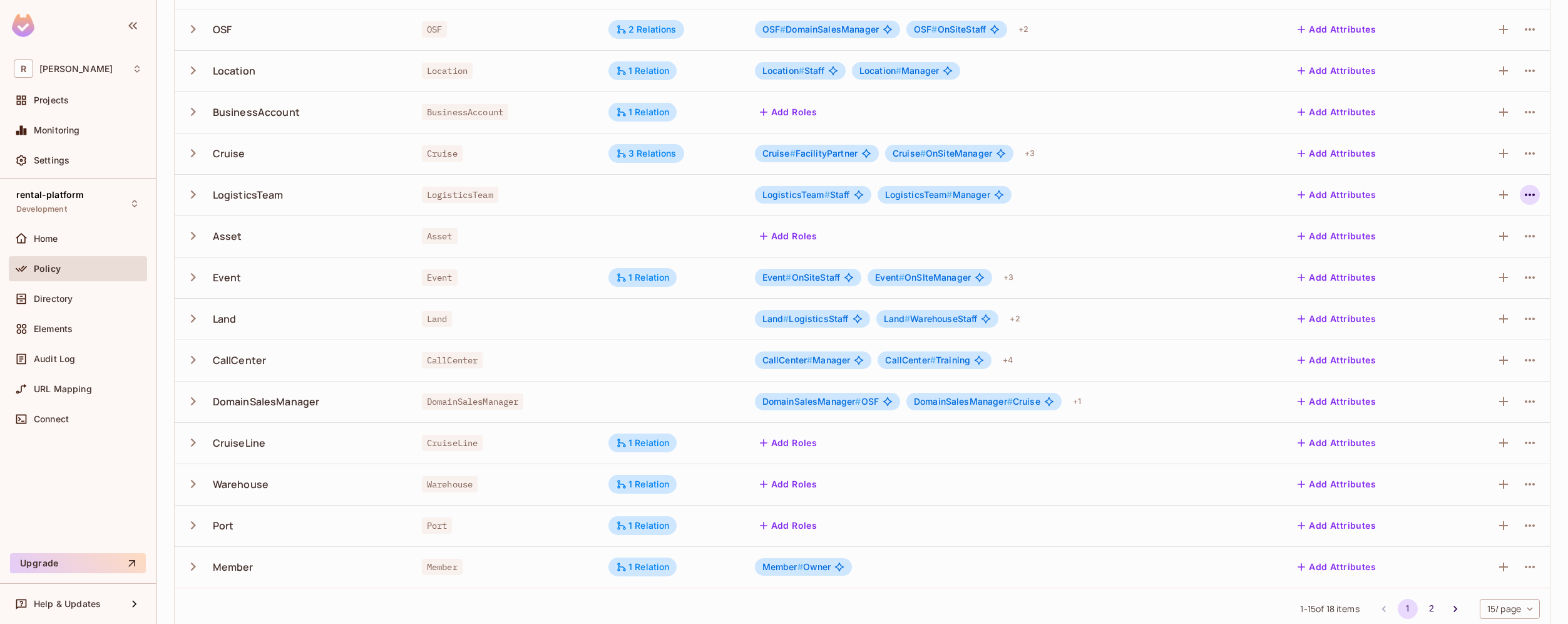
click at [1524, 194] on icon "button" at bounding box center [1529, 195] width 10 height 3
click at [1479, 236] on span "Edit Resource" at bounding box center [1465, 244] width 66 height 20
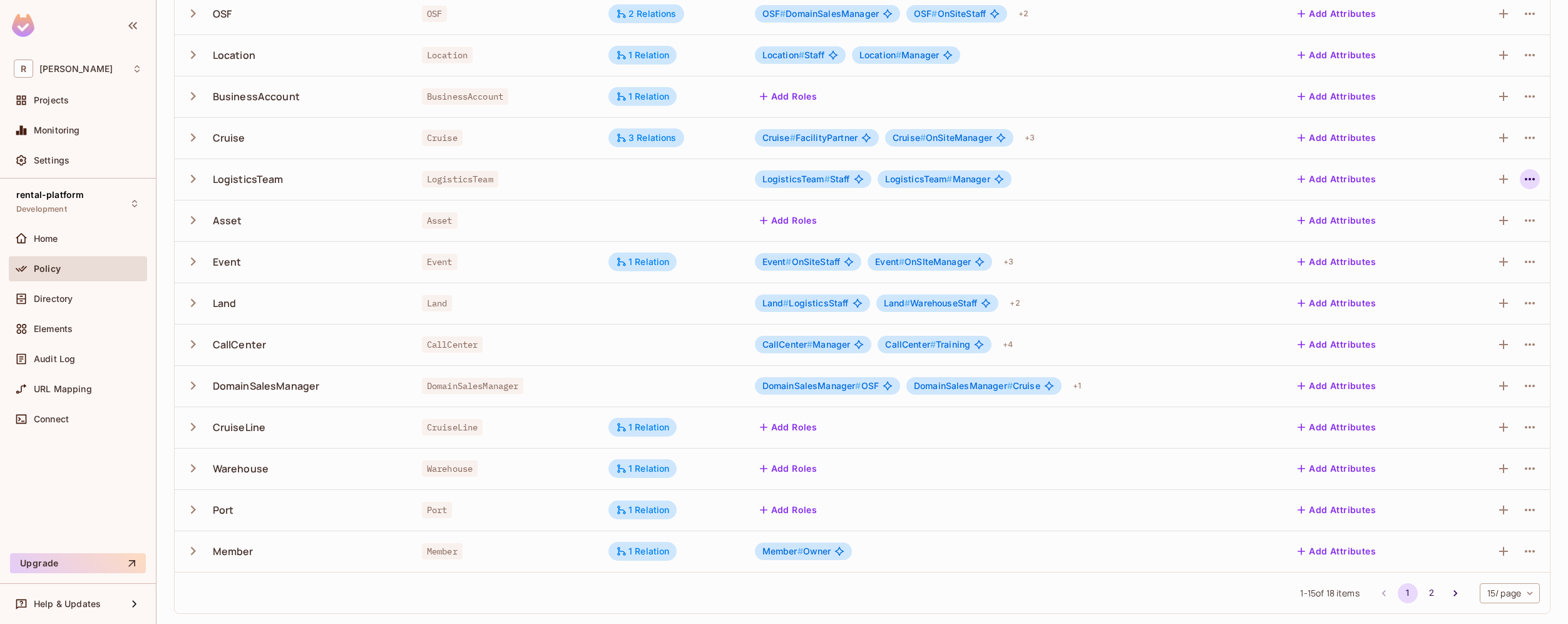
click at [1524, 179] on icon "button" at bounding box center [1529, 179] width 10 height 3
click at [1477, 224] on div "Edit Resource" at bounding box center [1466, 229] width 59 height 12
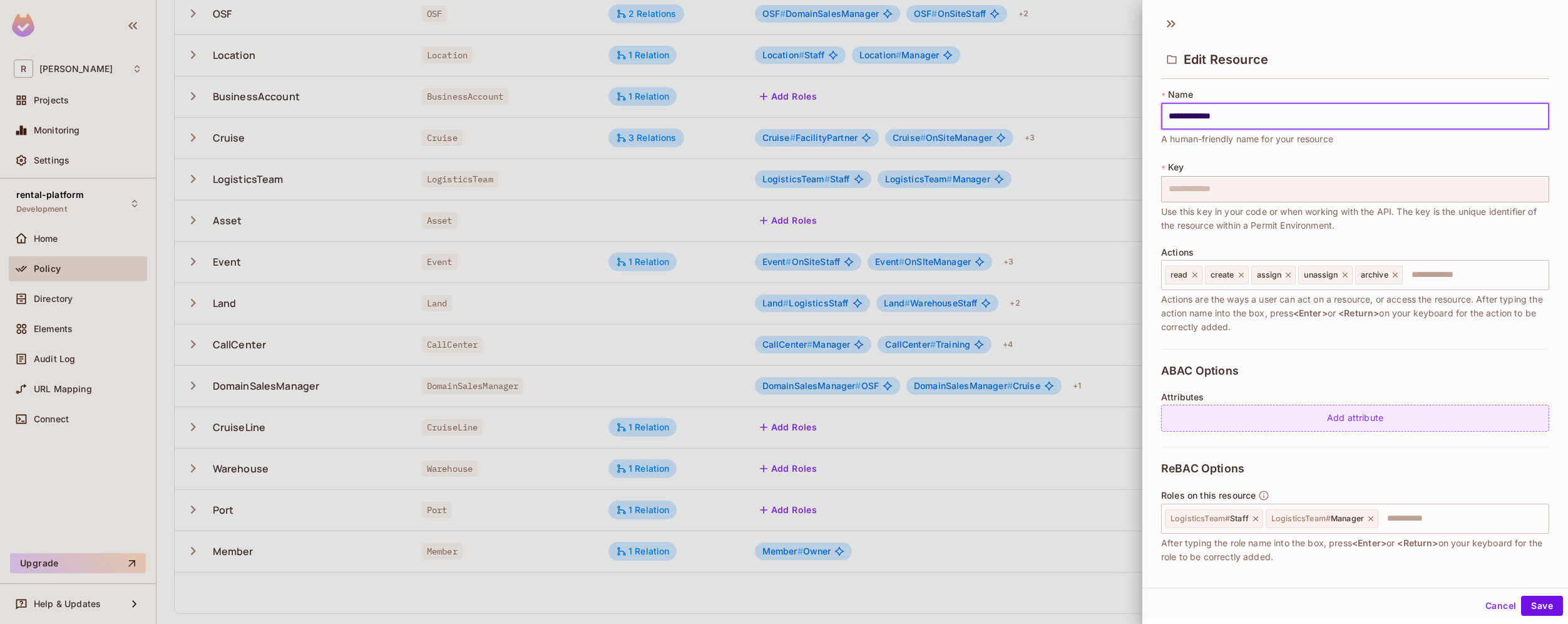
scroll to position [65, 0]
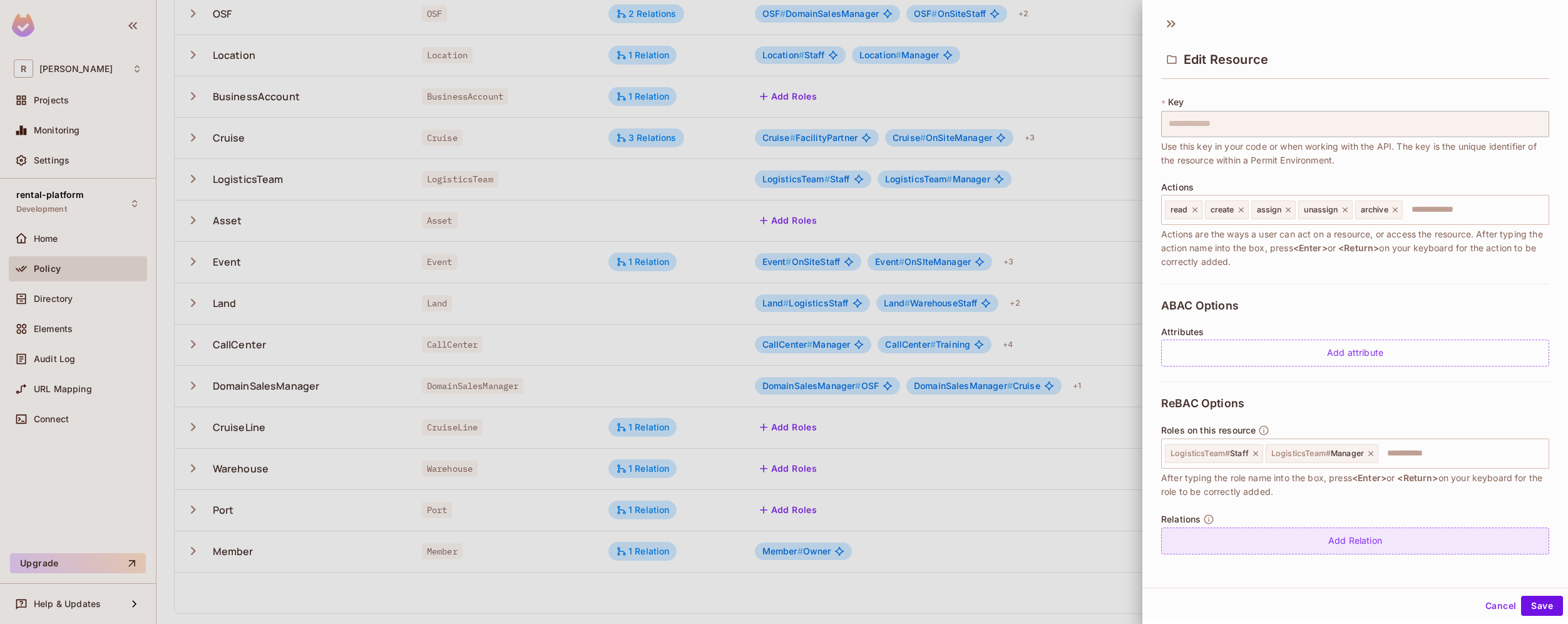
click at [1352, 538] on div "Add Relation" at bounding box center [1354, 540] width 388 height 27
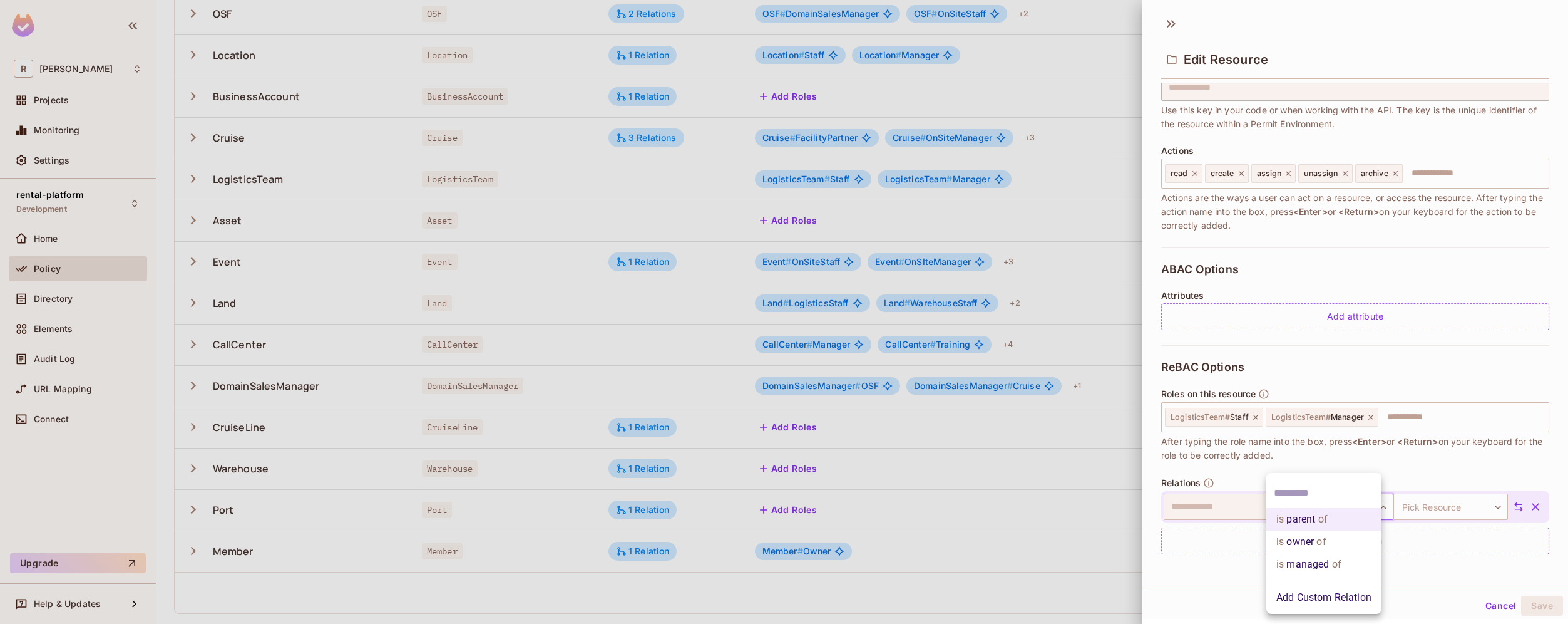
click at [1352, 504] on body "R [PERSON_NAME]-poc Projects Monitoring Settings rental-platform Development Ho…" at bounding box center [784, 312] width 1568 height 624
click at [1349, 558] on li "is managed of" at bounding box center [1324, 564] width 115 height 23
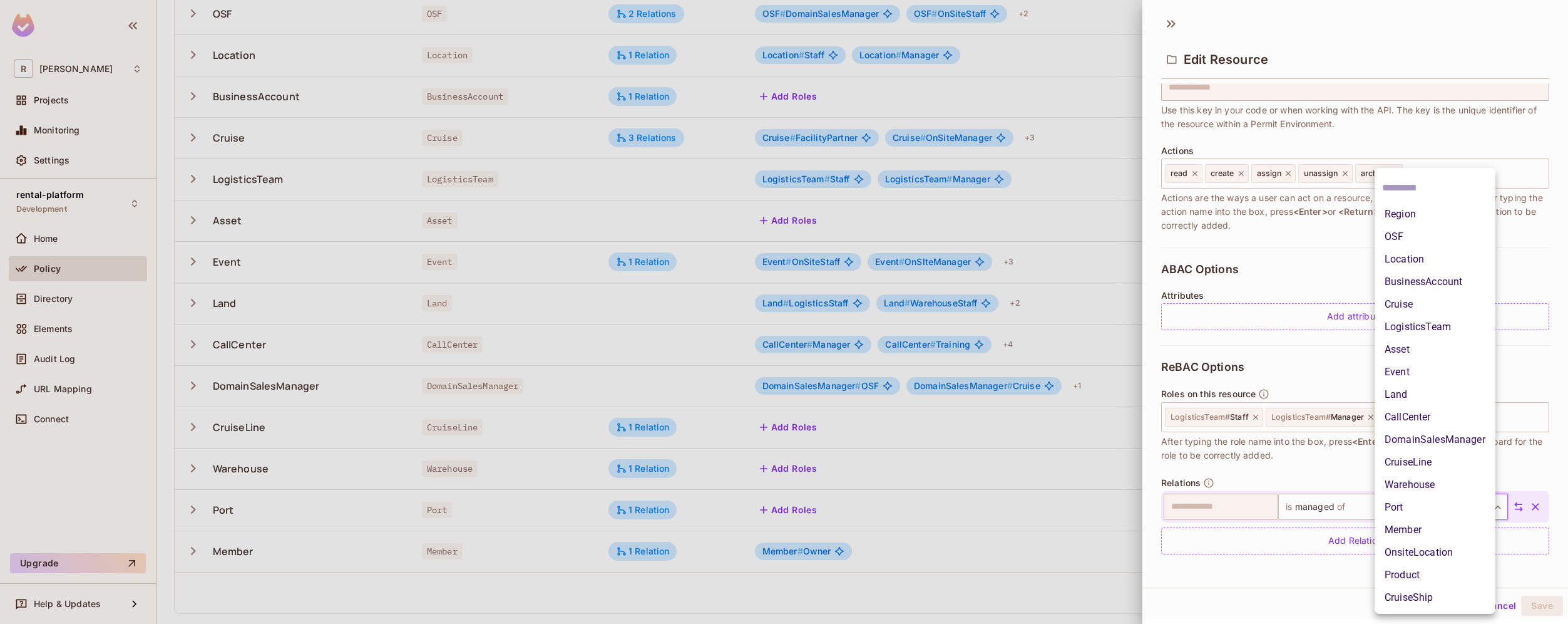
click at [1417, 514] on body "R [PERSON_NAME]-poc Projects Monitoring Settings rental-platform Development Ho…" at bounding box center [784, 312] width 1568 height 624
click at [1439, 218] on li "Region" at bounding box center [1435, 214] width 120 height 23
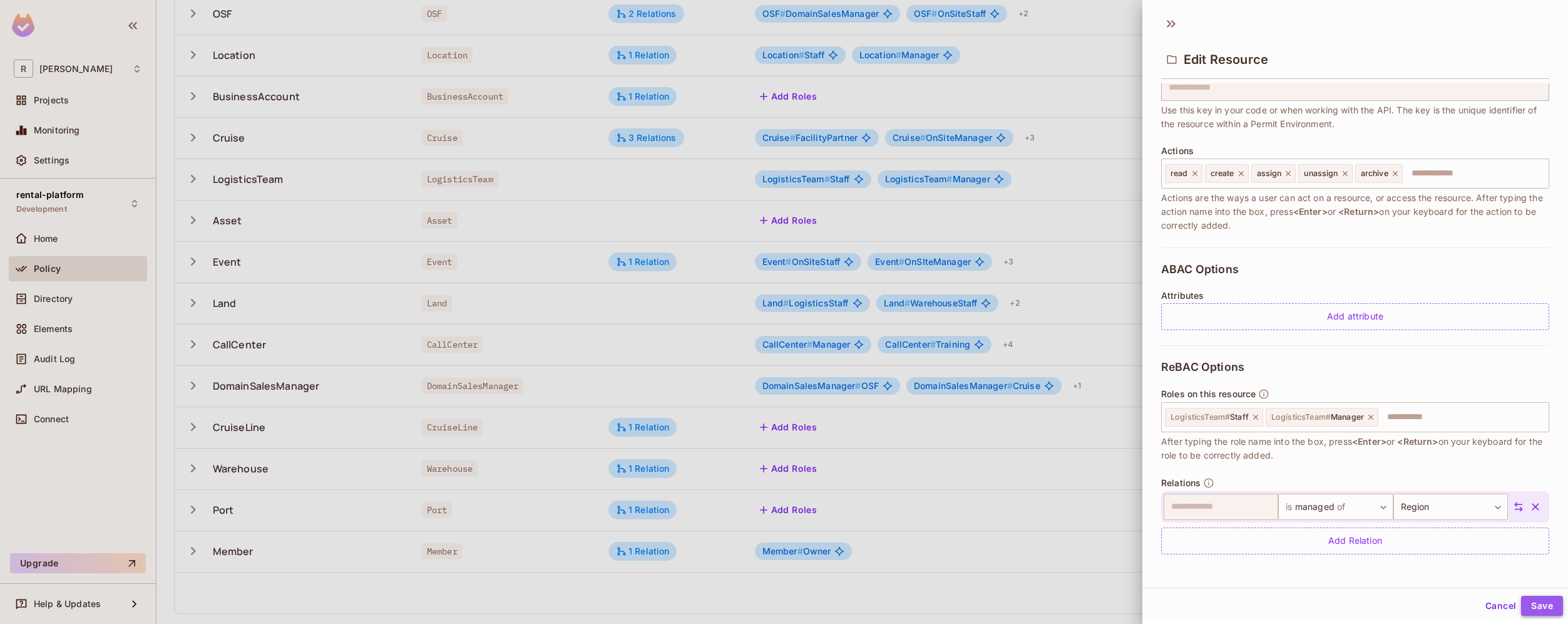
click at [1528, 607] on button "Save" at bounding box center [1541, 606] width 42 height 20
click at [1486, 600] on button "Cancel" at bounding box center [1500, 606] width 40 height 20
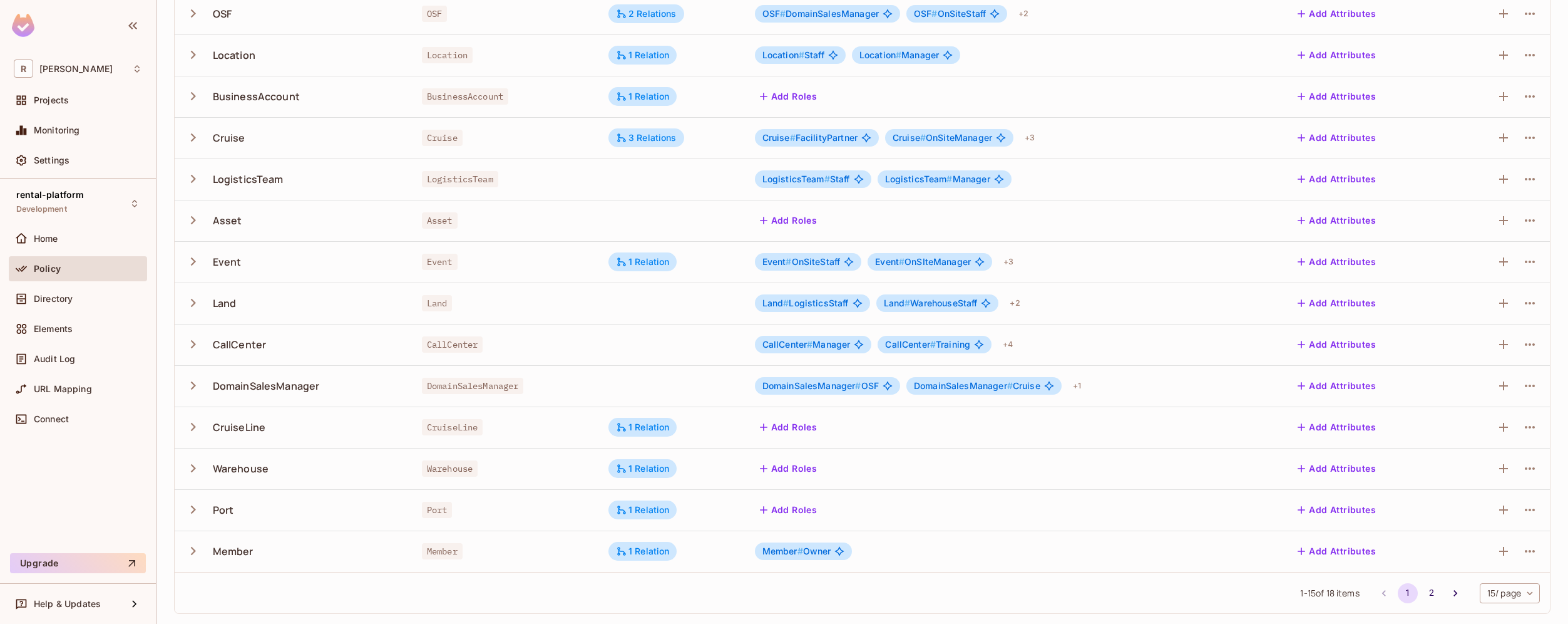
scroll to position [0, 0]
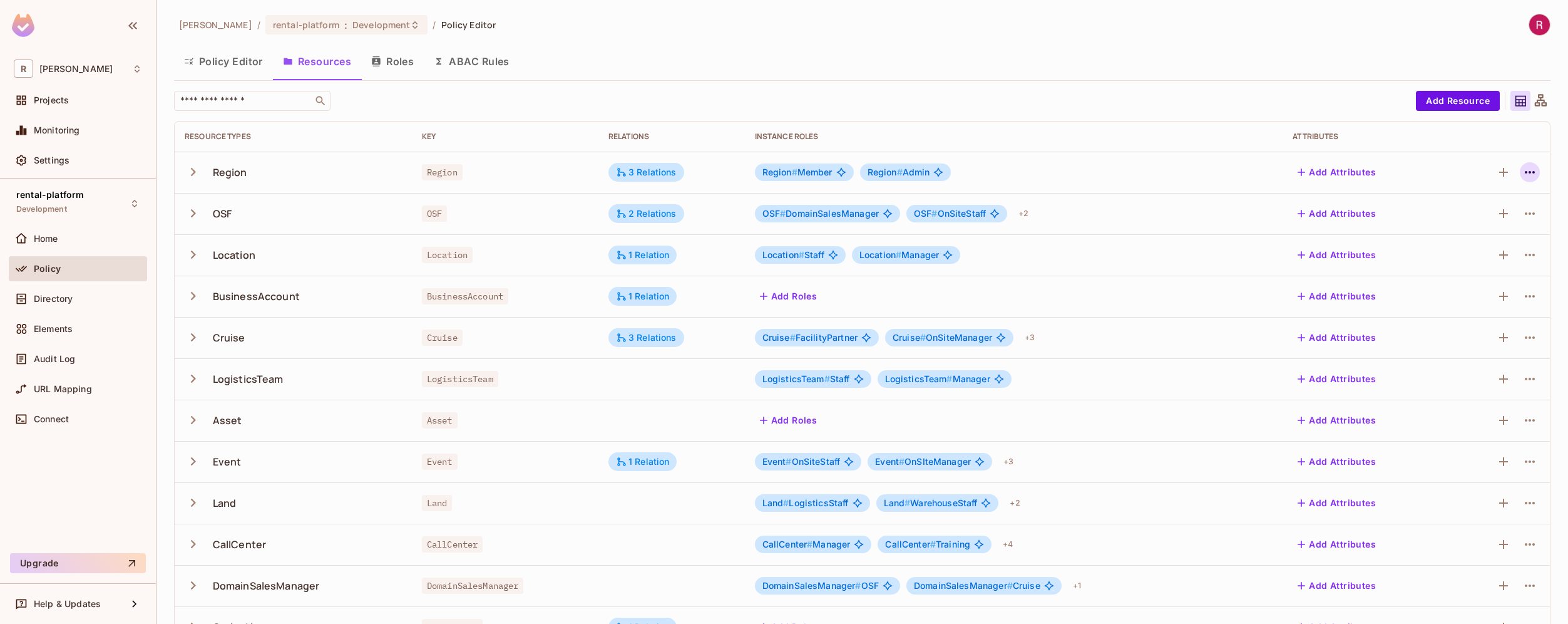
click at [1524, 172] on icon "button" at bounding box center [1529, 173] width 10 height 3
click at [1470, 220] on div "Edit Resource" at bounding box center [1466, 222] width 59 height 12
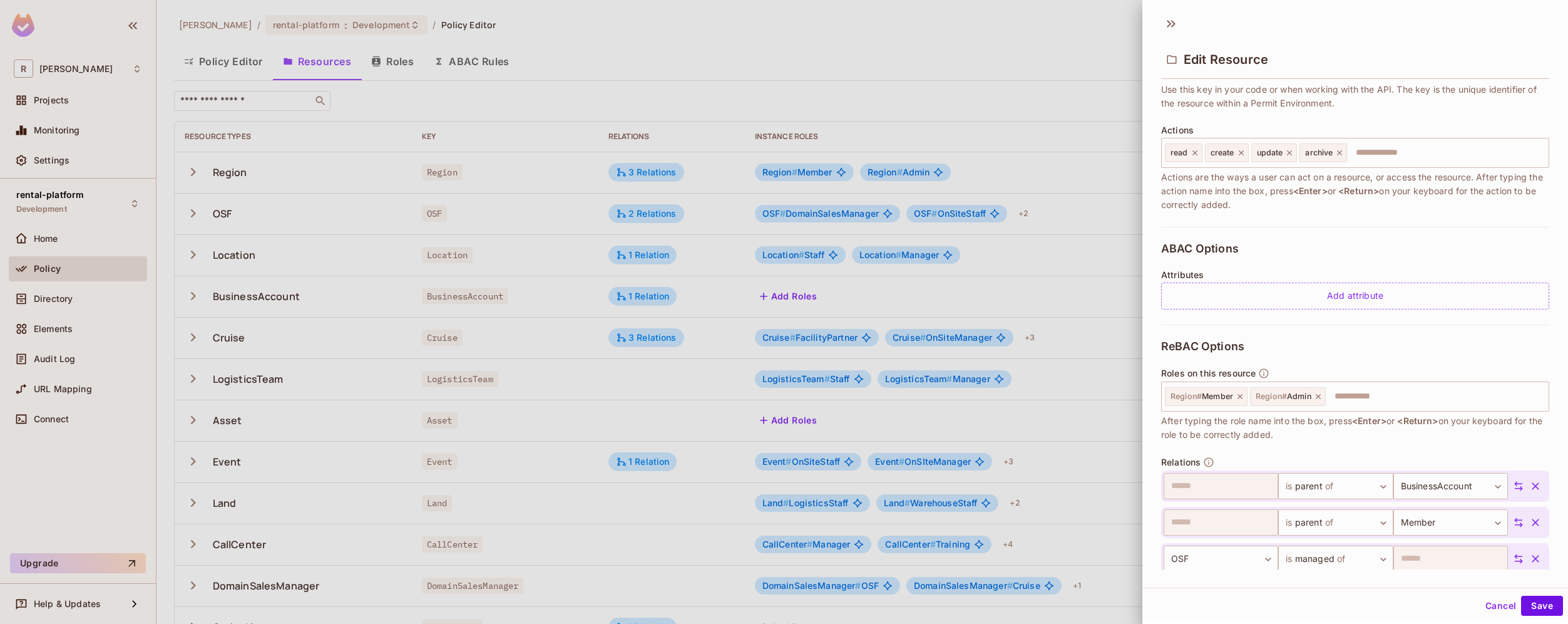
scroll to position [174, 0]
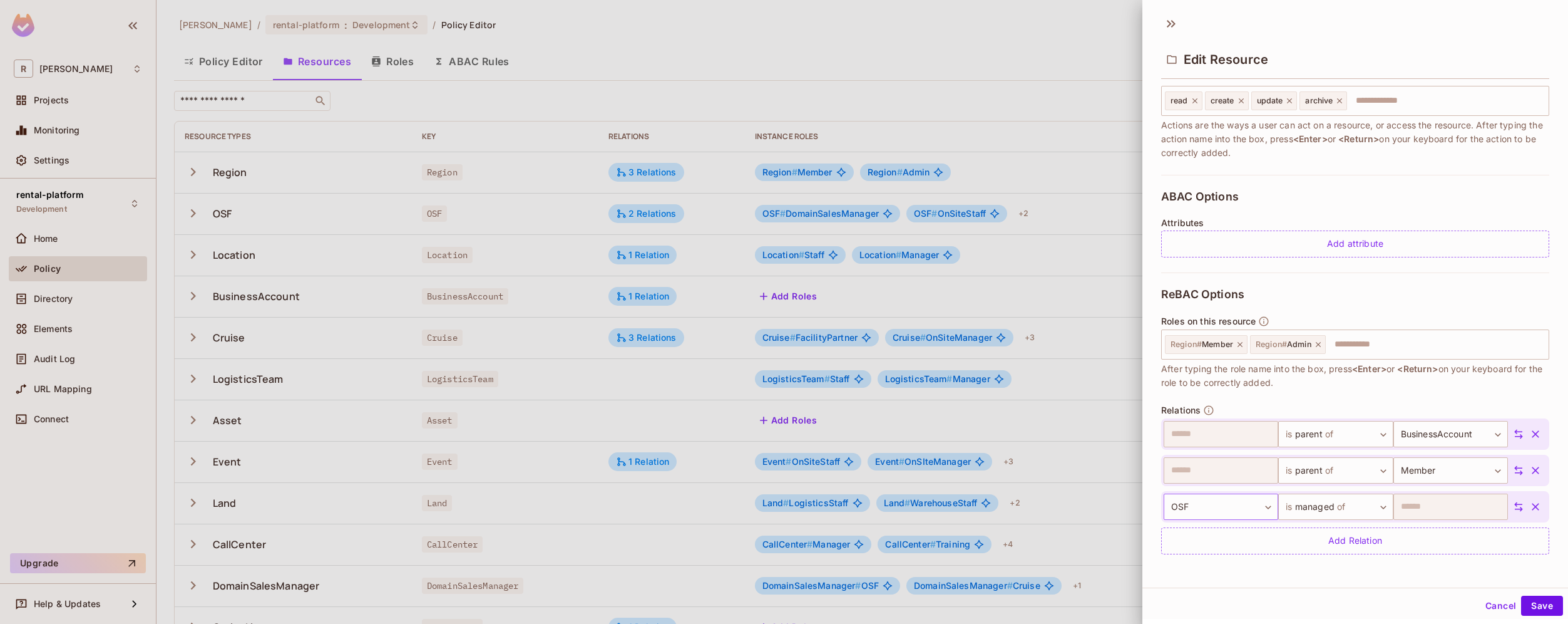
click at [1239, 506] on body "R [PERSON_NAME]-poc Projects Monitoring Settings rental-platform Development Ho…" at bounding box center [784, 312] width 1568 height 624
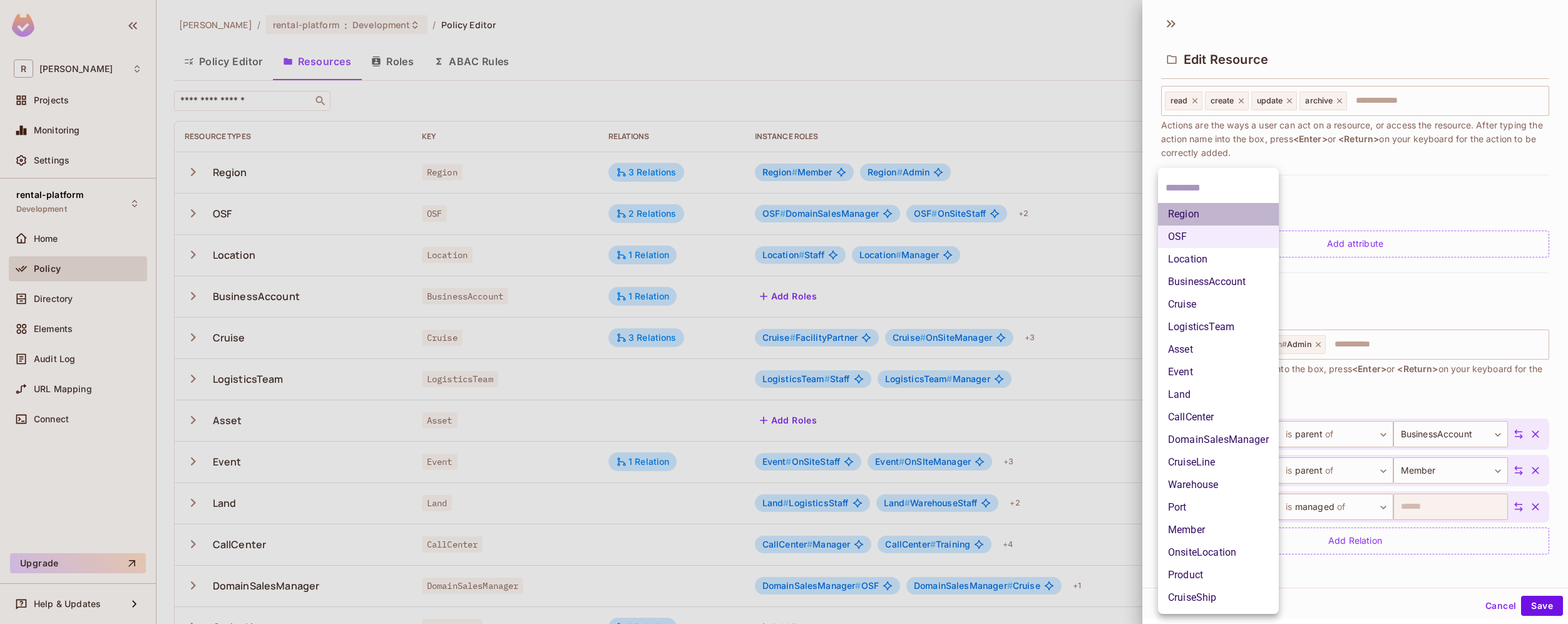
click at [1209, 215] on li "Region" at bounding box center [1218, 214] width 120 height 23
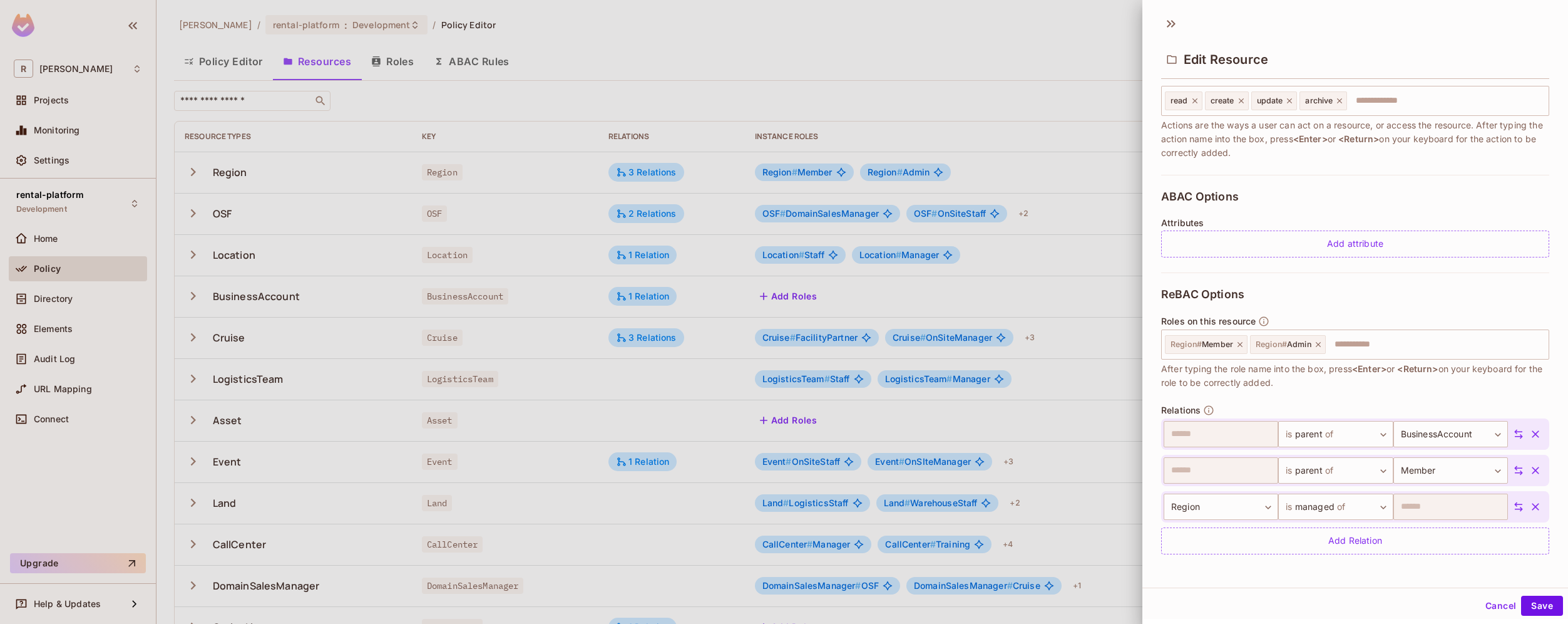
click at [1273, 588] on div "Cancel Save" at bounding box center [1355, 603] width 426 height 32
click at [1529, 510] on icon "button" at bounding box center [1535, 507] width 12 height 12
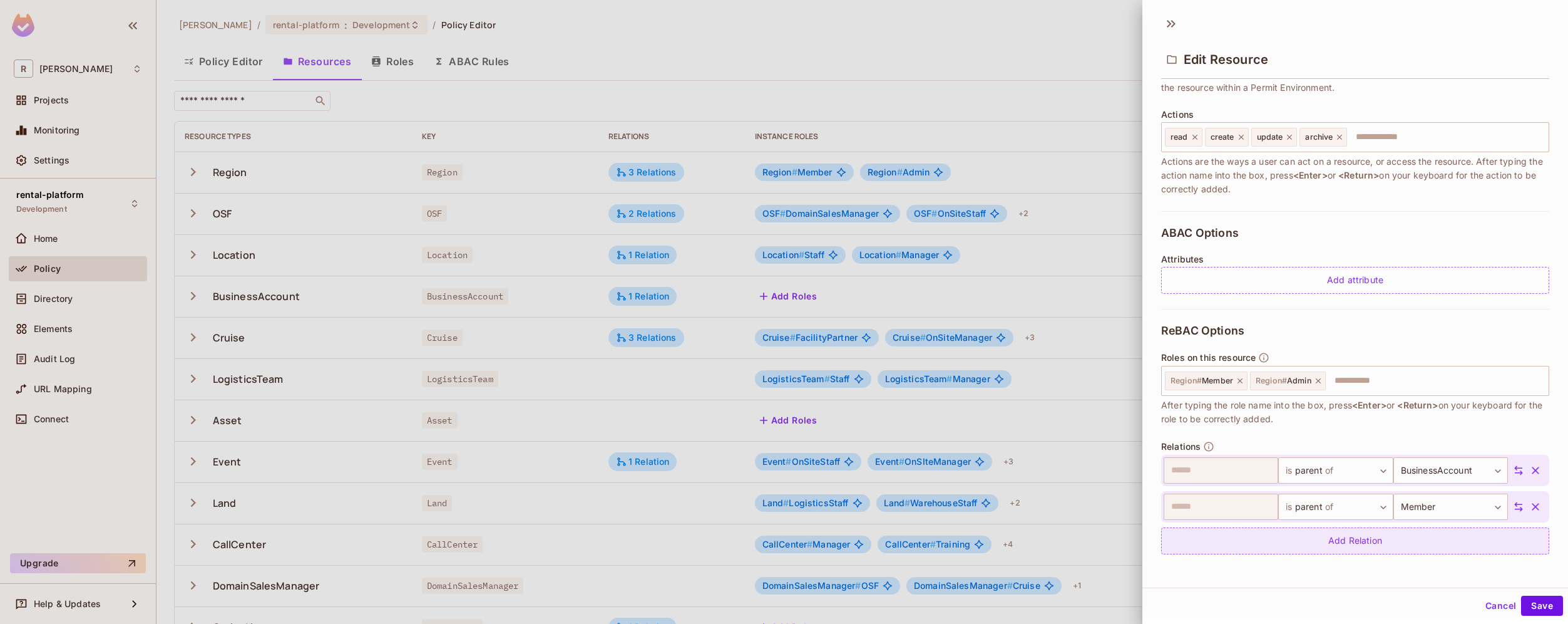
click at [1355, 545] on div "Add Relation" at bounding box center [1354, 540] width 388 height 27
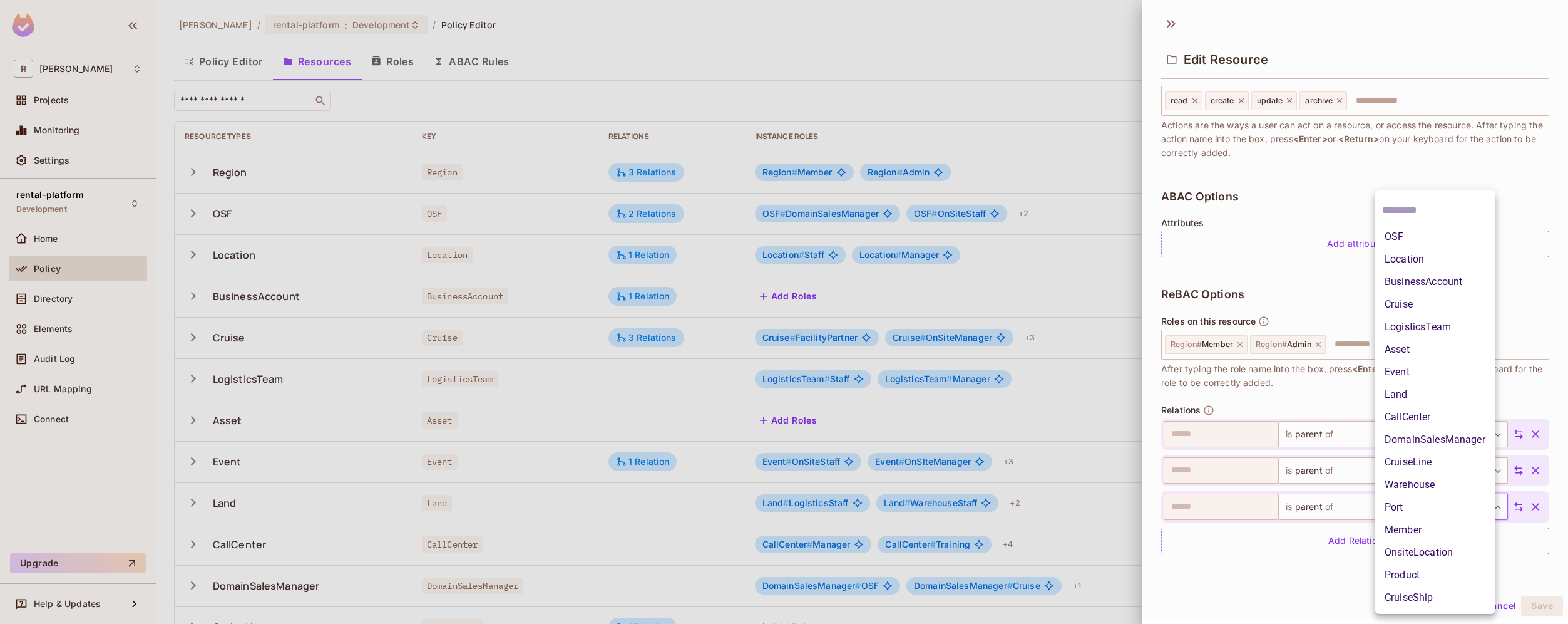
click at [1463, 511] on body "R [PERSON_NAME]-poc Projects Monitoring Settings rental-platform Development Ho…" at bounding box center [784, 312] width 1568 height 624
click at [1436, 327] on li "LogisticsTeam" at bounding box center [1435, 327] width 120 height 23
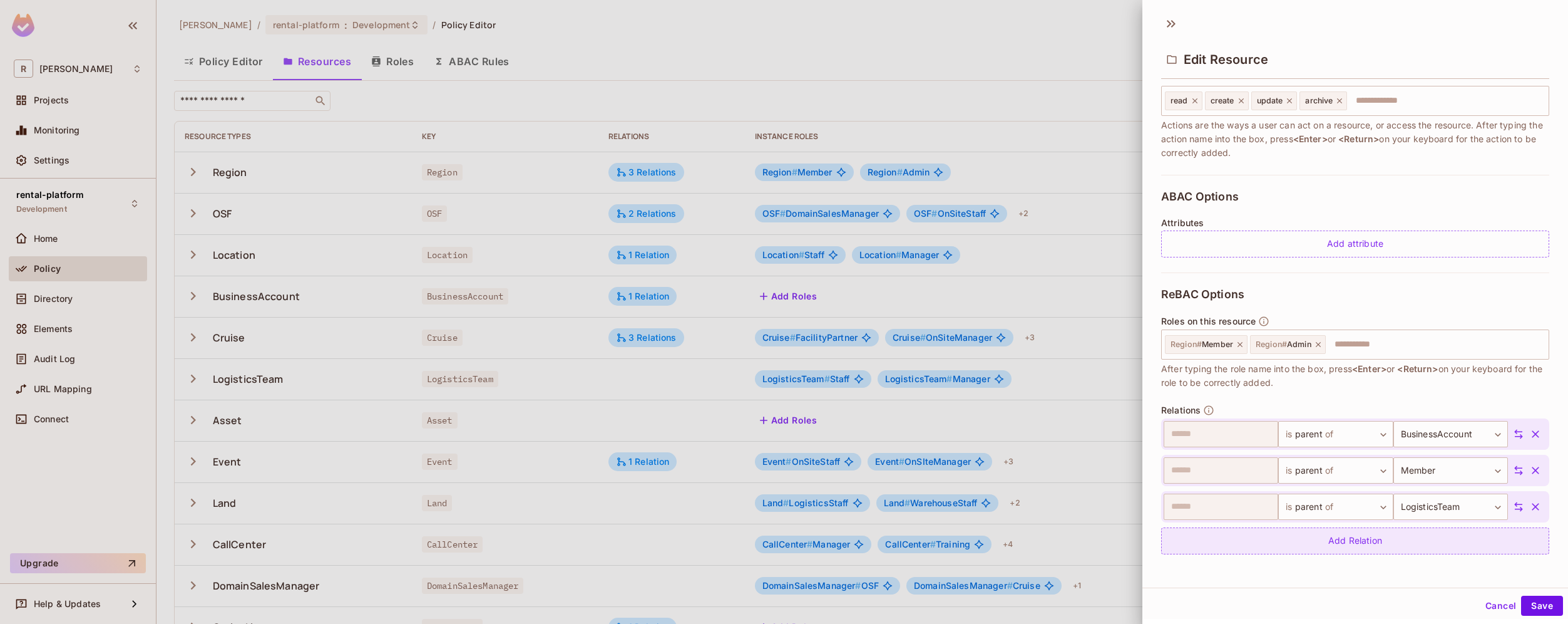
click at [1454, 536] on div "Add Relation" at bounding box center [1354, 540] width 388 height 27
click at [1458, 543] on body "R [PERSON_NAME]-poc Projects Monitoring Settings rental-platform Development Ho…" at bounding box center [784, 312] width 1568 height 624
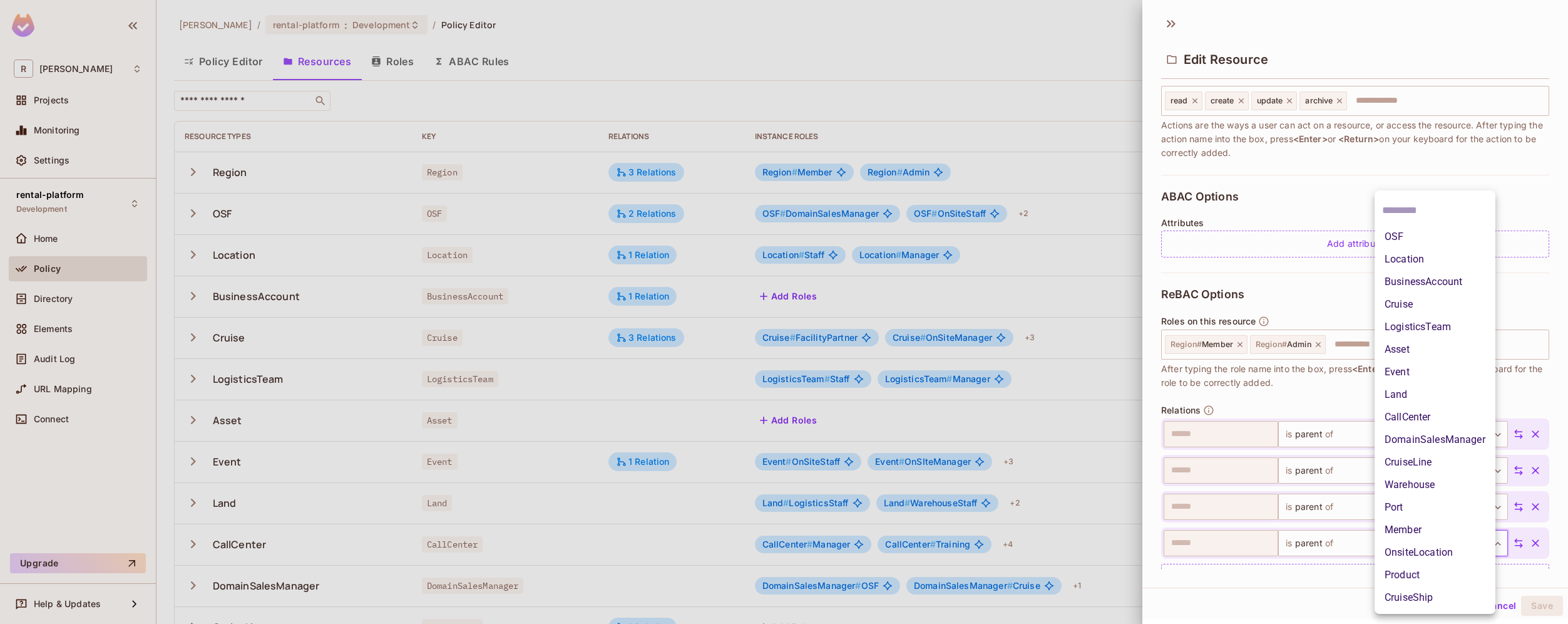
click at [1445, 532] on li "Member" at bounding box center [1435, 529] width 120 height 23
click at [1439, 545] on body "R [PERSON_NAME]-poc Projects Monitoring Settings rental-platform Development Ho…" at bounding box center [784, 312] width 1568 height 624
click at [1345, 577] on div at bounding box center [784, 312] width 1568 height 624
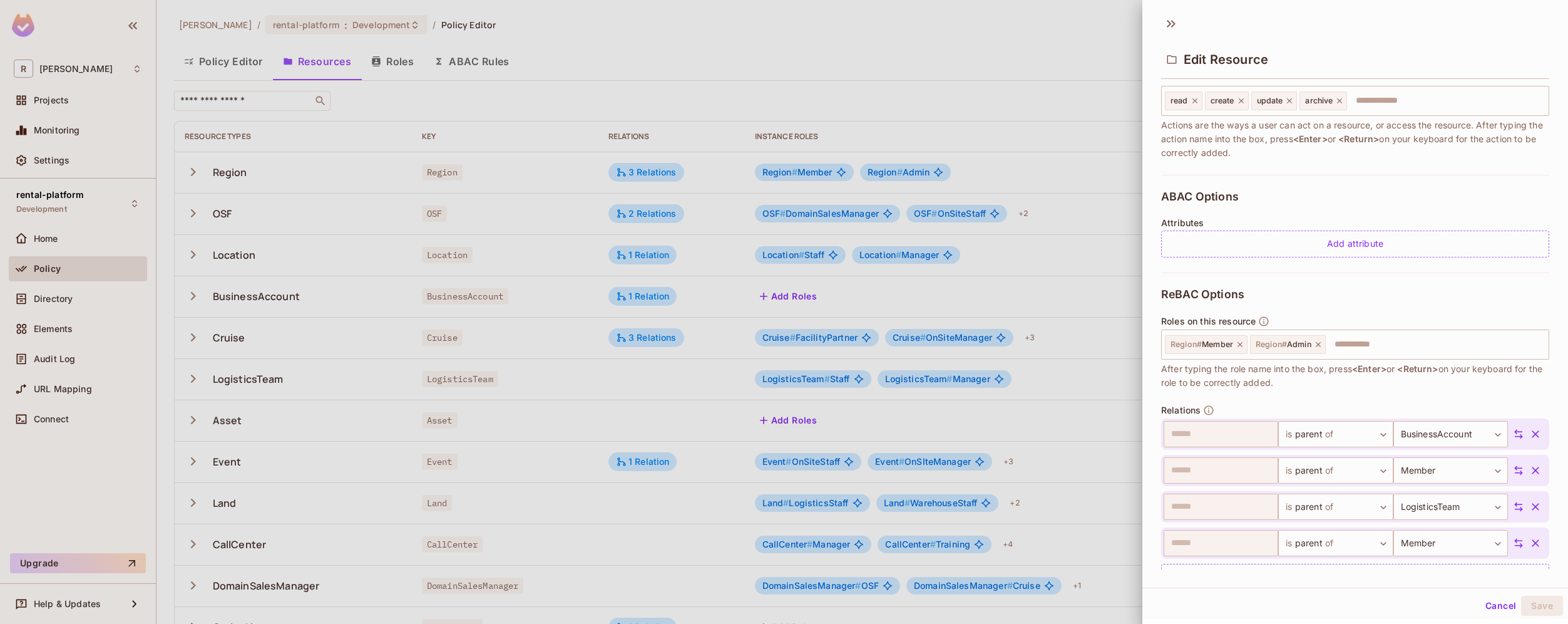
click at [1529, 545] on icon "button" at bounding box center [1535, 543] width 12 height 12
click at [1532, 605] on button "Save" at bounding box center [1541, 606] width 42 height 20
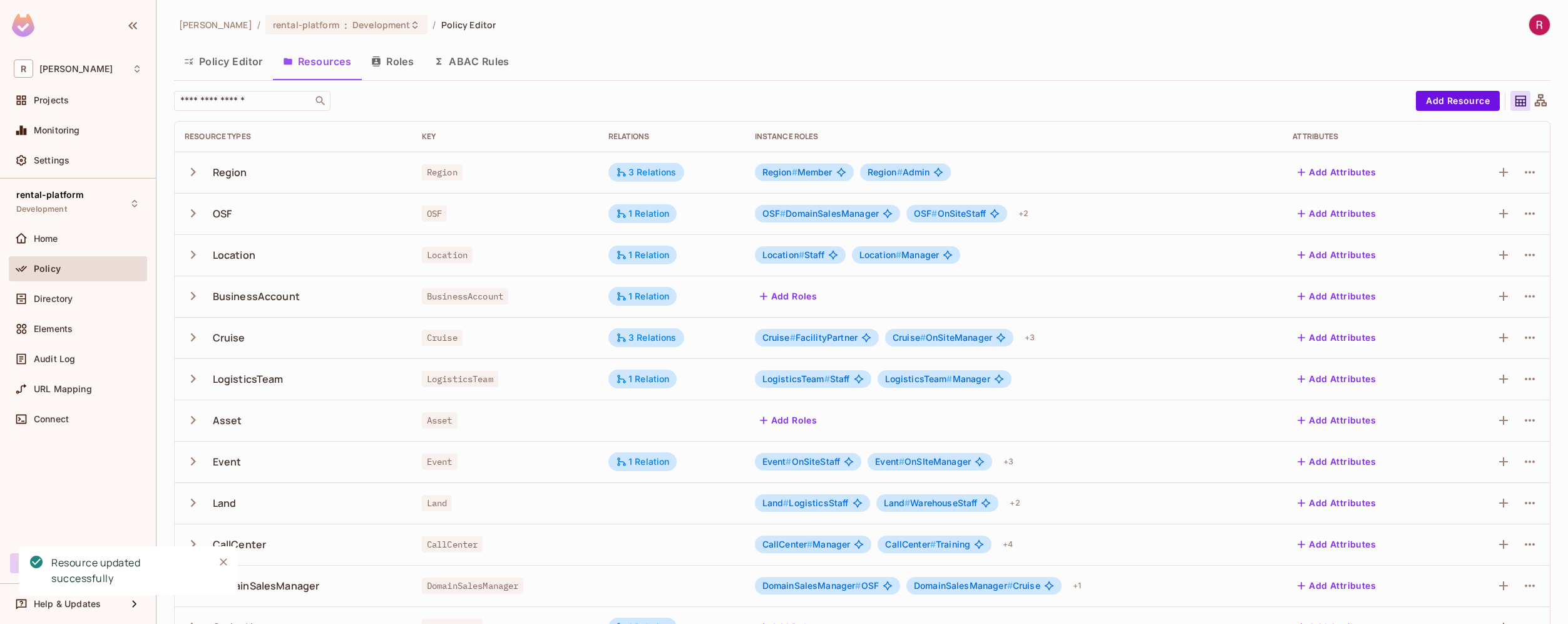
click at [406, 63] on button "Roles" at bounding box center [392, 62] width 62 height 32
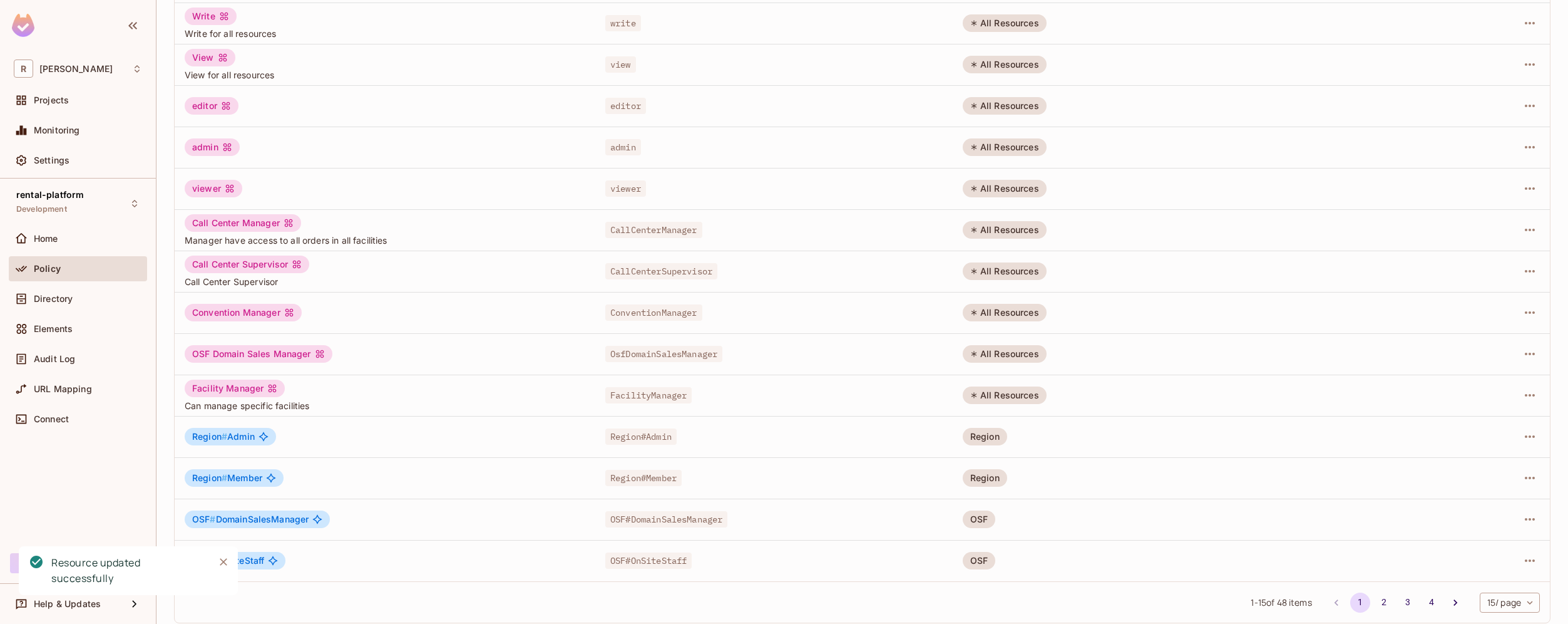
scroll to position [200, 0]
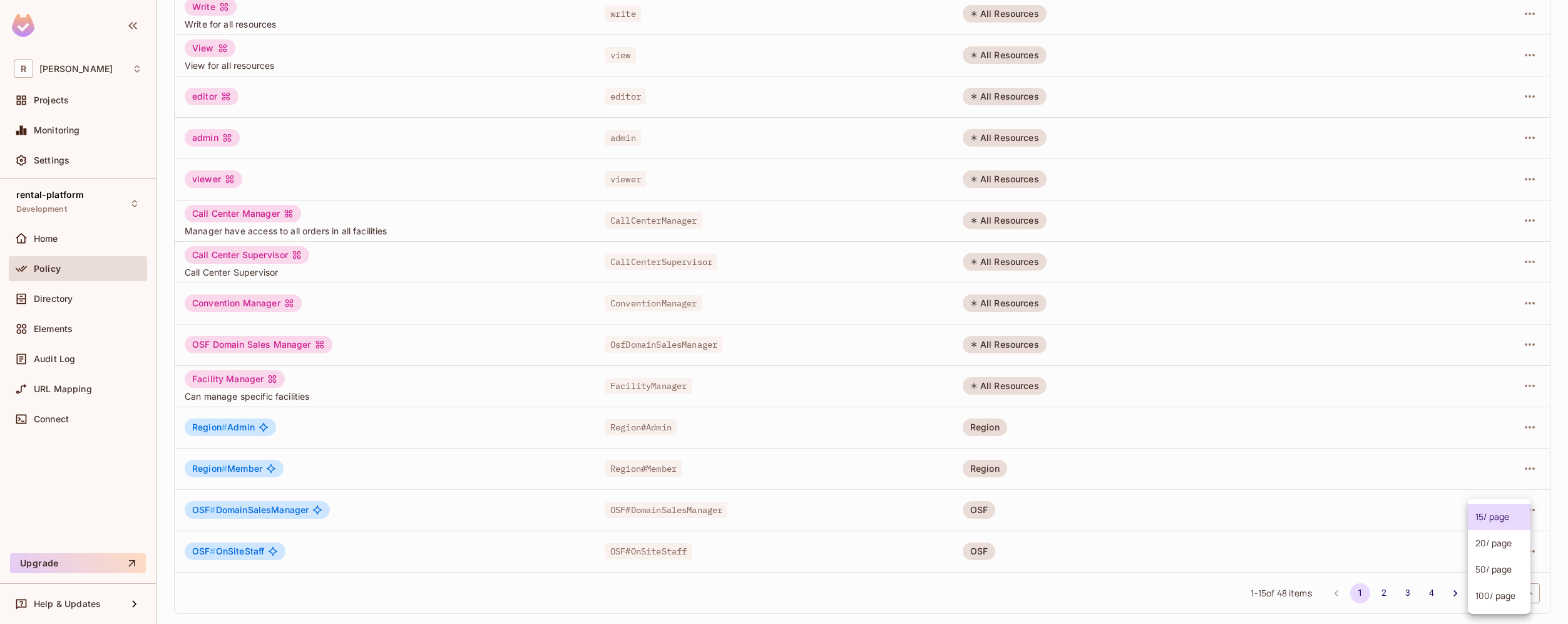
click at [1496, 599] on body "[PERSON_NAME]-poc Projects Monitoring Settings rental-platform Development Home…" at bounding box center [784, 312] width 1568 height 624
click at [1496, 599] on li "100 / page" at bounding box center [1498, 595] width 62 height 26
type input "***"
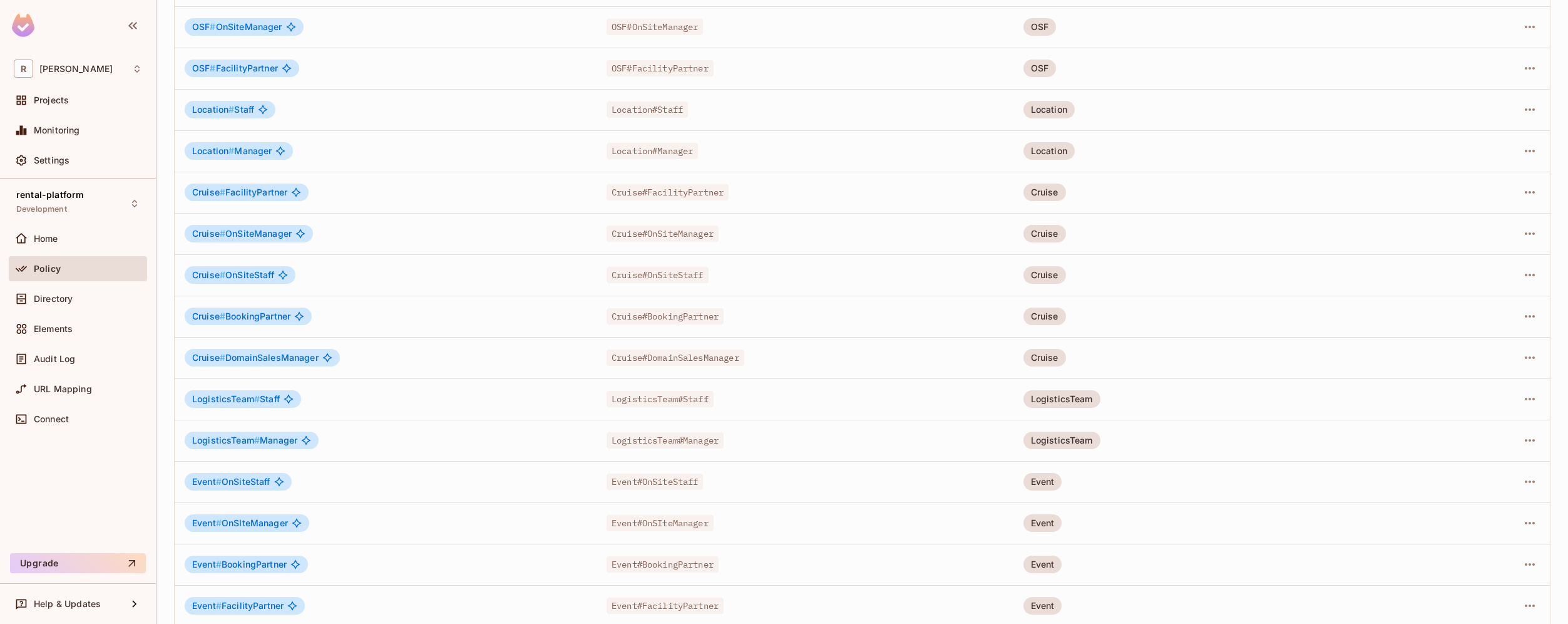
scroll to position [758, 0]
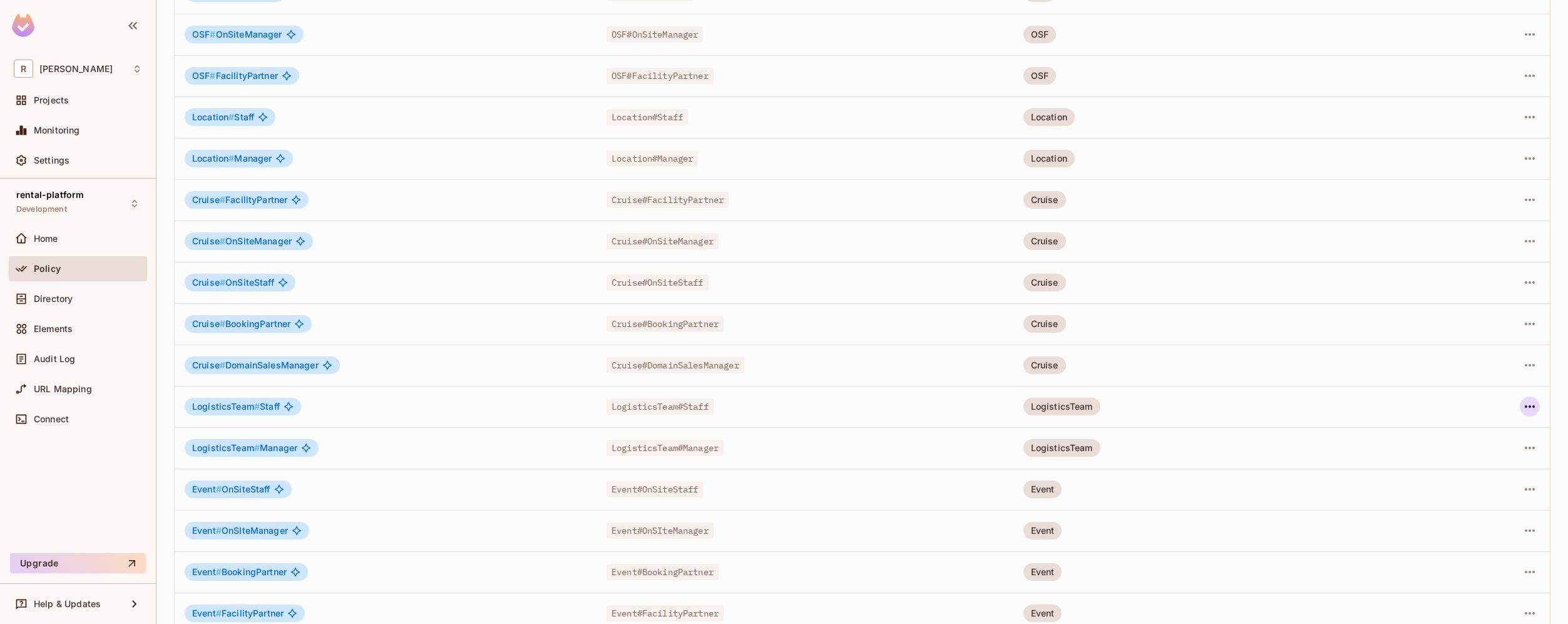
click at [1522, 399] on icon "button" at bounding box center [1530, 406] width 15 height 15
click at [1479, 436] on div "Edit Role" at bounding box center [1464, 435] width 38 height 12
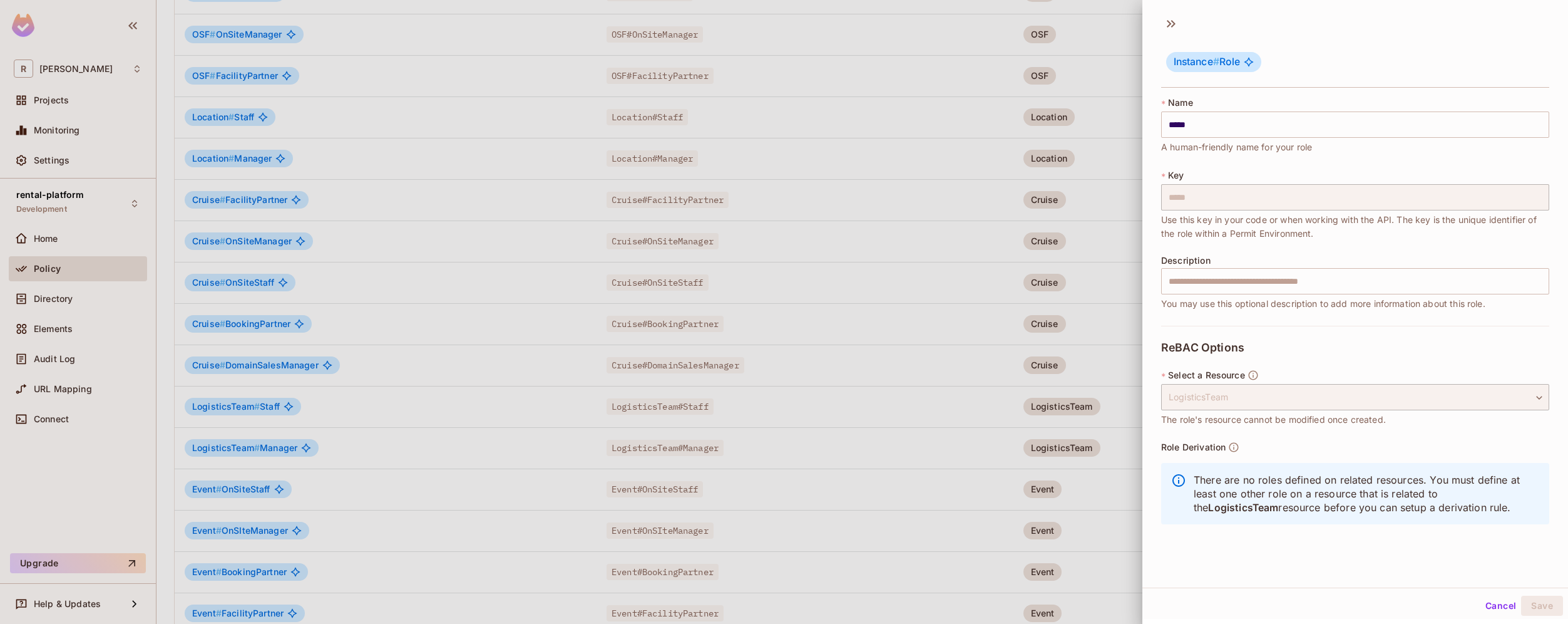
scroll to position [2, 0]
drag, startPoint x: 1428, startPoint y: 480, endPoint x: 1343, endPoint y: 480, distance: 85.0
click at [1342, 480] on p "There are no roles defined on related resources. You must define at least one o…" at bounding box center [1366, 492] width 346 height 41
click at [445, 373] on div at bounding box center [784, 312] width 1568 height 624
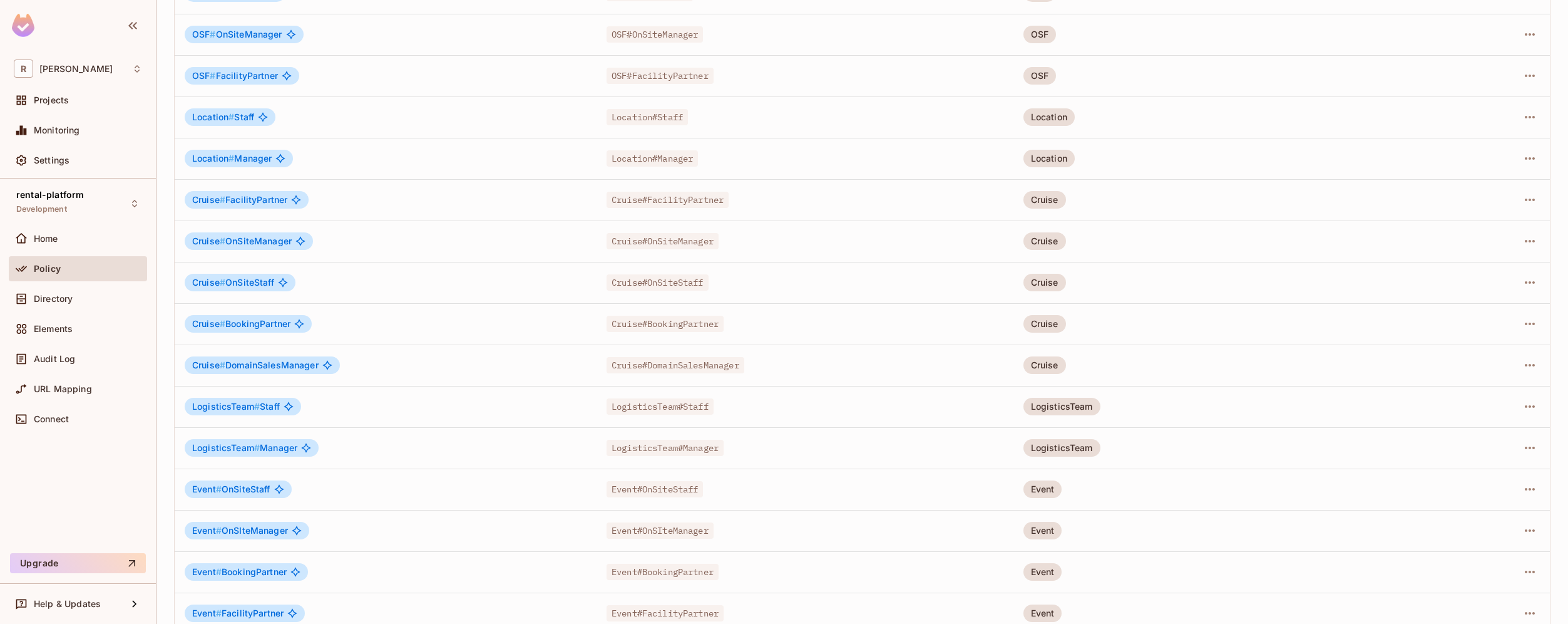
click at [62, 270] on div "Policy" at bounding box center [88, 269] width 108 height 10
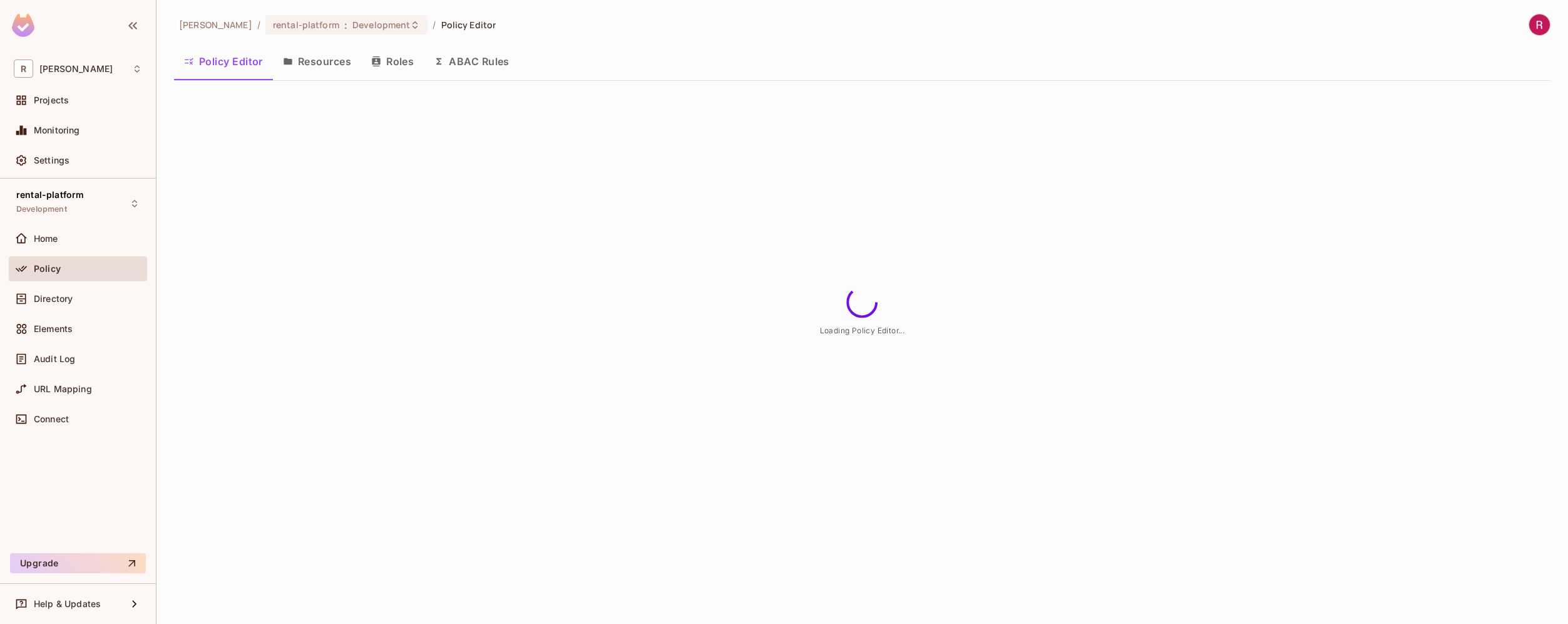
click at [329, 67] on button "Resources" at bounding box center [317, 62] width 88 height 32
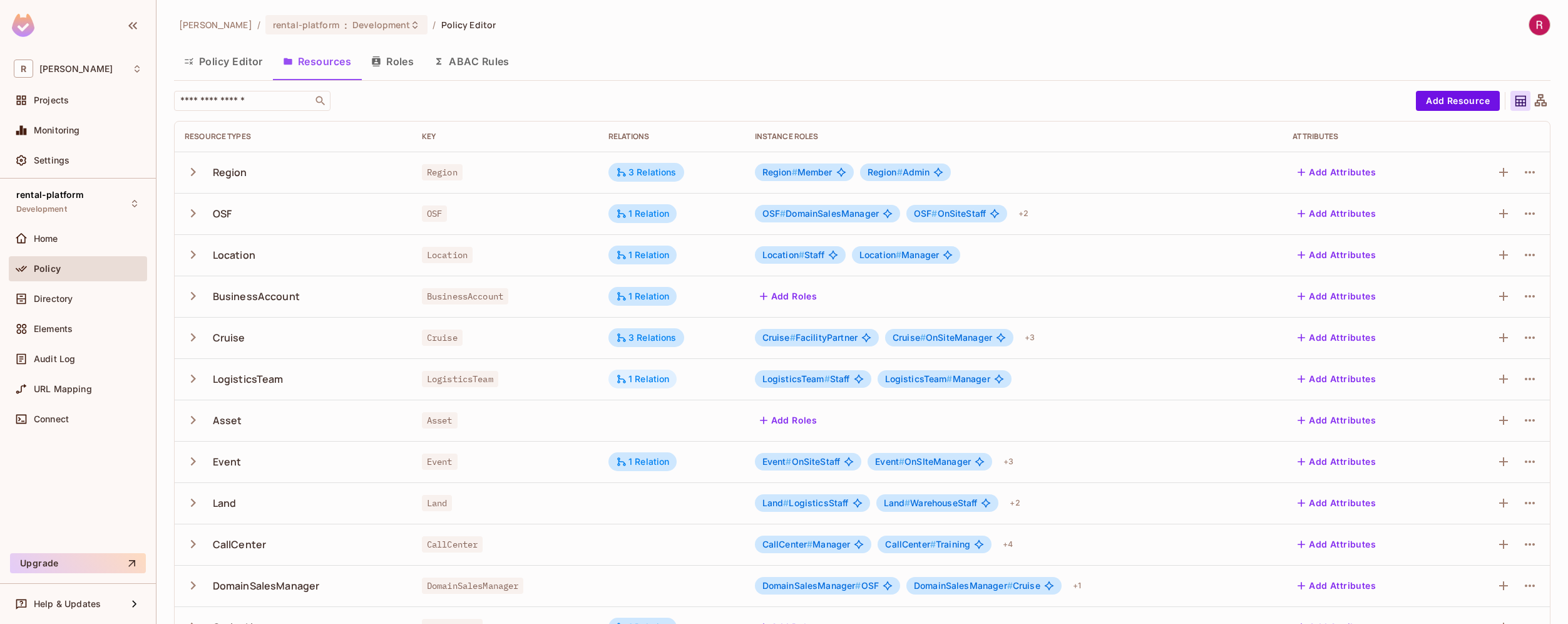
click at [632, 377] on div "1 Relation" at bounding box center [643, 379] width 54 height 11
click at [804, 177] on div at bounding box center [784, 312] width 1568 height 624
click at [809, 175] on span "Region # Member" at bounding box center [797, 172] width 70 height 10
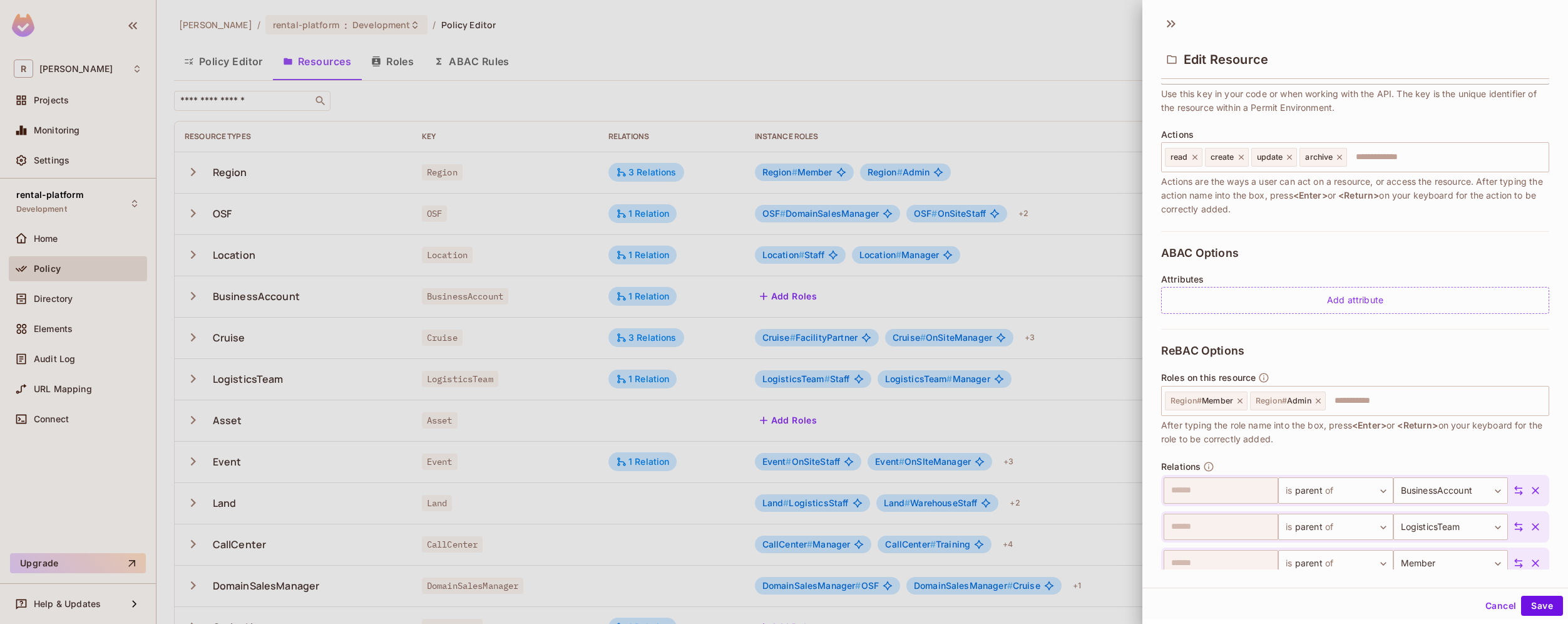
scroll to position [174, 0]
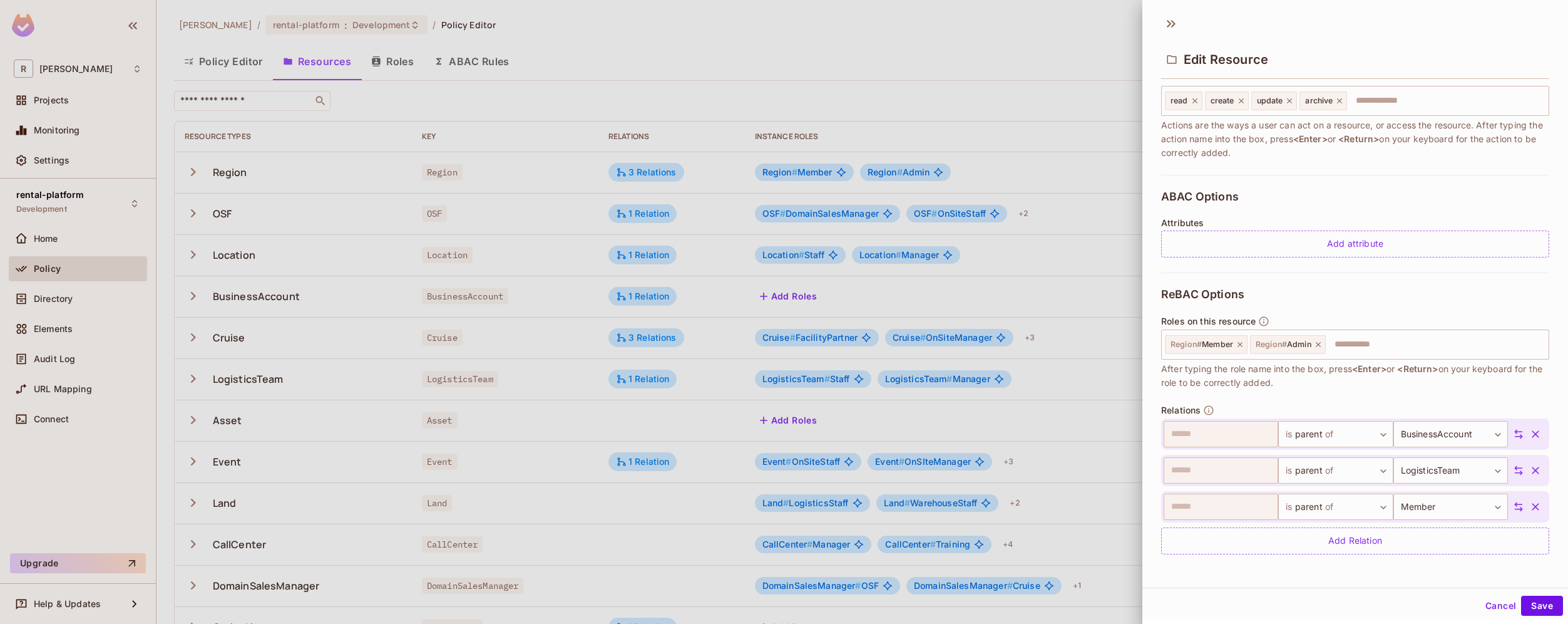
click at [695, 421] on div at bounding box center [784, 312] width 1568 height 624
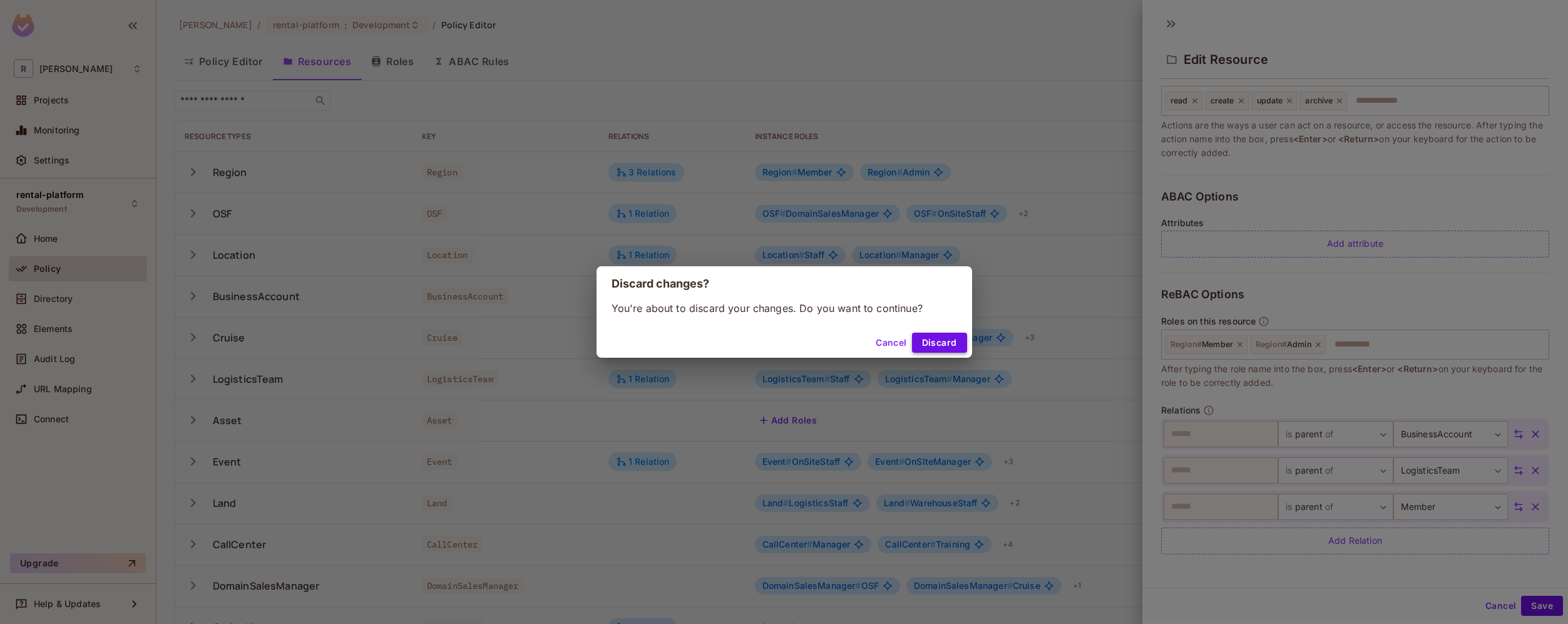
click at [942, 340] on button "Discard" at bounding box center [939, 342] width 55 height 20
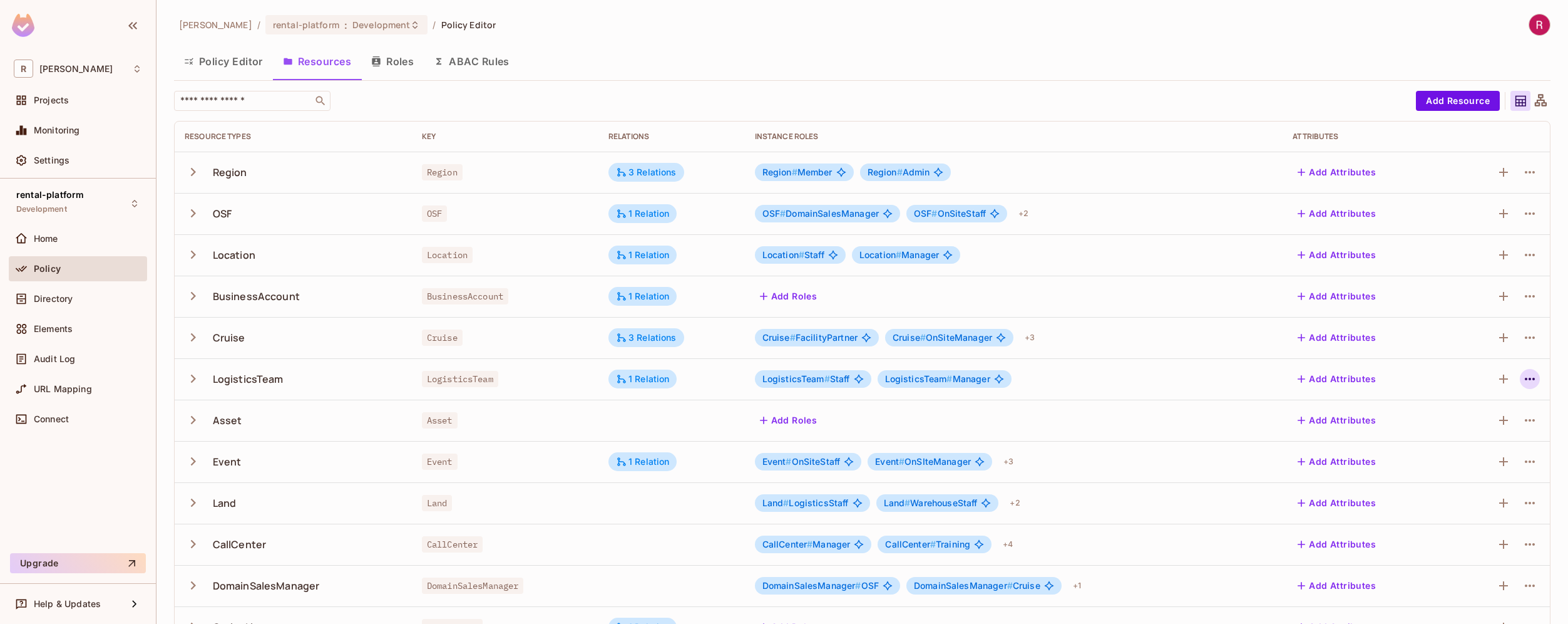
click at [1522, 374] on icon "button" at bounding box center [1530, 379] width 15 height 15
click at [1451, 428] on div "Edit Resource" at bounding box center [1466, 428] width 59 height 12
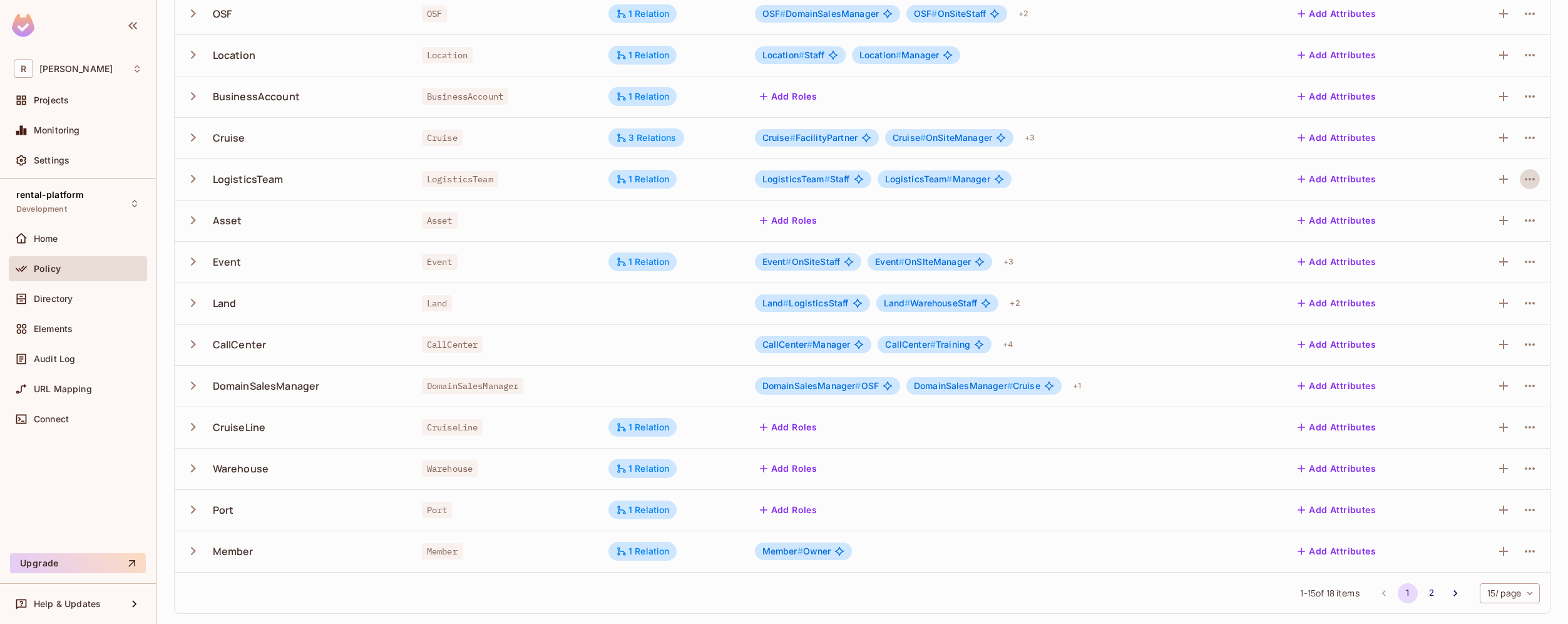
click at [1495, 596] on body "R [PERSON_NAME]-poc Projects Monitoring Settings rental-platform Development Ho…" at bounding box center [784, 312] width 1568 height 624
click at [1488, 597] on li "100 / page" at bounding box center [1498, 595] width 62 height 26
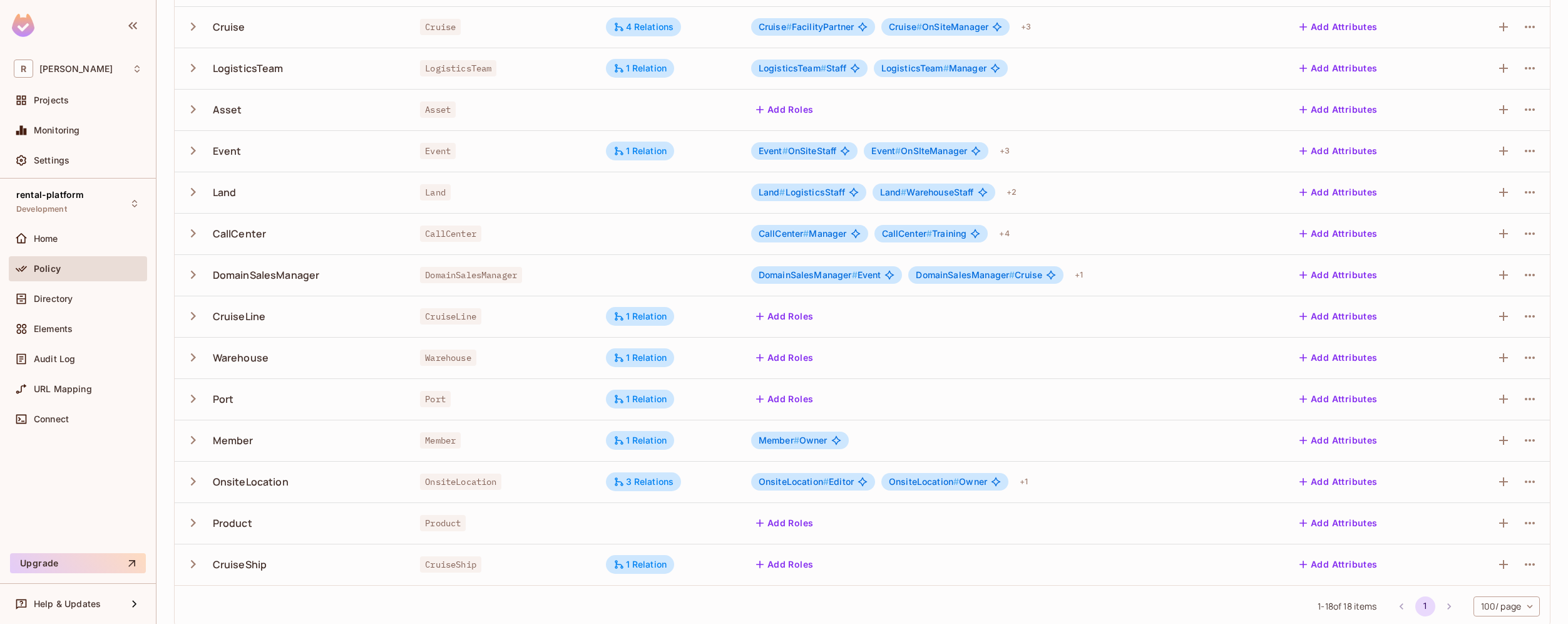
scroll to position [324, 0]
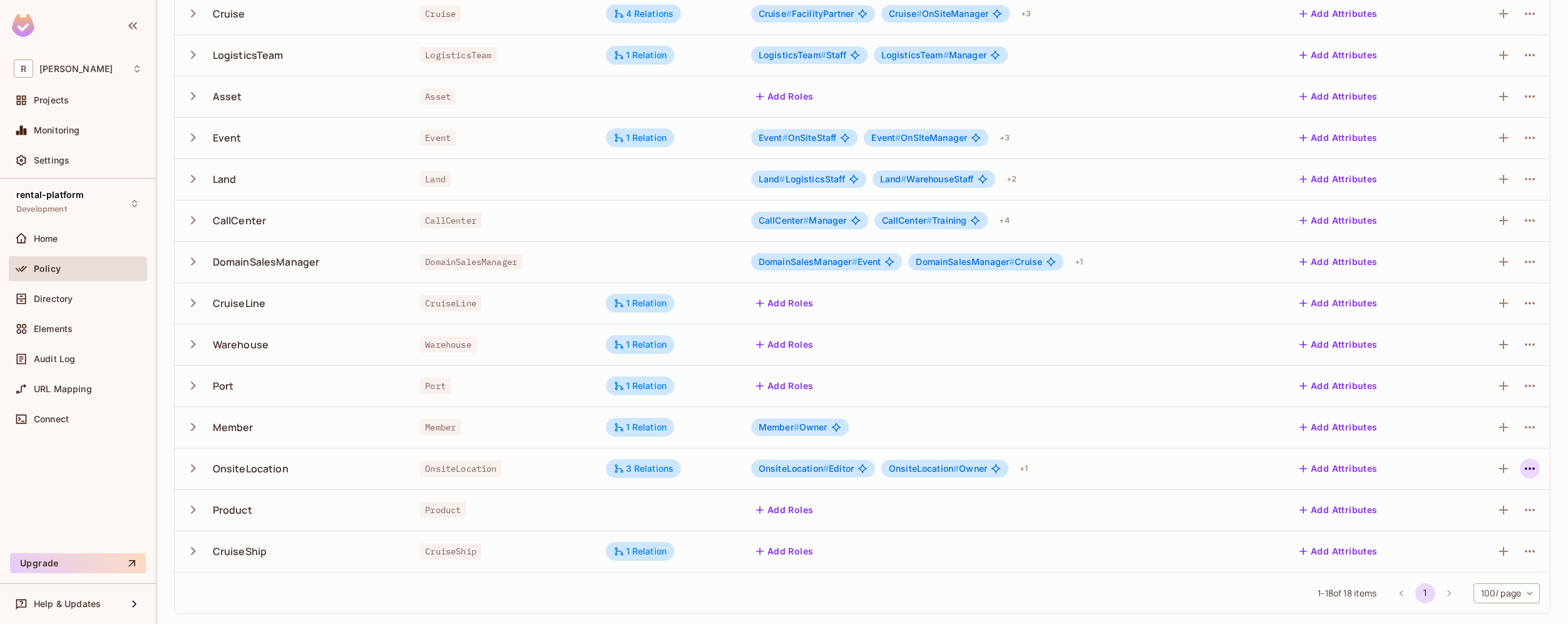
click at [1524, 471] on icon "button" at bounding box center [1530, 469] width 15 height 15
click at [1466, 520] on div "Edit Resource" at bounding box center [1466, 518] width 59 height 12
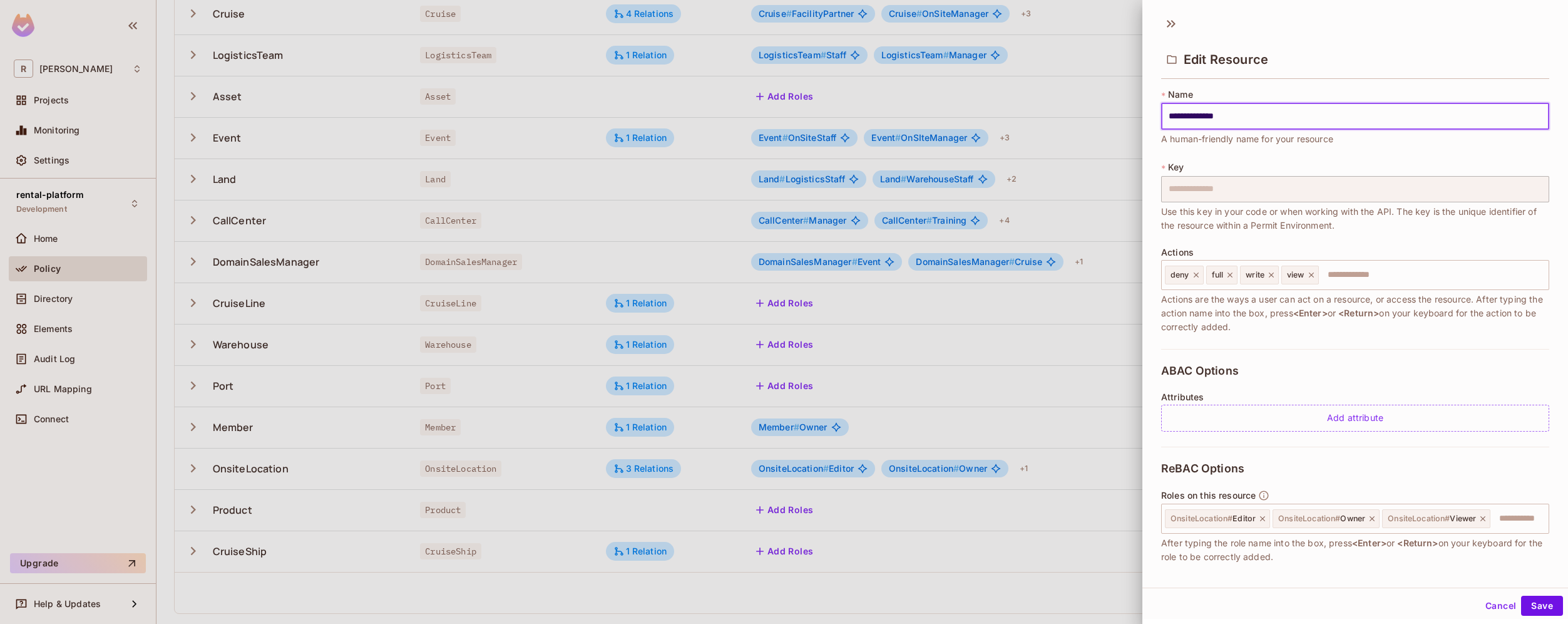
scroll to position [193, 0]
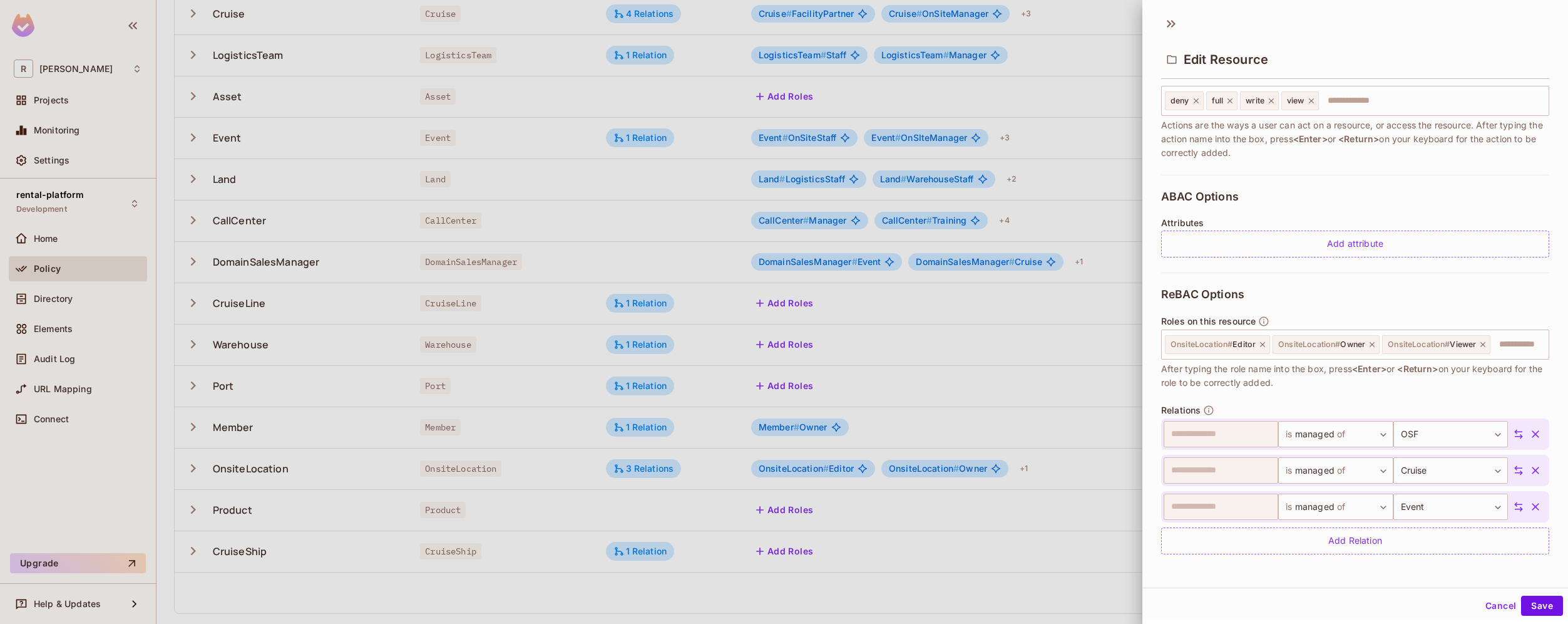
click at [1018, 601] on div at bounding box center [784, 312] width 1568 height 624
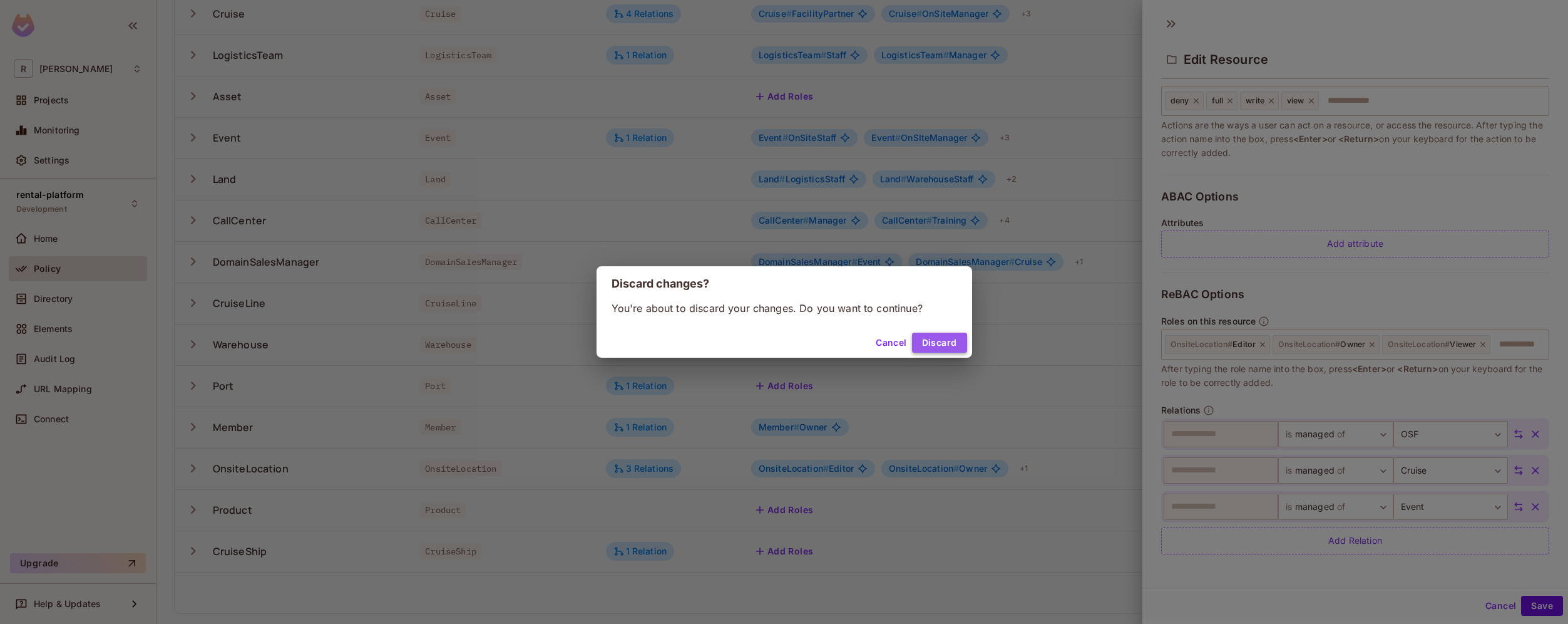
click at [936, 342] on button "Discard" at bounding box center [939, 342] width 55 height 20
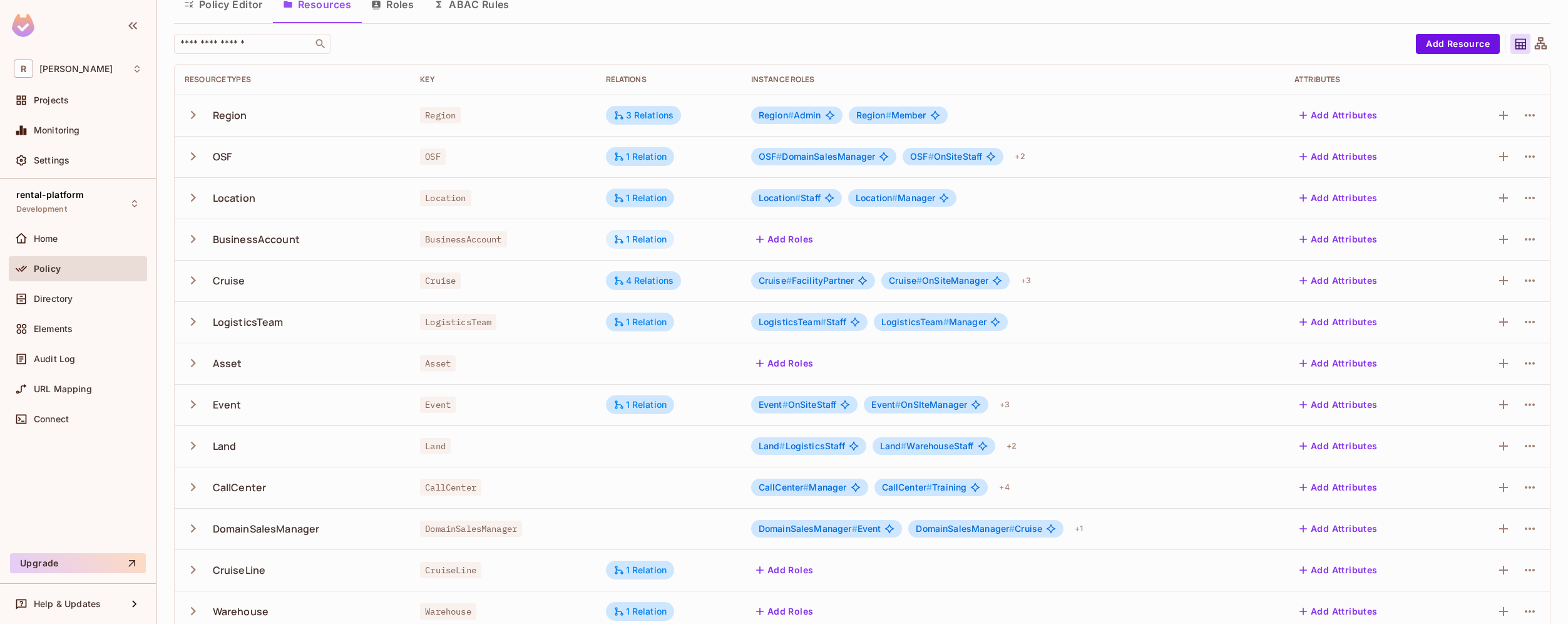
scroll to position [0, 0]
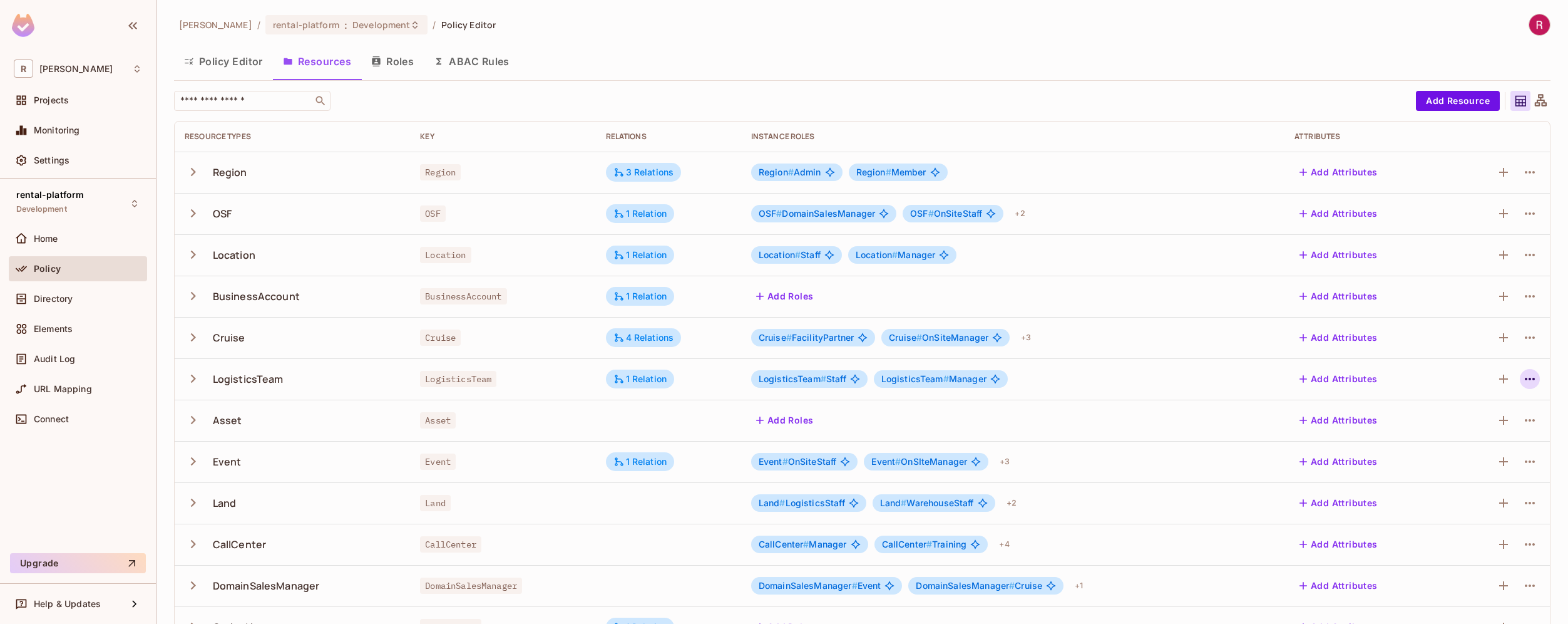
click at [1522, 381] on icon "button" at bounding box center [1530, 379] width 15 height 15
click at [1465, 427] on div "Edit Resource" at bounding box center [1466, 428] width 59 height 12
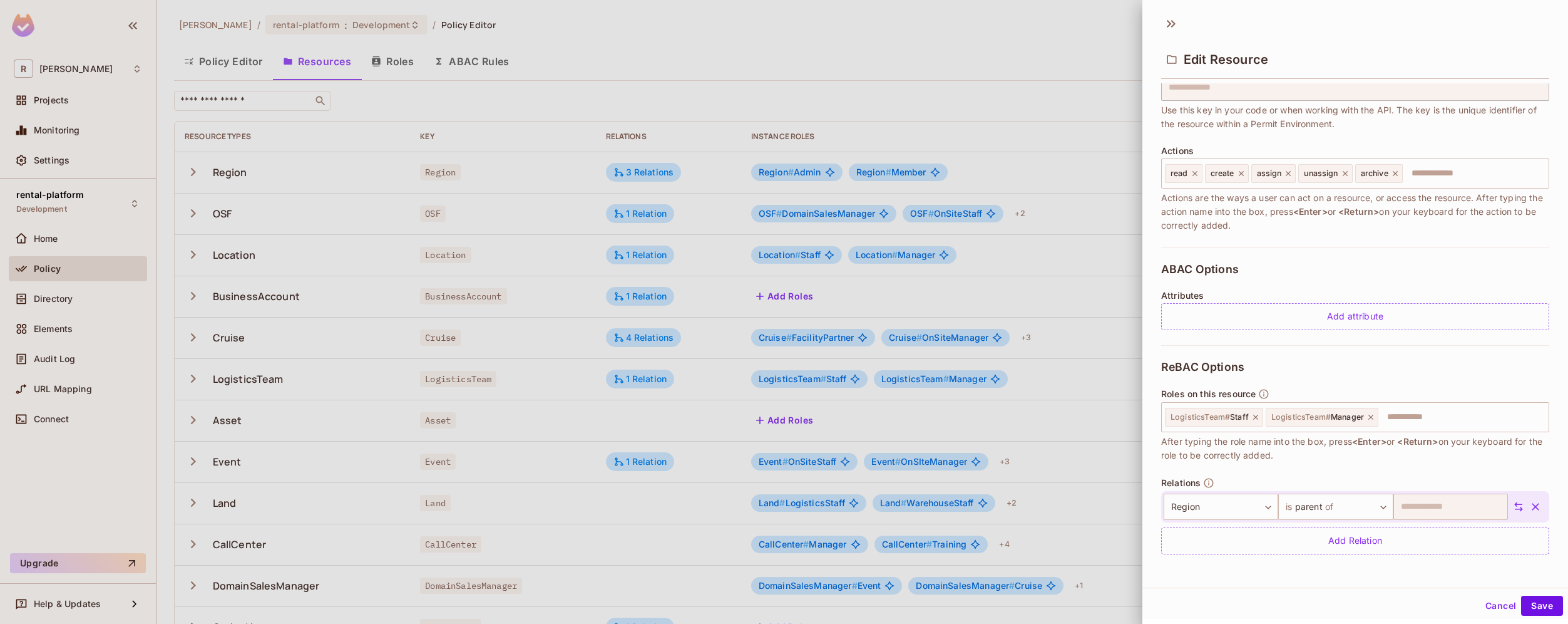
scroll to position [2, 0]
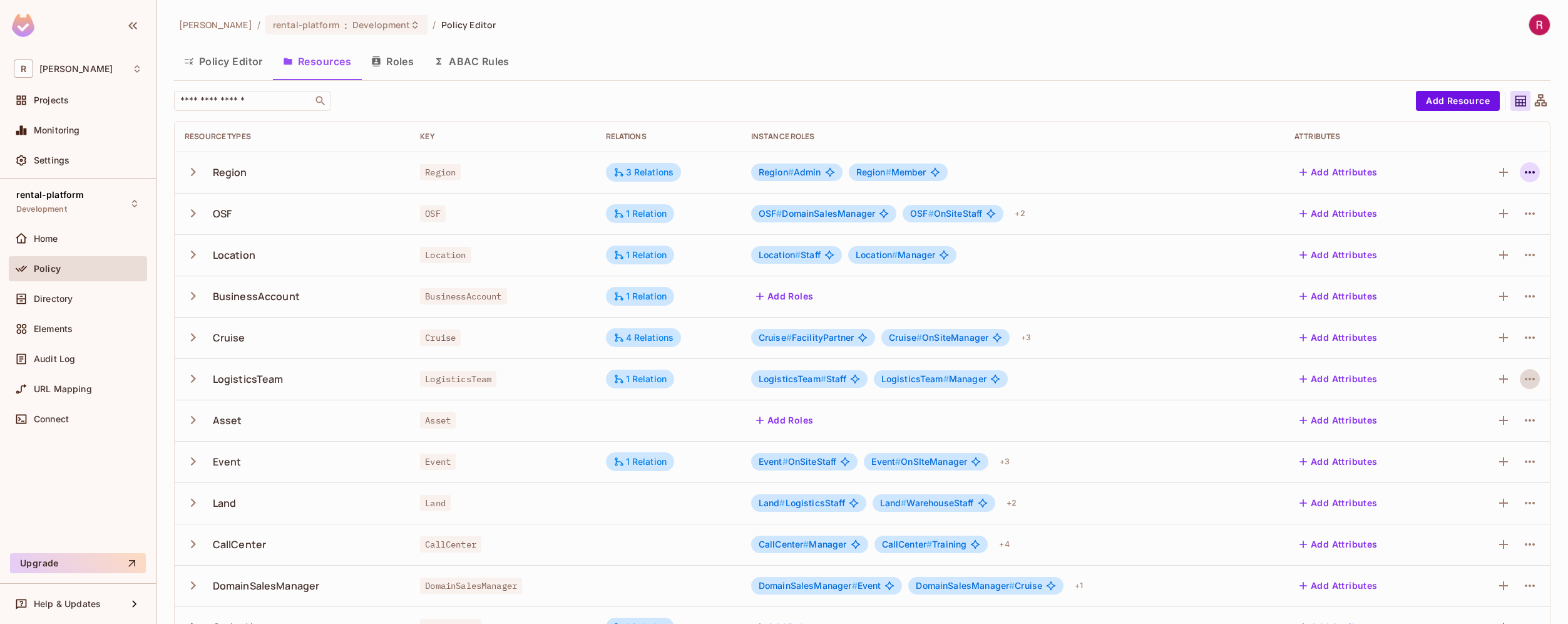
click at [1522, 171] on icon "button" at bounding box center [1530, 172] width 15 height 15
click at [1467, 216] on div "Edit Resource" at bounding box center [1466, 222] width 59 height 12
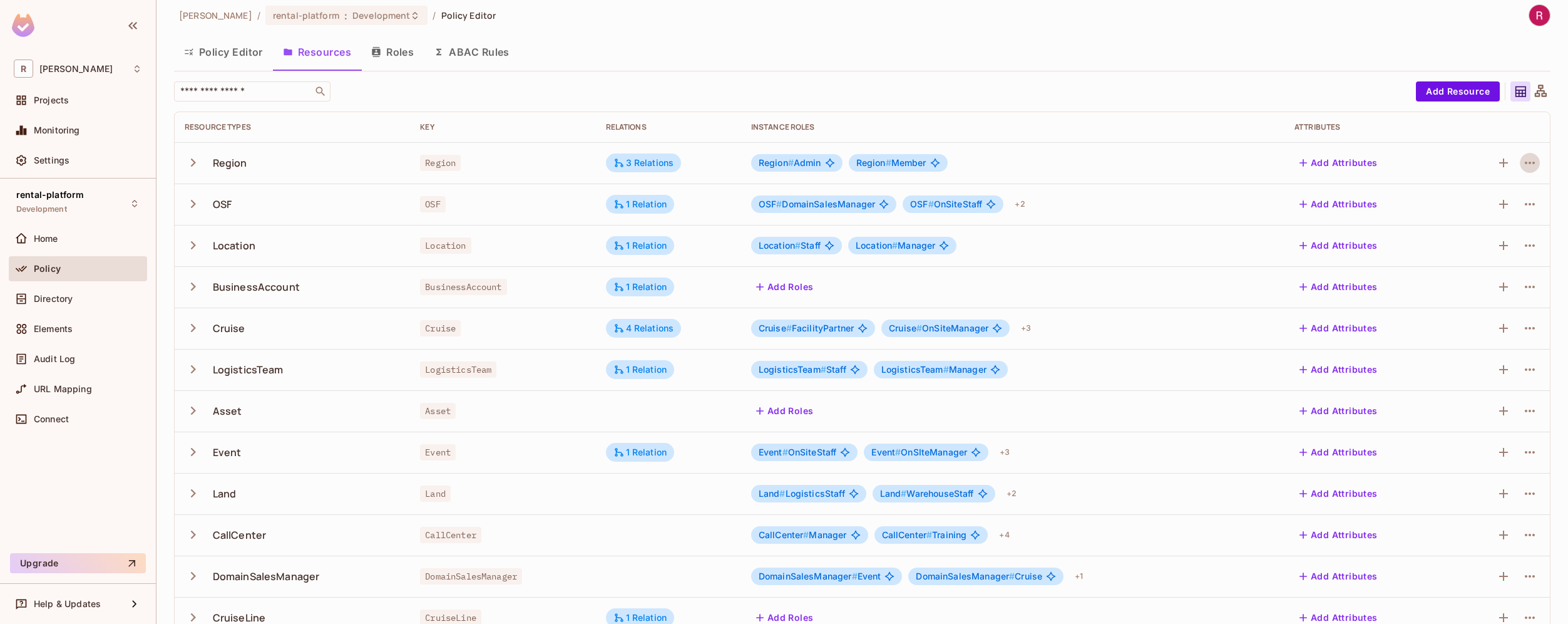
scroll to position [18, 0]
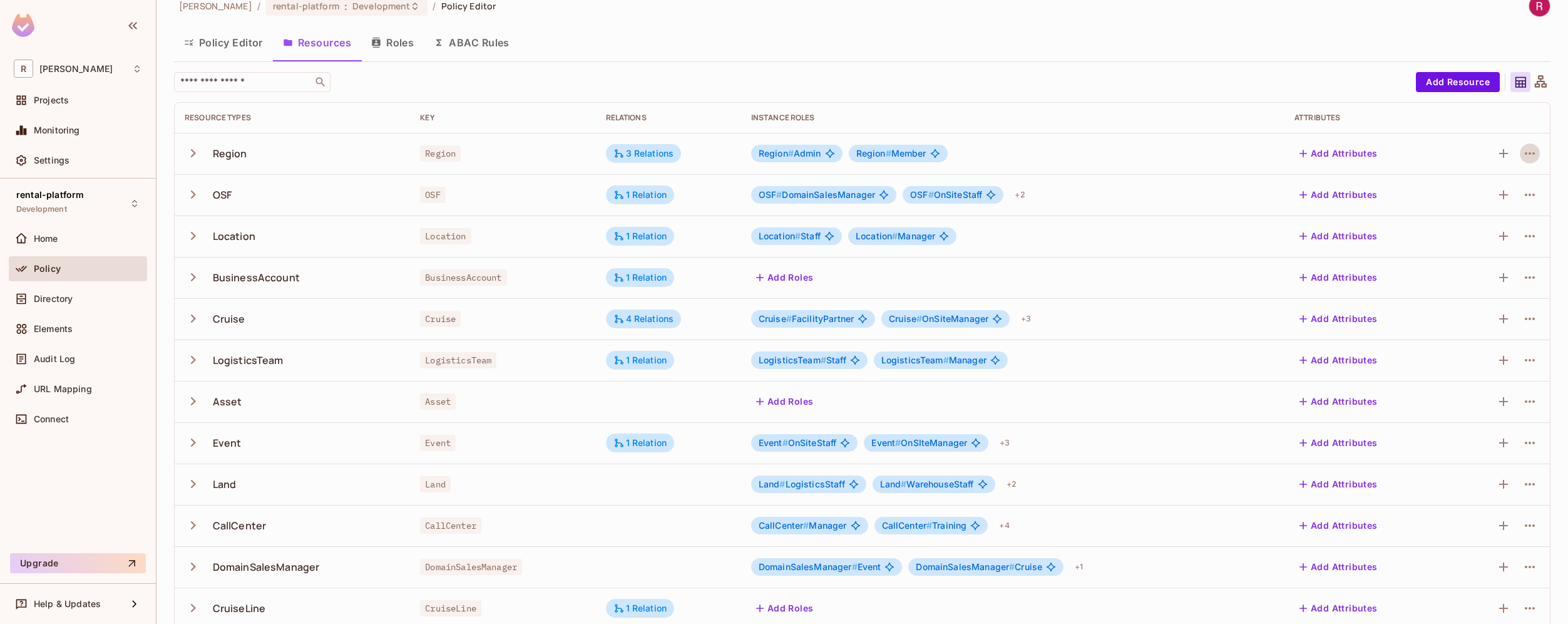
click at [402, 46] on button "Roles" at bounding box center [392, 42] width 62 height 32
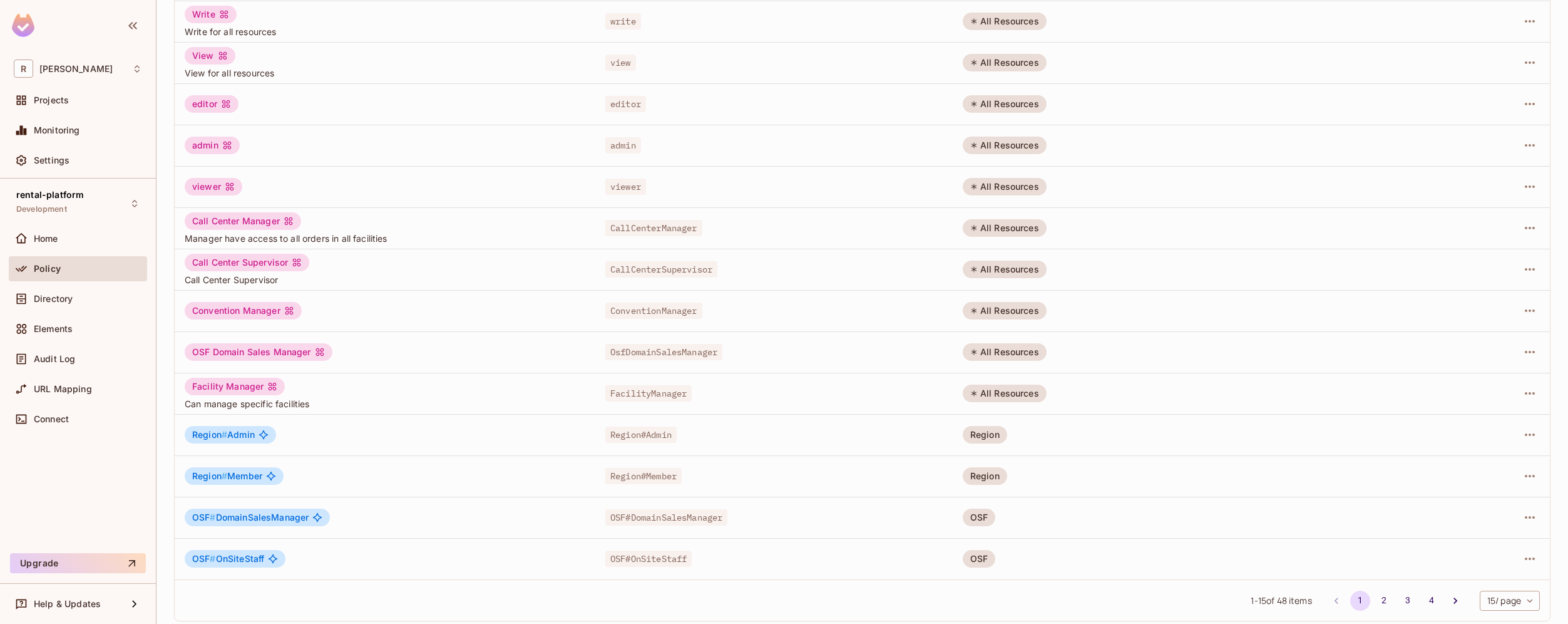
scroll to position [200, 0]
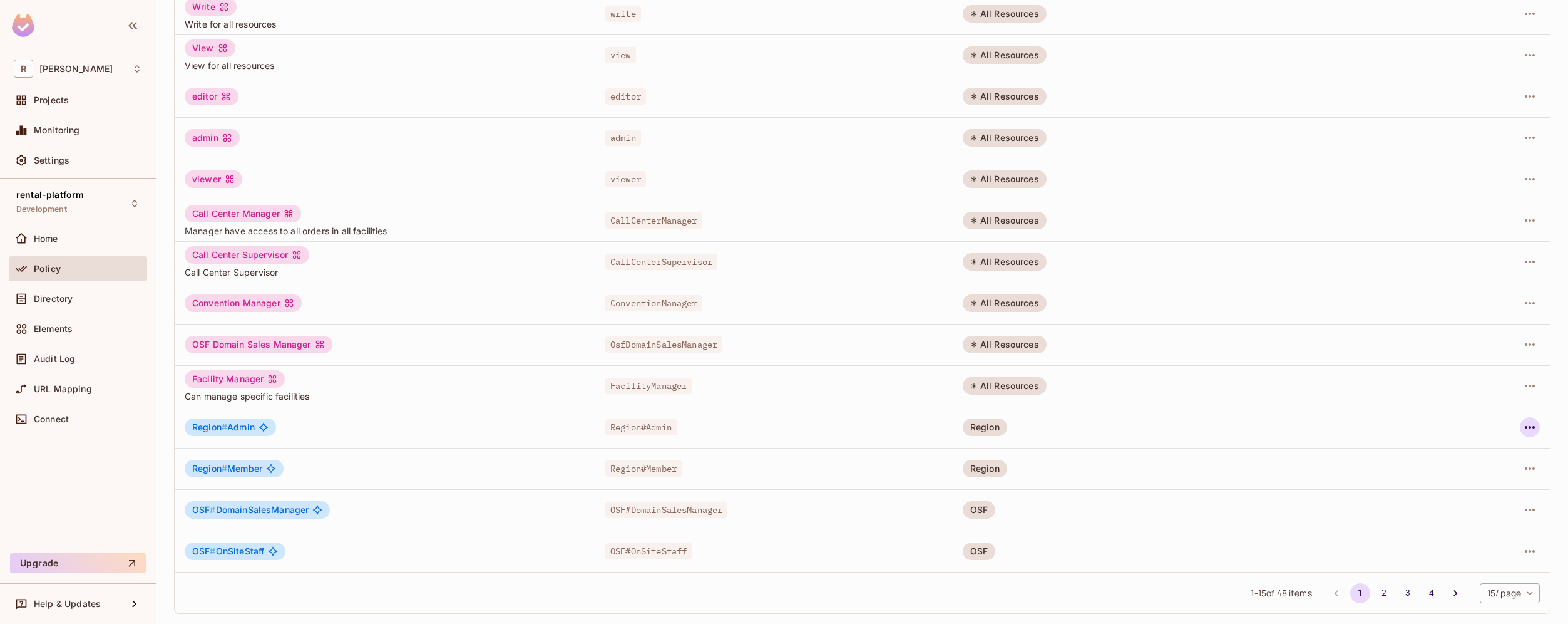
click at [1524, 427] on icon "button" at bounding box center [1529, 427] width 10 height 3
click at [1480, 460] on div "Edit Role" at bounding box center [1464, 456] width 38 height 12
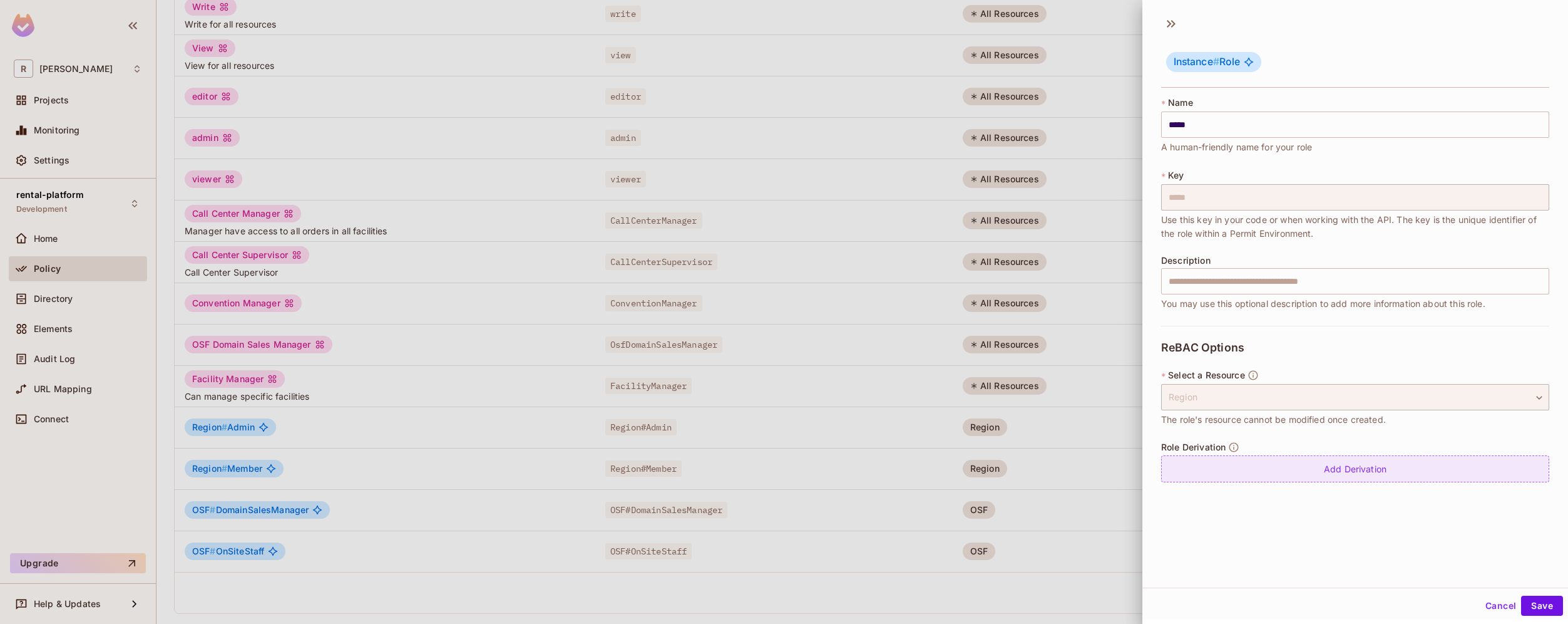
click at [1391, 470] on div "Add Derivation" at bounding box center [1354, 469] width 388 height 27
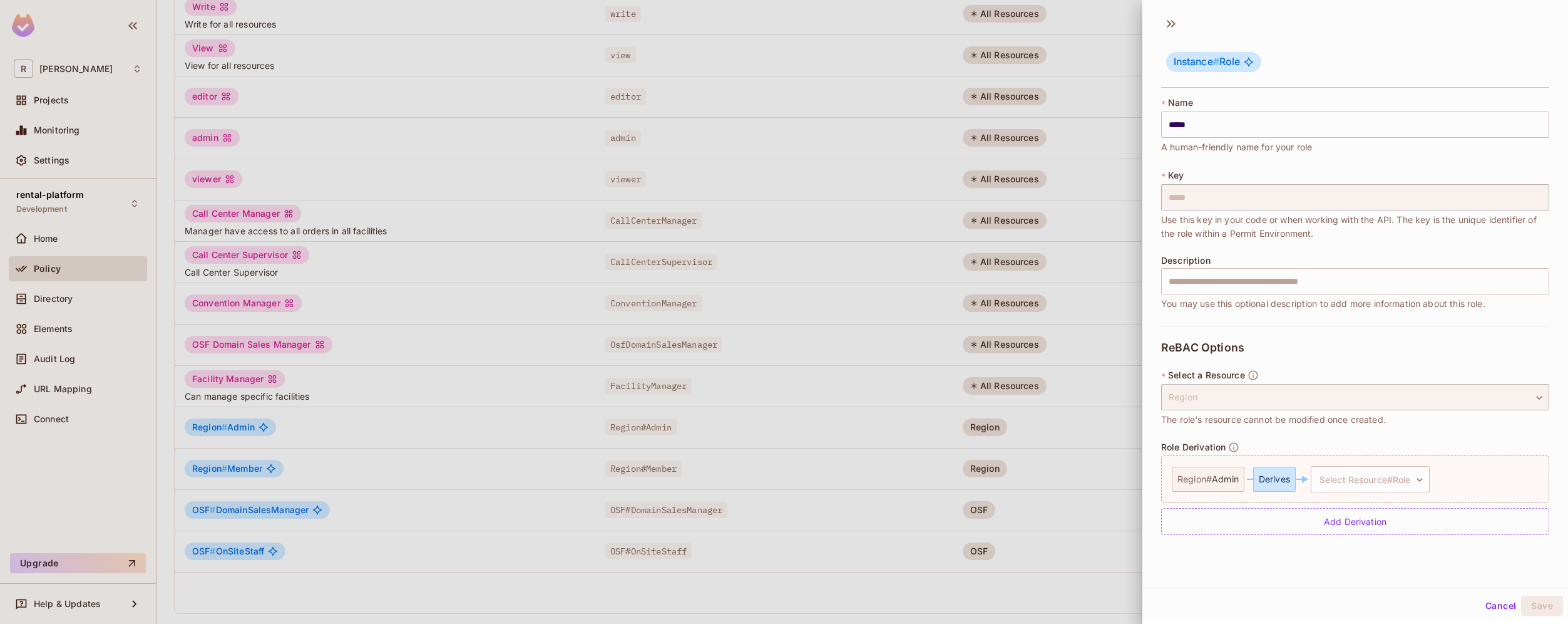
scroll to position [2, 0]
click at [1409, 479] on body "[PERSON_NAME]-poc Projects Monitoring Settings rental-platform Development Home…" at bounding box center [784, 312] width 1568 height 624
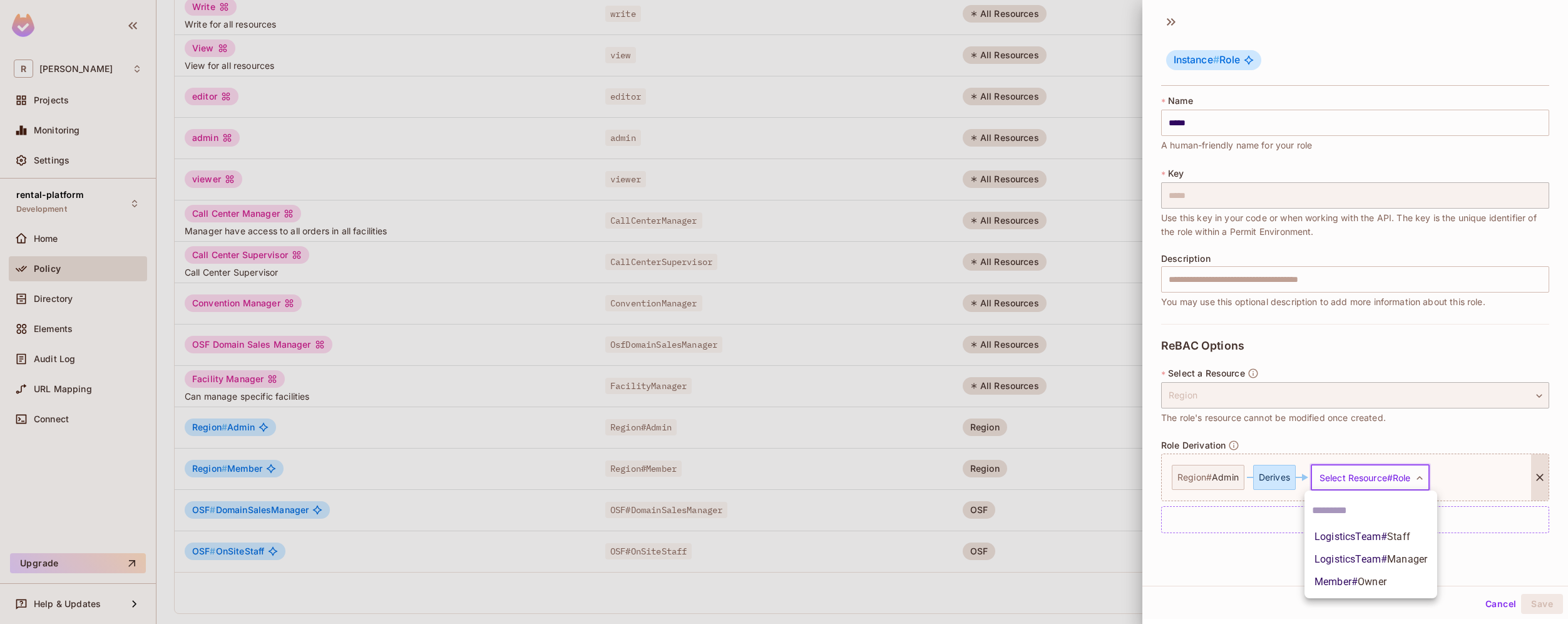
click at [1276, 569] on div at bounding box center [784, 312] width 1568 height 624
click at [1480, 596] on button "Cancel" at bounding box center [1500, 603] width 40 height 20
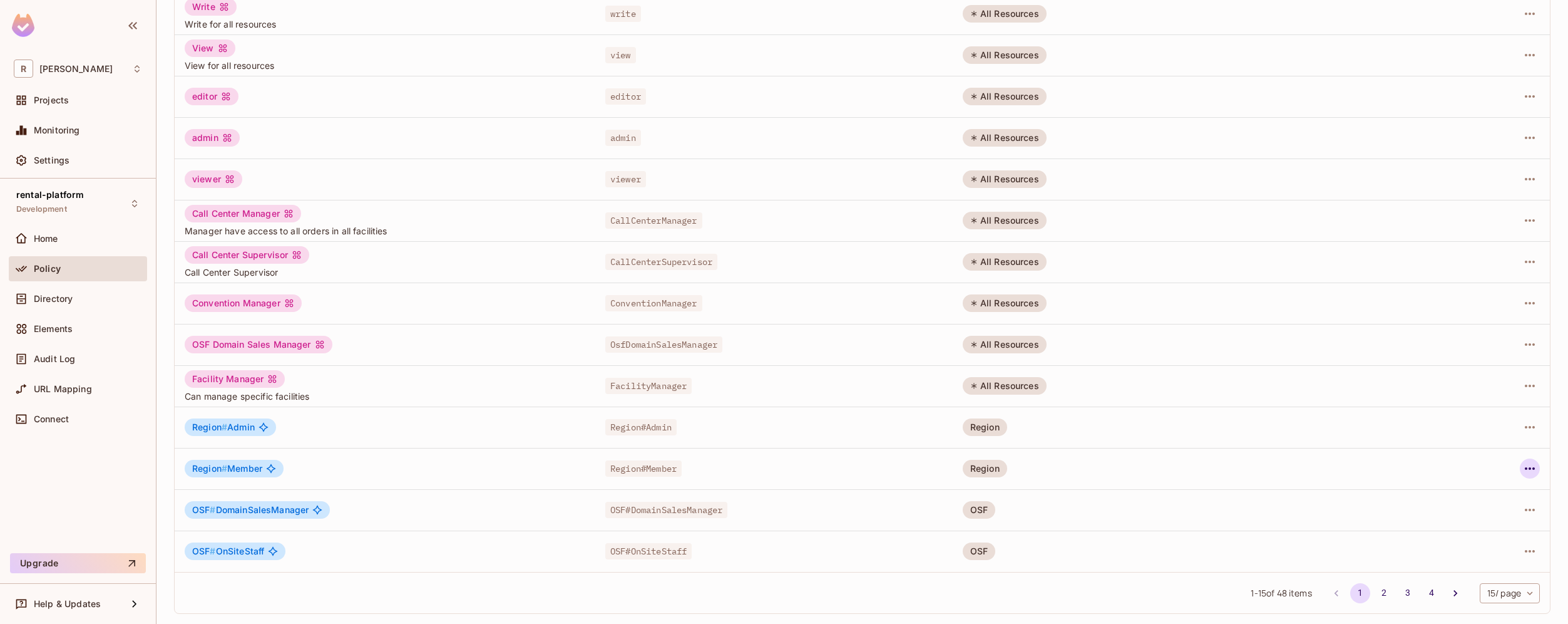
click at [1522, 471] on icon "button" at bounding box center [1530, 469] width 15 height 15
click at [1487, 496] on li "Edit Role" at bounding box center [1466, 497] width 111 height 27
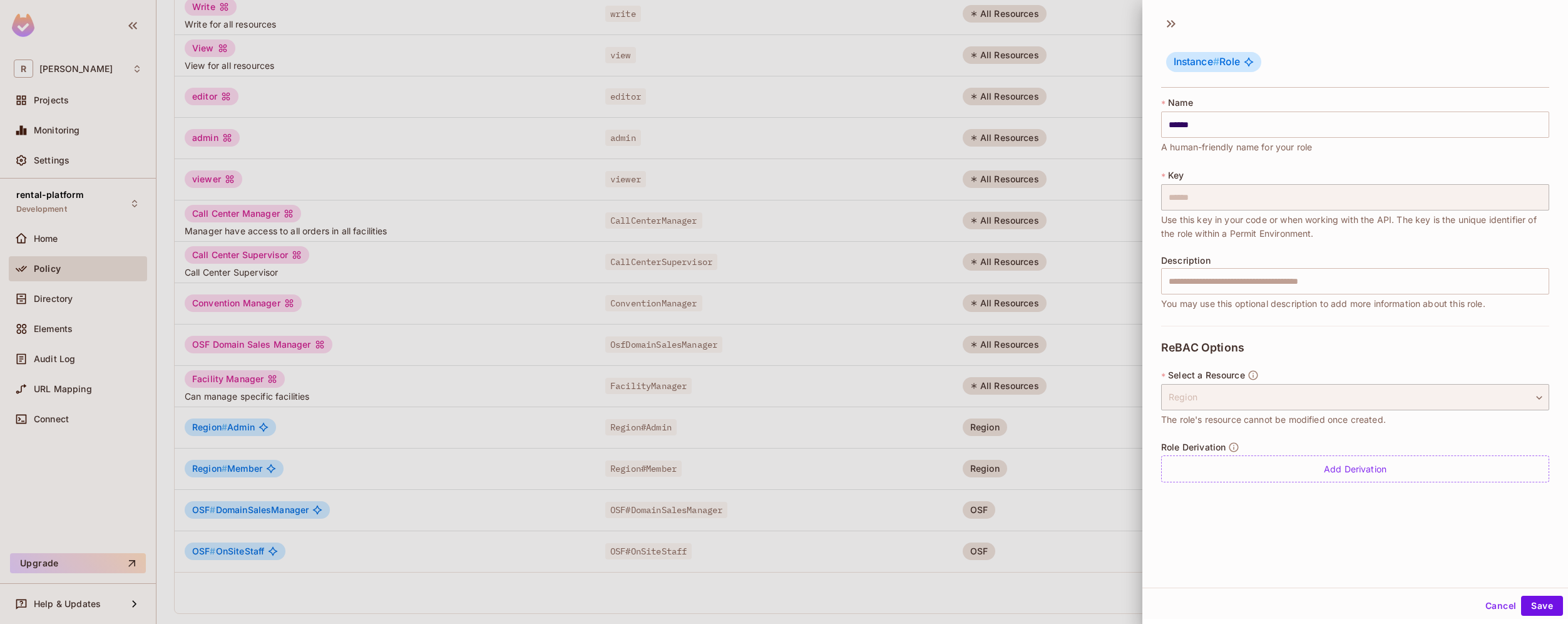
click at [1393, 453] on div "Role Derivation Add Derivation" at bounding box center [1354, 462] width 388 height 40
click at [1380, 470] on div "Add Derivation" at bounding box center [1354, 469] width 388 height 27
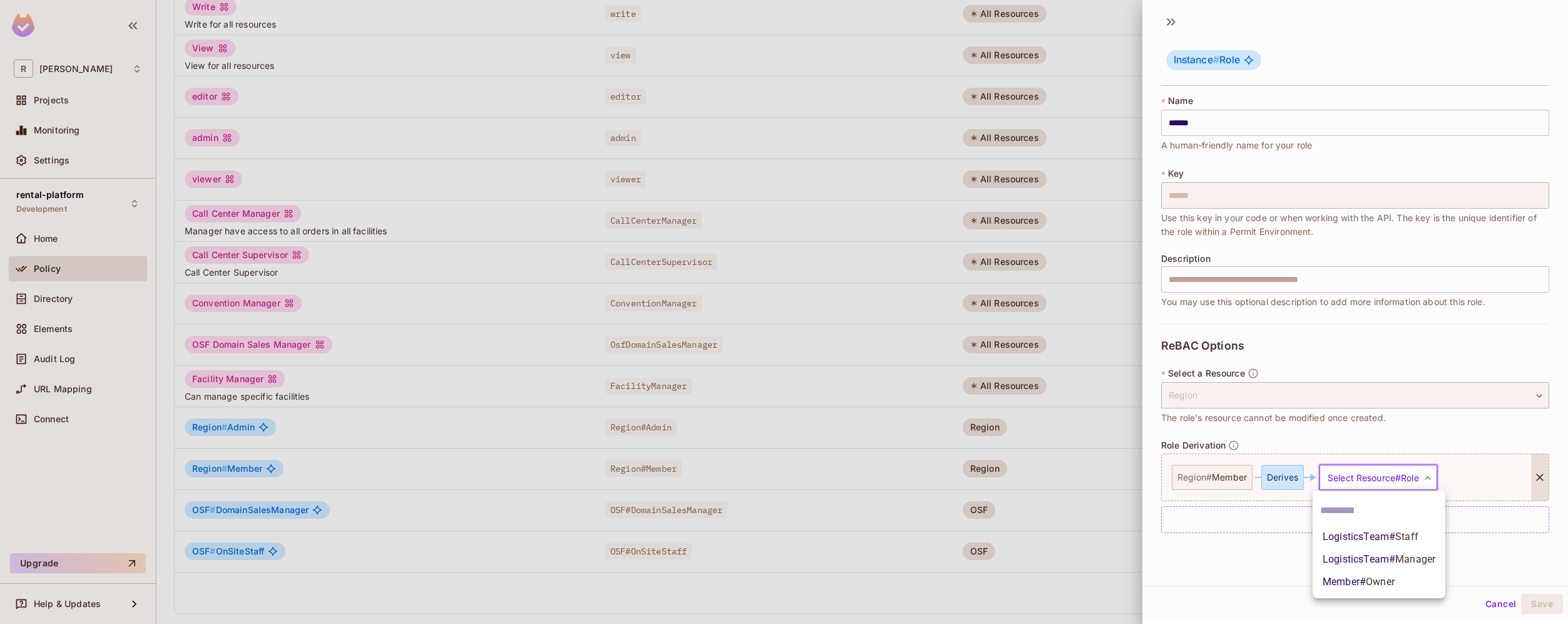
click at [1415, 479] on body "[PERSON_NAME]-poc Projects Monitoring Settings rental-platform Development Home…" at bounding box center [784, 312] width 1568 height 624
click at [1415, 555] on span "Manager" at bounding box center [1415, 558] width 40 height 12
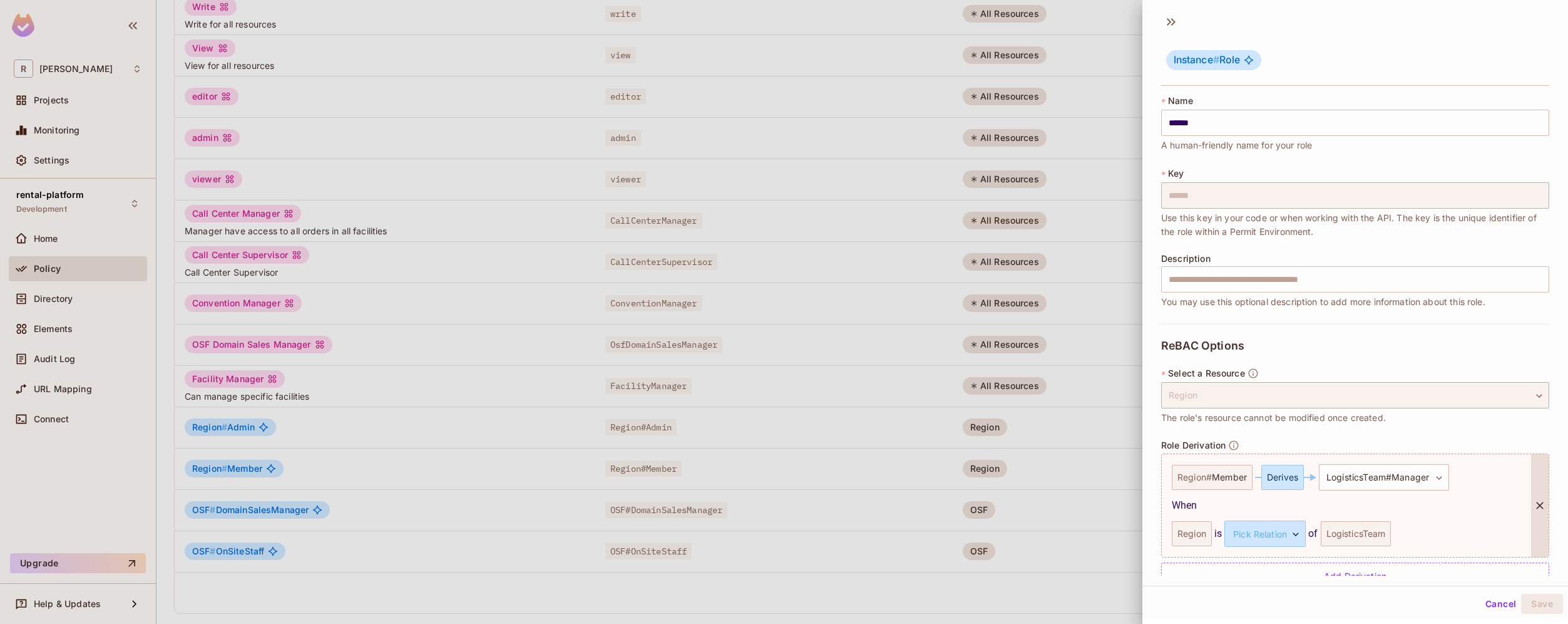
scroll to position [29, 0]
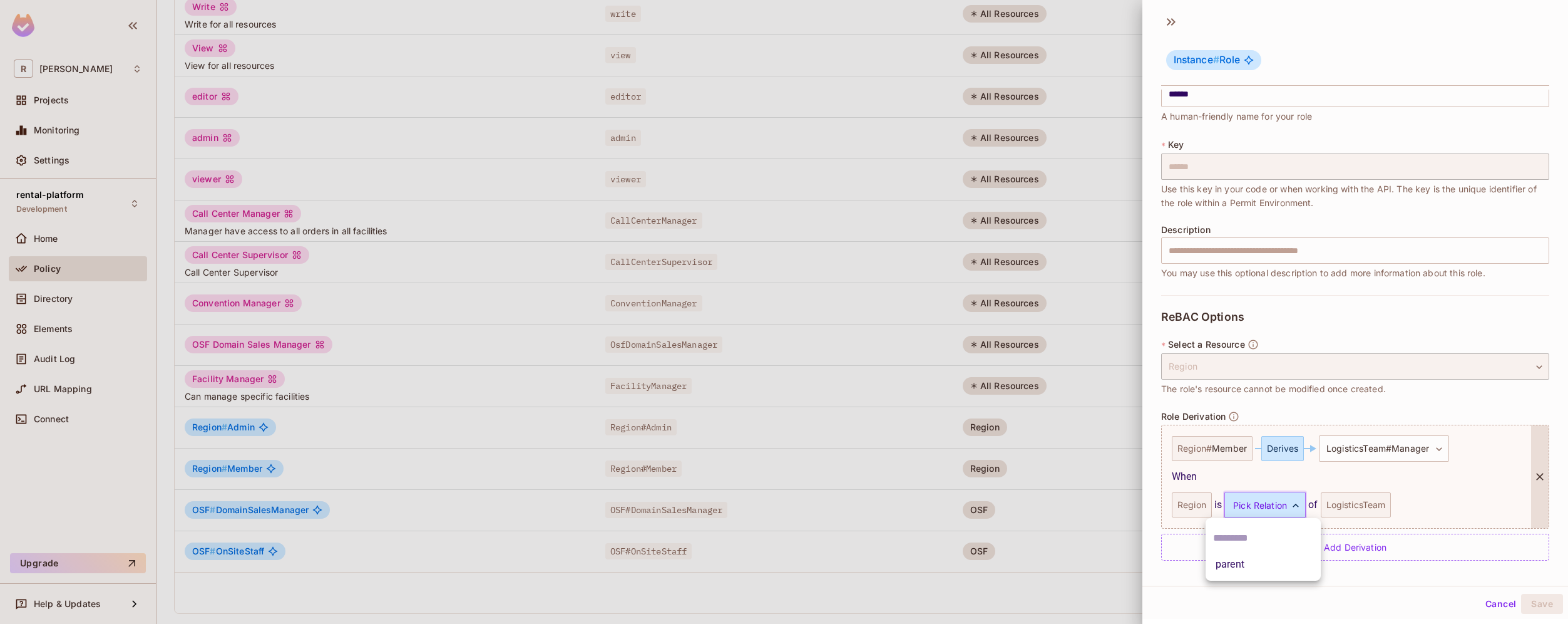
click at [1281, 511] on body "[PERSON_NAME]-poc Projects Monitoring Settings rental-platform Development Home…" at bounding box center [784, 312] width 1568 height 624
click at [1261, 560] on li "parent" at bounding box center [1263, 564] width 115 height 23
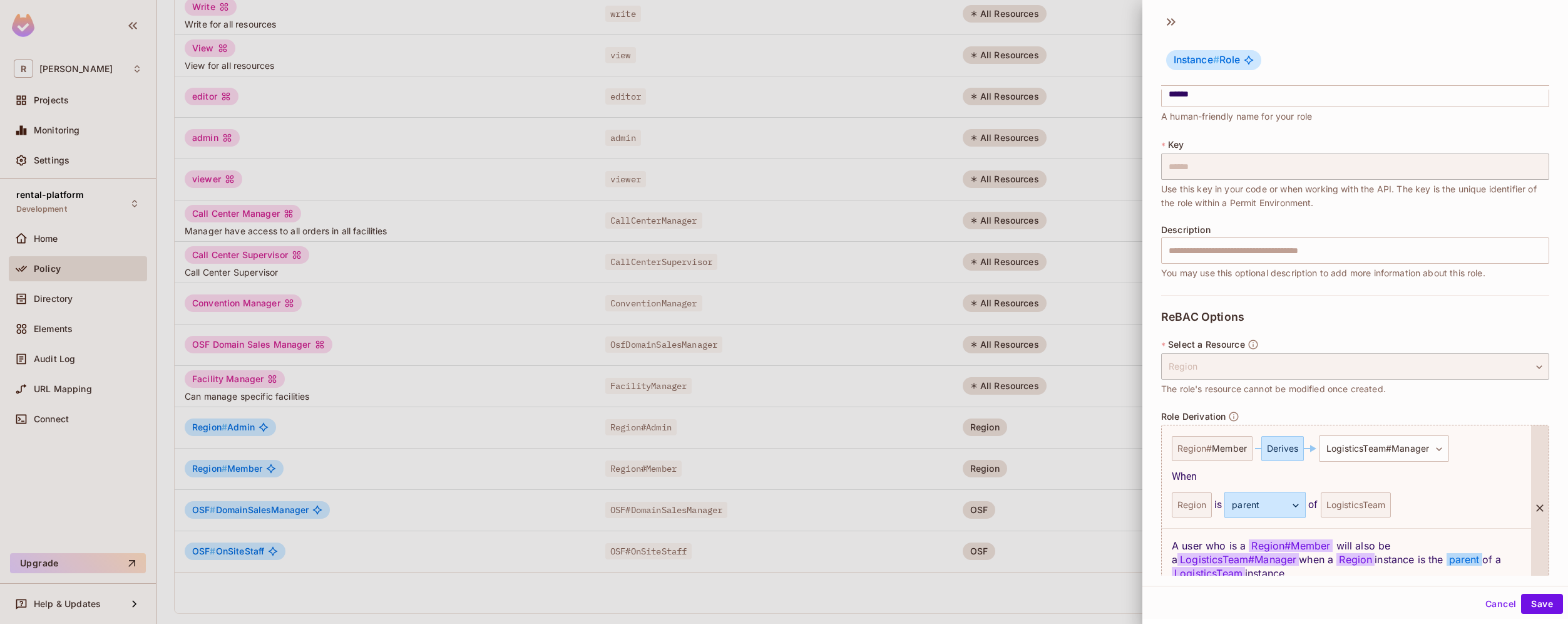
scroll to position [91, 0]
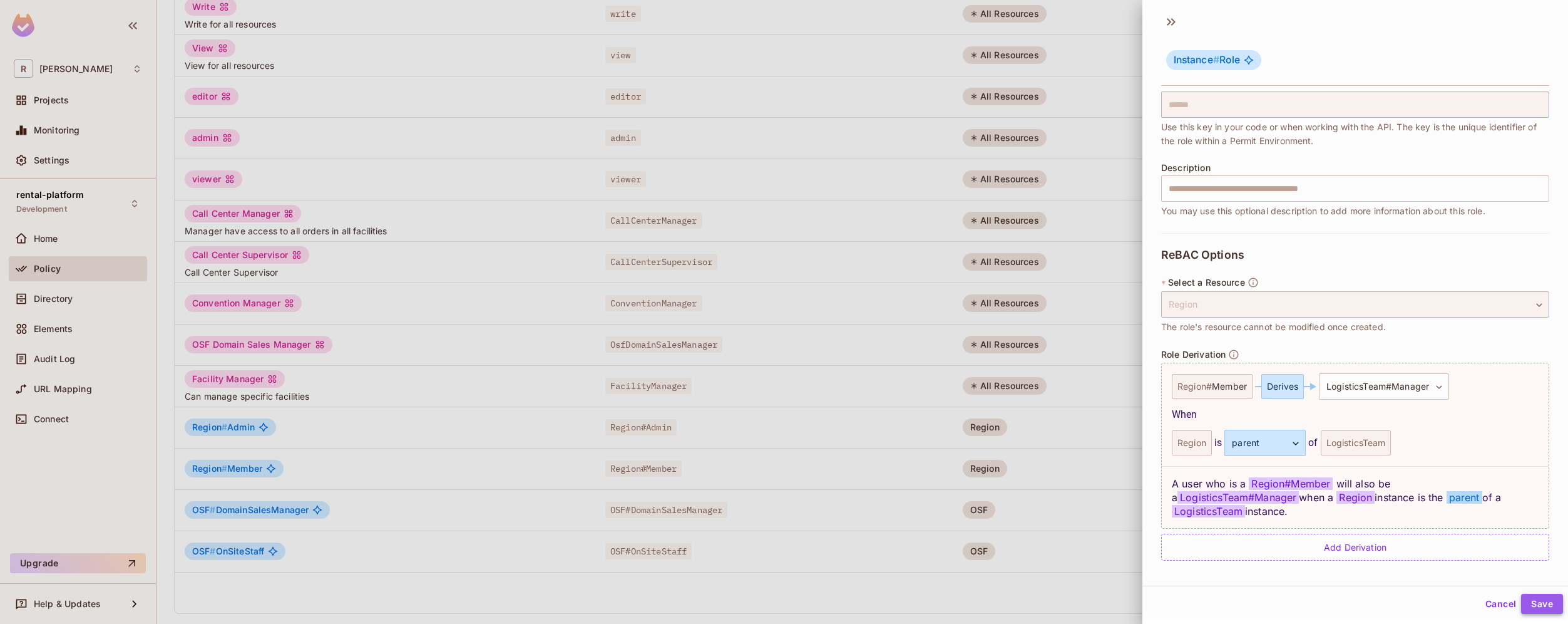
click at [1532, 603] on button "Save" at bounding box center [1541, 603] width 42 height 20
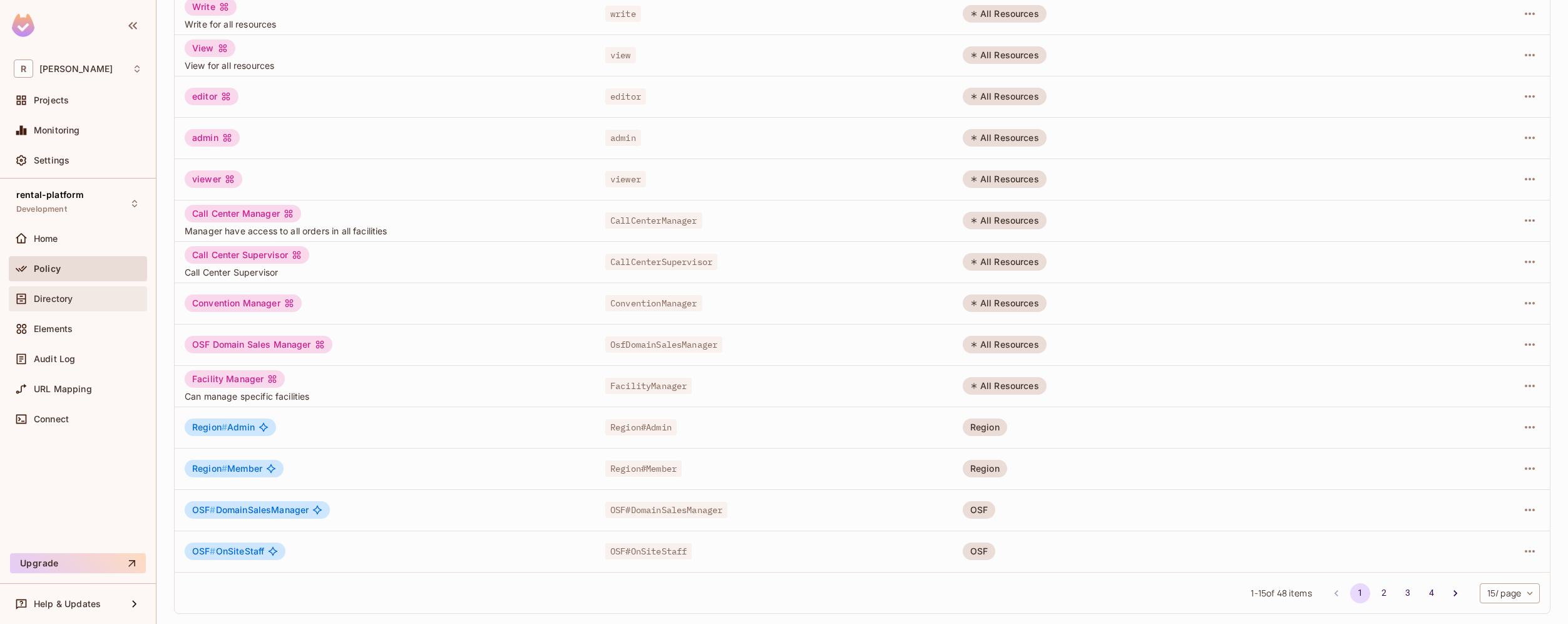
click at [94, 301] on div "Directory" at bounding box center [88, 299] width 108 height 10
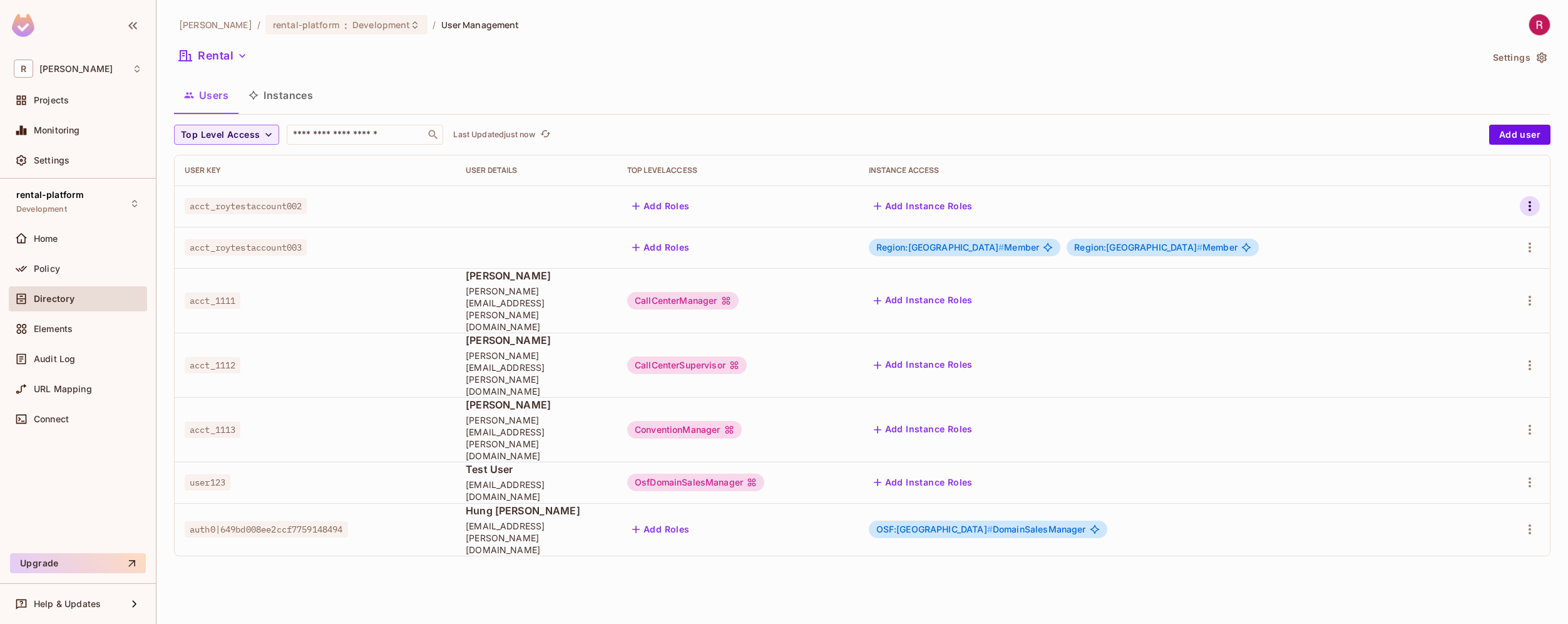
click at [1532, 208] on icon "button" at bounding box center [1530, 206] width 15 height 15
click at [1488, 238] on li "Edit" at bounding box center [1476, 235] width 111 height 27
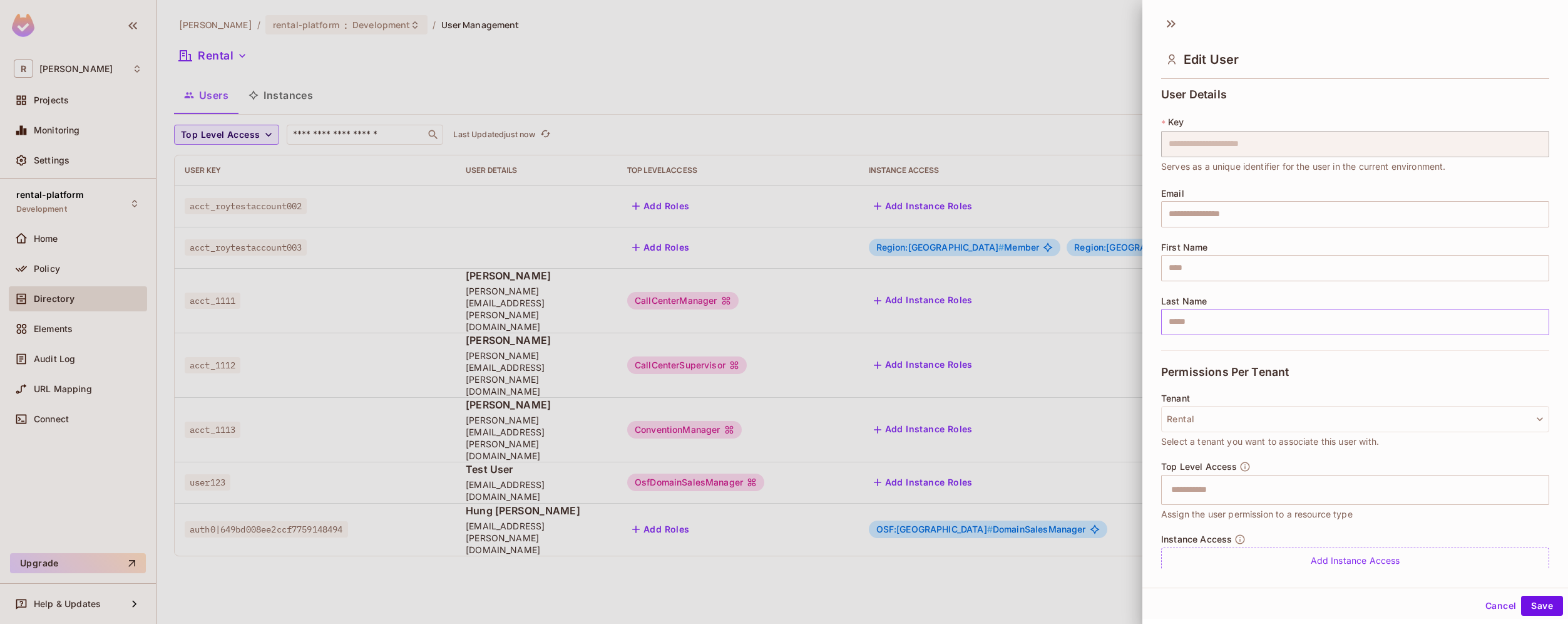
scroll to position [42, 0]
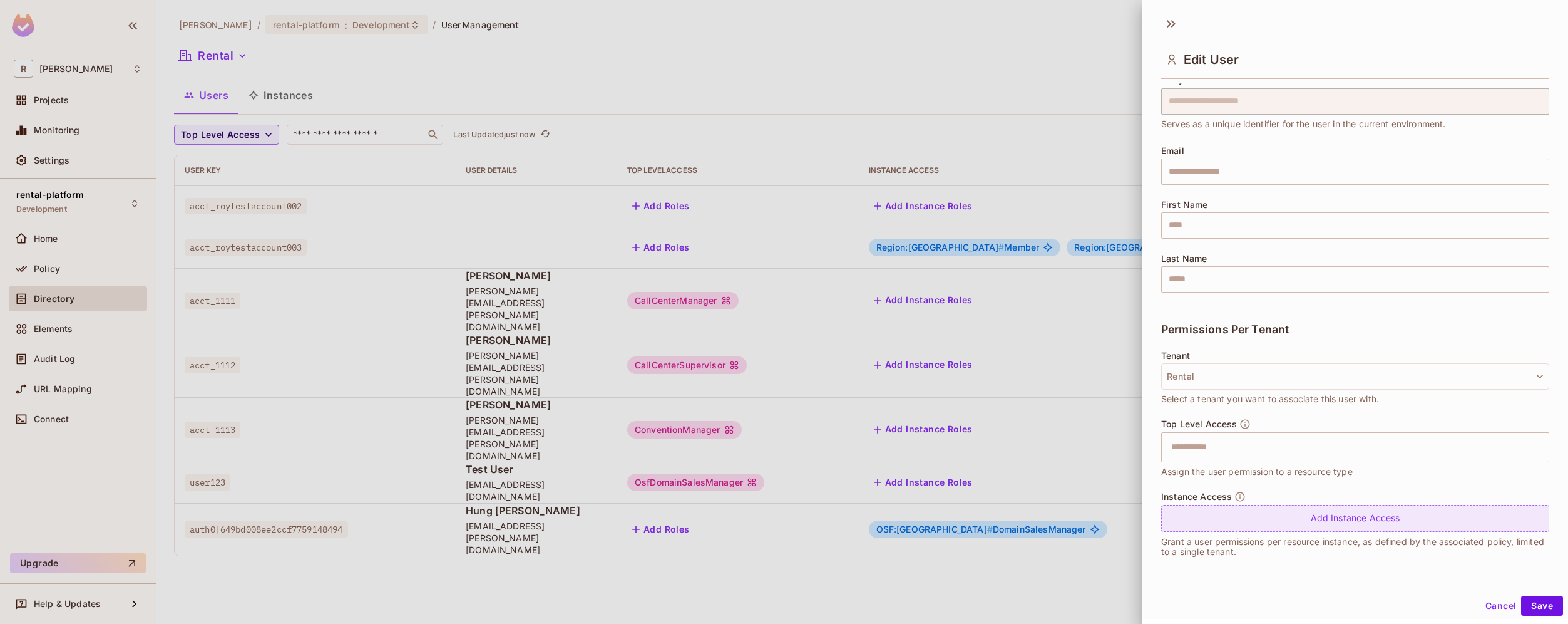
click at [1261, 515] on div "Add Instance Access" at bounding box center [1354, 518] width 388 height 27
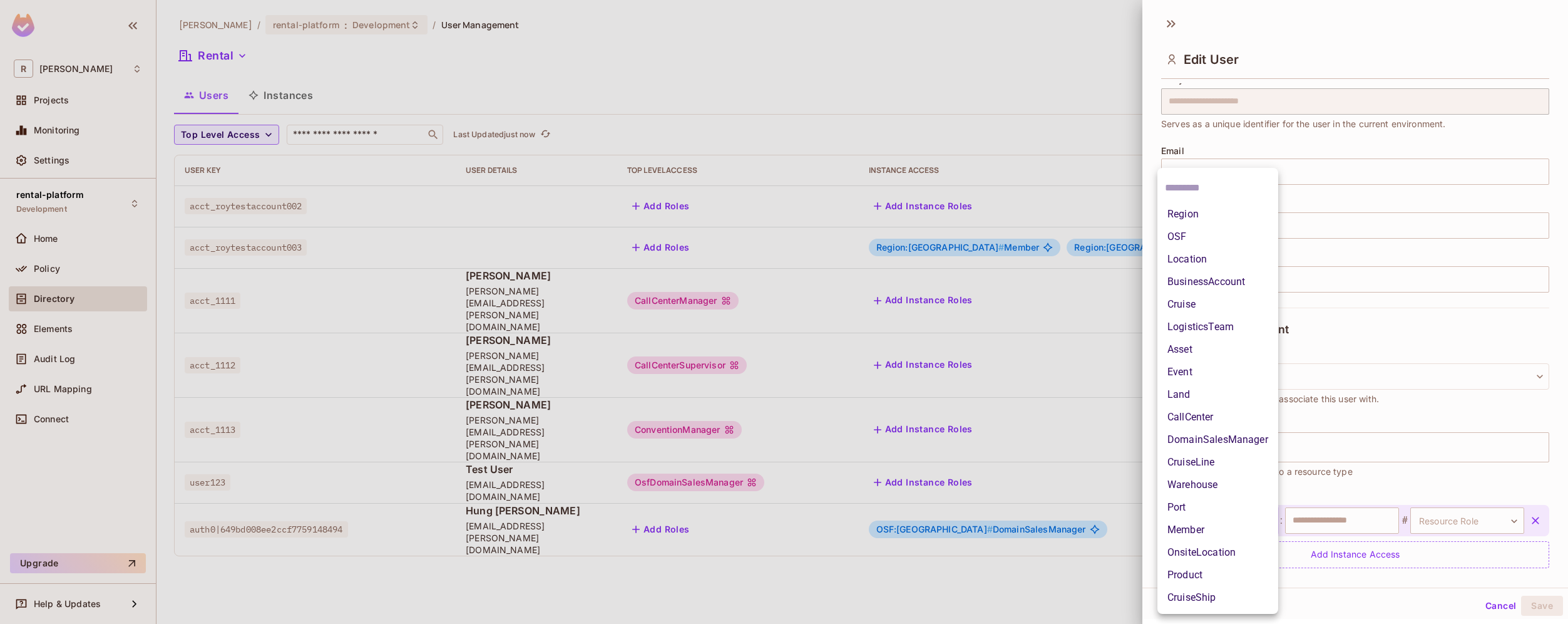
click at [1251, 521] on body "**********" at bounding box center [784, 312] width 1568 height 624
click at [1225, 214] on li "Region" at bounding box center [1218, 214] width 120 height 23
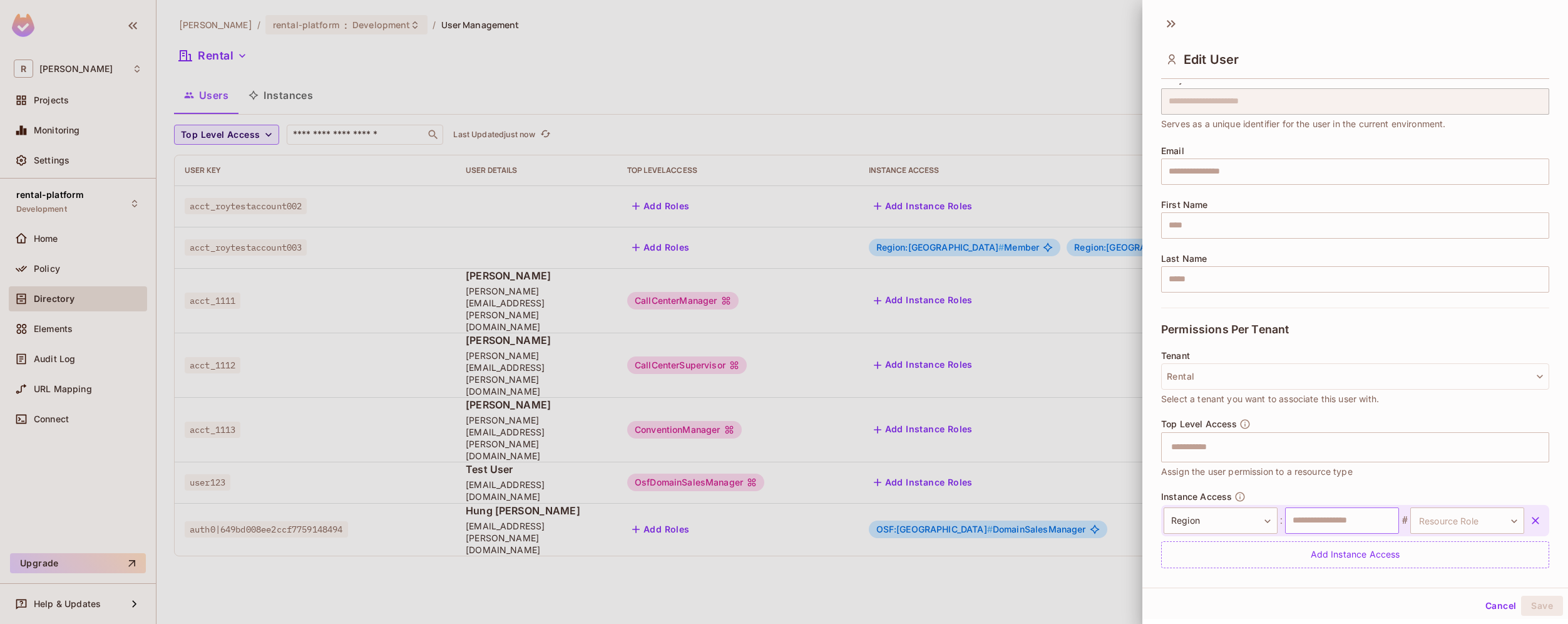
click at [1367, 523] on input "text" at bounding box center [1341, 521] width 114 height 26
paste input "**********"
type input "**********"
click at [1440, 528] on body "**********" at bounding box center [784, 312] width 1568 height 624
click at [1464, 575] on li "Member" at bounding box center [1450, 575] width 115 height 23
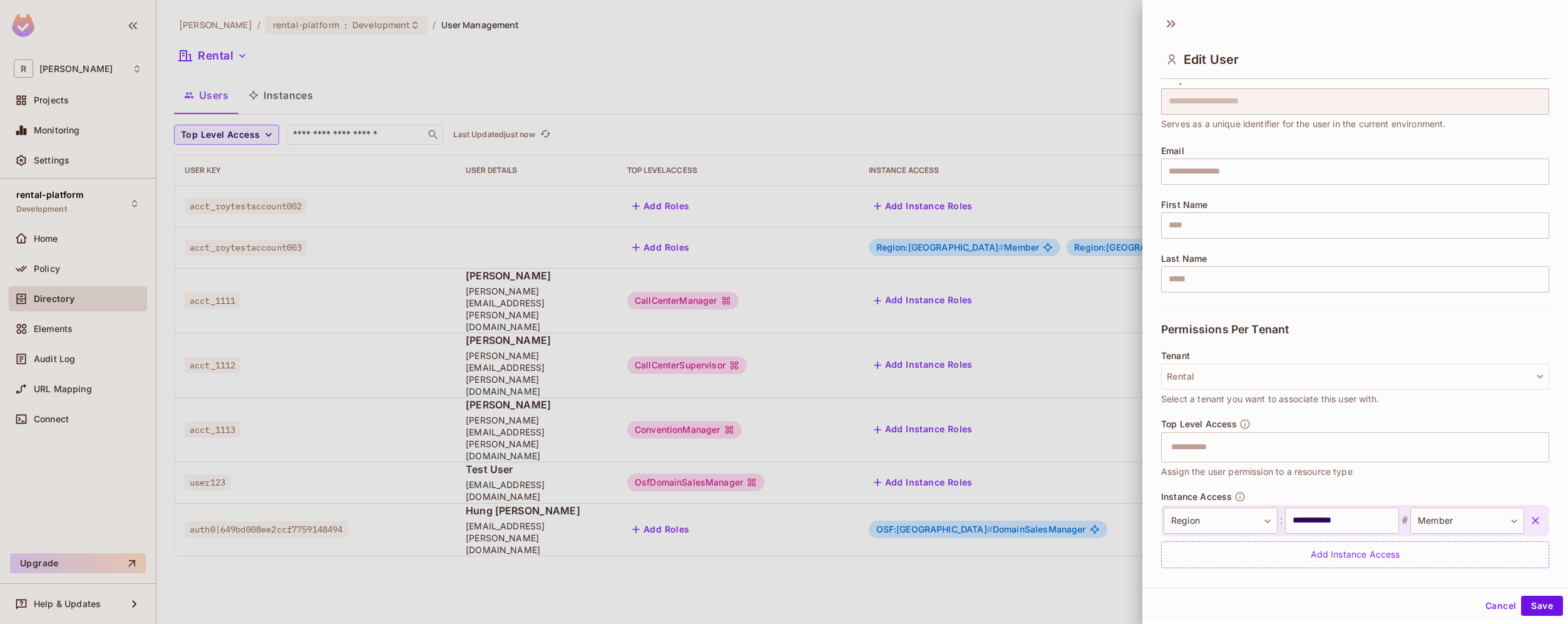
scroll to position [2, 0]
click at [1538, 606] on button "Save" at bounding box center [1541, 603] width 42 height 20
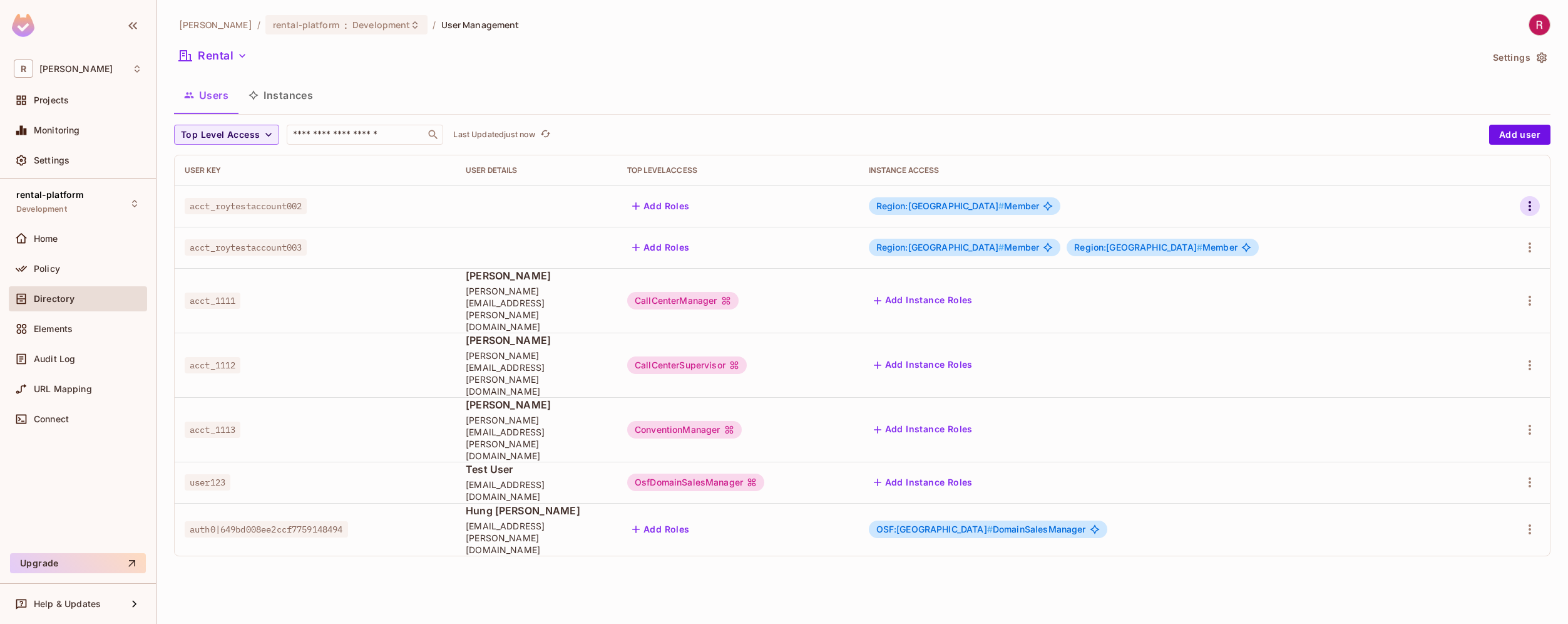
click at [1527, 203] on icon "button" at bounding box center [1530, 206] width 15 height 15
click at [1101, 550] on div at bounding box center [784, 312] width 1568 height 624
click at [1539, 519] on div at bounding box center [1519, 529] width 41 height 20
click at [1531, 522] on icon "button" at bounding box center [1530, 529] width 15 height 15
click at [1465, 486] on div "Edit" at bounding box center [1463, 483] width 17 height 12
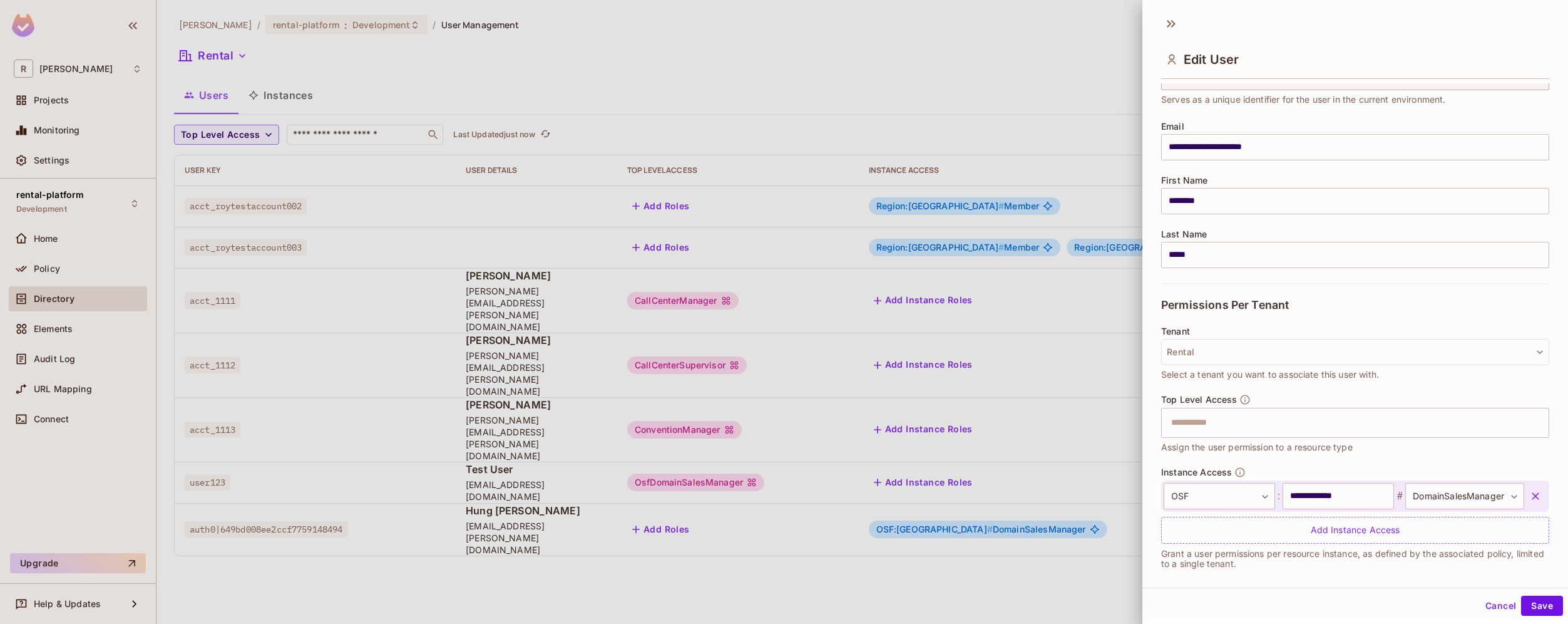
scroll to position [79, 0]
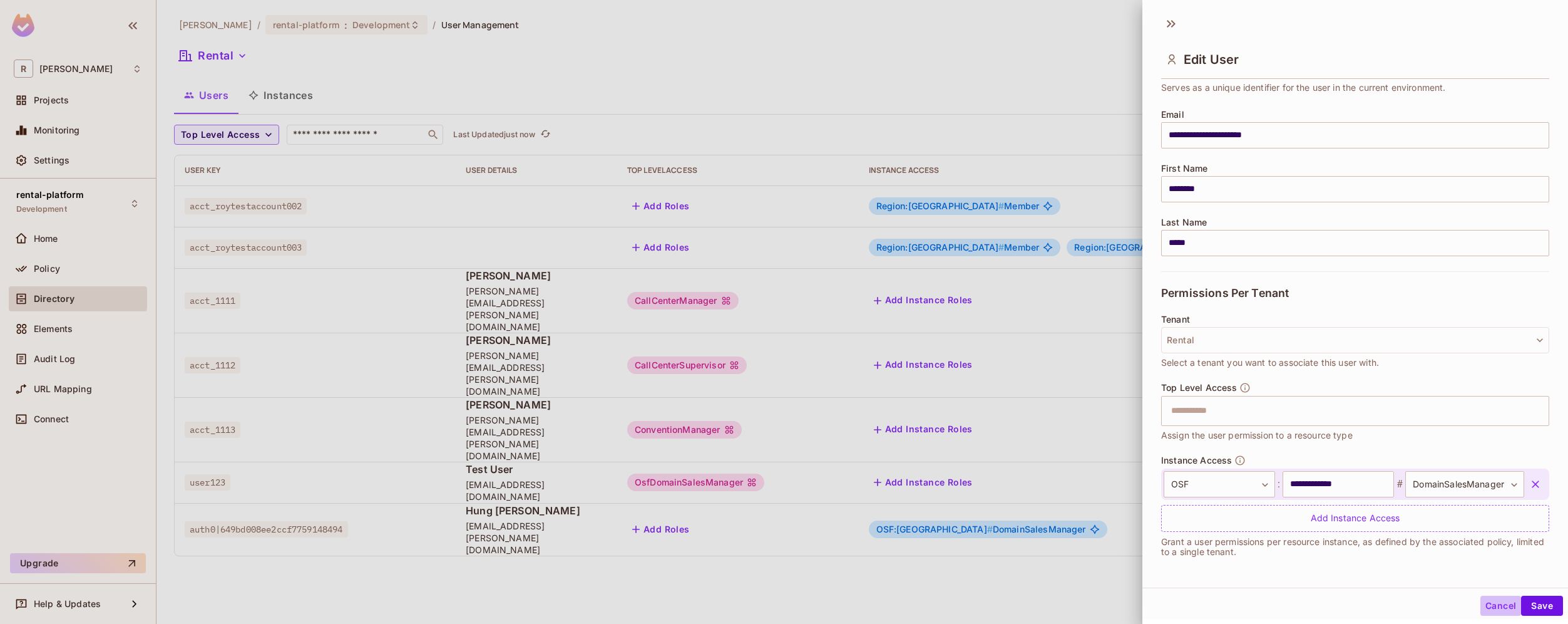
click at [1480, 605] on button "Cancel" at bounding box center [1500, 606] width 40 height 20
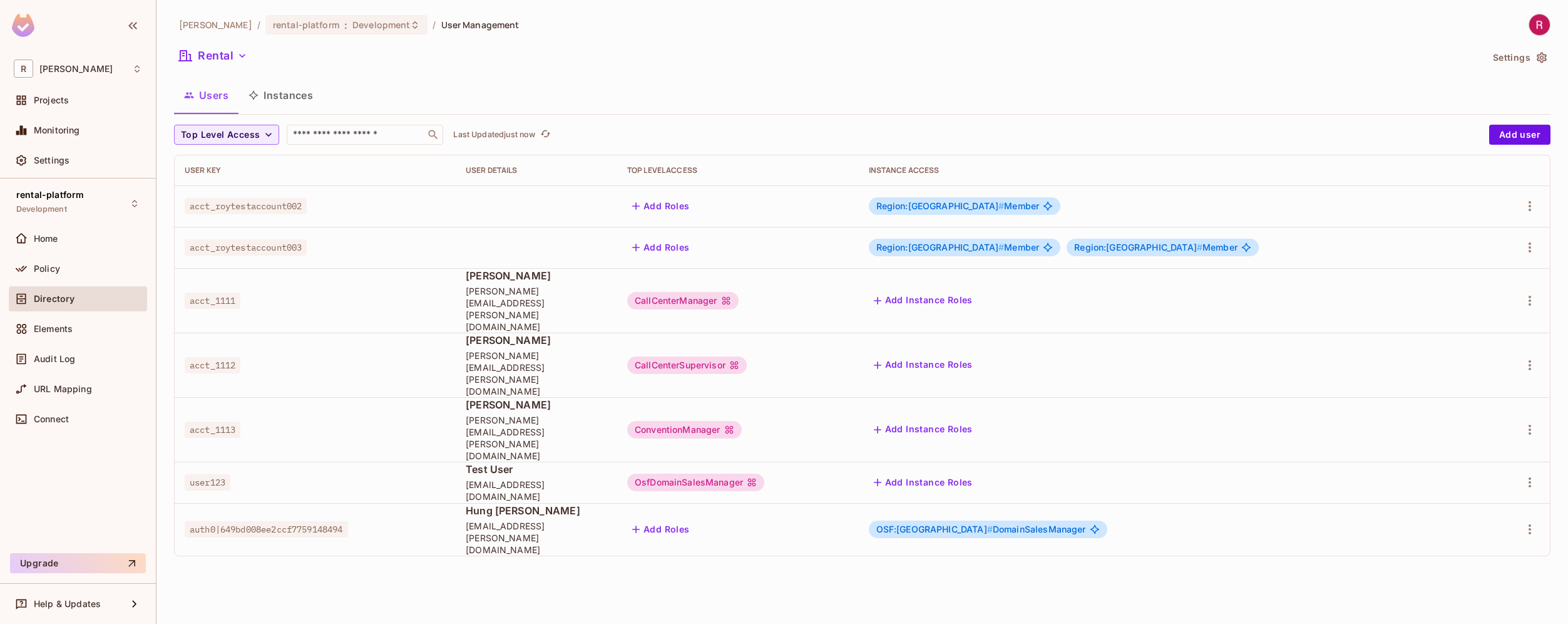
click at [1264, 537] on div "[PERSON_NAME]-poc / rental-platform : Development / User Management Rental Sett…" at bounding box center [862, 312] width 1411 height 624
click at [1528, 212] on icon "button" at bounding box center [1530, 206] width 15 height 15
click at [1480, 234] on li "Edit" at bounding box center [1476, 235] width 111 height 27
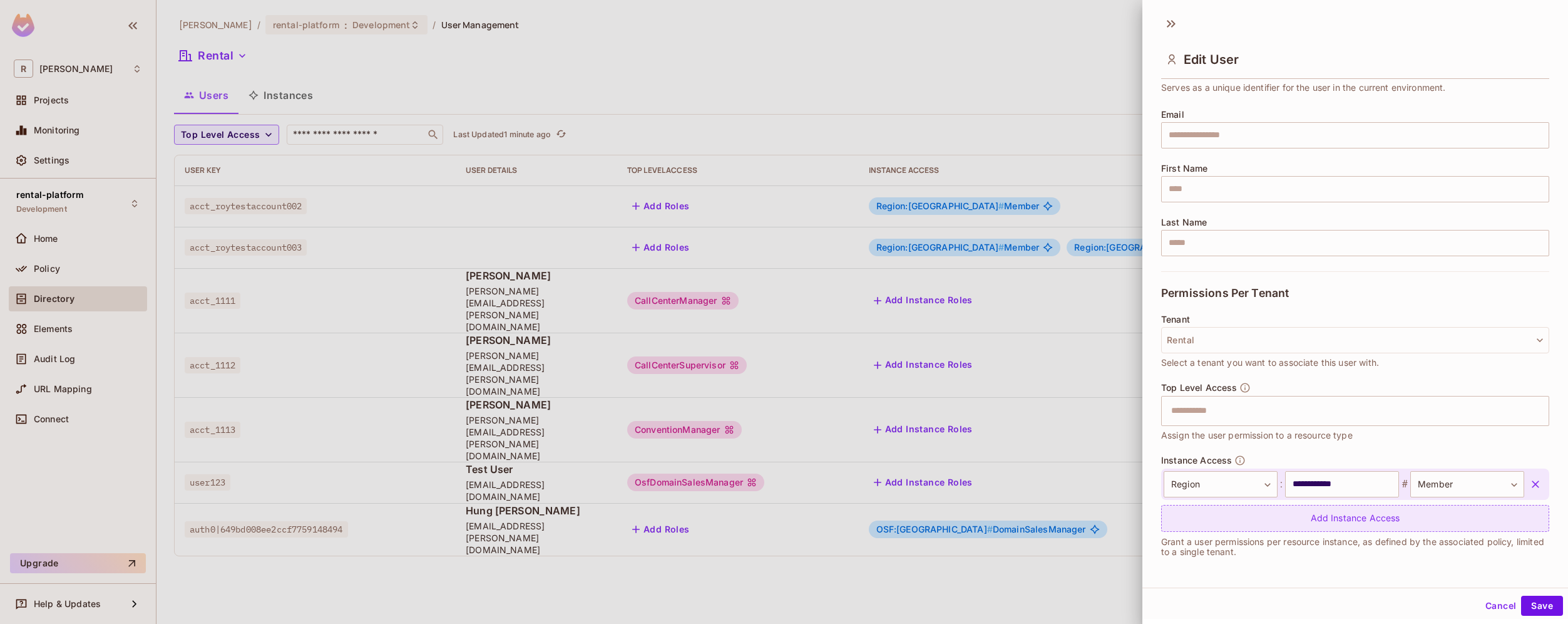
click at [1292, 520] on div "Add Instance Access" at bounding box center [1354, 518] width 388 height 27
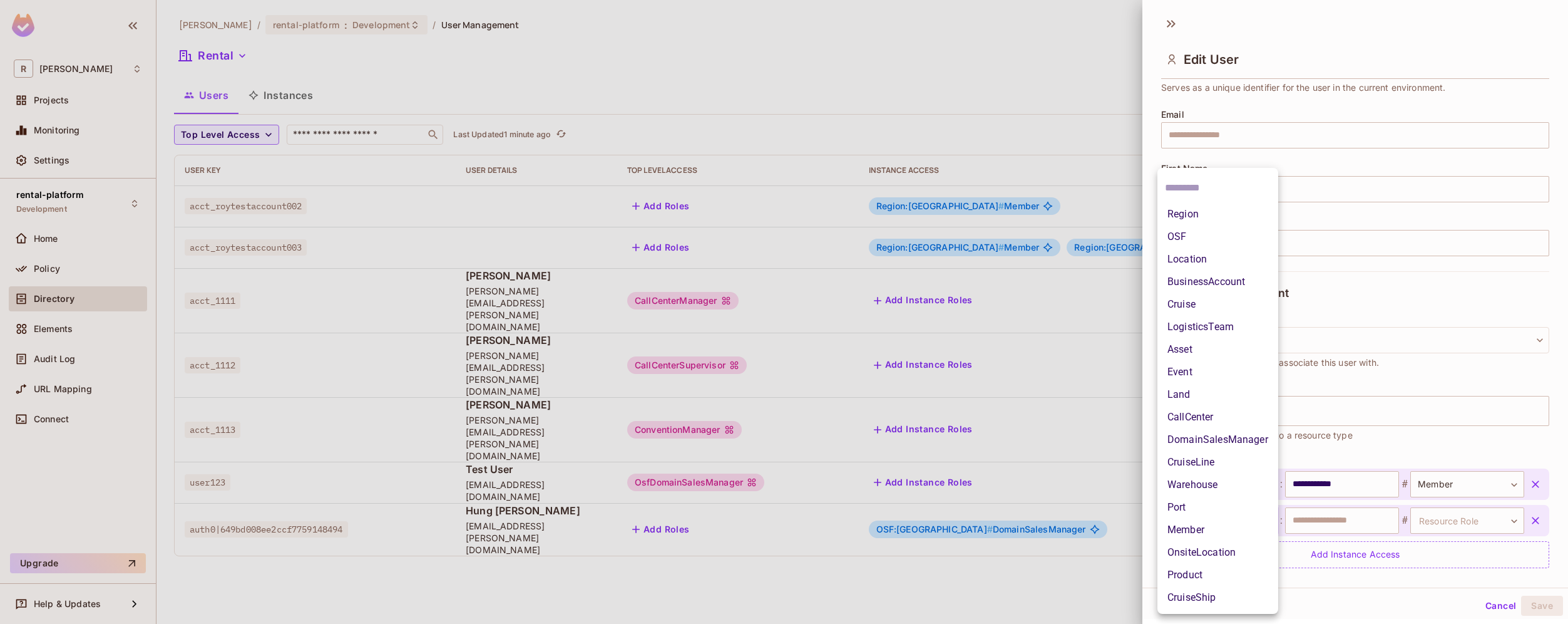
click at [1255, 521] on body "R [PERSON_NAME]-poc Projects Monitoring Settings rental-platform Development Ho…" at bounding box center [784, 312] width 1568 height 624
click at [1244, 329] on li "LogisticsTeam" at bounding box center [1218, 327] width 120 height 23
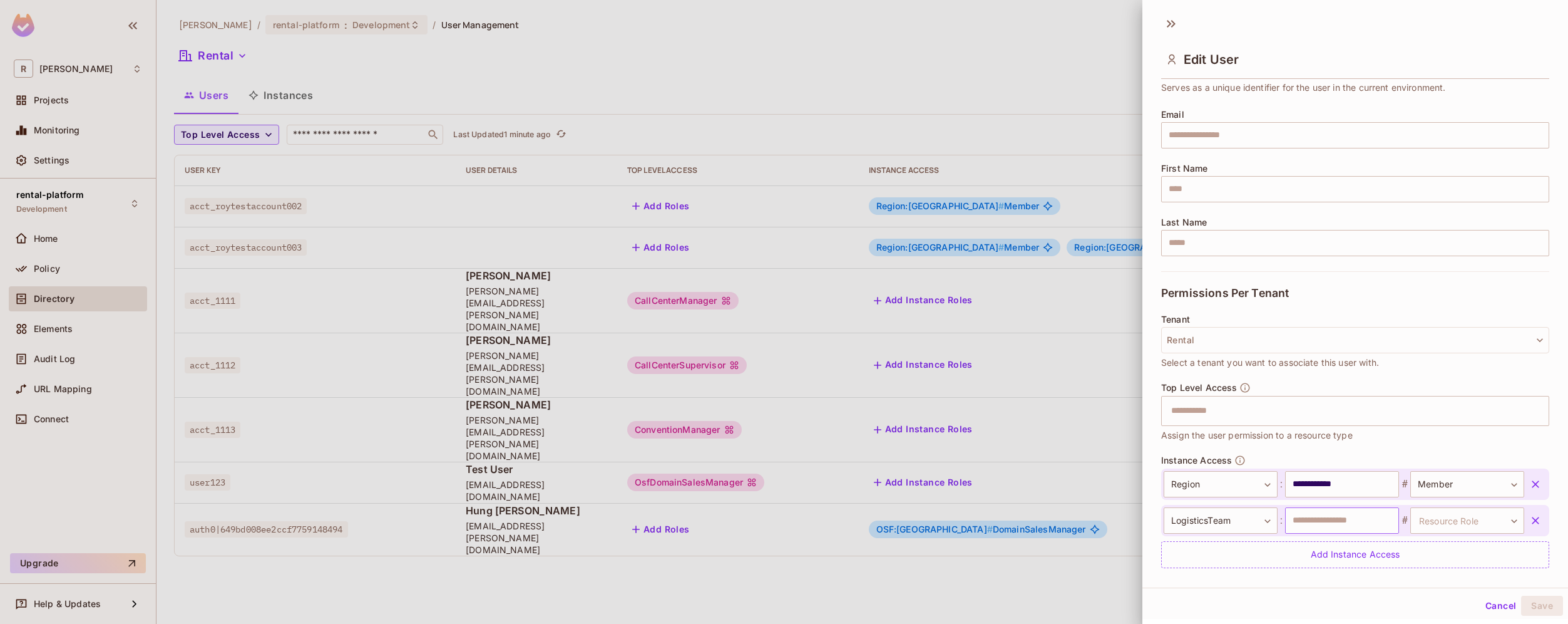
scroll to position [115, 0]
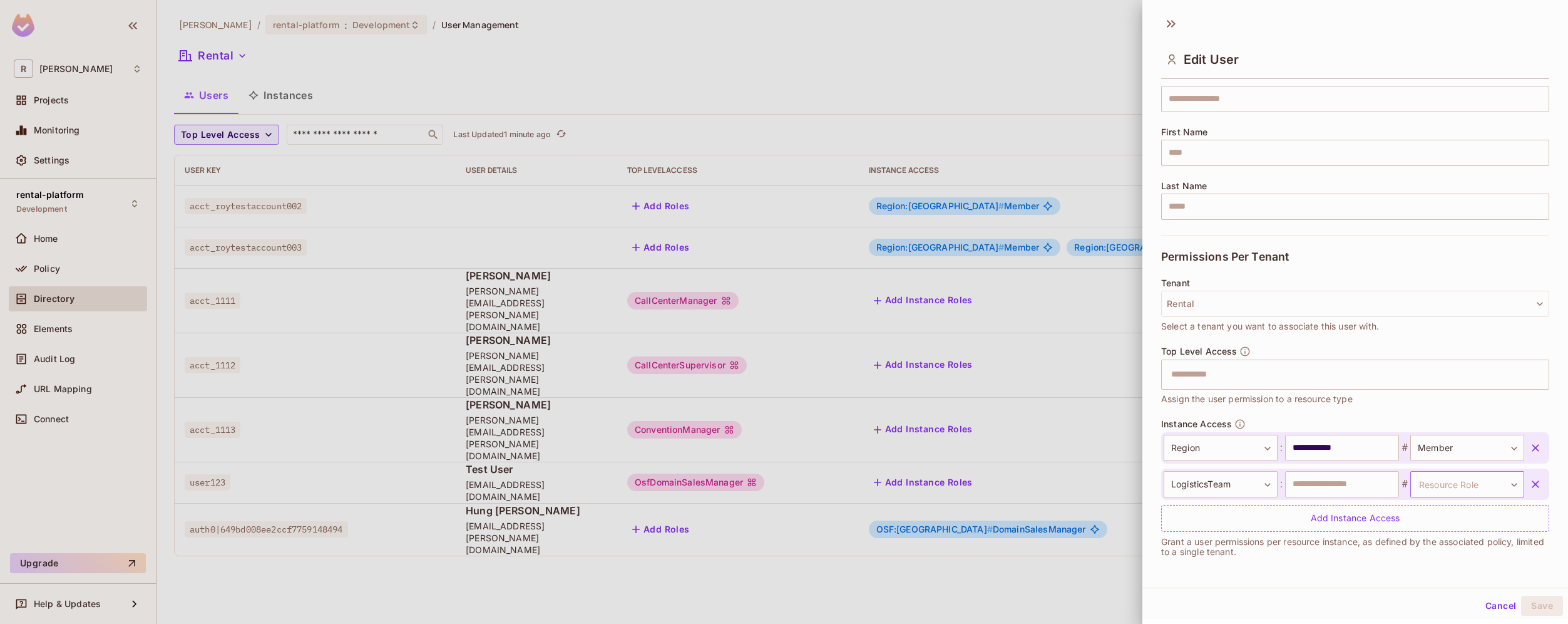
click at [1471, 486] on body "R [PERSON_NAME]-poc Projects Monitoring Settings rental-platform Development Ho…" at bounding box center [784, 312] width 1568 height 624
click at [1461, 545] on li "Manager" at bounding box center [1450, 543] width 115 height 23
type input "*******"
click at [1354, 489] on input "text" at bounding box center [1341, 484] width 114 height 26
click at [1341, 488] on input "*" at bounding box center [1341, 484] width 114 height 26
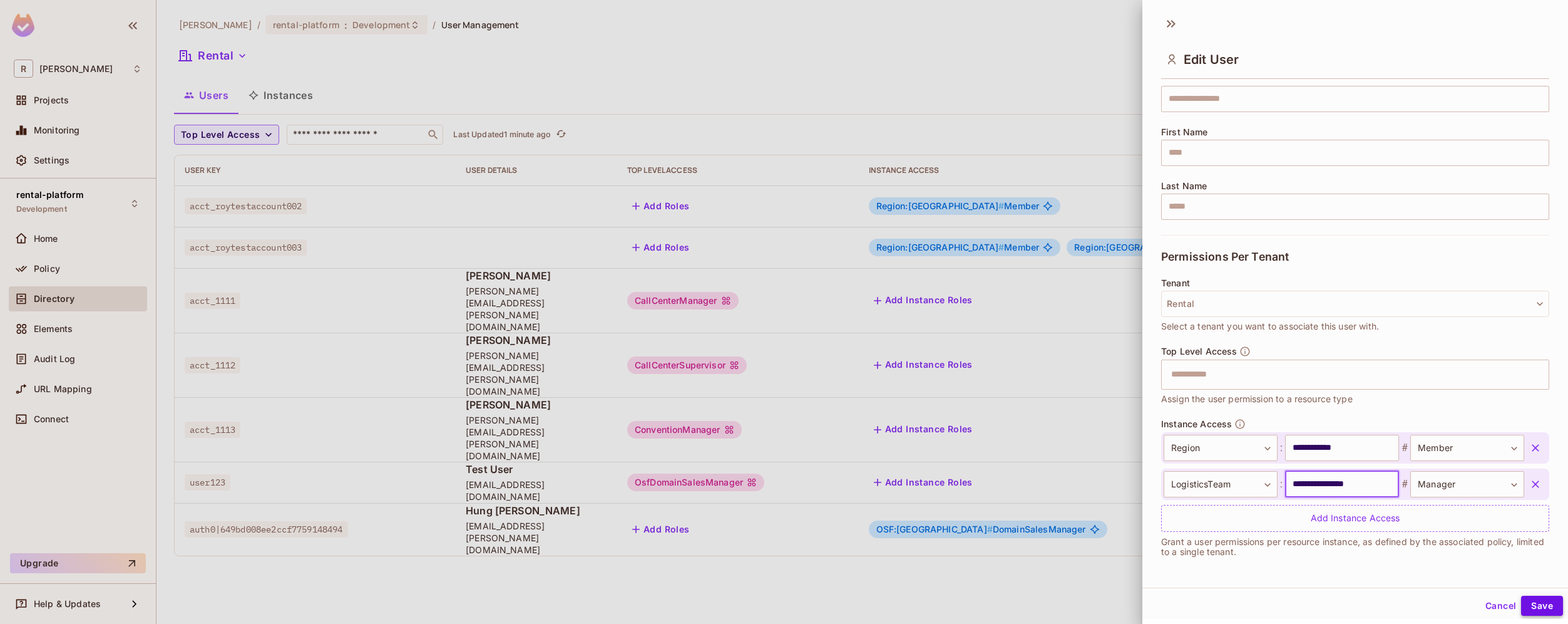
type input "**********"
click at [1538, 606] on button "Save" at bounding box center [1541, 606] width 42 height 20
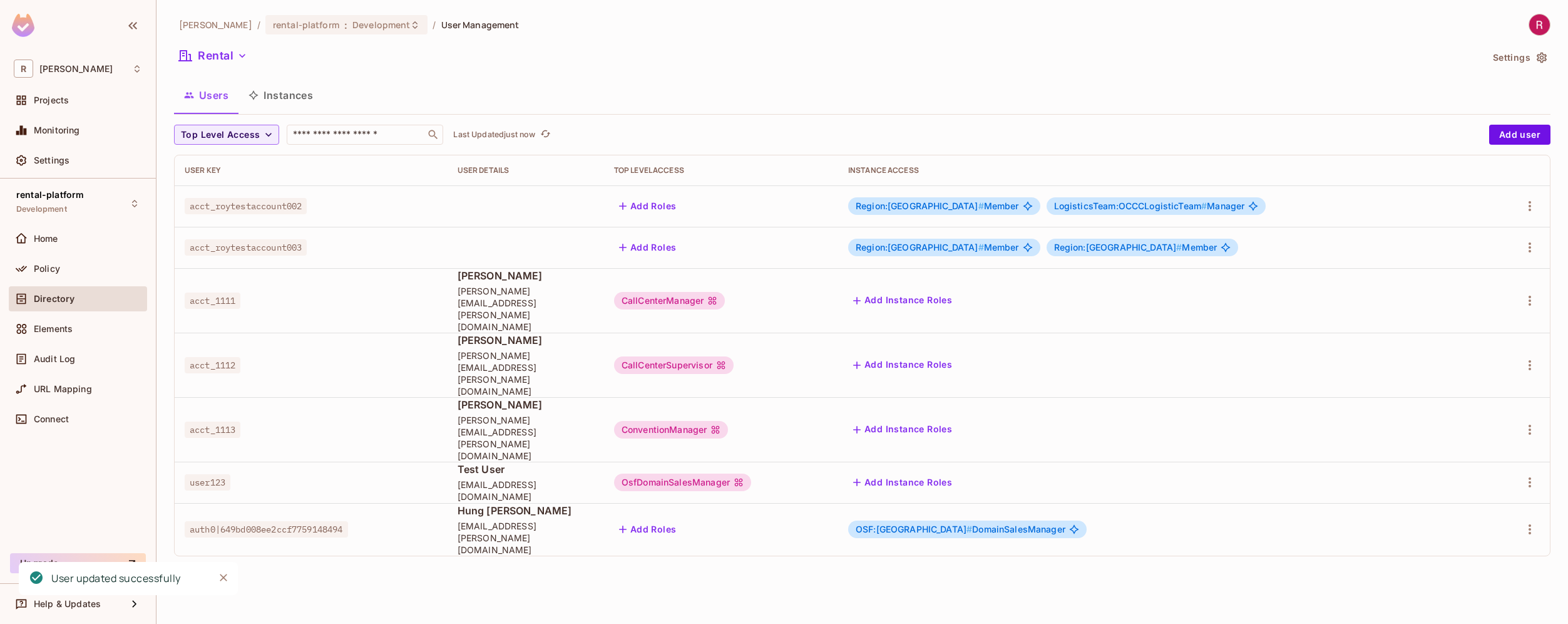
click at [1153, 572] on div "[PERSON_NAME] / rental-platform : Development / User Management Rental Settings…" at bounding box center [862, 312] width 1411 height 624
click at [1186, 208] on span "LogisticsTeam:OCCCLogisticTeam #" at bounding box center [1131, 206] width 153 height 11
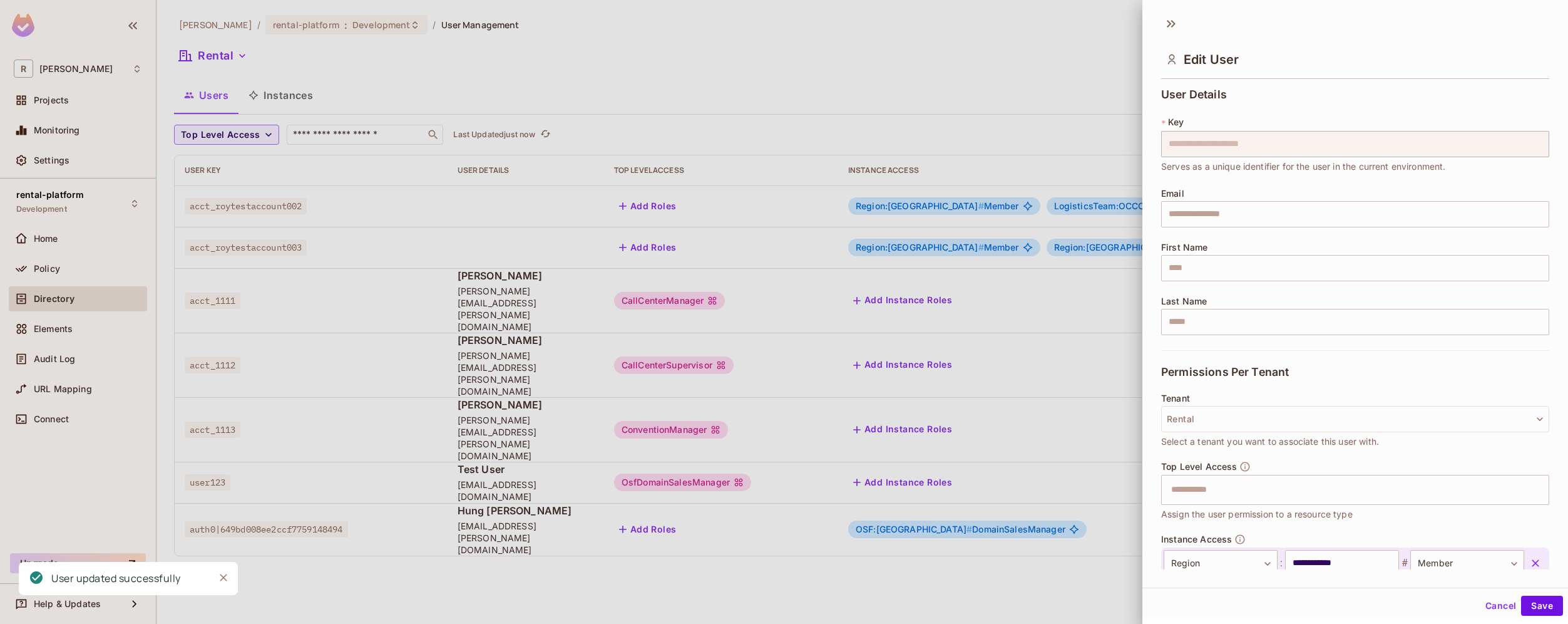
click at [1186, 208] on input "text" at bounding box center [1354, 214] width 388 height 26
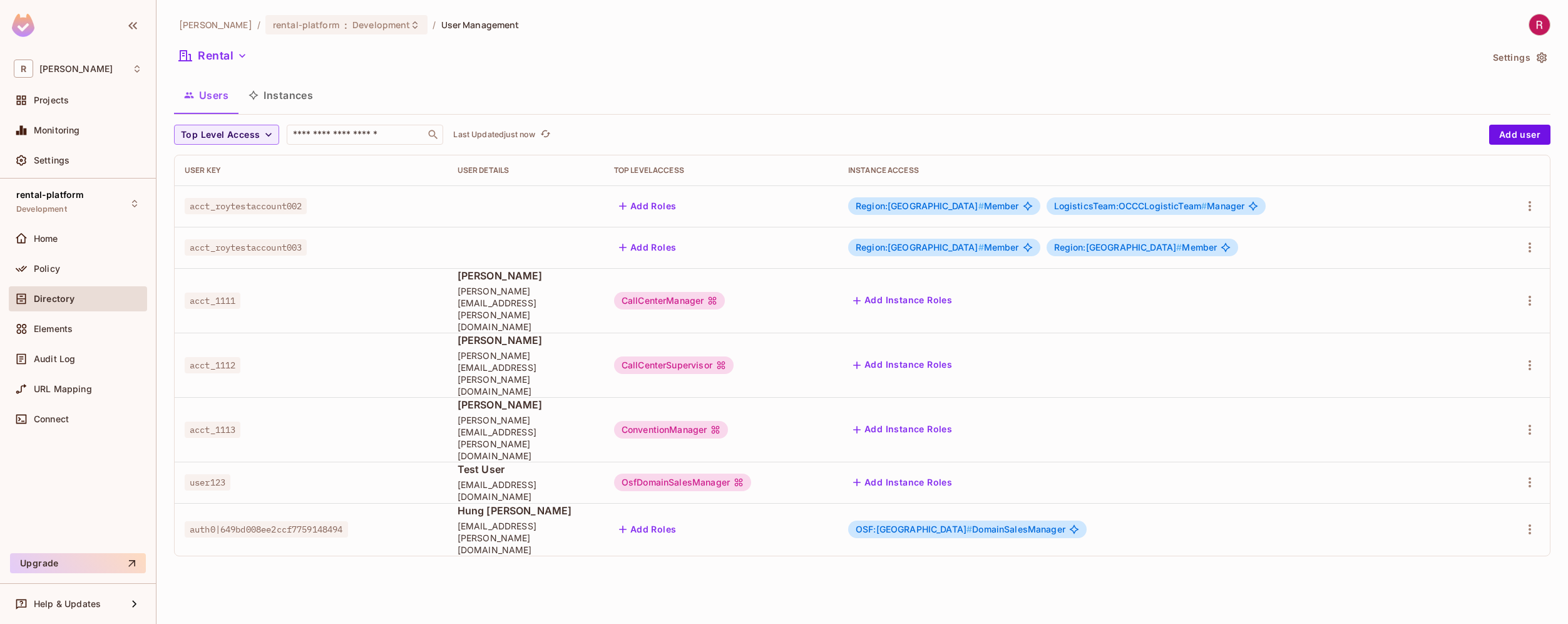
click at [286, 99] on button "Instances" at bounding box center [280, 95] width 84 height 32
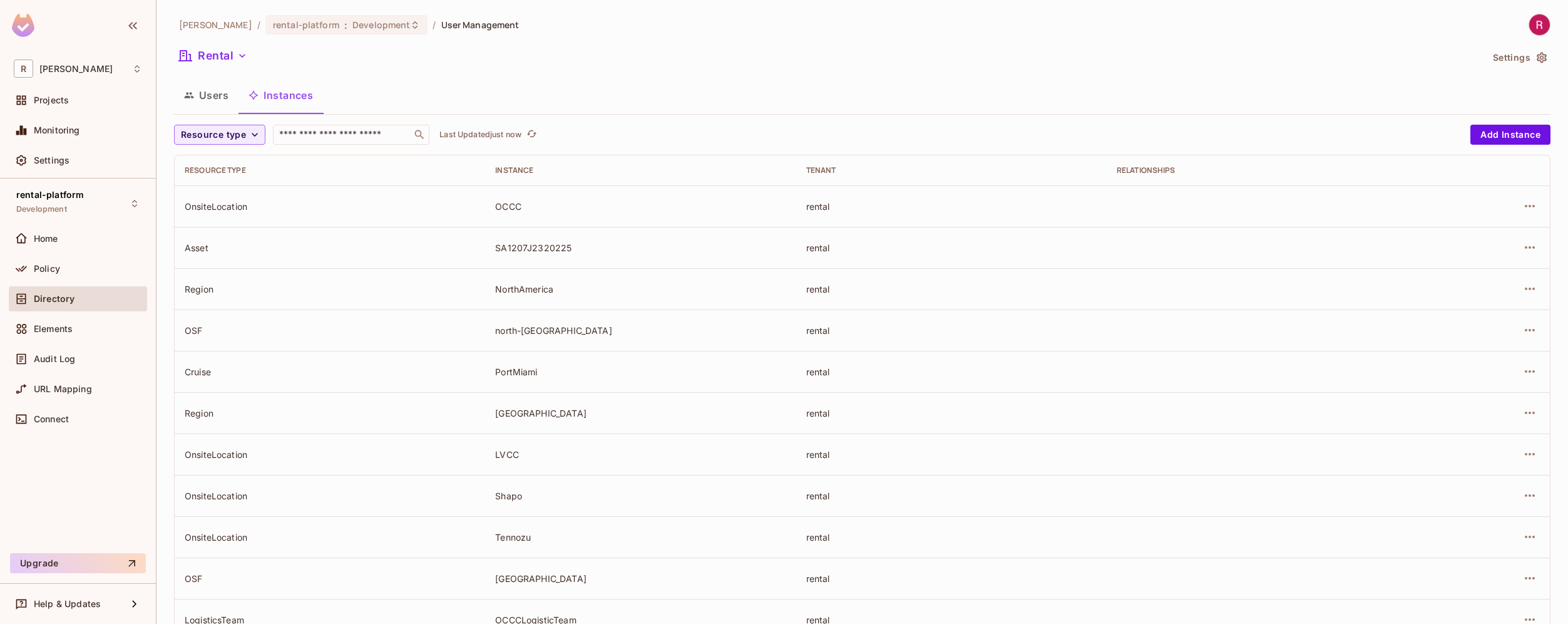
scroll to position [45, 0]
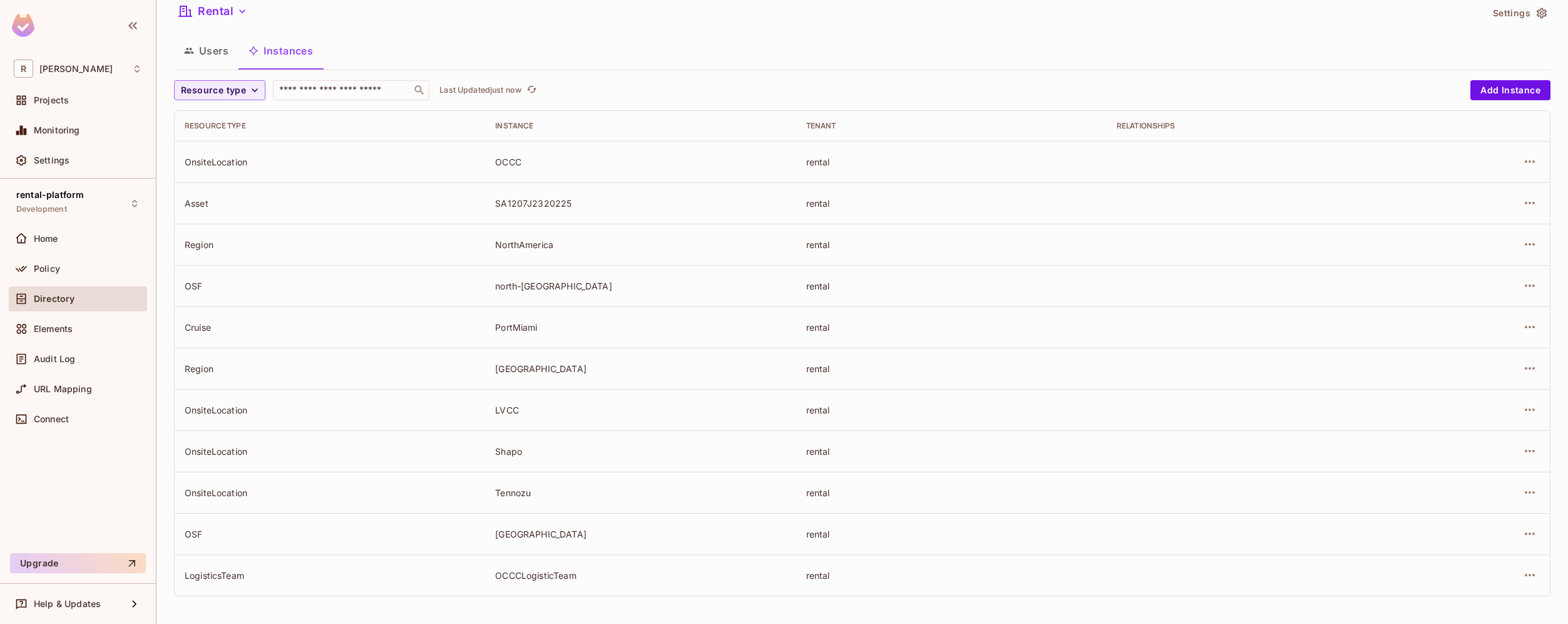
click at [231, 577] on div "LogisticsTeam" at bounding box center [330, 575] width 290 height 12
click at [212, 54] on button "Users" at bounding box center [206, 51] width 64 height 32
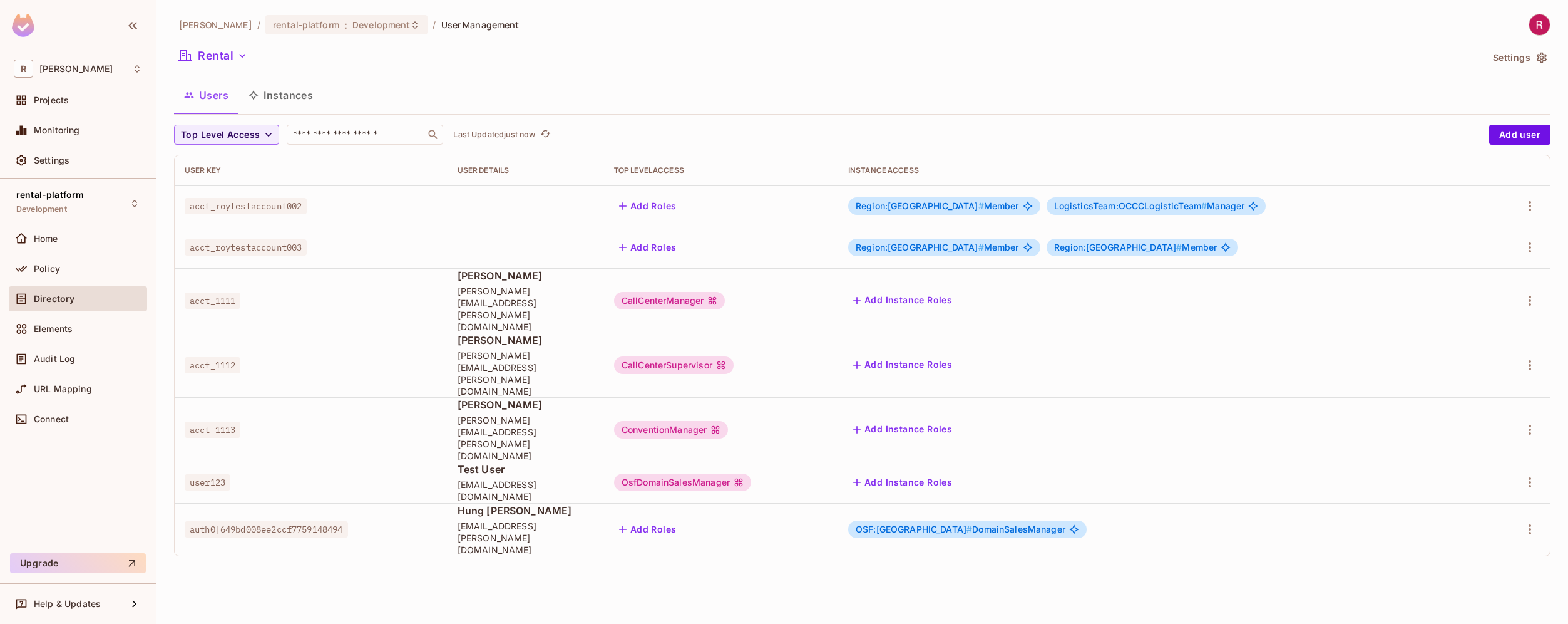
click at [1200, 205] on span "LogisticsTeam:OCCCLogisticTeam #" at bounding box center [1131, 206] width 153 height 11
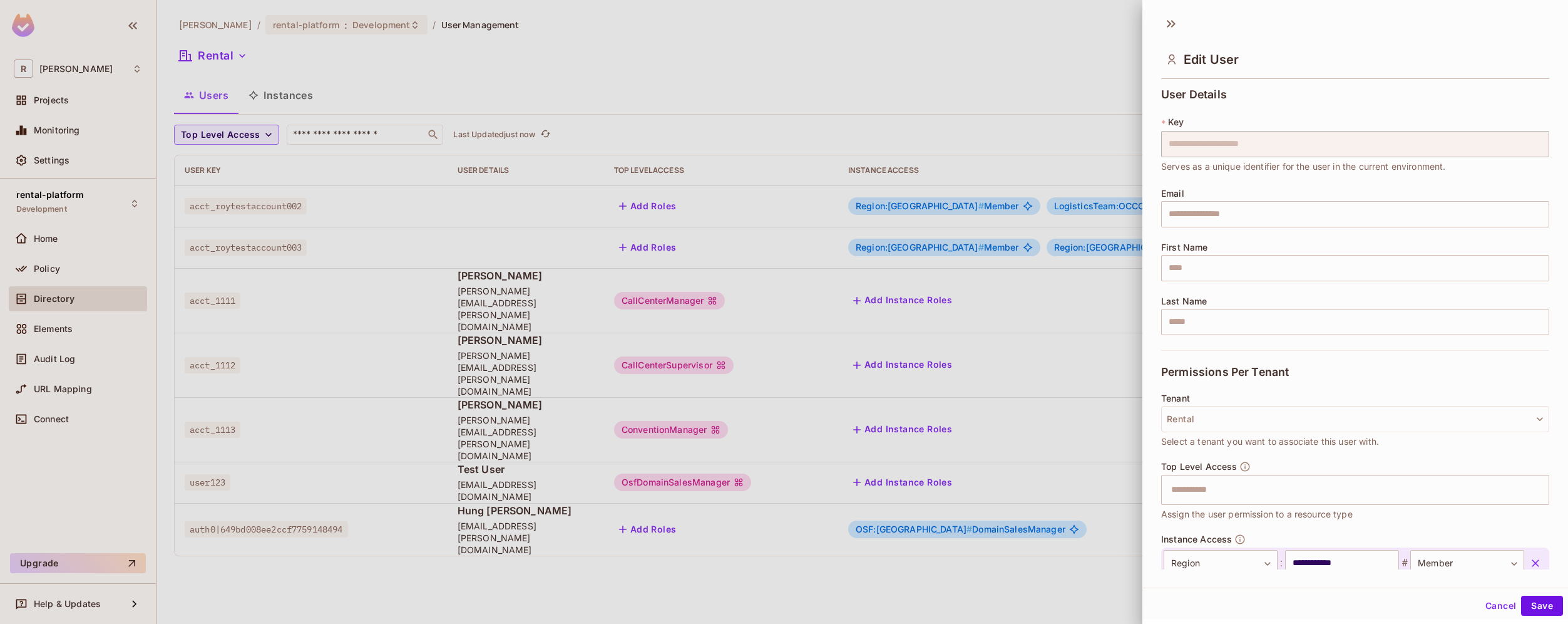
scroll to position [115, 0]
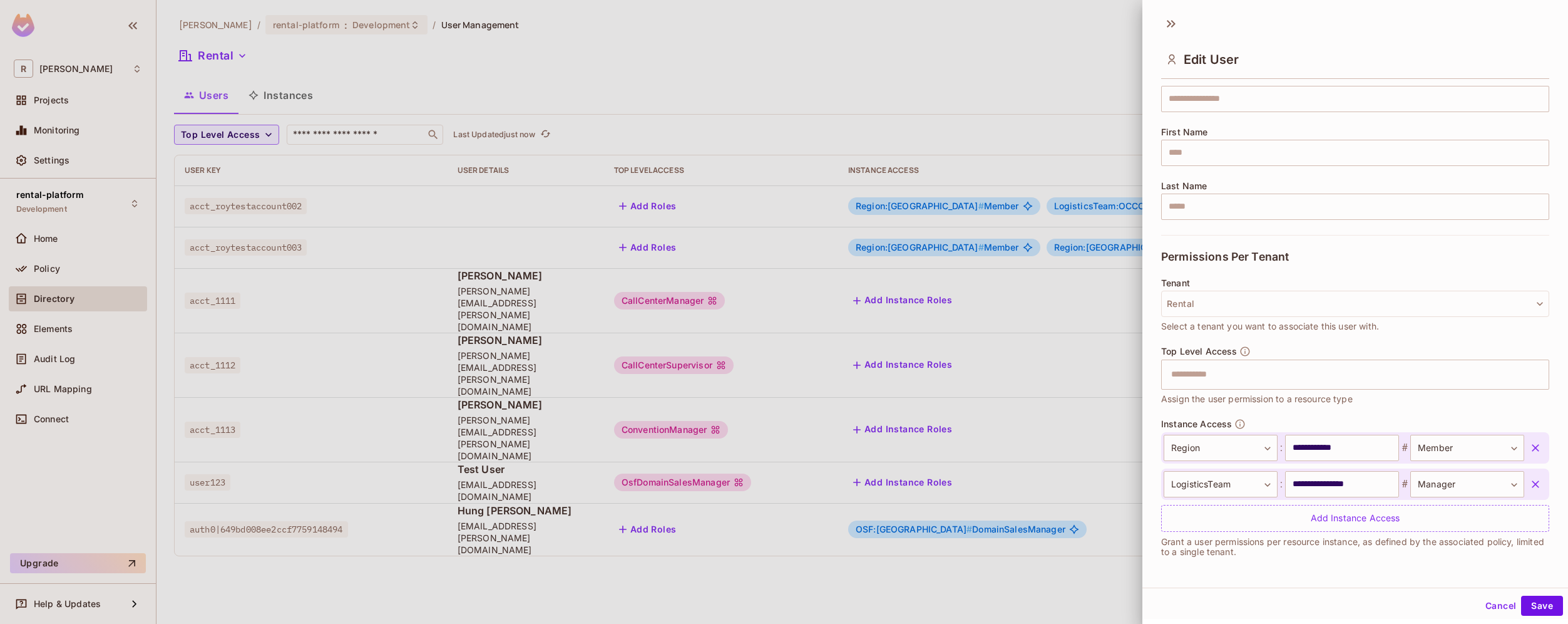
click at [889, 554] on div at bounding box center [784, 312] width 1568 height 624
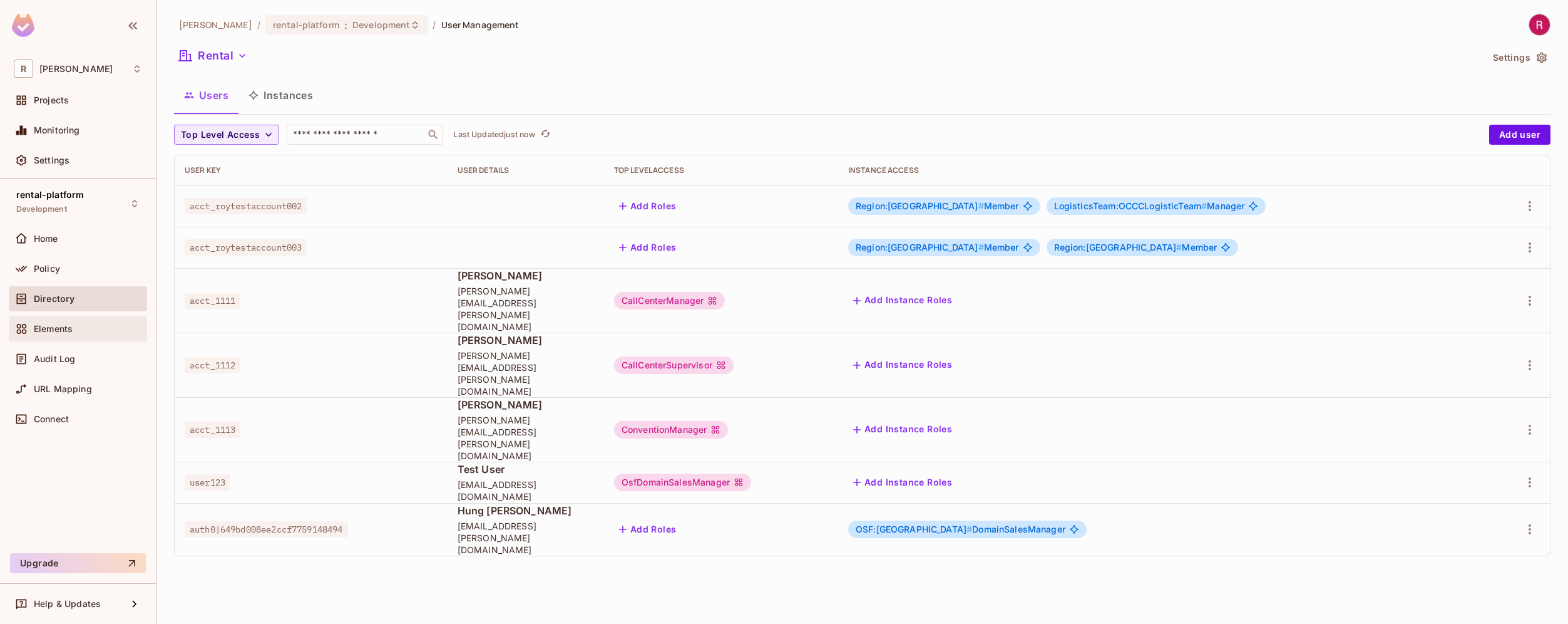
click at [100, 328] on div "Elements" at bounding box center [88, 329] width 108 height 10
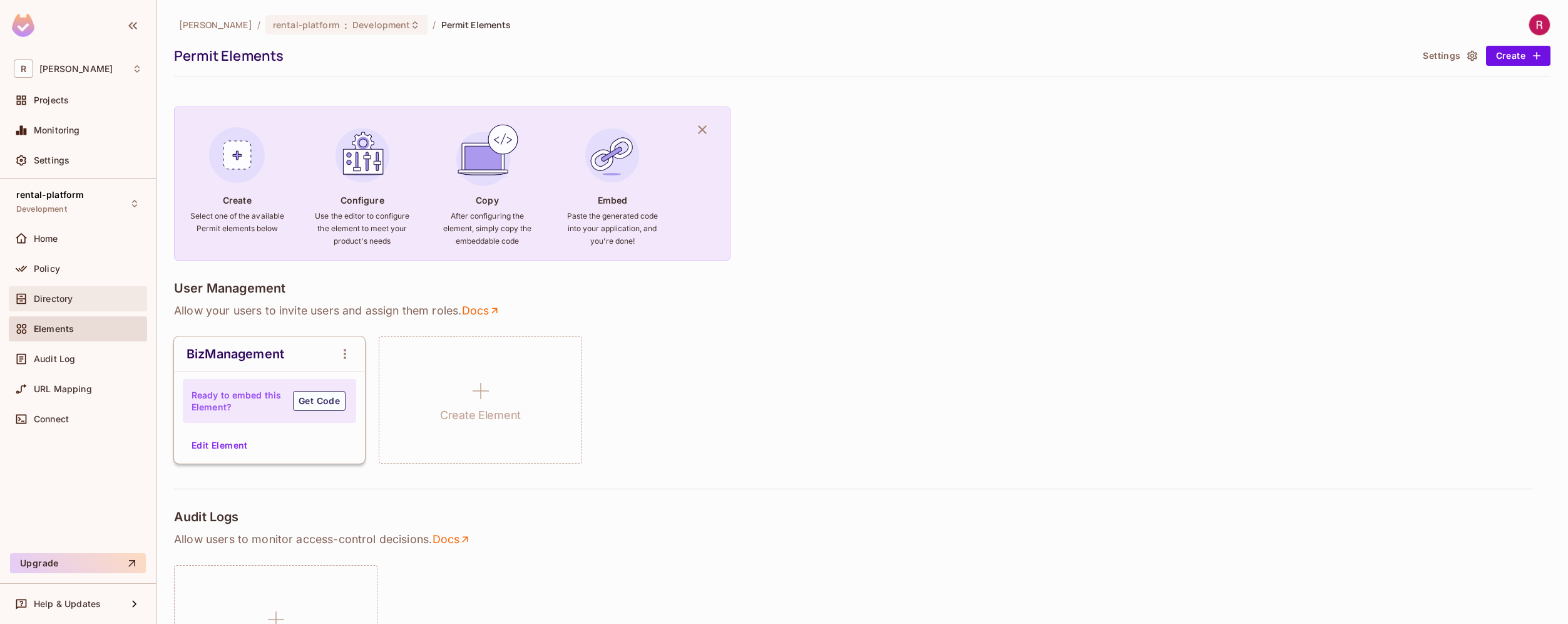
click at [91, 294] on div "Directory" at bounding box center [88, 299] width 108 height 10
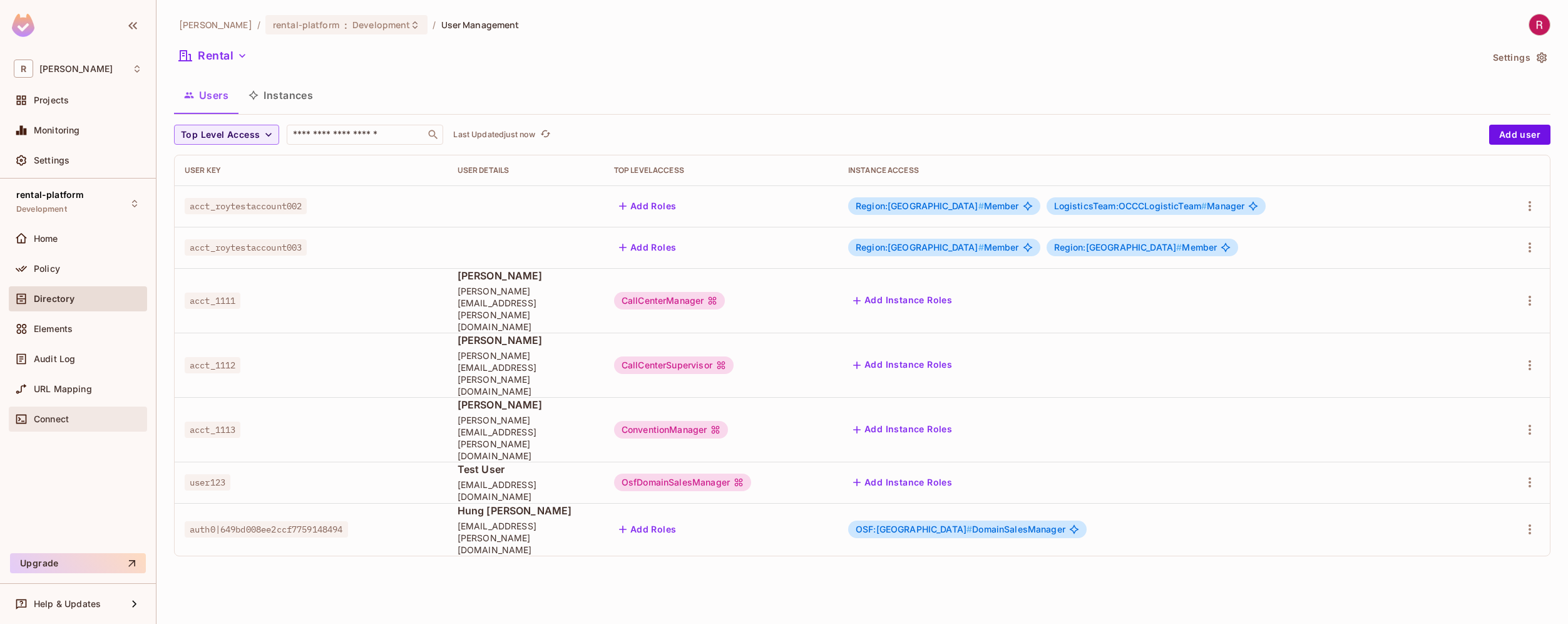
click at [94, 416] on div "Connect" at bounding box center [88, 419] width 108 height 10
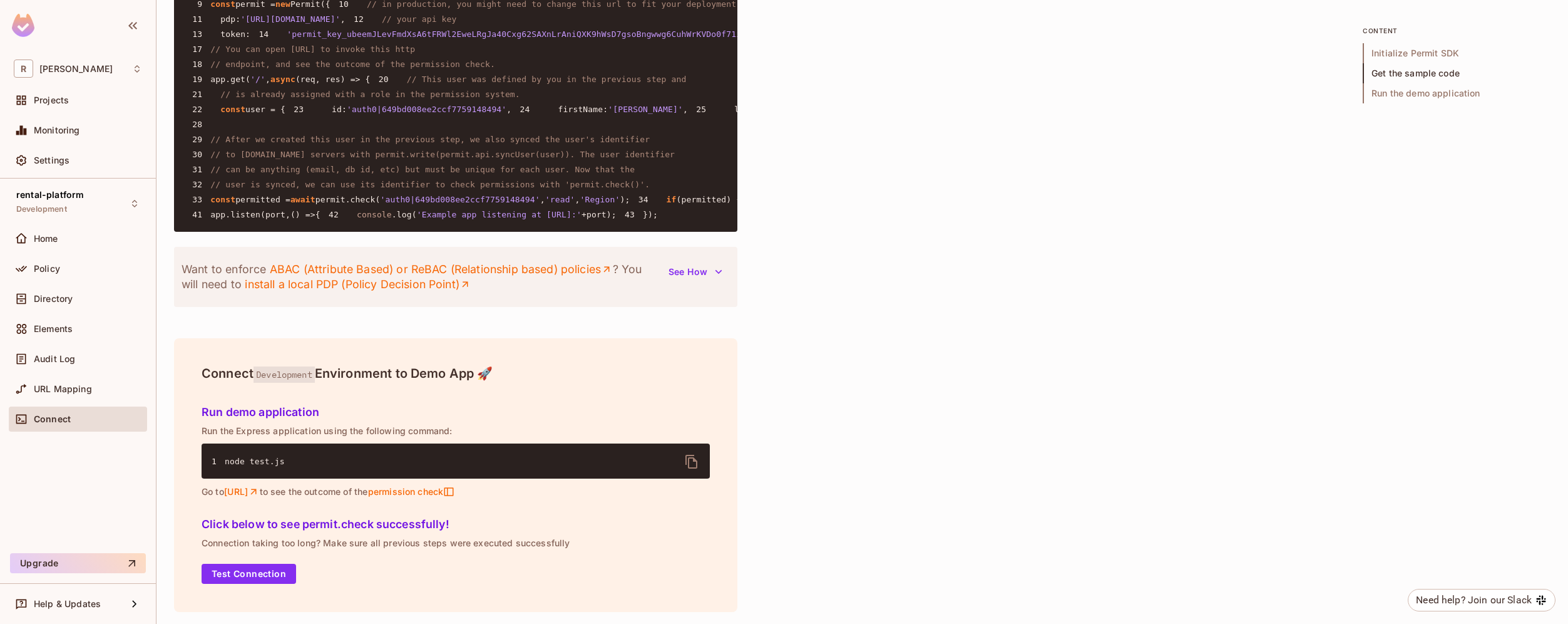
scroll to position [714, 0]
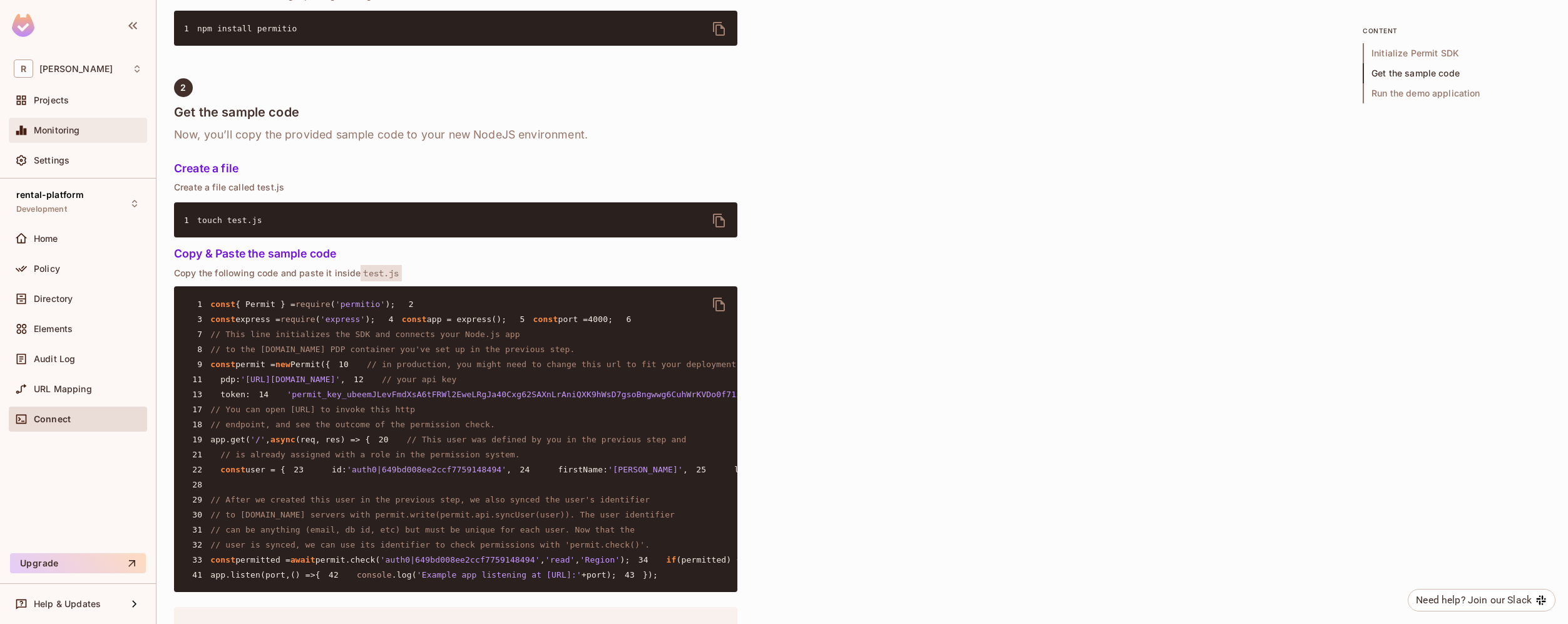
click at [88, 136] on div "Monitoring" at bounding box center [88, 130] width 108 height 10
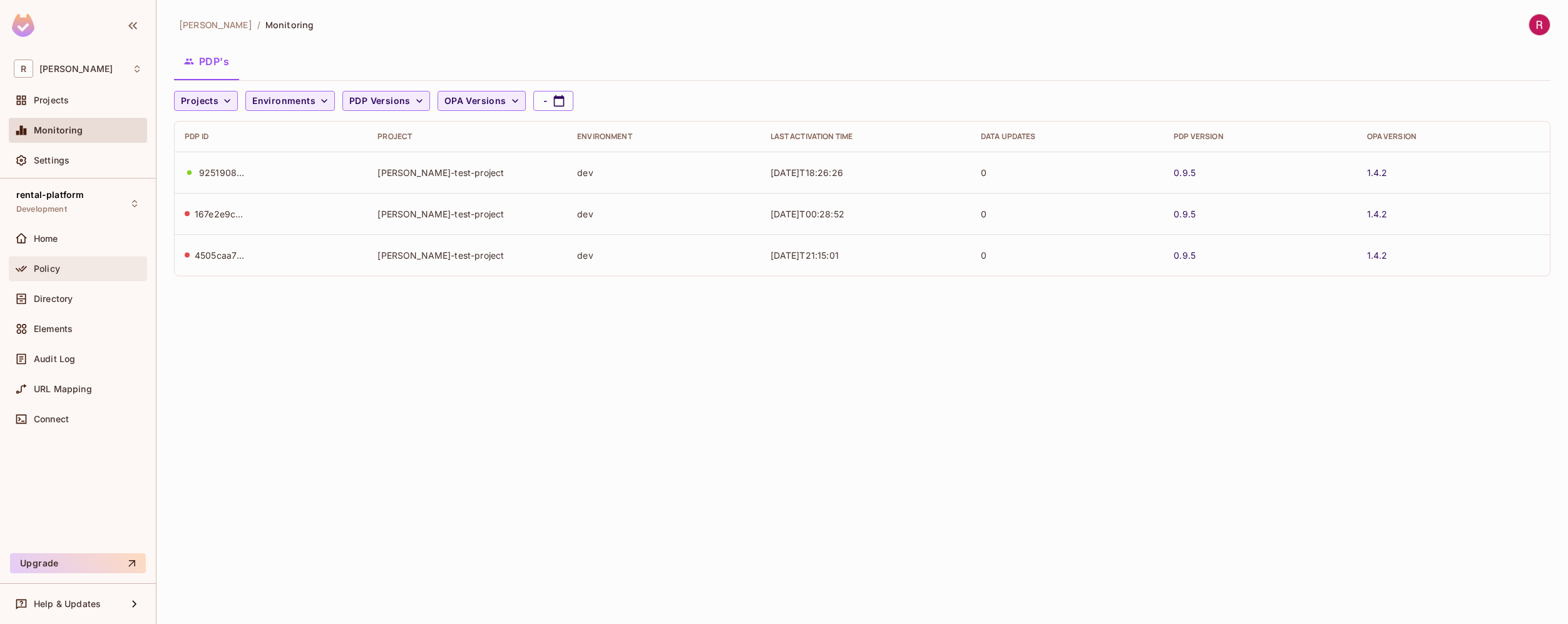
click at [80, 269] on div "Policy" at bounding box center [88, 269] width 108 height 10
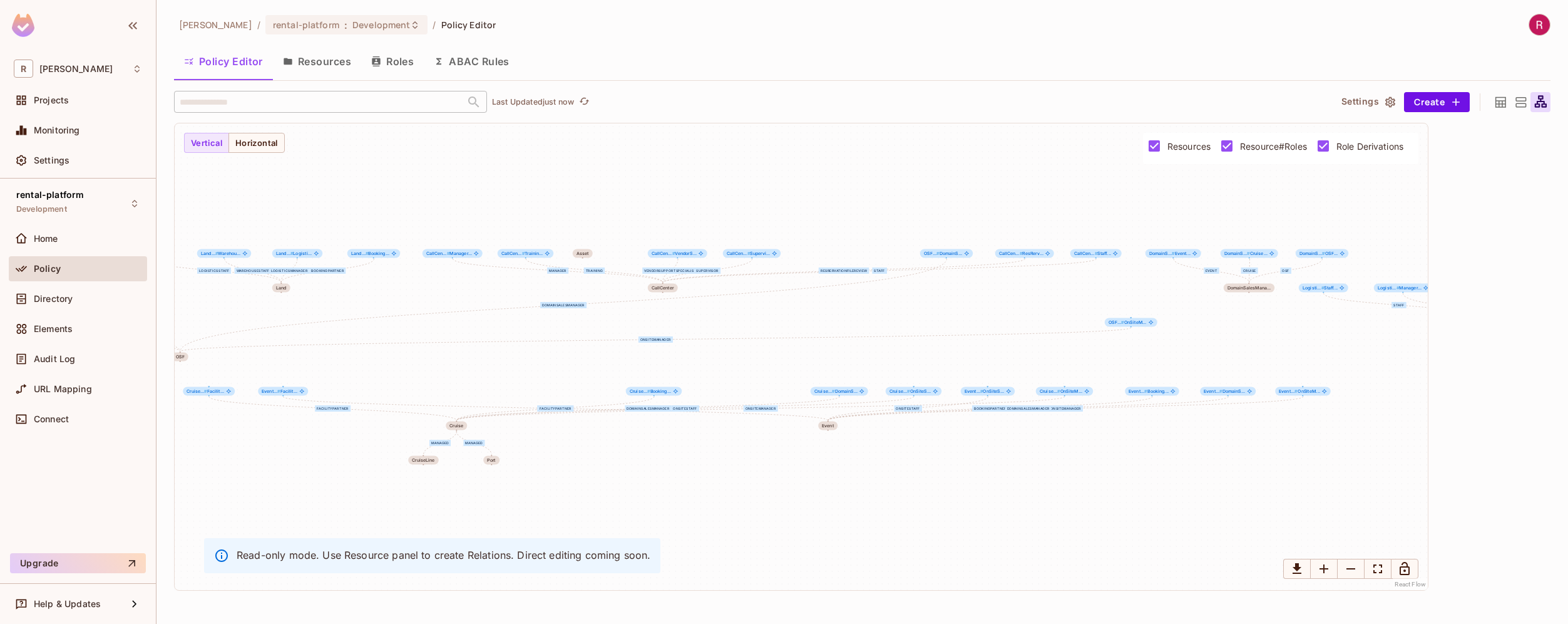
click at [1367, 147] on span "Role Derivations" at bounding box center [1370, 146] width 67 height 12
click at [1288, 145] on span "Resource#Roles" at bounding box center [1273, 146] width 67 height 12
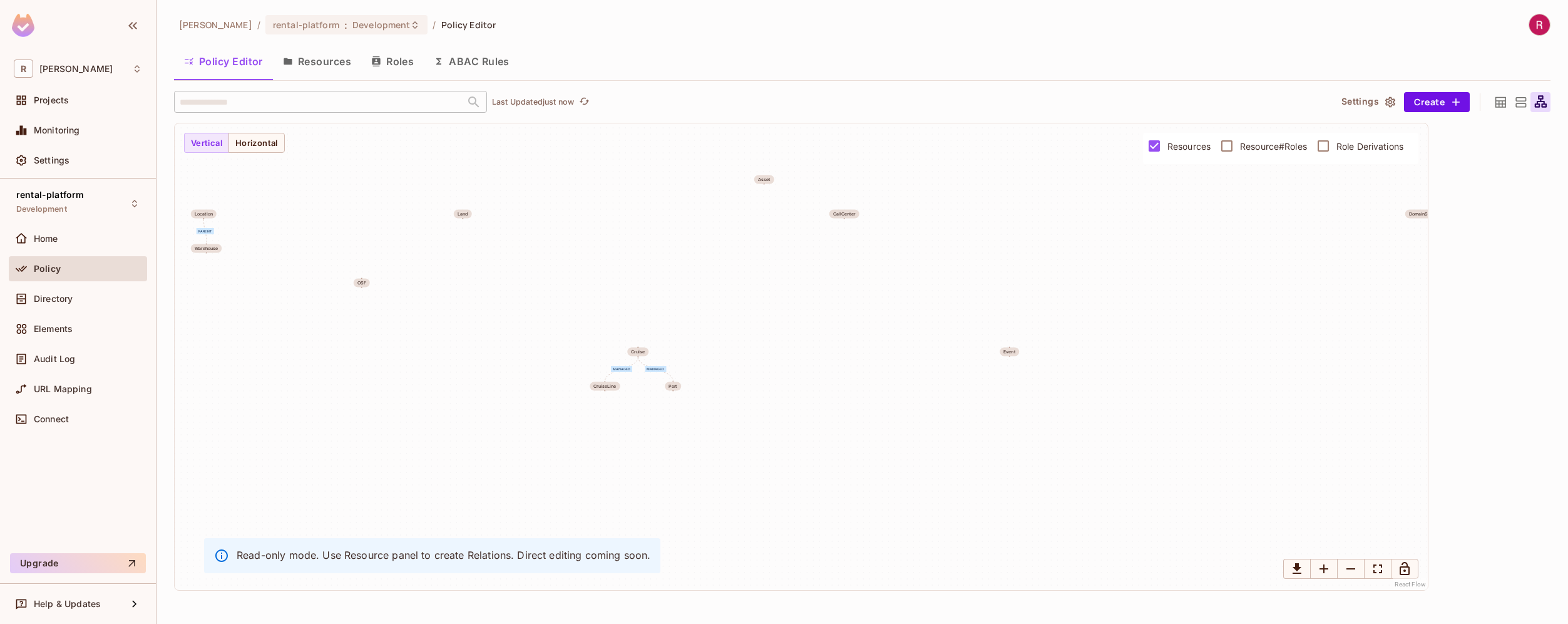
drag, startPoint x: 569, startPoint y: 441, endPoint x: 750, endPoint y: 367, distance: 195.5
click at [750, 367] on div "parent parent parent parent managed managed Region OSF Location BusinessAccount…" at bounding box center [801, 356] width 1253 height 466
drag, startPoint x: 673, startPoint y: 361, endPoint x: 660, endPoint y: 392, distance: 33.6
click at [660, 392] on div "parent parent parent parent managed managed Region OSF Location BusinessAccount…" at bounding box center [801, 356] width 1253 height 466
drag, startPoint x: 436, startPoint y: 319, endPoint x: 728, endPoint y: 400, distance: 303.0
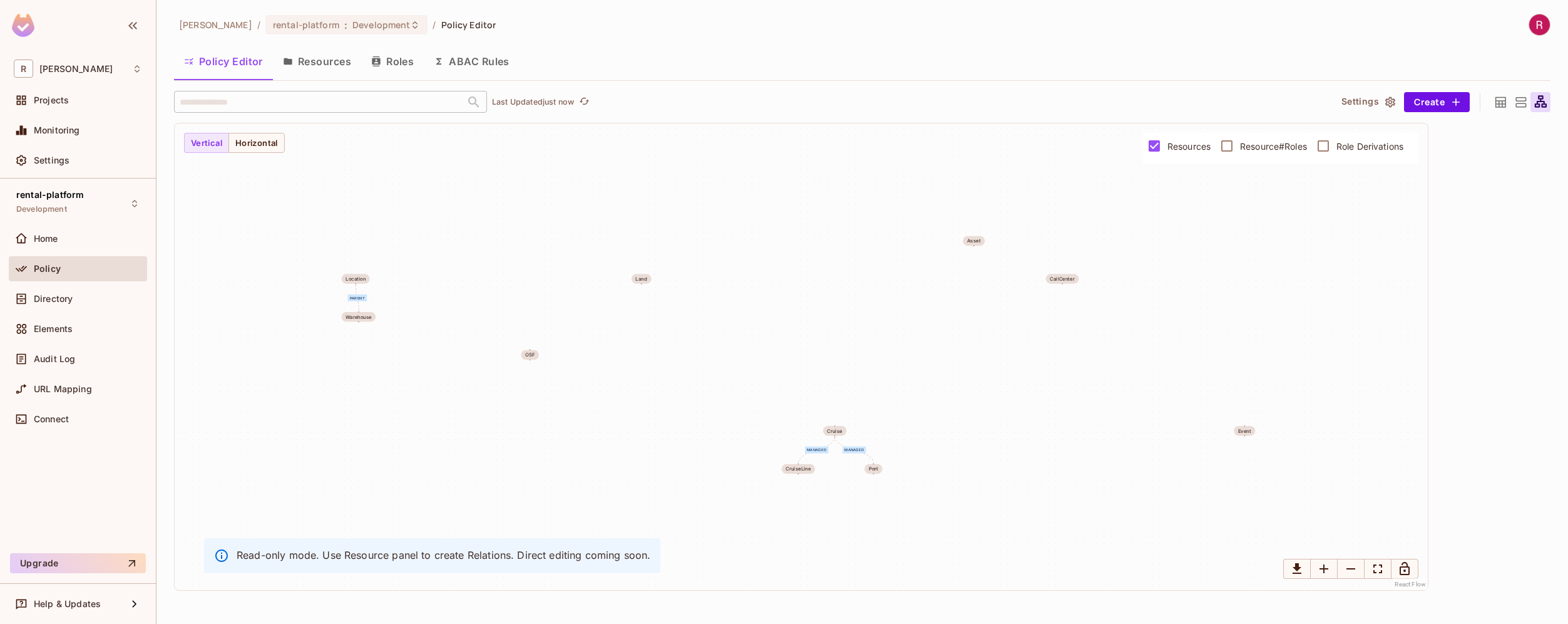
click at [728, 400] on div "parent parent parent parent managed managed Region OSF Location BusinessAccount…" at bounding box center [801, 356] width 1253 height 466
drag, startPoint x: 584, startPoint y: 394, endPoint x: 487, endPoint y: 363, distance: 101.8
click at [487, 363] on div "parent parent parent parent managed managed Region OSF Location BusinessAccount…" at bounding box center [801, 356] width 1253 height 466
drag, startPoint x: 648, startPoint y: 350, endPoint x: 888, endPoint y: 305, distance: 244.2
click at [888, 305] on div "parent parent parent parent managed managed Region OSF Location BusinessAccount…" at bounding box center [801, 356] width 1253 height 466
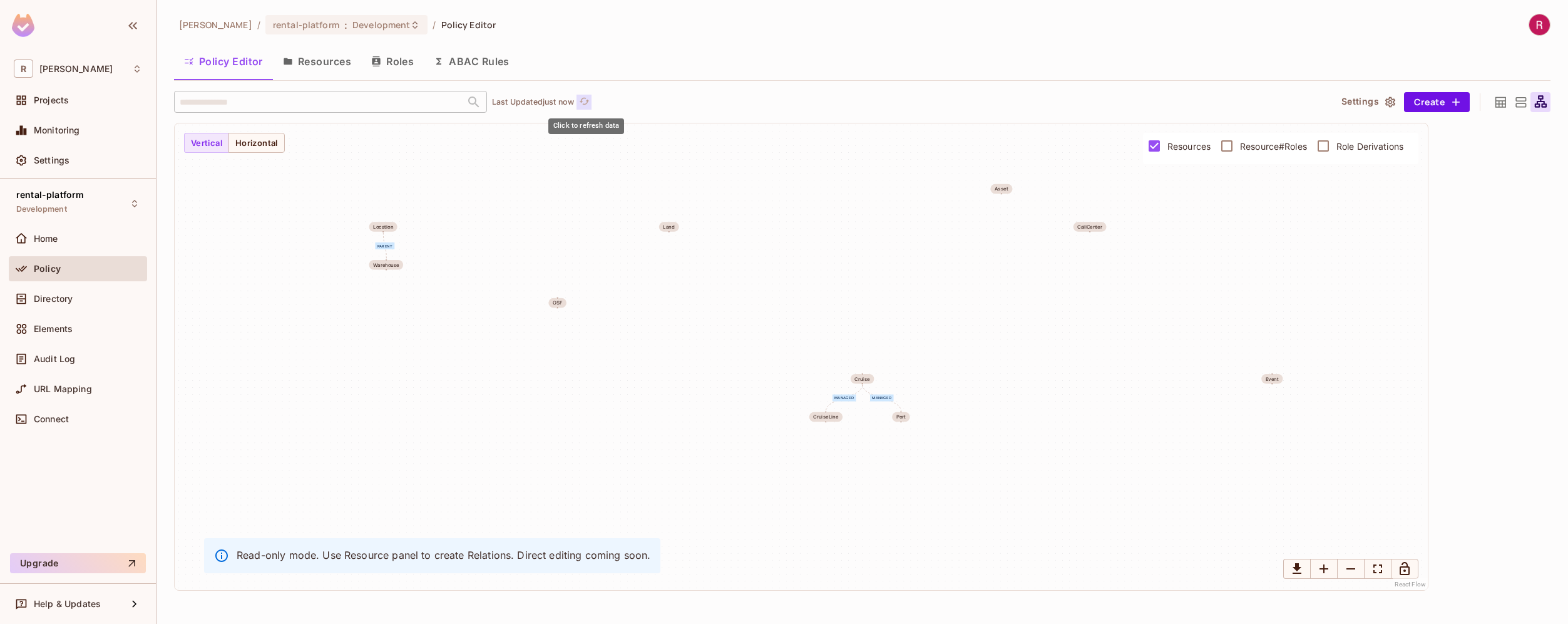
click at [584, 97] on icon "refresh" at bounding box center [584, 101] width 11 height 11
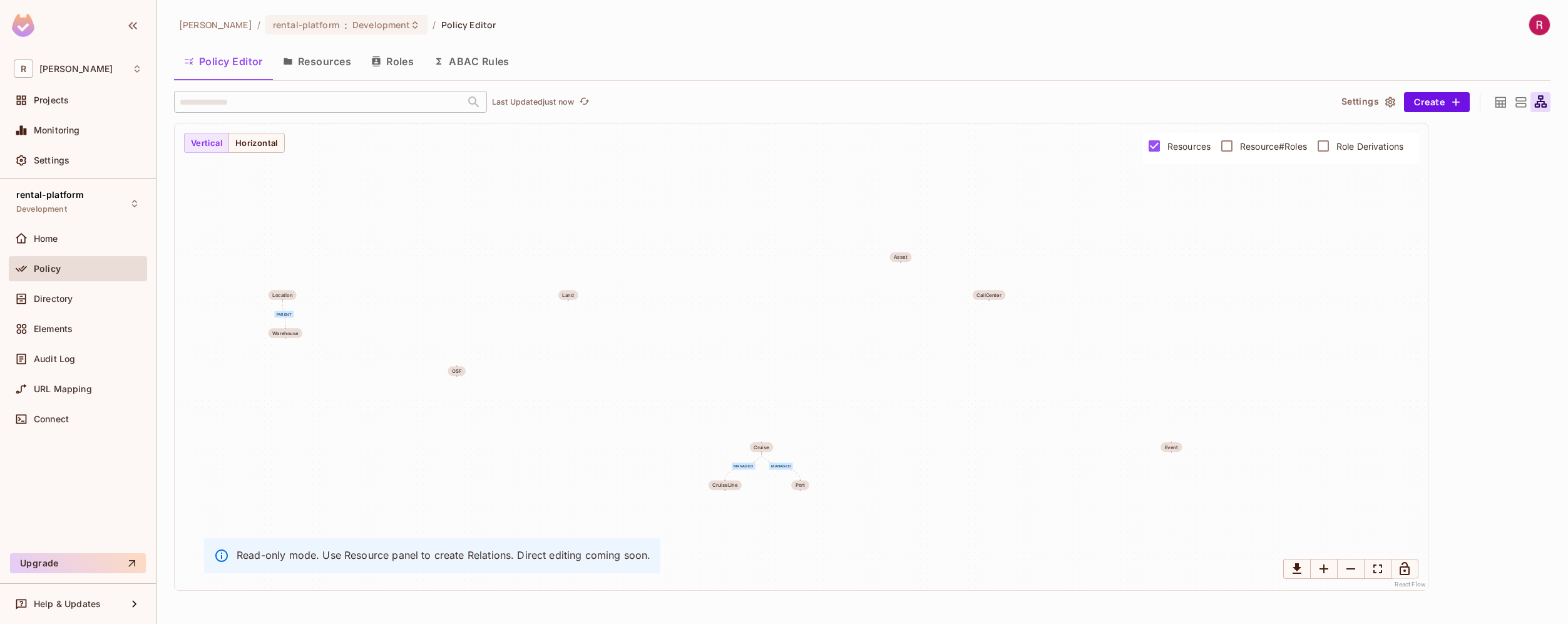
drag, startPoint x: 439, startPoint y: 323, endPoint x: 338, endPoint y: 391, distance: 121.8
click at [338, 391] on div "parent parent parent parent managed managed Region OSF Location BusinessAccount…" at bounding box center [801, 356] width 1253 height 466
click at [262, 149] on button "Horizontal" at bounding box center [257, 142] width 56 height 20
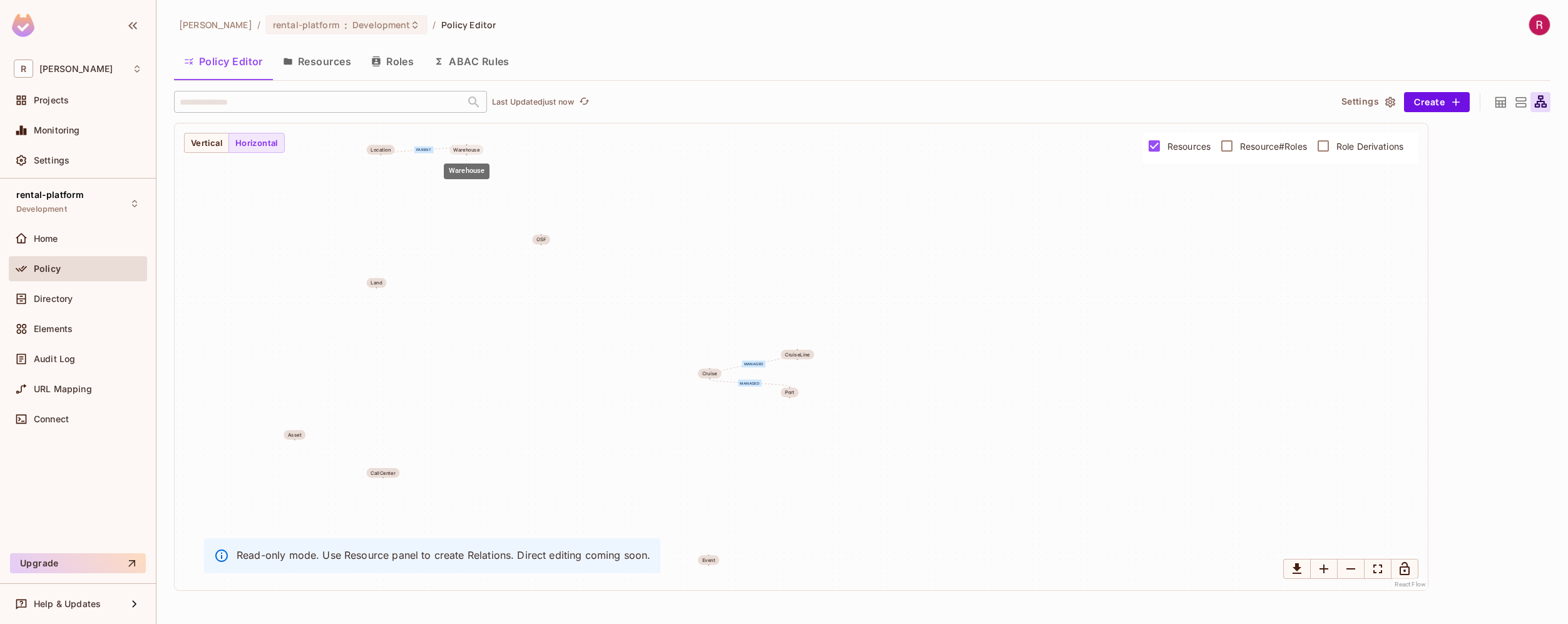
drag, startPoint x: 369, startPoint y: 289, endPoint x: 467, endPoint y: 144, distance: 175.0
click at [467, 144] on div "parent parent parent parent managed managed Region OSF Location BusinessAccount…" at bounding box center [801, 356] width 1253 height 466
drag, startPoint x: 558, startPoint y: 386, endPoint x: 572, endPoint y: 108, distance: 278.4
click at [572, 108] on div "​ Last Updated just now Settings Create parent parent parent parent managed man…" at bounding box center [862, 341] width 1376 height 500
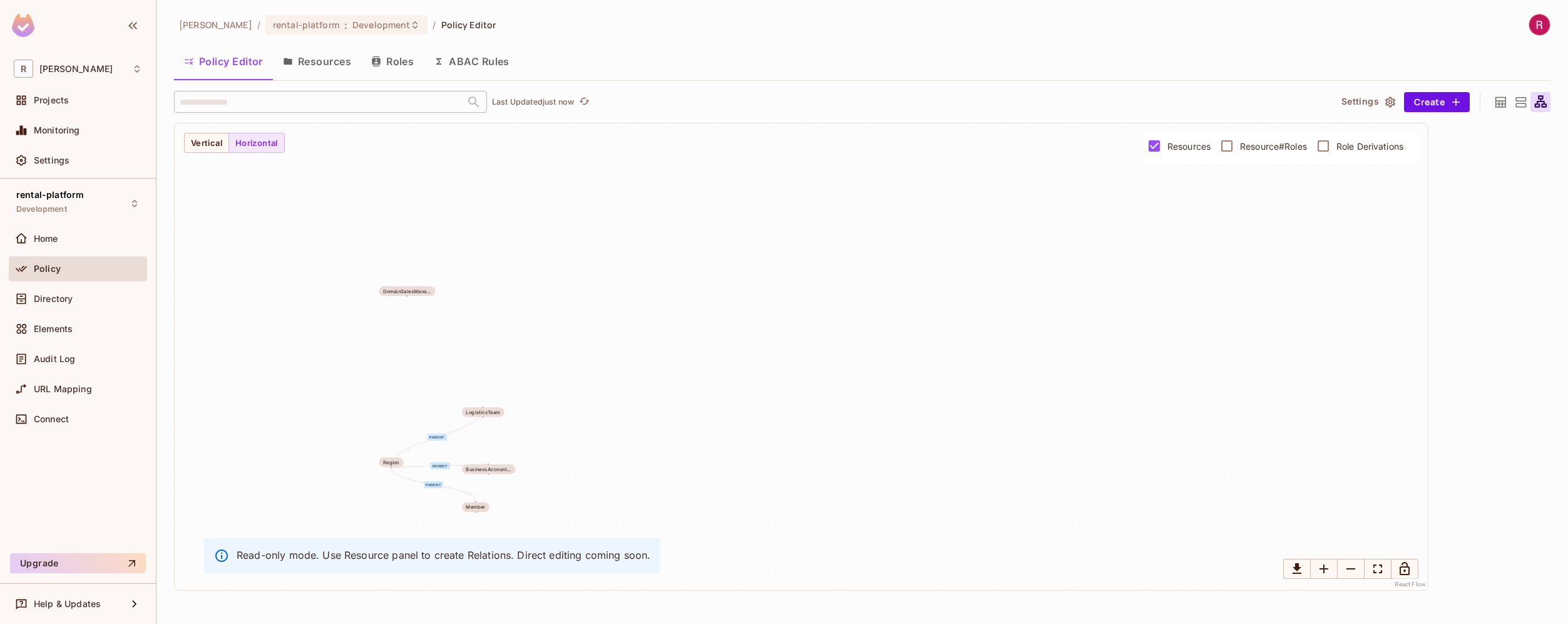
drag, startPoint x: 588, startPoint y: 391, endPoint x: 586, endPoint y: 189, distance: 202.0
click at [586, 189] on div "parent parent parent parent managed managed Region OSF Location BusinessAccount…" at bounding box center [801, 356] width 1253 height 466
drag, startPoint x: 612, startPoint y: 422, endPoint x: 650, endPoint y: 329, distance: 100.5
click at [650, 329] on div "parent parent parent parent managed managed Region OSF Location BusinessAccount…" at bounding box center [801, 356] width 1253 height 466
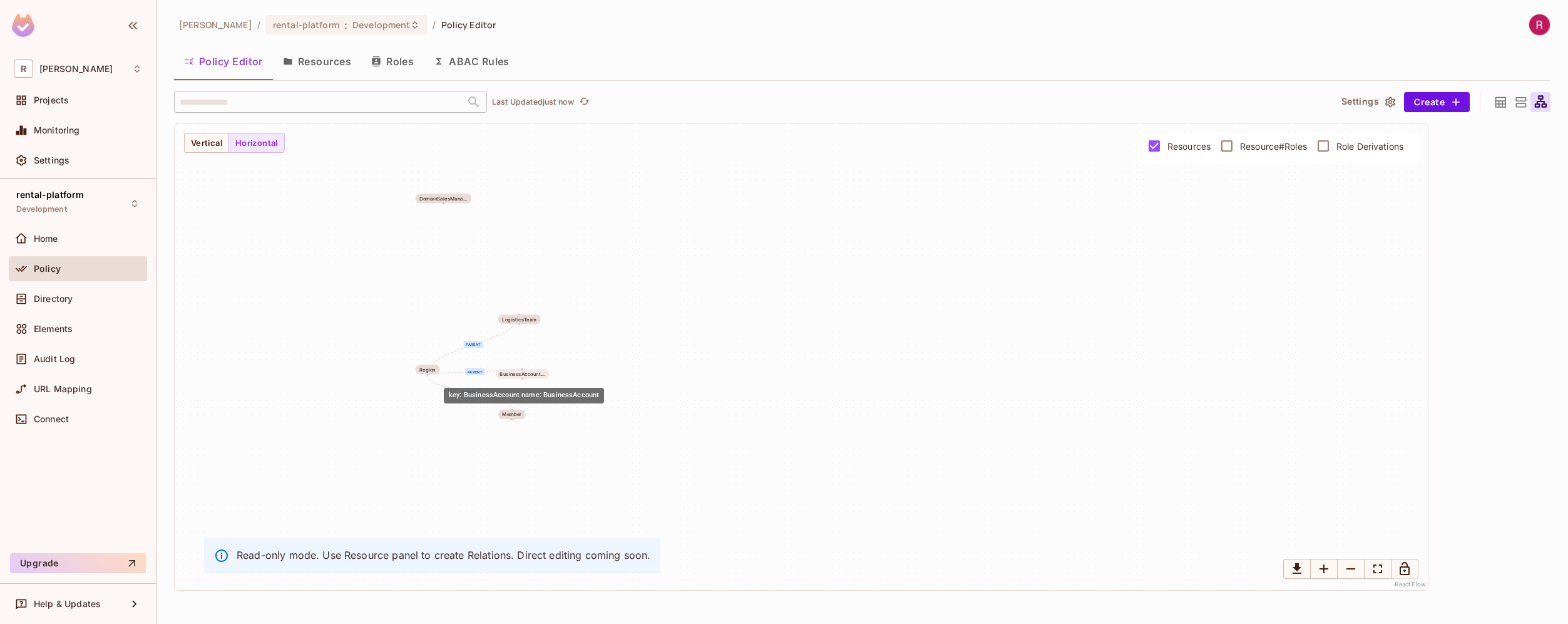
click at [539, 373] on div "BusinessAccount..." at bounding box center [522, 374] width 45 height 5
click at [557, 420] on div "parent parent parent parent managed managed Region OSF Location BusinessAccount…" at bounding box center [801, 356] width 1253 height 466
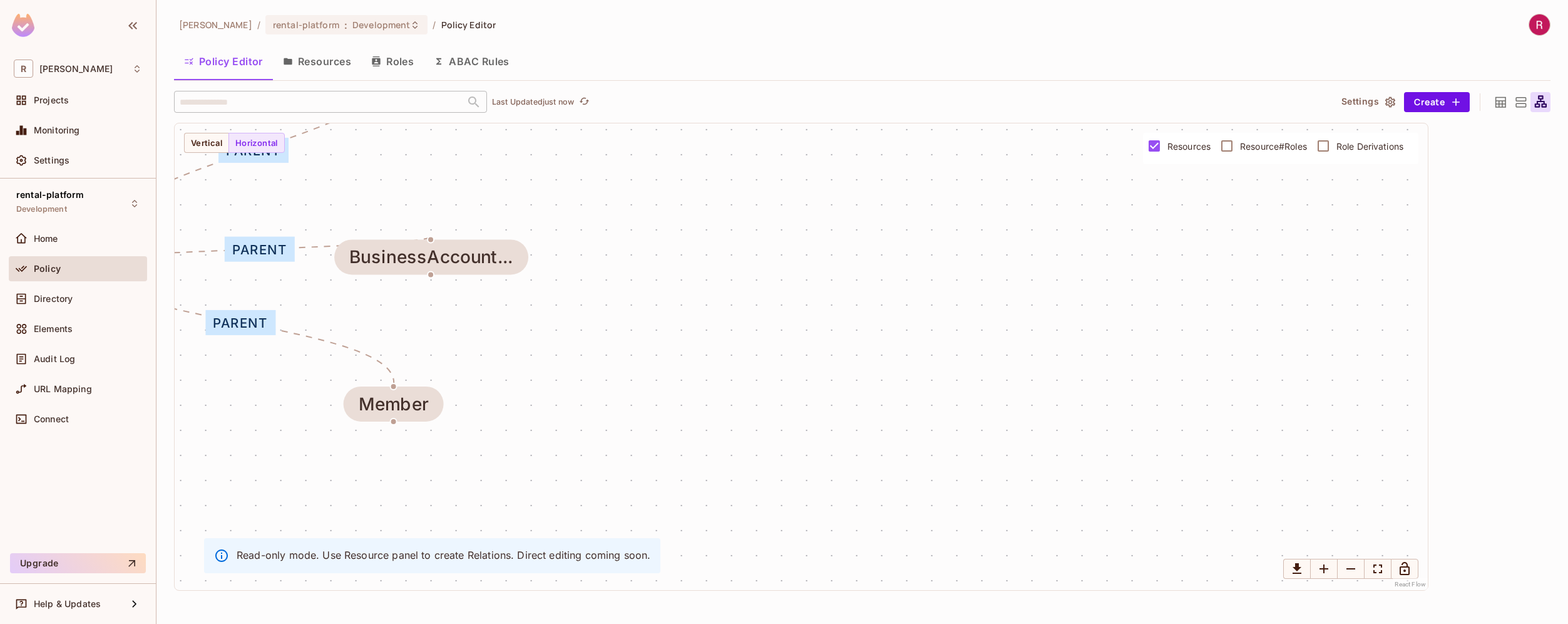
click at [556, 425] on div "parent parent parent parent managed managed Region OSF Location BusinessAccount…" at bounding box center [801, 356] width 1253 height 466
click at [500, 279] on div "parent parent parent parent managed managed Region OSF Location BusinessAccount…" at bounding box center [801, 356] width 1253 height 466
drag, startPoint x: 468, startPoint y: 261, endPoint x: 466, endPoint y: 311, distance: 50.0
click at [465, 267] on div "BusinessAccount..." at bounding box center [430, 257] width 164 height 20
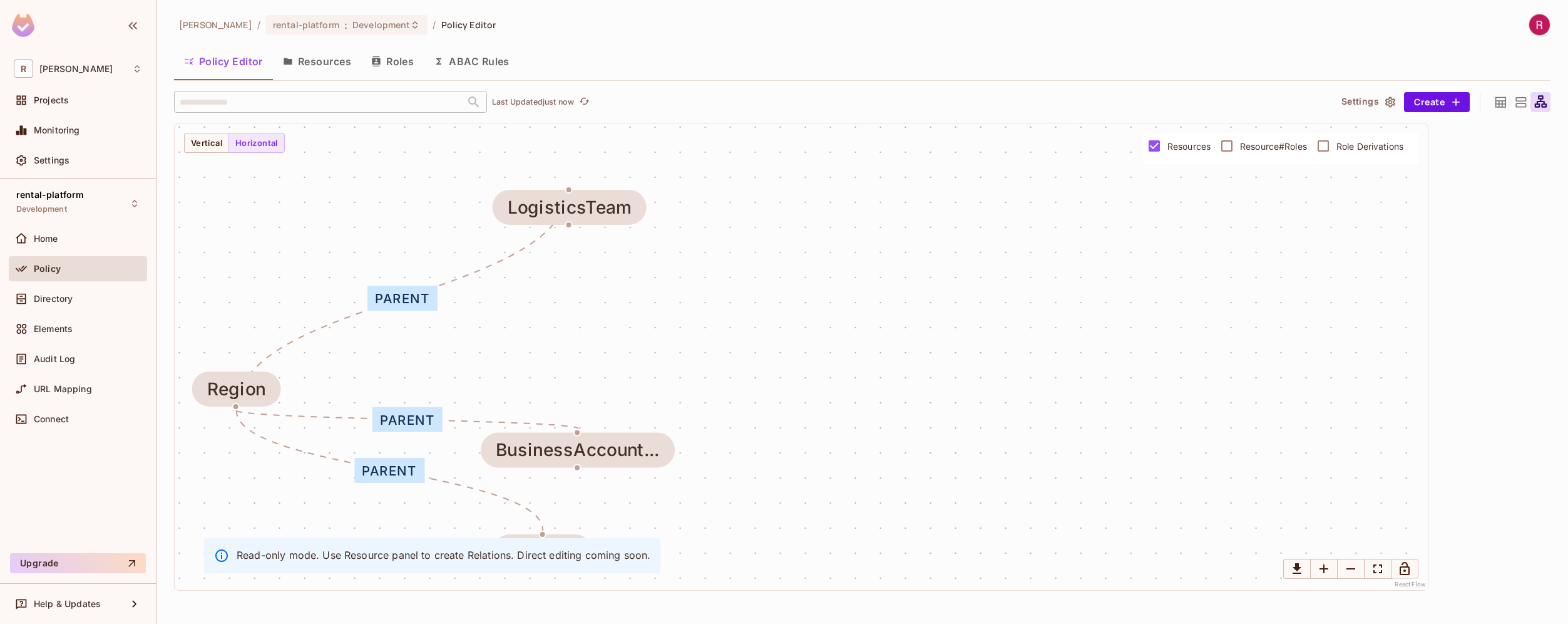
drag, startPoint x: 570, startPoint y: 240, endPoint x: 727, endPoint y: 386, distance: 214.4
click at [727, 386] on div "parent parent parent parent managed managed Region OSF Location BusinessAccount…" at bounding box center [801, 356] width 1253 height 466
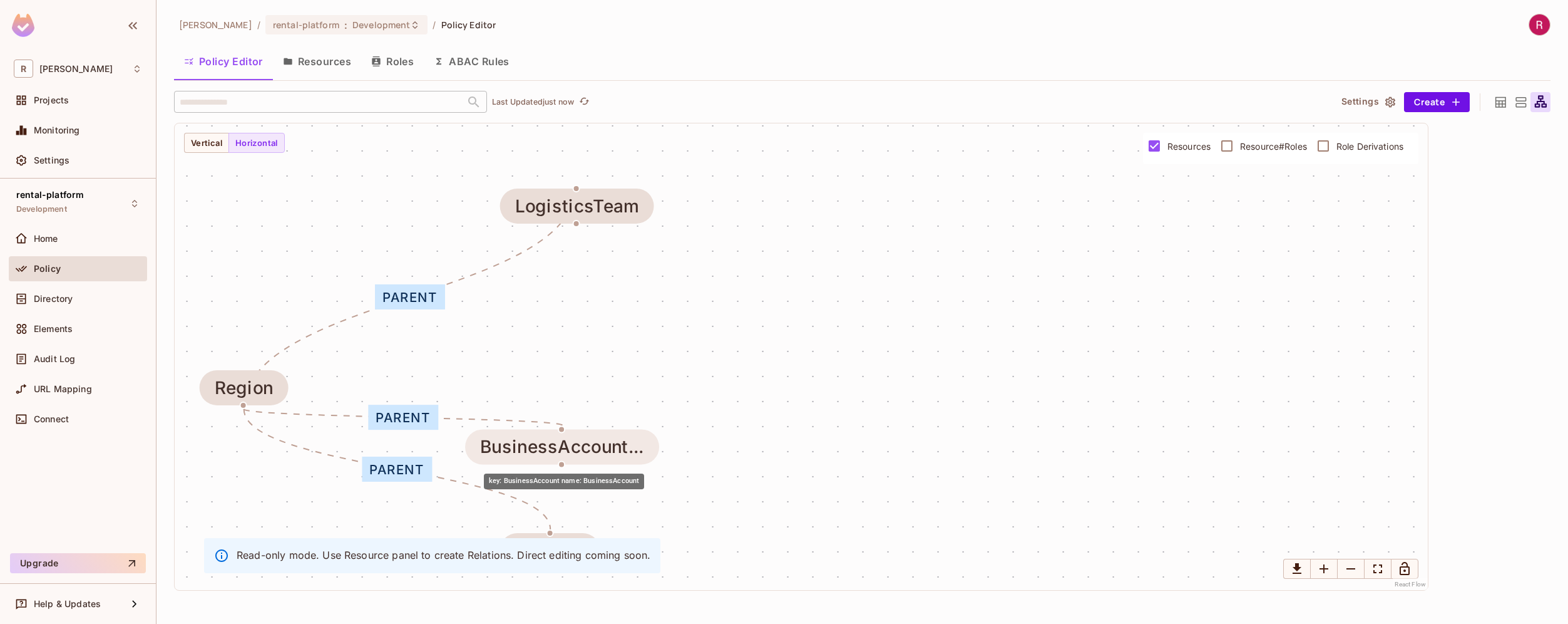
drag, startPoint x: 640, startPoint y: 449, endPoint x: 619, endPoint y: 442, distance: 22.1
click at [619, 442] on div "BusinessAccount..." at bounding box center [561, 447] width 164 height 20
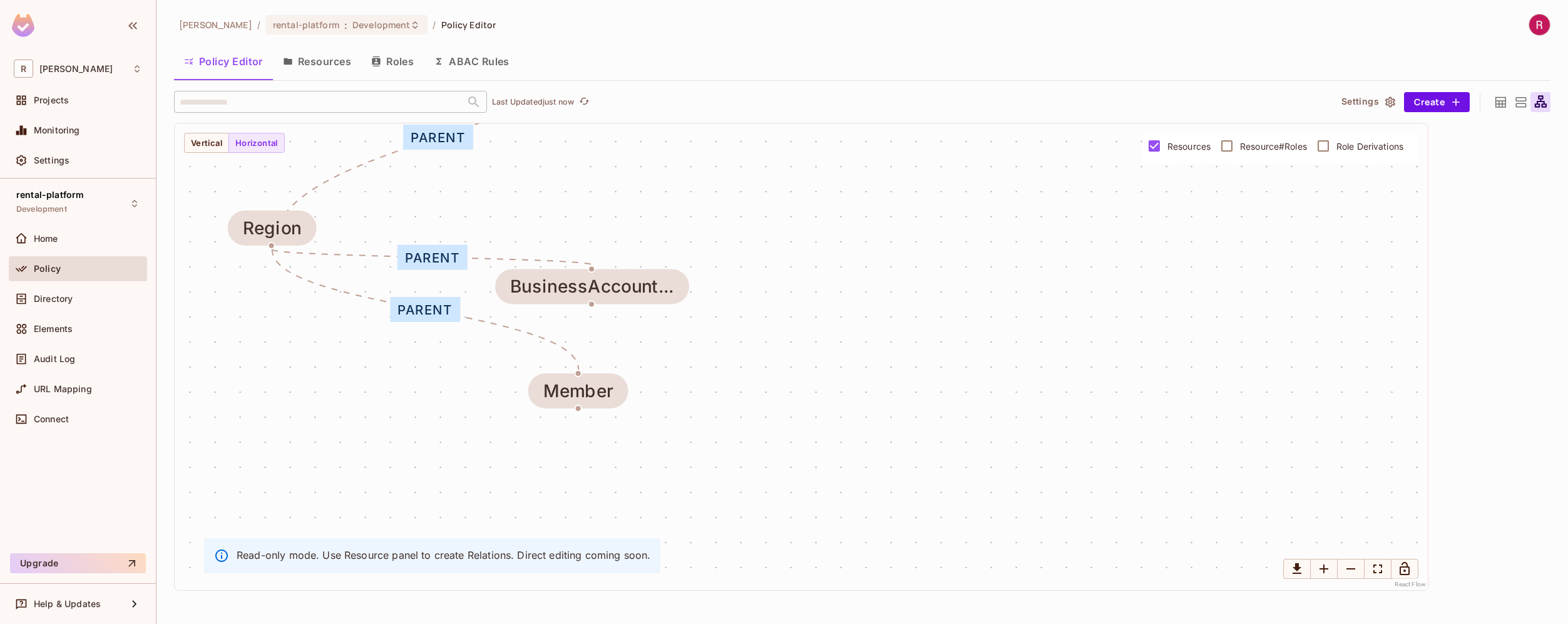
drag, startPoint x: 669, startPoint y: 434, endPoint x: 697, endPoint y: 274, distance: 162.4
click at [697, 274] on div "parent parent parent parent managed managed Region OSF Location BusinessAccount…" at bounding box center [801, 356] width 1253 height 466
drag, startPoint x: 595, startPoint y: 395, endPoint x: 611, endPoint y: 413, distance: 24.1
click at [611, 413] on div "Member" at bounding box center [594, 408] width 70 height 20
click at [698, 376] on div "parent parent parent parent managed managed Region OSF Location BusinessAccount…" at bounding box center [801, 356] width 1253 height 466
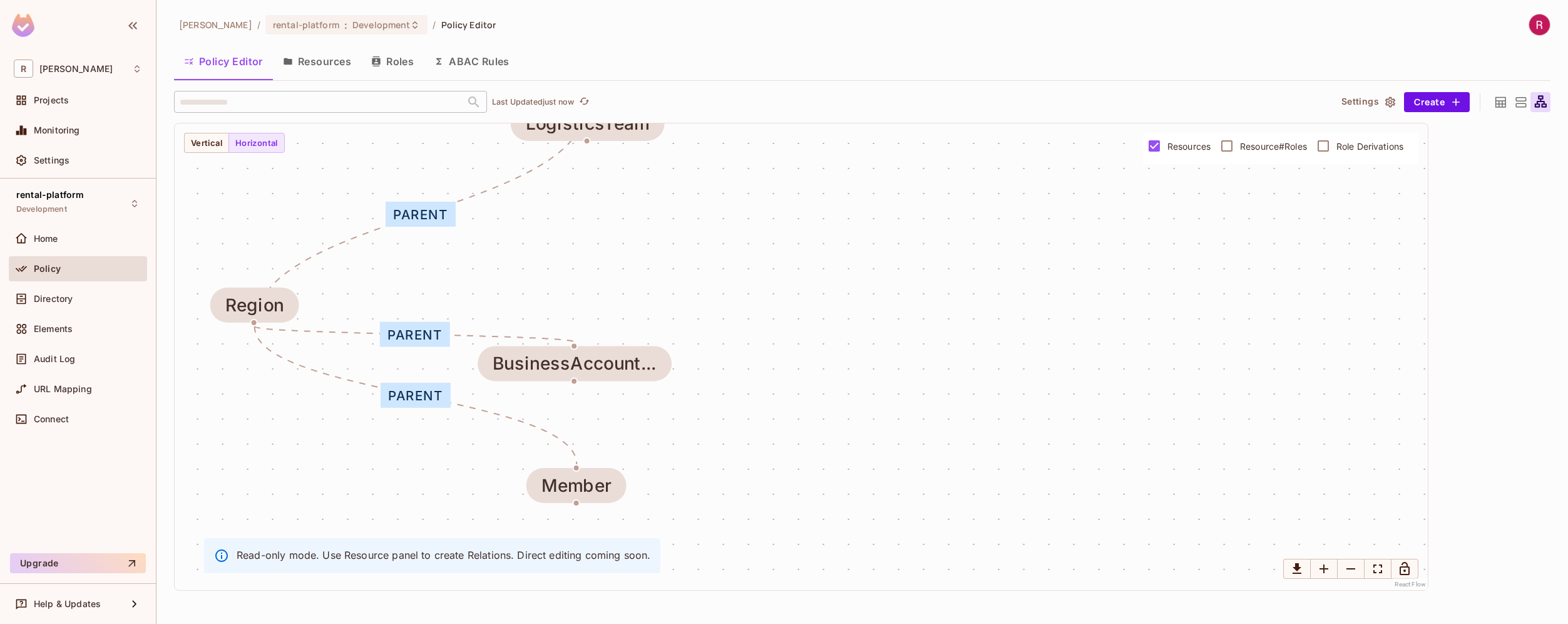
drag, startPoint x: 698, startPoint y: 376, endPoint x: 680, endPoint y: 455, distance: 81.0
click at [680, 455] on div "parent parent parent parent managed managed Region OSF Location BusinessAccount…" at bounding box center [801, 356] width 1253 height 466
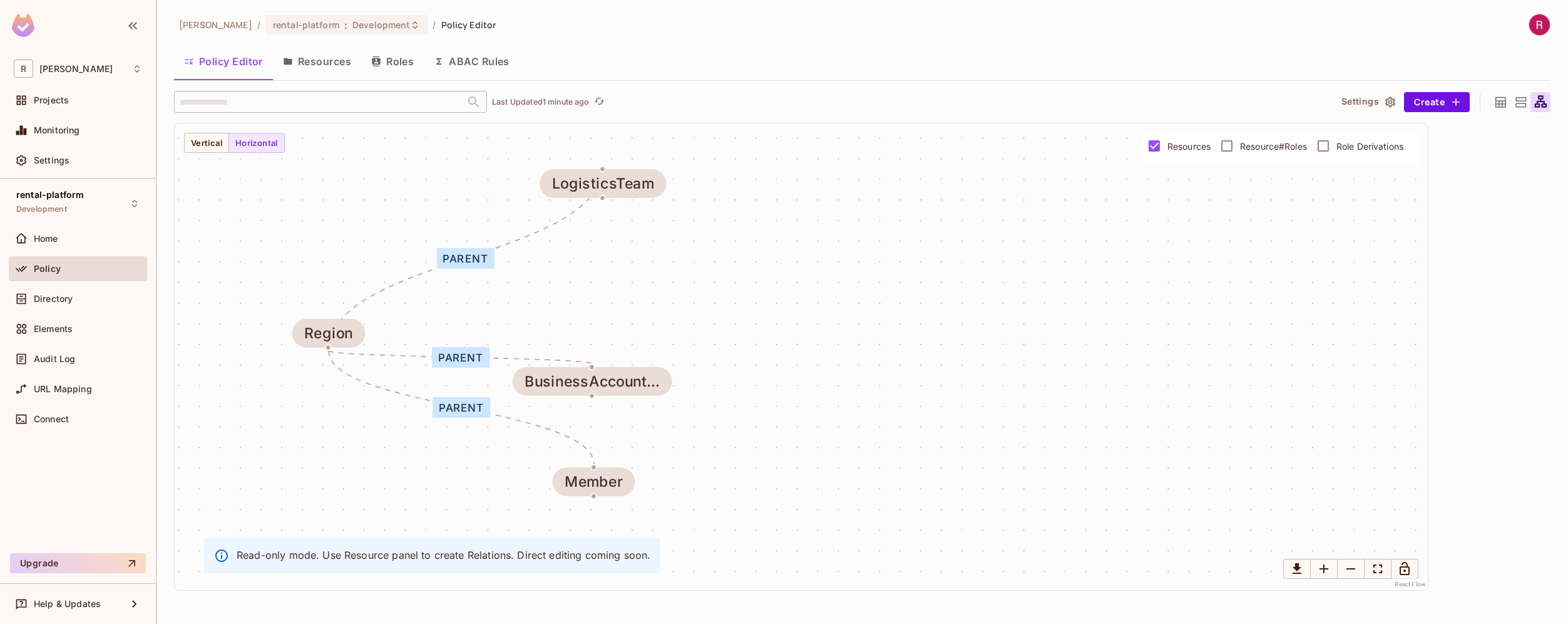
click at [1501, 105] on icon at bounding box center [1500, 102] width 16 height 16
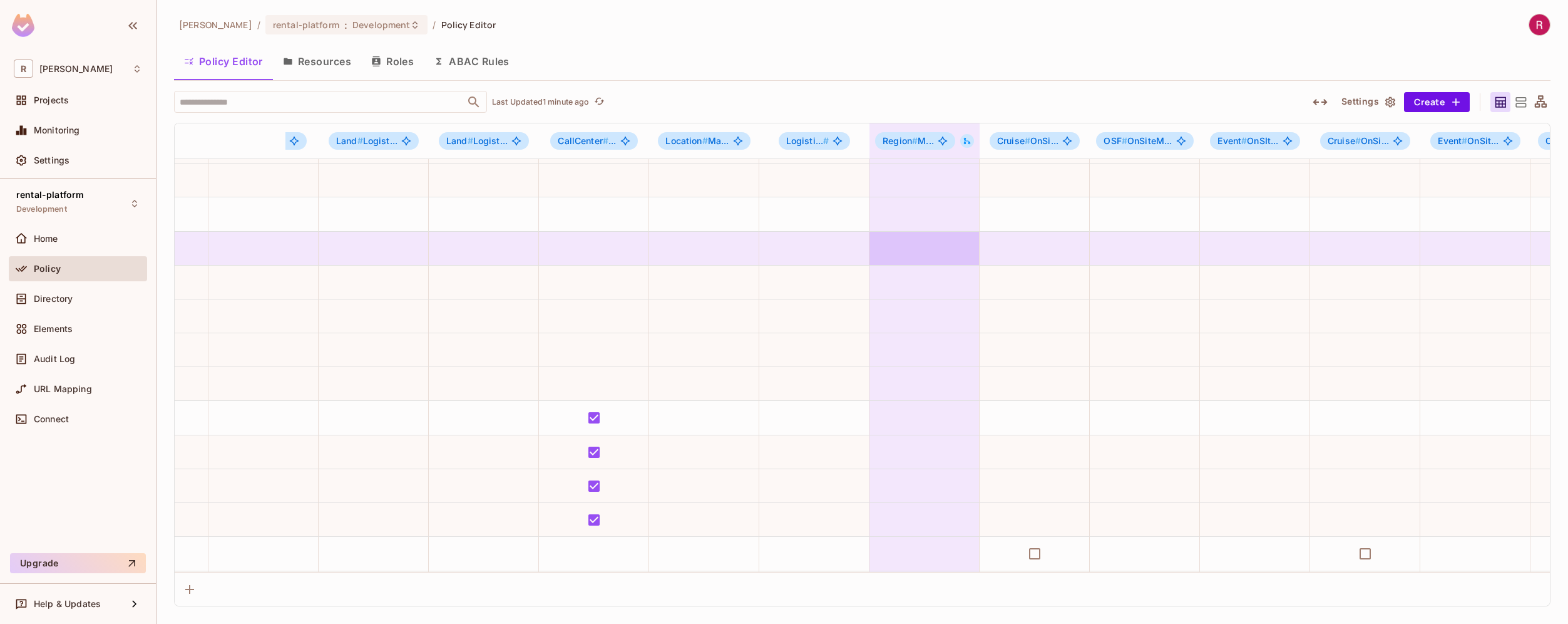
scroll to position [117, 2610]
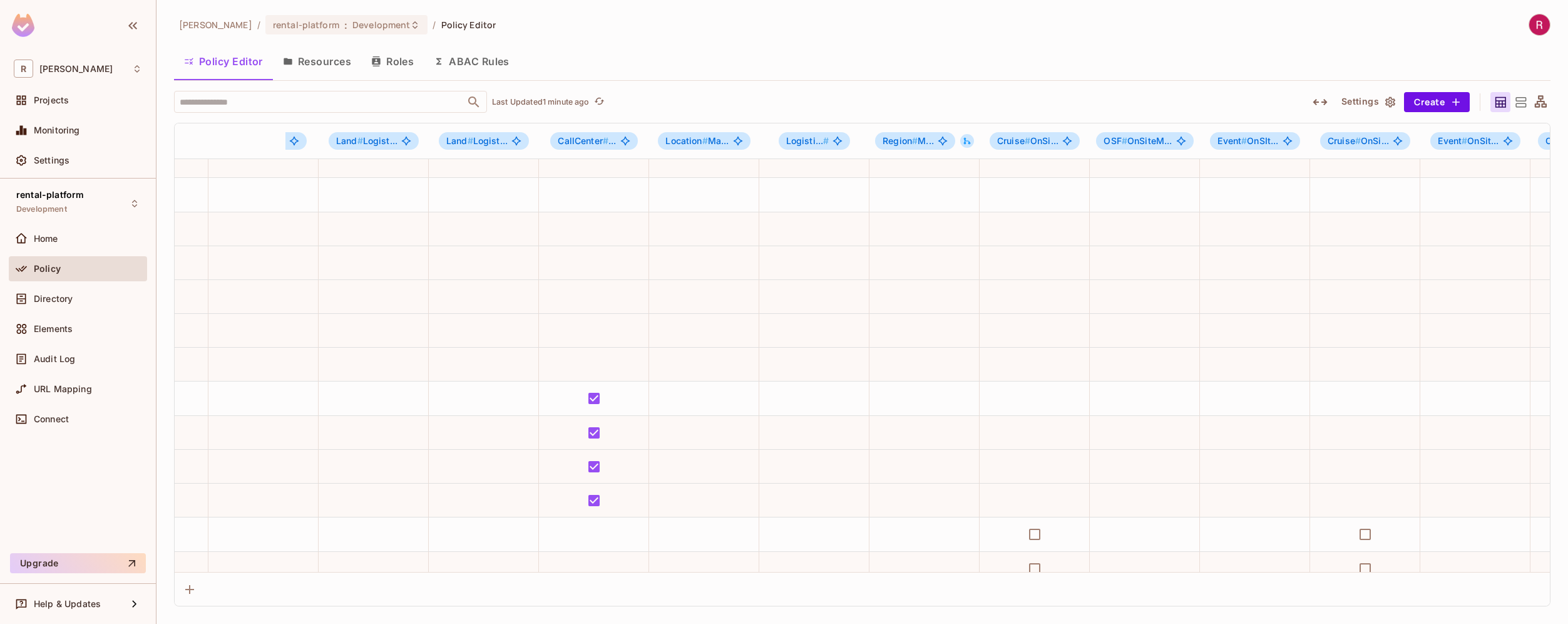
click at [1321, 105] on icon "button" at bounding box center [1320, 102] width 15 height 15
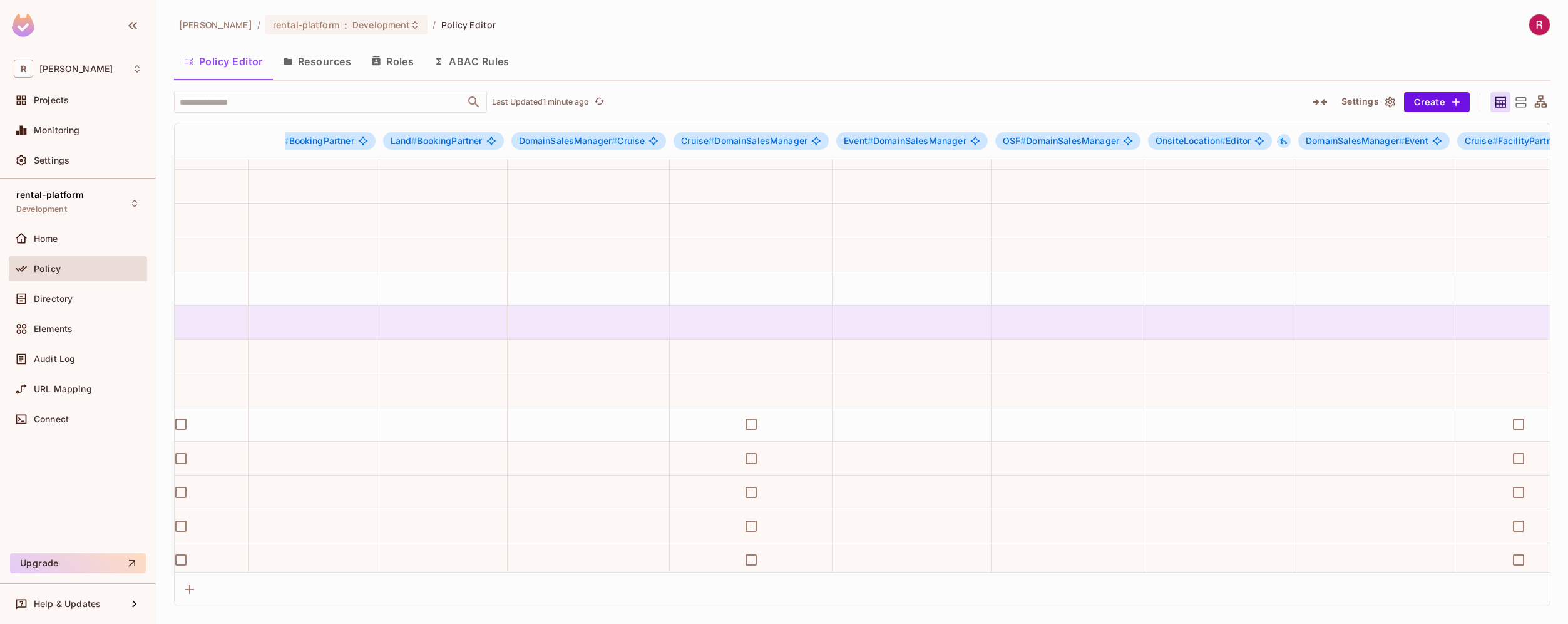
scroll to position [227, 1609]
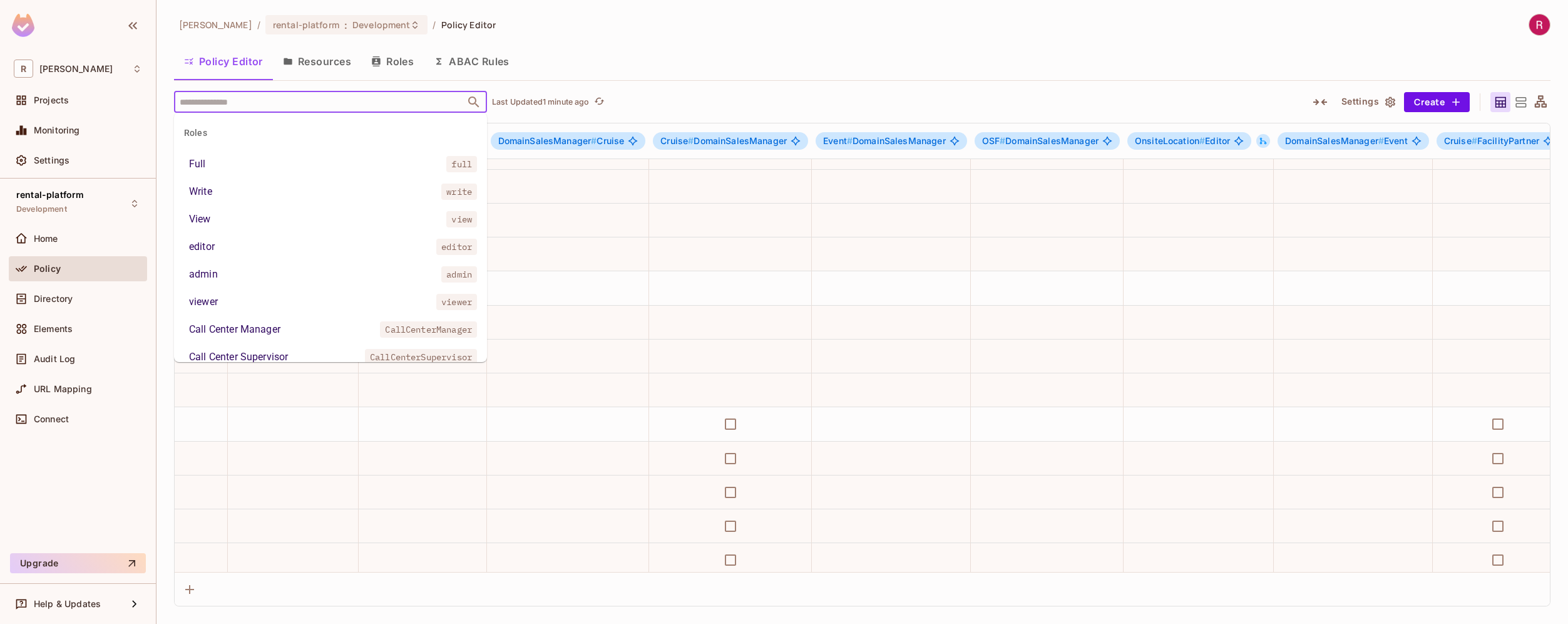
click at [278, 106] on input "text" at bounding box center [320, 102] width 286 height 22
type input "**"
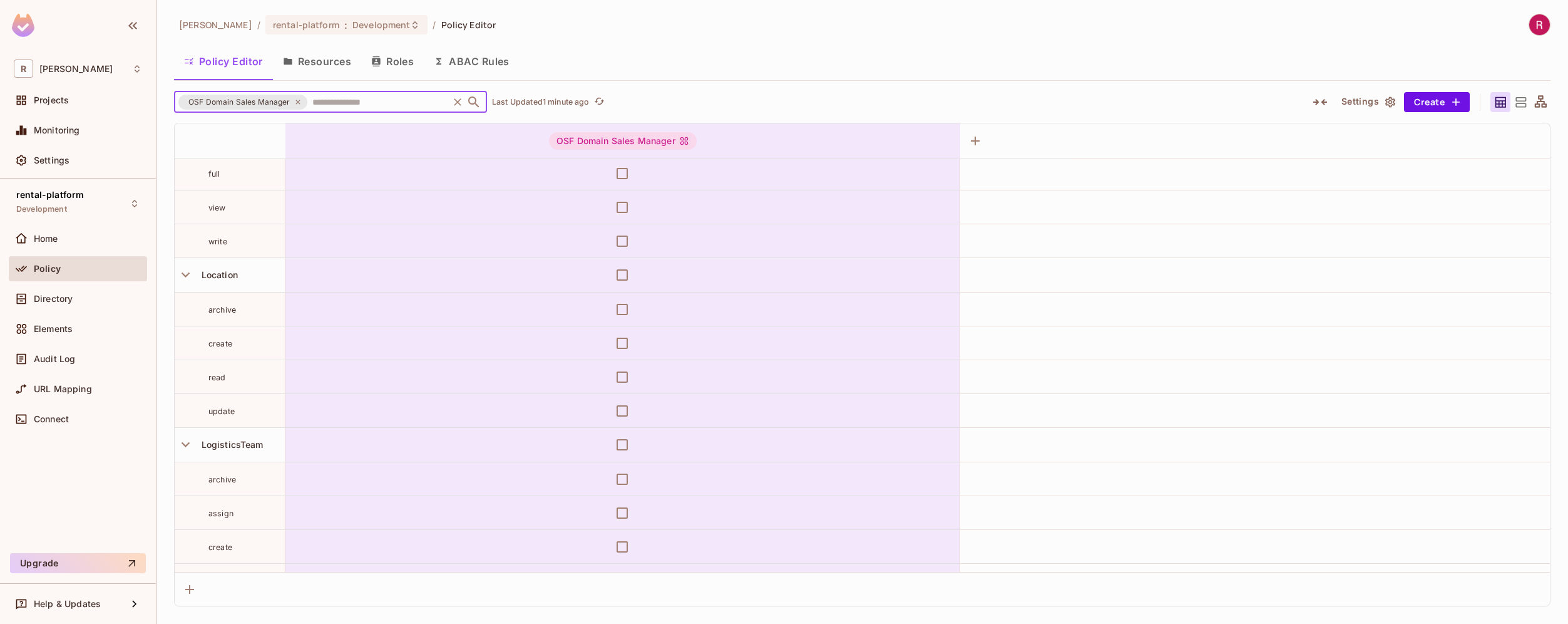
scroll to position [1503, 0]
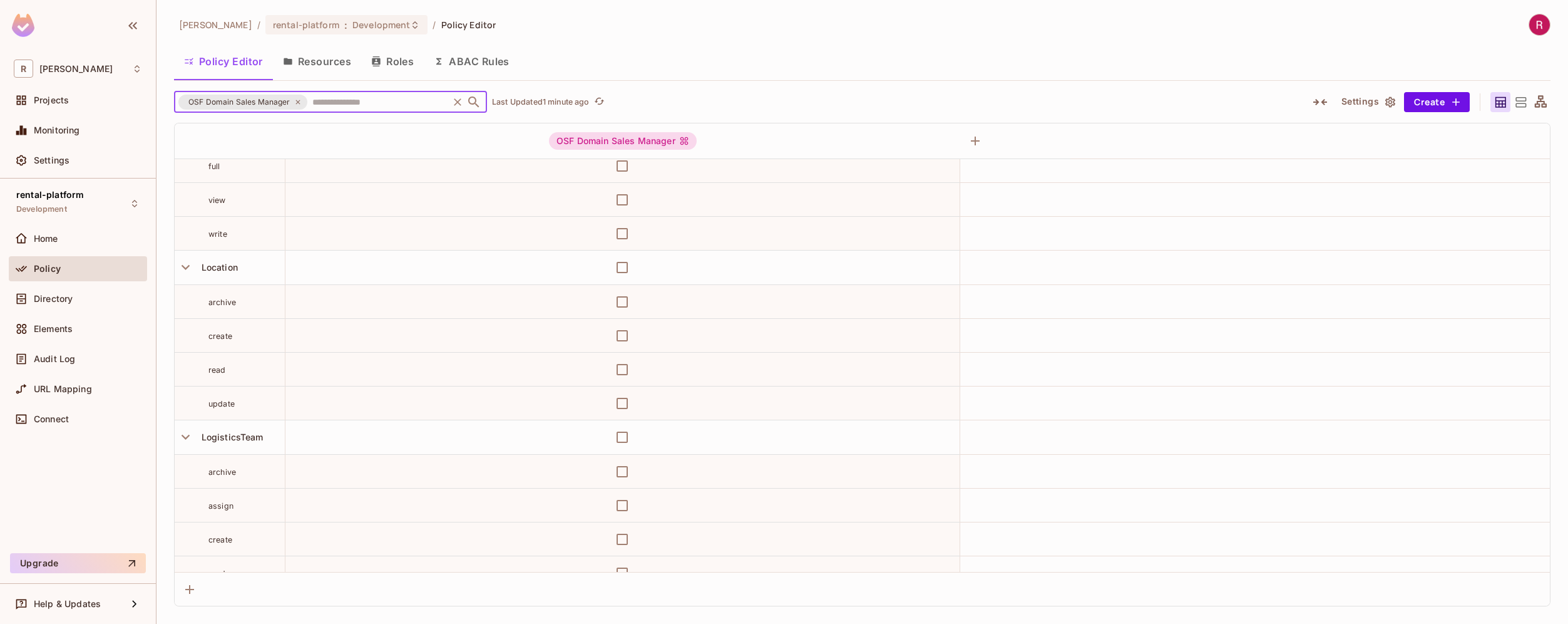
click at [301, 105] on div "OSF Domain Sales Manager" at bounding box center [243, 102] width 129 height 15
click at [296, 101] on icon at bounding box center [298, 101] width 4 height 4
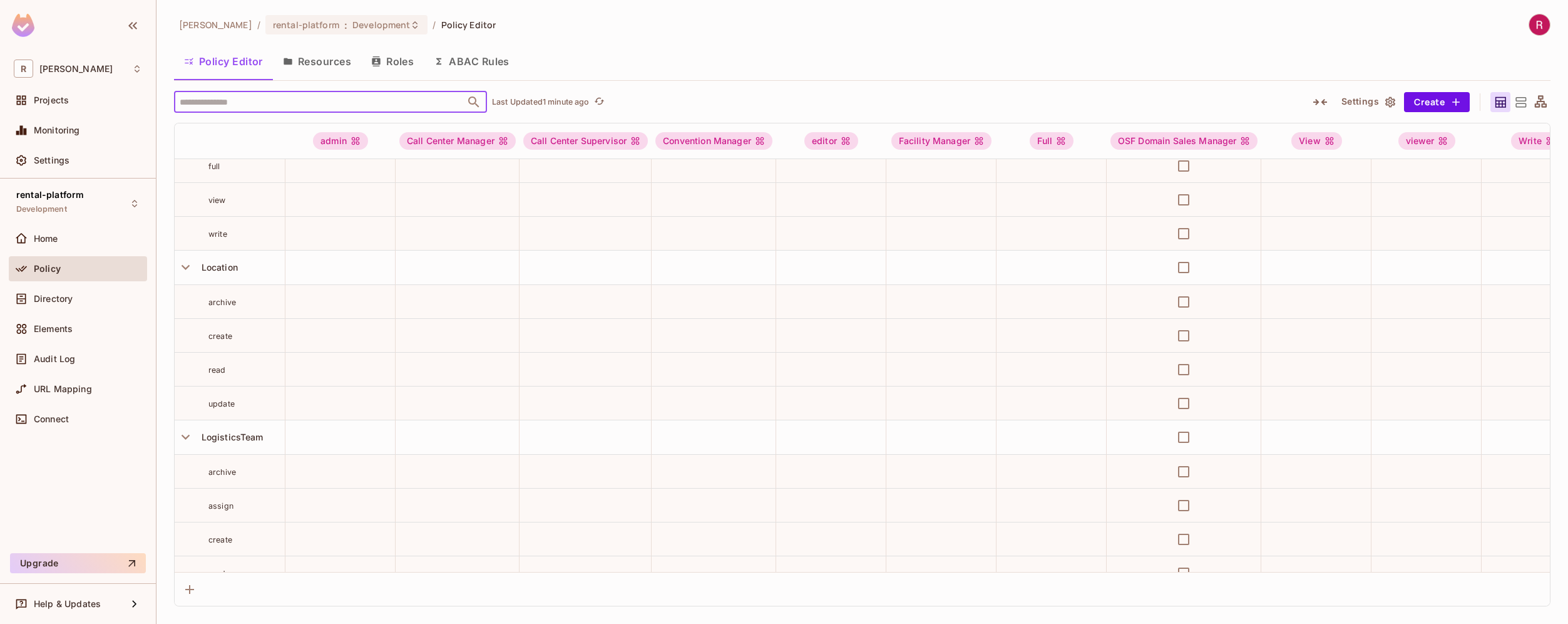
click at [293, 99] on input "text" at bounding box center [320, 102] width 286 height 22
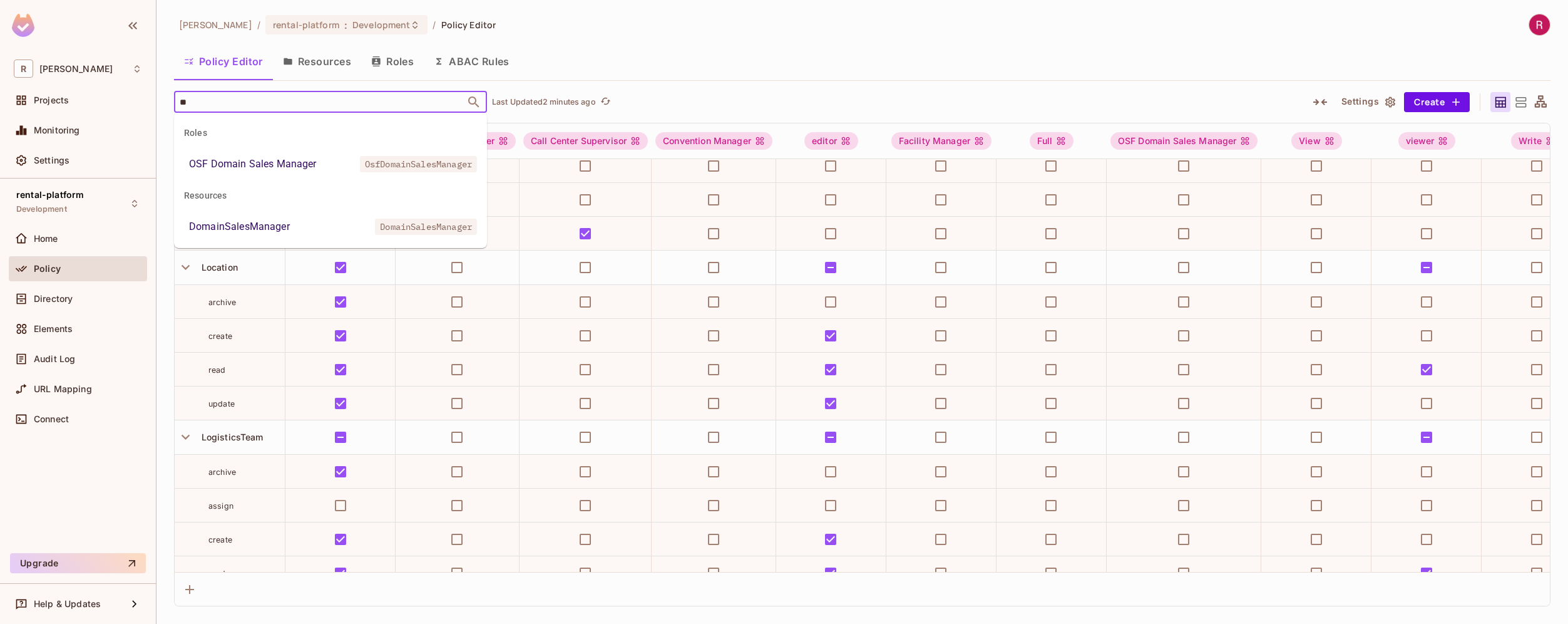
type input "***"
click at [255, 223] on div "DomainSalesManager" at bounding box center [239, 227] width 101 height 15
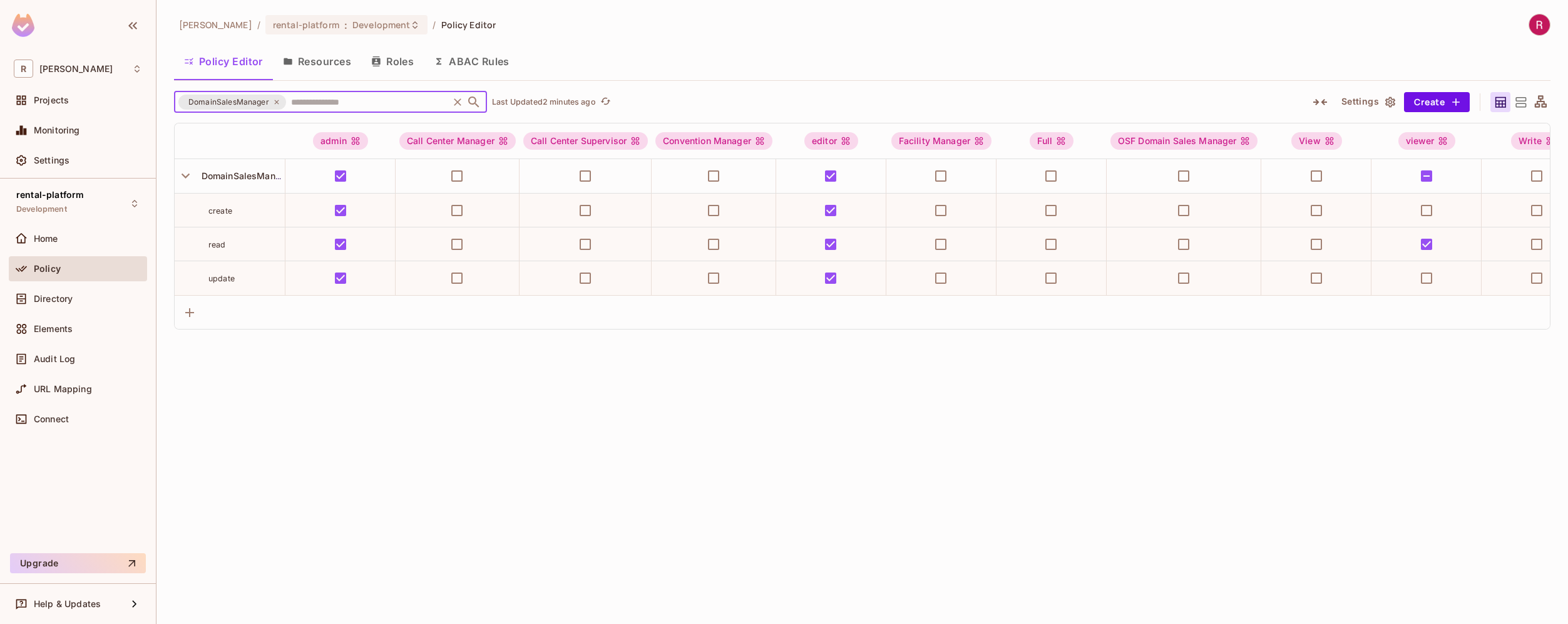
scroll to position [0, 0]
click at [1023, 412] on div "[PERSON_NAME]-poc / rental-platform : Development / Policy Editor Policy Editor…" at bounding box center [862, 312] width 1411 height 624
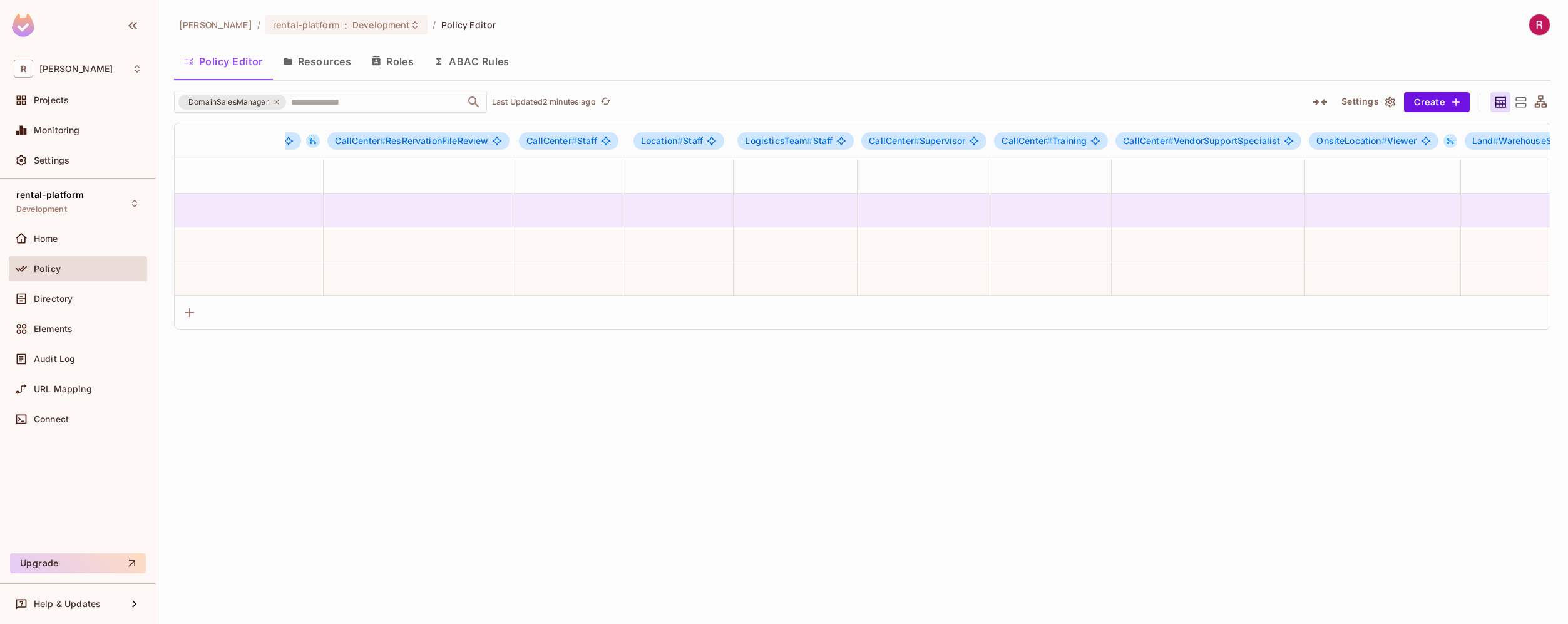
scroll to position [0, 5215]
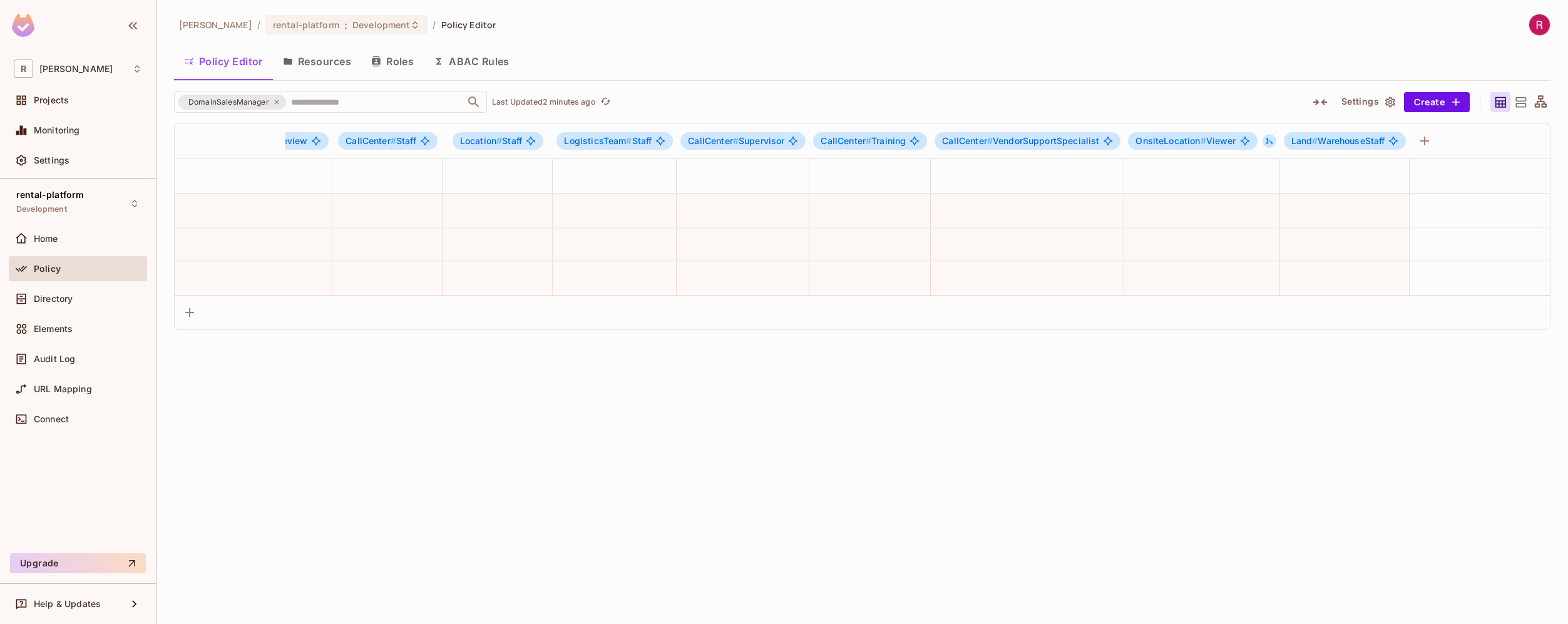
click at [524, 445] on div "[PERSON_NAME]-poc / rental-platform : Development / Policy Editor Policy Editor…" at bounding box center [862, 312] width 1411 height 624
click at [1441, 105] on button "Create" at bounding box center [1437, 101] width 66 height 20
click at [1424, 157] on li "Resource" at bounding box center [1457, 158] width 198 height 27
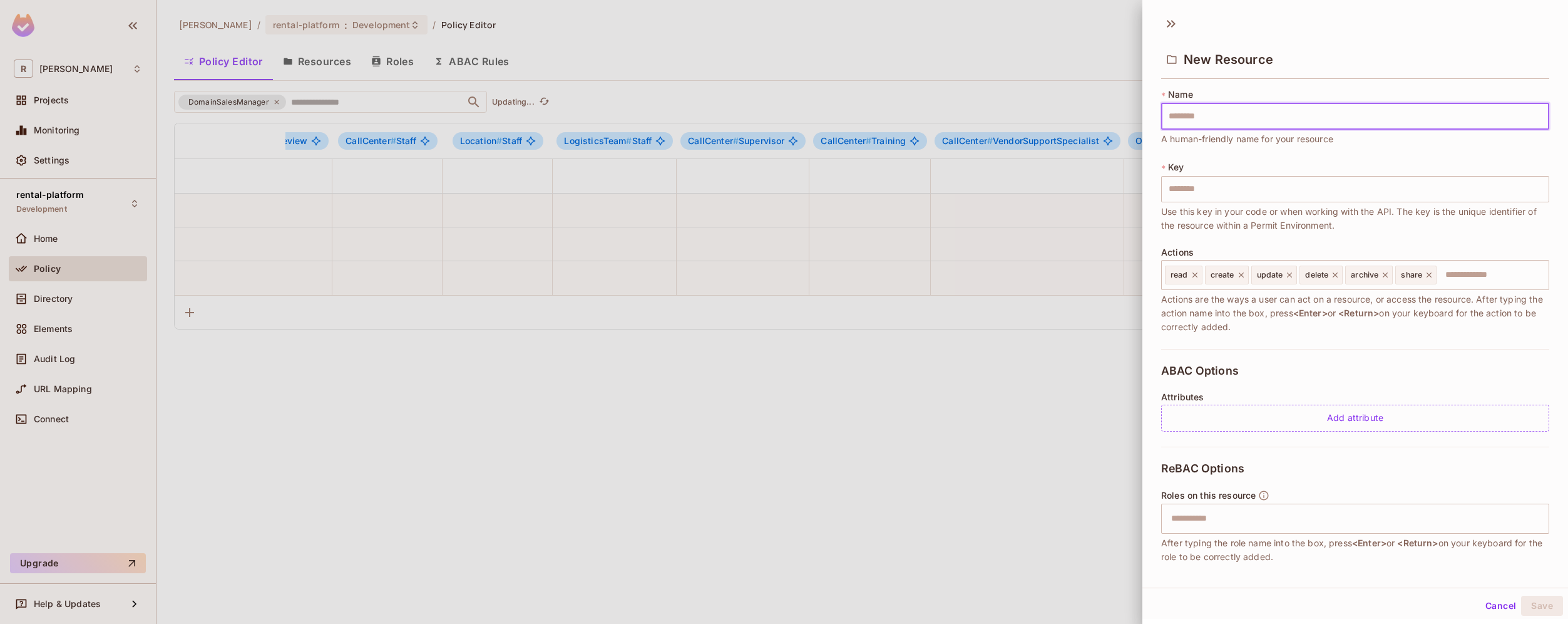
click at [1290, 116] on input "text" at bounding box center [1354, 116] width 388 height 26
type input "*"
type input "**"
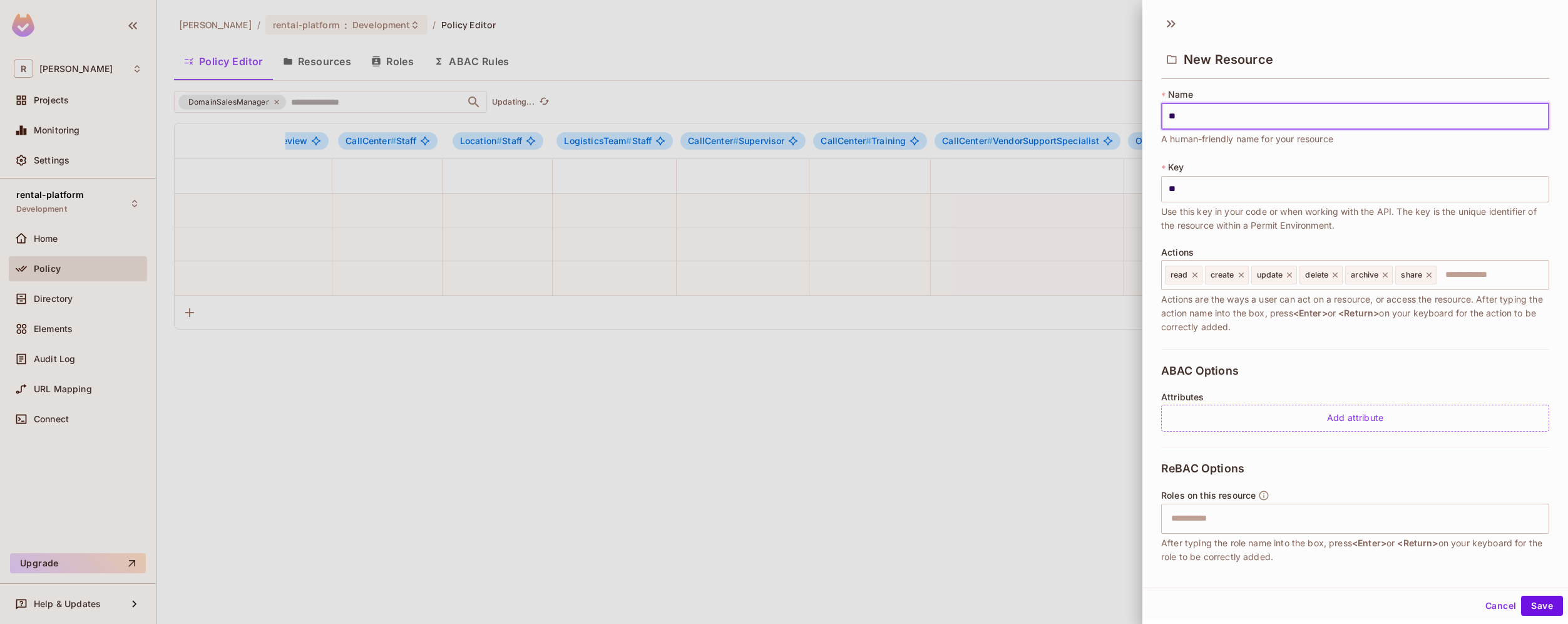
type input "***"
type input "****"
type input "*****"
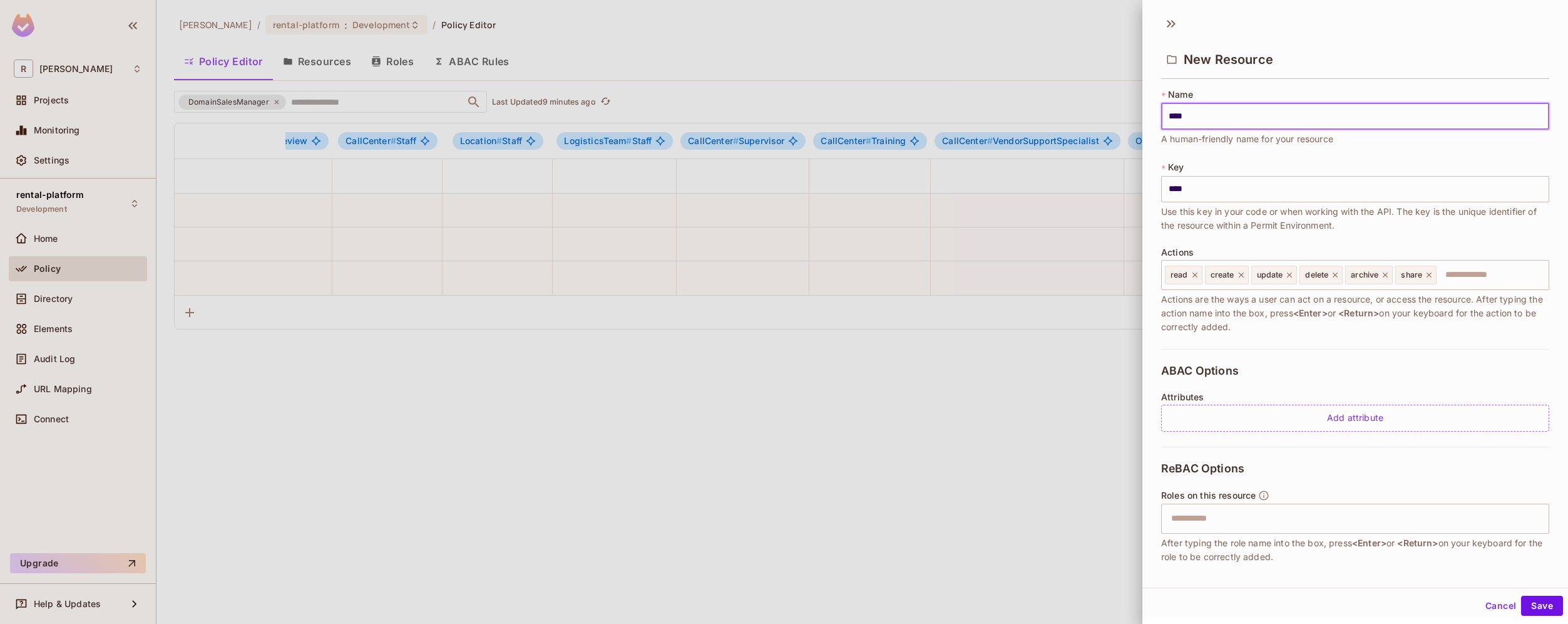
type input "*****"
type input "******"
type input "*******"
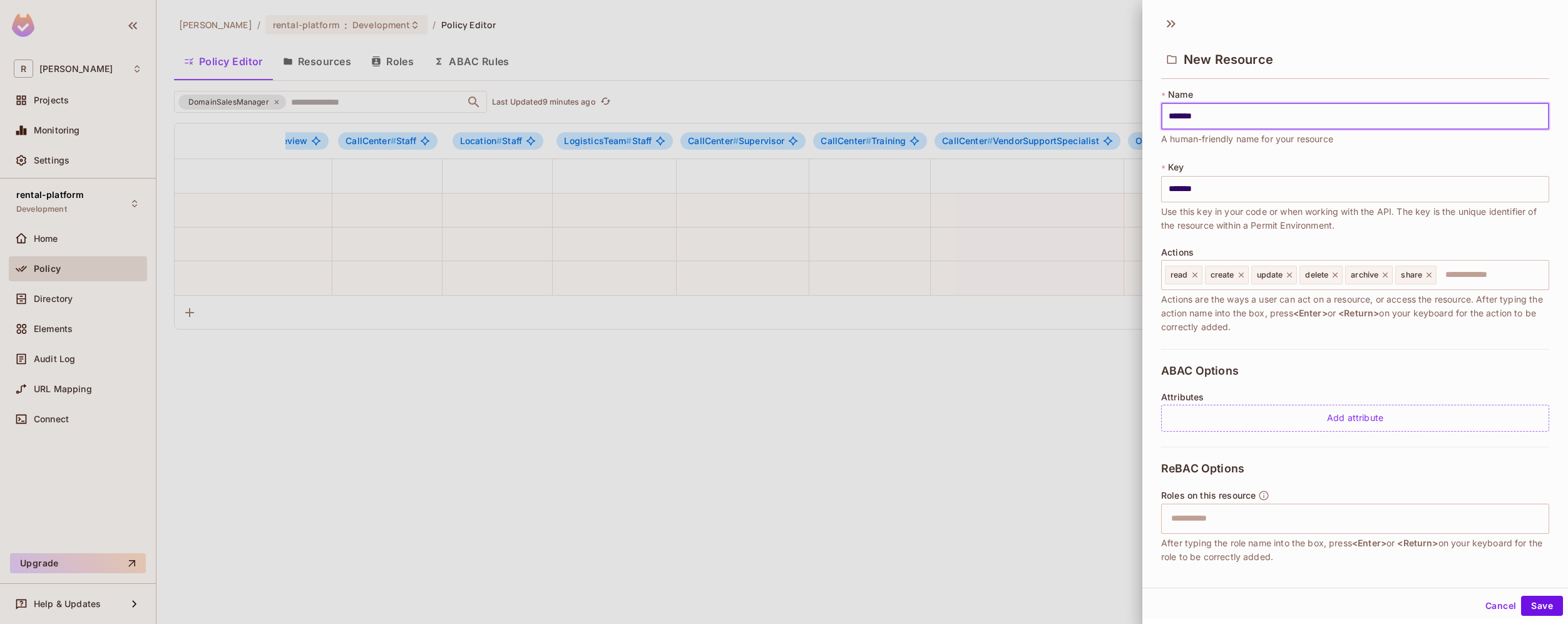
type input "********"
type input "*********"
type input "**********"
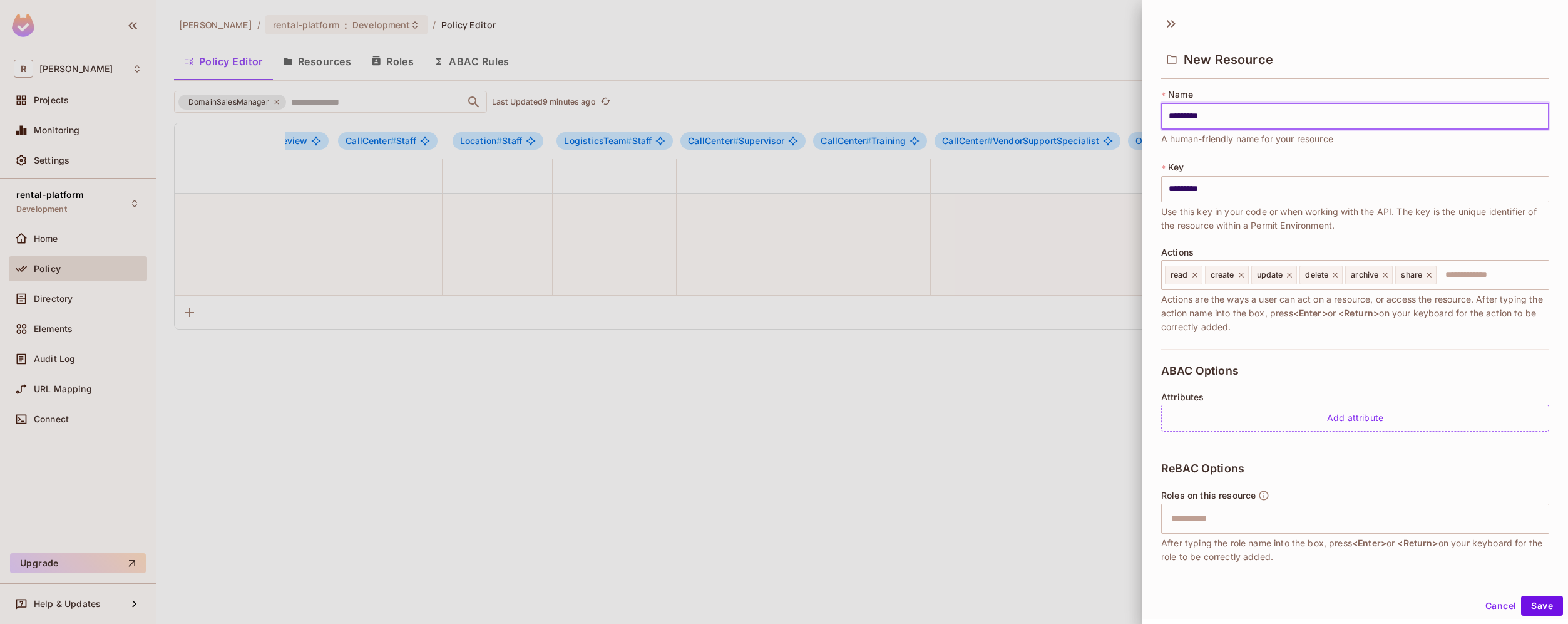
type input "**********"
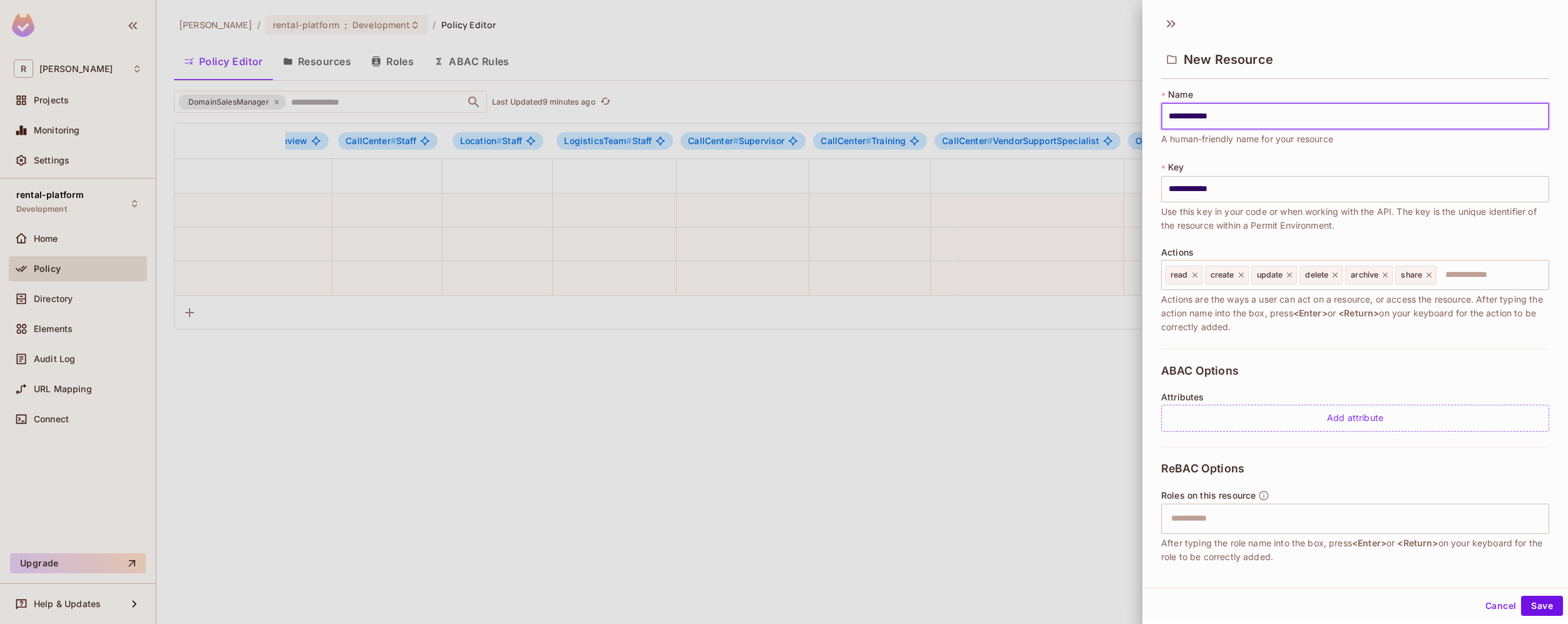
type input "**********"
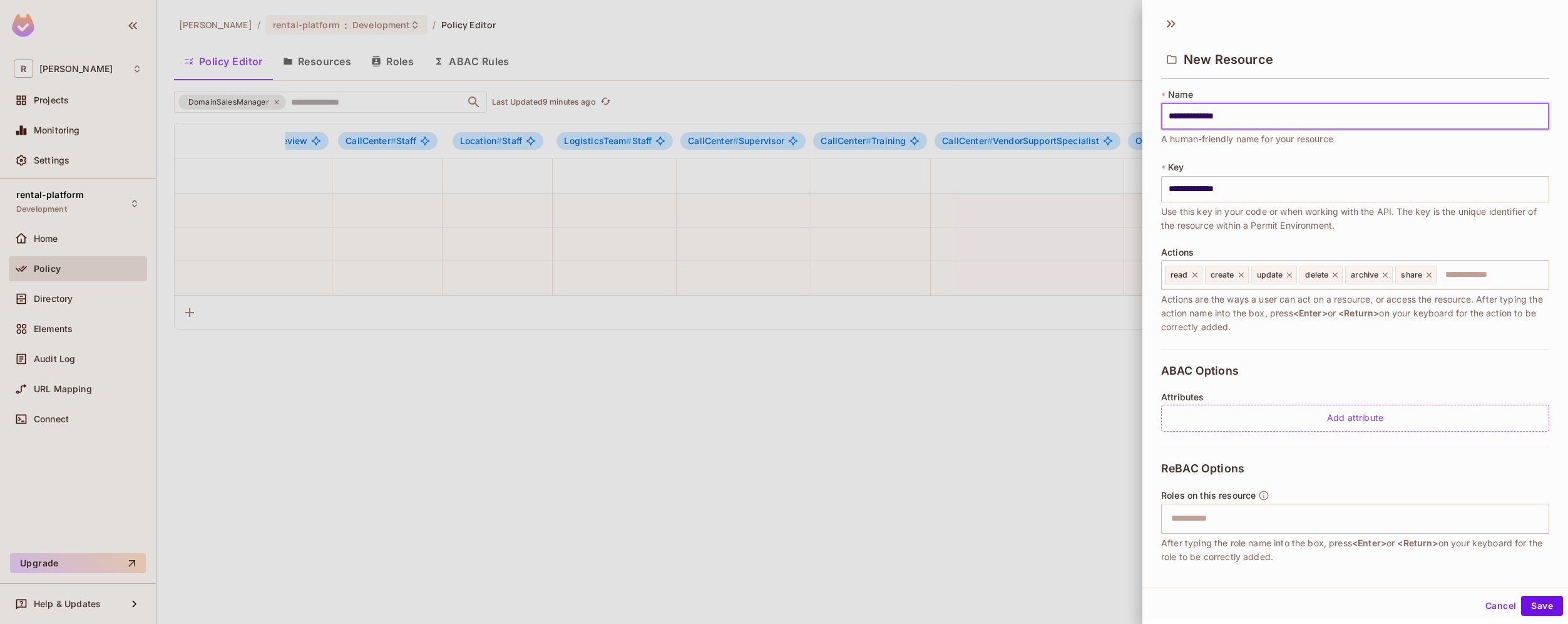
type input "**********"
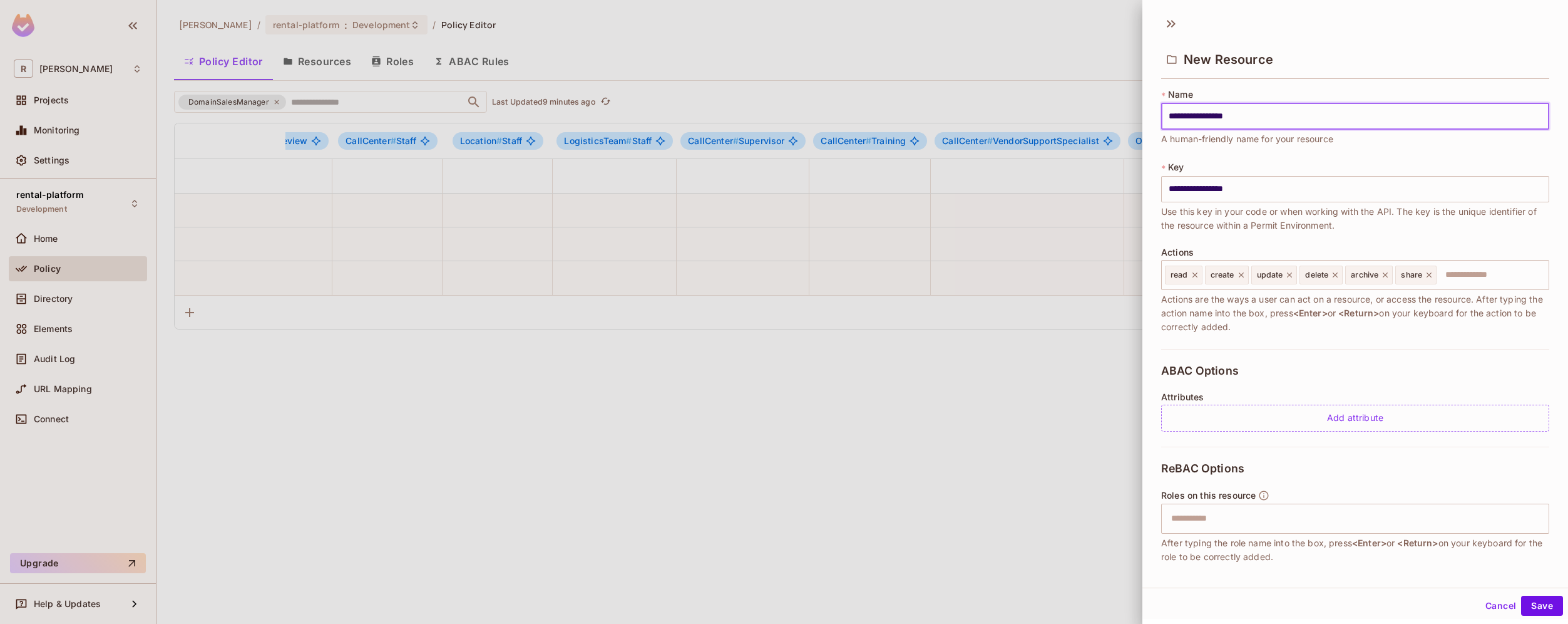
type input "**********"
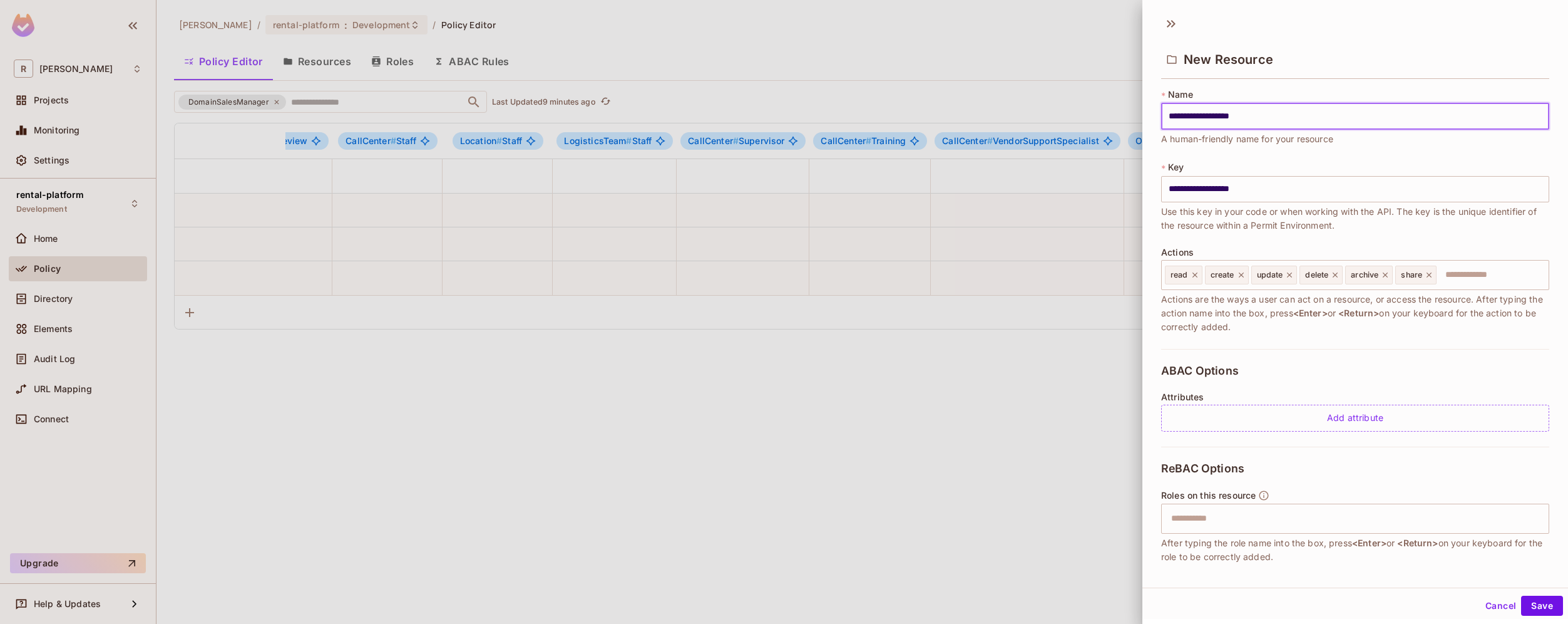
type input "**********"
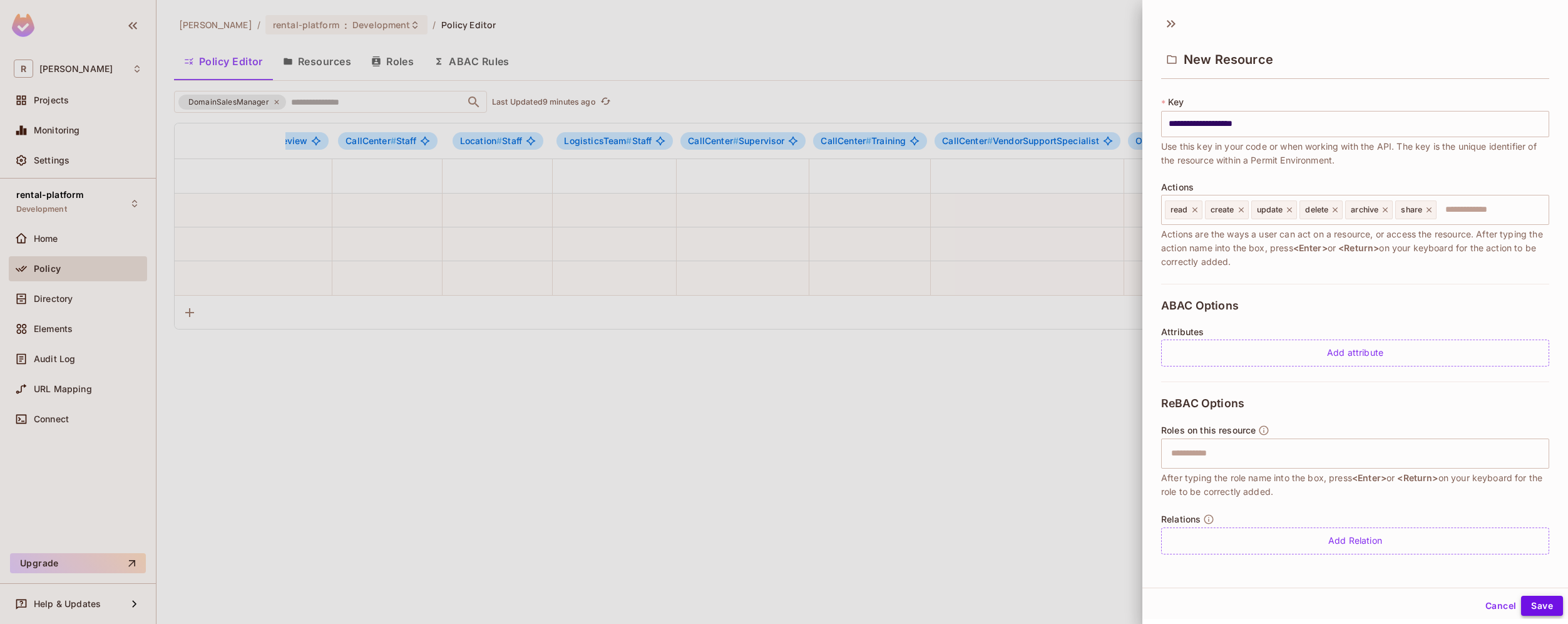
type input "**********"
click at [1539, 606] on button "Save" at bounding box center [1541, 606] width 42 height 20
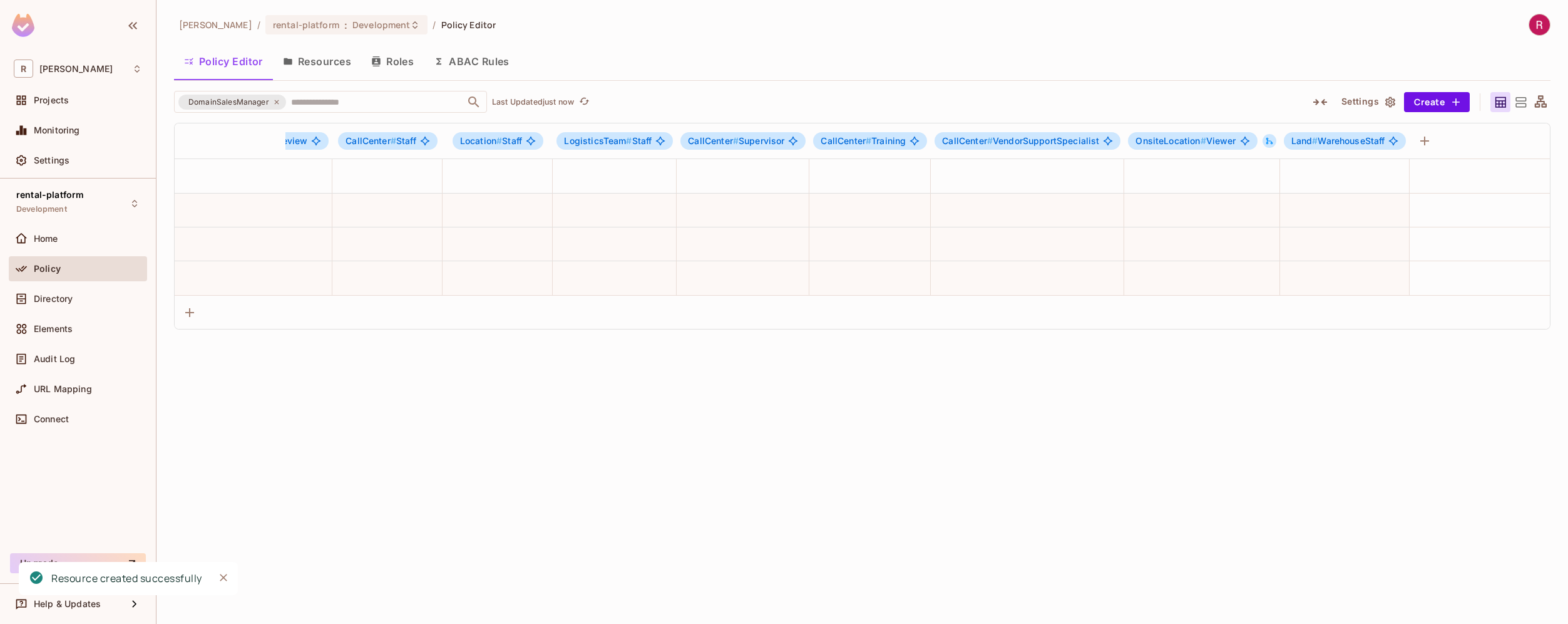
click at [71, 278] on div "Policy" at bounding box center [78, 269] width 138 height 25
click at [317, 66] on button "Resources" at bounding box center [317, 62] width 88 height 32
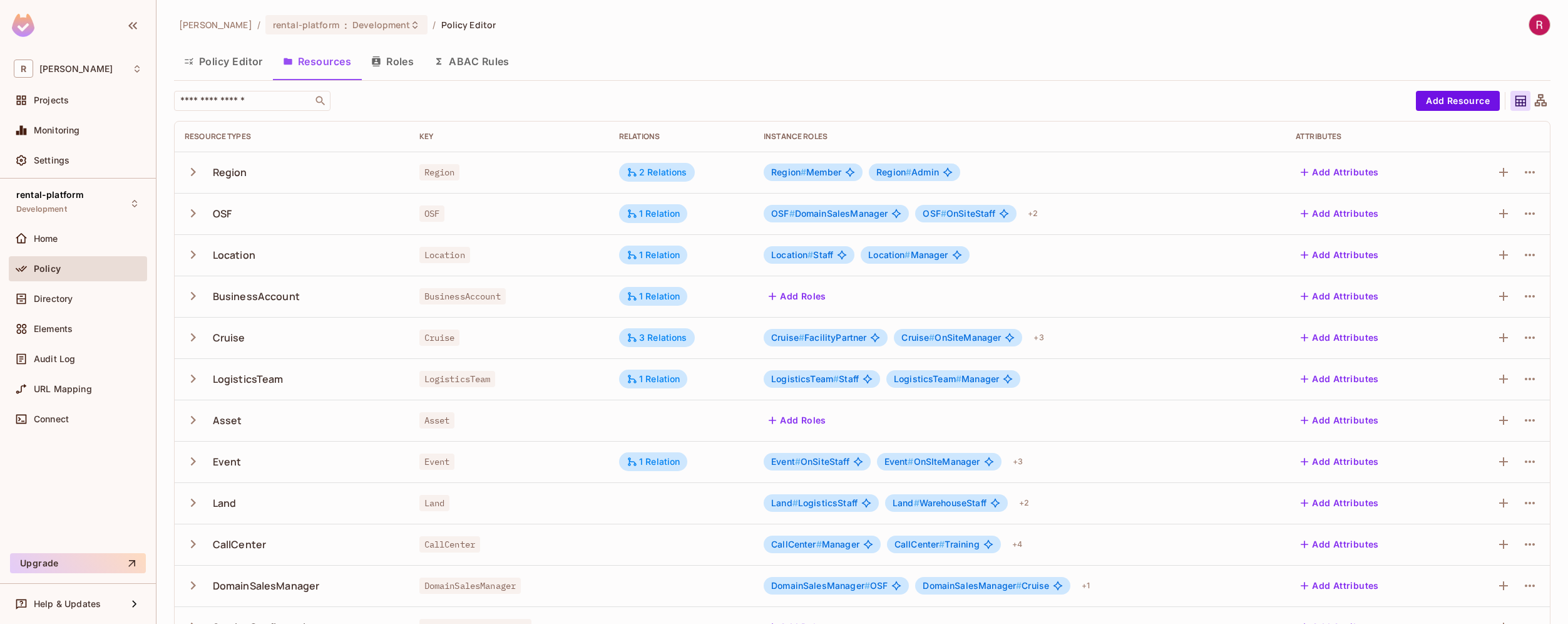
click at [402, 56] on button "Roles" at bounding box center [392, 62] width 62 height 32
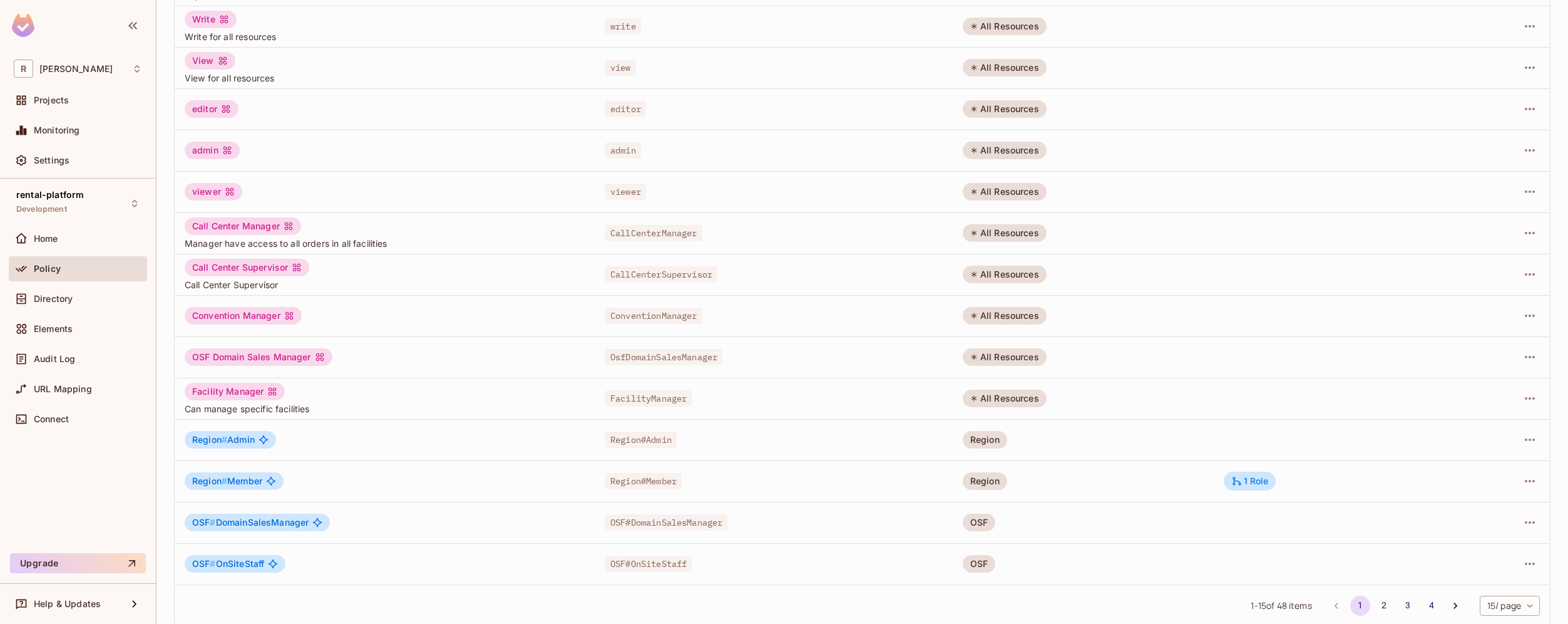
scroll to position [200, 0]
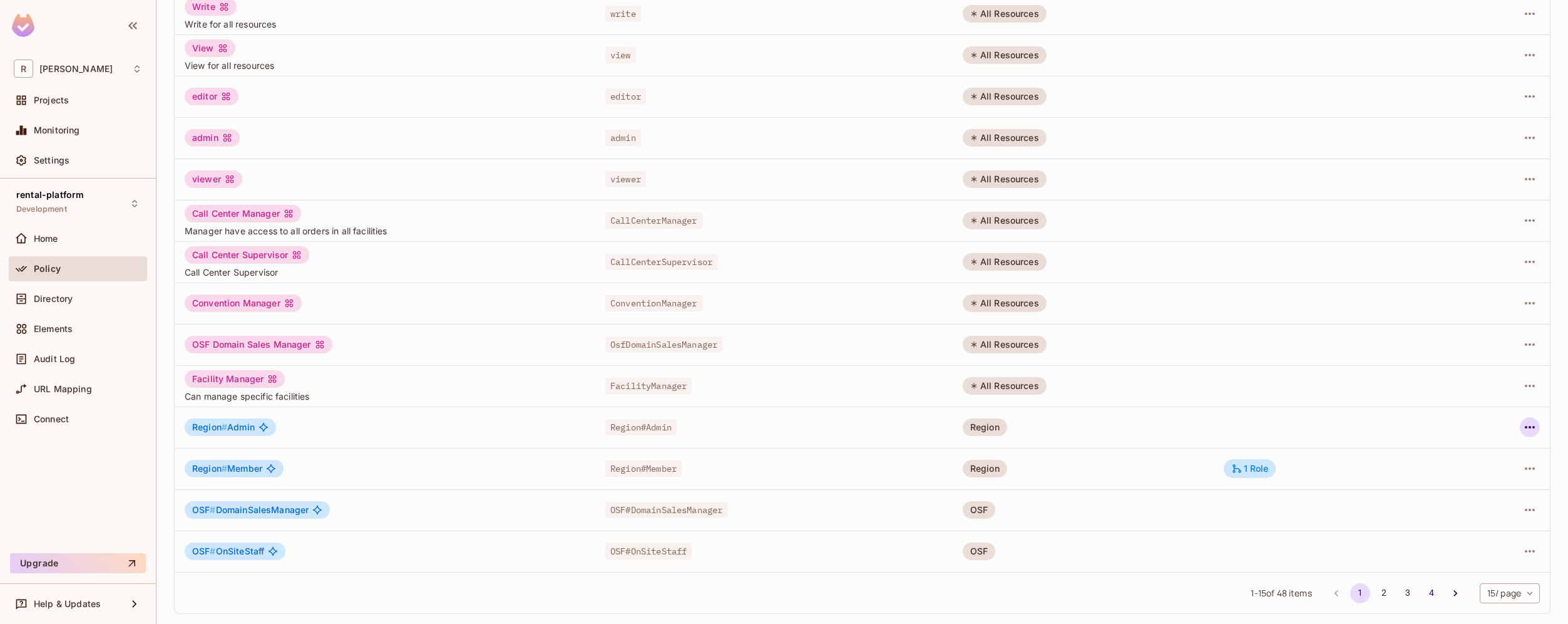
click at [1526, 429] on icon "button" at bounding box center [1530, 427] width 15 height 15
click at [1501, 462] on li "Edit Role" at bounding box center [1466, 456] width 111 height 27
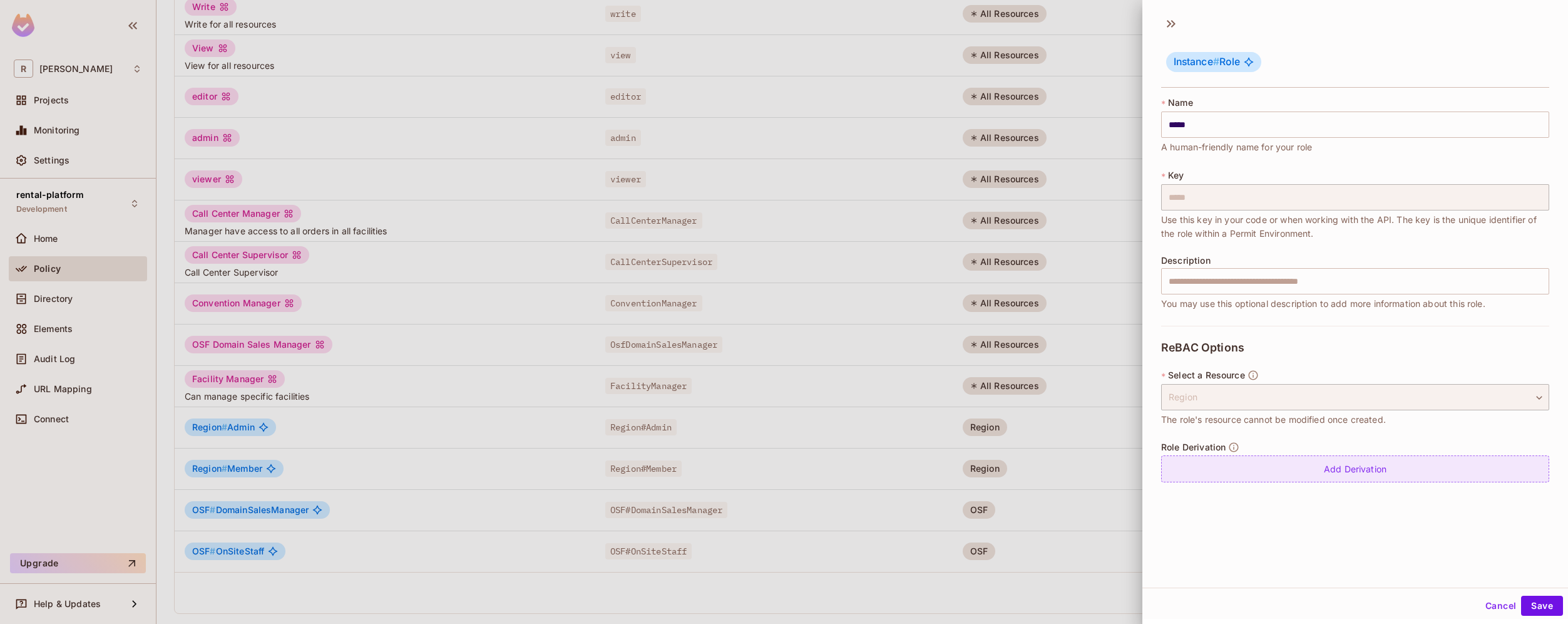
click at [1406, 474] on div "Add Derivation" at bounding box center [1354, 469] width 388 height 27
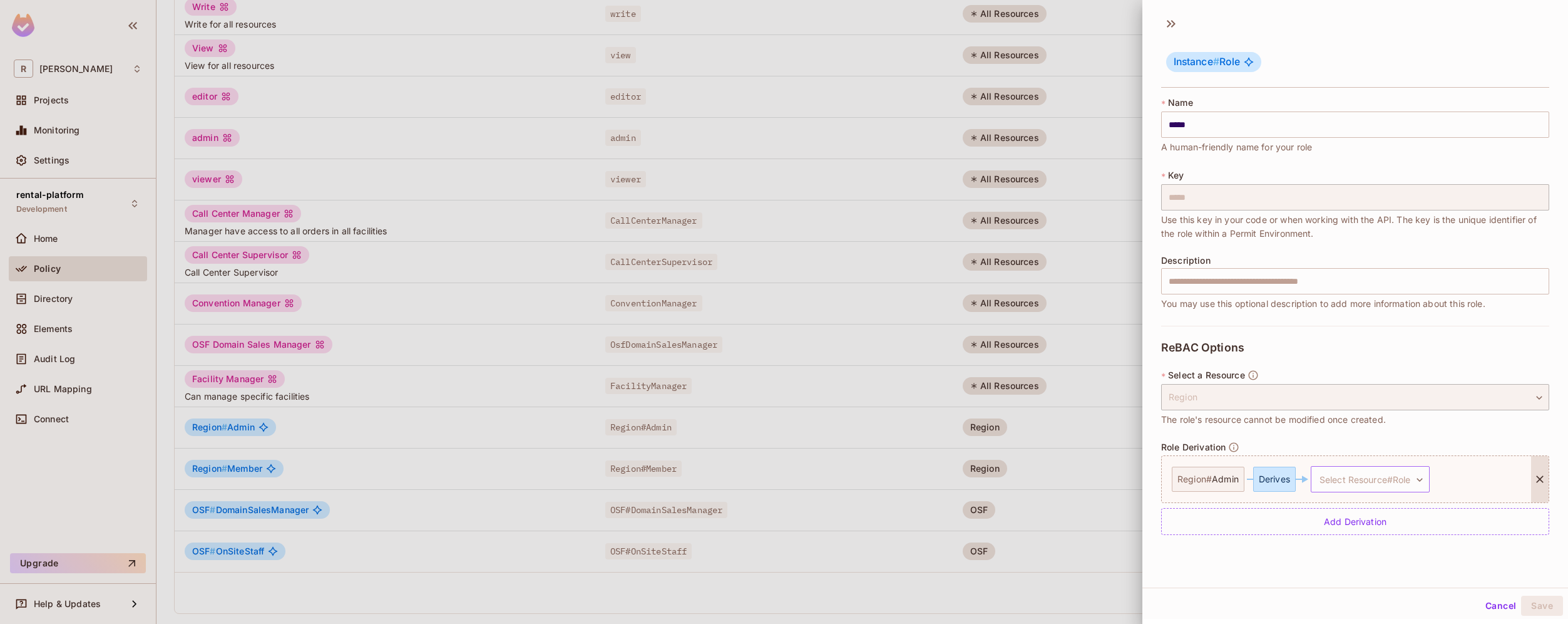
scroll to position [2, 0]
click at [1398, 478] on body "[PERSON_NAME]-poc Projects Monitoring Settings rental-platform Development Home…" at bounding box center [784, 312] width 1568 height 624
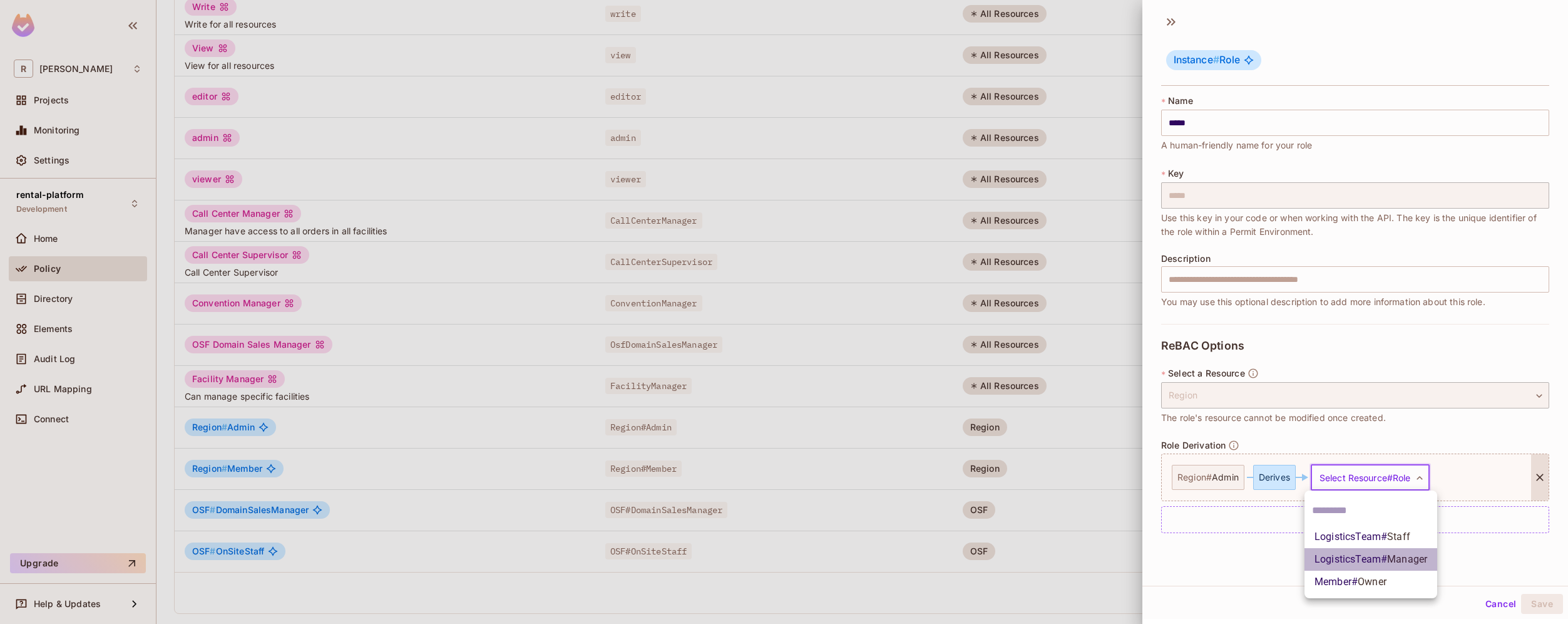
click at [1415, 558] on span "Manager" at bounding box center [1406, 558] width 40 height 12
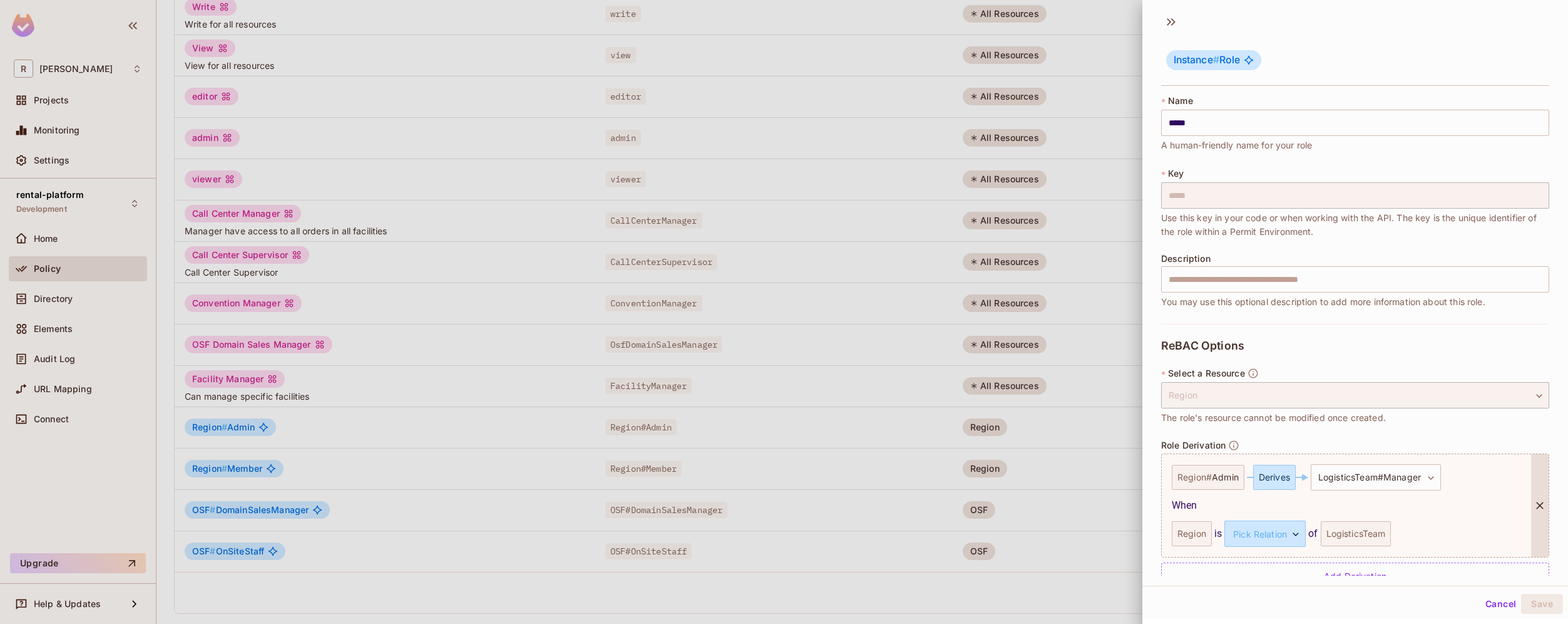
scroll to position [29, 0]
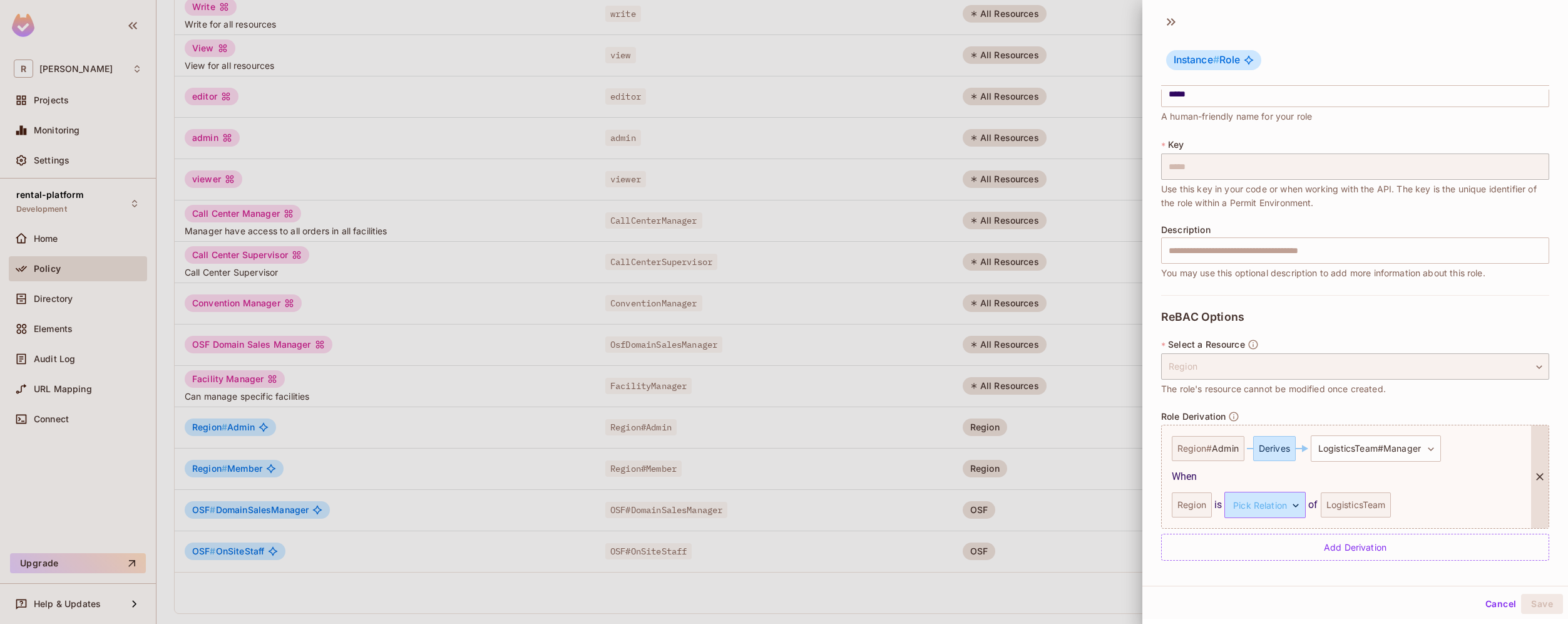
click at [1277, 506] on body "[PERSON_NAME]-poc Projects Monitoring Settings rental-platform Development Home…" at bounding box center [784, 312] width 1568 height 624
click at [1482, 601] on div at bounding box center [784, 312] width 1568 height 624
click at [1482, 603] on button "Cancel" at bounding box center [1500, 603] width 40 height 20
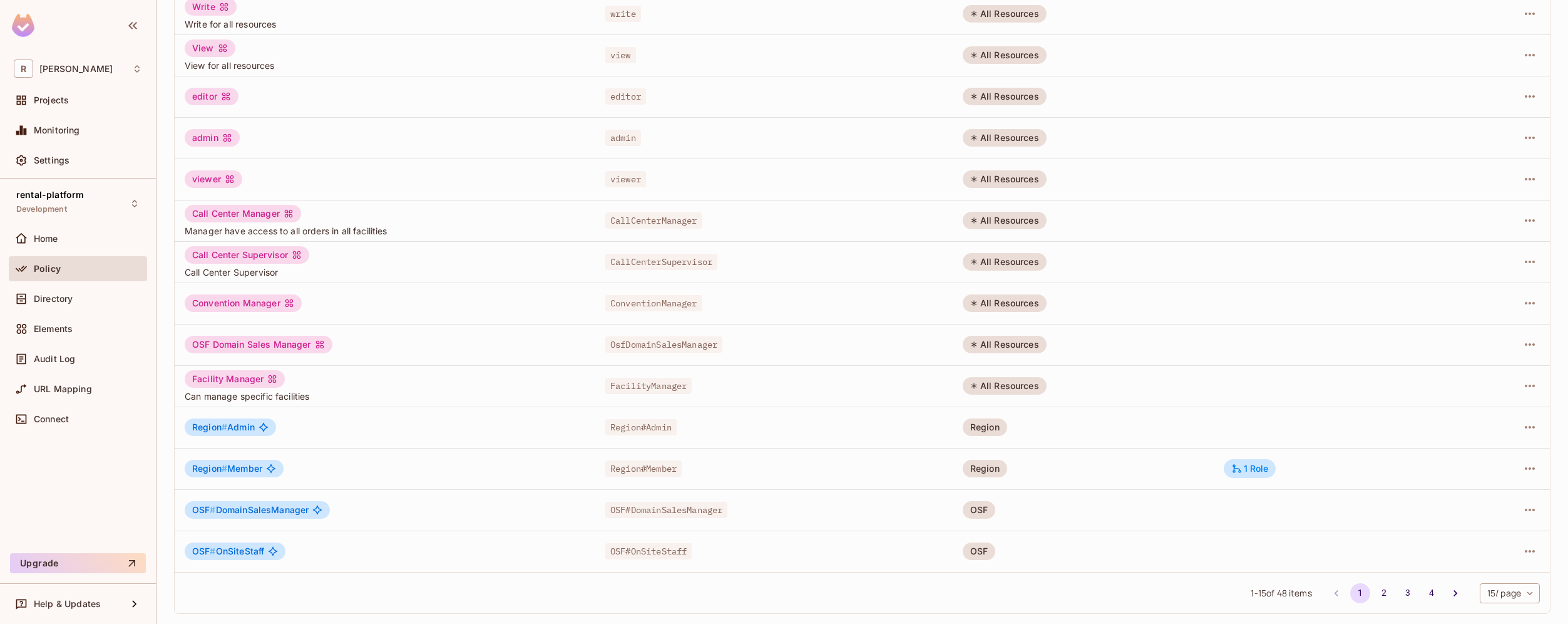
scroll to position [0, 0]
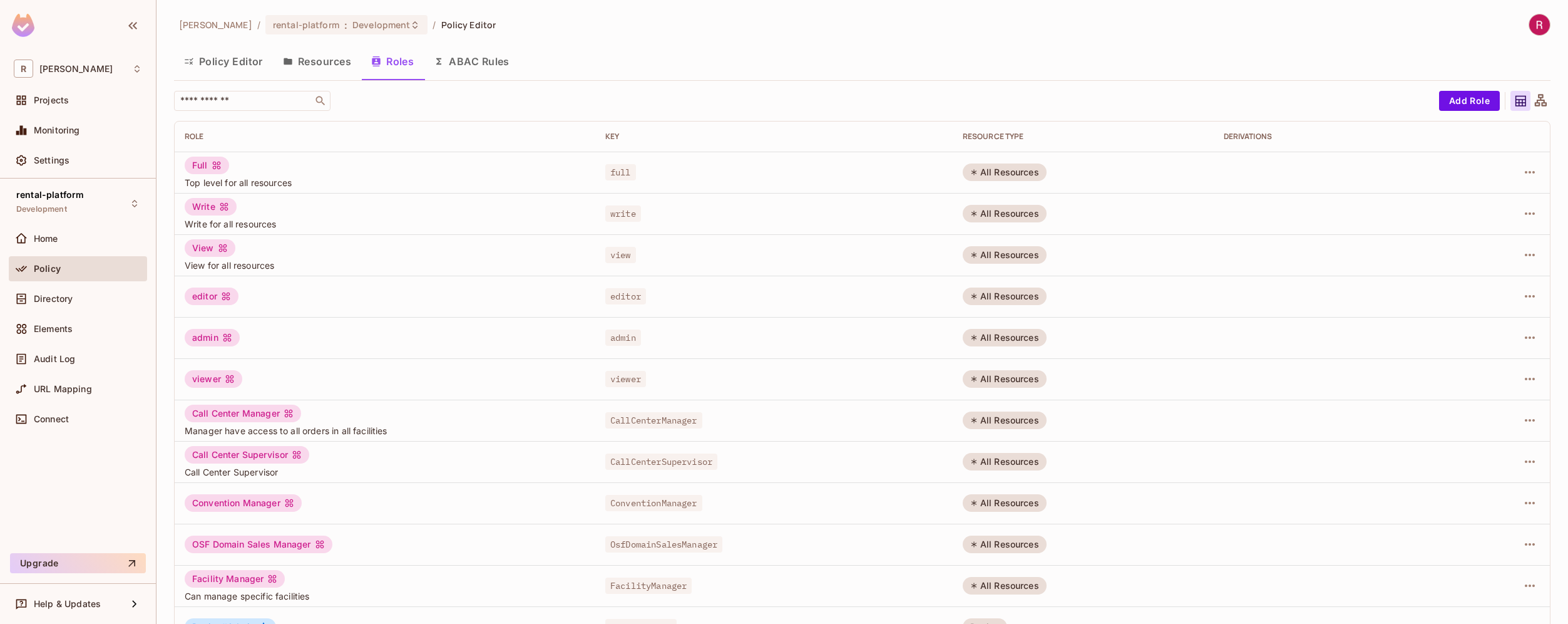
click at [334, 64] on button "Resources" at bounding box center [317, 62] width 88 height 32
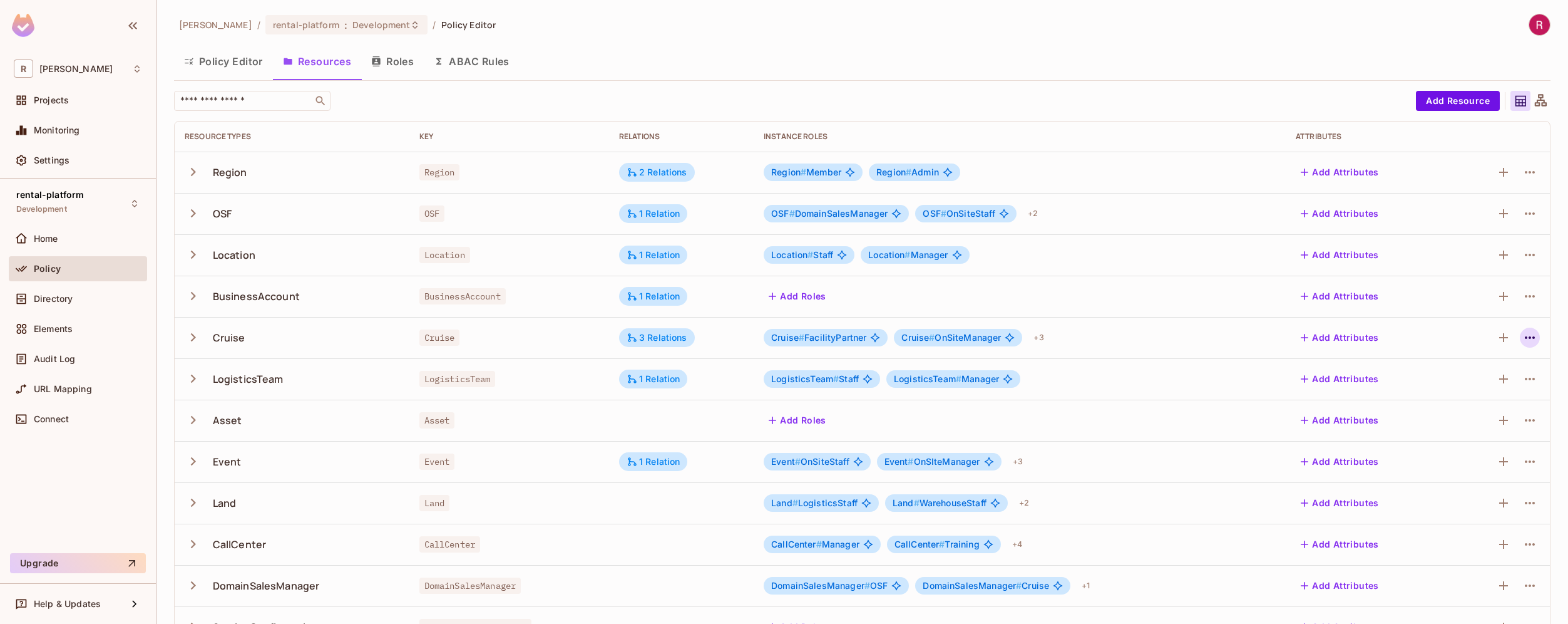
click at [1529, 334] on button "button" at bounding box center [1529, 337] width 20 height 20
click at [1473, 388] on div "Edit Resource" at bounding box center [1466, 387] width 59 height 12
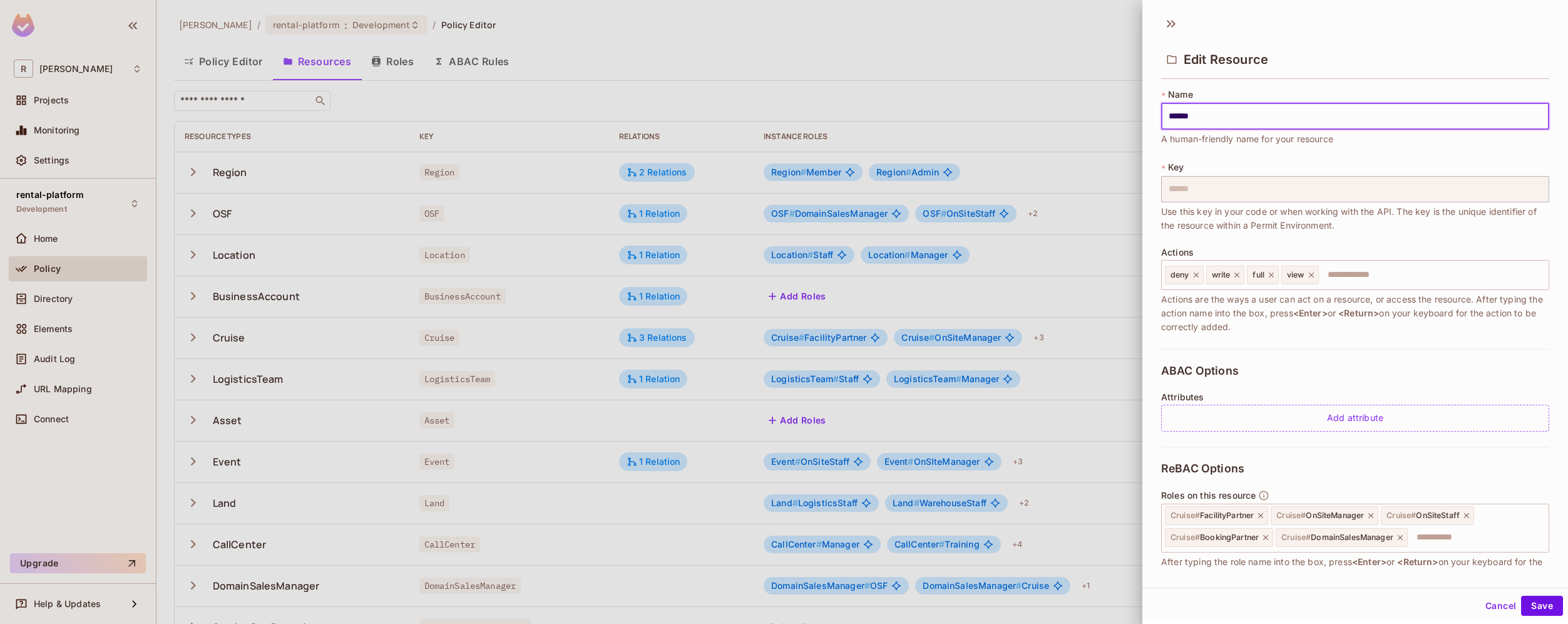
scroll to position [229, 0]
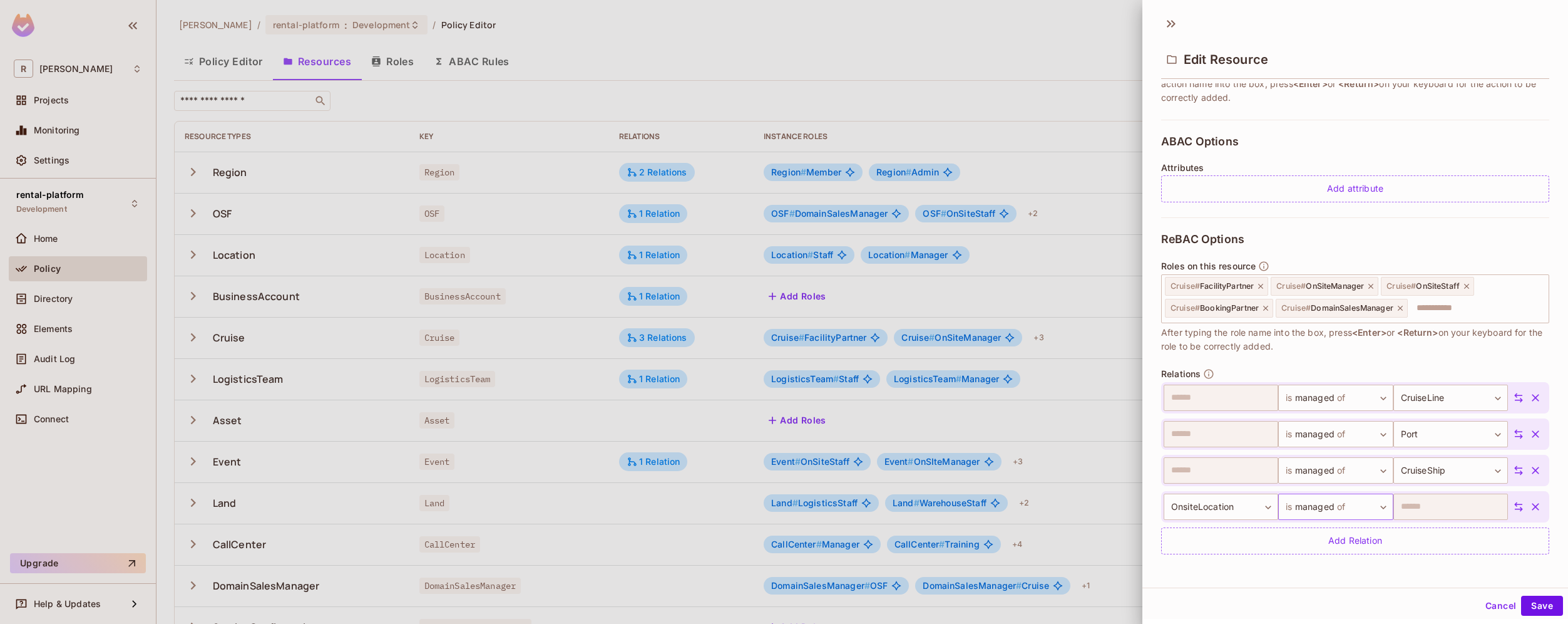
click at [1347, 508] on body "R [PERSON_NAME]-poc Projects Monitoring Settings rental-platform Development Ho…" at bounding box center [784, 312] width 1568 height 624
click at [1480, 610] on div at bounding box center [784, 312] width 1568 height 624
click at [1489, 605] on button "Cancel" at bounding box center [1500, 606] width 40 height 20
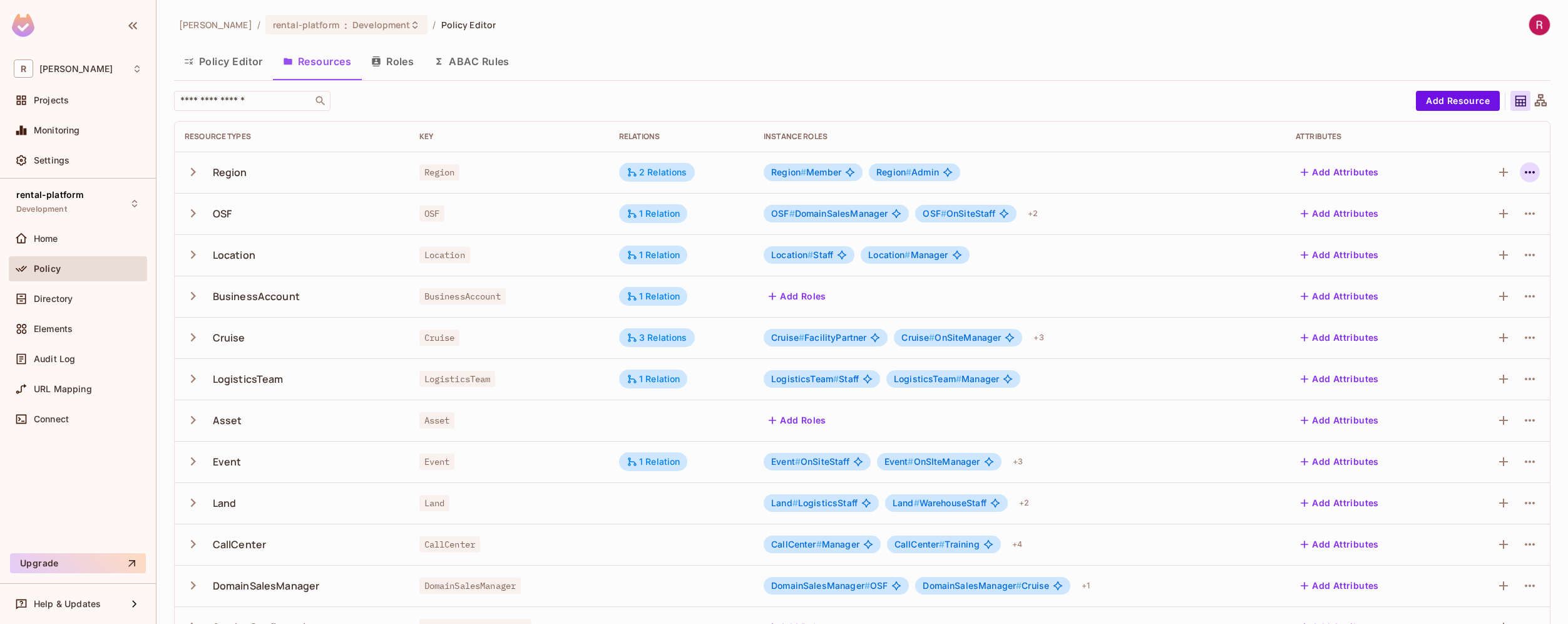
click at [1526, 170] on icon "button" at bounding box center [1530, 172] width 15 height 15
click at [1487, 221] on div "Edit Resource" at bounding box center [1466, 222] width 59 height 12
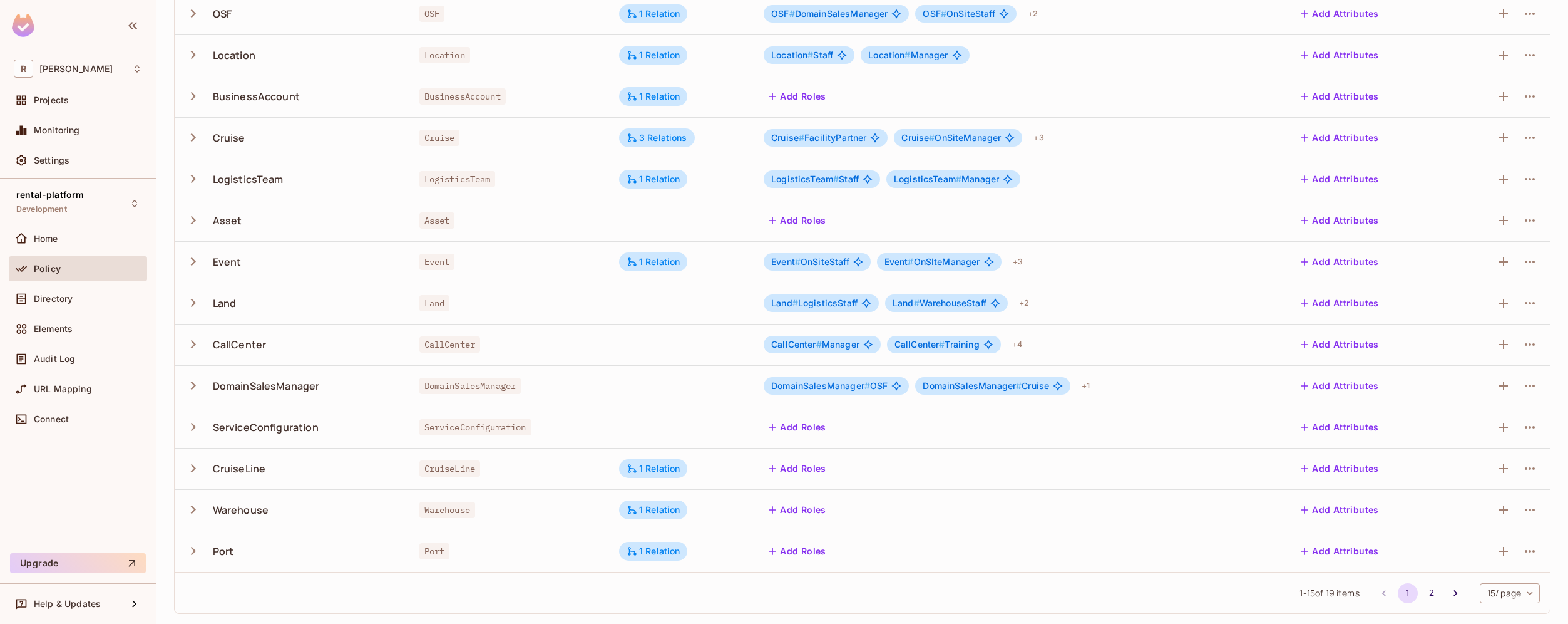
scroll to position [0, 0]
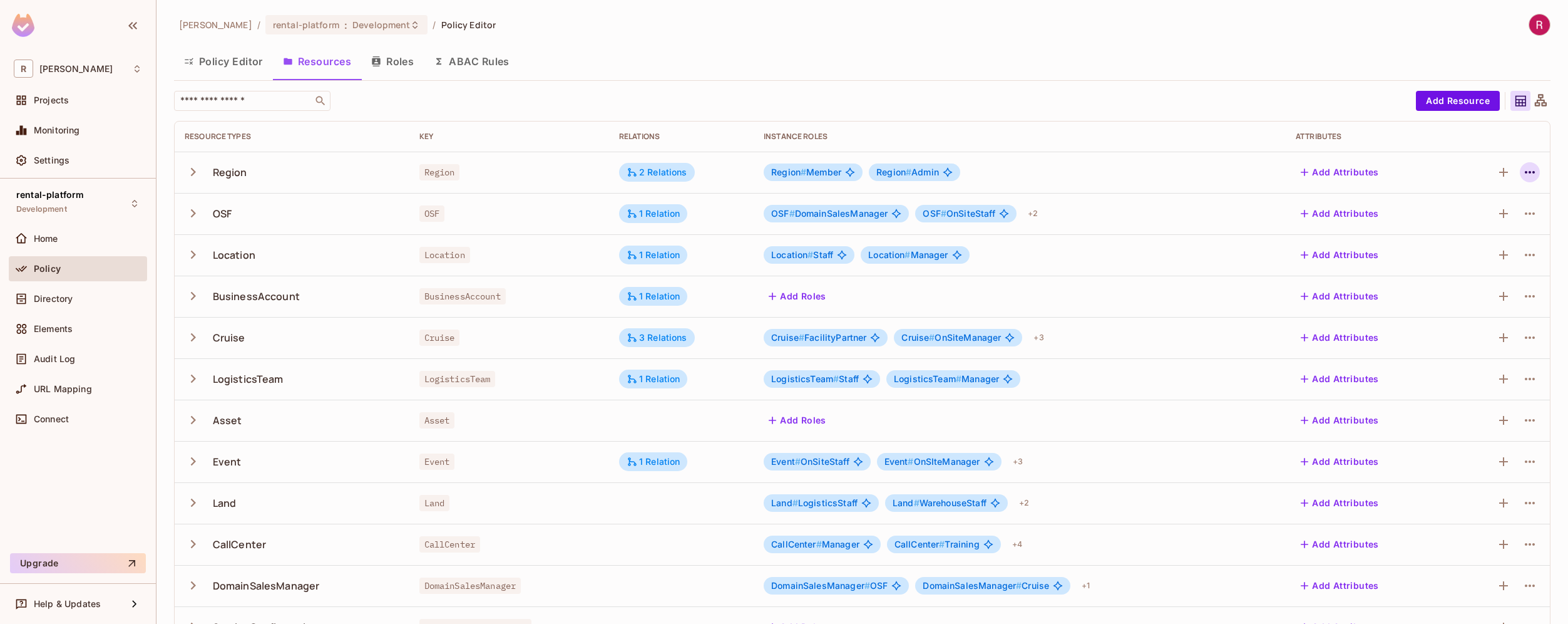
click at [1522, 175] on icon "button" at bounding box center [1530, 172] width 15 height 15
click at [1458, 223] on div "Edit Resource" at bounding box center [1466, 222] width 59 height 12
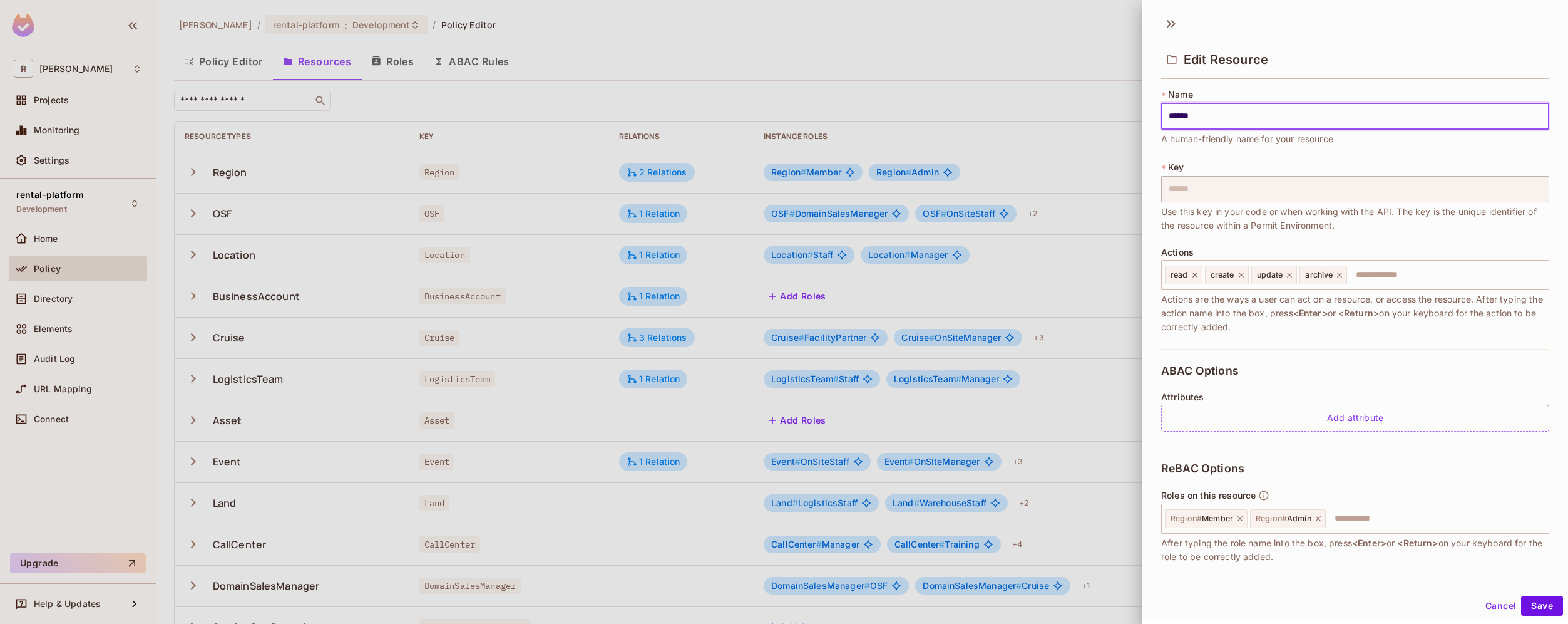
scroll to position [174, 0]
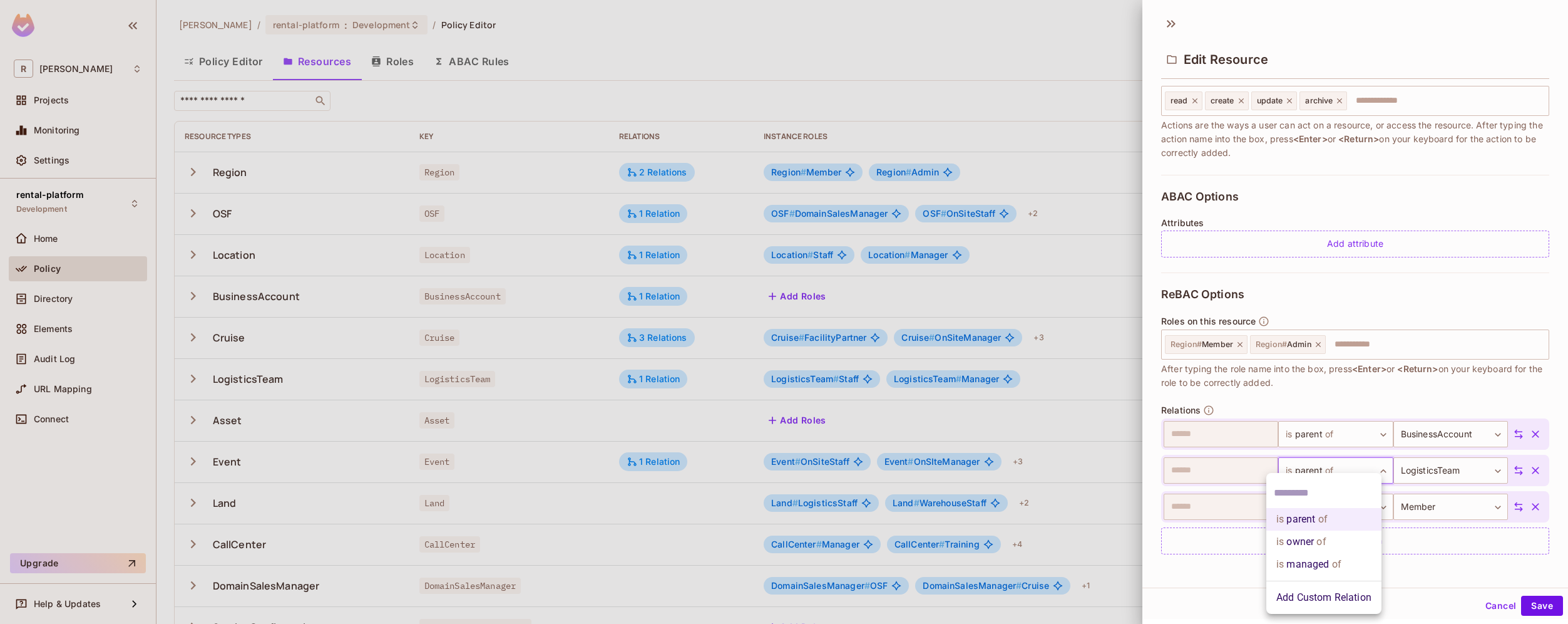
click at [1318, 469] on body "R [PERSON_NAME]-poc Projects Monitoring Settings rental-platform Development Ho…" at bounding box center [784, 312] width 1568 height 624
click at [1327, 543] on li "is owner of" at bounding box center [1324, 541] width 115 height 23
click at [1341, 509] on body "R [PERSON_NAME]-poc Projects Monitoring Settings rental-platform Development Ho…" at bounding box center [784, 312] width 1568 height 624
click at [1332, 540] on li "is owner of" at bounding box center [1324, 541] width 115 height 23
click at [1338, 471] on body "R [PERSON_NAME]-poc Projects Monitoring Settings rental-platform Development Ho…" at bounding box center [784, 312] width 1568 height 624
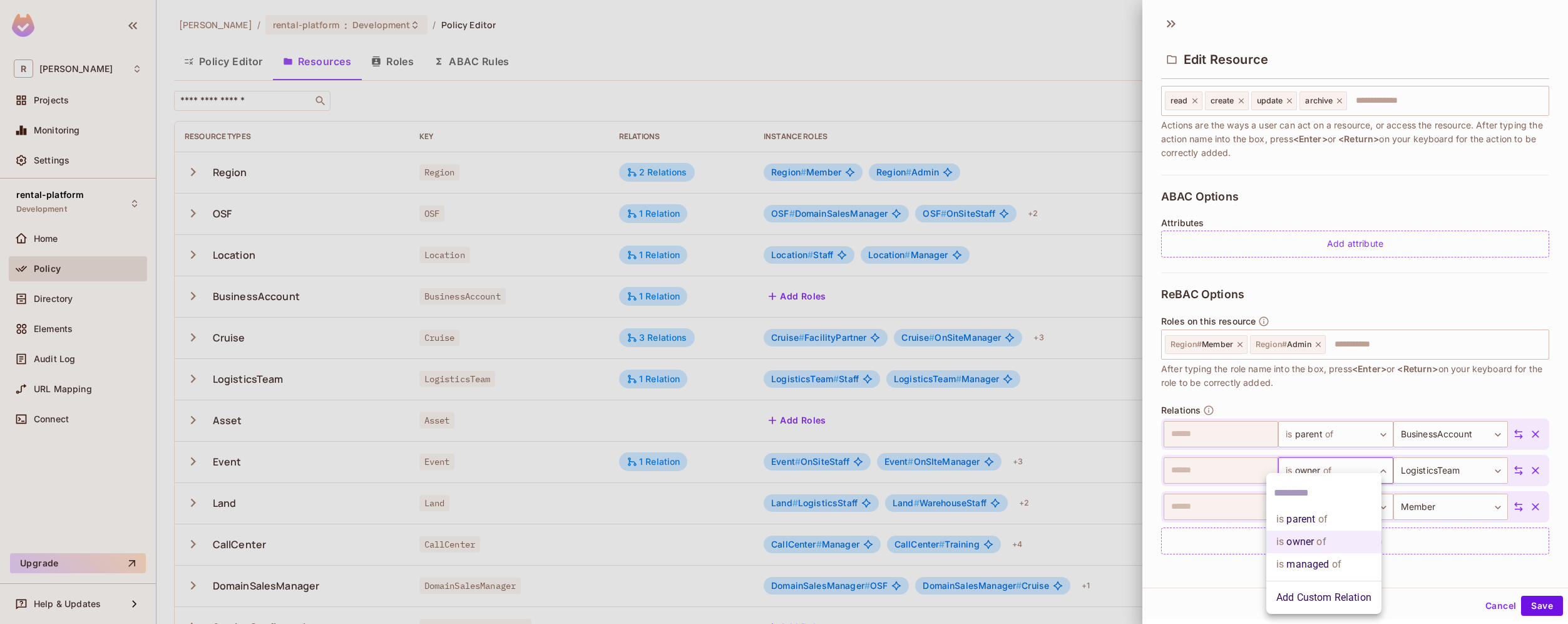
click at [1319, 519] on span "of" at bounding box center [1320, 519] width 12 height 15
click at [1344, 497] on body "R [PERSON_NAME]-poc Projects Monitoring Settings rental-platform Development Ho…" at bounding box center [784, 312] width 1568 height 624
click at [1318, 522] on span "of" at bounding box center [1320, 519] width 12 height 15
click at [1482, 610] on button "Cancel" at bounding box center [1500, 606] width 40 height 20
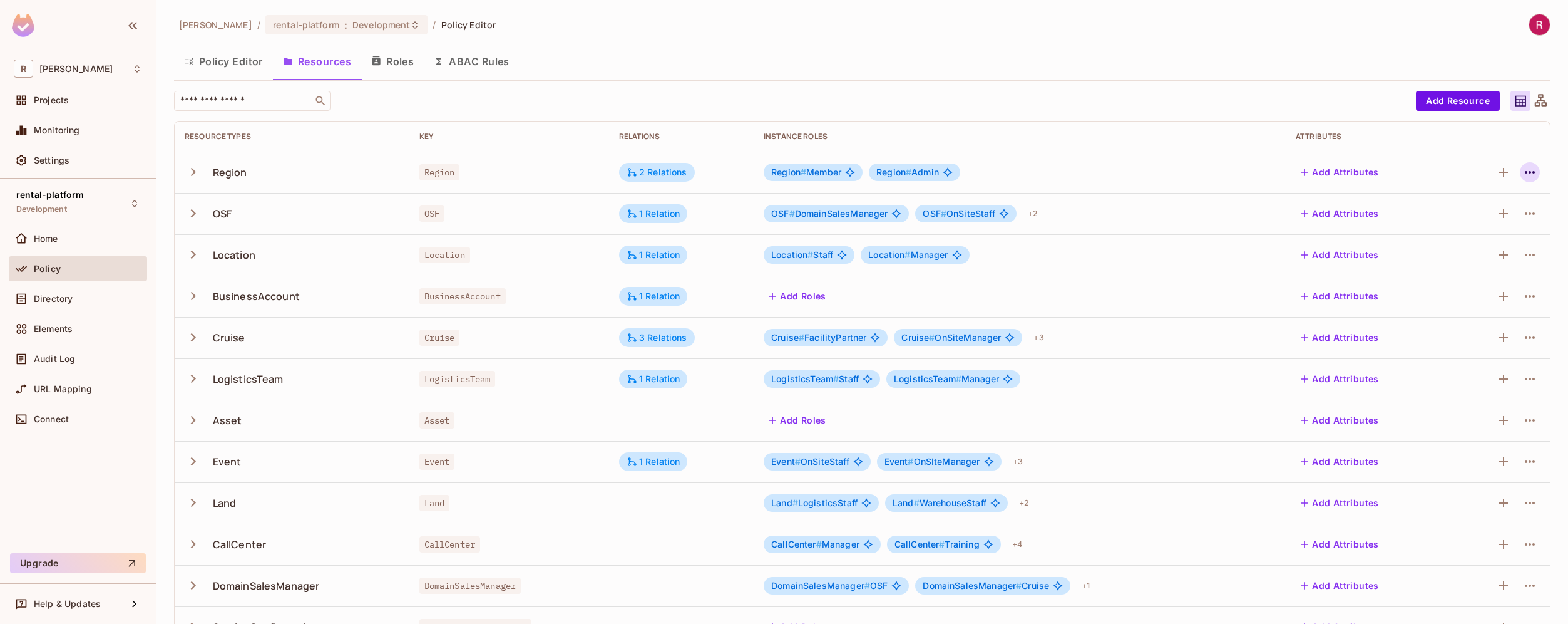
click at [1524, 173] on icon "button" at bounding box center [1529, 173] width 10 height 3
click at [1491, 216] on div "Edit Resource" at bounding box center [1466, 222] width 59 height 12
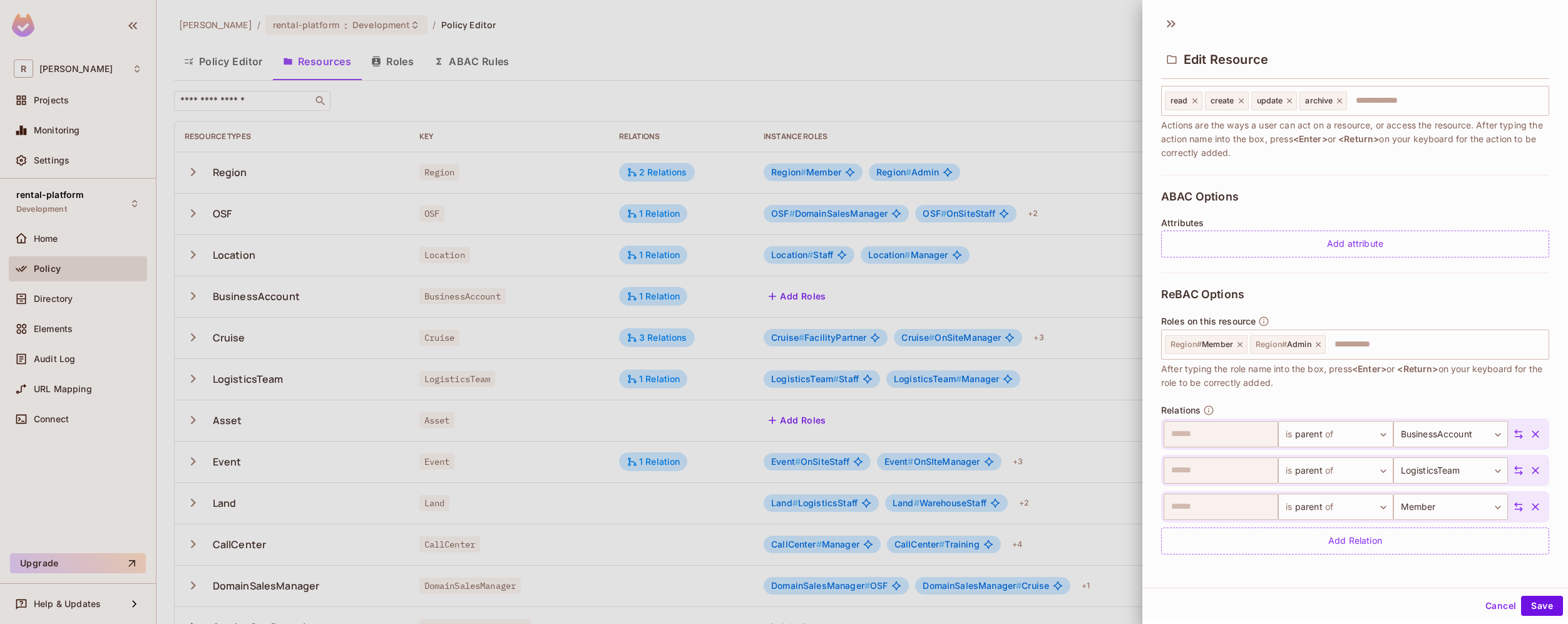
scroll to position [2, 0]
click at [1352, 544] on div "Add Relation" at bounding box center [1354, 538] width 388 height 27
click at [1465, 531] on body "R [PERSON_NAME]-poc Projects Monitoring Settings rental-platform Development Ho…" at bounding box center [784, 312] width 1568 height 624
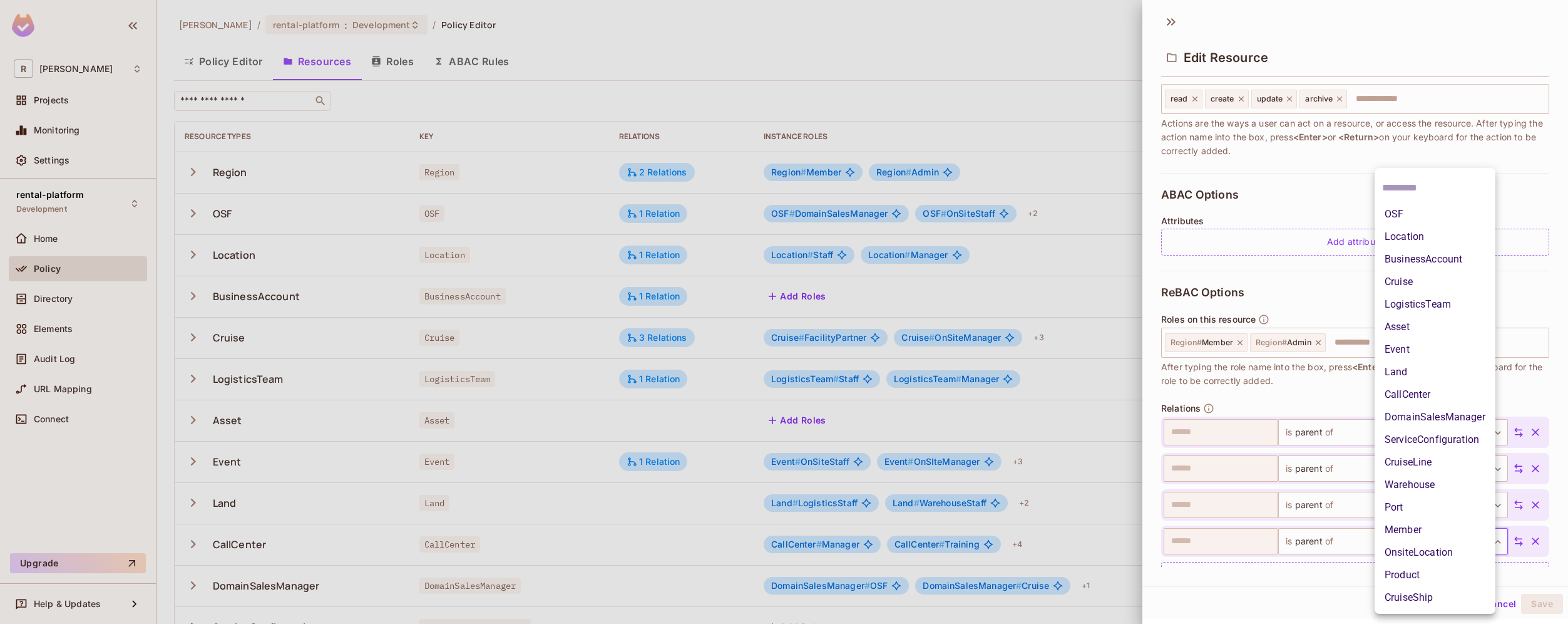
click at [1439, 212] on li "OSF" at bounding box center [1435, 214] width 120 height 23
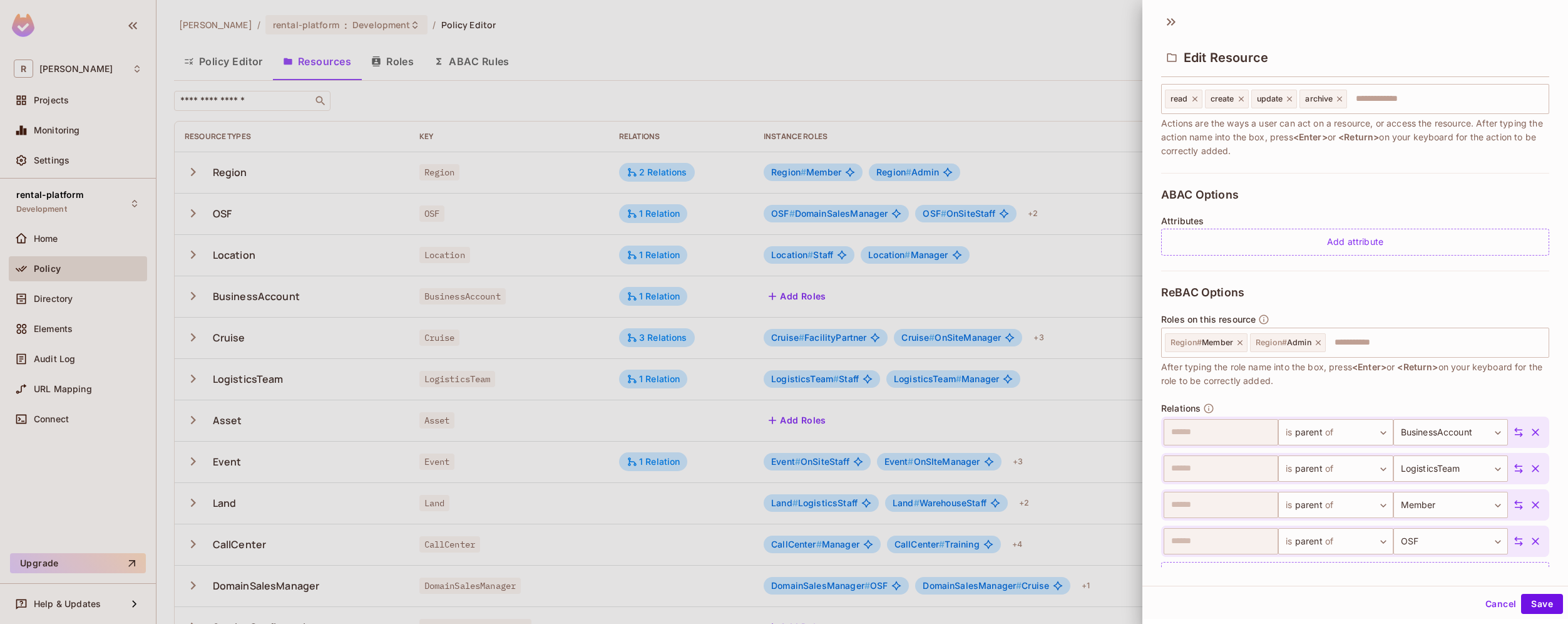
scroll to position [210, 0]
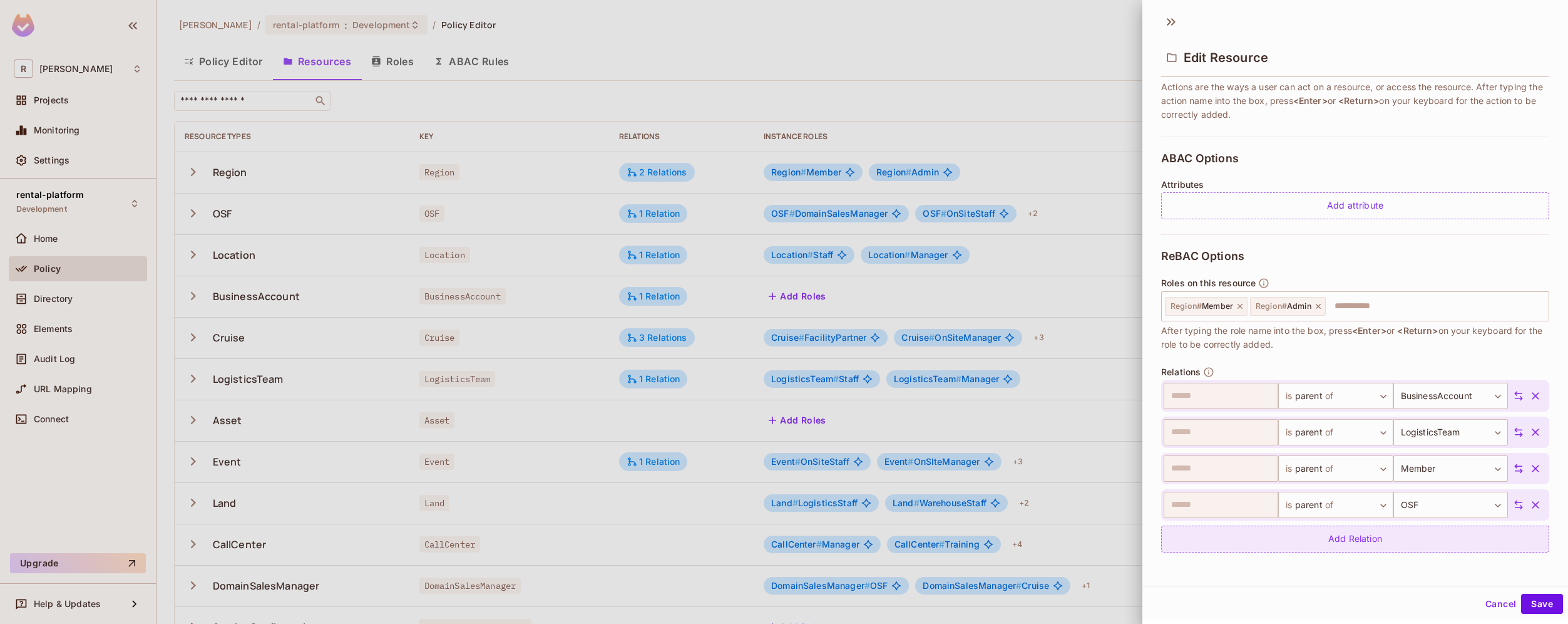
click at [1367, 540] on div "Add Relation" at bounding box center [1354, 538] width 388 height 27
click at [1414, 537] on body "R [PERSON_NAME]-poc Projects Monitoring Settings rental-platform Development Ho…" at bounding box center [784, 312] width 1568 height 624
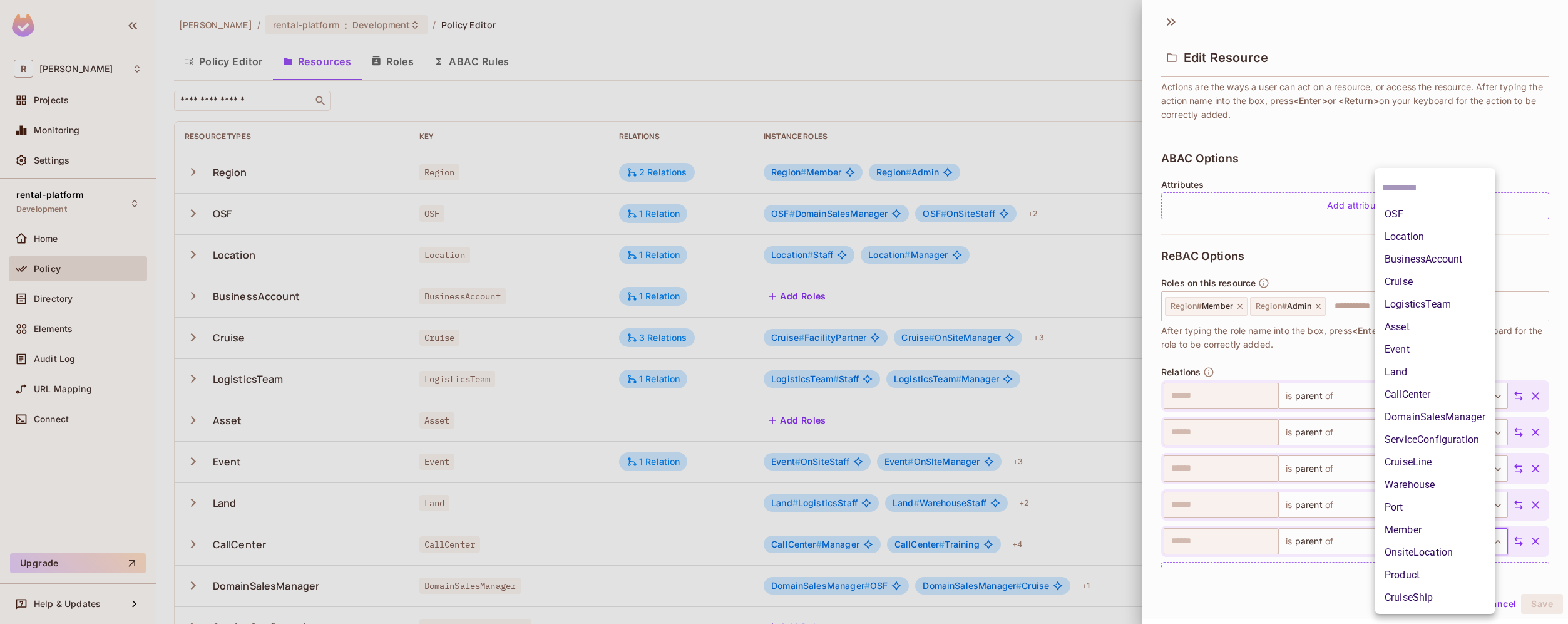
click at [1428, 284] on li "Cruise" at bounding box center [1435, 282] width 120 height 23
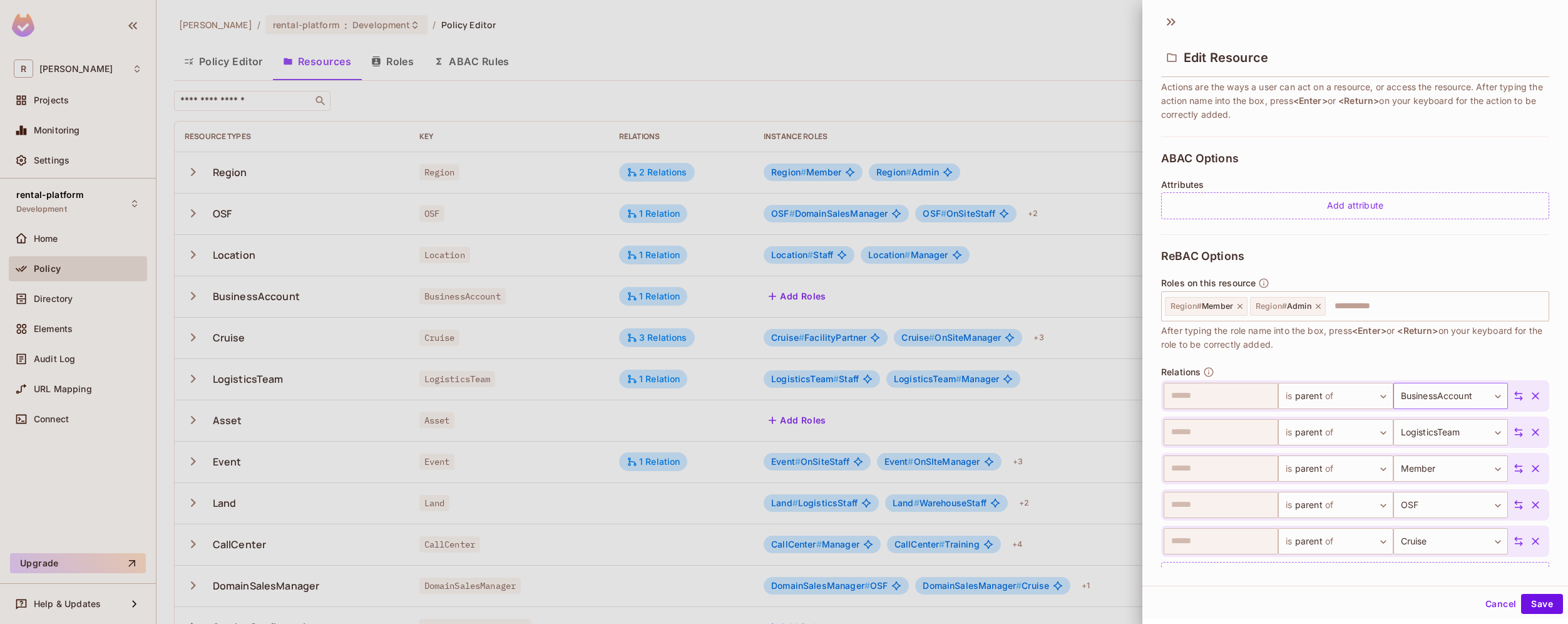
scroll to position [247, 0]
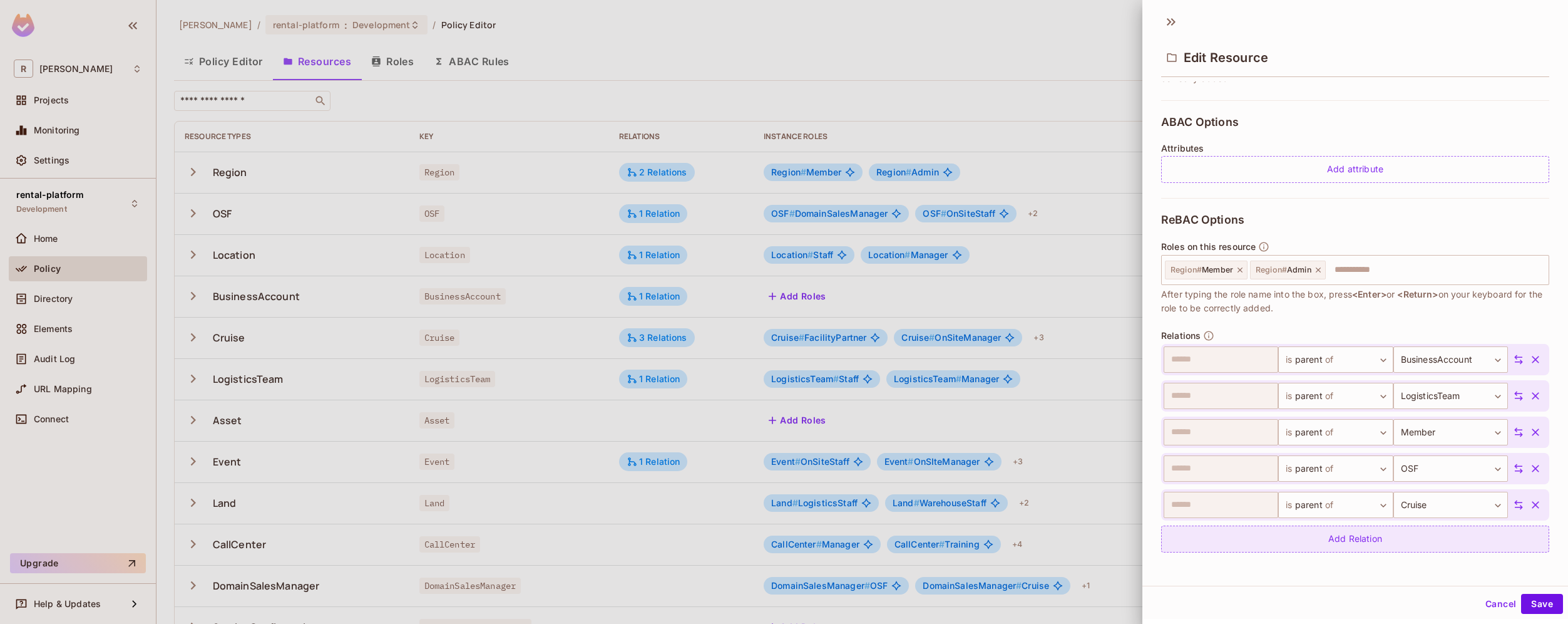
click at [1374, 538] on div "Add Relation" at bounding box center [1354, 538] width 388 height 27
click at [1422, 541] on body "R [PERSON_NAME]-poc Projects Monitoring Settings rental-platform Development Ho…" at bounding box center [784, 312] width 1568 height 624
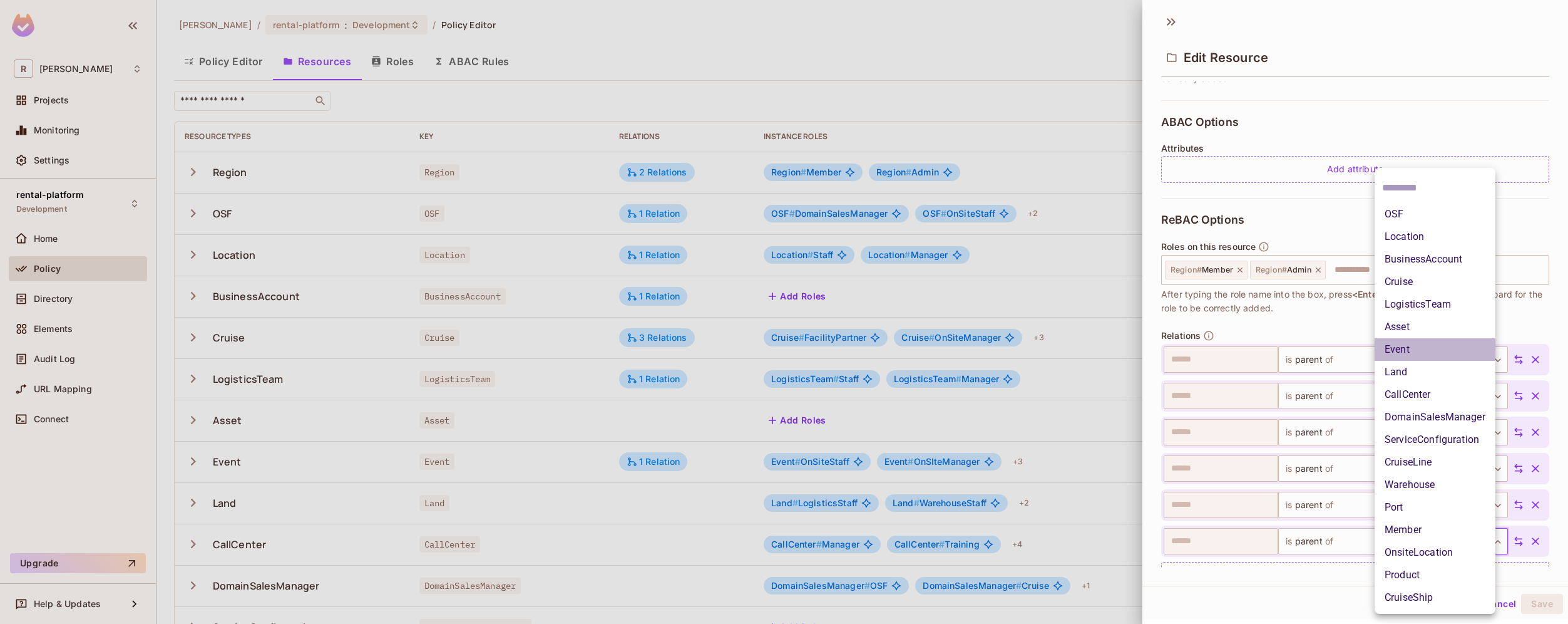
click at [1428, 352] on li "Event" at bounding box center [1435, 349] width 120 height 23
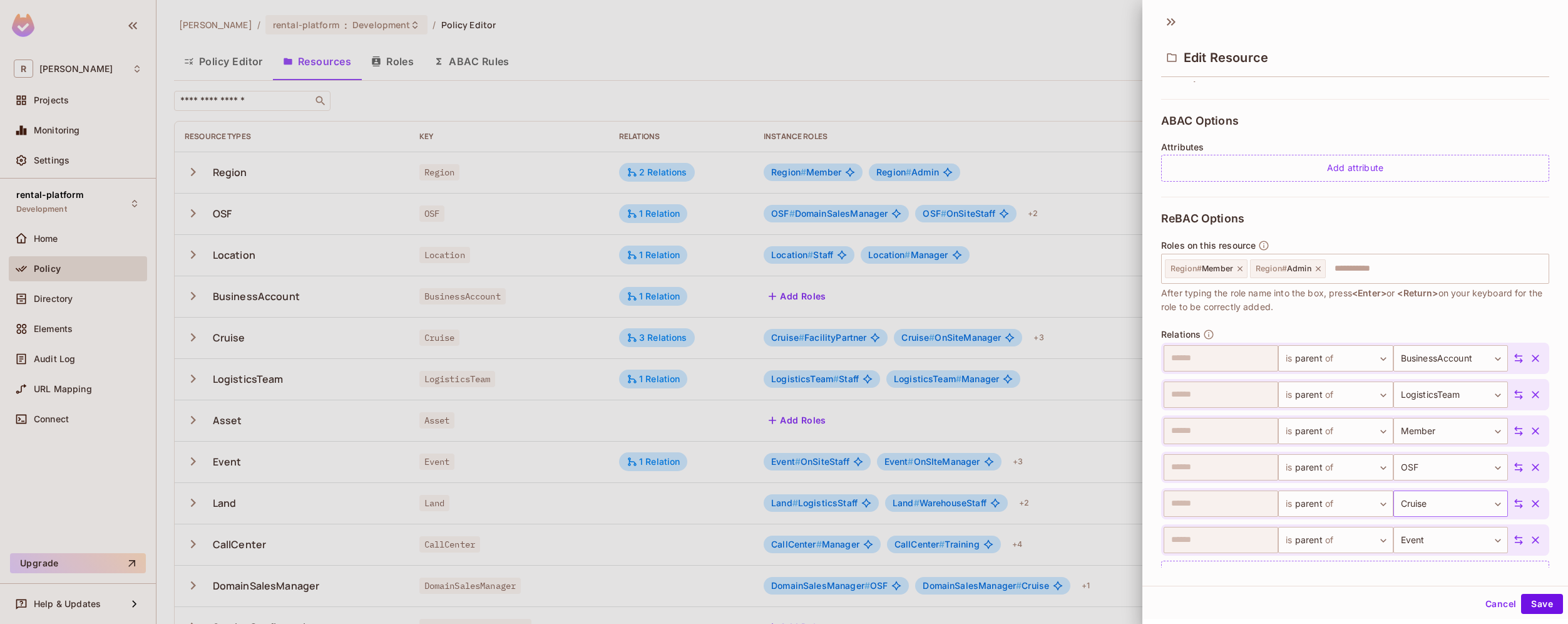
scroll to position [283, 0]
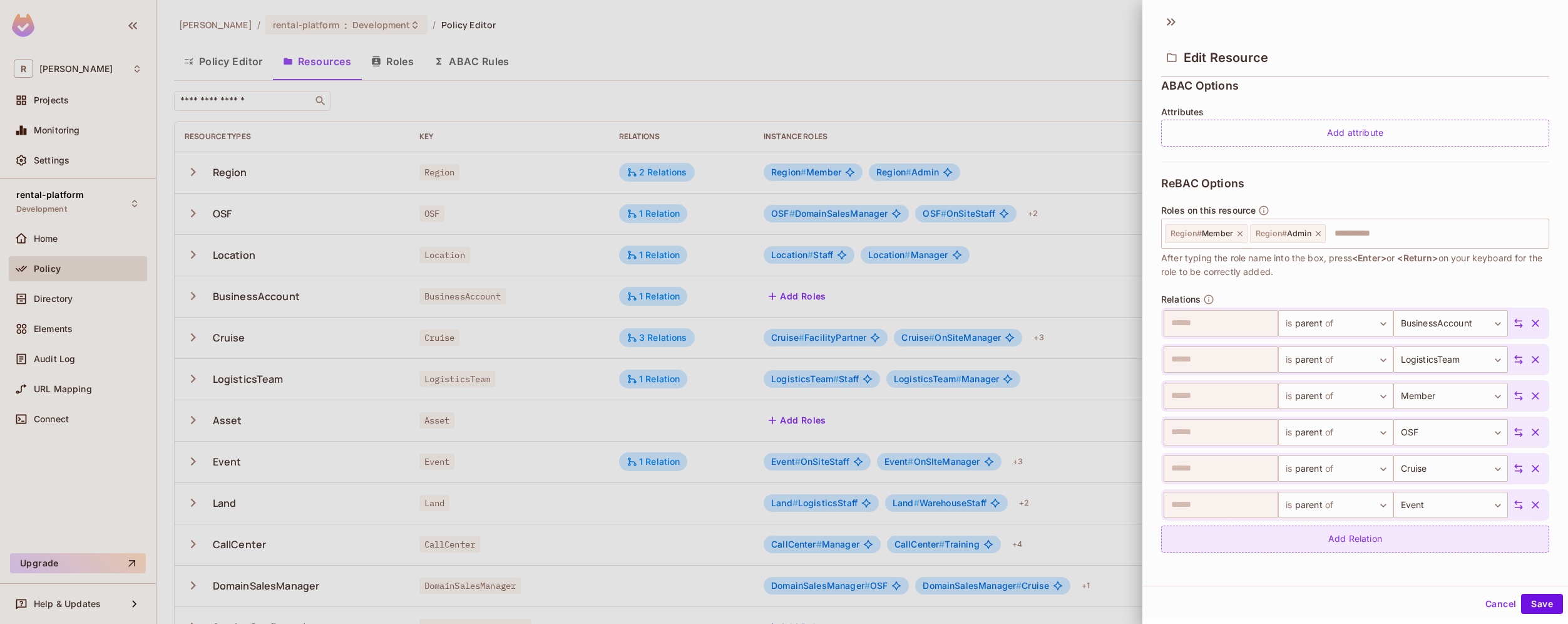
click at [1381, 543] on div "Add Relation" at bounding box center [1354, 538] width 388 height 27
click at [1409, 537] on body "R [PERSON_NAME]-poc Projects Monitoring Settings rental-platform Development Ho…" at bounding box center [784, 312] width 1568 height 624
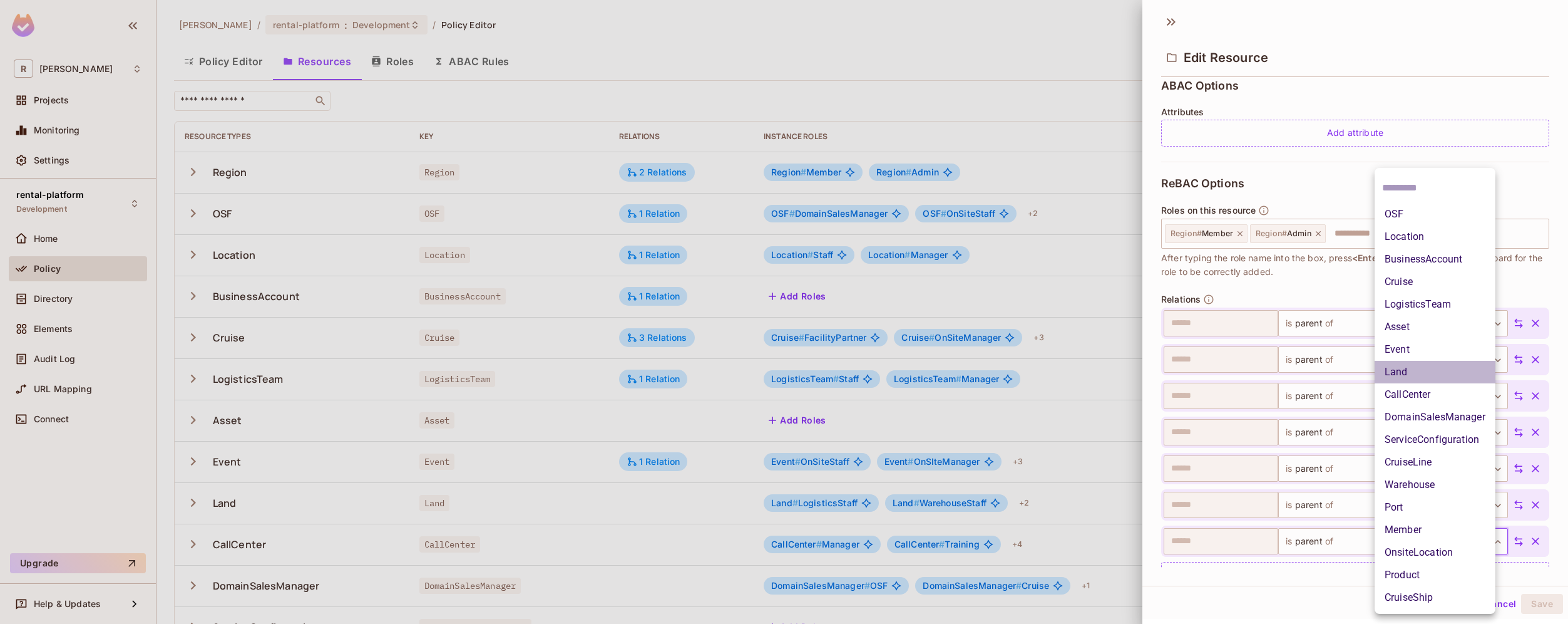
click at [1415, 373] on li "Land" at bounding box center [1435, 372] width 120 height 23
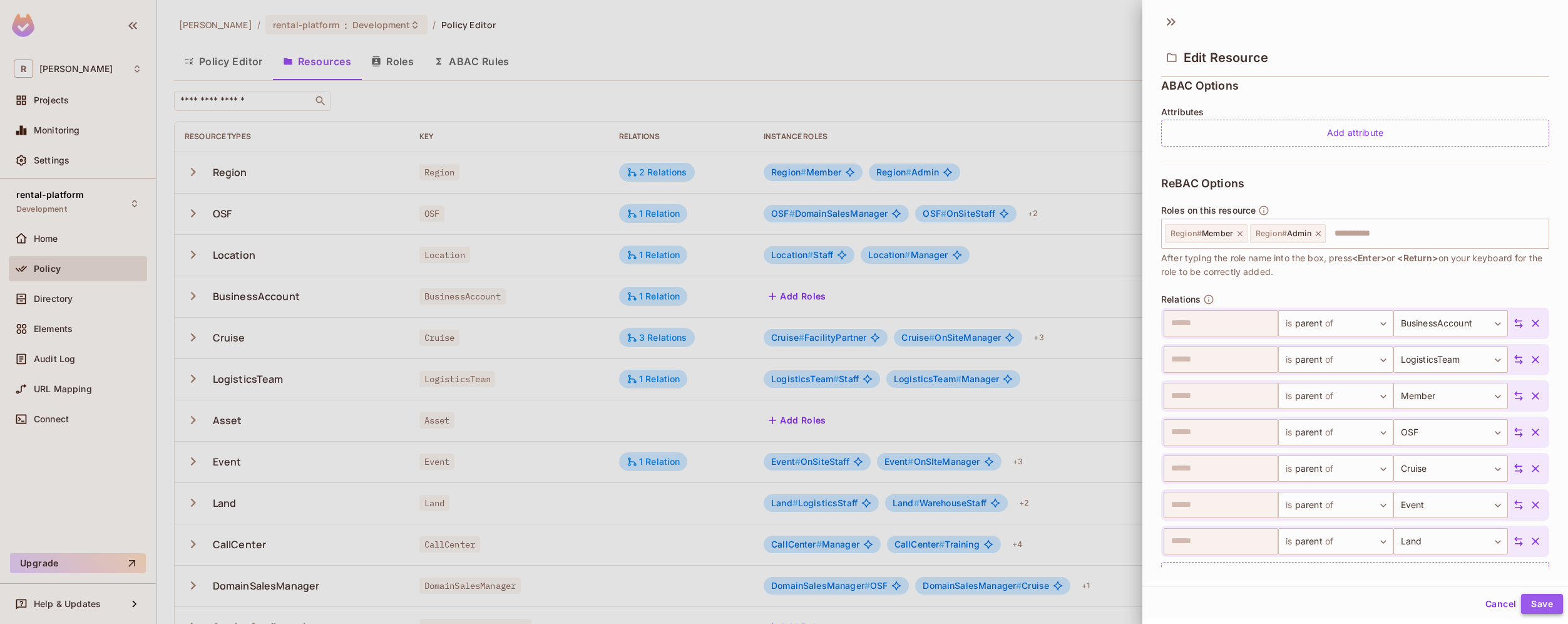
click at [1526, 603] on button "Save" at bounding box center [1541, 603] width 42 height 20
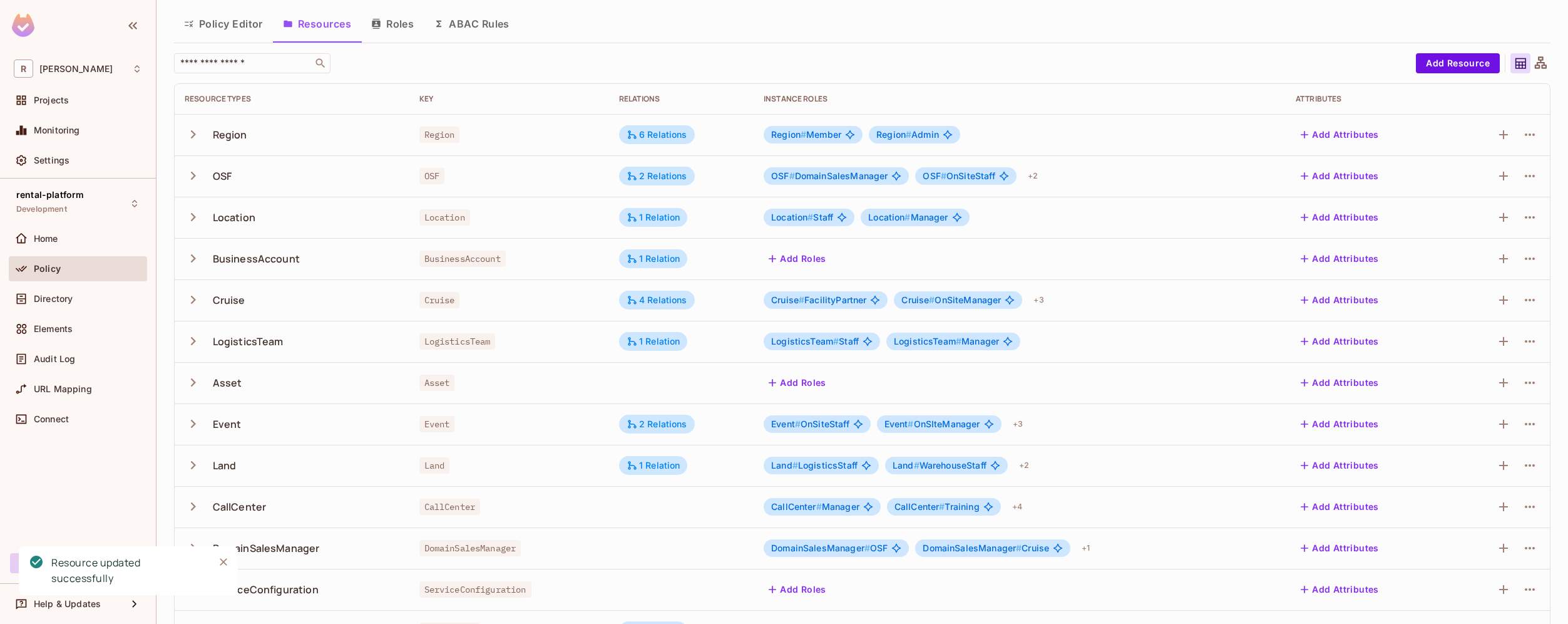
scroll to position [36, 0]
click at [410, 26] on button "Roles" at bounding box center [392, 25] width 62 height 32
